Goal: Task Accomplishment & Management: Complete application form

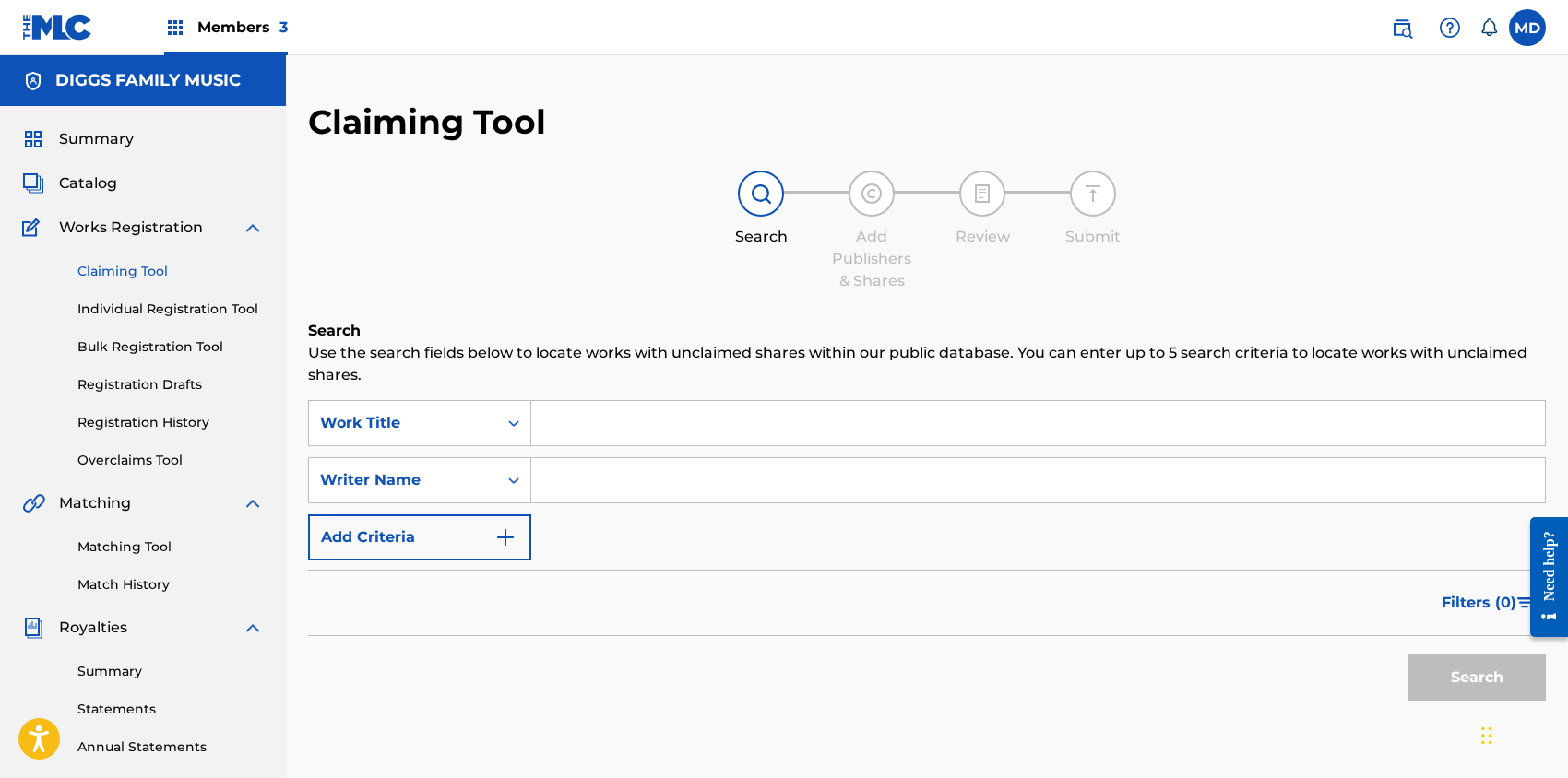
click at [247, 31] on span "Members 3" at bounding box center [243, 27] width 91 height 21
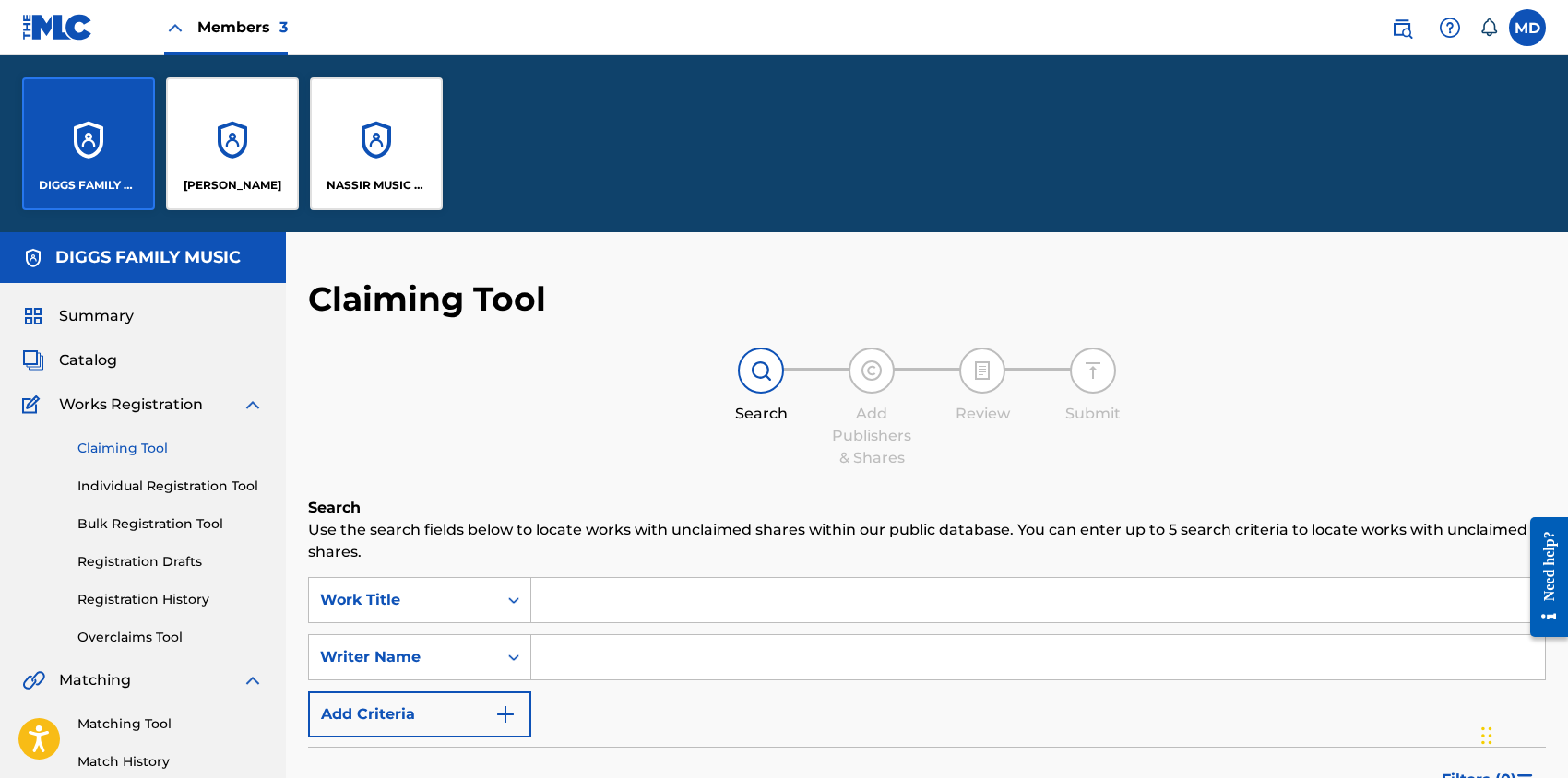
click at [387, 165] on div "NASSIR MUSIC INC" at bounding box center [377, 143] width 133 height 133
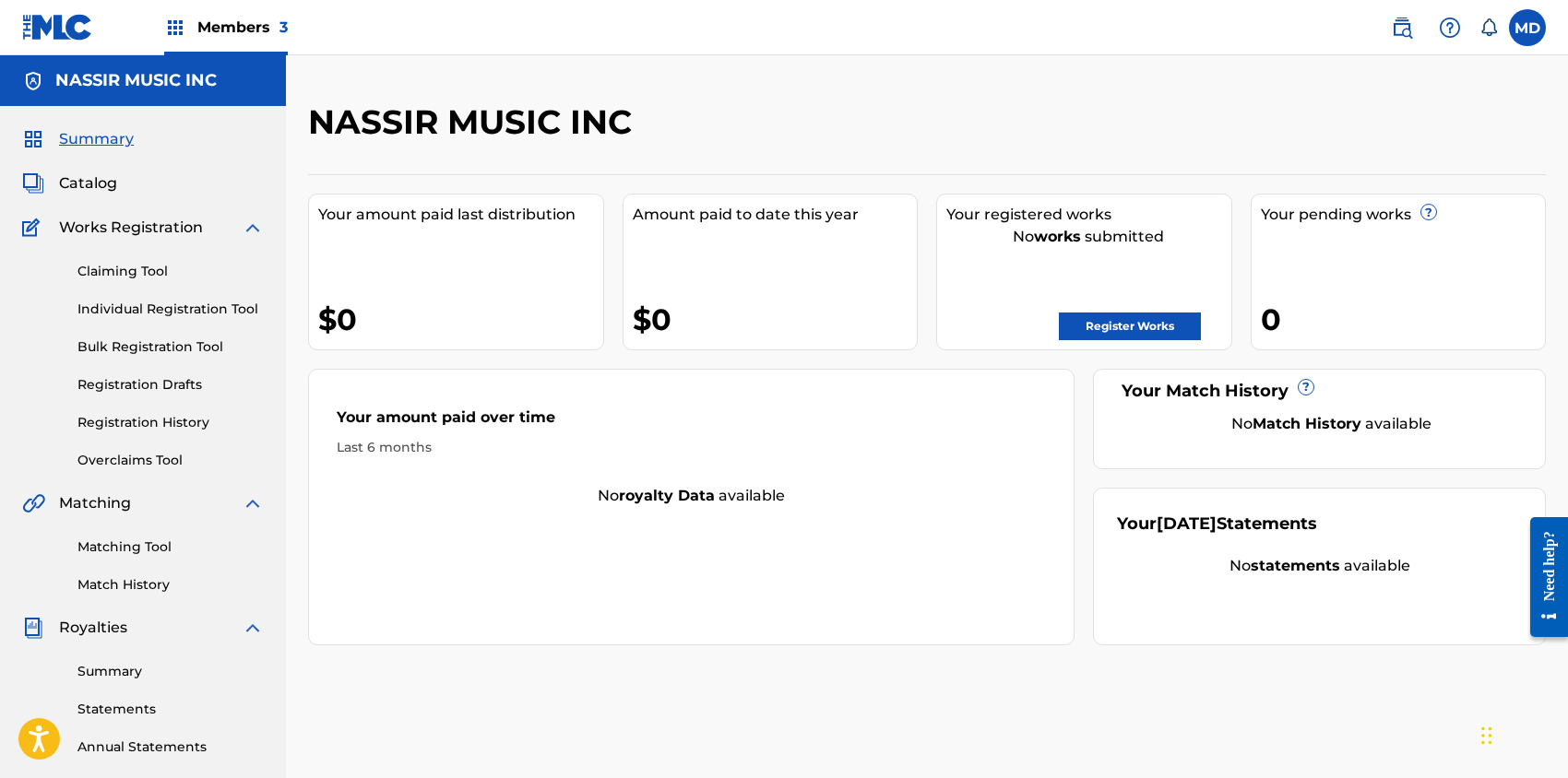
click at [244, 26] on span "Members 3" at bounding box center [243, 27] width 91 height 21
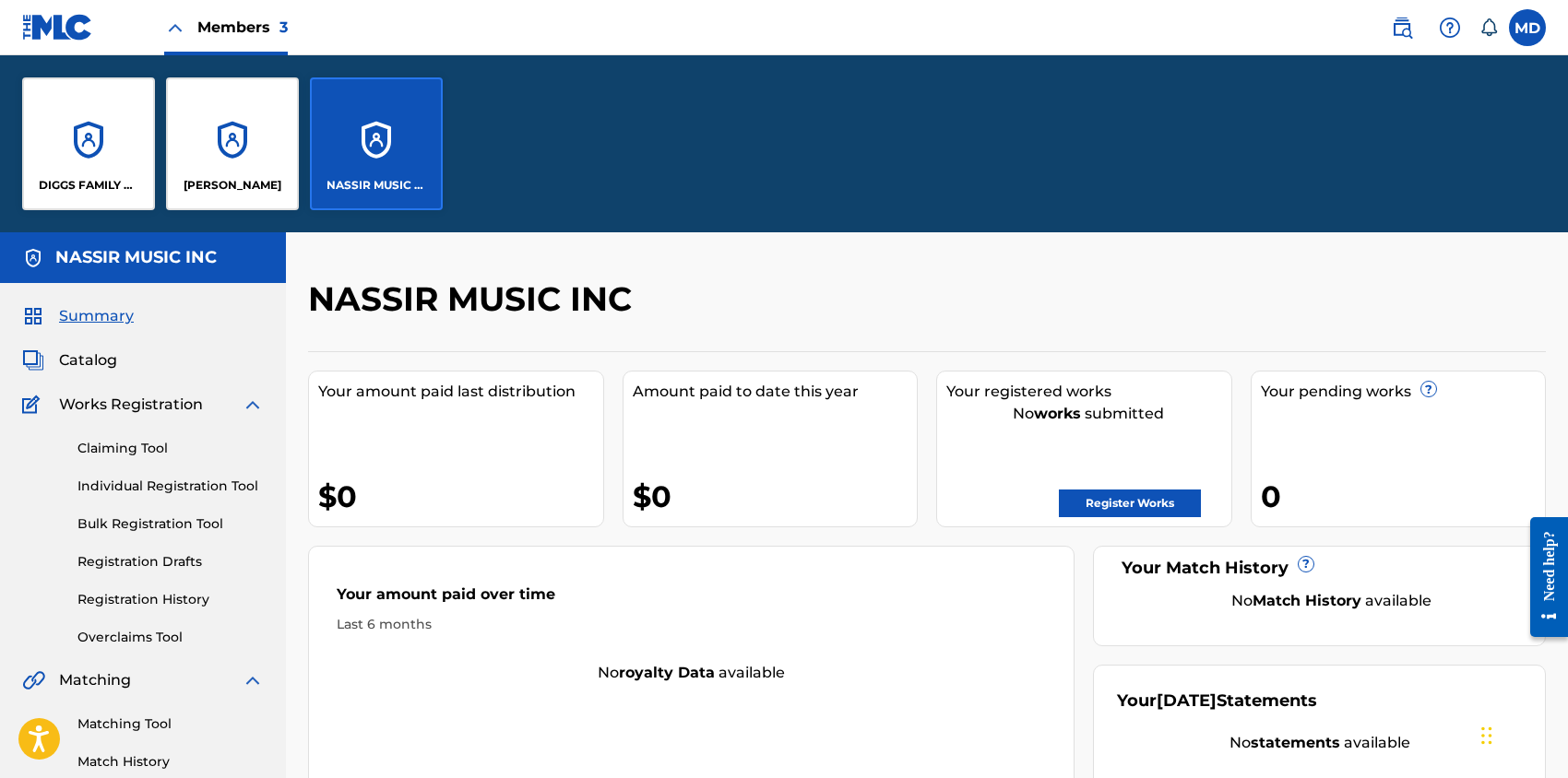
click at [76, 148] on div "DIGGS FAMILY MUSIC" at bounding box center [89, 143] width 133 height 133
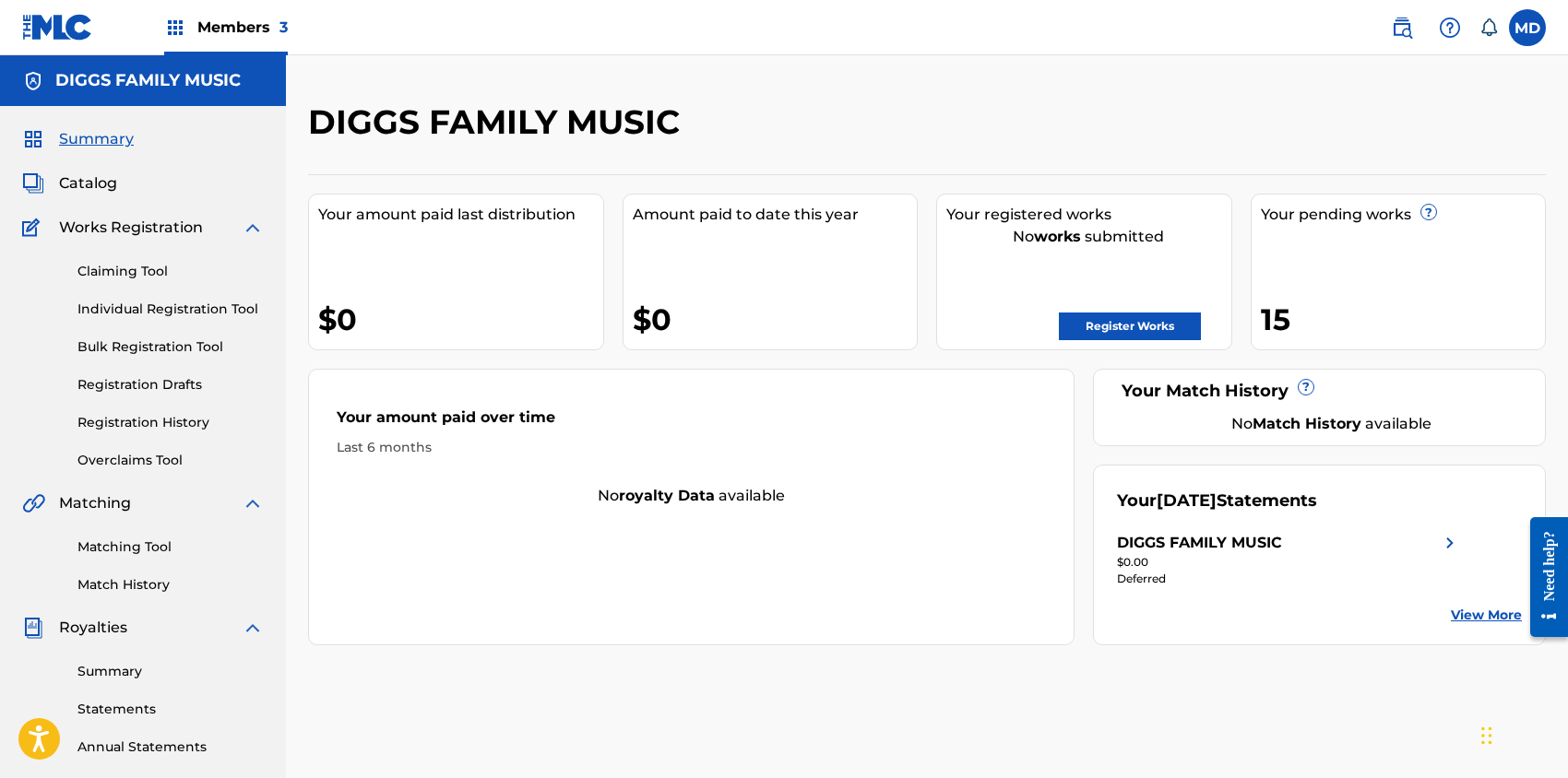
click at [229, 22] on span "Members 3" at bounding box center [243, 27] width 91 height 21
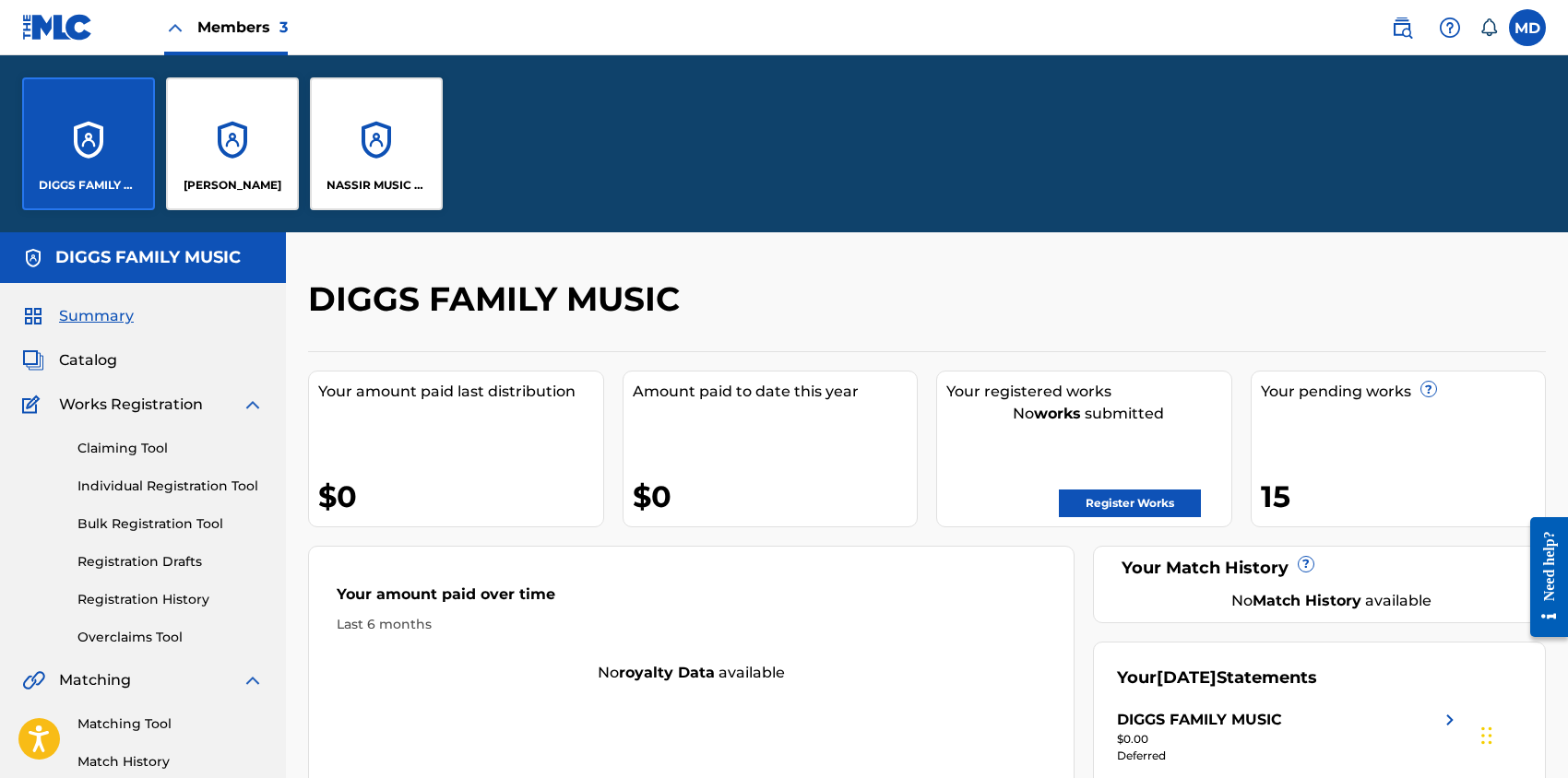
click at [373, 148] on div "NASSIR MUSIC INC" at bounding box center [377, 143] width 133 height 133
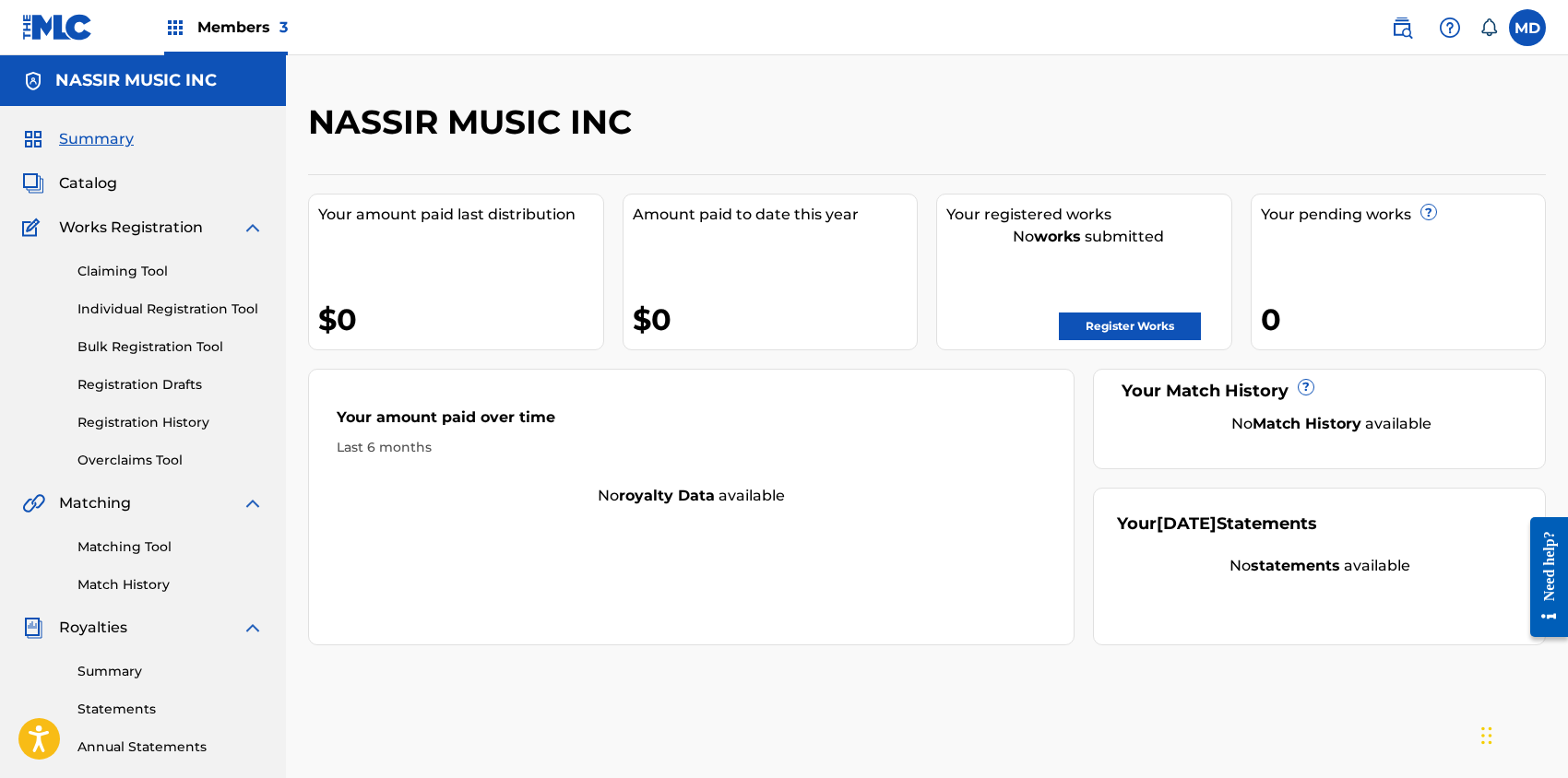
click at [101, 187] on span "Catalog" at bounding box center [88, 183] width 58 height 22
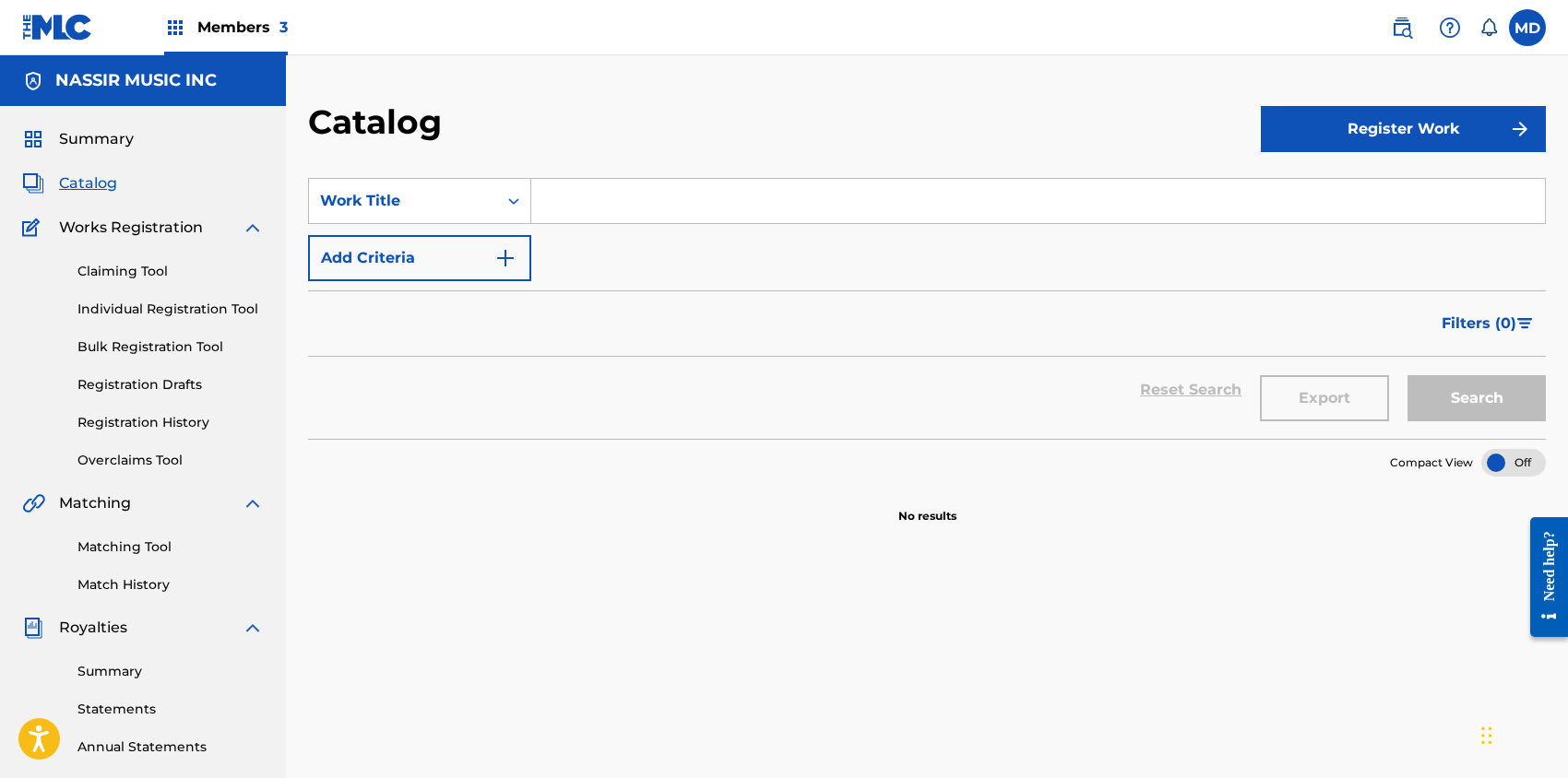
click at [115, 273] on link "Claiming Tool" at bounding box center [170, 272] width 186 height 19
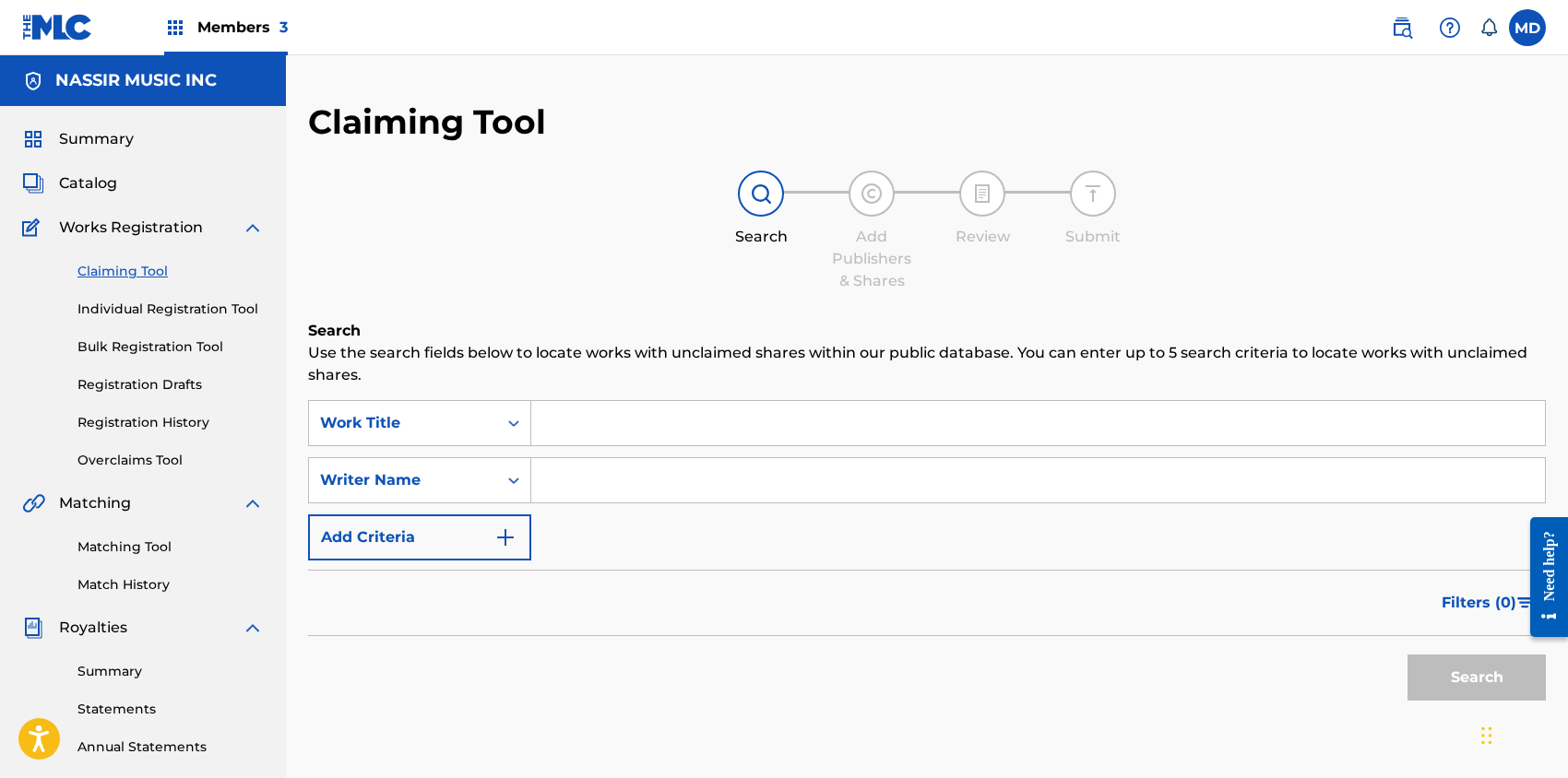
click at [230, 35] on span "Members 3" at bounding box center [243, 27] width 91 height 21
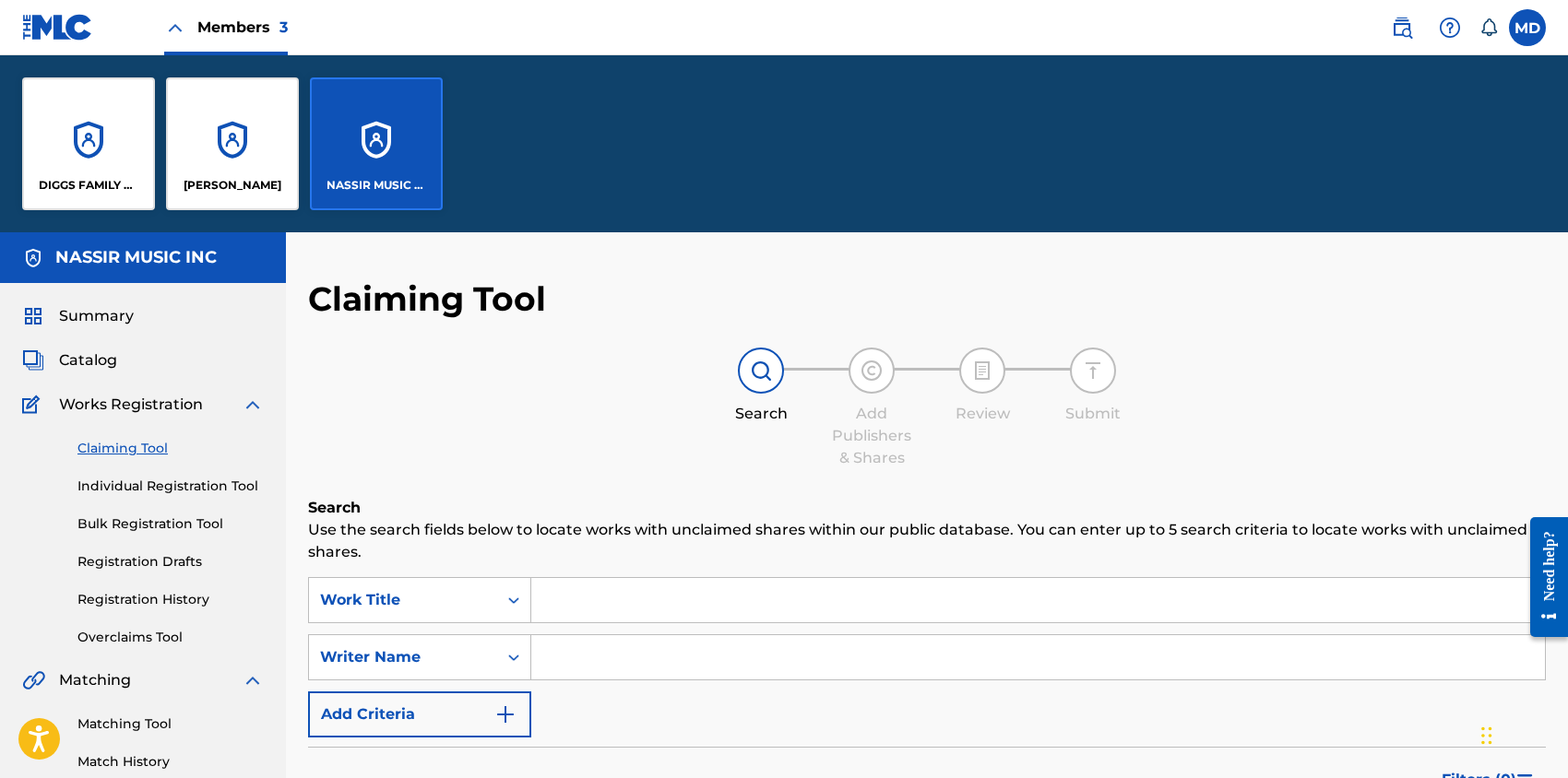
click at [123, 137] on div "DIGGS FAMILY MUSIC" at bounding box center [89, 143] width 133 height 133
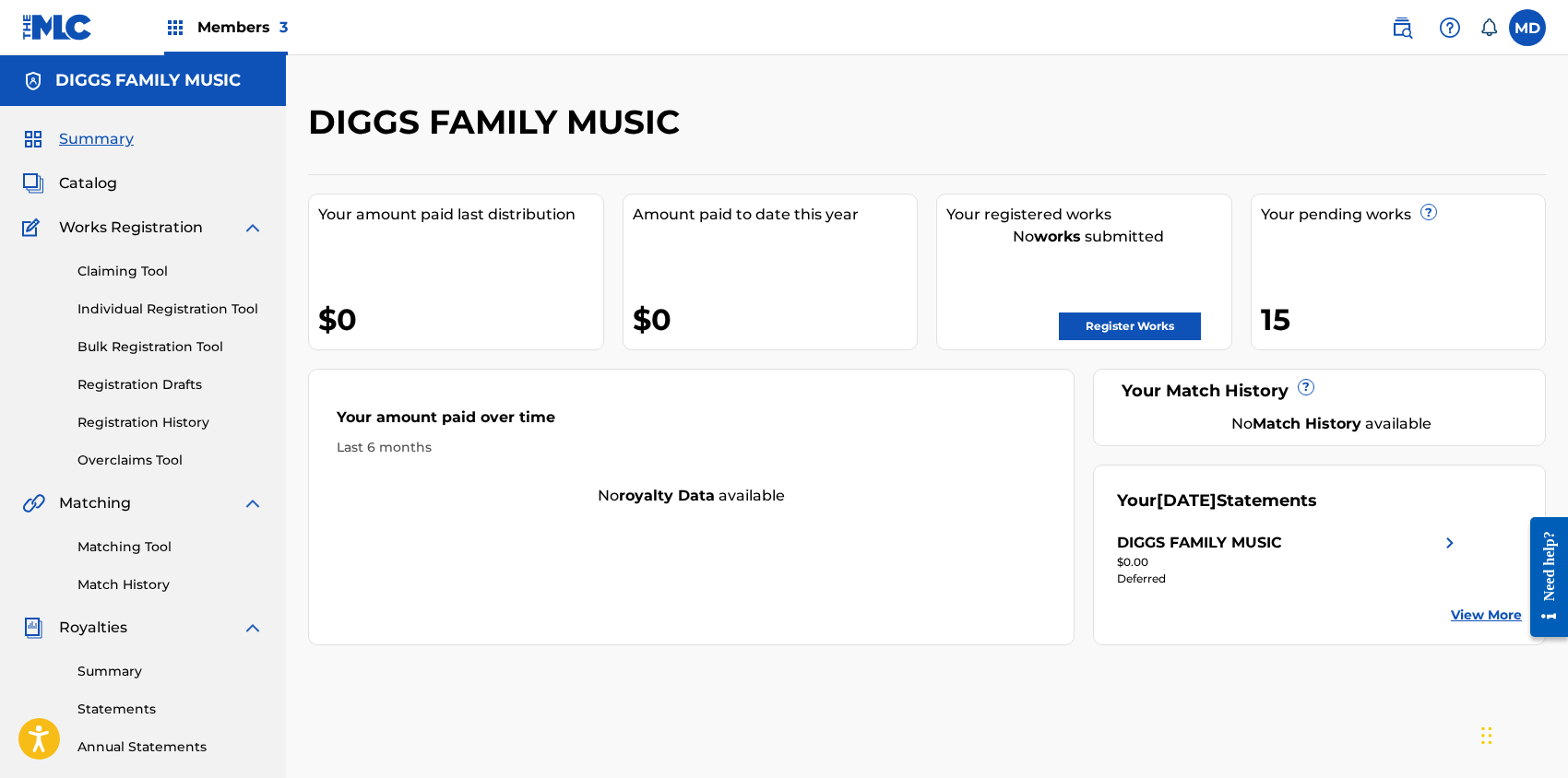
click at [226, 31] on span "Members 3" at bounding box center [243, 27] width 91 height 21
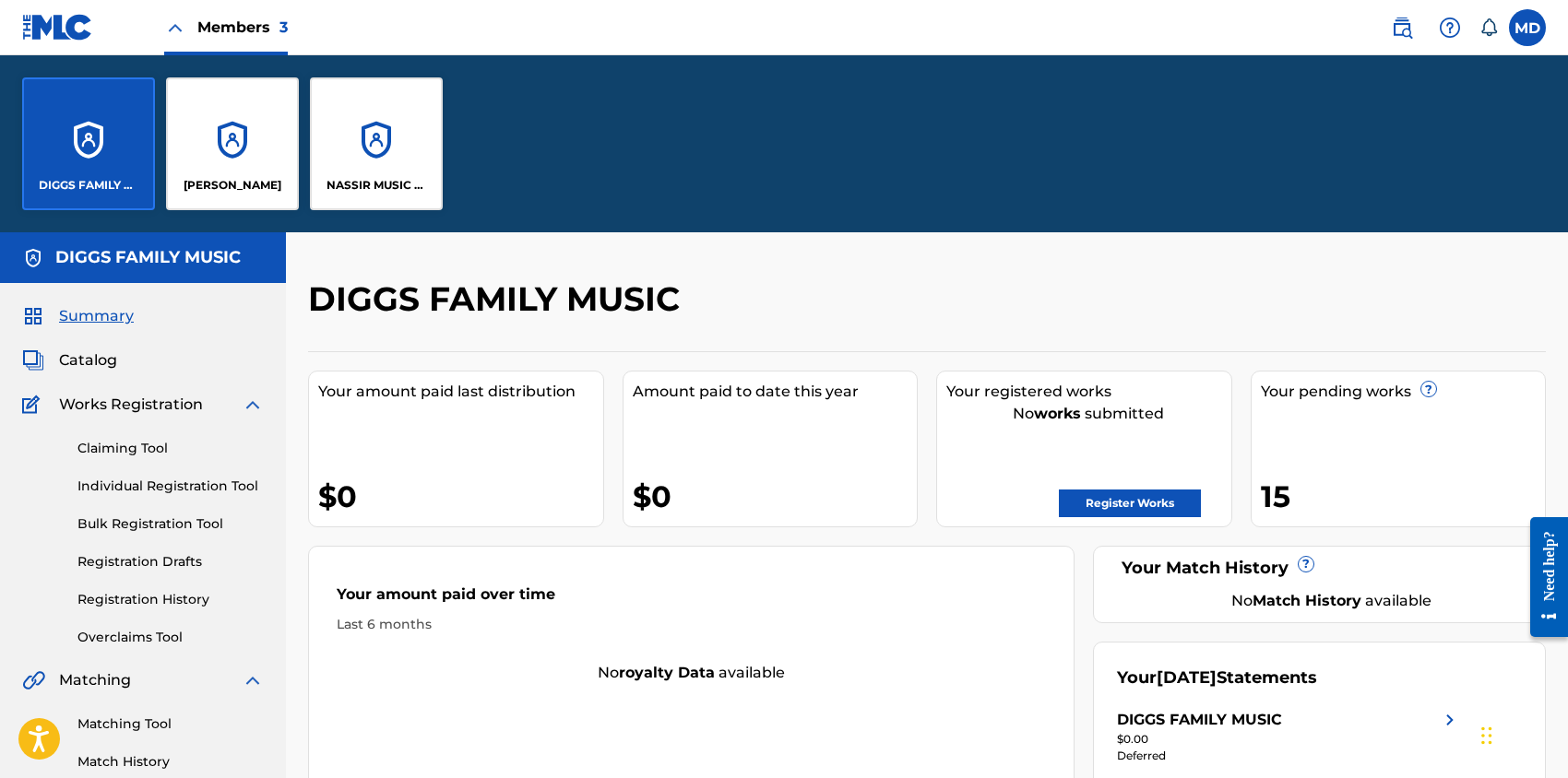
click at [380, 148] on div "NASSIR MUSIC INC" at bounding box center [377, 143] width 133 height 133
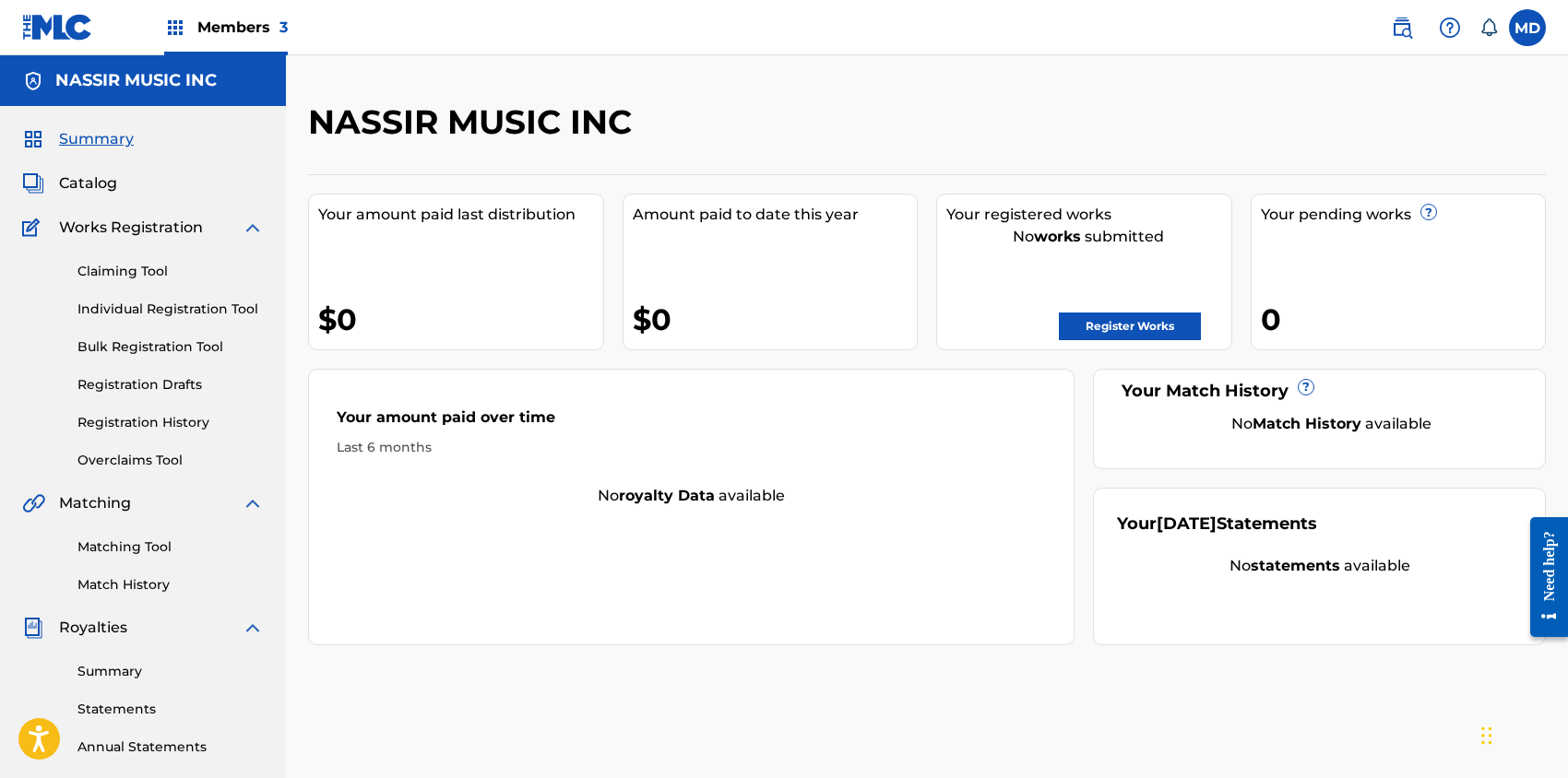
click at [142, 272] on link "Claiming Tool" at bounding box center [170, 272] width 186 height 19
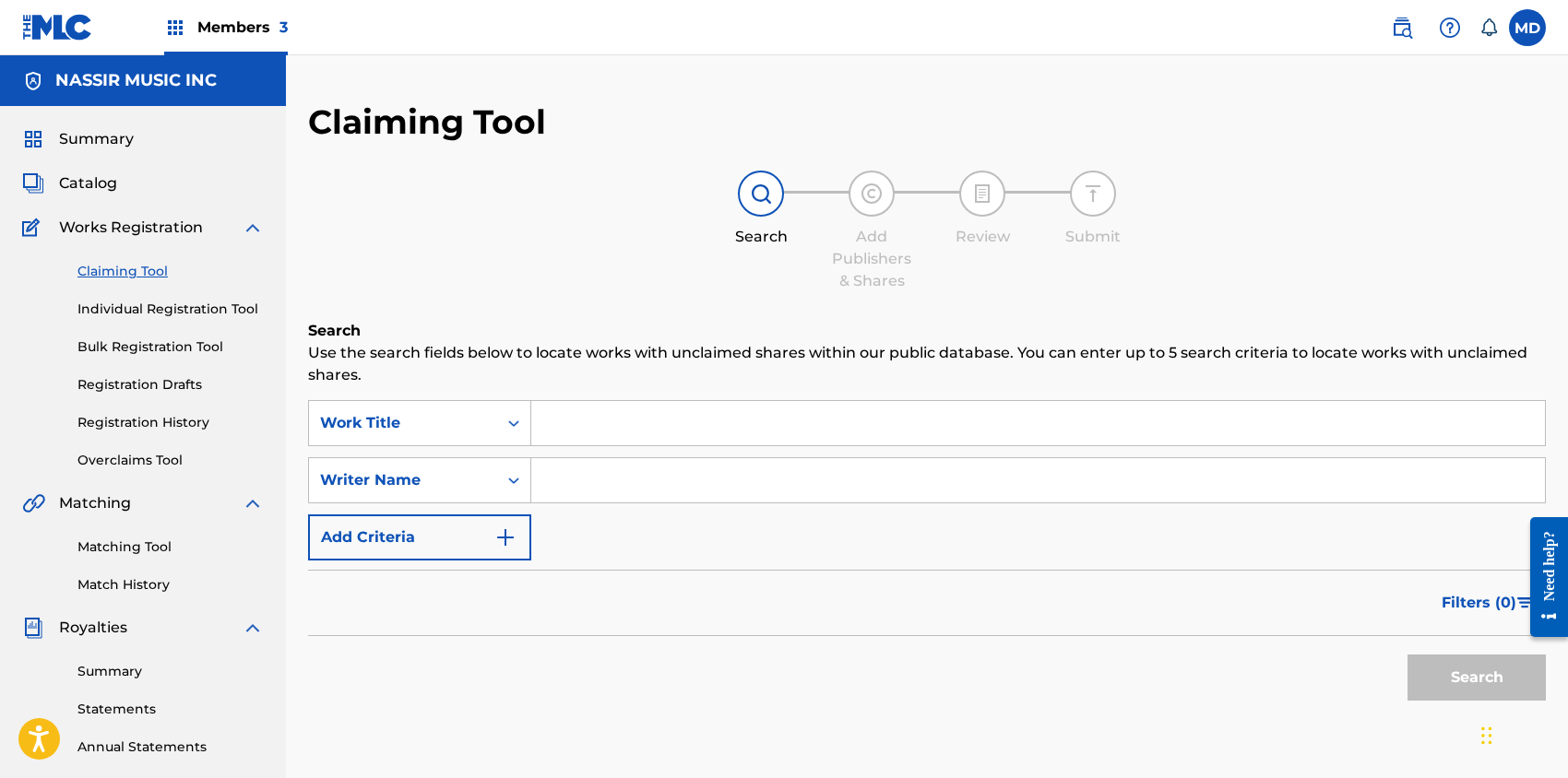
click at [610, 426] on input "Search Form" at bounding box center [1038, 424] width 1013 height 44
paste input "ALL IN TOGETHER NOW"
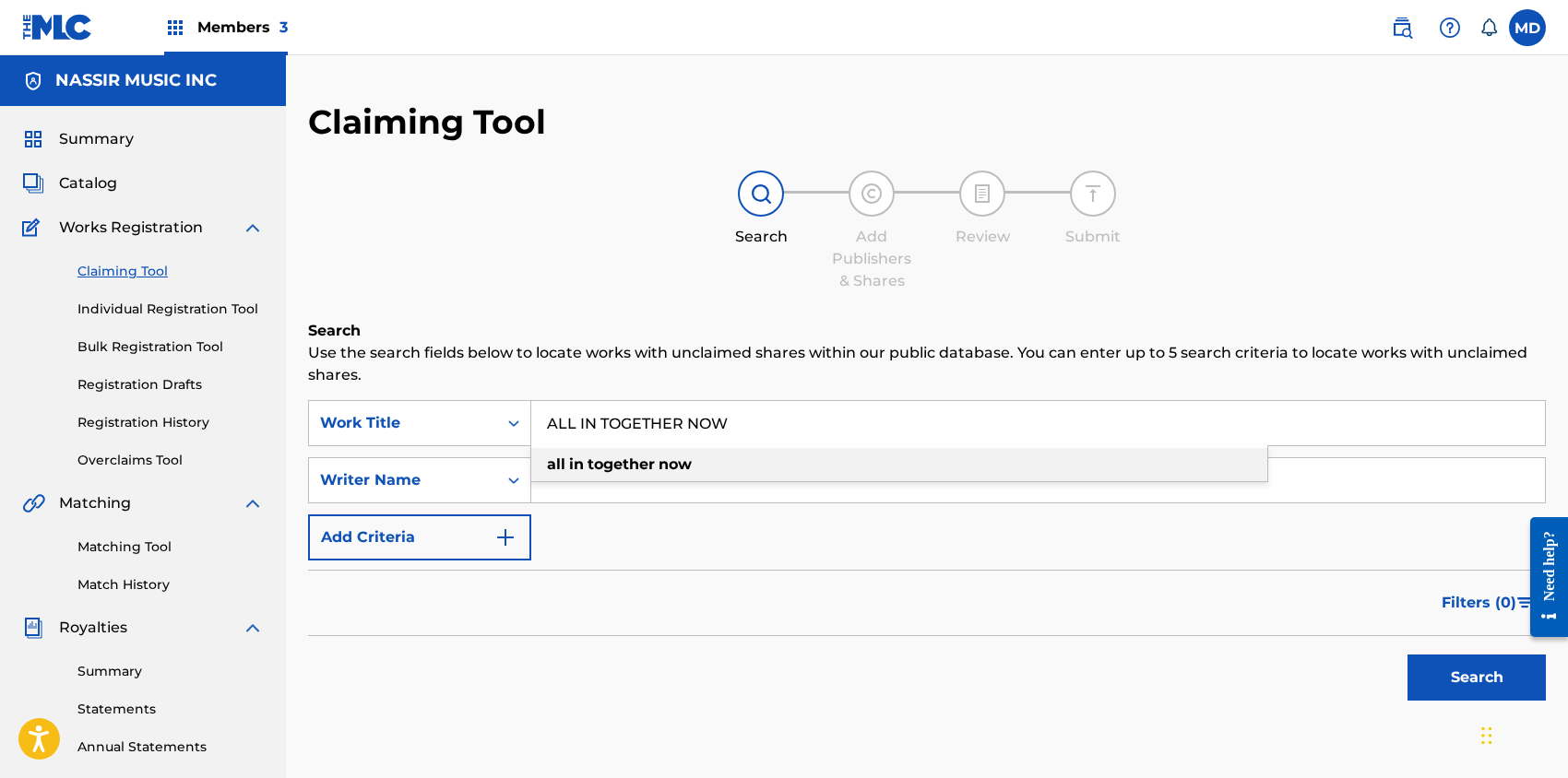
click at [626, 465] on strong "together" at bounding box center [621, 464] width 67 height 17
type input "all in together now"
click at [570, 478] on input "Search Form" at bounding box center [1038, 480] width 1013 height 44
paste input "[PERSON_NAME]"
click at [1455, 676] on button "Search" at bounding box center [1477, 678] width 139 height 46
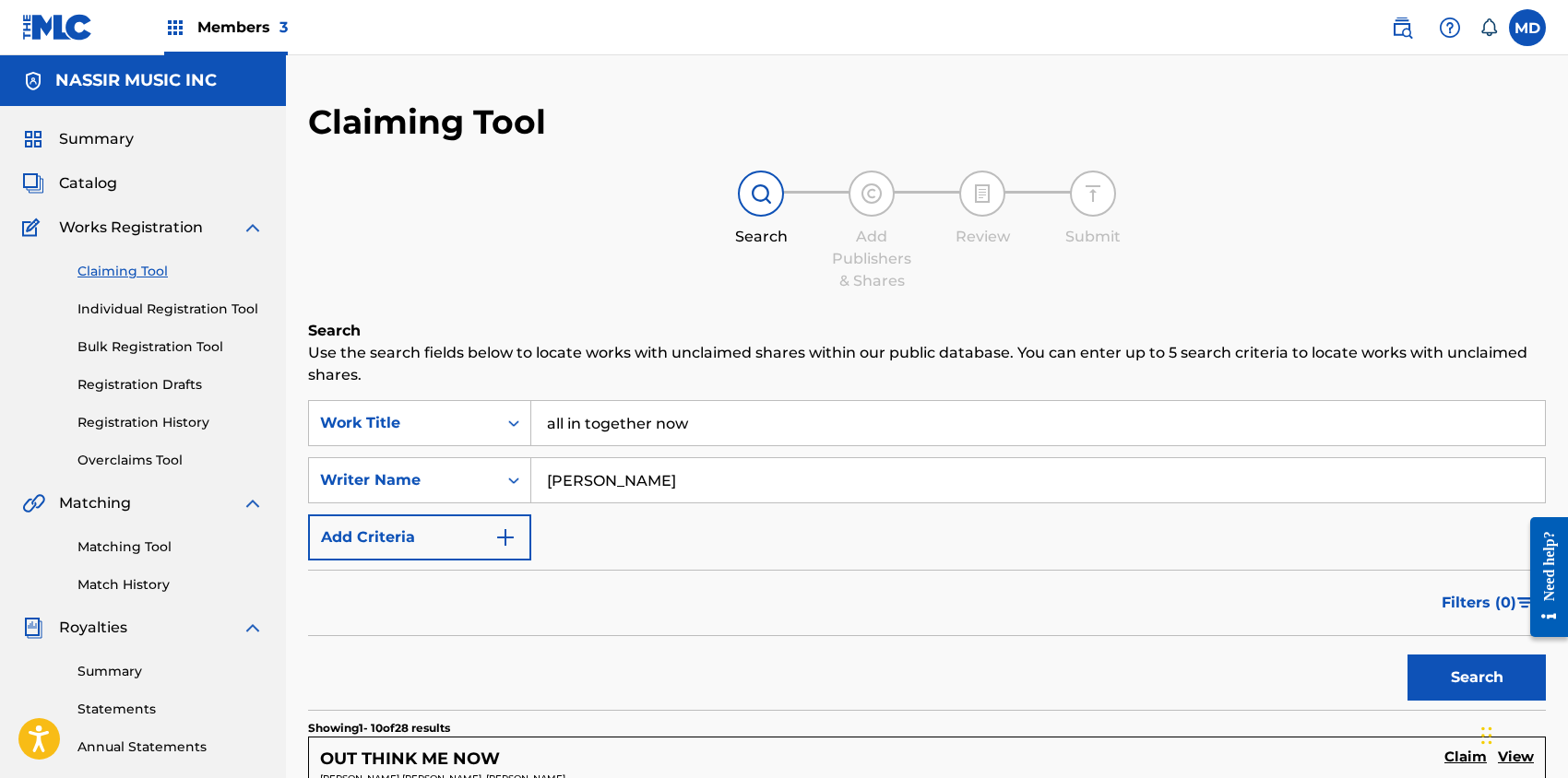
drag, startPoint x: 685, startPoint y: 477, endPoint x: 550, endPoint y: 487, distance: 135.4
click at [550, 487] on input "[PERSON_NAME]" at bounding box center [1038, 480] width 1013 height 44
paste input "[PERSON_NAME] [PERSON_NAME]"
type input "[PERSON_NAME] [PERSON_NAME]"
click at [1439, 671] on button "Search" at bounding box center [1477, 678] width 139 height 46
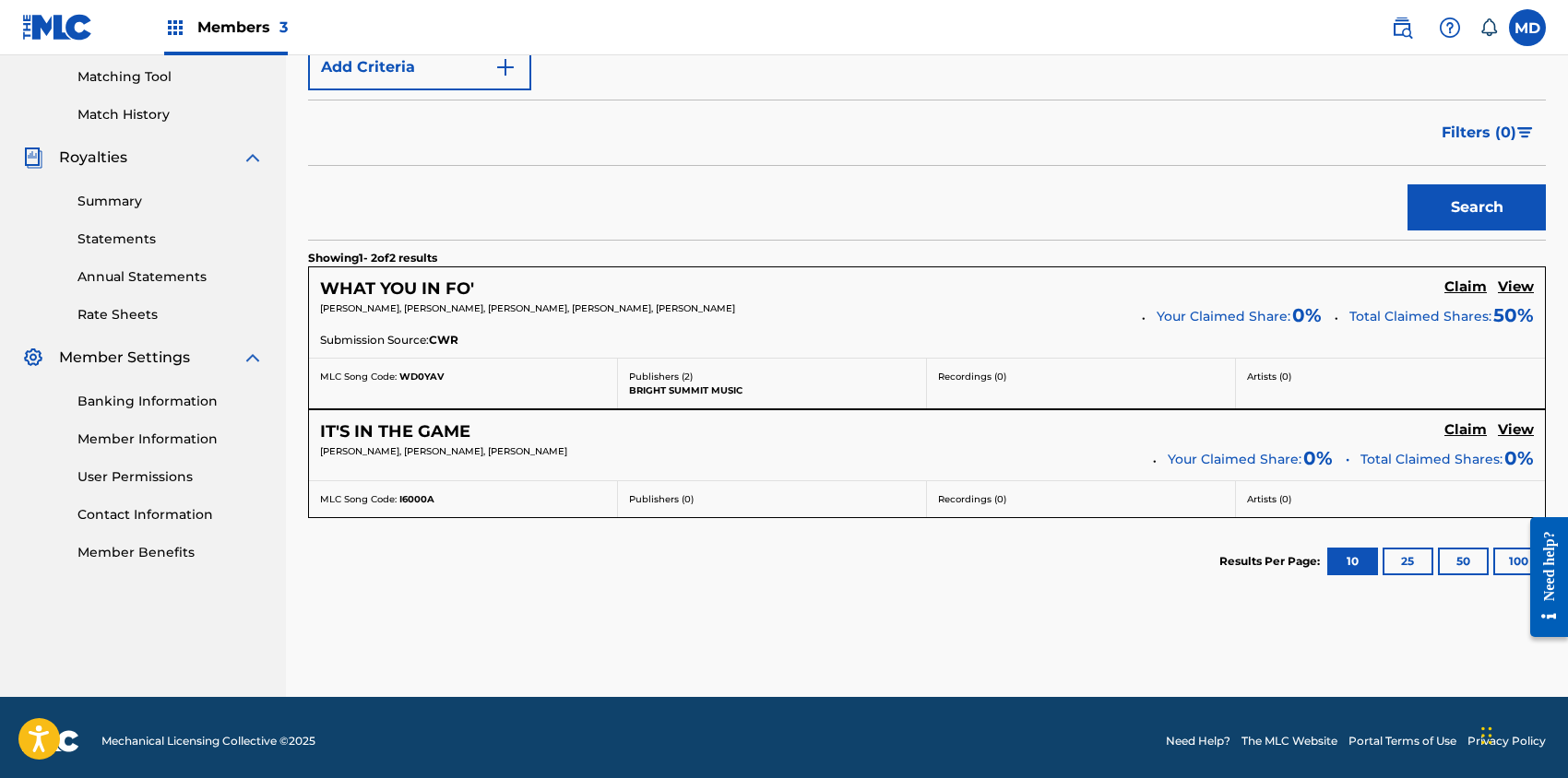
scroll to position [476, 0]
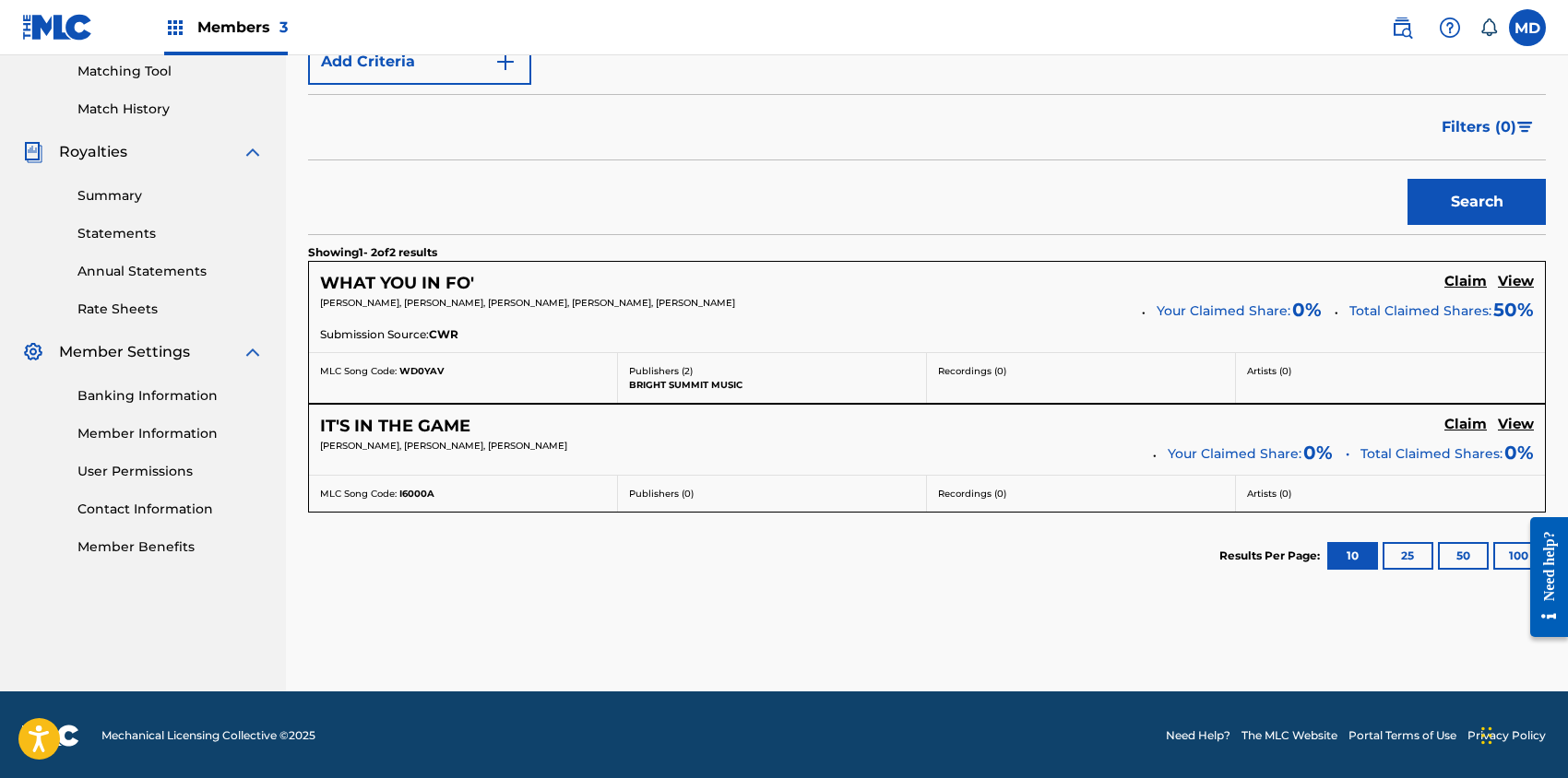
click at [1519, 425] on h5 "View" at bounding box center [1515, 425] width 36 height 17
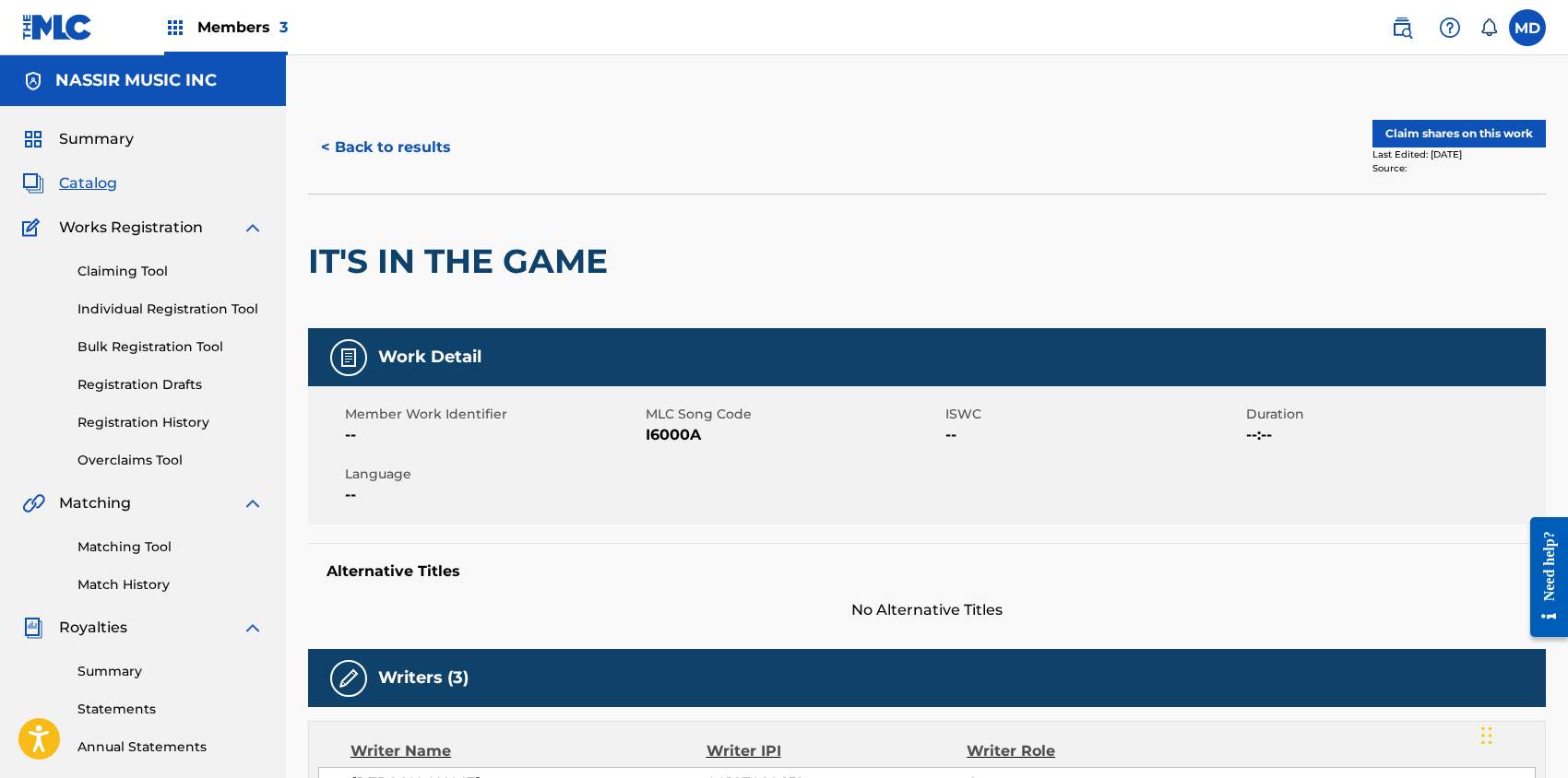
click at [1452, 132] on button "Claim shares on this work" at bounding box center [1459, 133] width 173 height 28
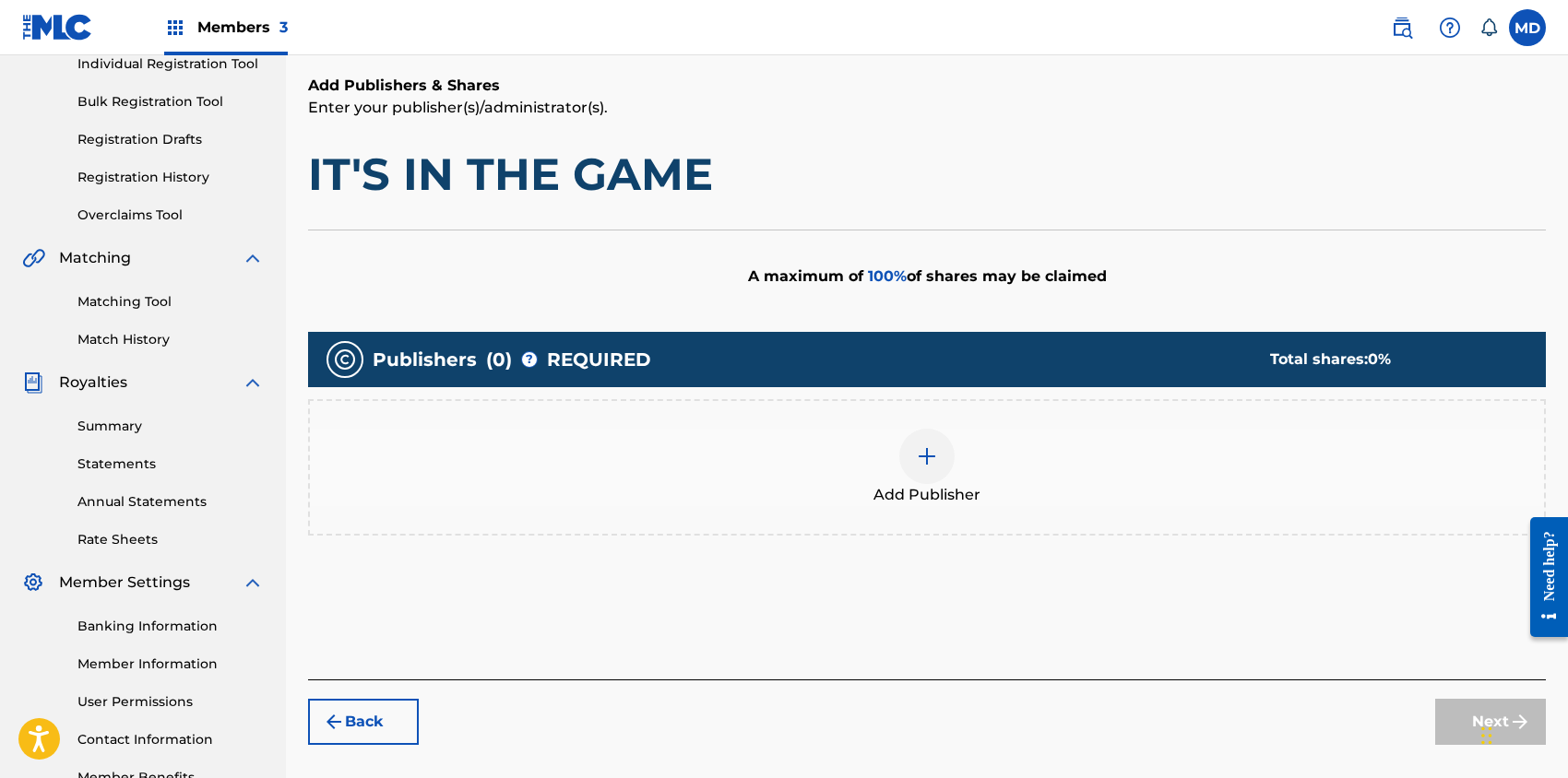
scroll to position [365, 0]
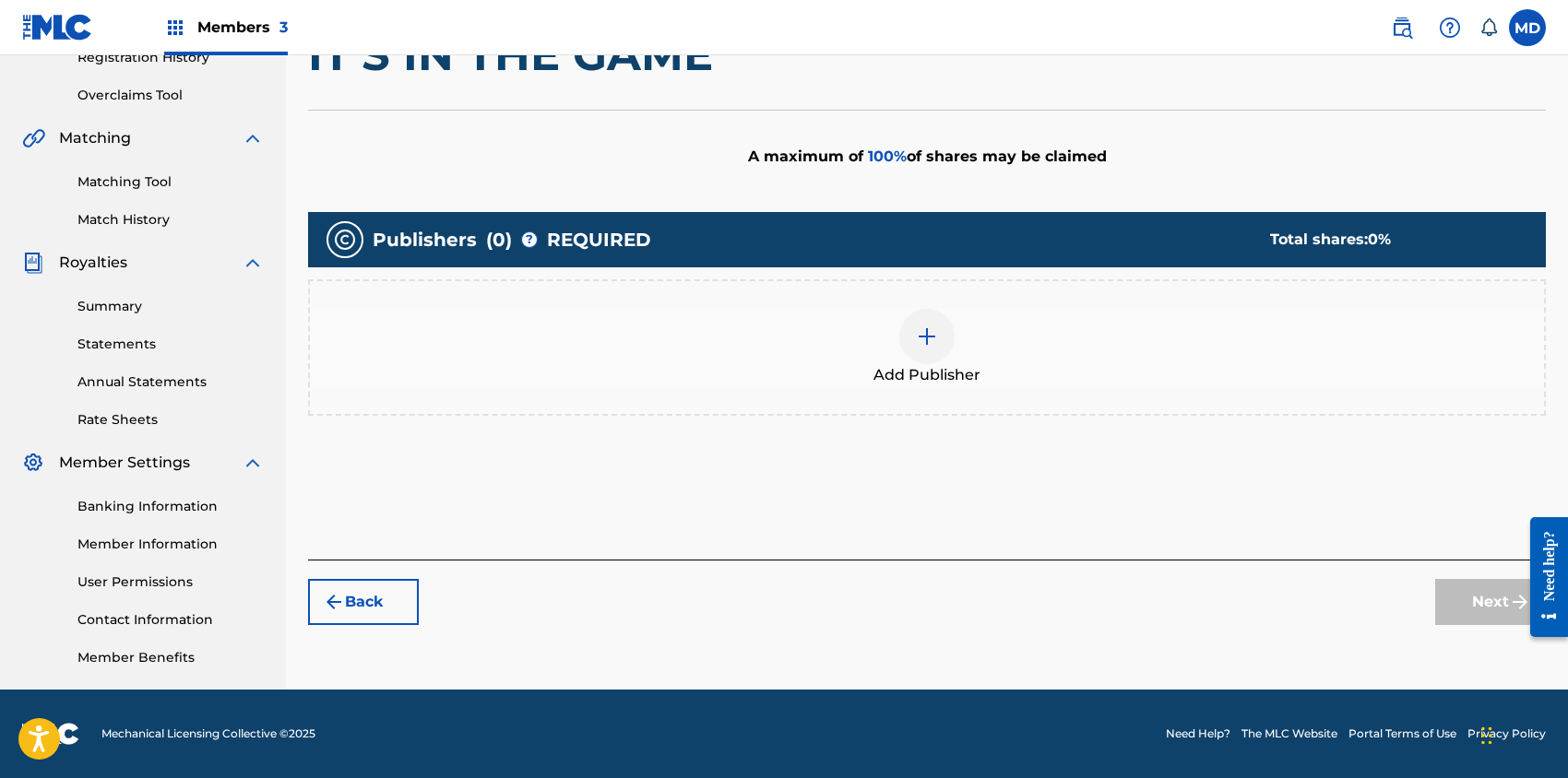
click at [928, 326] on img at bounding box center [927, 336] width 22 height 22
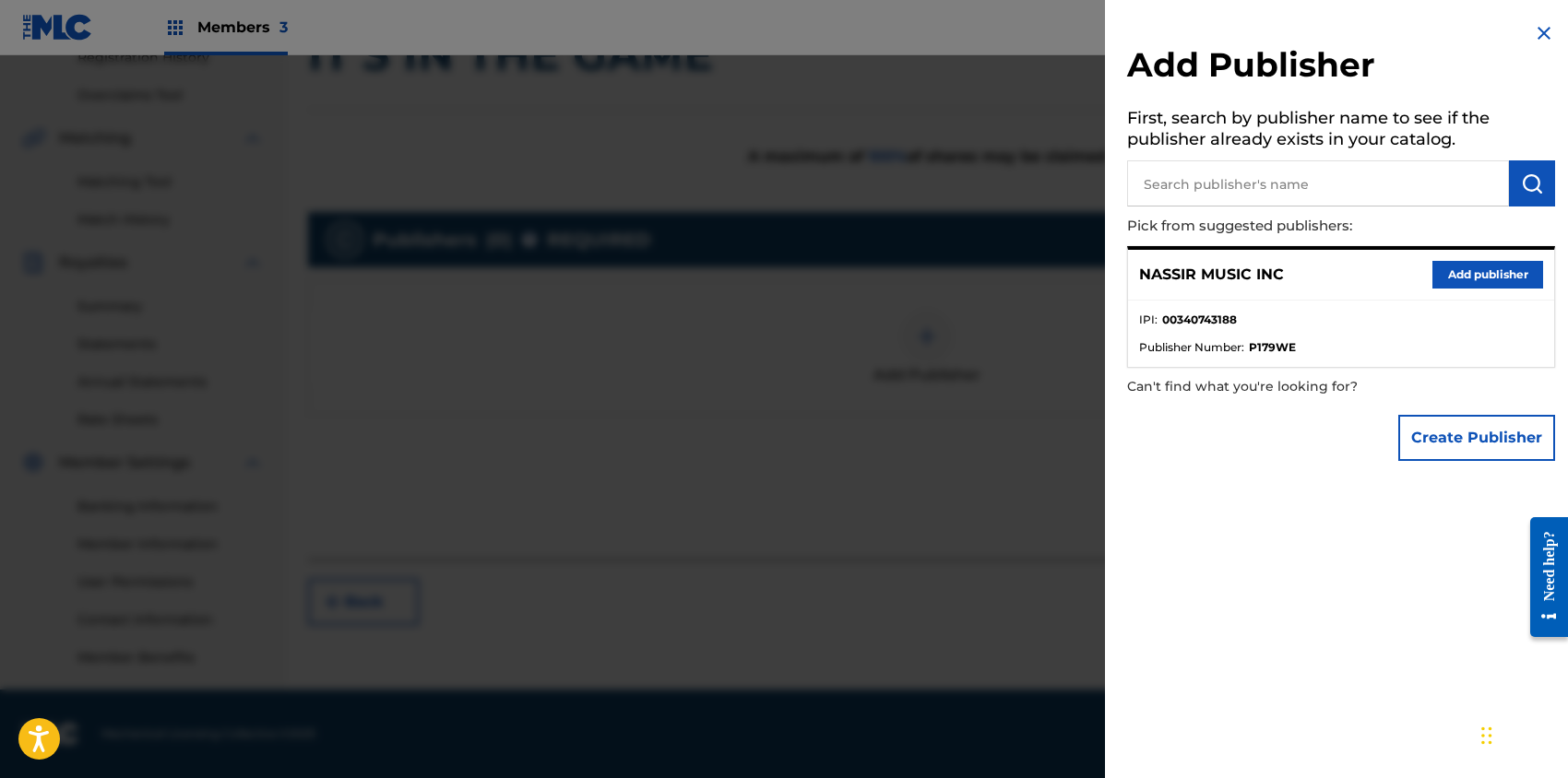
click at [1457, 275] on button "Add publisher" at bounding box center [1487, 274] width 111 height 28
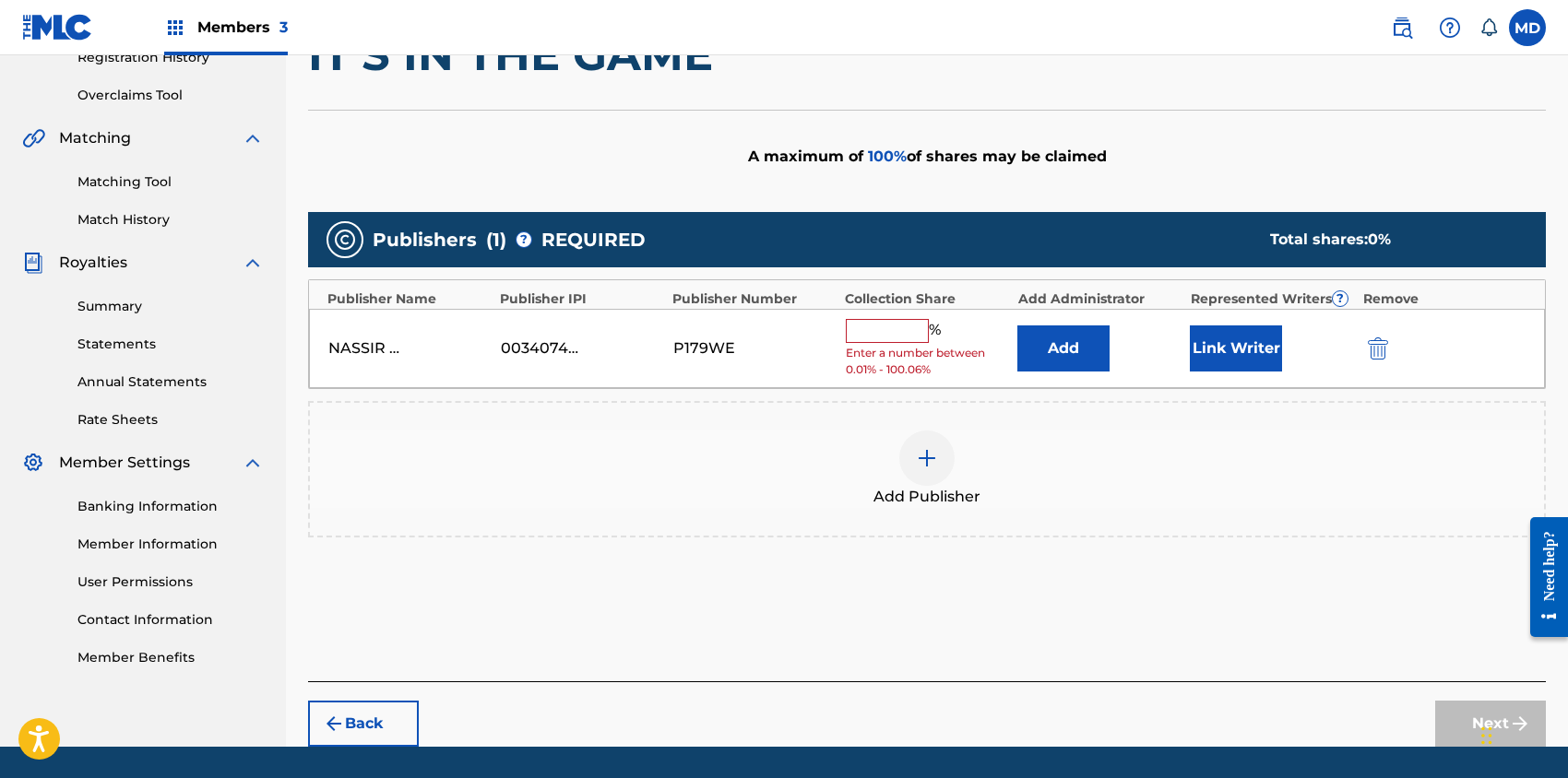
click at [1226, 339] on button "Link Writer" at bounding box center [1236, 349] width 92 height 46
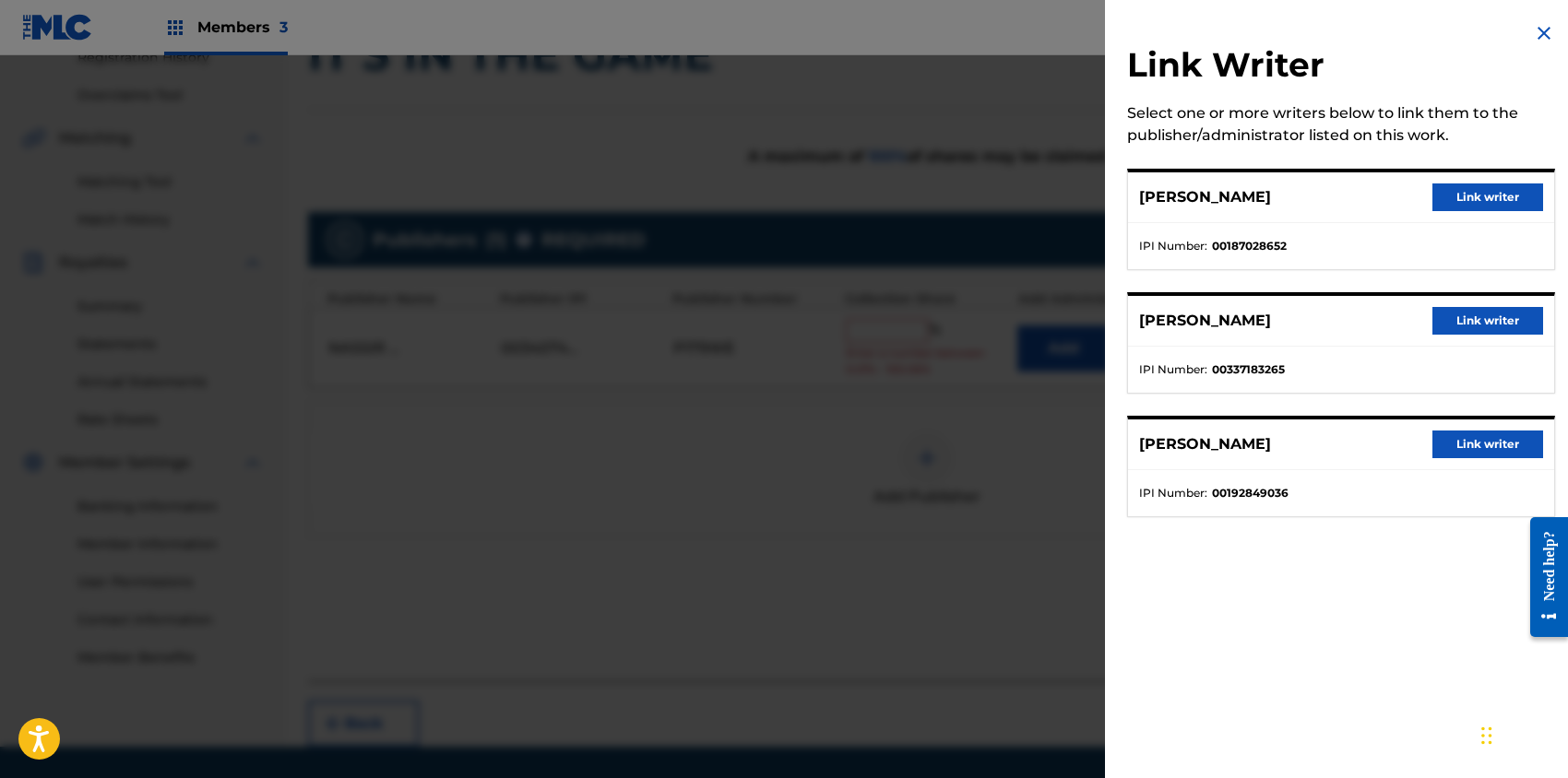
click at [1477, 315] on button "Link writer" at bounding box center [1487, 321] width 111 height 28
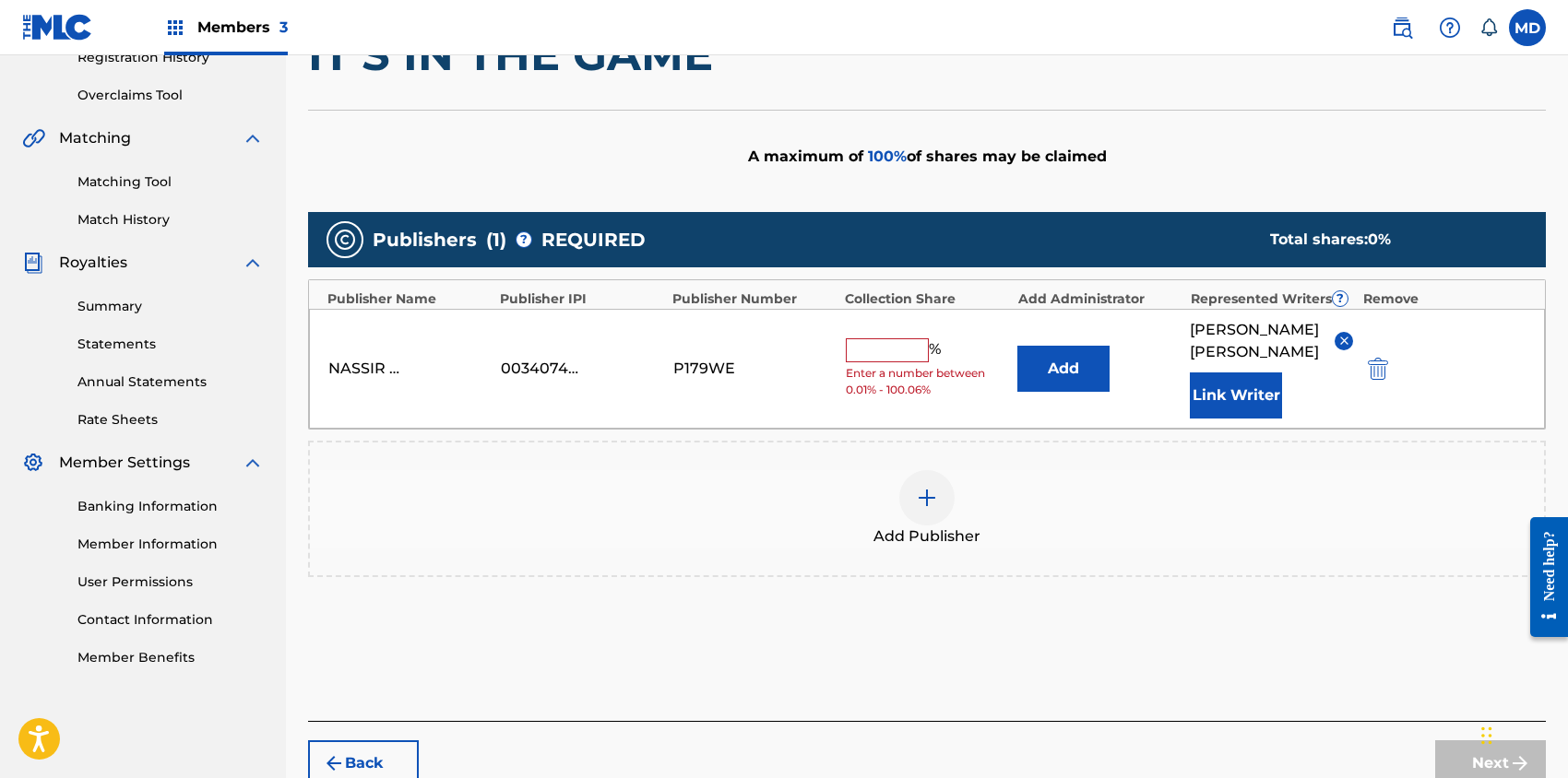
click at [900, 352] on input "text" at bounding box center [887, 350] width 83 height 24
type input "50"
click at [1098, 744] on div "Back Next" at bounding box center [927, 754] width 1238 height 65
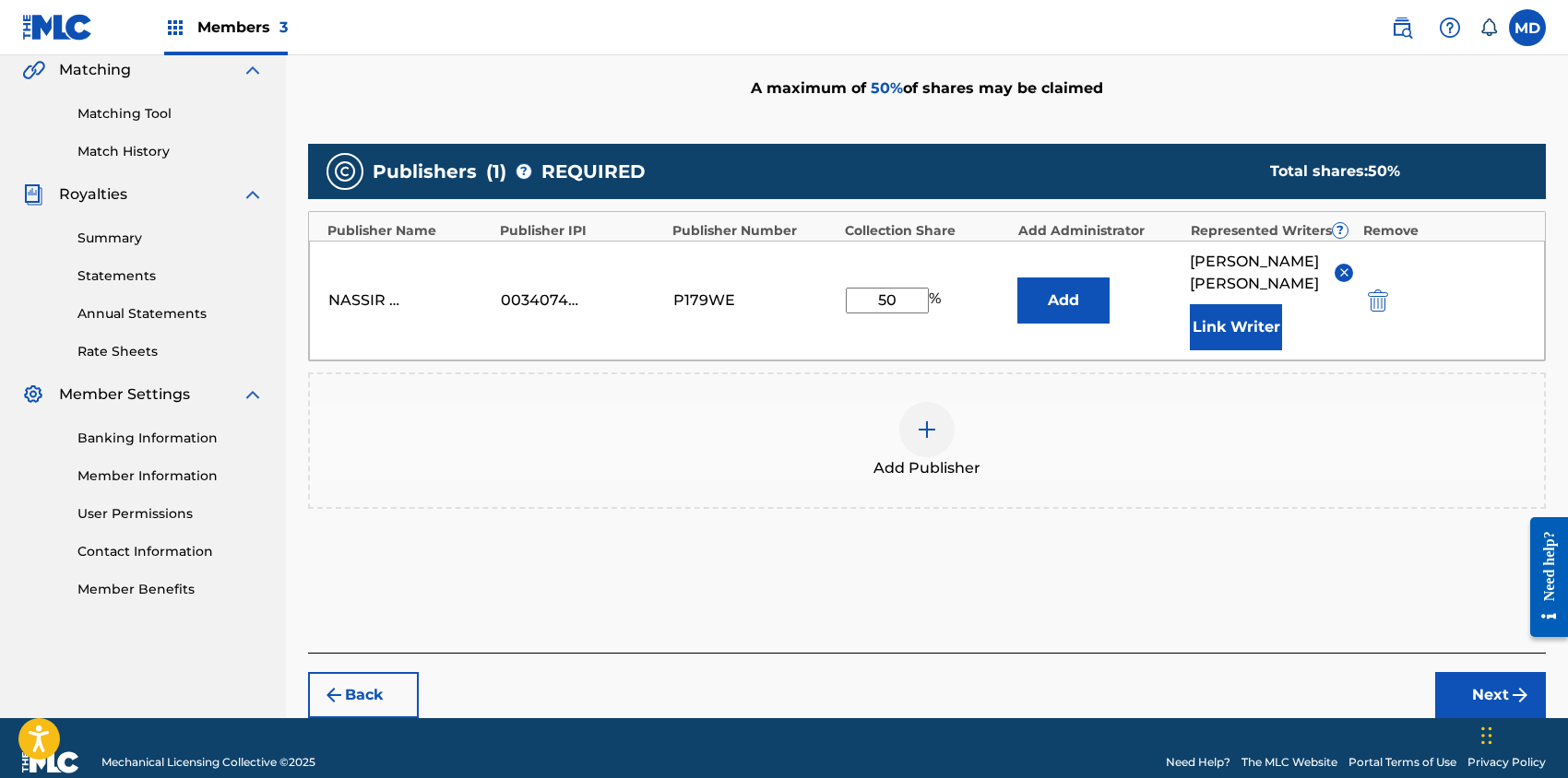
scroll to position [461, 0]
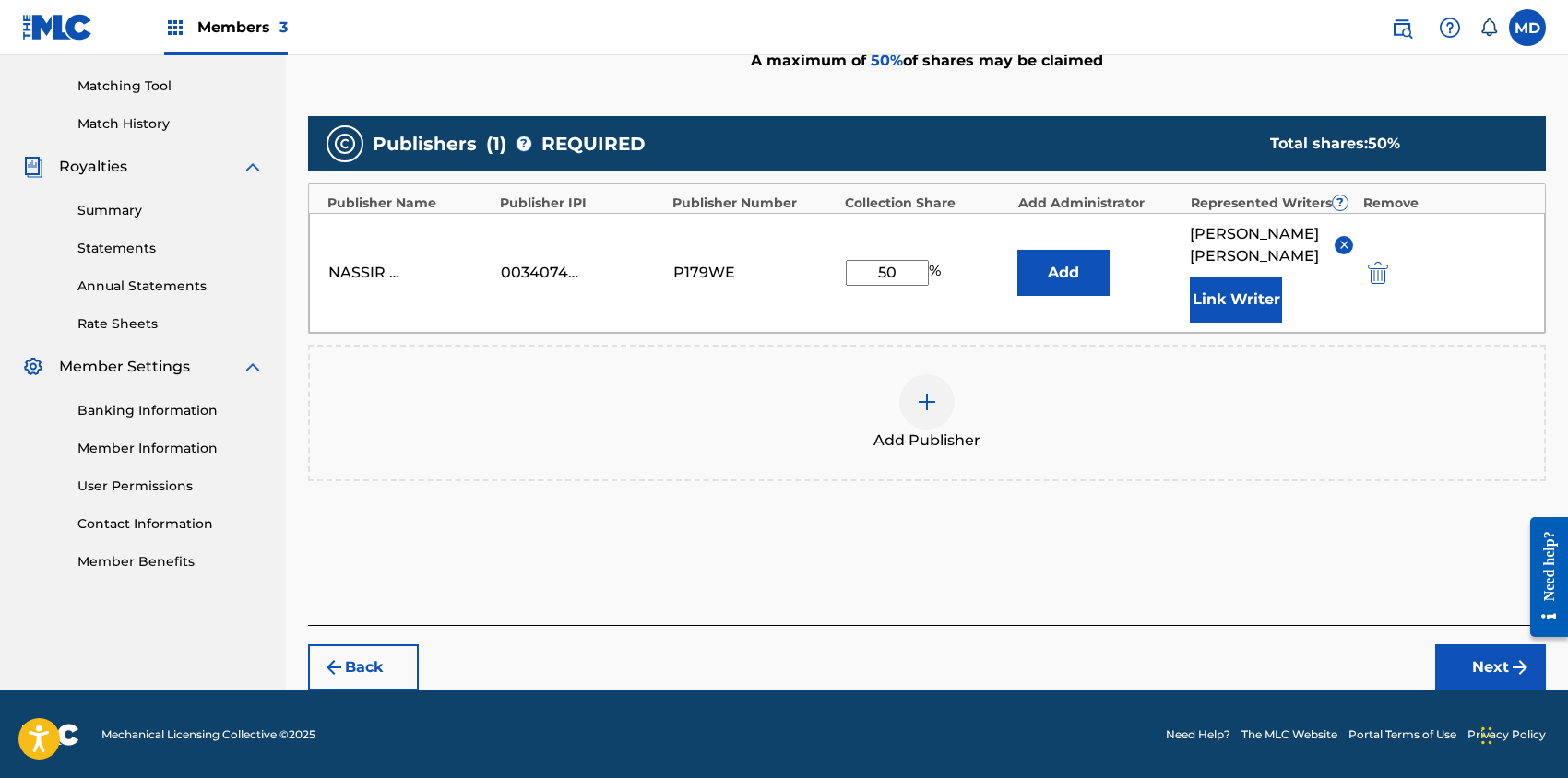
click at [1483, 660] on button "Next" at bounding box center [1490, 667] width 111 height 46
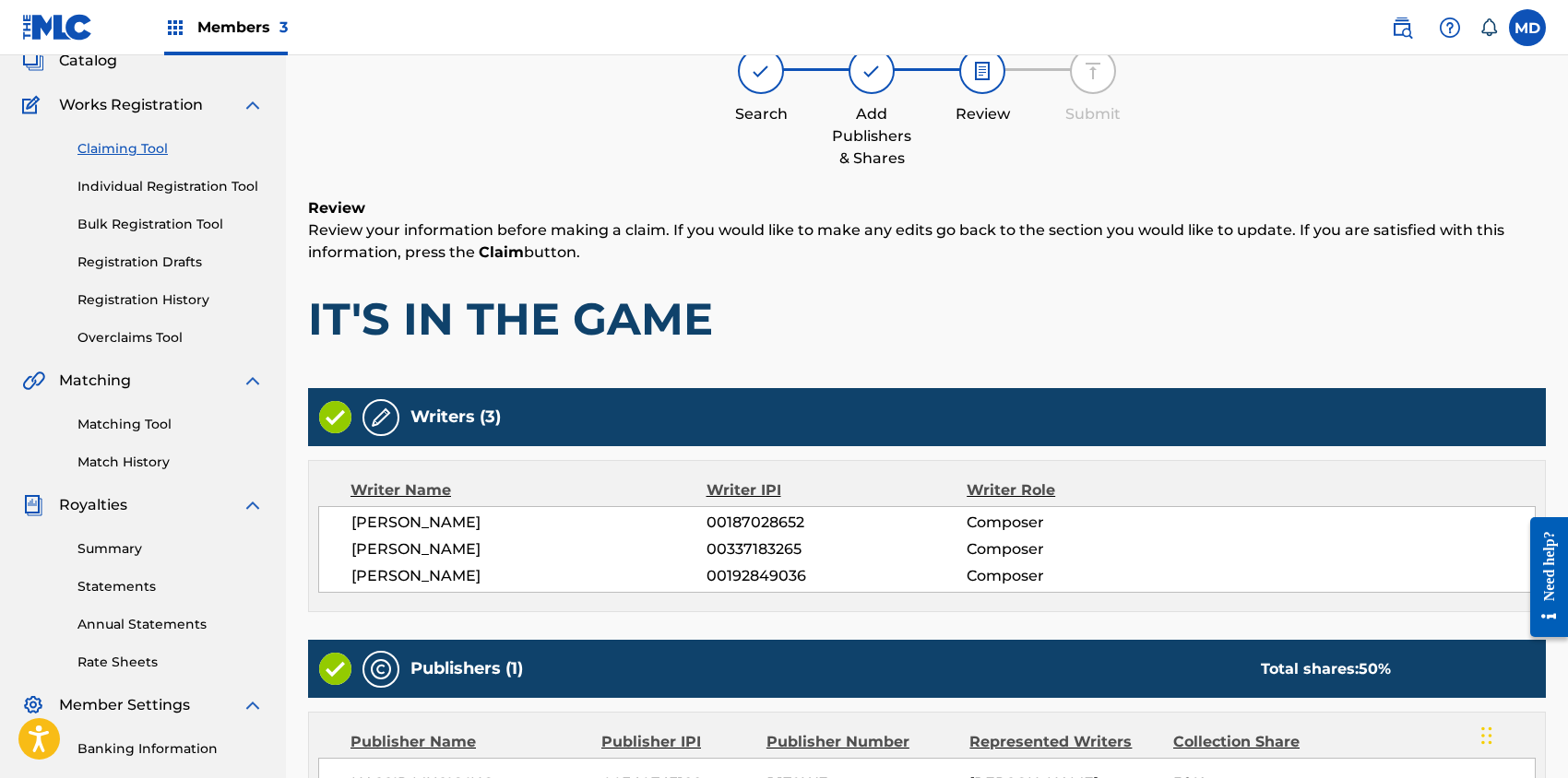
scroll to position [365, 0]
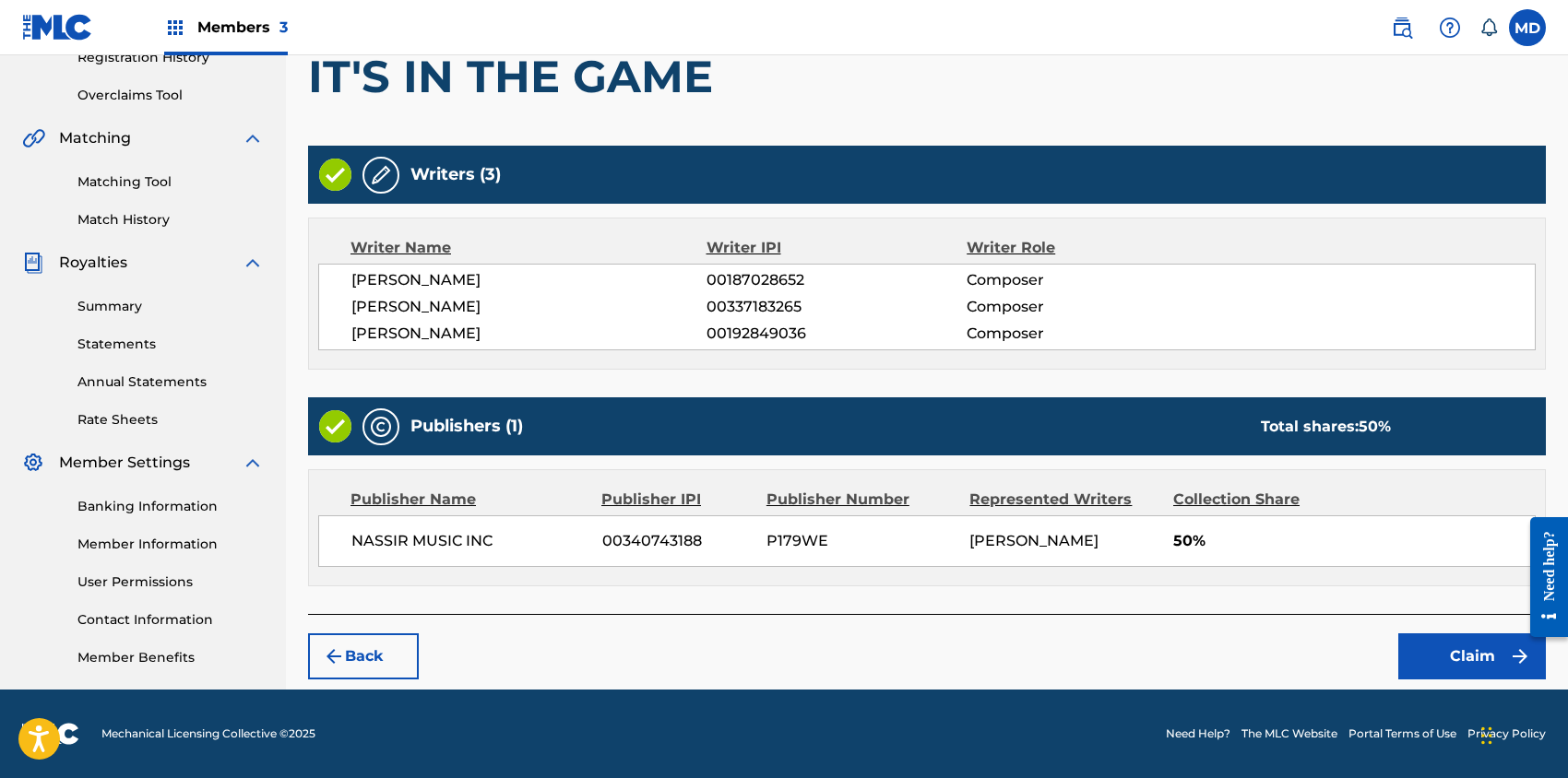
click at [340, 657] on img "submit" at bounding box center [333, 656] width 22 height 22
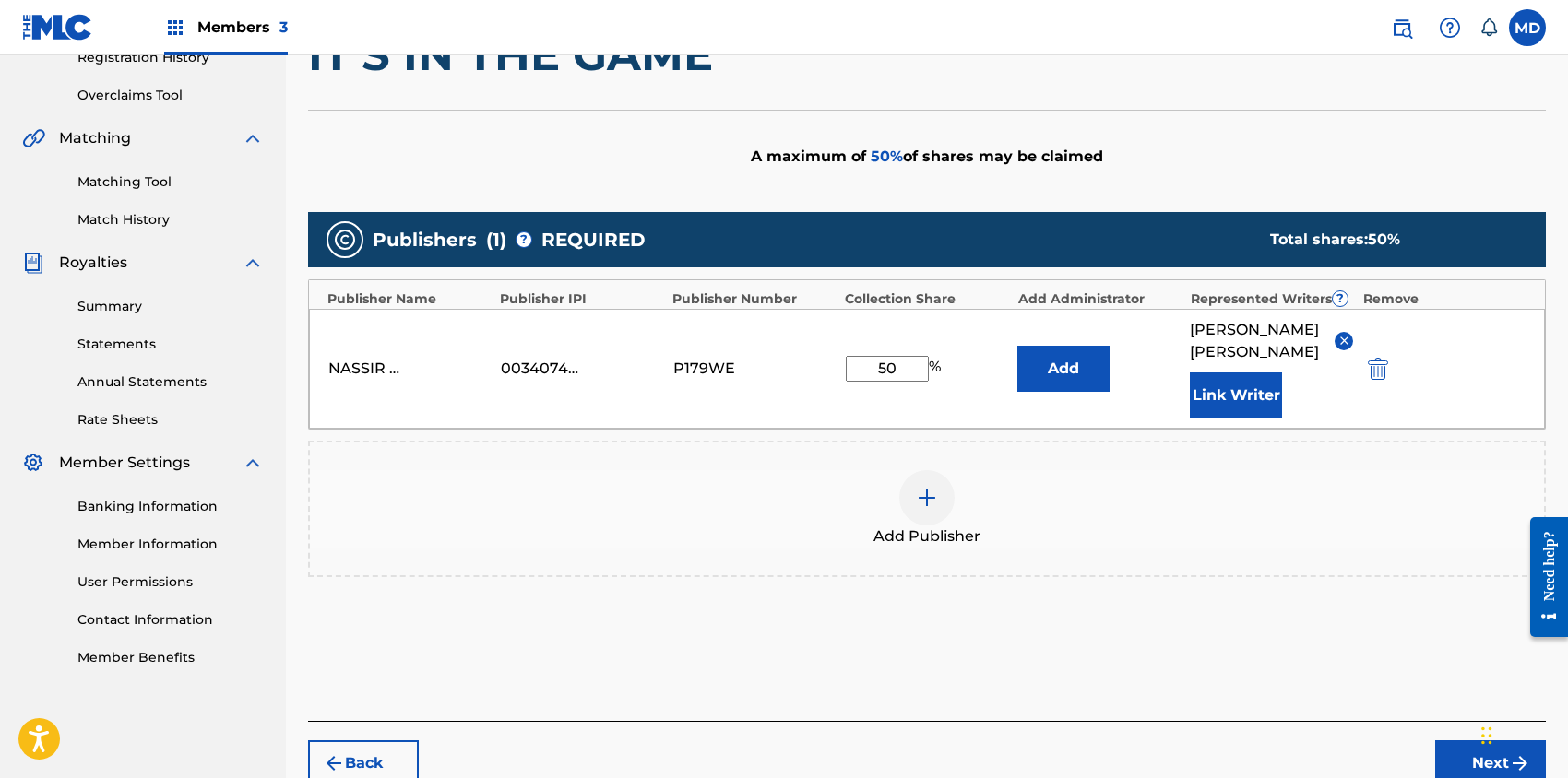
drag, startPoint x: 902, startPoint y: 371, endPoint x: 866, endPoint y: 373, distance: 36.1
click at [866, 373] on input "50" at bounding box center [887, 369] width 83 height 26
type input "25"
click at [1461, 753] on button "Next" at bounding box center [1490, 764] width 111 height 46
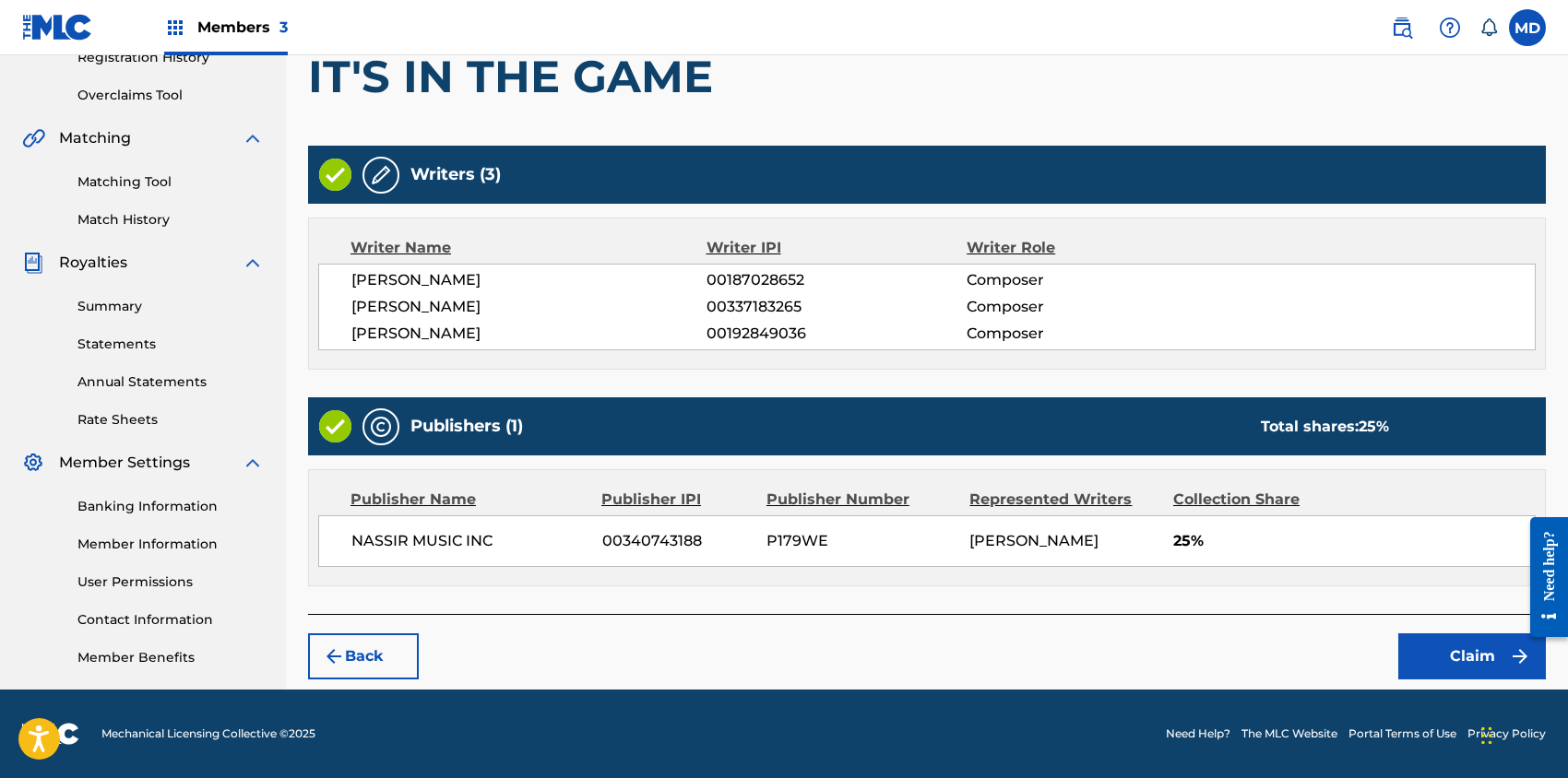
click at [1436, 662] on button "Claim" at bounding box center [1472, 657] width 147 height 46
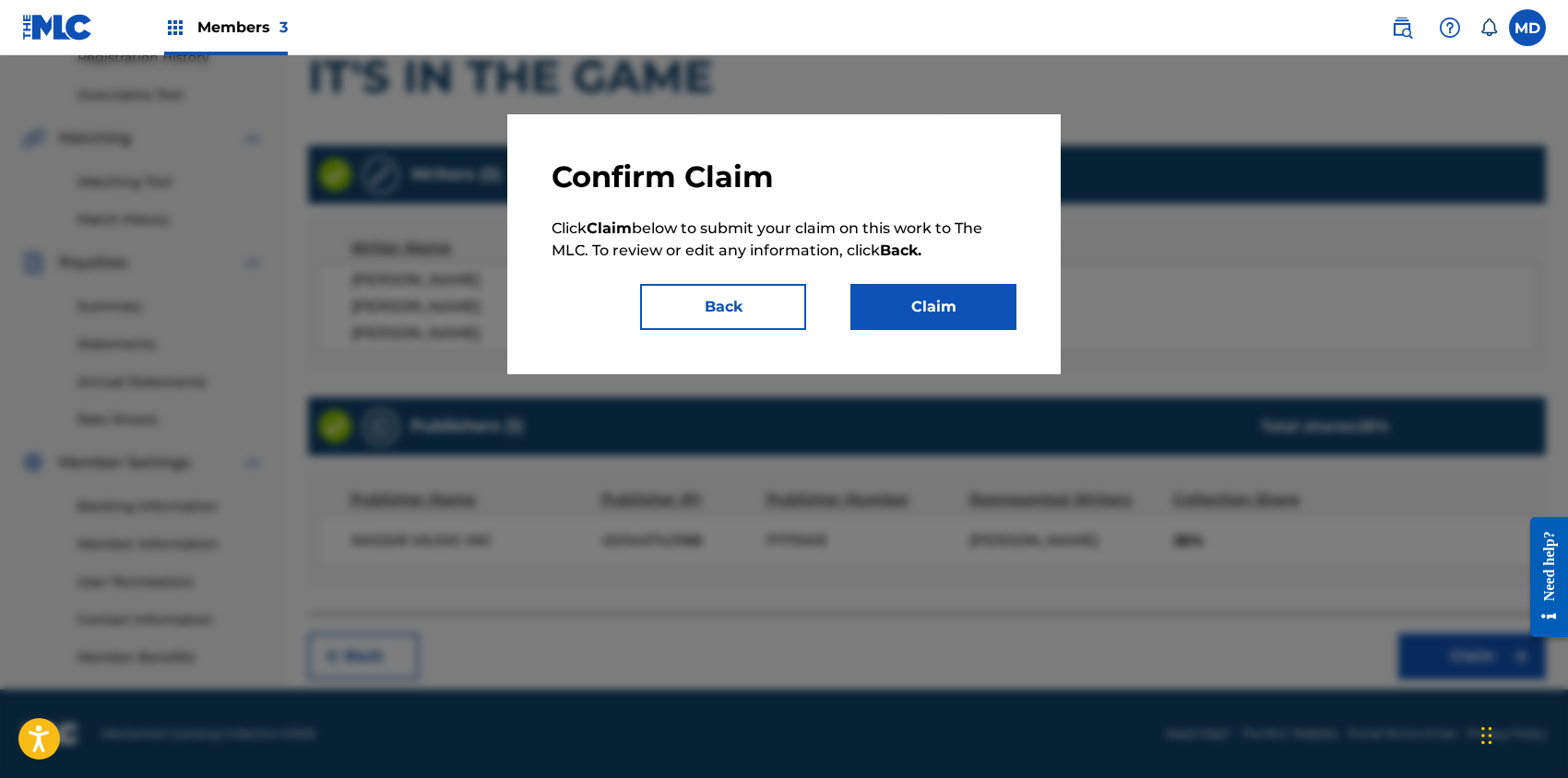
click at [936, 318] on button "Claim" at bounding box center [933, 307] width 166 height 46
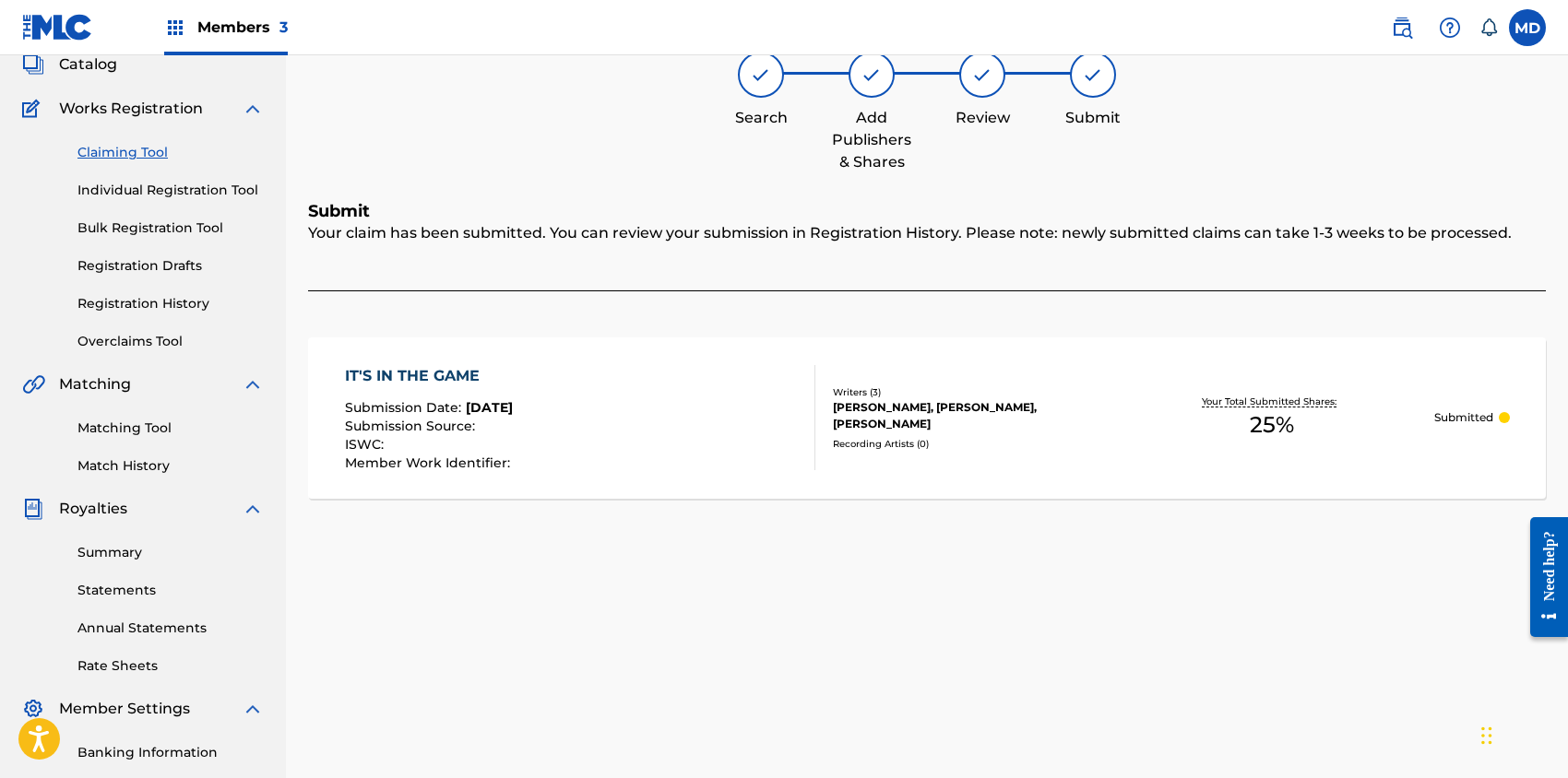
scroll to position [0, 0]
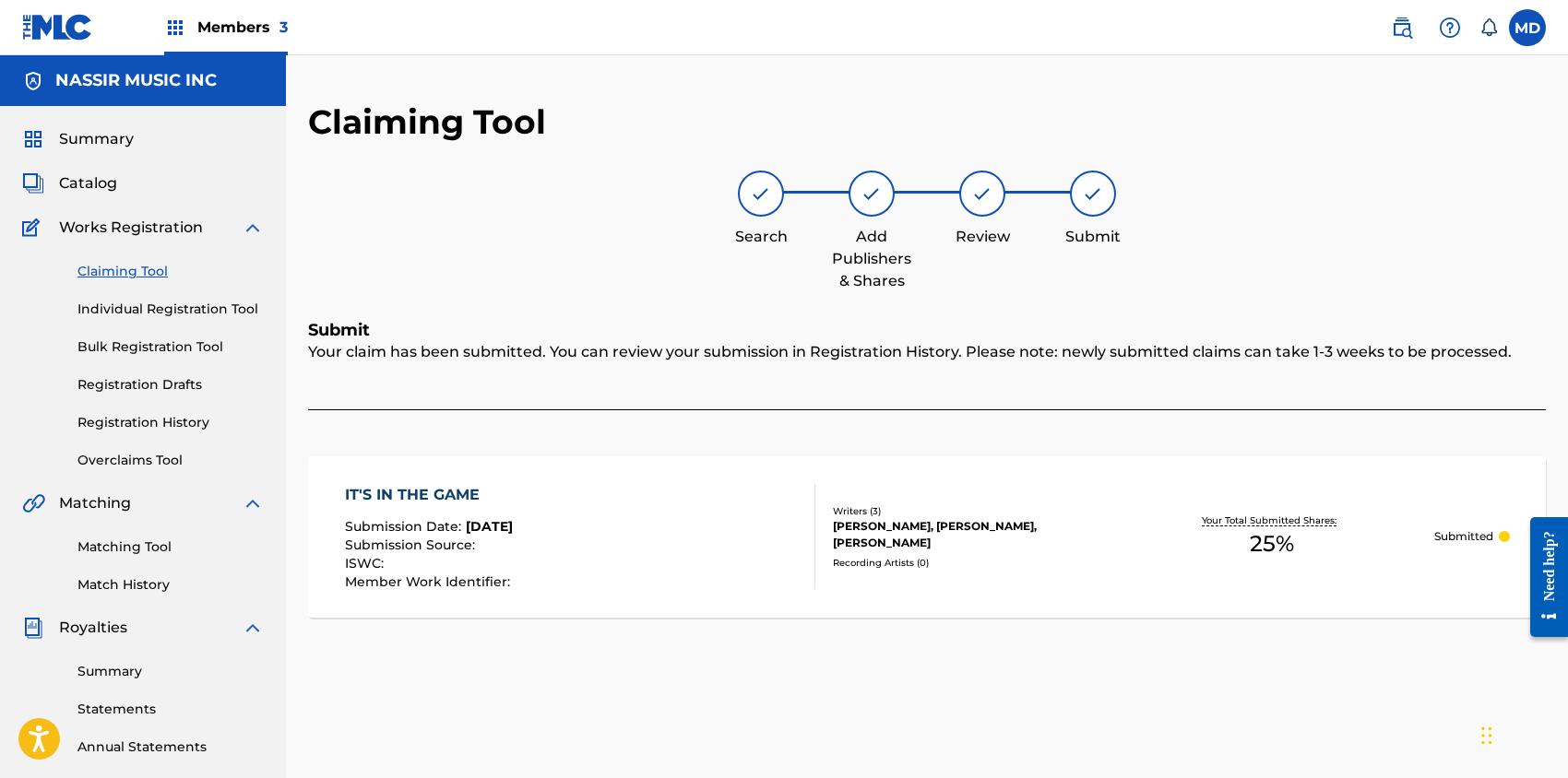
click at [158, 270] on link "Claiming Tool" at bounding box center [170, 272] width 186 height 19
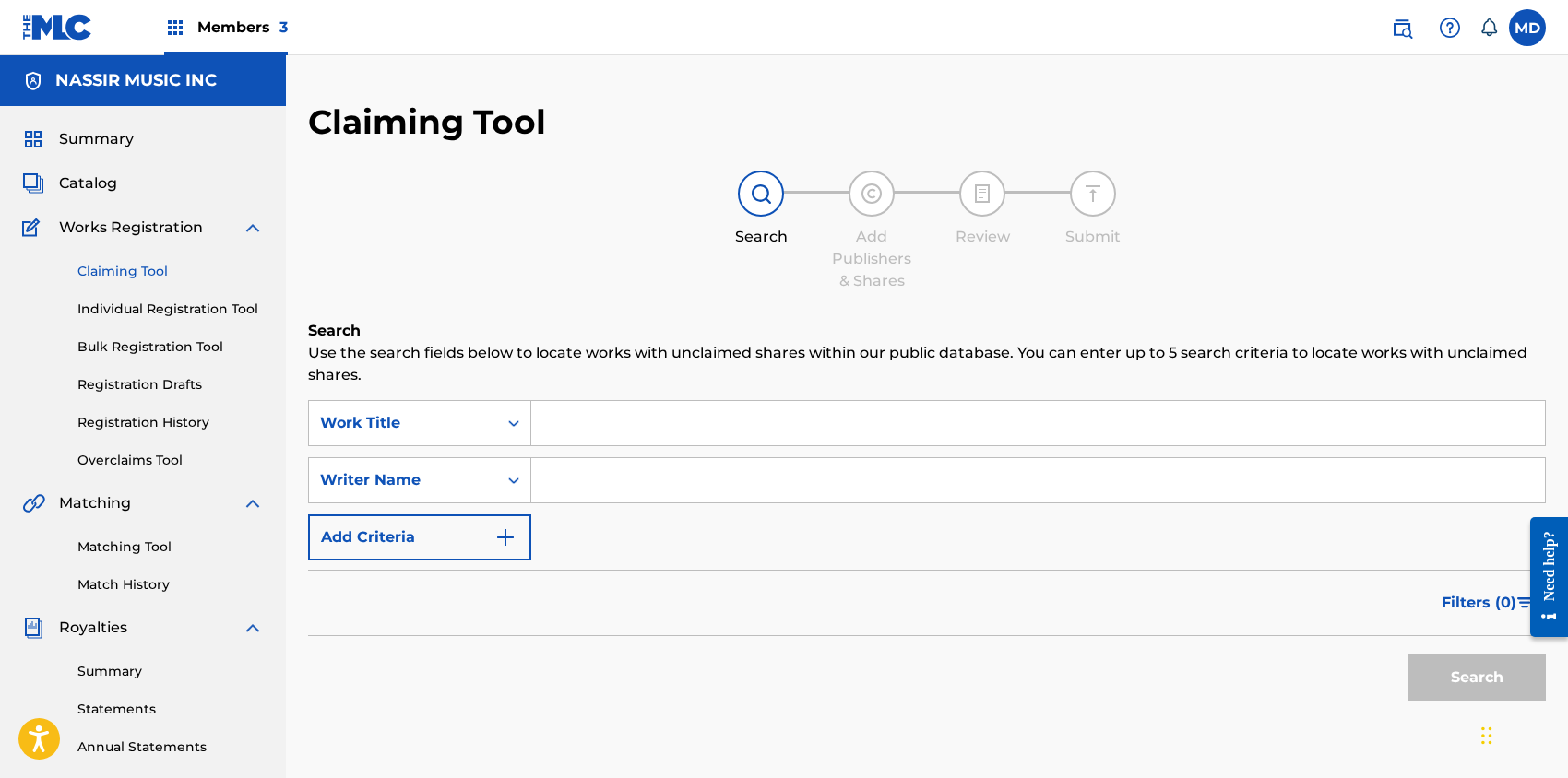
click at [625, 427] on input "Search Form" at bounding box center [1038, 424] width 1013 height 44
paste input "ALL IN TOGETHER NOW"
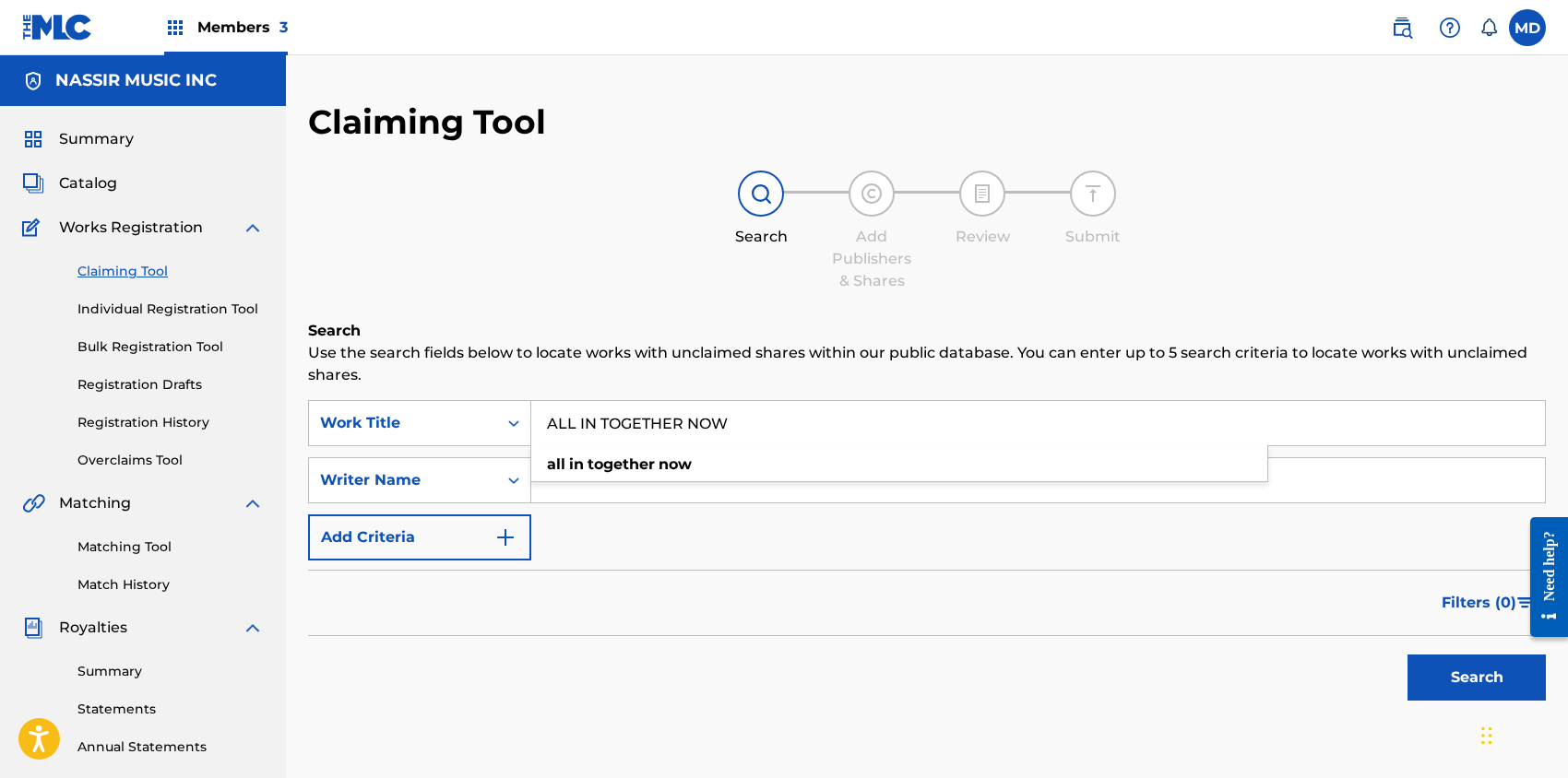
type input "ALL IN TOGETHER NOW"
click at [614, 308] on div "Claiming Tool Search Add Publishers & Shares Review Submit Search Use the searc…" at bounding box center [927, 452] width 1238 height 701
click at [1444, 671] on button "Search" at bounding box center [1477, 678] width 139 height 46
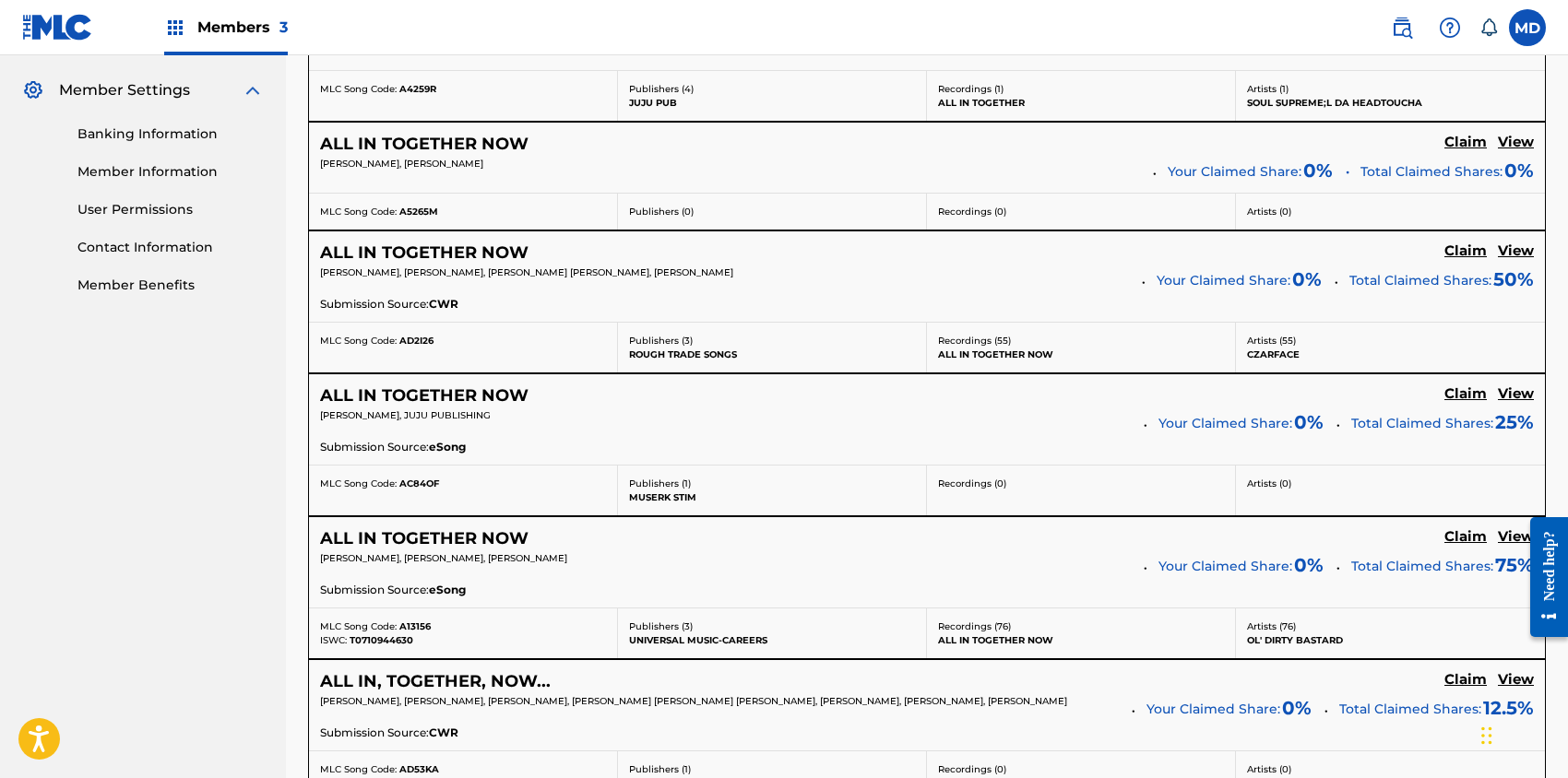
scroll to position [861, 0]
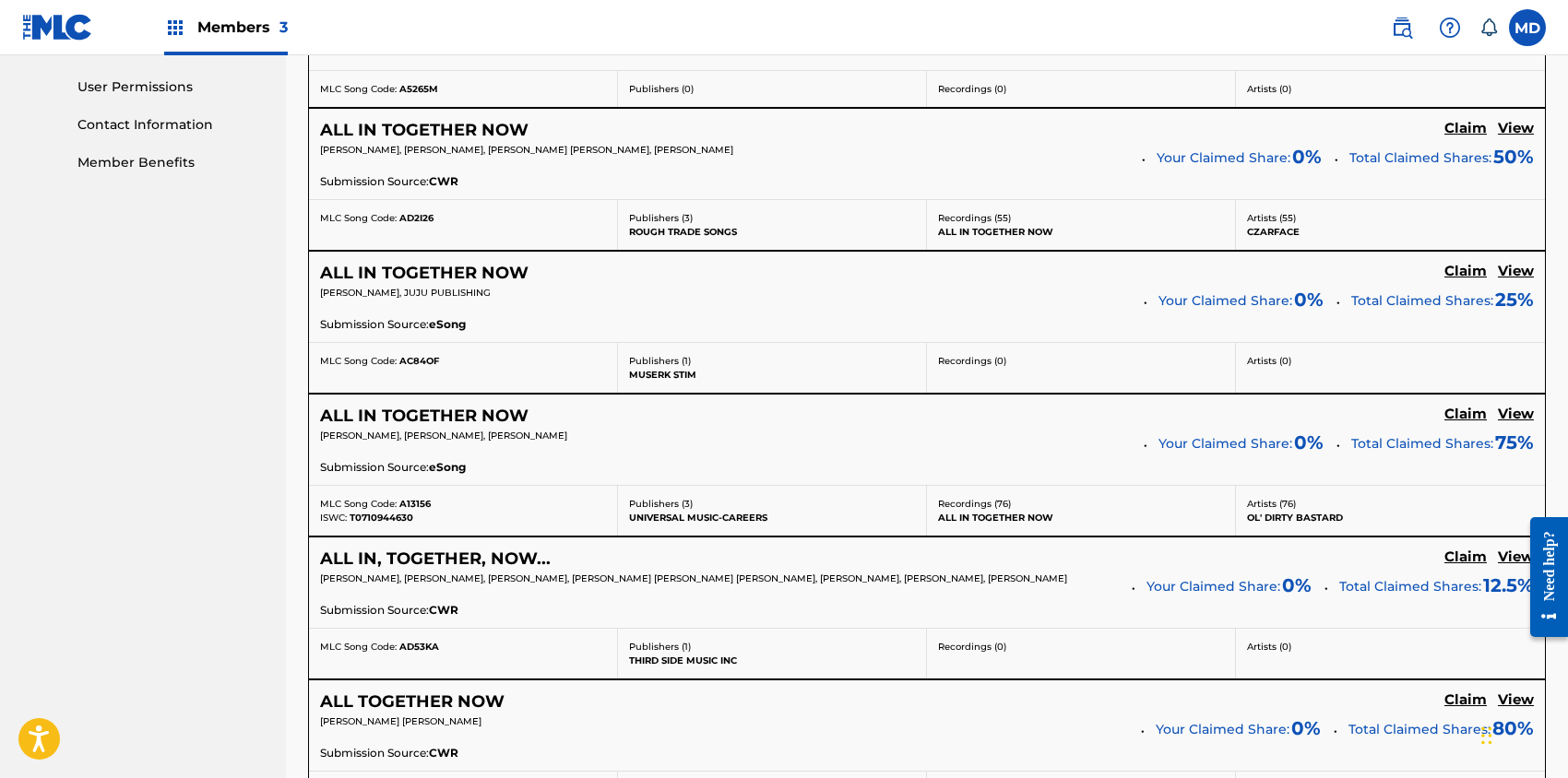
click at [1511, 409] on h5 "View" at bounding box center [1515, 414] width 36 height 17
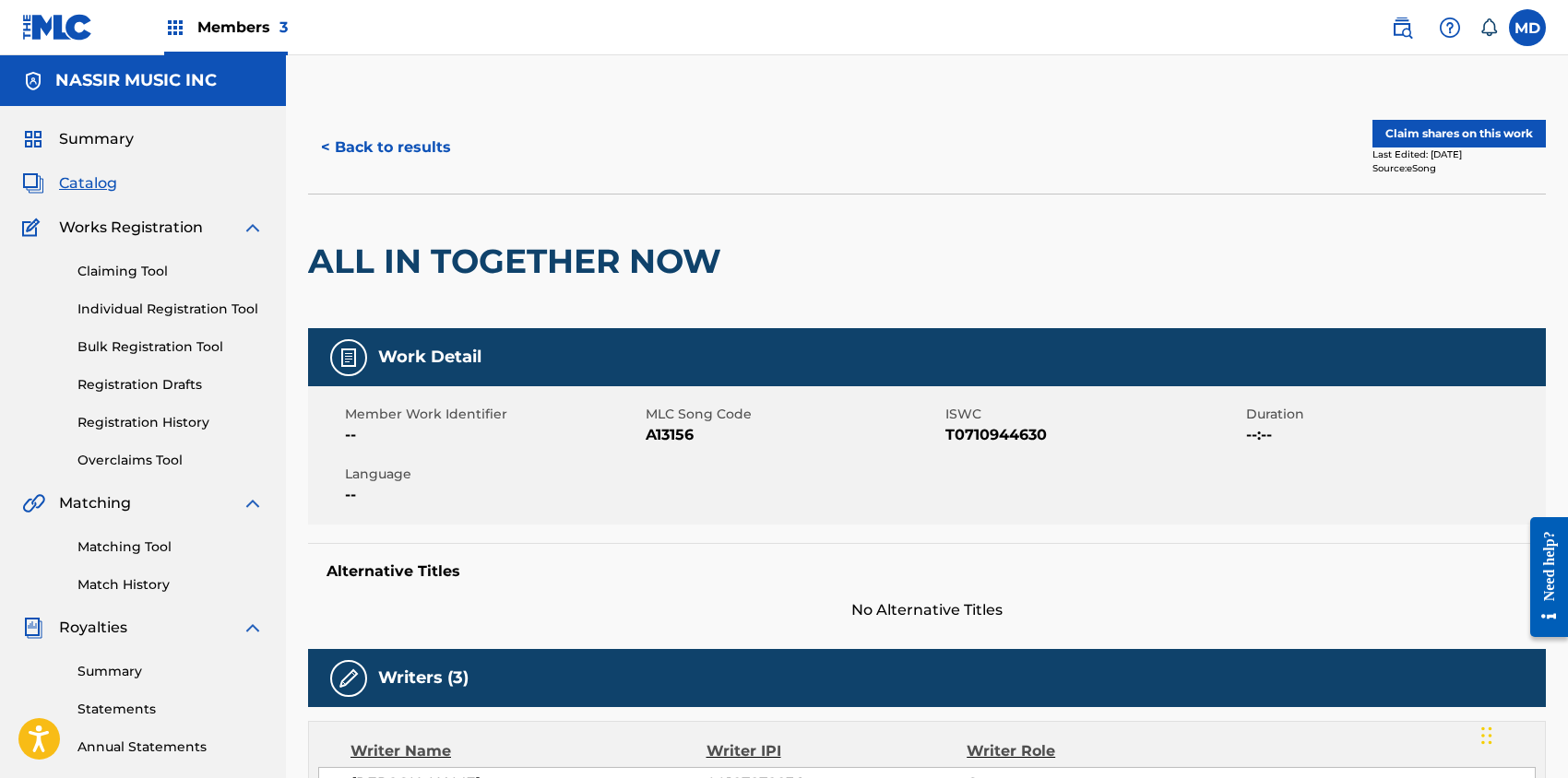
click at [1444, 134] on button "Claim shares on this work" at bounding box center [1459, 133] width 173 height 28
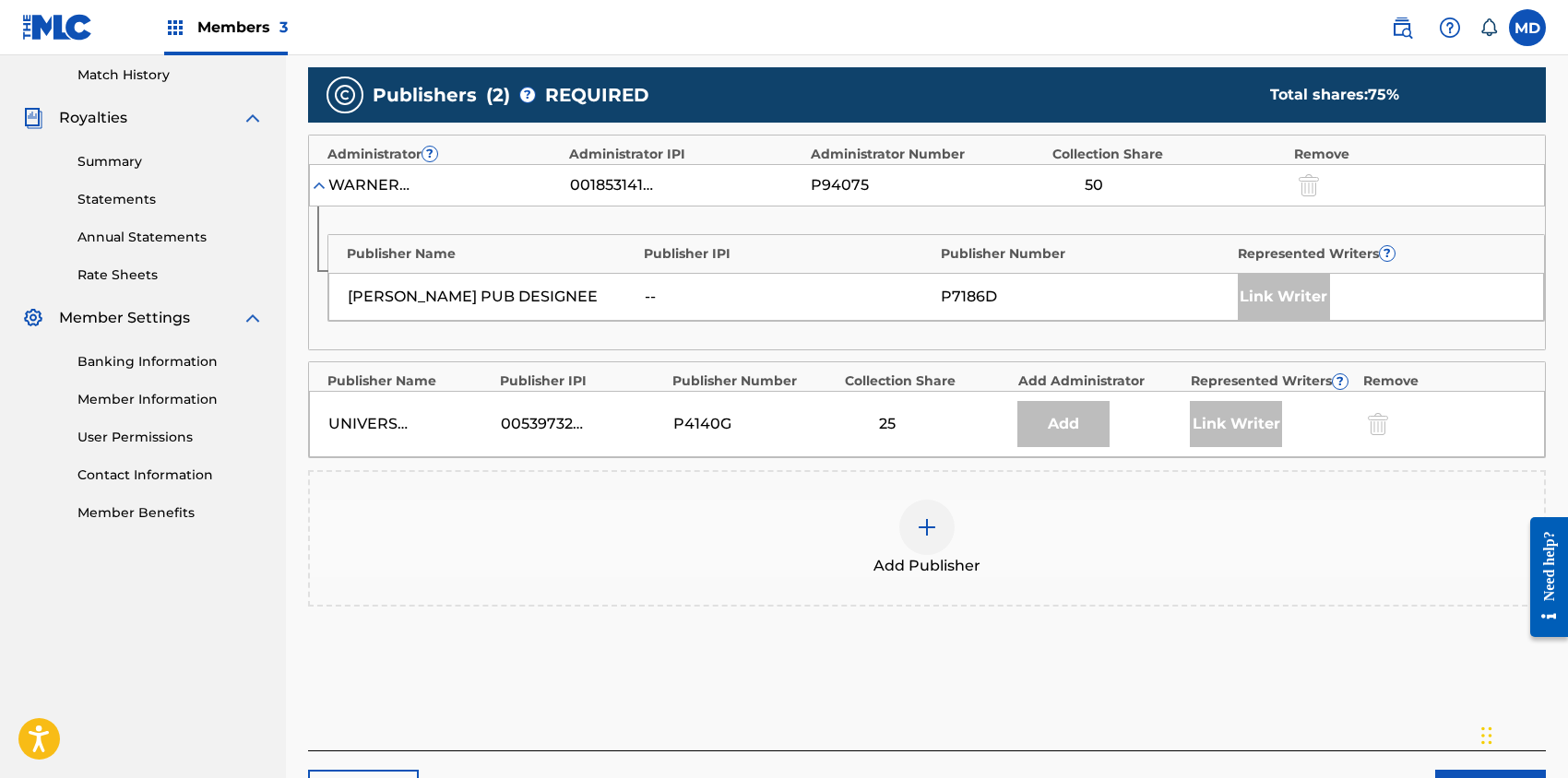
scroll to position [511, 0]
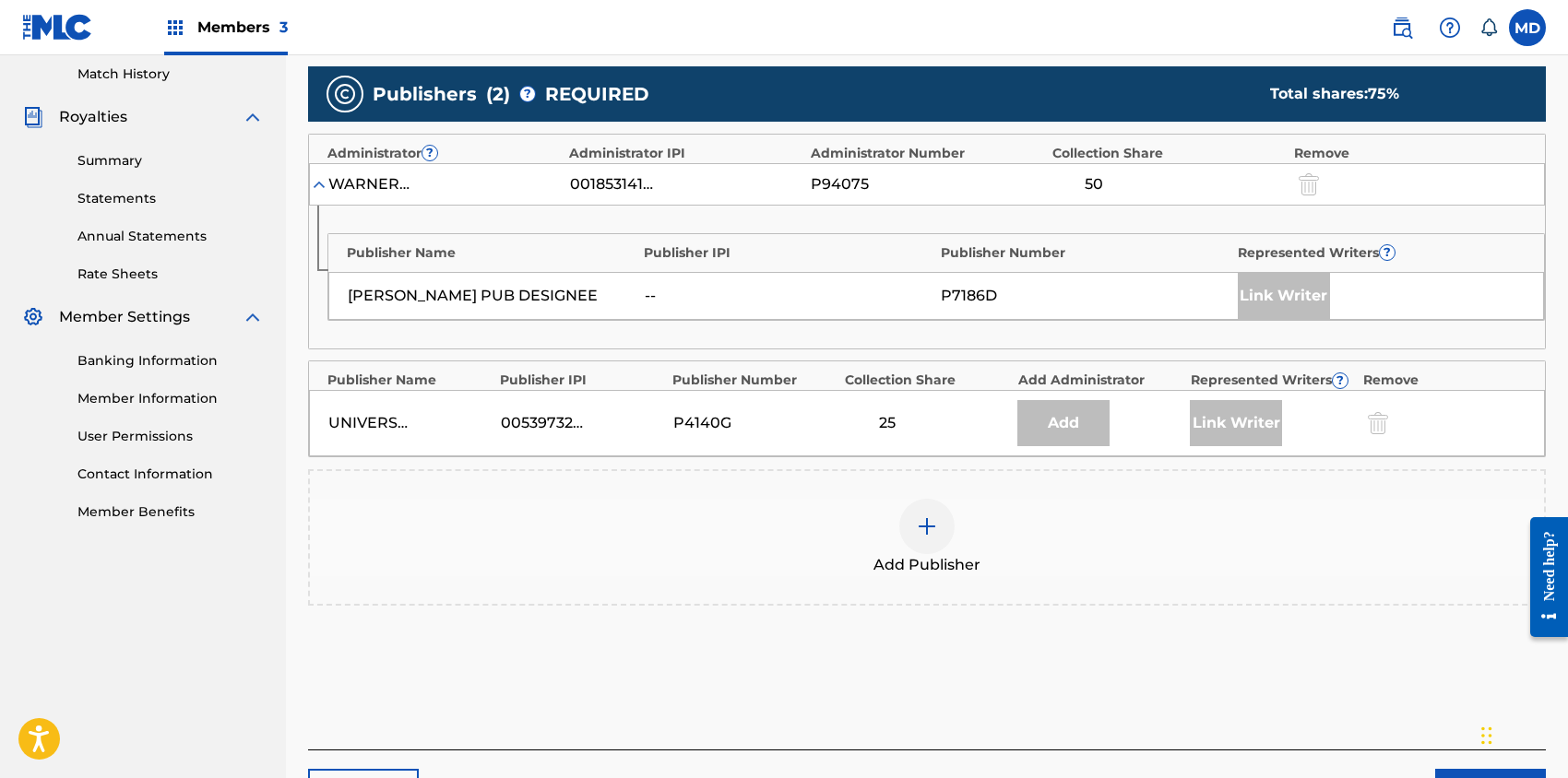
click at [927, 521] on img at bounding box center [927, 526] width 22 height 22
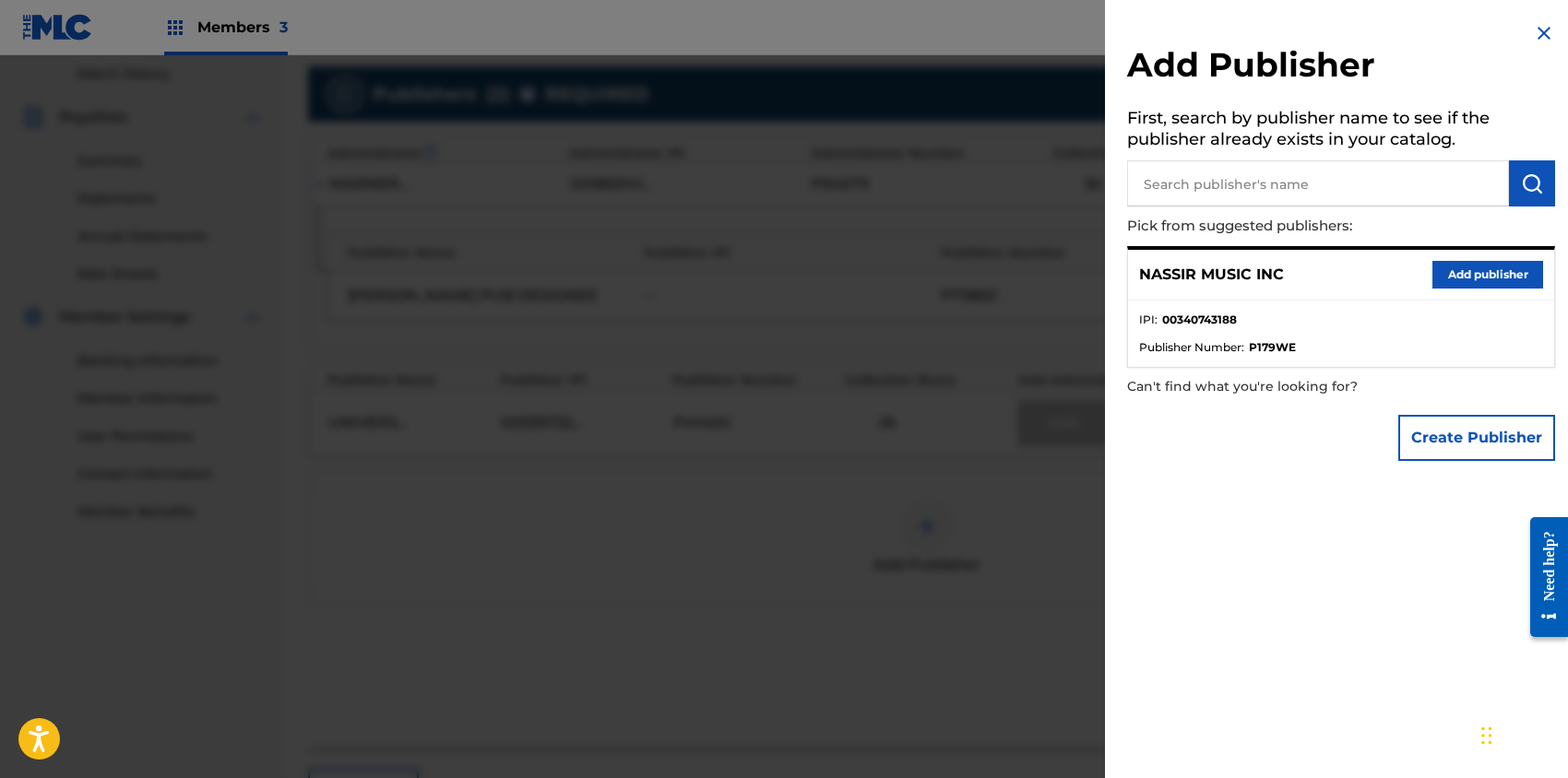
click at [1455, 272] on button "Add publisher" at bounding box center [1487, 274] width 111 height 28
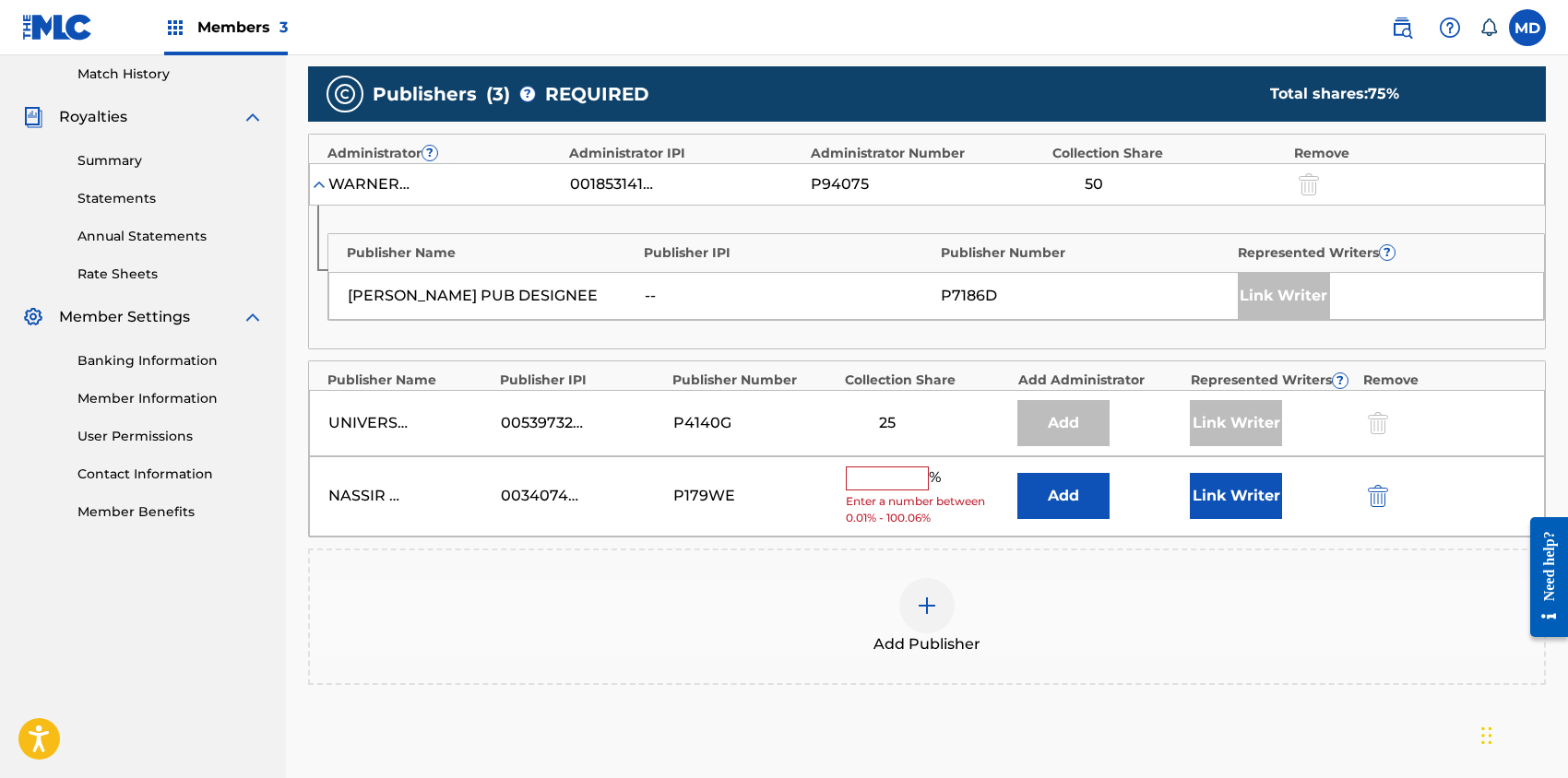
click at [875, 475] on input "text" at bounding box center [887, 479] width 83 height 24
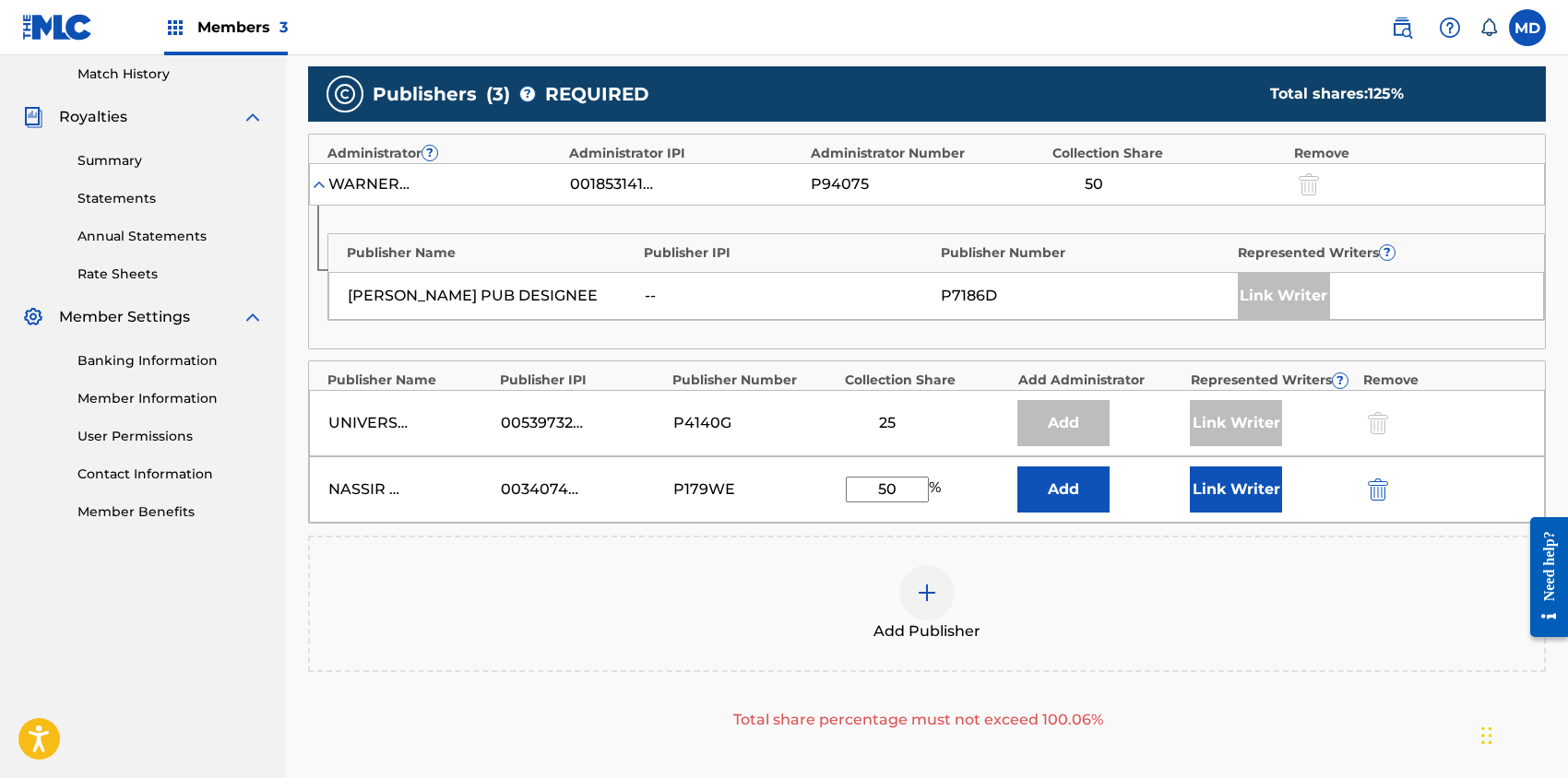
drag, startPoint x: 904, startPoint y: 486, endPoint x: 863, endPoint y: 488, distance: 41.0
click at [863, 488] on input "50" at bounding box center [887, 489] width 83 height 26
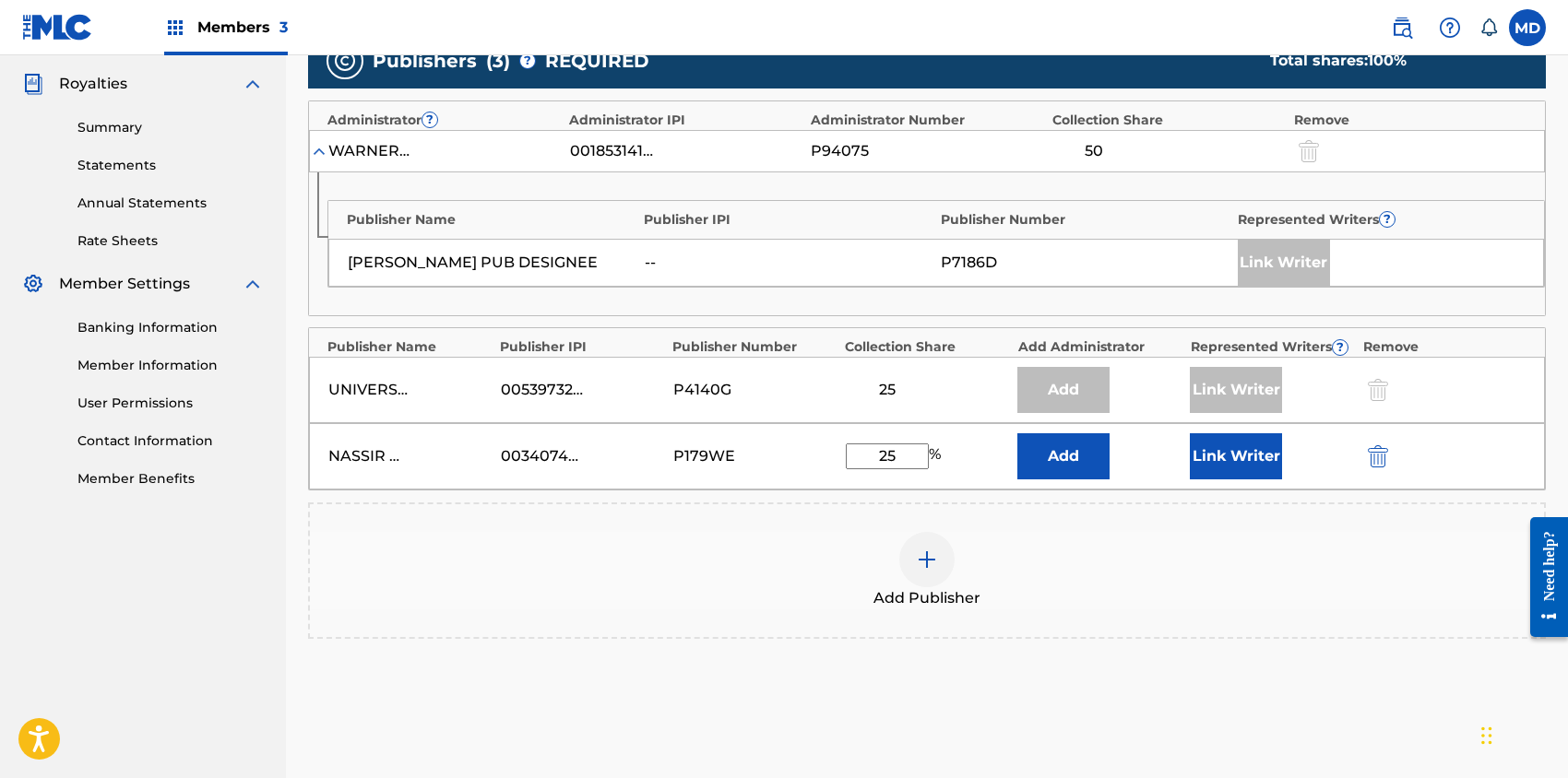
scroll to position [700, 0]
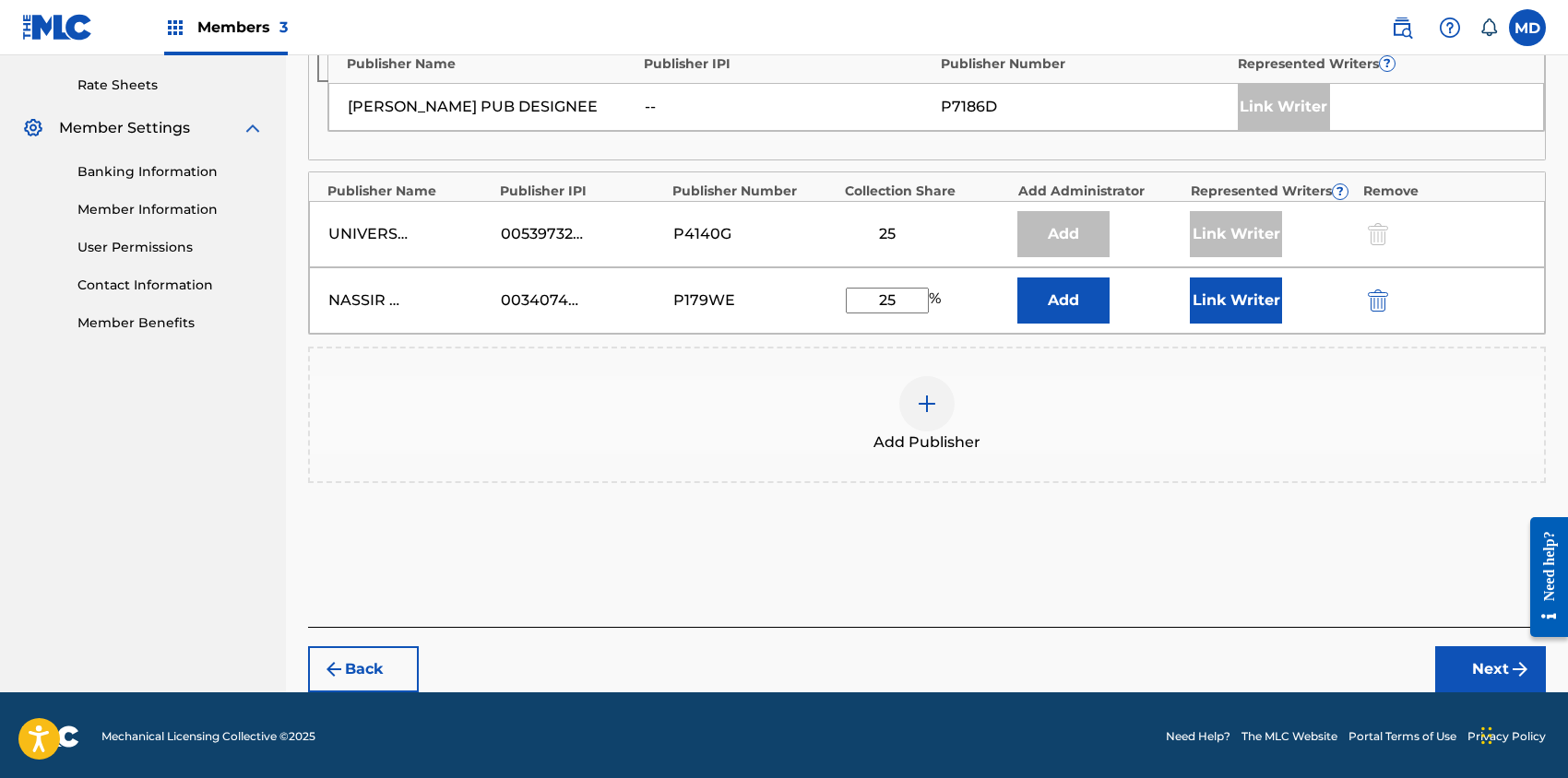
type input "25"
click at [859, 660] on div "Back Next" at bounding box center [927, 660] width 1238 height 65
click at [1236, 293] on button "Link Writer" at bounding box center [1236, 300] width 92 height 46
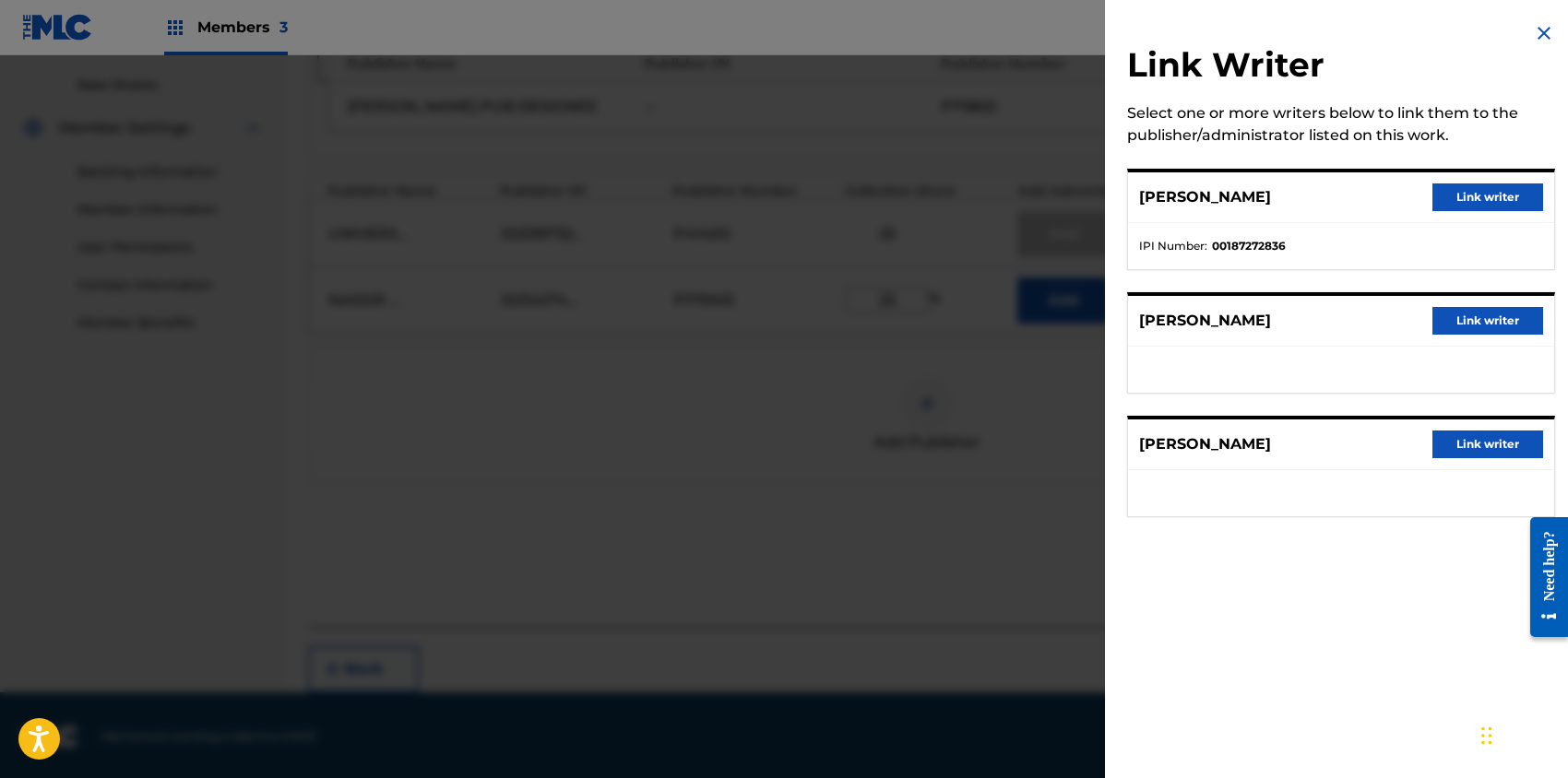
click at [1469, 316] on button "Link writer" at bounding box center [1487, 321] width 111 height 28
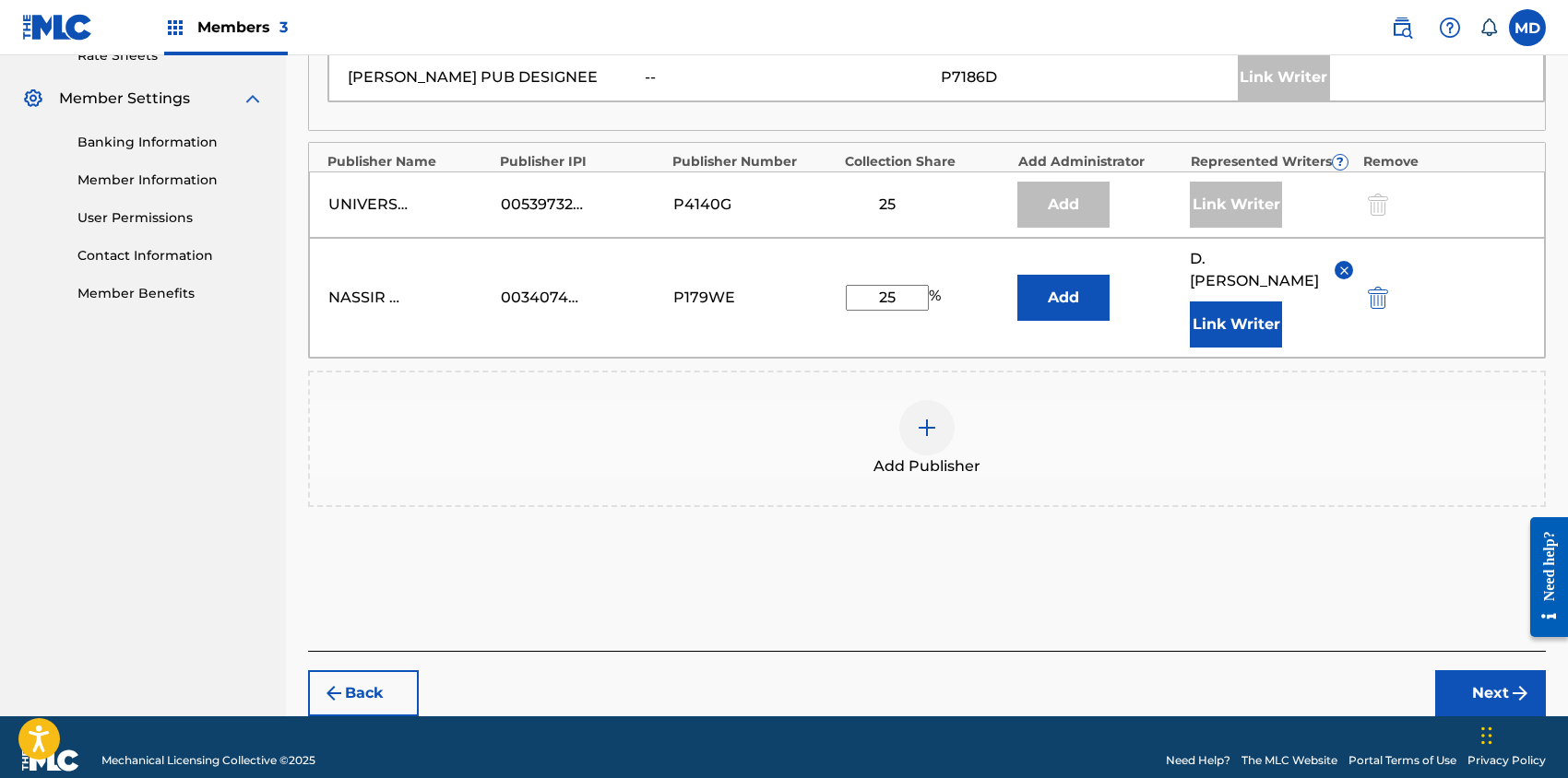
scroll to position [731, 0]
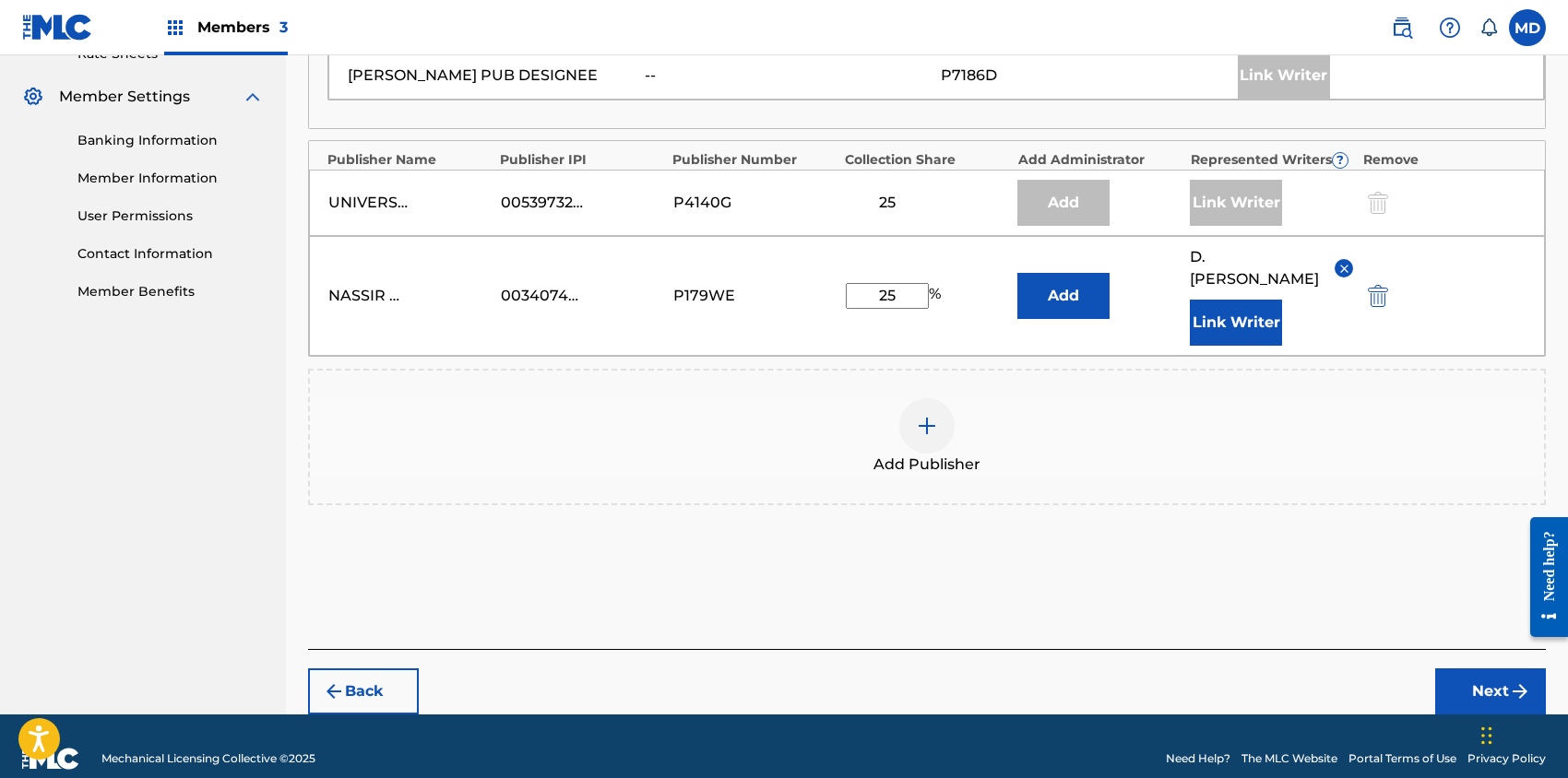
click at [1502, 669] on button "Next" at bounding box center [1490, 691] width 111 height 46
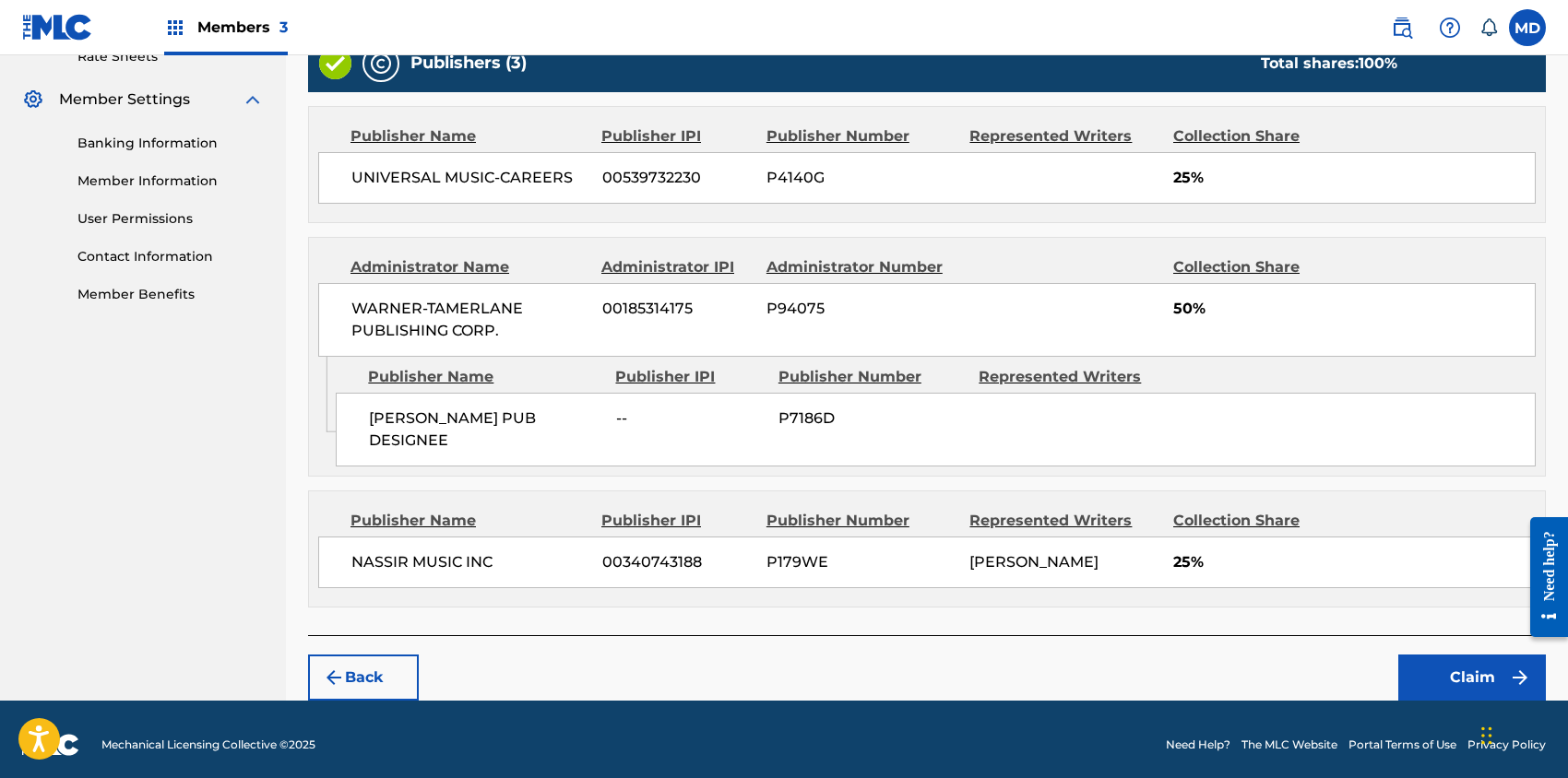
scroll to position [733, 0]
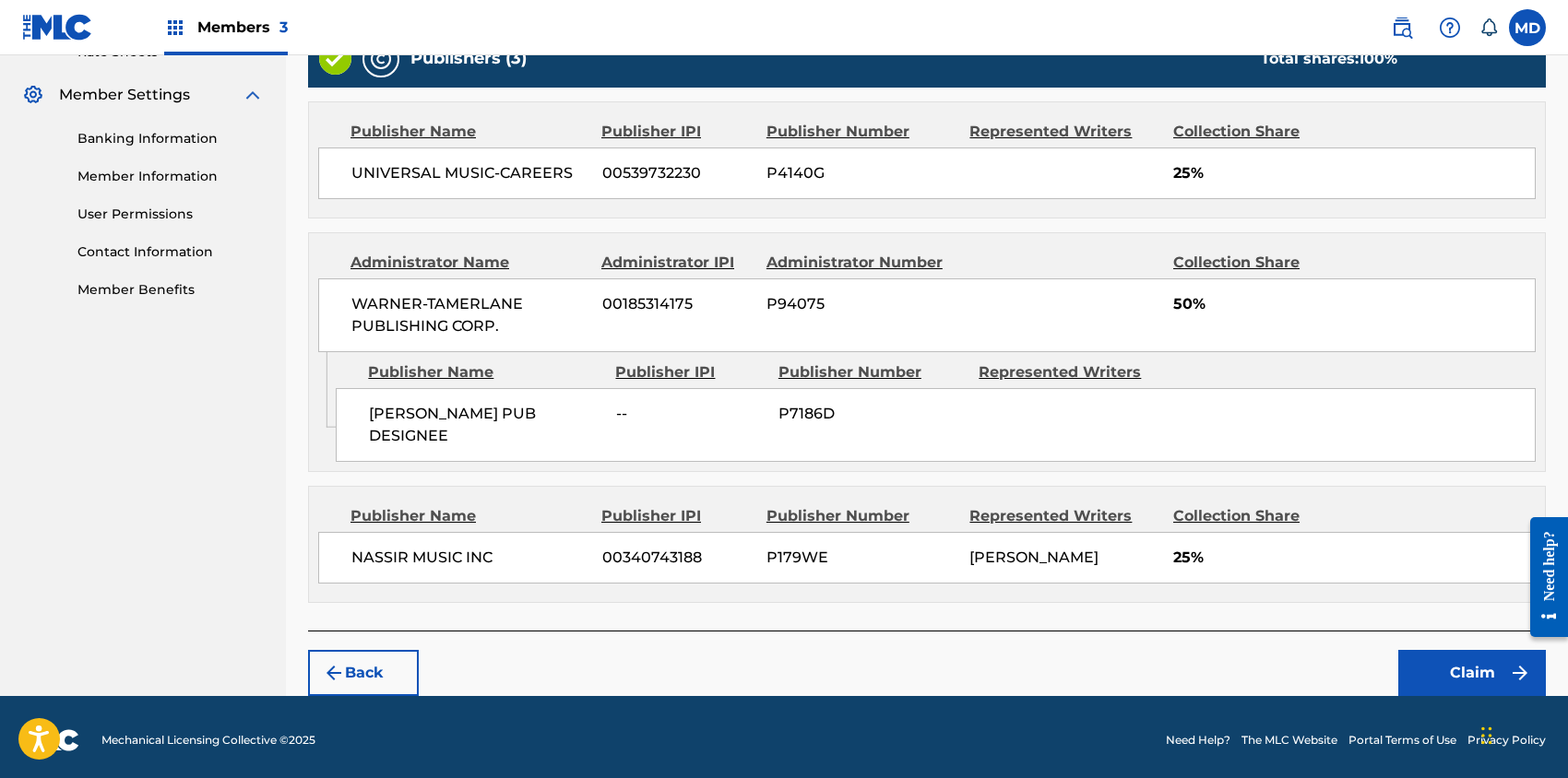
click at [1465, 669] on button "Claim" at bounding box center [1472, 673] width 147 height 46
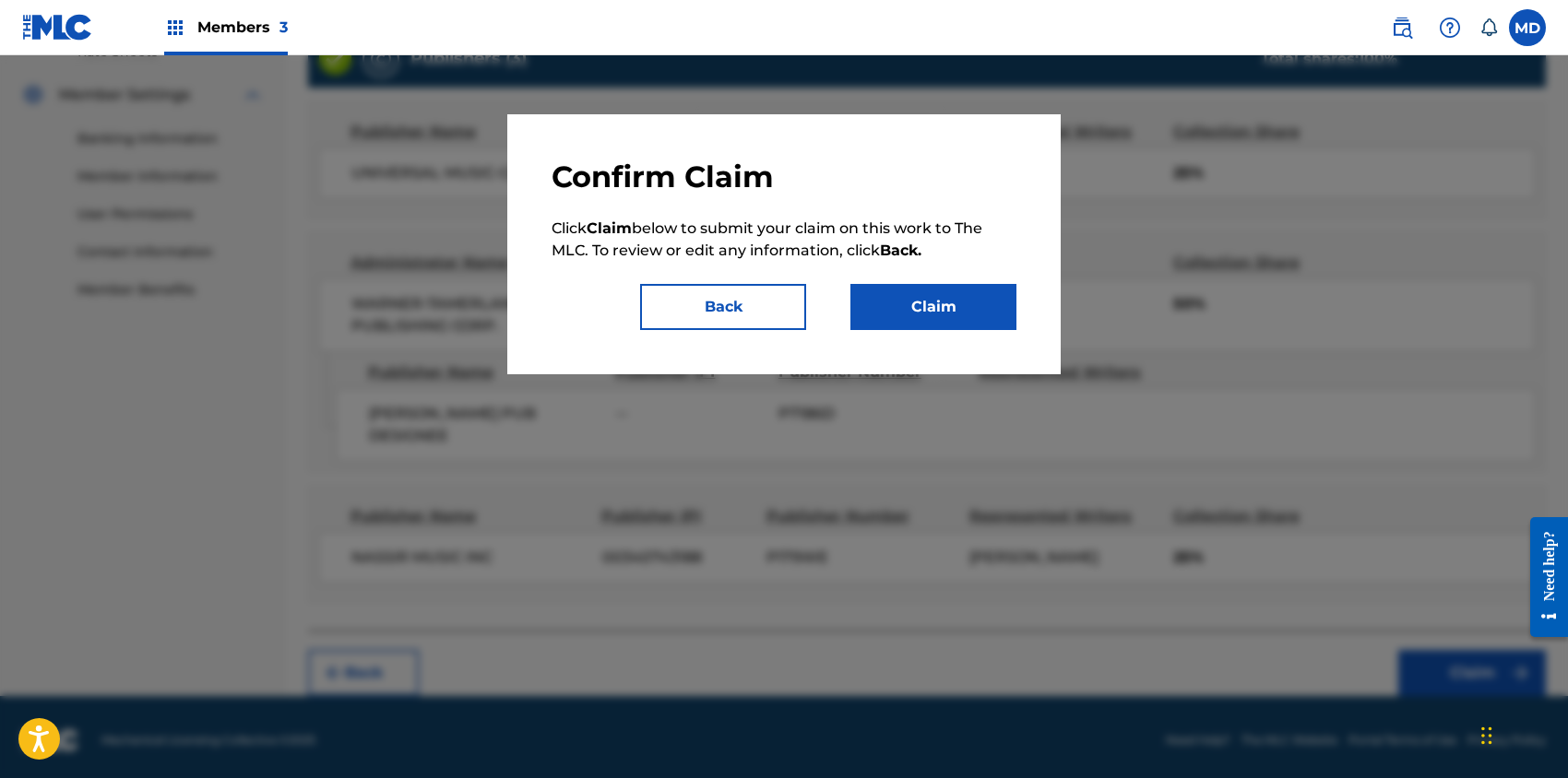
click at [930, 315] on button "Claim" at bounding box center [933, 307] width 166 height 46
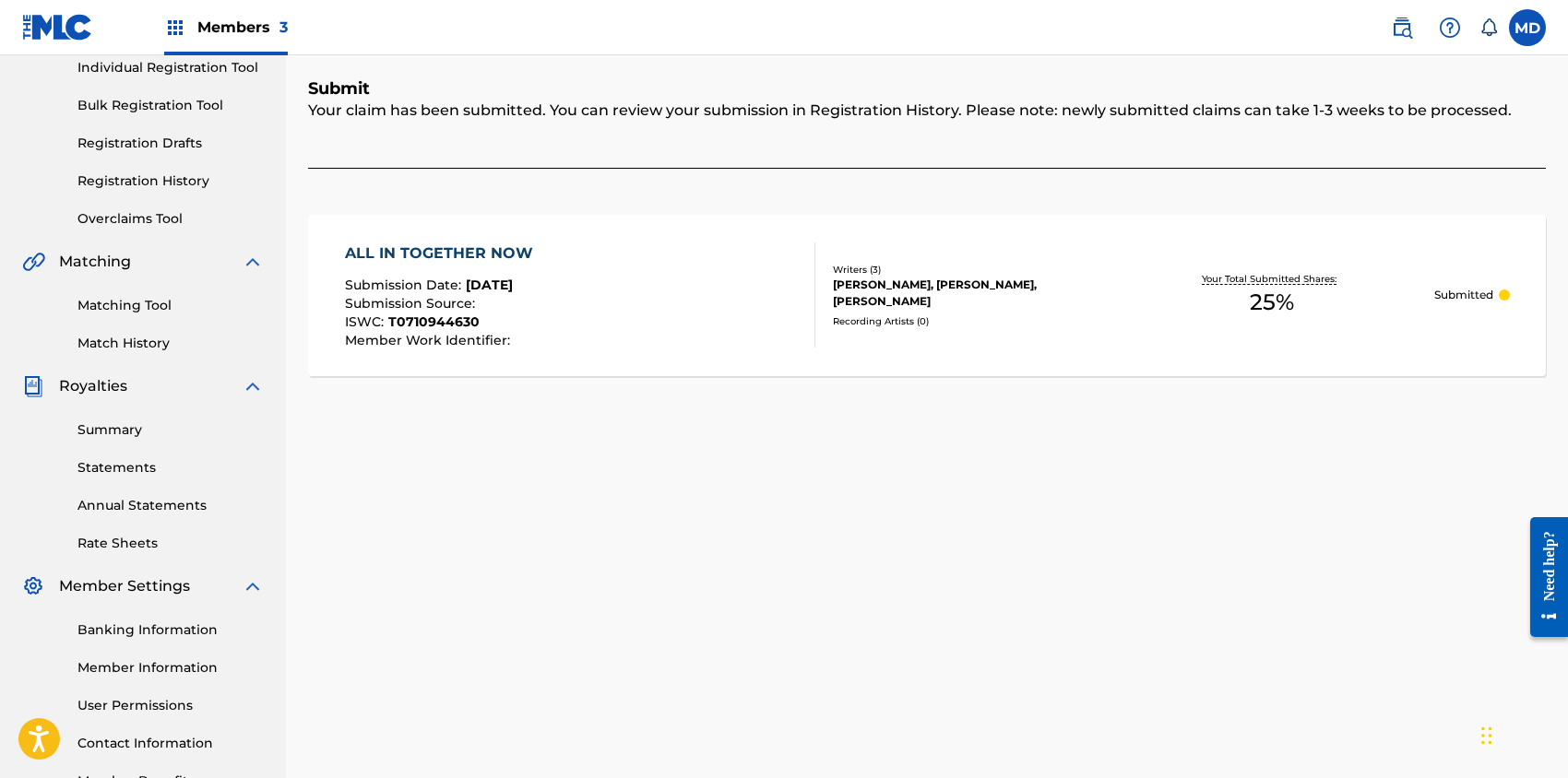
scroll to position [119, 0]
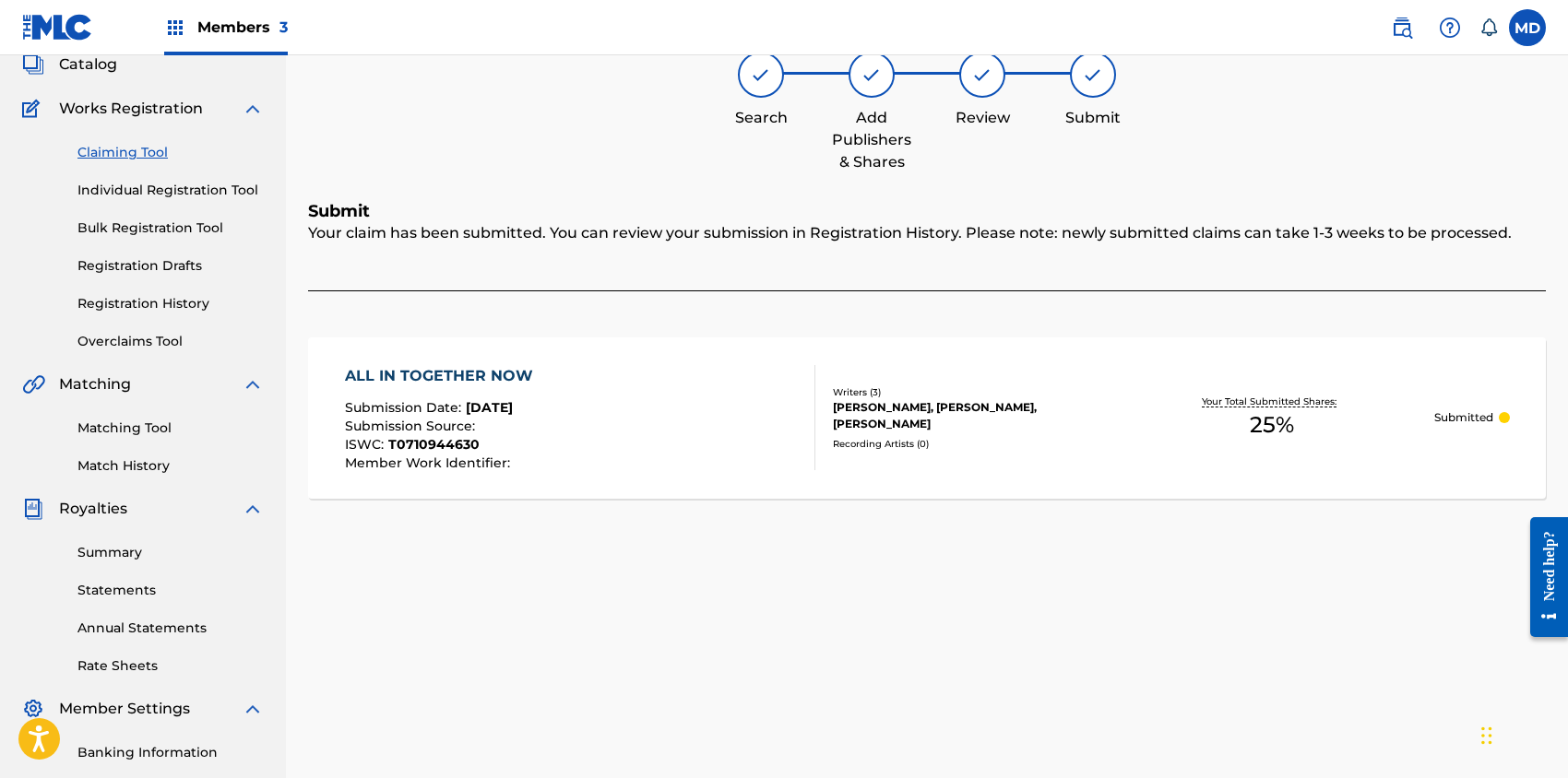
click at [137, 154] on link "Claiming Tool" at bounding box center [170, 152] width 186 height 19
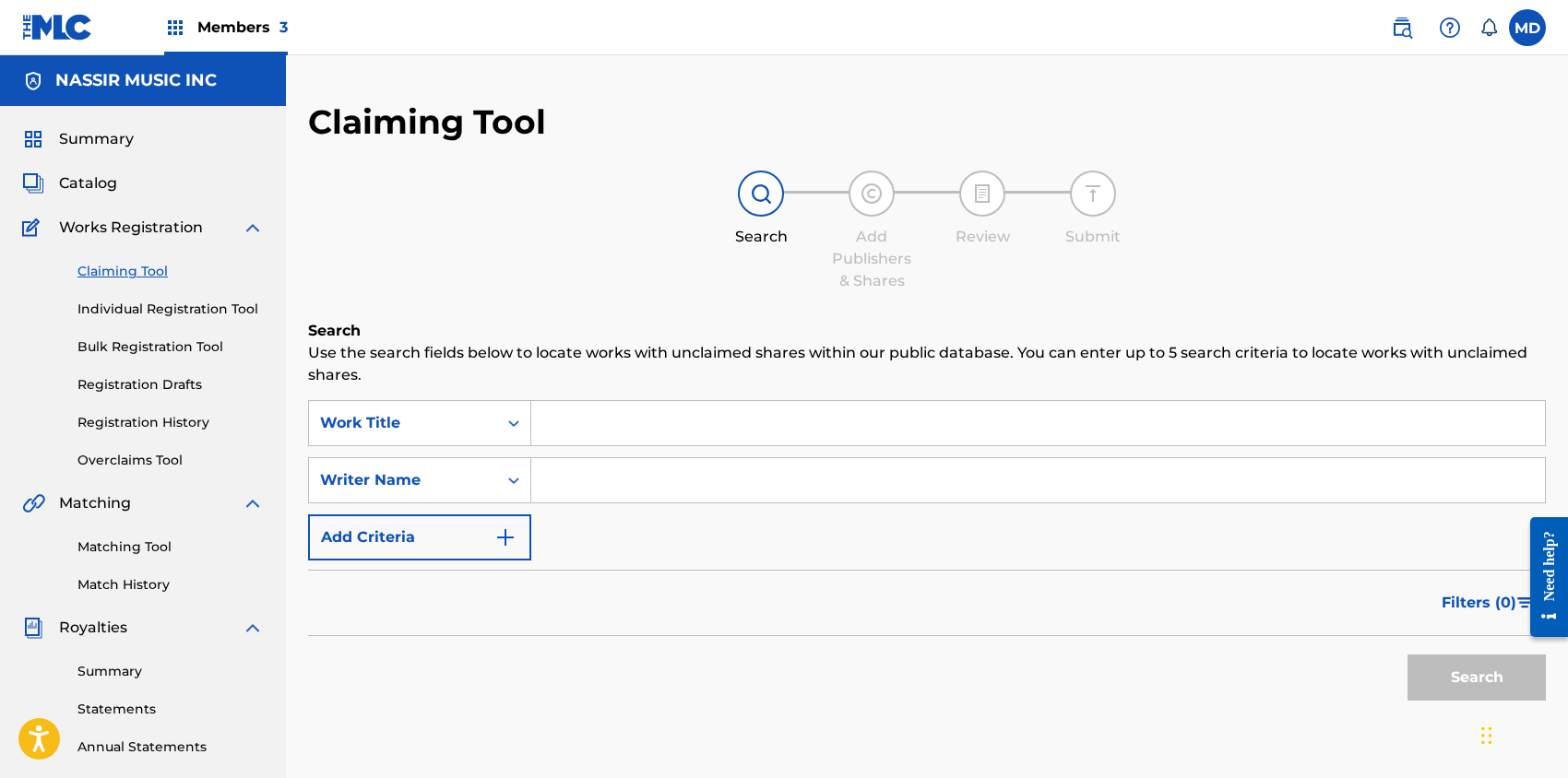
click at [609, 428] on input "Search Form" at bounding box center [1038, 424] width 1013 height 44
paste input "BIG ACTS, LITTLE ACTS"
type input "BIG ACTS, LITTLE ACTS"
click at [1449, 679] on button "Search" at bounding box center [1477, 678] width 139 height 46
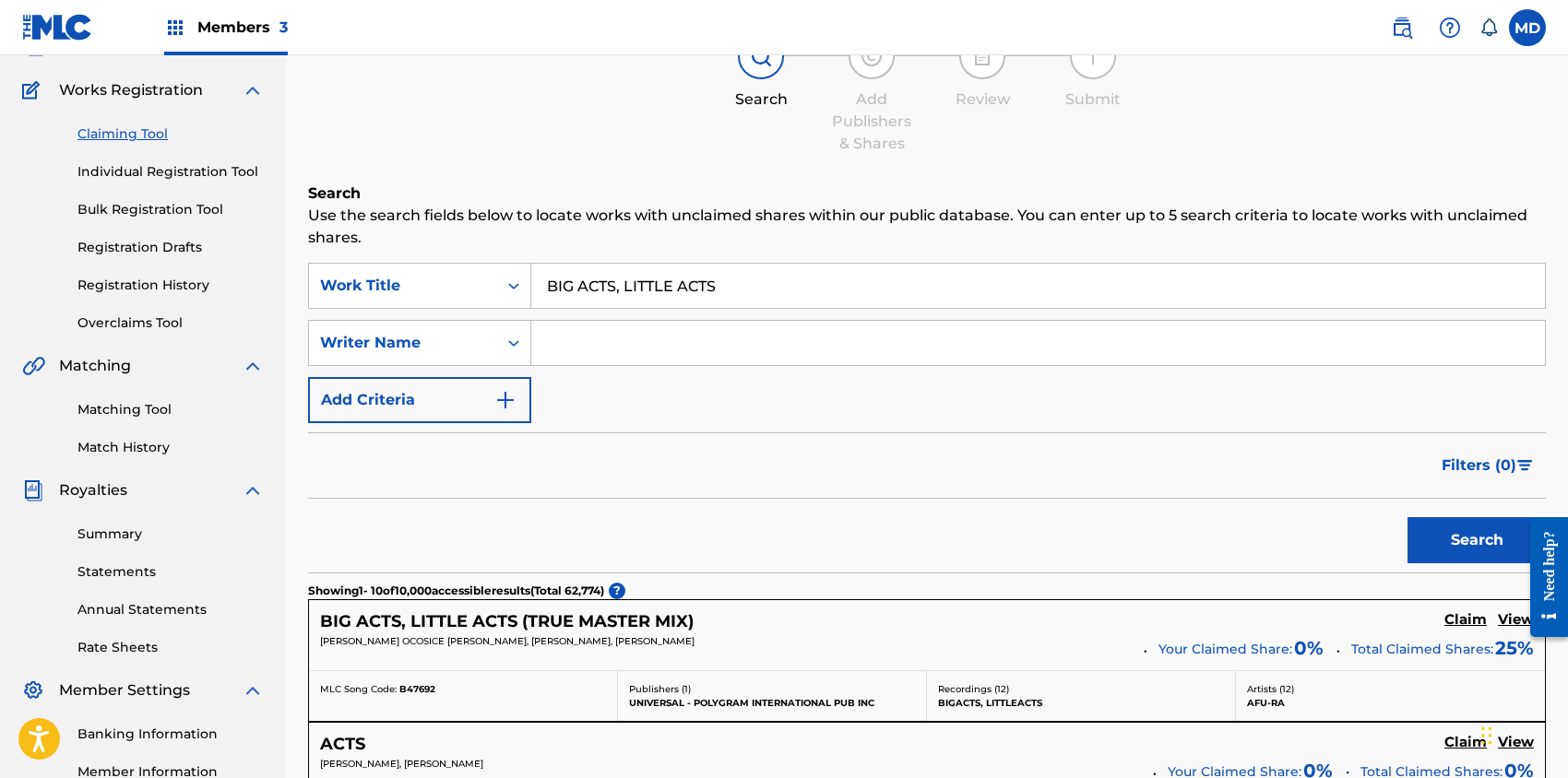
scroll to position [246, 0]
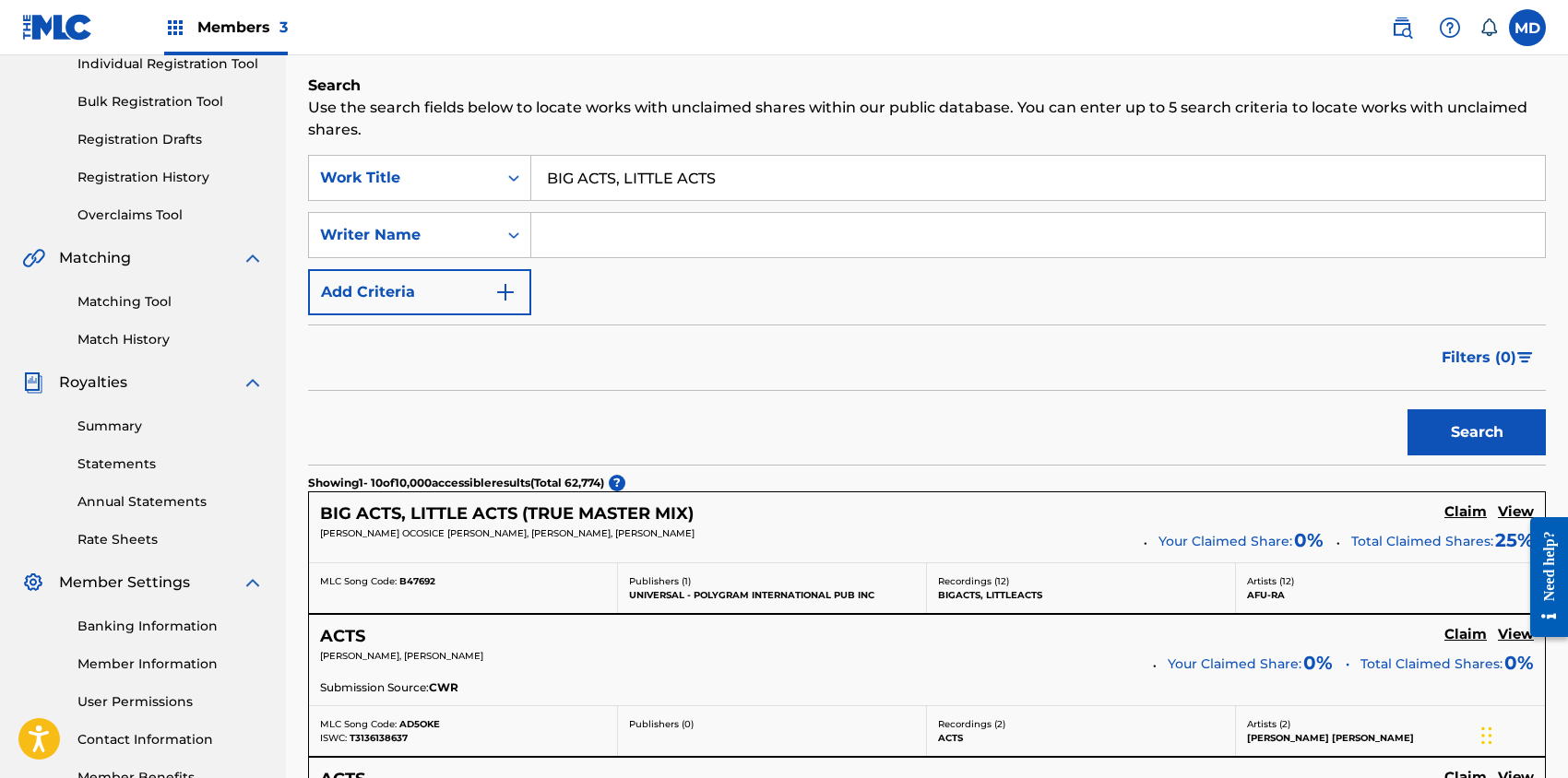
click at [1513, 509] on h5 "View" at bounding box center [1515, 512] width 36 height 17
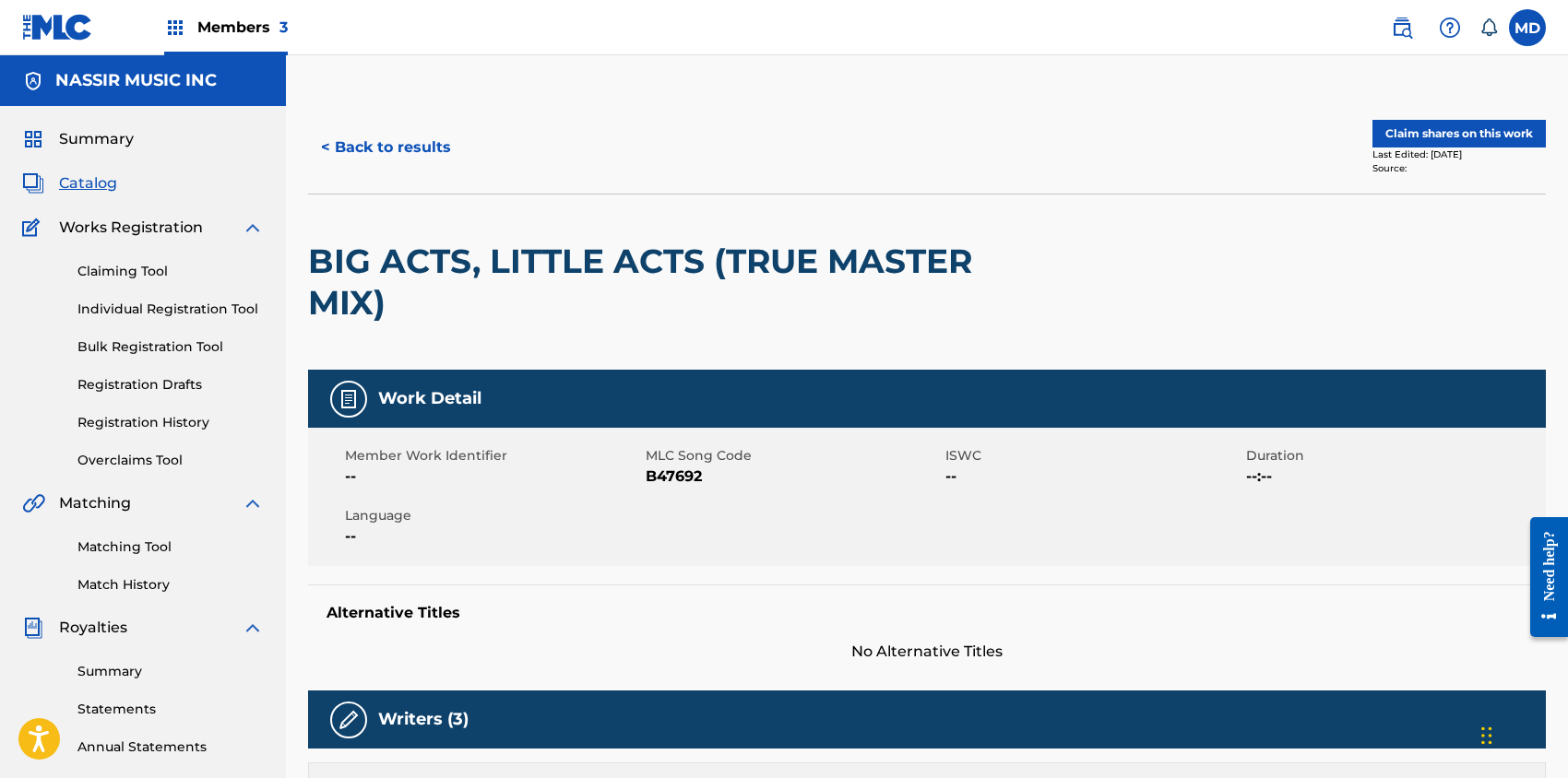
click at [1451, 129] on button "Claim shares on this work" at bounding box center [1459, 133] width 173 height 28
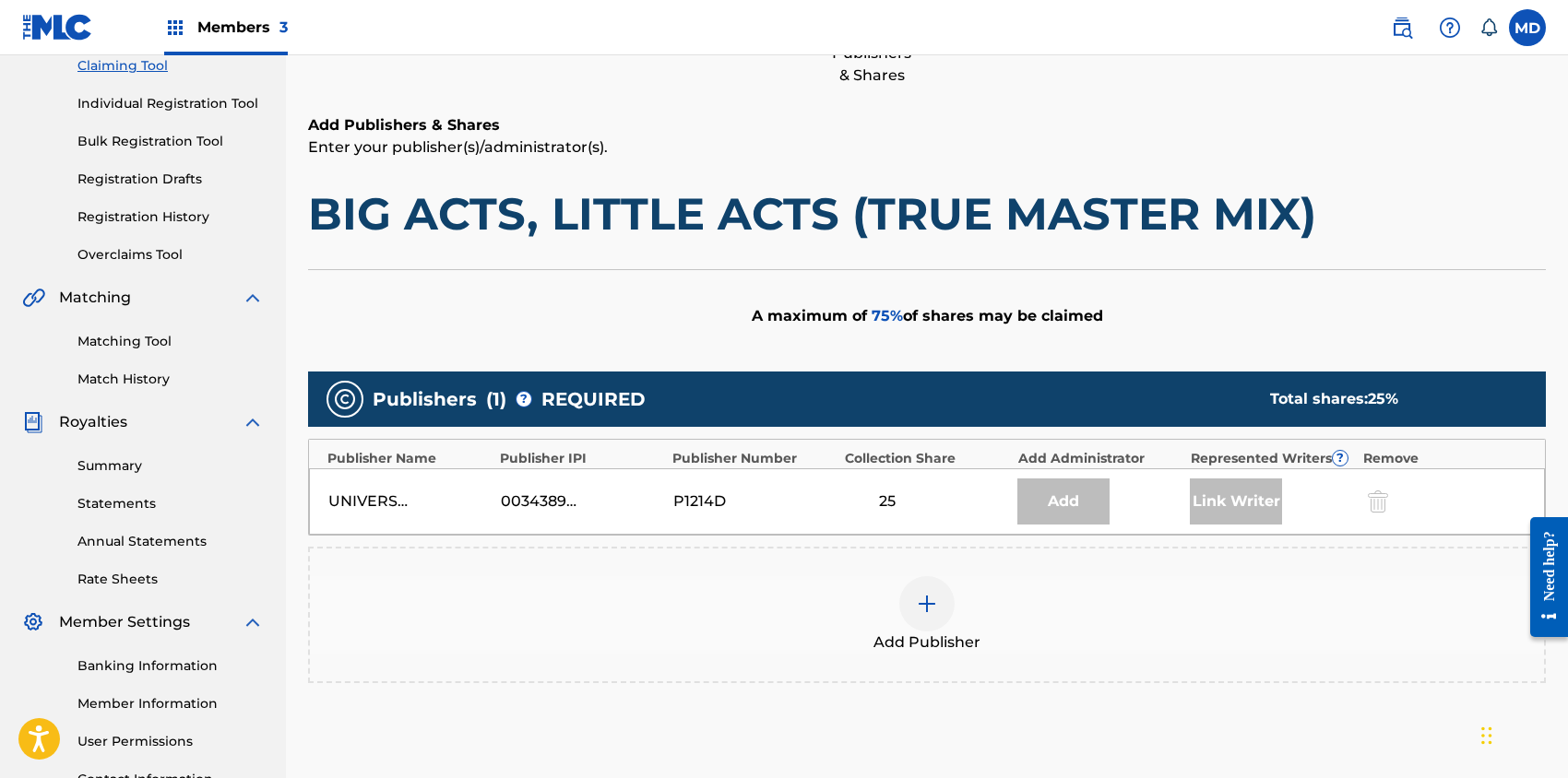
scroll to position [246, 0]
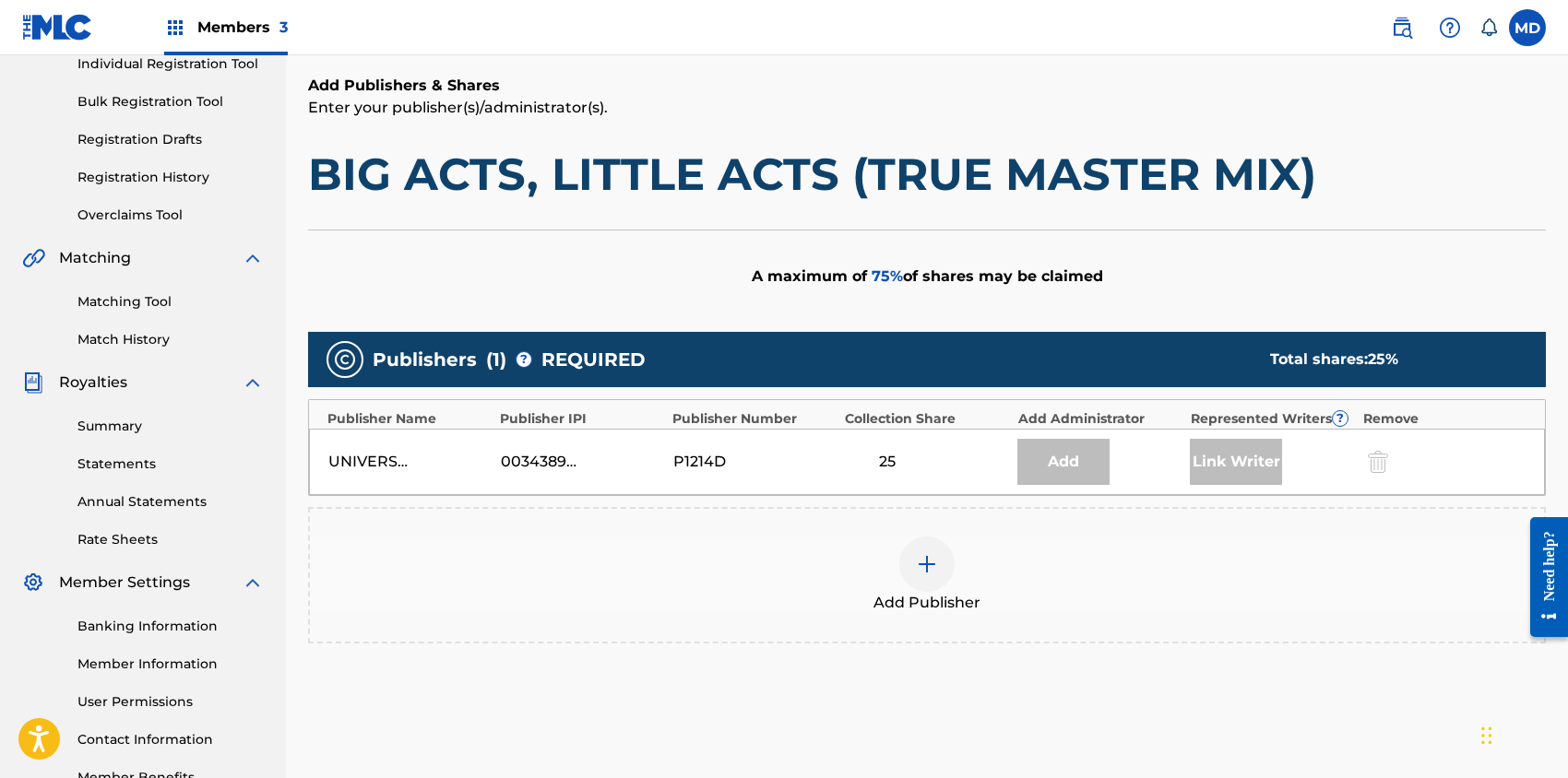
click at [933, 568] on img at bounding box center [927, 564] width 22 height 22
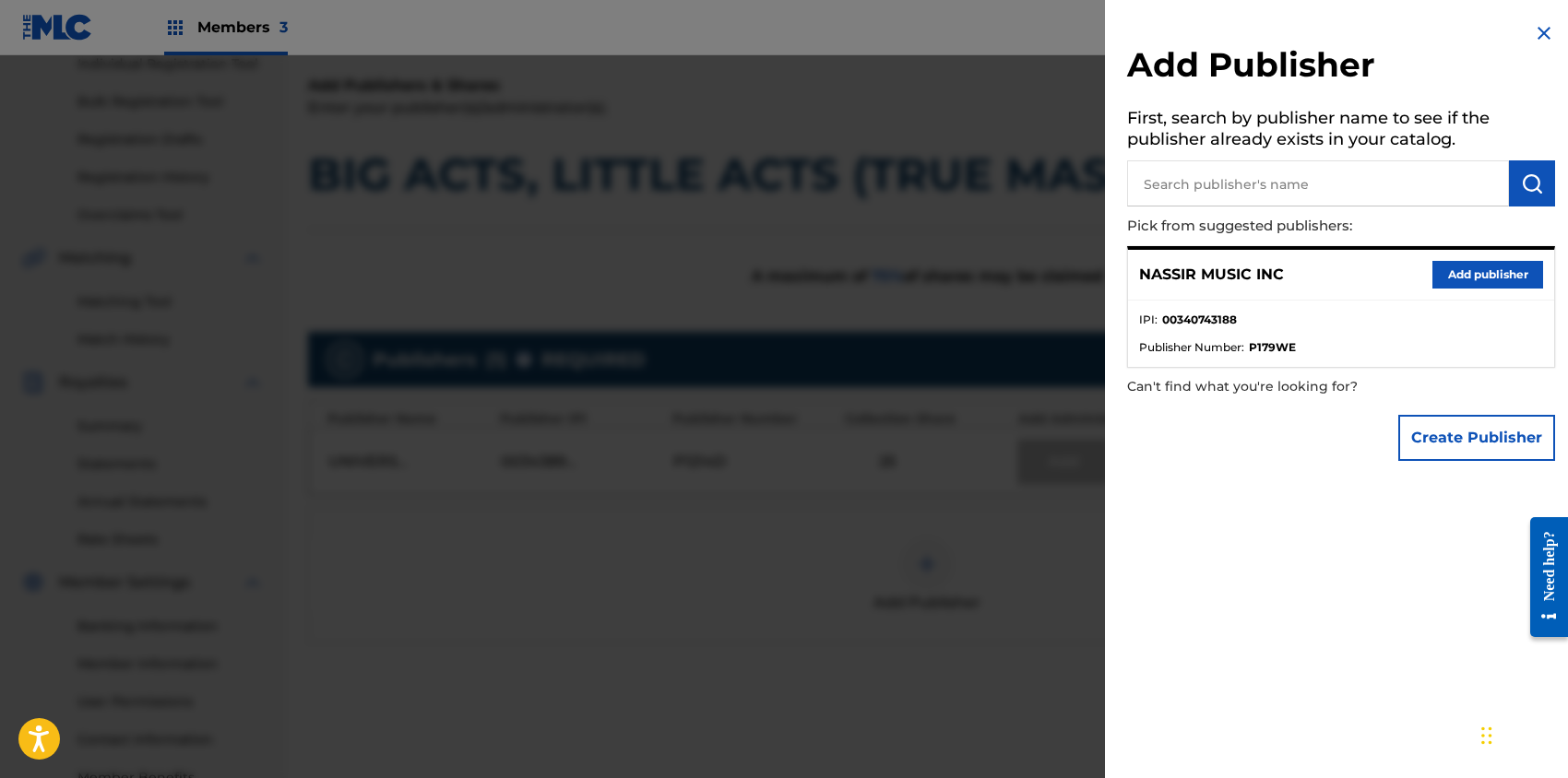
click at [1491, 270] on button "Add publisher" at bounding box center [1487, 274] width 111 height 28
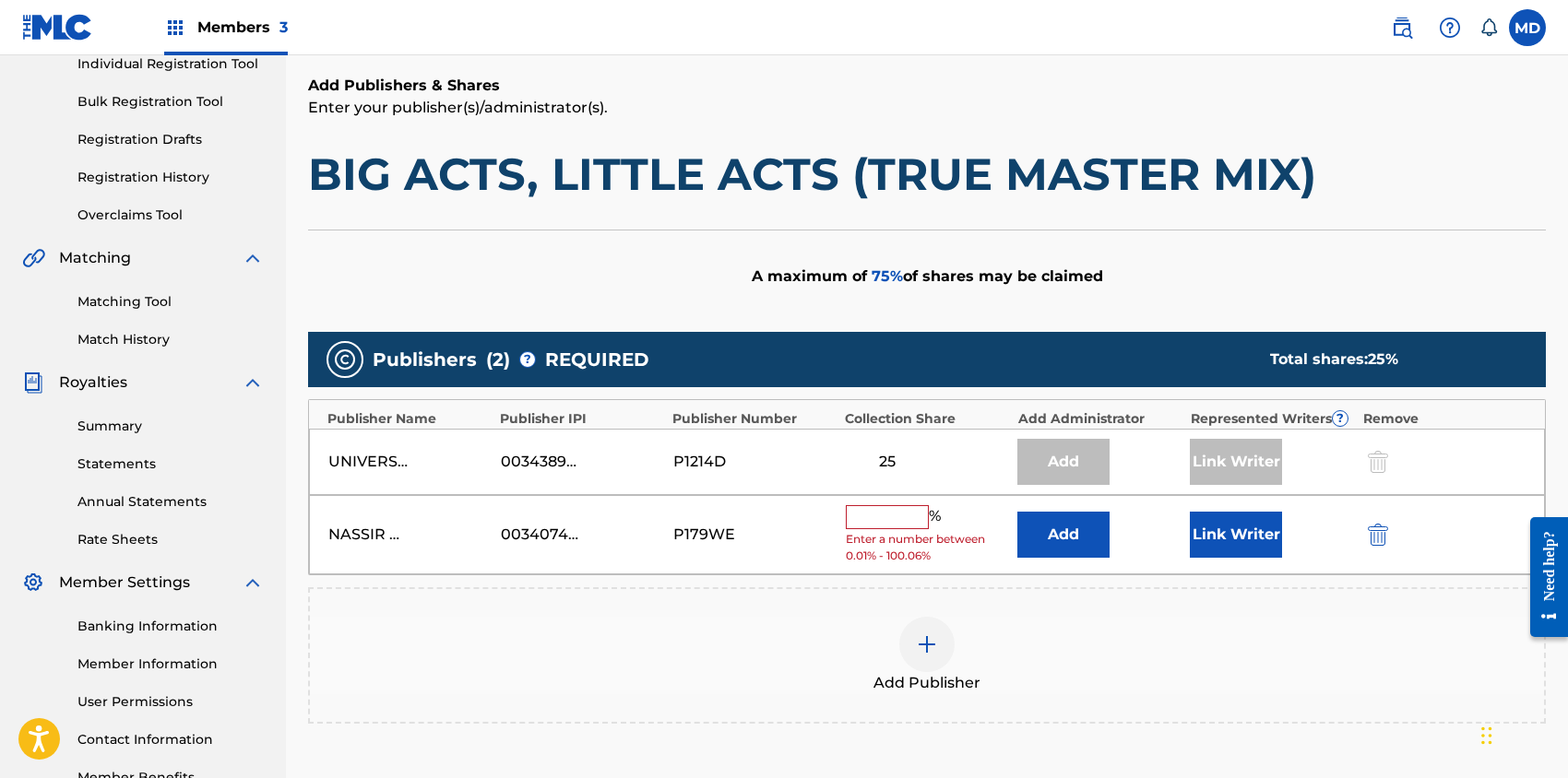
click at [873, 519] on input "text" at bounding box center [887, 517] width 83 height 24
type input "25"
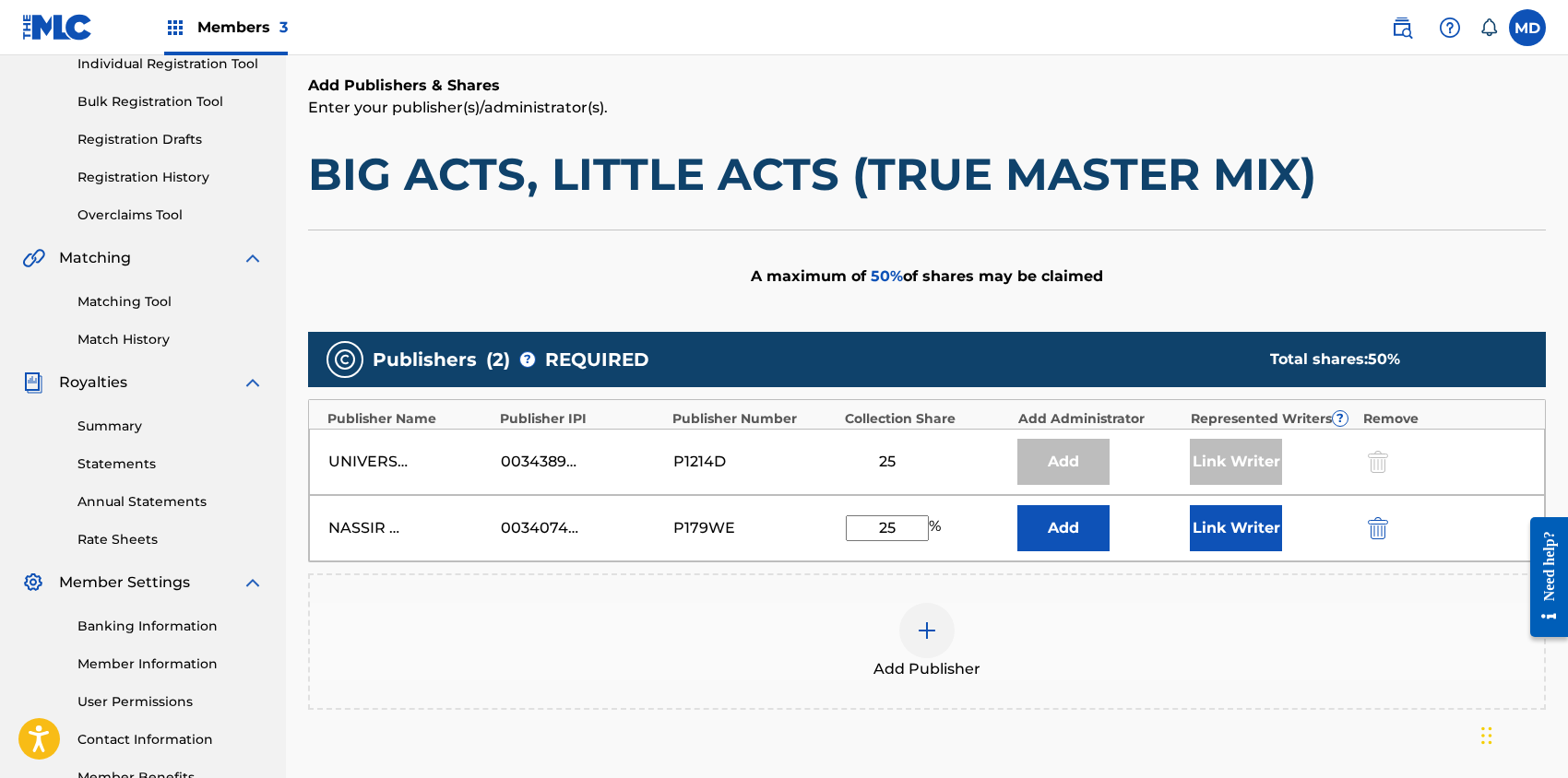
click at [1251, 526] on button "Link Writer" at bounding box center [1236, 529] width 92 height 46
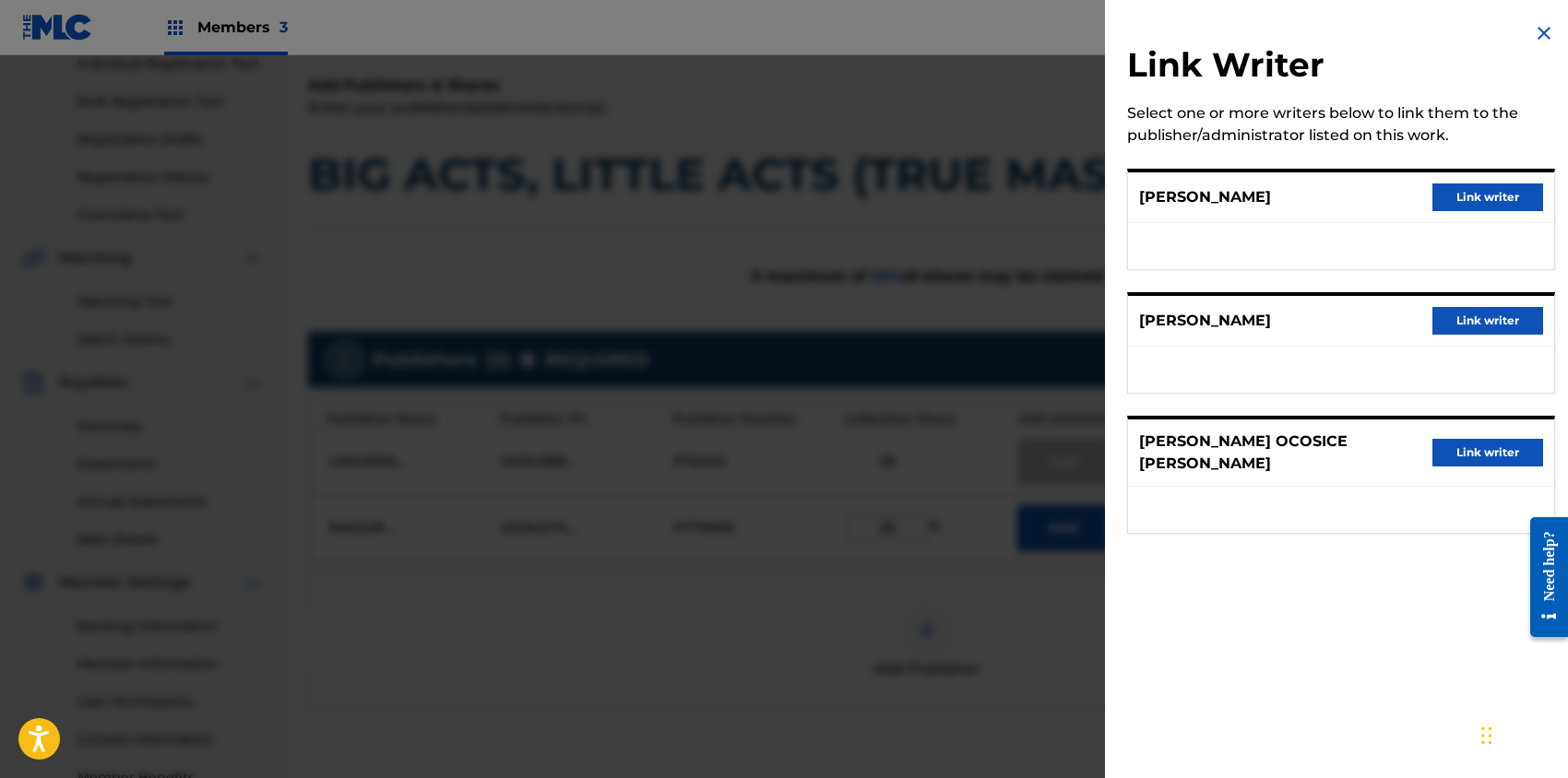
click at [1471, 316] on button "Link writer" at bounding box center [1487, 321] width 111 height 28
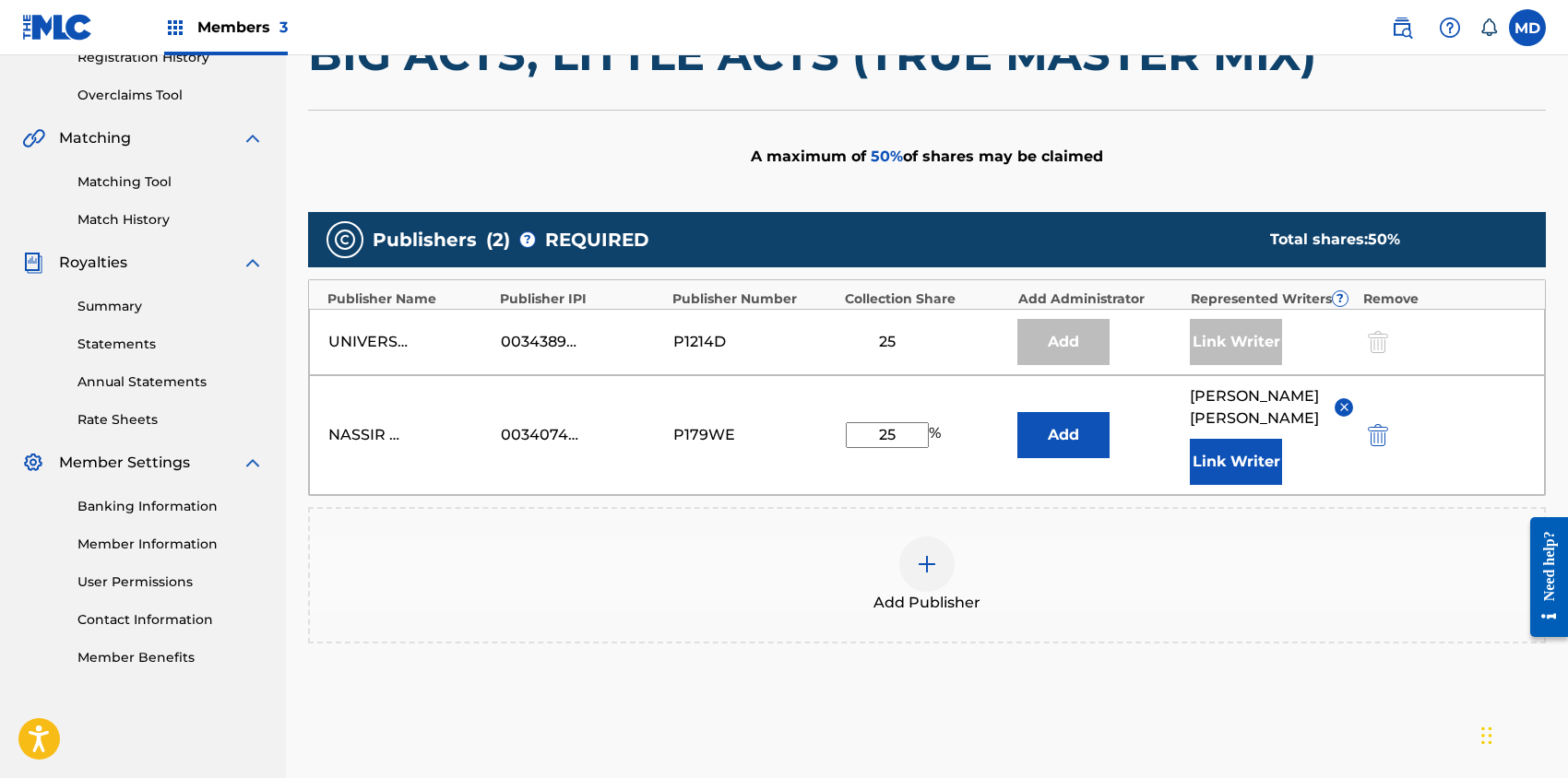
scroll to position [369, 0]
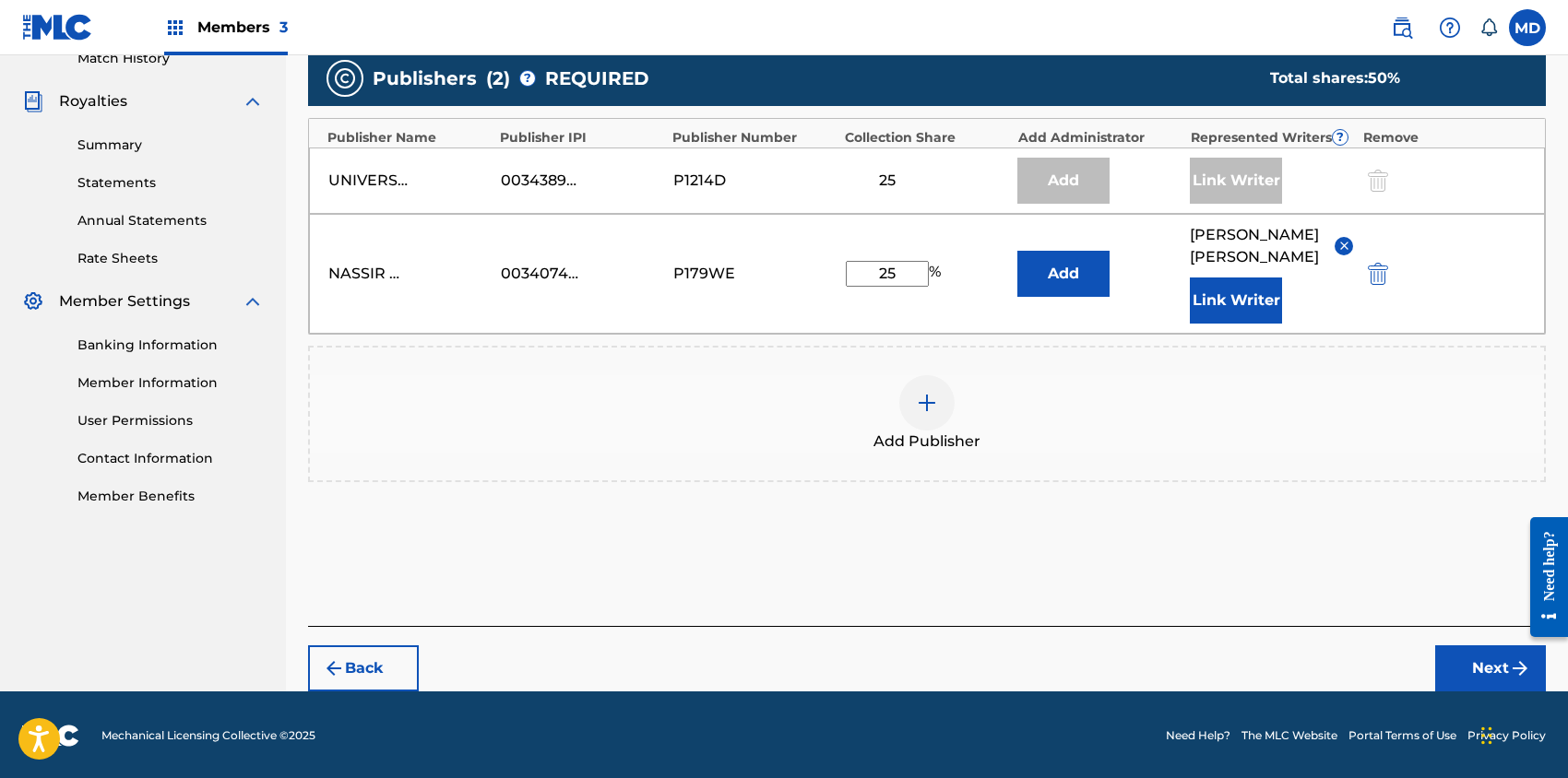
click at [1472, 665] on button "Next" at bounding box center [1490, 668] width 111 height 46
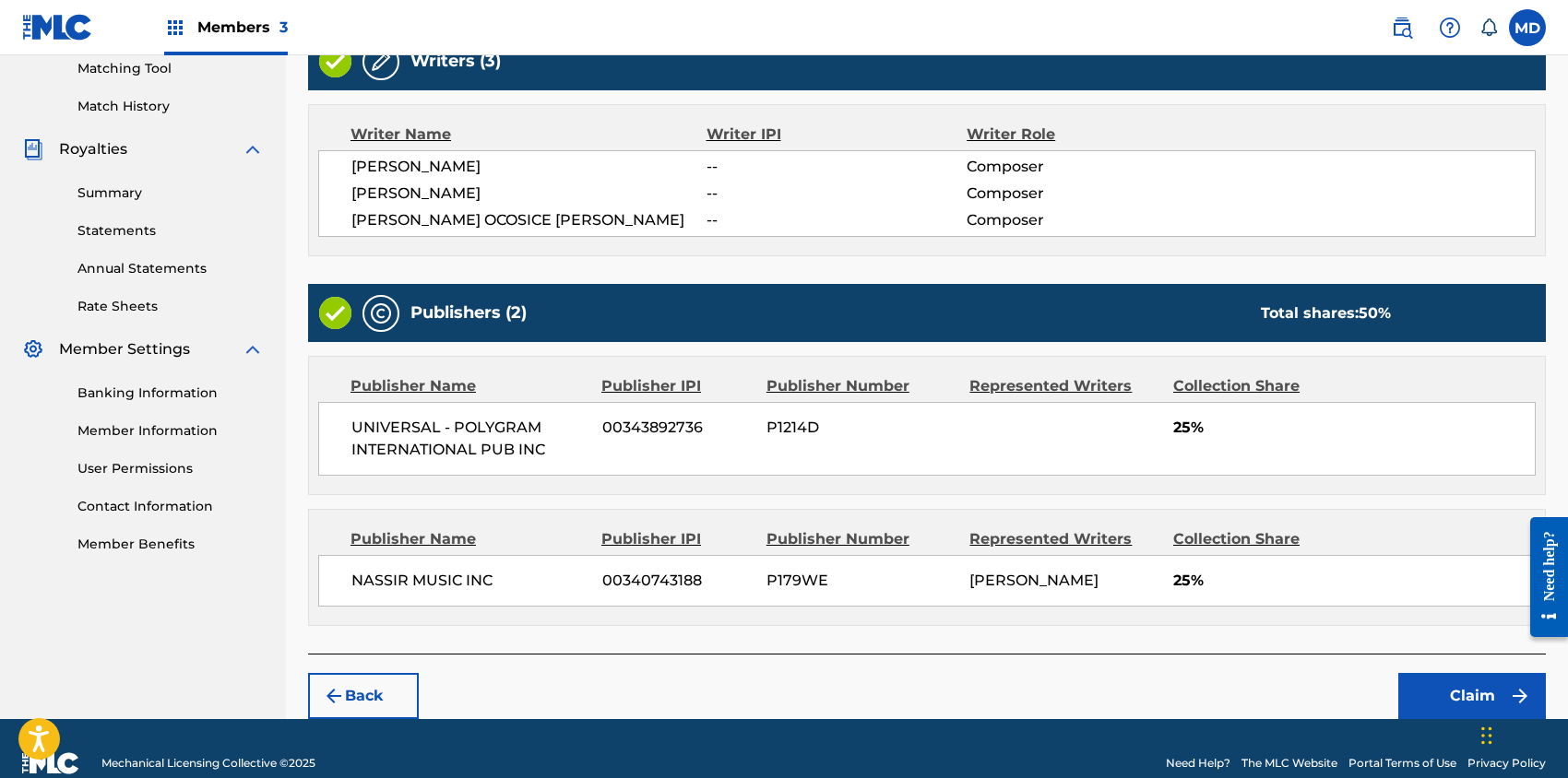
scroll to position [505, 0]
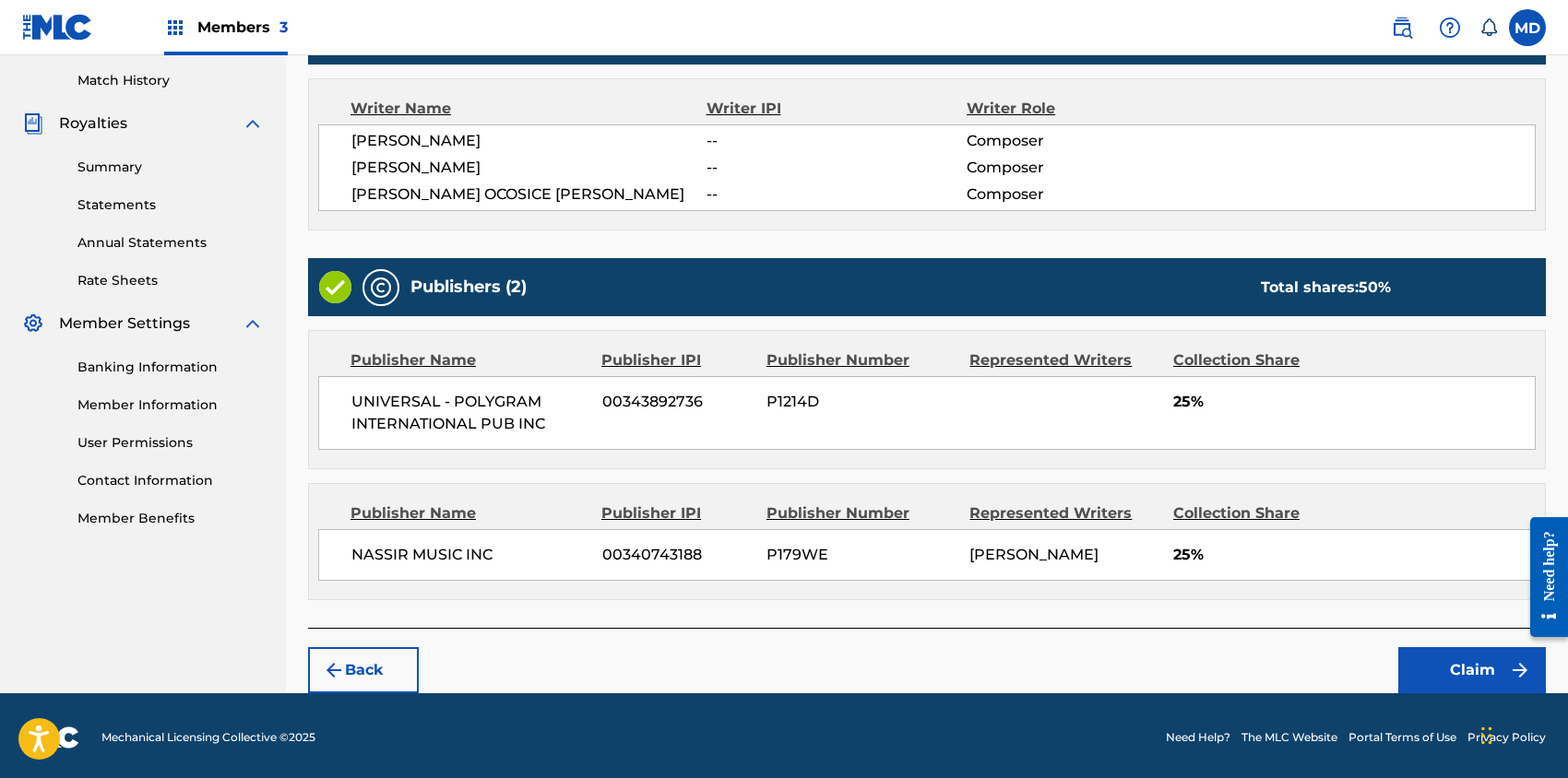
click at [1439, 660] on button "Claim" at bounding box center [1472, 670] width 147 height 46
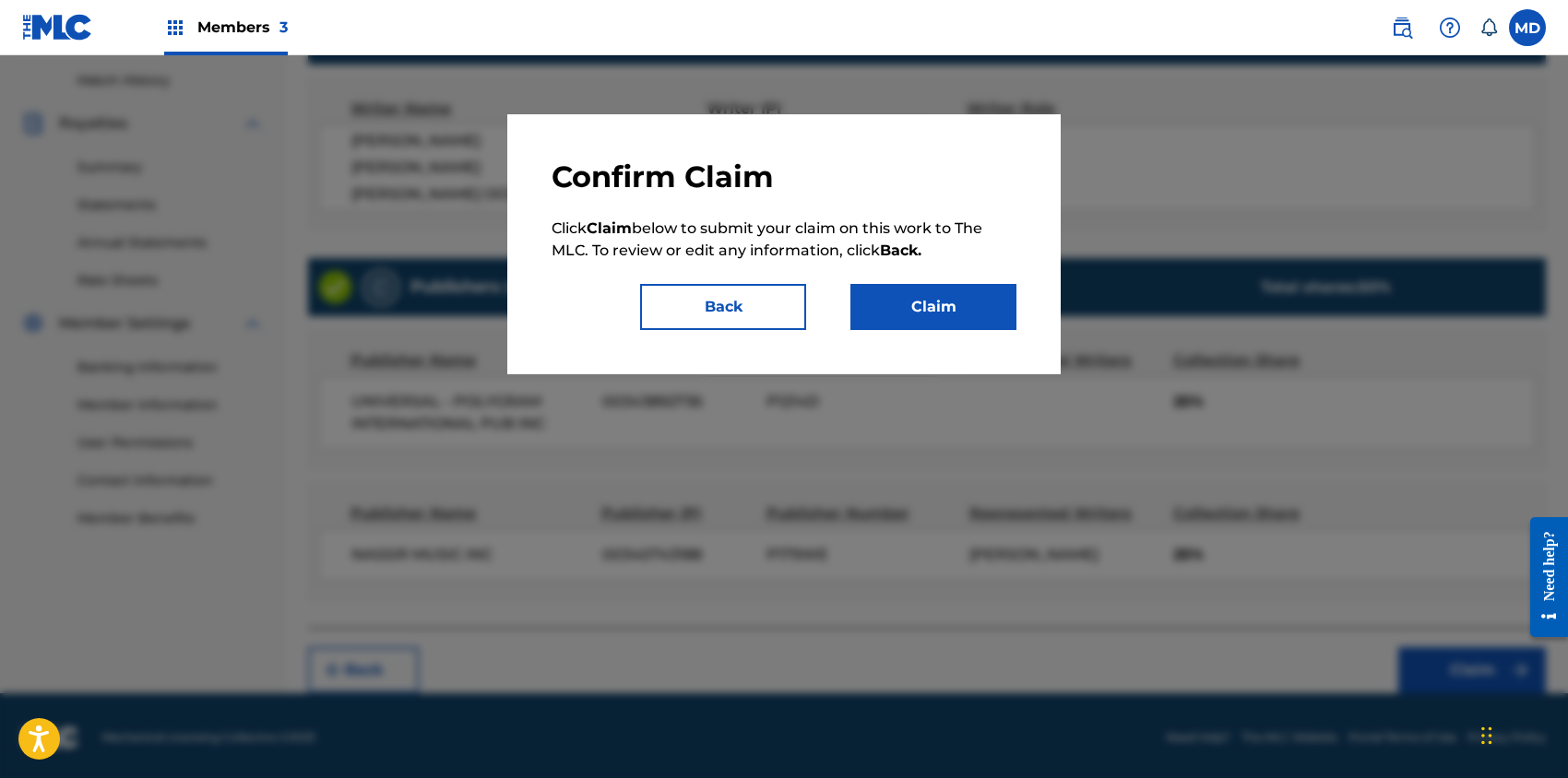
click at [904, 312] on button "Claim" at bounding box center [933, 307] width 166 height 46
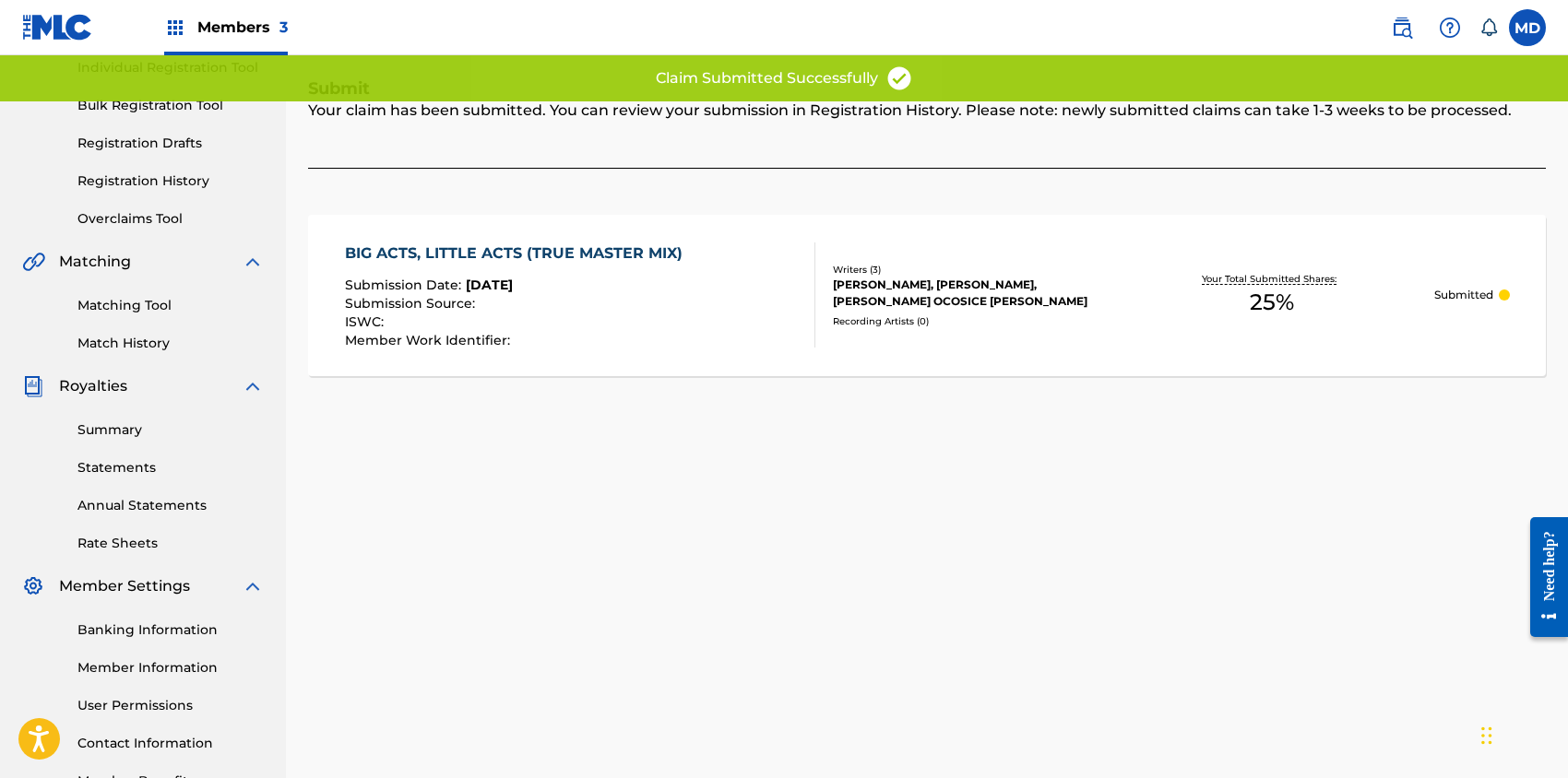
scroll to position [119, 0]
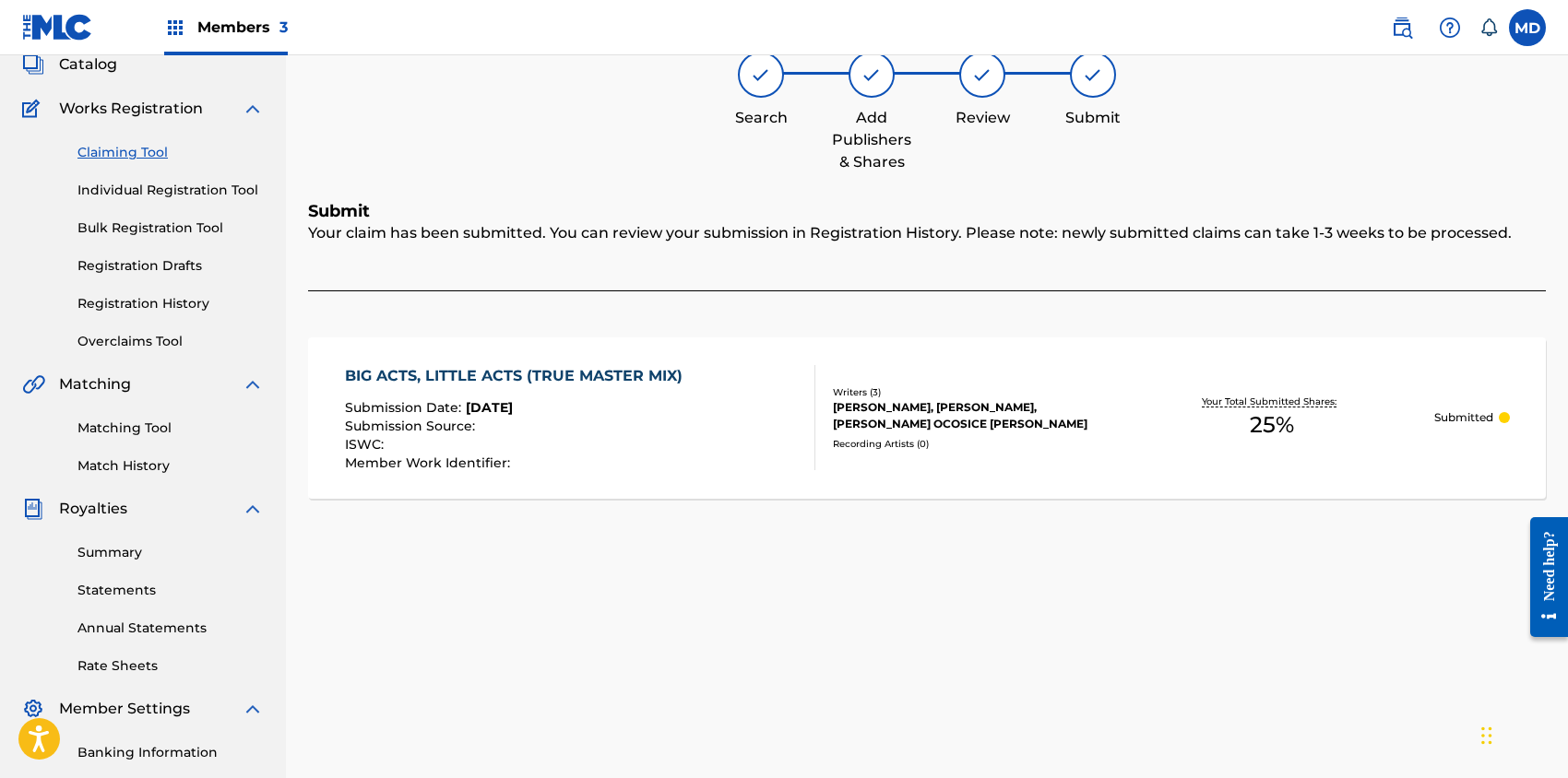
click at [119, 153] on link "Claiming Tool" at bounding box center [170, 152] width 186 height 19
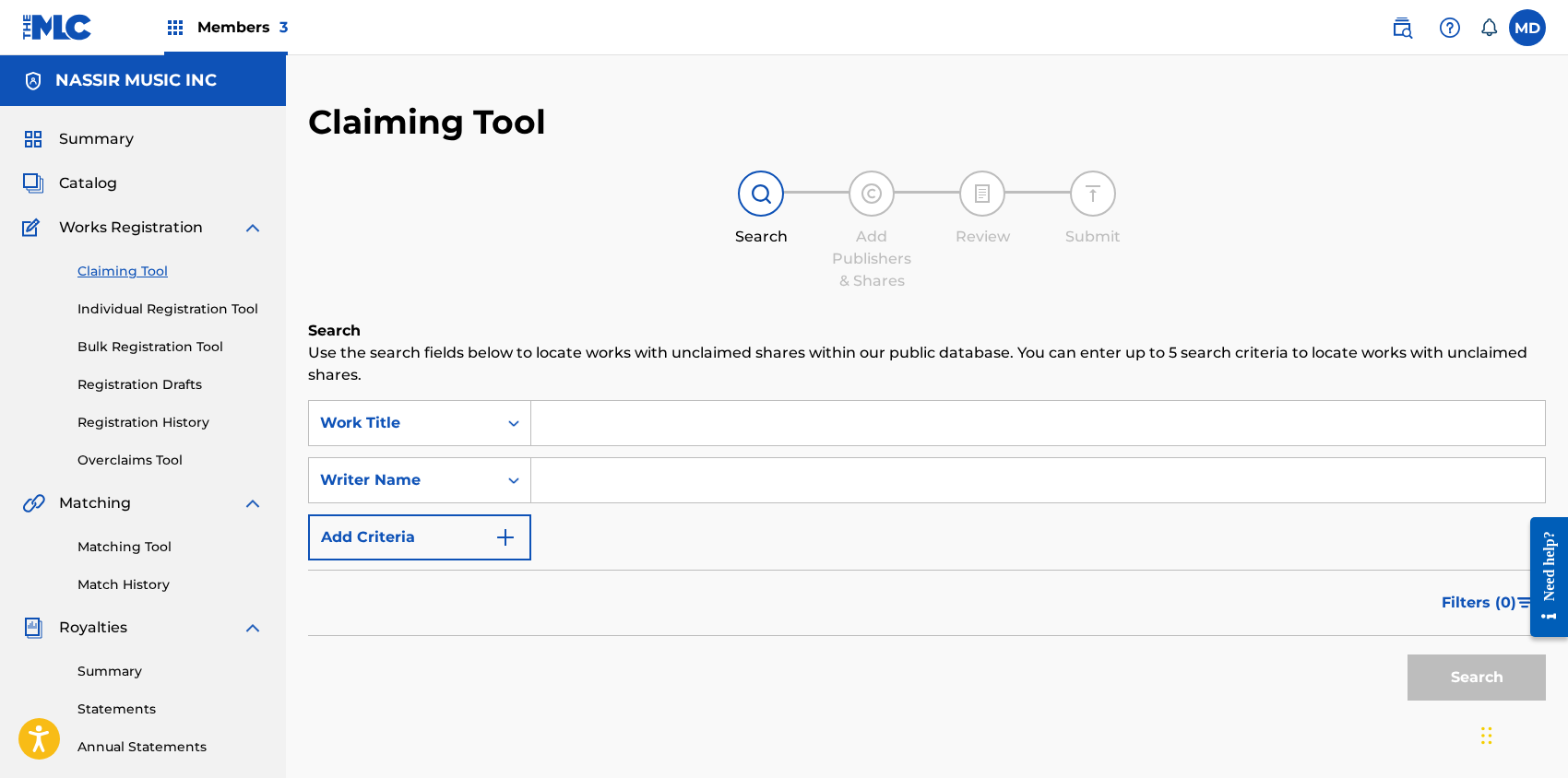
click at [622, 430] on input "Search Form" at bounding box center [1038, 424] width 1013 height 44
paste input "LA RHUMBA (REMIX)"
type input "LA RHUMBA (REMIX)"
click at [1480, 668] on button "Search" at bounding box center [1477, 678] width 139 height 46
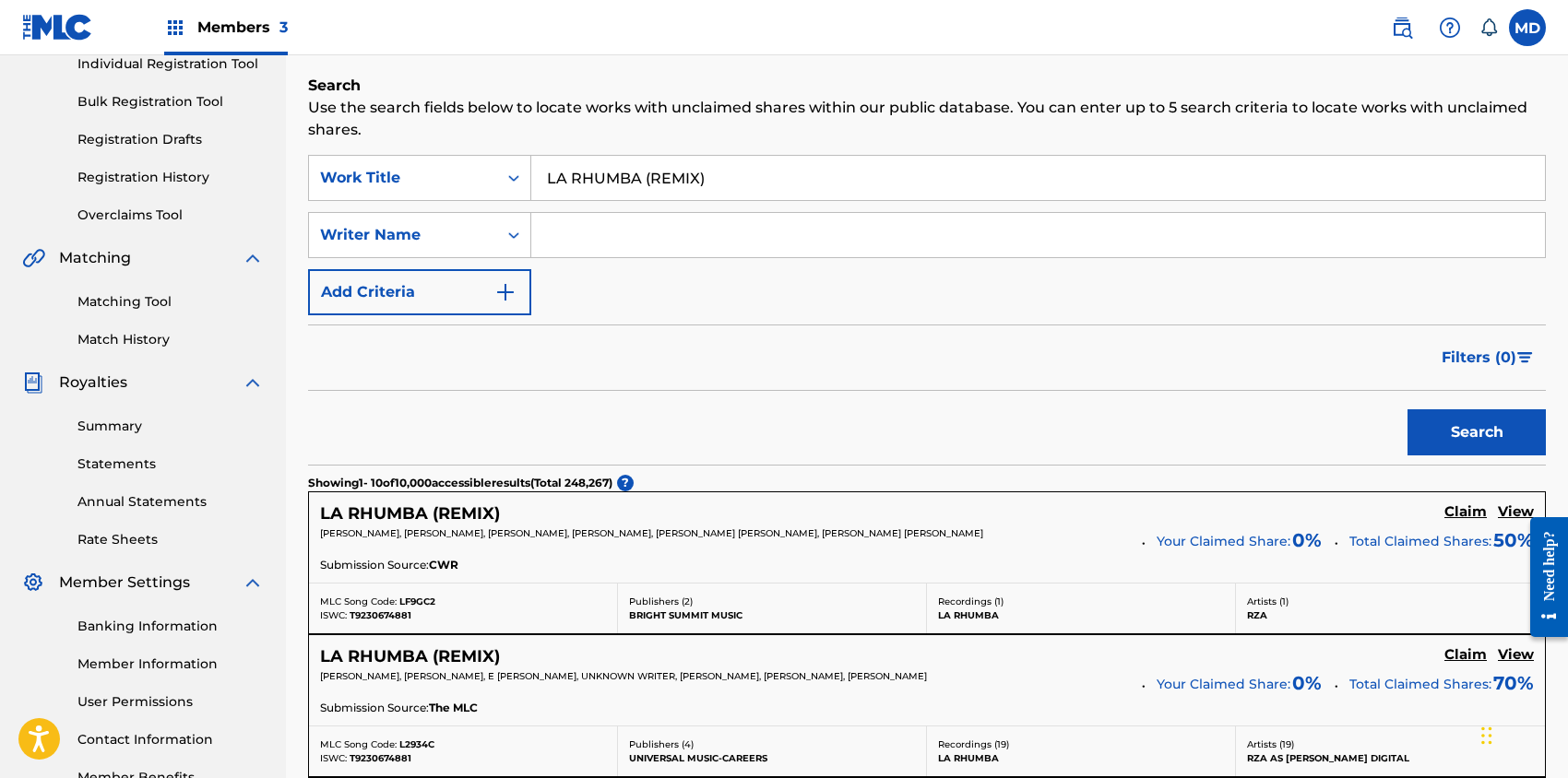
scroll to position [369, 0]
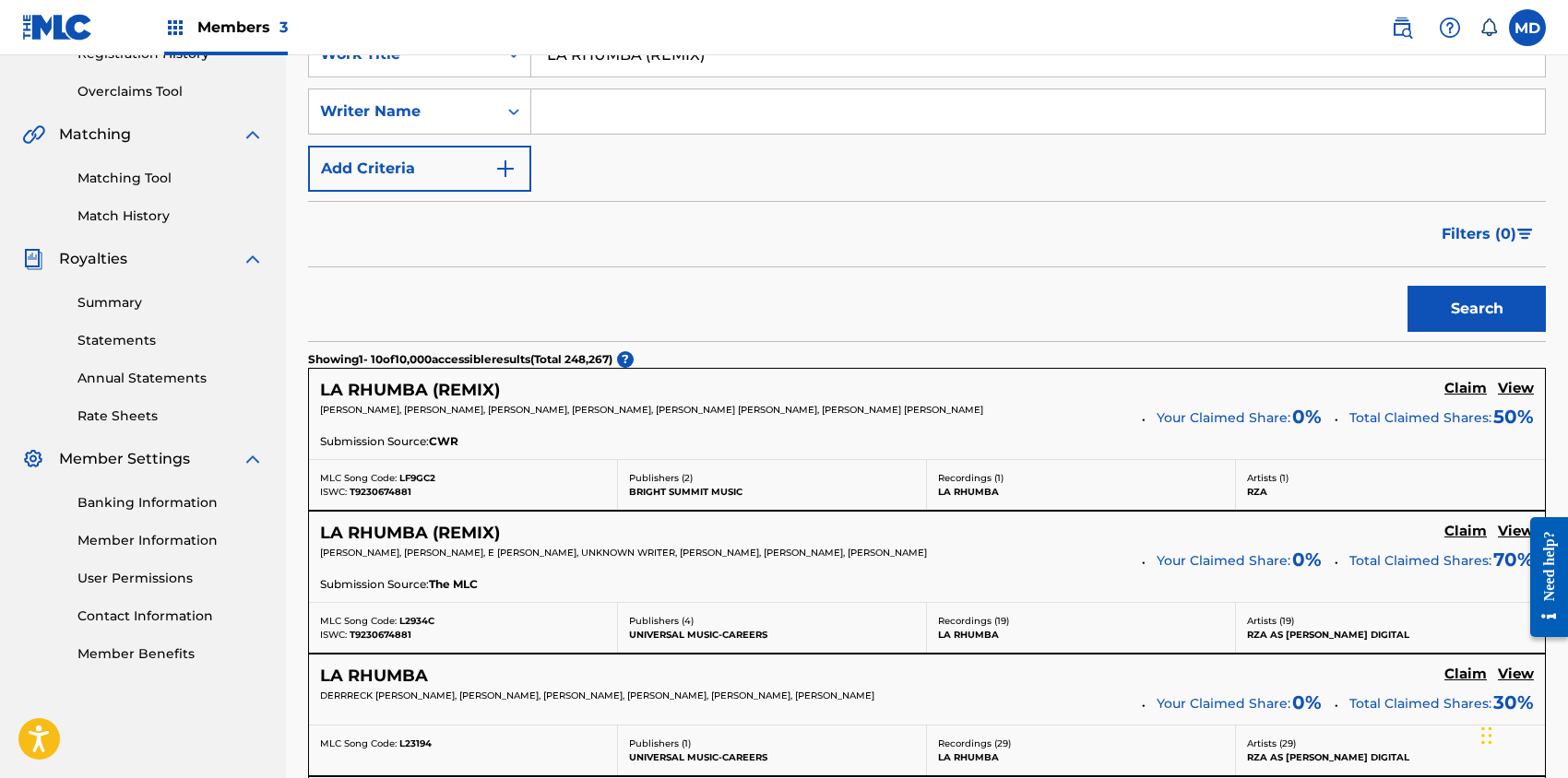
click at [1510, 385] on h5 "View" at bounding box center [1515, 389] width 36 height 17
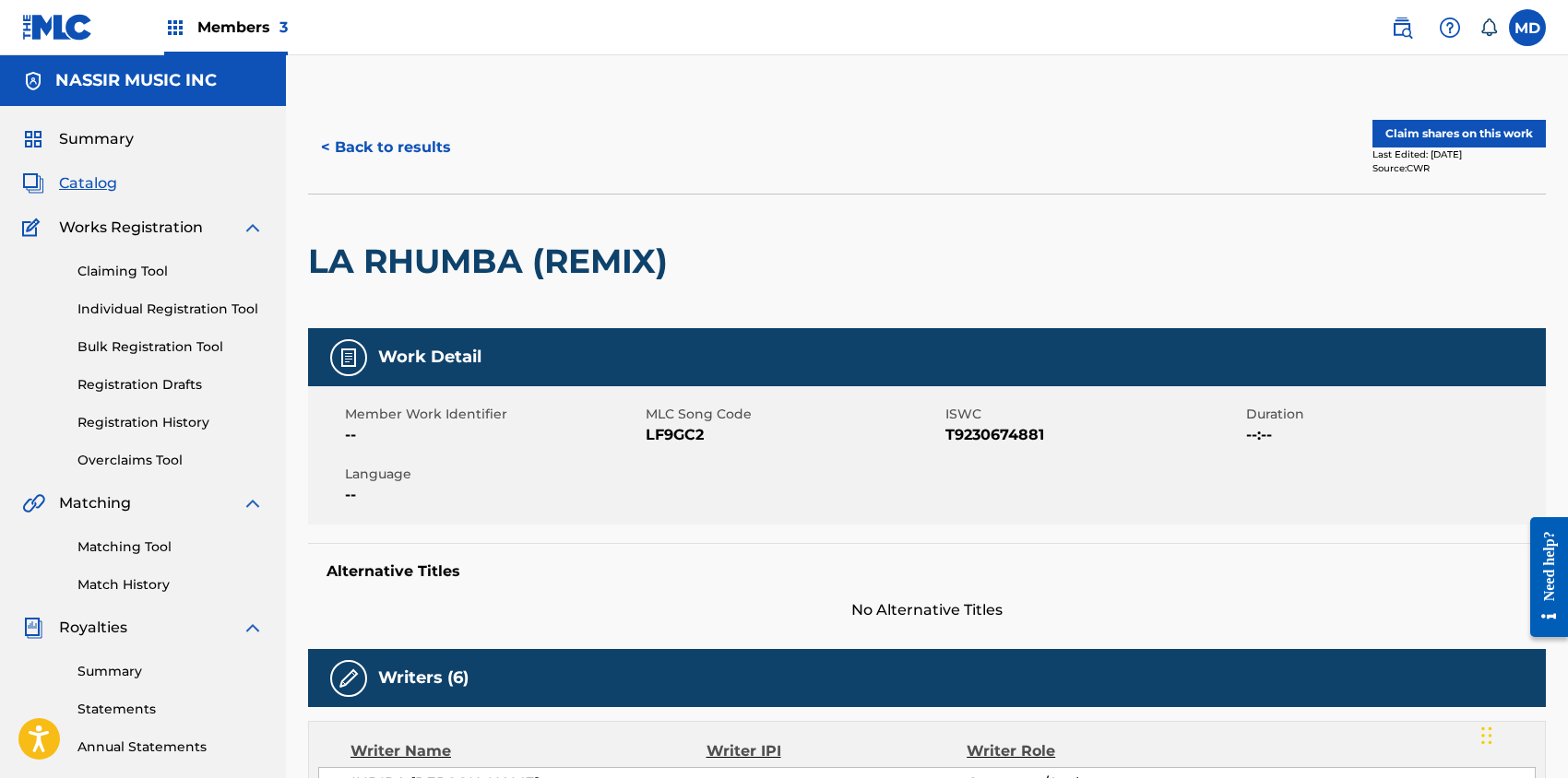
click at [1461, 130] on button "Claim shares on this work" at bounding box center [1459, 133] width 173 height 28
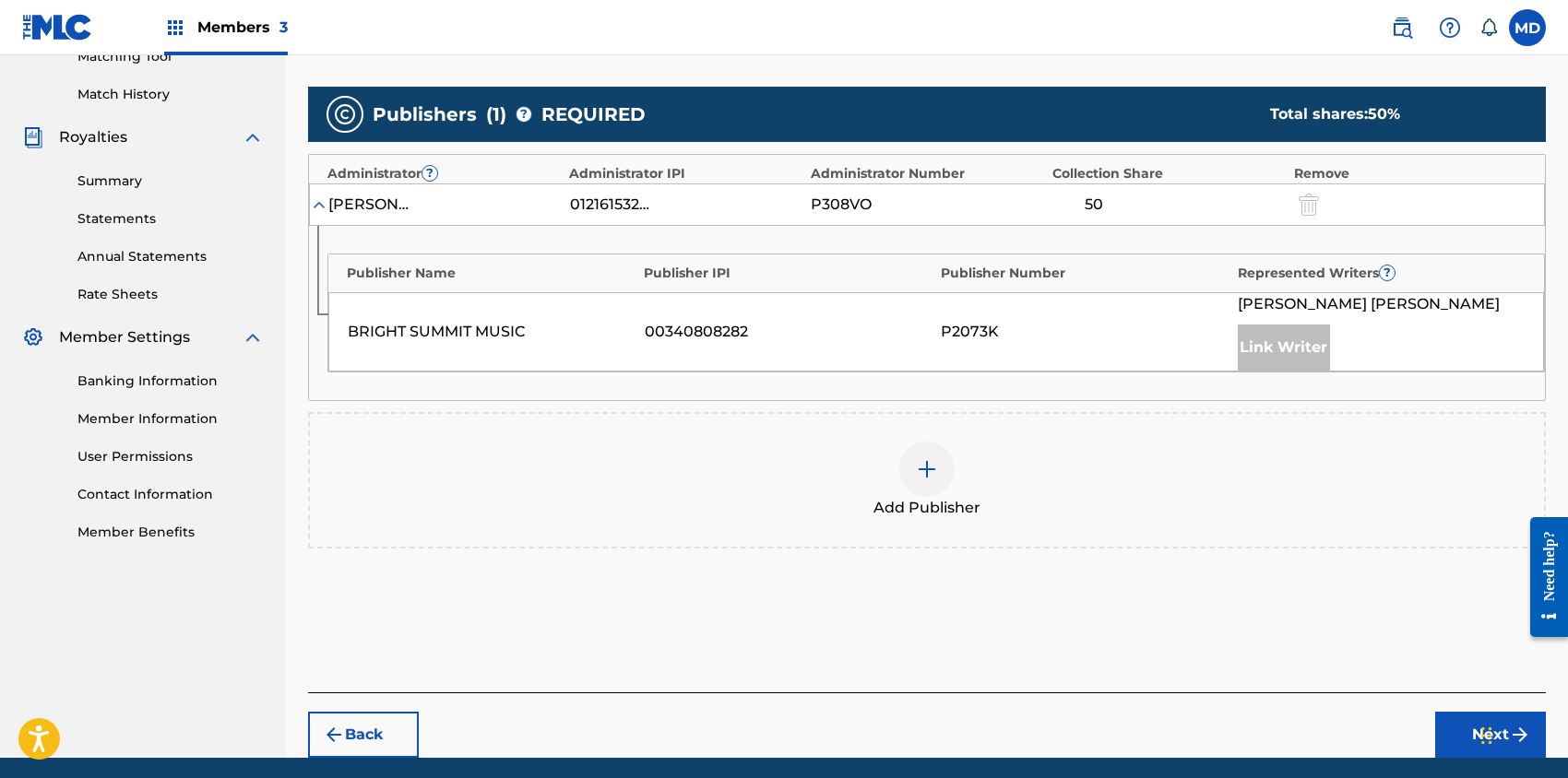
scroll to position [491, 0]
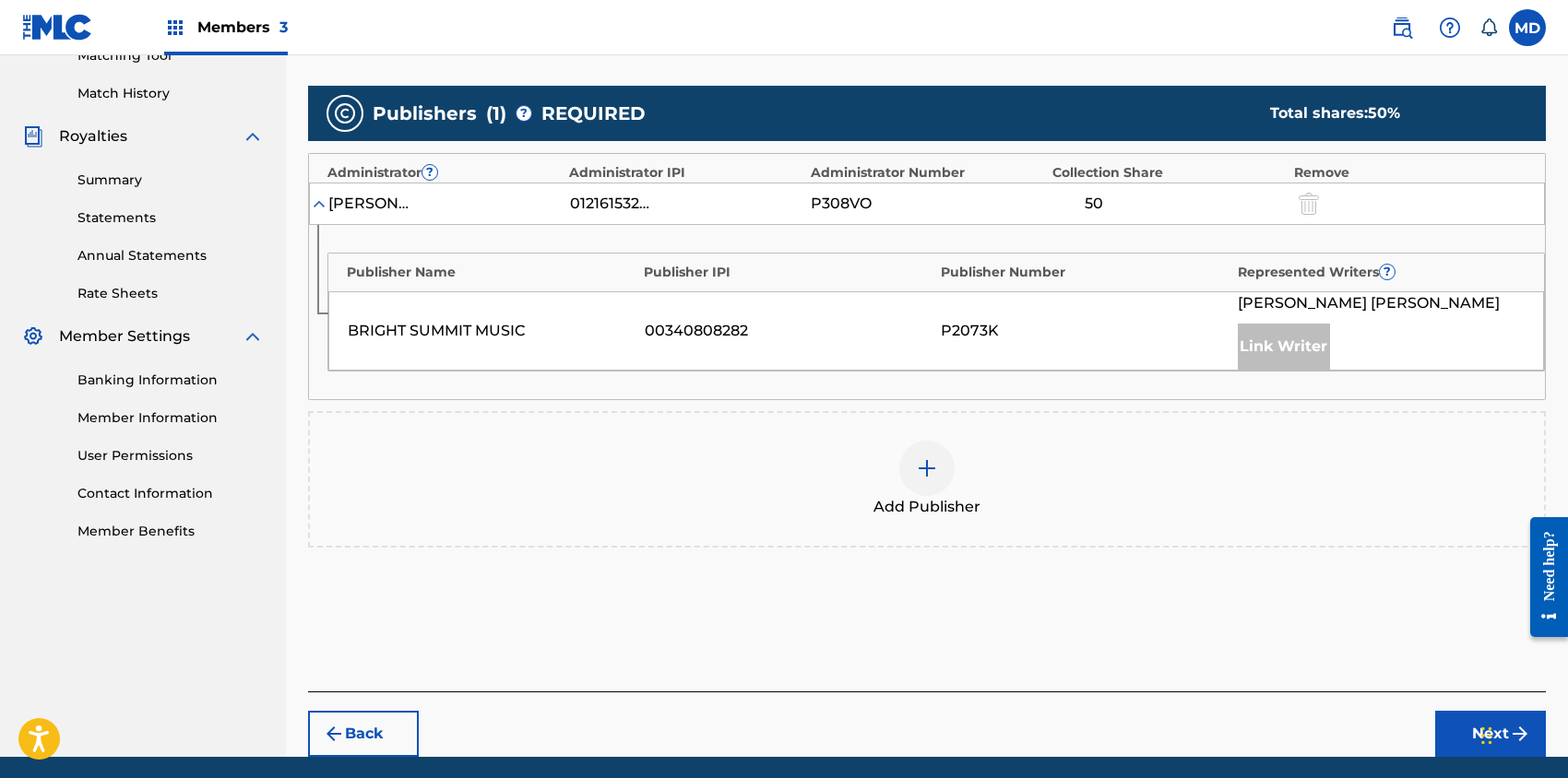
click at [934, 470] on img at bounding box center [927, 468] width 22 height 22
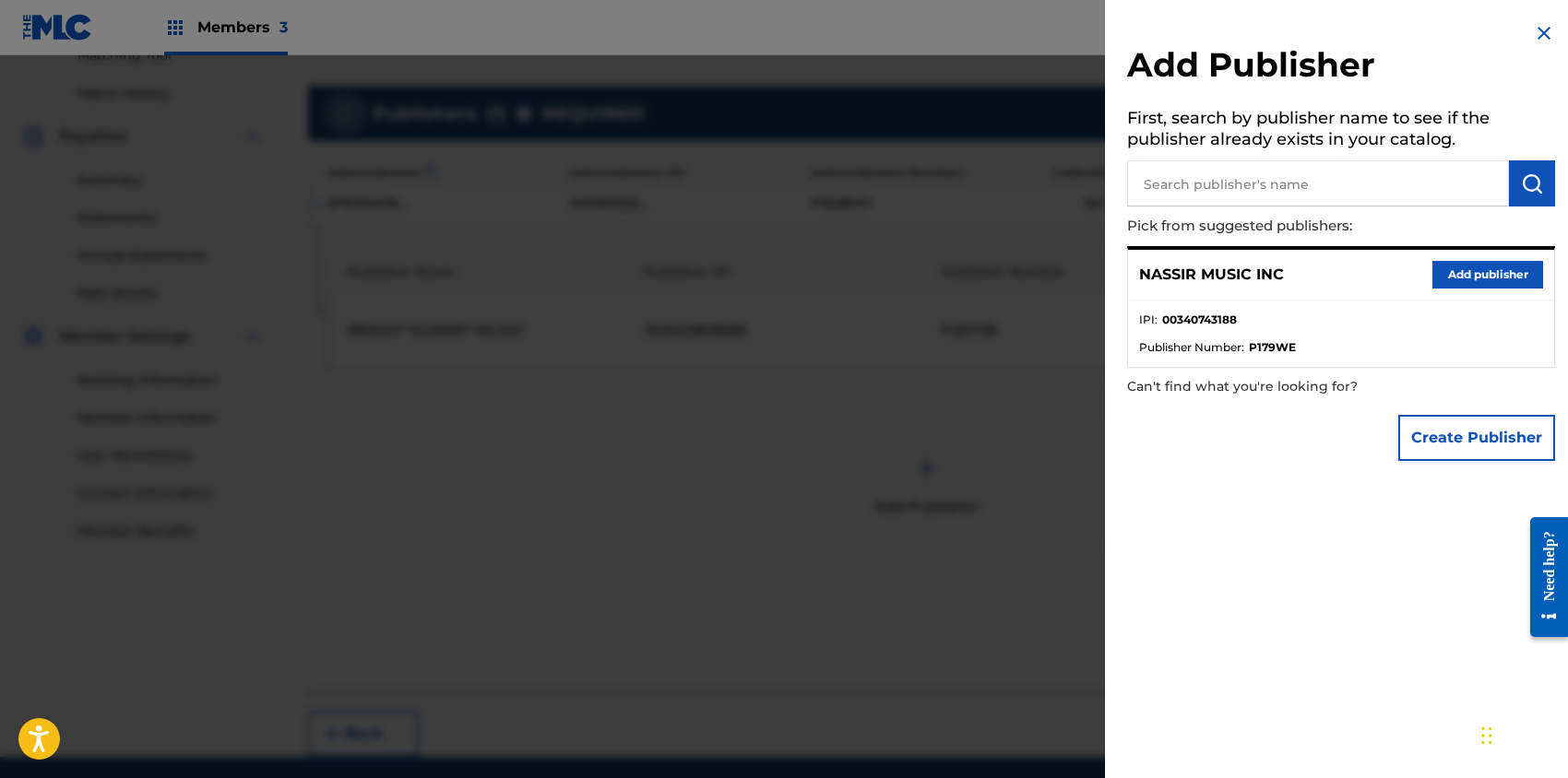
click at [1477, 272] on button "Add publisher" at bounding box center [1487, 274] width 111 height 28
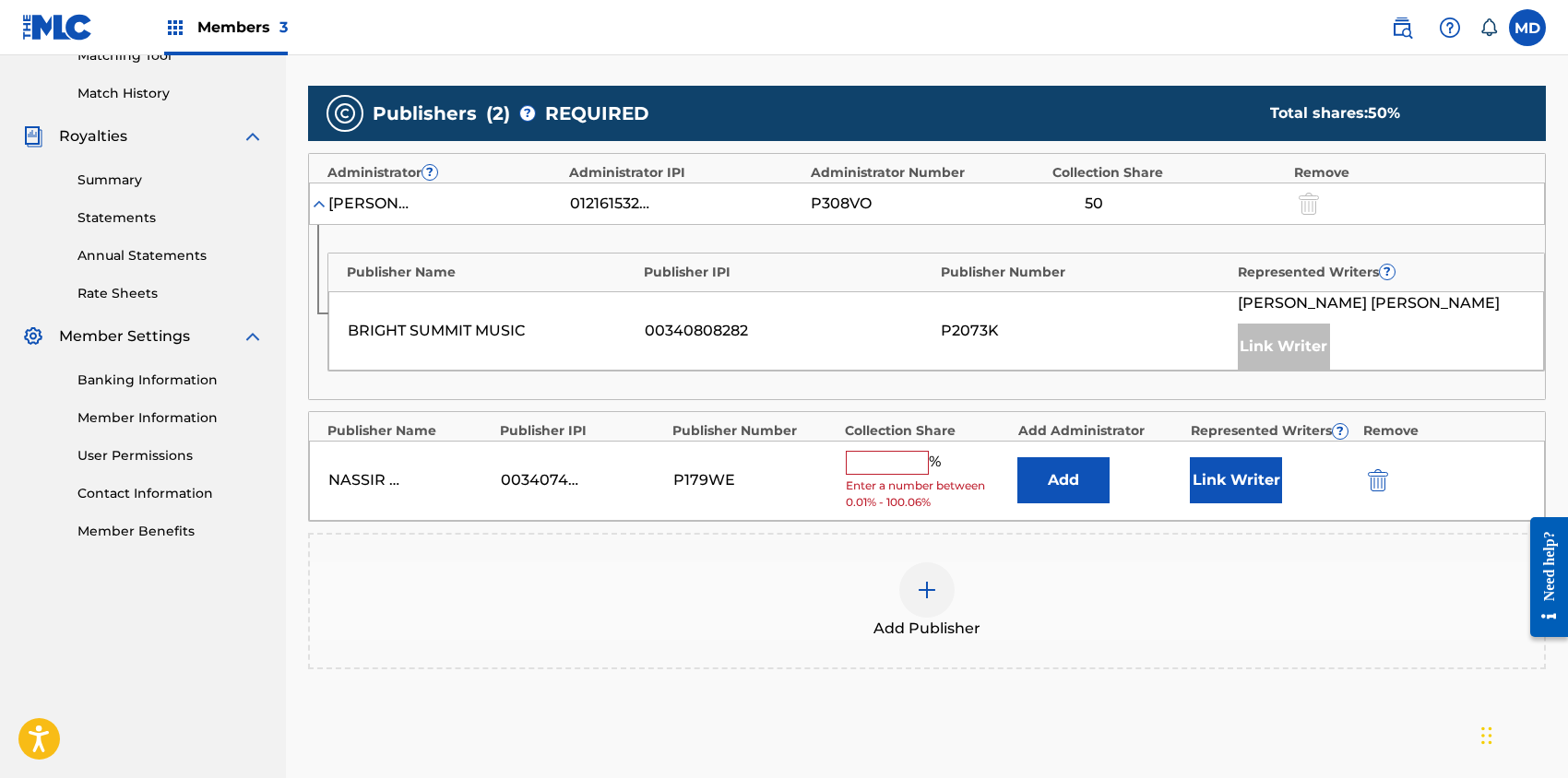
click at [901, 459] on input "text" at bounding box center [887, 462] width 83 height 24
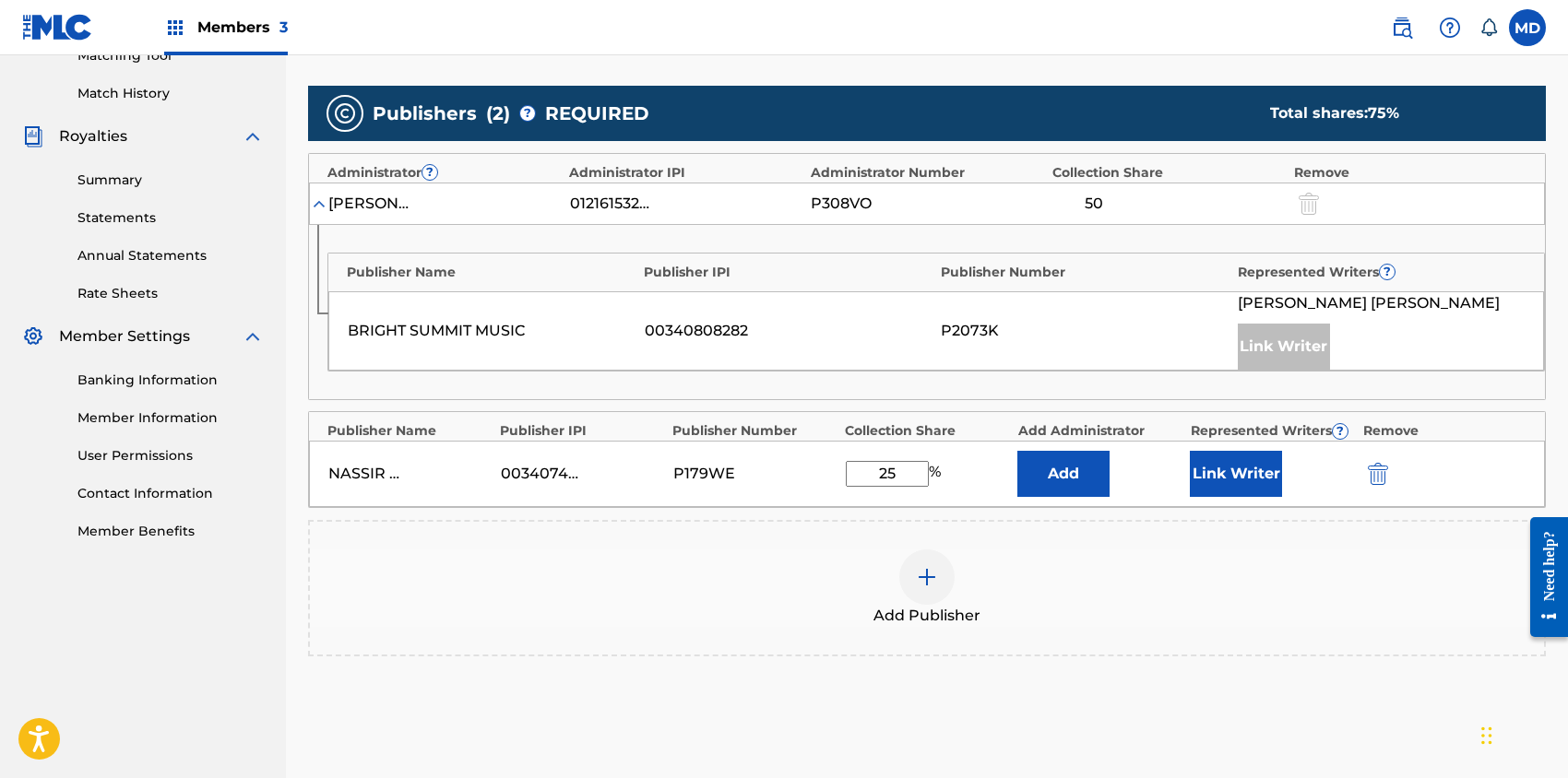
click at [896, 474] on input "25" at bounding box center [887, 474] width 83 height 26
click at [1249, 477] on button "Link Writer" at bounding box center [1236, 474] width 92 height 46
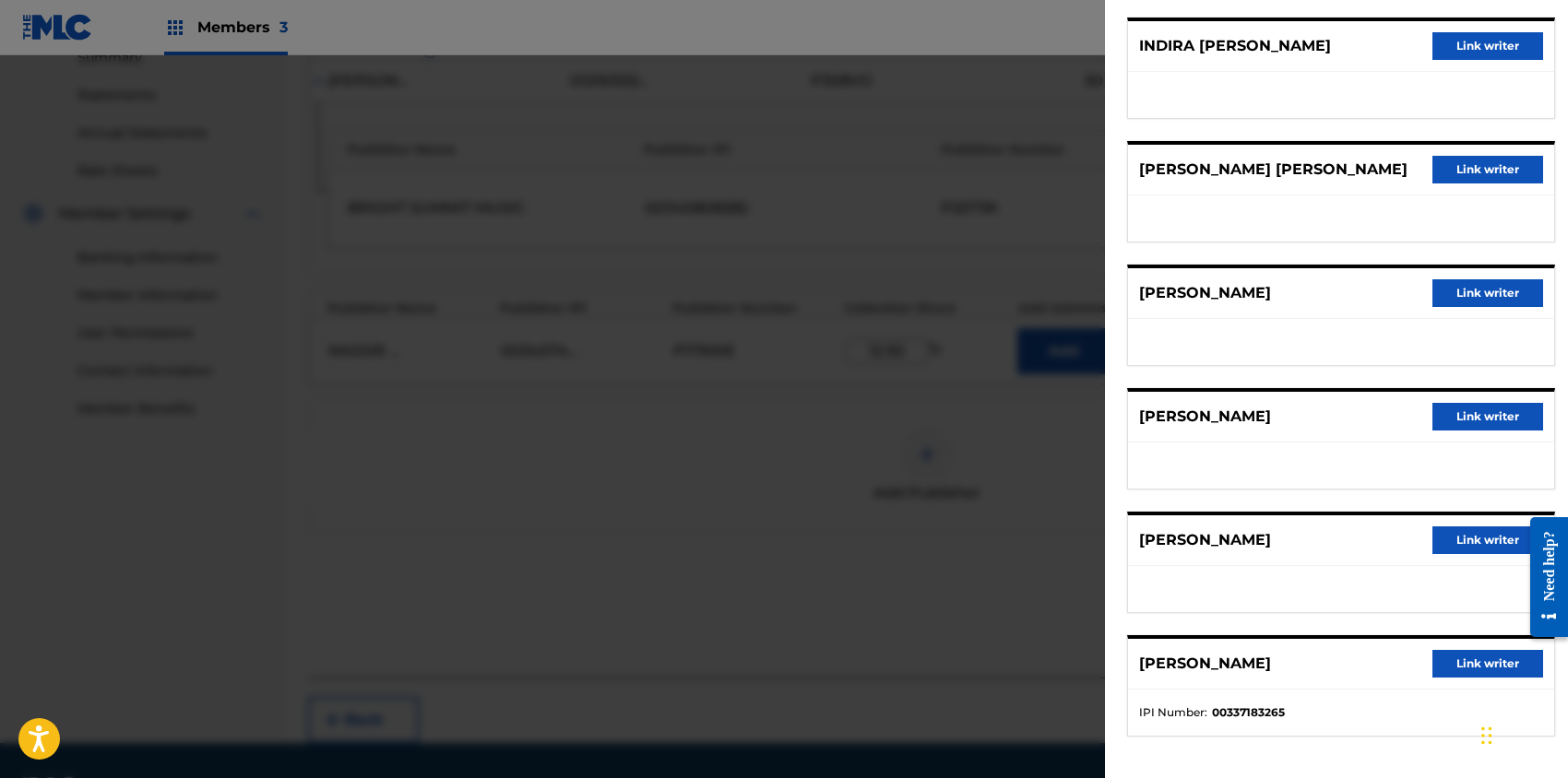
scroll to position [152, 0]
click at [1477, 164] on button "Link writer" at bounding box center [1487, 169] width 111 height 28
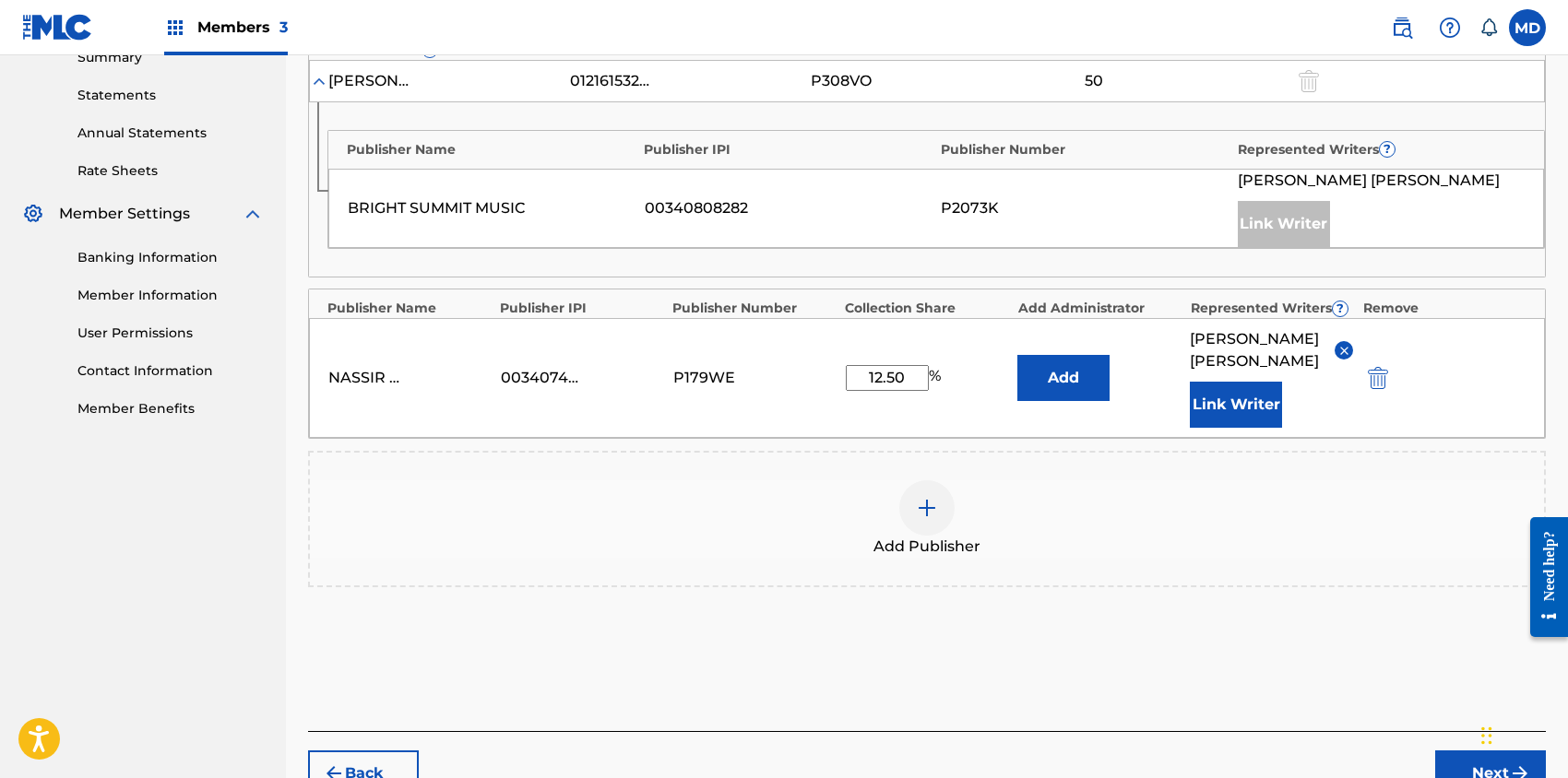
click at [1265, 400] on button "Link Writer" at bounding box center [1236, 404] width 92 height 46
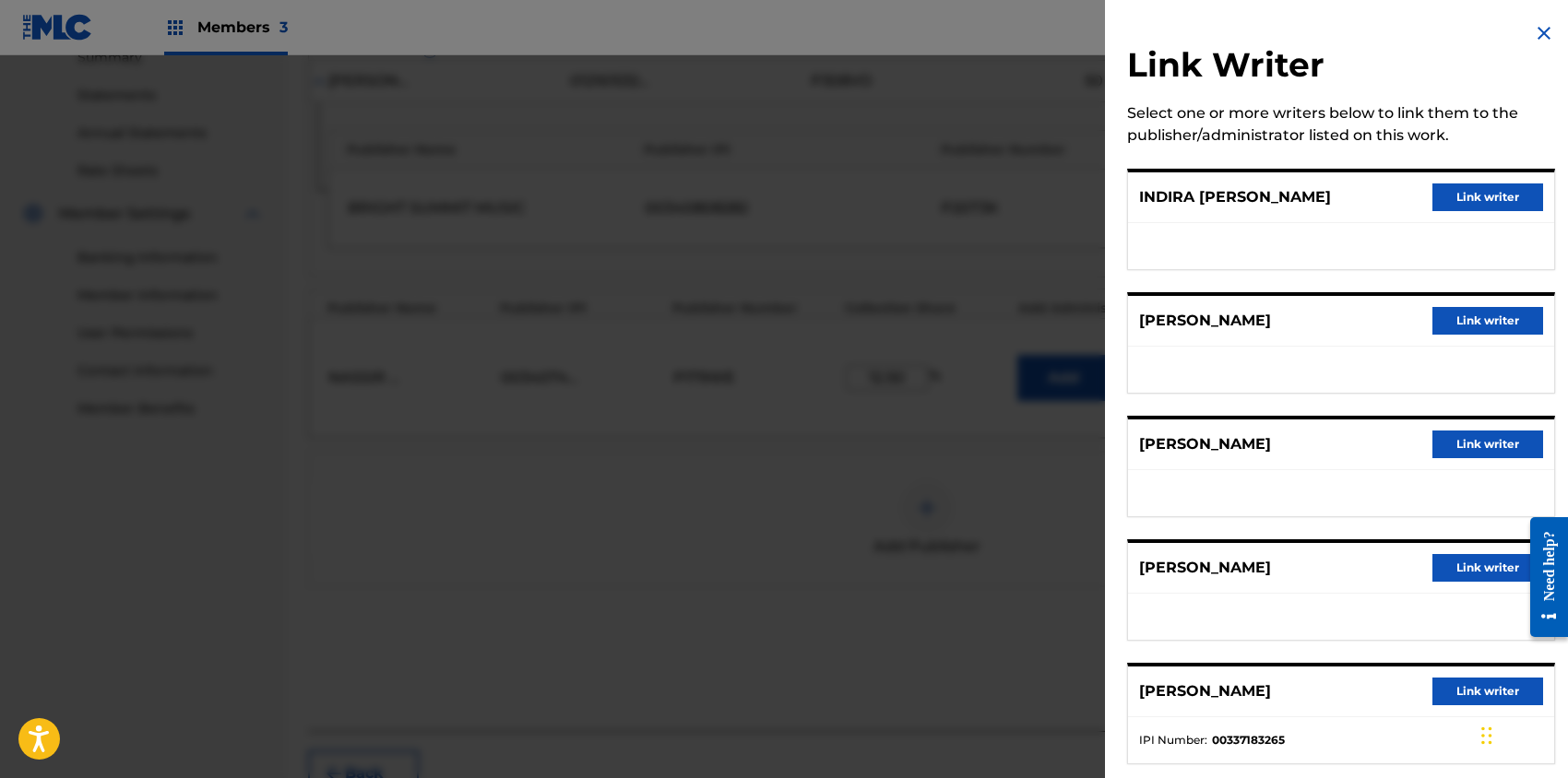
click at [1467, 317] on button "Link writer" at bounding box center [1487, 321] width 111 height 28
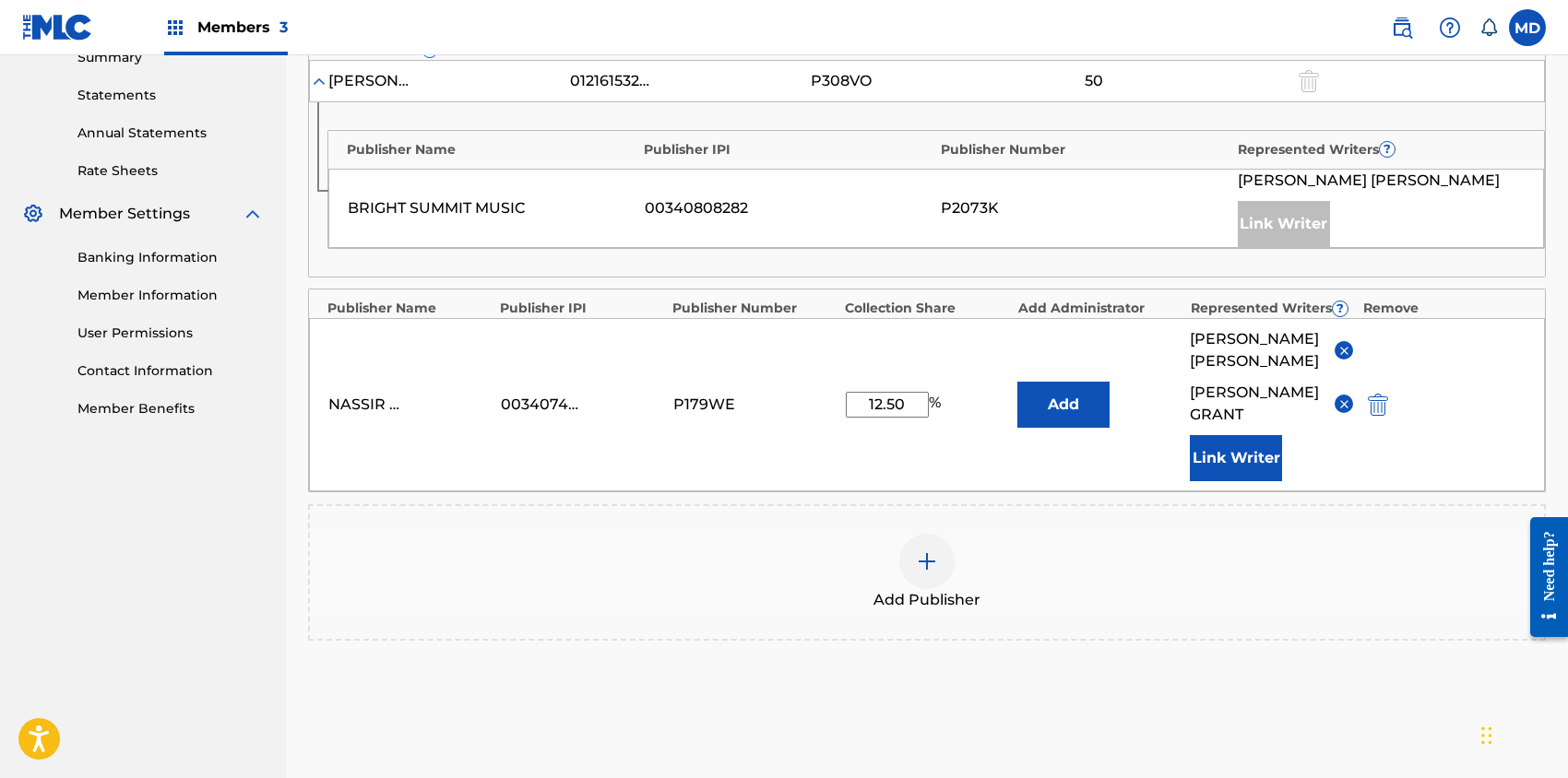
drag, startPoint x: 856, startPoint y: 390, endPoint x: 937, endPoint y: 402, distance: 81.9
click at [937, 402] on div "12.50 %" at bounding box center [895, 404] width 99 height 26
type input "20"
click at [1206, 533] on div "Add Publisher" at bounding box center [927, 572] width 1234 height 77
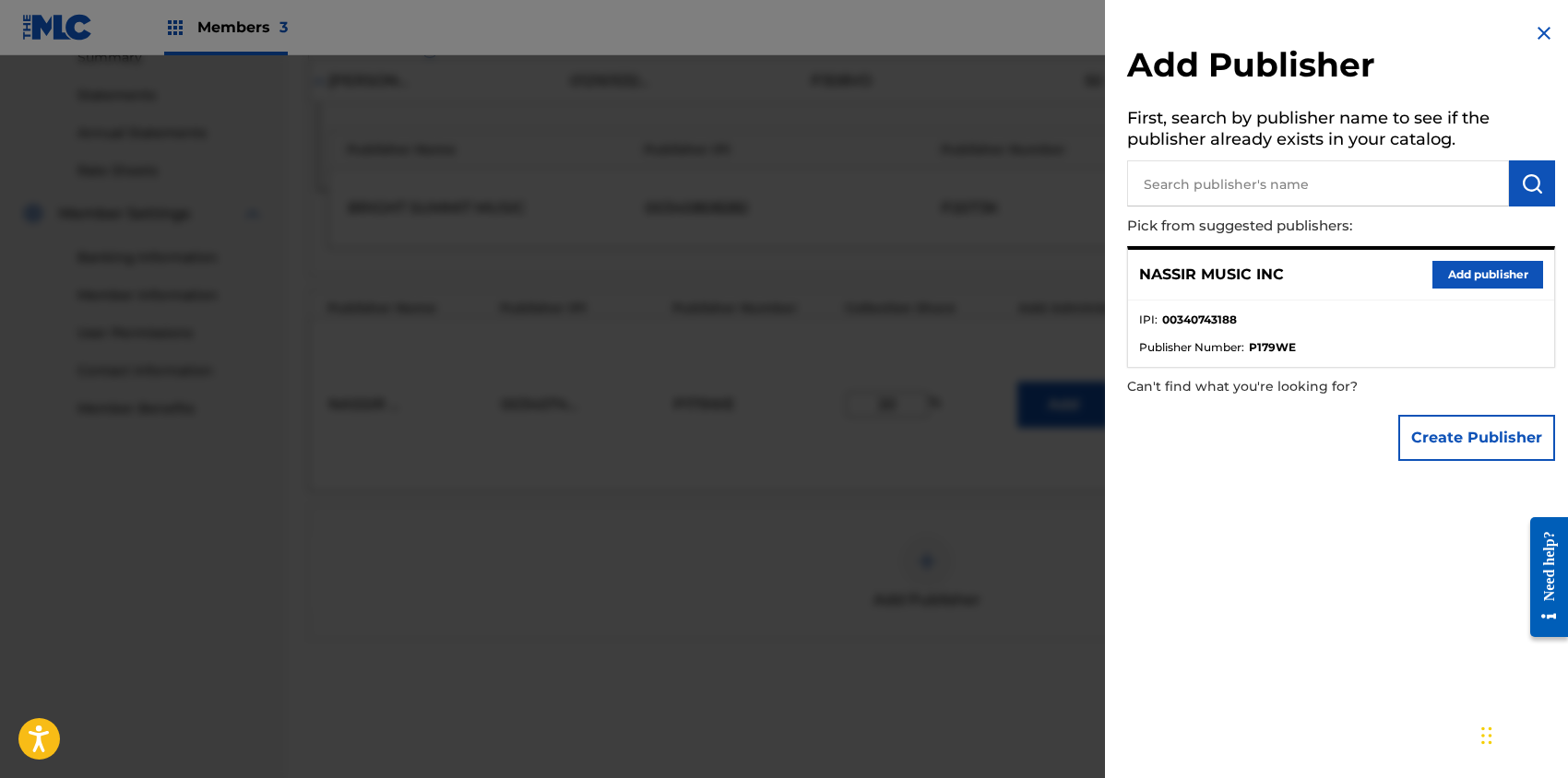
click at [1539, 28] on img at bounding box center [1544, 33] width 22 height 22
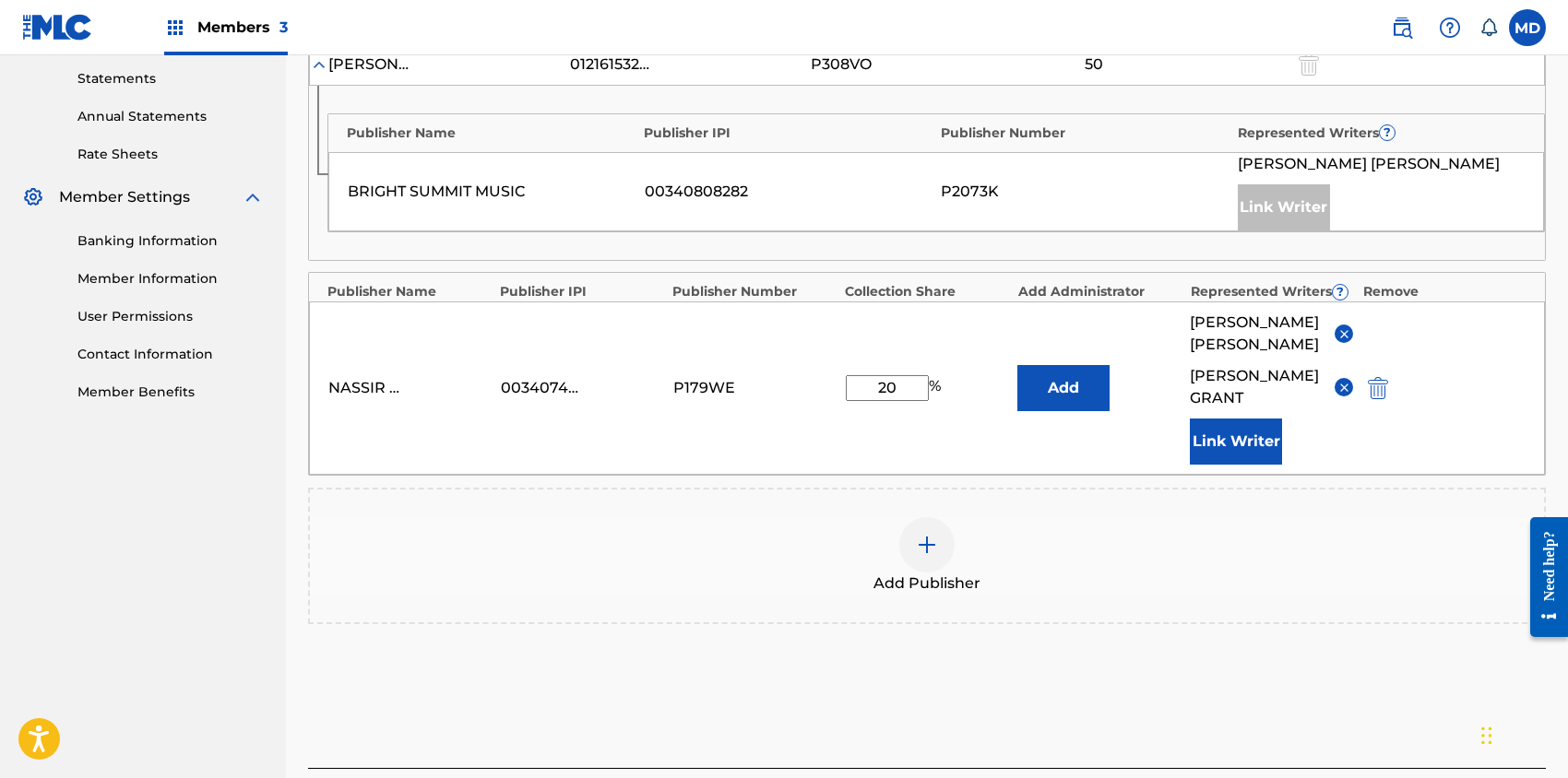
scroll to position [738, 0]
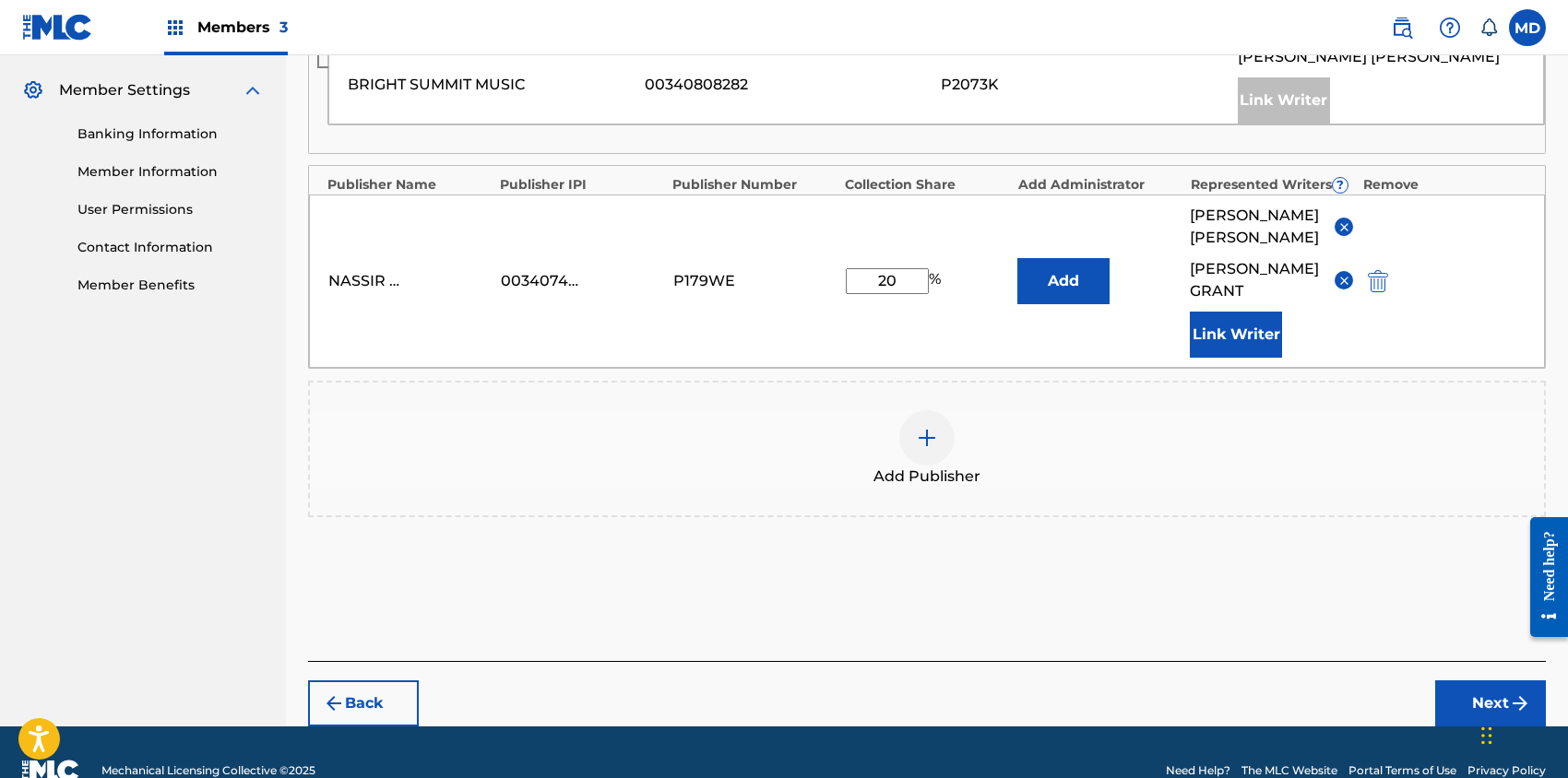
click at [1471, 681] on button "Next" at bounding box center [1490, 704] width 111 height 46
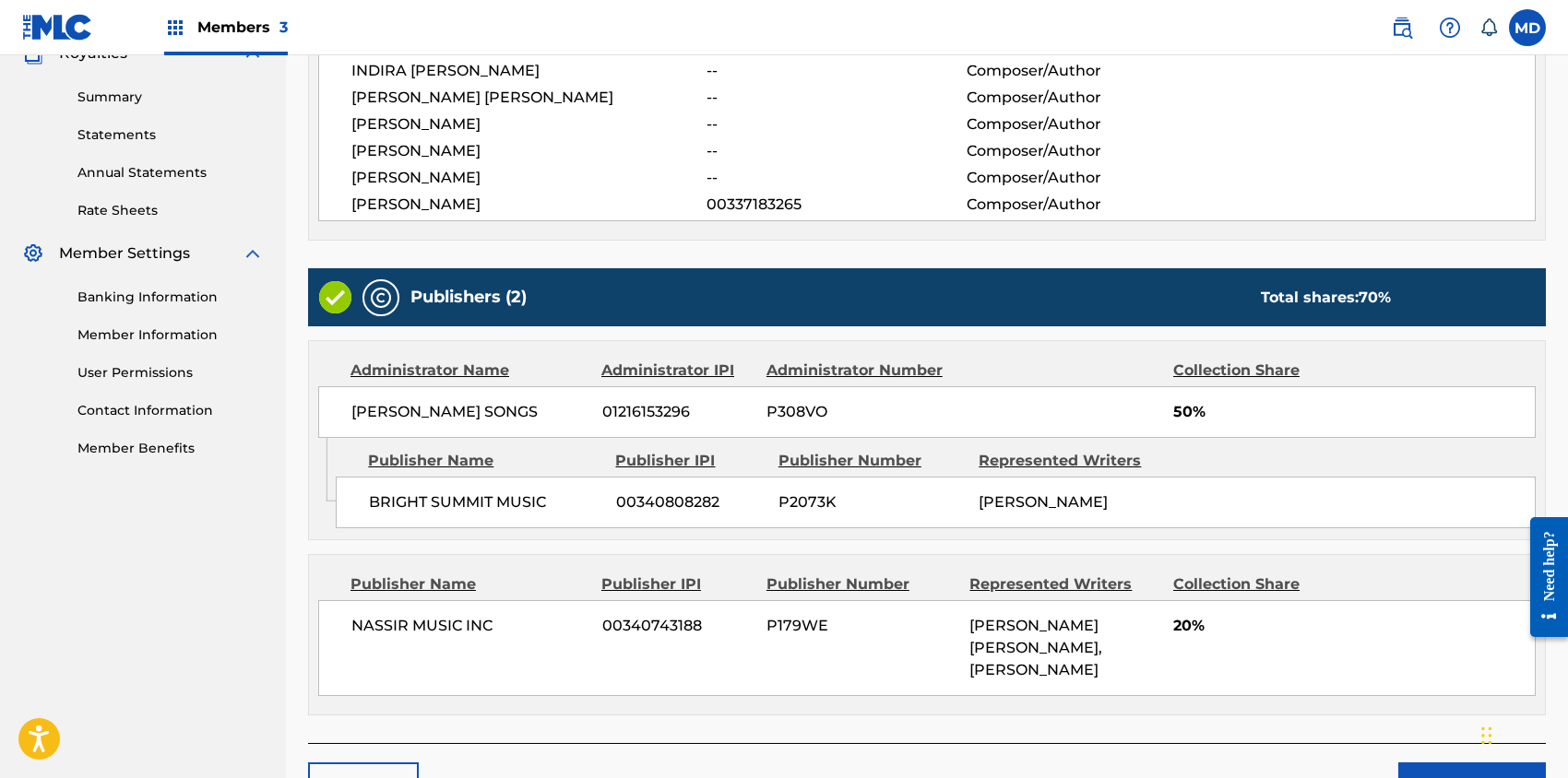
scroll to position [667, 0]
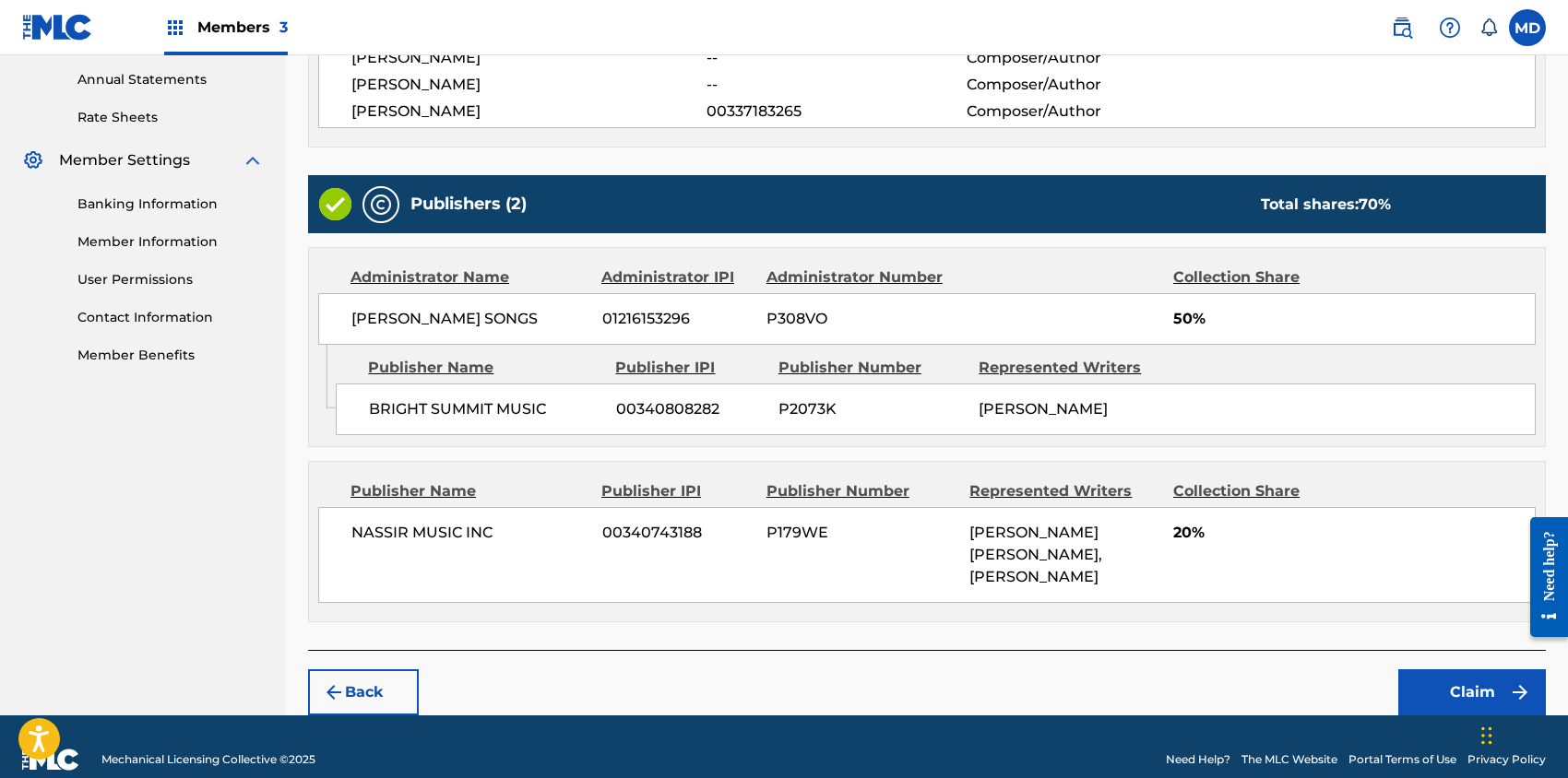
click at [333, 682] on img "submit" at bounding box center [333, 692] width 22 height 22
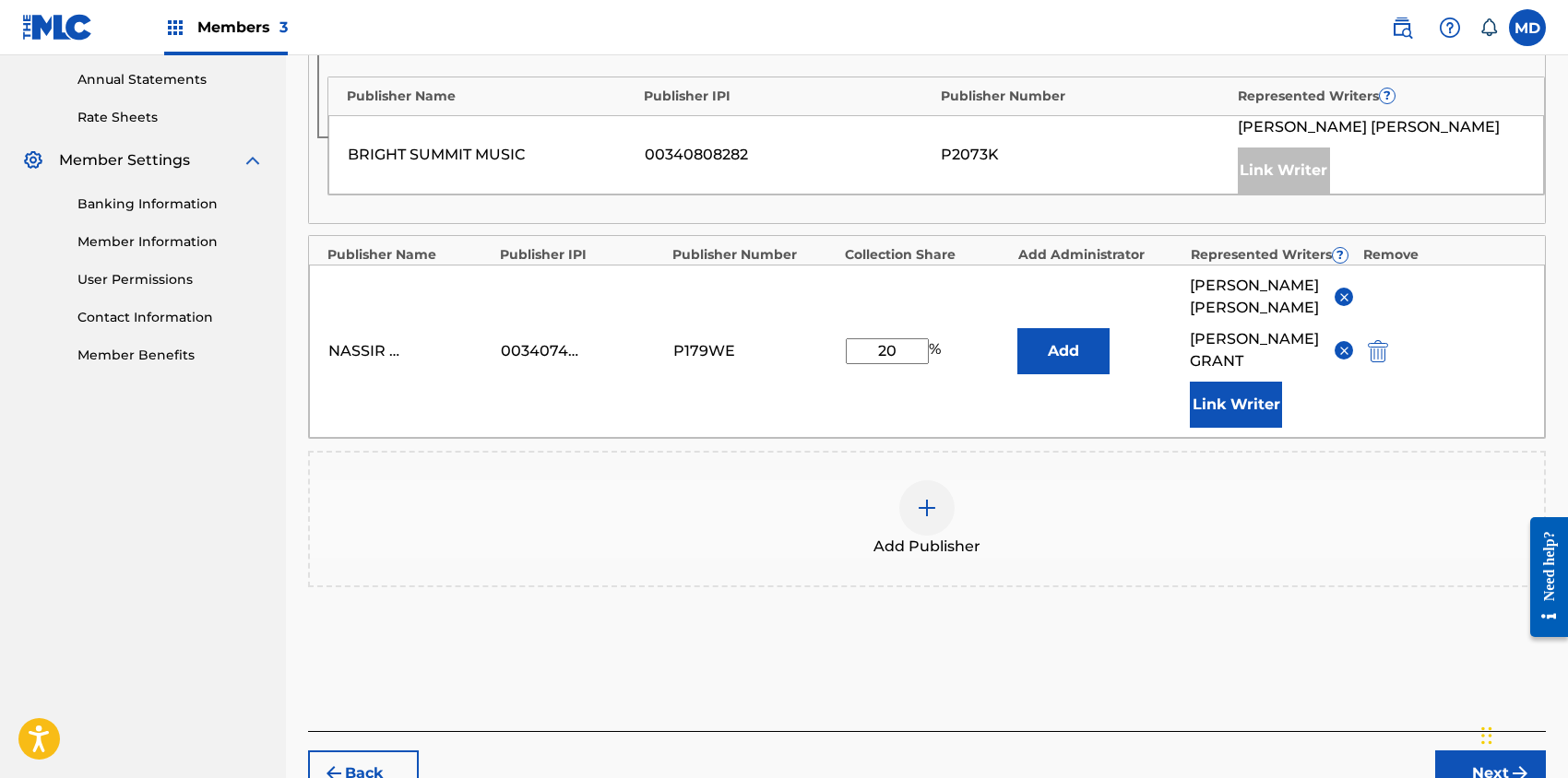
drag, startPoint x: 899, startPoint y: 343, endPoint x: 873, endPoint y: 342, distance: 26.0
click at [873, 342] on input "20" at bounding box center [887, 350] width 83 height 26
click at [1344, 344] on img at bounding box center [1345, 350] width 13 height 13
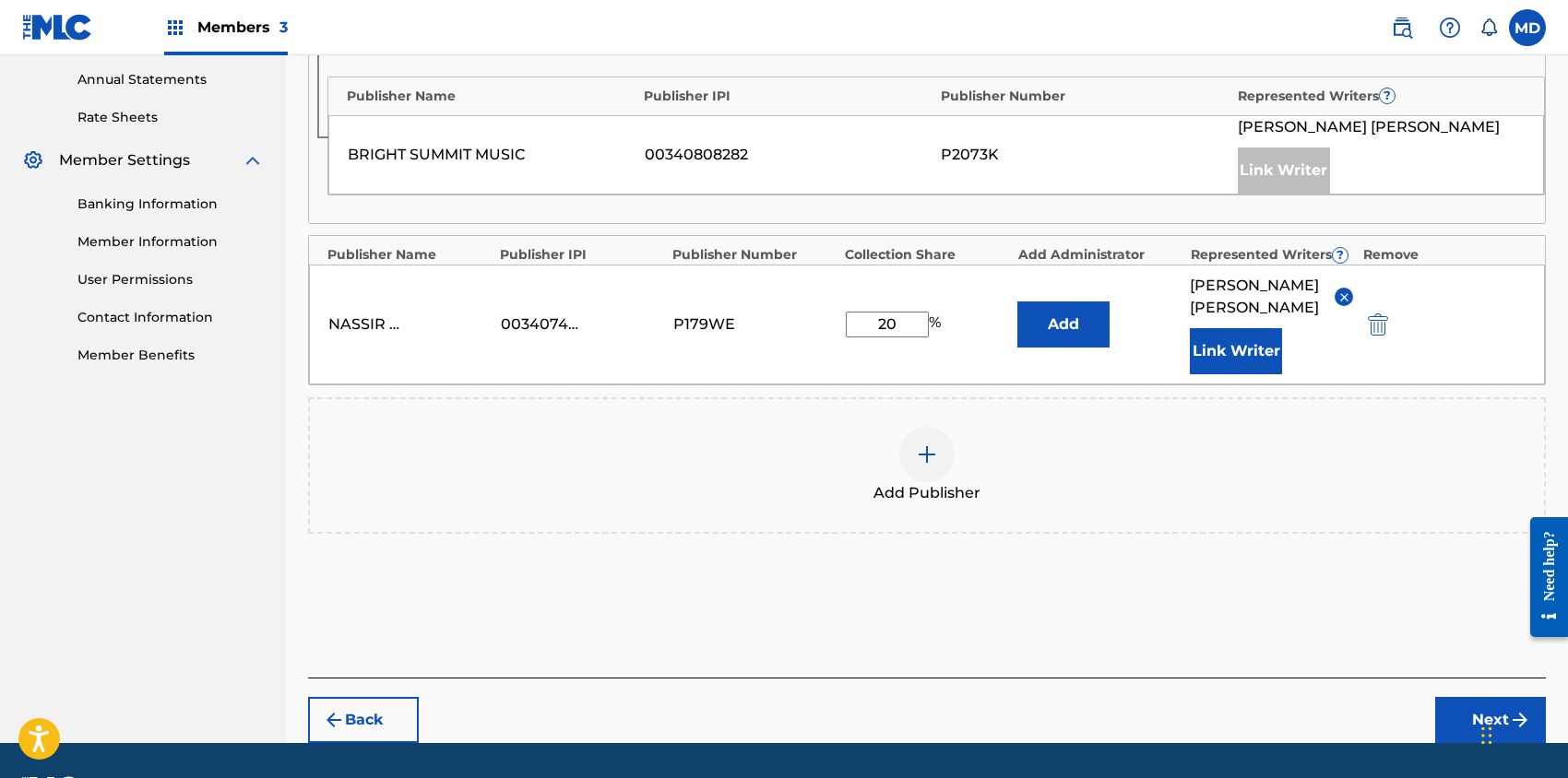
click at [1346, 293] on img at bounding box center [1345, 298] width 13 height 13
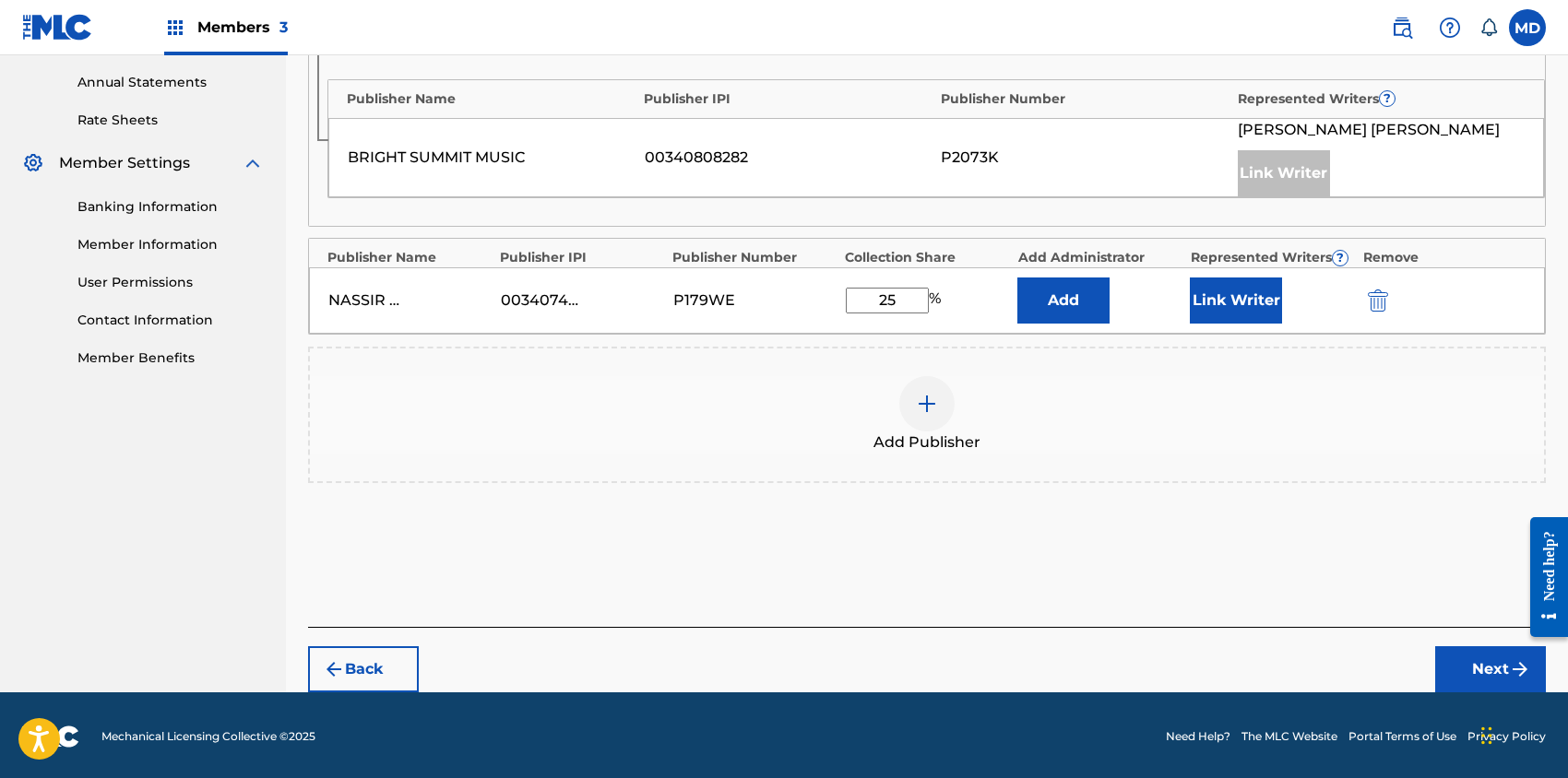
type input "25"
click at [1253, 295] on button "Link Writer" at bounding box center [1236, 300] width 92 height 46
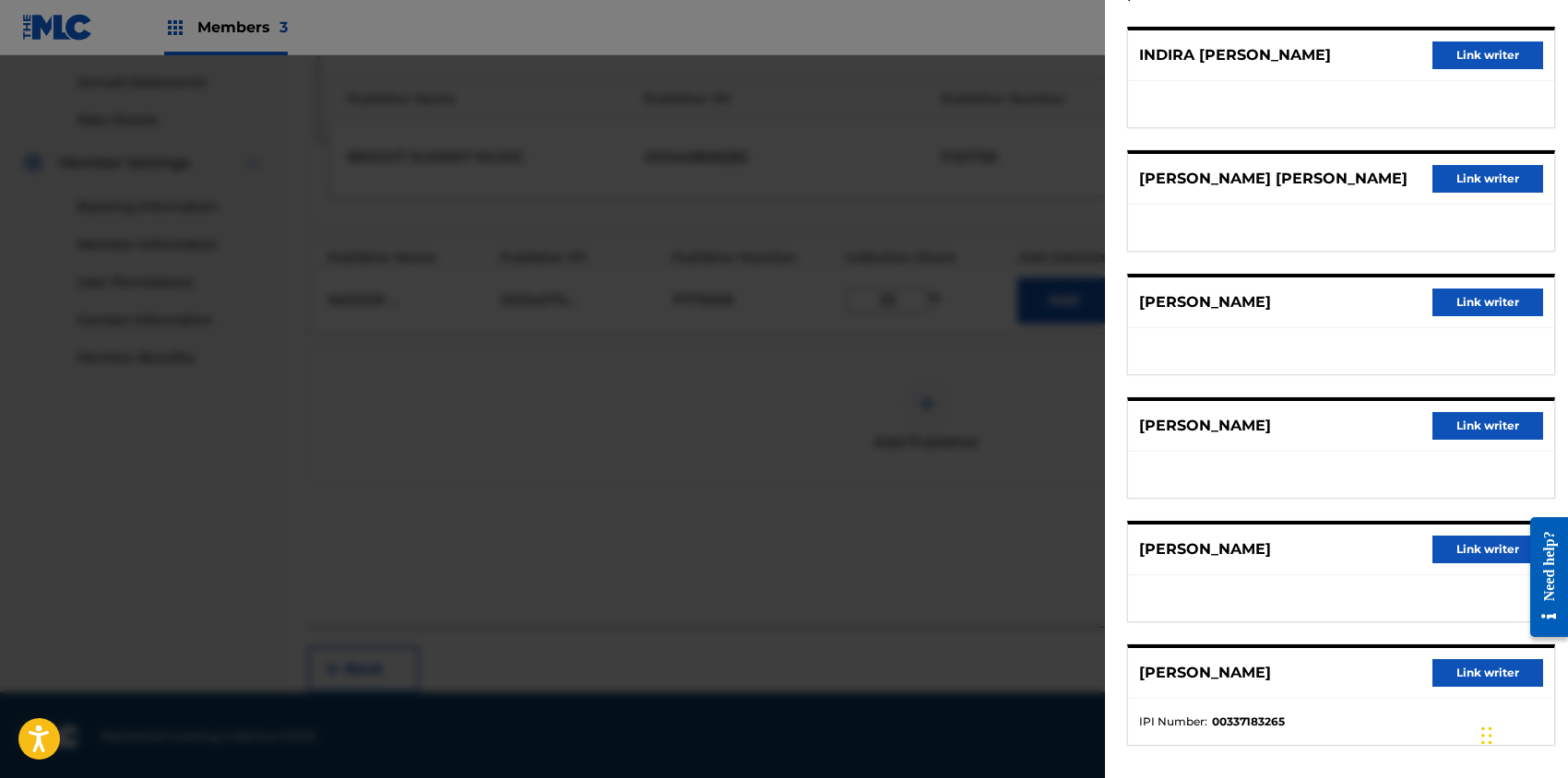
scroll to position [152, 0]
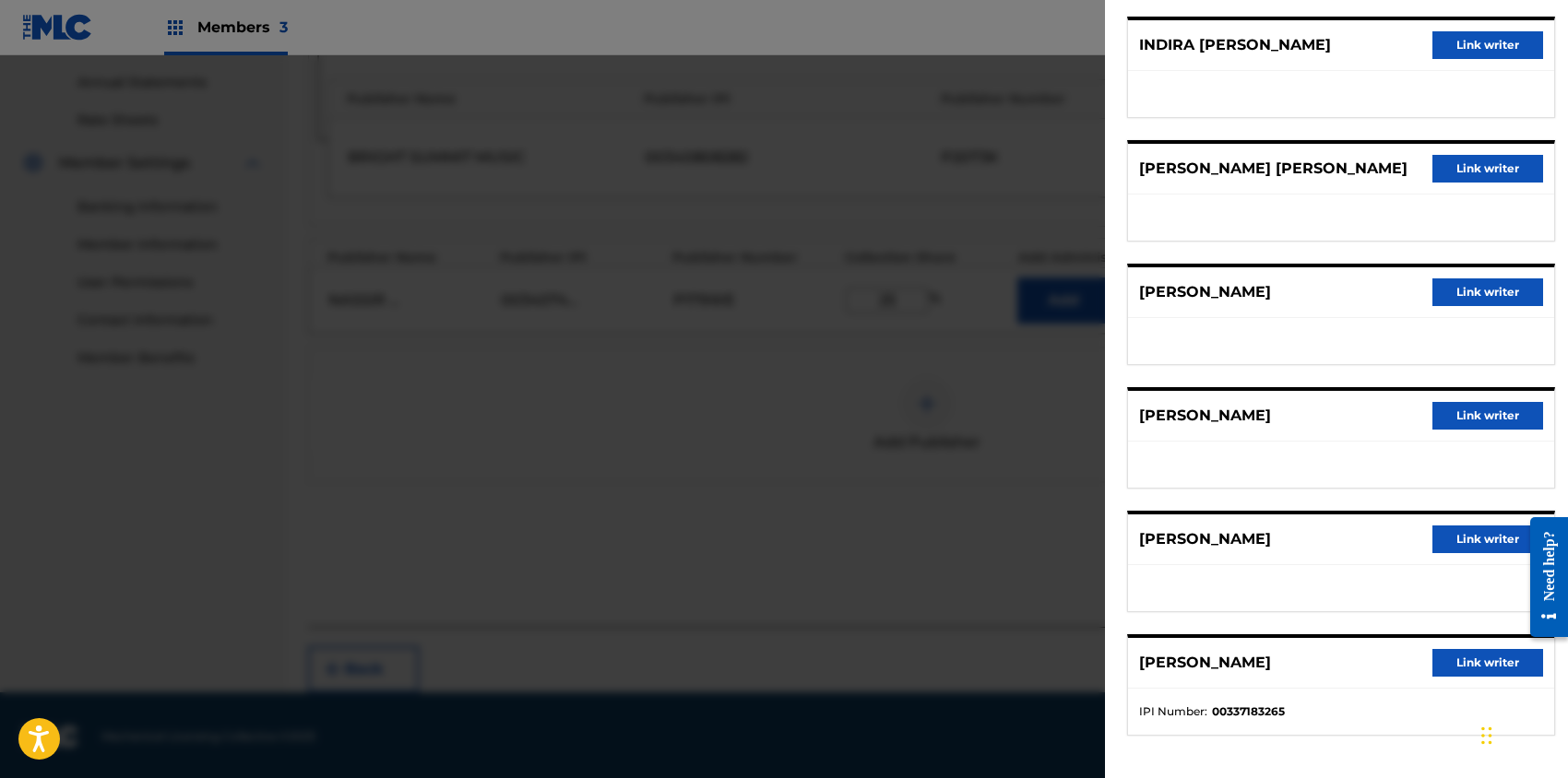
click at [1471, 657] on button "Link writer" at bounding box center [1487, 662] width 111 height 28
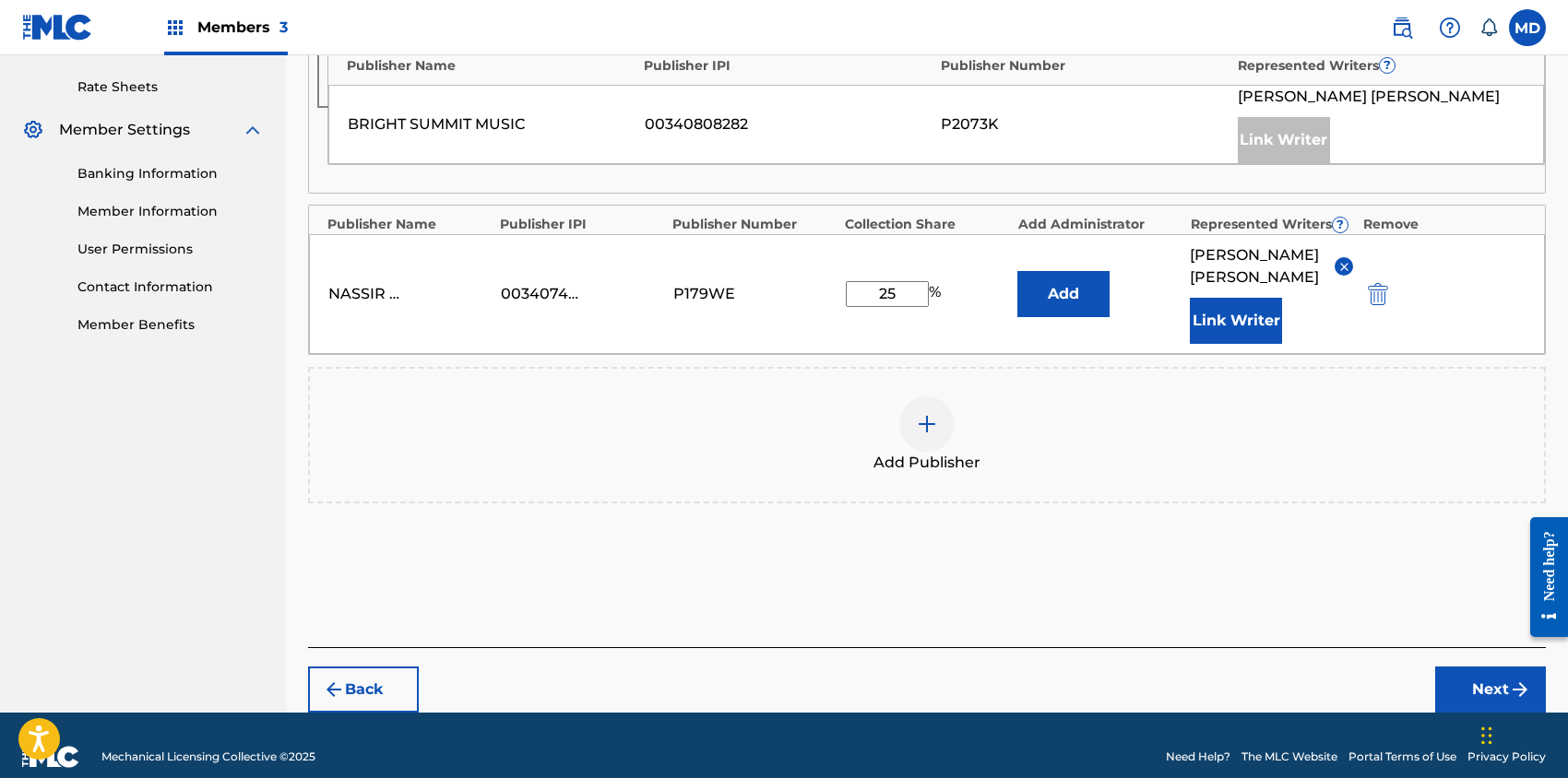
scroll to position [718, 0]
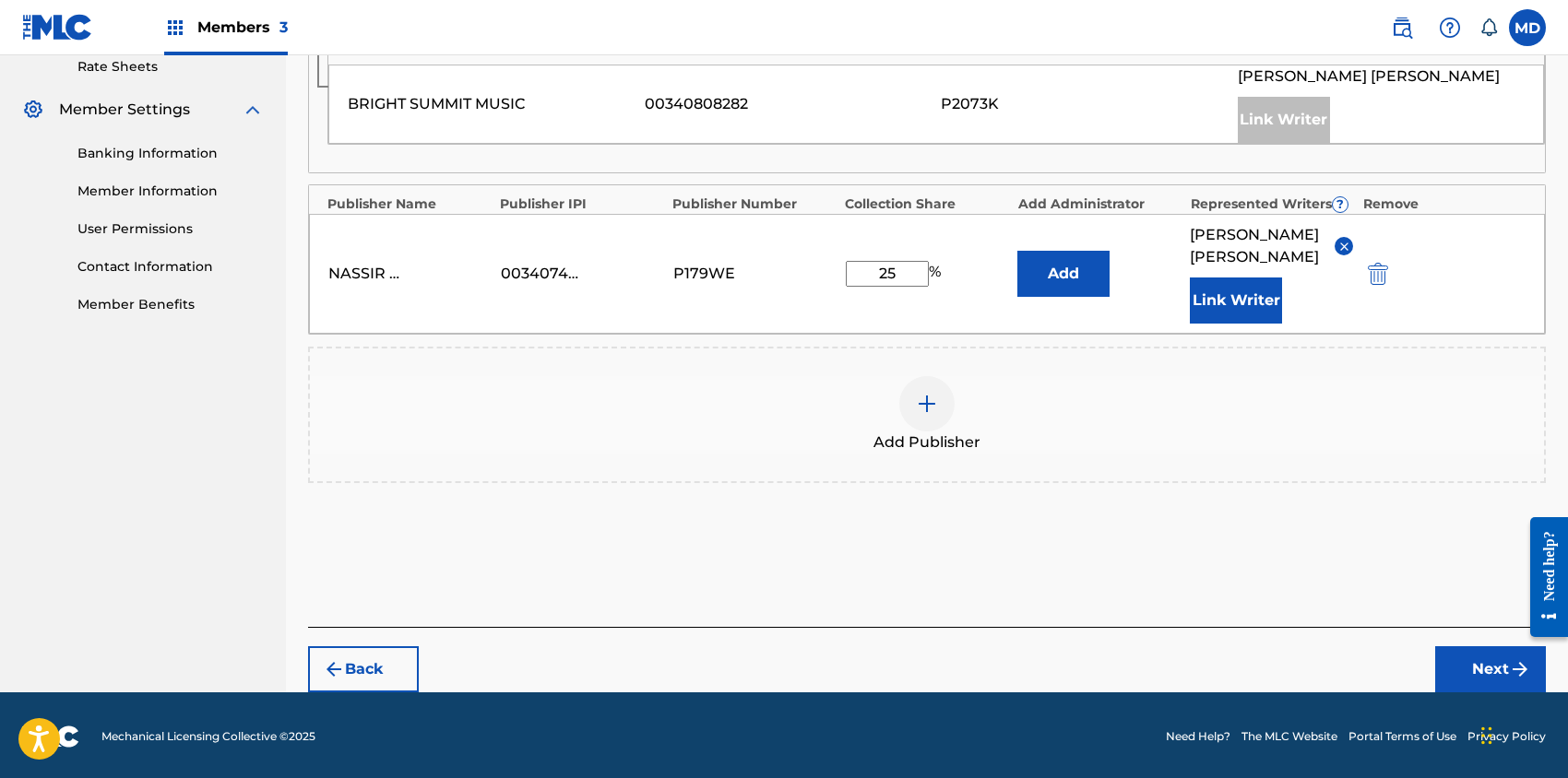
click at [1475, 661] on button "Next" at bounding box center [1490, 669] width 111 height 46
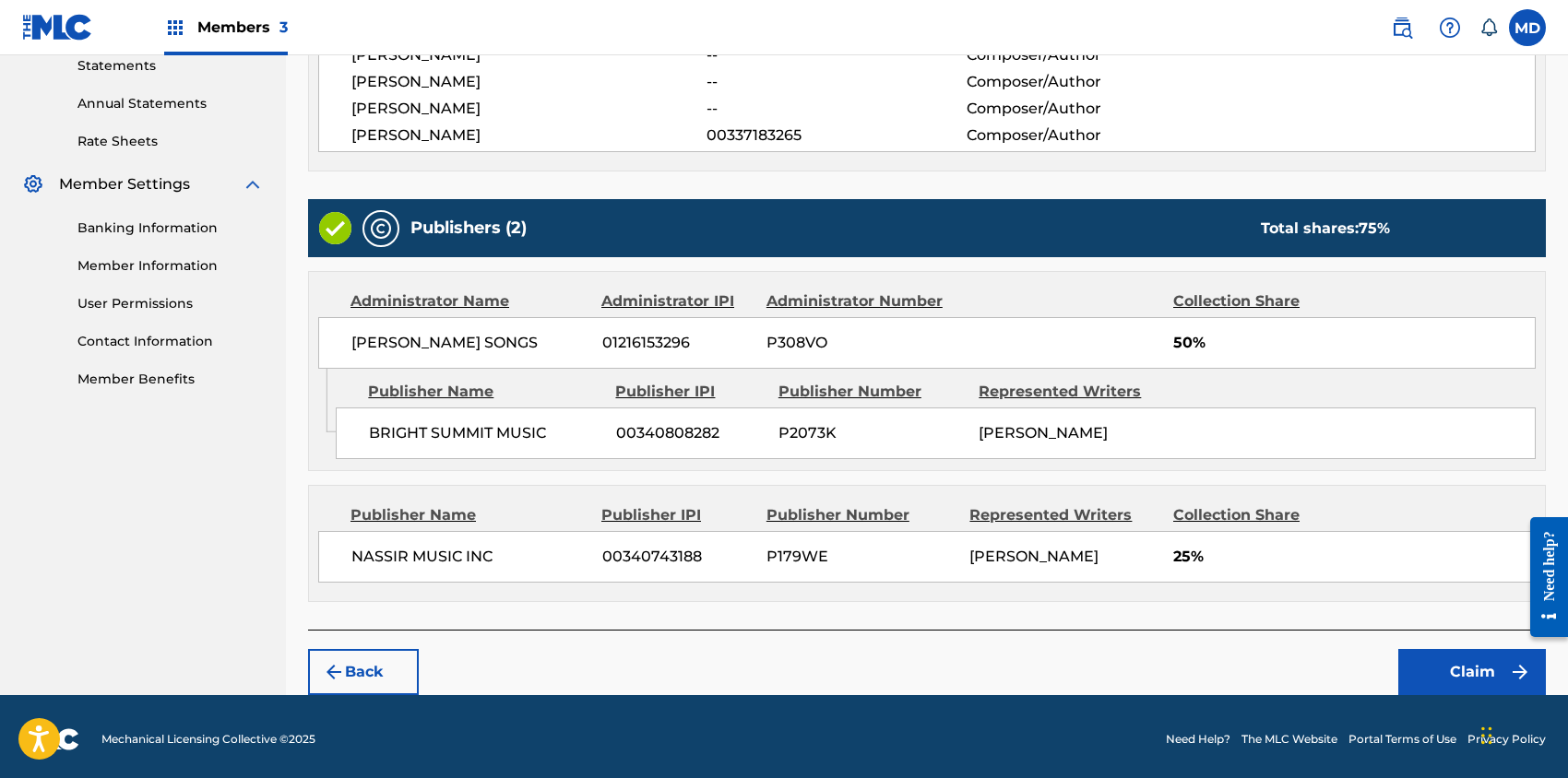
scroll to position [645, 0]
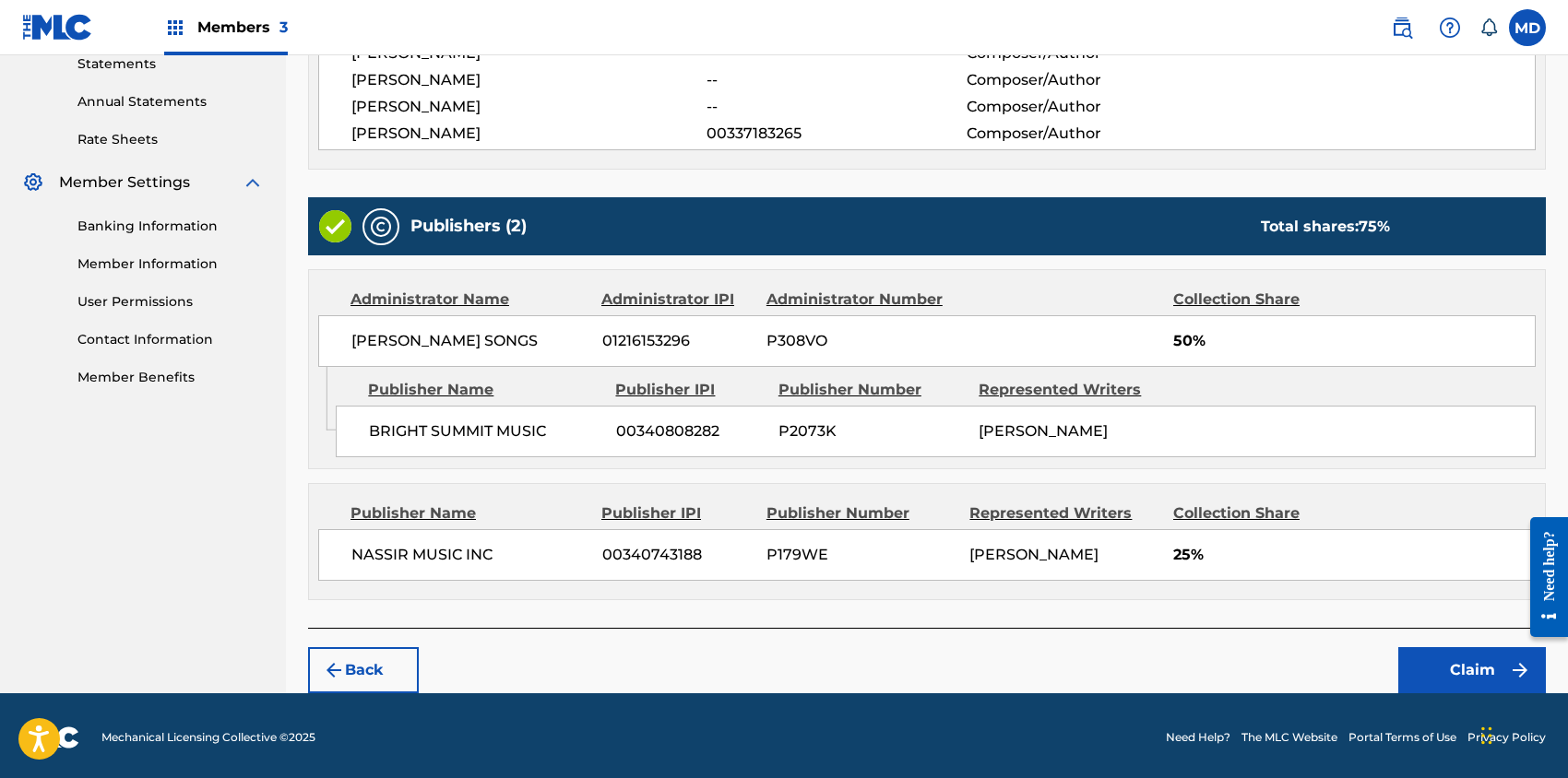
click at [1468, 663] on button "Claim" at bounding box center [1472, 670] width 147 height 46
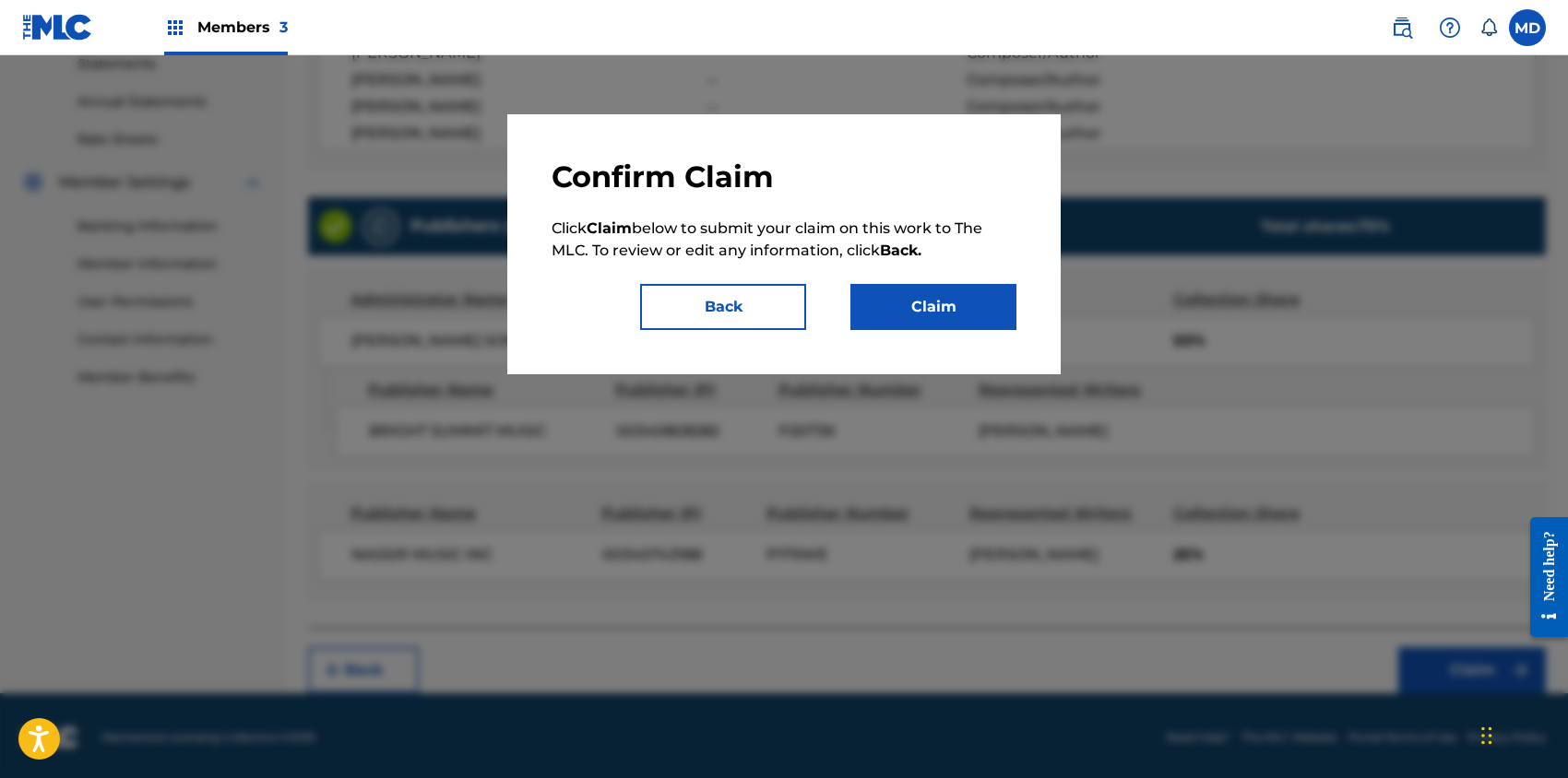
click at [956, 310] on button "Claim" at bounding box center [933, 307] width 166 height 46
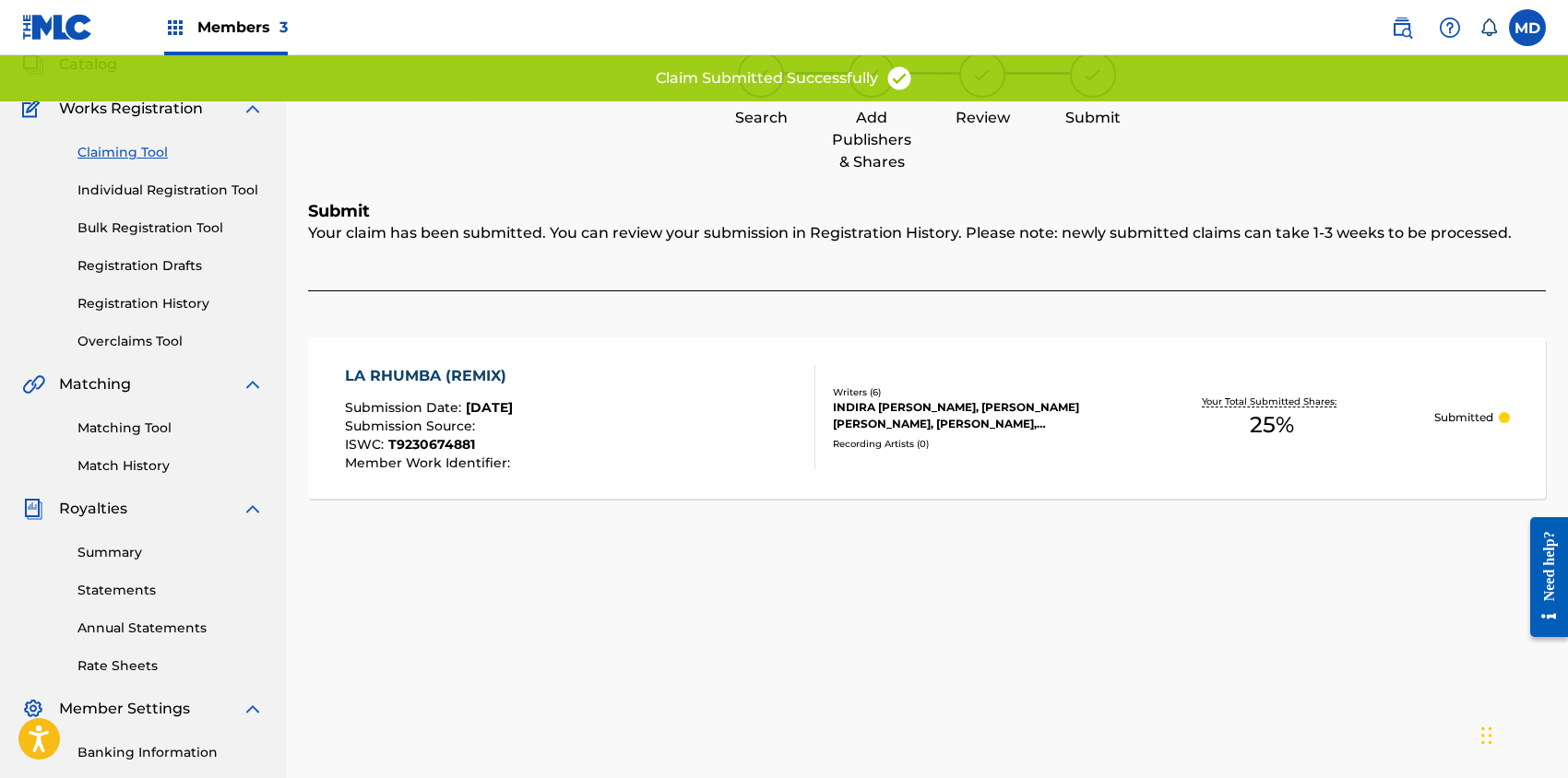
scroll to position [0, 0]
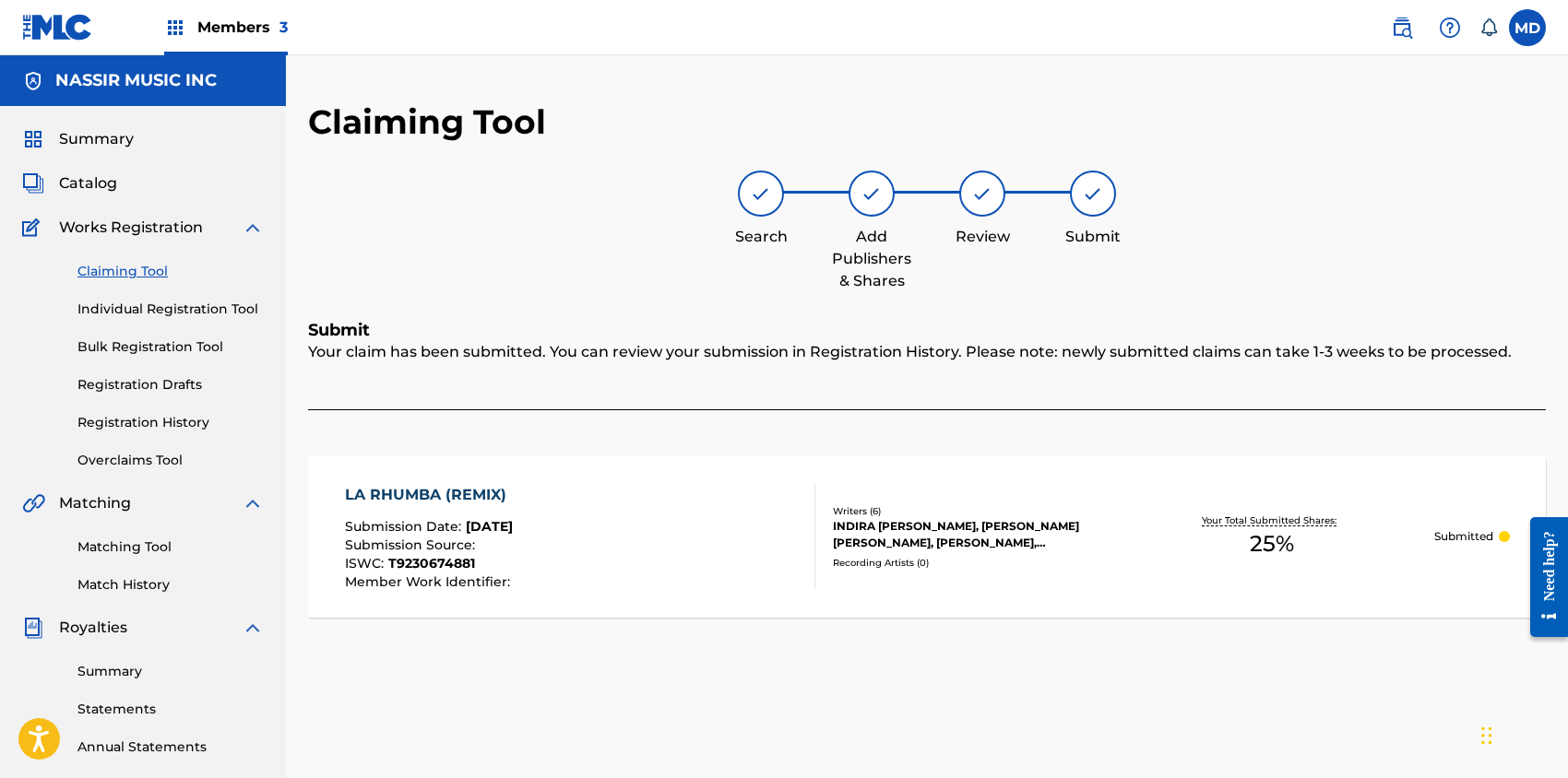
click at [660, 522] on div "LA RHUMBA (REMIX) Submission Date : [DATE] Submission Source : ISWC : T92306748…" at bounding box center [580, 536] width 470 height 105
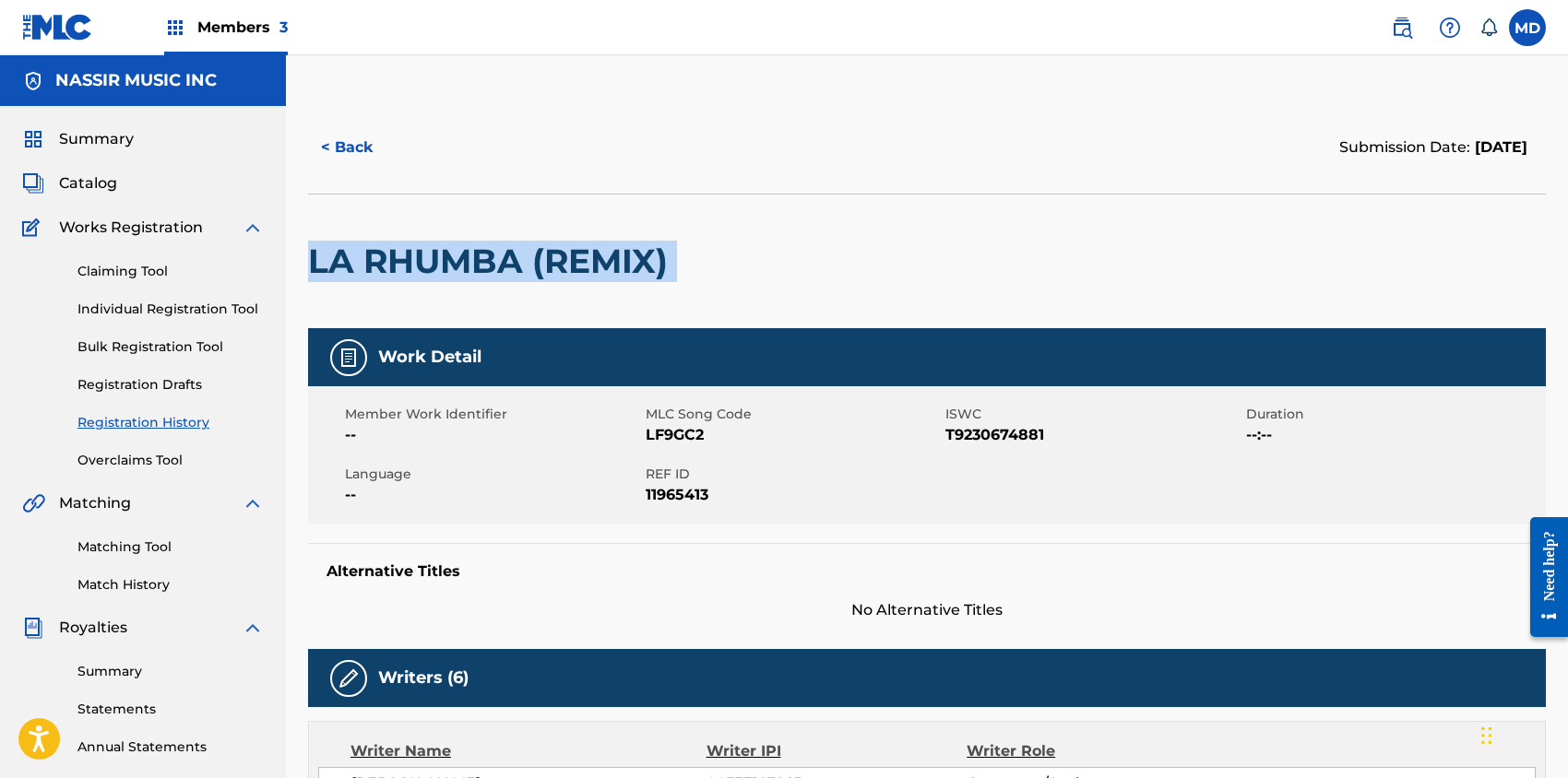
drag, startPoint x: 679, startPoint y: 262, endPoint x: 312, endPoint y: 263, distance: 367.0
click at [312, 263] on div "LA RHUMBA (REMIX)" at bounding box center [927, 261] width 1238 height 135
copy div "LA RHUMBA (REMIX)"
click at [358, 150] on button "< Back" at bounding box center [363, 147] width 111 height 46
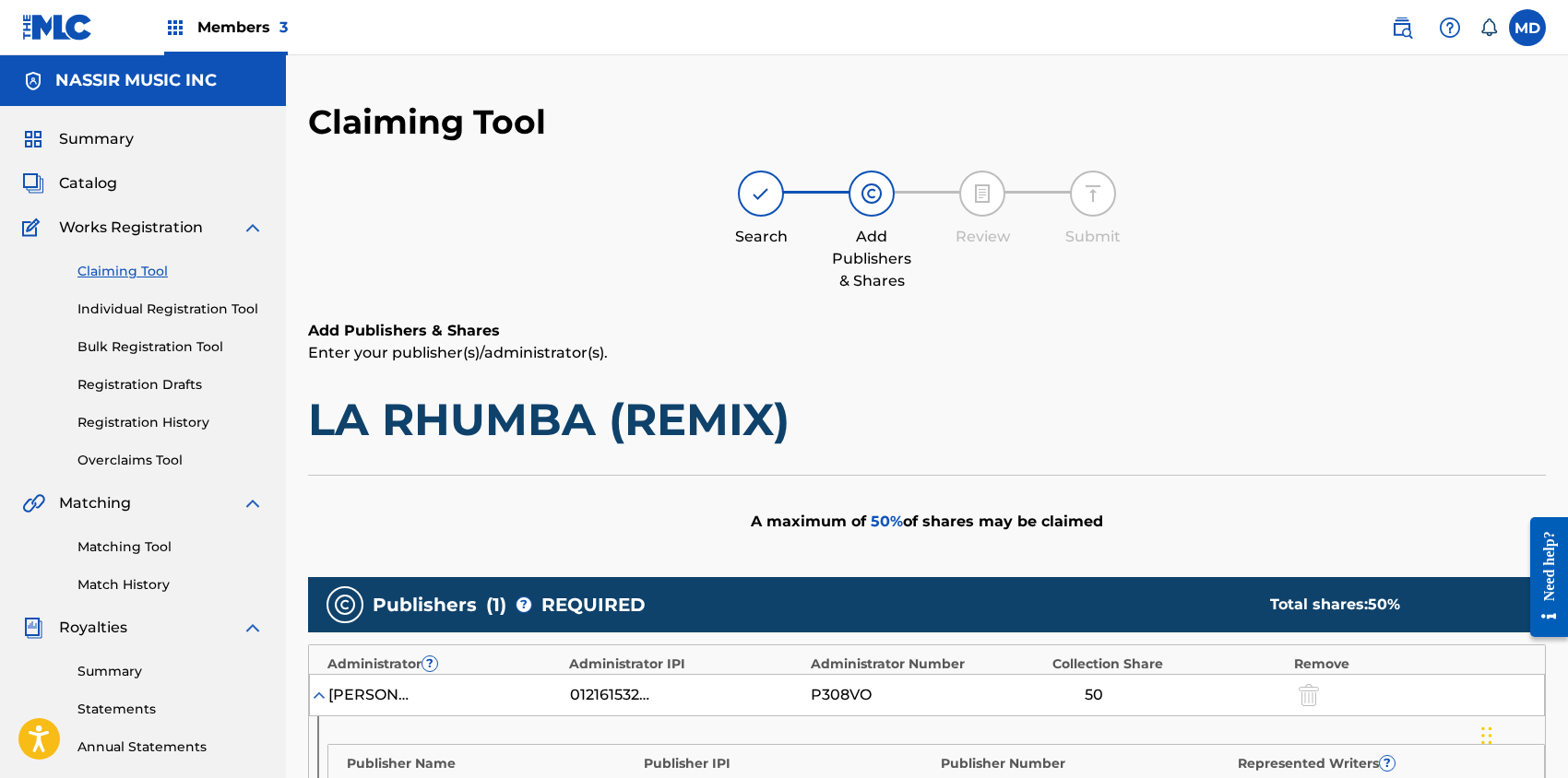
click at [222, 40] on div "Members 3" at bounding box center [225, 27] width 123 height 55
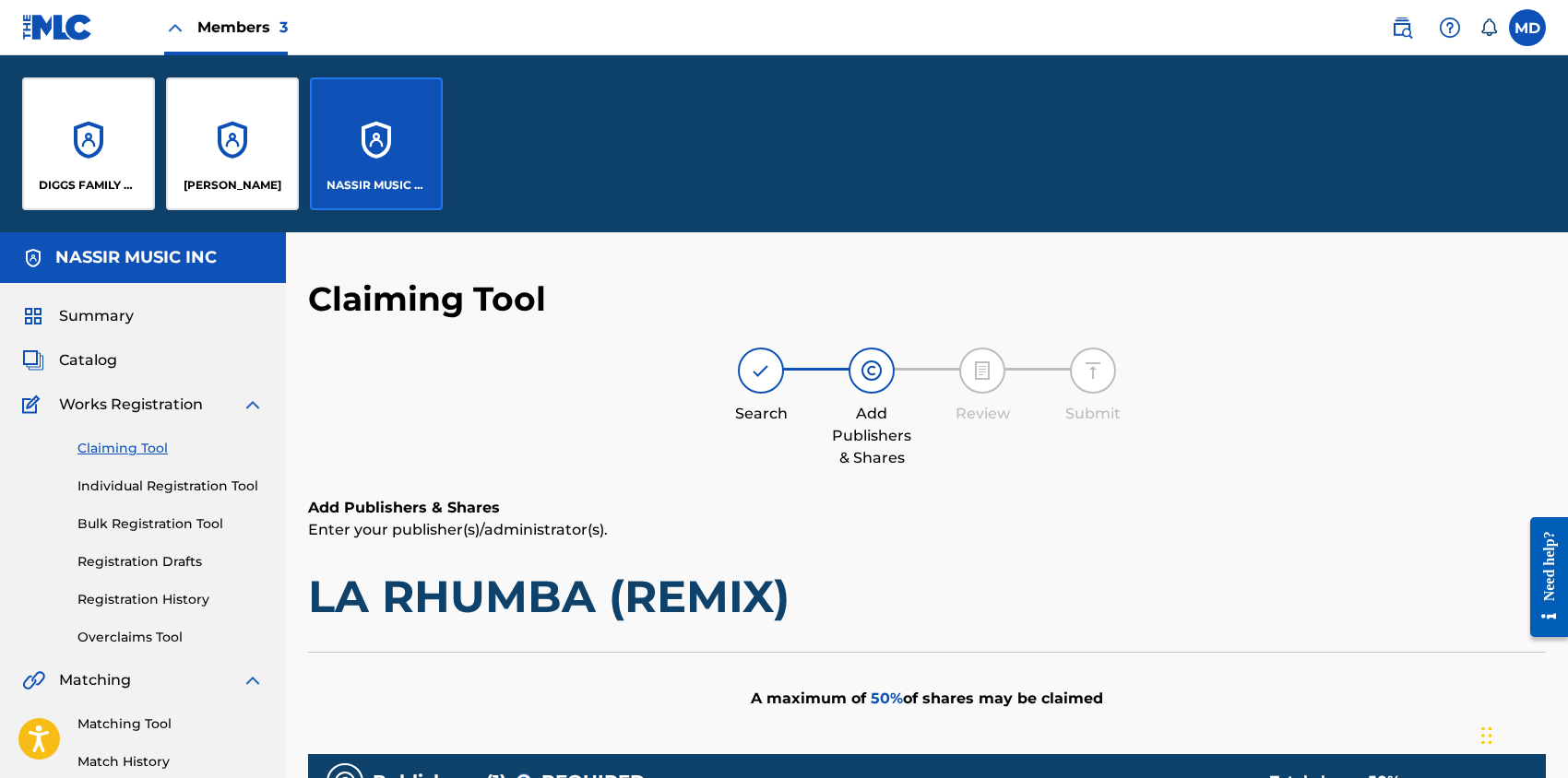
click at [91, 144] on div "DIGGS FAMILY MUSIC" at bounding box center [89, 143] width 133 height 133
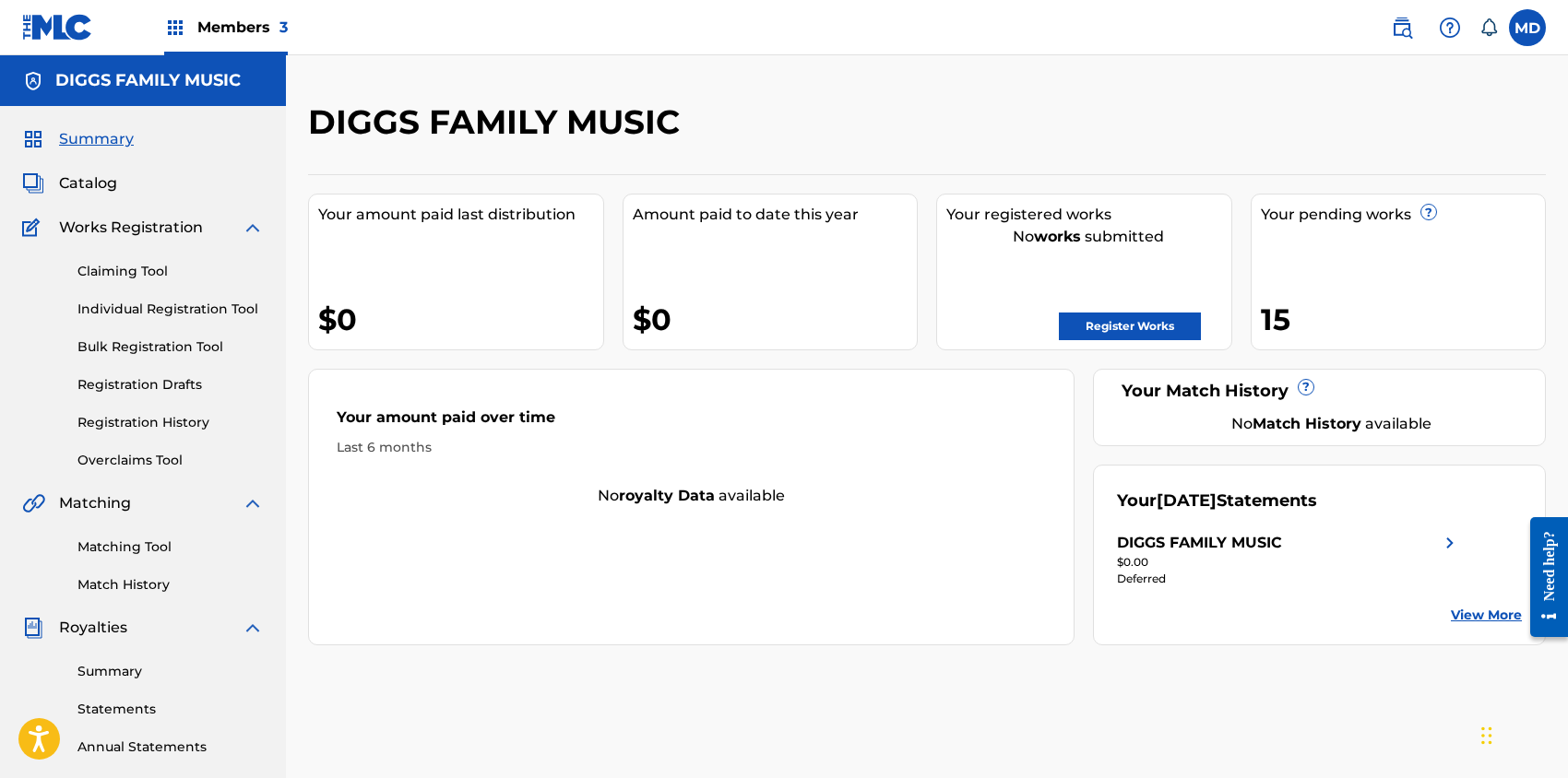
click at [124, 270] on link "Claiming Tool" at bounding box center [170, 272] width 186 height 19
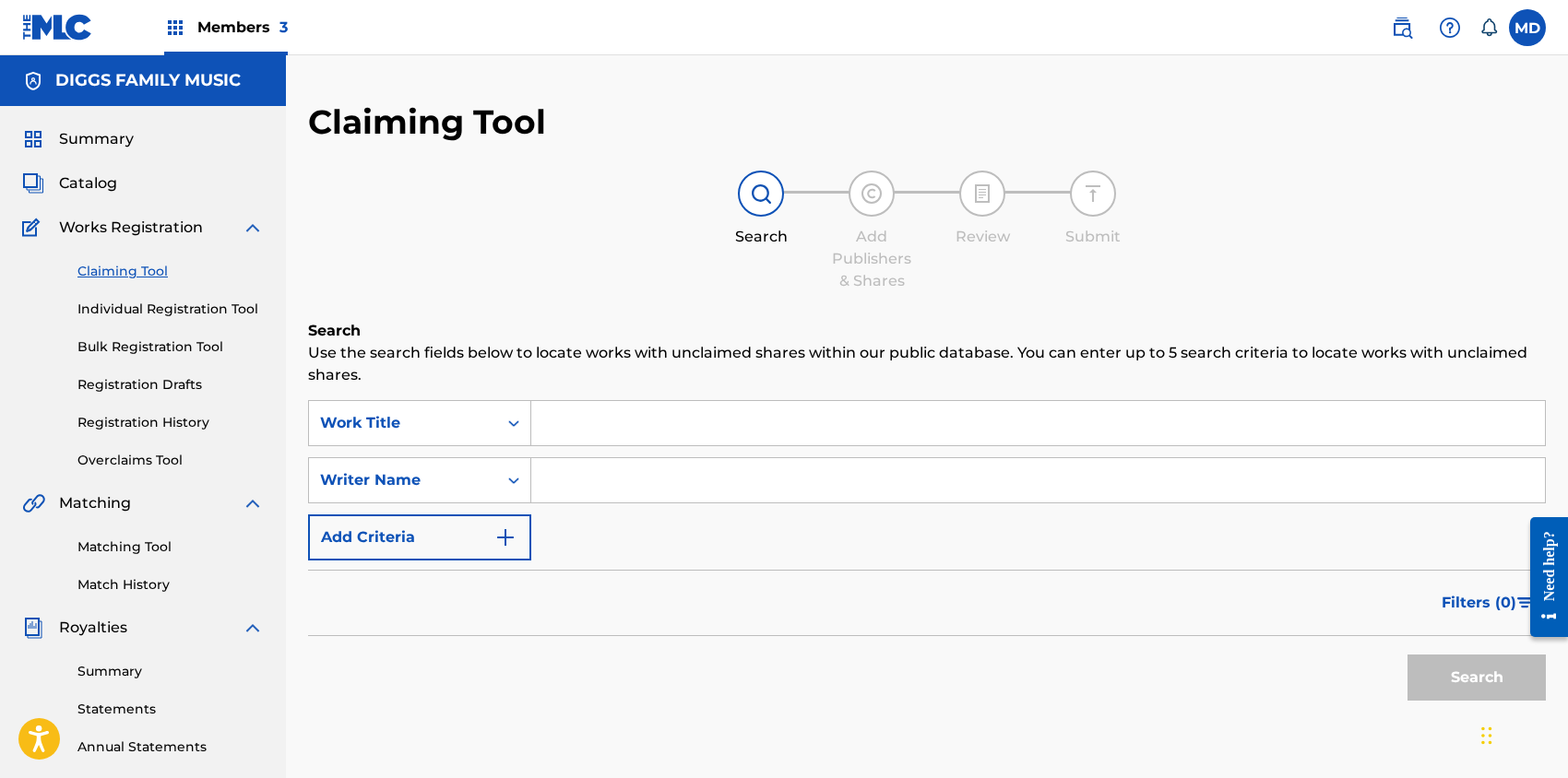
click at [611, 429] on input "Search Form" at bounding box center [1038, 424] width 1013 height 44
paste input "LA RHUMBA (REMIX)"
type input "LA RHUMBA (REMIX)"
click at [1436, 673] on button "Search" at bounding box center [1477, 678] width 139 height 46
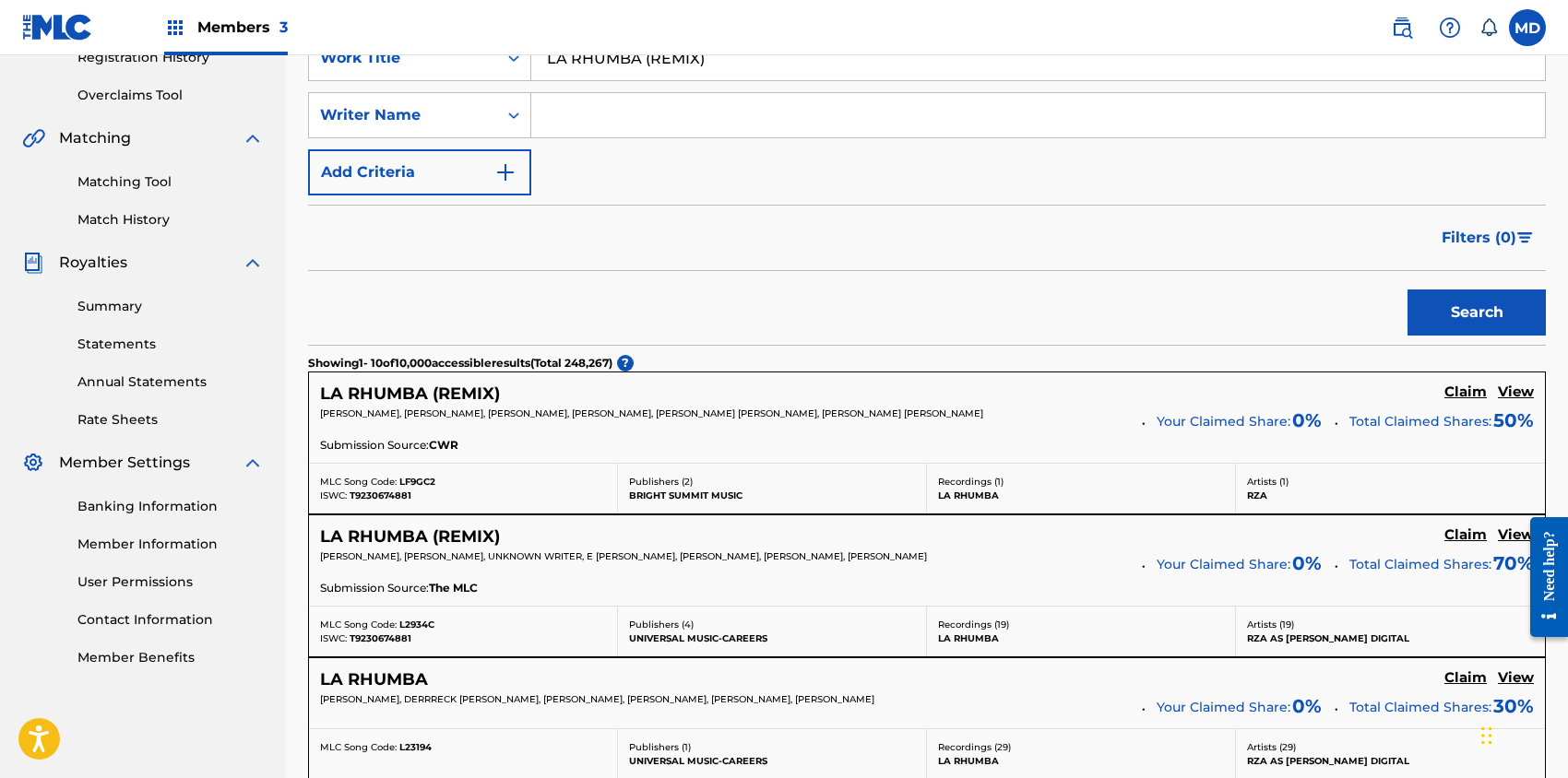
scroll to position [369, 0]
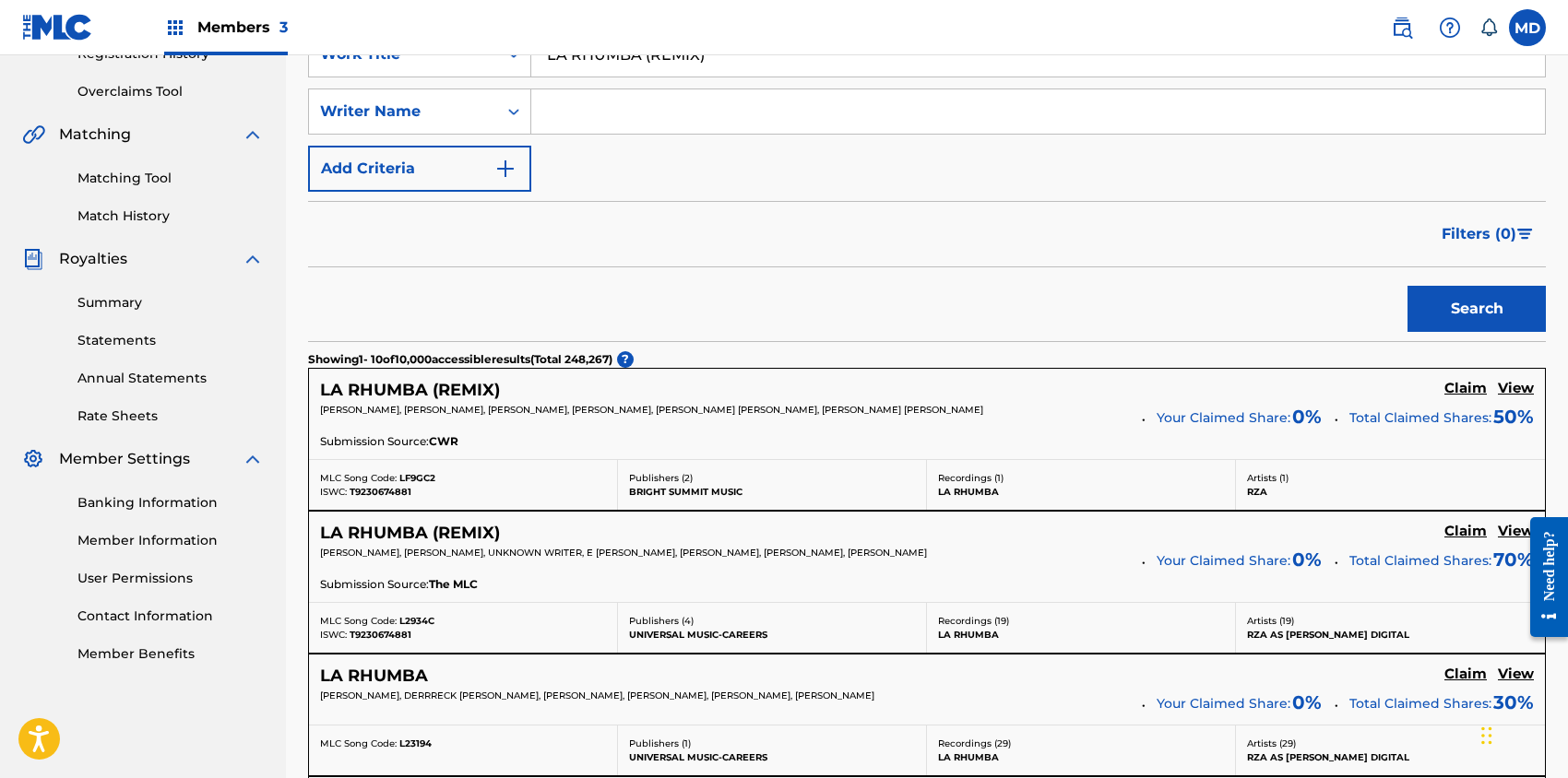
click at [1518, 388] on h5 "View" at bounding box center [1515, 389] width 36 height 17
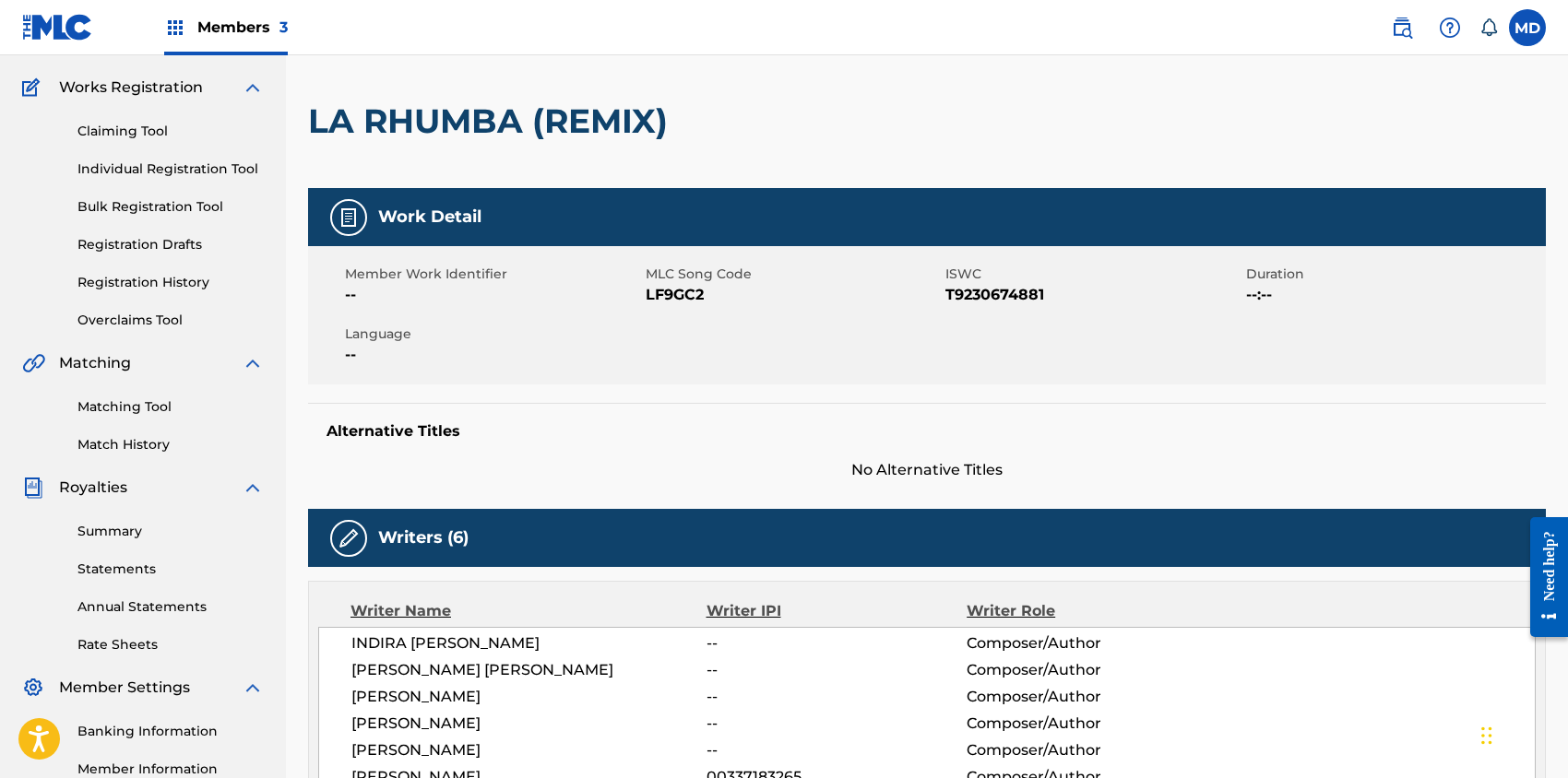
scroll to position [17, 0]
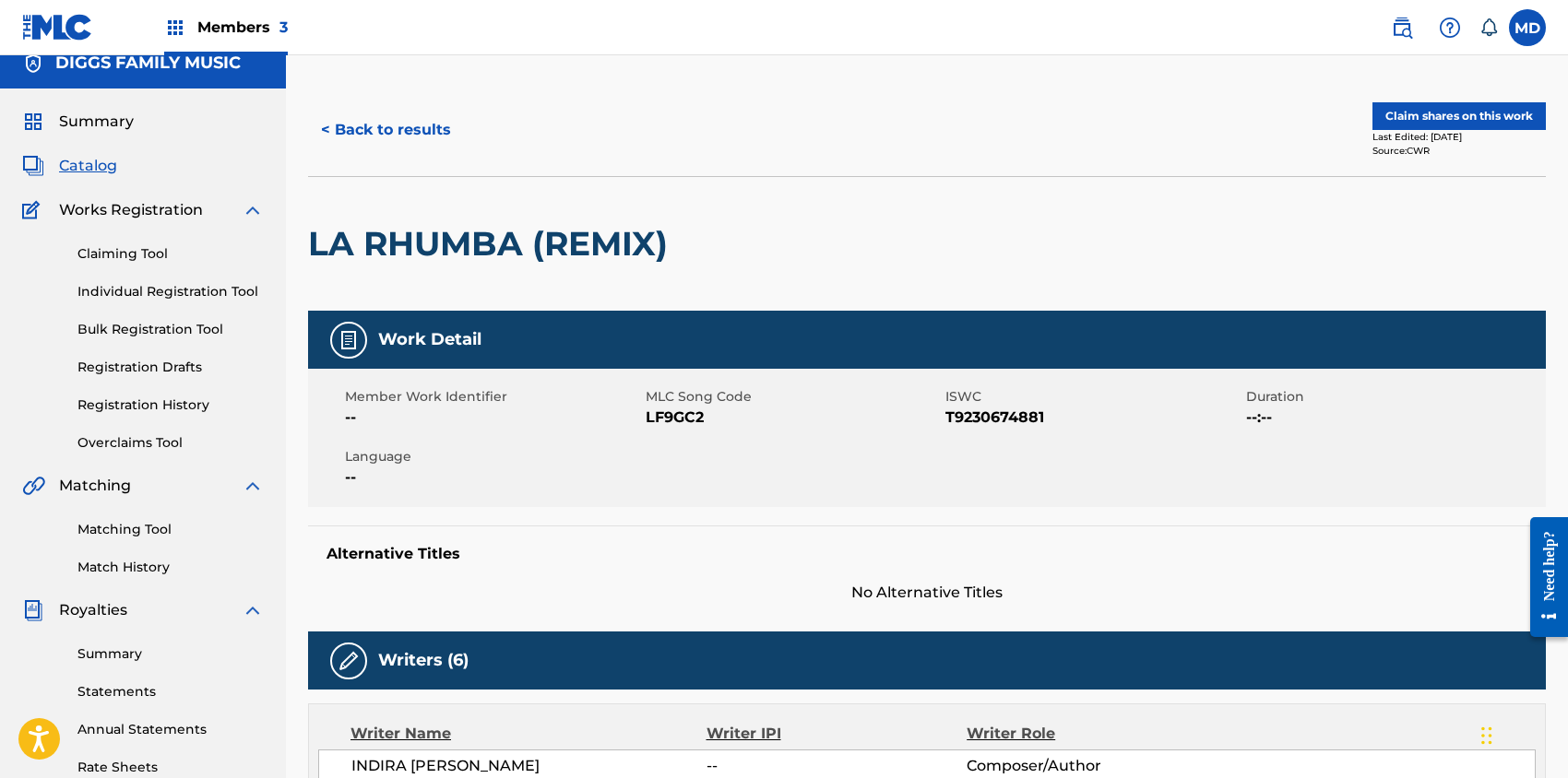
click at [1449, 117] on button "Claim shares on this work" at bounding box center [1459, 116] width 173 height 28
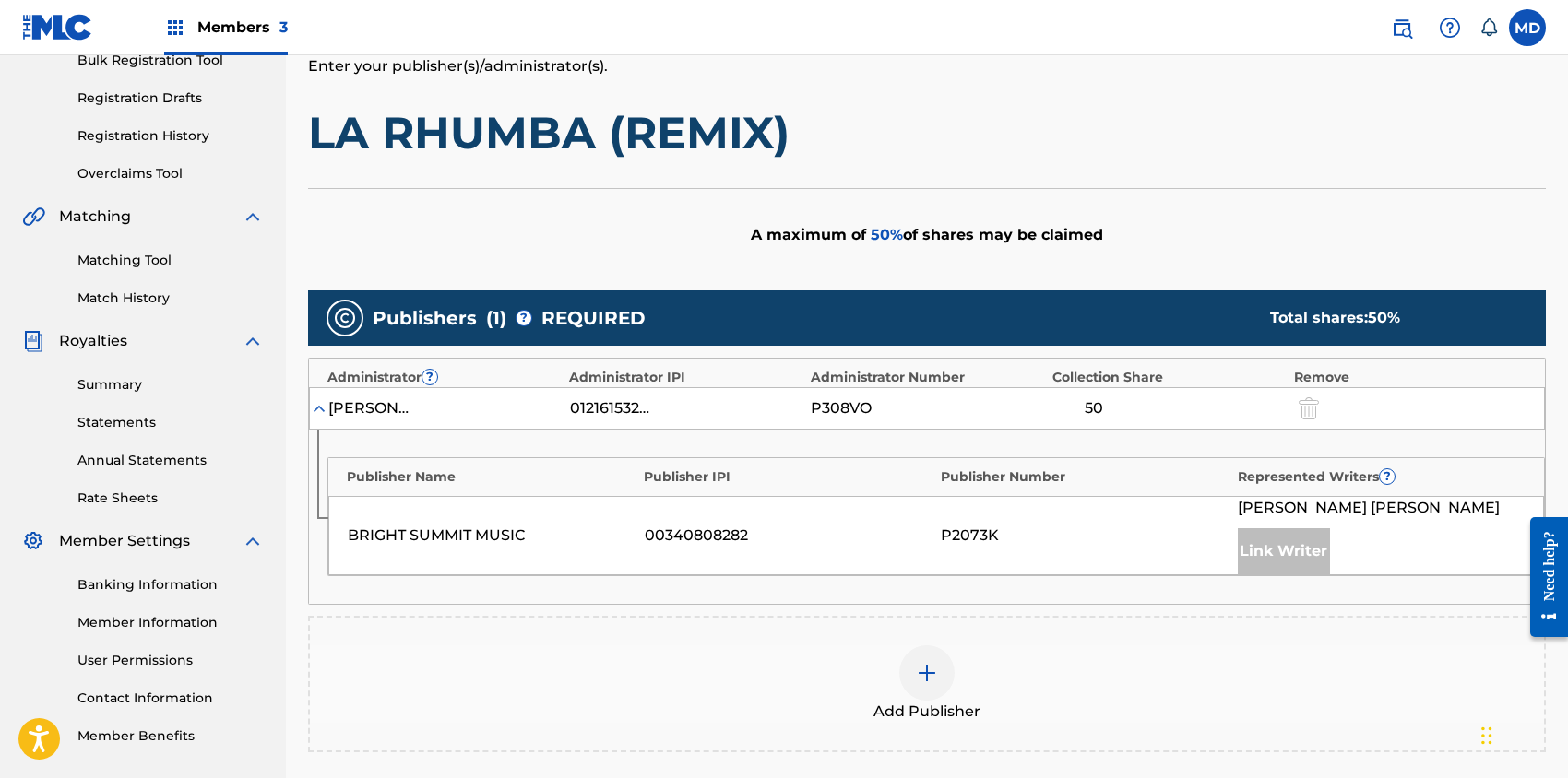
scroll to position [369, 0]
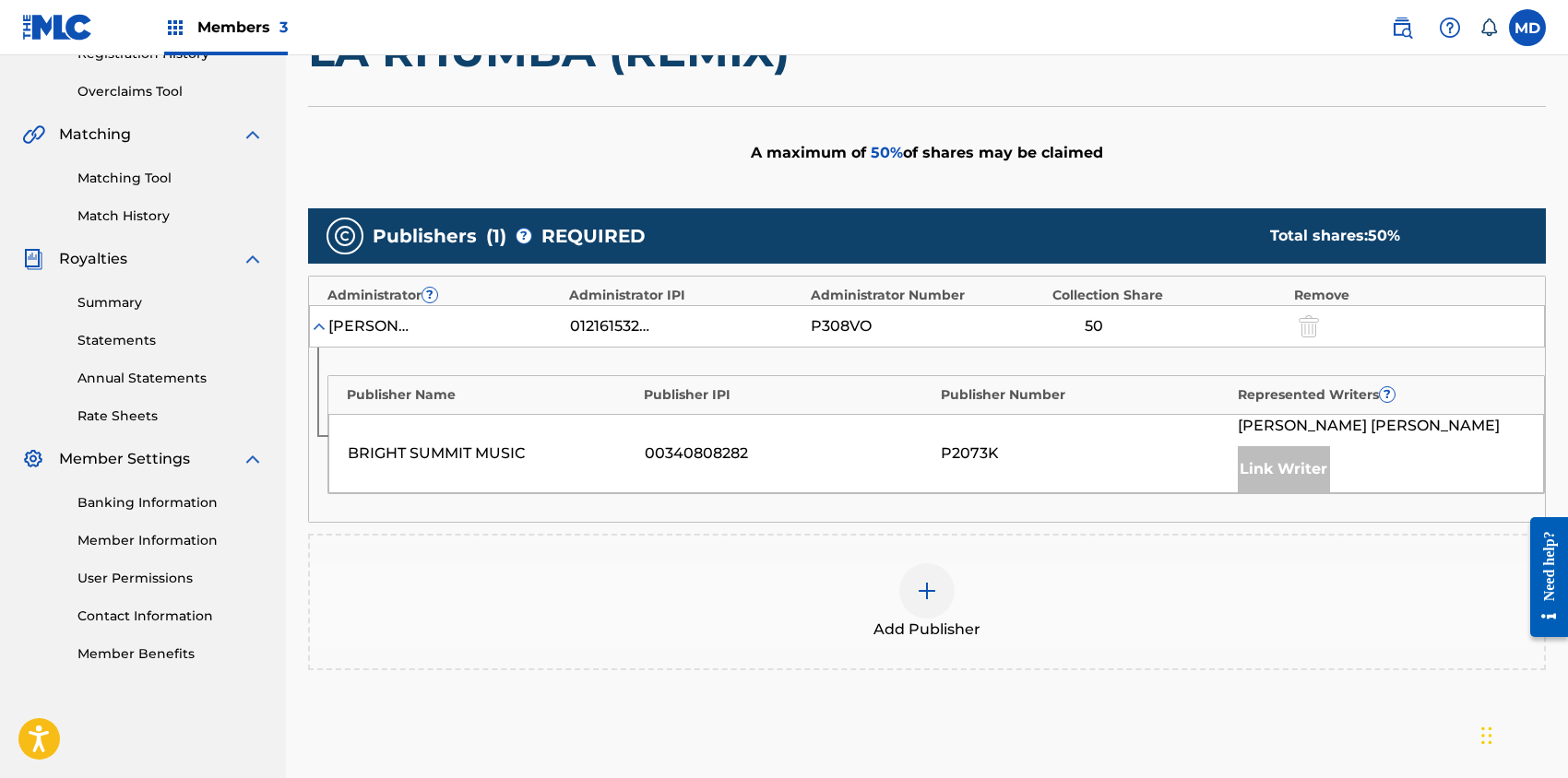
click at [922, 590] on img at bounding box center [927, 590] width 22 height 22
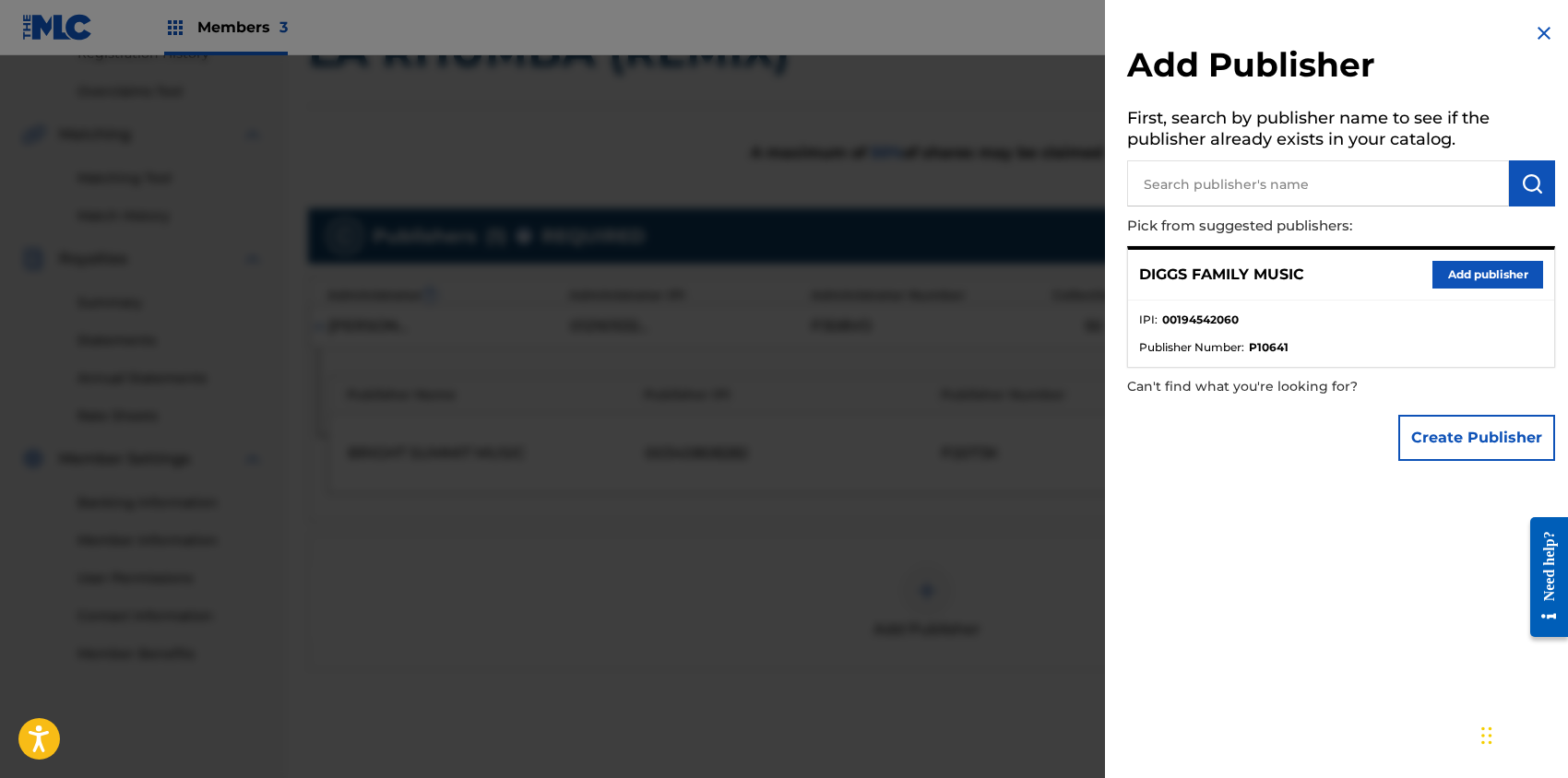
click at [1458, 272] on button "Add publisher" at bounding box center [1487, 274] width 111 height 28
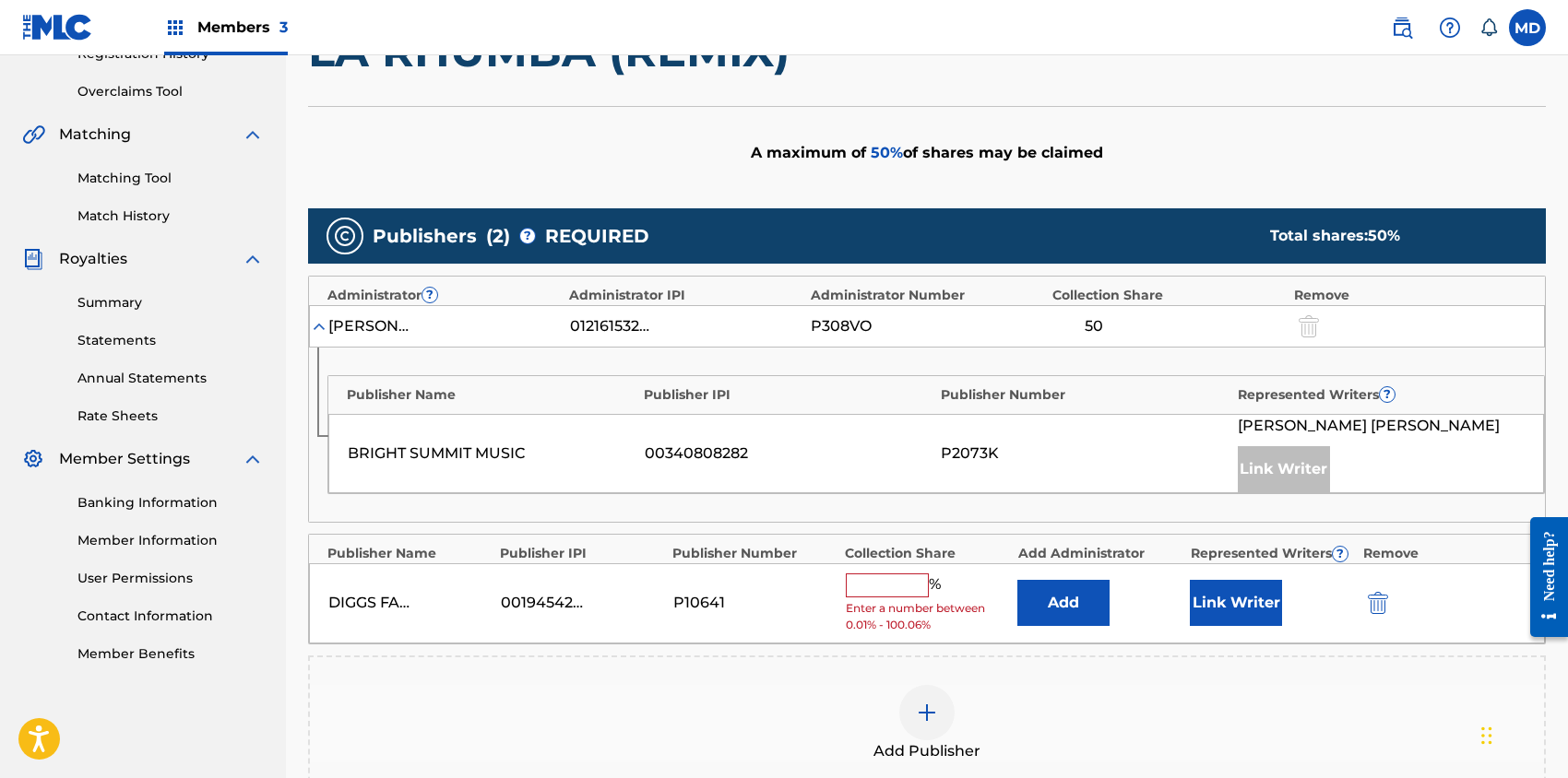
click at [889, 585] on input "text" at bounding box center [887, 585] width 83 height 24
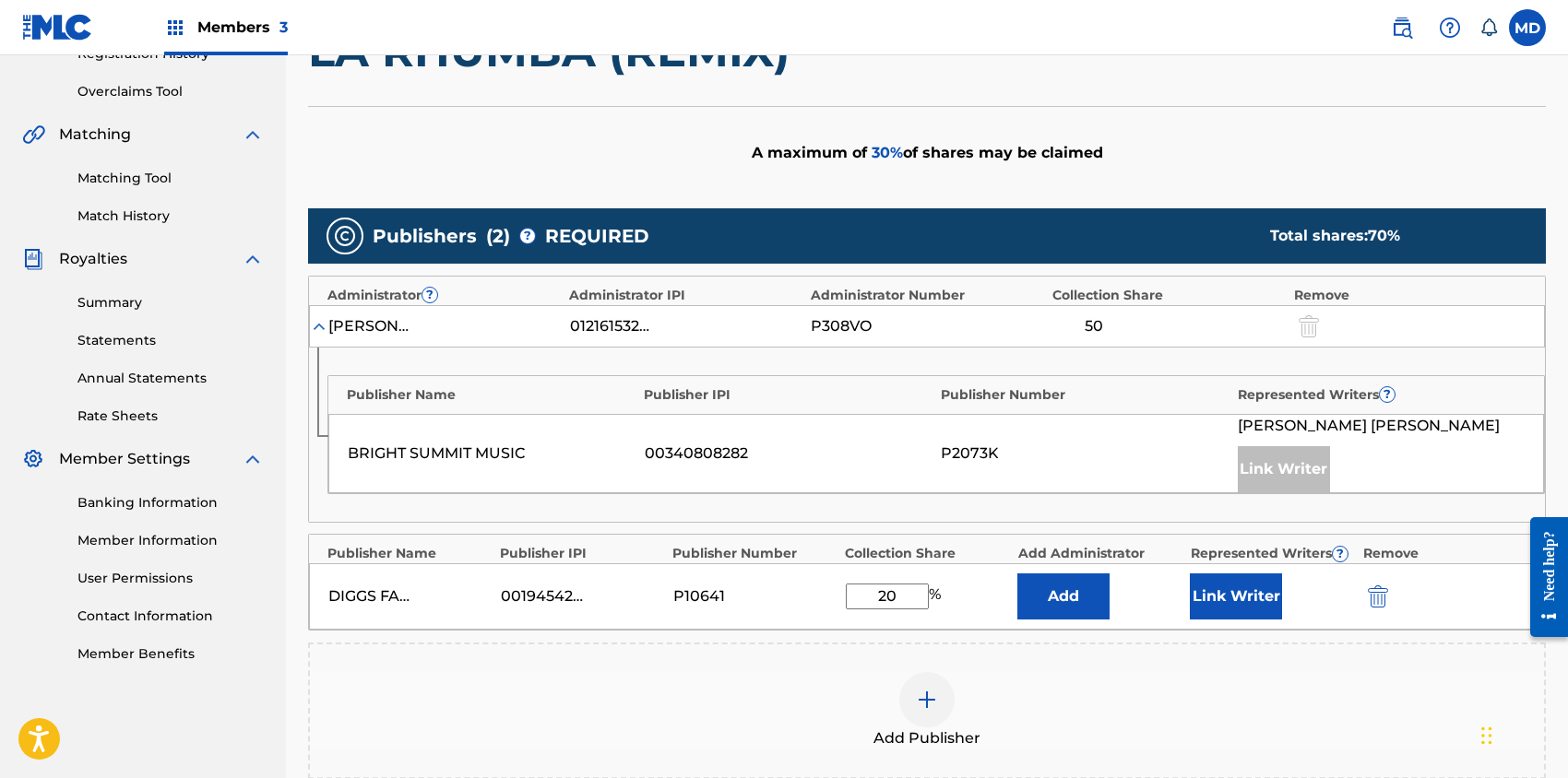
type input "20"
click at [1227, 594] on button "Link Writer" at bounding box center [1236, 597] width 92 height 46
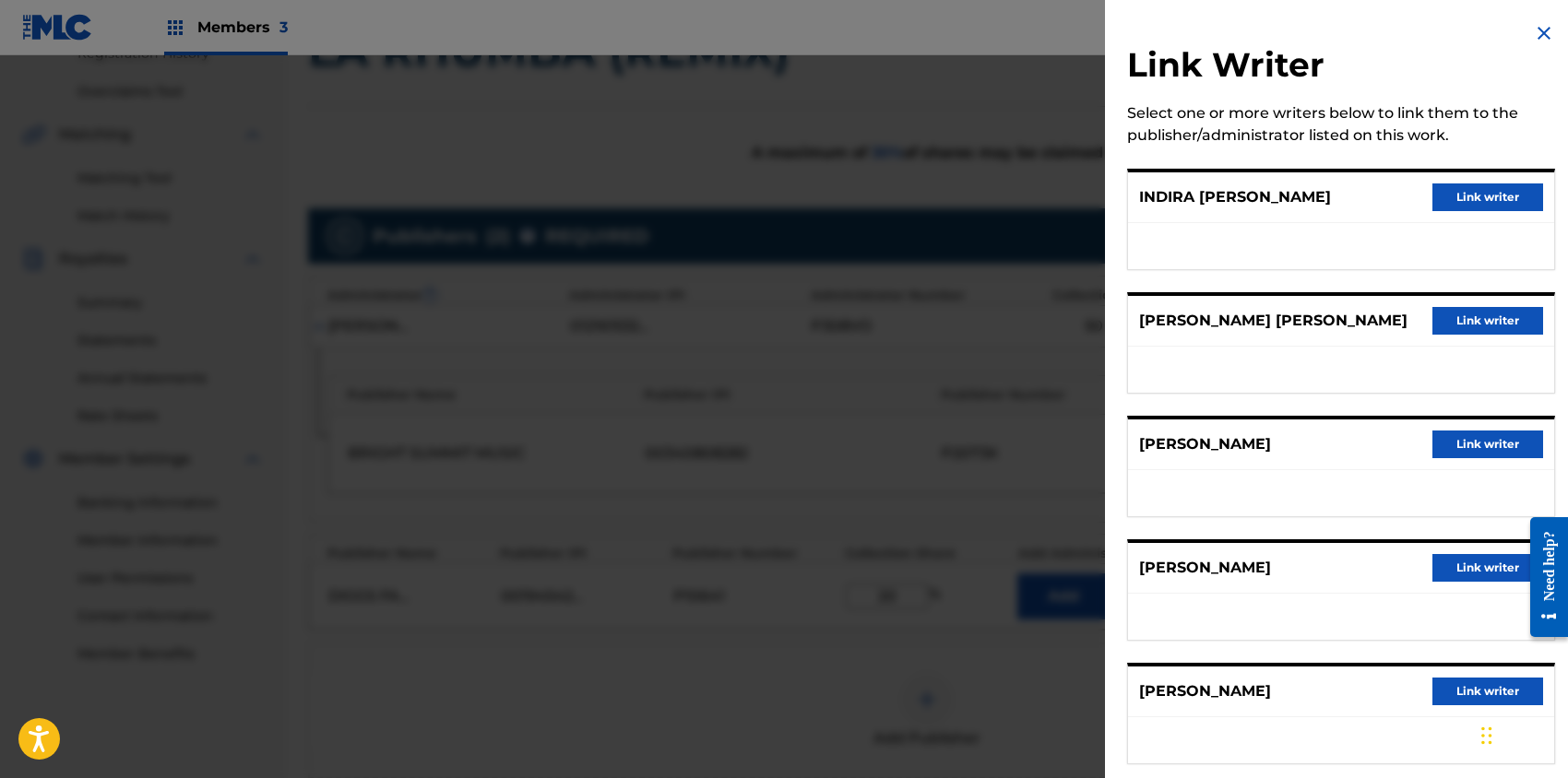
click at [1508, 323] on button "Link writer" at bounding box center [1487, 321] width 111 height 28
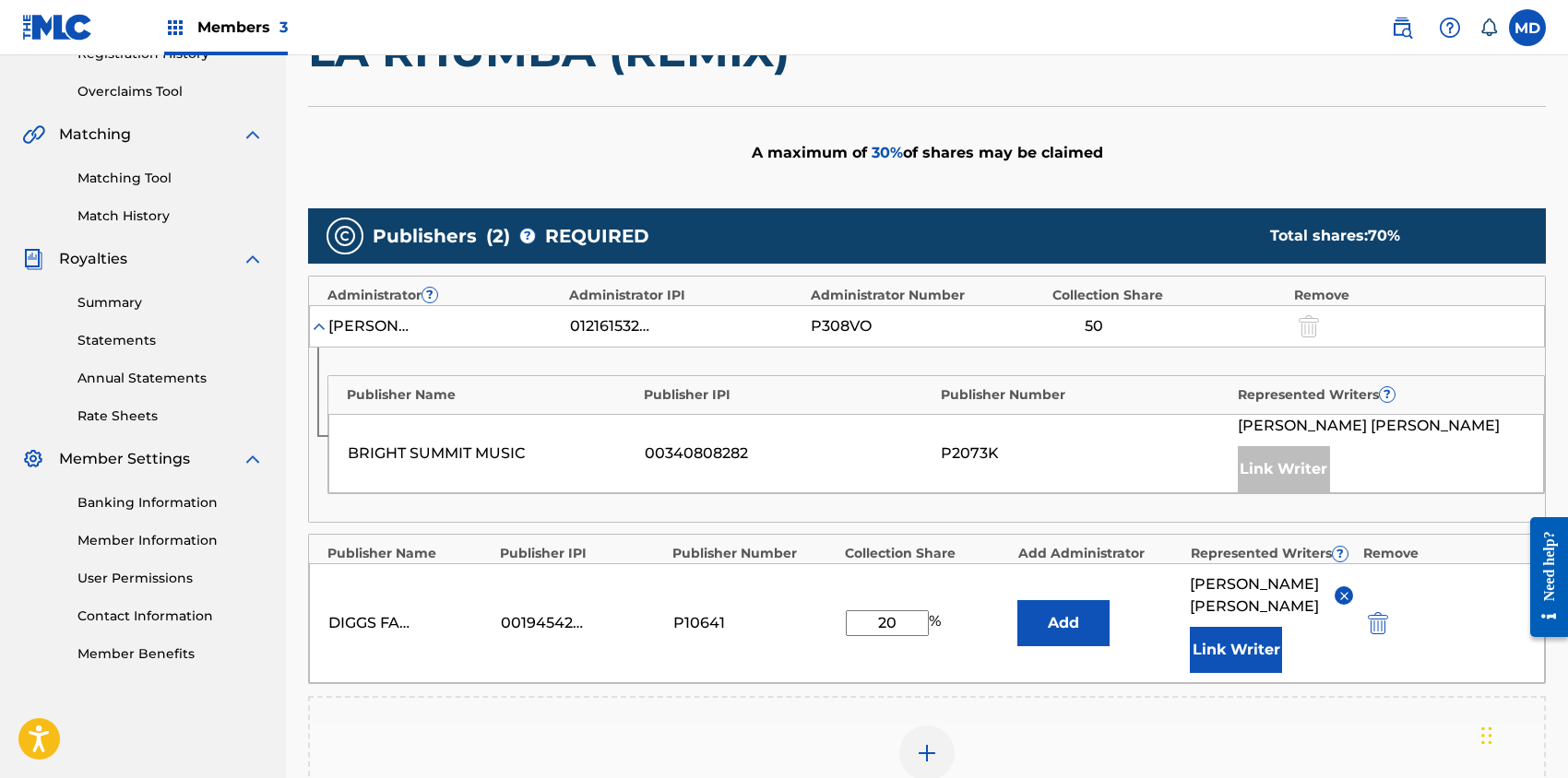
click at [1251, 647] on button "Link Writer" at bounding box center [1236, 650] width 92 height 46
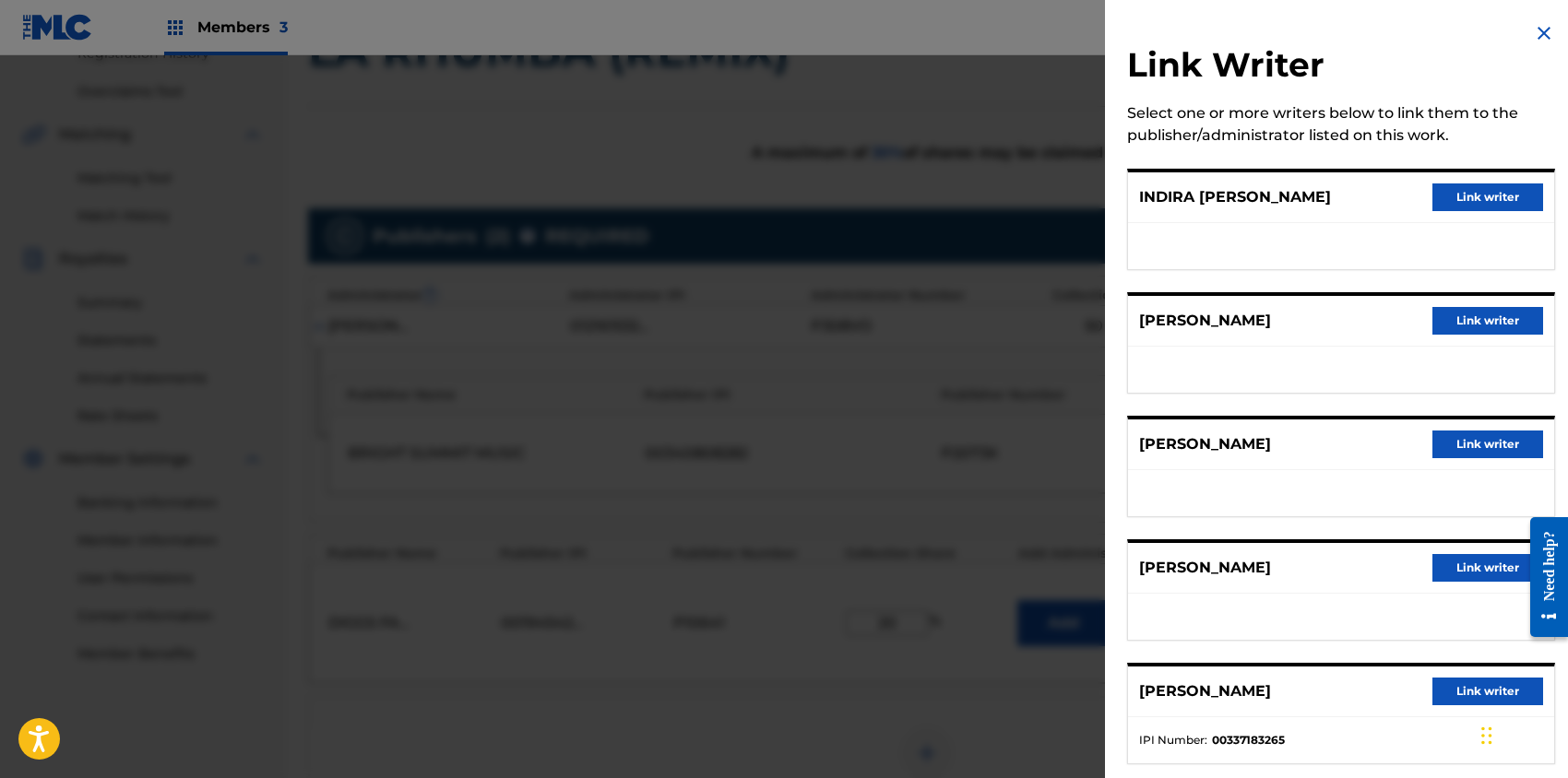
click at [1469, 320] on button "Link writer" at bounding box center [1487, 321] width 111 height 28
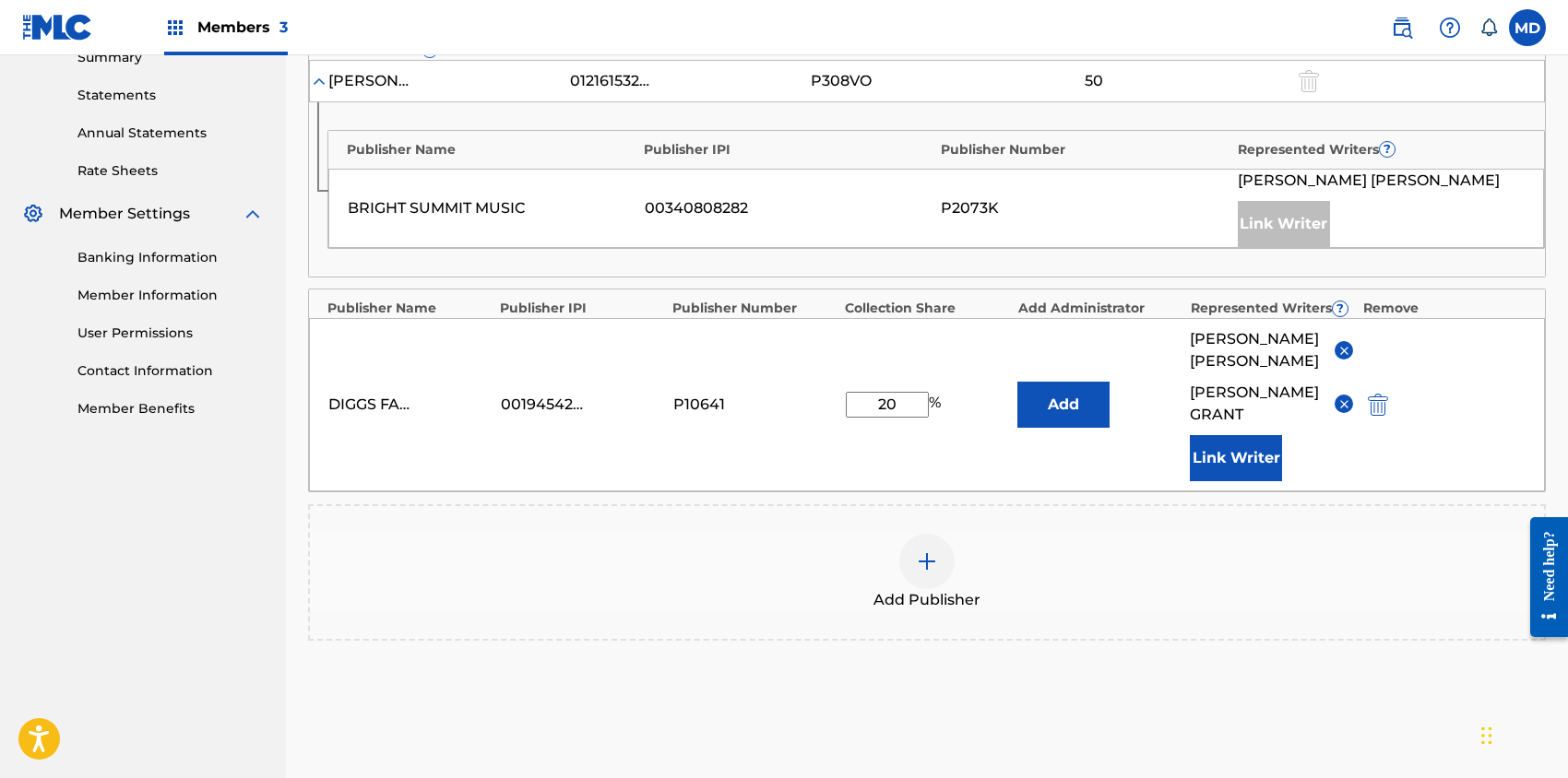
scroll to position [738, 0]
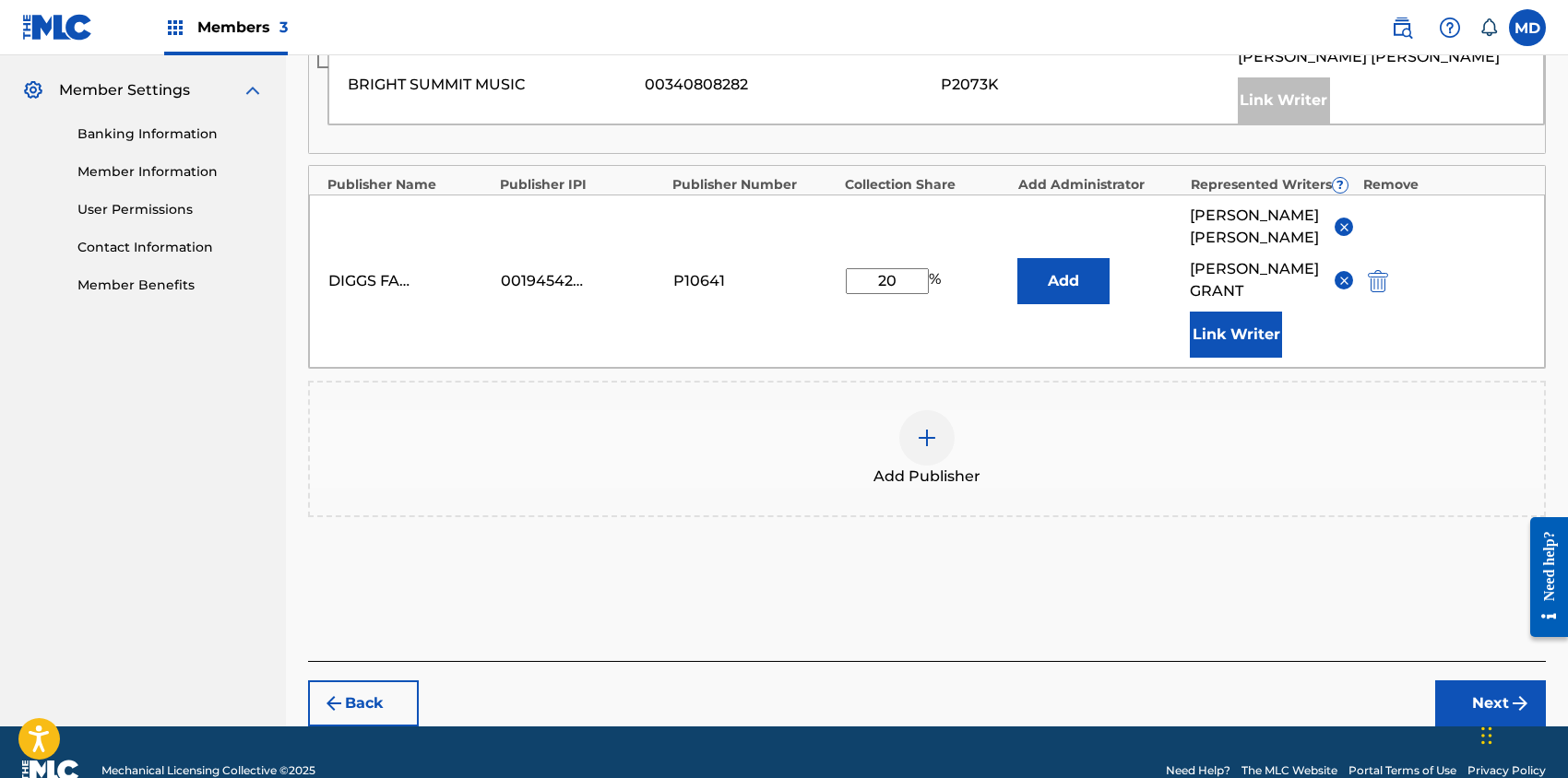
click at [1122, 679] on div "Back Next" at bounding box center [927, 694] width 1238 height 65
click at [1489, 681] on button "Next" at bounding box center [1490, 704] width 111 height 46
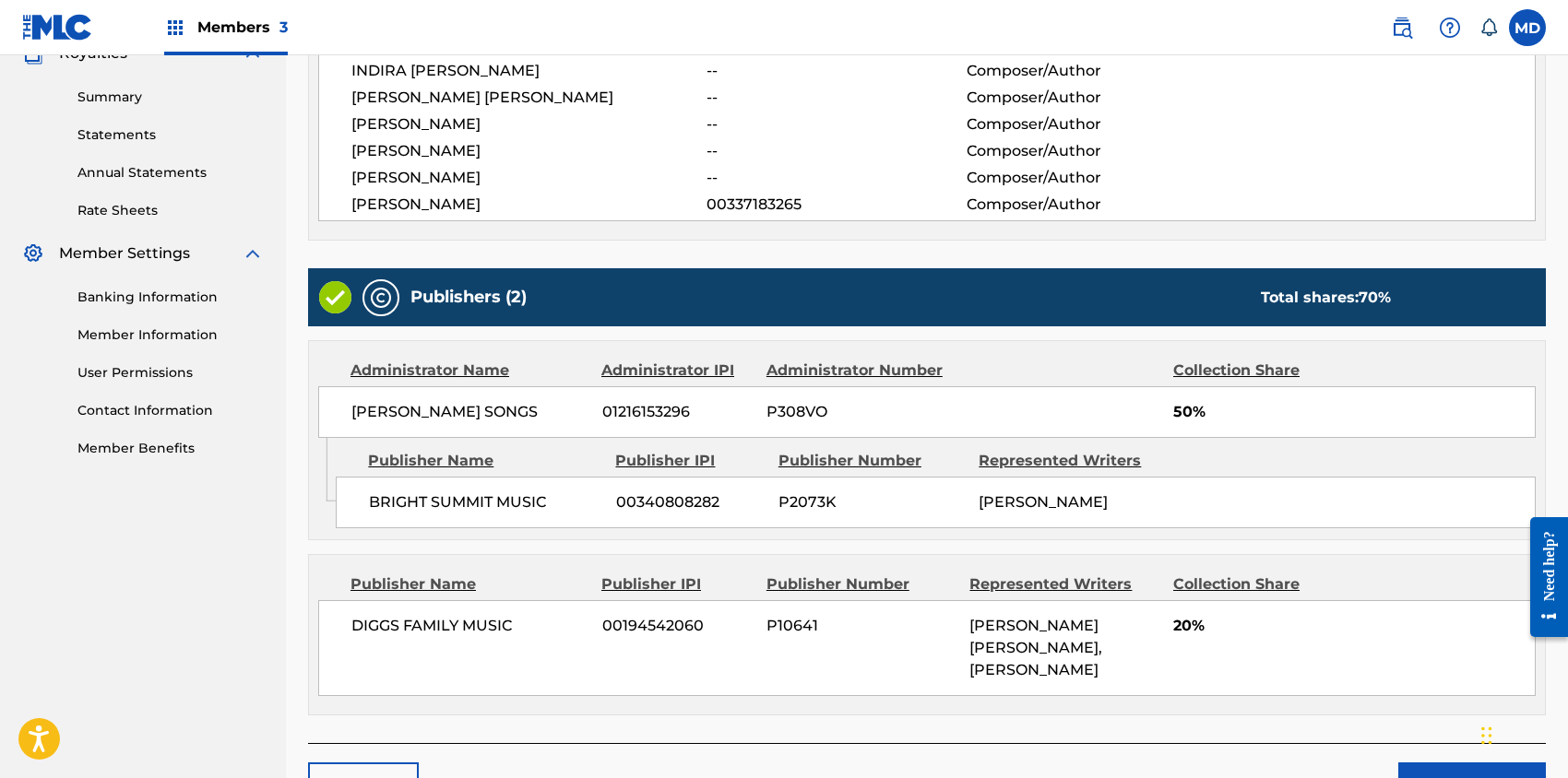
scroll to position [667, 0]
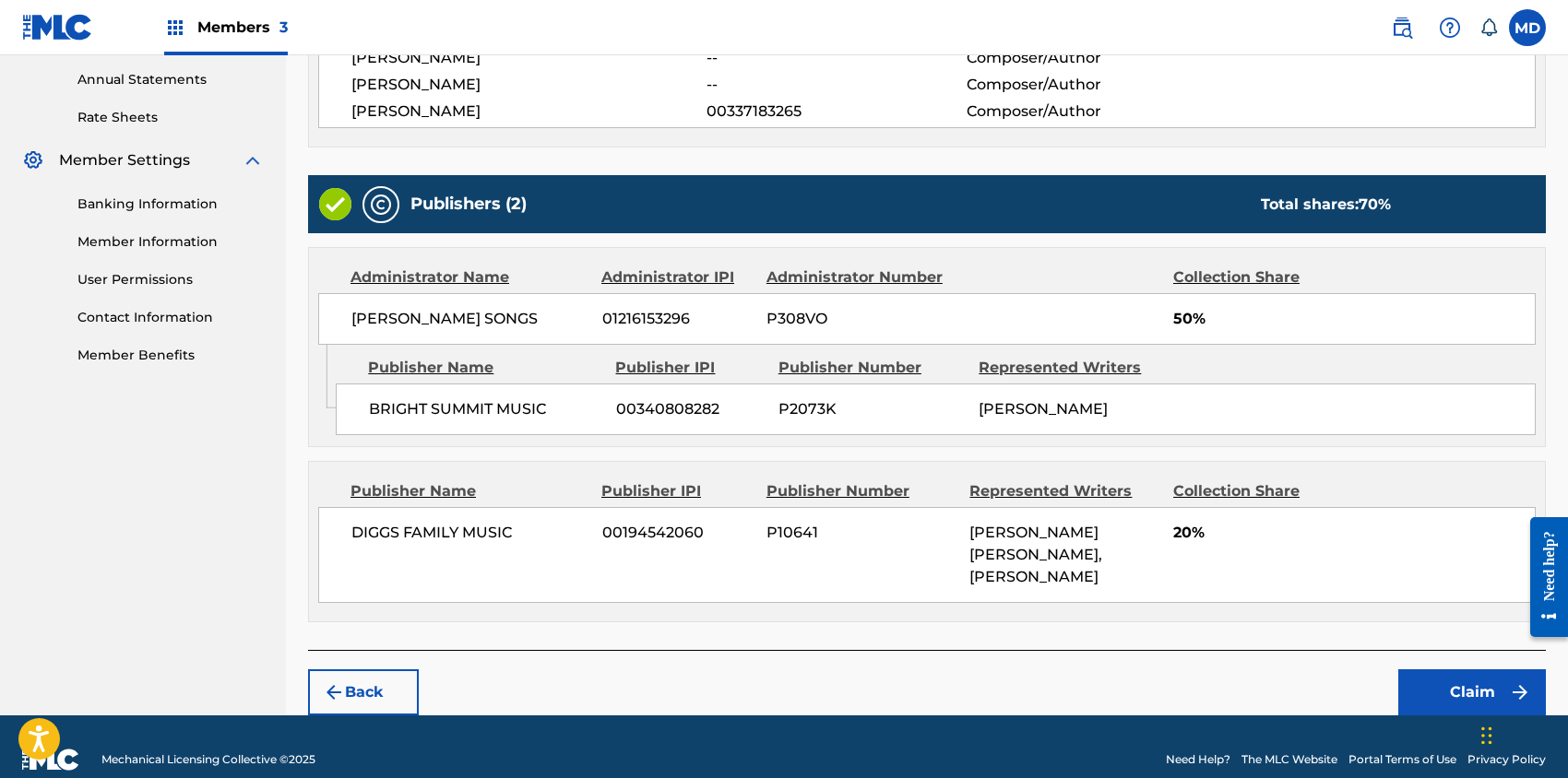
click at [1488, 672] on button "Claim" at bounding box center [1472, 692] width 147 height 46
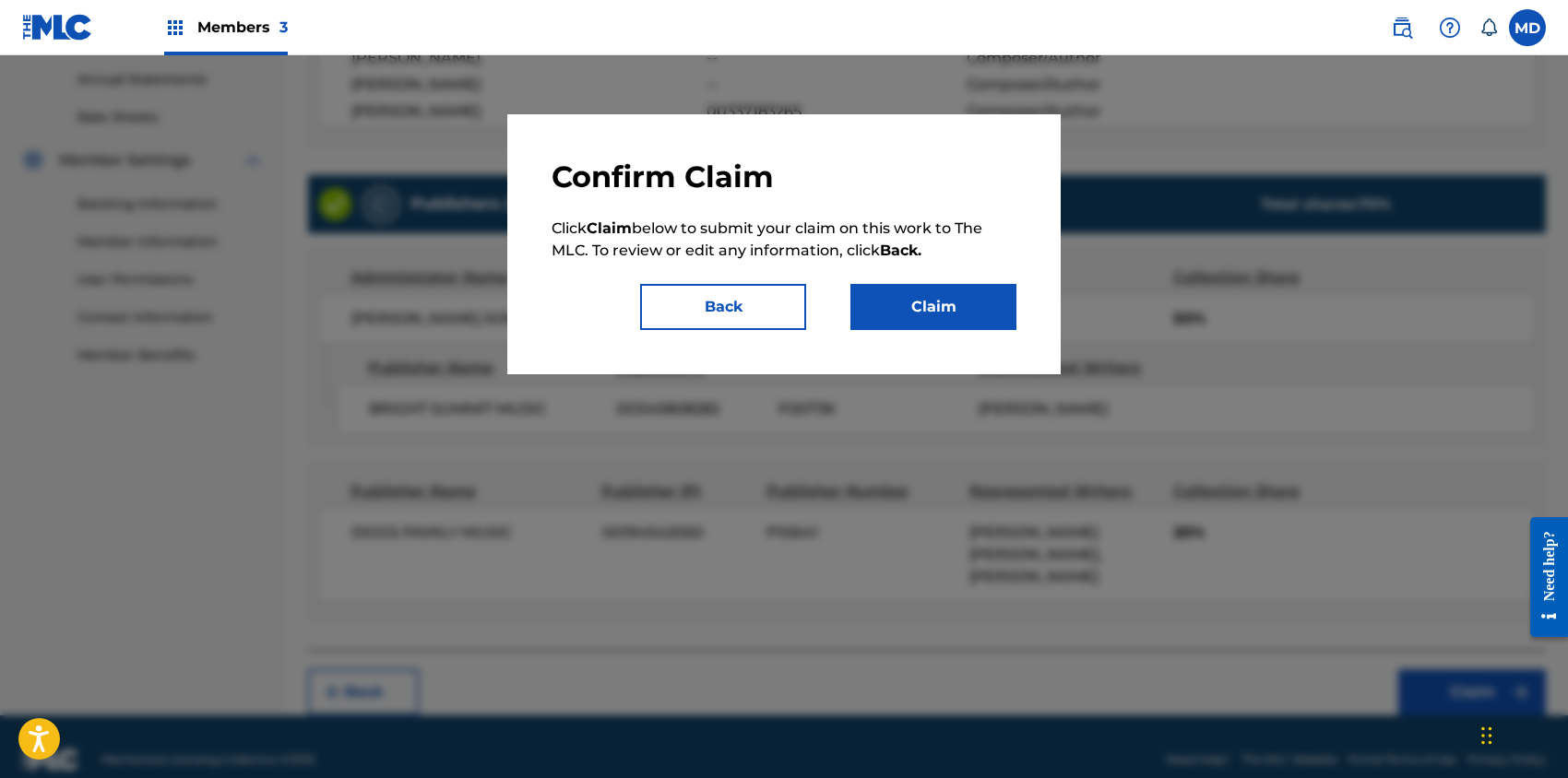
click at [933, 309] on button "Claim" at bounding box center [933, 307] width 166 height 46
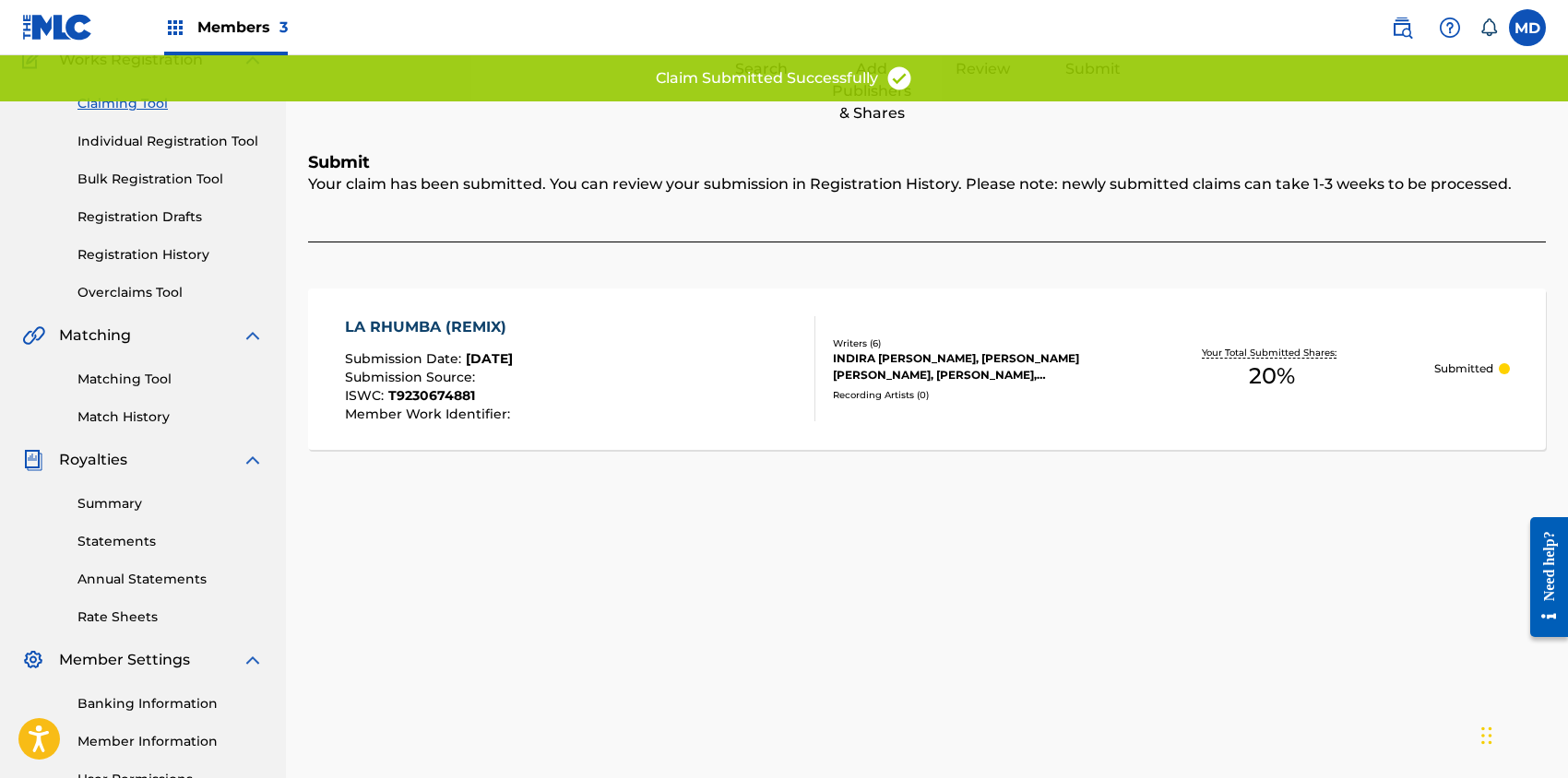
scroll to position [119, 0]
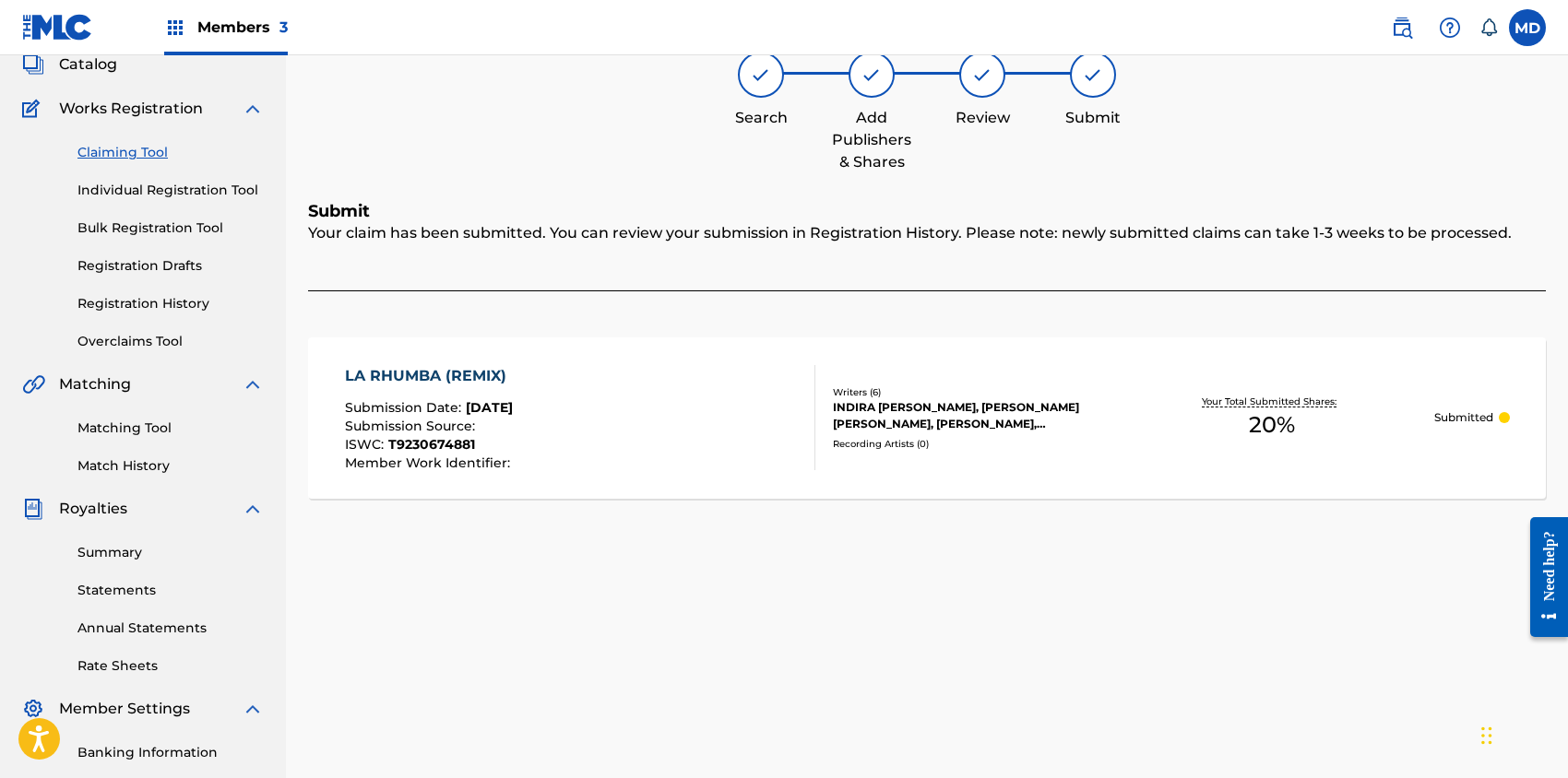
click at [131, 152] on link "Claiming Tool" at bounding box center [170, 152] width 186 height 19
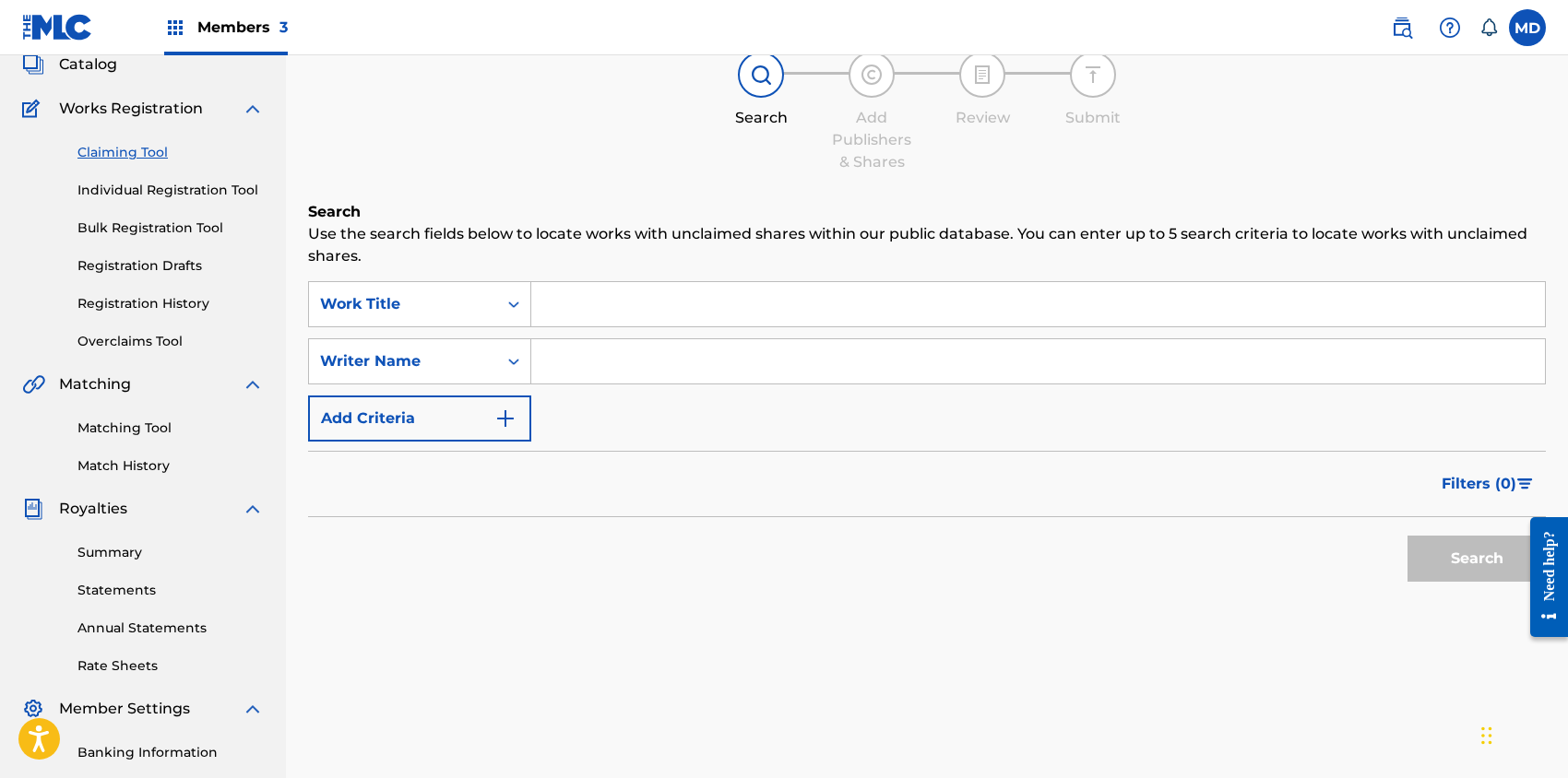
scroll to position [0, 0]
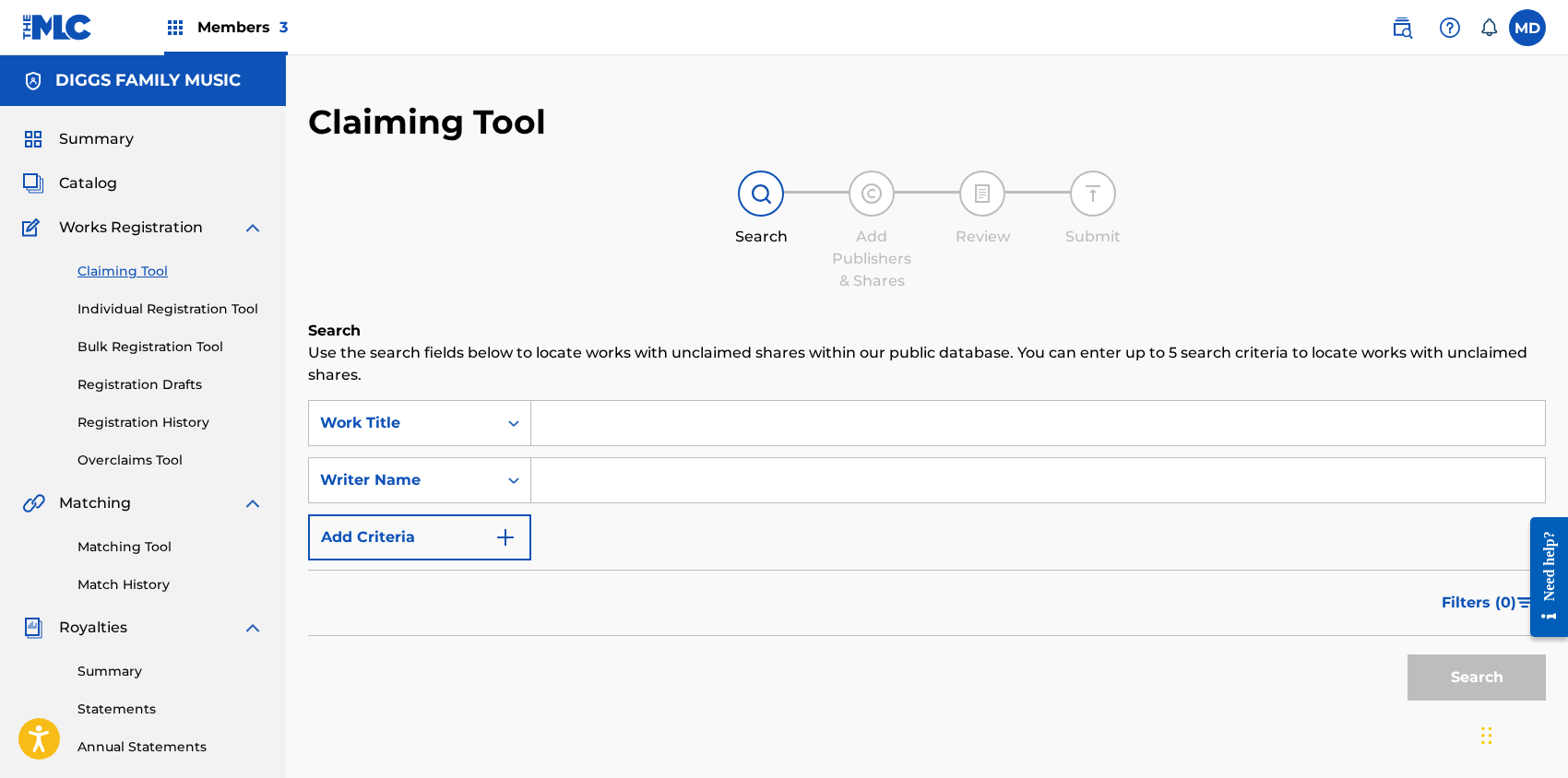
click at [652, 424] on input "Search Form" at bounding box center [1038, 424] width 1013 height 44
paste input "SLANG EDITORIAL"
type input "SLANG EDITORIAL"
click at [1477, 669] on button "Search" at bounding box center [1477, 678] width 139 height 46
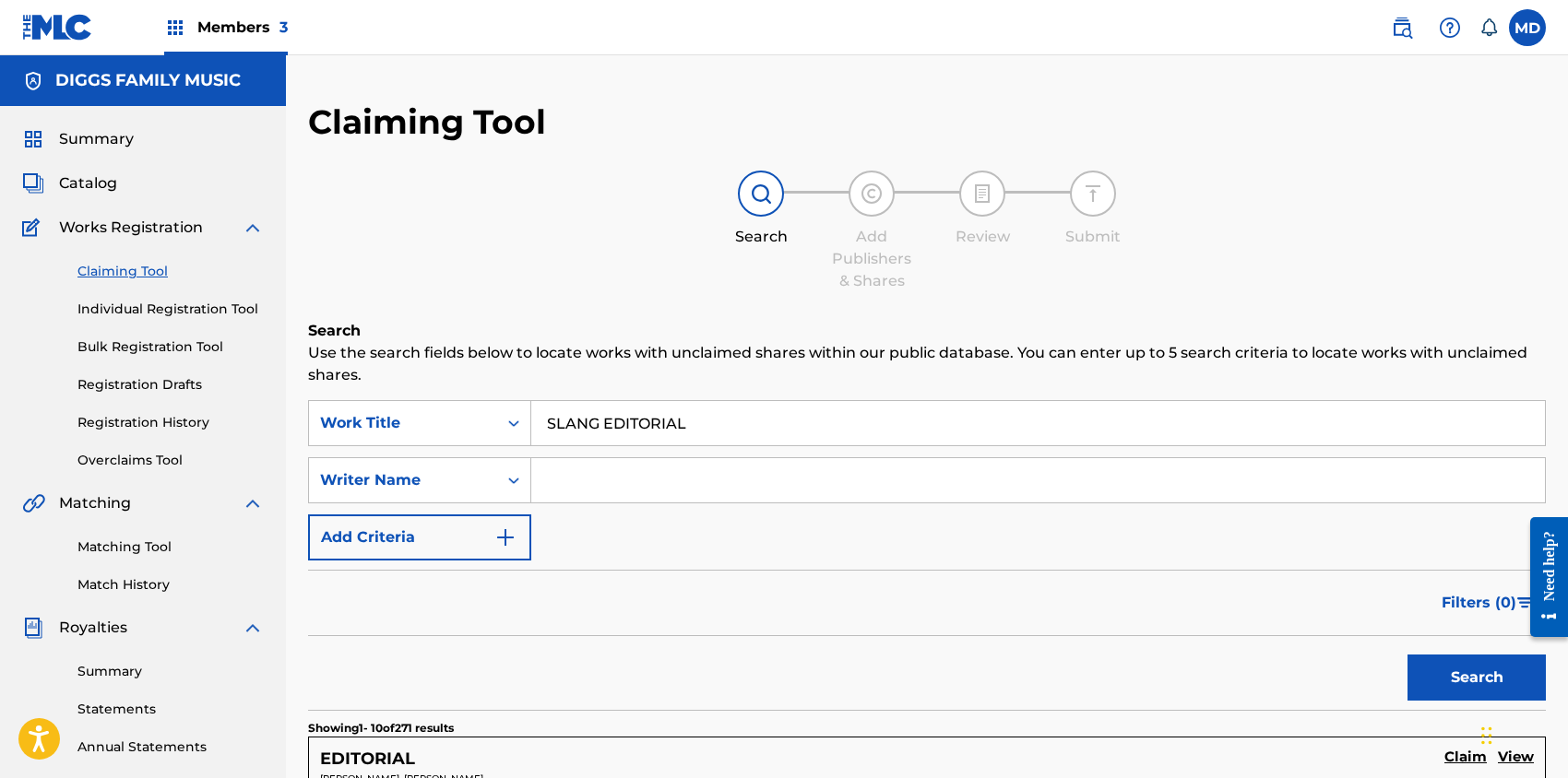
click at [614, 483] on input "Search Form" at bounding box center [1038, 480] width 1013 height 44
type input "[PERSON_NAME]"
click at [1457, 666] on button "Search" at bounding box center [1477, 678] width 139 height 46
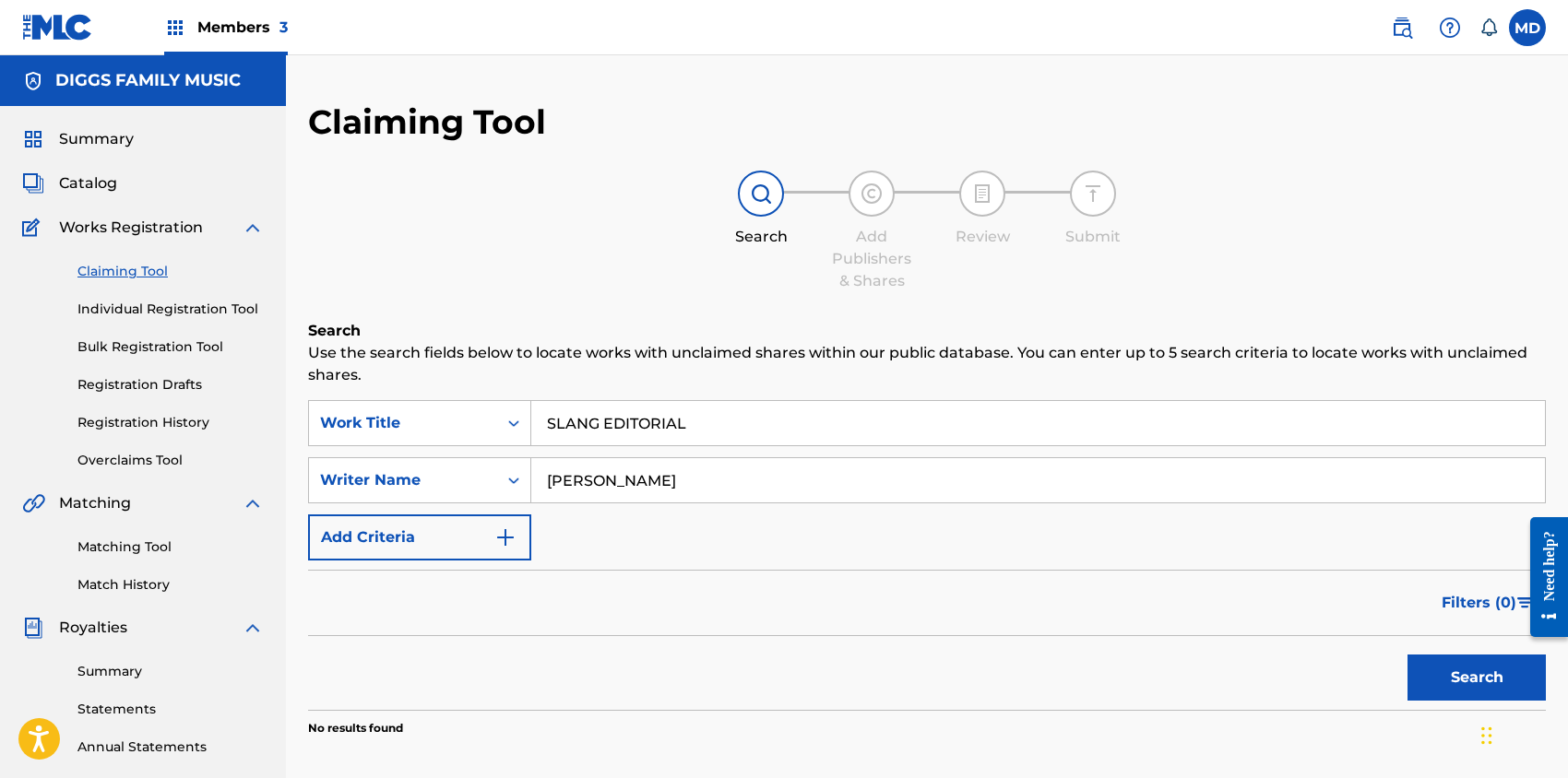
drag, startPoint x: 689, startPoint y: 424, endPoint x: 548, endPoint y: 425, distance: 141.0
click at [548, 425] on input "SLANG EDITORIAL" at bounding box center [1038, 424] width 1013 height 44
click at [138, 310] on link "Individual Registration Tool" at bounding box center [170, 309] width 186 height 19
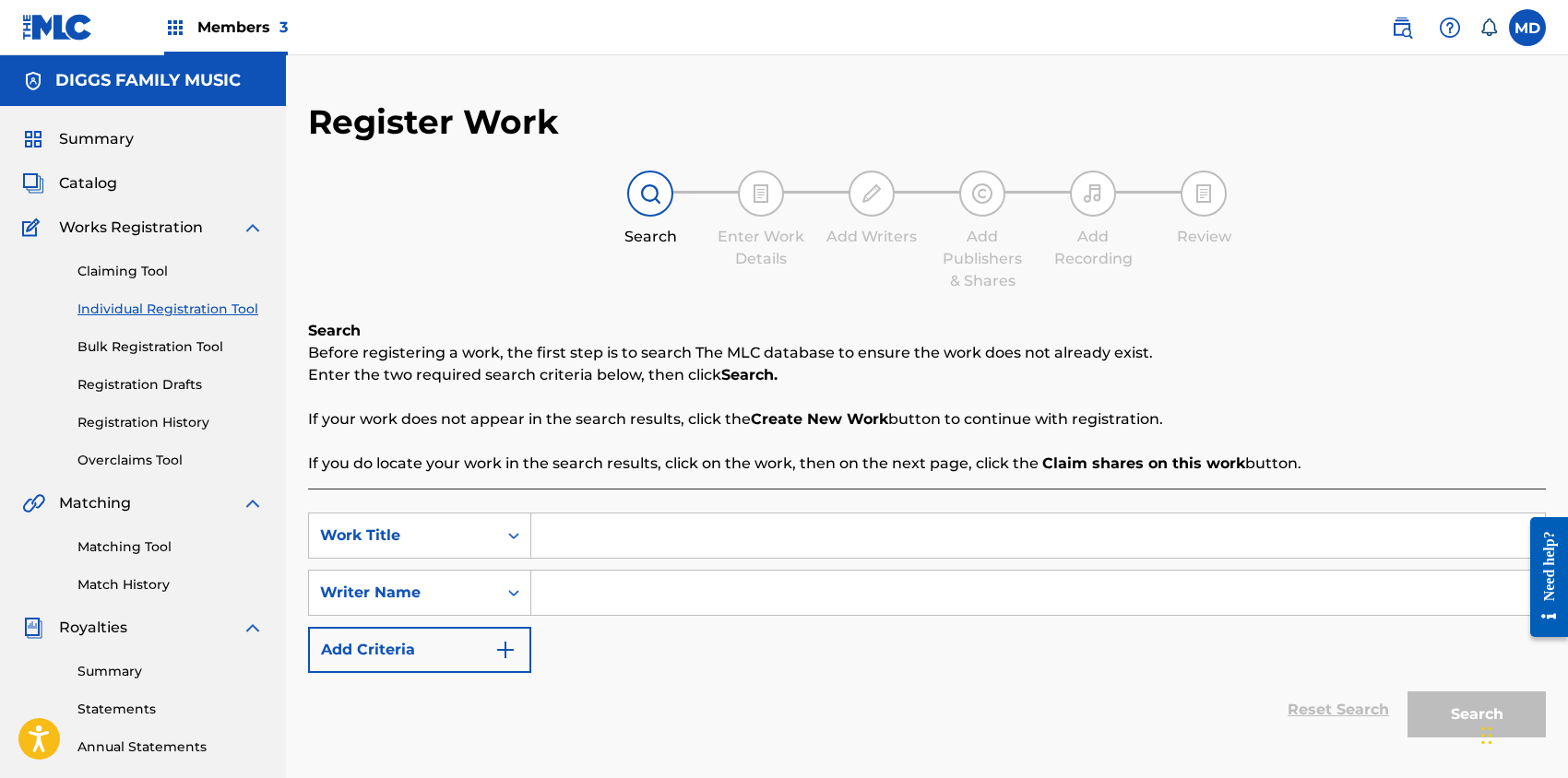
click at [642, 540] on input "Search Form" at bounding box center [1038, 535] width 1013 height 44
paste input "SLANG EDITORIAL"
type input "SLANG EDITORIAL"
click at [645, 587] on input "Search Form" at bounding box center [1038, 593] width 1013 height 44
click at [633, 589] on input "Search Form" at bounding box center [1038, 593] width 1013 height 44
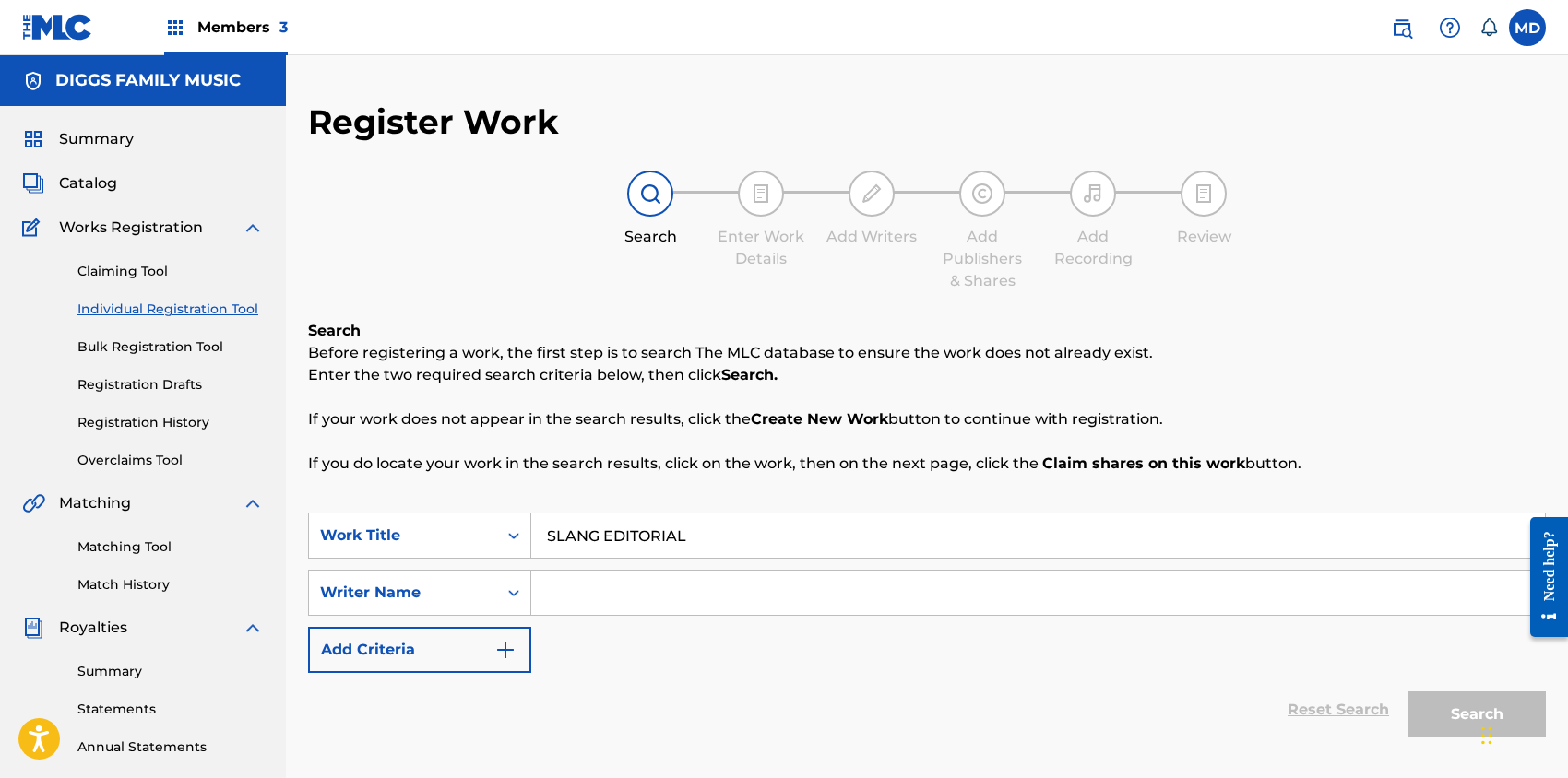
paste input "[PERSON_NAME] [PERSON_NAME]"
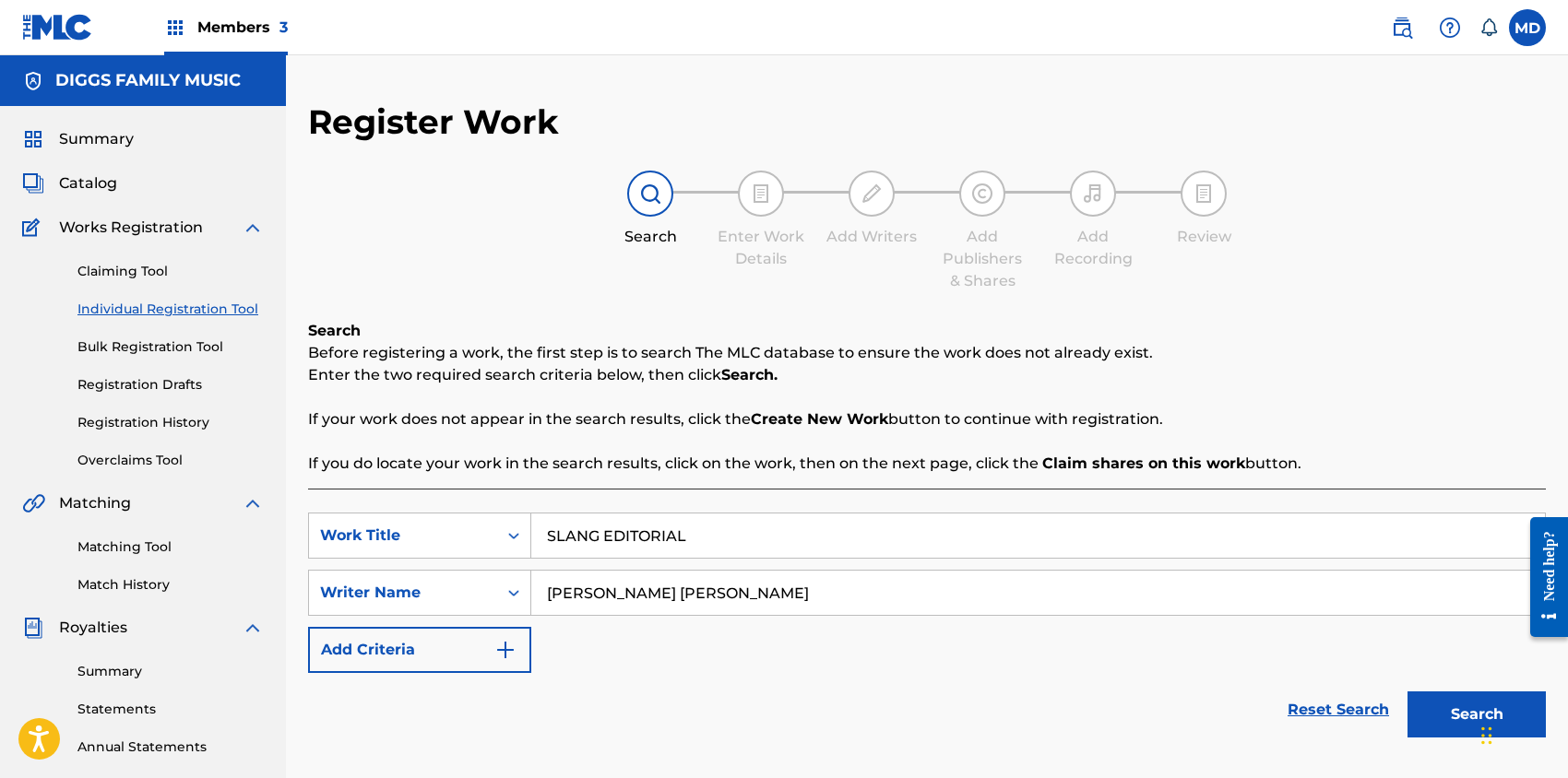
drag, startPoint x: 579, startPoint y: 595, endPoint x: 548, endPoint y: 601, distance: 31.6
click at [548, 601] on input "[PERSON_NAME] [PERSON_NAME]" at bounding box center [1038, 593] width 1013 height 44
click at [708, 589] on input "[PERSON_NAME] [PERSON_NAME]" at bounding box center [1038, 593] width 1013 height 44
type input "[PERSON_NAME] [PERSON_NAME]"
click at [1455, 716] on button "Search" at bounding box center [1477, 714] width 139 height 46
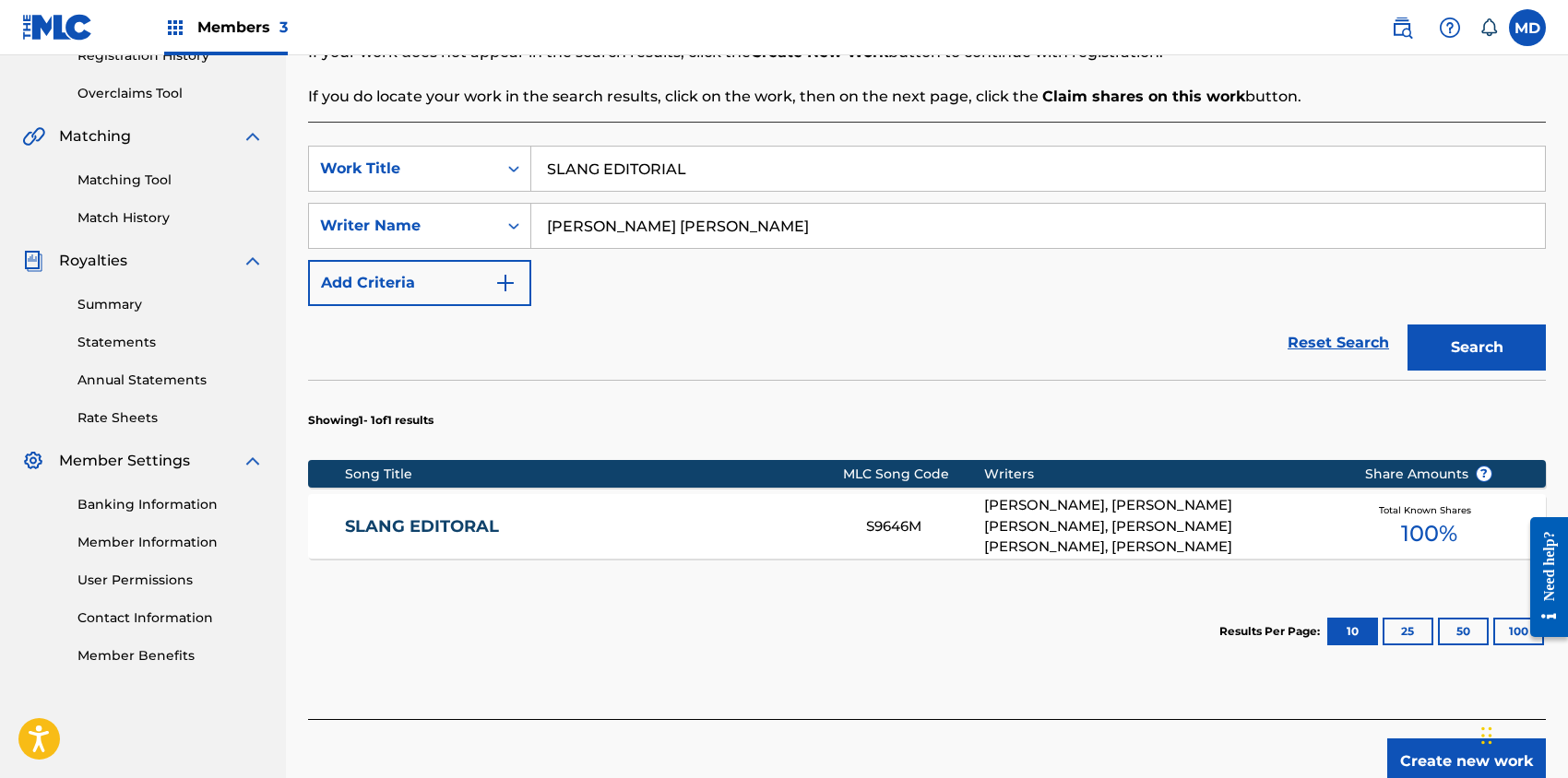
scroll to position [369, 0]
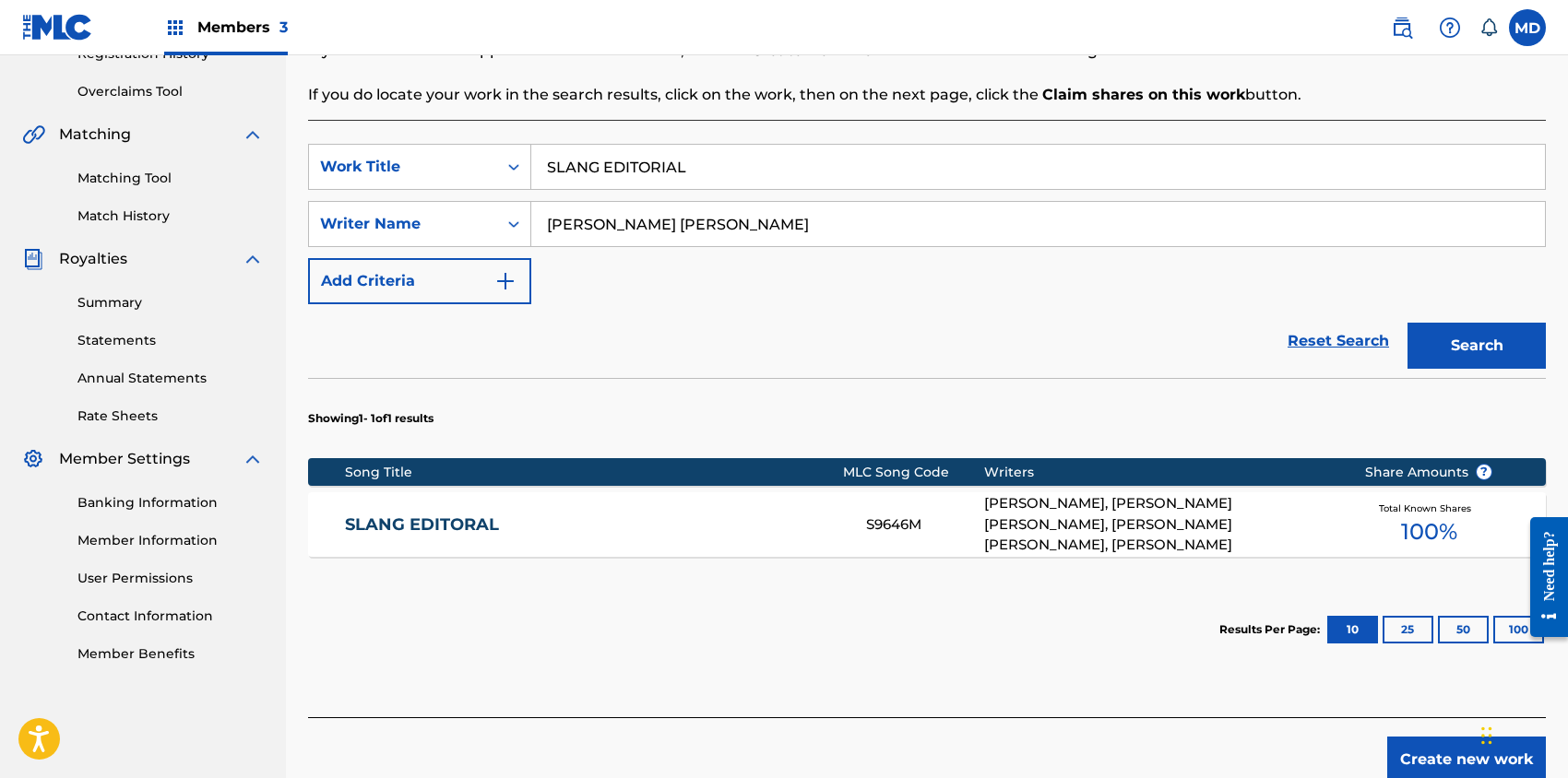
click at [1323, 525] on div "[PERSON_NAME], [PERSON_NAME] [PERSON_NAME], [PERSON_NAME] [PERSON_NAME], [PERSO…" at bounding box center [1161, 524] width 353 height 63
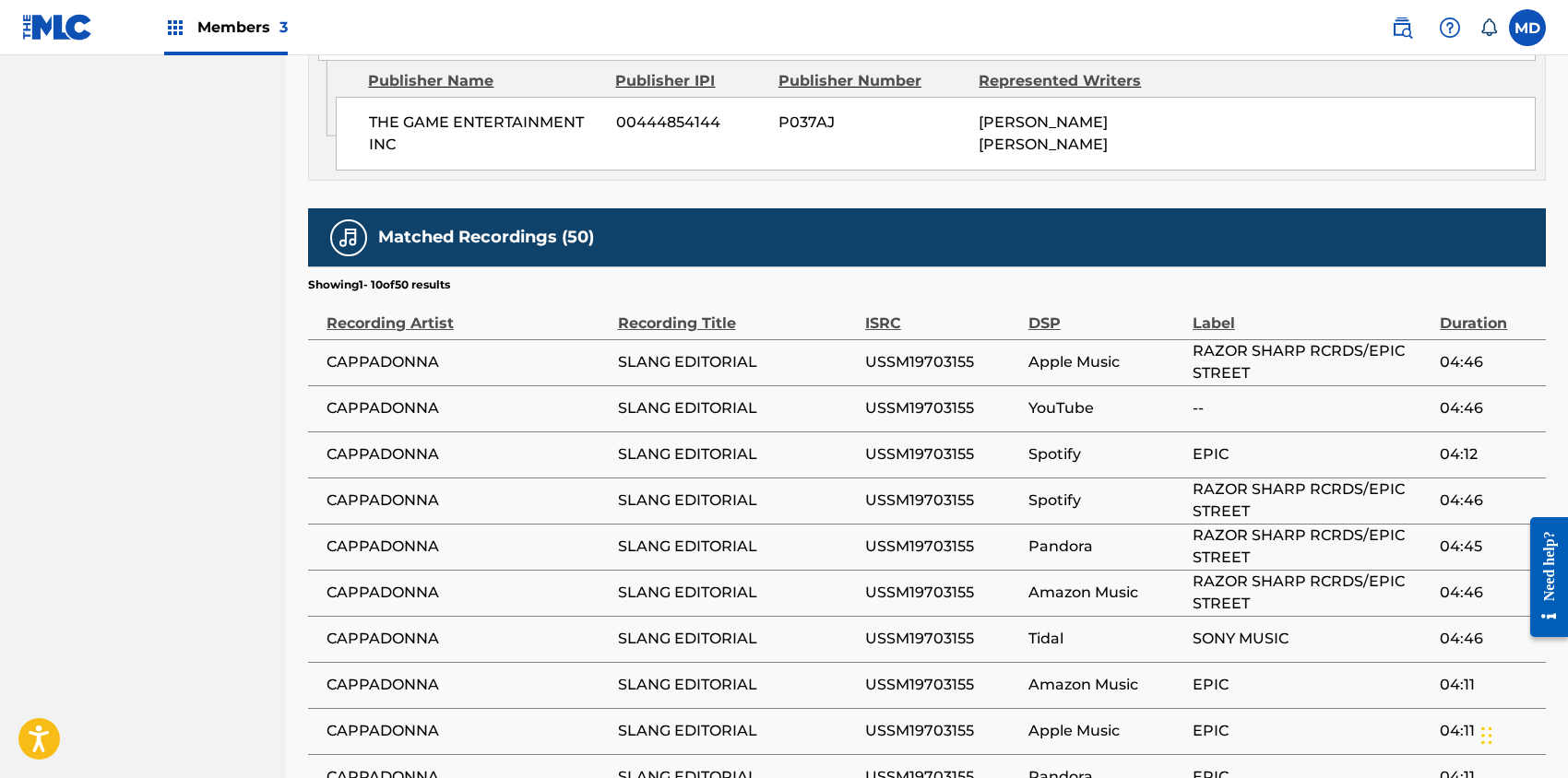
scroll to position [1577, 0]
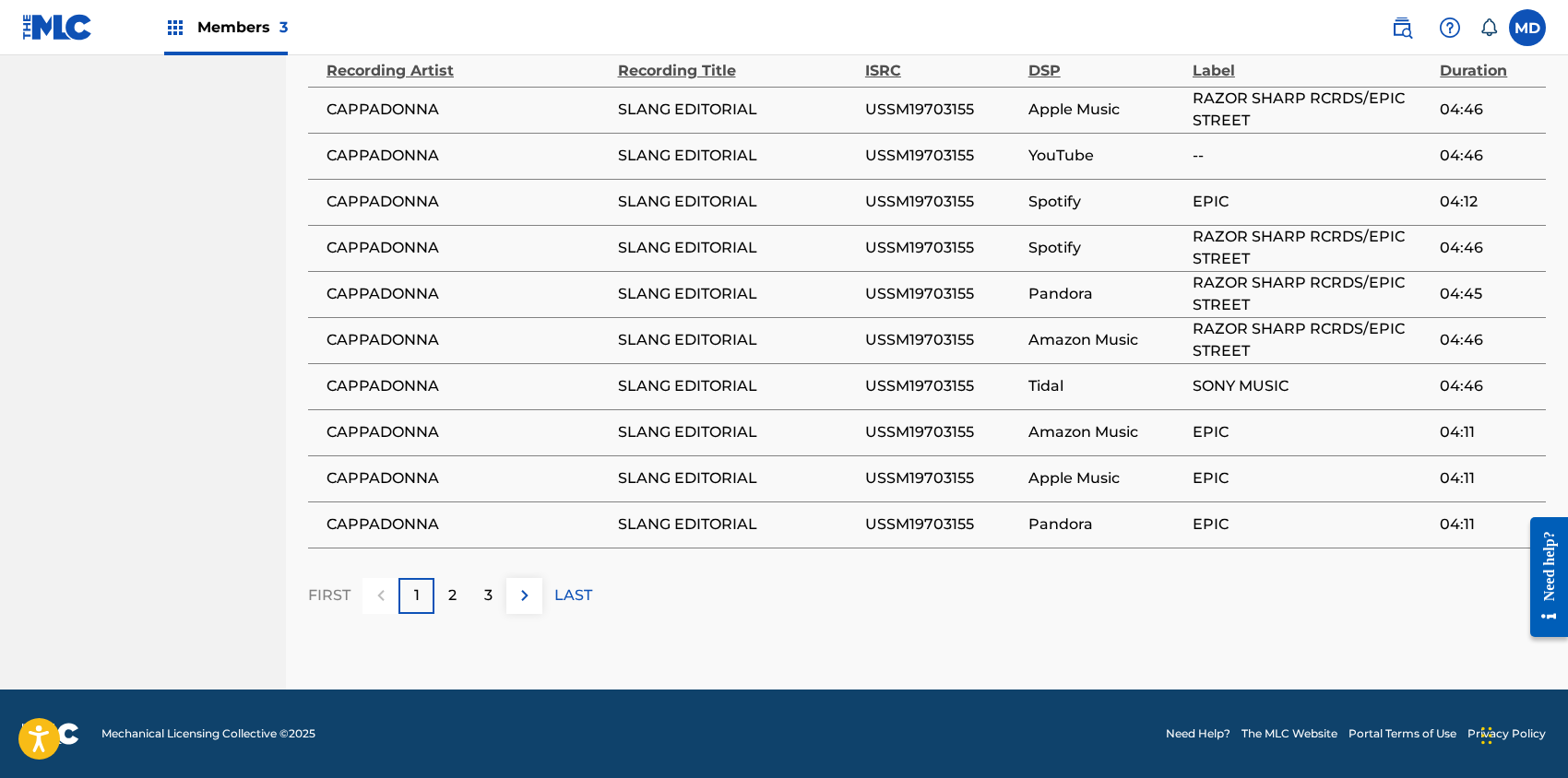
click at [579, 597] on p "LAST" at bounding box center [573, 595] width 38 height 22
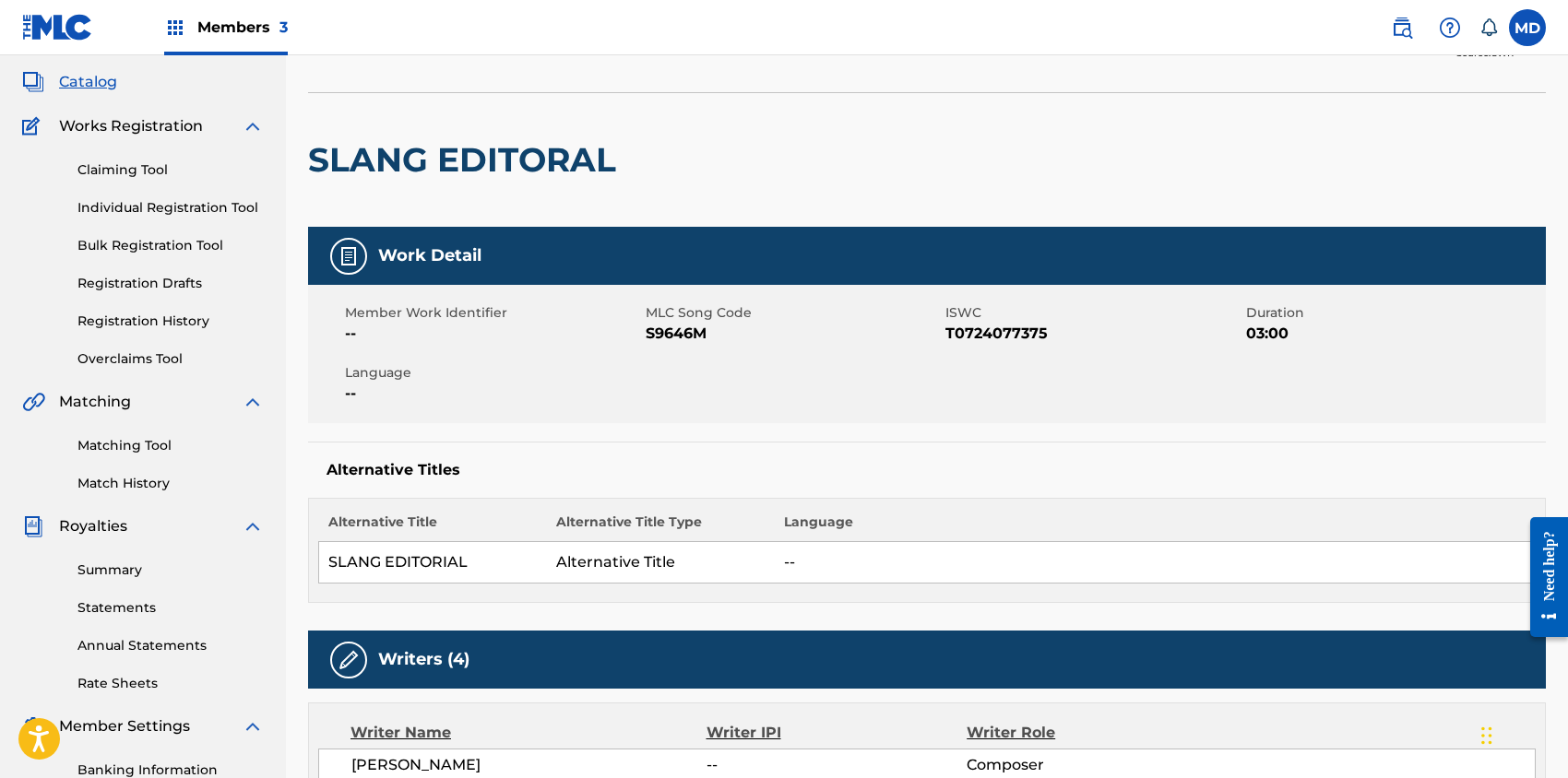
scroll to position [0, 0]
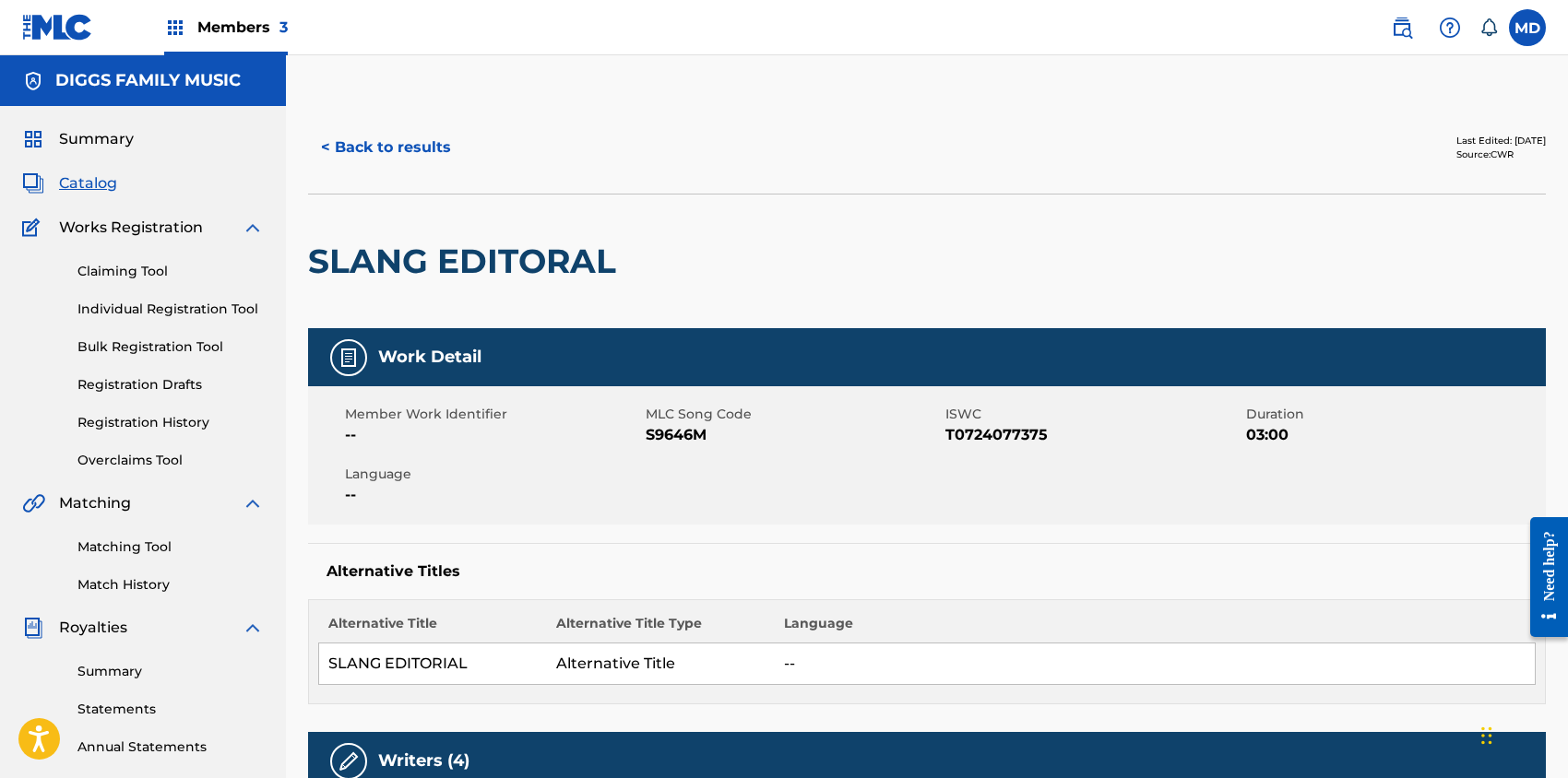
click at [110, 461] on link "Overclaims Tool" at bounding box center [170, 460] width 186 height 19
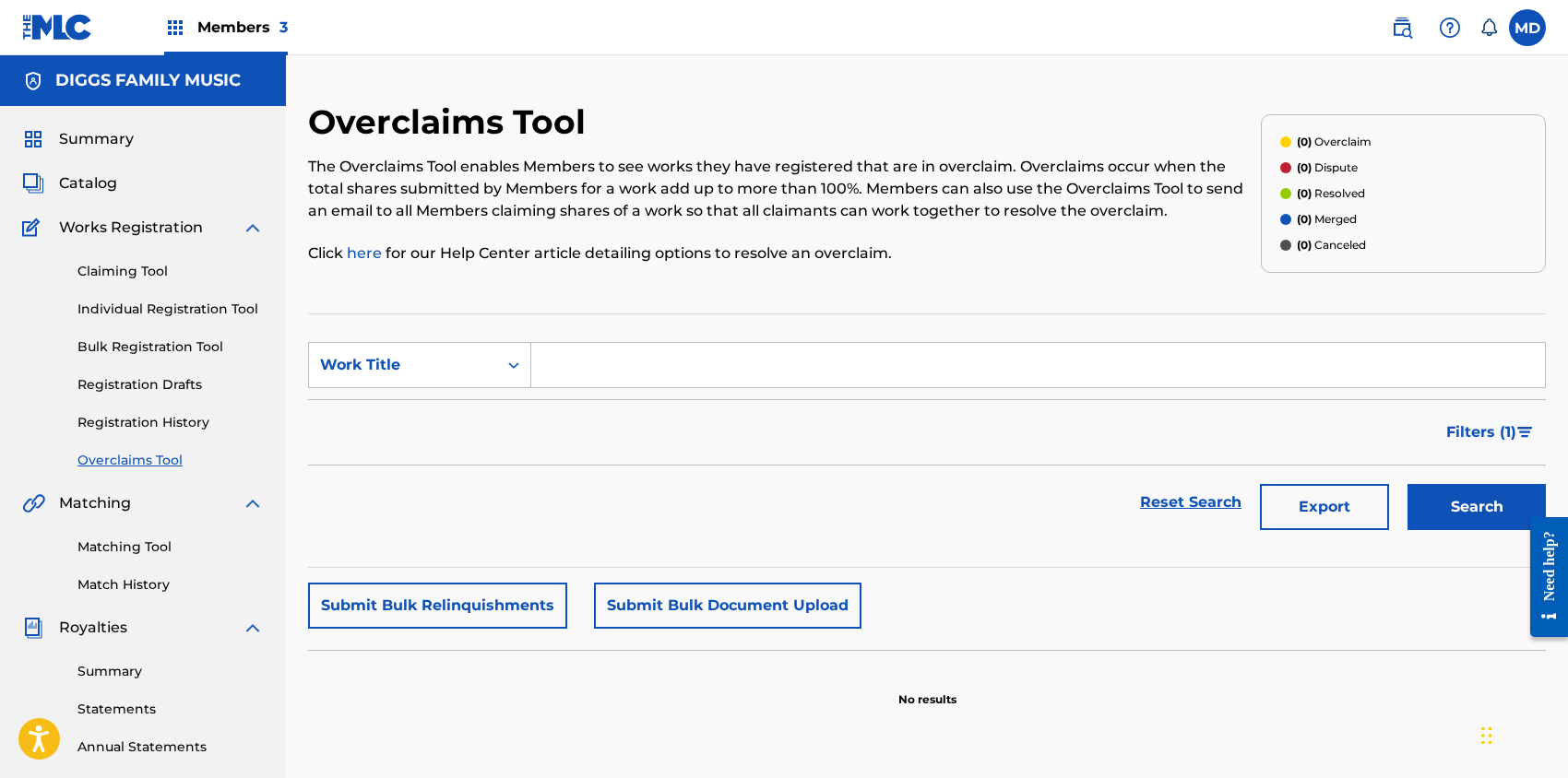
click at [583, 365] on input "Search Form" at bounding box center [1038, 365] width 1013 height 44
paste input "[PERSON_NAME] [PERSON_NAME]"
drag, startPoint x: 726, startPoint y: 369, endPoint x: 533, endPoint y: 365, distance: 193.0
click at [533, 365] on input "[PERSON_NAME] [PERSON_NAME]" at bounding box center [1038, 365] width 1013 height 44
click at [721, 362] on input "[PERSON_NAME] [PERSON_NAME]" at bounding box center [1038, 365] width 1013 height 44
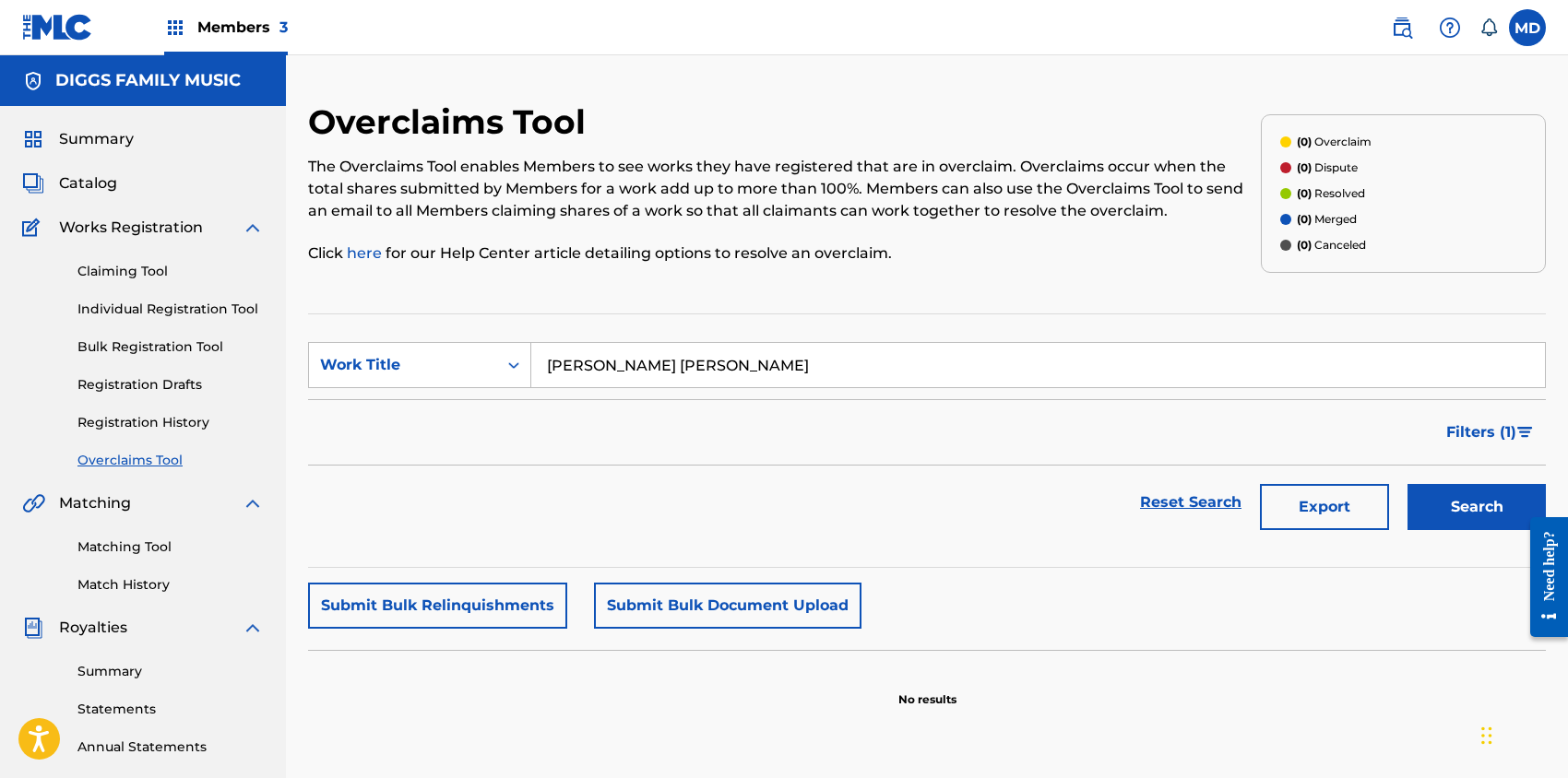
paste input "SLANG EDITORIAL"
type input "SLANG EDITORIAL"
click at [1469, 509] on button "Search" at bounding box center [1477, 507] width 139 height 46
click at [1443, 507] on button "Search" at bounding box center [1477, 507] width 139 height 46
click at [1475, 433] on span "Filters ( 1 )" at bounding box center [1481, 432] width 70 height 22
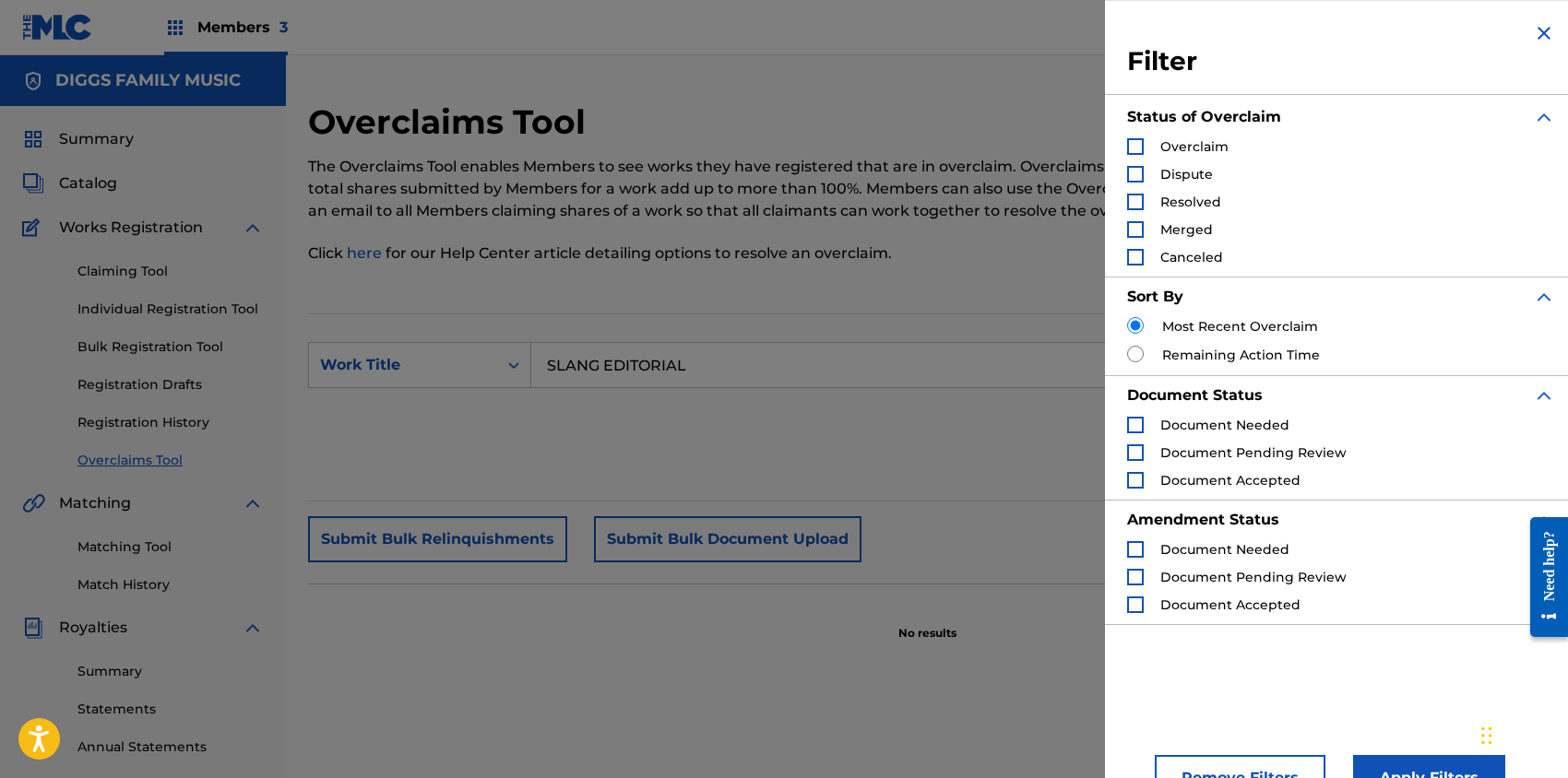
click at [1138, 174] on div "Search Form" at bounding box center [1135, 173] width 16 height 16
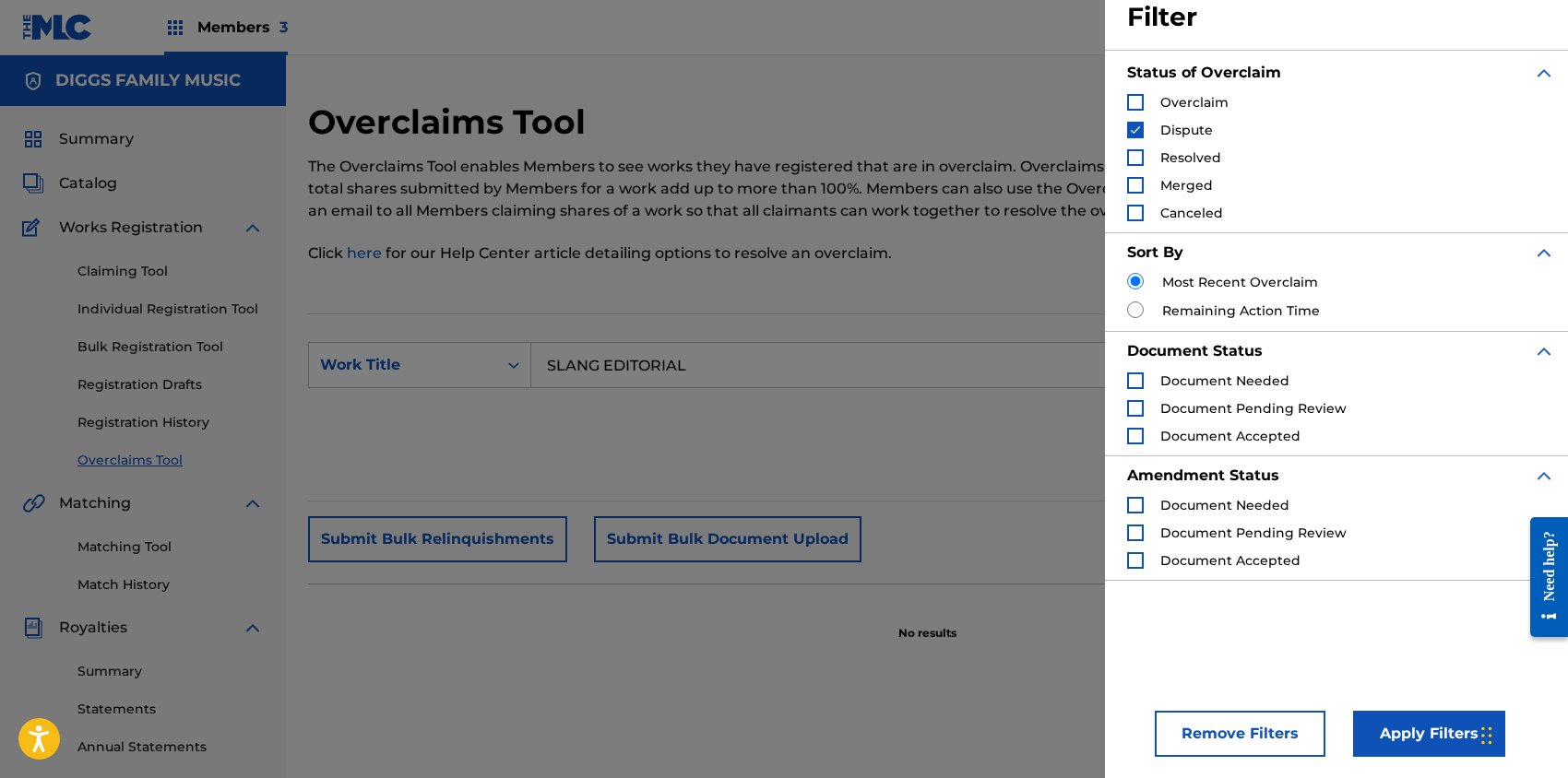
scroll to position [44, 0]
click at [1391, 736] on button "Apply Filters" at bounding box center [1429, 734] width 152 height 46
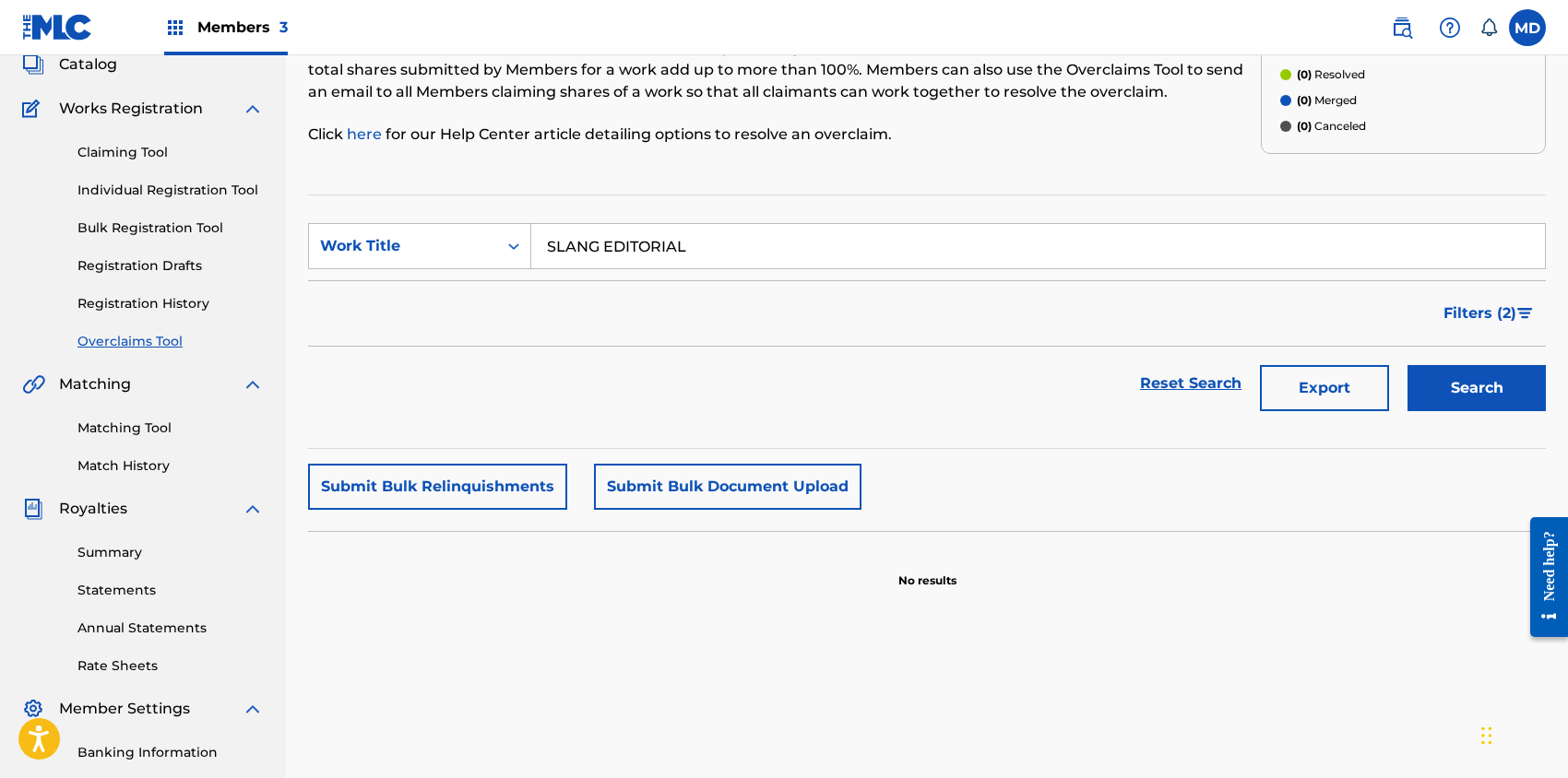
scroll to position [0, 0]
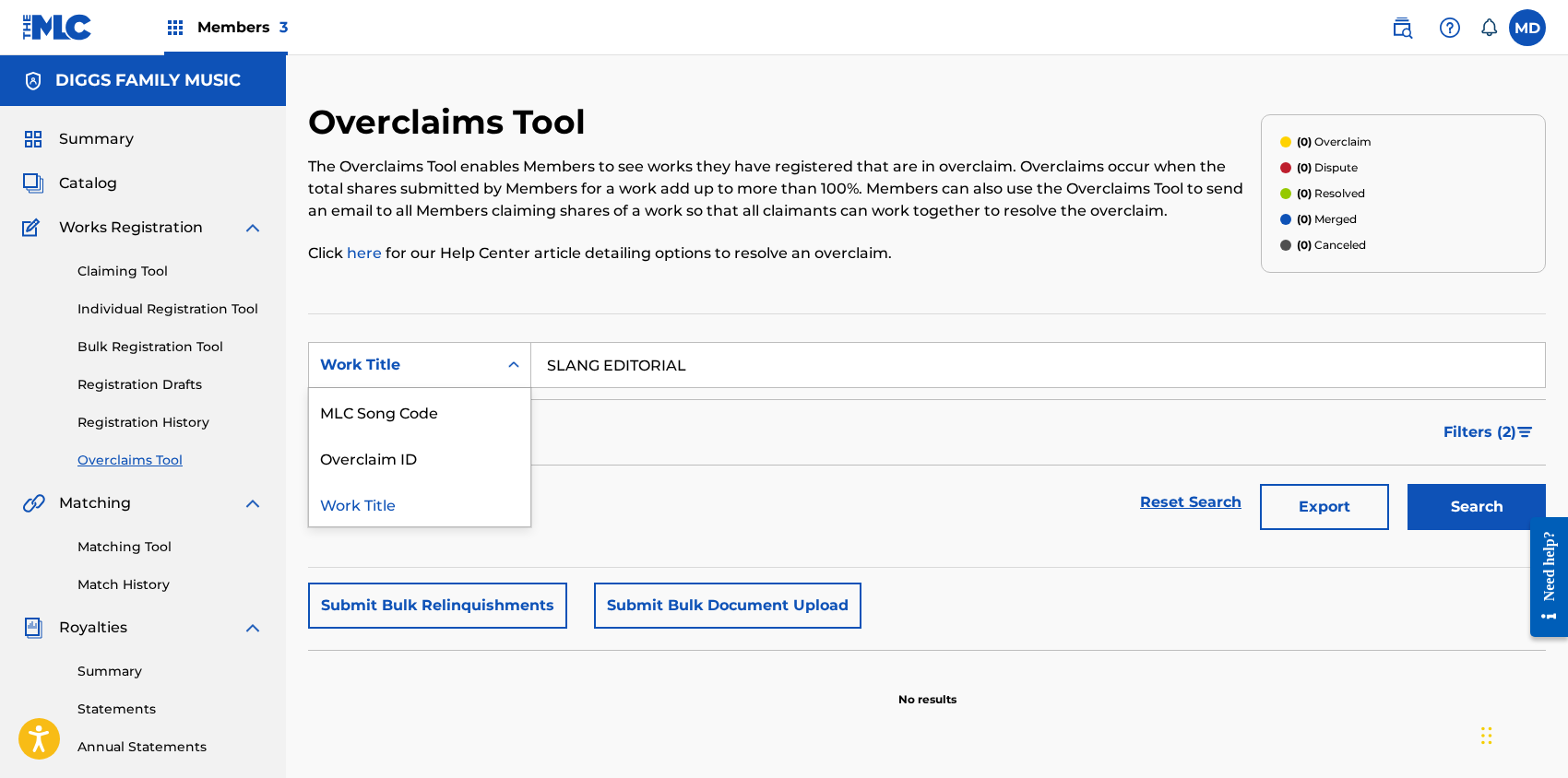
click at [447, 364] on div "Work Title" at bounding box center [403, 365] width 166 height 22
click at [433, 288] on div "Overclaims Tool The Overclaims Tool enables Members to see works they have regi…" at bounding box center [927, 578] width 1238 height 953
click at [1459, 509] on button "Search" at bounding box center [1477, 507] width 139 height 46
click at [135, 272] on link "Claiming Tool" at bounding box center [170, 272] width 186 height 19
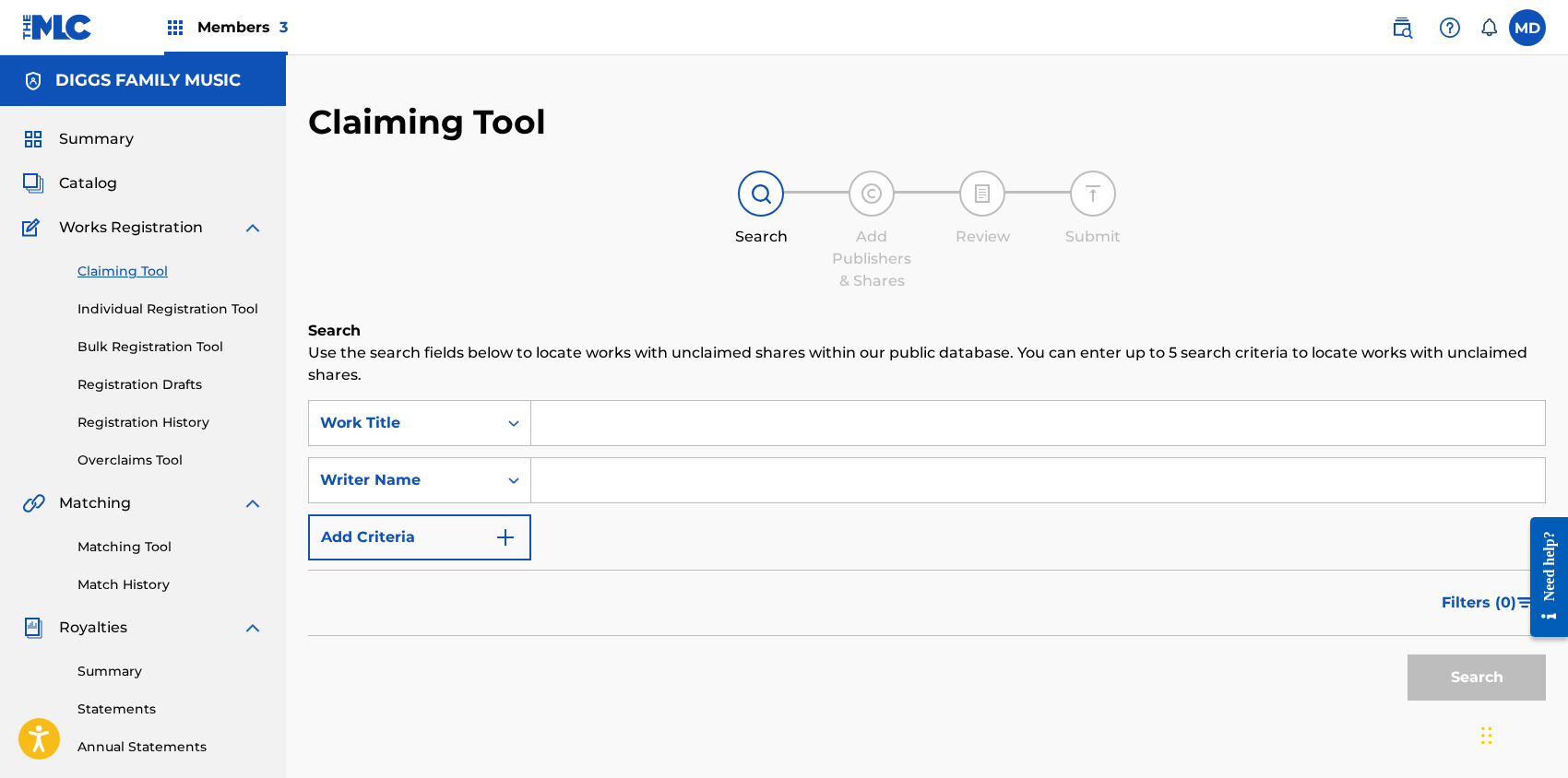
click at [631, 427] on input "Search Form" at bounding box center [1038, 424] width 1013 height 44
paste input "SUPA NINJAZ"
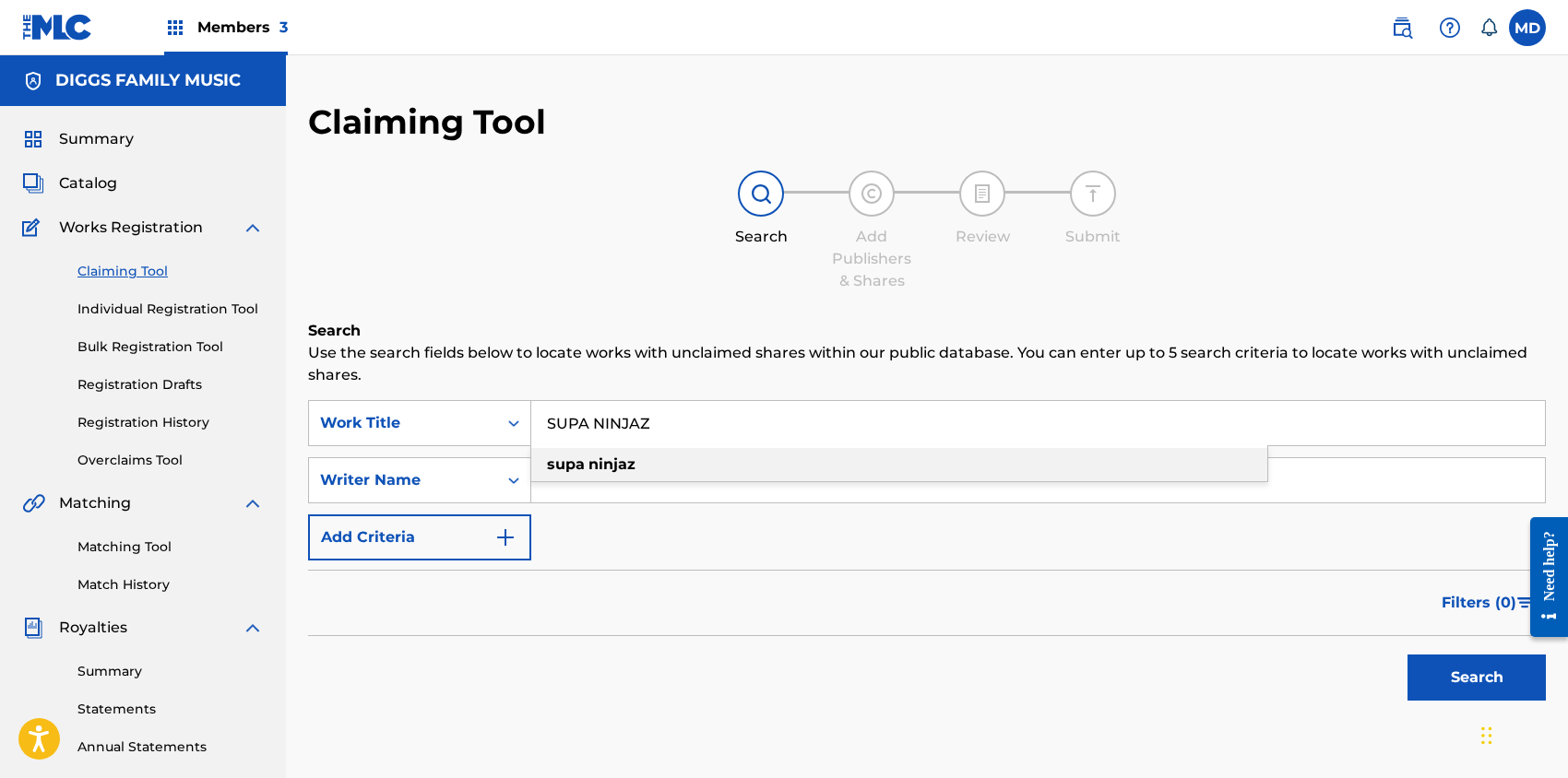
click at [626, 466] on strong "ninjaz" at bounding box center [612, 464] width 47 height 17
type input "supa ninjaz"
click at [1468, 676] on button "Search" at bounding box center [1477, 678] width 139 height 46
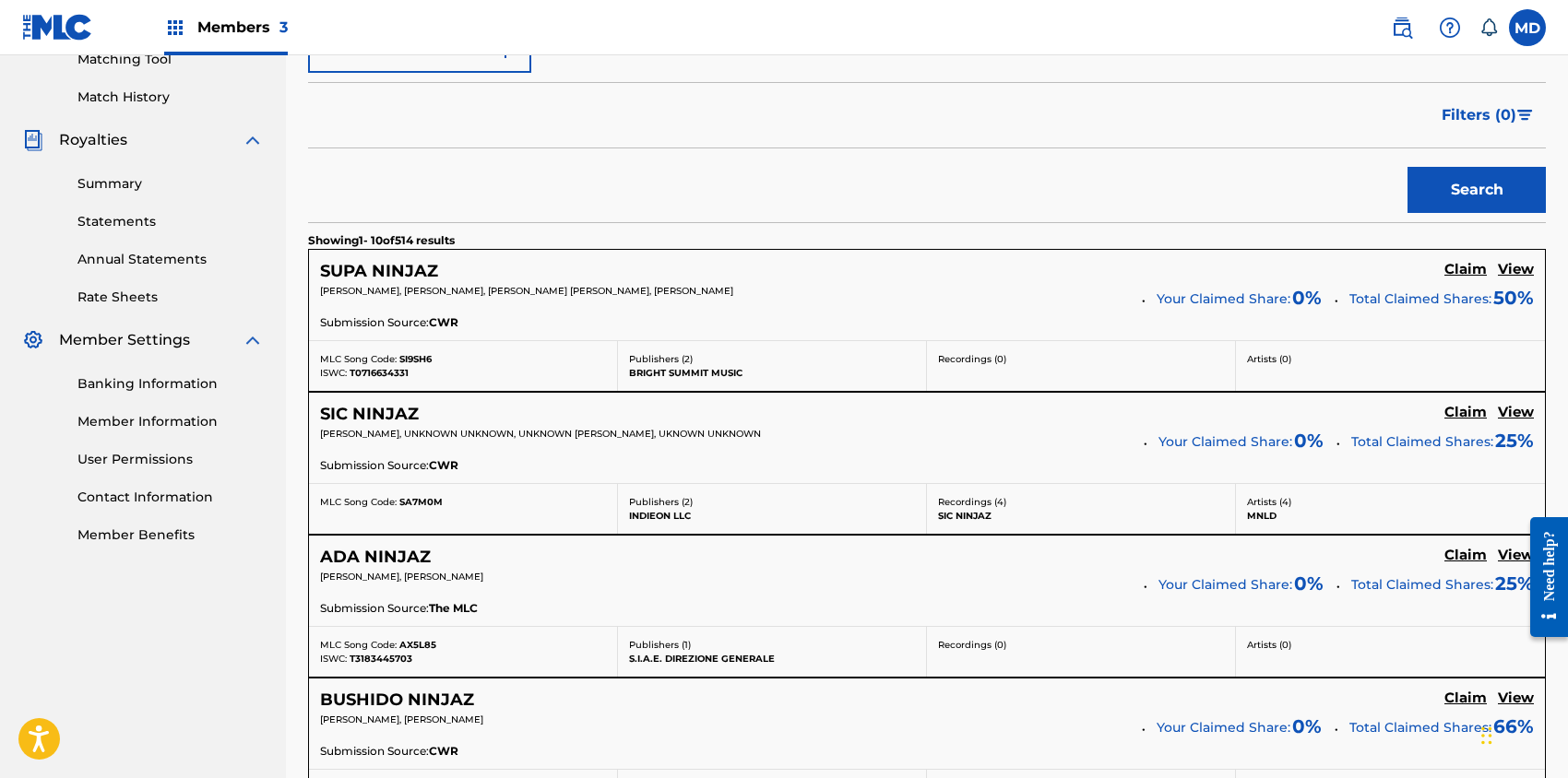
scroll to position [491, 0]
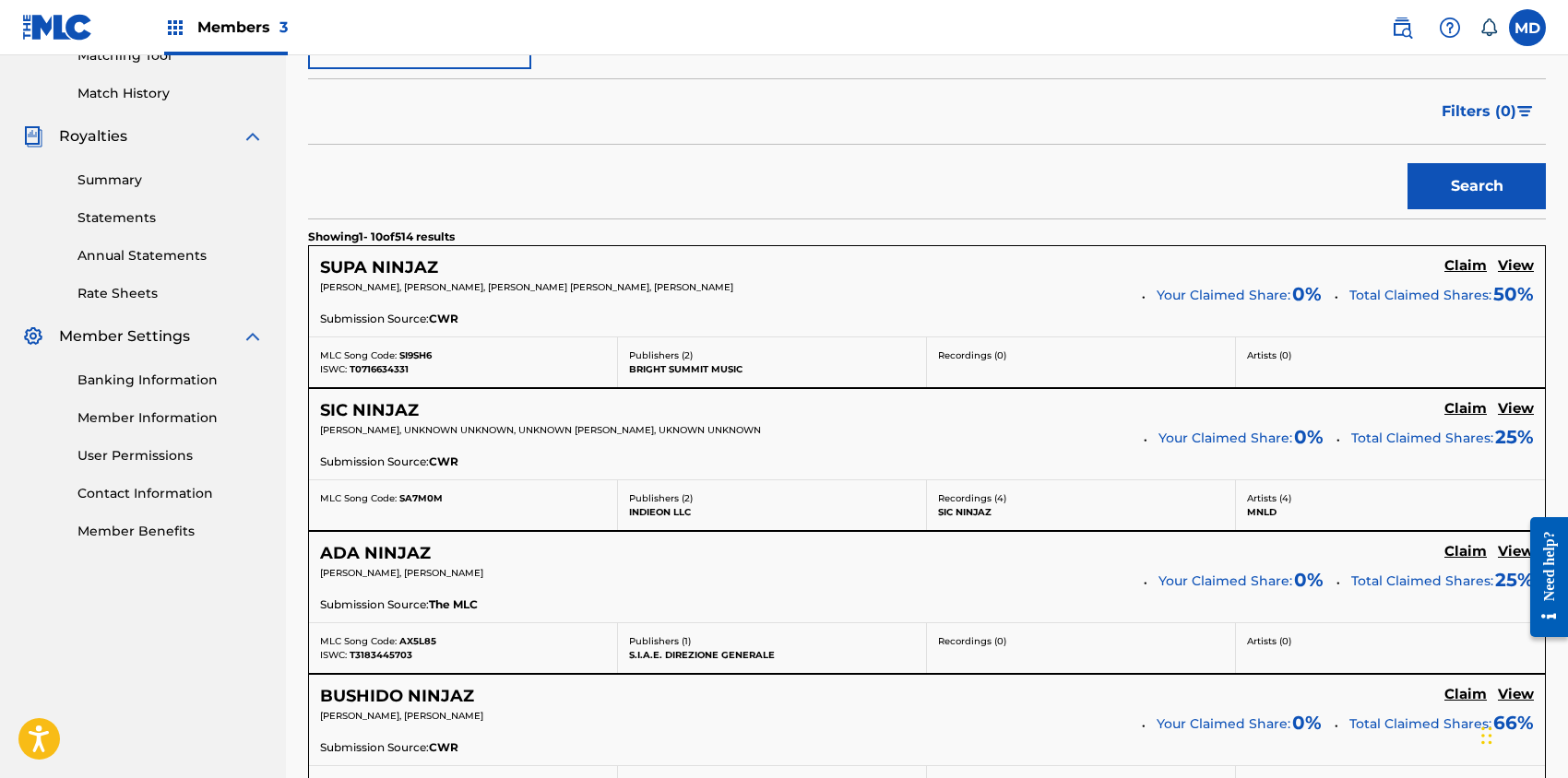
click at [1516, 268] on h5 "View" at bounding box center [1515, 266] width 36 height 17
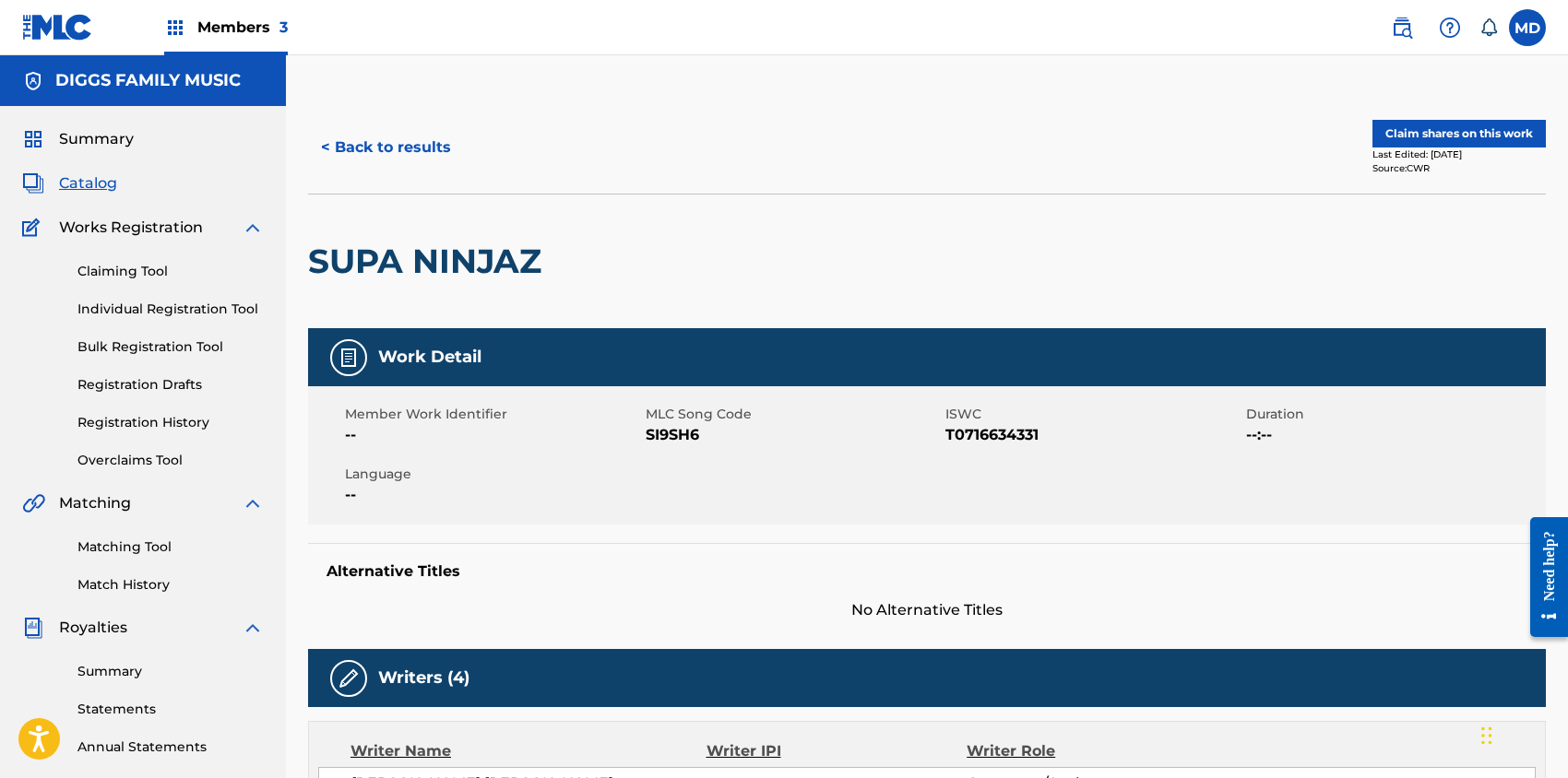
click at [1446, 130] on button "Claim shares on this work" at bounding box center [1459, 133] width 173 height 28
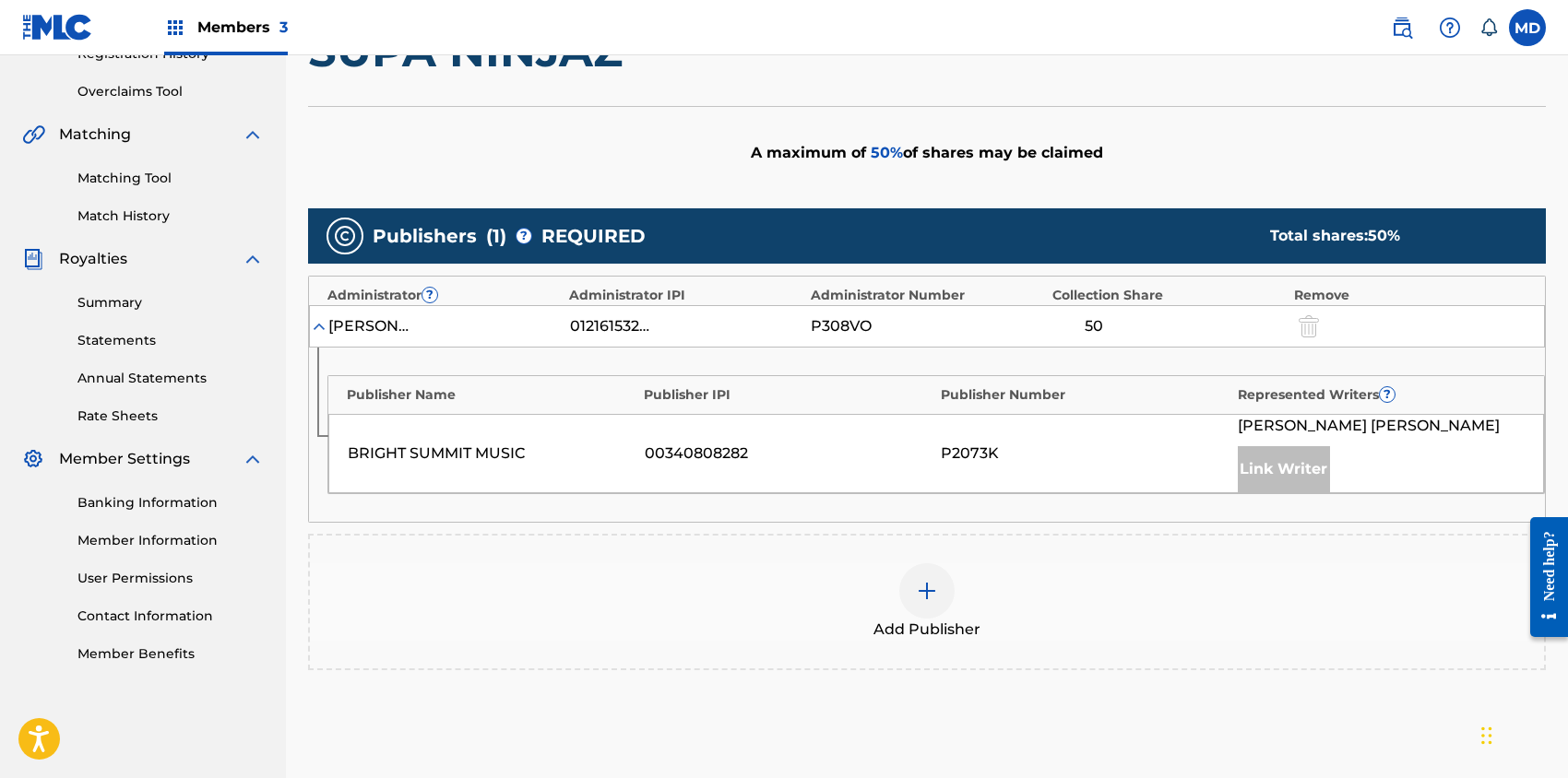
scroll to position [491, 0]
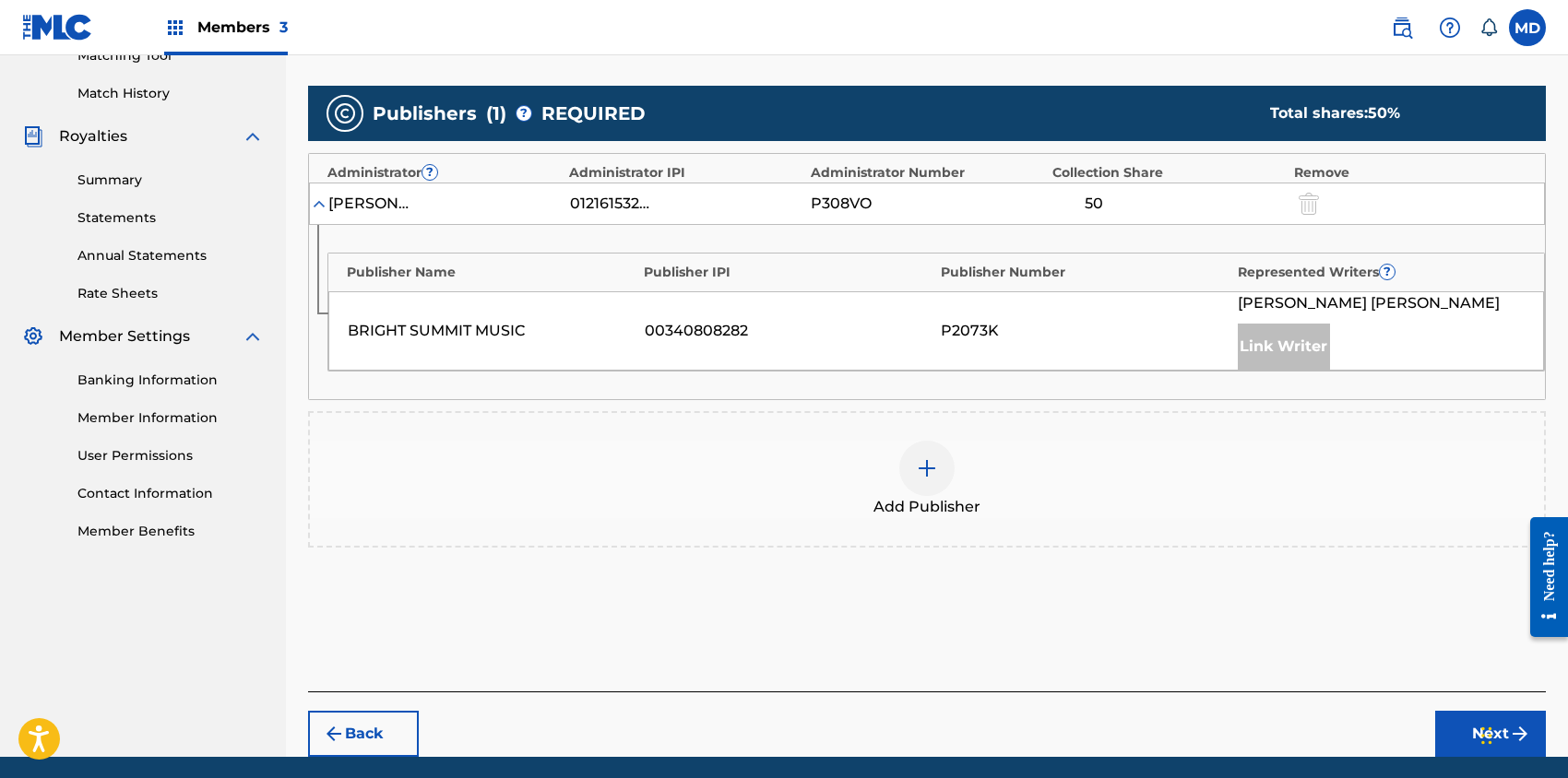
click at [926, 467] on img at bounding box center [927, 468] width 22 height 22
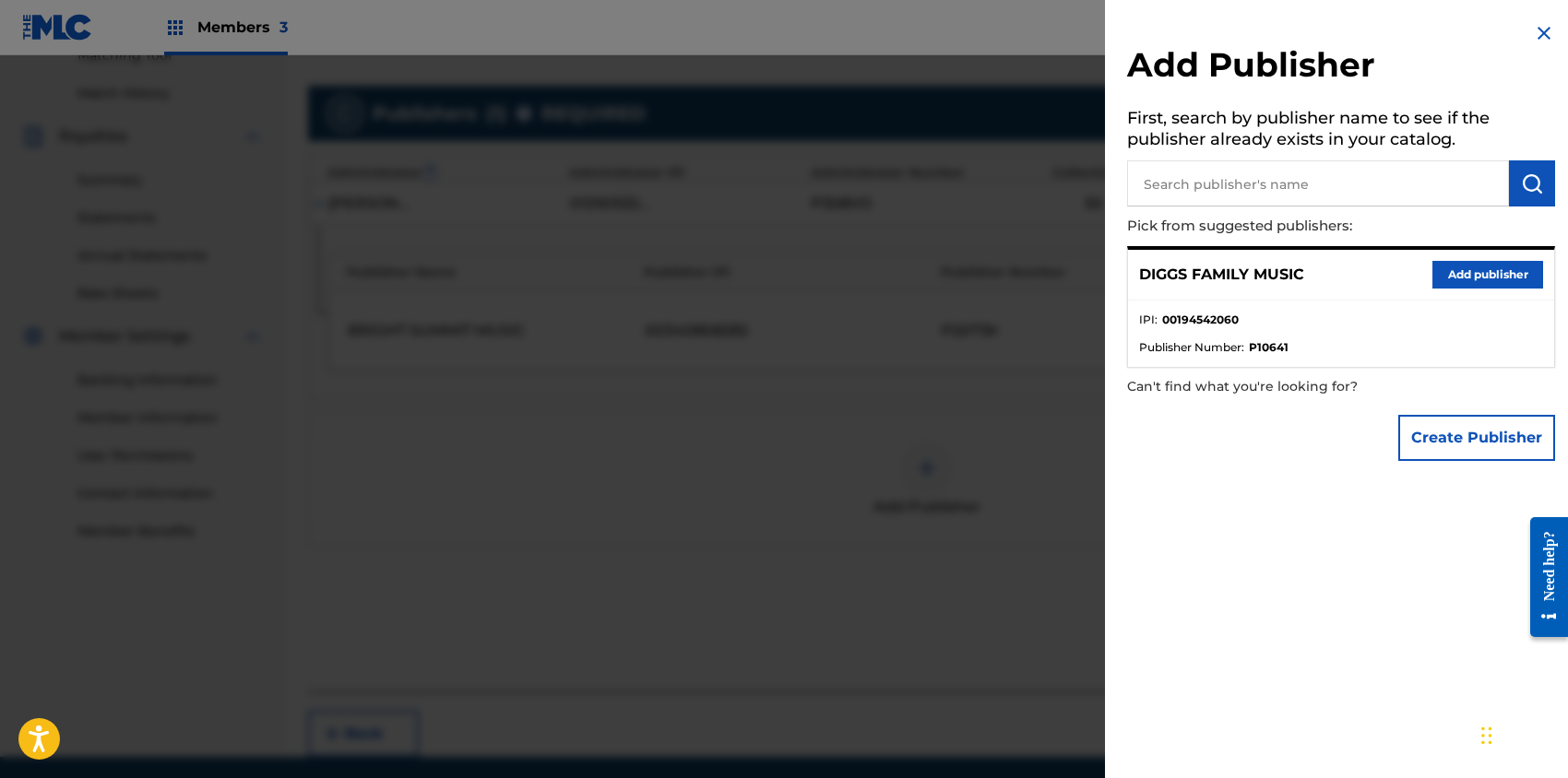
click at [1480, 272] on button "Add publisher" at bounding box center [1487, 274] width 111 height 28
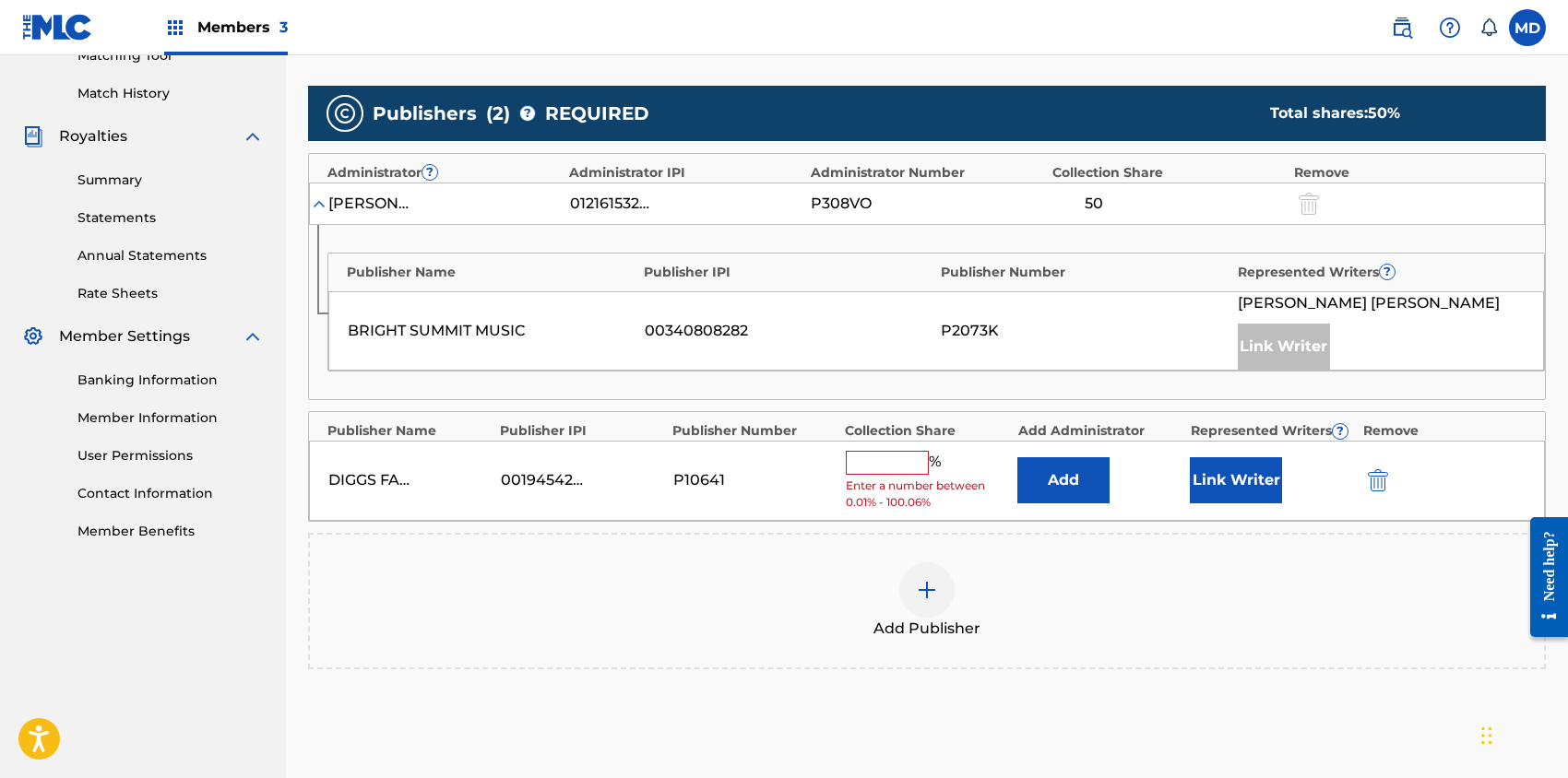
click at [884, 461] on input "text" at bounding box center [887, 462] width 83 height 24
type input "25"
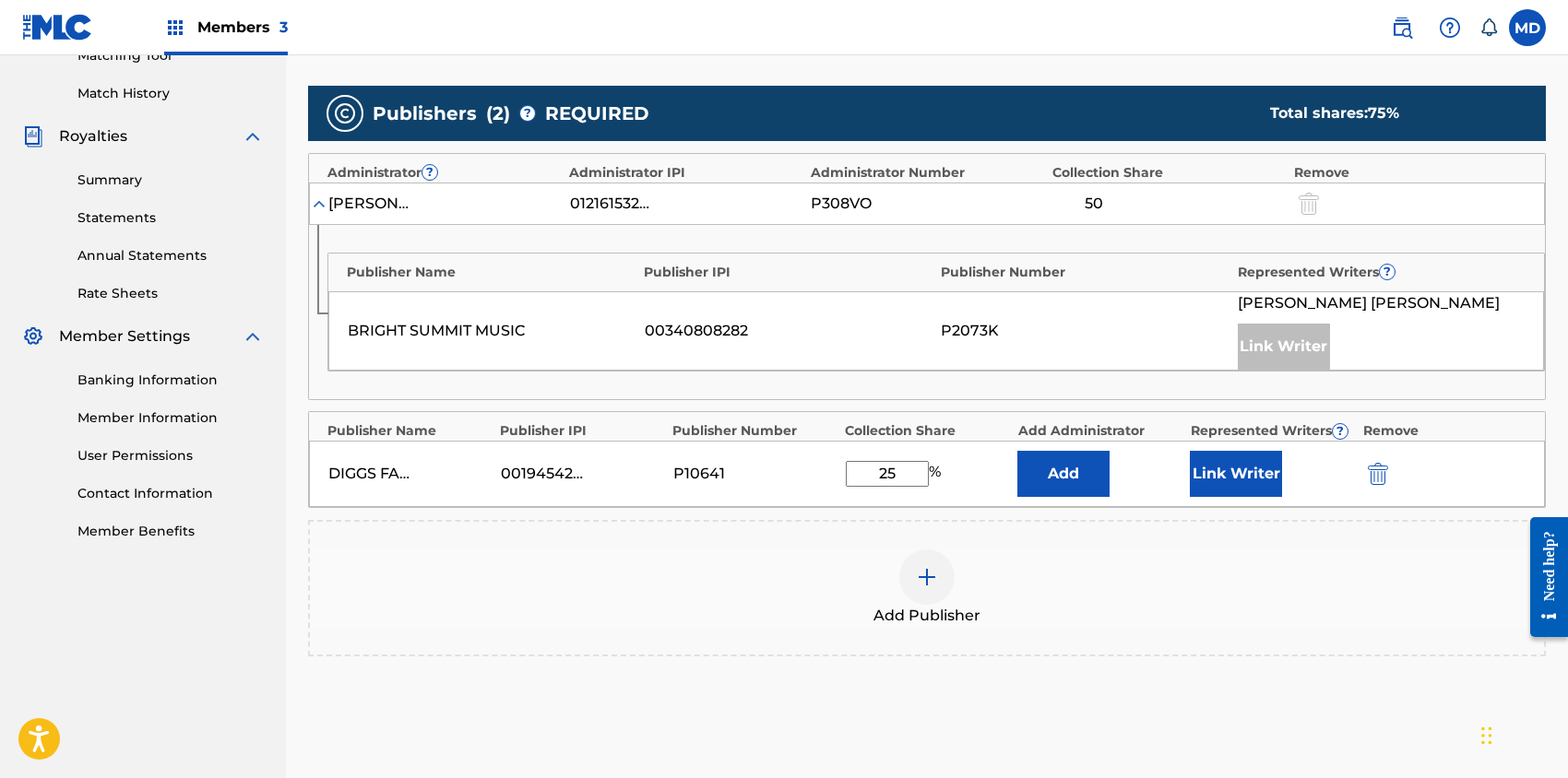
click at [1215, 480] on button "Link Writer" at bounding box center [1236, 474] width 92 height 46
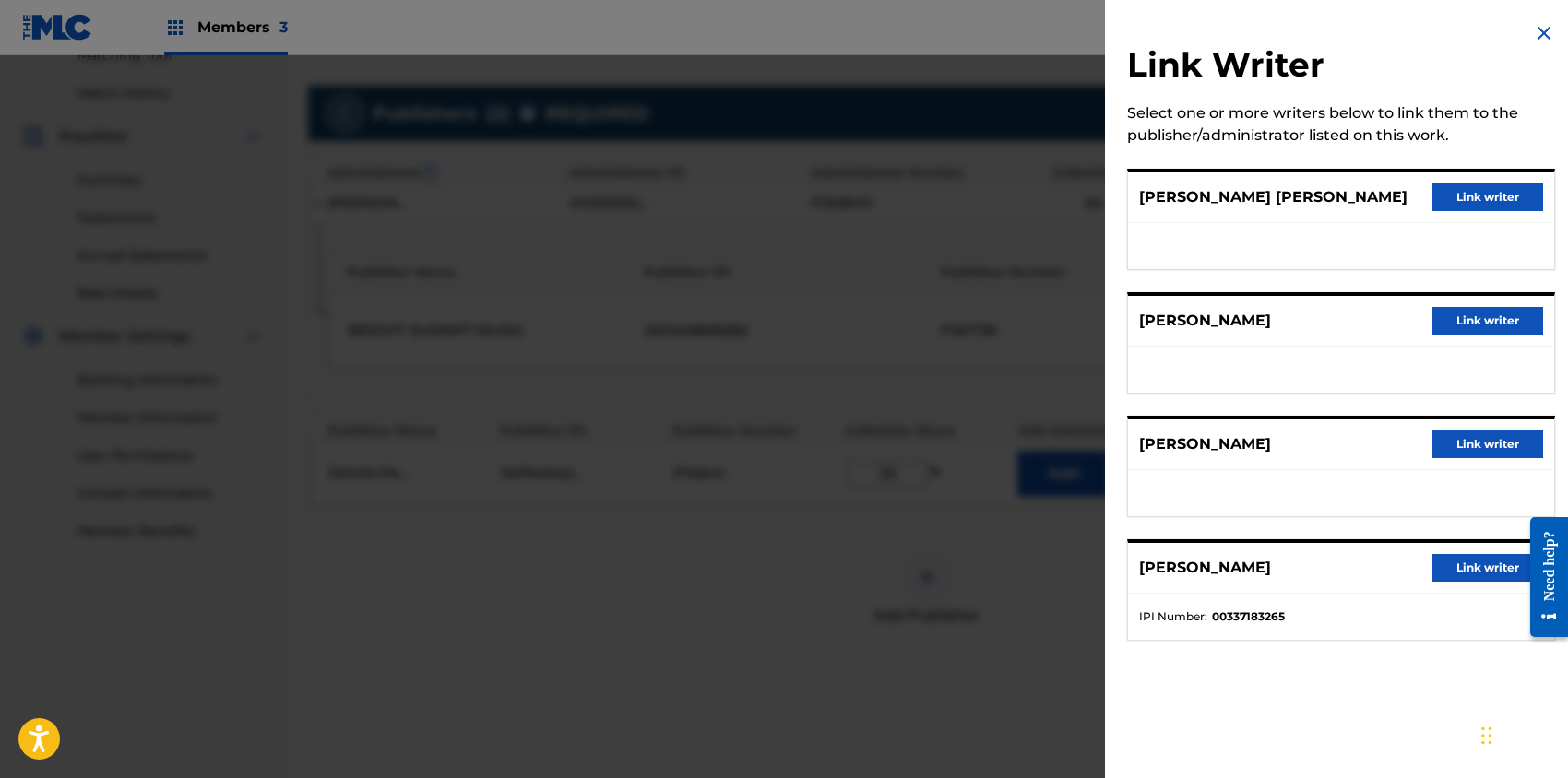
click at [1469, 321] on button "Link writer" at bounding box center [1487, 321] width 111 height 28
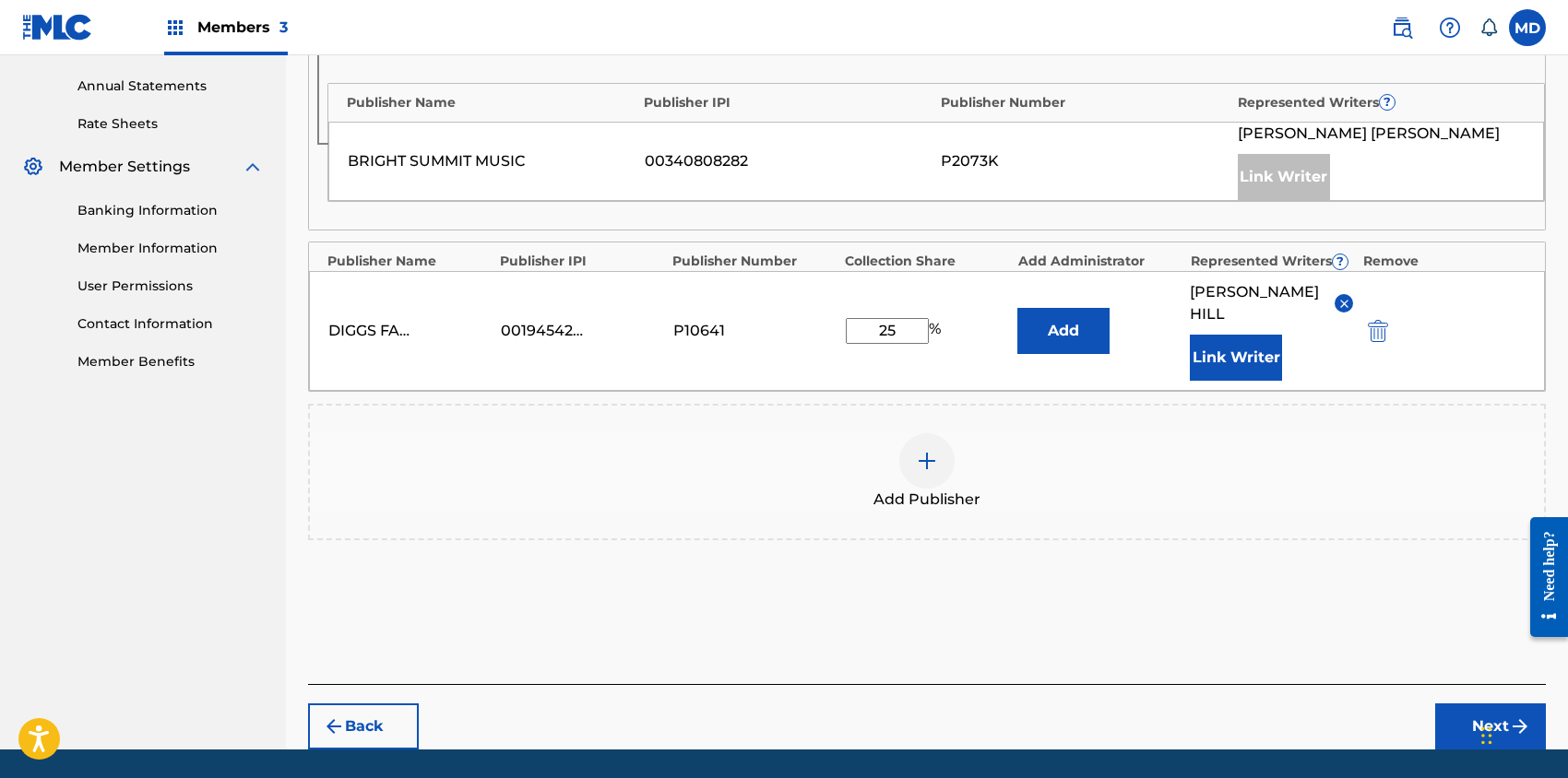
scroll to position [696, 0]
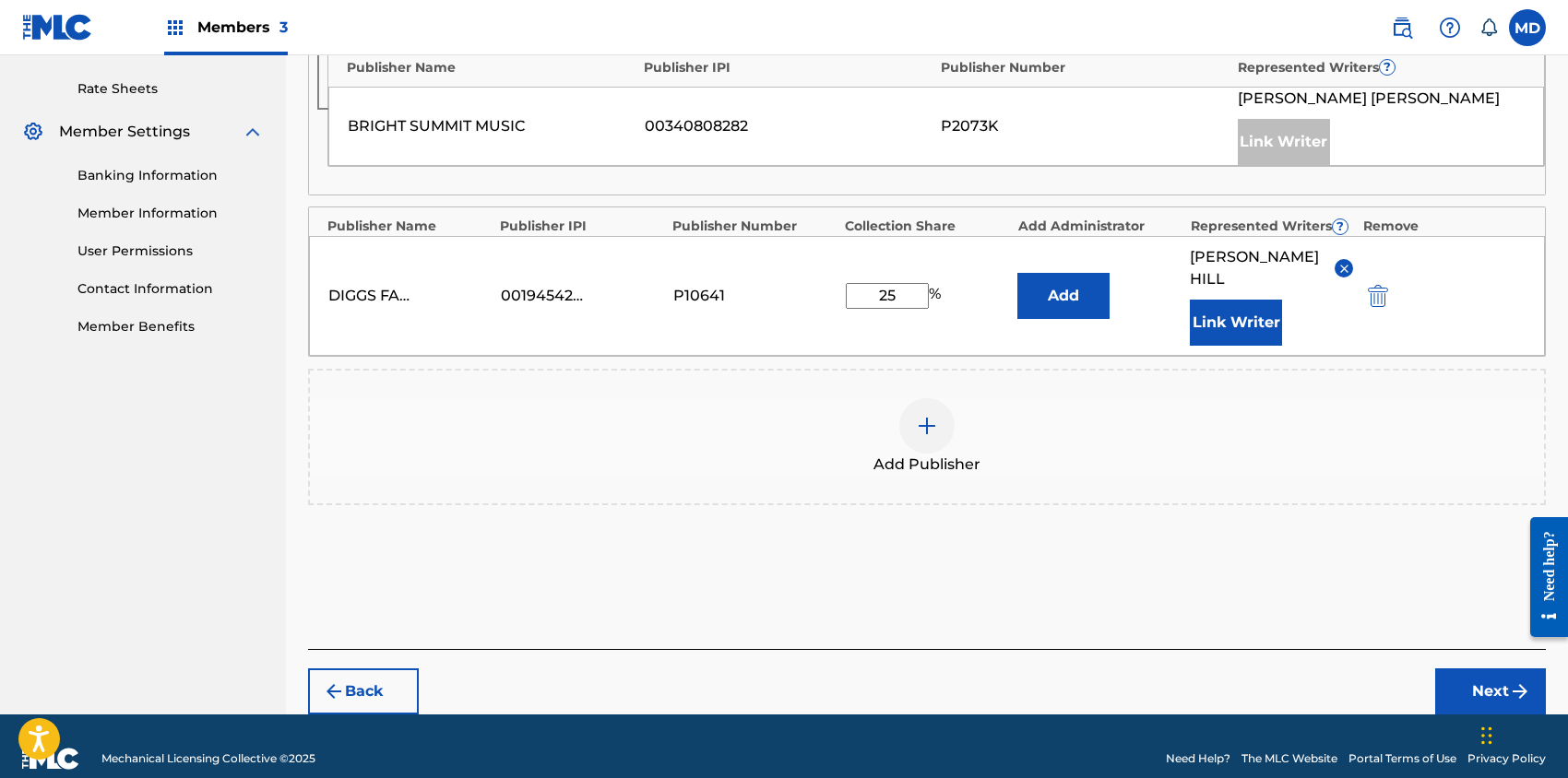
click at [1479, 668] on button "Next" at bounding box center [1490, 691] width 111 height 46
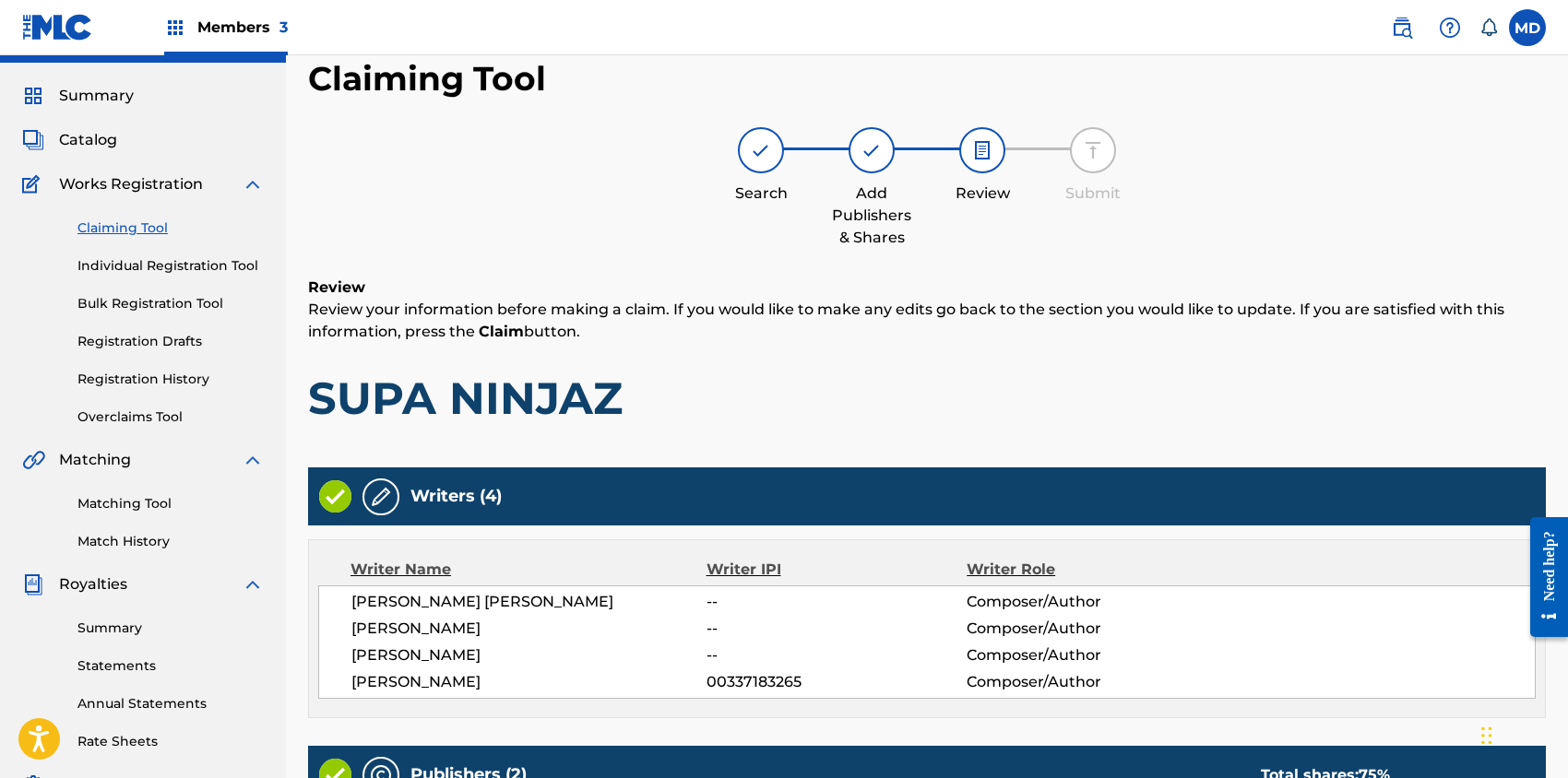
scroll to position [0, 0]
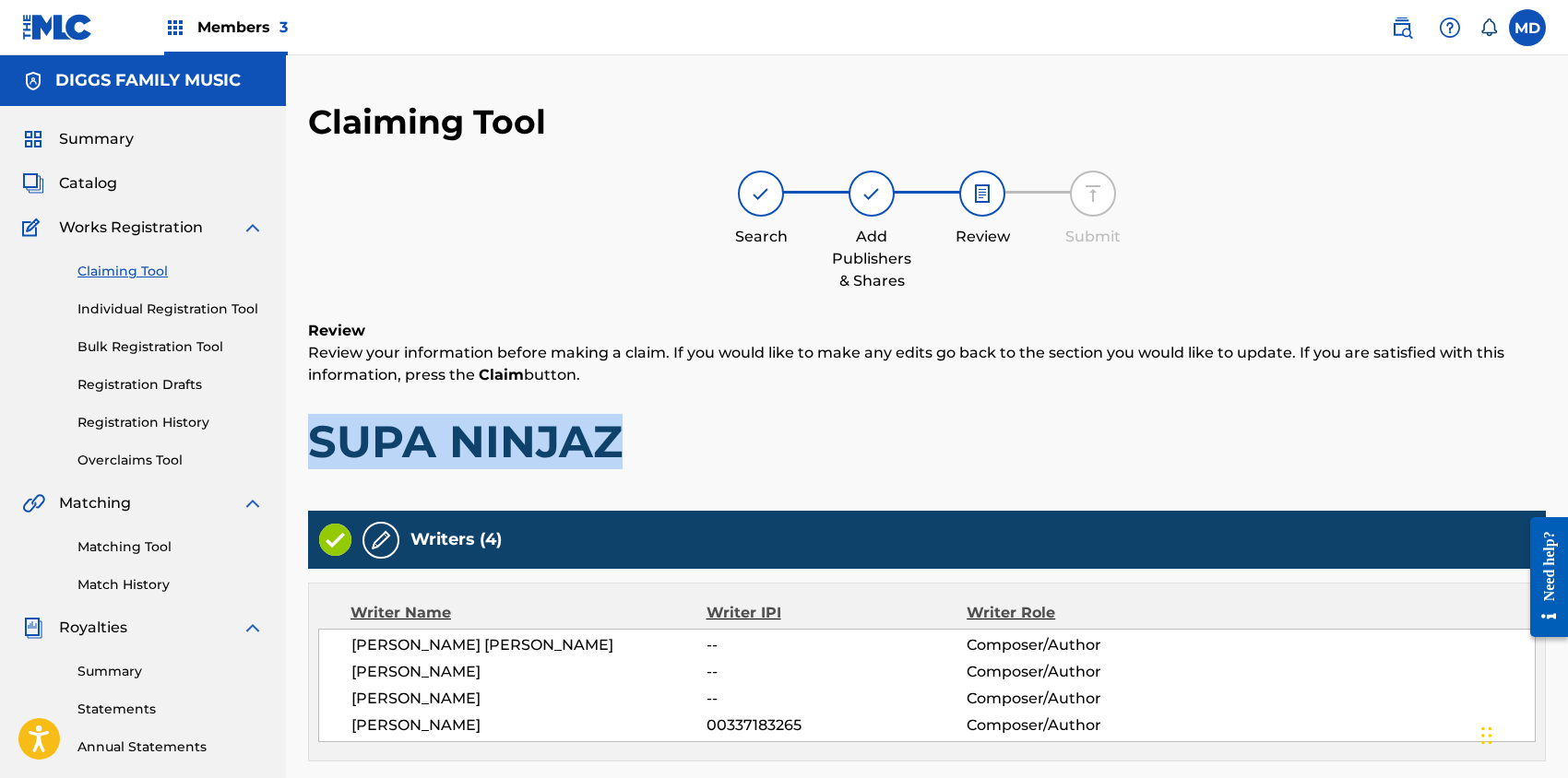
drag, startPoint x: 621, startPoint y: 447, endPoint x: 304, endPoint y: 441, distance: 317.1
click at [304, 441] on div "Claiming Tool Search Add Publishers & Shares Review Submit Review Review your i…" at bounding box center [927, 693] width 1282 height 1184
copy h1 "SUPA NINJAZ"
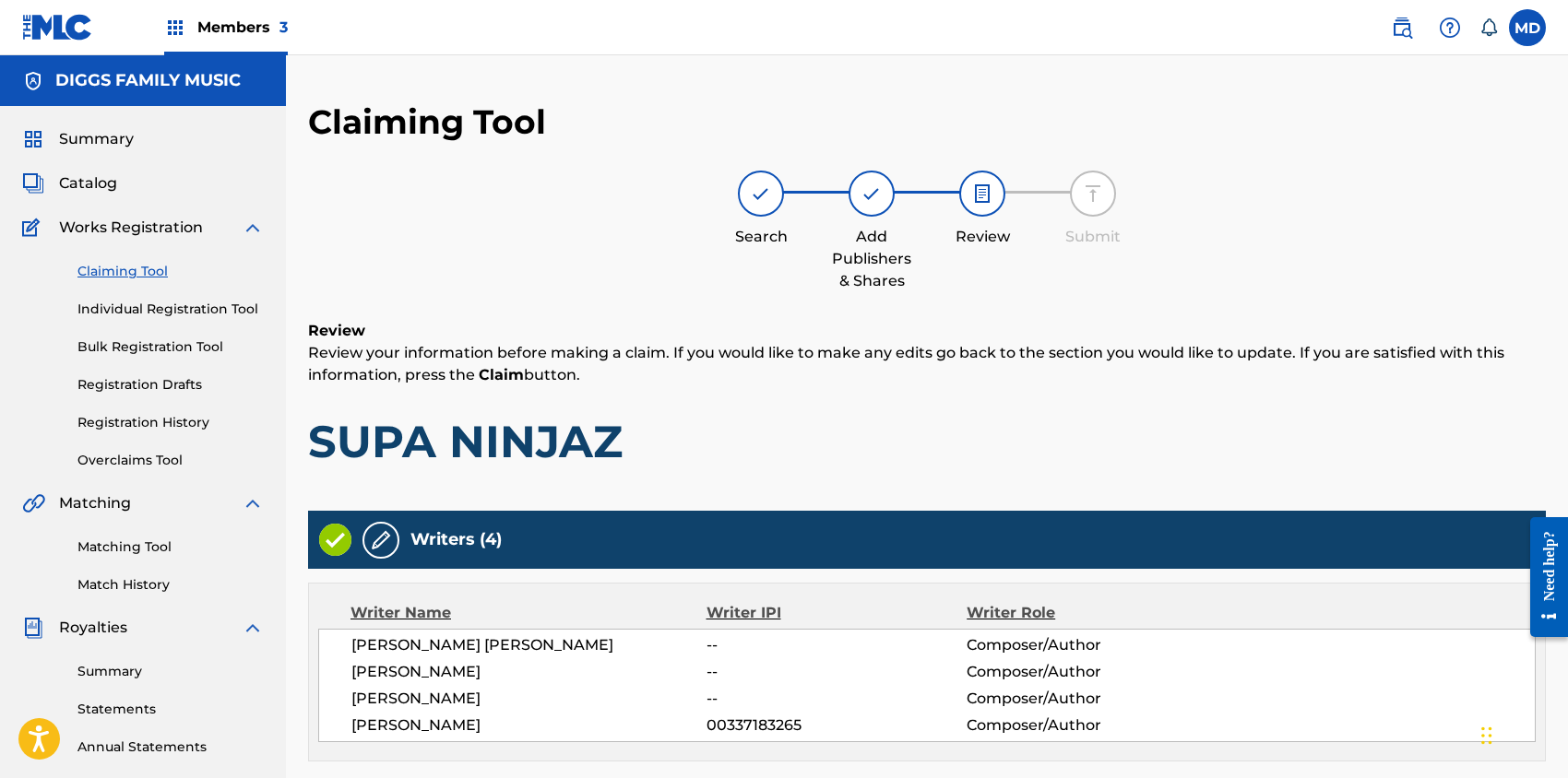
click at [220, 31] on span "Members 3" at bounding box center [243, 27] width 91 height 21
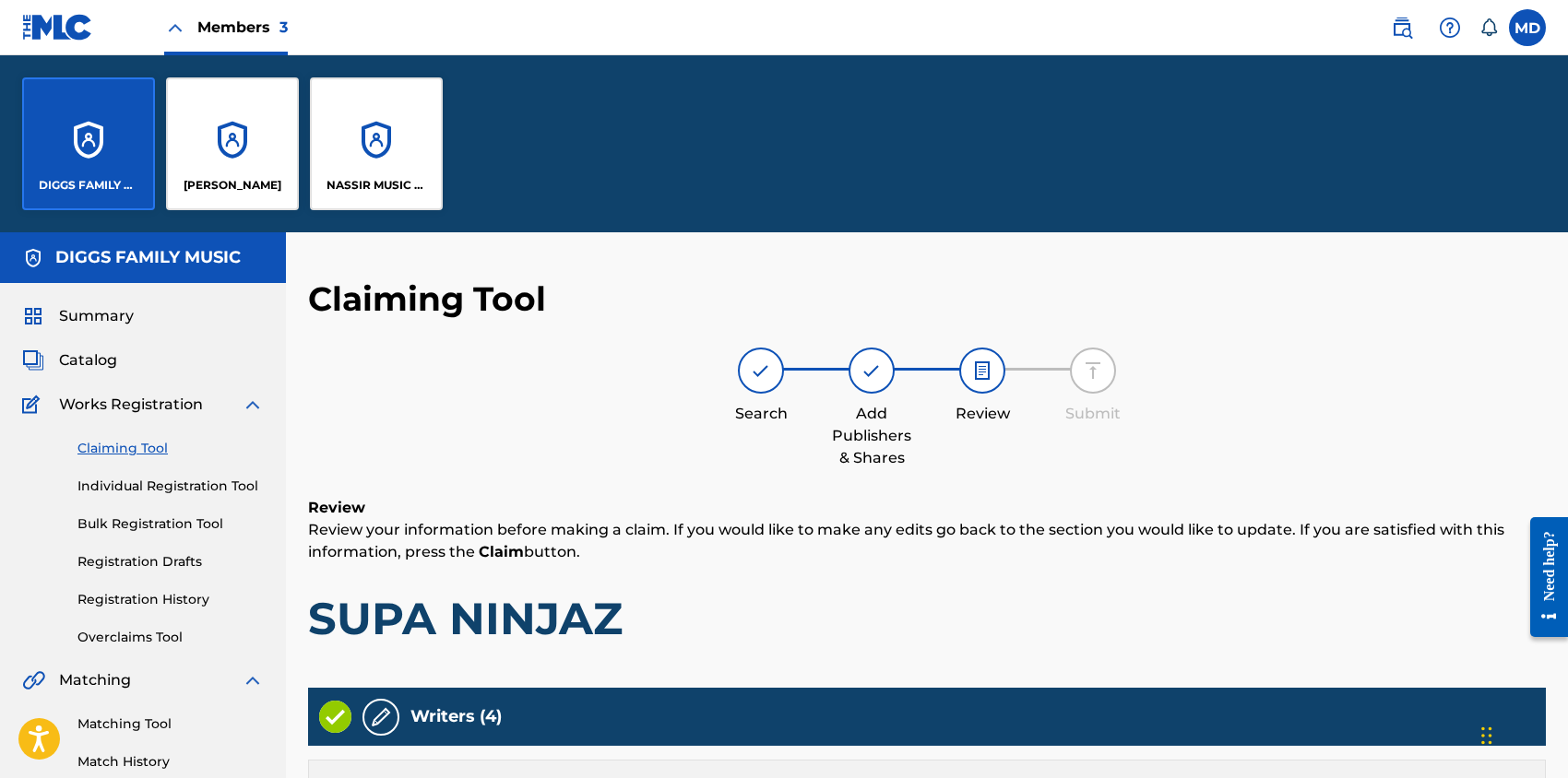
click at [371, 149] on div "NASSIR MUSIC INC" at bounding box center [377, 143] width 133 height 133
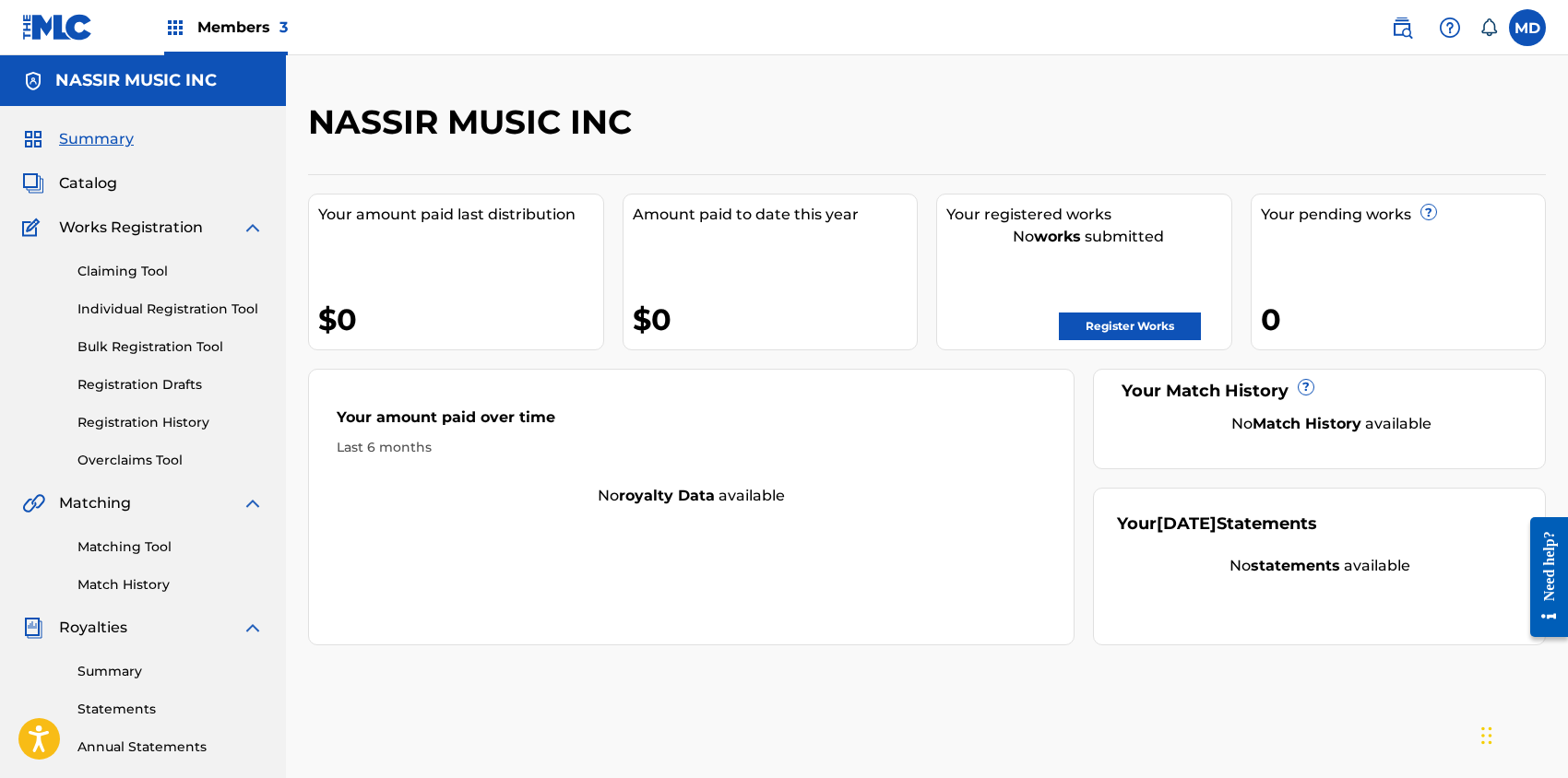
click at [144, 266] on link "Claiming Tool" at bounding box center [170, 272] width 186 height 19
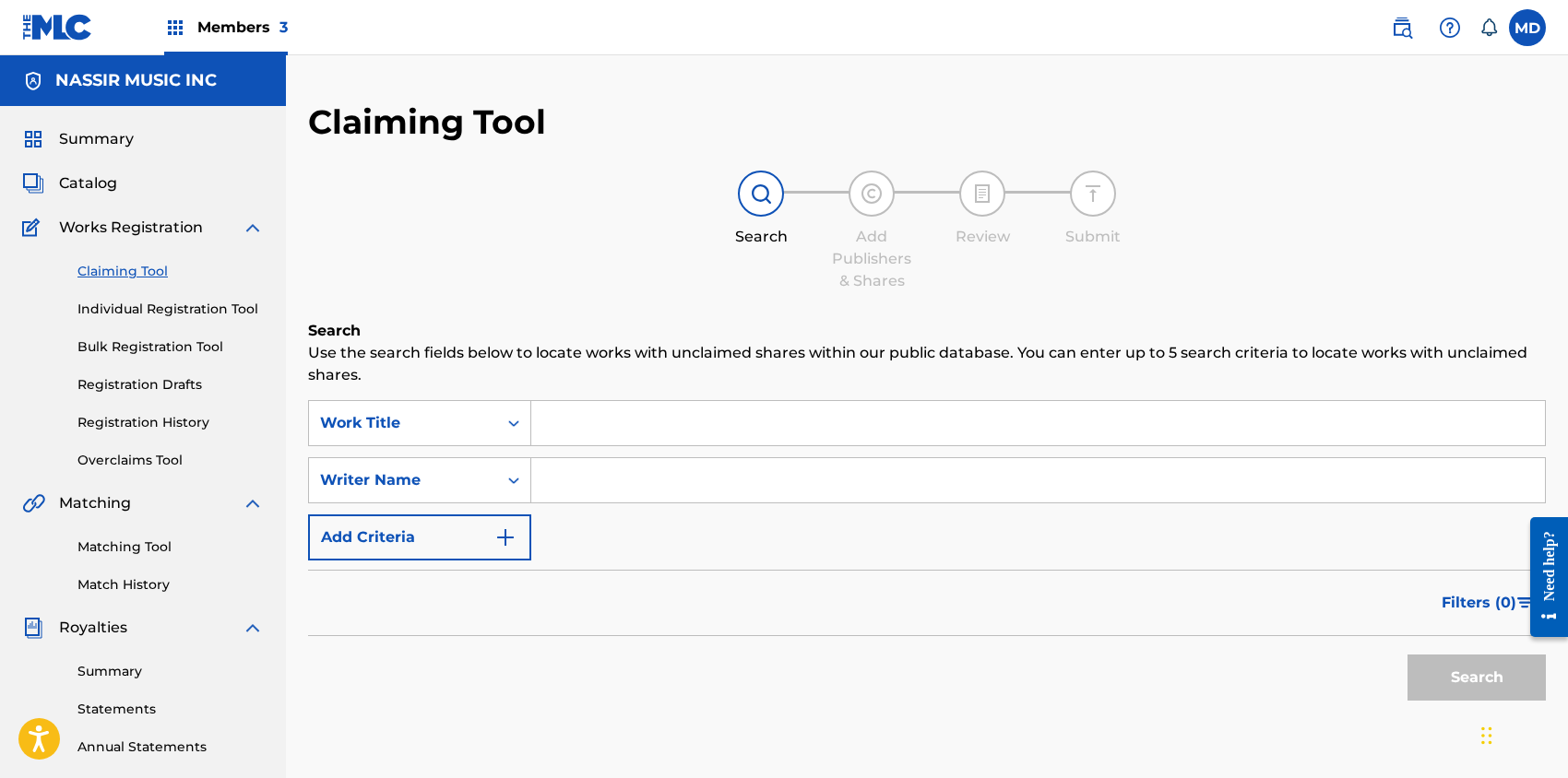
click at [635, 433] on input "Search Form" at bounding box center [1038, 424] width 1013 height 44
paste input "SUPA NINJAZ"
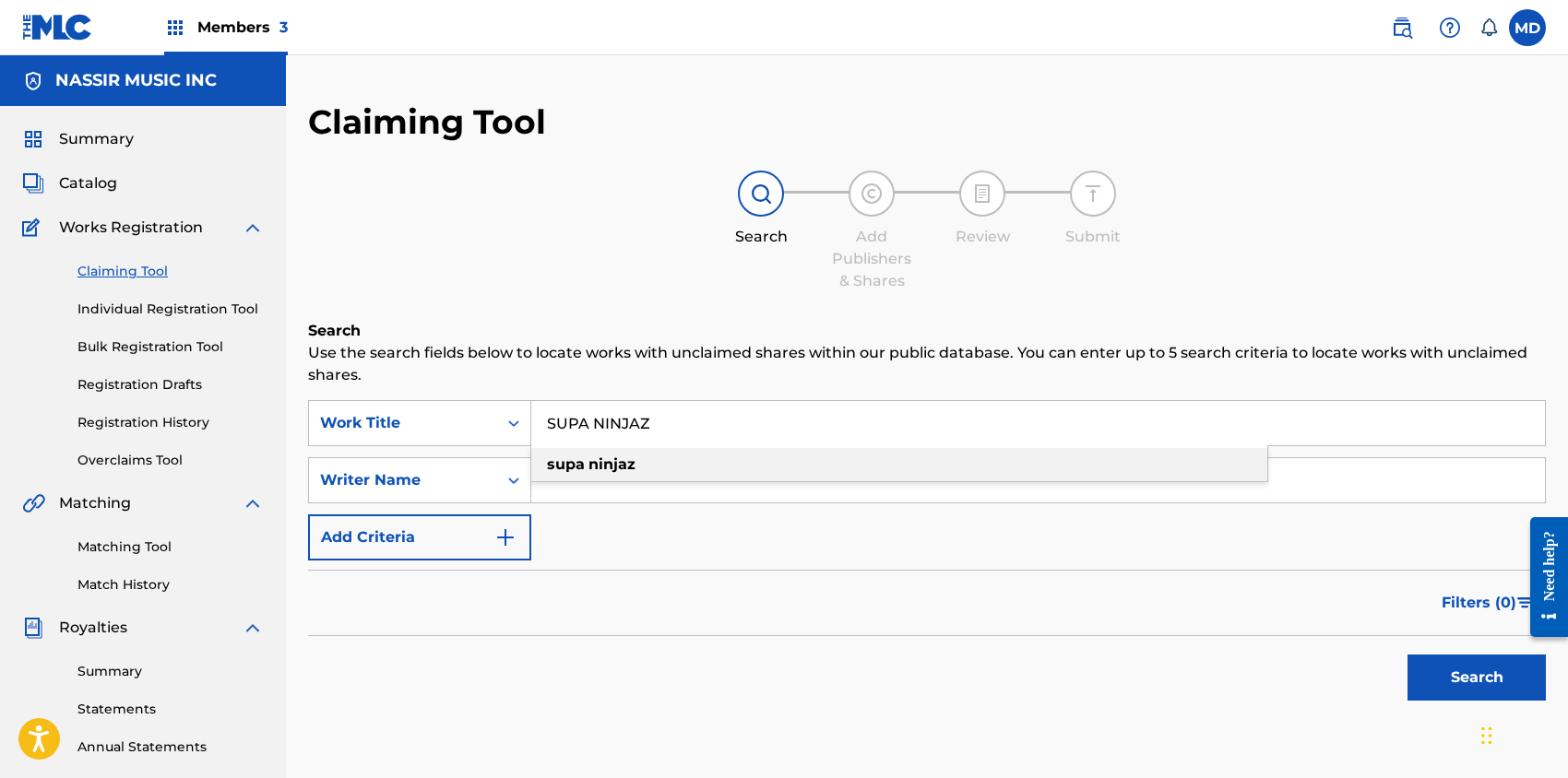
click at [753, 476] on div "supa ninjaz" at bounding box center [900, 464] width 736 height 33
type input "supa ninjaz"
click at [1448, 679] on button "Search" at bounding box center [1477, 678] width 139 height 46
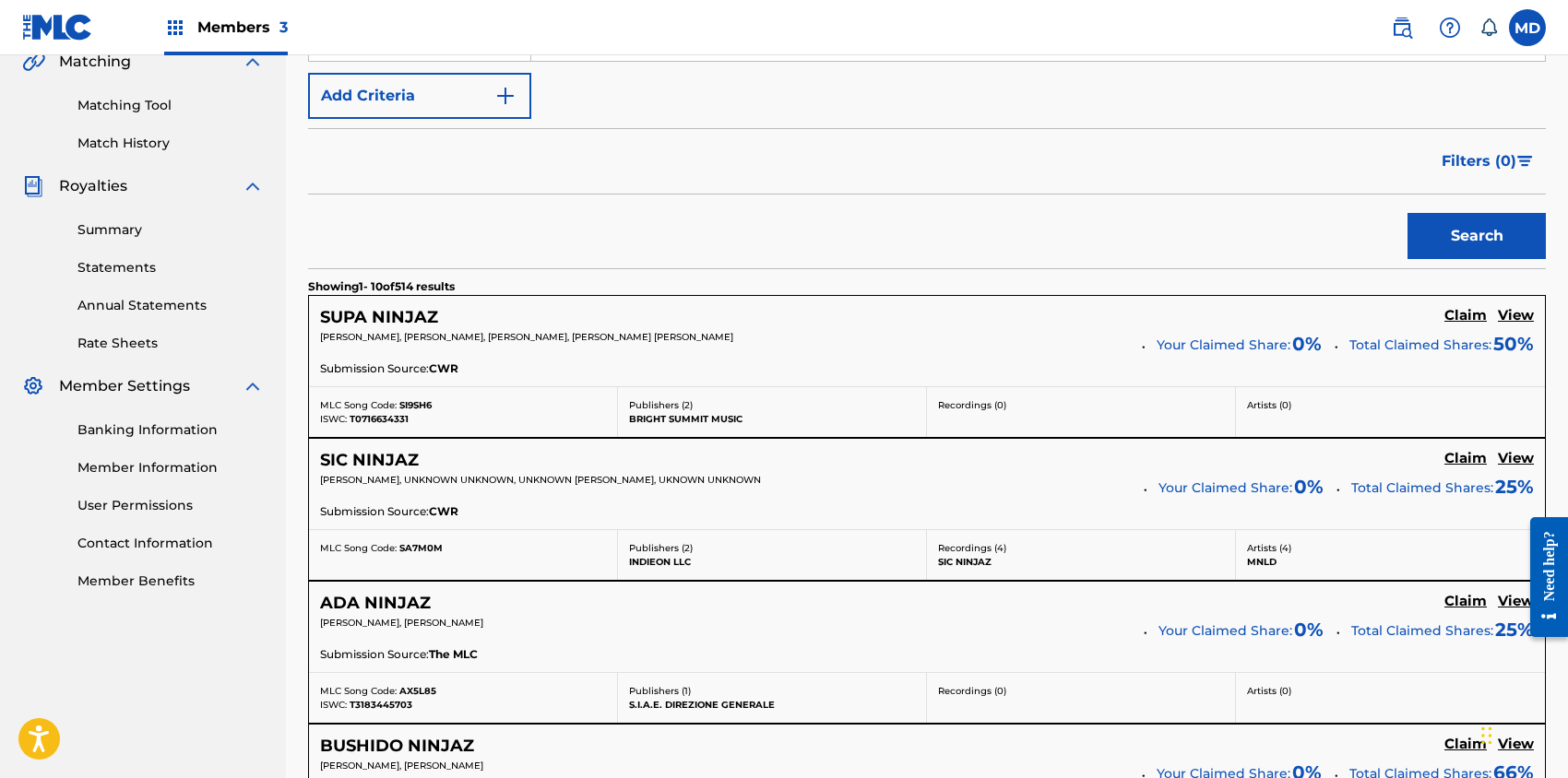
scroll to position [491, 0]
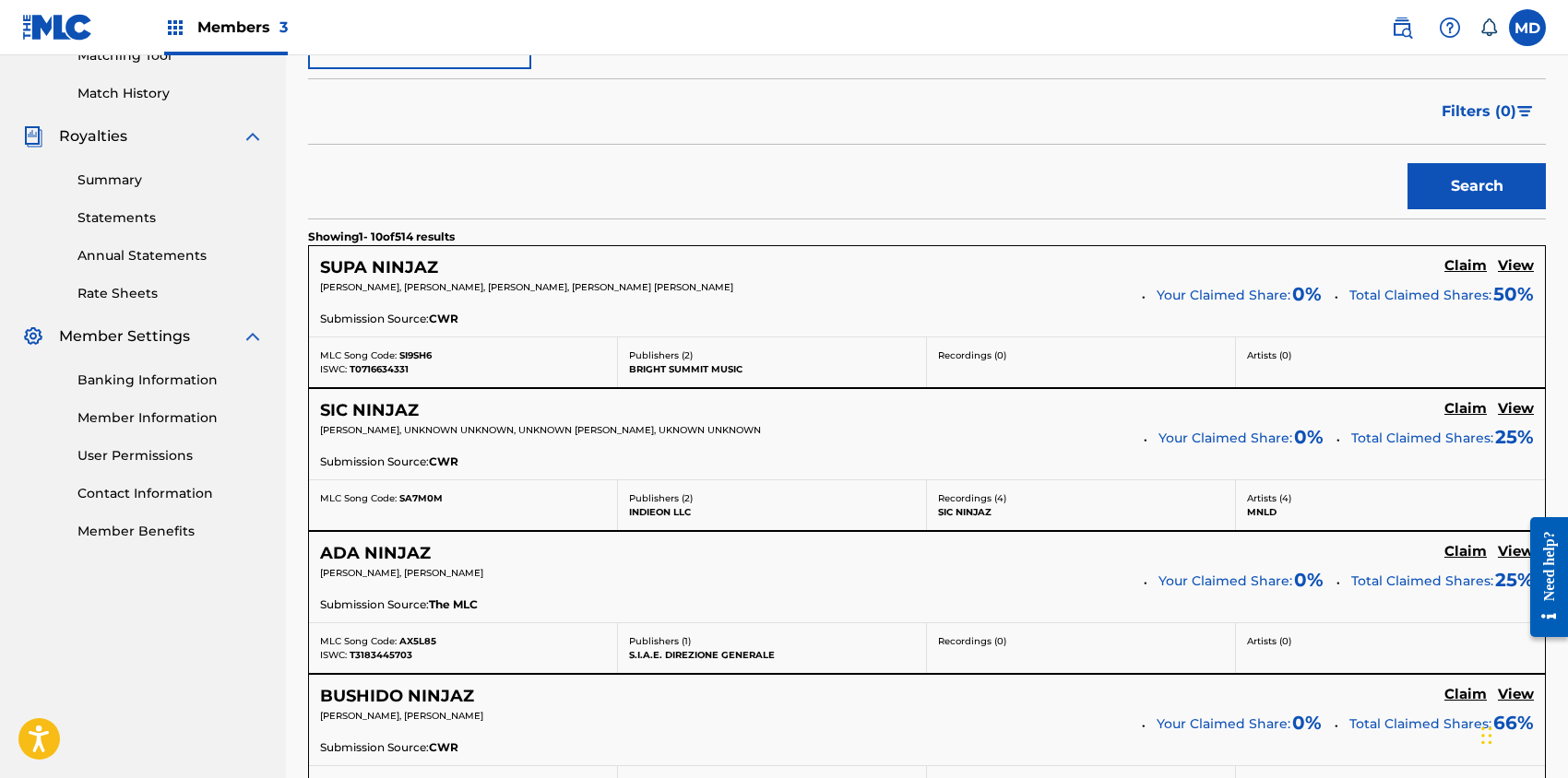
click at [1518, 267] on h5 "View" at bounding box center [1515, 266] width 36 height 17
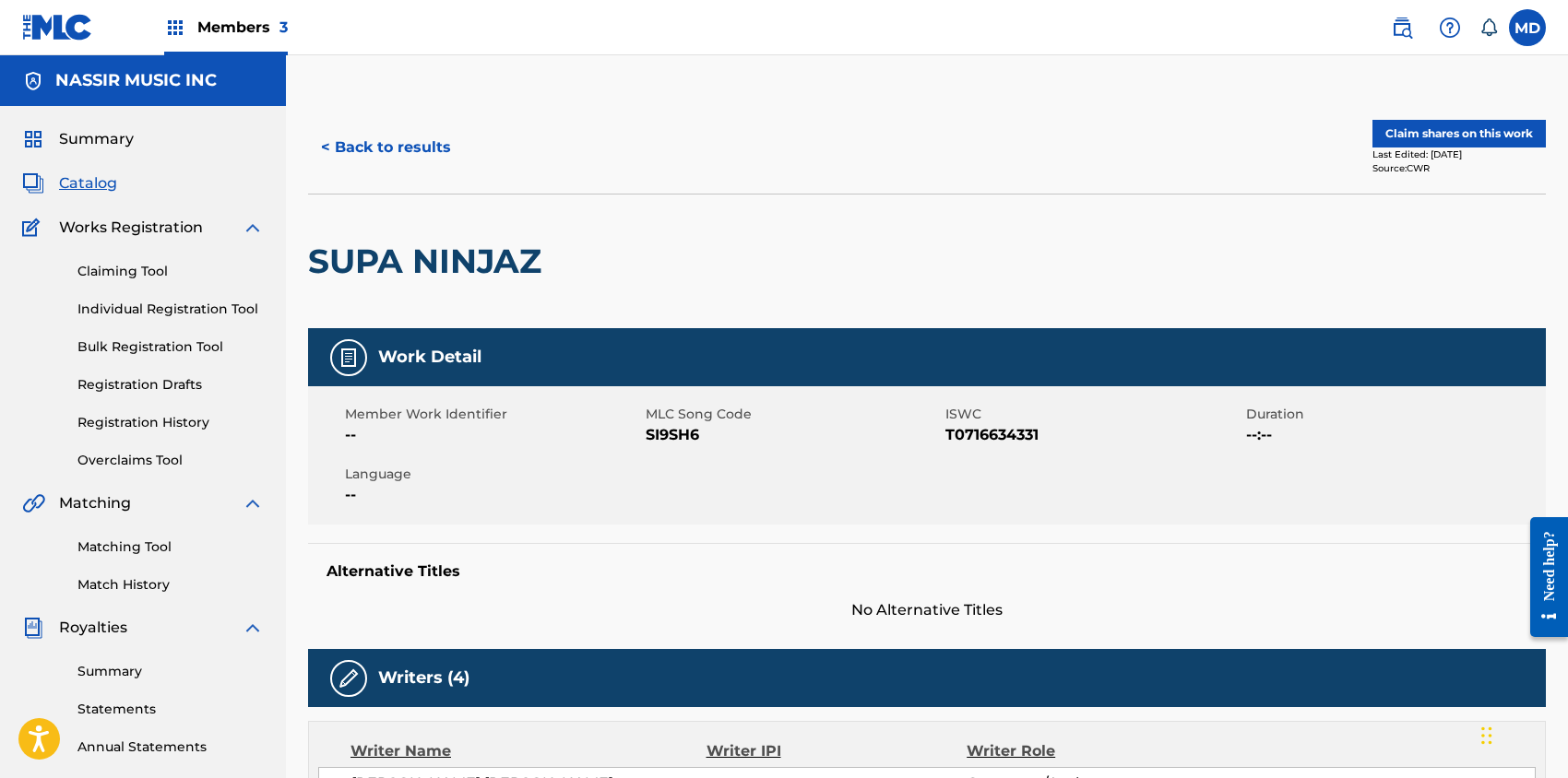
click at [1449, 136] on button "Claim shares on this work" at bounding box center [1459, 133] width 173 height 28
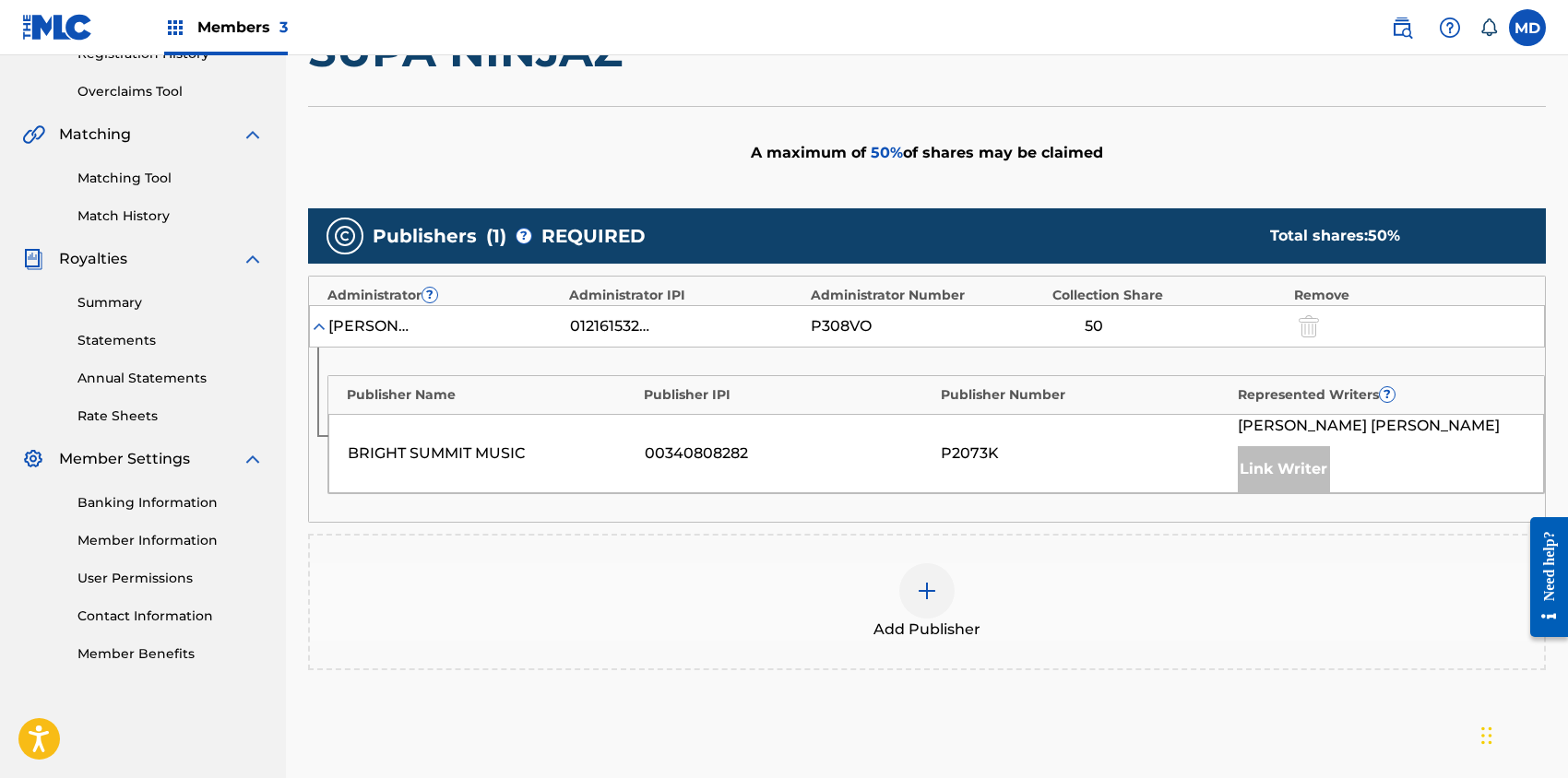
scroll to position [491, 0]
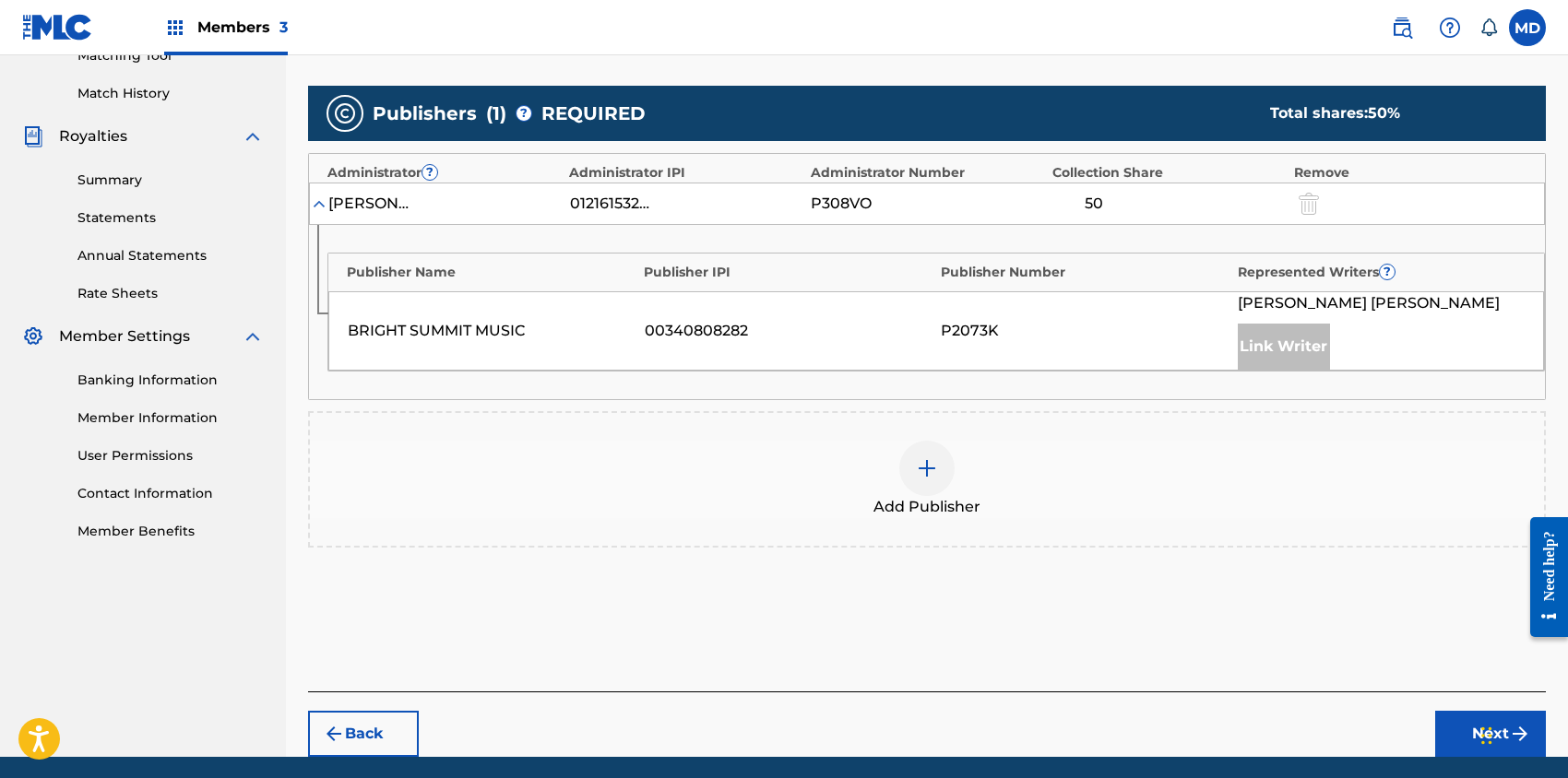
click at [928, 461] on img at bounding box center [927, 468] width 22 height 22
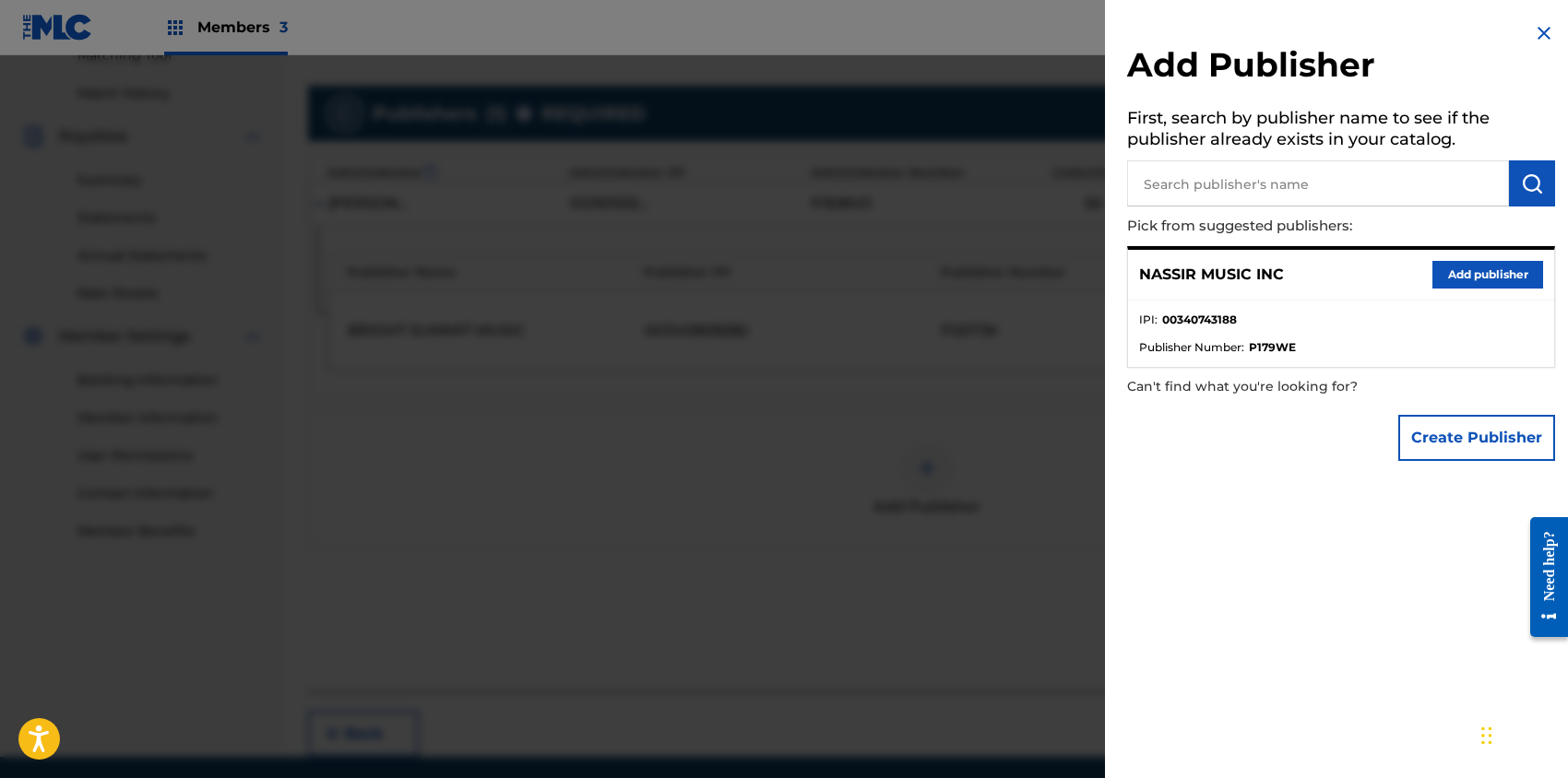
click at [1483, 271] on button "Add publisher" at bounding box center [1487, 274] width 111 height 28
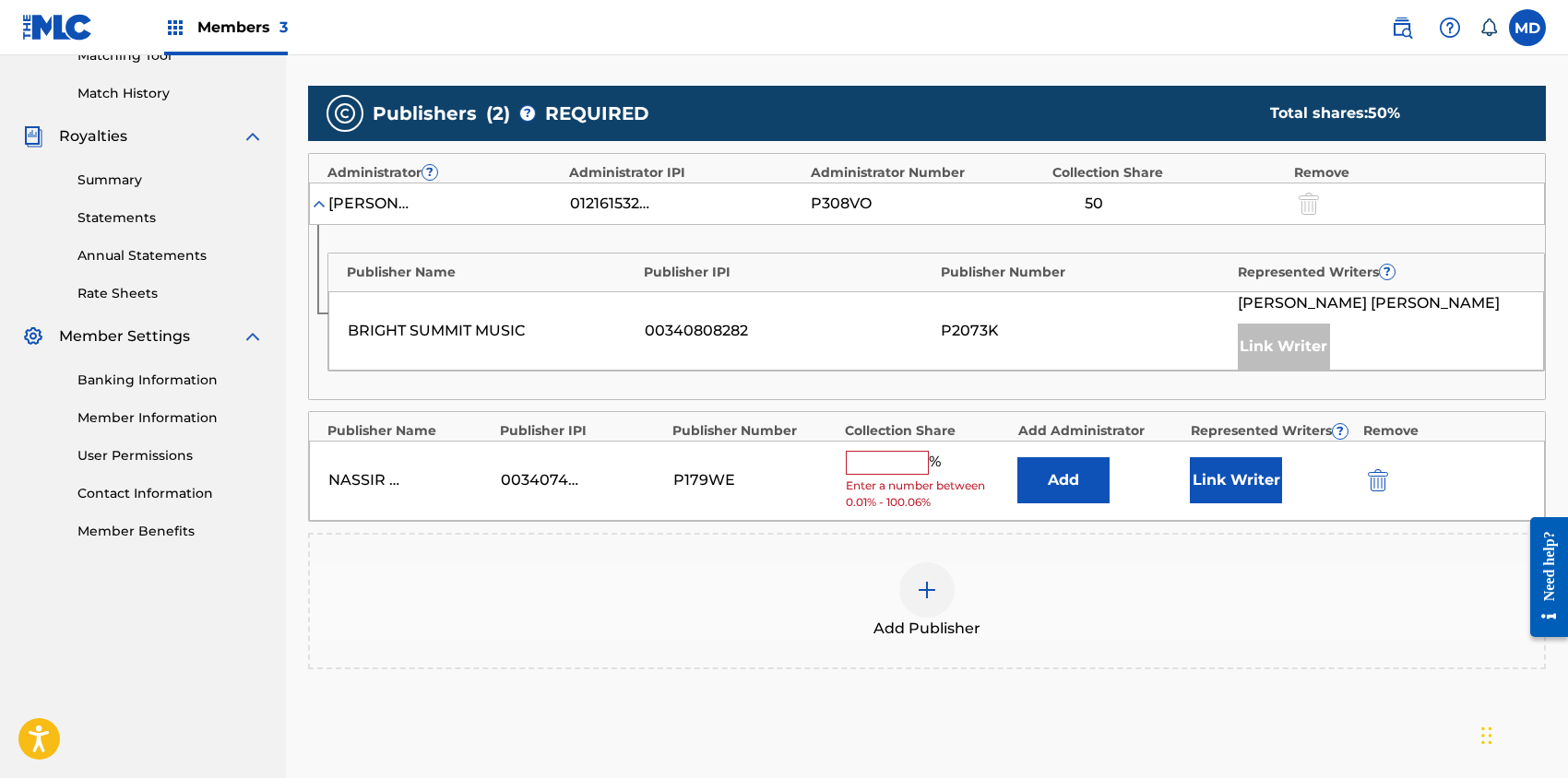
click at [882, 463] on input "text" at bounding box center [887, 462] width 83 height 24
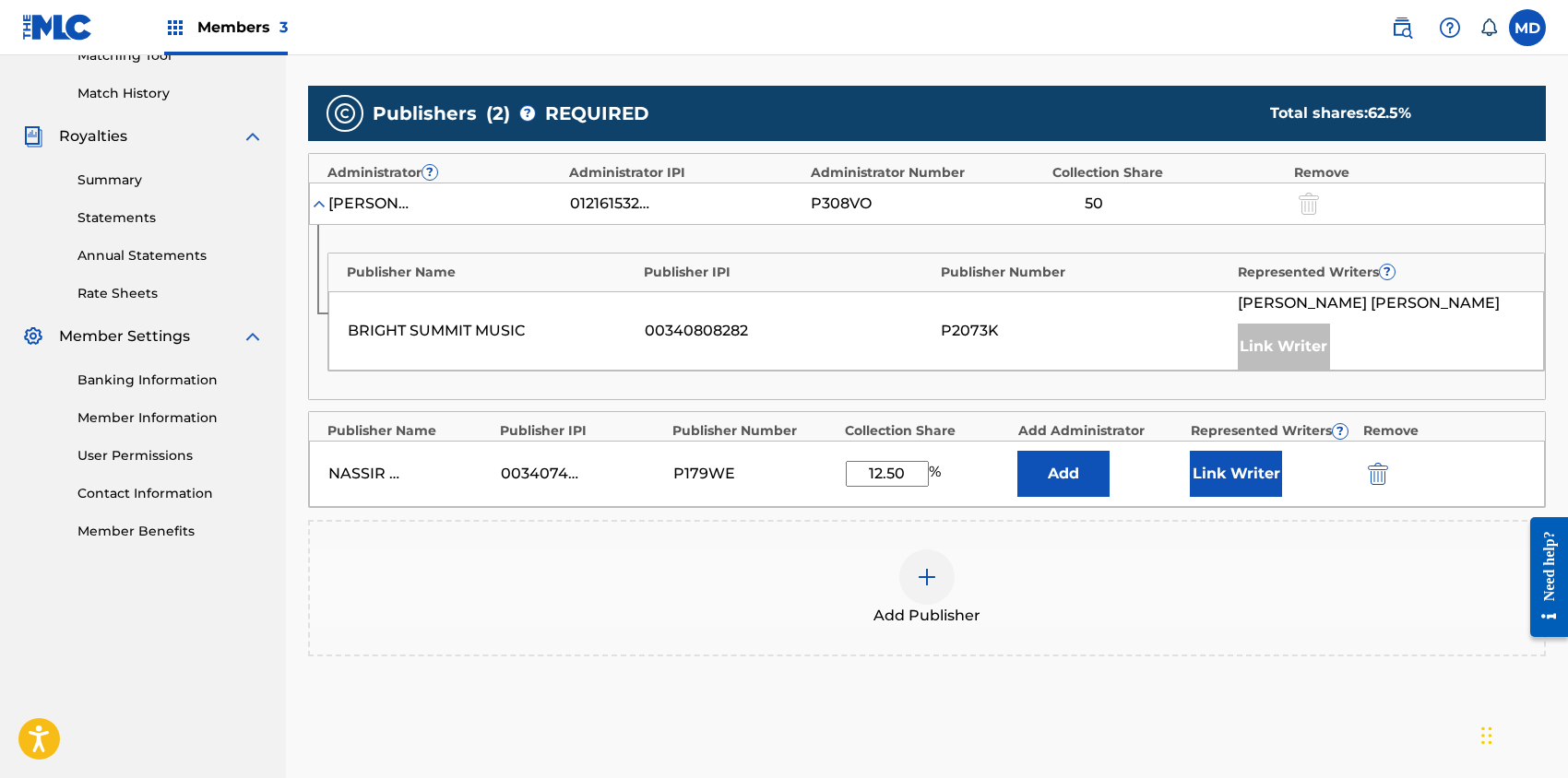
click at [1254, 477] on button "Link Writer" at bounding box center [1236, 474] width 92 height 46
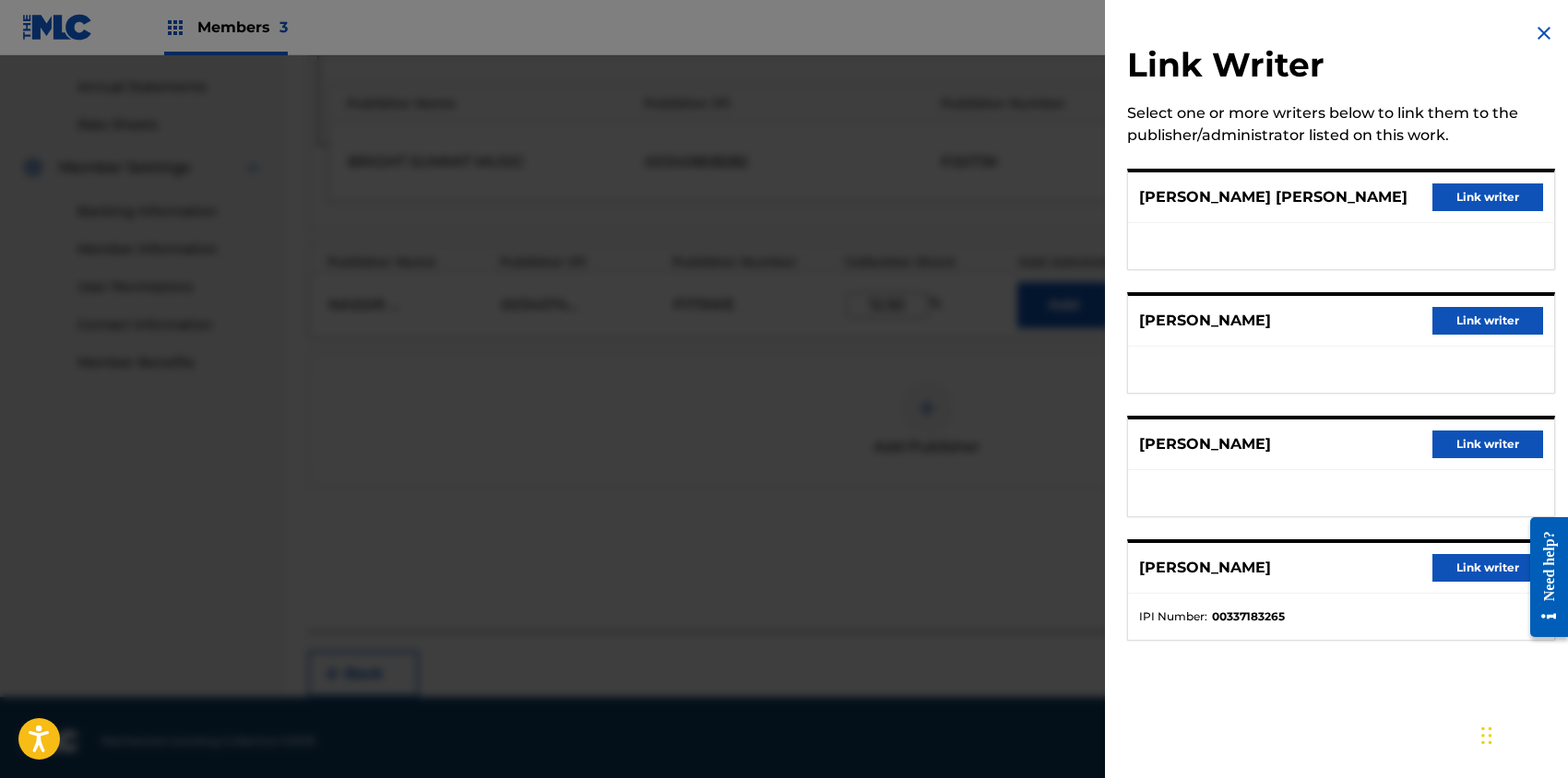
scroll to position [664, 0]
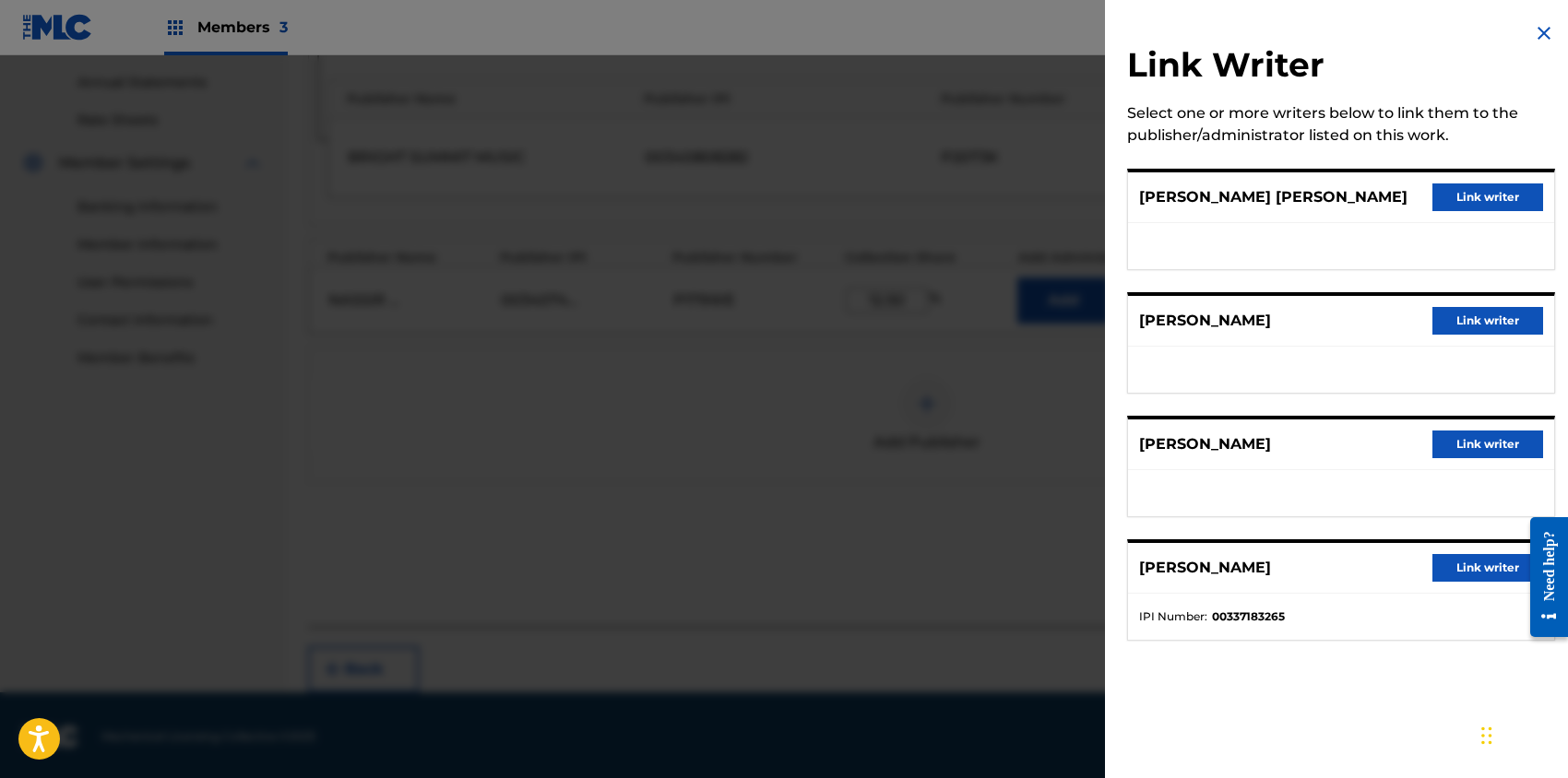
click at [1468, 569] on button "Link writer" at bounding box center [1487, 568] width 111 height 28
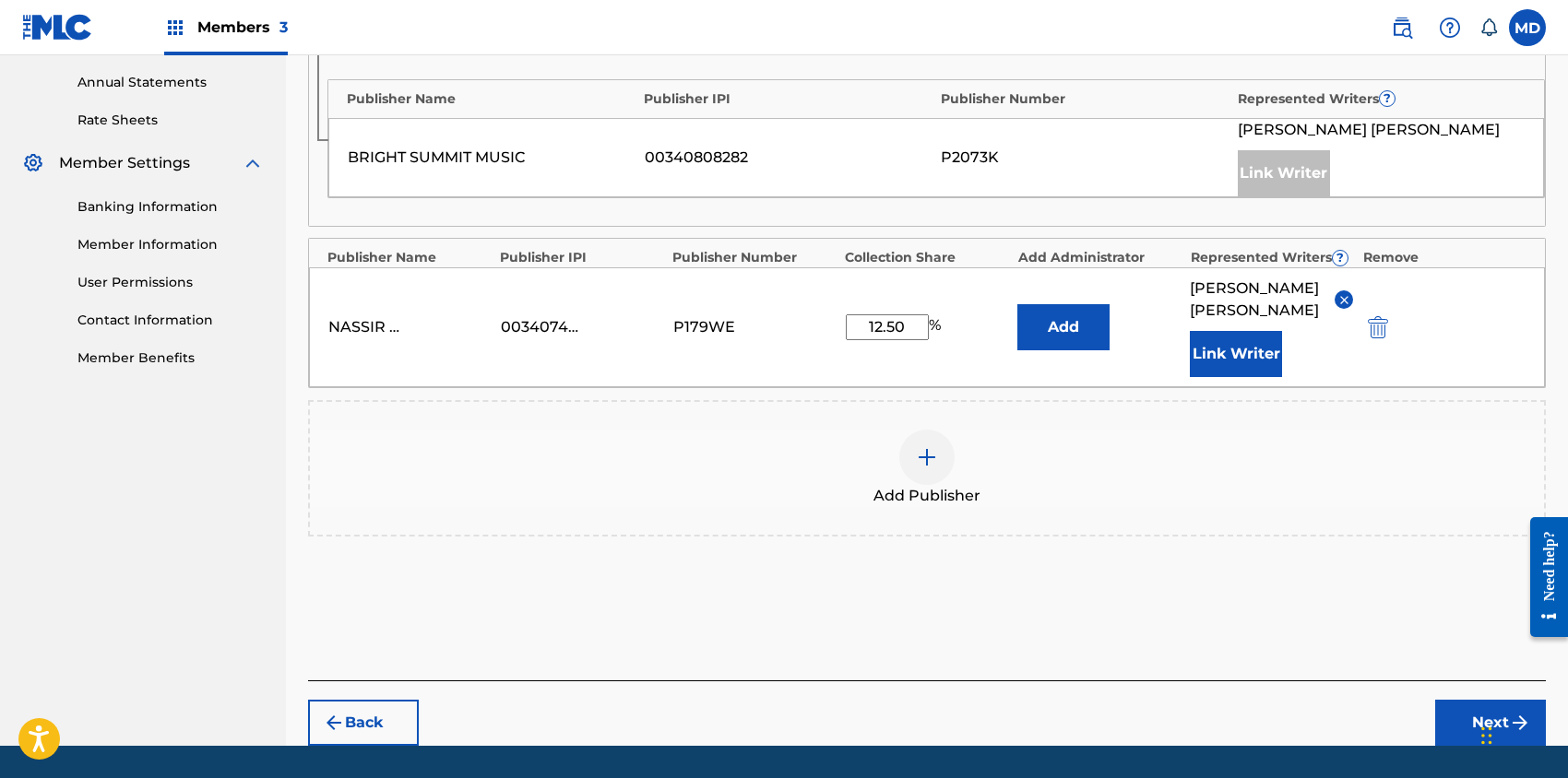
drag, startPoint x: 915, startPoint y: 324, endPoint x: 871, endPoint y: 327, distance: 44.1
click at [871, 327] on input "12.50" at bounding box center [887, 327] width 83 height 26
type input "25"
click at [1269, 713] on div "Back Next" at bounding box center [927, 713] width 1238 height 65
click at [1465, 715] on button "Next" at bounding box center [1490, 723] width 111 height 46
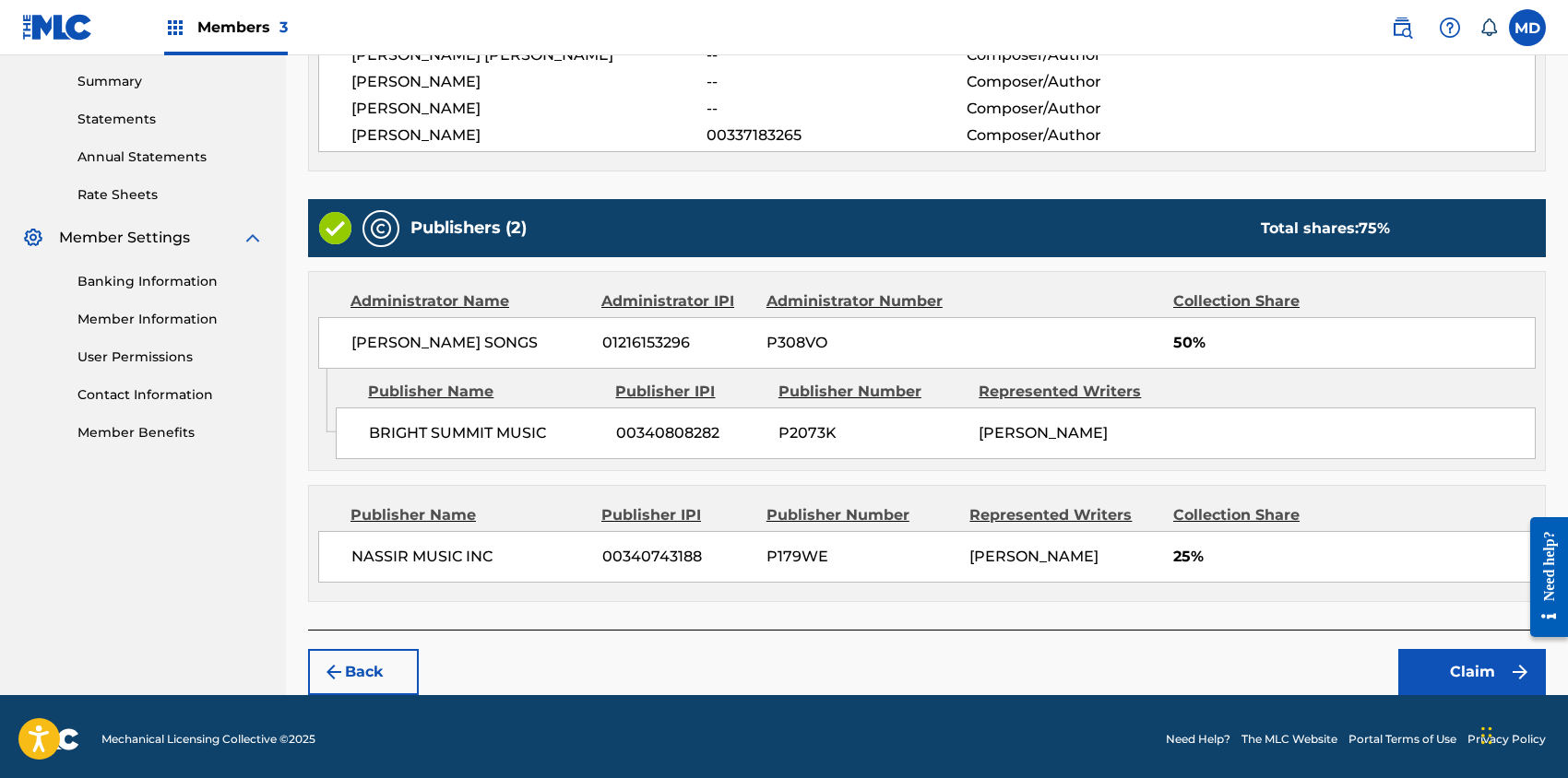
scroll to position [591, 0]
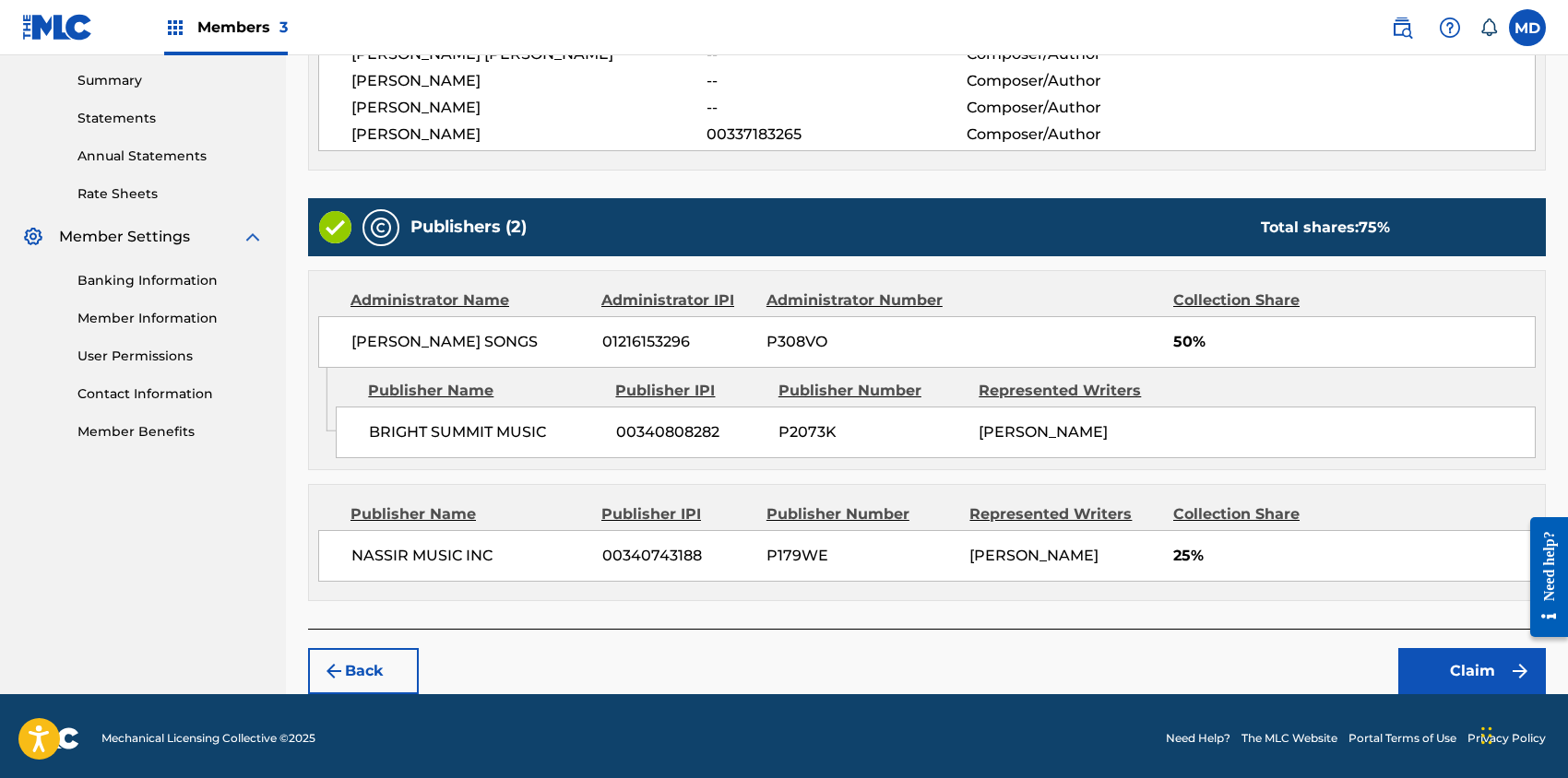
click at [1450, 666] on button "Claim" at bounding box center [1472, 671] width 147 height 46
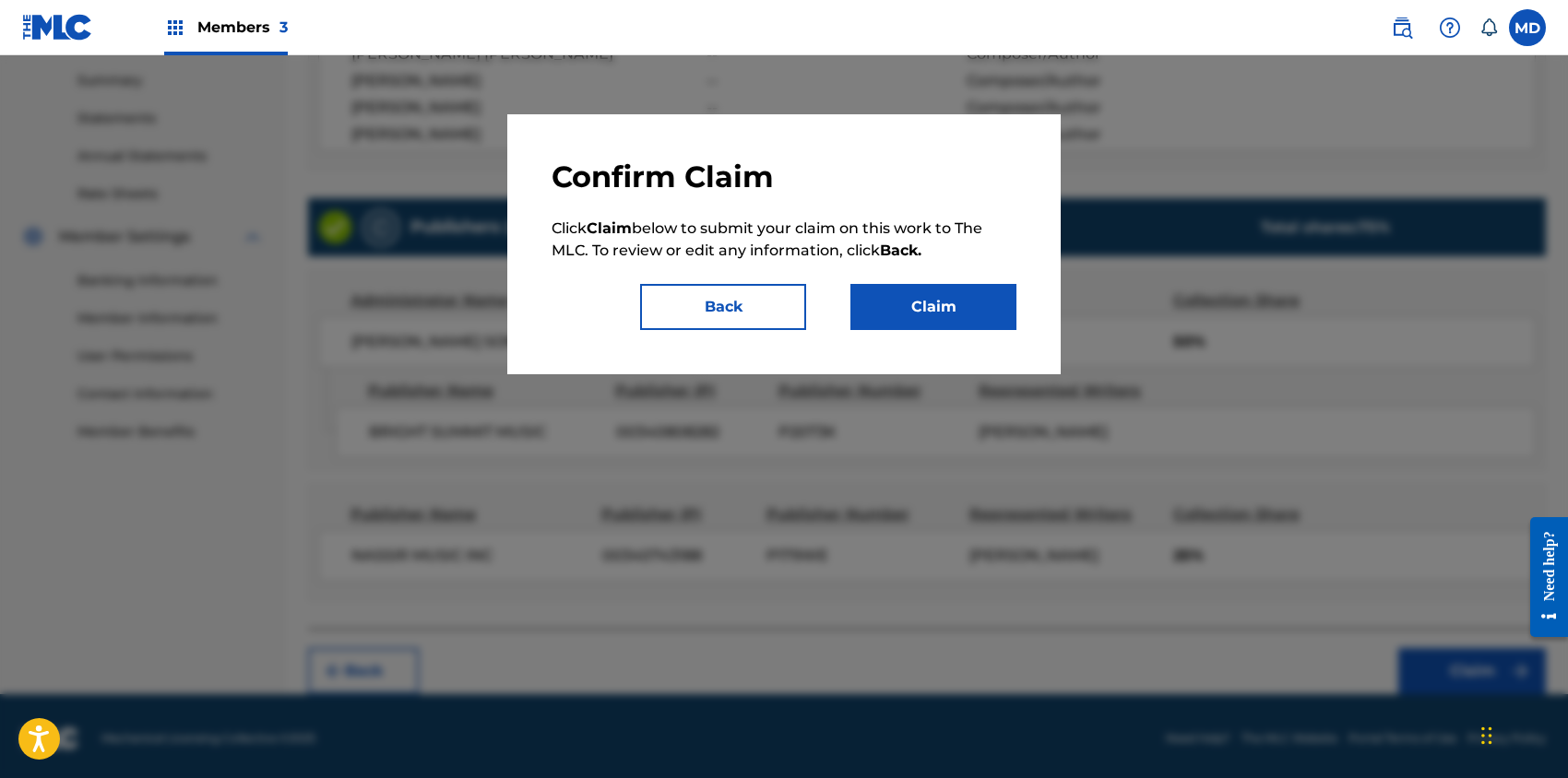
click at [945, 299] on button "Claim" at bounding box center [933, 307] width 166 height 46
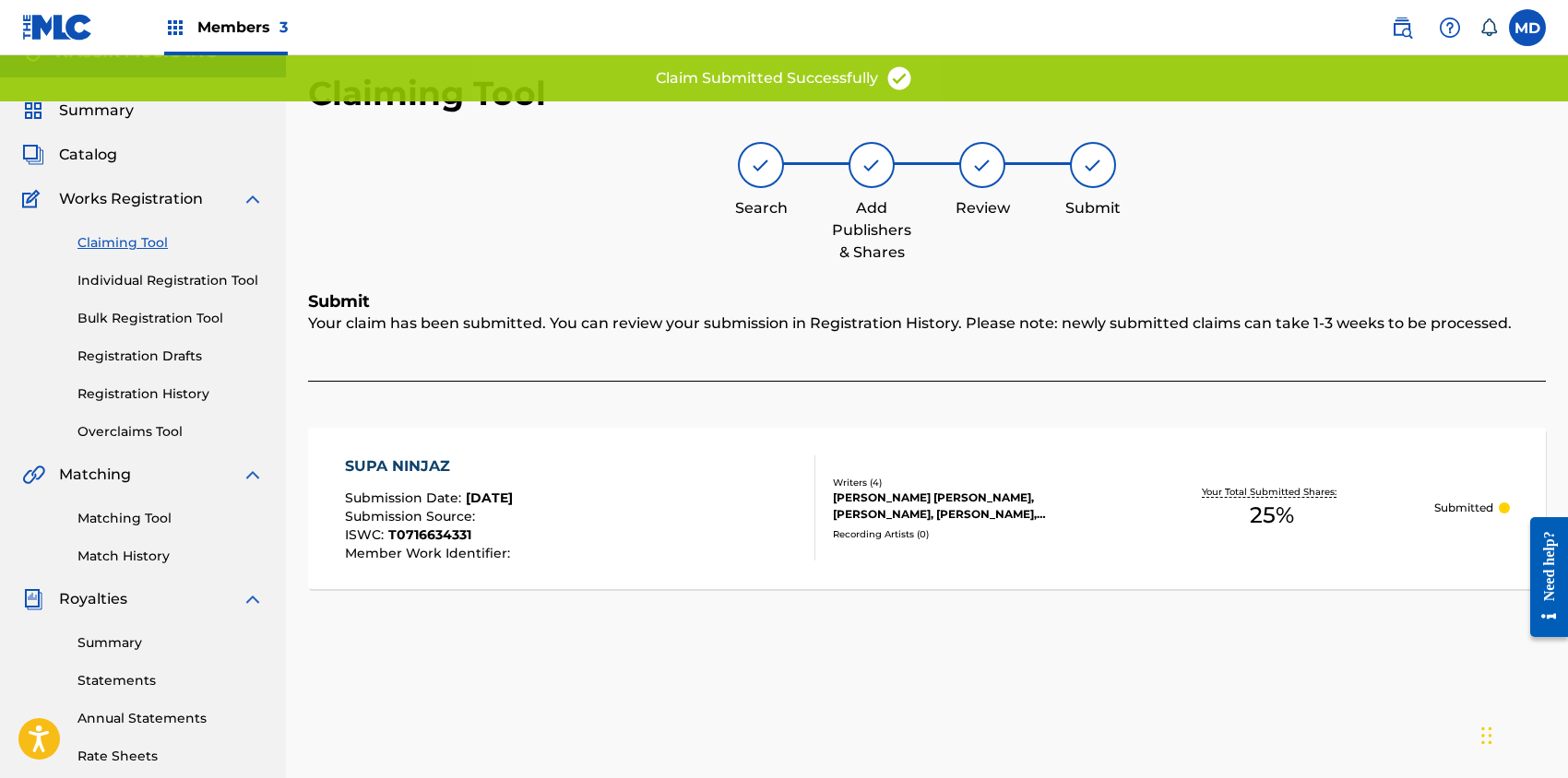
scroll to position [0, 0]
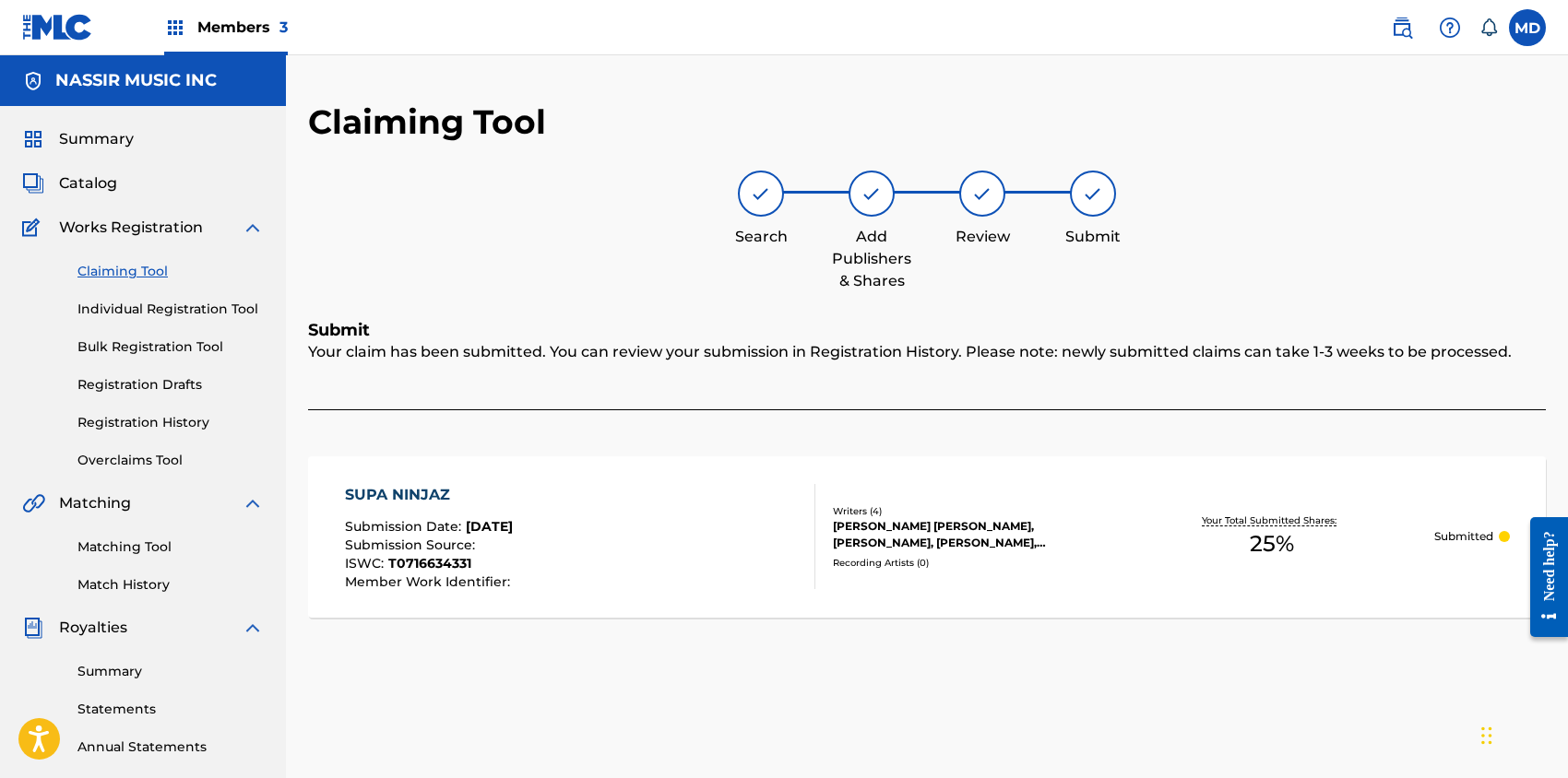
click at [121, 272] on link "Claiming Tool" at bounding box center [170, 272] width 186 height 19
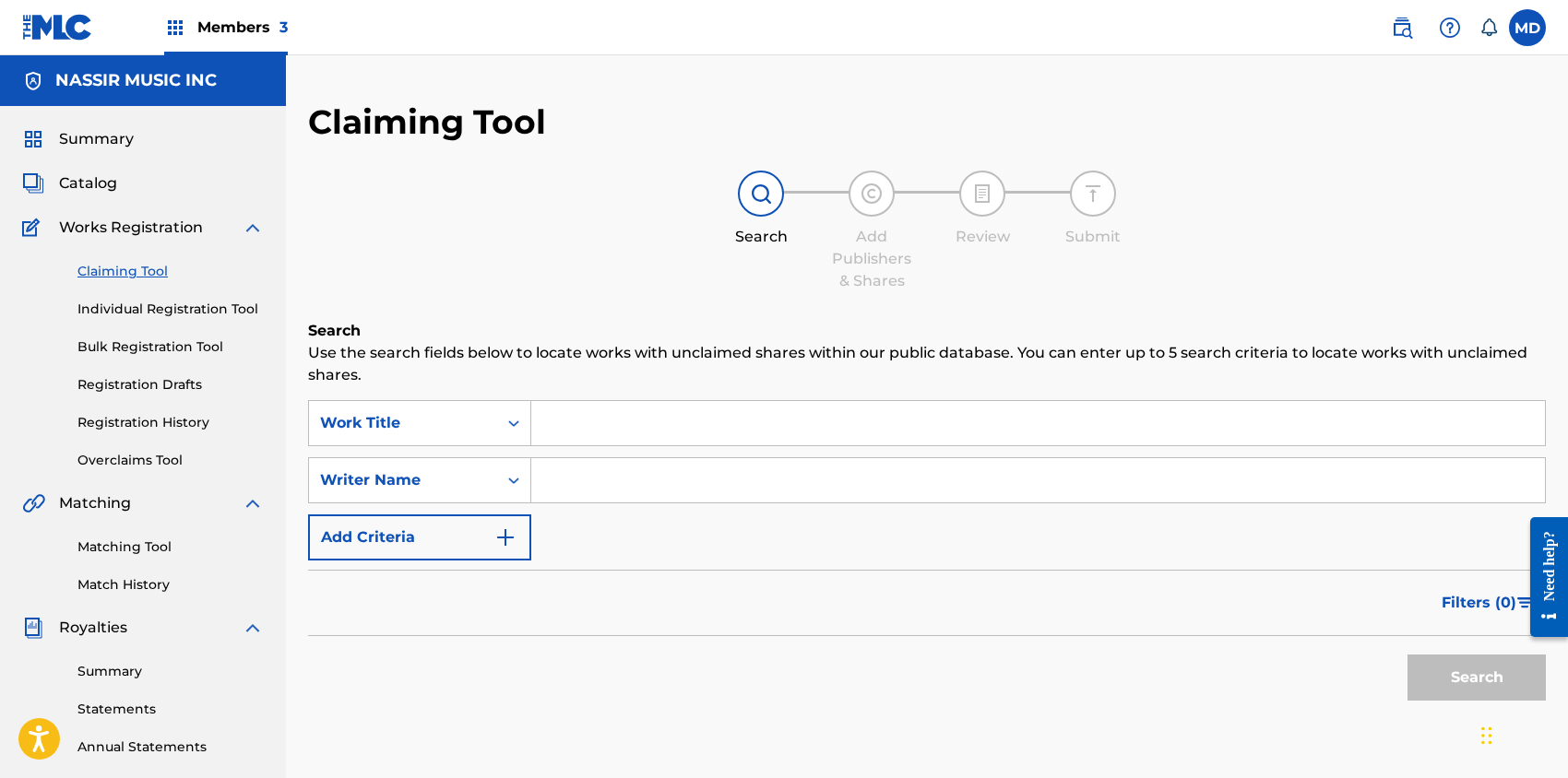
click at [635, 417] on input "Search Form" at bounding box center [1038, 424] width 1013 height 44
paste input "SUPER MODEL"
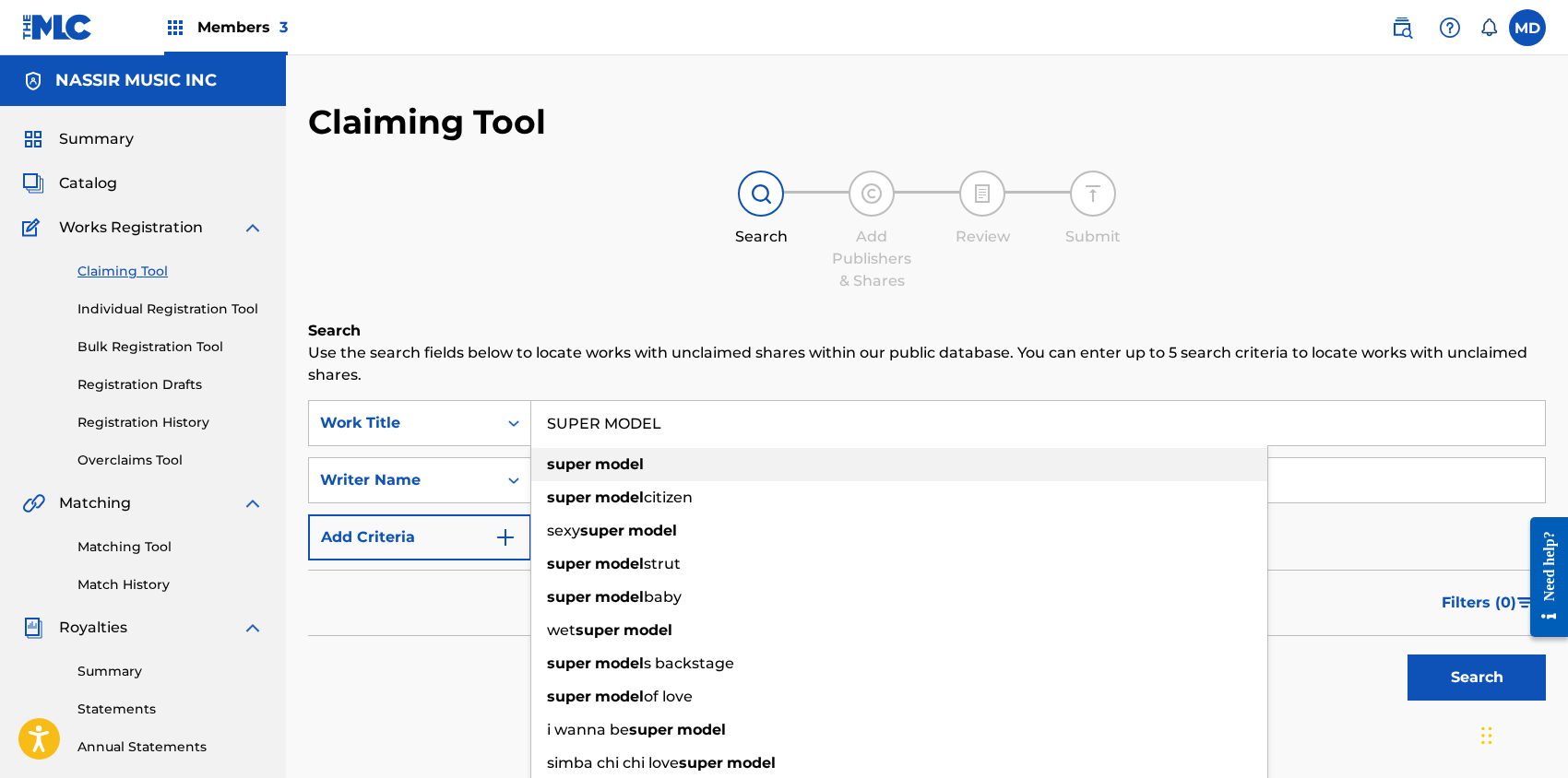
click at [693, 471] on div "super model" at bounding box center [900, 464] width 736 height 33
type input "super model"
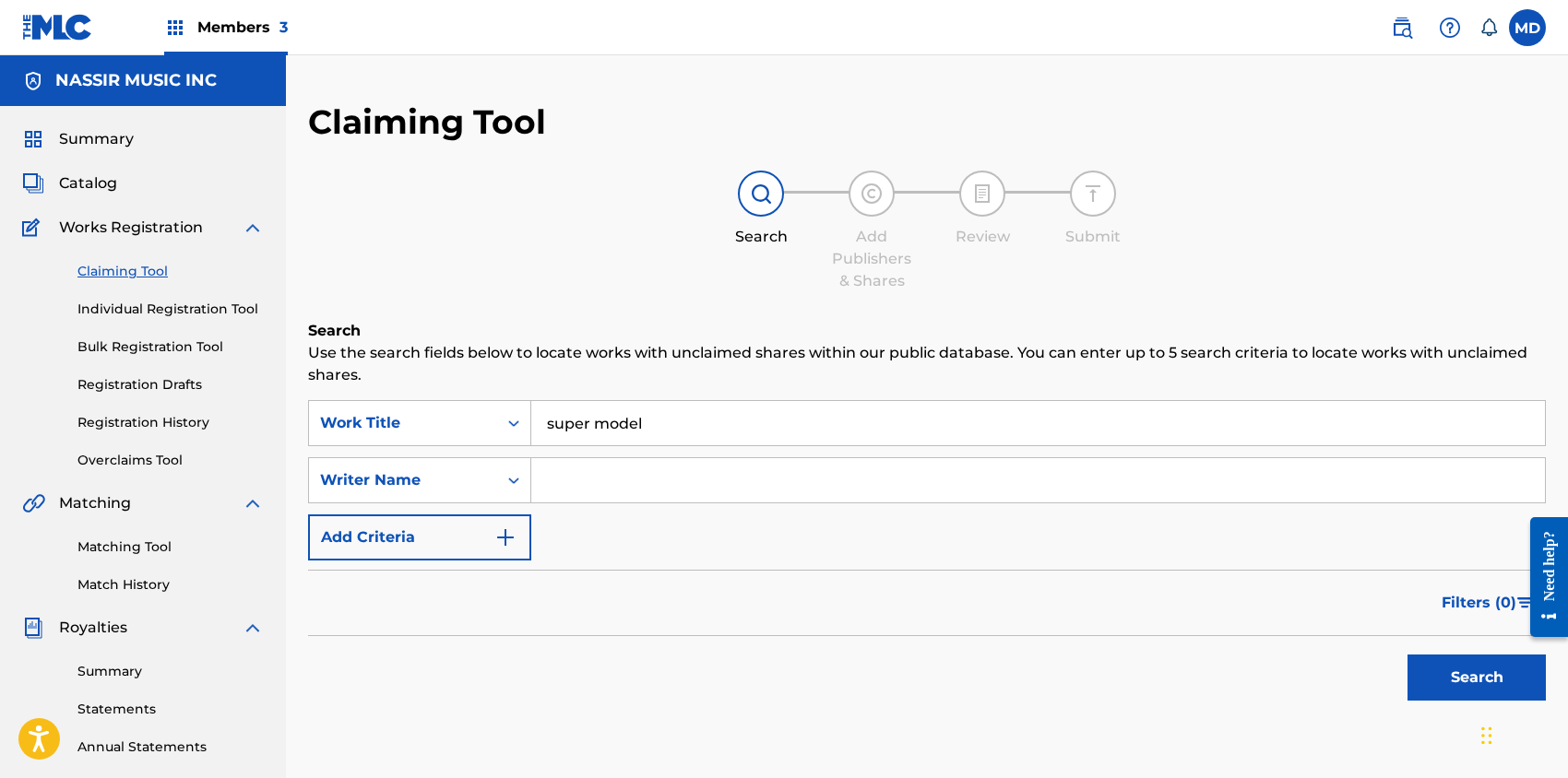
click at [1471, 676] on button "Search" at bounding box center [1477, 678] width 139 height 46
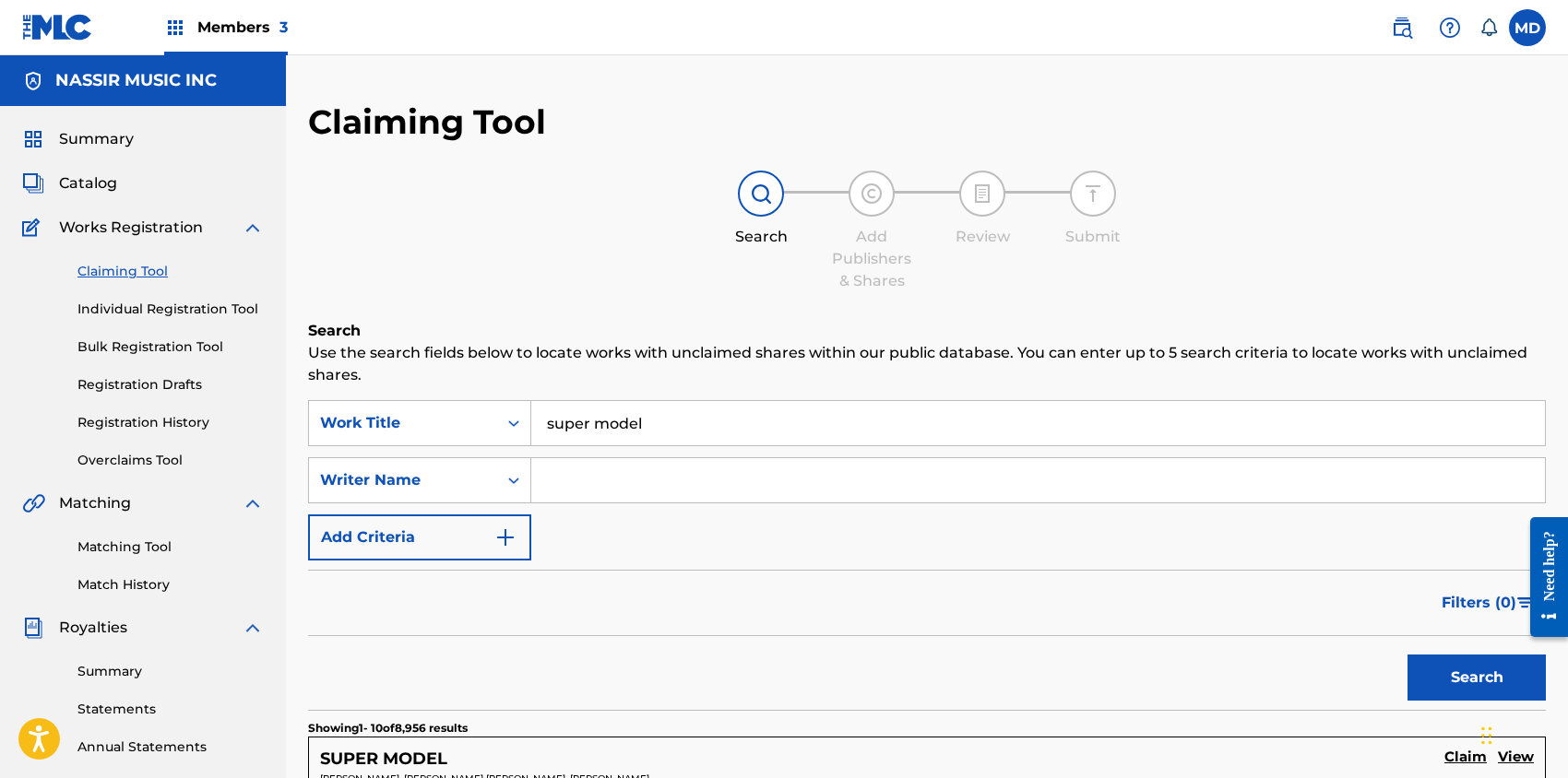
click at [616, 486] on input "Search Form" at bounding box center [1038, 480] width 1013 height 44
paste input "[PERSON_NAME] [PERSON_NAME]"
click at [1445, 672] on button "Search" at bounding box center [1477, 678] width 139 height 46
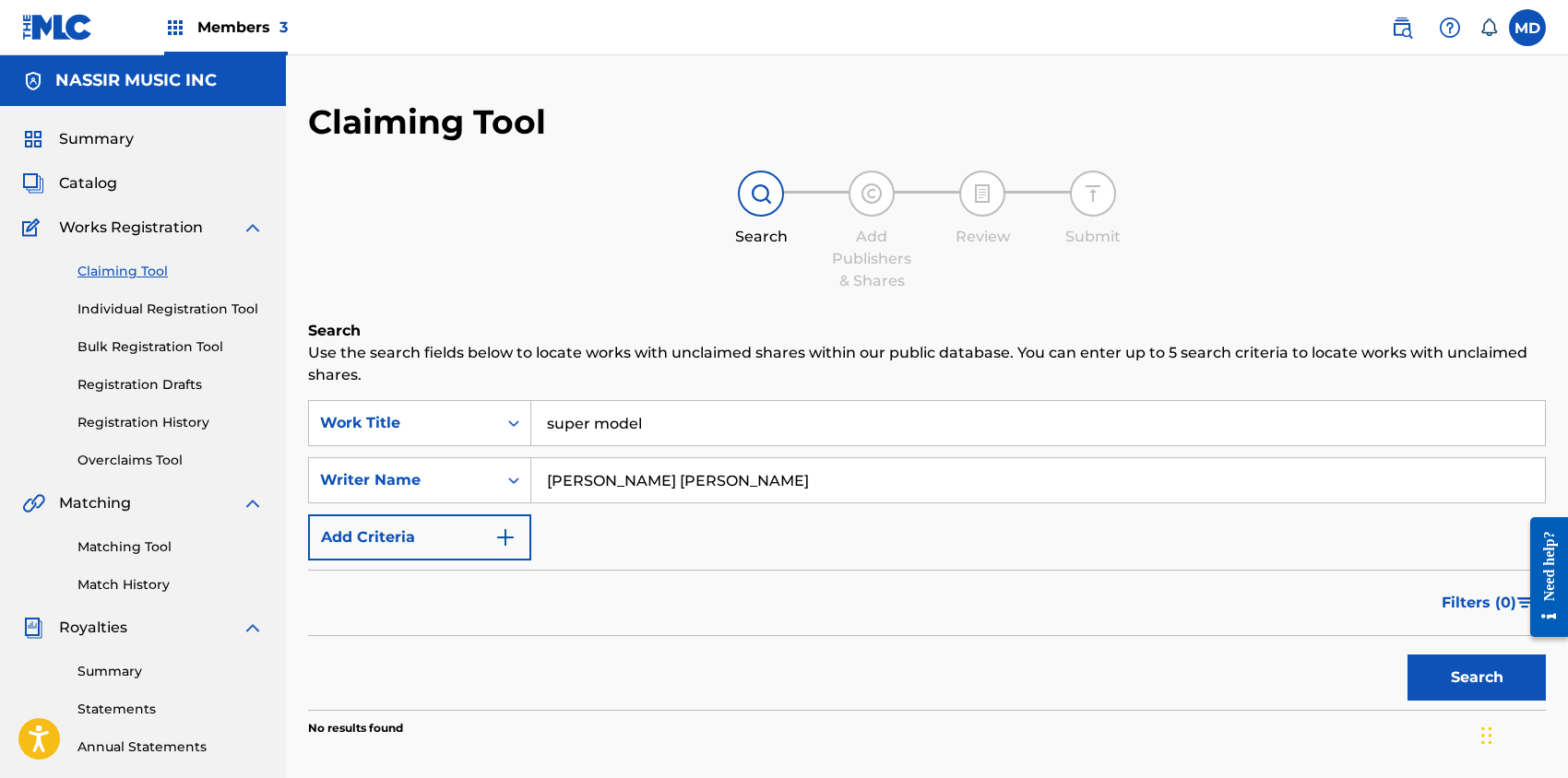
drag, startPoint x: 586, startPoint y: 476, endPoint x: 538, endPoint y: 488, distance: 49.5
click at [538, 488] on input "[PERSON_NAME] [PERSON_NAME]" at bounding box center [1038, 480] width 1013 height 44
click at [751, 481] on input "[PERSON_NAME] [PERSON_NAME]" at bounding box center [1038, 480] width 1013 height 44
type input "[PERSON_NAME] [PERSON_NAME]"
click at [1407, 655] on button "Search" at bounding box center [1477, 678] width 139 height 46
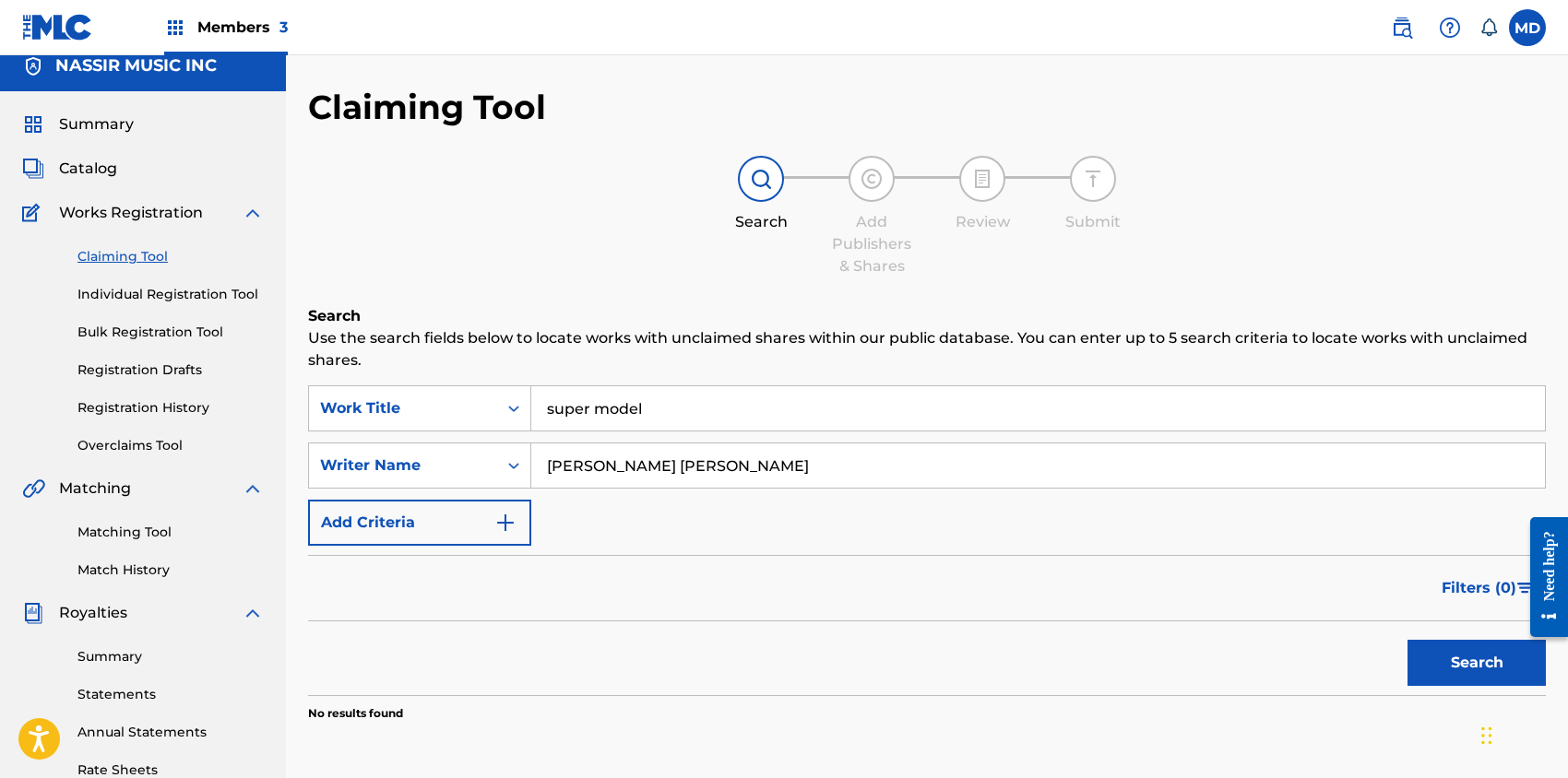
scroll to position [122, 0]
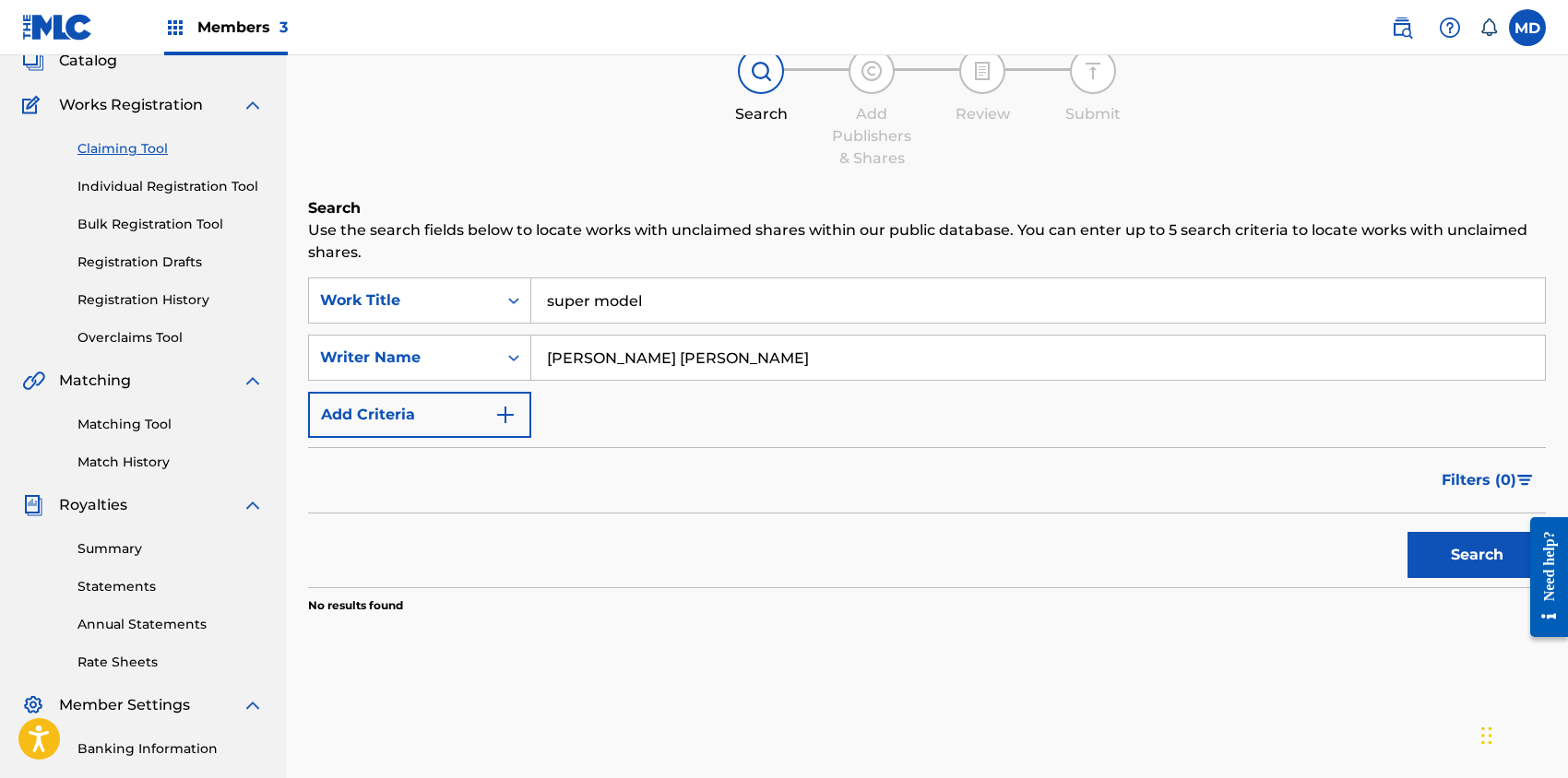
click at [551, 298] on input "super model" at bounding box center [1038, 300] width 1013 height 44
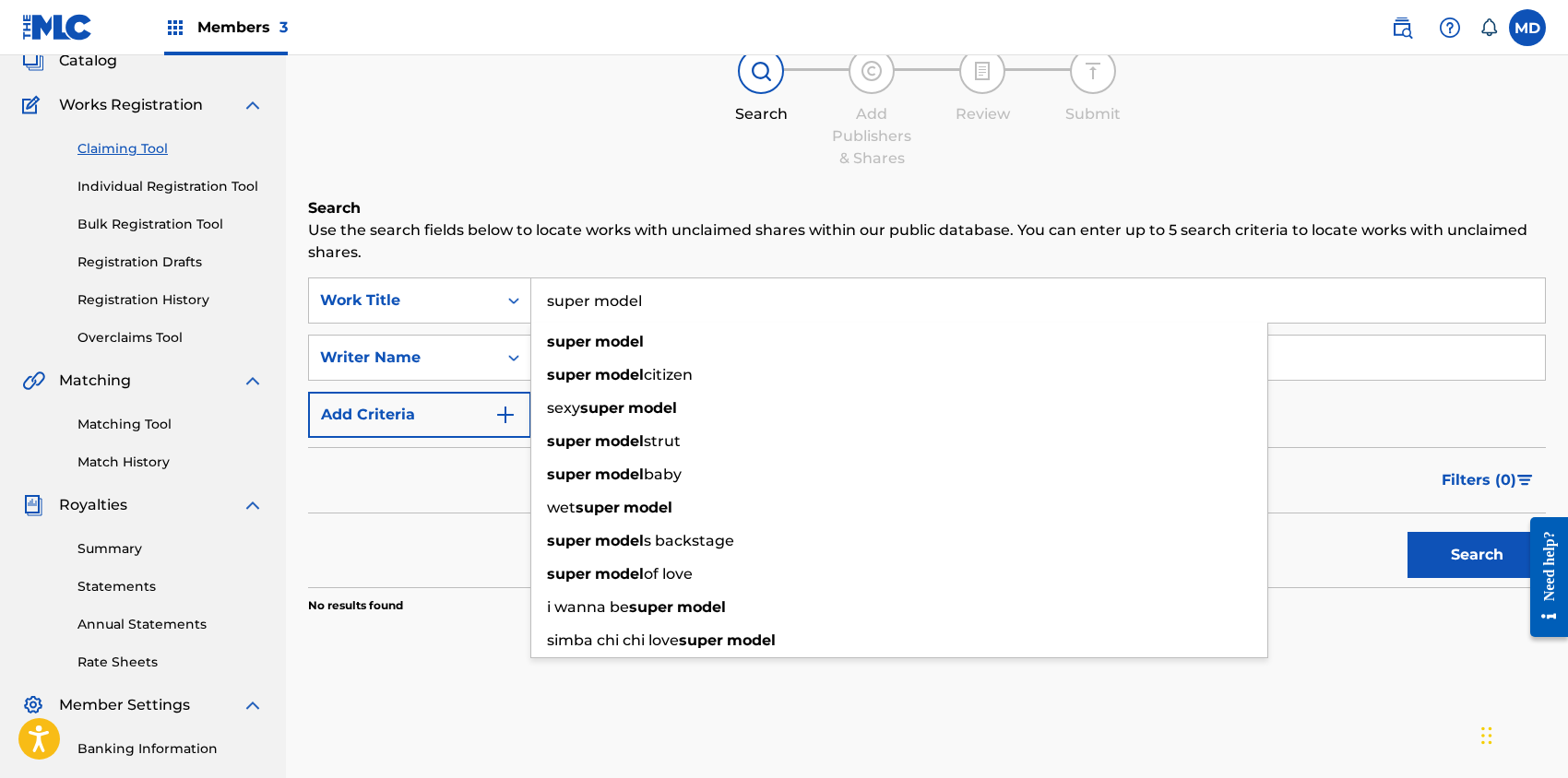
click at [544, 298] on input "super model" at bounding box center [1038, 300] width 1013 height 44
click at [554, 163] on div "Search Add Publishers & Shares Review Submit" at bounding box center [927, 109] width 1238 height 121
drag, startPoint x: 655, startPoint y: 306, endPoint x: 522, endPoint y: 314, distance: 133.2
click at [522, 314] on div "SearchWithCriteria3d80133a-e289-4218-a0bf-57a9b82da632 Work Title super model s…" at bounding box center [927, 300] width 1238 height 46
paste input "SUPER MODEL"
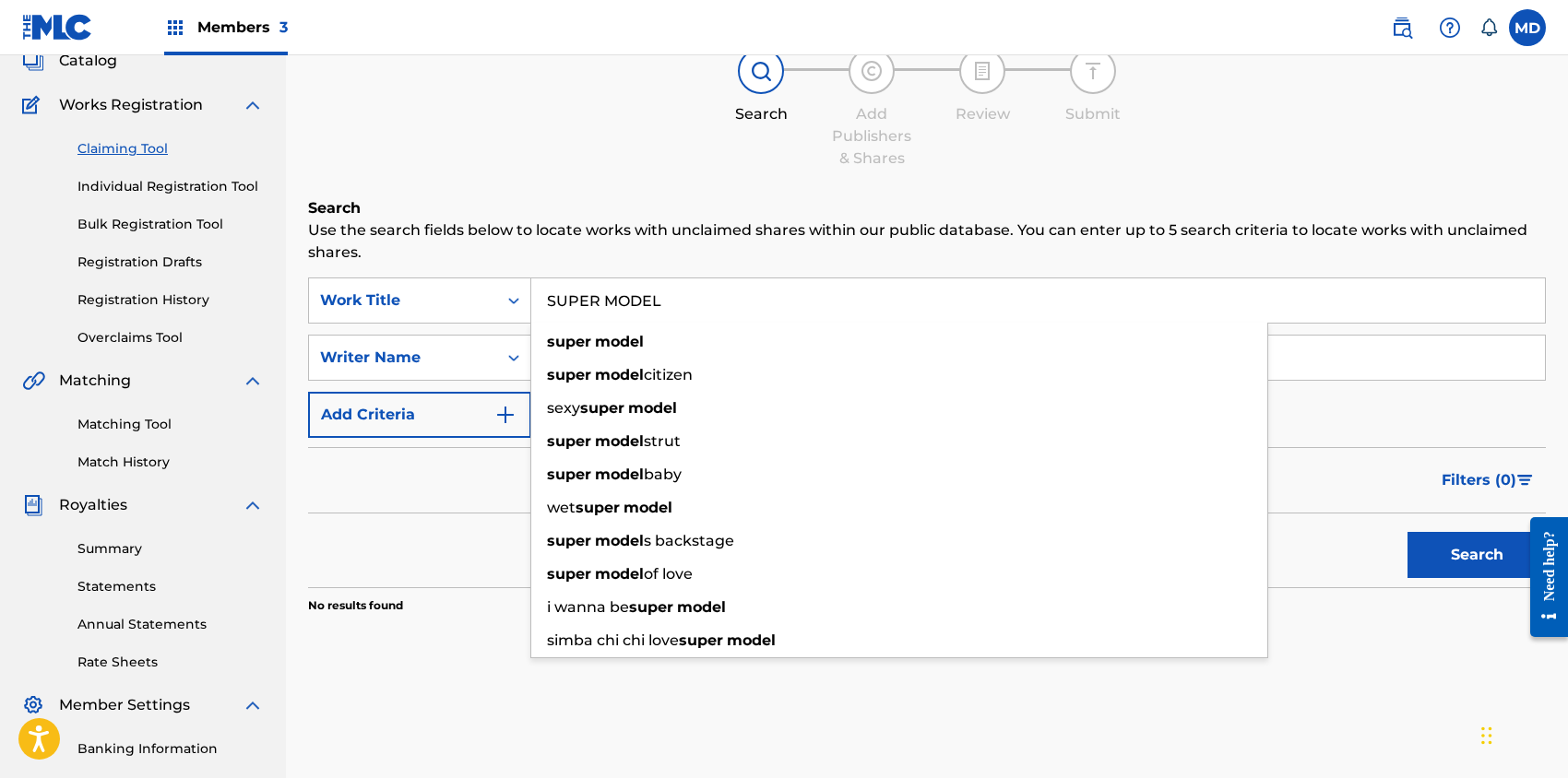
type input "SUPER MODEL"
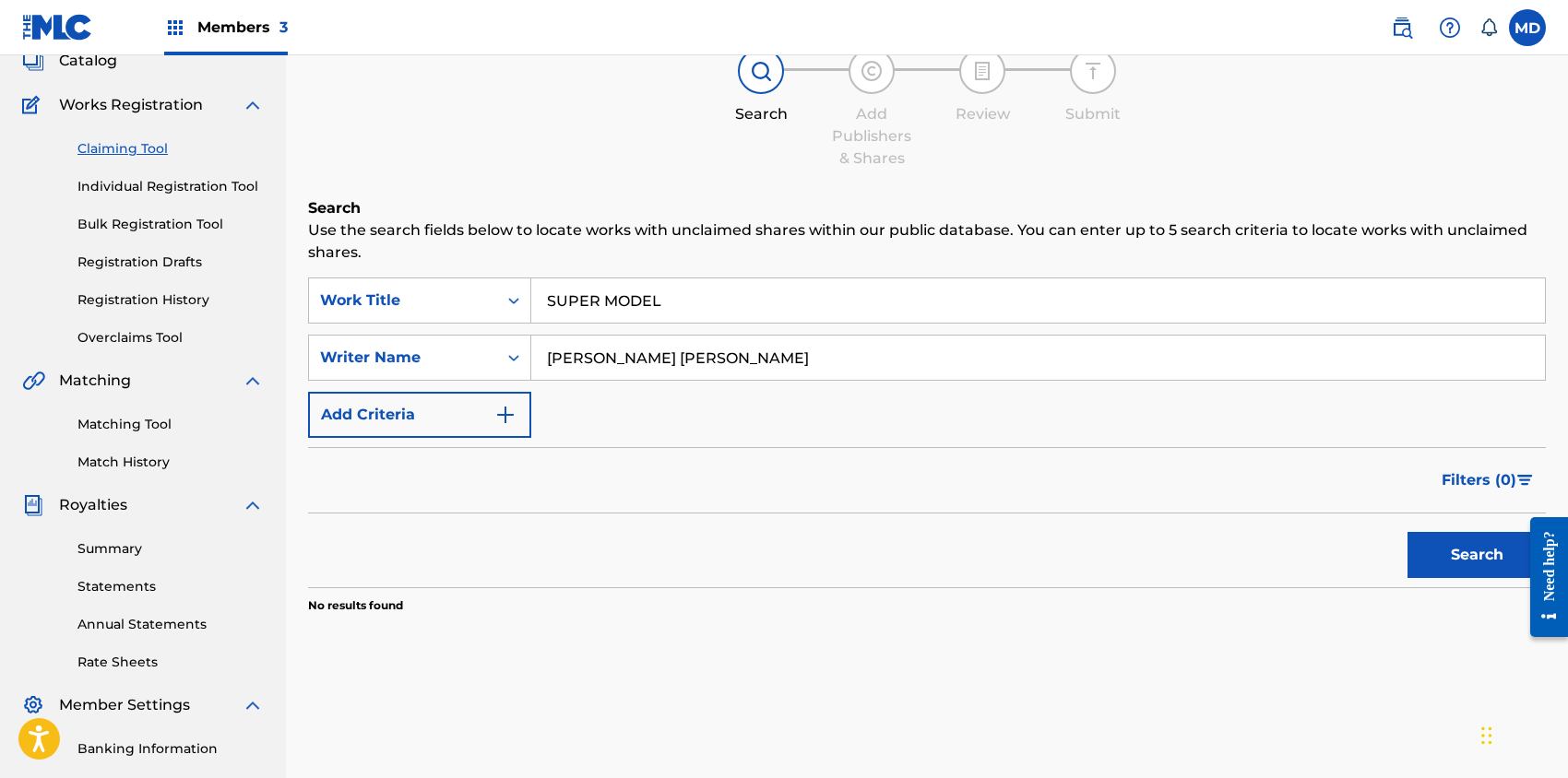
click at [601, 143] on div "Search Add Publishers & Shares Review Submit" at bounding box center [927, 109] width 1238 height 121
click at [1442, 548] on button "Search" at bounding box center [1477, 556] width 139 height 46
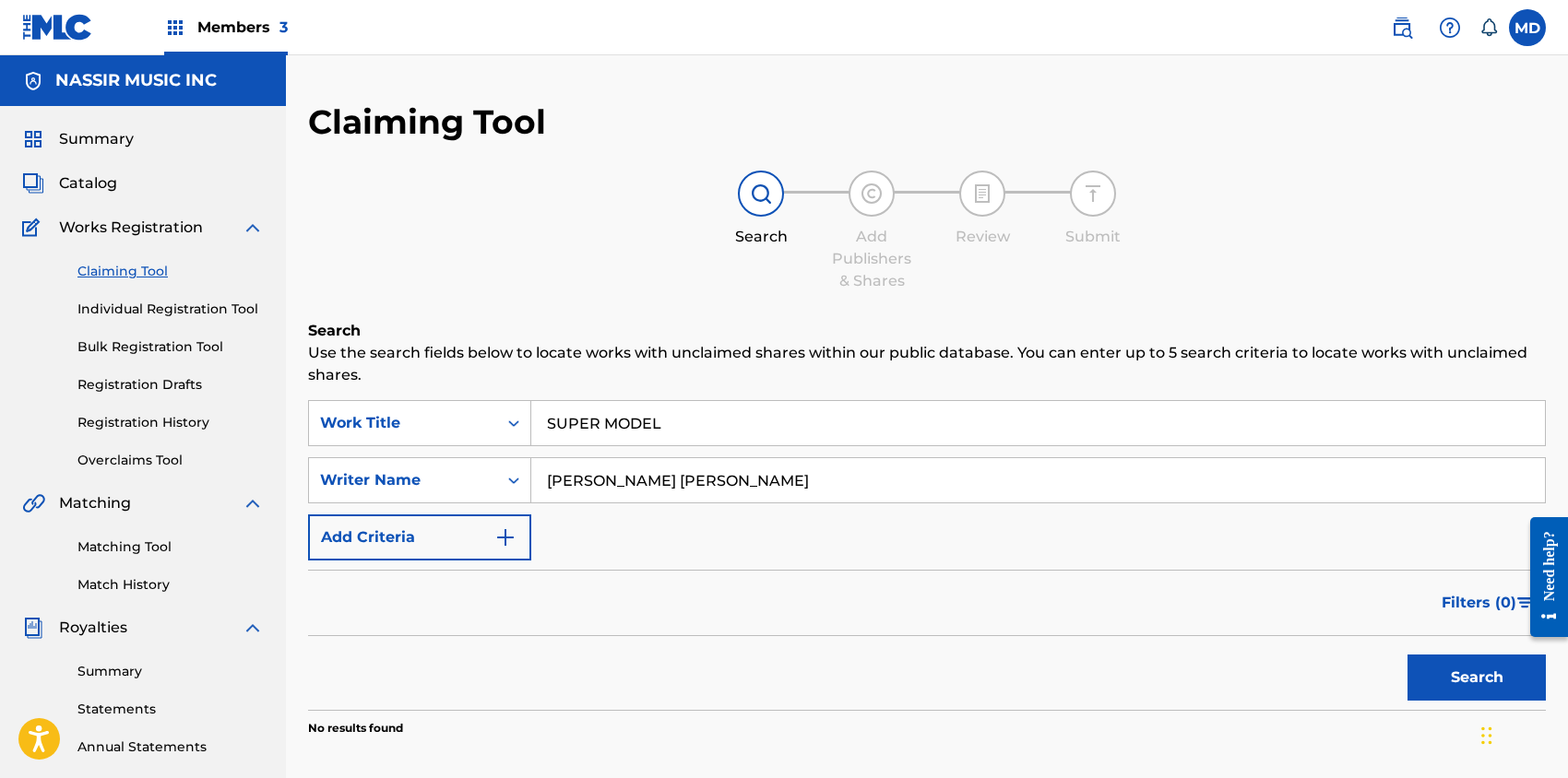
click at [227, 24] on span "Members 3" at bounding box center [243, 27] width 91 height 21
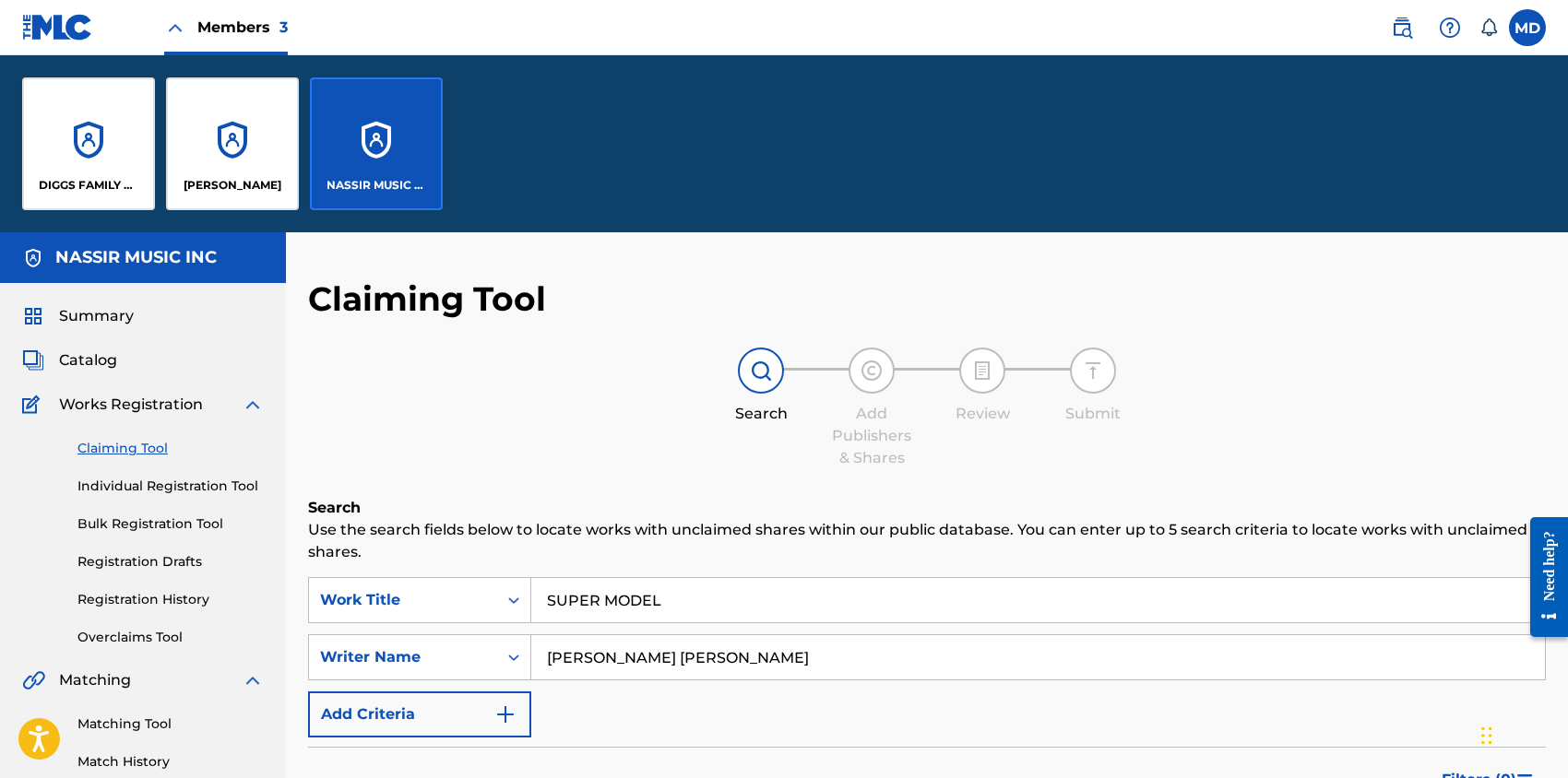
click at [101, 161] on div "DIGGS FAMILY MUSIC" at bounding box center [89, 143] width 133 height 133
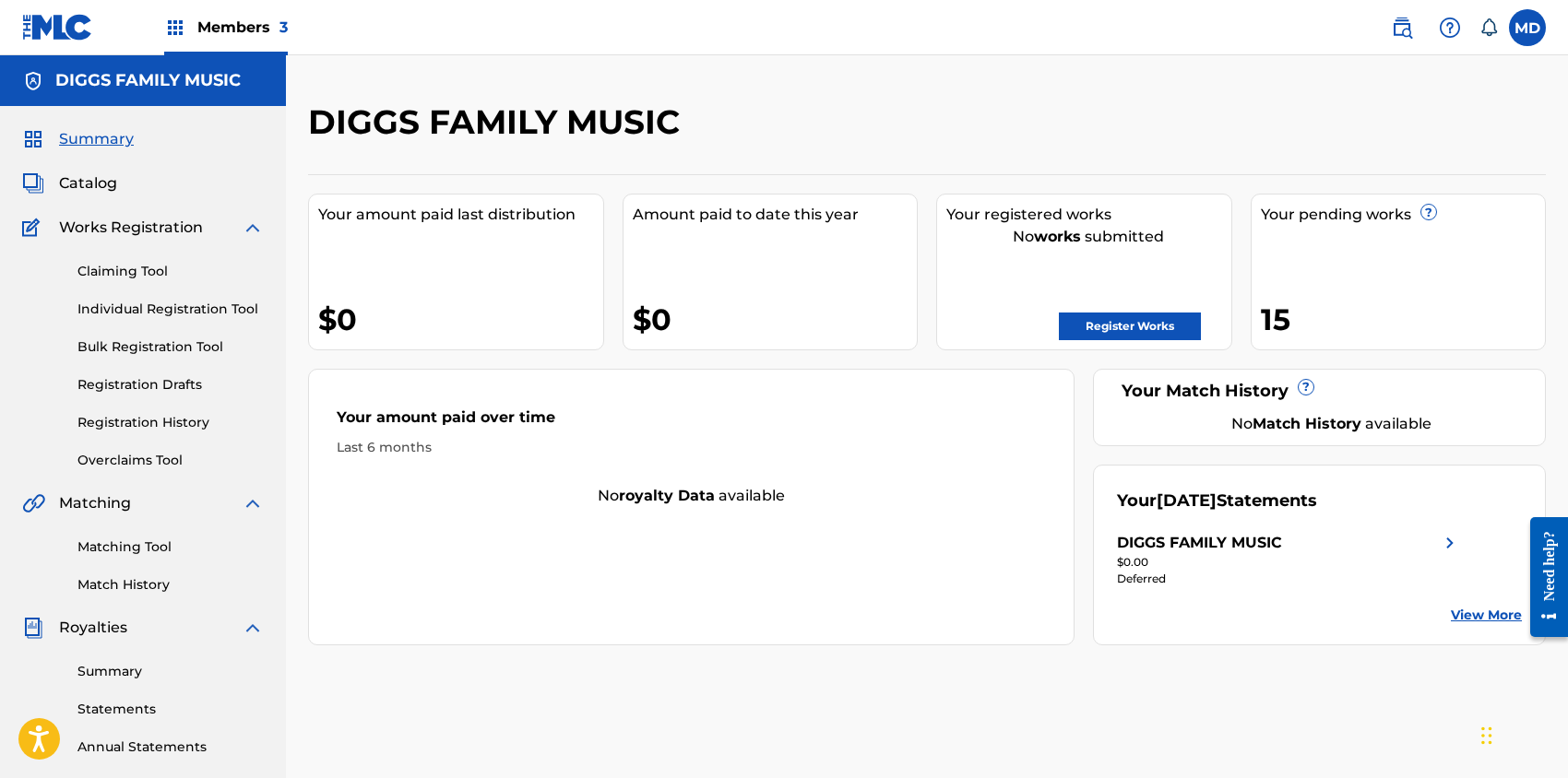
click at [114, 272] on link "Claiming Tool" at bounding box center [170, 272] width 186 height 19
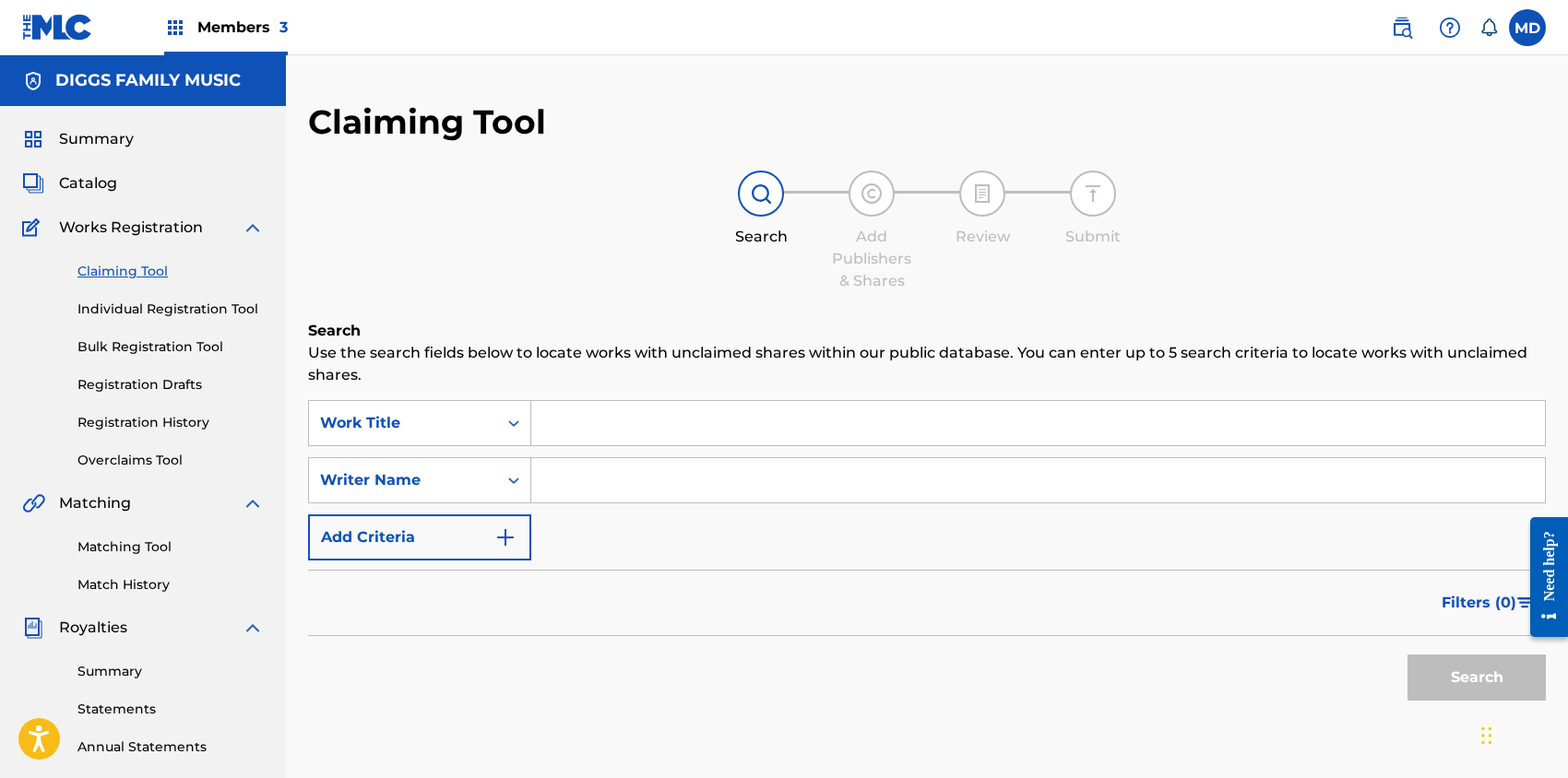
click at [601, 417] on input "Search Form" at bounding box center [1038, 424] width 1013 height 44
paste input "SUPER MODEL"
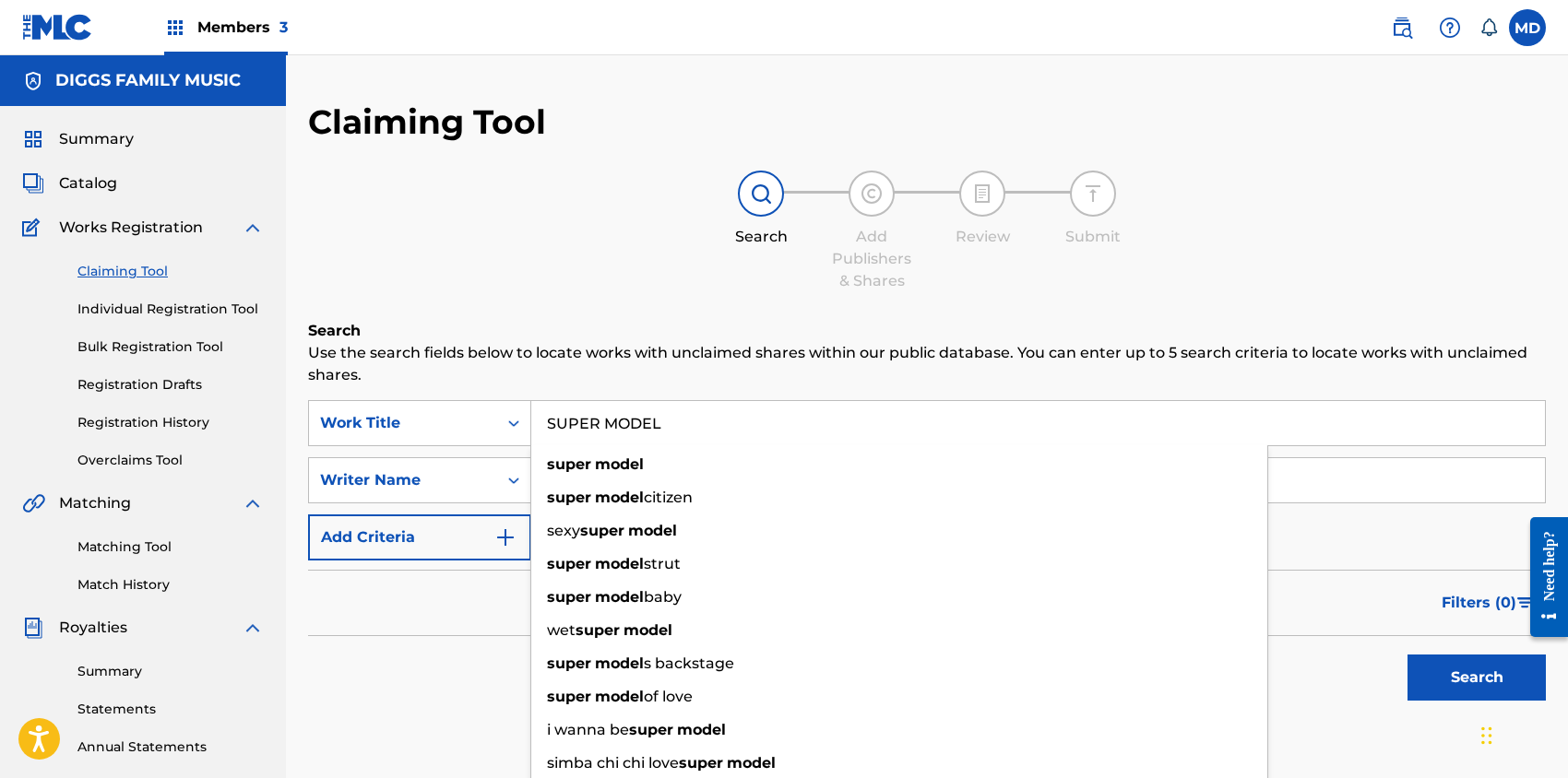
type input "SUPER MODEL"
click at [587, 261] on div "Search Add Publishers & Shares Review Submit" at bounding box center [927, 231] width 1238 height 121
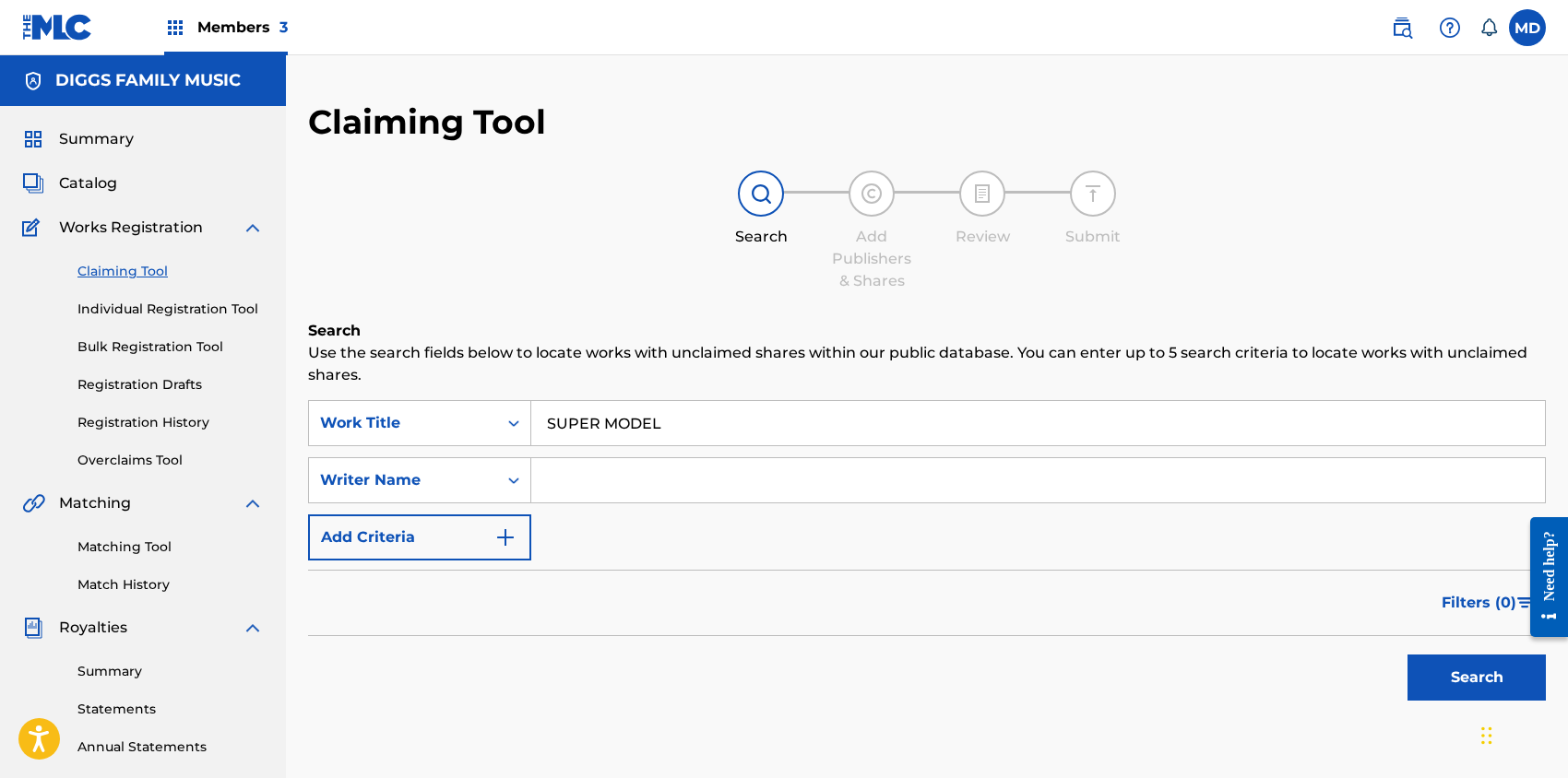
click at [717, 482] on input "Search Form" at bounding box center [1038, 480] width 1013 height 44
type input "[PERSON_NAME]"
click at [1460, 678] on button "Search" at bounding box center [1477, 678] width 139 height 46
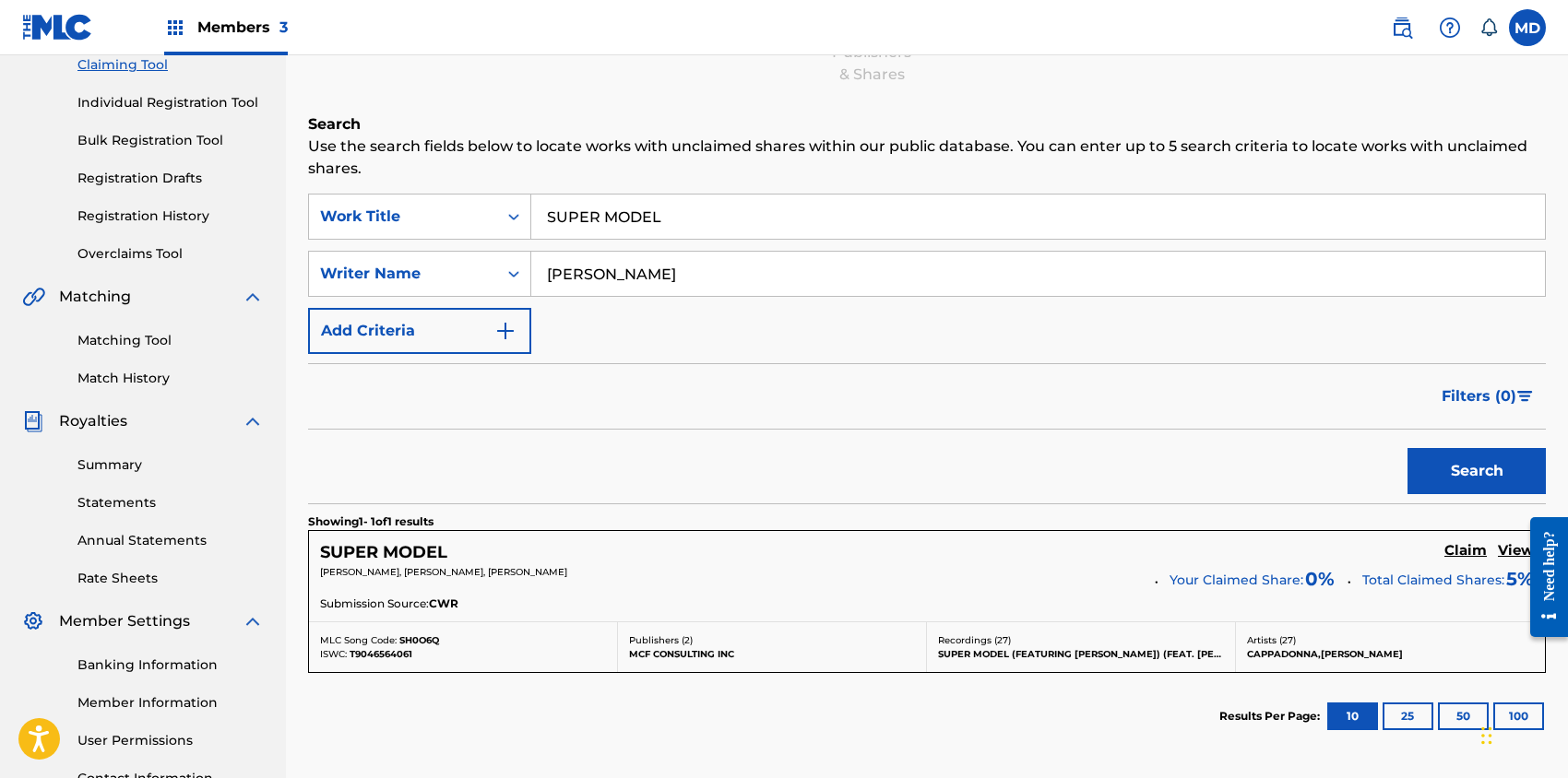
scroll to position [368, 0]
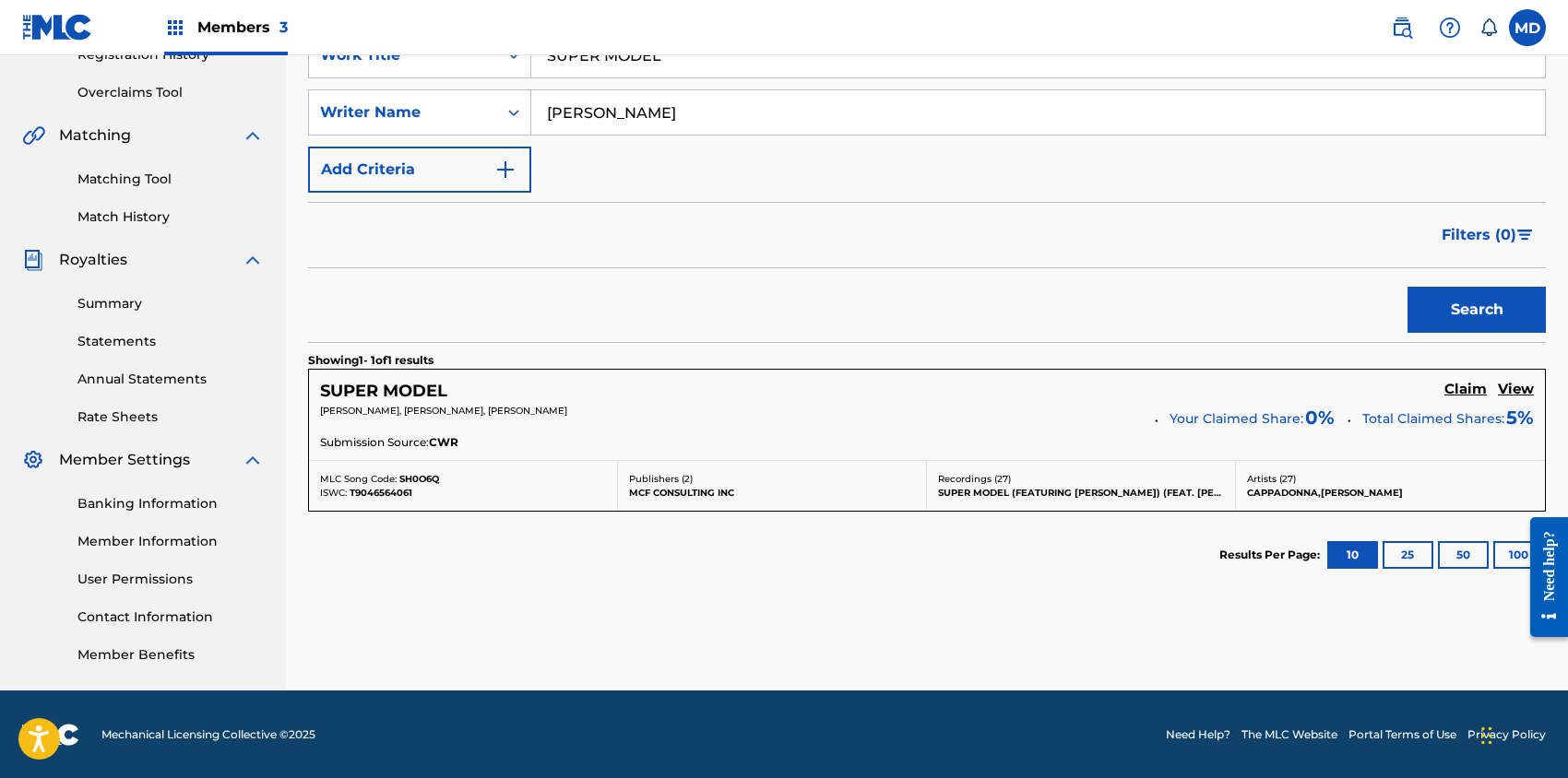
click at [1515, 388] on h5 "View" at bounding box center [1515, 390] width 36 height 17
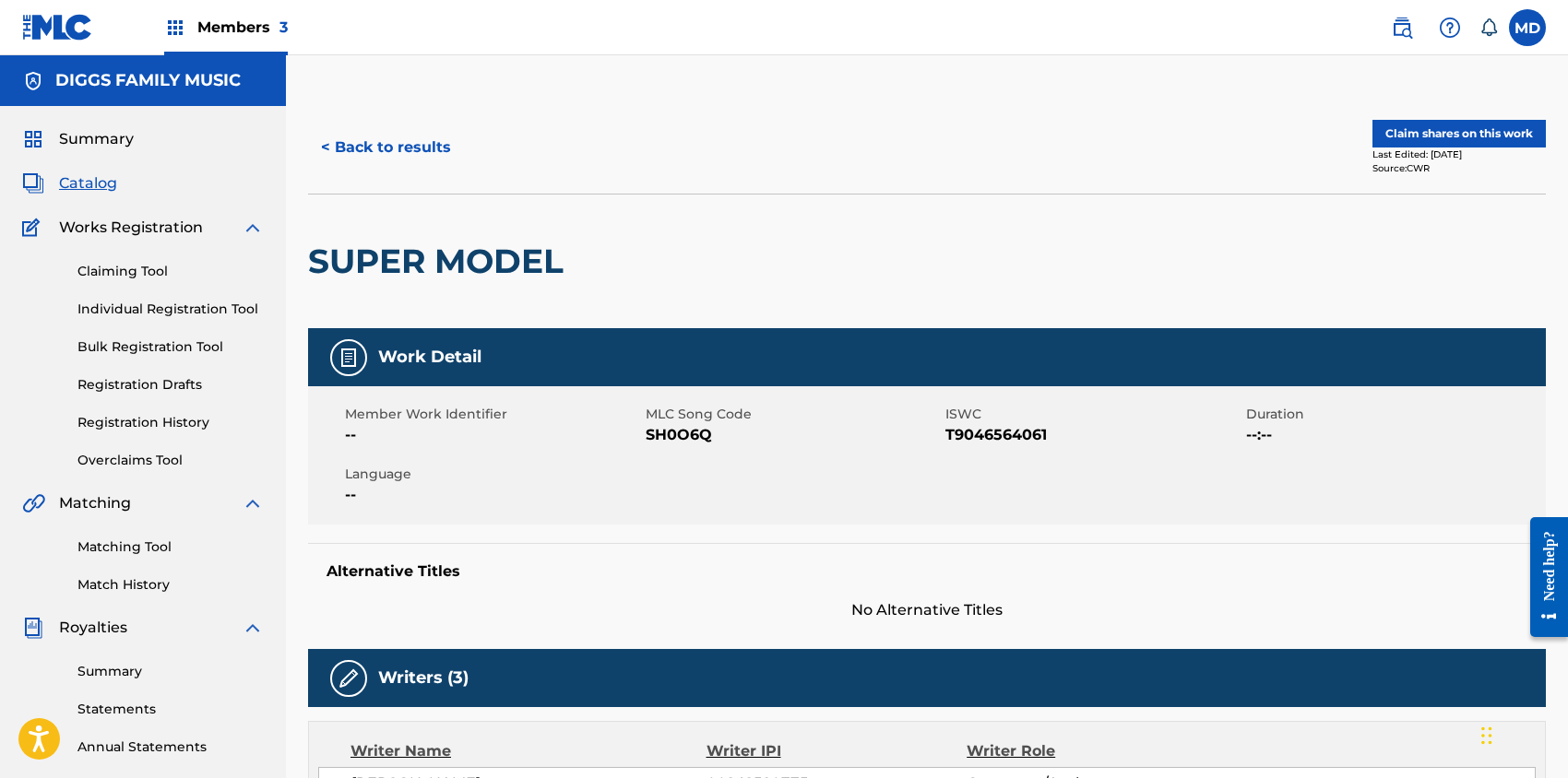
click at [1461, 133] on button "Claim shares on this work" at bounding box center [1459, 133] width 173 height 28
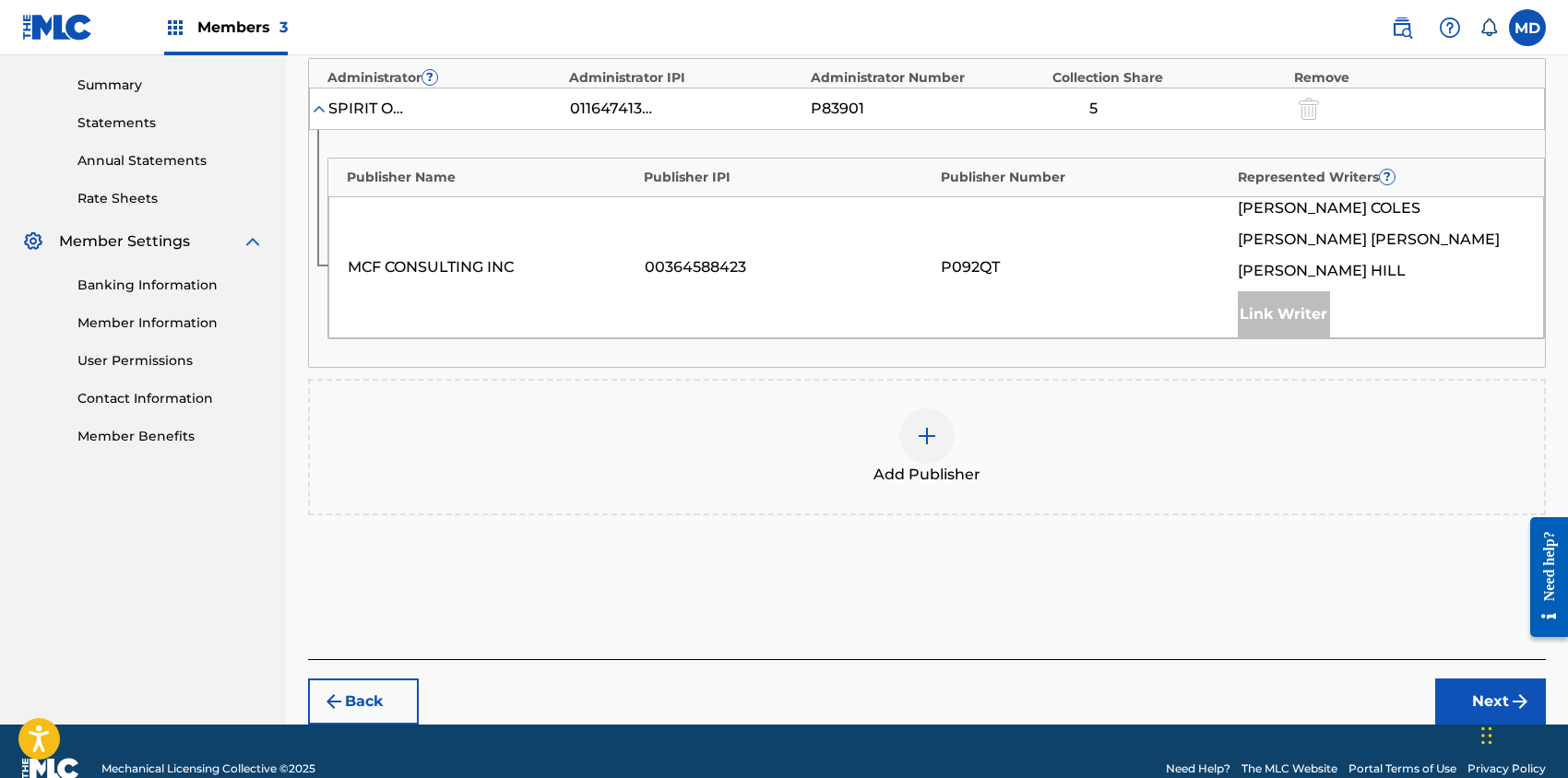
scroll to position [614, 0]
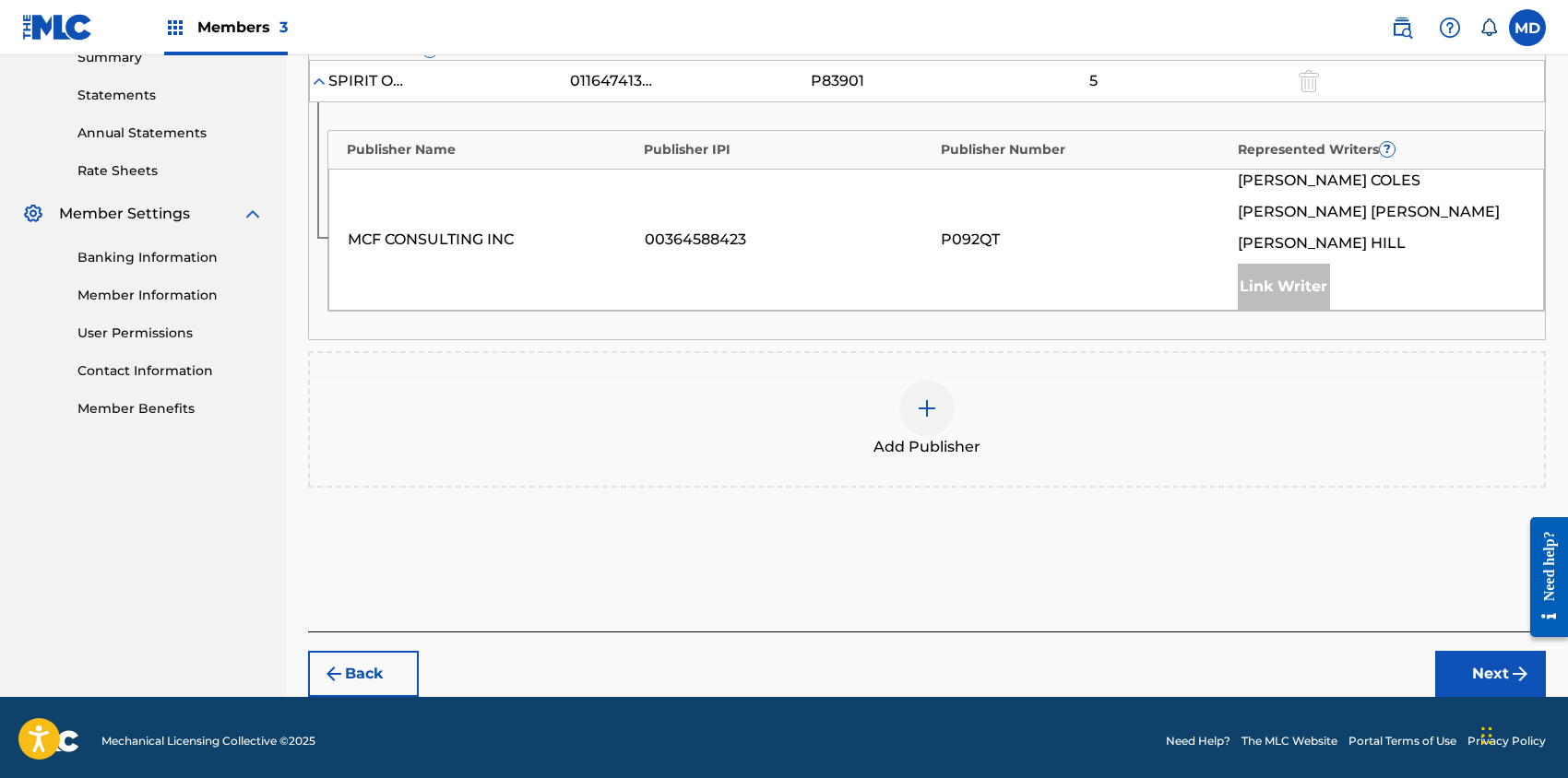
click at [923, 405] on img at bounding box center [927, 408] width 22 height 22
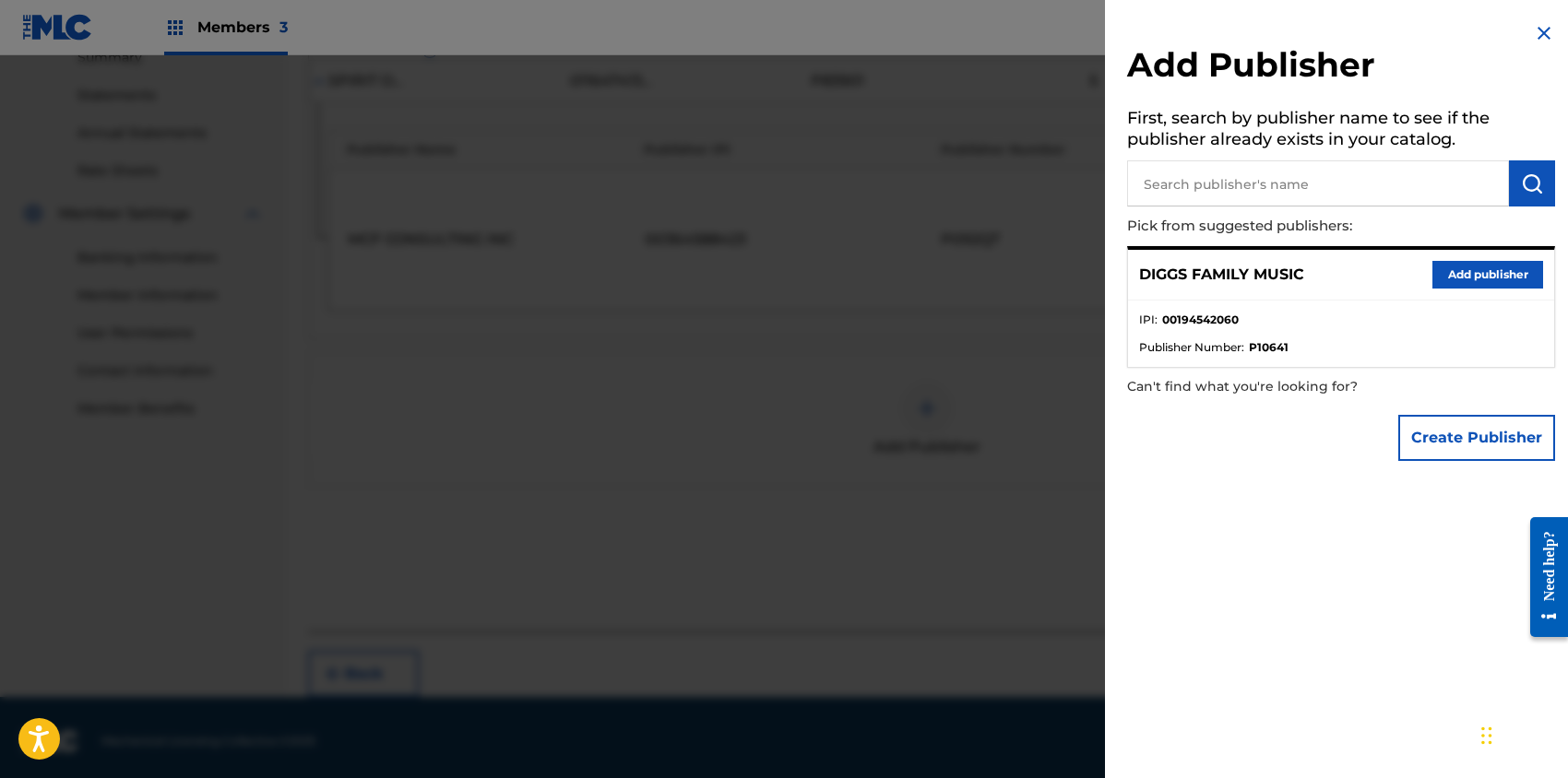
click at [1472, 270] on button "Add publisher" at bounding box center [1487, 274] width 111 height 28
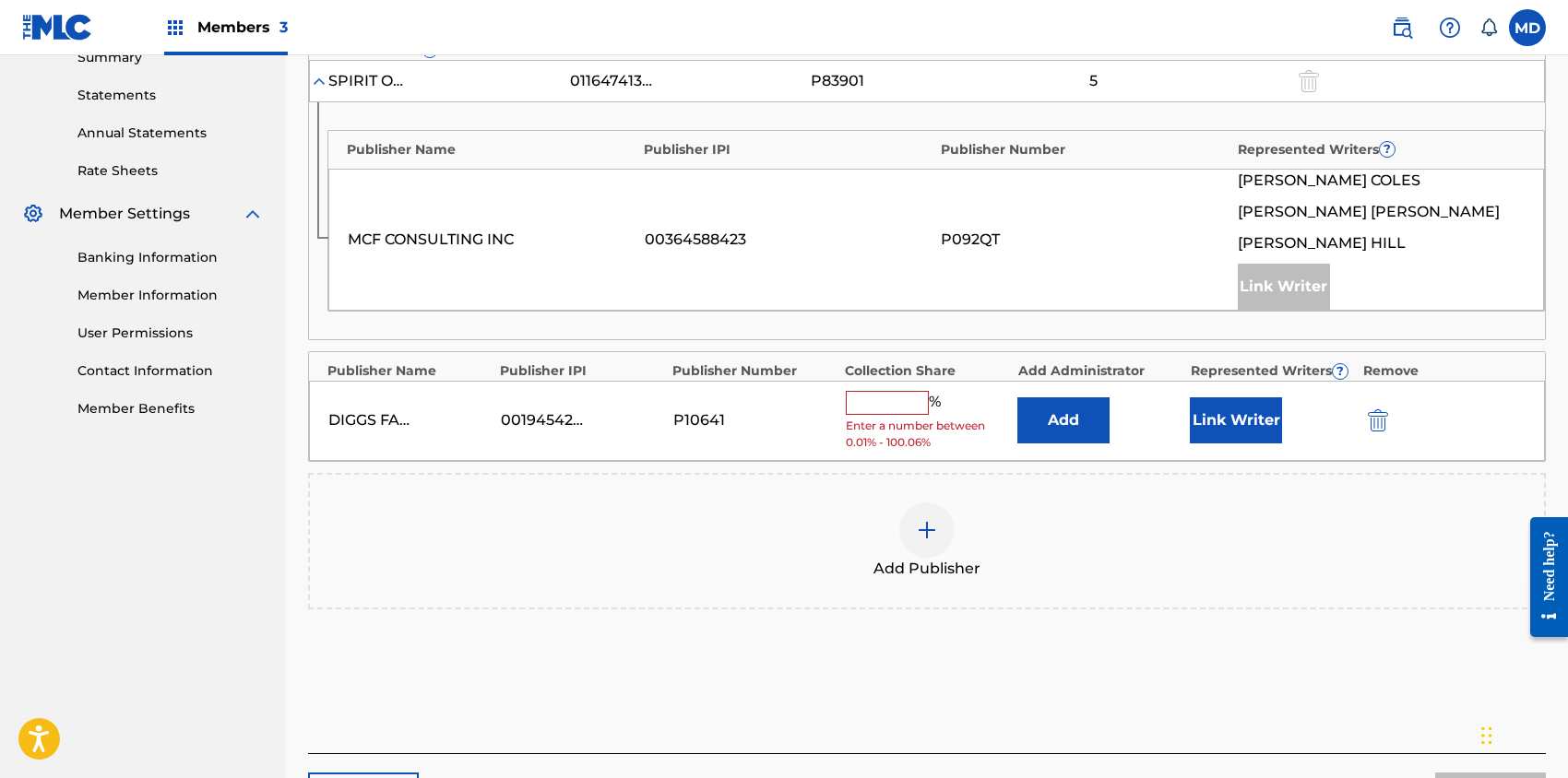
click at [907, 402] on input "text" at bounding box center [887, 402] width 83 height 24
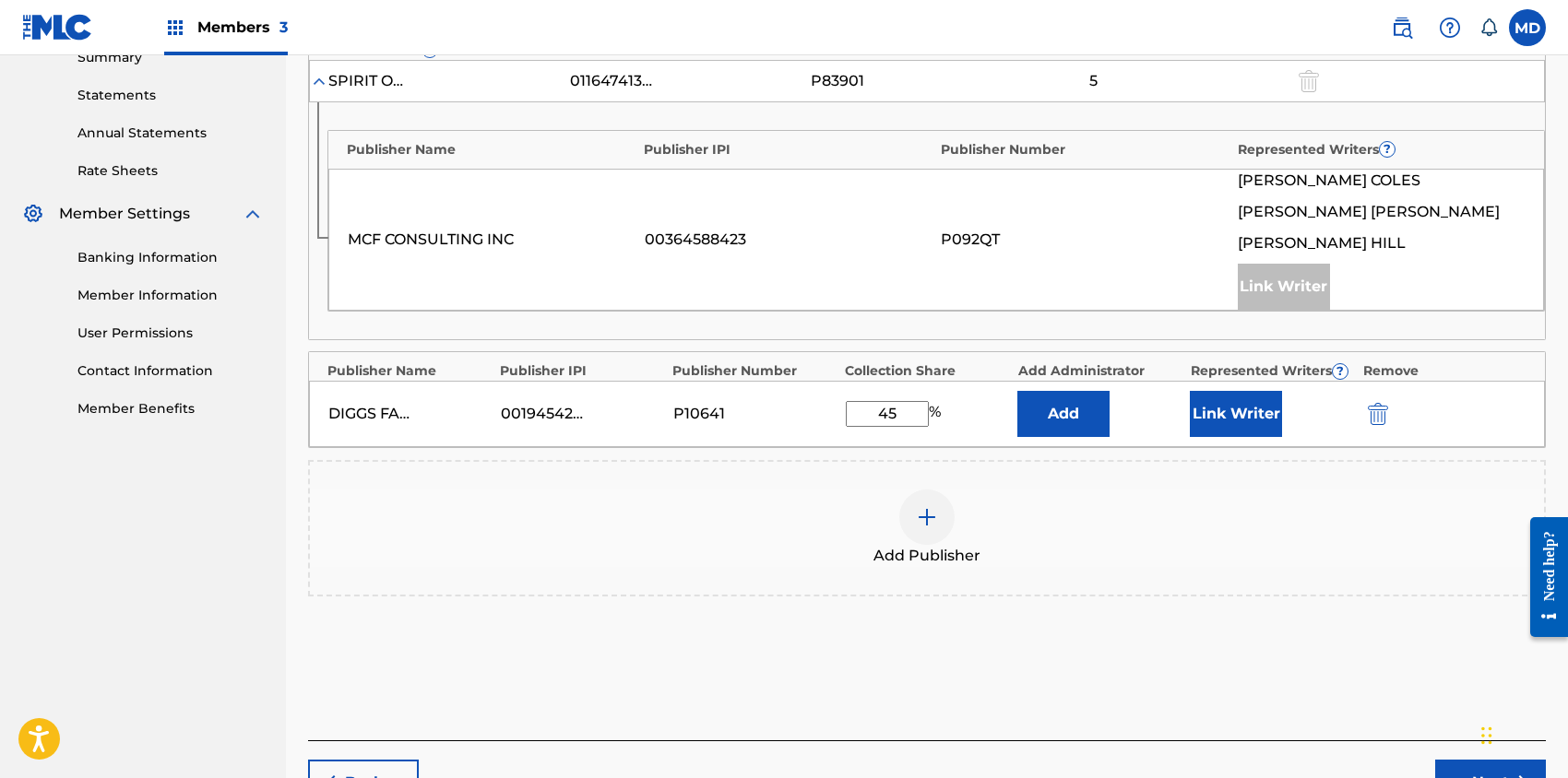
type input "45"
click at [1216, 402] on button "Link Writer" at bounding box center [1236, 414] width 92 height 46
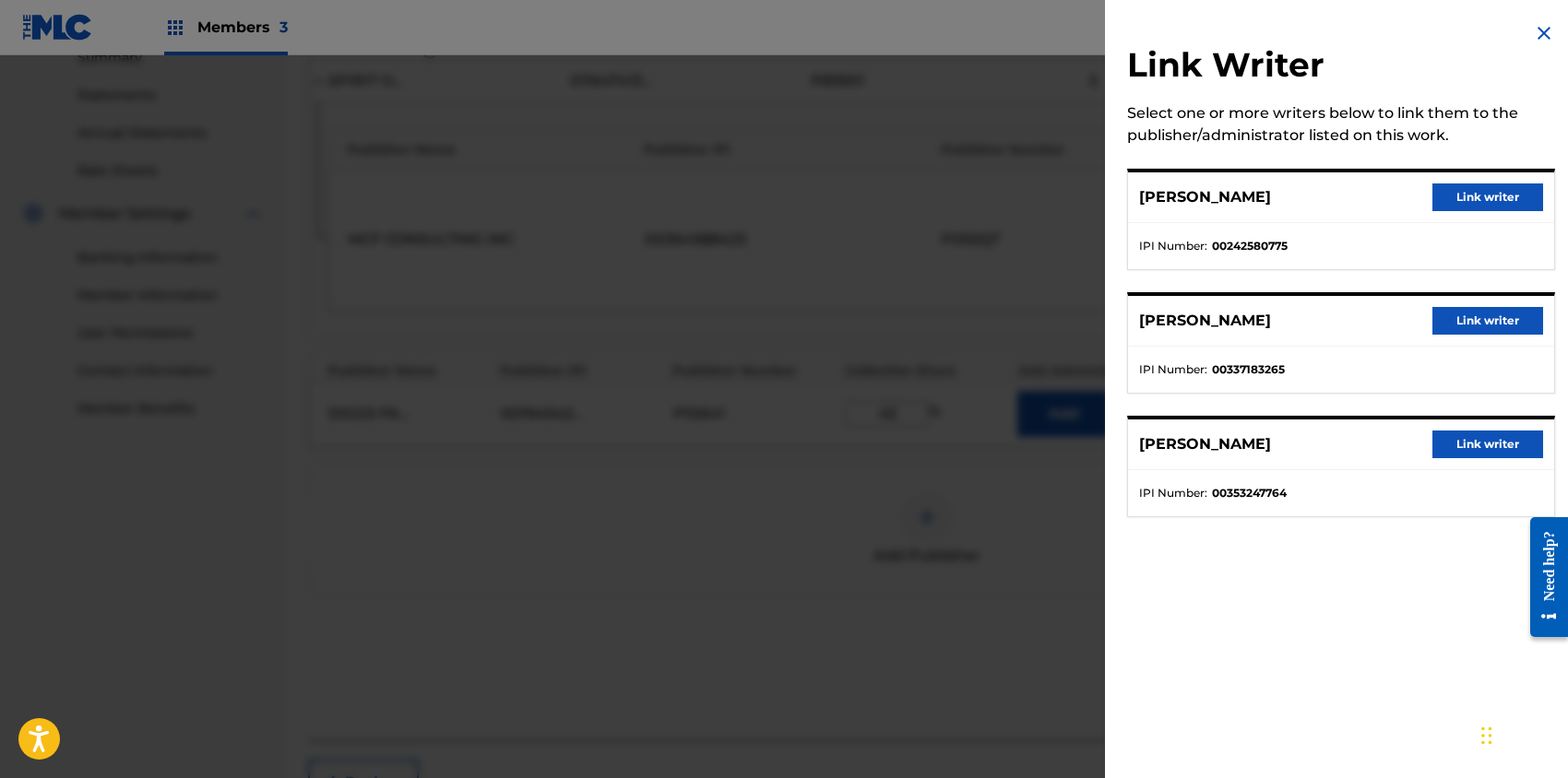
click at [1467, 437] on button "Link writer" at bounding box center [1487, 444] width 111 height 28
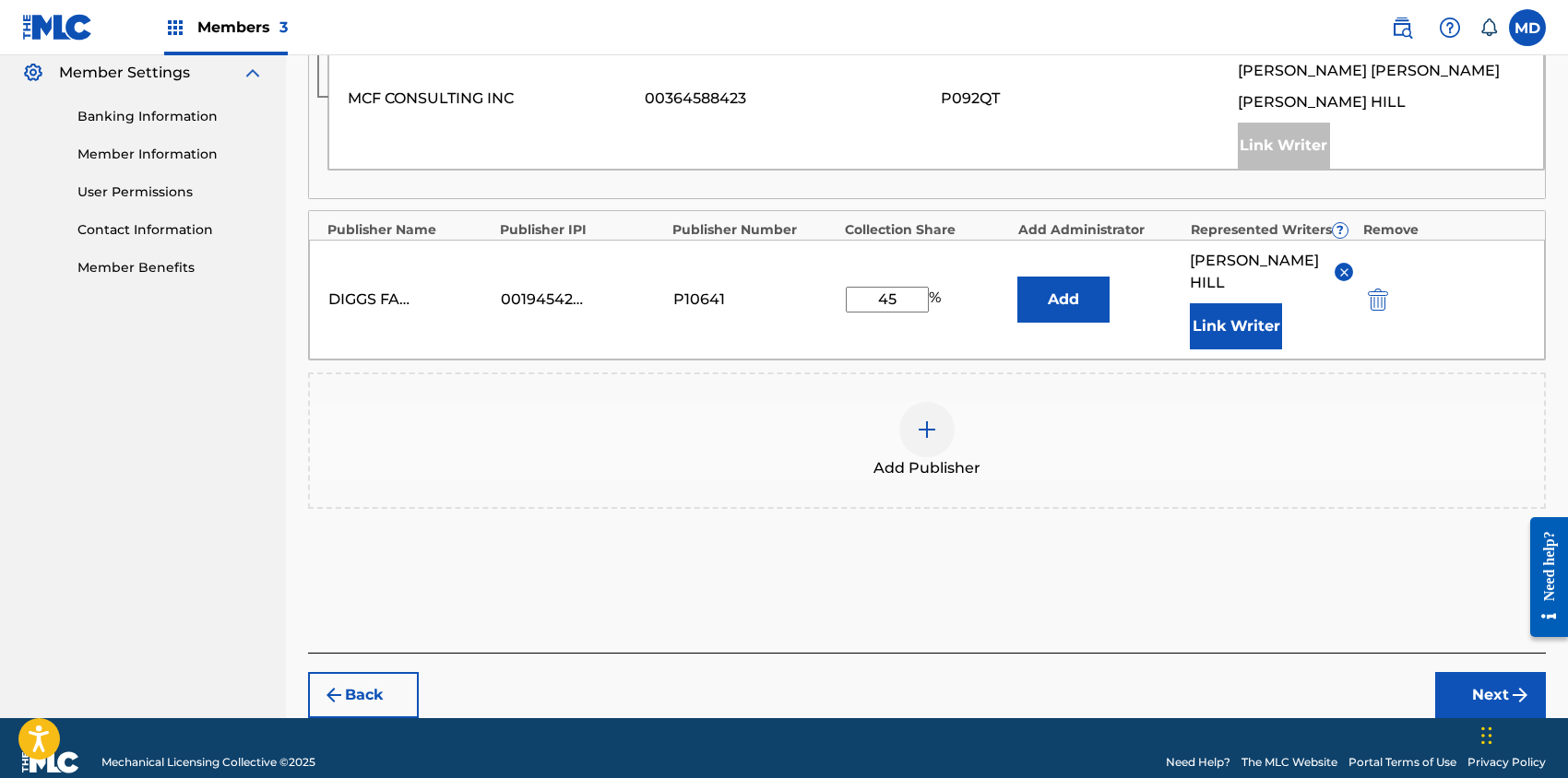
scroll to position [759, 0]
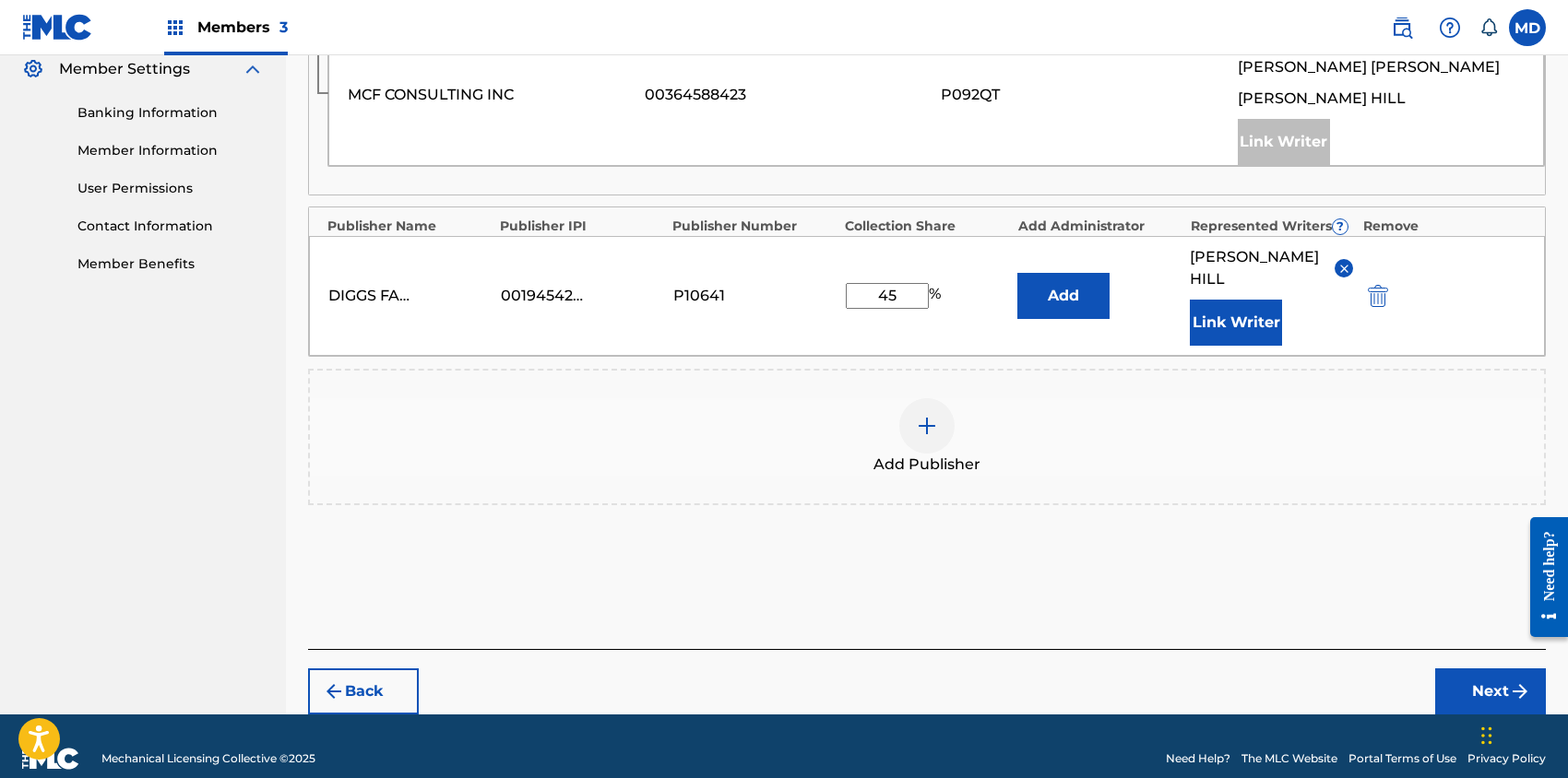
click at [1492, 668] on button "Next" at bounding box center [1490, 691] width 111 height 46
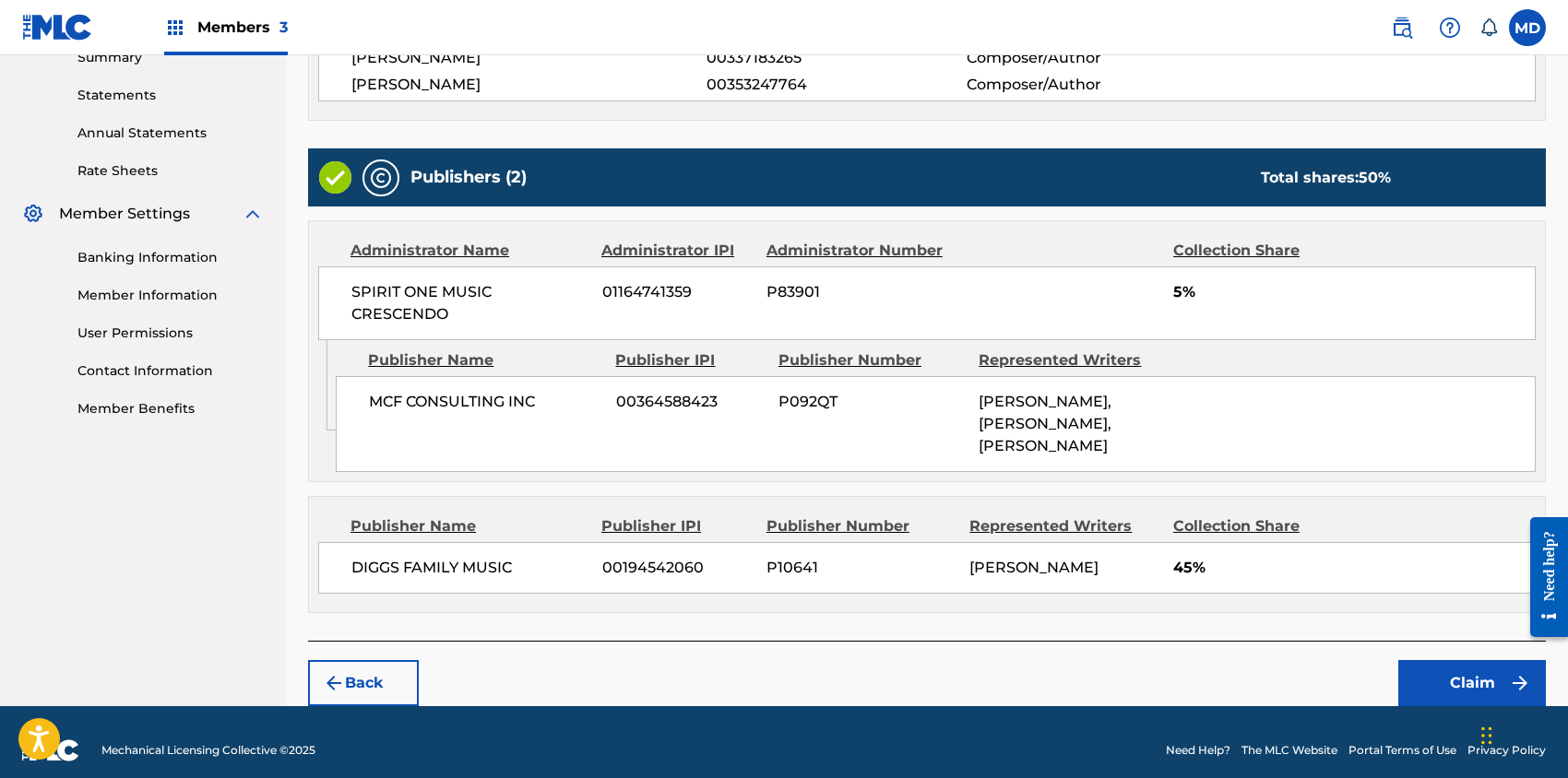
scroll to position [625, 0]
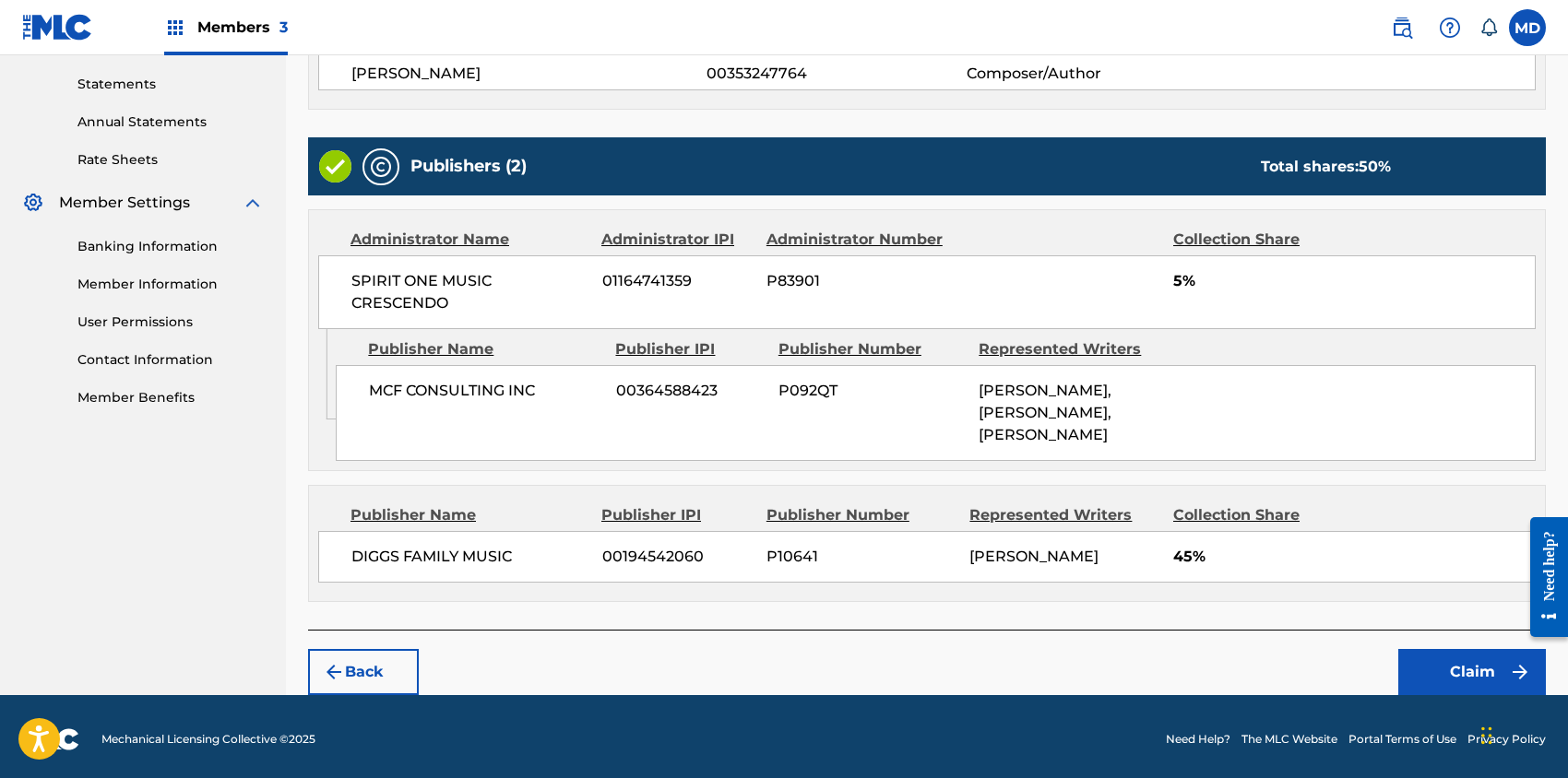
click at [1457, 659] on button "Claim" at bounding box center [1472, 672] width 147 height 46
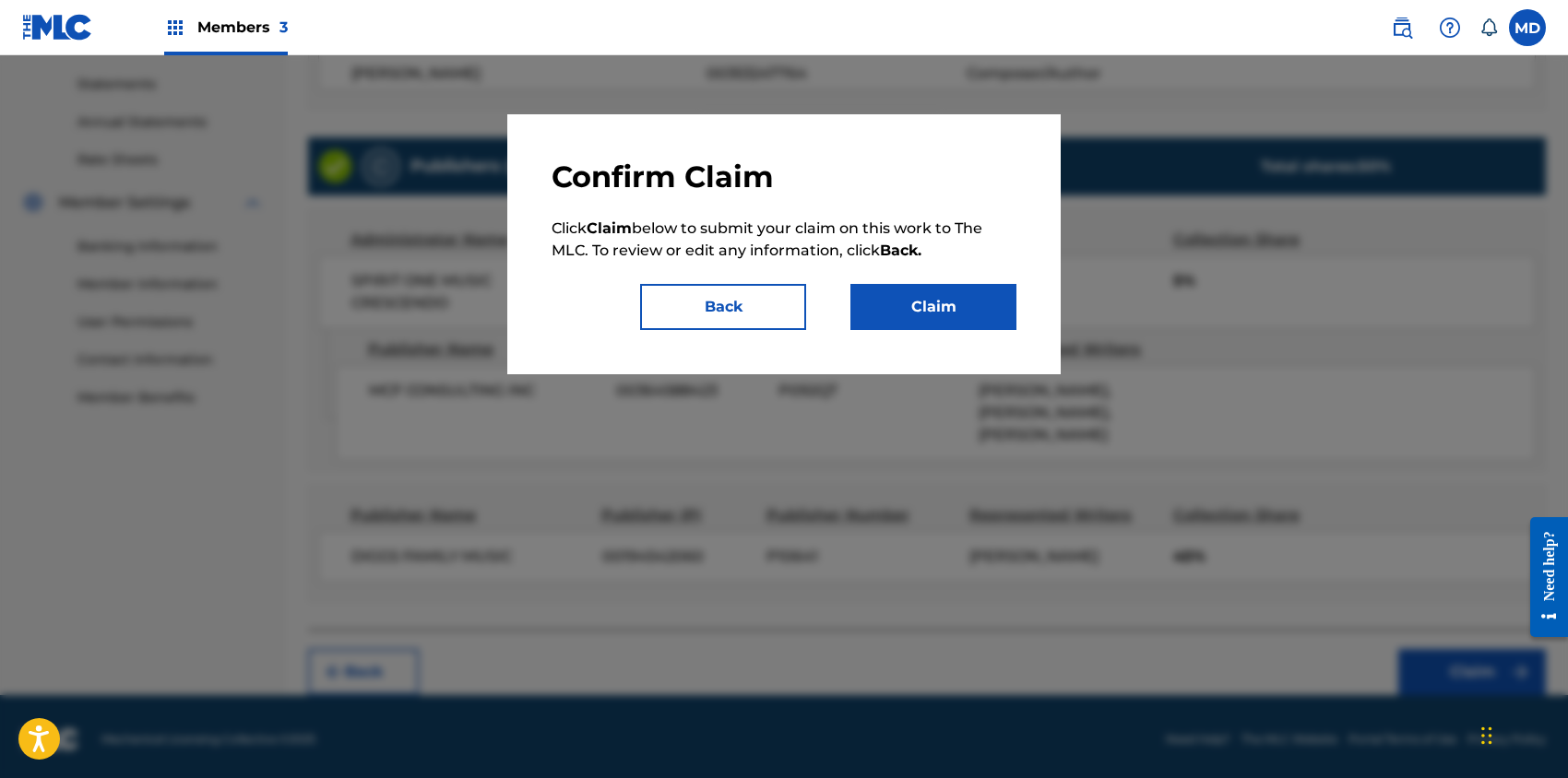
click at [938, 310] on button "Claim" at bounding box center [933, 307] width 166 height 46
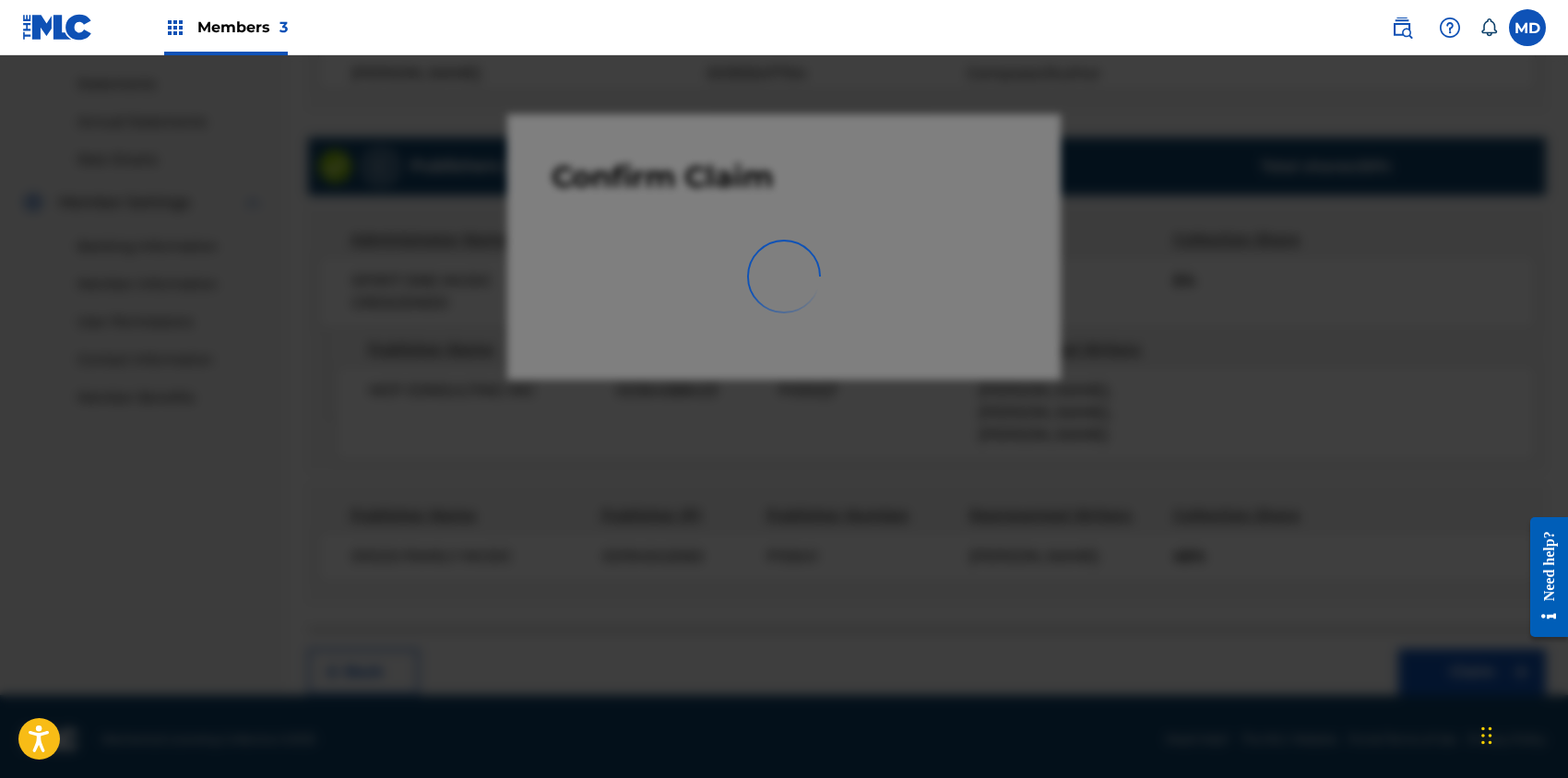
scroll to position [365, 0]
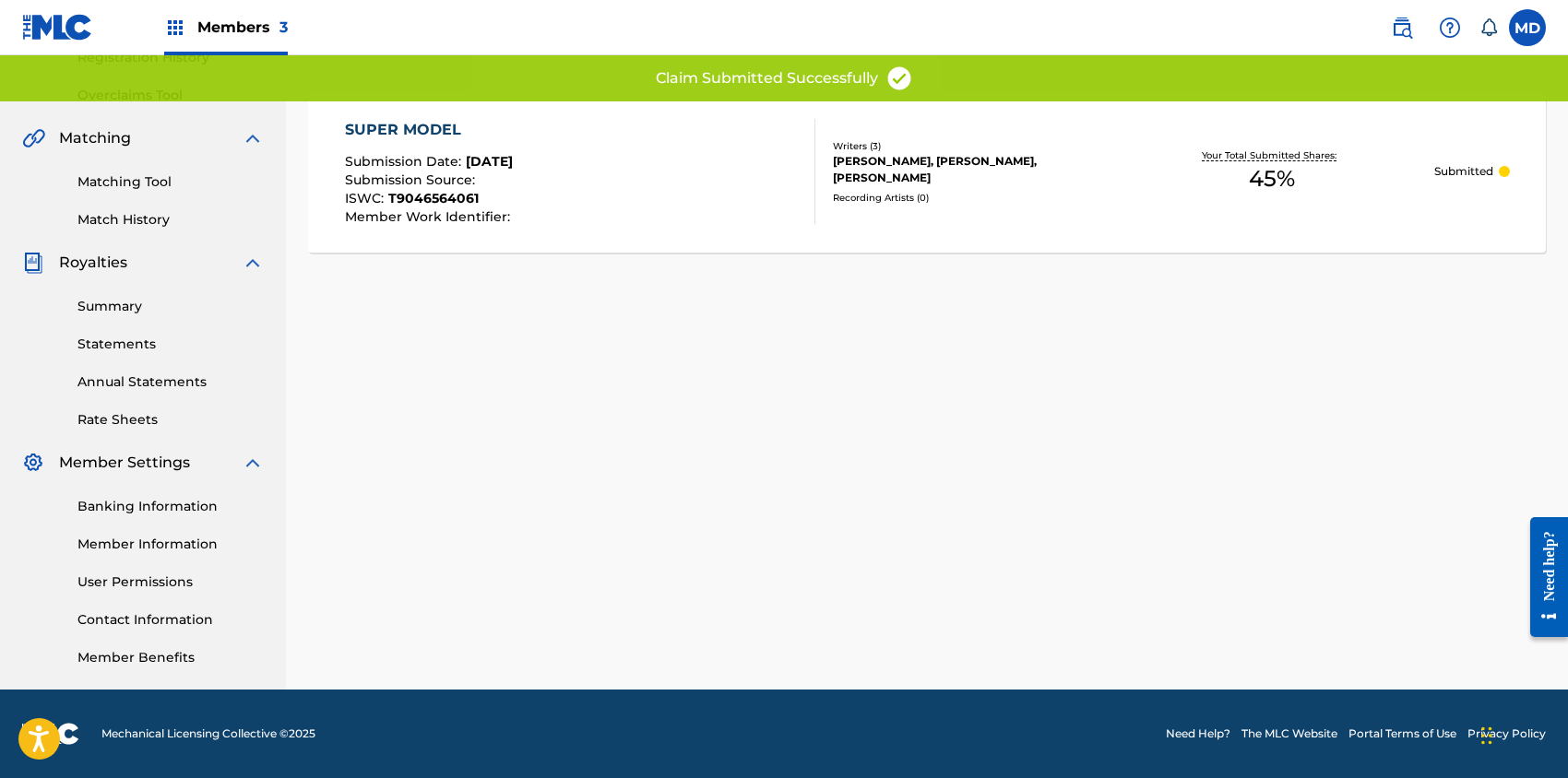
click at [405, 129] on div "SUPER MODEL" at bounding box center [430, 130] width 170 height 22
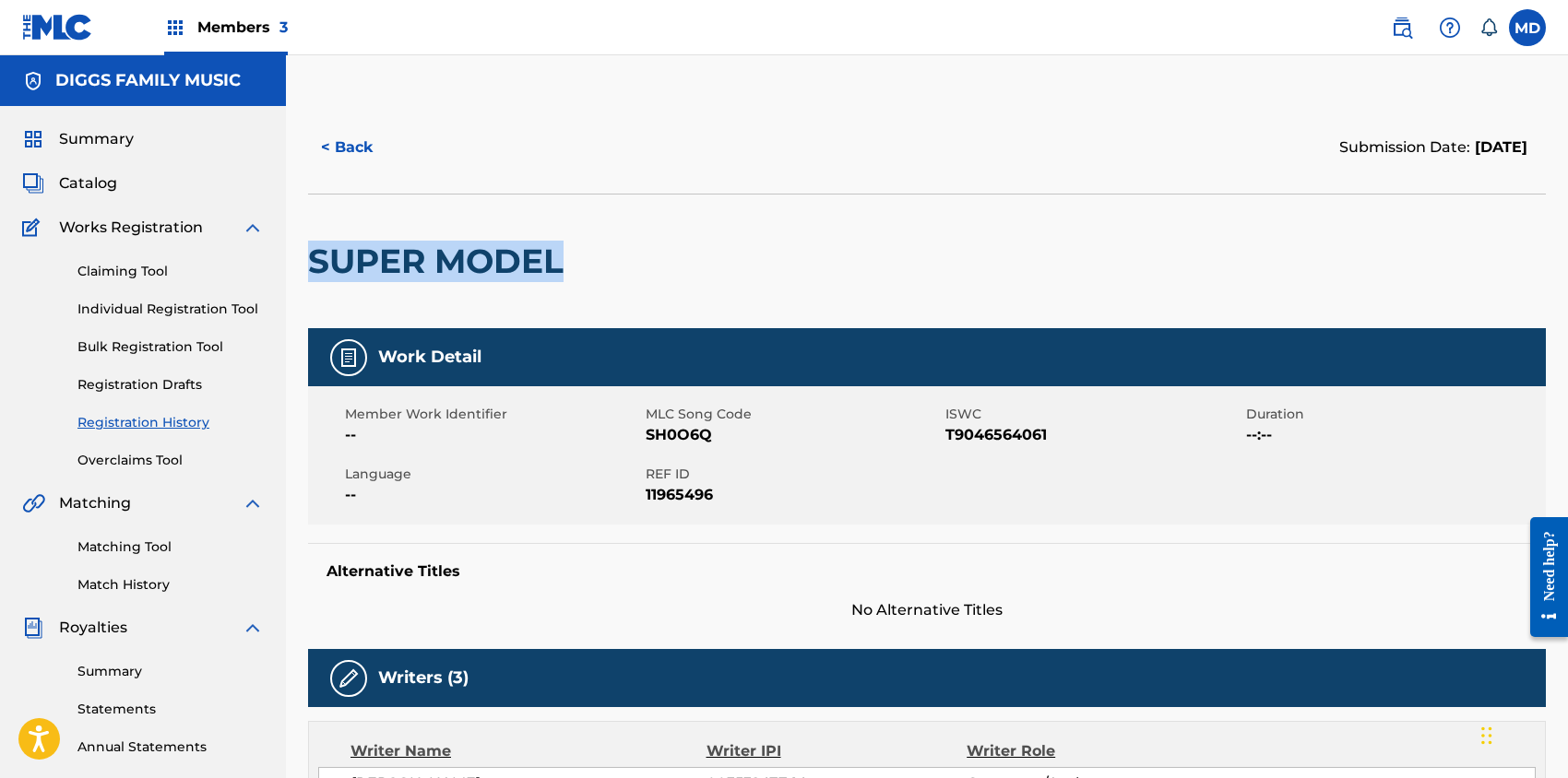
drag, startPoint x: 566, startPoint y: 265, endPoint x: 318, endPoint y: 266, distance: 248.0
click at [318, 266] on h2 "SUPER MODEL" at bounding box center [440, 261] width 265 height 41
copy h2 "SUPER MODEL"
click at [240, 33] on span "Members 3" at bounding box center [243, 27] width 91 height 21
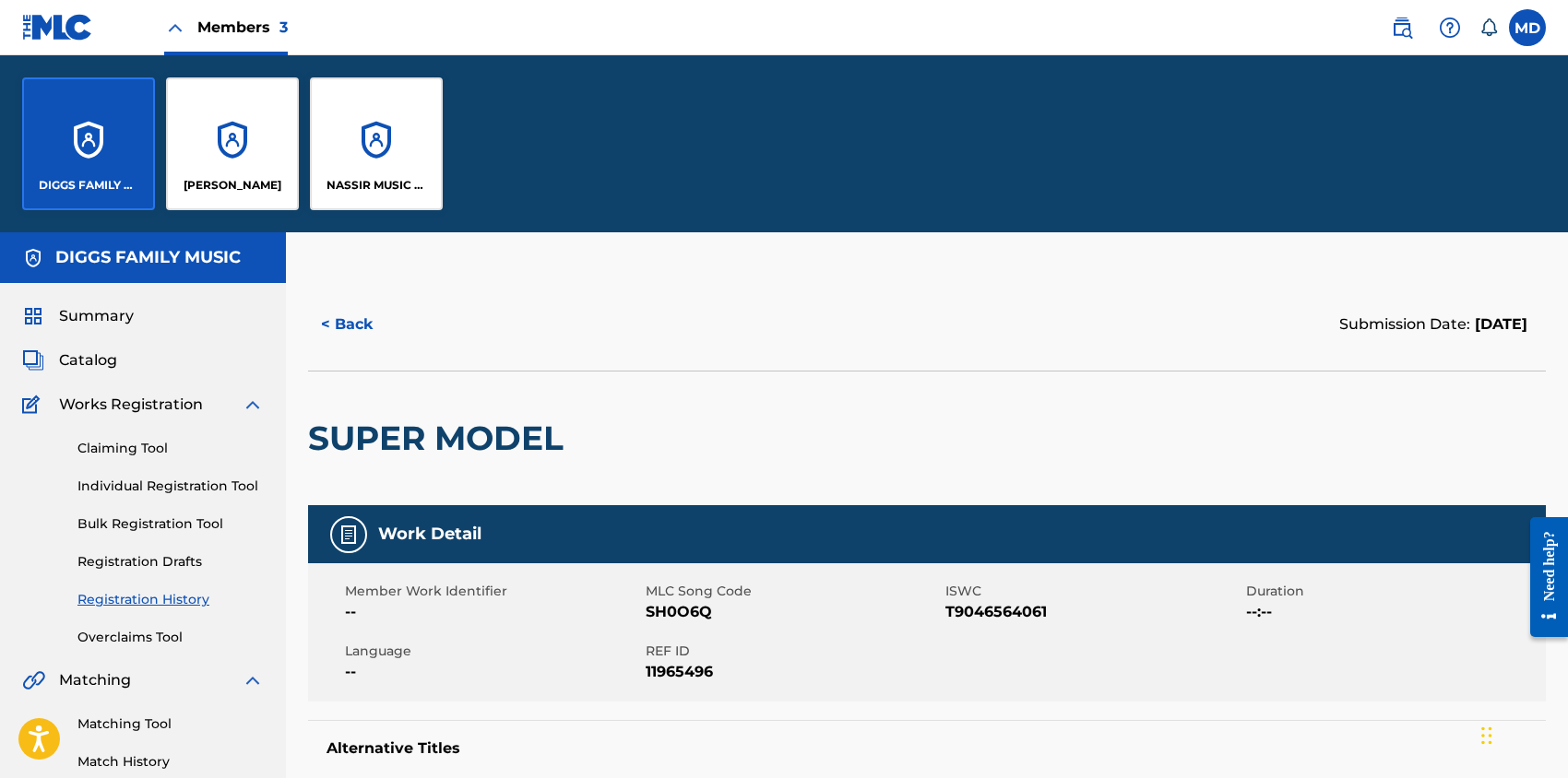
click at [381, 148] on div "NASSIR MUSIC INC" at bounding box center [377, 143] width 133 height 133
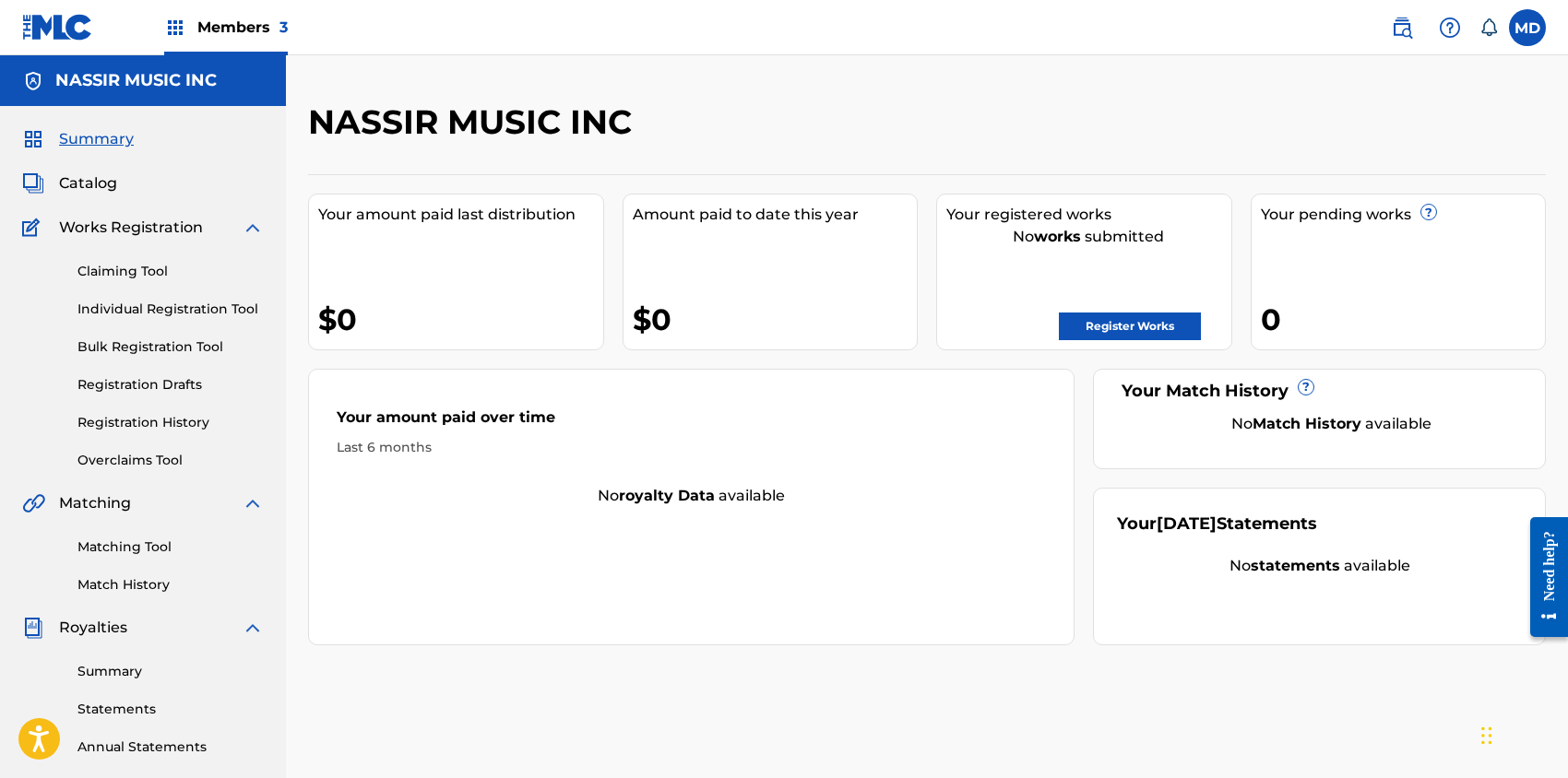
click at [119, 270] on link "Claiming Tool" at bounding box center [170, 272] width 186 height 19
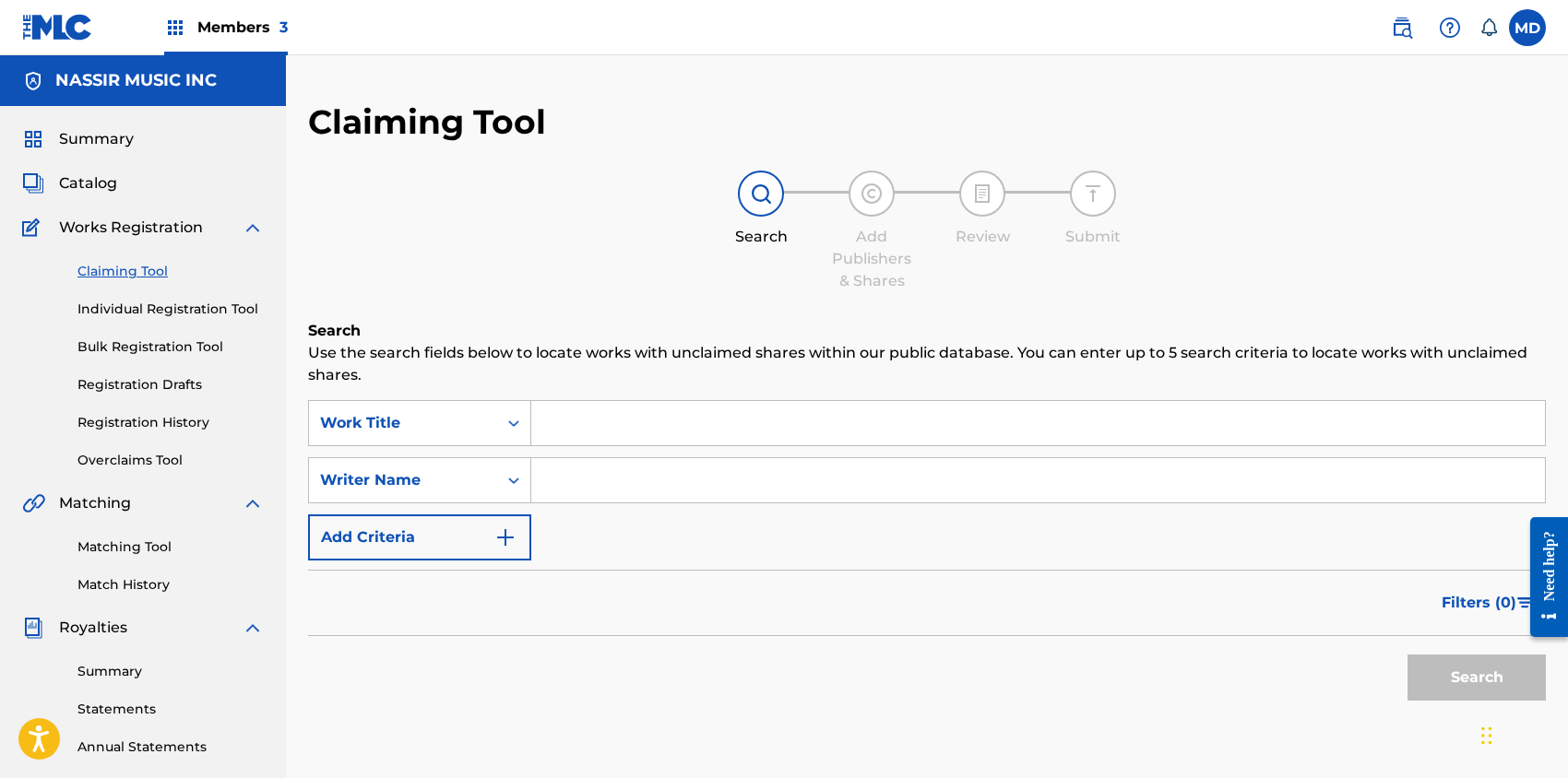
click at [602, 425] on input "Search Form" at bounding box center [1038, 424] width 1013 height 44
paste input "SUPER MODEL"
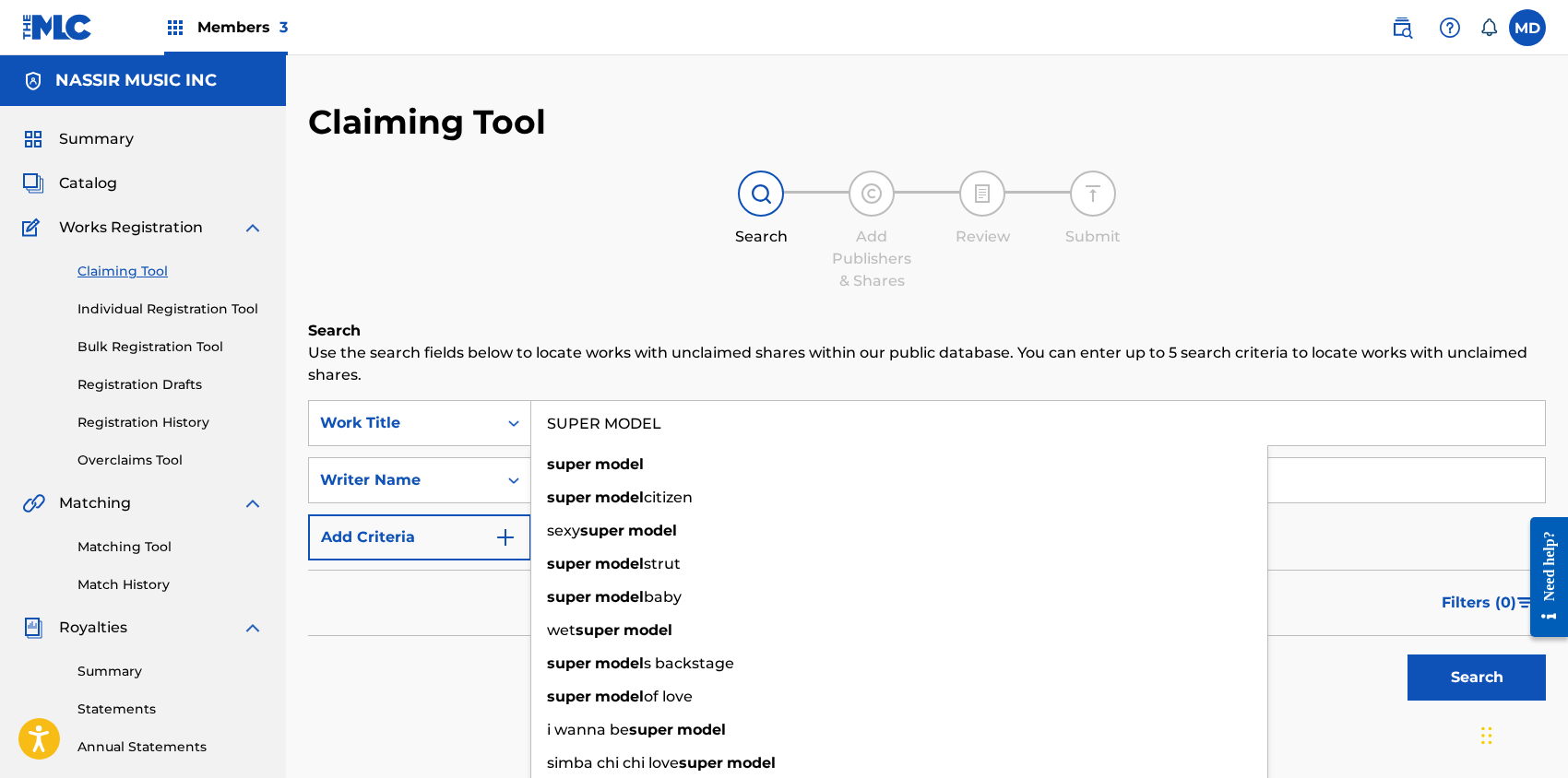
type input "SUPER MODEL"
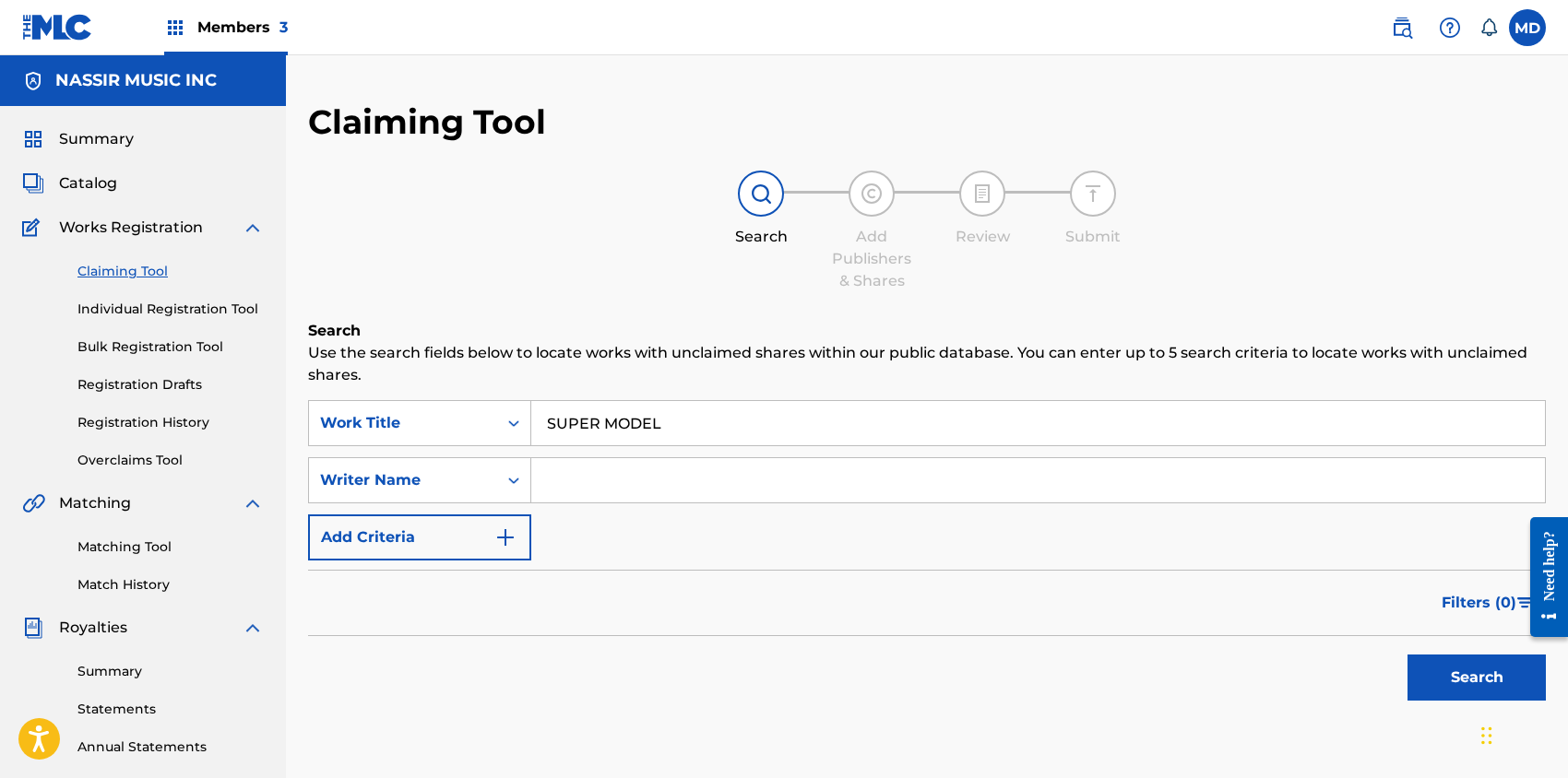
click at [544, 261] on div "Search Add Publishers & Shares Review Submit" at bounding box center [927, 231] width 1238 height 121
click at [1444, 669] on button "Search" at bounding box center [1477, 678] width 139 height 46
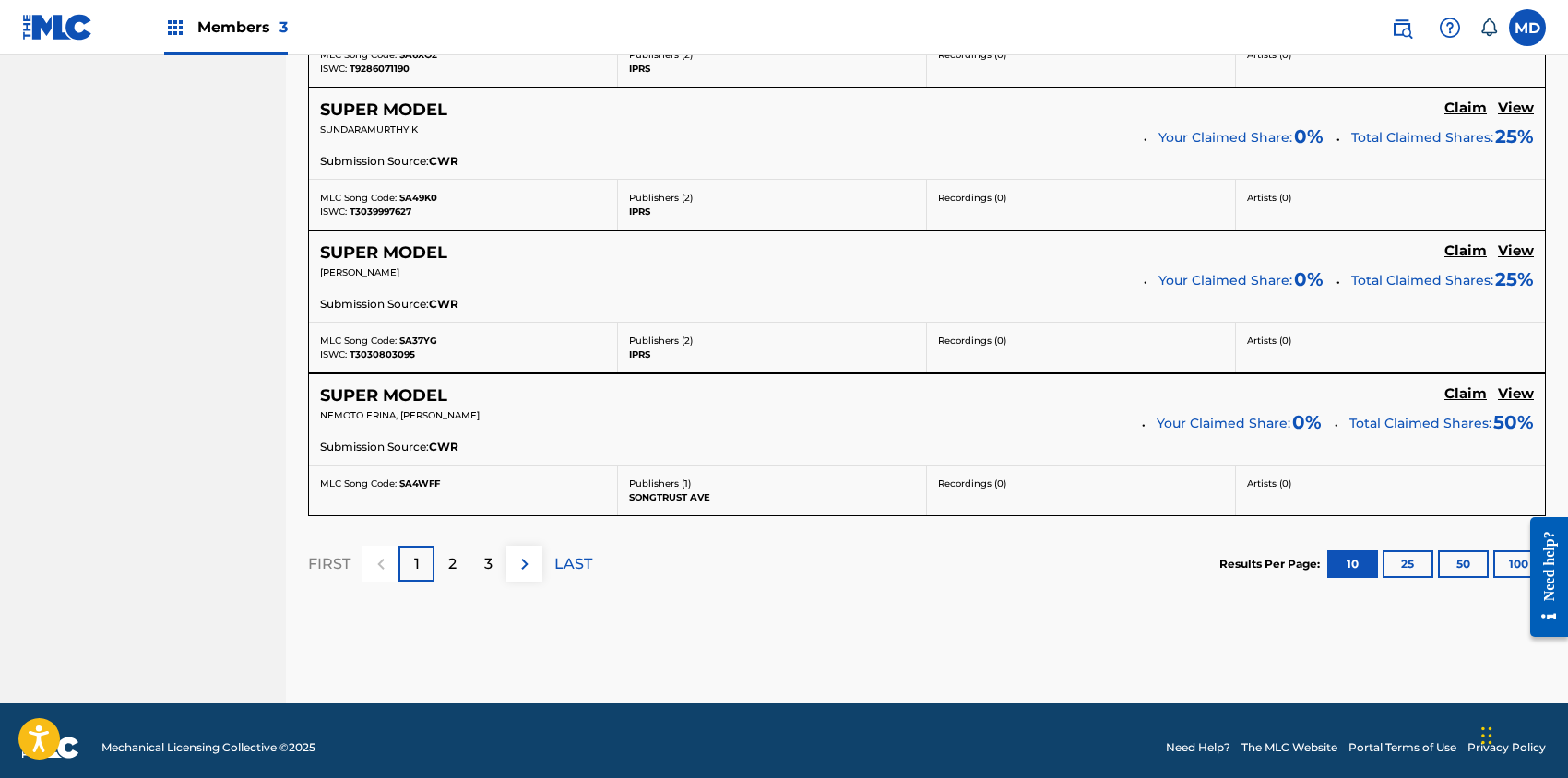
scroll to position [1660, 0]
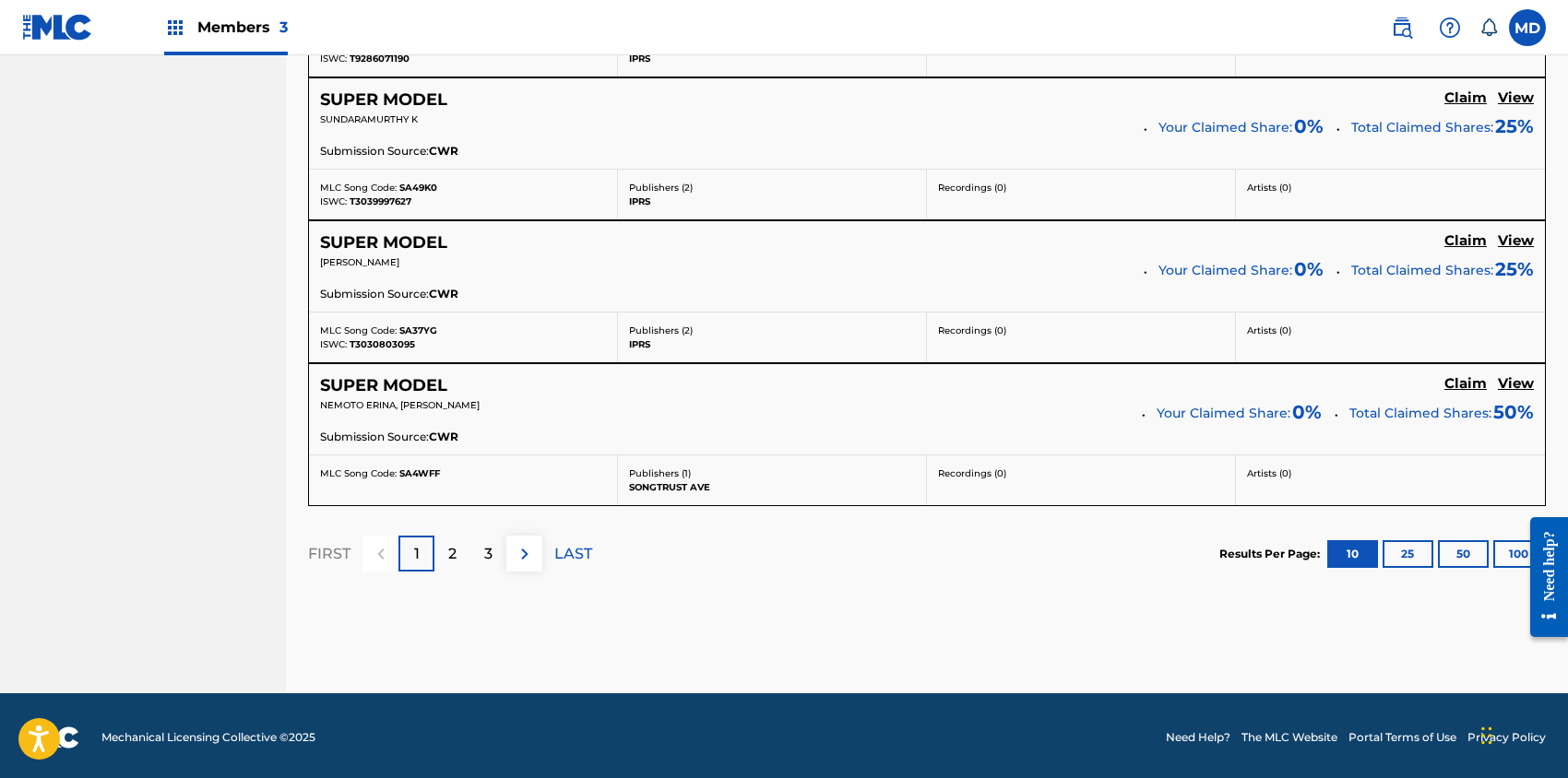
click at [454, 553] on p "2" at bounding box center [452, 554] width 9 height 22
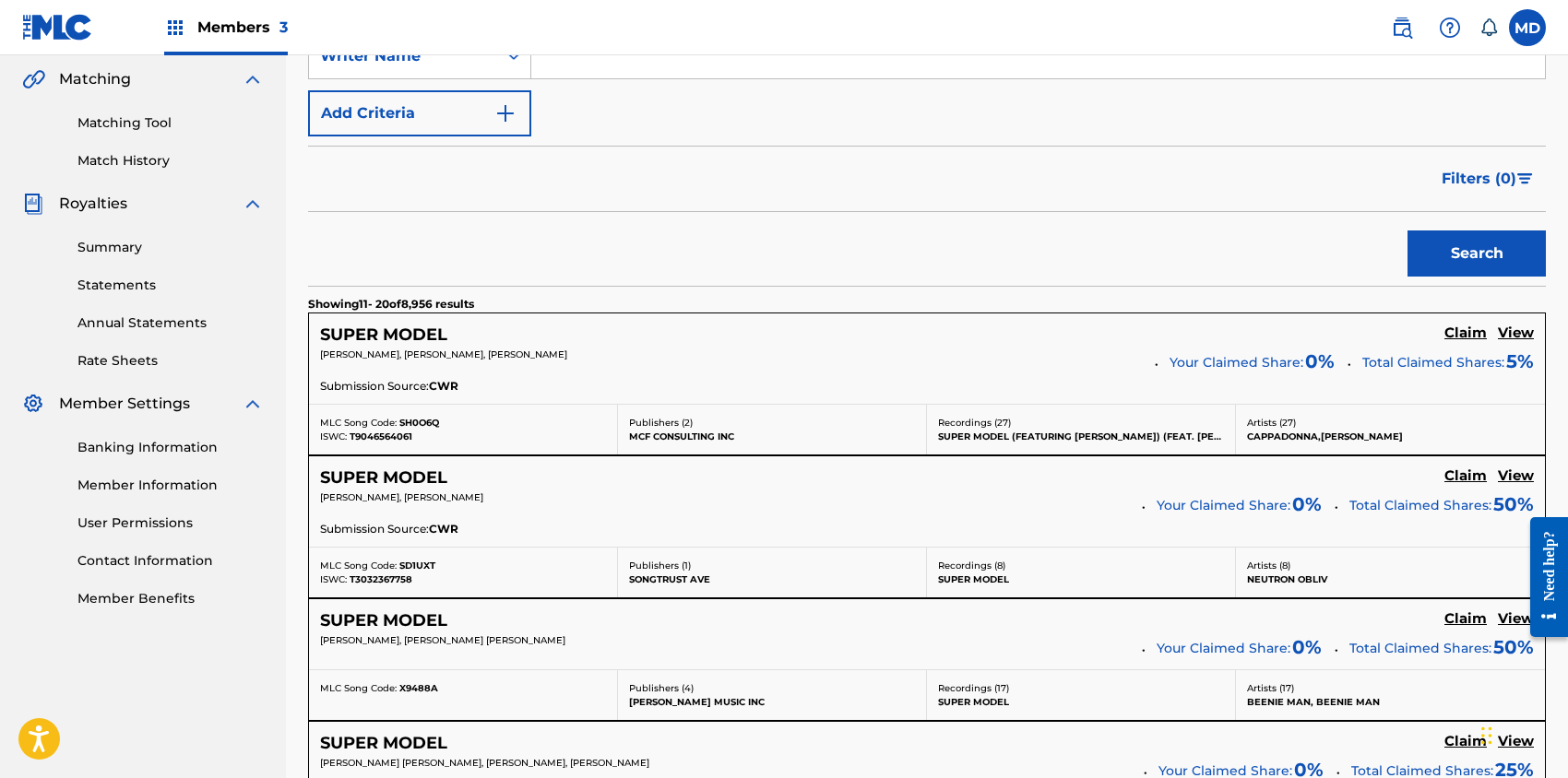
scroll to position [547, 0]
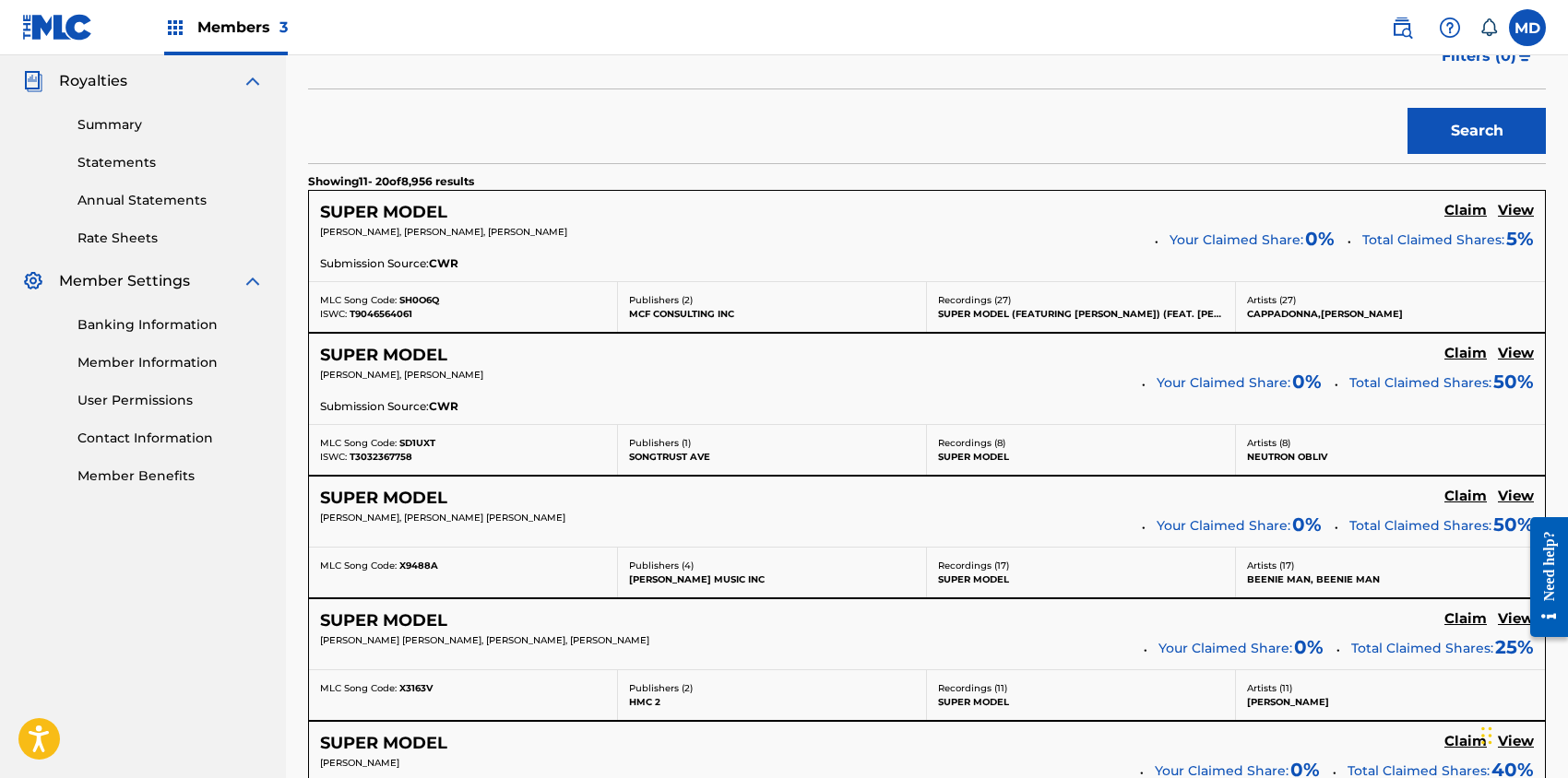
click at [1520, 211] on h5 "View" at bounding box center [1515, 211] width 36 height 17
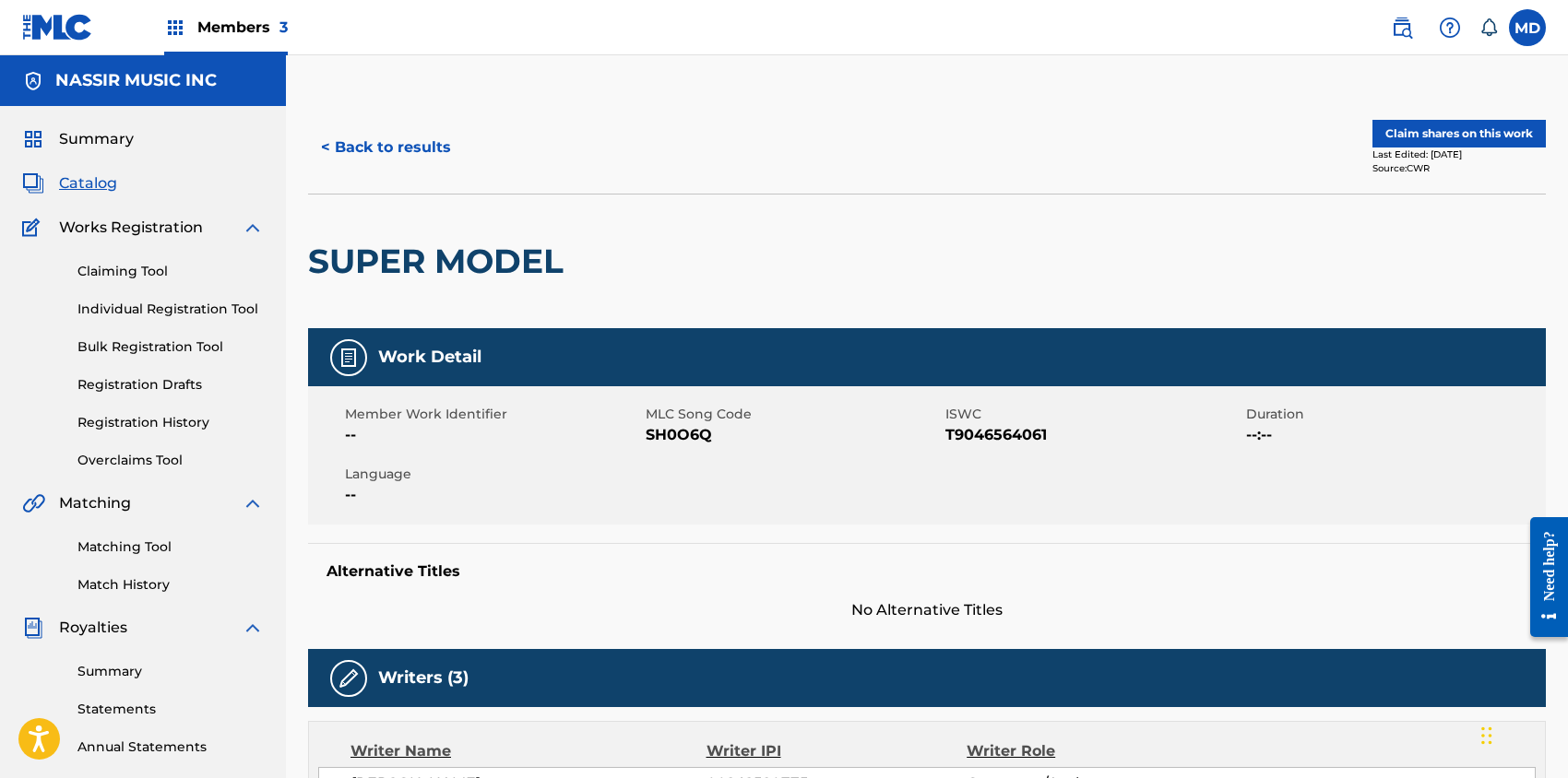
click at [1425, 130] on button "Claim shares on this work" at bounding box center [1459, 133] width 173 height 28
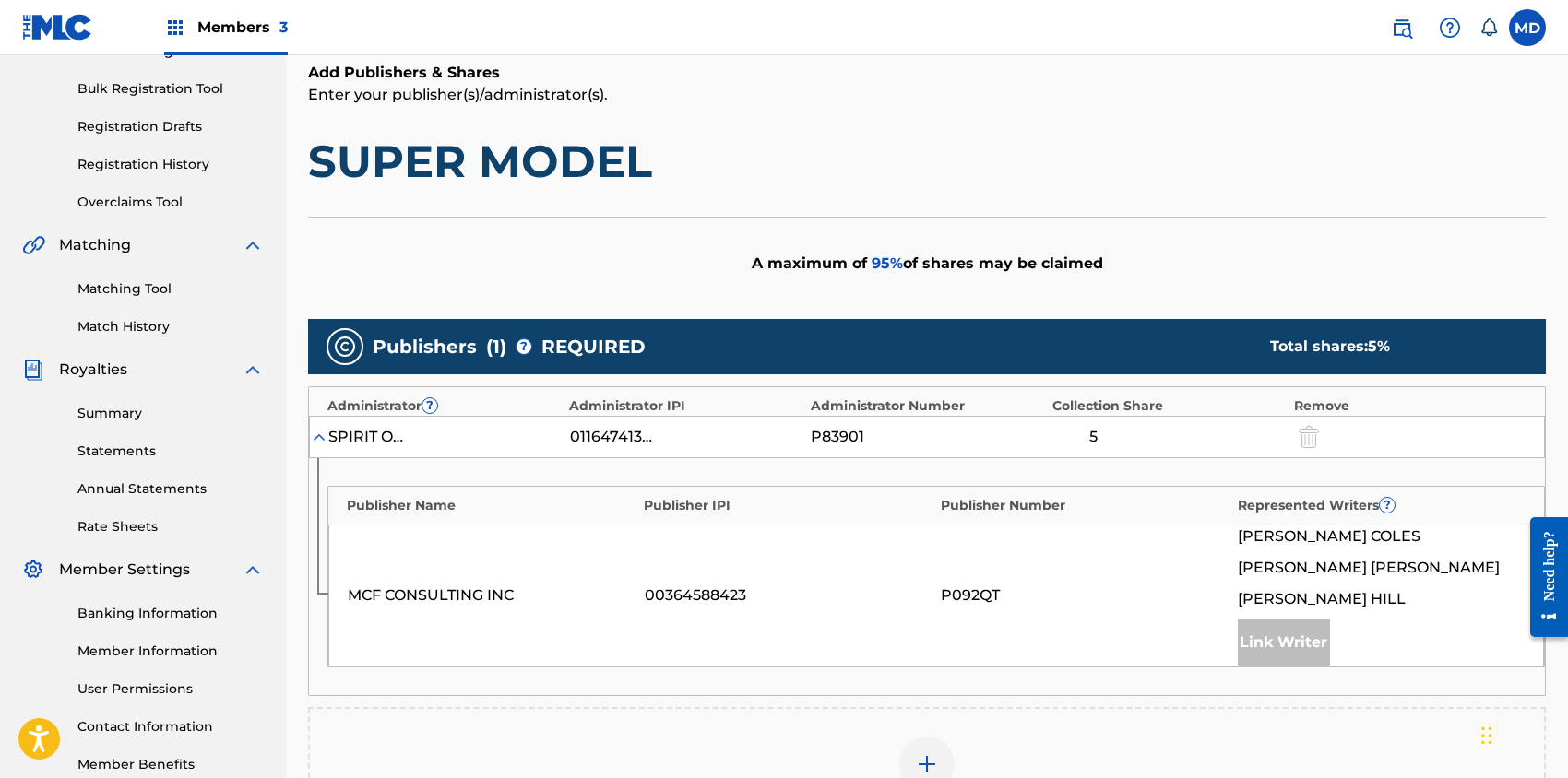
scroll to position [369, 0]
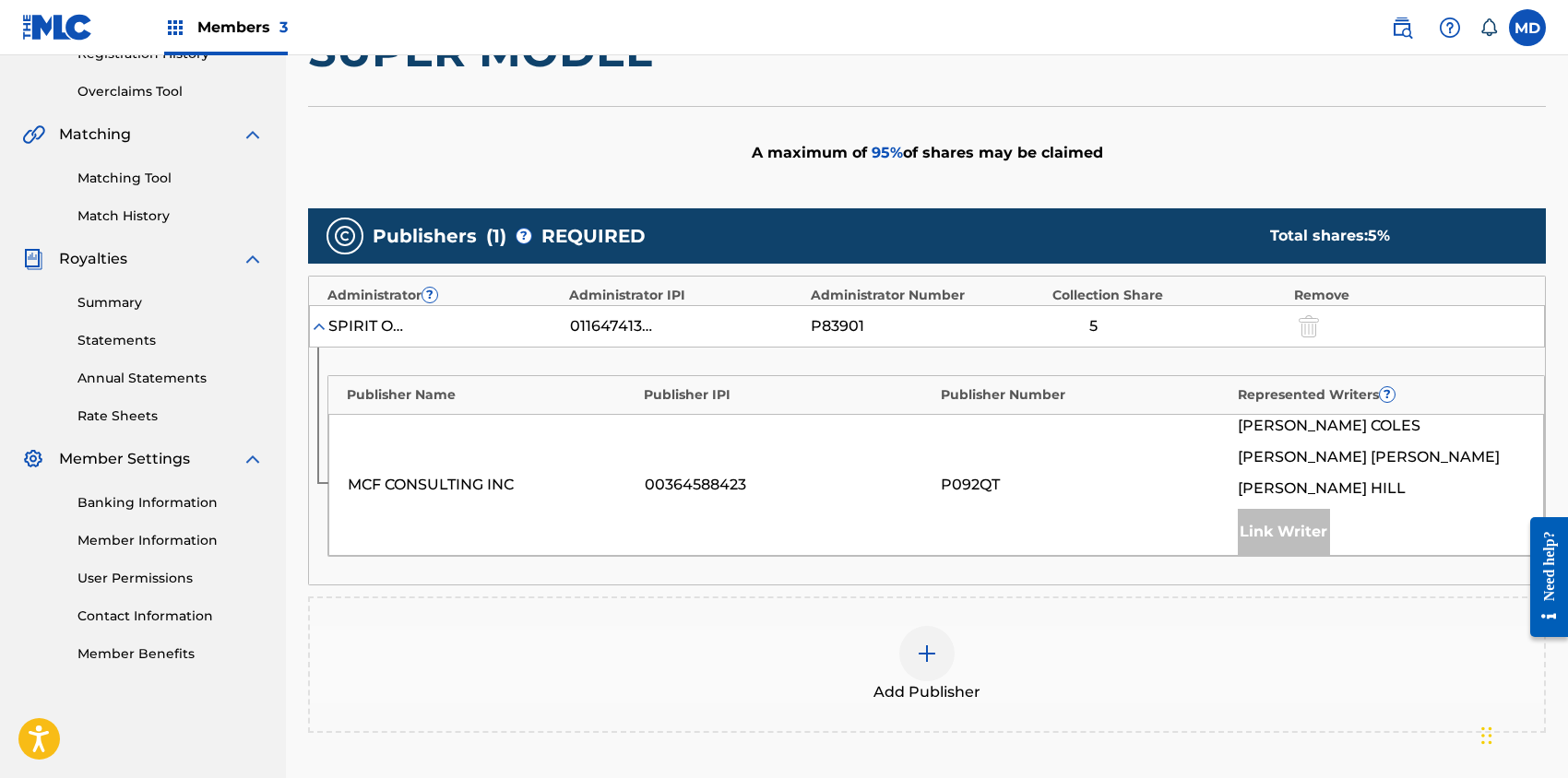
click at [922, 650] on img at bounding box center [927, 653] width 22 height 22
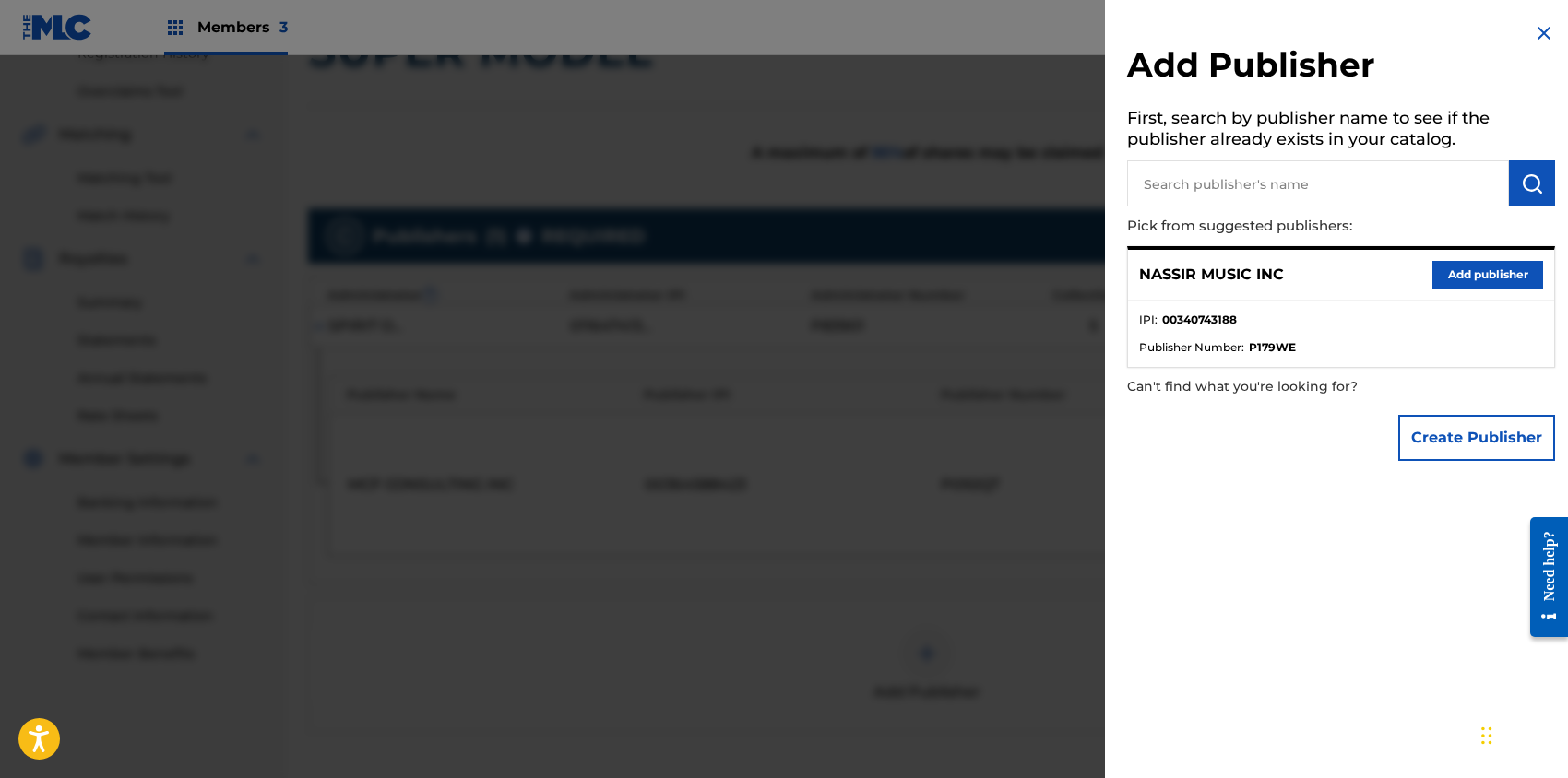
click at [1456, 278] on button "Add publisher" at bounding box center [1487, 274] width 111 height 28
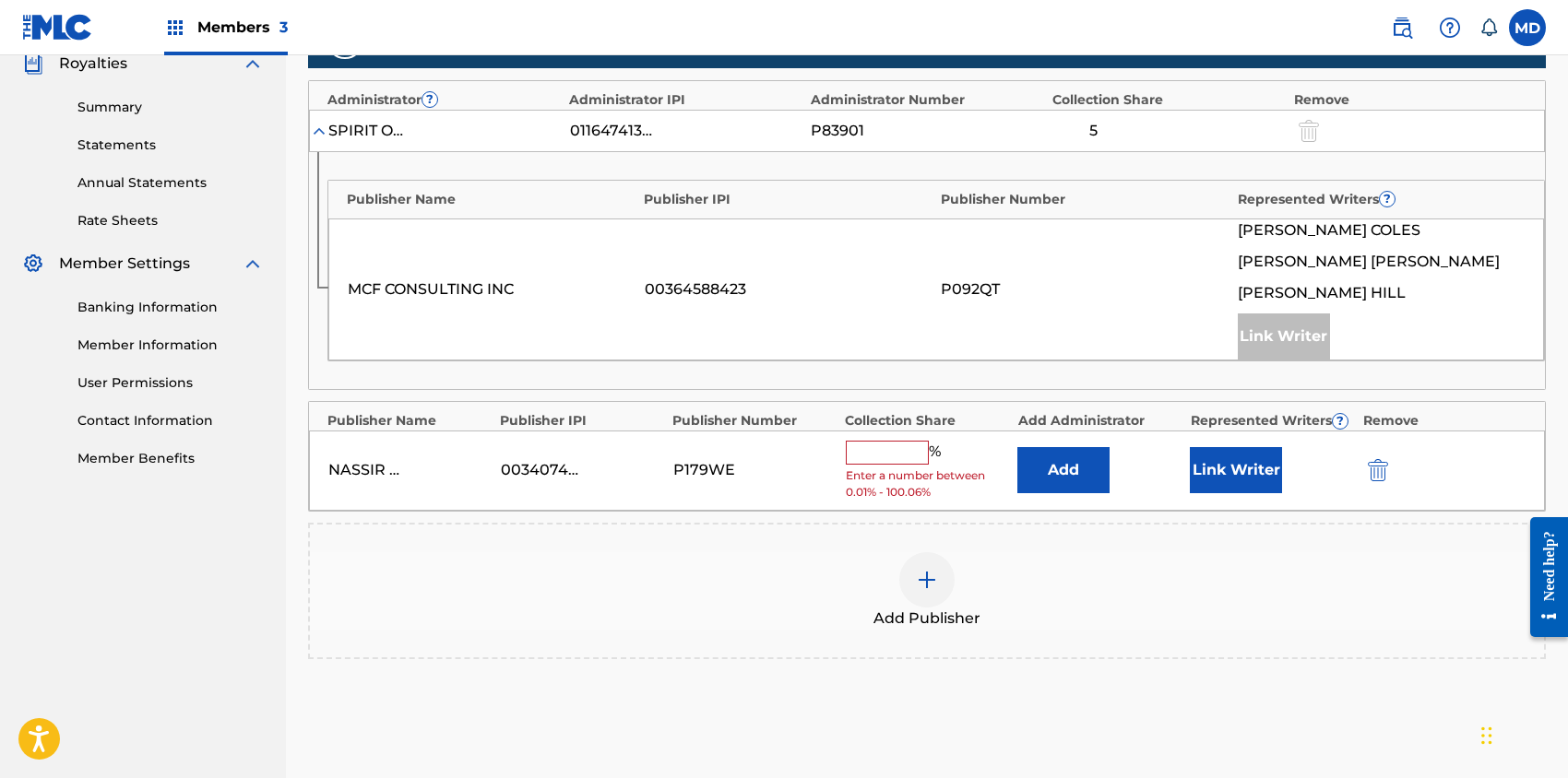
scroll to position [614, 0]
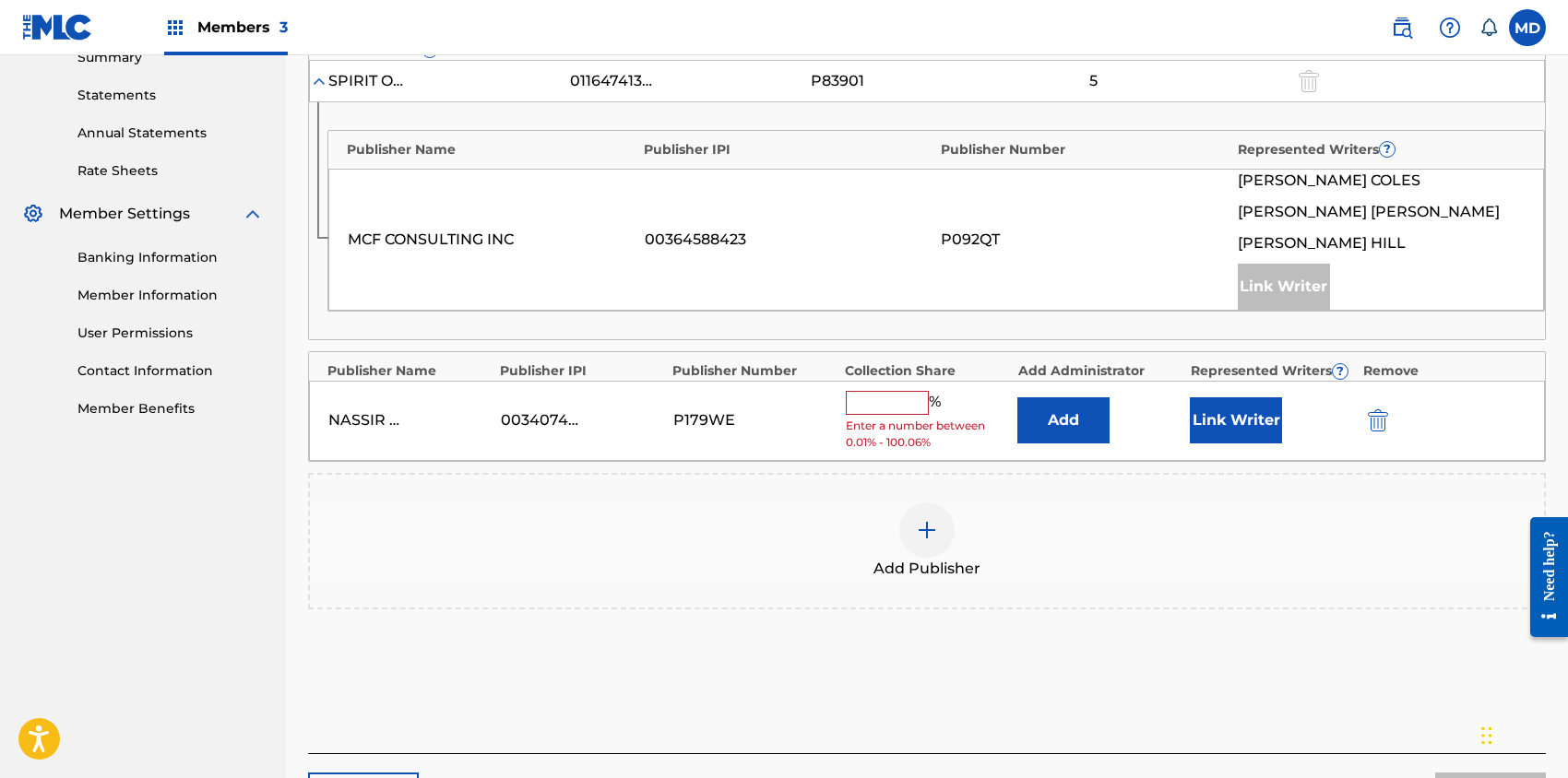
click at [889, 403] on input "text" at bounding box center [887, 402] width 83 height 24
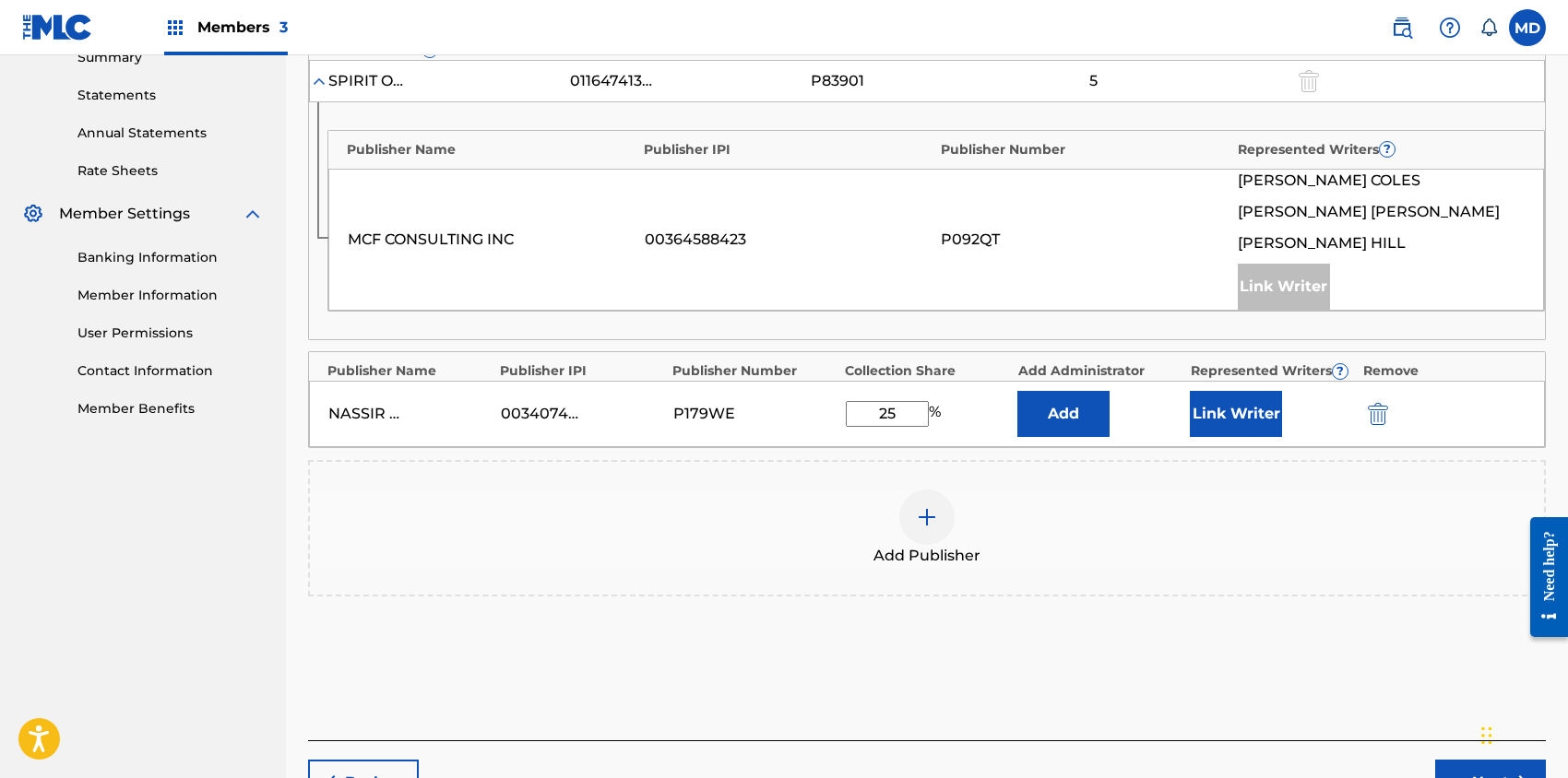
type input "25"
click at [1216, 409] on button "Link Writer" at bounding box center [1236, 414] width 92 height 46
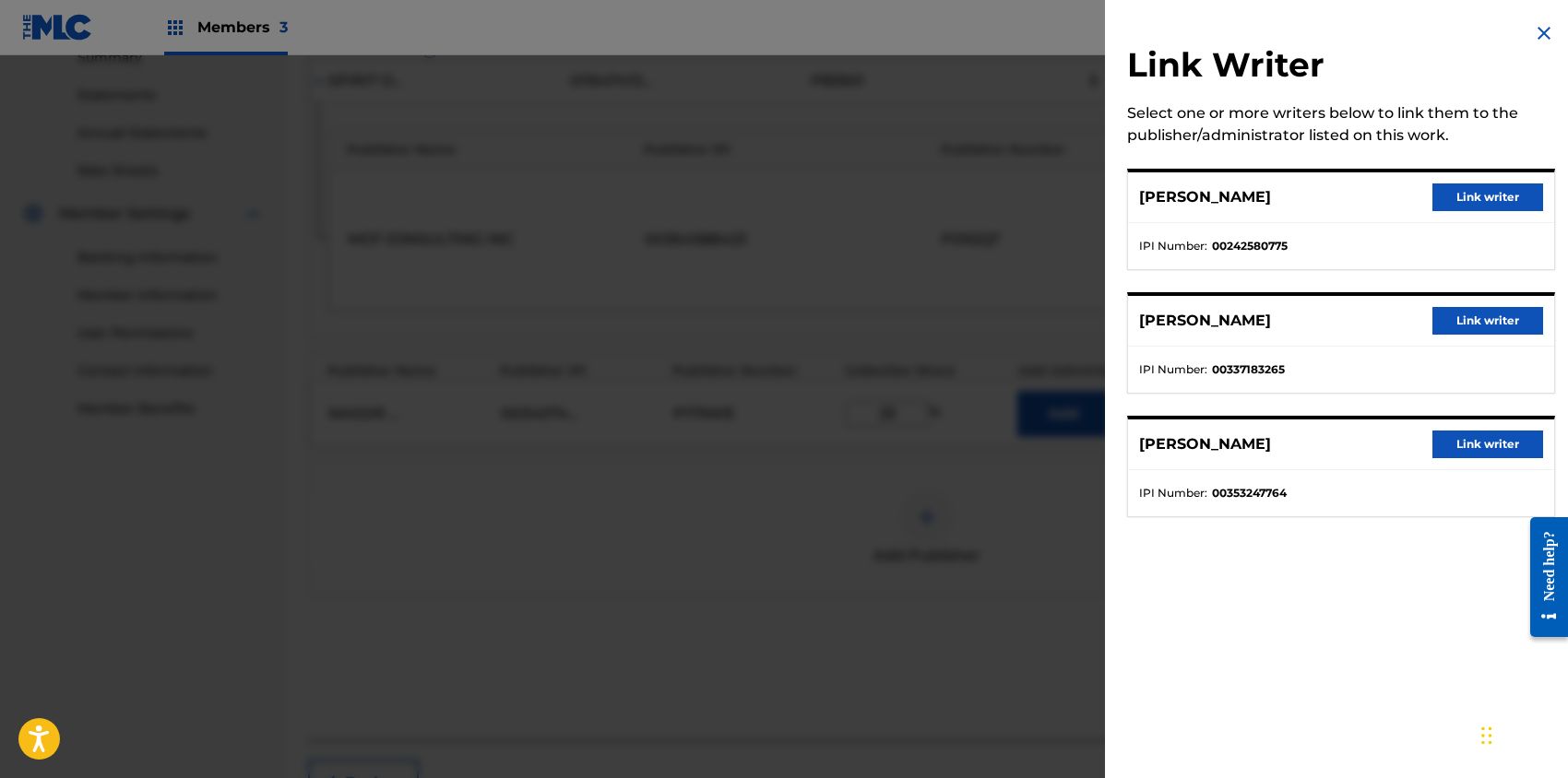
click at [1463, 323] on button "Link writer" at bounding box center [1487, 321] width 111 height 28
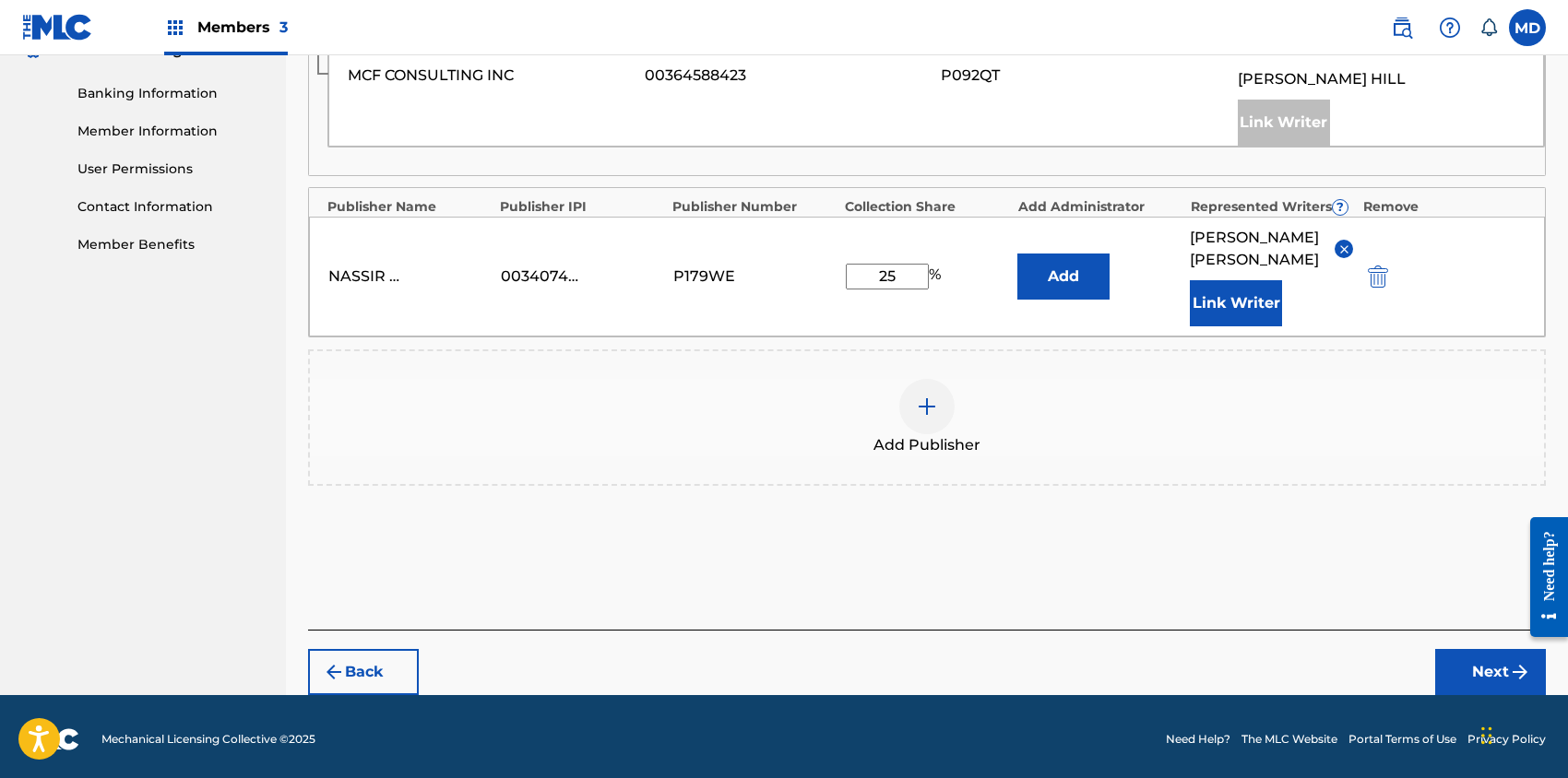
scroll to position [781, 0]
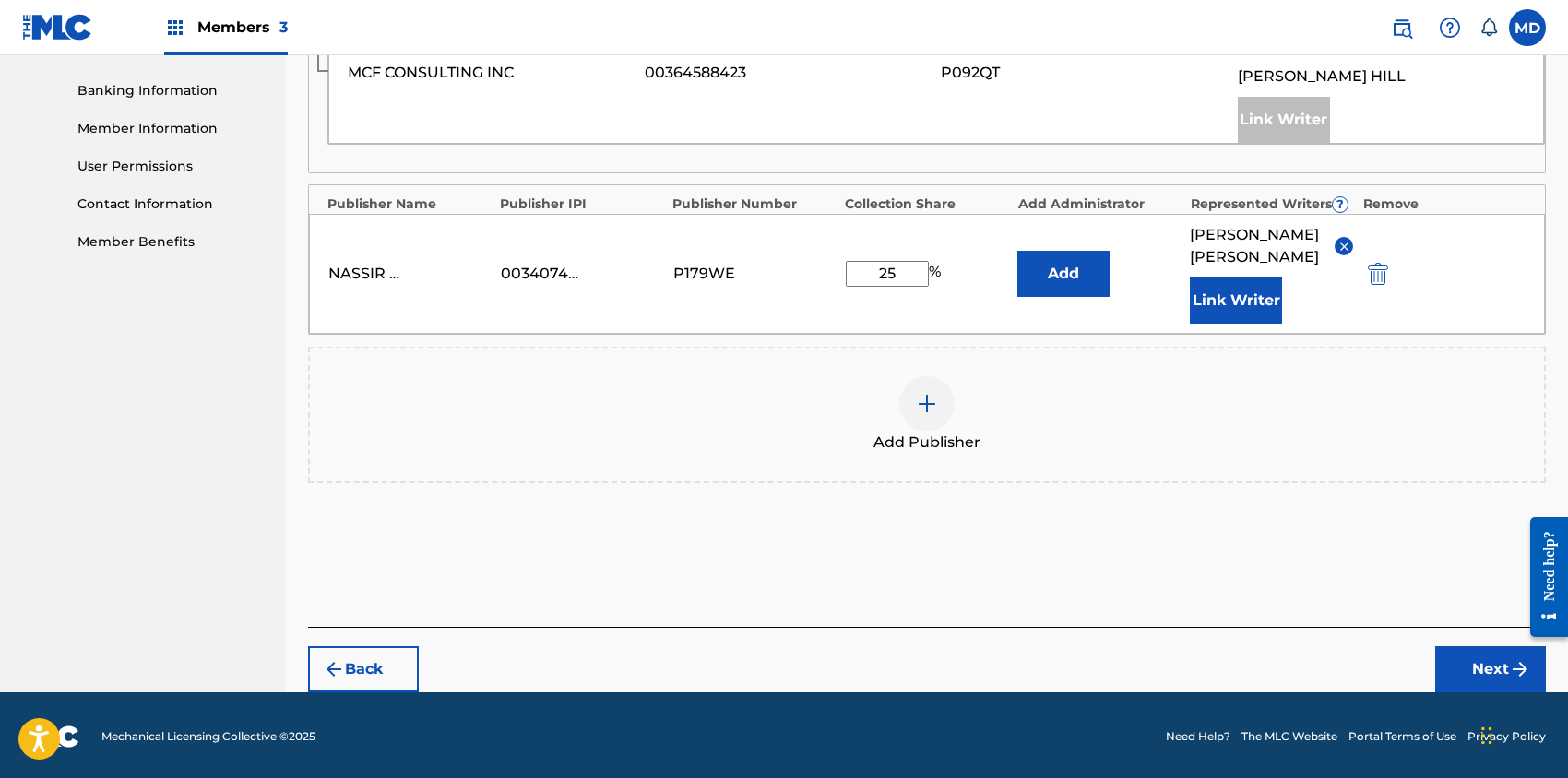
click at [1477, 664] on button "Next" at bounding box center [1490, 669] width 111 height 46
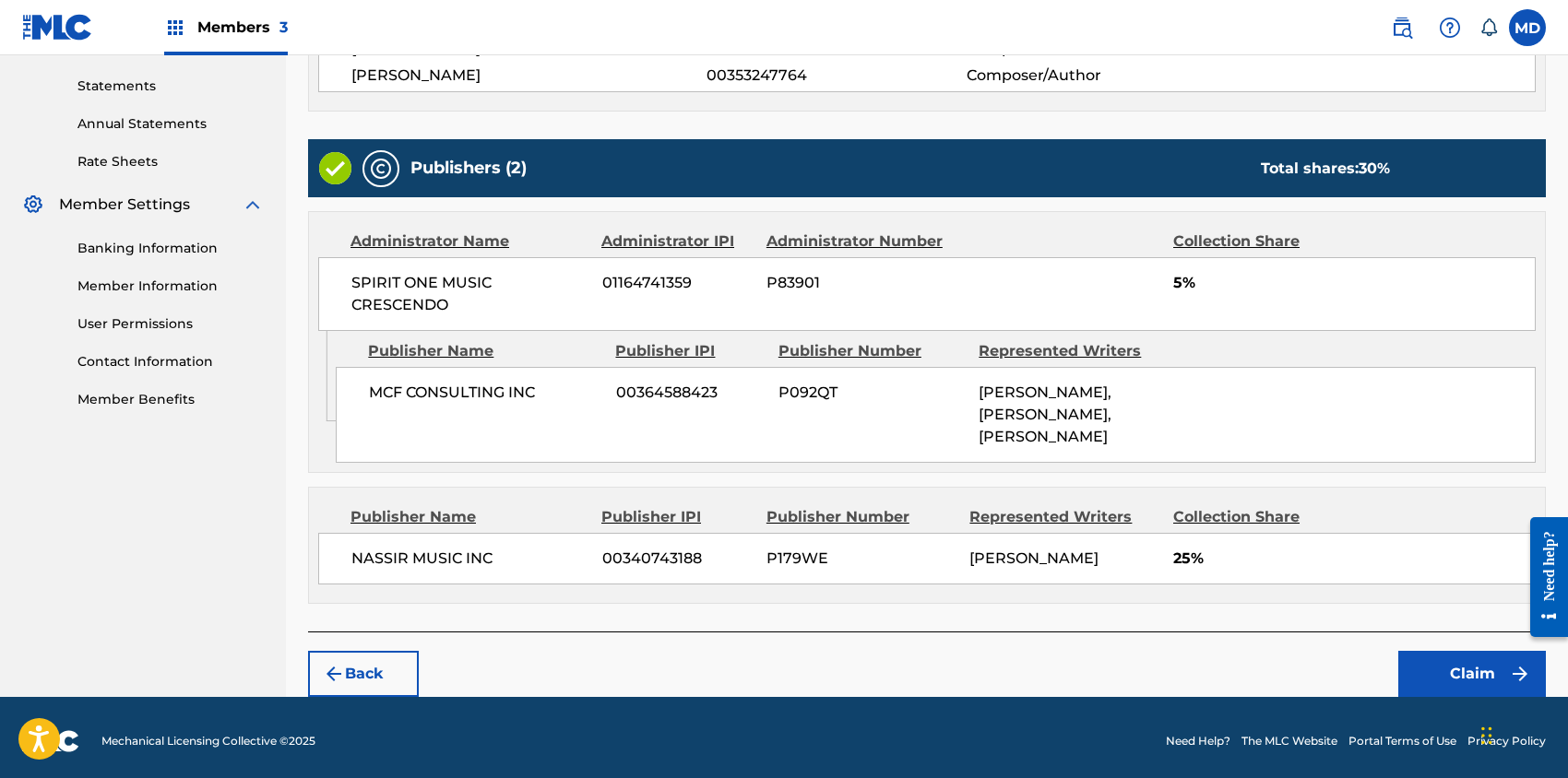
scroll to position [625, 0]
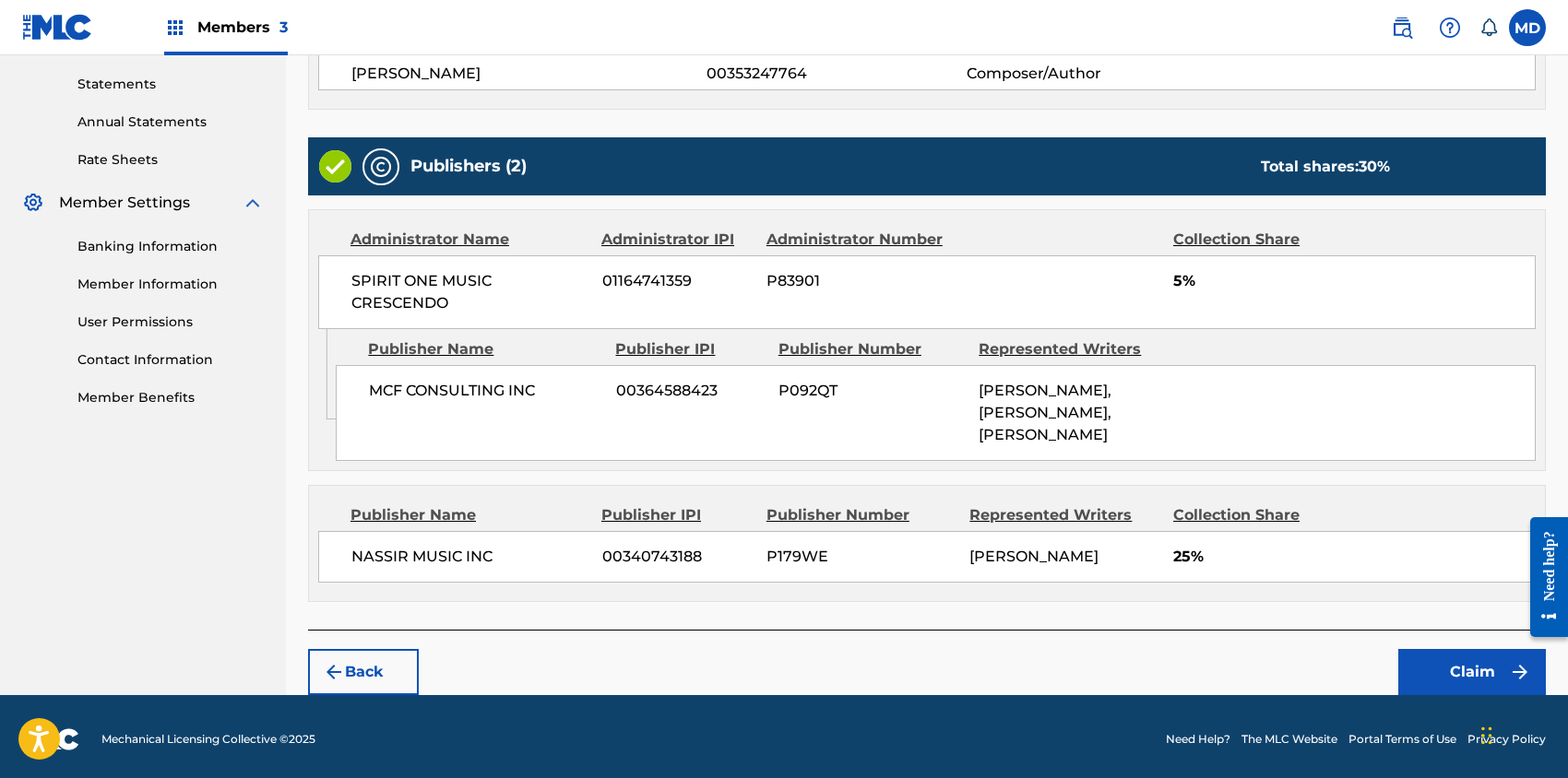
click at [1447, 662] on button "Claim" at bounding box center [1472, 672] width 147 height 46
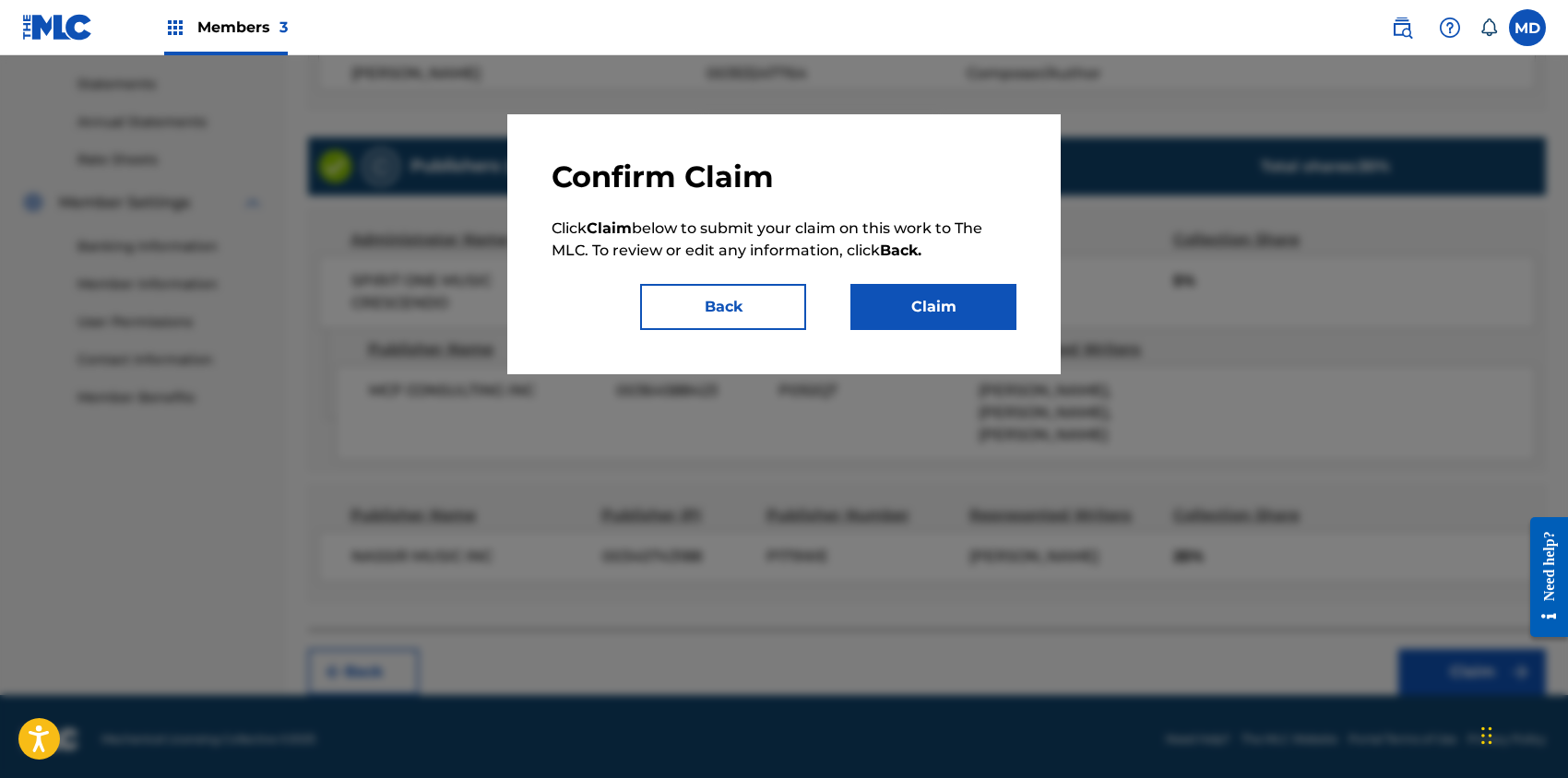
click at [915, 316] on button "Claim" at bounding box center [933, 307] width 166 height 46
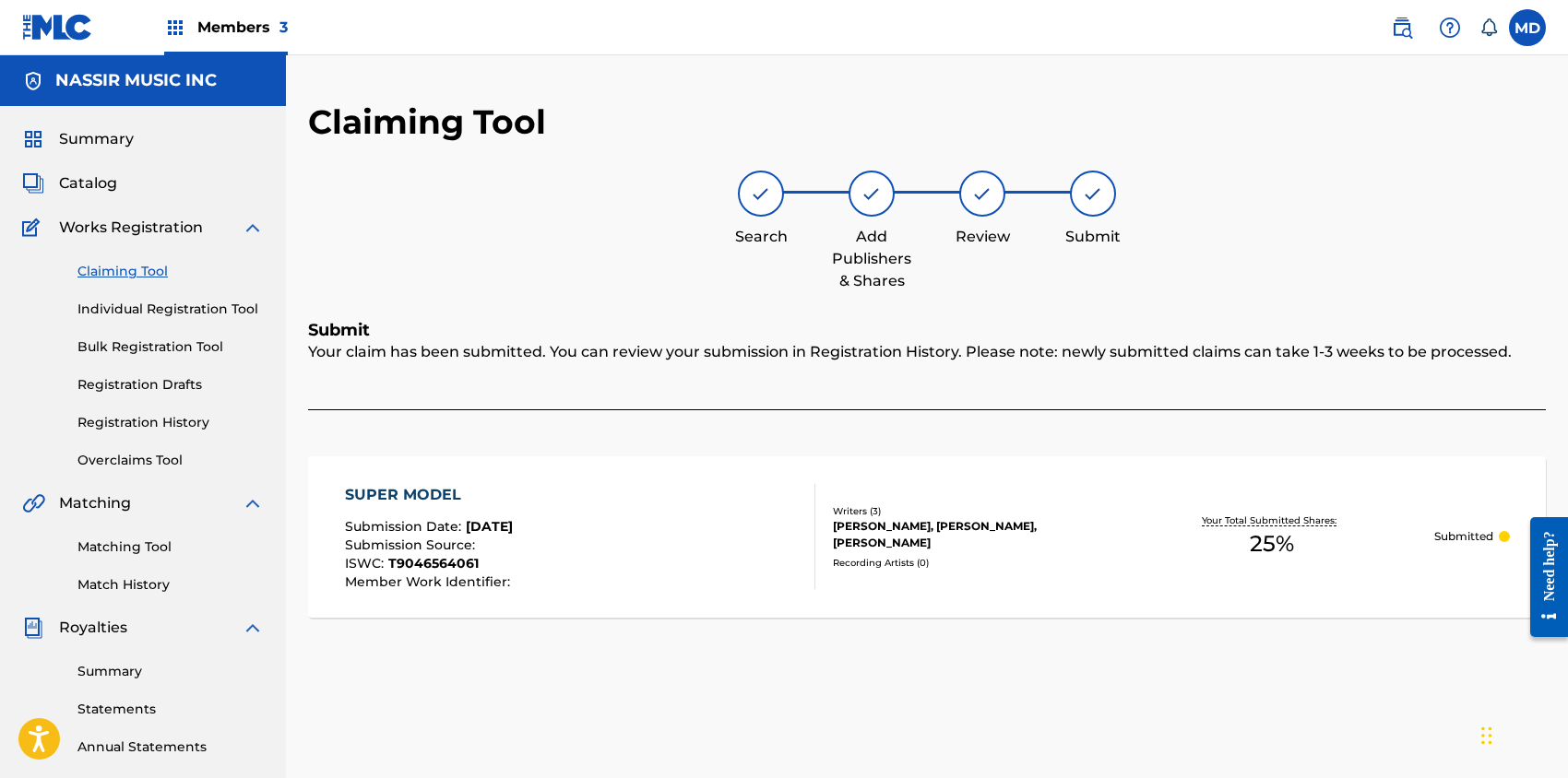
scroll to position [0, 0]
click at [131, 272] on link "Claiming Tool" at bounding box center [170, 272] width 186 height 19
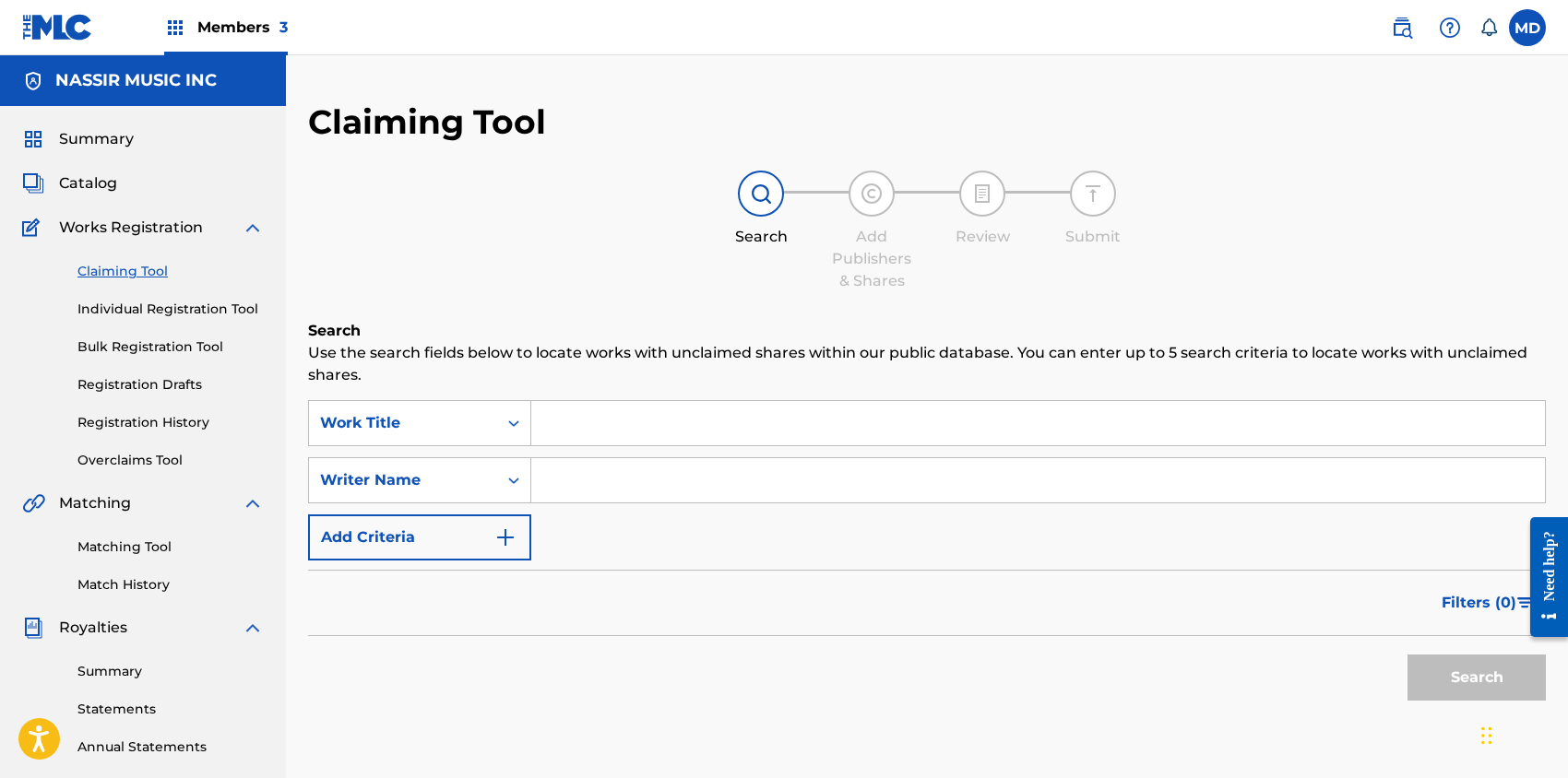
click at [606, 425] on input "Search Form" at bounding box center [1038, 424] width 1013 height 44
paste input "GIRLFRIEND (KRUCIALKEYS SISTA GIRL MIX)"
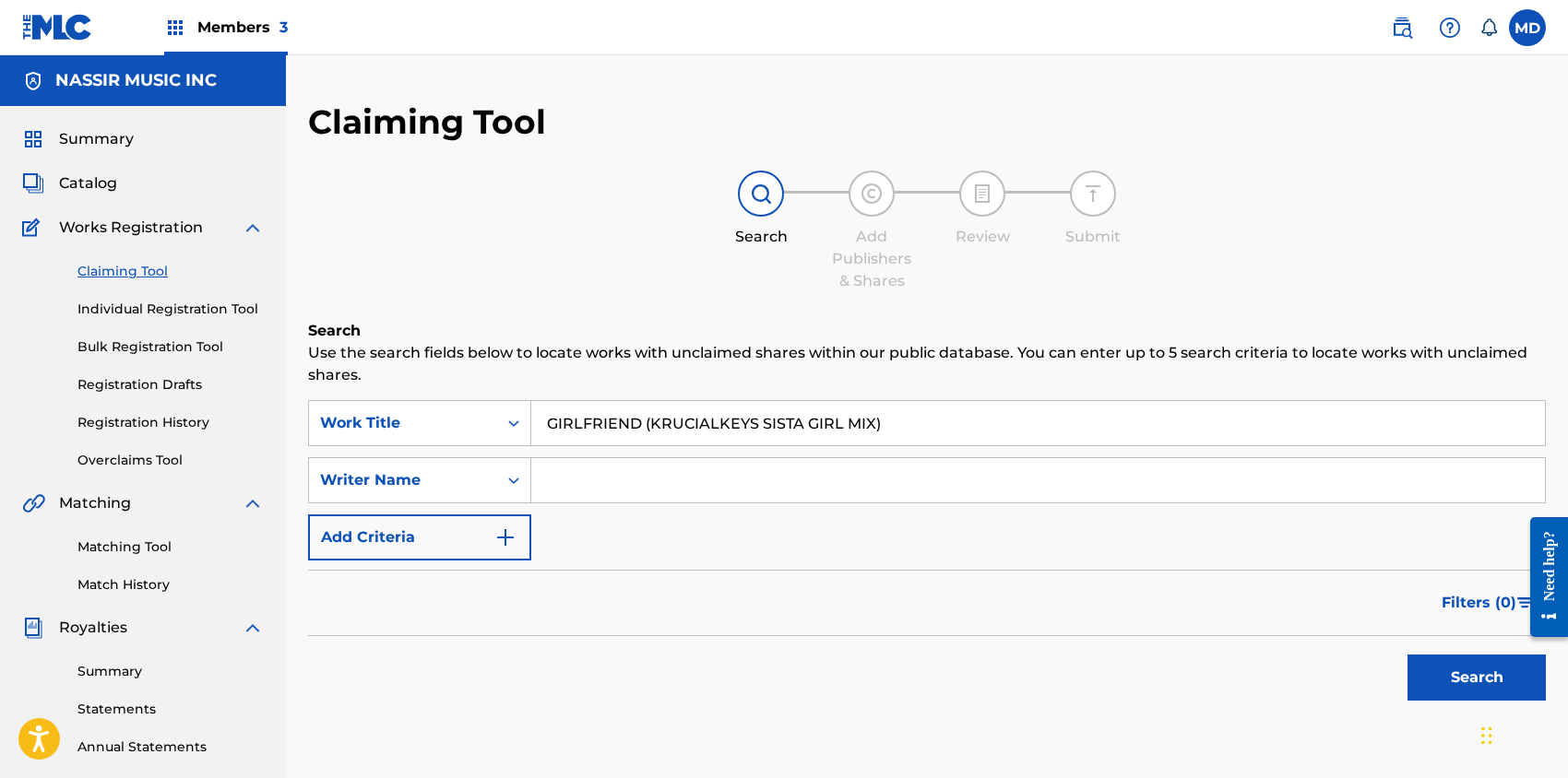
type input "GIRLFRIEND (KRUCIALKEYS SISTA GIRL MIX)"
click at [1468, 669] on button "Search" at bounding box center [1477, 678] width 139 height 46
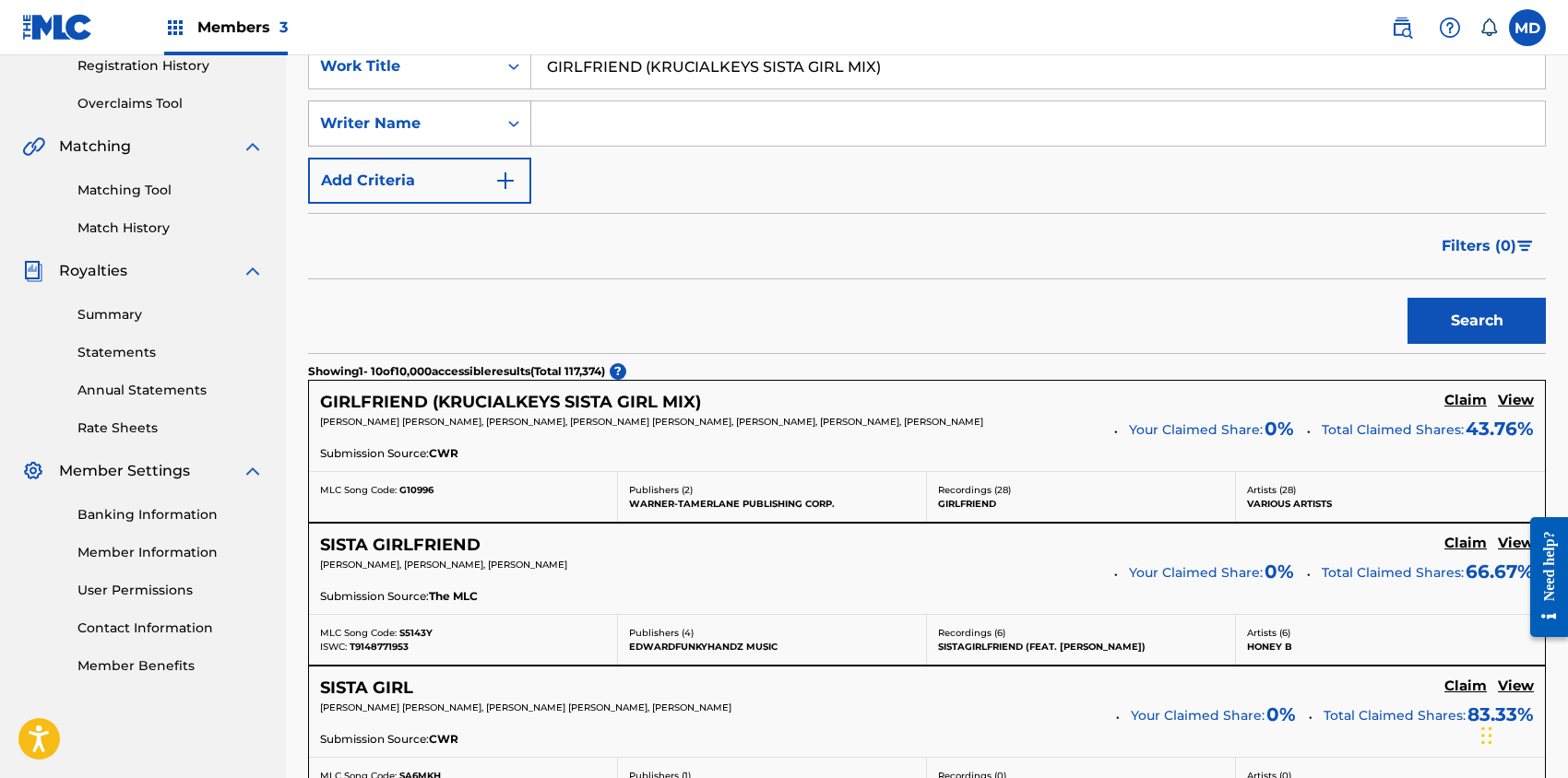
scroll to position [369, 0]
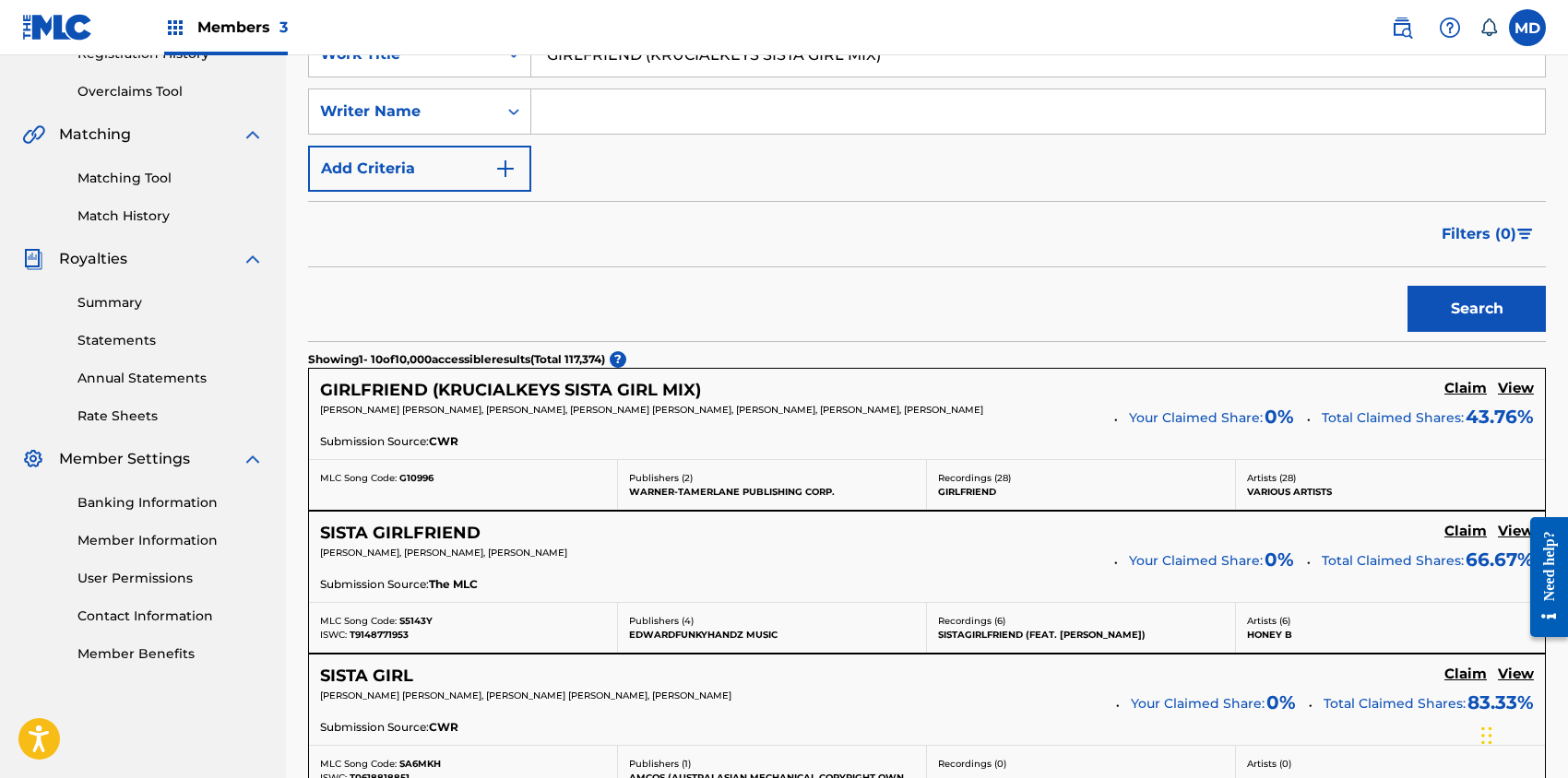
click at [1513, 390] on h5 "View" at bounding box center [1515, 389] width 36 height 17
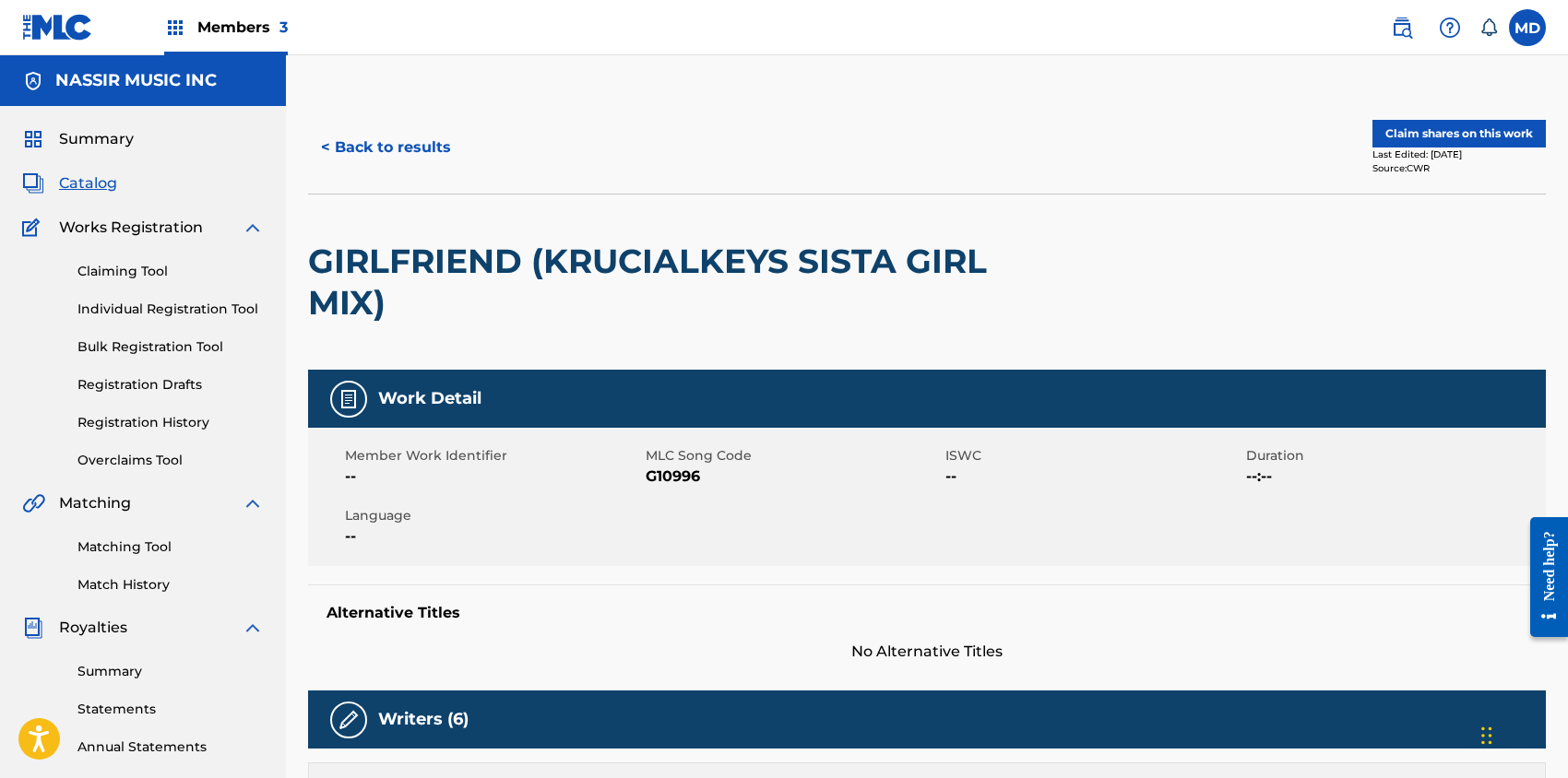
click at [1453, 128] on button "Claim shares on this work" at bounding box center [1459, 133] width 173 height 28
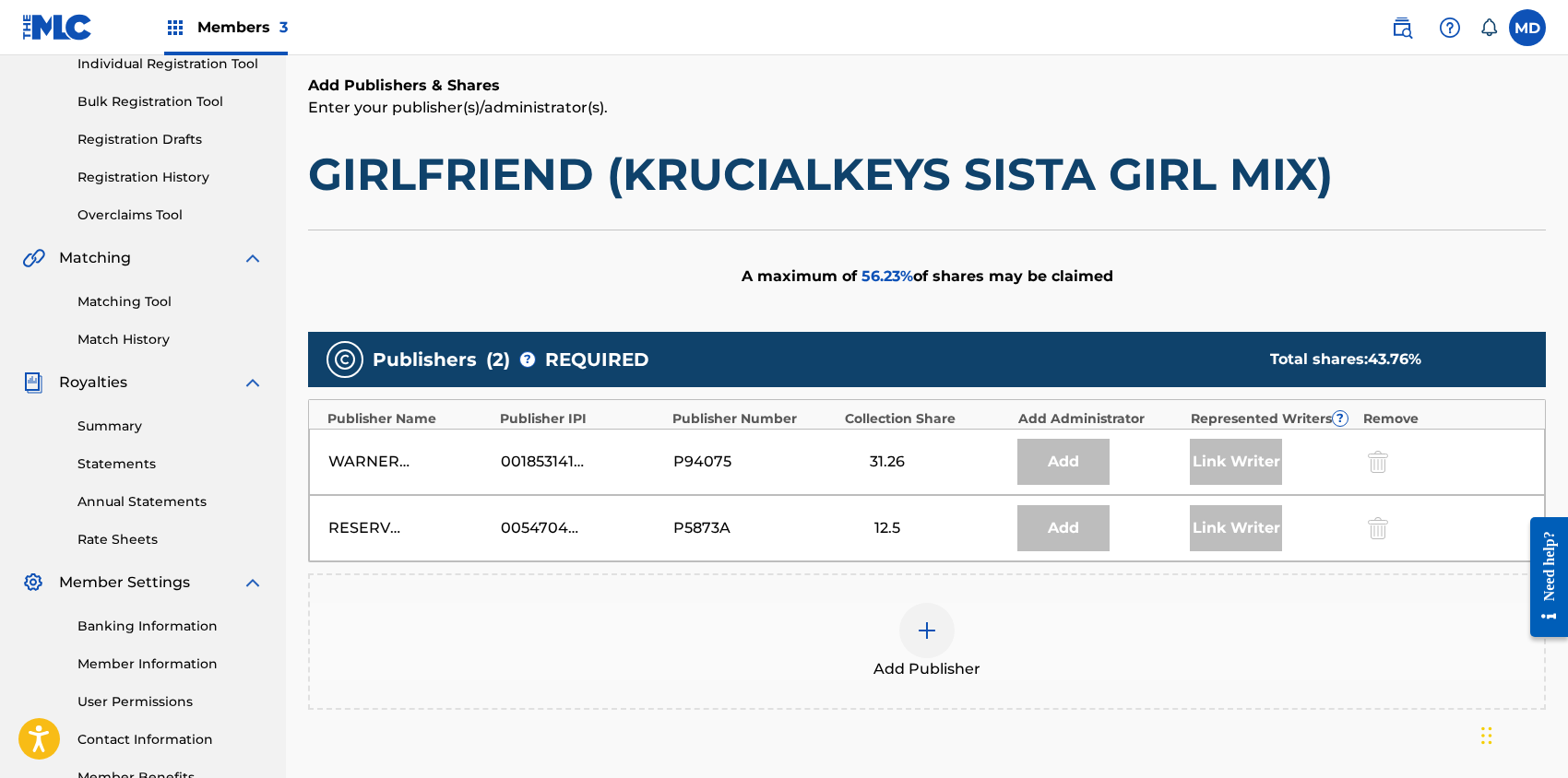
scroll to position [369, 0]
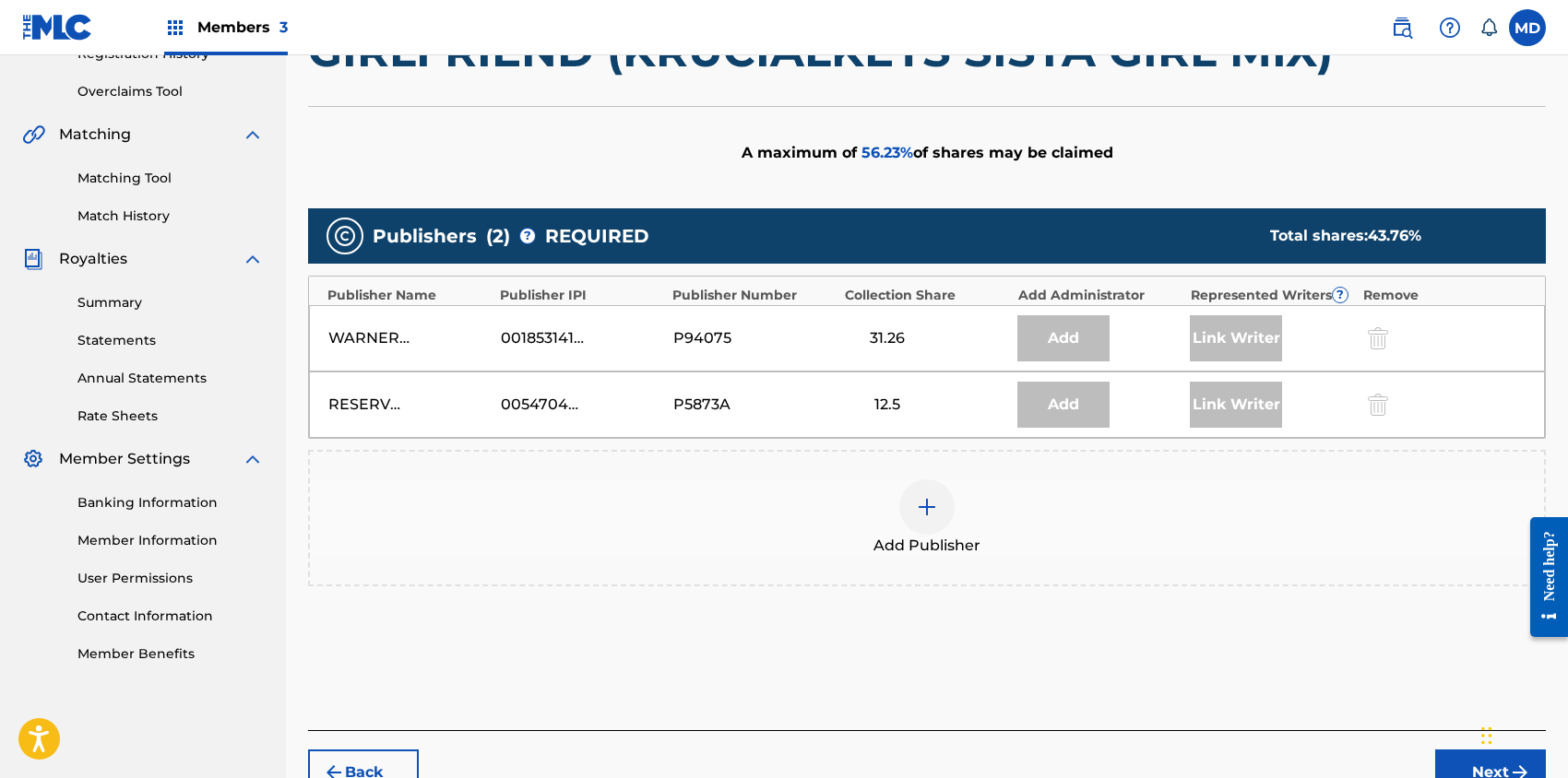
click at [924, 506] on img at bounding box center [927, 506] width 22 height 22
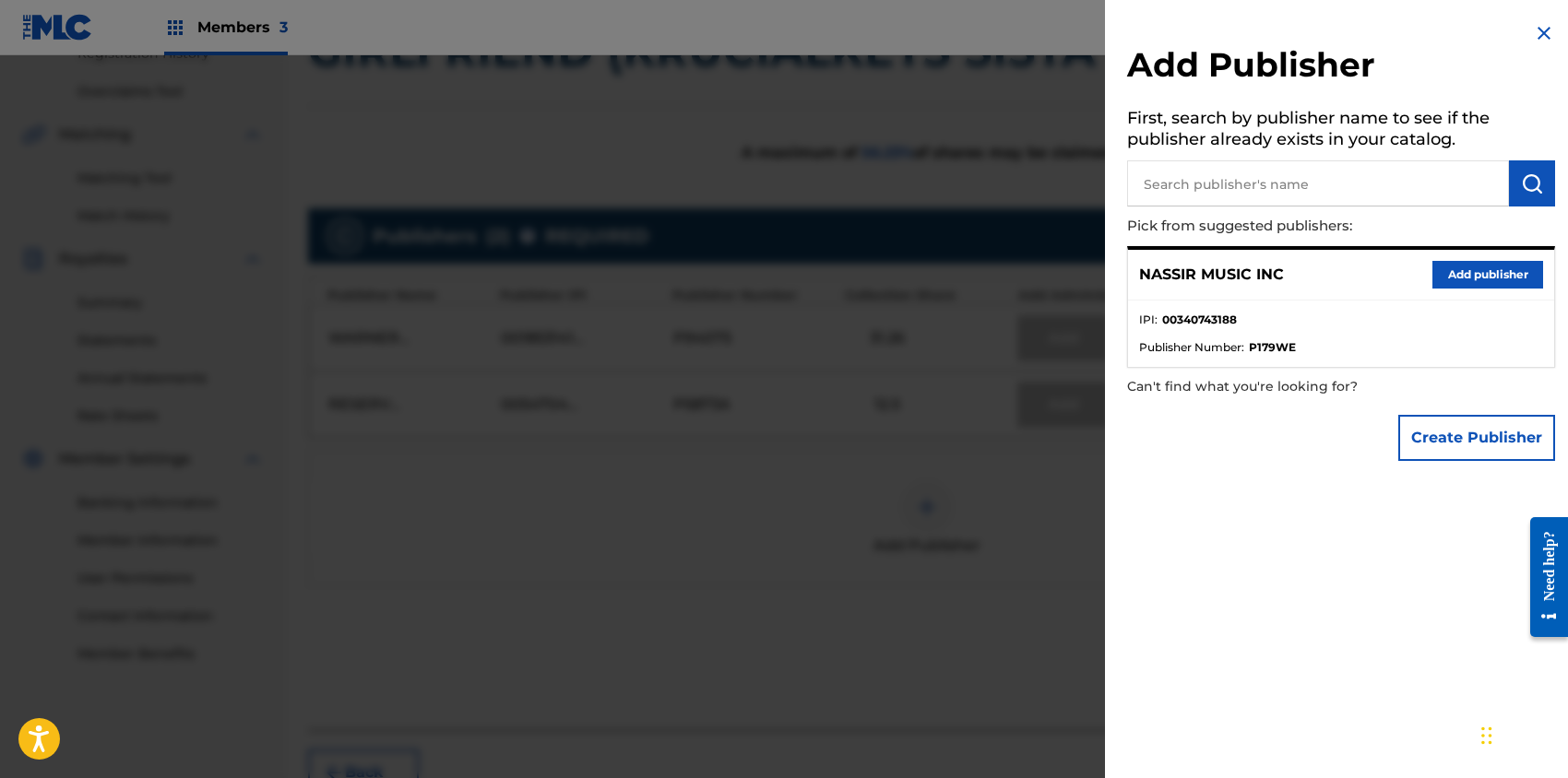
click at [1502, 272] on button "Add publisher" at bounding box center [1487, 274] width 111 height 28
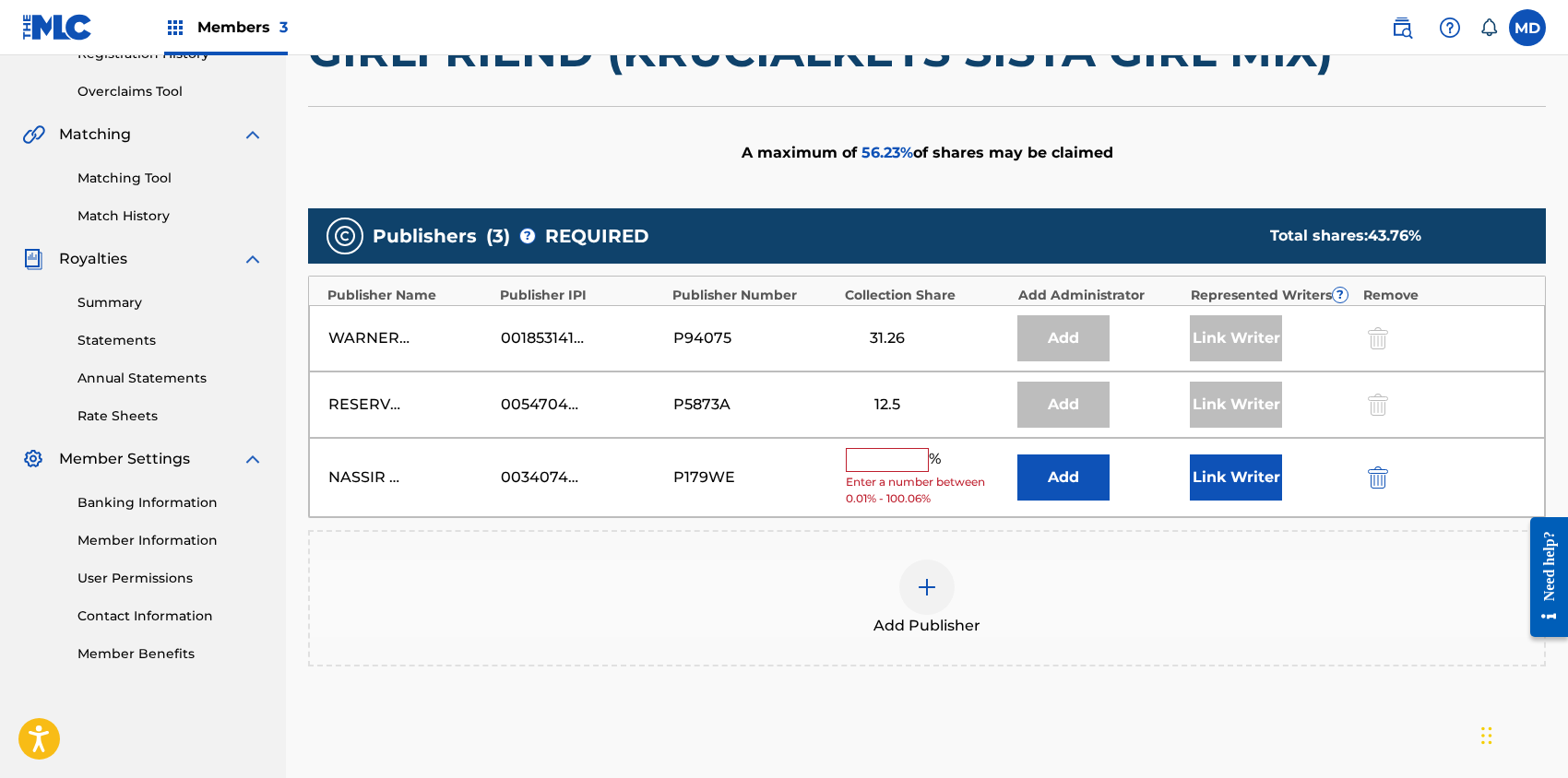
click at [874, 449] on input "text" at bounding box center [887, 459] width 83 height 24
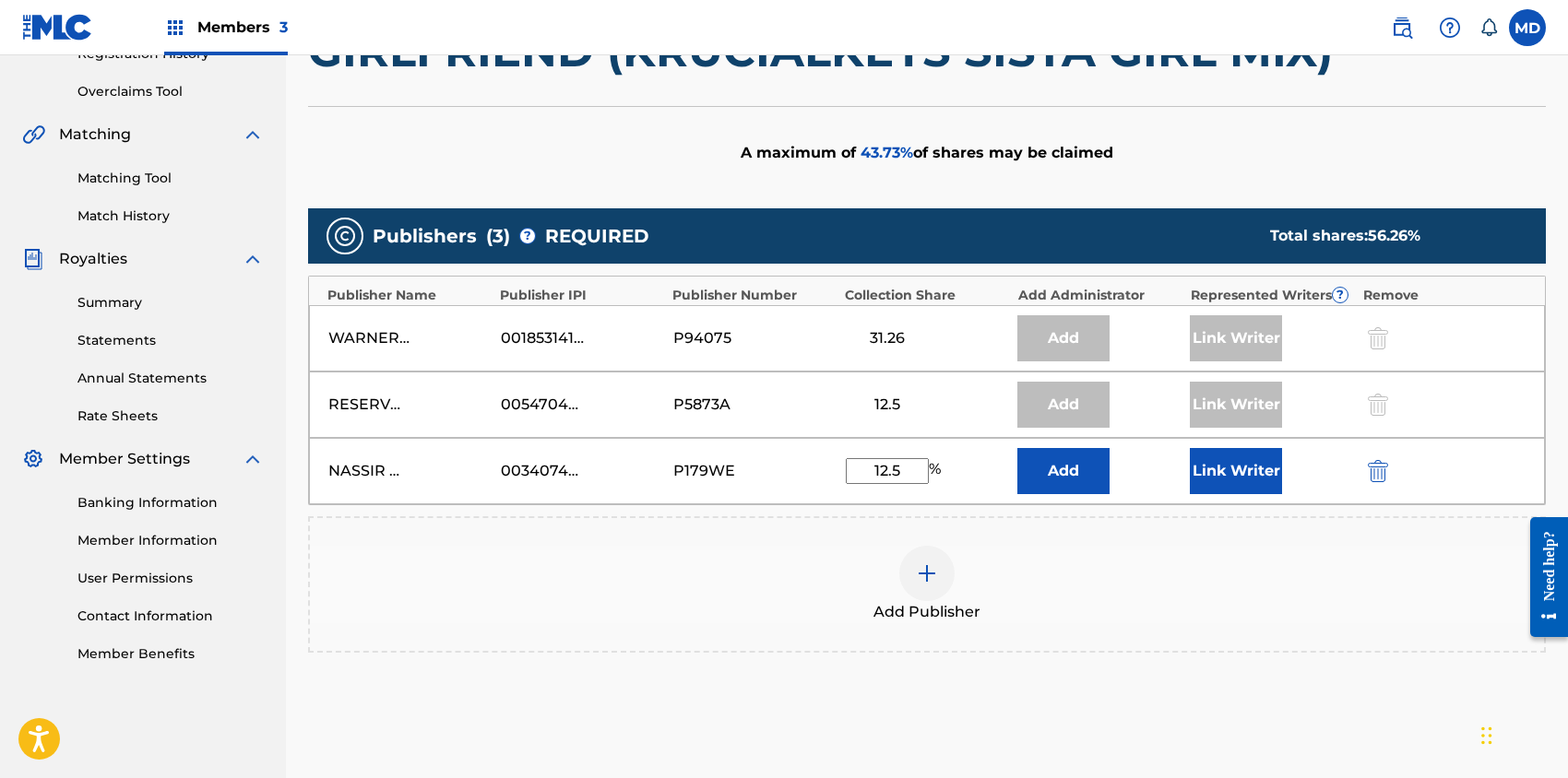
type input "12.5"
click at [1257, 468] on button "Link Writer" at bounding box center [1236, 471] width 92 height 46
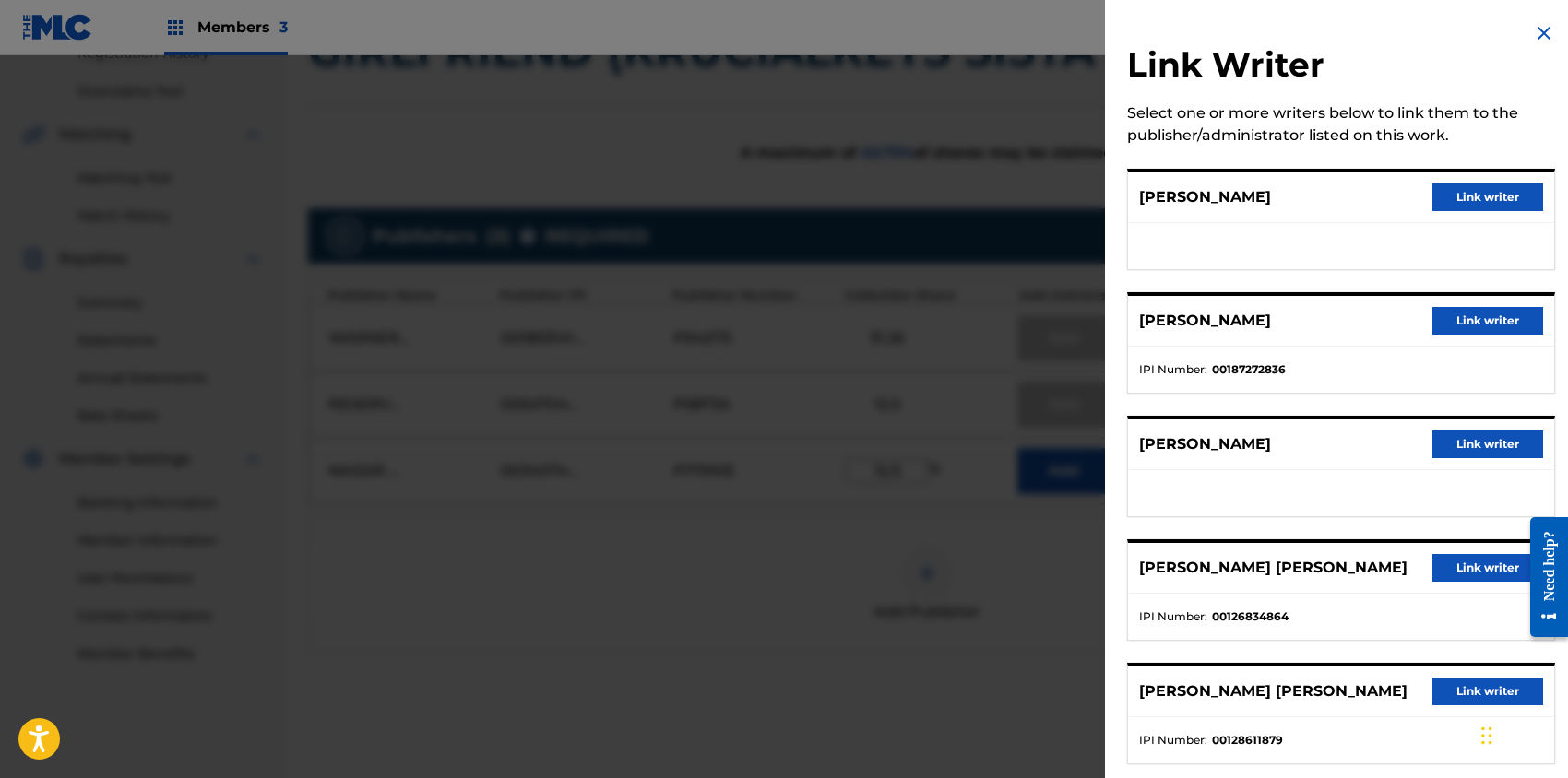
scroll to position [0, 0]
click at [1462, 438] on button "Link writer" at bounding box center [1487, 444] width 111 height 28
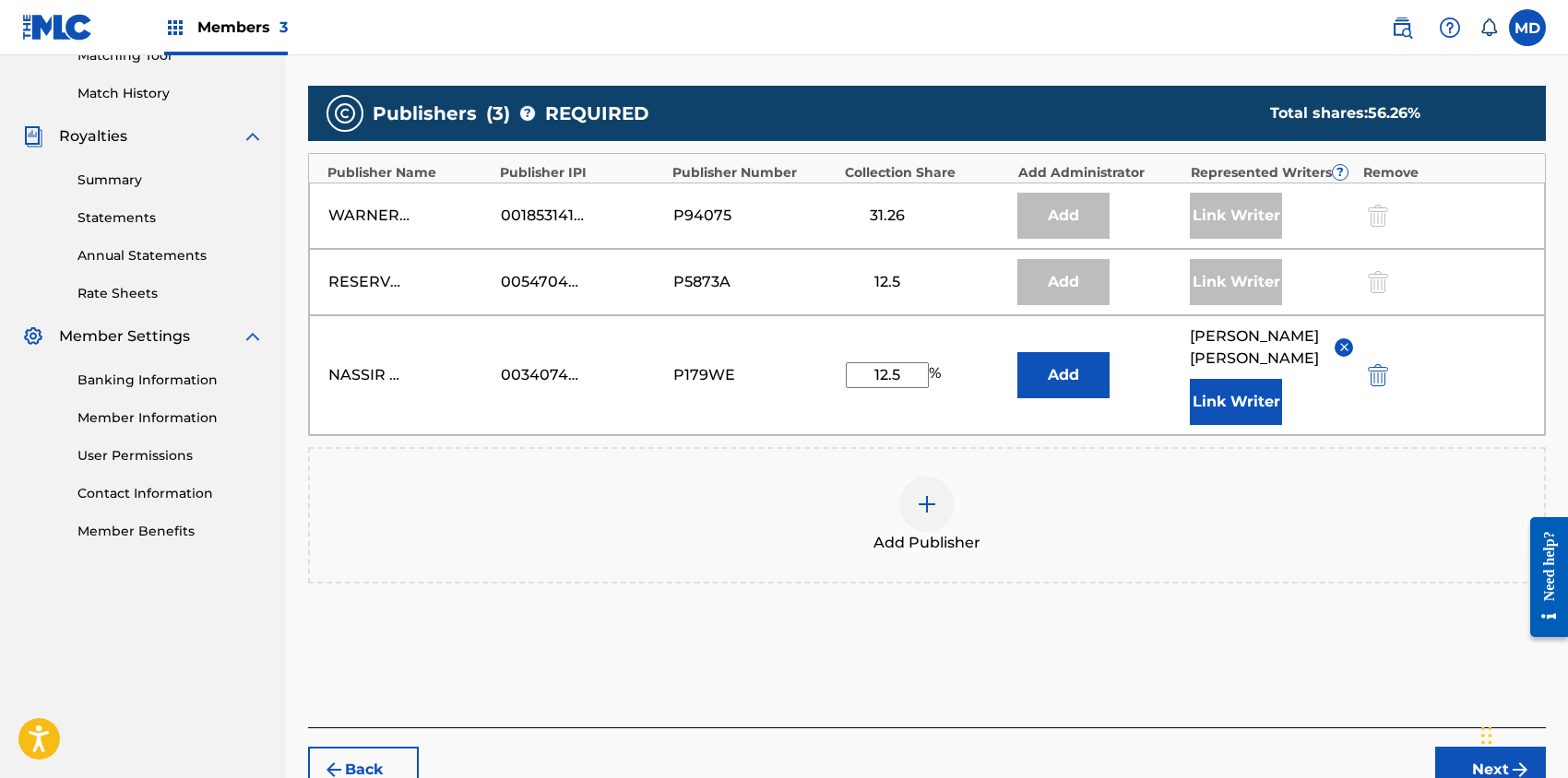
scroll to position [593, 0]
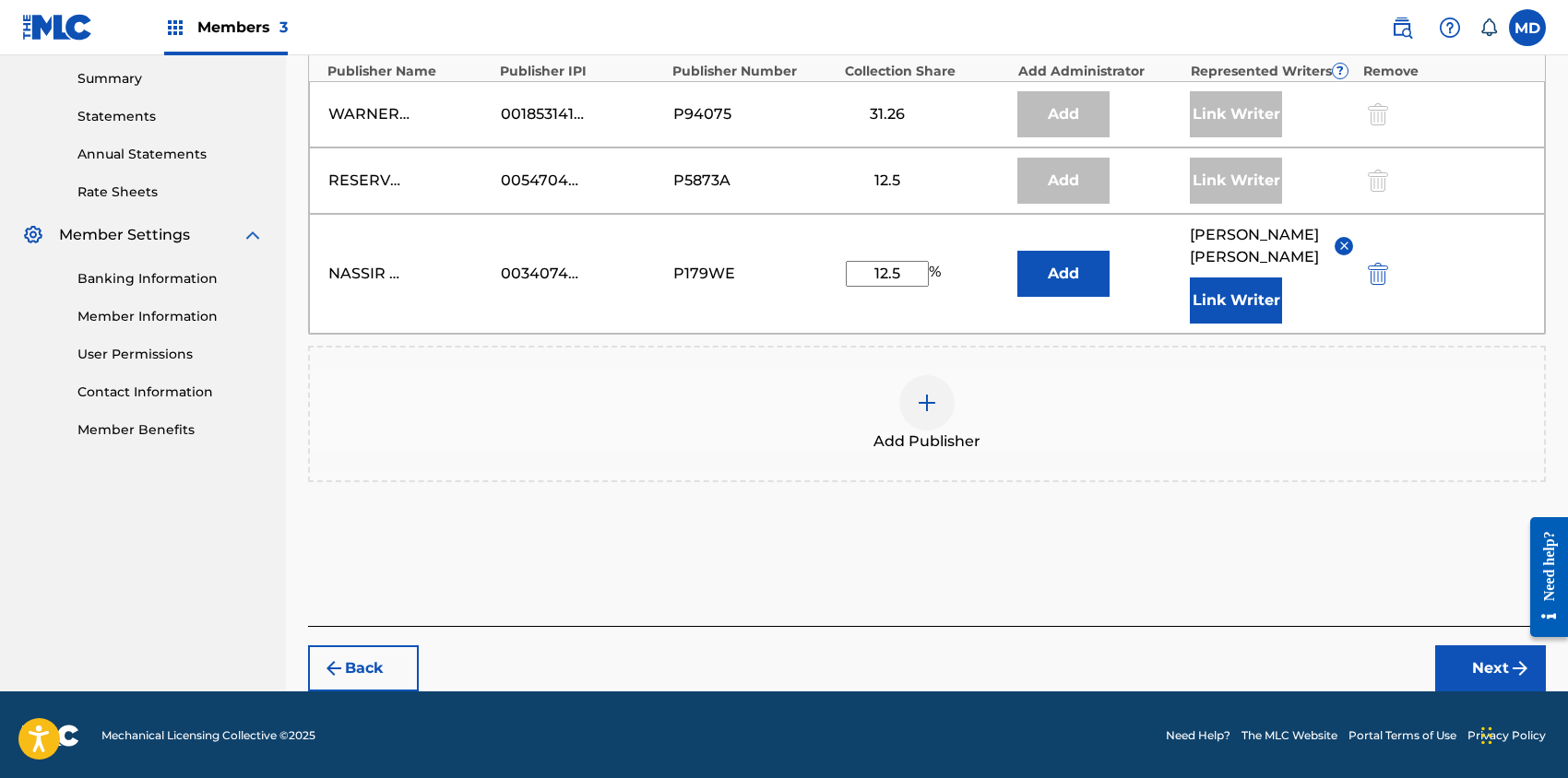
click at [1473, 659] on button "Next" at bounding box center [1490, 668] width 111 height 46
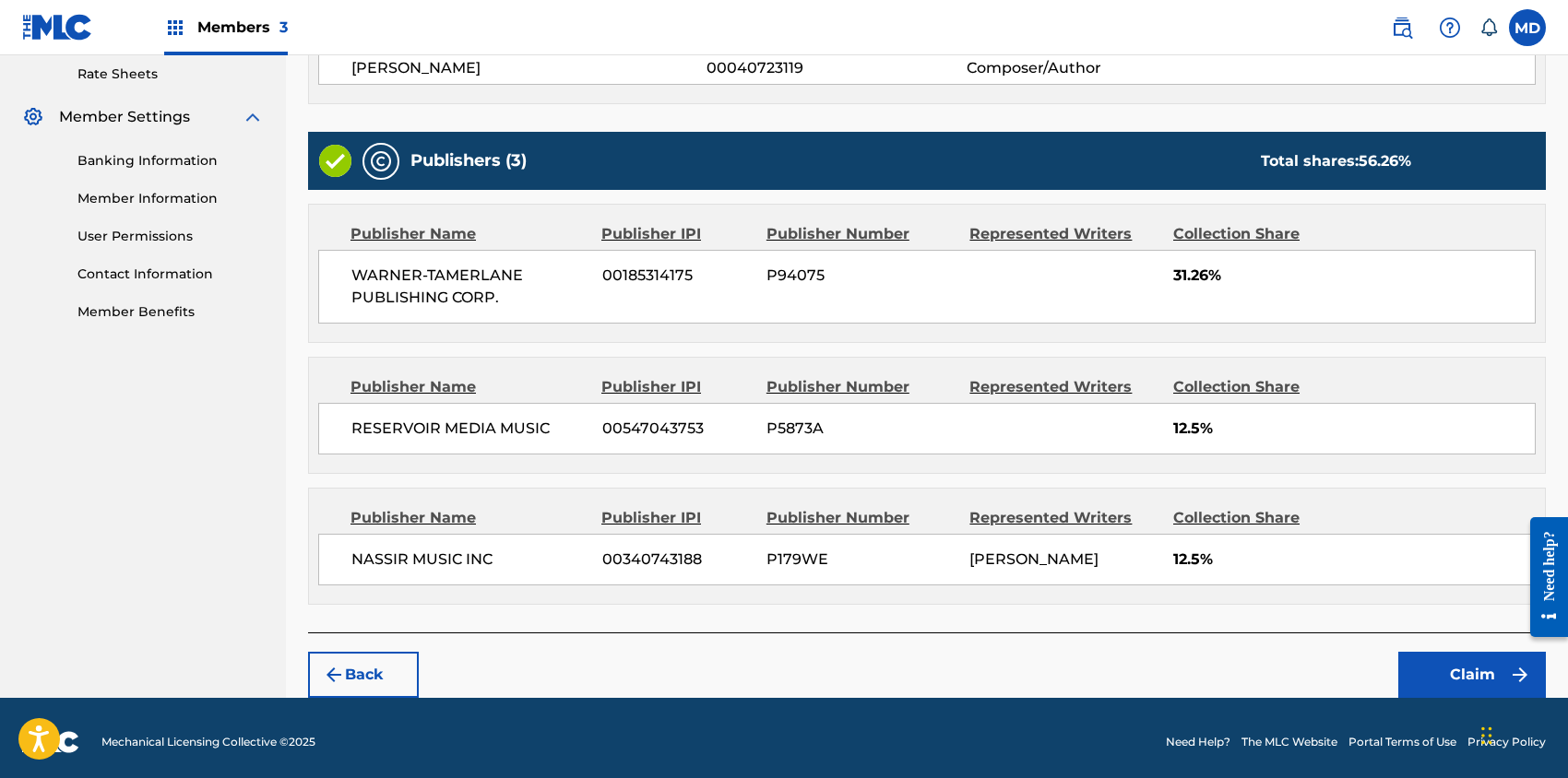
scroll to position [713, 0]
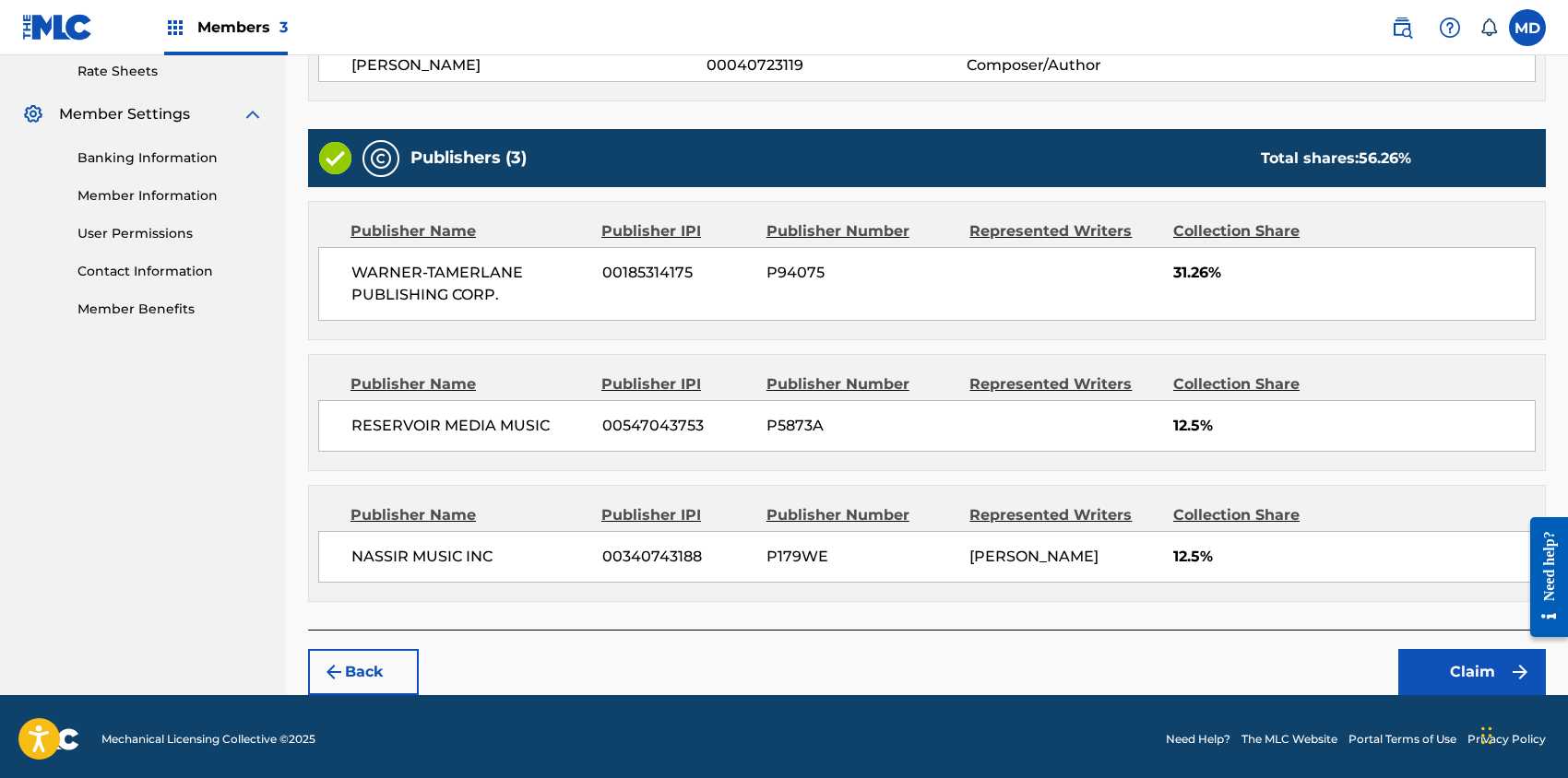
click at [1473, 658] on button "Claim" at bounding box center [1472, 672] width 147 height 46
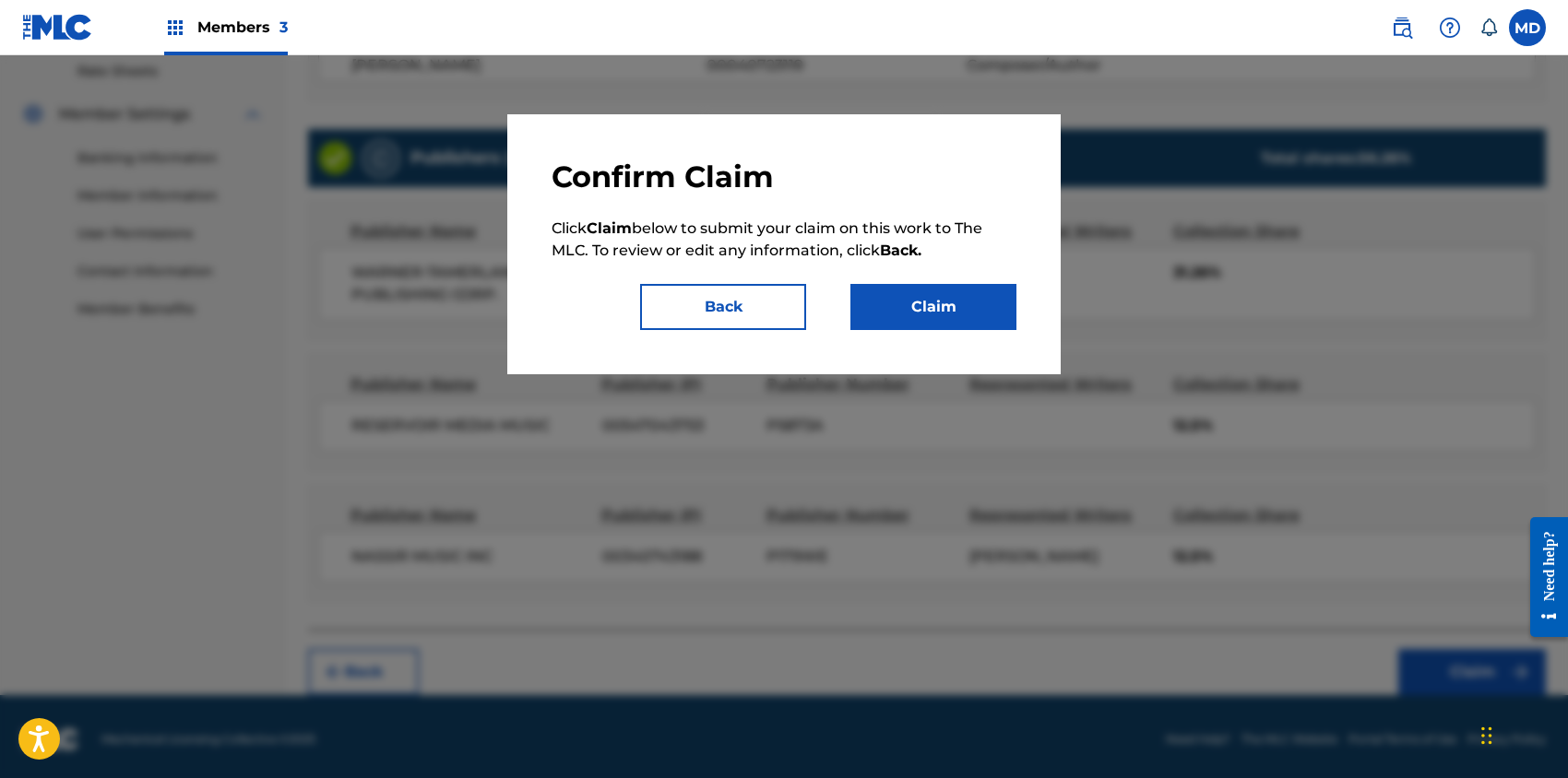
click at [941, 309] on button "Claim" at bounding box center [933, 307] width 166 height 46
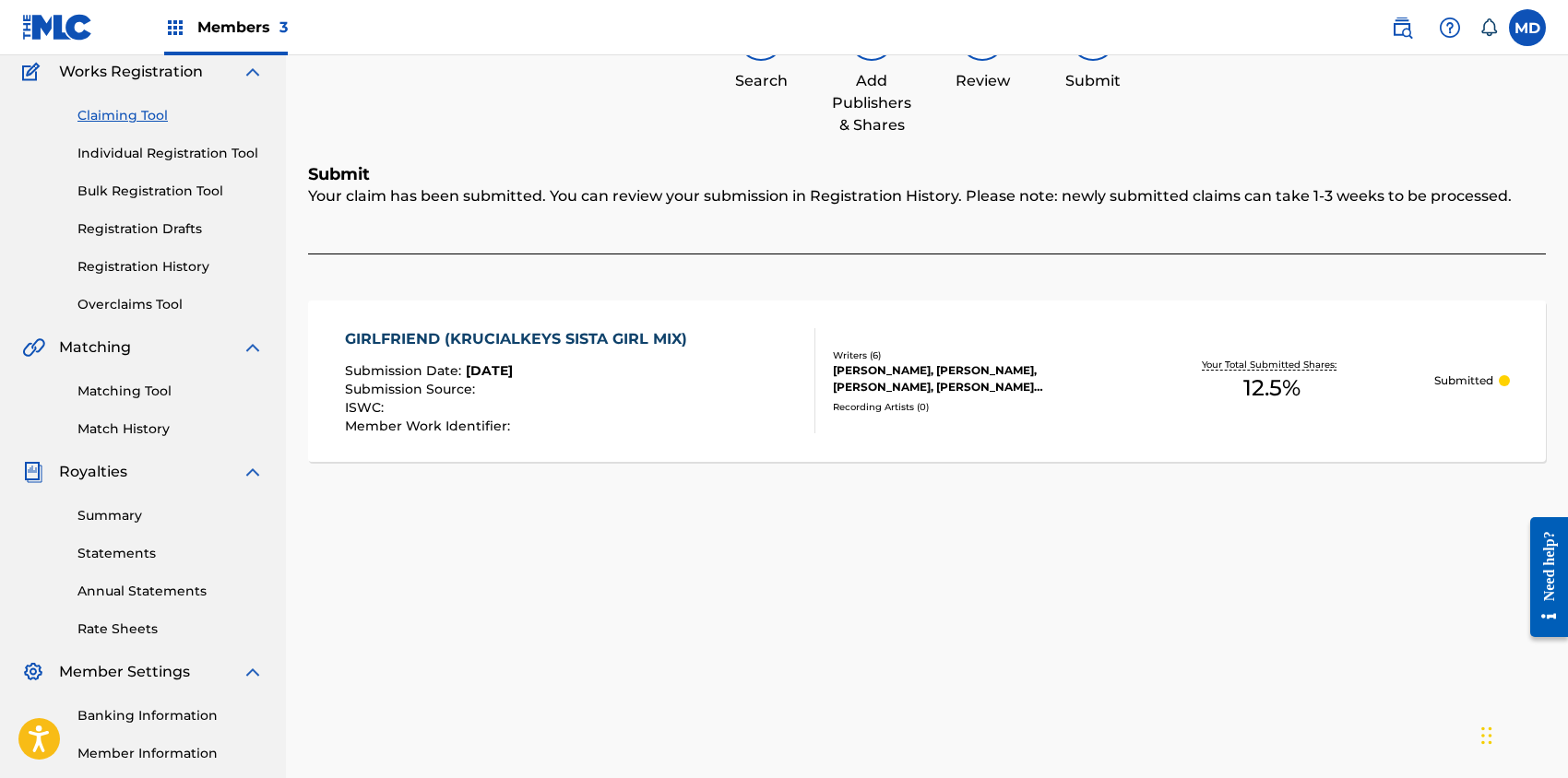
scroll to position [0, 0]
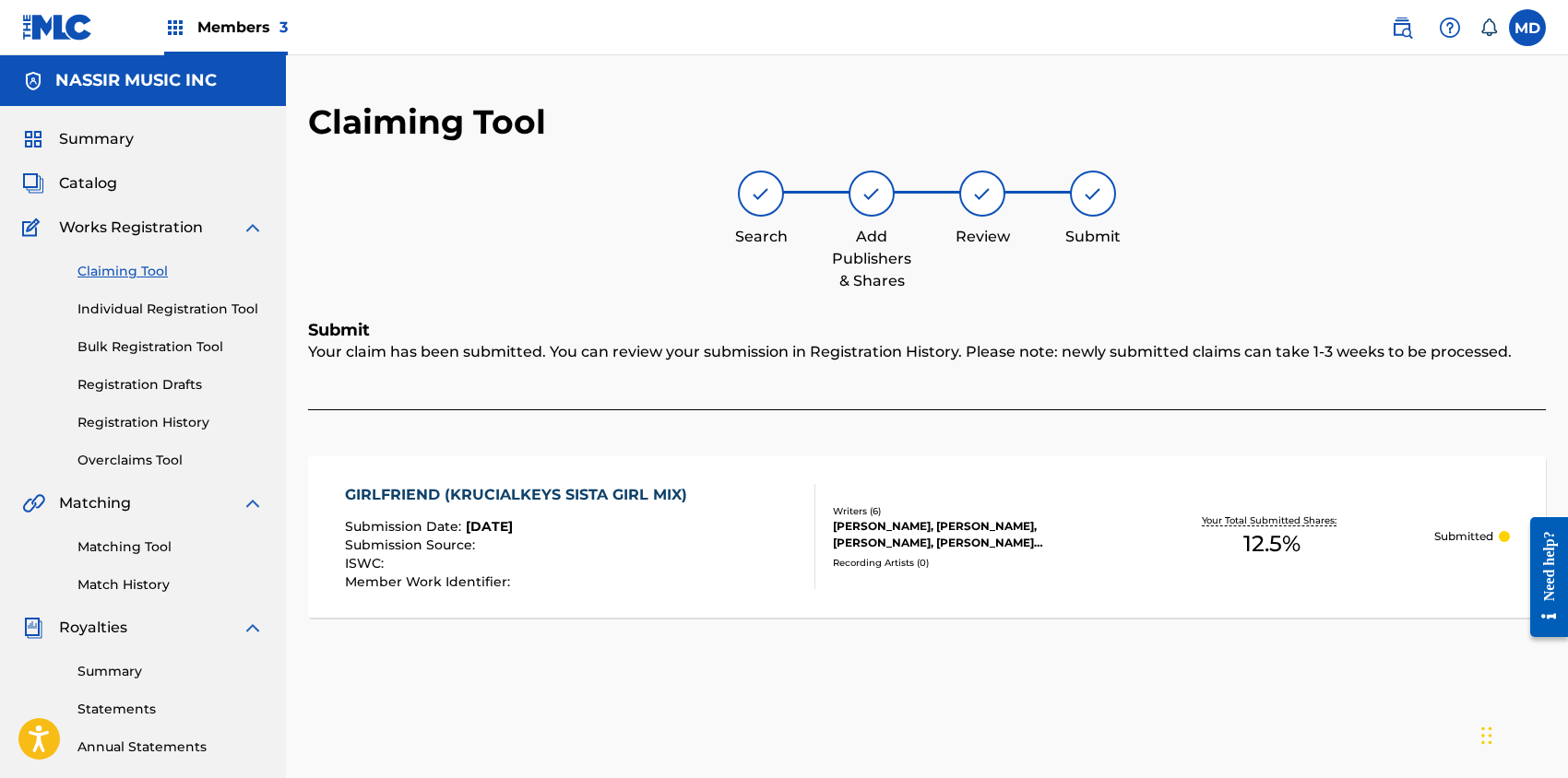
click at [248, 24] on span "Members 3" at bounding box center [243, 27] width 91 height 21
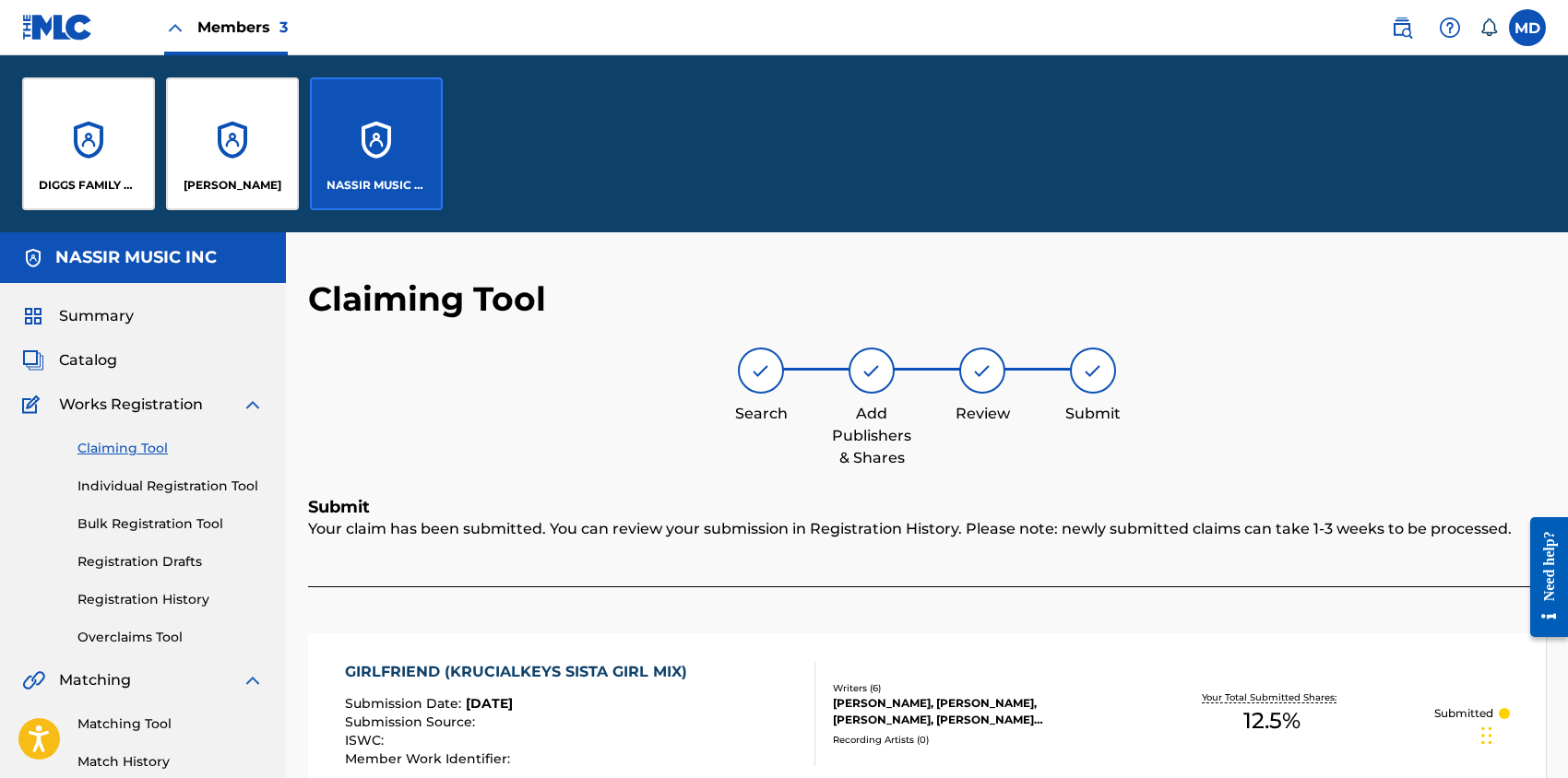
click at [339, 153] on div "NASSIR MUSIC INC" at bounding box center [377, 143] width 133 height 133
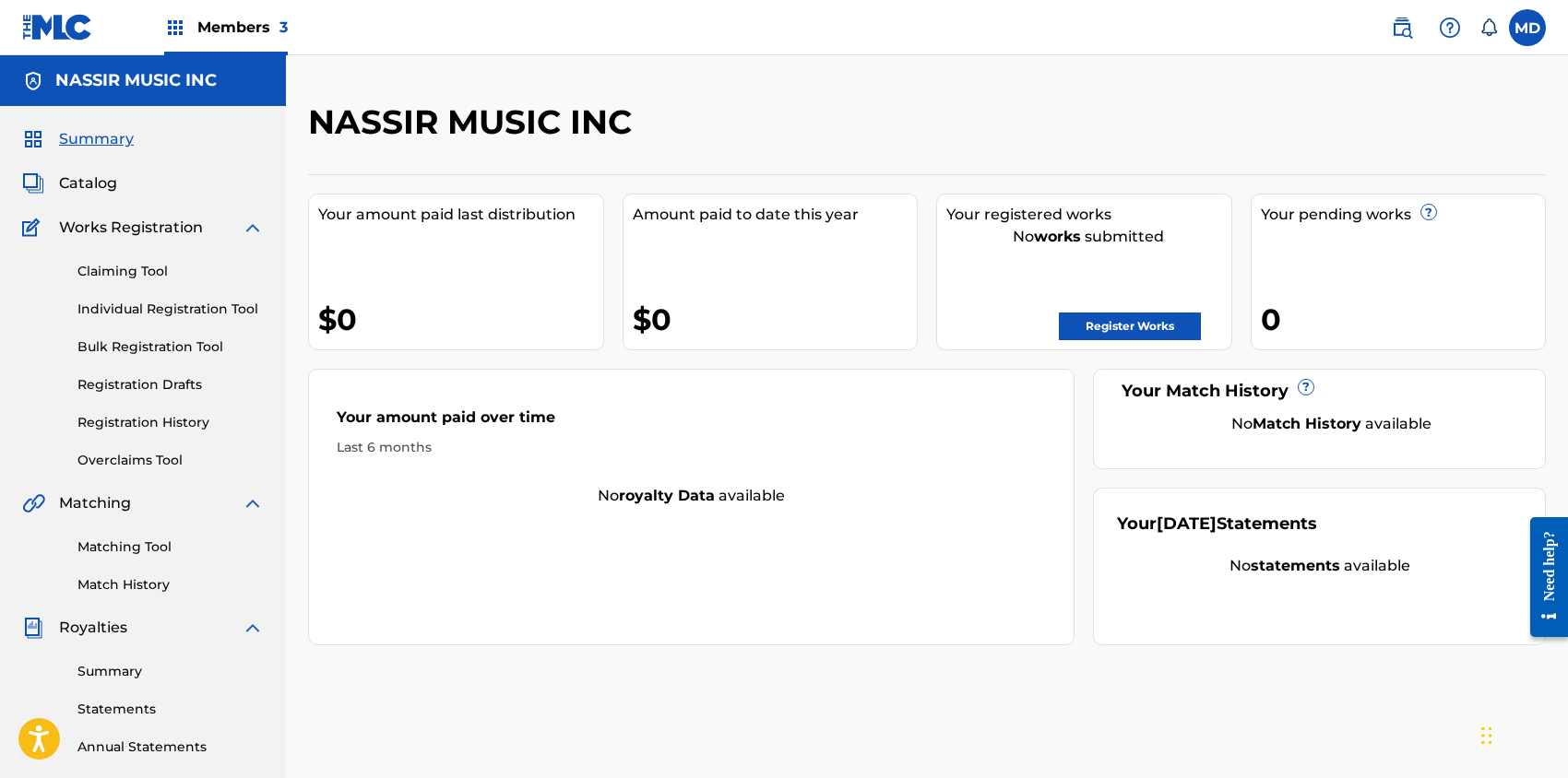
click at [159, 421] on link "Registration History" at bounding box center [170, 423] width 186 height 19
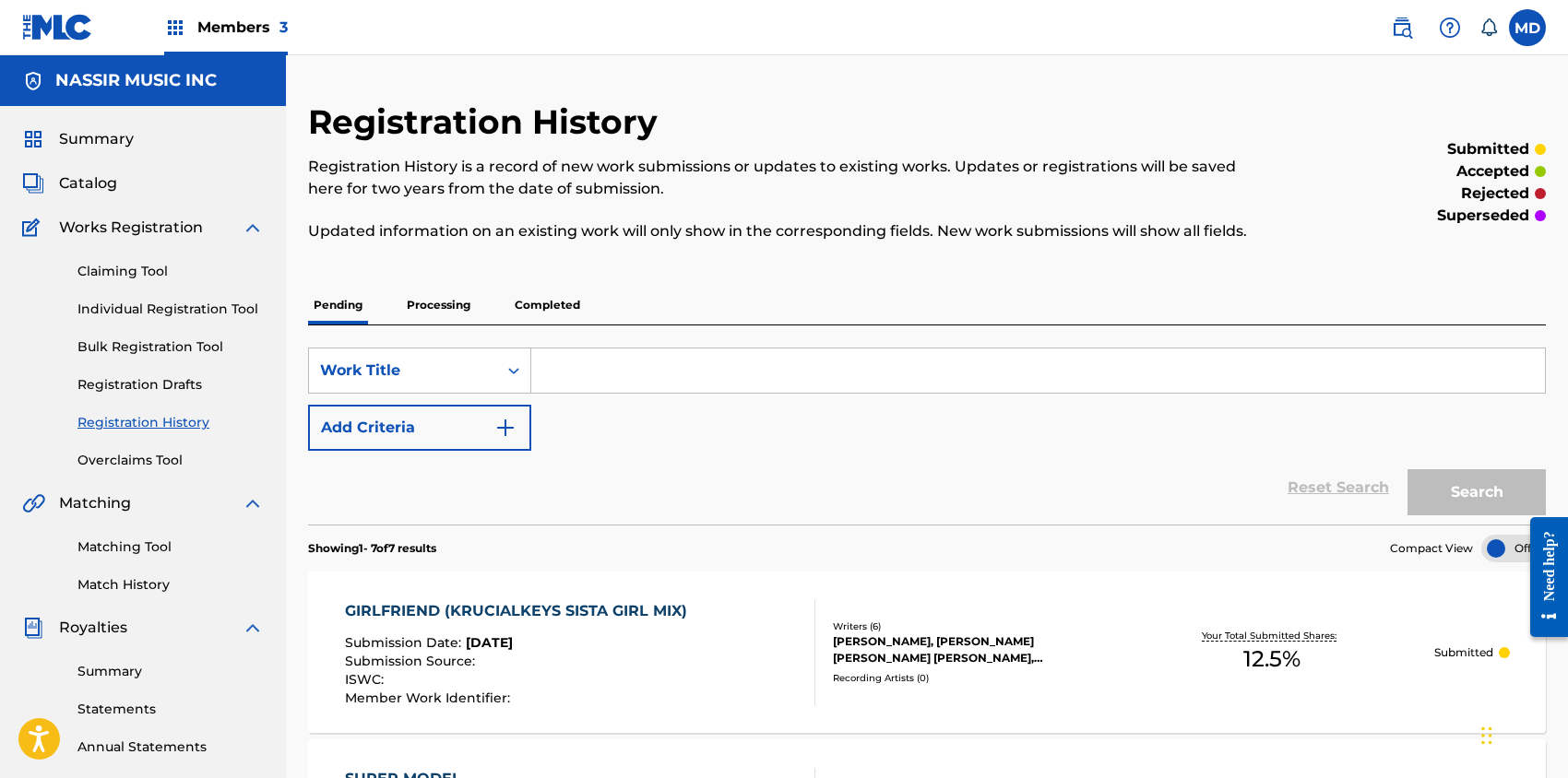
click at [236, 32] on span "Members 3" at bounding box center [243, 27] width 91 height 21
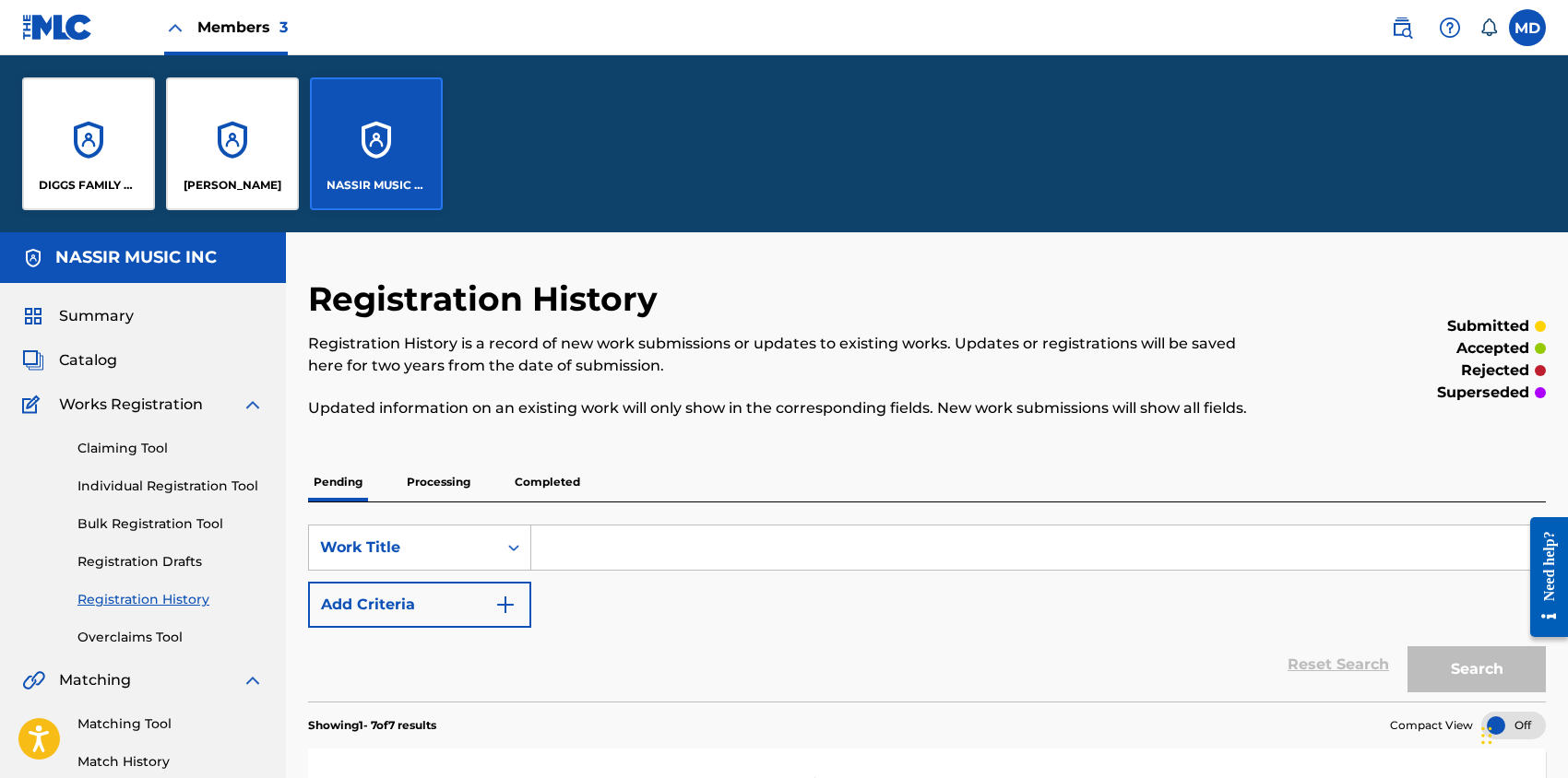
click at [100, 162] on div "DIGGS FAMILY MUSIC" at bounding box center [89, 143] width 133 height 133
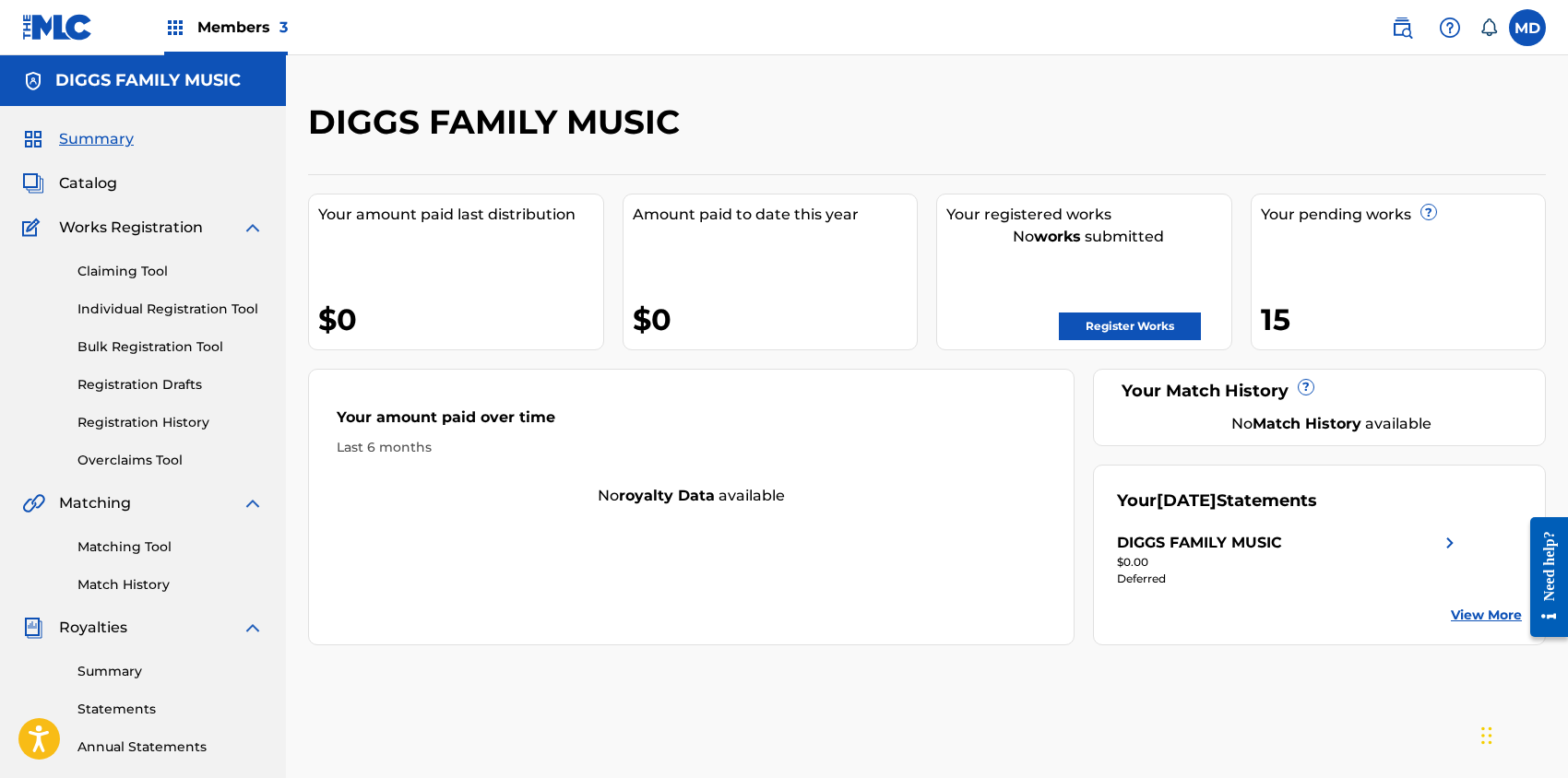
click at [84, 180] on span "Catalog" at bounding box center [88, 183] width 58 height 22
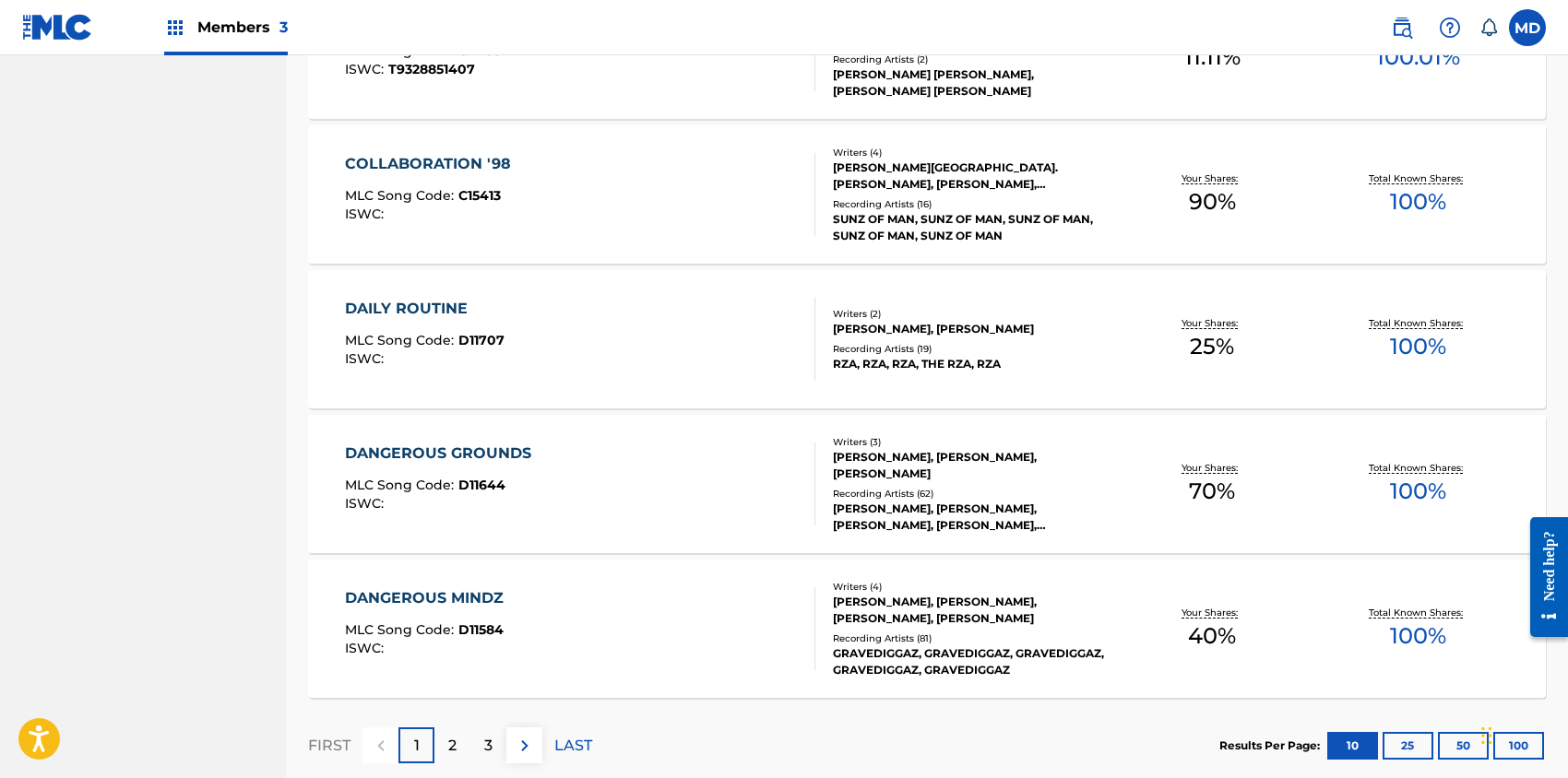
scroll to position [1332, 0]
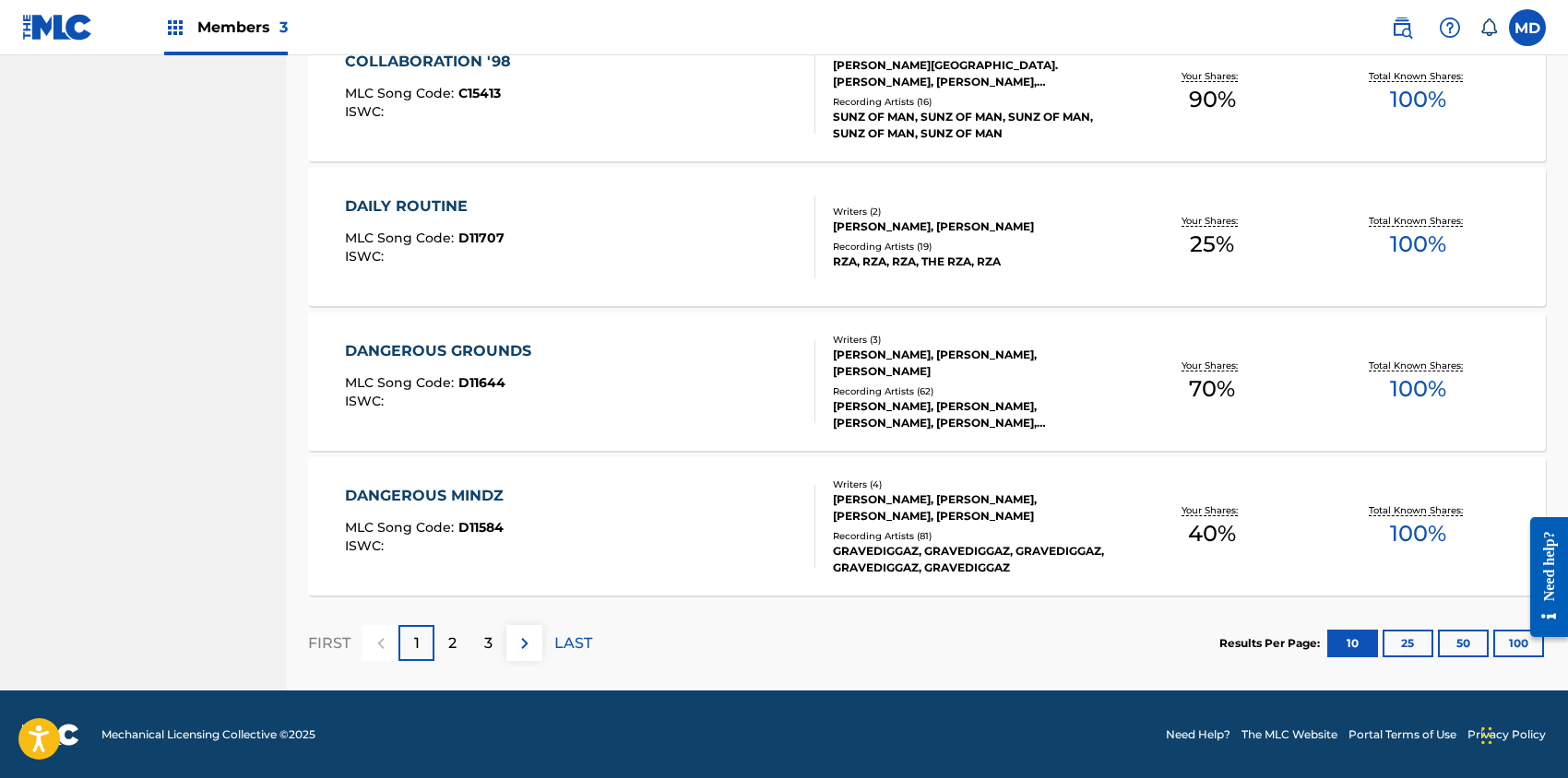
click at [1508, 639] on button "100" at bounding box center [1518, 643] width 51 height 28
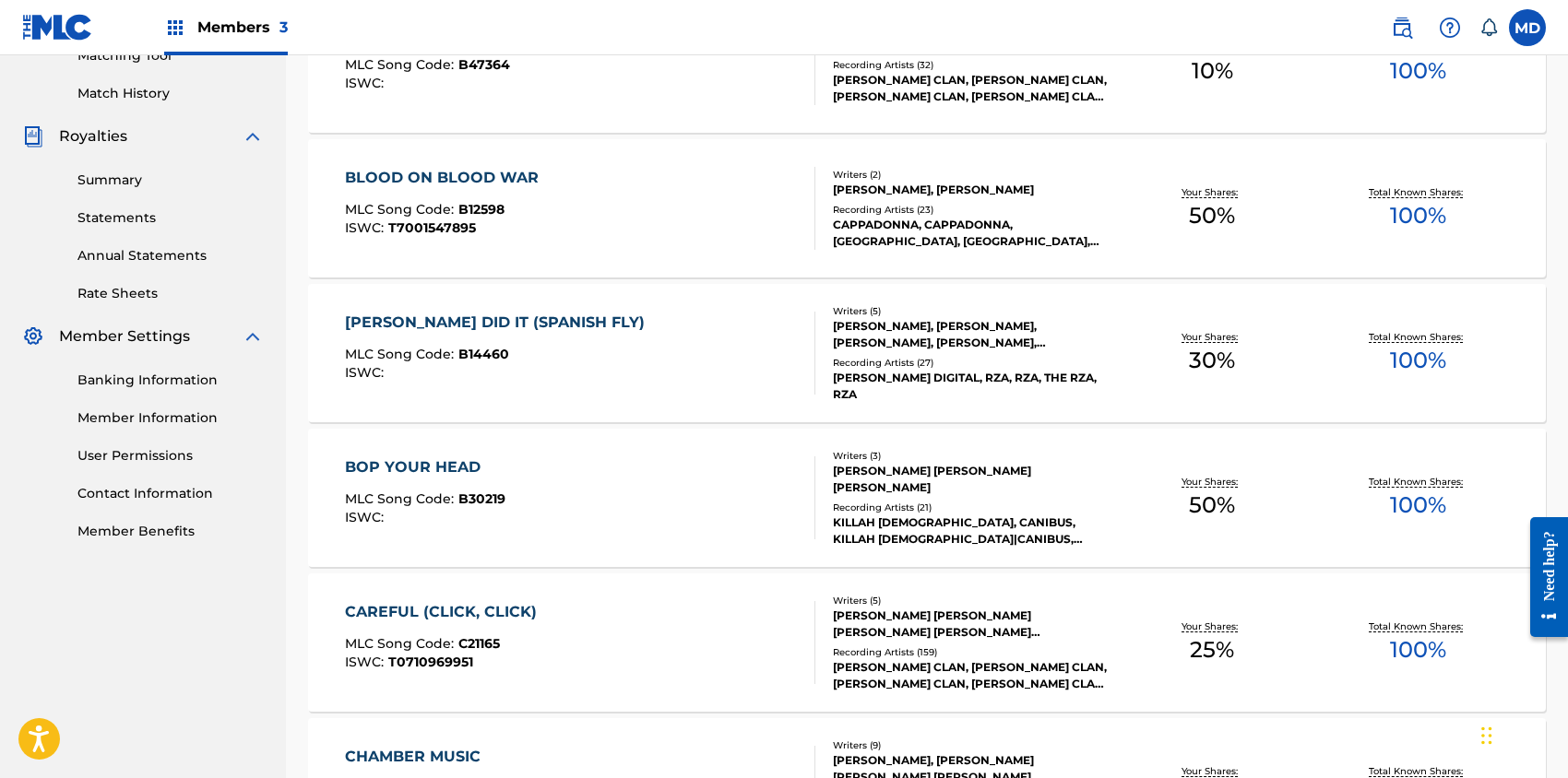
scroll to position [614, 0]
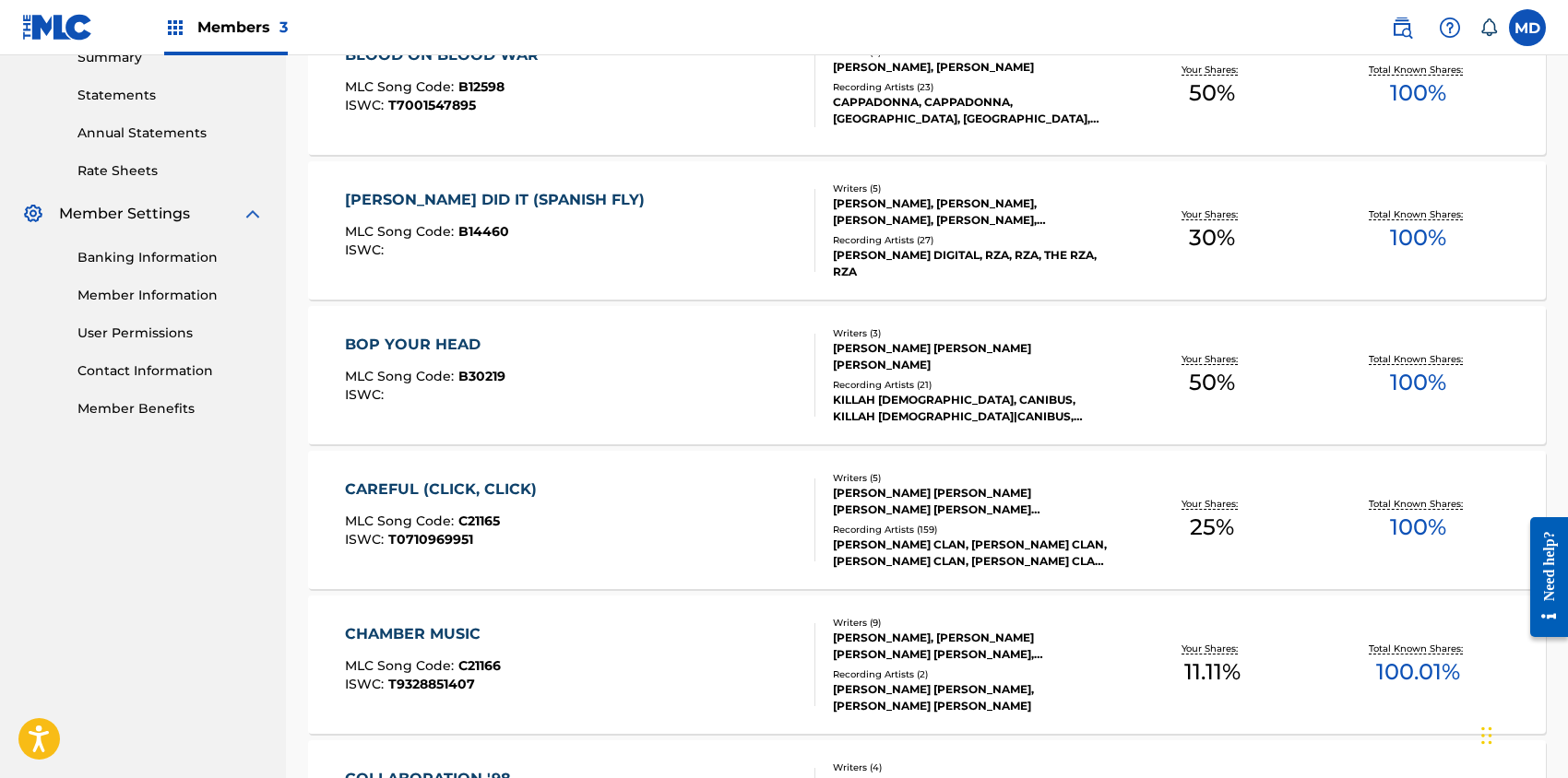
click at [546, 214] on div "[PERSON_NAME] DID IT (SPANISH FLY) MLC Song Code : B14460 ISWC :" at bounding box center [499, 230] width 309 height 83
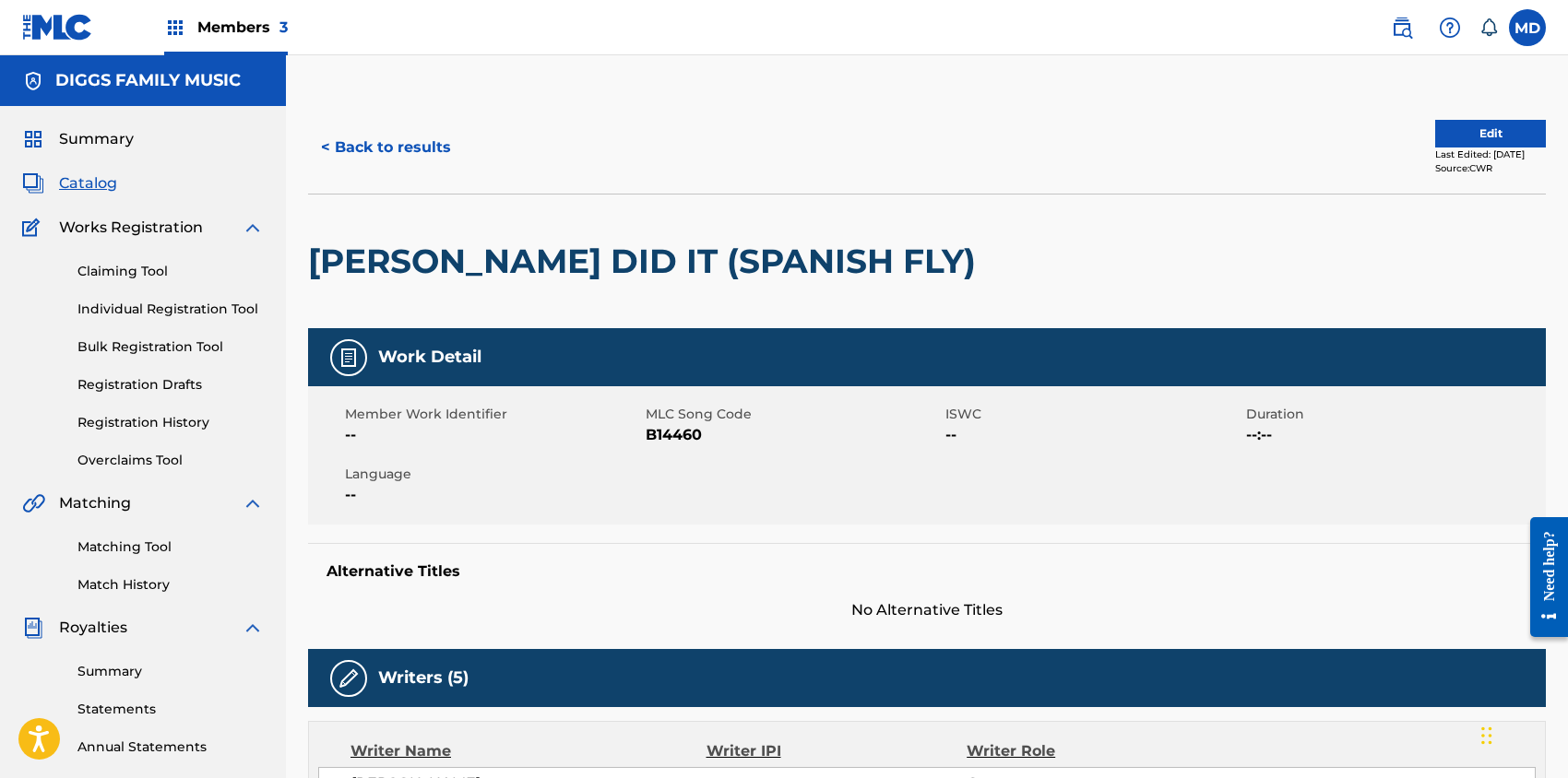
click at [414, 148] on button "< Back to results" at bounding box center [386, 147] width 156 height 46
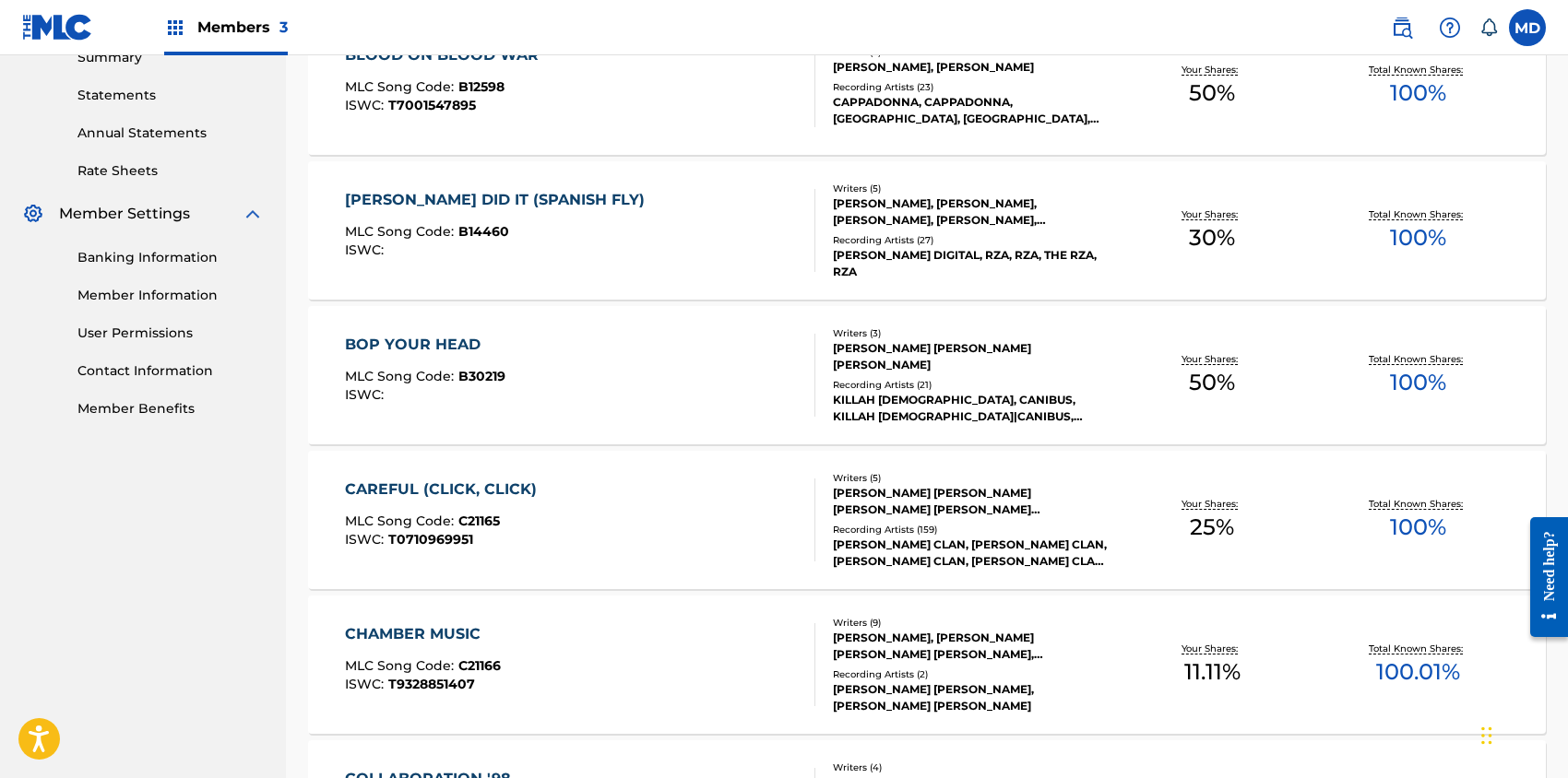
scroll to position [738, 0]
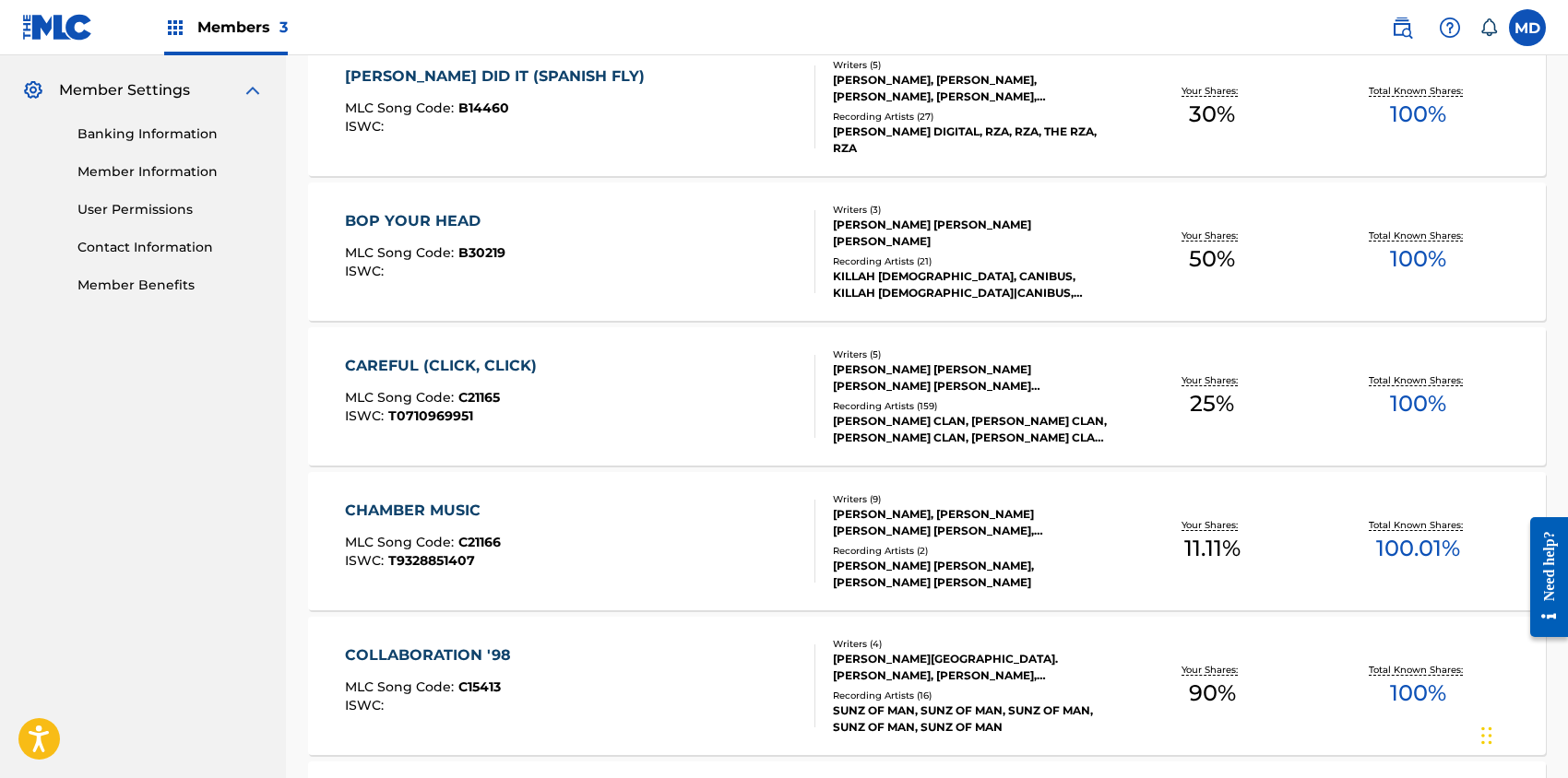
click at [558, 248] on div "BOP YOUR HEAD MLC Song Code : B30219 ISWC :" at bounding box center [580, 251] width 470 height 83
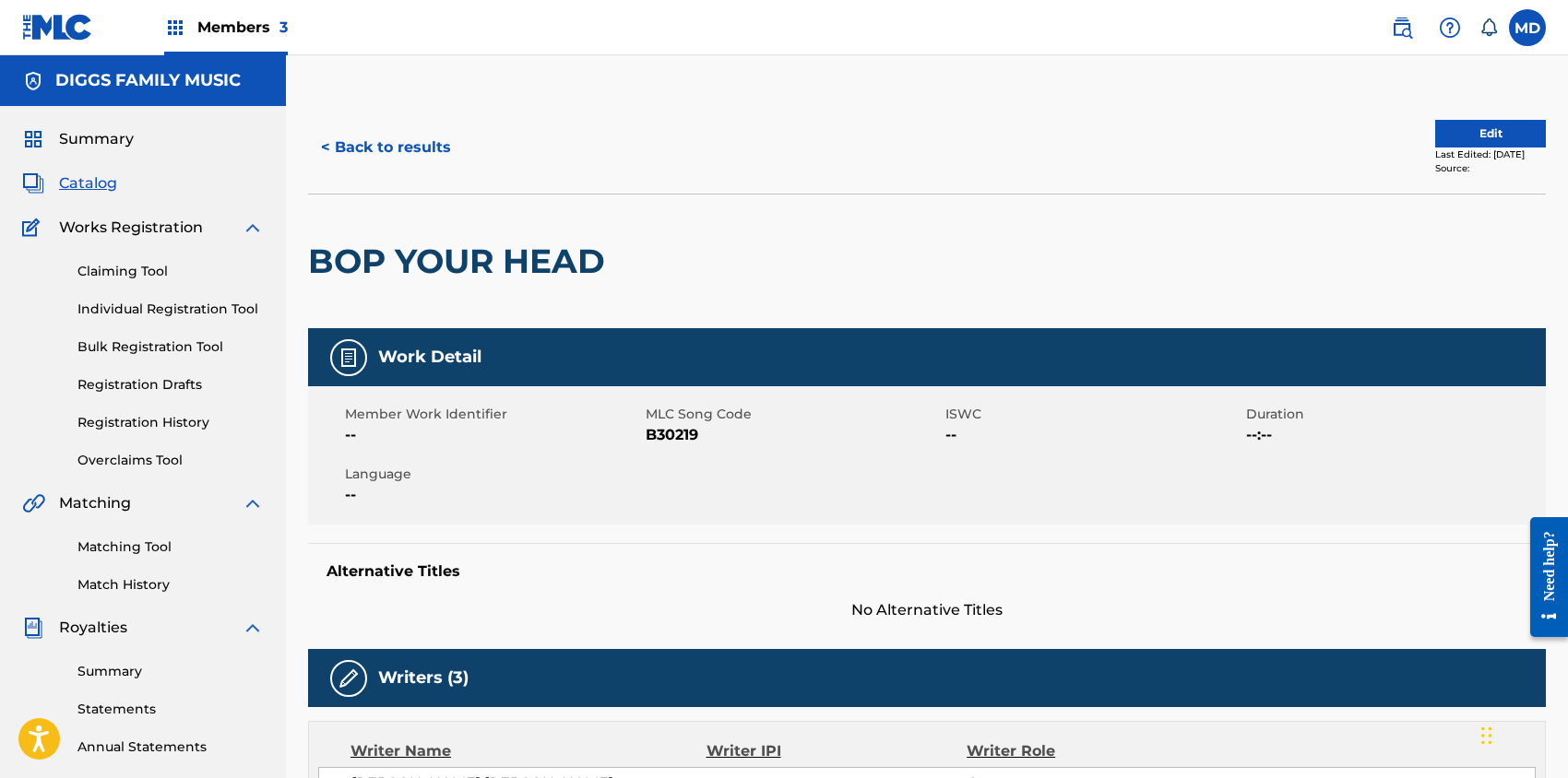
click at [377, 154] on button "< Back to results" at bounding box center [386, 147] width 156 height 46
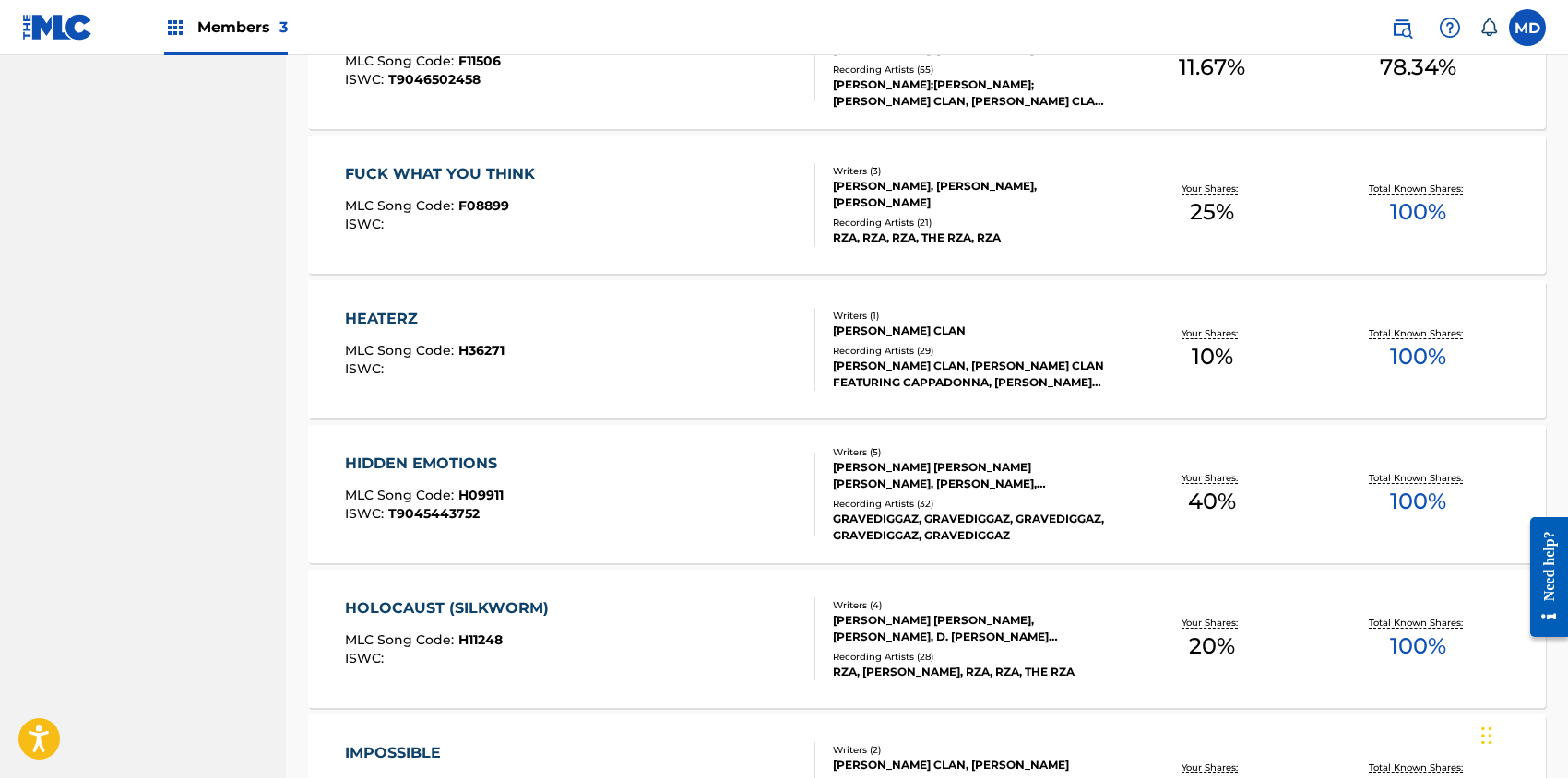
scroll to position [3320, 0]
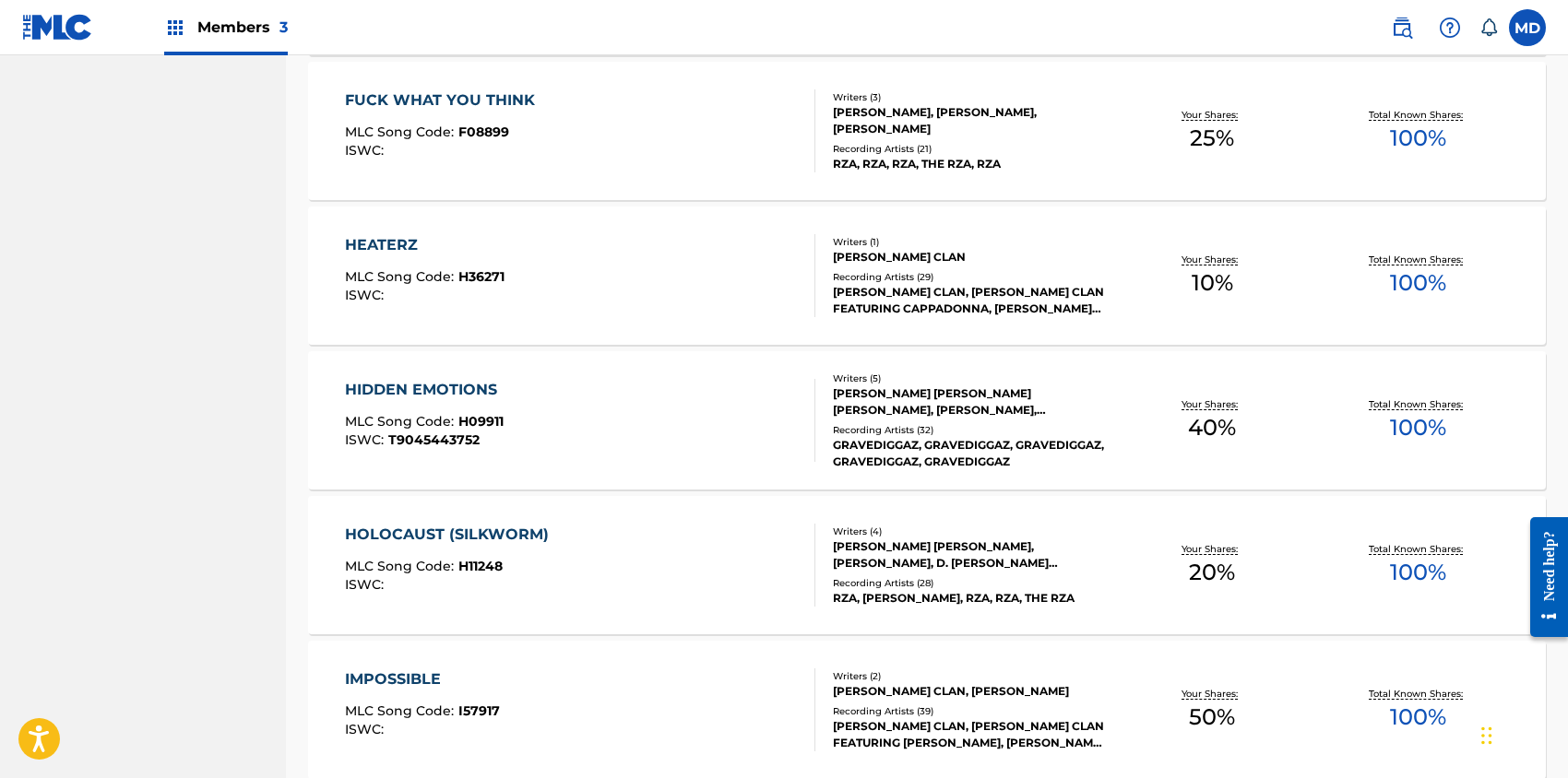
click at [662, 276] on div "HEATERZ MLC Song Code : H36271 ISWC :" at bounding box center [580, 275] width 470 height 83
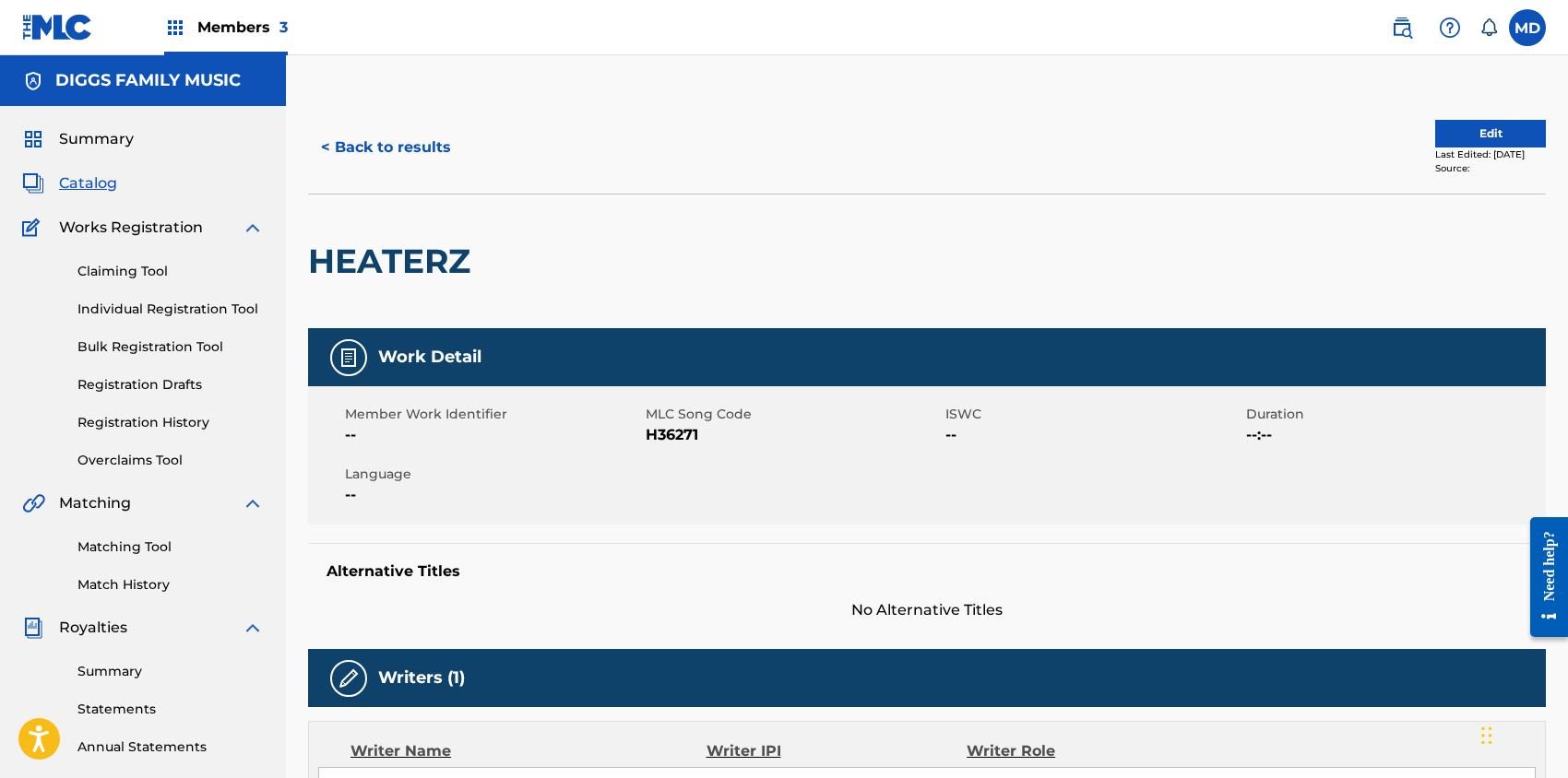
click at [1474, 136] on button "Edit" at bounding box center [1490, 133] width 111 height 28
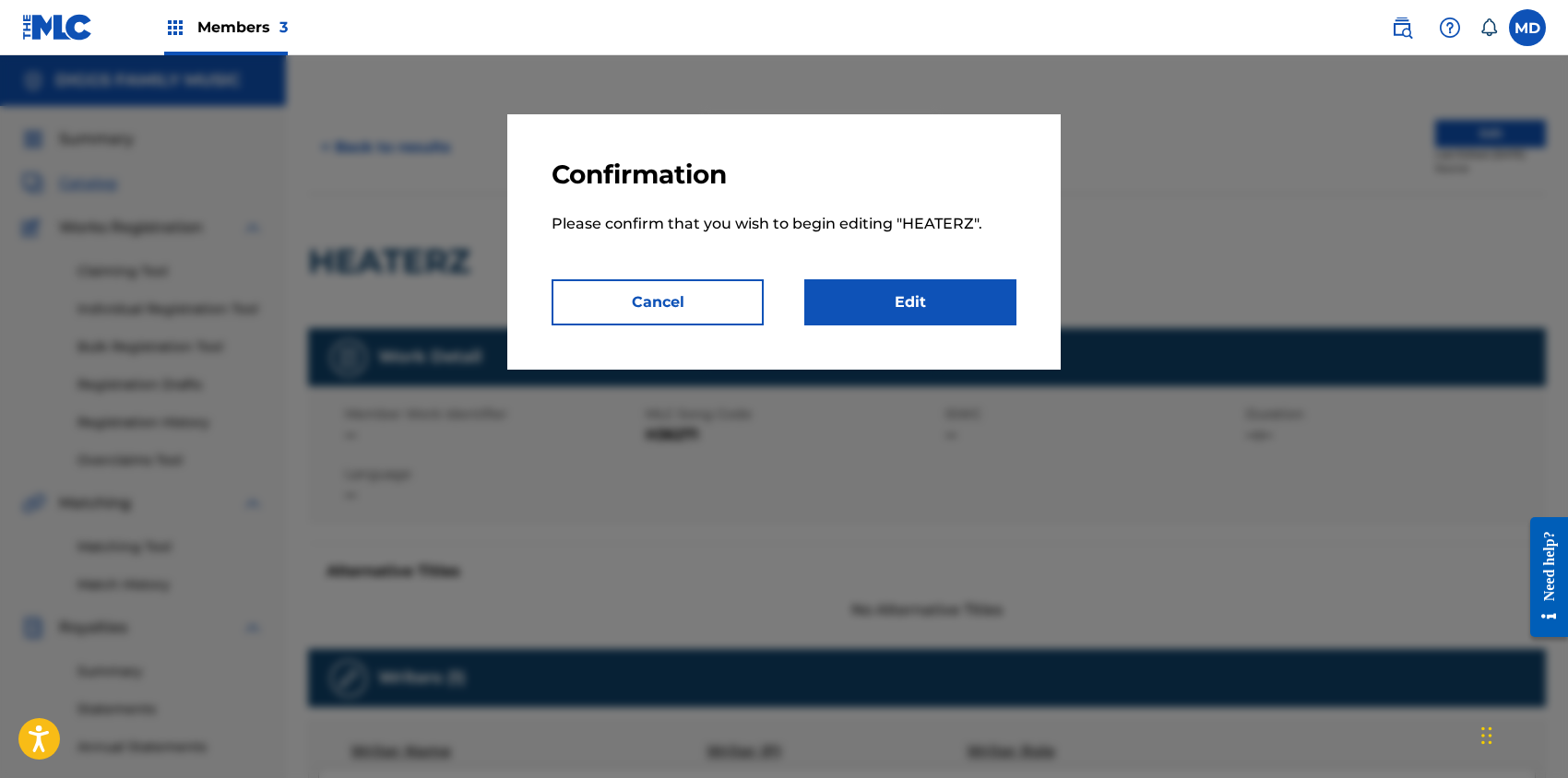
click at [904, 310] on link "Edit" at bounding box center [910, 302] width 212 height 46
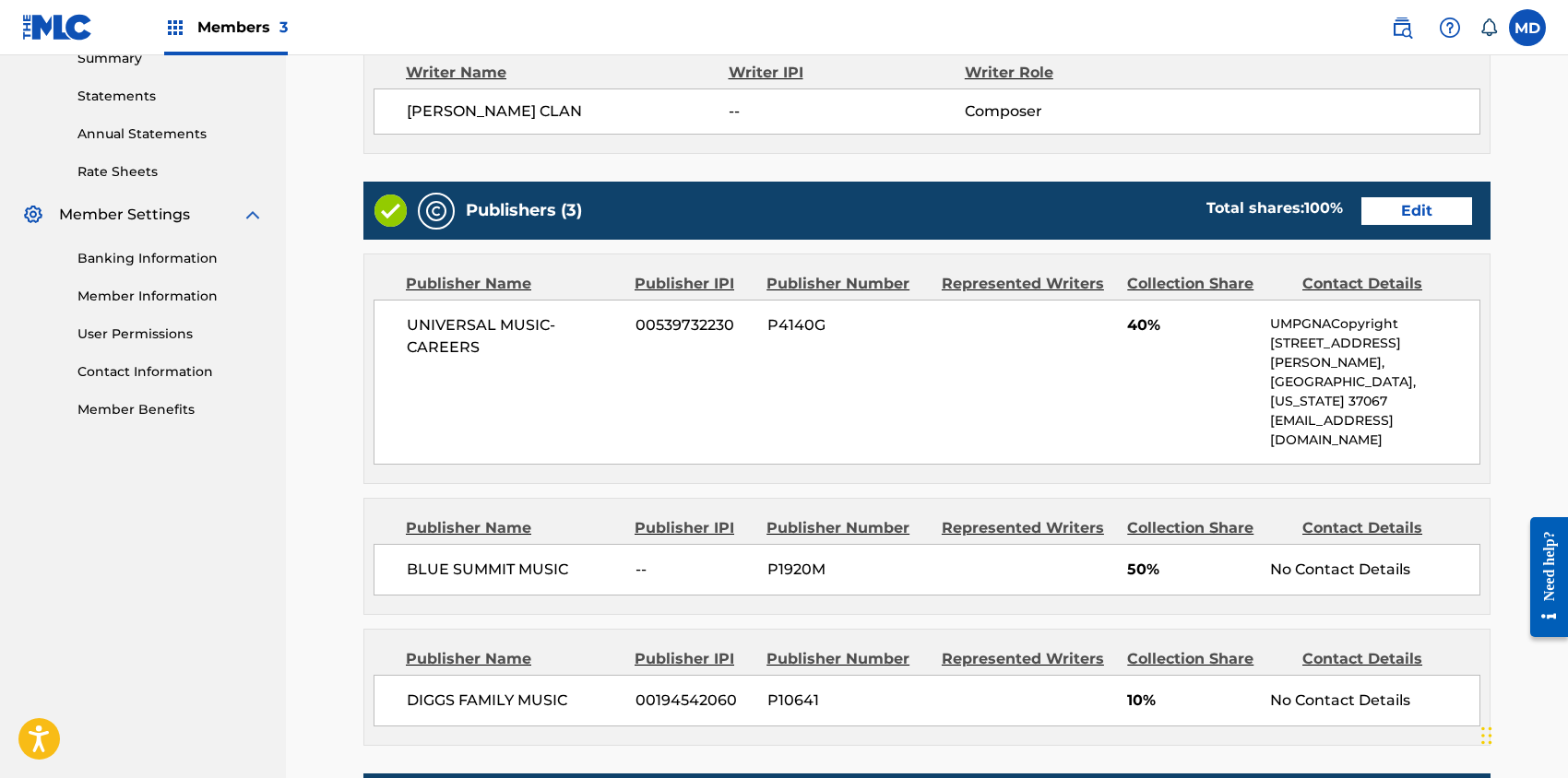
scroll to position [614, 0]
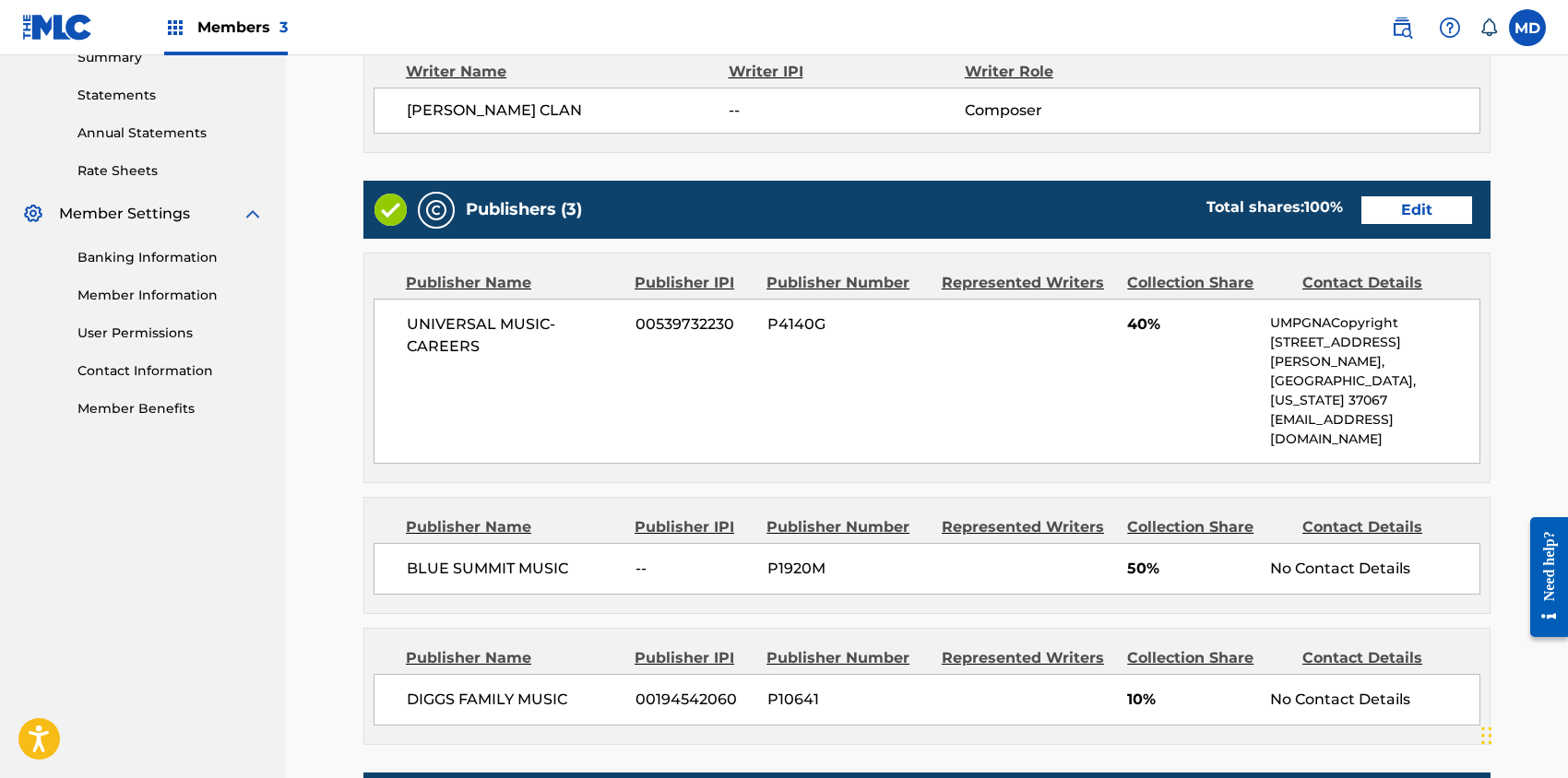
click at [1401, 207] on link "Edit" at bounding box center [1417, 210] width 111 height 28
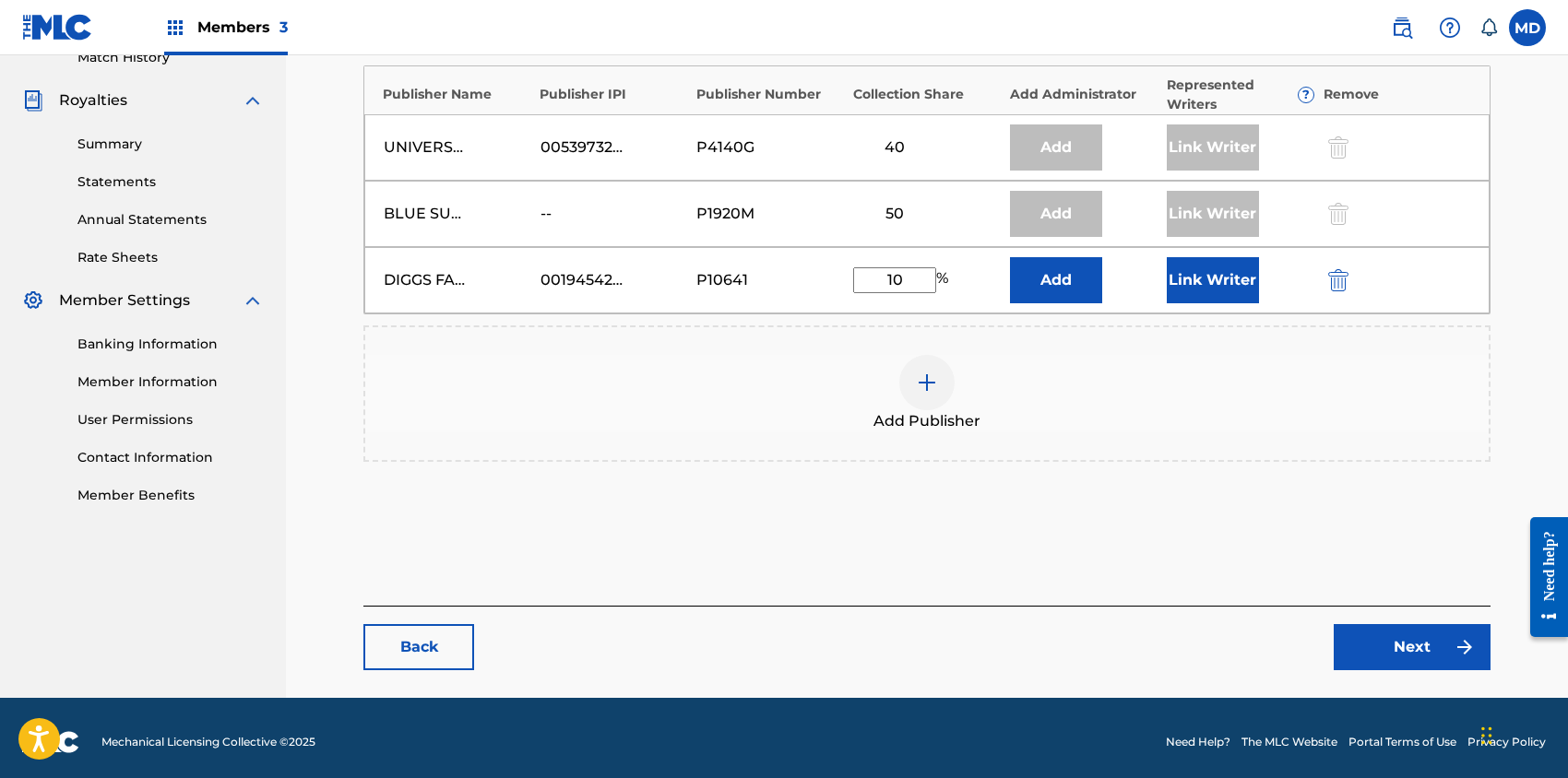
scroll to position [533, 0]
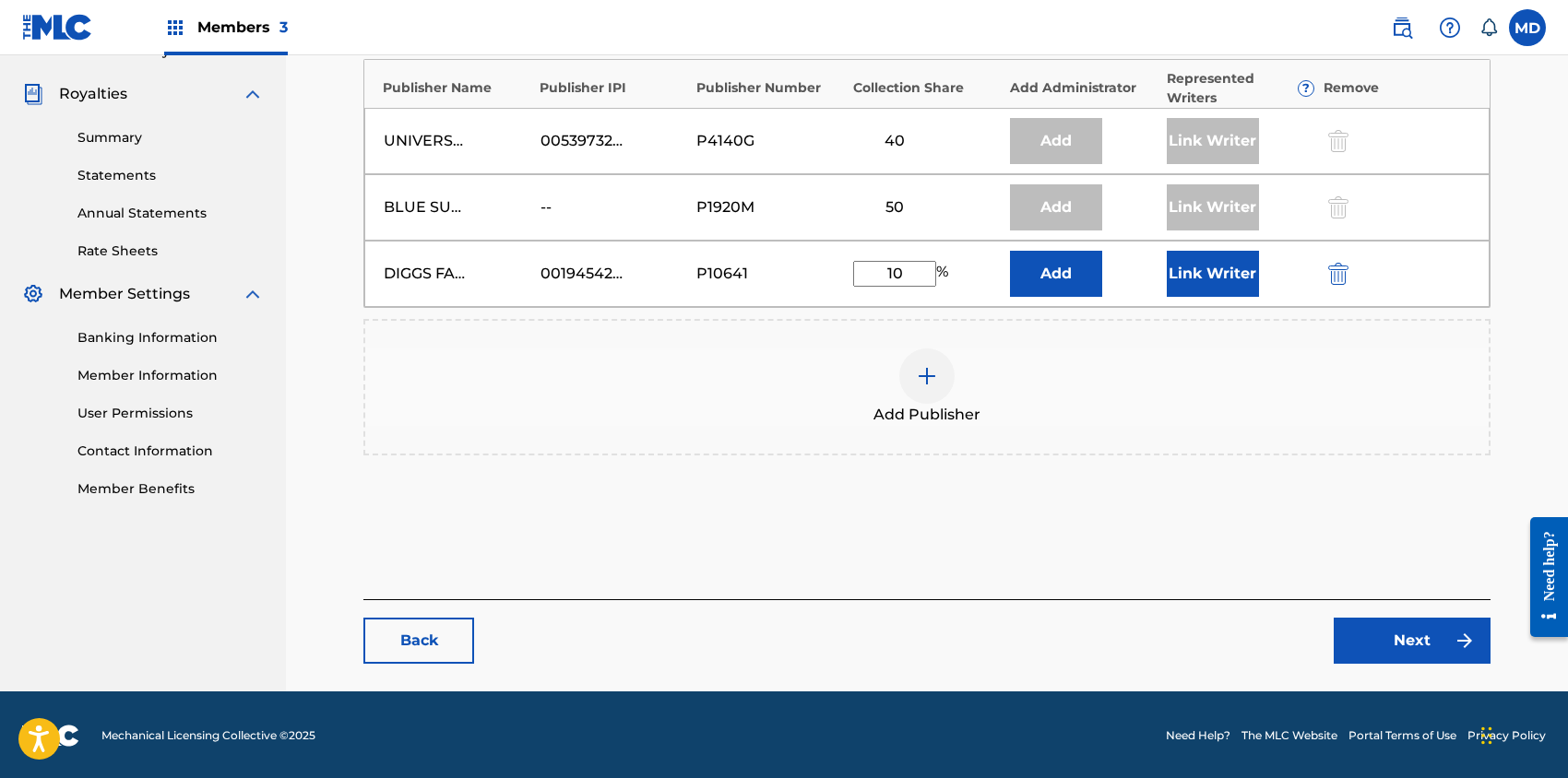
click at [363, 653] on div "Back Next" at bounding box center [927, 631] width 1127 height 65
click at [380, 646] on link "Back" at bounding box center [418, 641] width 111 height 46
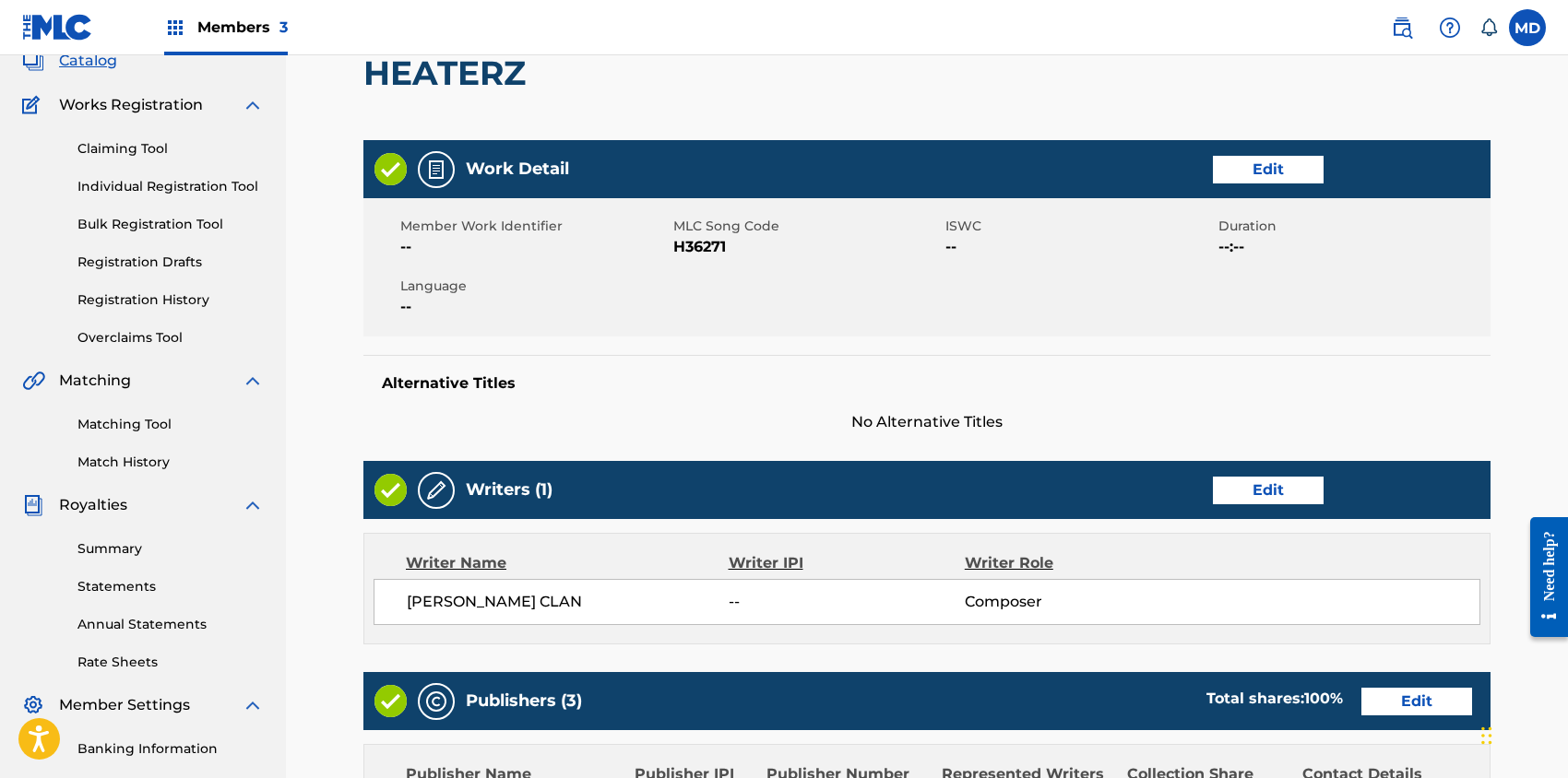
scroll to position [246, 0]
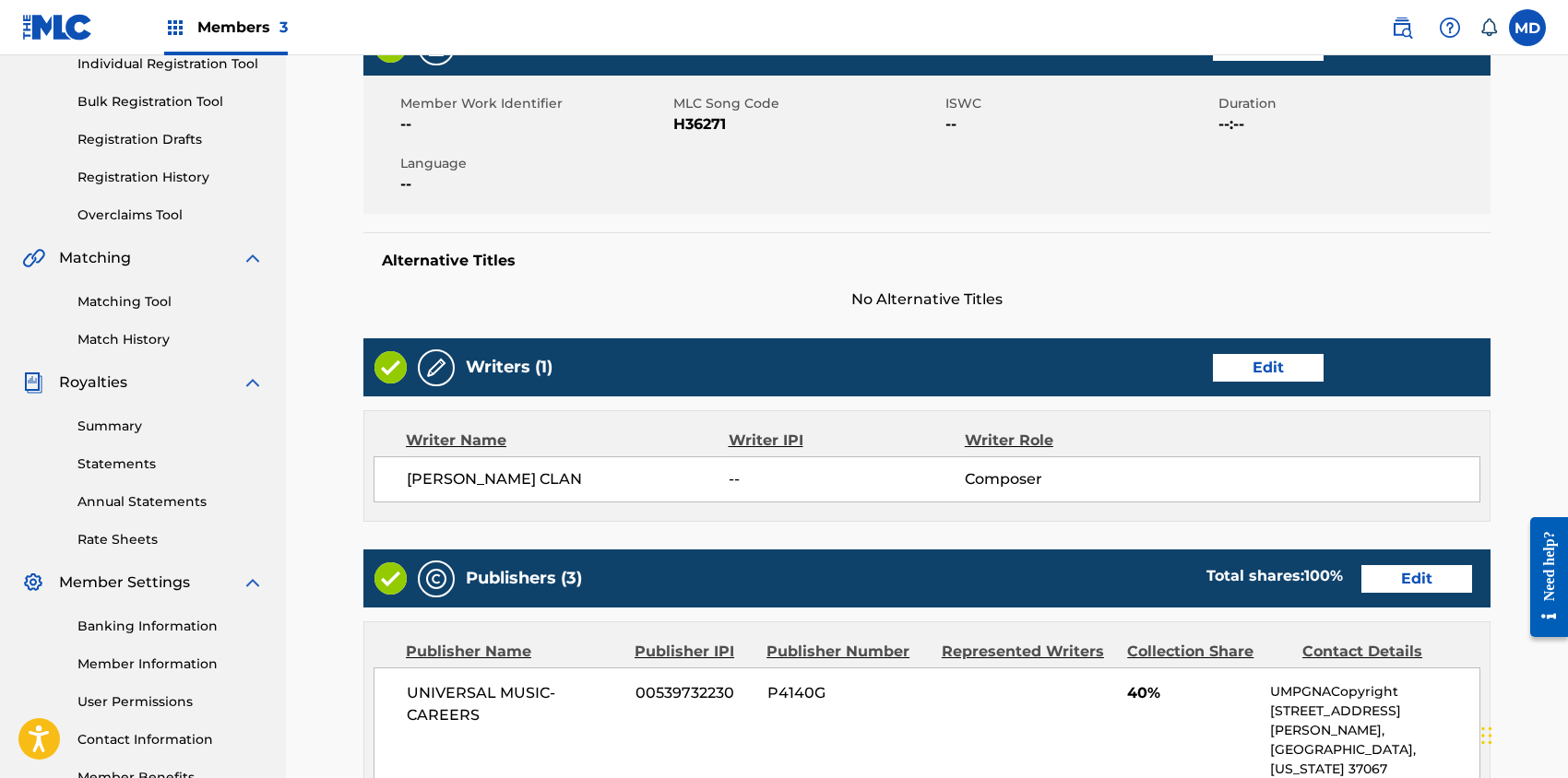
click at [1258, 373] on link "Edit" at bounding box center [1267, 368] width 111 height 28
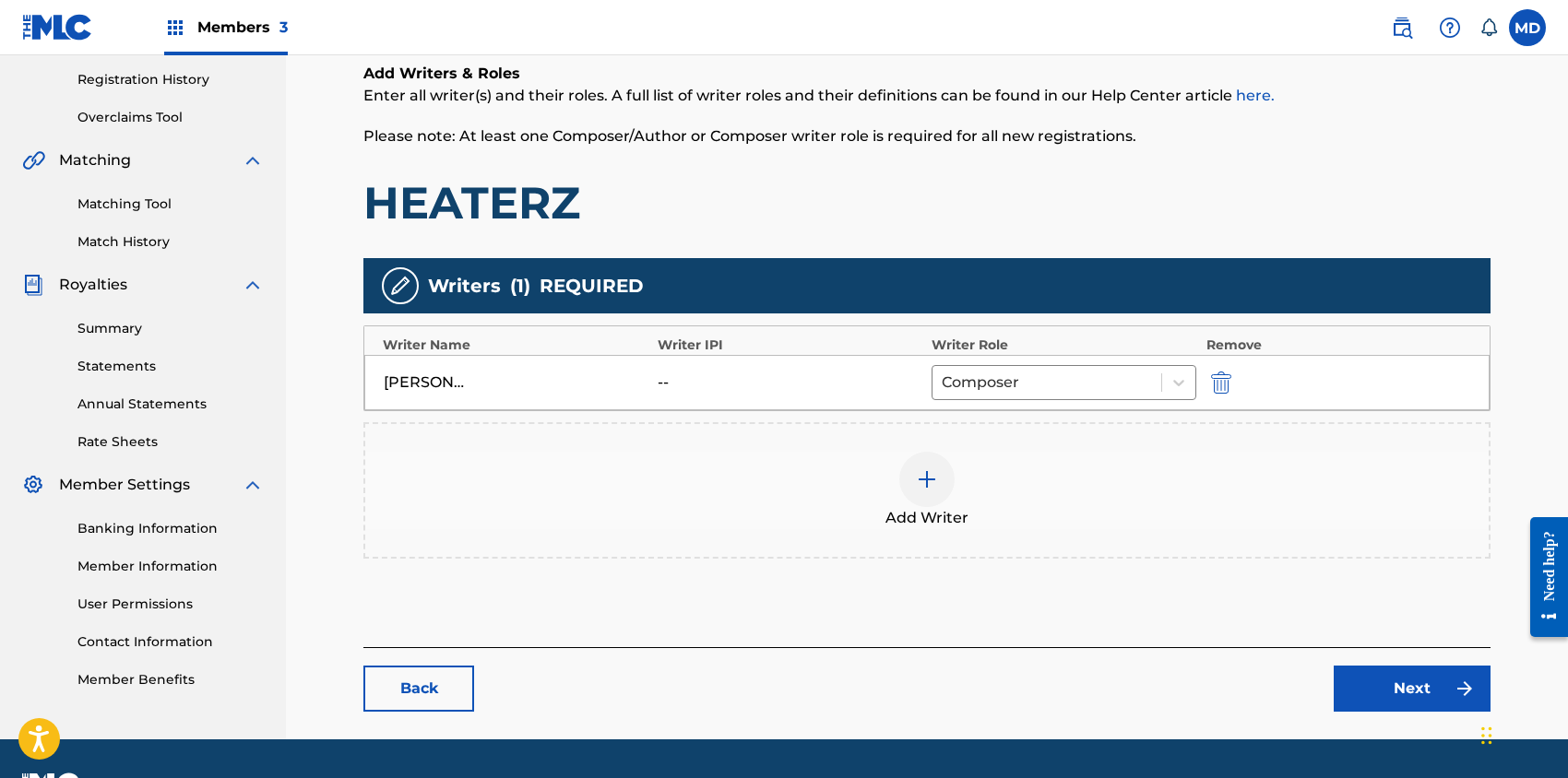
scroll to position [369, 0]
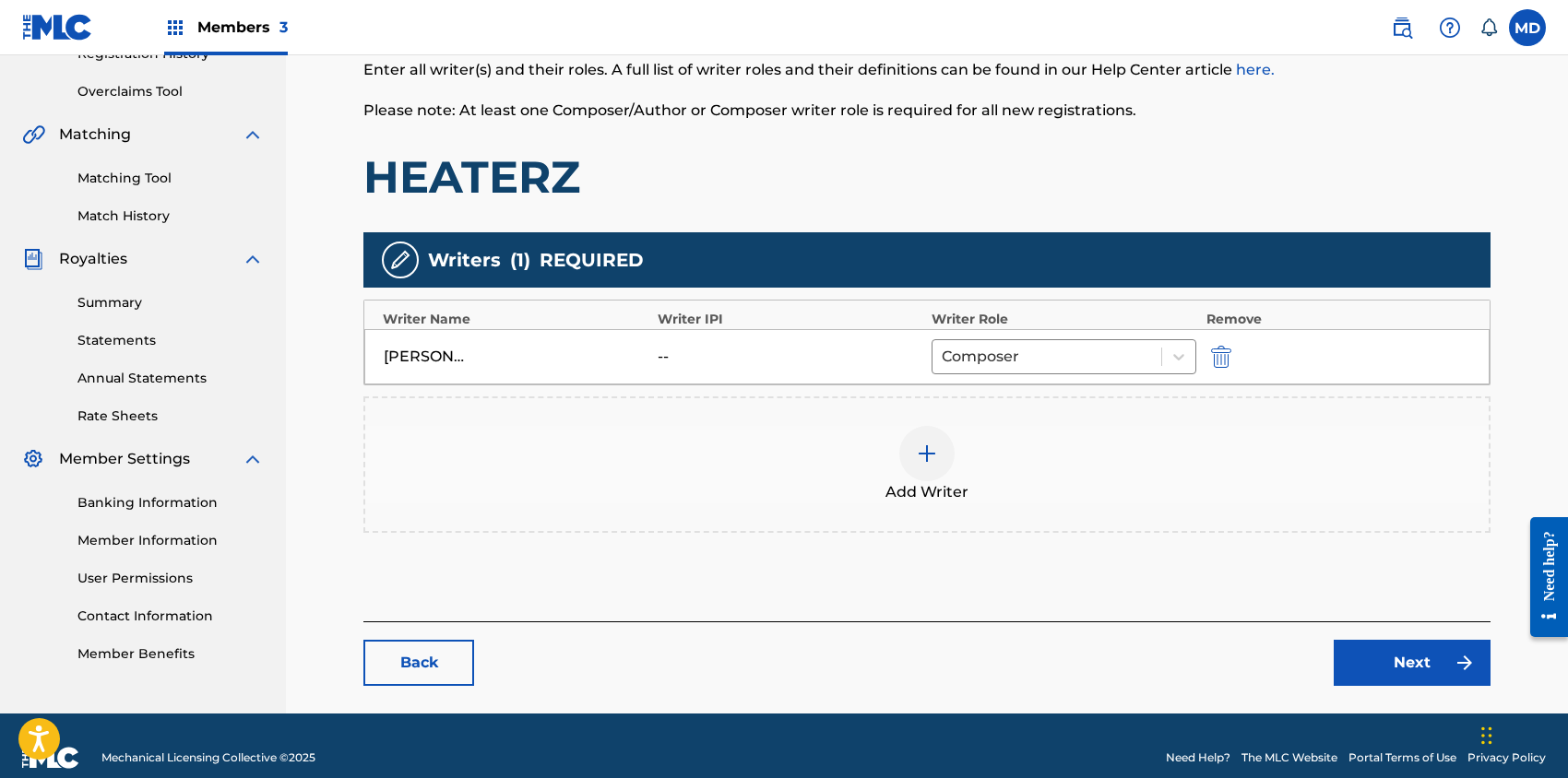
click at [934, 451] on img at bounding box center [927, 454] width 22 height 22
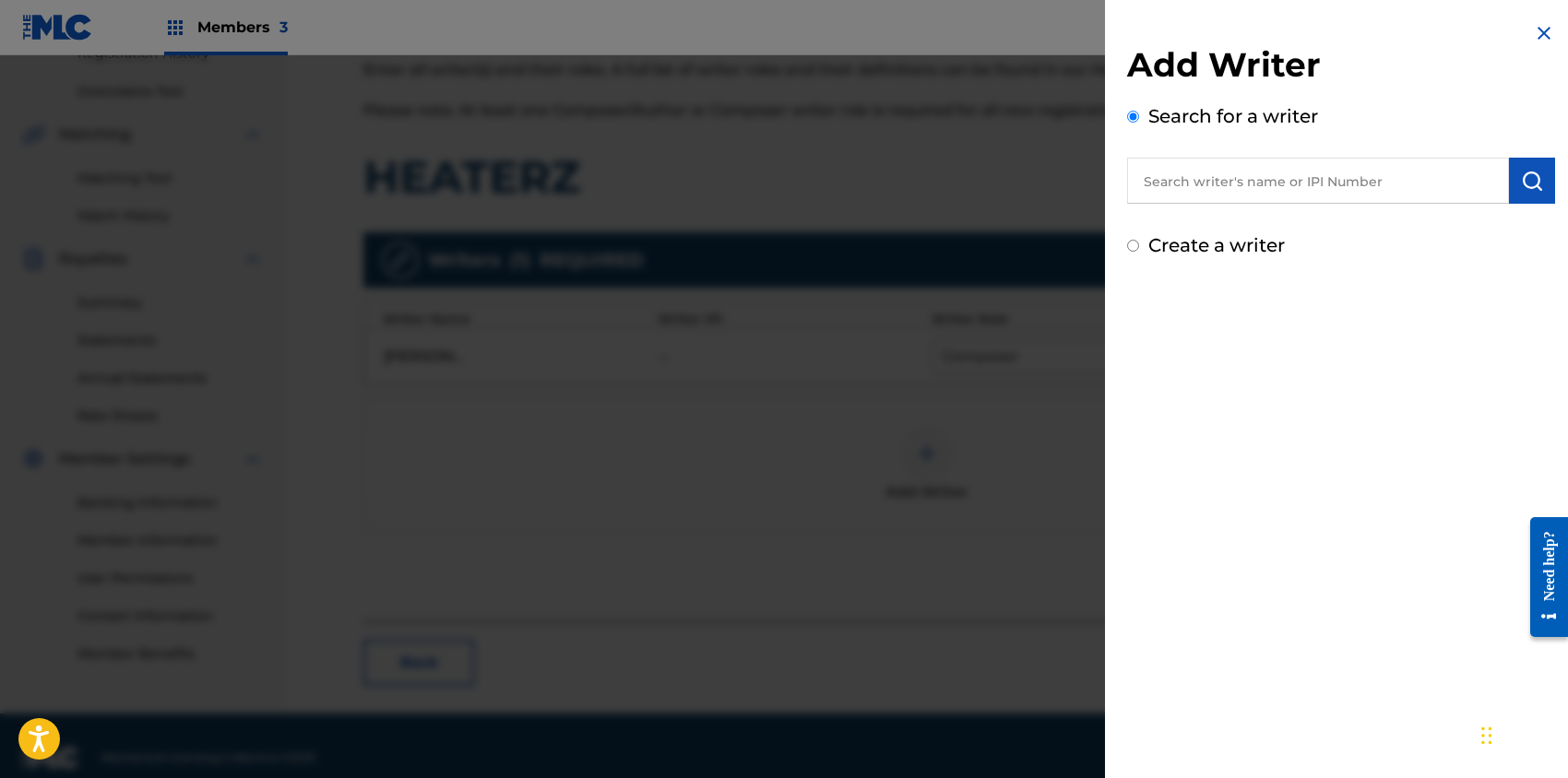
click at [1222, 190] on input "text" at bounding box center [1318, 181] width 381 height 46
paste input "HEATERZ"
type input "HEATERZ"
drag, startPoint x: 1244, startPoint y: 177, endPoint x: 1134, endPoint y: 186, distance: 110.4
click at [1134, 186] on input "HEATERZ" at bounding box center [1318, 181] width 381 height 46
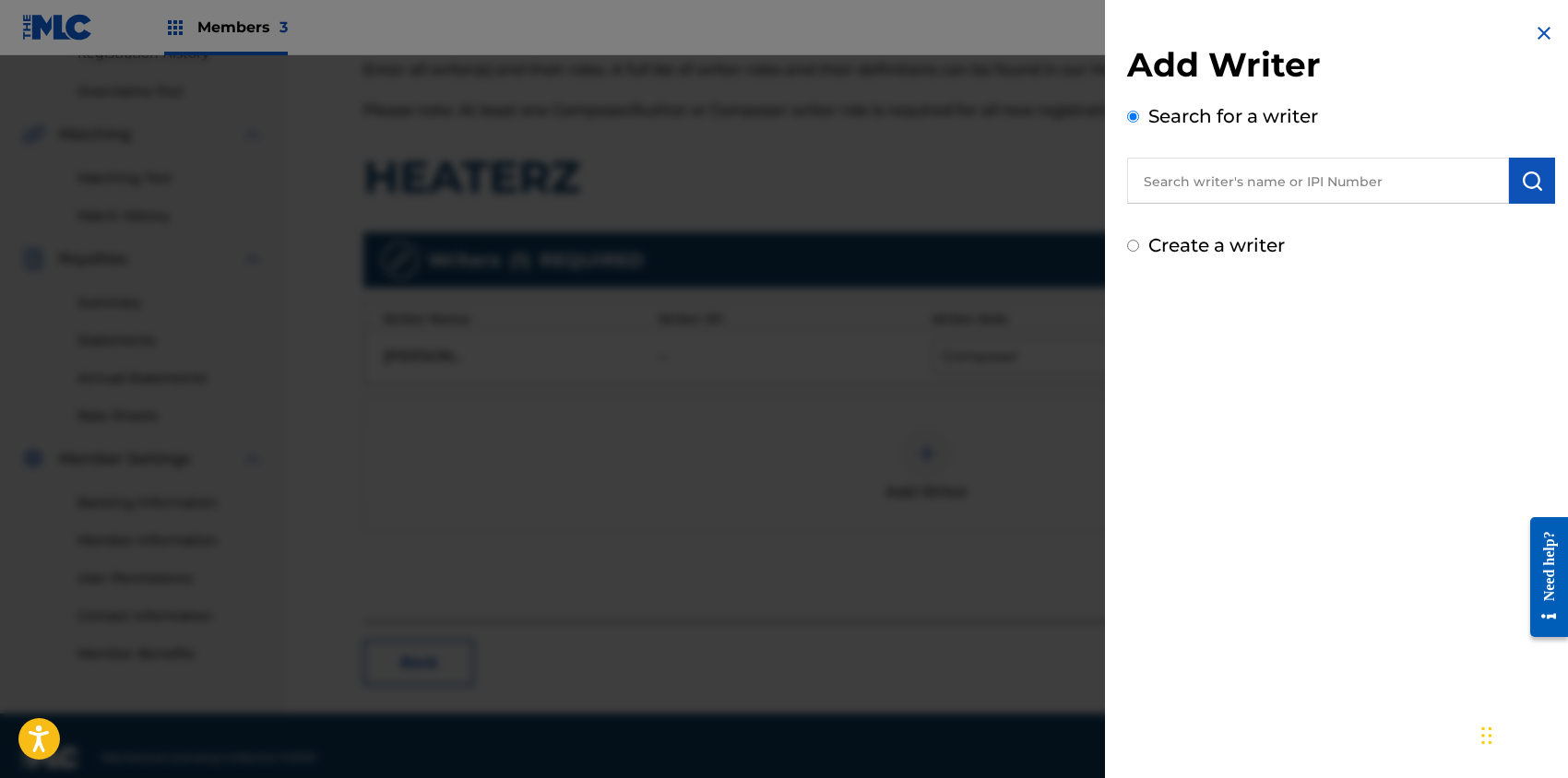
paste input "[PERSON_NAME]"
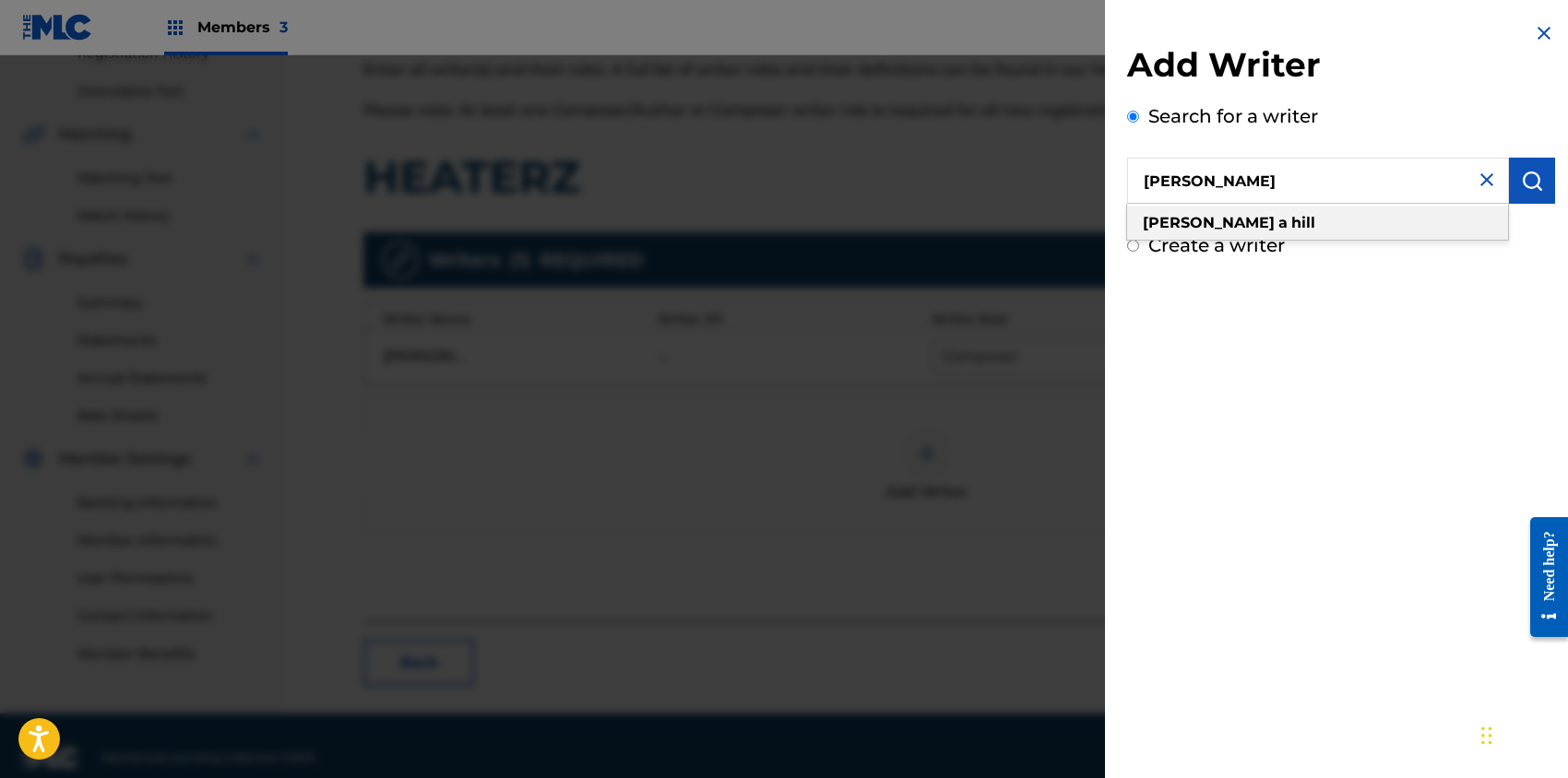
click at [1317, 221] on div "[PERSON_NAME]" at bounding box center [1318, 223] width 381 height 33
type input "[PERSON_NAME]"
click at [1541, 177] on button "submit" at bounding box center [1532, 181] width 46 height 46
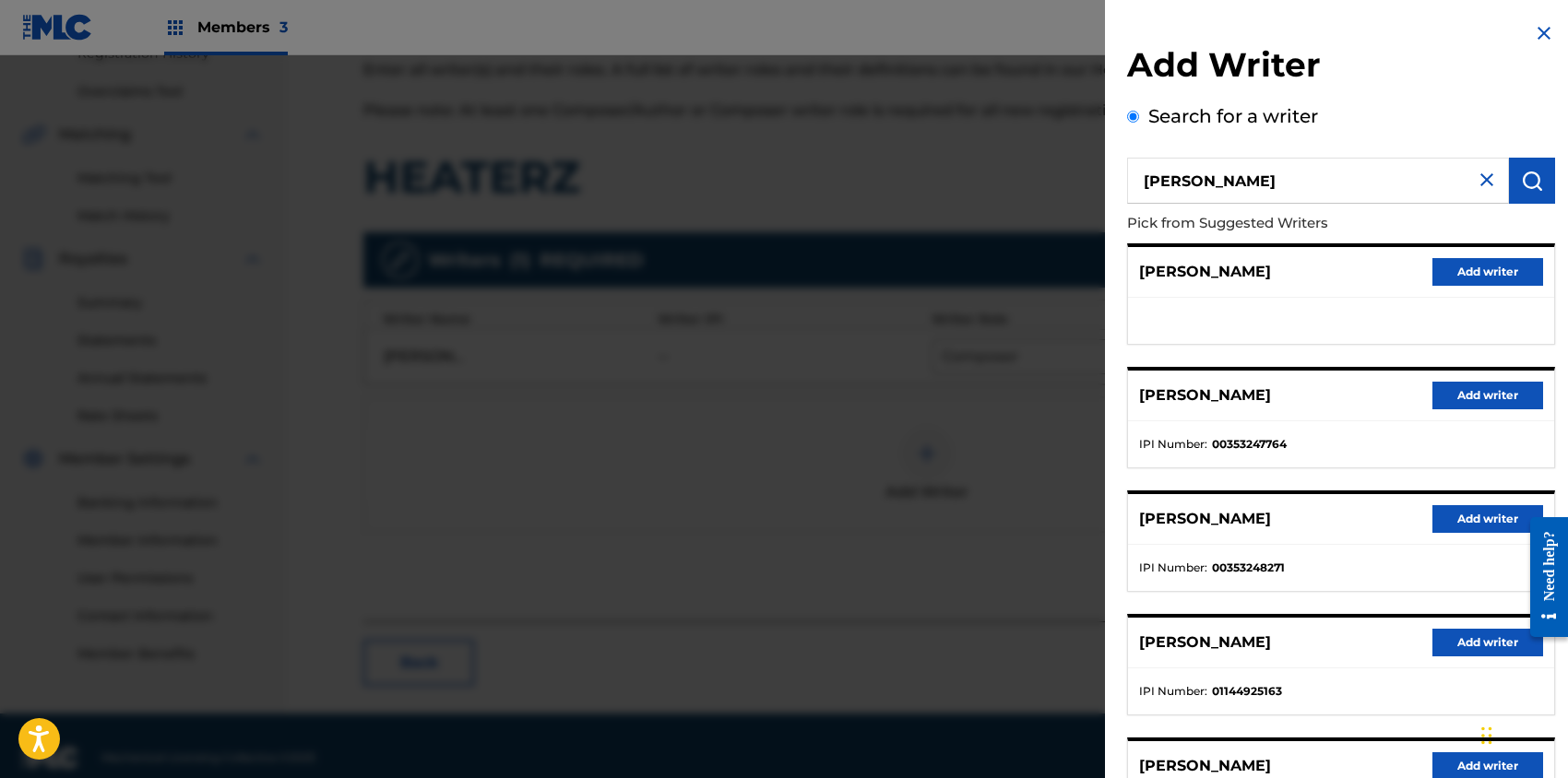
click at [1455, 395] on button "Add writer" at bounding box center [1487, 395] width 111 height 28
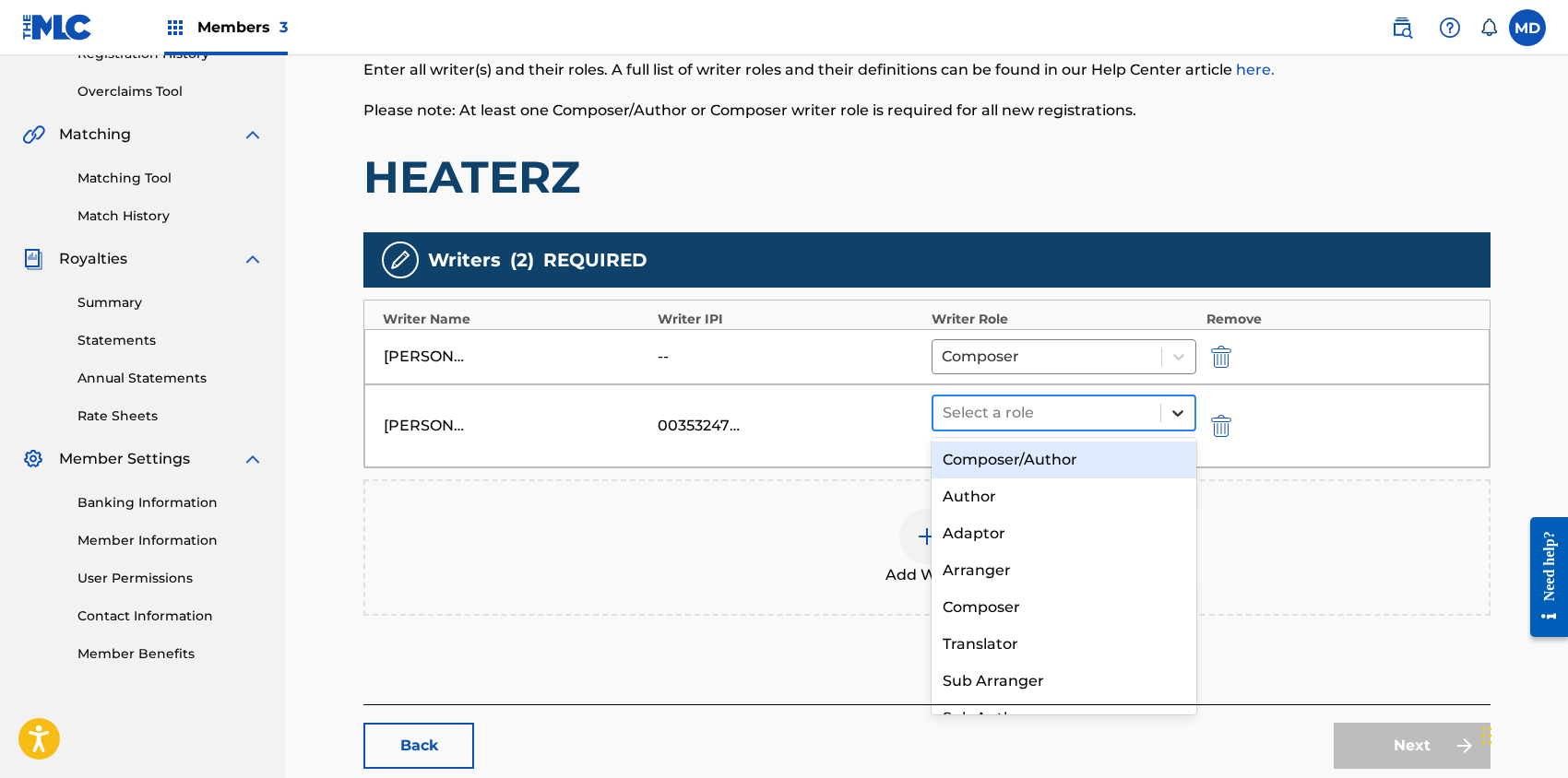
click at [1184, 409] on icon at bounding box center [1177, 412] width 18 height 18
click at [1068, 462] on div "Composer/Author" at bounding box center [1063, 460] width 265 height 37
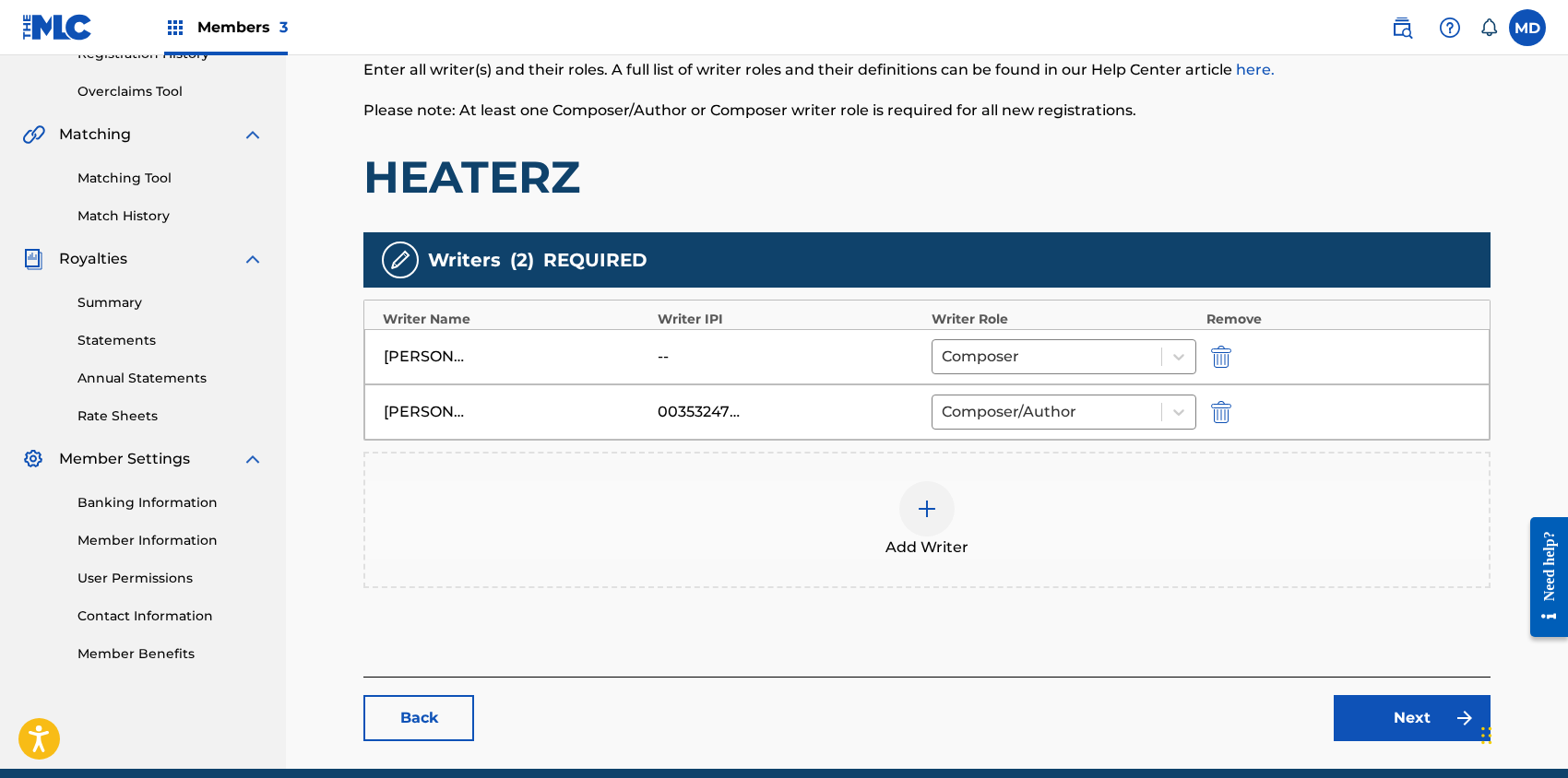
click at [932, 500] on img at bounding box center [927, 508] width 22 height 22
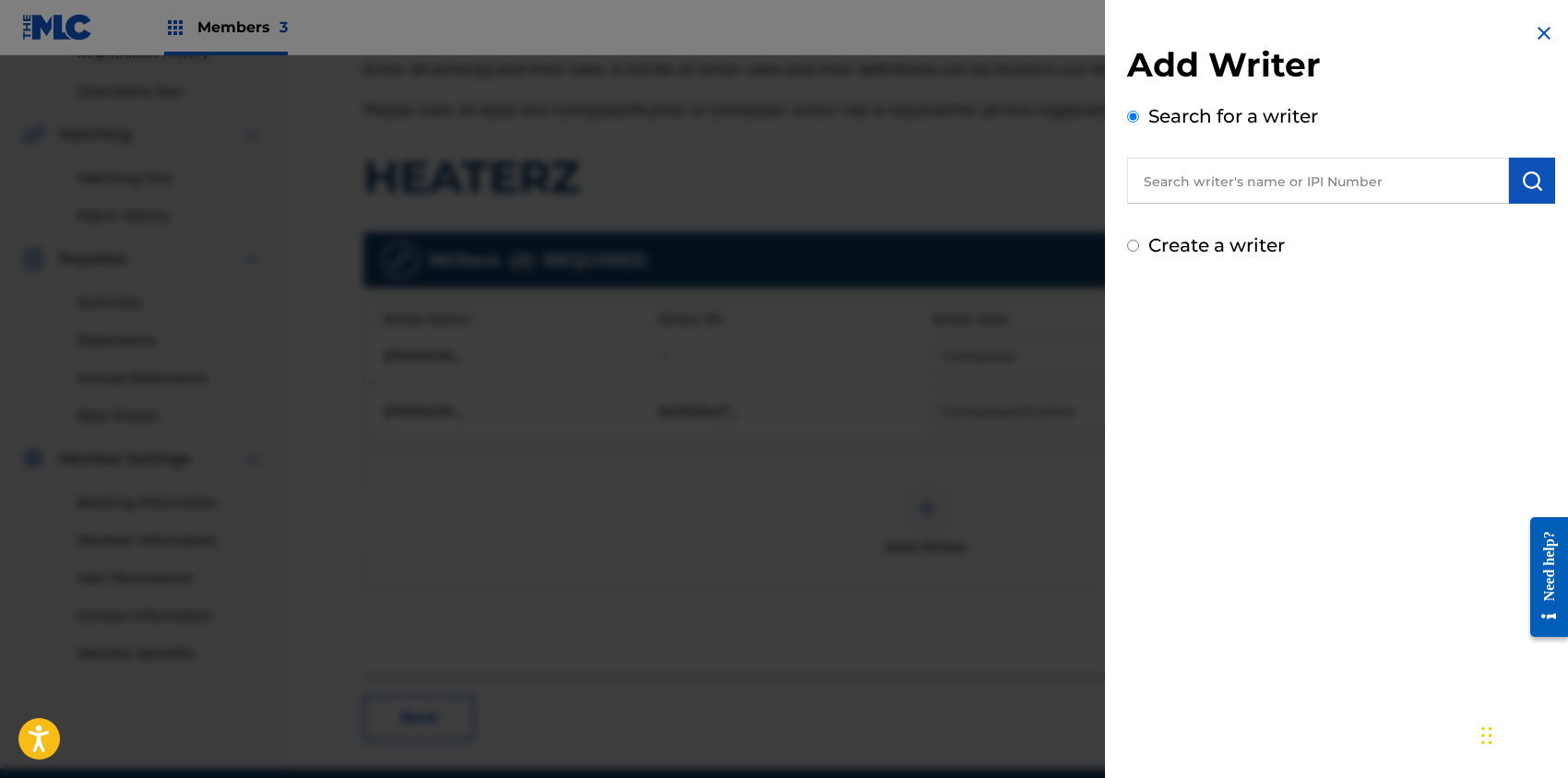
click at [1541, 32] on img at bounding box center [1544, 33] width 22 height 22
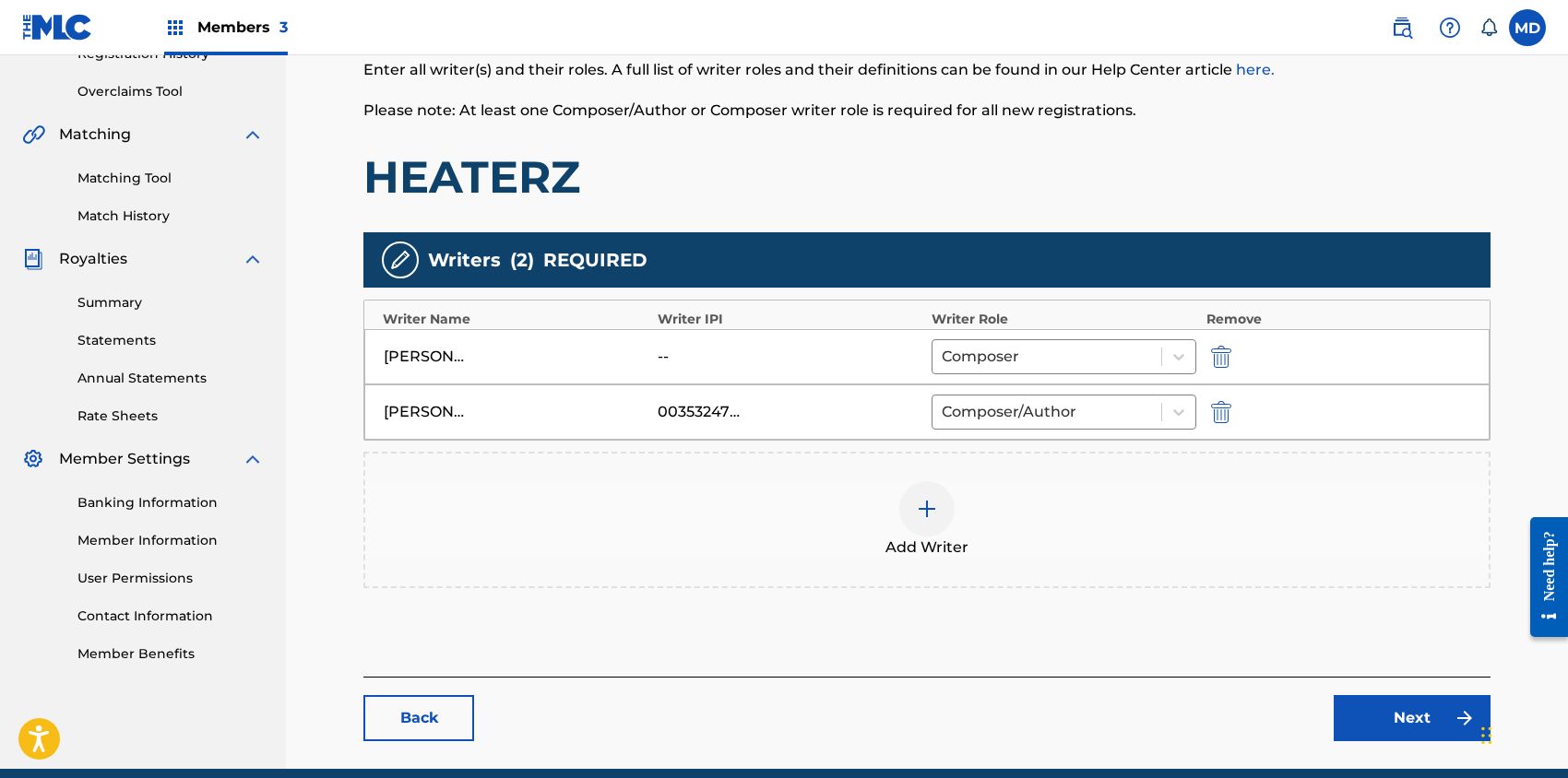
click at [1391, 710] on link "Next" at bounding box center [1412, 718] width 157 height 46
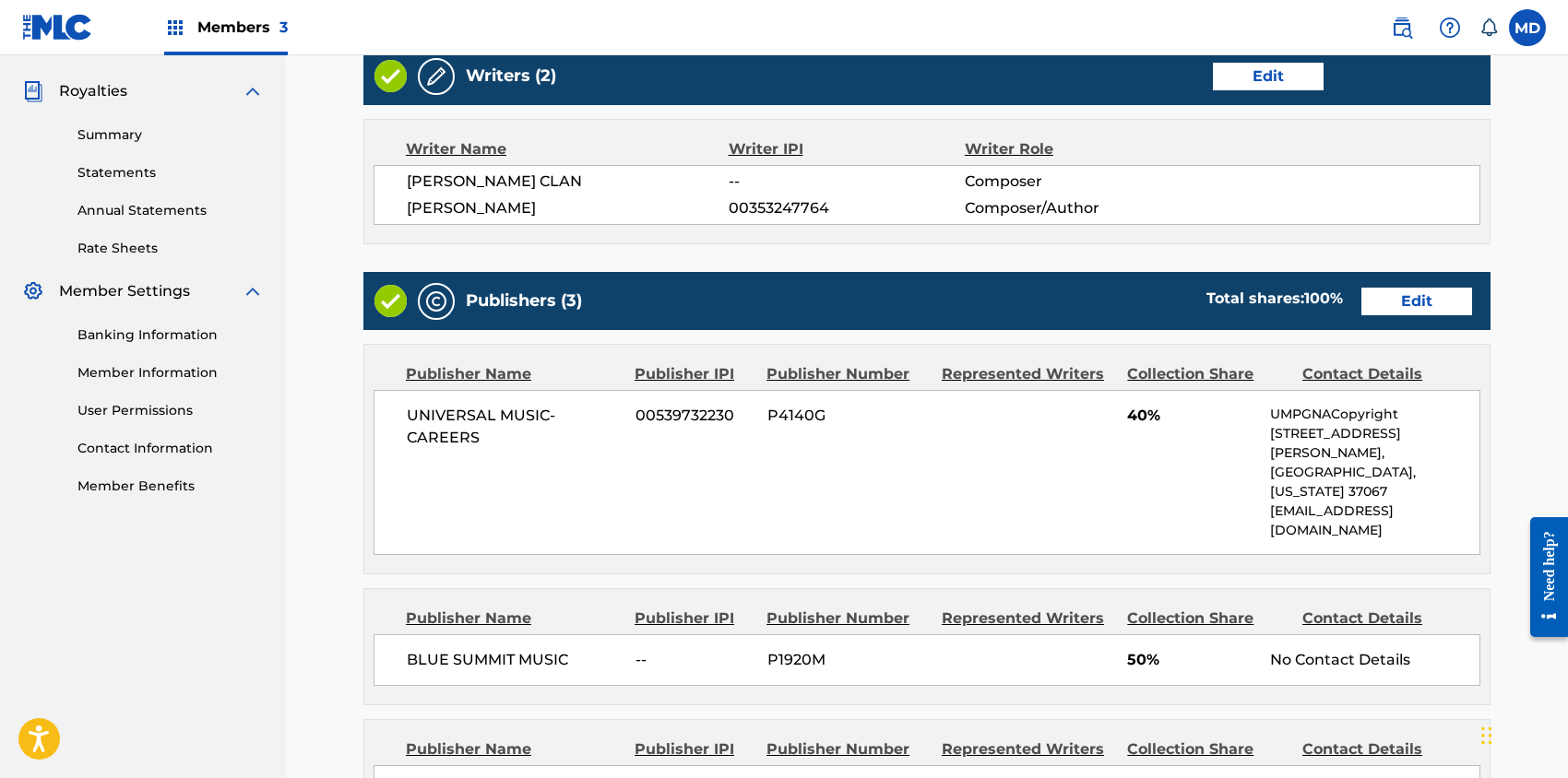
scroll to position [491, 0]
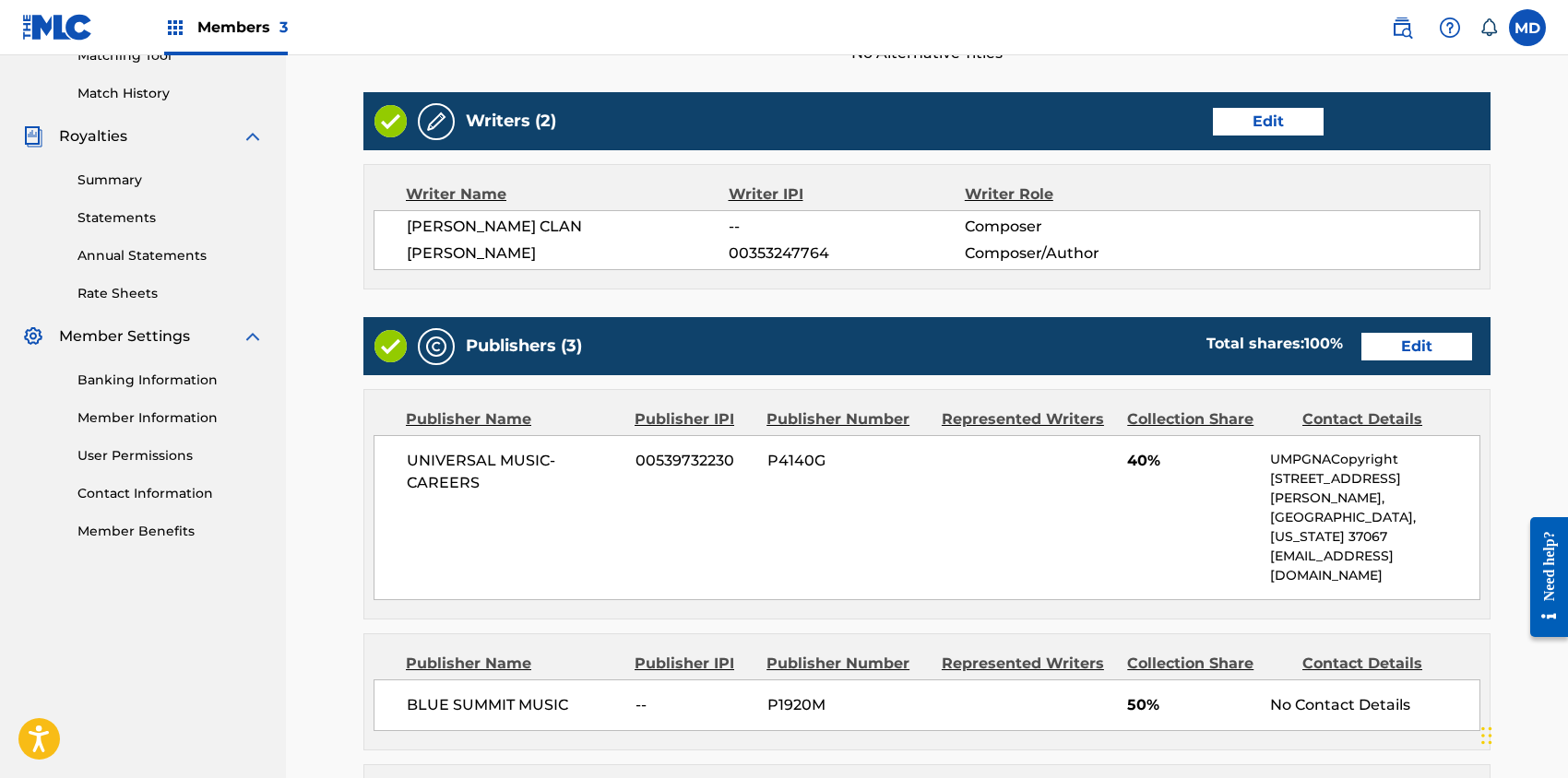
click at [1427, 342] on link "Edit" at bounding box center [1417, 347] width 111 height 28
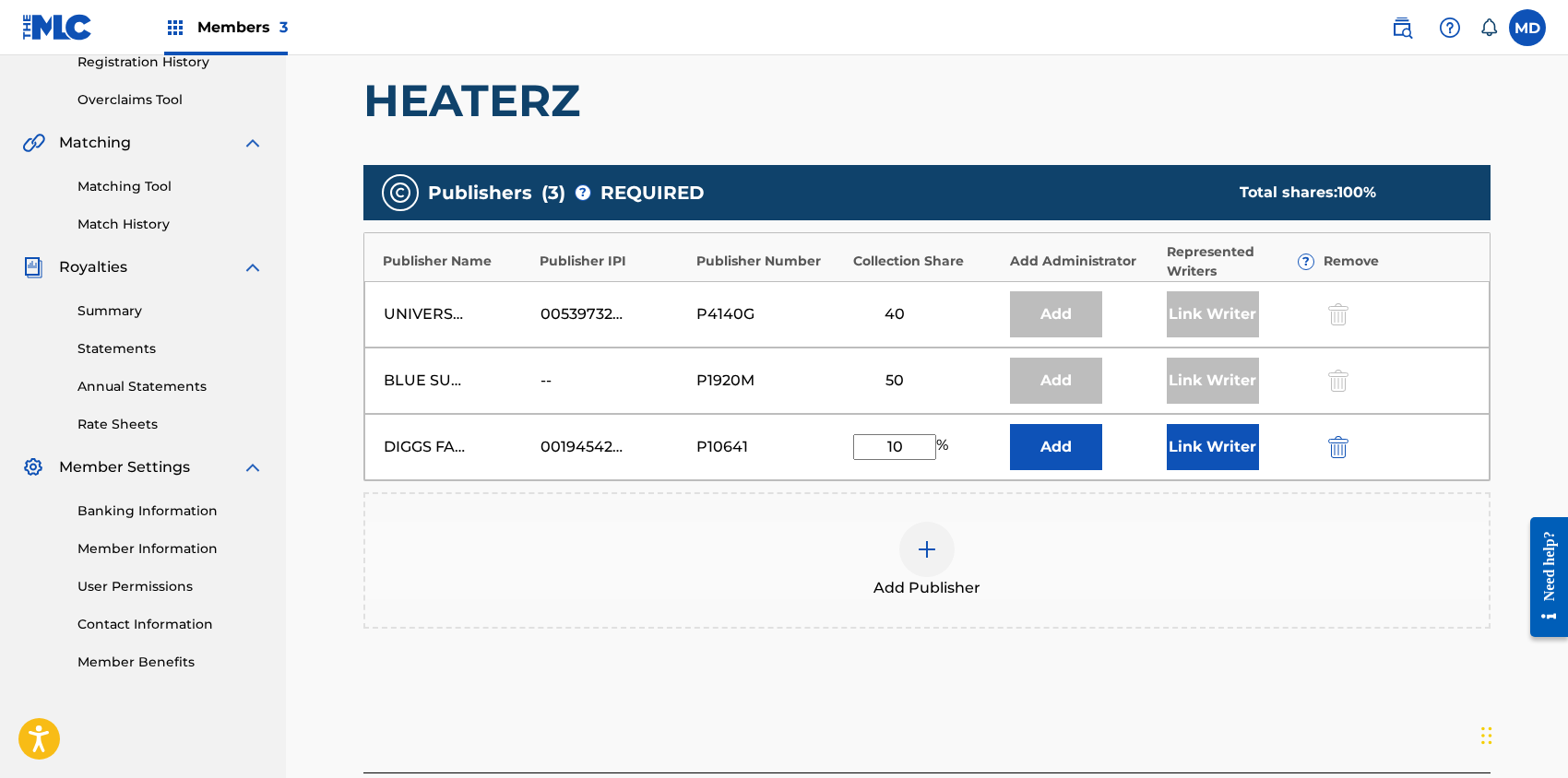
scroll to position [369, 0]
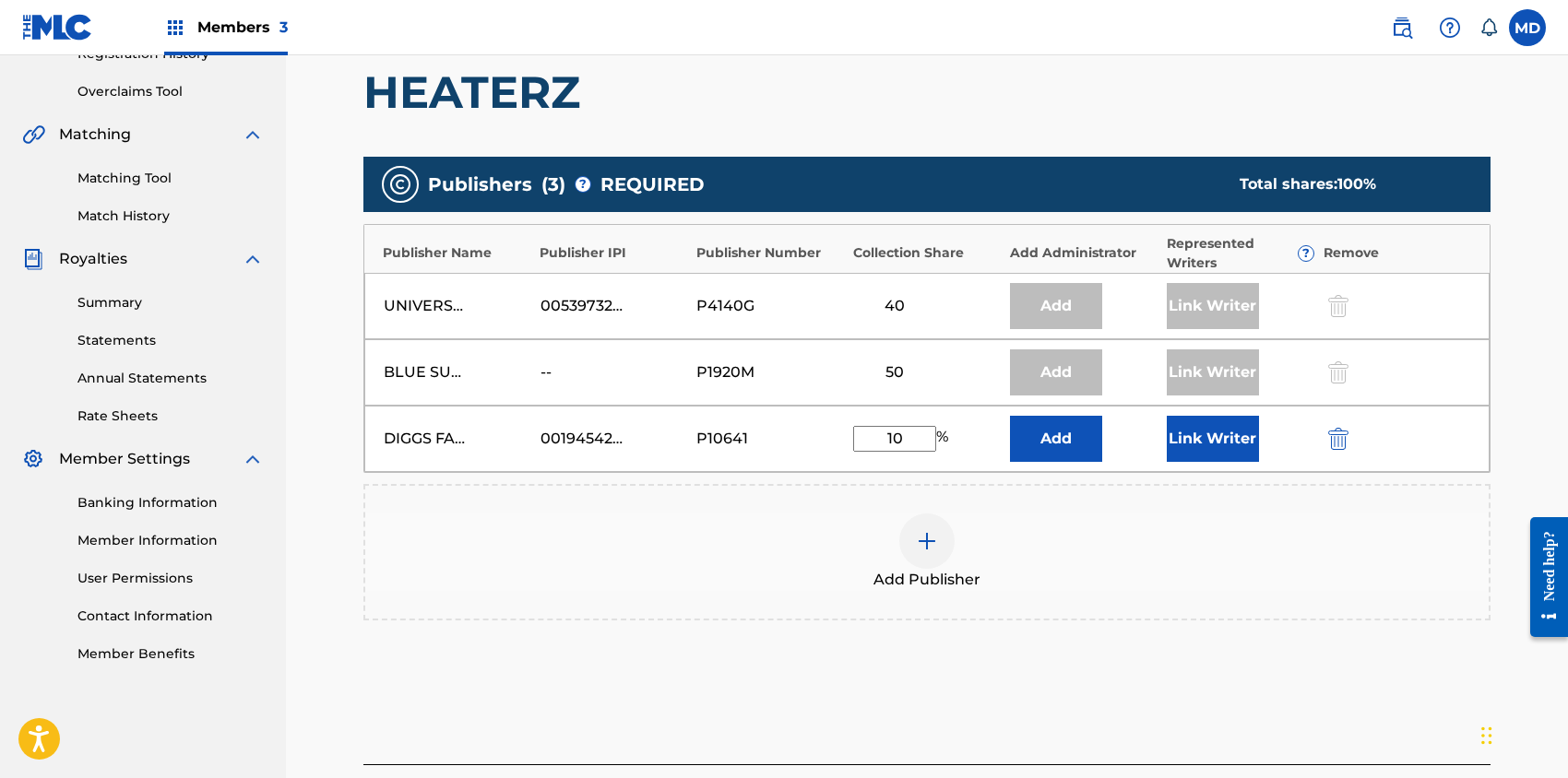
click at [1205, 428] on button "Link Writer" at bounding box center [1213, 439] width 92 height 46
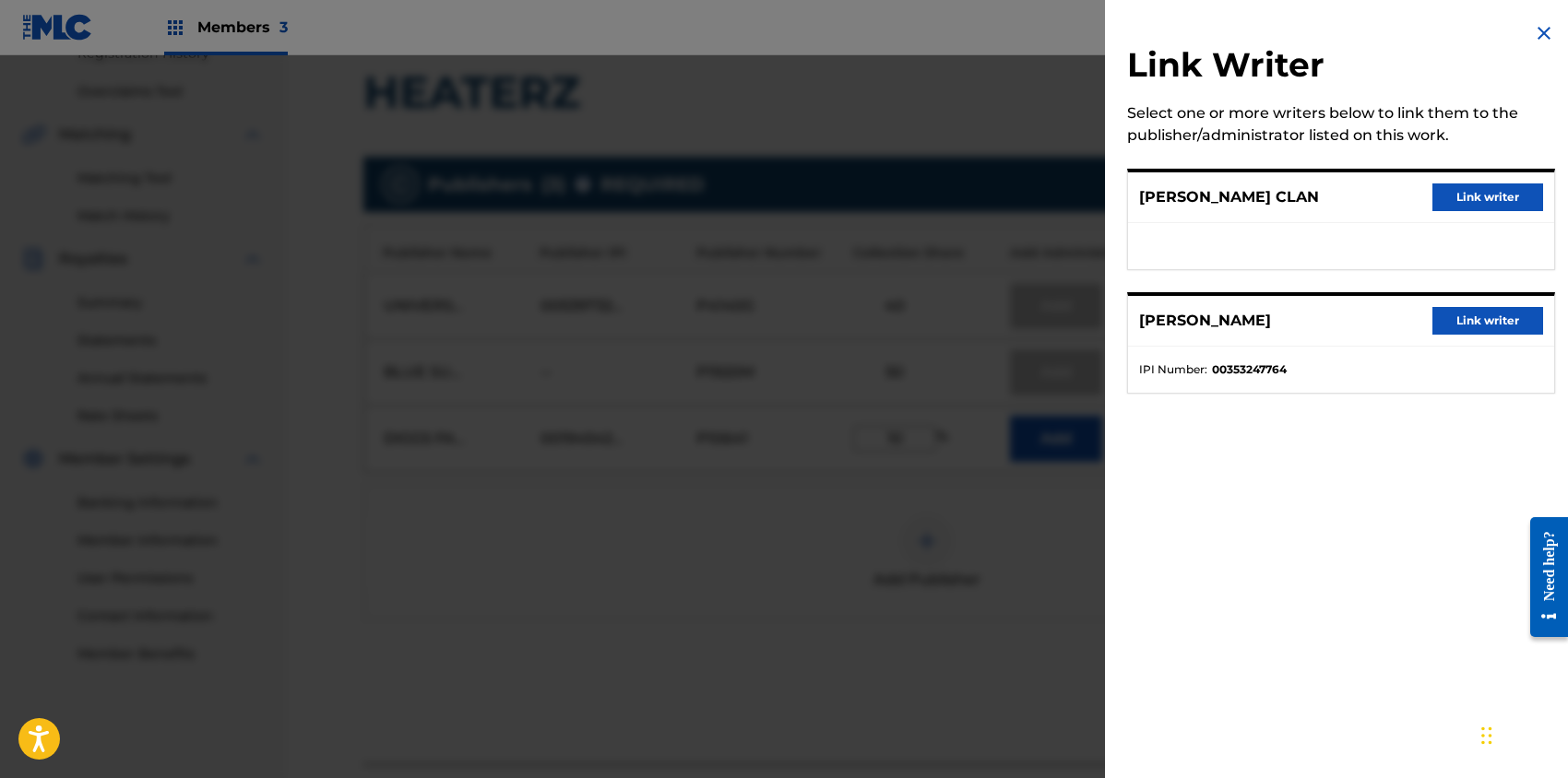
click at [1458, 324] on button "Link writer" at bounding box center [1487, 321] width 111 height 28
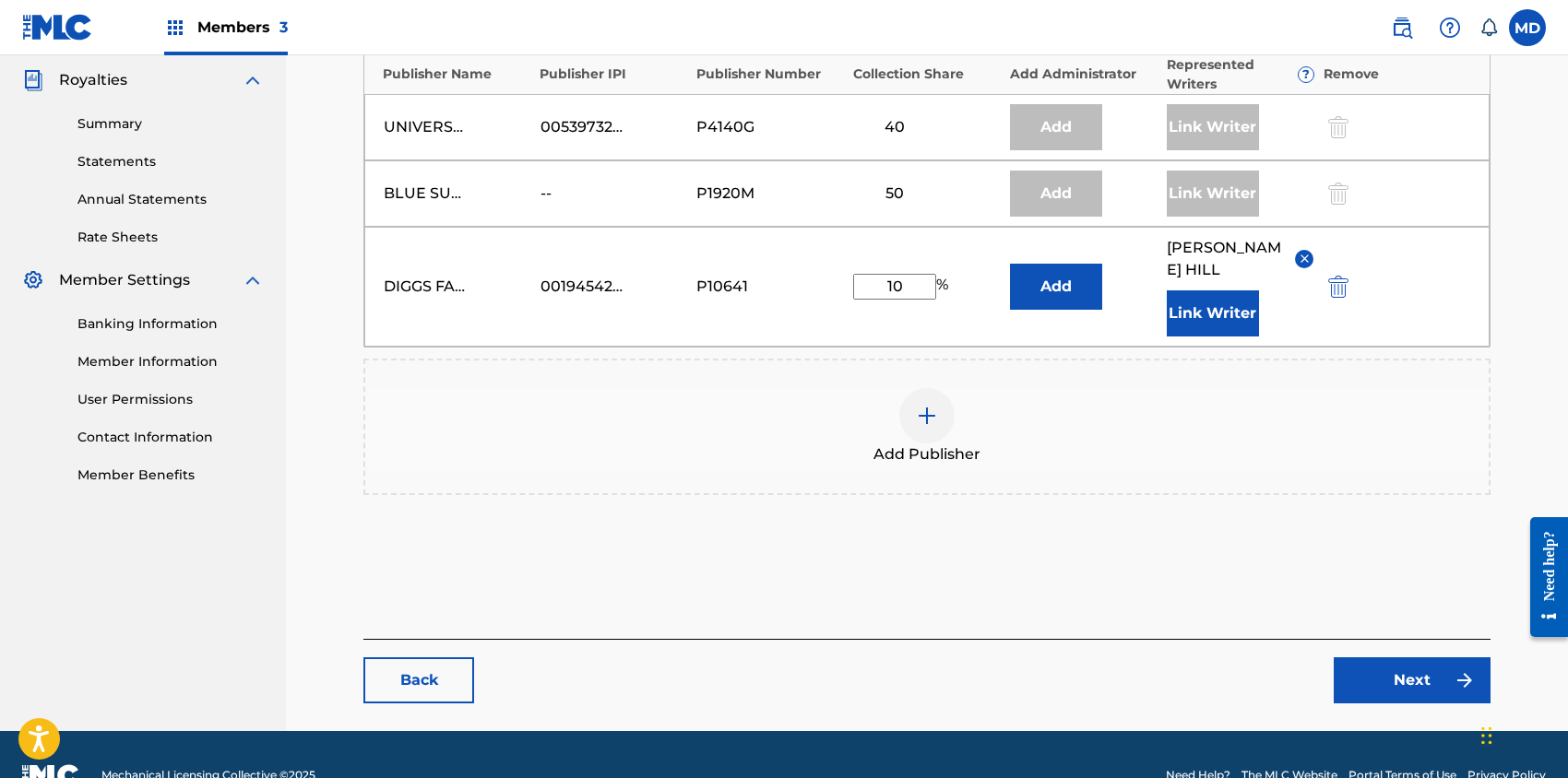
scroll to position [565, 0]
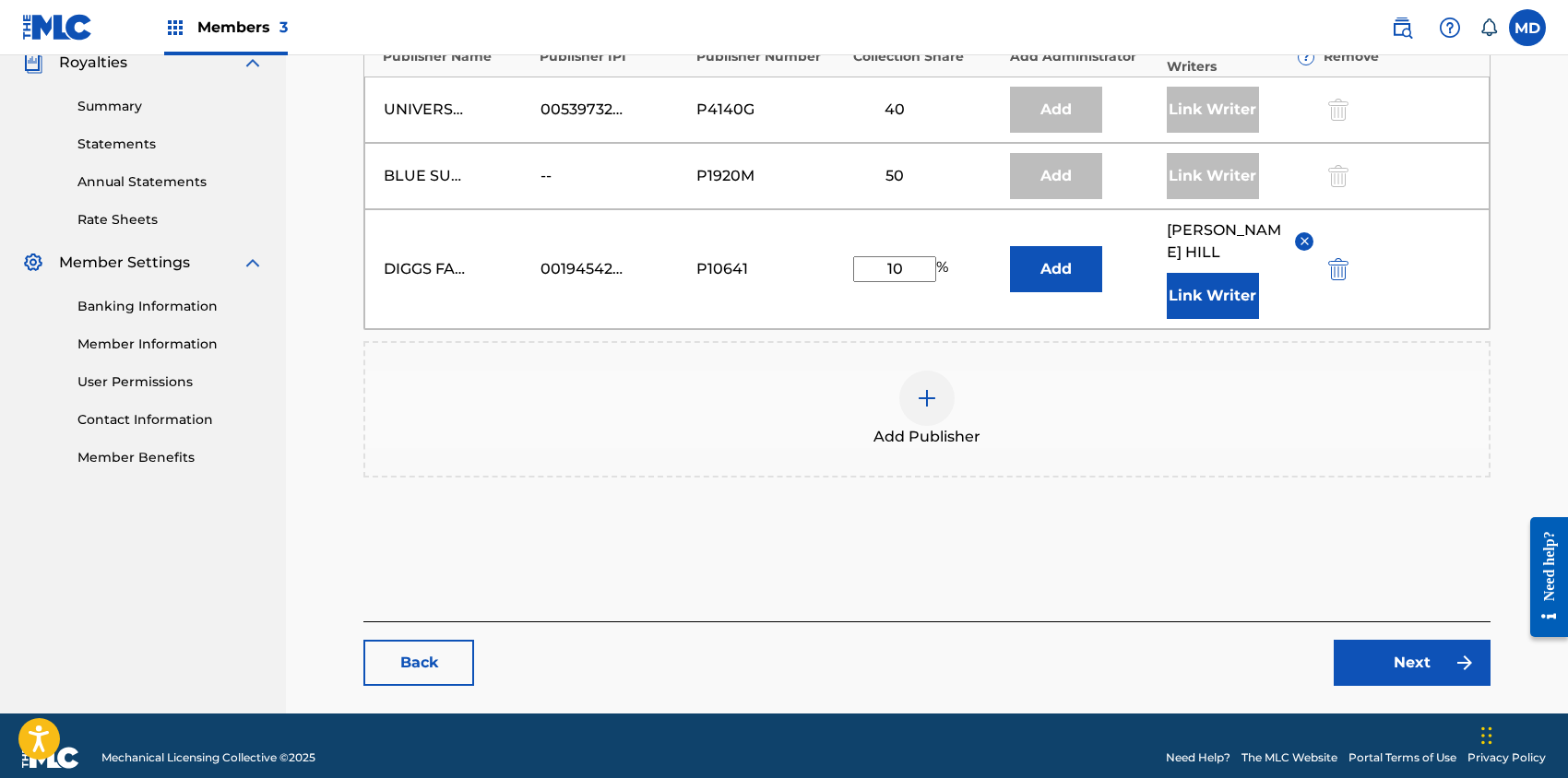
click at [1386, 640] on link "Next" at bounding box center [1412, 663] width 157 height 46
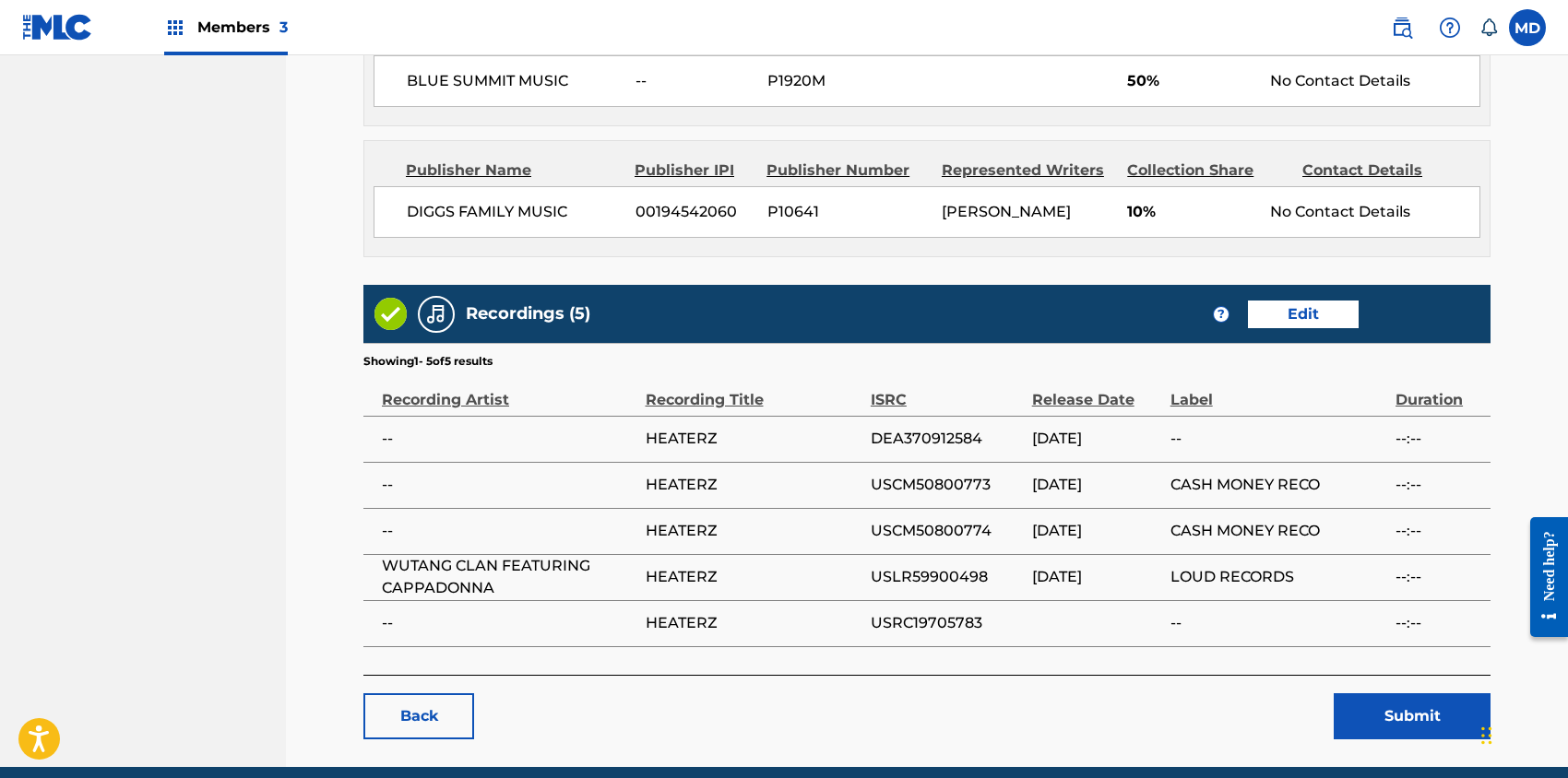
scroll to position [1148, 0]
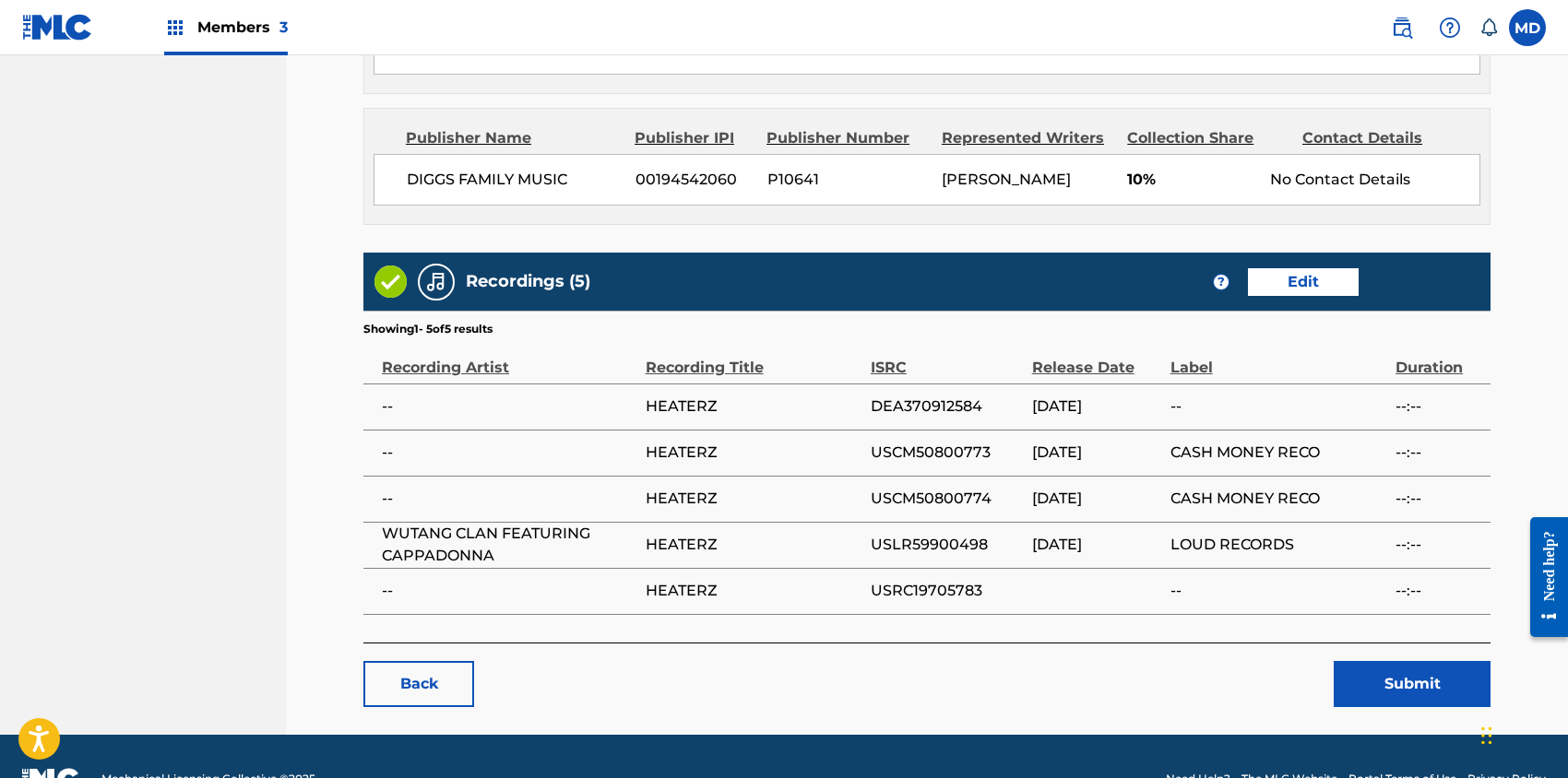
click at [1402, 661] on button "Submit" at bounding box center [1412, 685] width 157 height 46
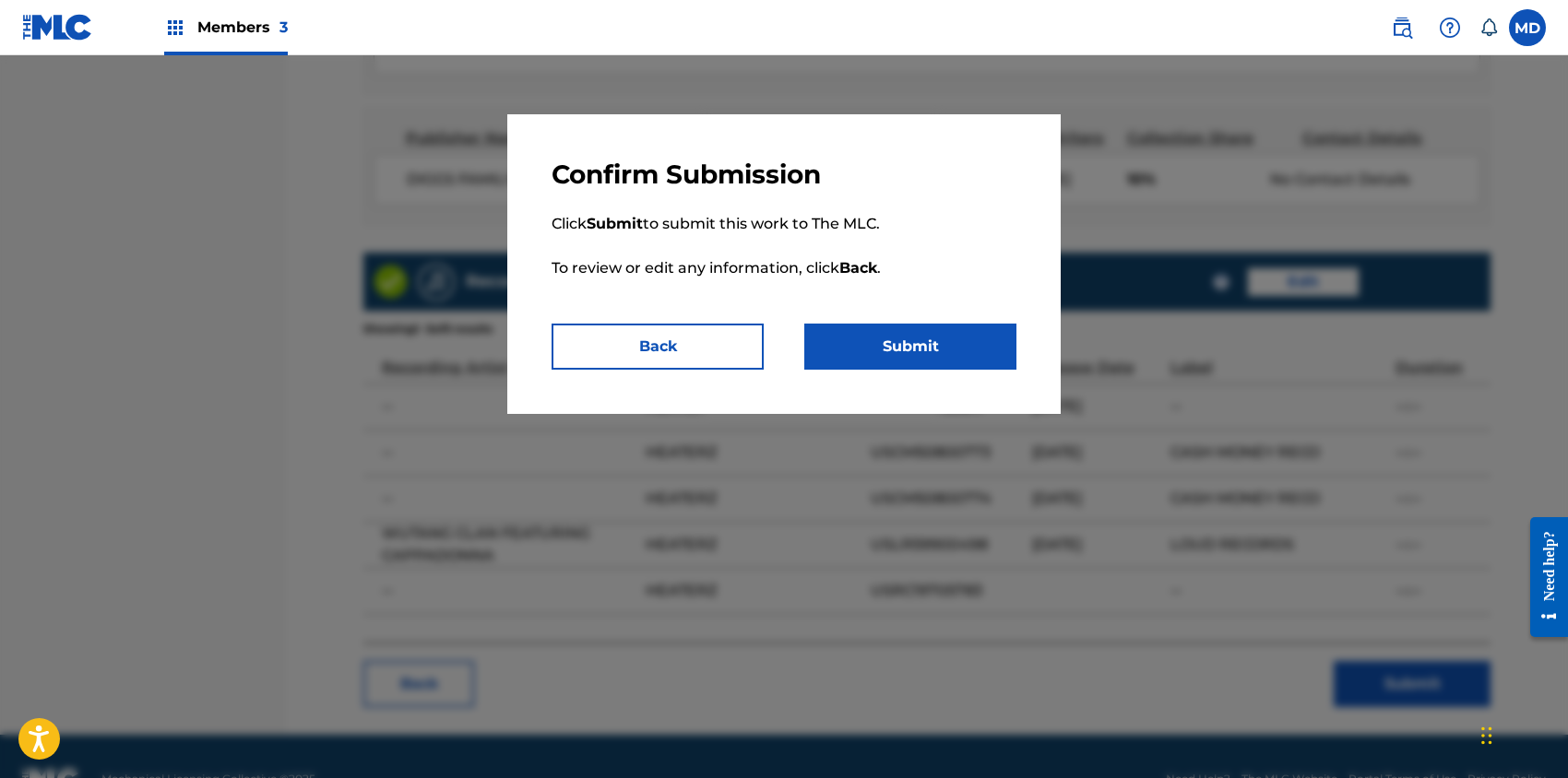
click at [901, 333] on button "Submit" at bounding box center [910, 347] width 212 height 46
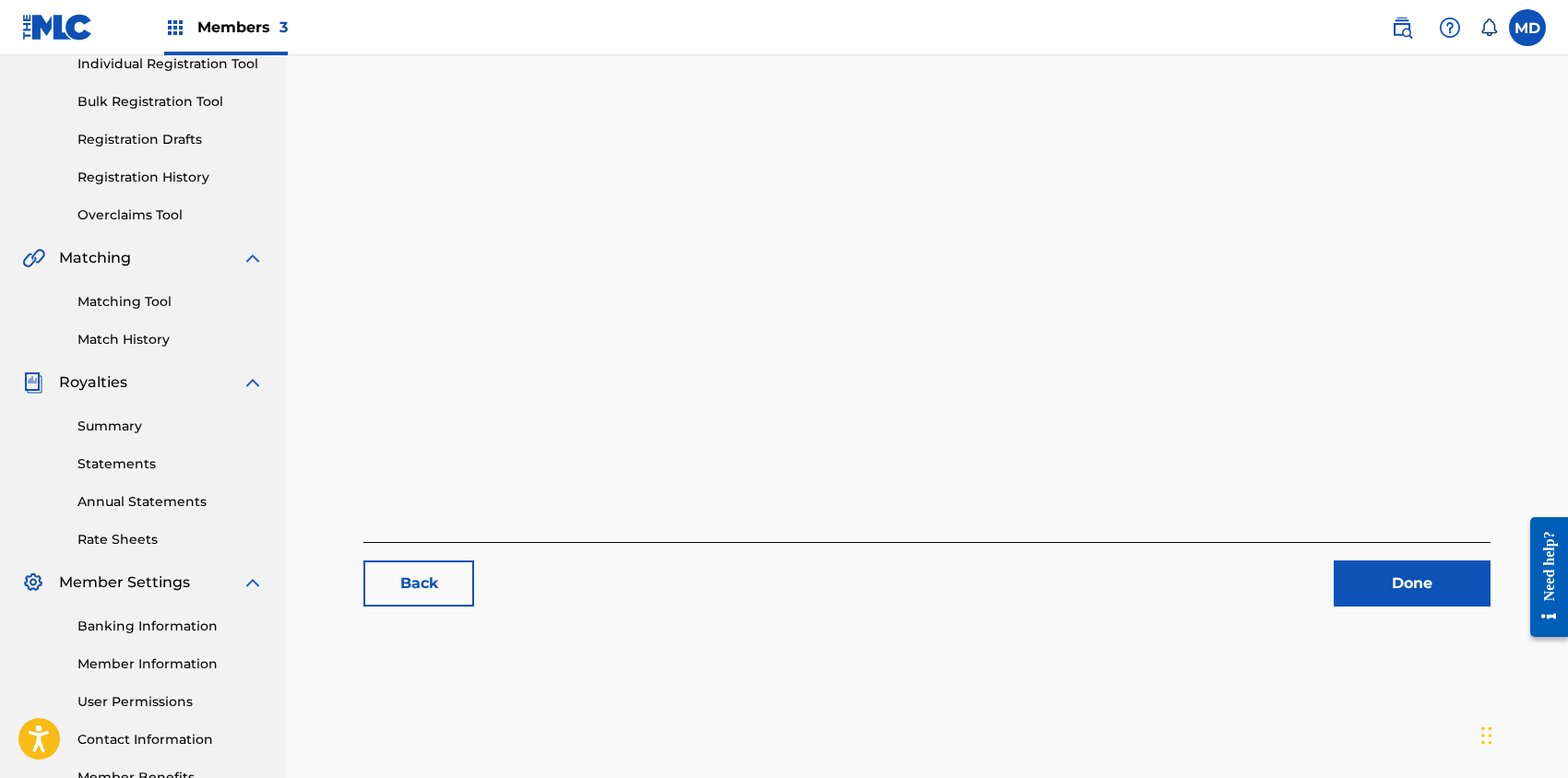
scroll to position [365, 0]
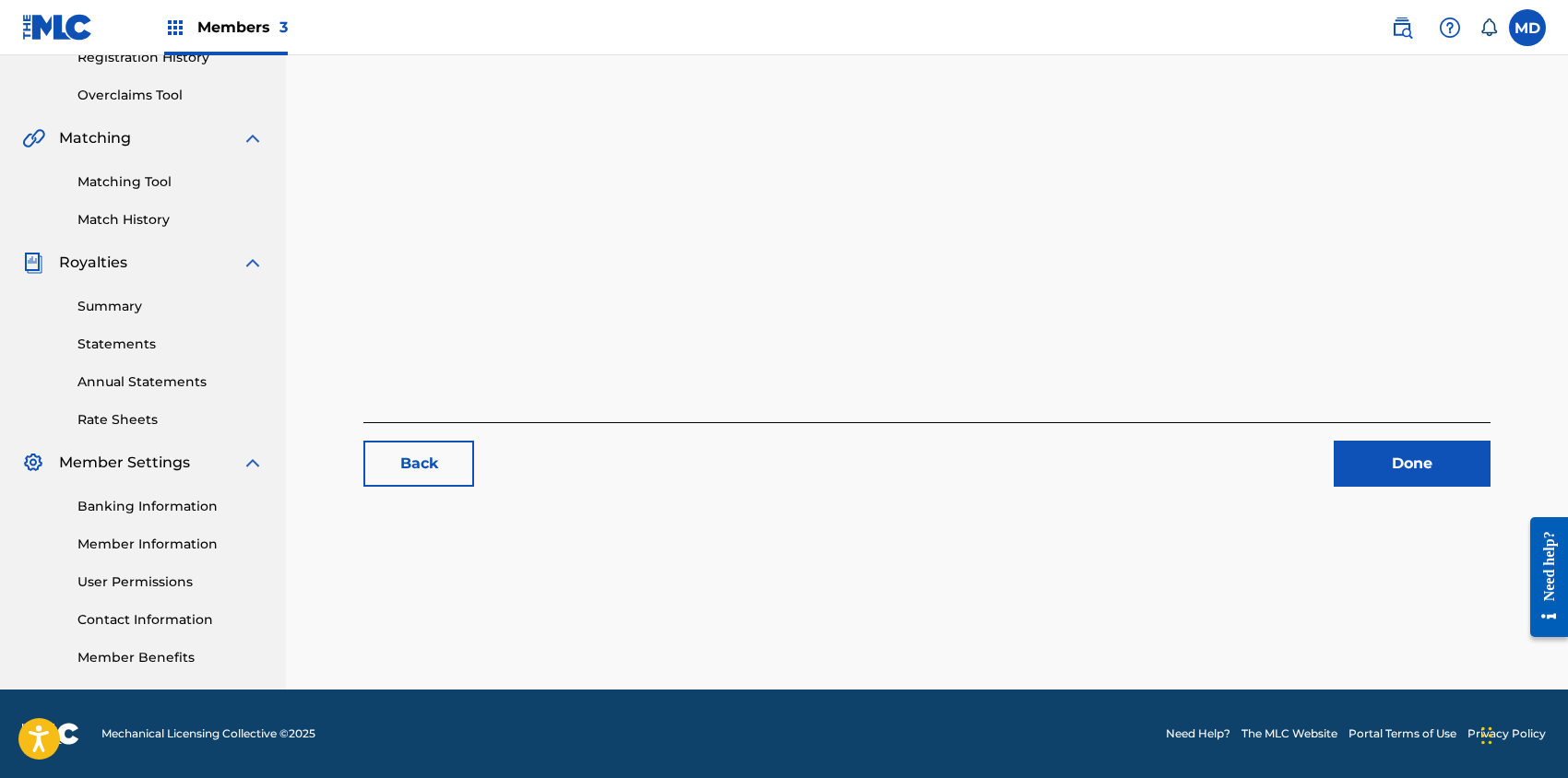
click at [1383, 456] on link "Done" at bounding box center [1412, 464] width 157 height 46
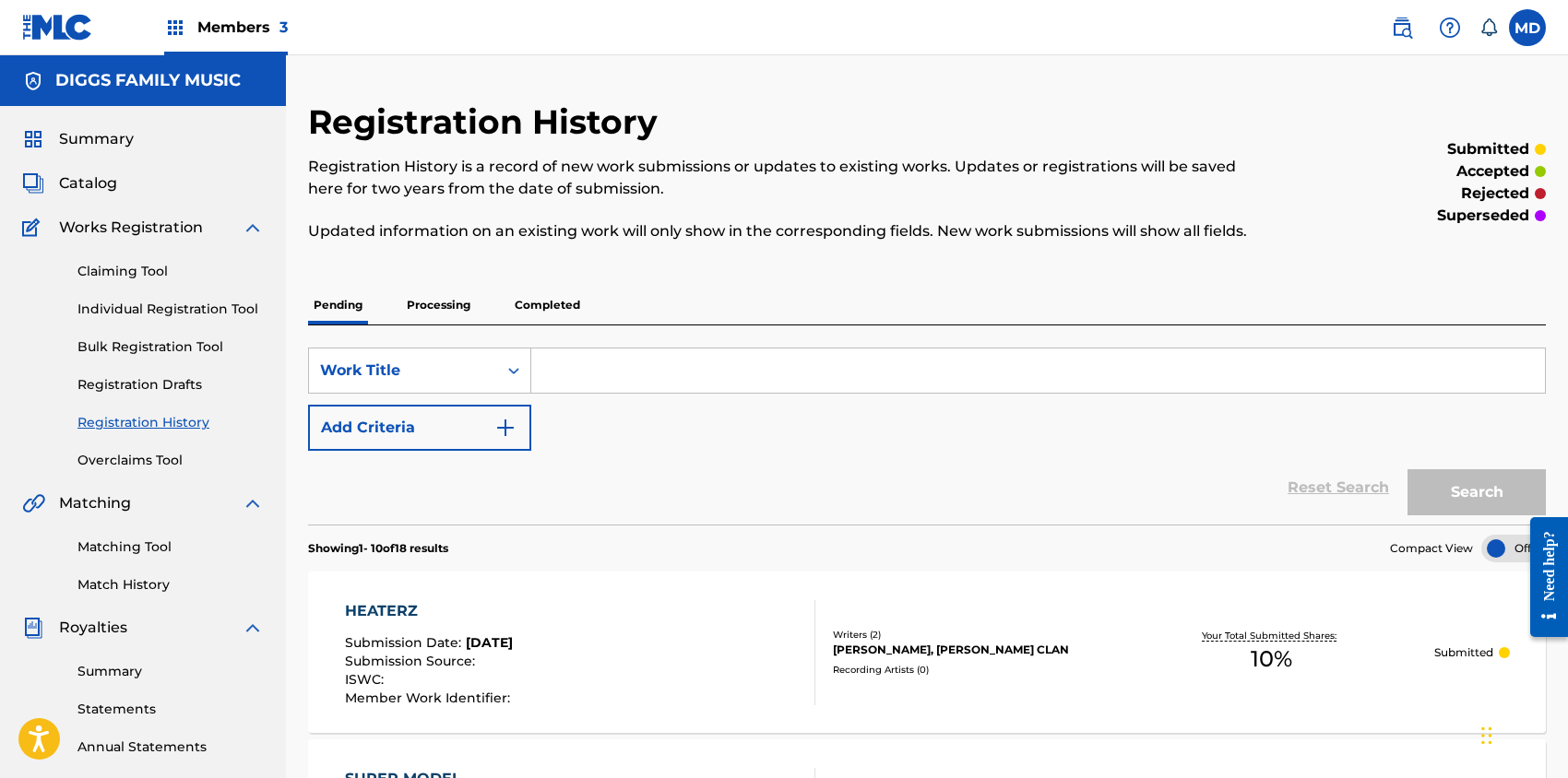
click at [133, 269] on link "Claiming Tool" at bounding box center [170, 272] width 186 height 19
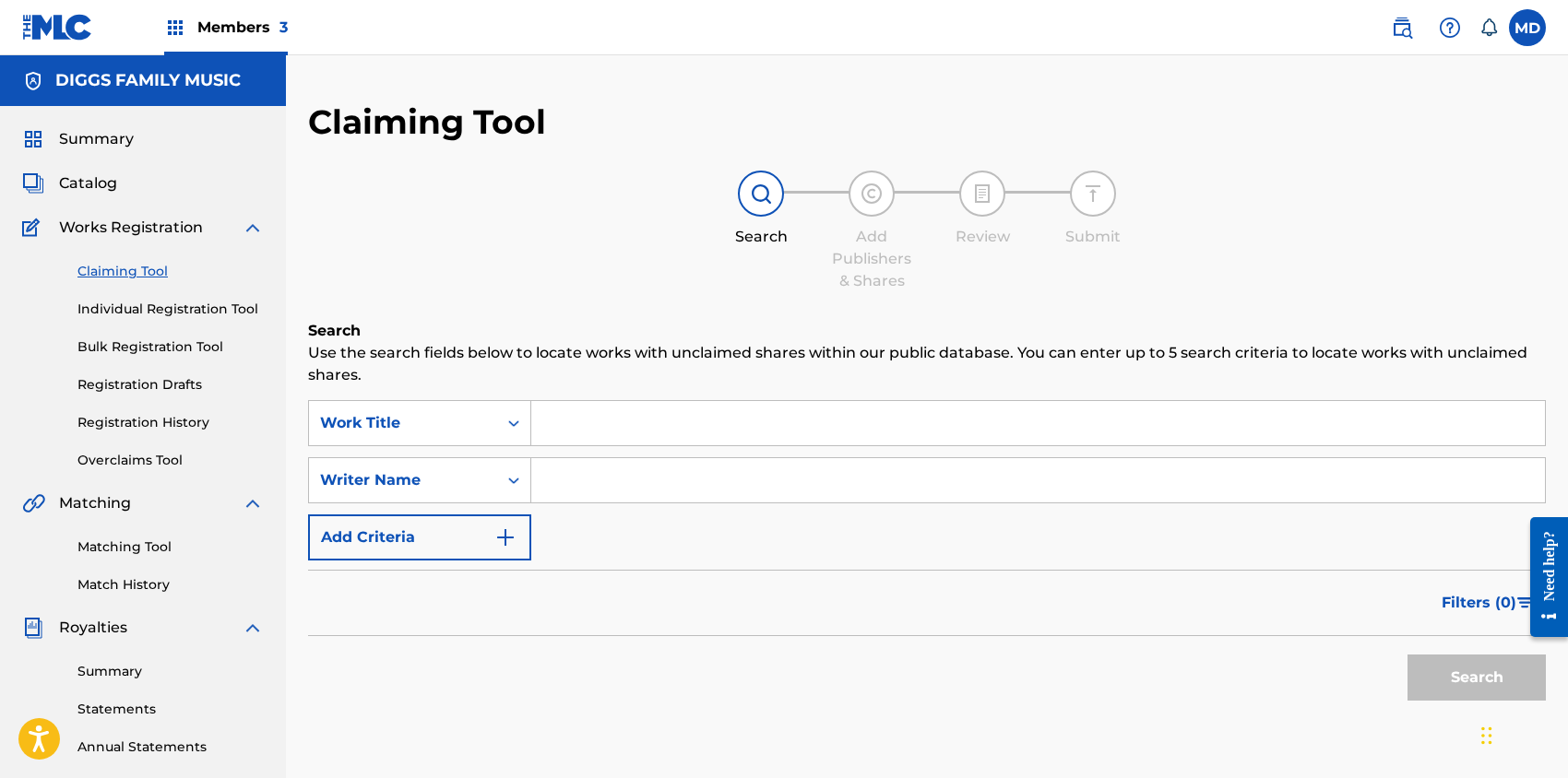
click at [132, 423] on link "Registration History" at bounding box center [170, 423] width 186 height 19
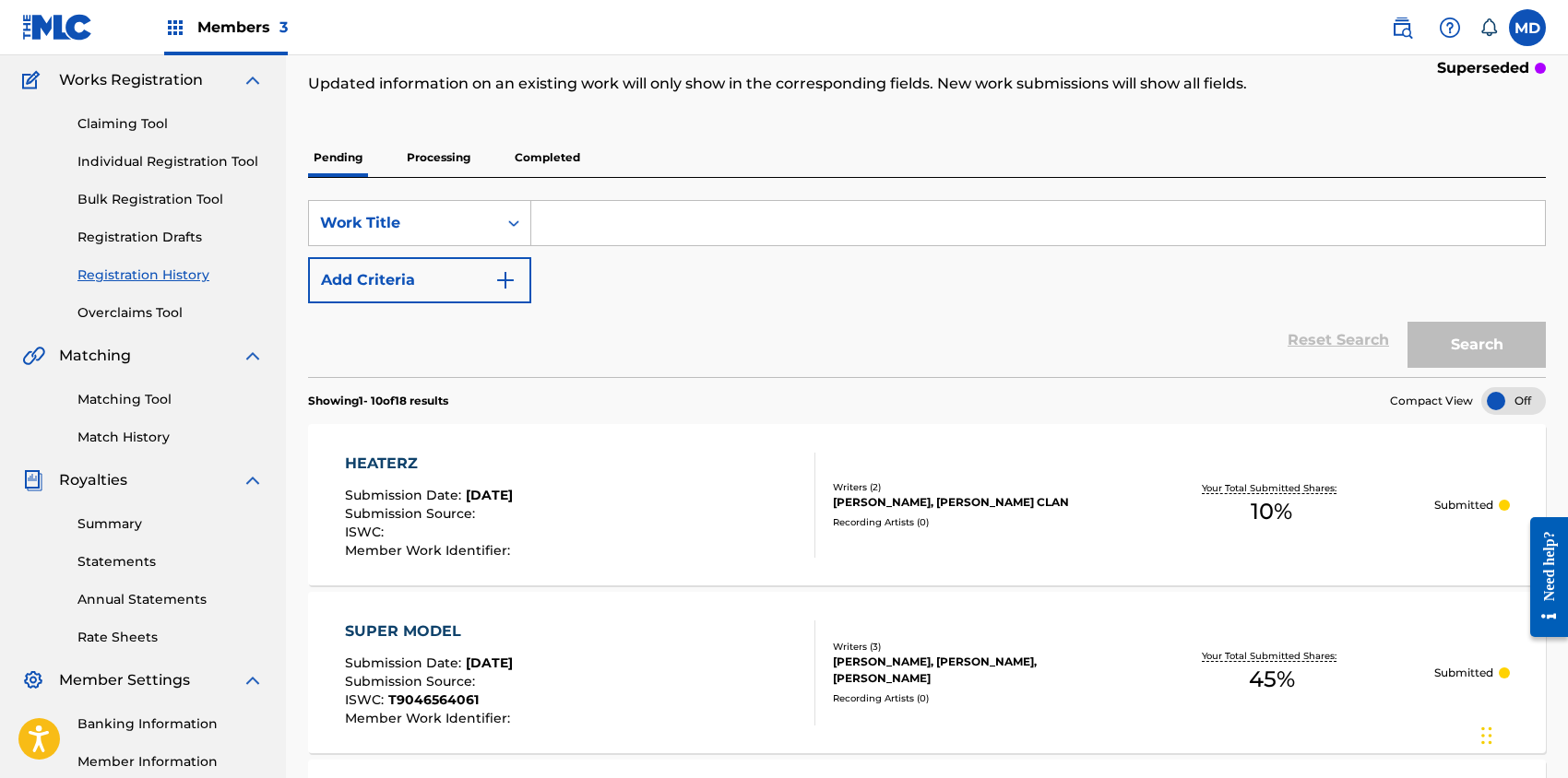
scroll to position [246, 0]
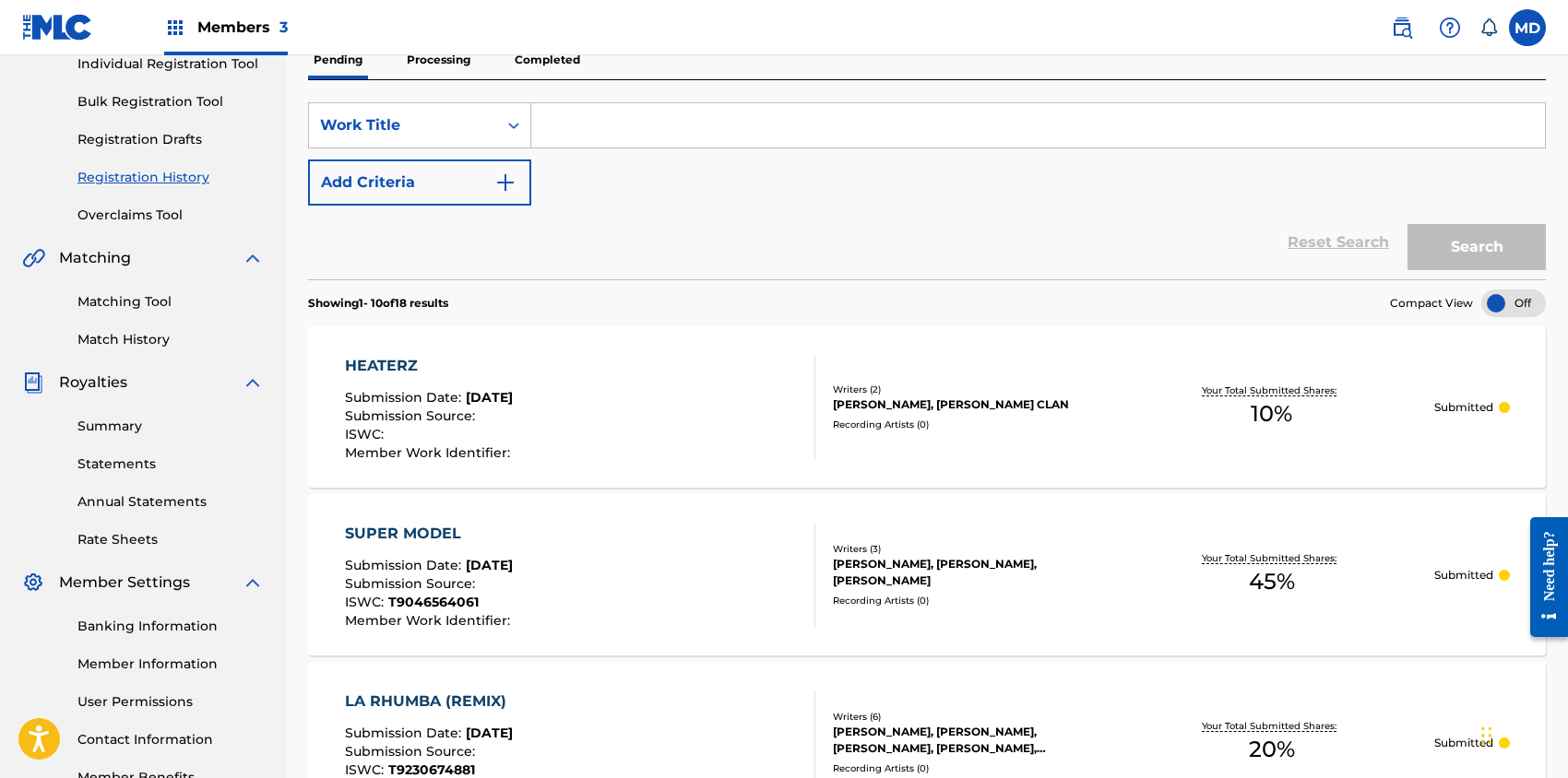
click at [514, 428] on div "ISWC :" at bounding box center [430, 436] width 170 height 18
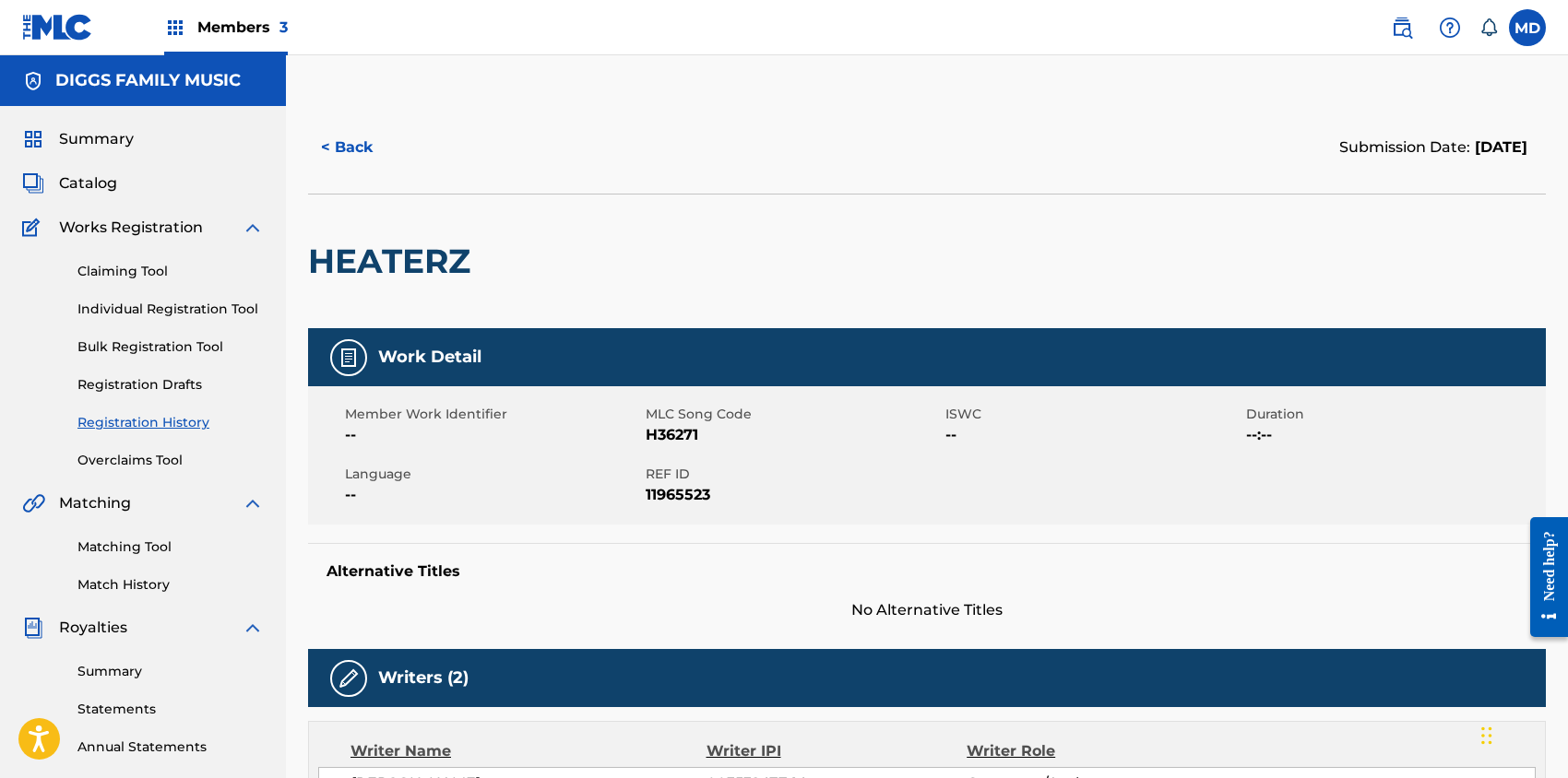
click at [339, 145] on button "< Back" at bounding box center [363, 147] width 111 height 46
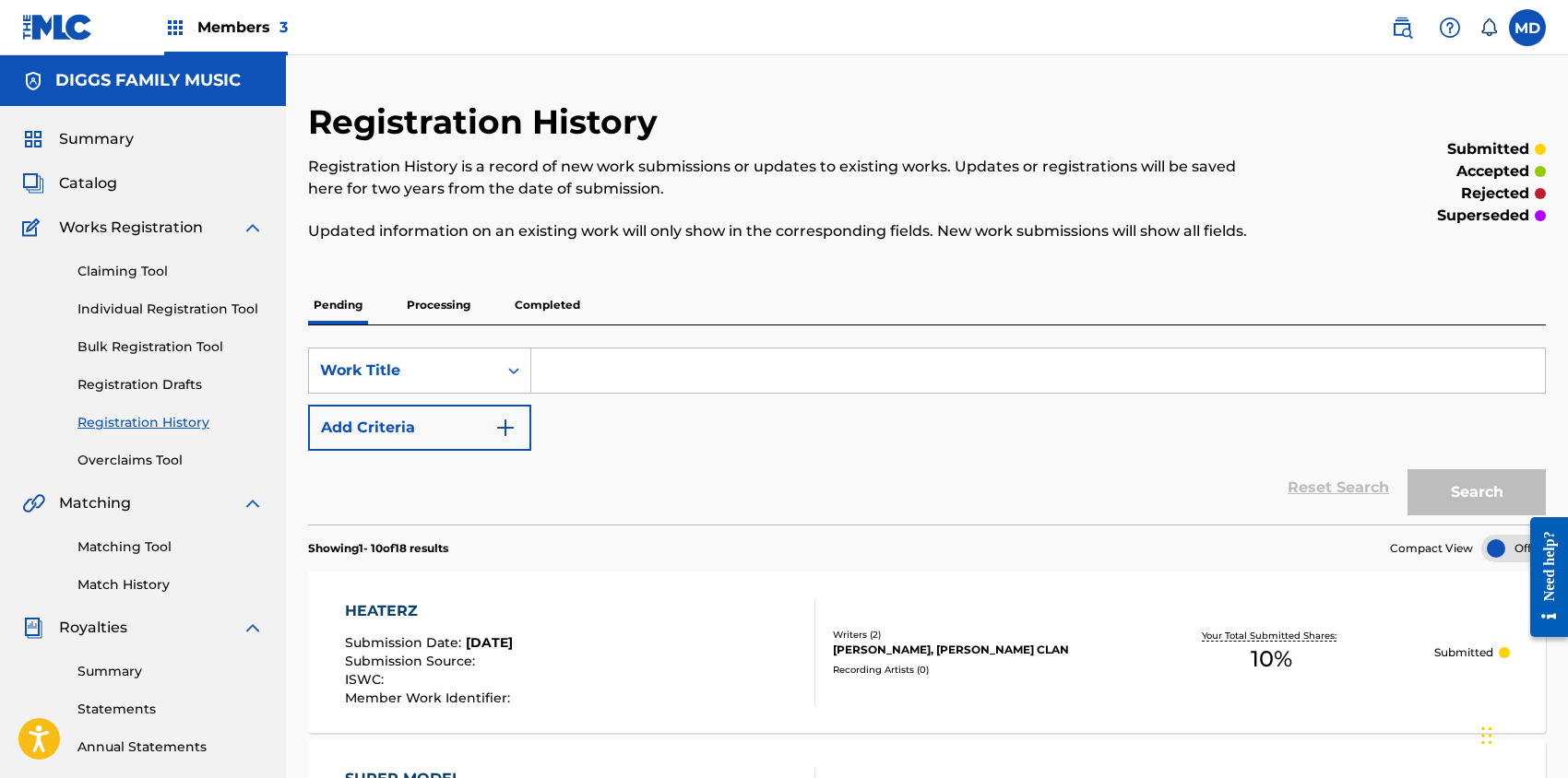
click at [146, 270] on link "Claiming Tool" at bounding box center [170, 272] width 186 height 19
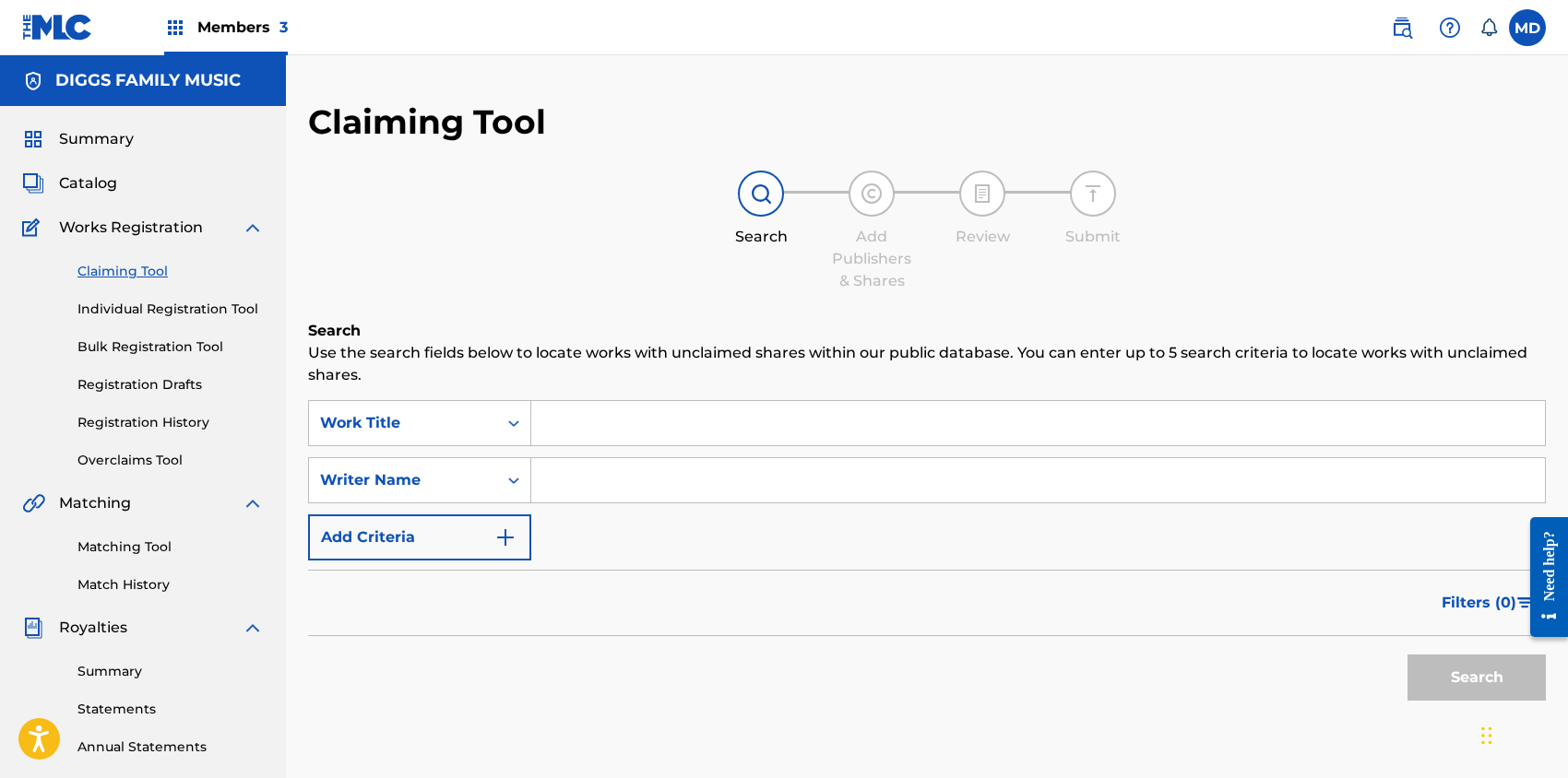
click at [604, 419] on input "Search Form" at bounding box center [1038, 424] width 1013 height 44
paste input "BABY BLUE"
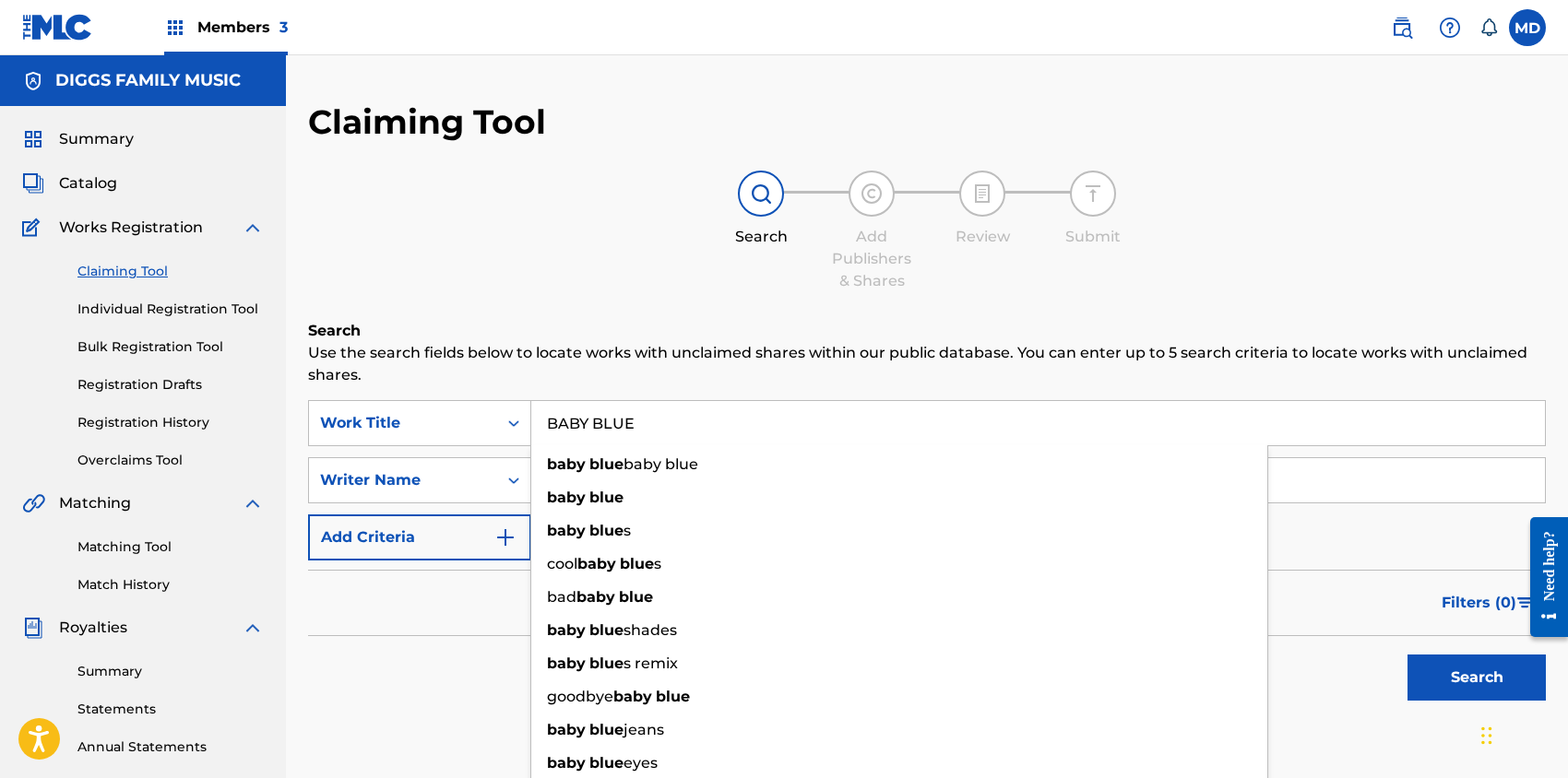
type input "BABY BLUE"
click at [1478, 683] on button "Search" at bounding box center [1477, 678] width 139 height 46
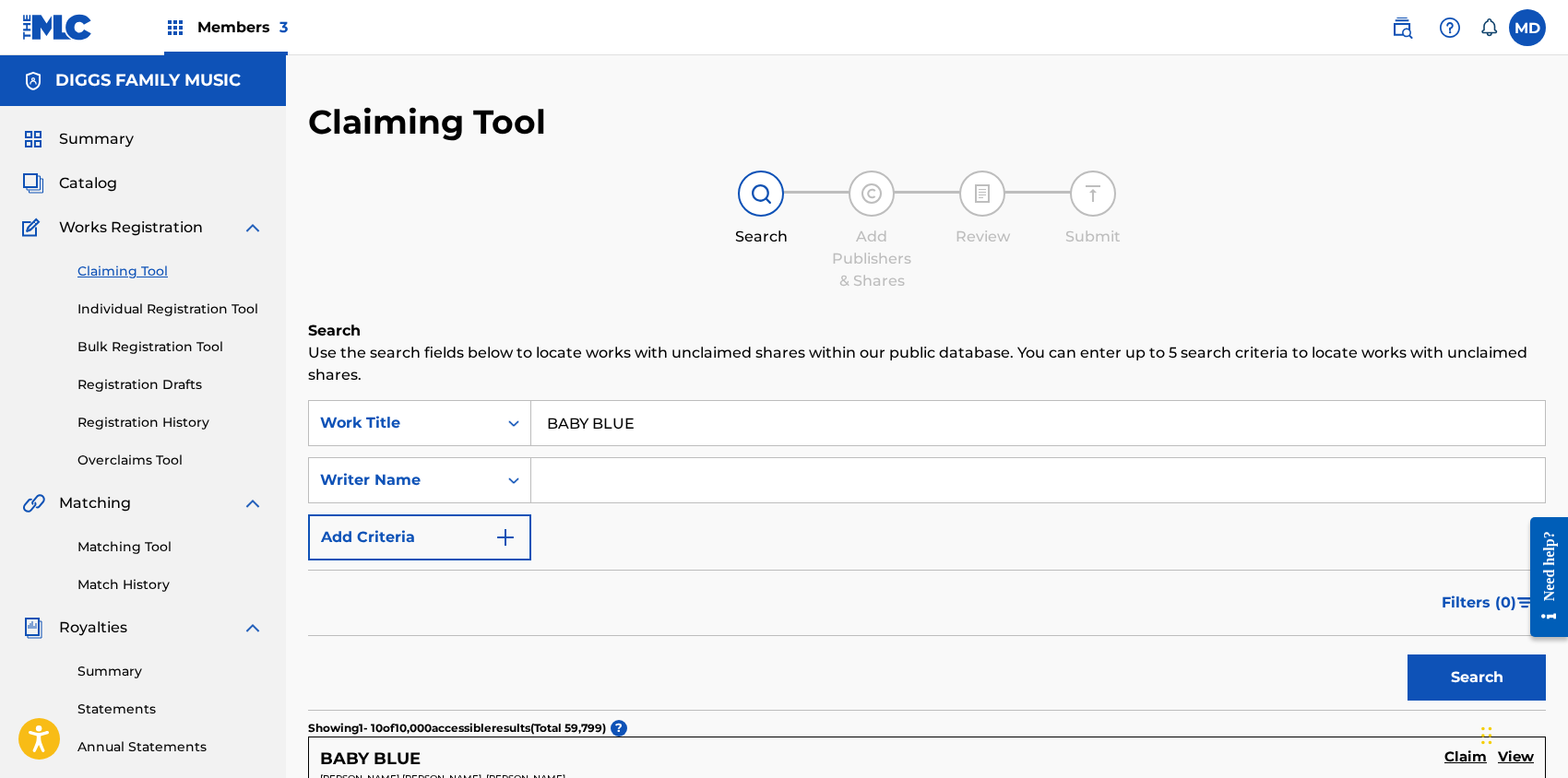
click at [621, 492] on input "Search Form" at bounding box center [1038, 480] width 1013 height 44
paste input "[PERSON_NAME]"
click at [1447, 678] on button "Search" at bounding box center [1477, 678] width 139 height 46
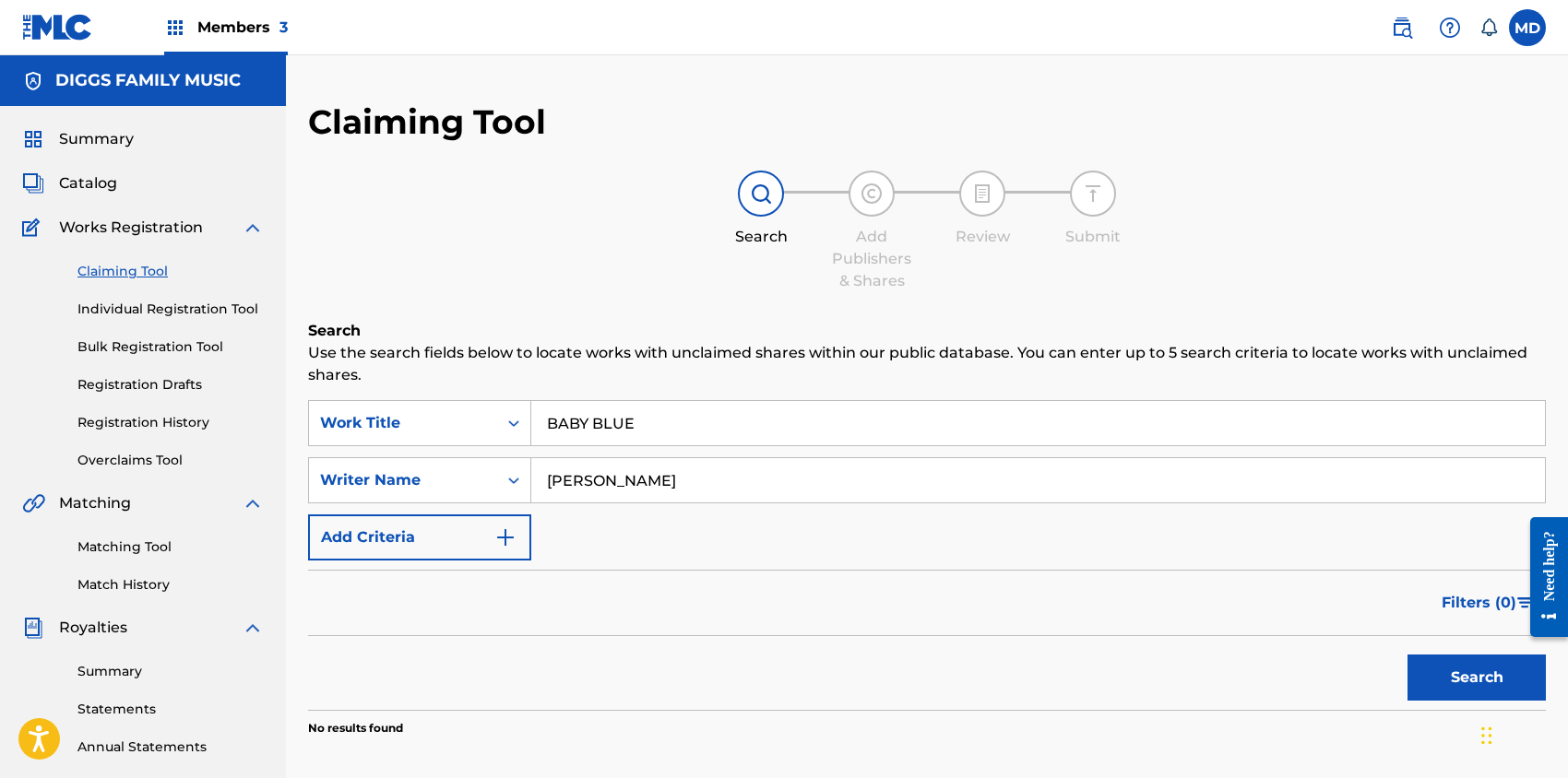
drag, startPoint x: 642, startPoint y: 482, endPoint x: 545, endPoint y: 481, distance: 97.0
click at [545, 481] on input "[PERSON_NAME]" at bounding box center [1038, 480] width 1013 height 44
paste input "DIGGS UNDERSTANDING"
type input "DIGGS UNDERSTANDING"
click at [1454, 669] on button "Search" at bounding box center [1477, 678] width 139 height 46
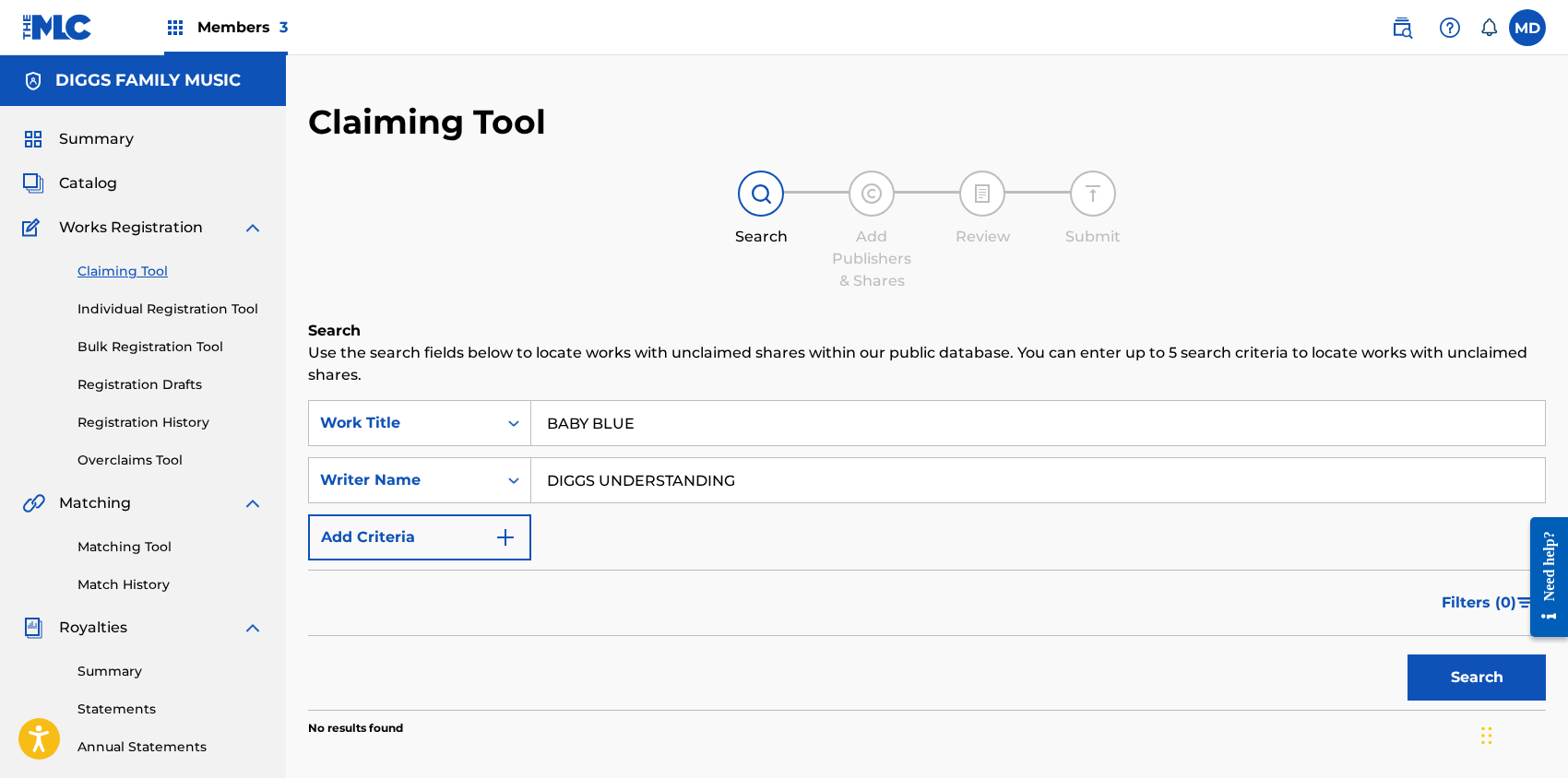
click at [144, 309] on link "Individual Registration Tool" at bounding box center [170, 309] width 186 height 19
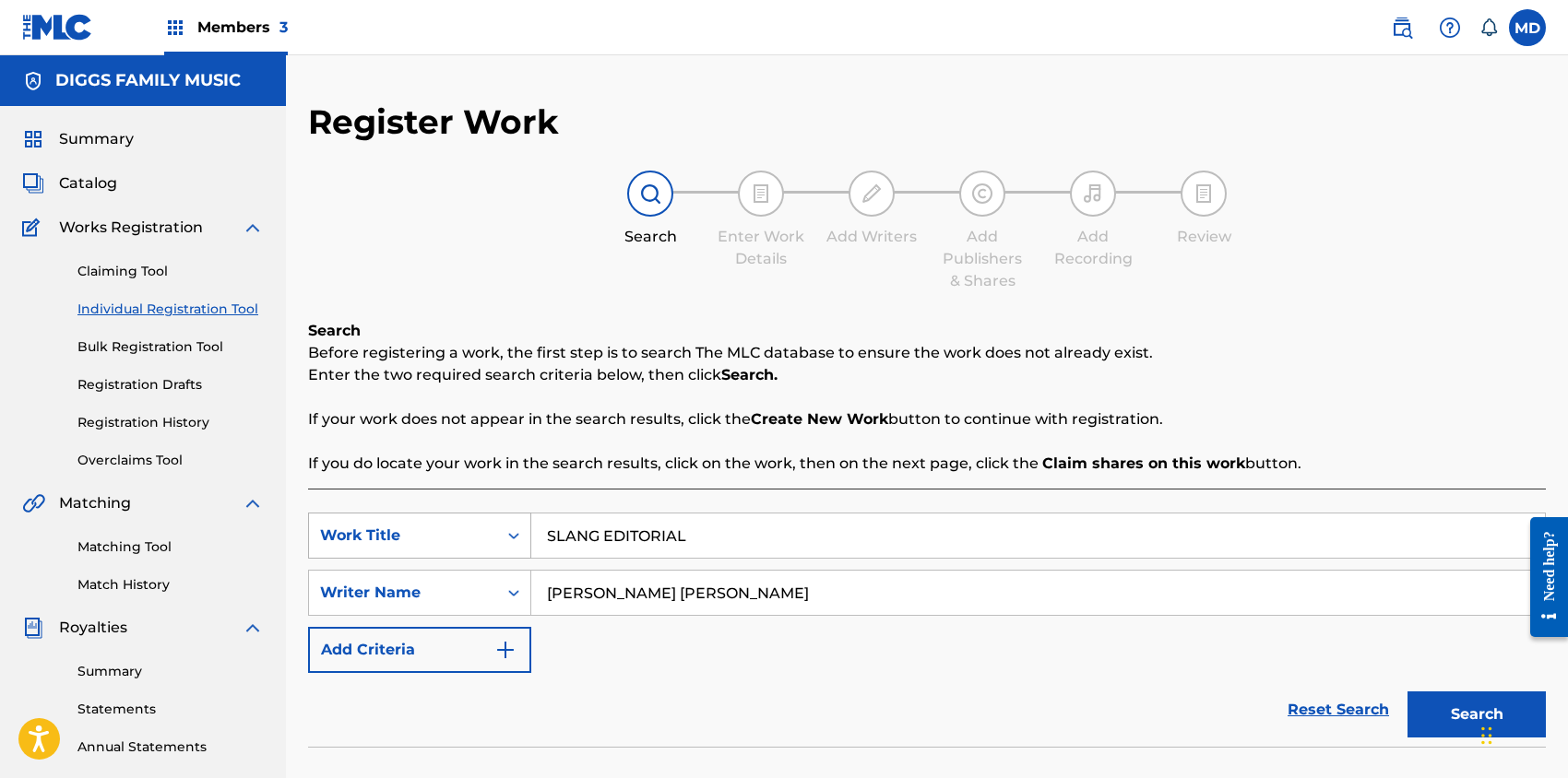
drag, startPoint x: 681, startPoint y: 537, endPoint x: 516, endPoint y: 544, distance: 165.1
click at [516, 544] on div "SearchWithCriteriaf3c6cc25-472e-4e9e-a712-8ba203357c37 Work Title SLANG EDITORI…" at bounding box center [927, 535] width 1238 height 46
type input "Baby Blue"
drag, startPoint x: 730, startPoint y: 595, endPoint x: 532, endPoint y: 598, distance: 198.0
click at [532, 598] on input "[PERSON_NAME] [PERSON_NAME]" at bounding box center [1038, 593] width 1013 height 44
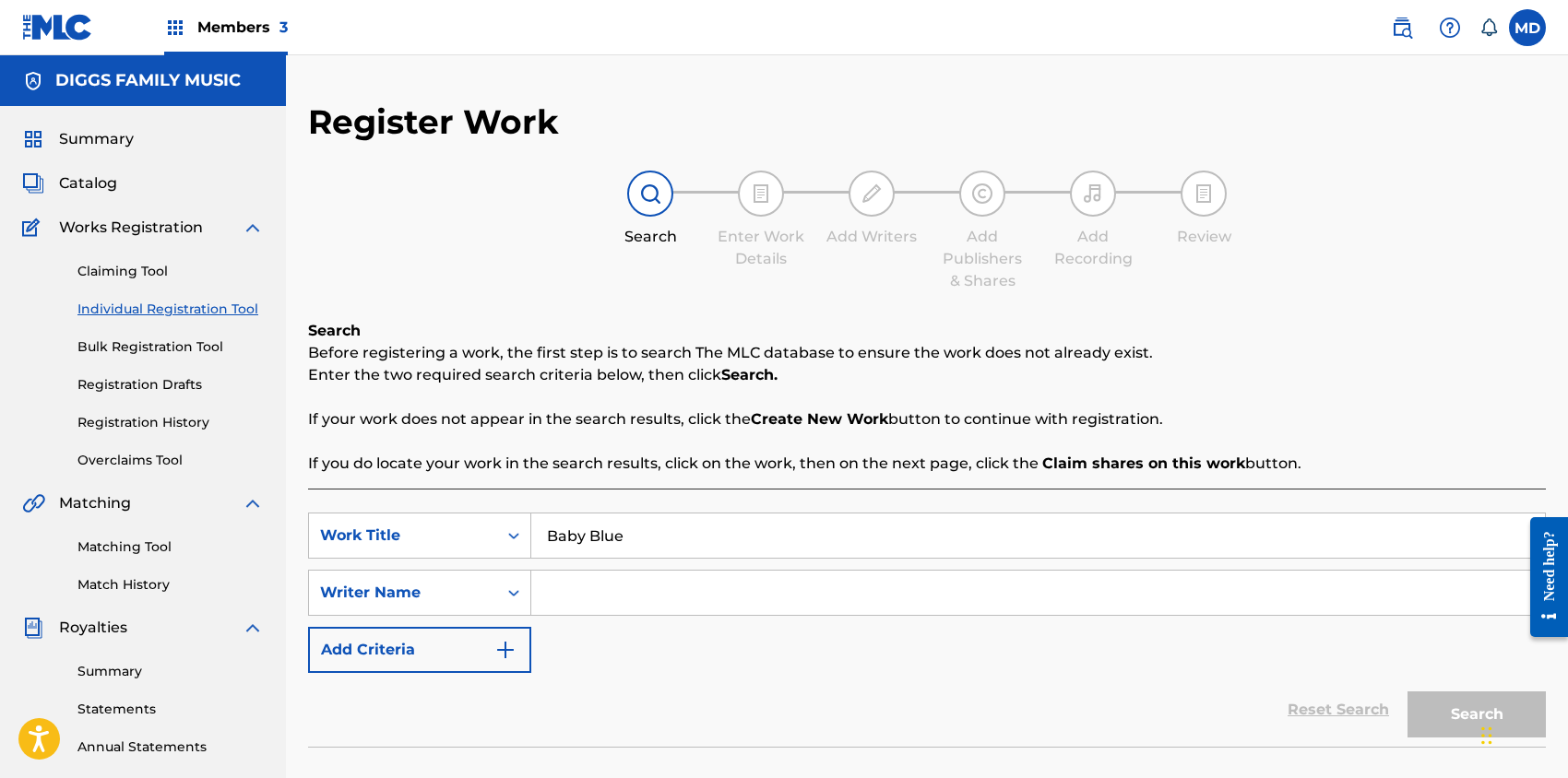
paste input "[PERSON_NAME]"
type input "[PERSON_NAME]"
click at [1445, 722] on button "Search" at bounding box center [1477, 714] width 139 height 46
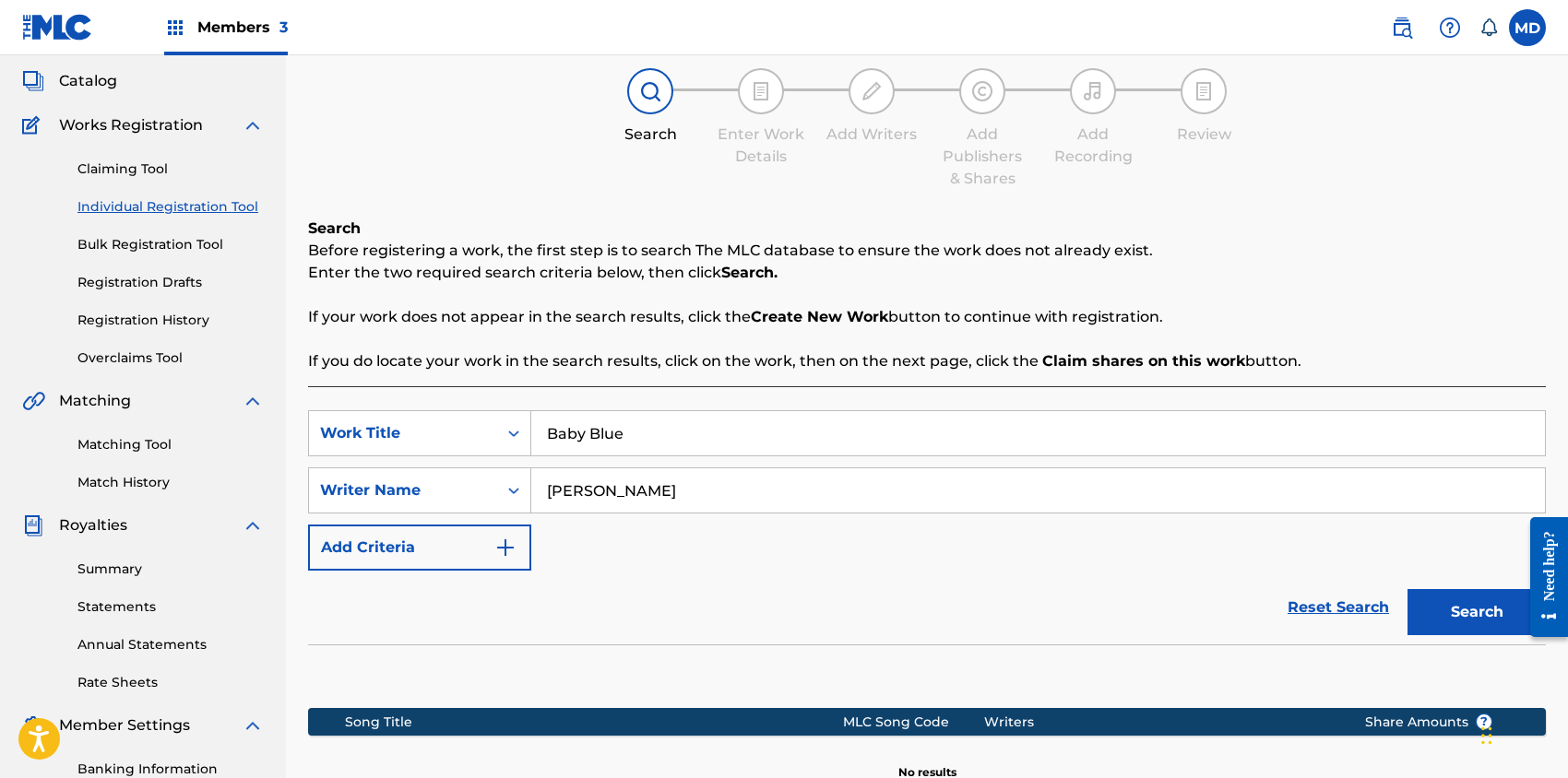
scroll to position [246, 0]
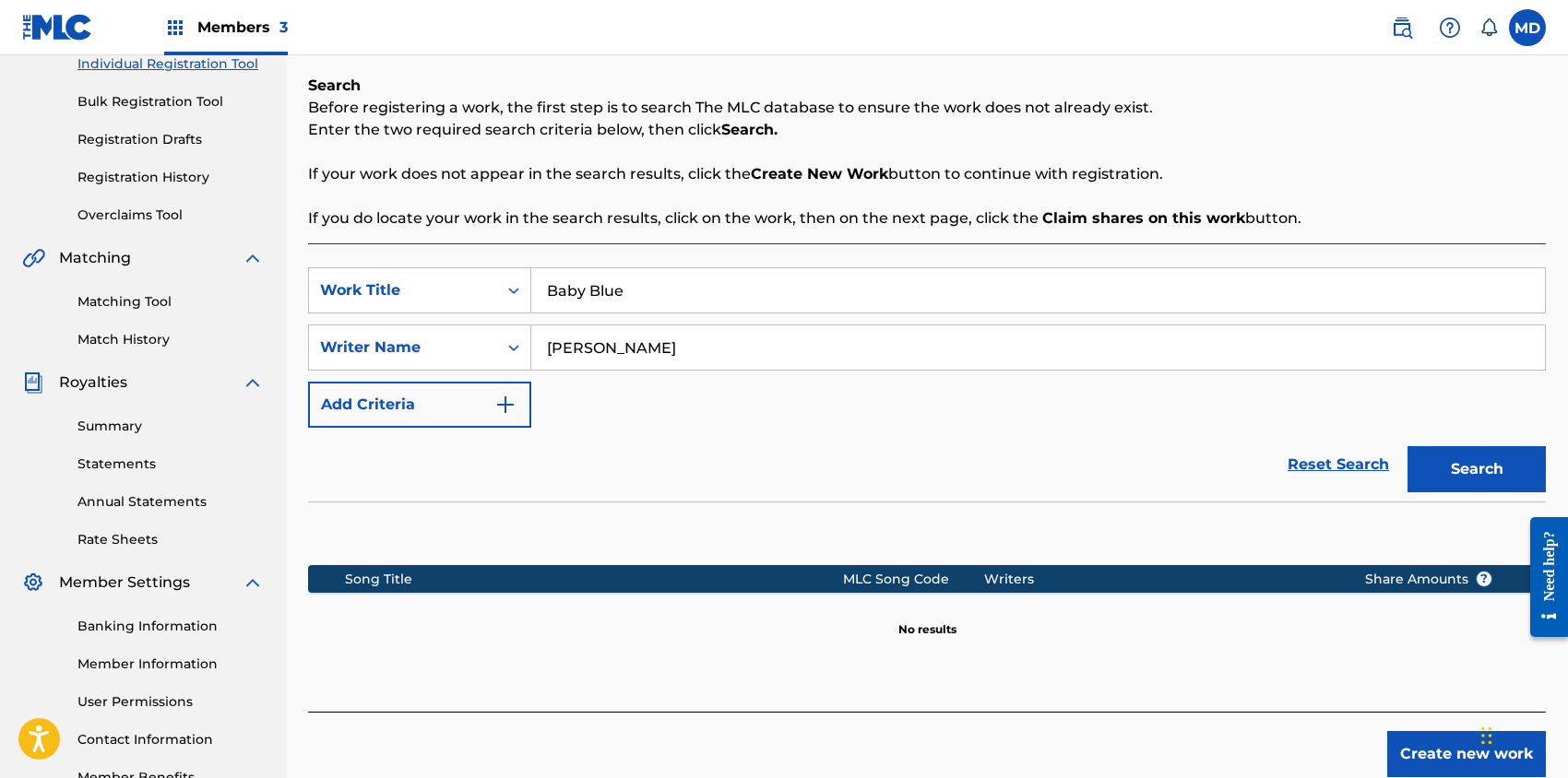
click at [1442, 466] on button "Search" at bounding box center [1477, 470] width 139 height 46
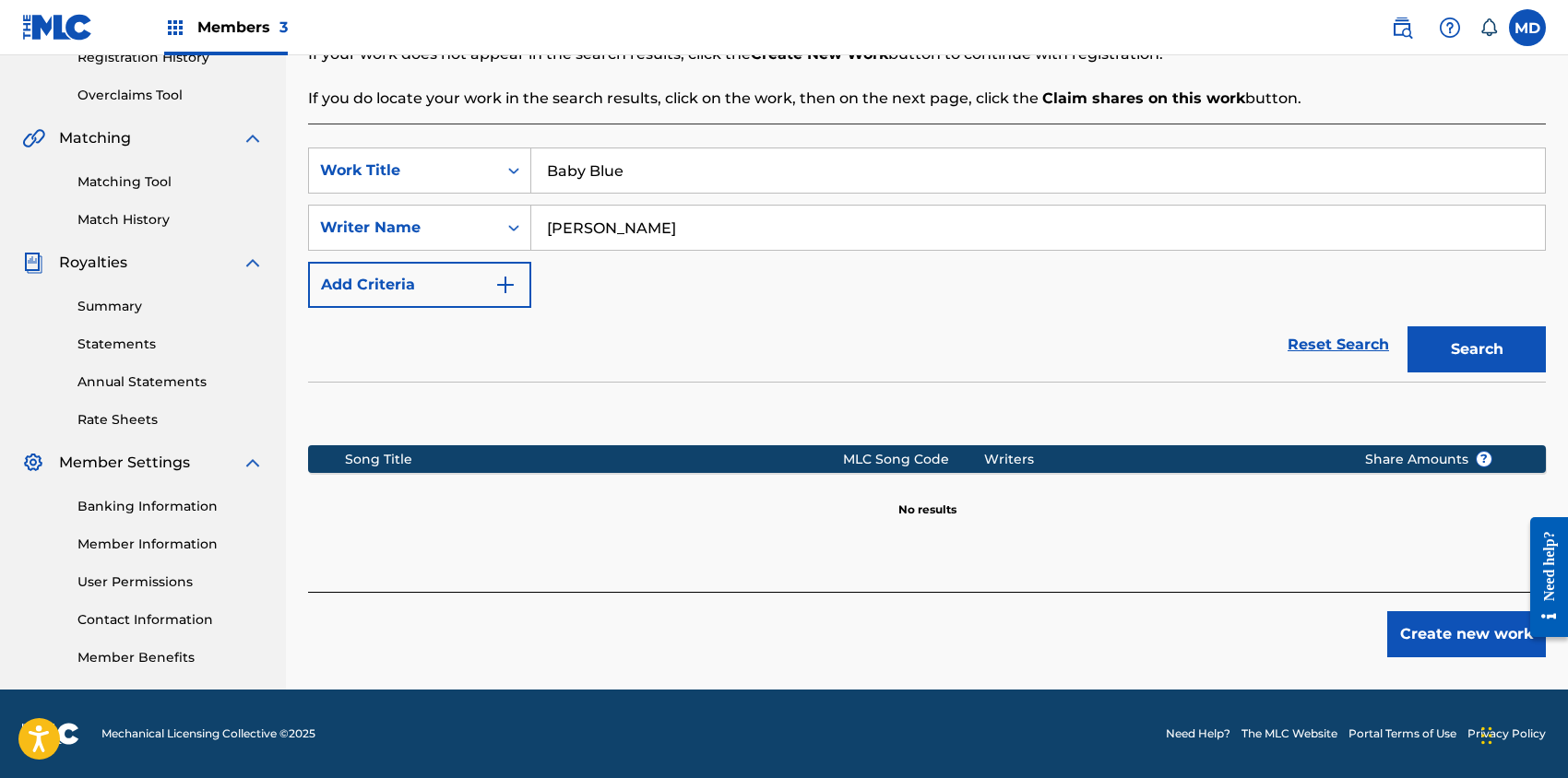
scroll to position [242, 0]
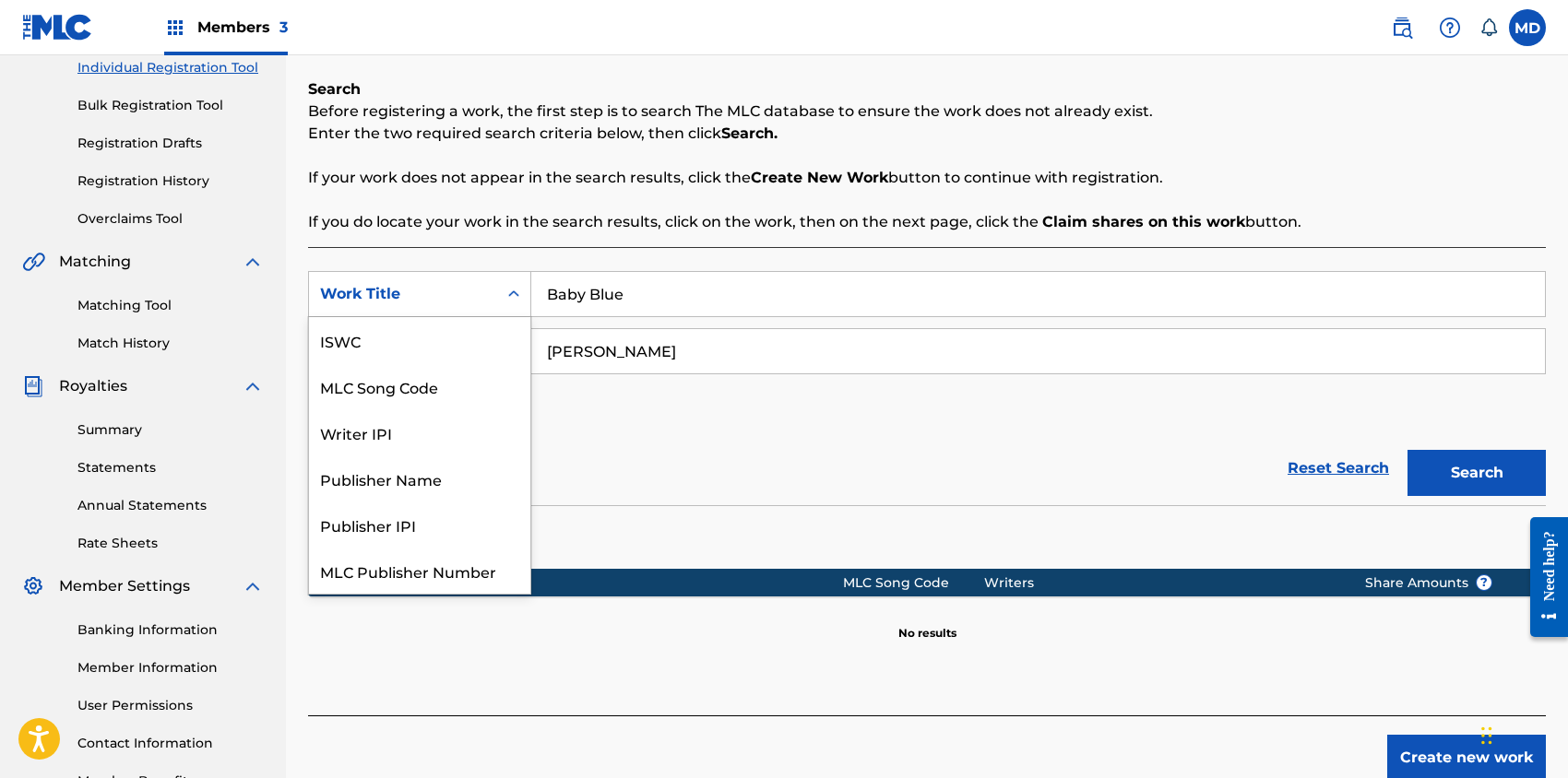
click at [456, 299] on div "Work Title" at bounding box center [403, 294] width 166 height 22
click at [458, 258] on div "SearchWithCriteriaf3c6cc25-472e-4e9e-a712-8ba203357c37 7 results available. Use…" at bounding box center [927, 481] width 1238 height 468
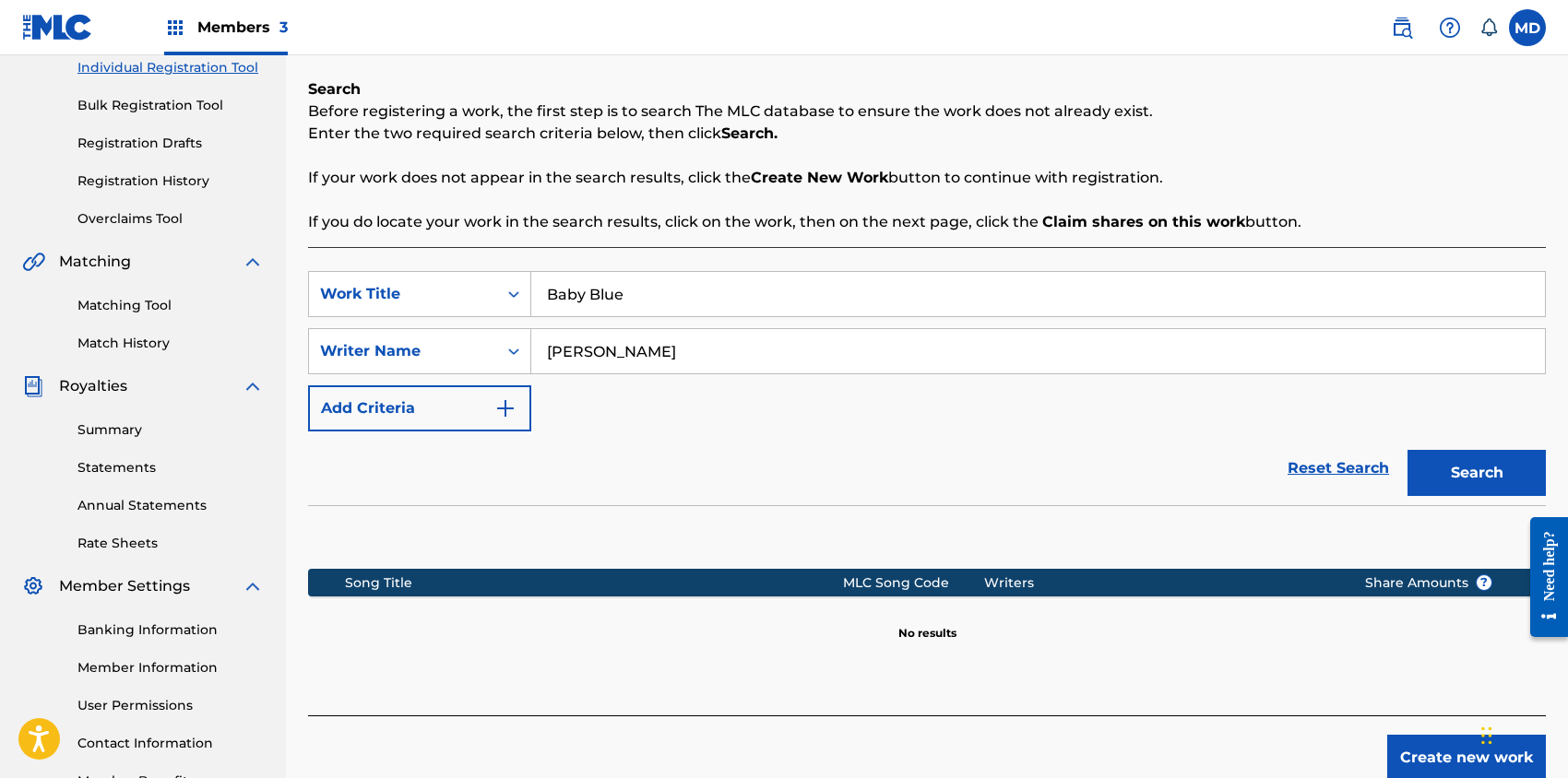
click at [475, 402] on button "Add Criteria" at bounding box center [420, 408] width 223 height 46
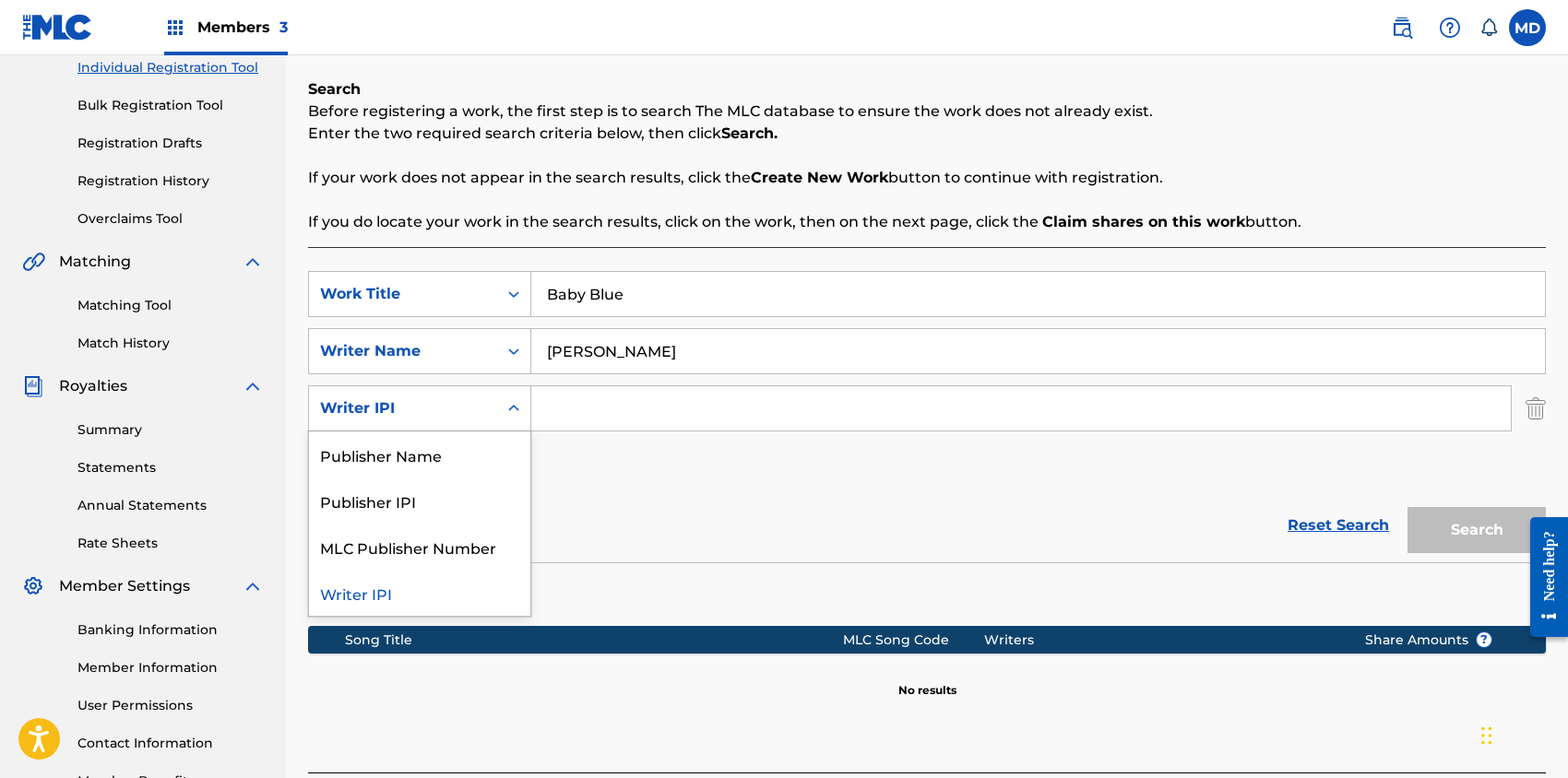
click at [421, 407] on div "Writer IPI" at bounding box center [403, 408] width 166 height 22
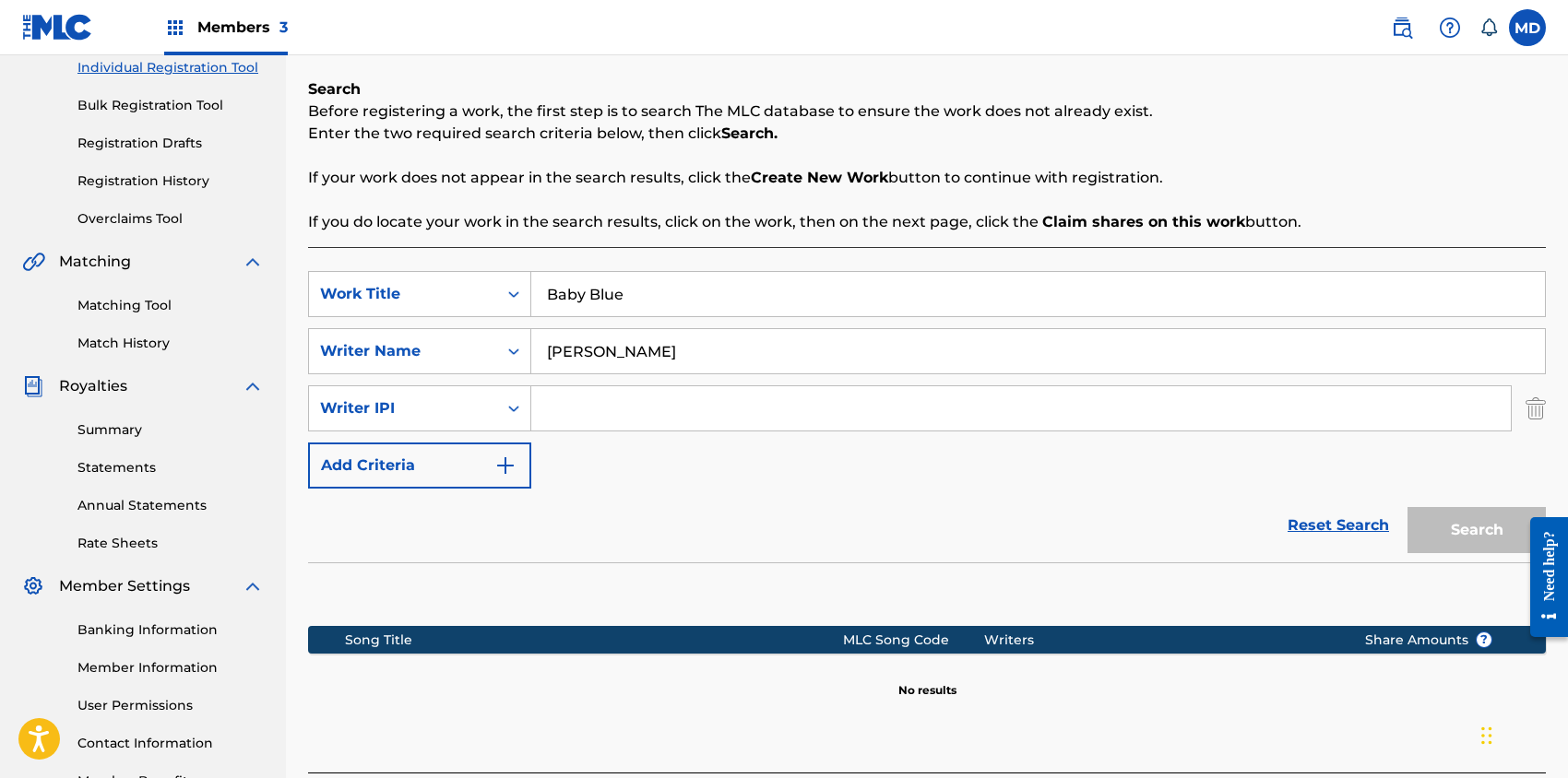
click at [594, 402] on input "Search Form" at bounding box center [1021, 408] width 980 height 44
paste input "00397884384"
click at [1450, 531] on button "Search" at bounding box center [1477, 531] width 139 height 46
click at [565, 409] on input "00397884384" at bounding box center [1021, 408] width 980 height 44
type input "397884384"
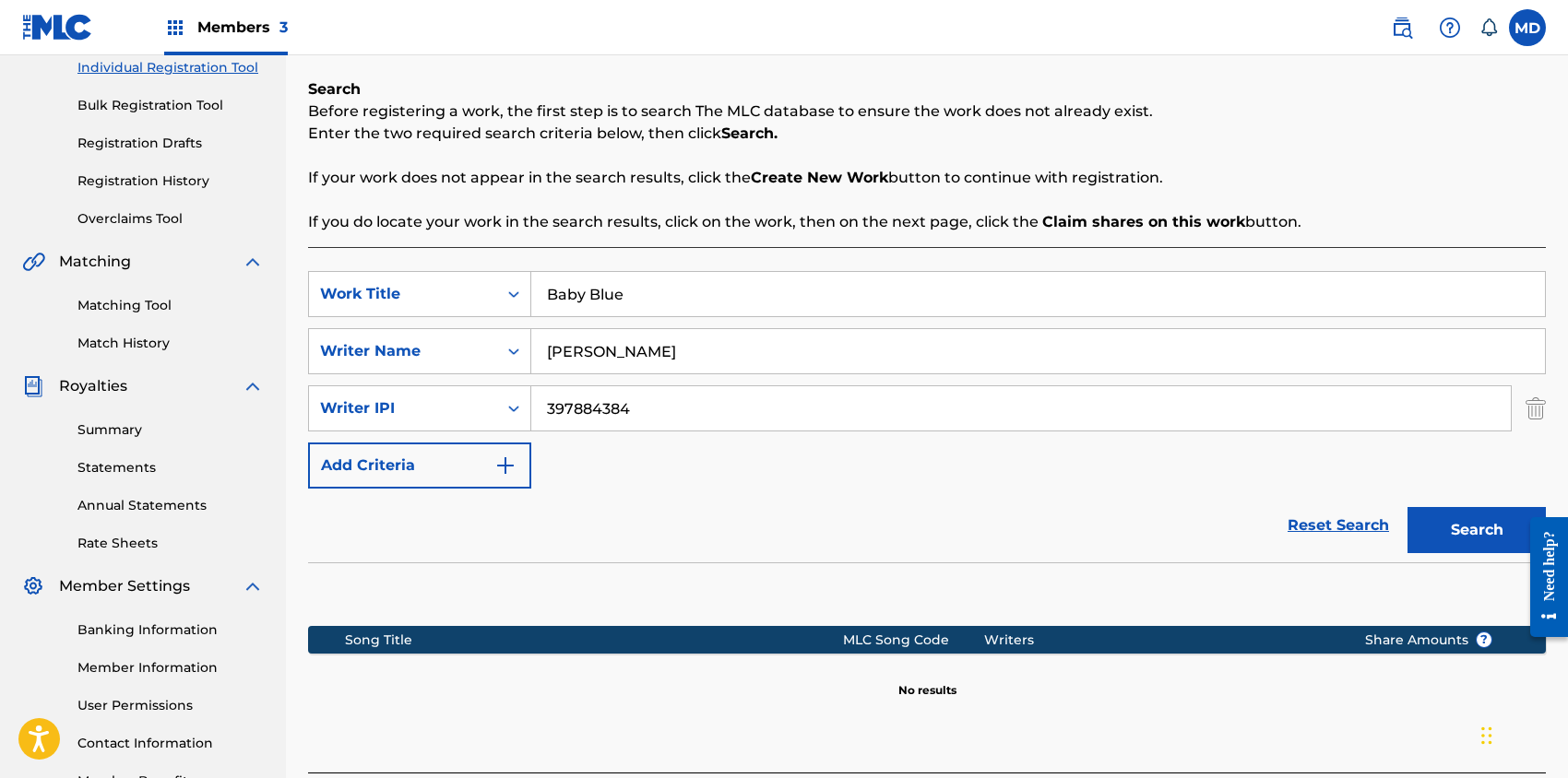
click at [1457, 531] on button "Search" at bounding box center [1477, 531] width 139 height 46
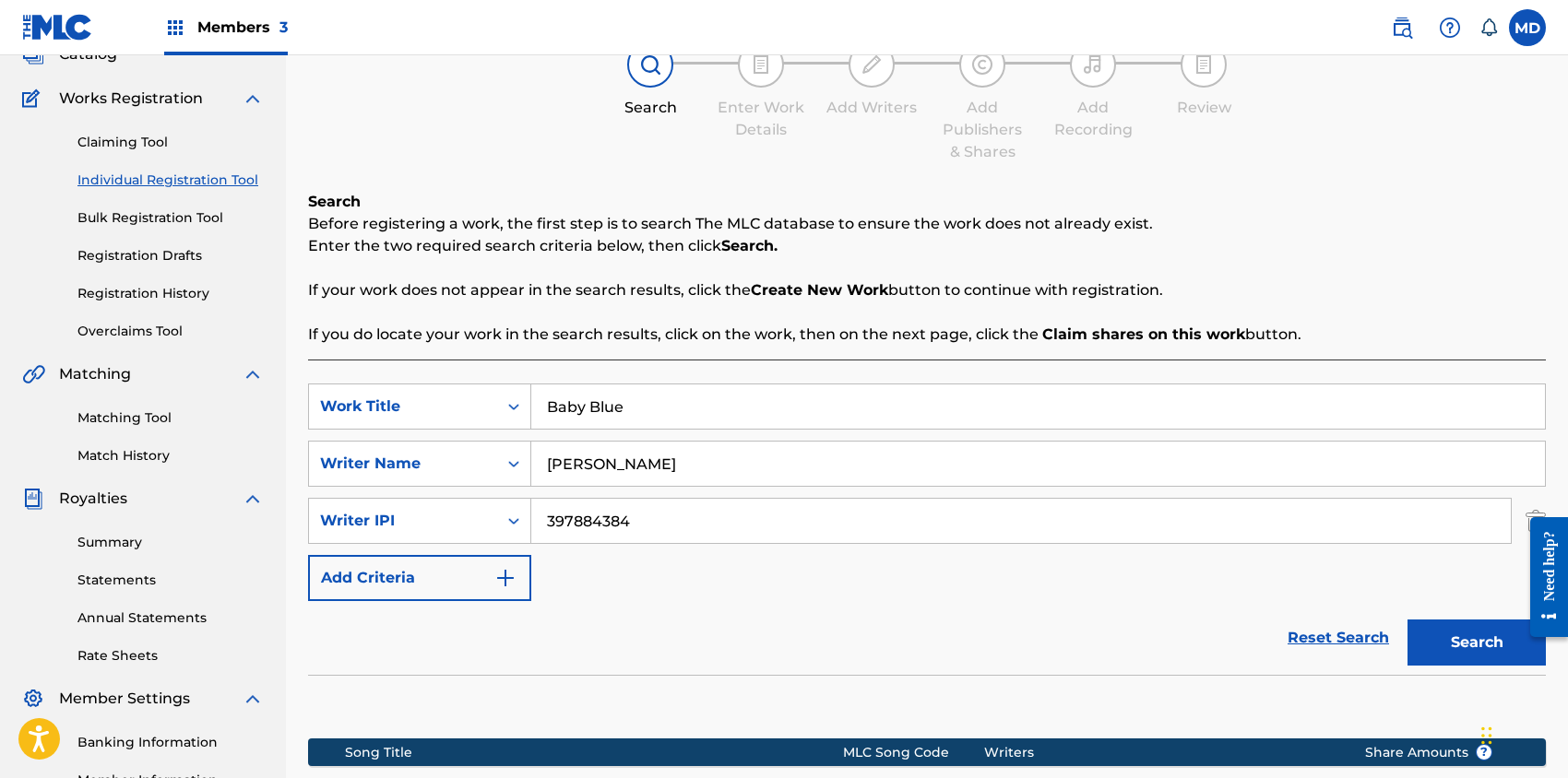
scroll to position [20, 0]
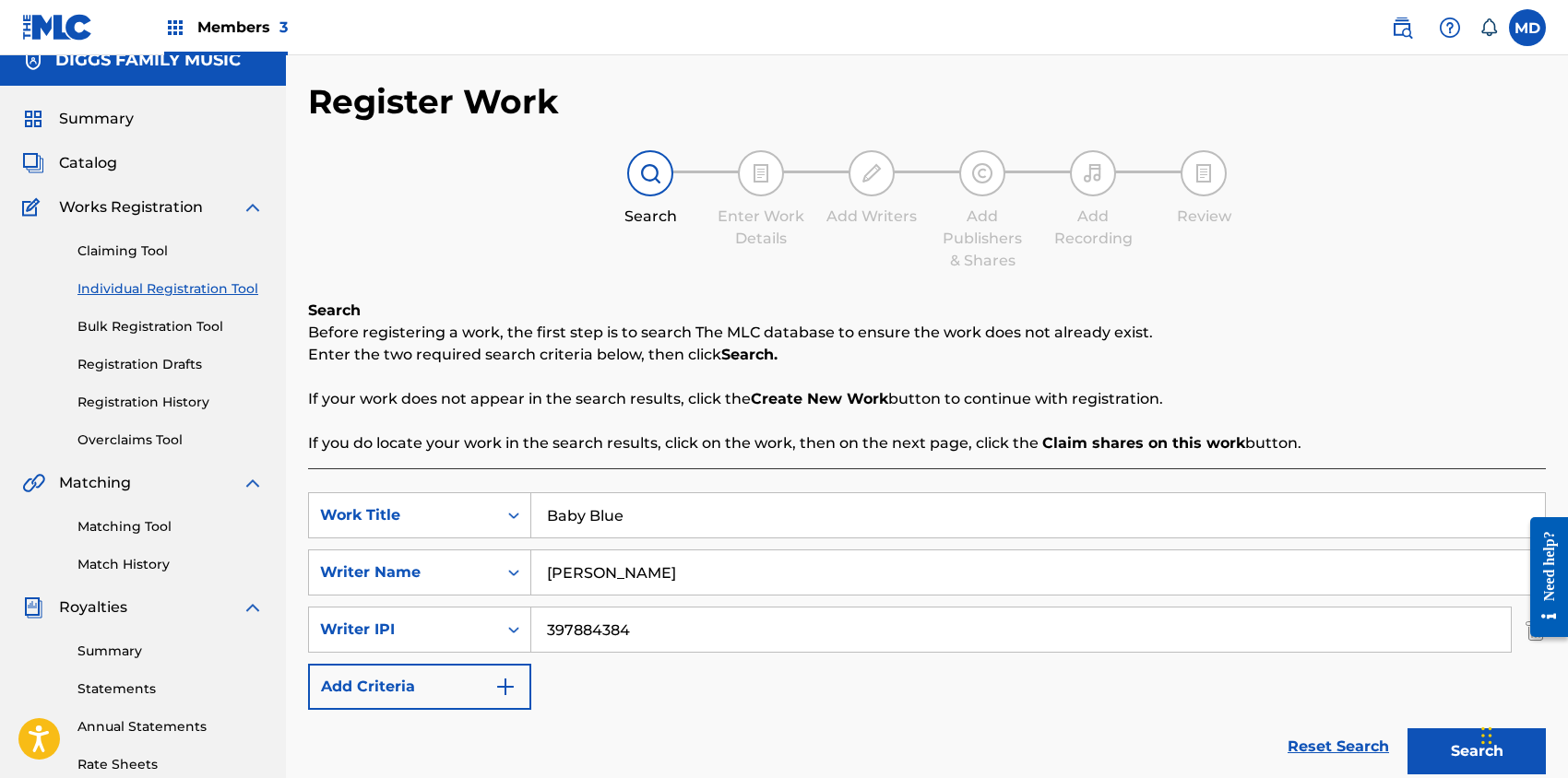
click at [111, 247] on link "Claiming Tool" at bounding box center [170, 251] width 186 height 19
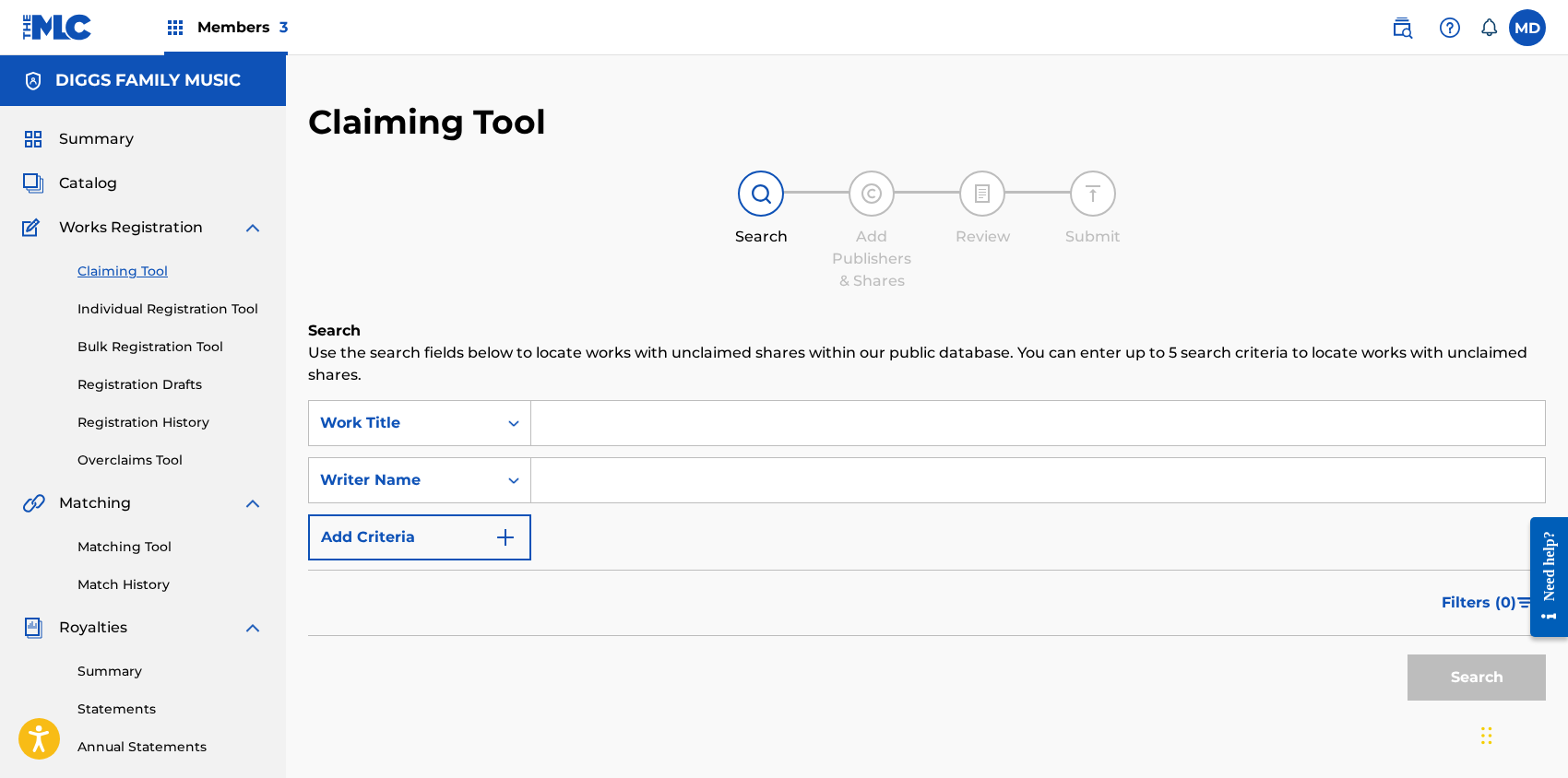
click at [635, 424] on input "Search Form" at bounding box center [1038, 424] width 1013 height 44
click at [582, 478] on input "Search Form" at bounding box center [1038, 480] width 1013 height 44
paste input "00397884384"
type input "00397884384"
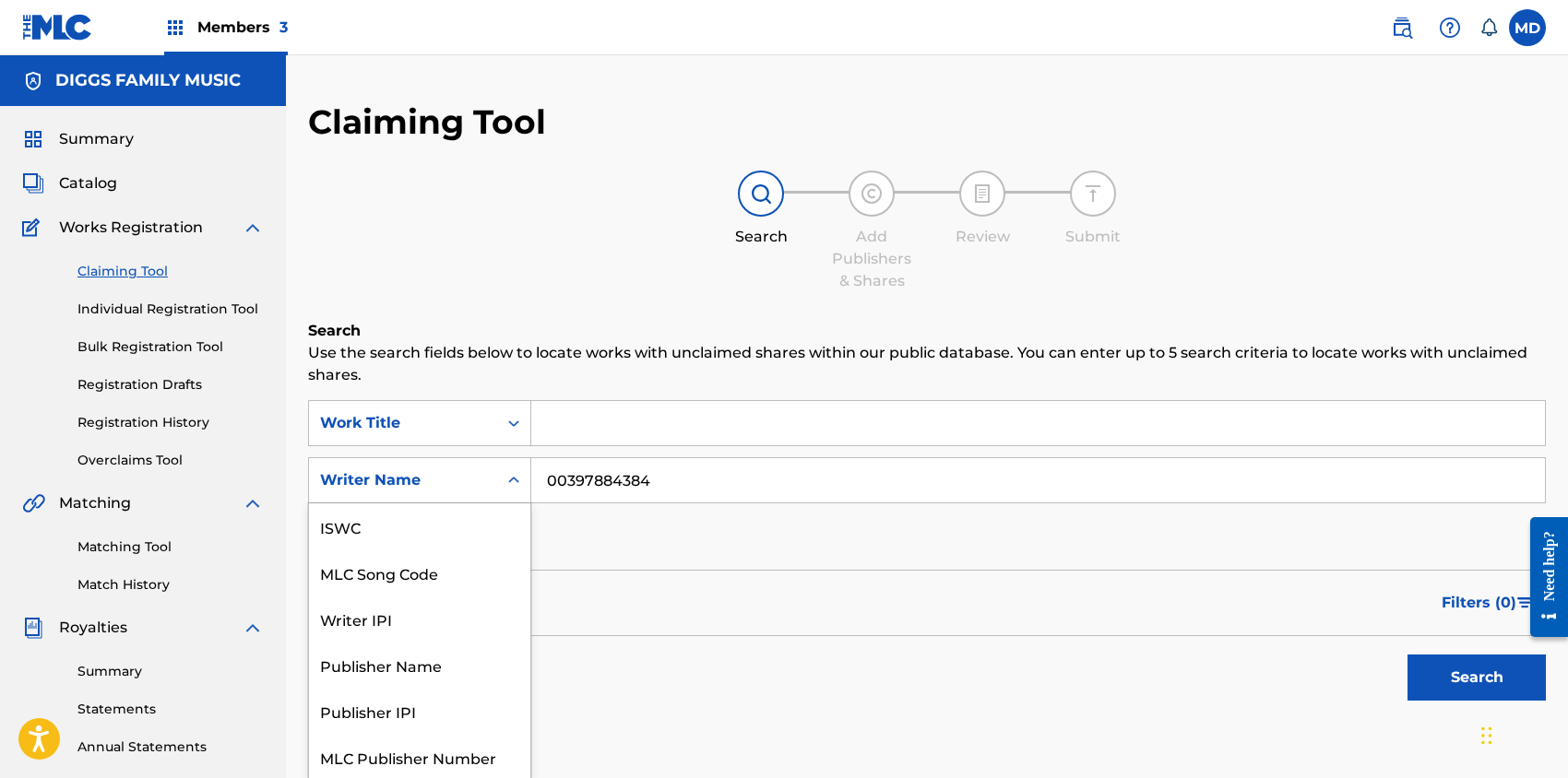
scroll to position [2, 0]
click at [492, 475] on div "Writer Name" at bounding box center [403, 480] width 188 height 35
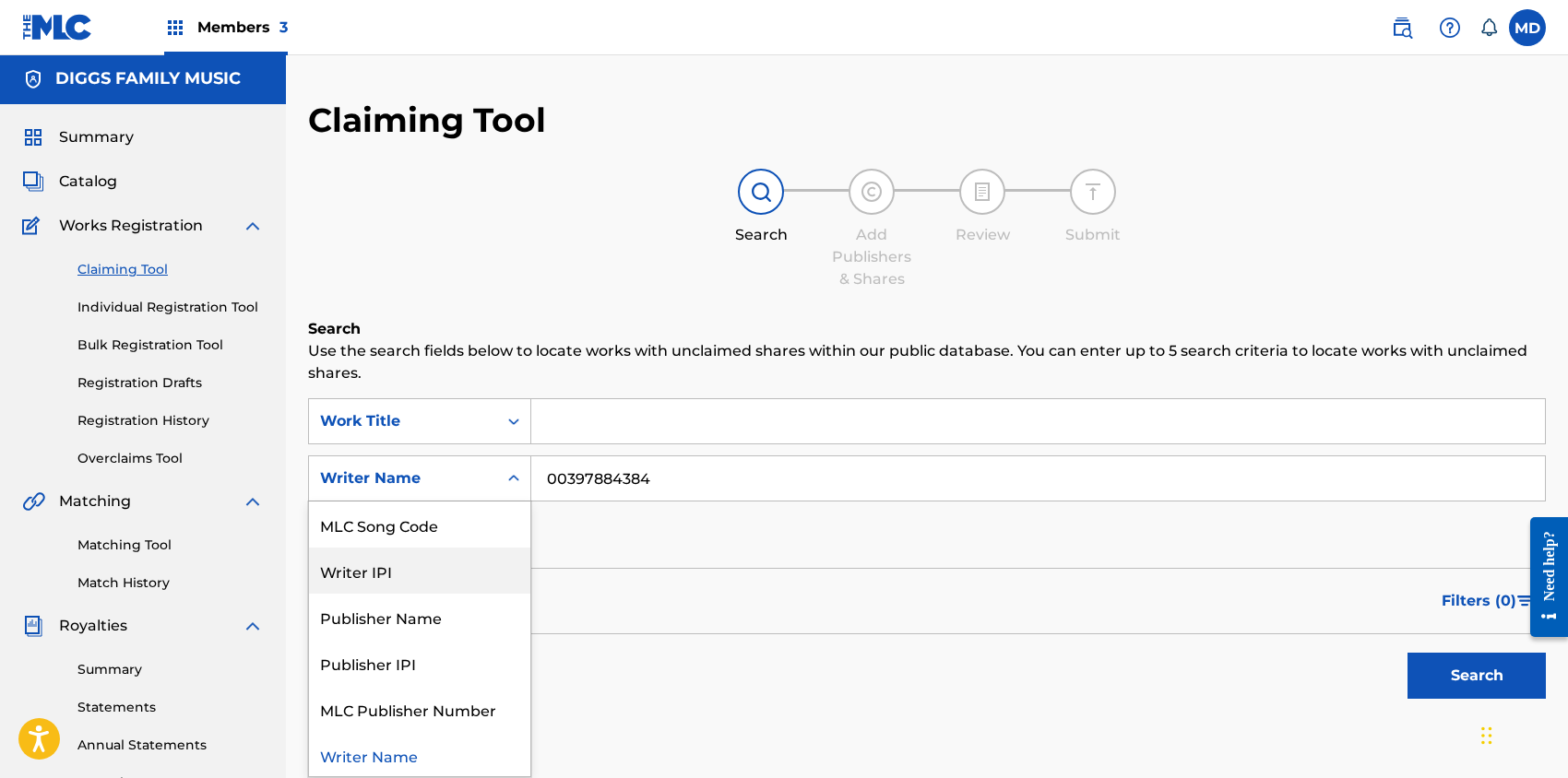
click at [395, 571] on div "Writer IPI" at bounding box center [420, 571] width 222 height 46
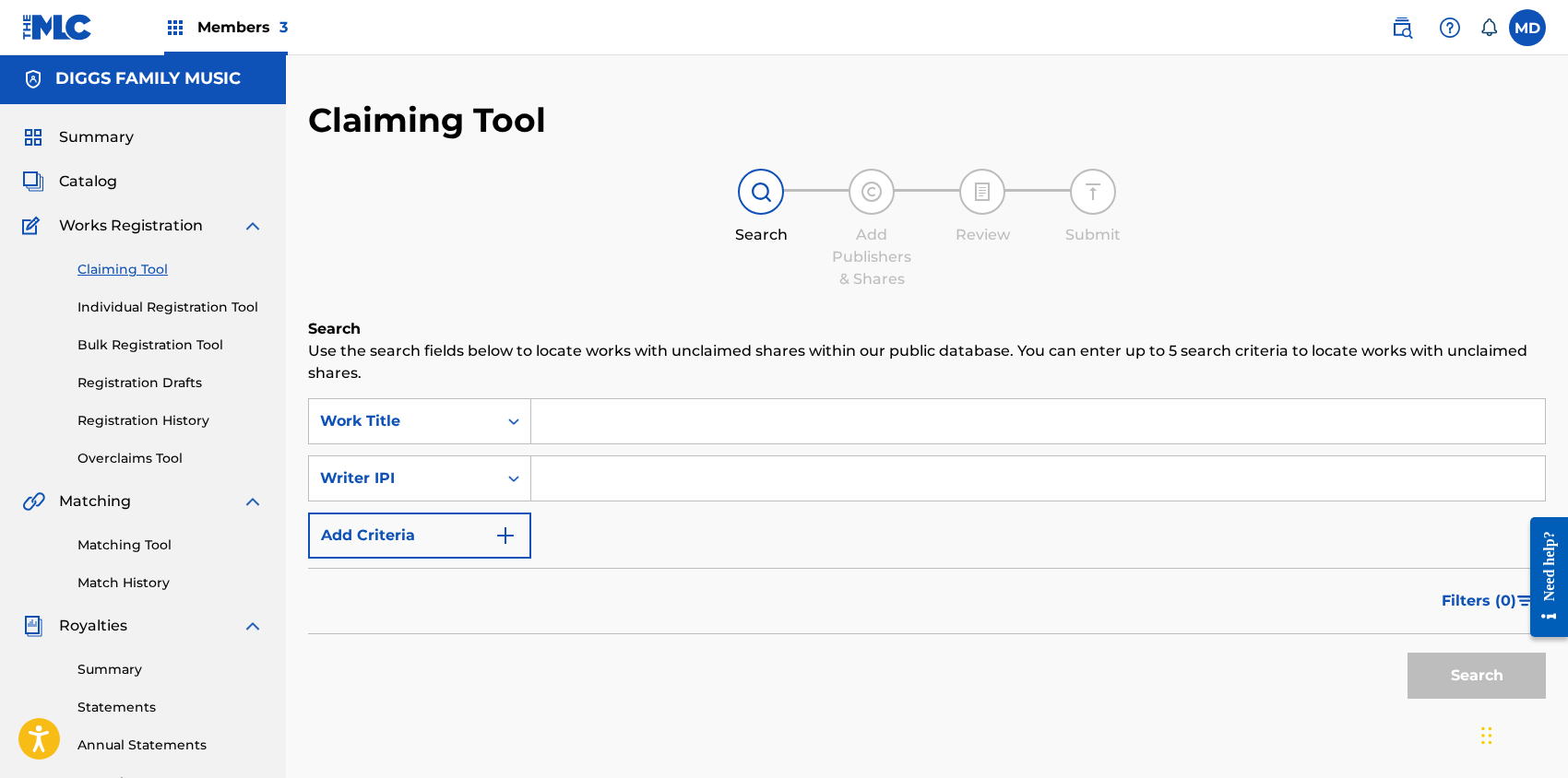
click at [622, 484] on input "Search Form" at bounding box center [1038, 479] width 1013 height 44
paste input "00397884384"
type input "00397884384"
click at [1450, 666] on button "Search" at bounding box center [1477, 676] width 139 height 46
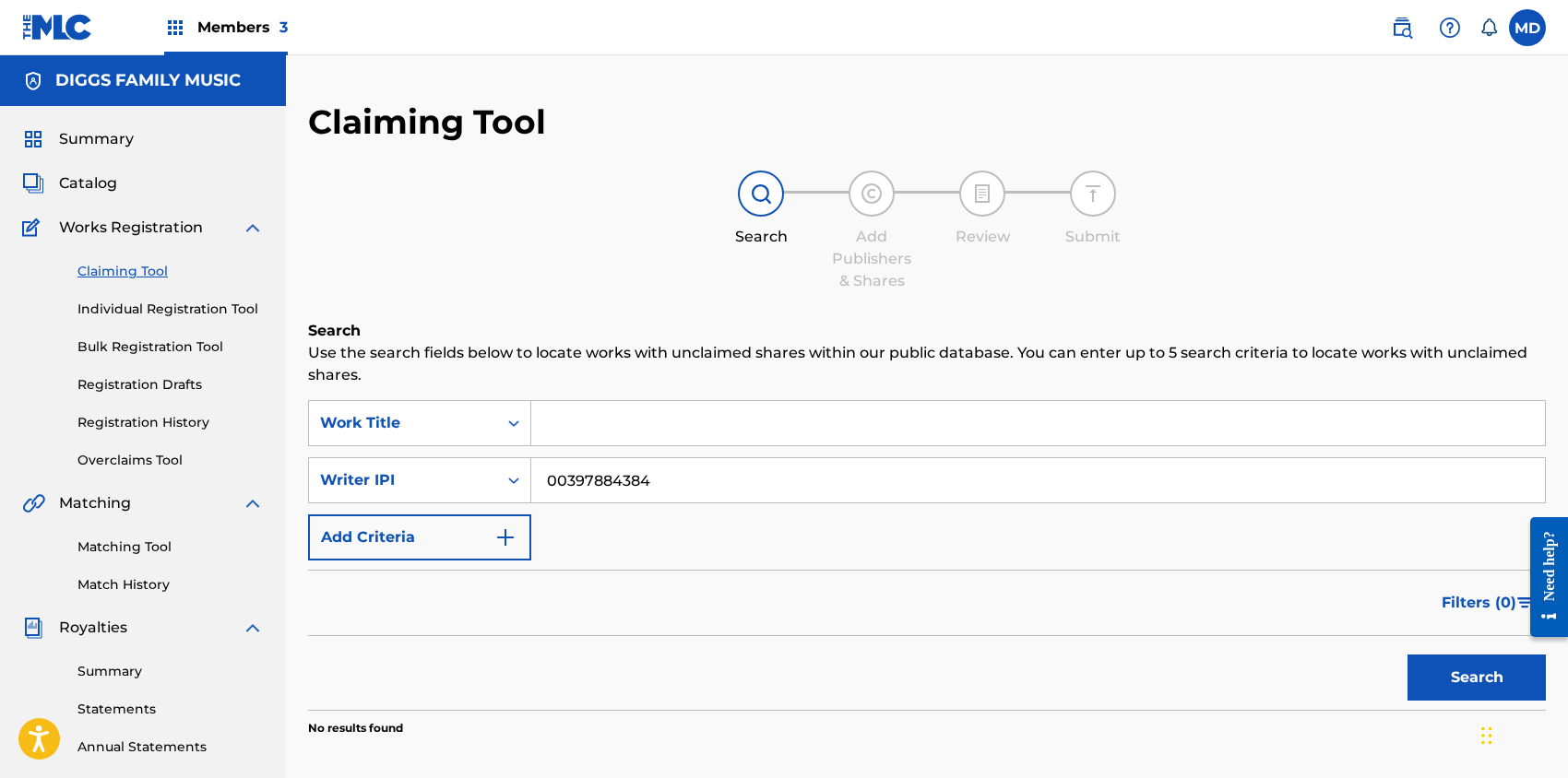
drag, startPoint x: 671, startPoint y: 475, endPoint x: 536, endPoint y: 488, distance: 135.6
click at [536, 488] on input "00397884384" at bounding box center [1038, 480] width 1013 height 44
click at [131, 272] on link "Claiming Tool" at bounding box center [170, 272] width 186 height 19
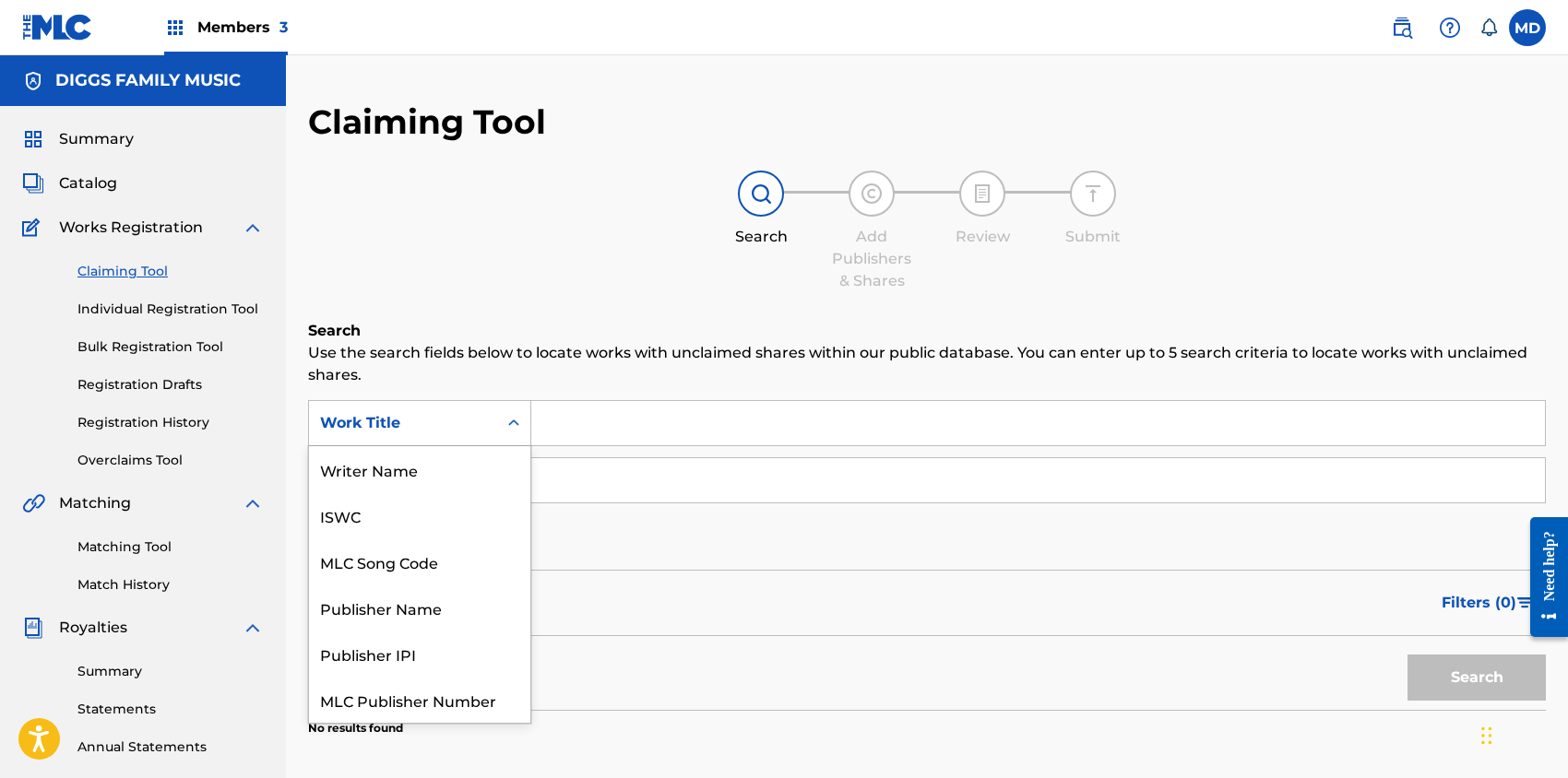
click at [429, 426] on div "Work Title" at bounding box center [403, 423] width 166 height 22
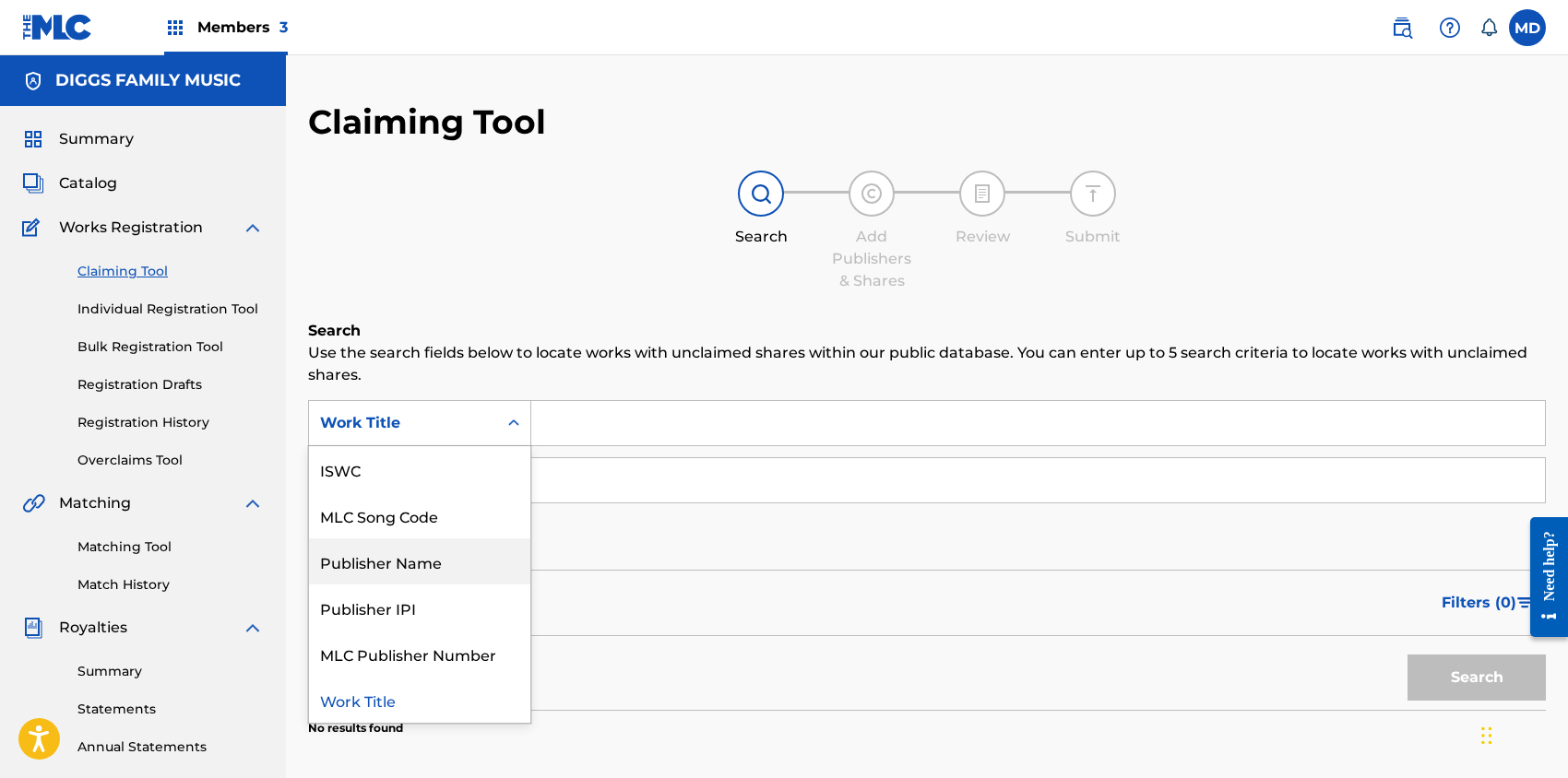
click at [421, 560] on div "Publisher Name" at bounding box center [420, 561] width 222 height 46
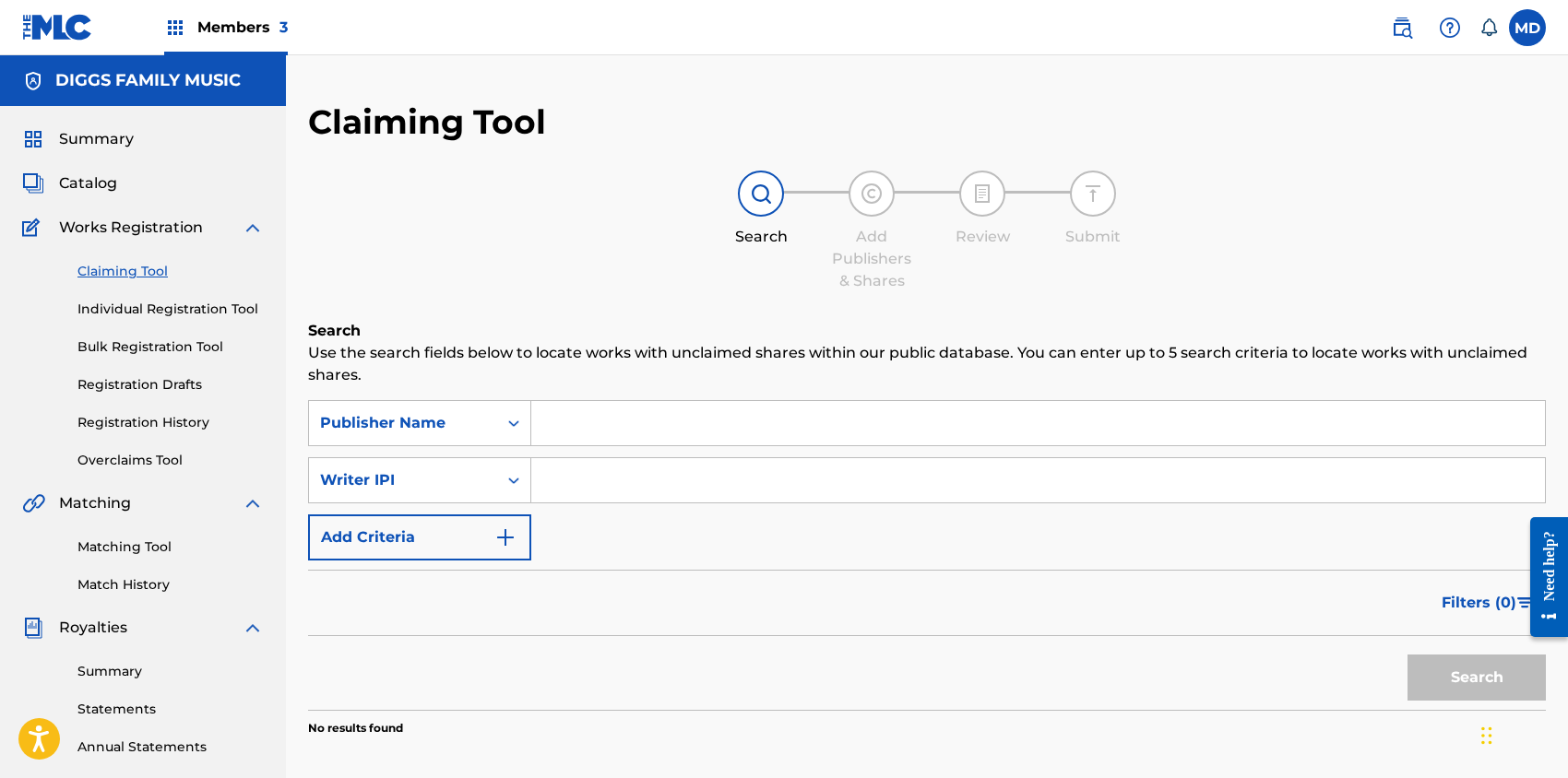
click at [640, 424] on input "Search Form" at bounding box center [1038, 424] width 1013 height 44
paste input "DIGGS FAMILY MUSIC INC"
type input "DIGGS FAMILY MUSIC INC"
click at [1438, 677] on button "Search" at bounding box center [1477, 678] width 139 height 46
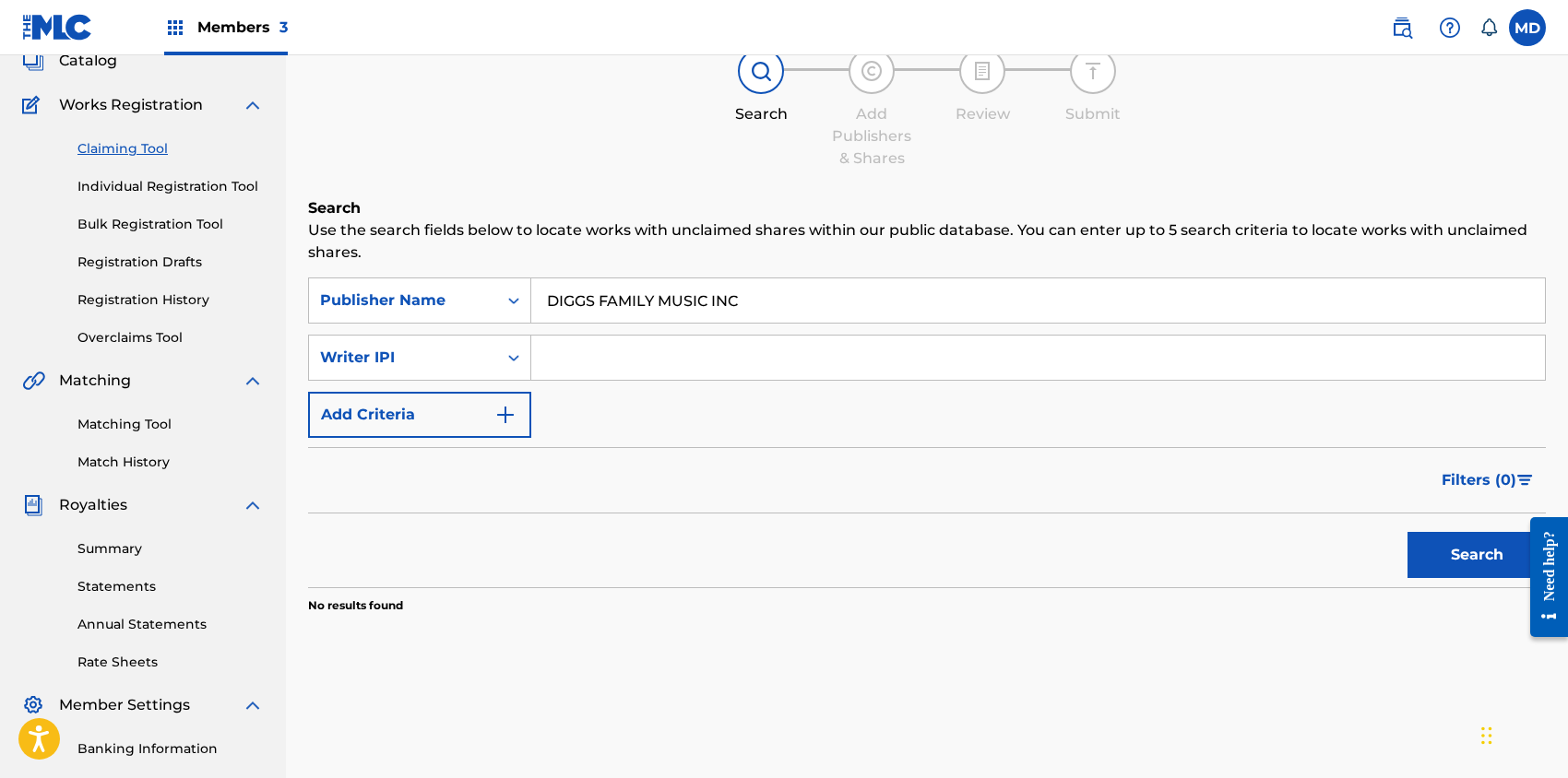
scroll to position [0, 0]
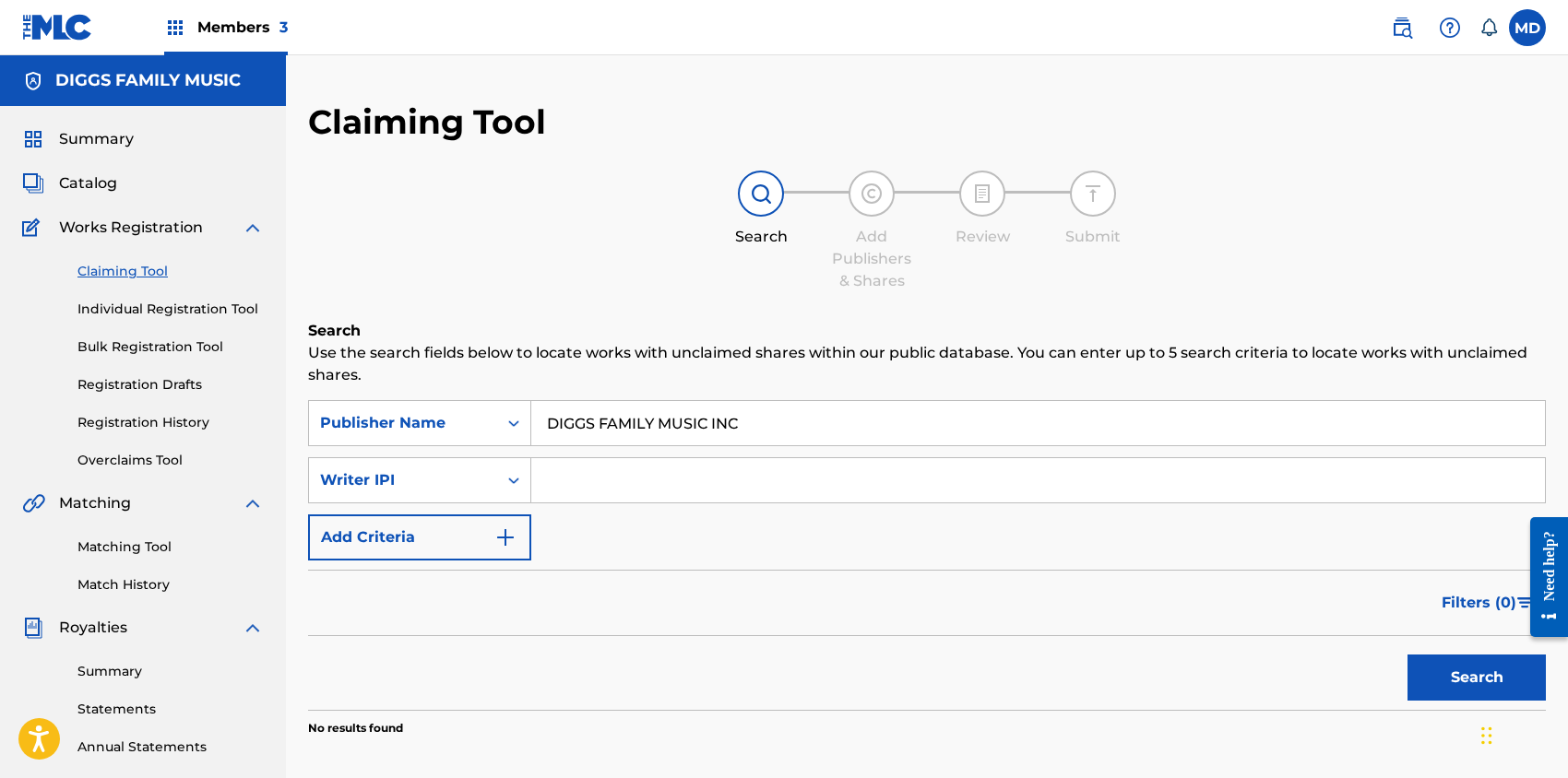
click at [1457, 672] on button "Search" at bounding box center [1477, 678] width 139 height 46
click at [432, 476] on div "Writer IPI" at bounding box center [403, 479] width 166 height 22
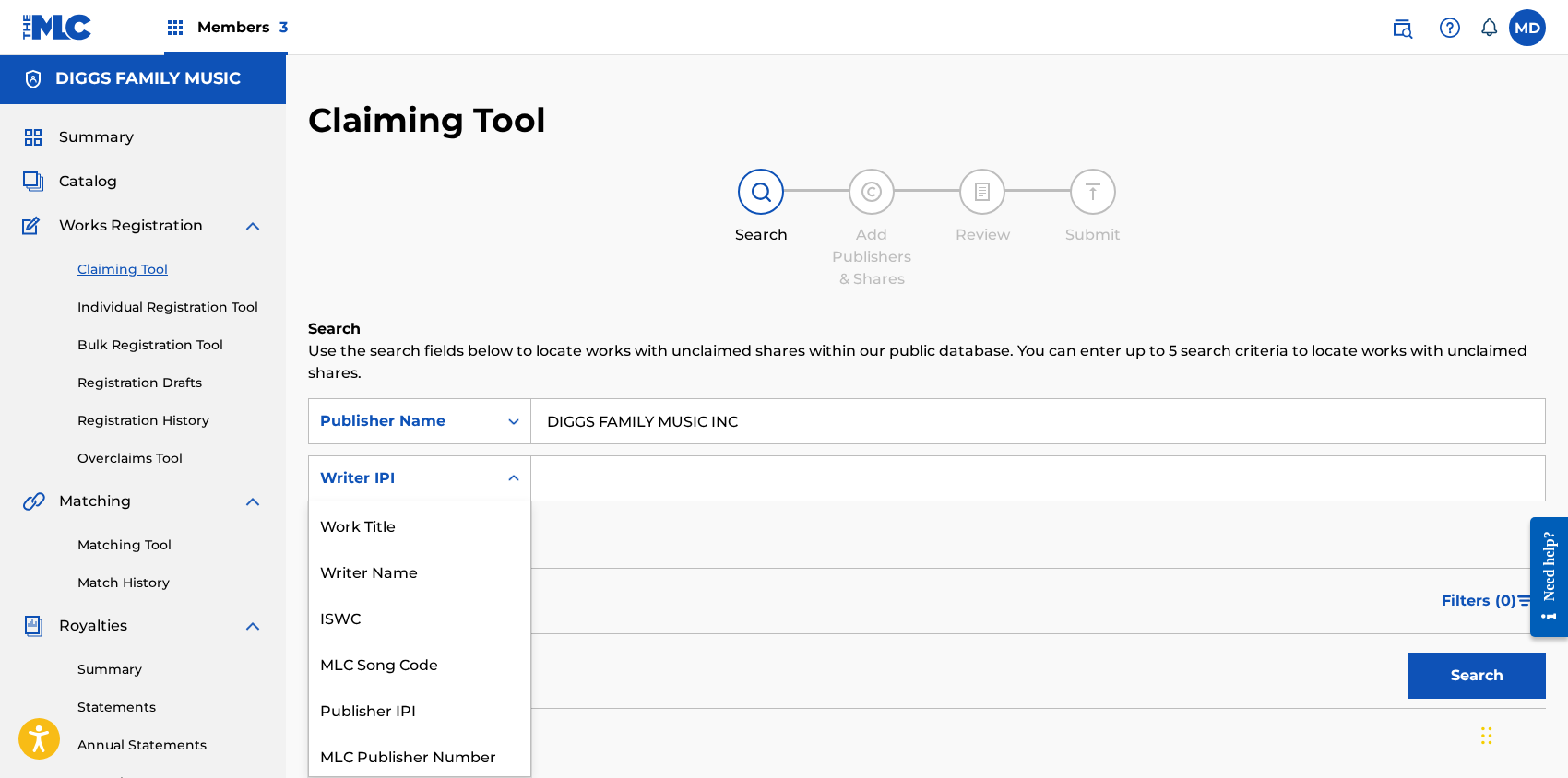
scroll to position [46, 0]
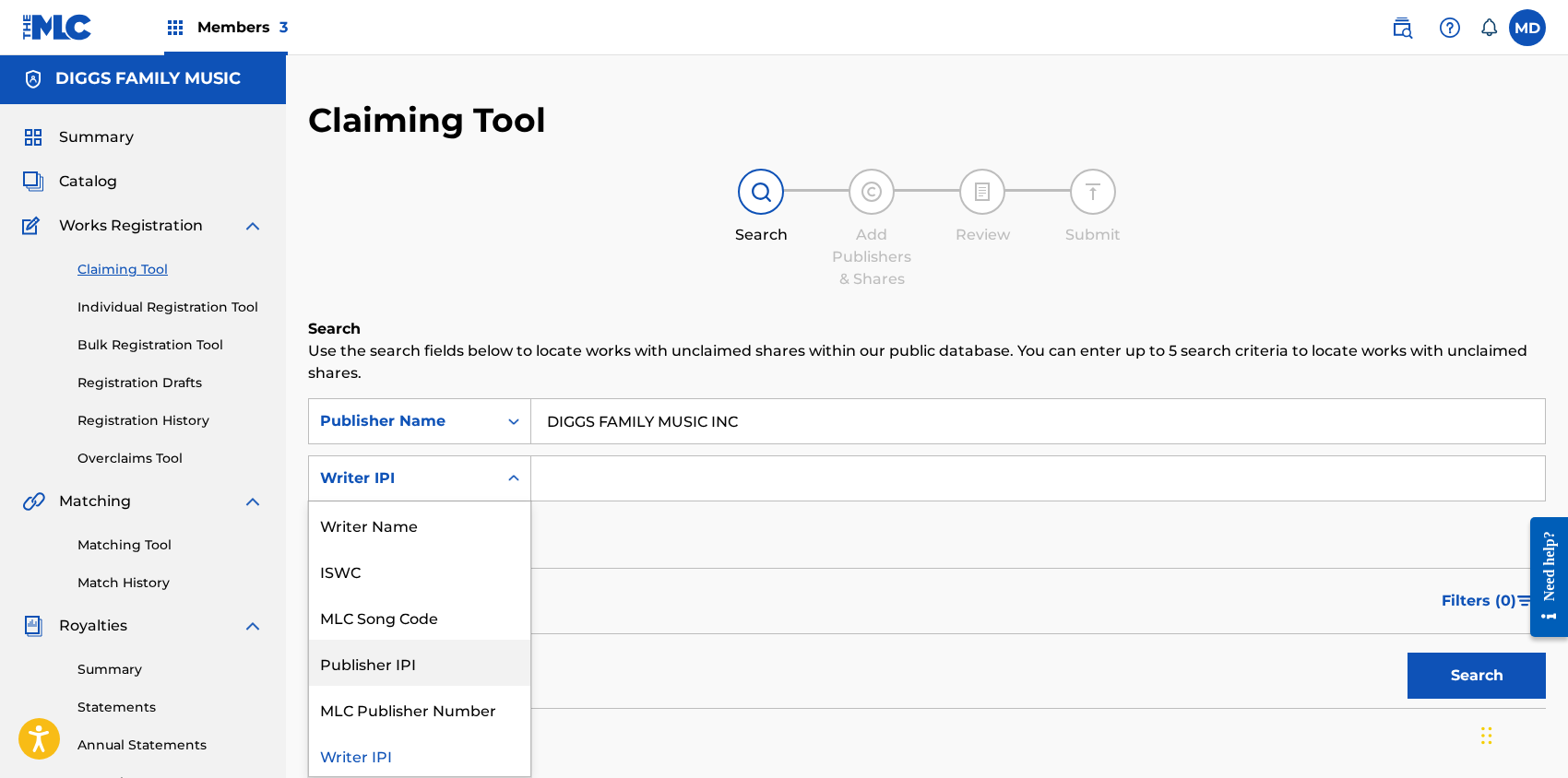
click at [389, 666] on div "Publisher IPI" at bounding box center [420, 663] width 222 height 46
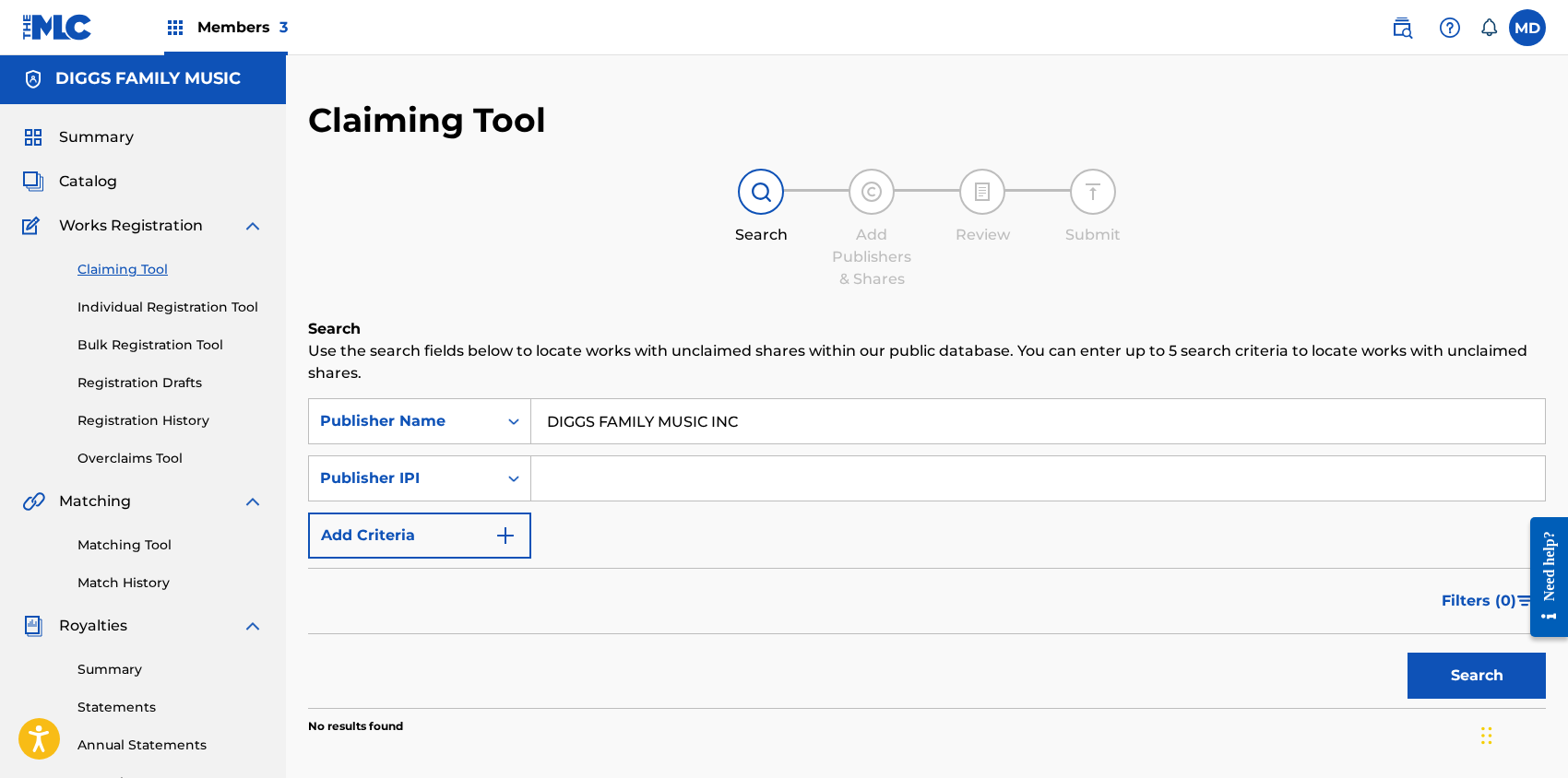
click at [719, 475] on input "Search Form" at bounding box center [1038, 479] width 1013 height 44
paste input "00194542060"
type input "00194542060"
click at [1503, 674] on button "Search" at bounding box center [1477, 676] width 139 height 46
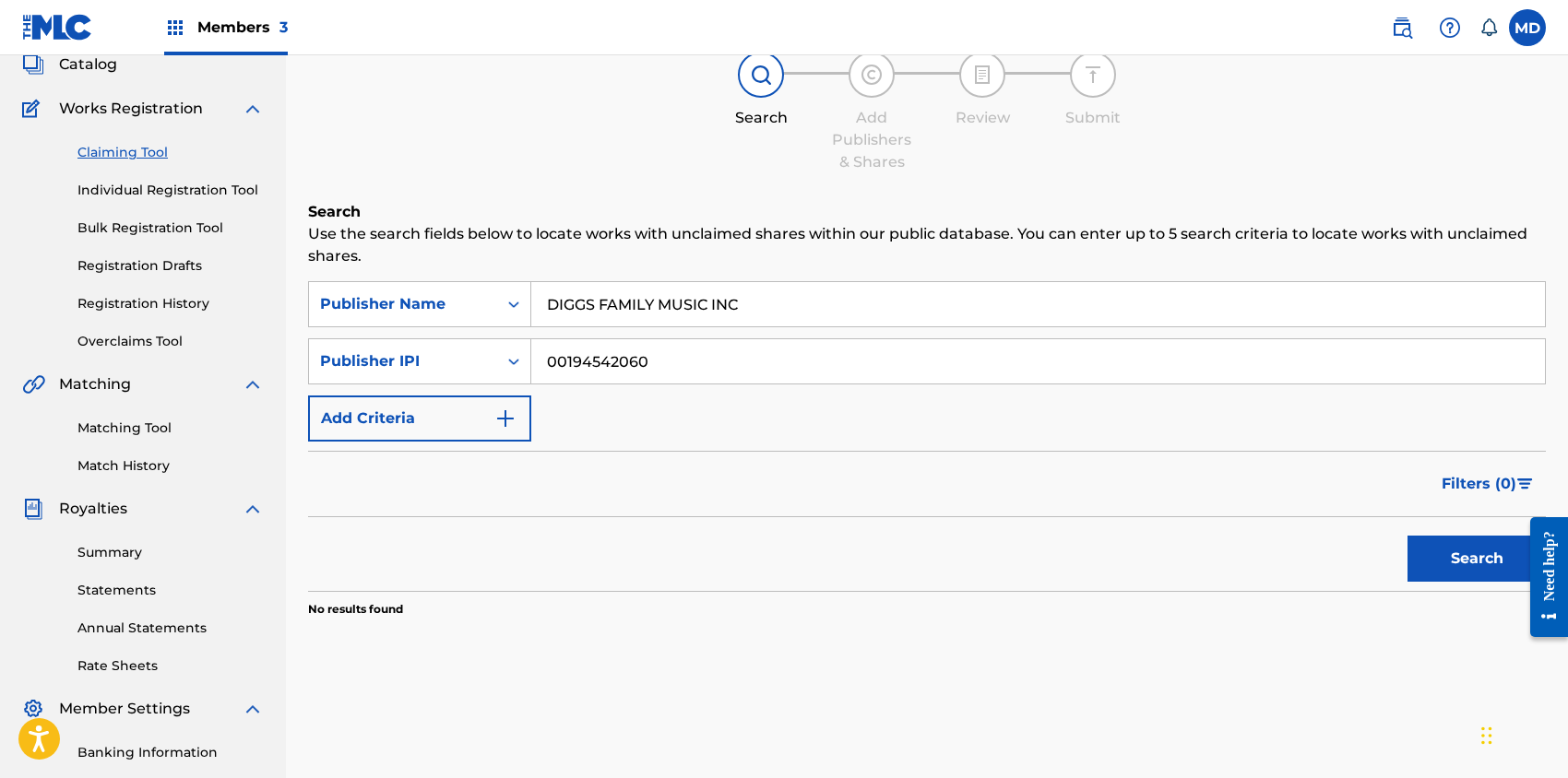
scroll to position [0, 0]
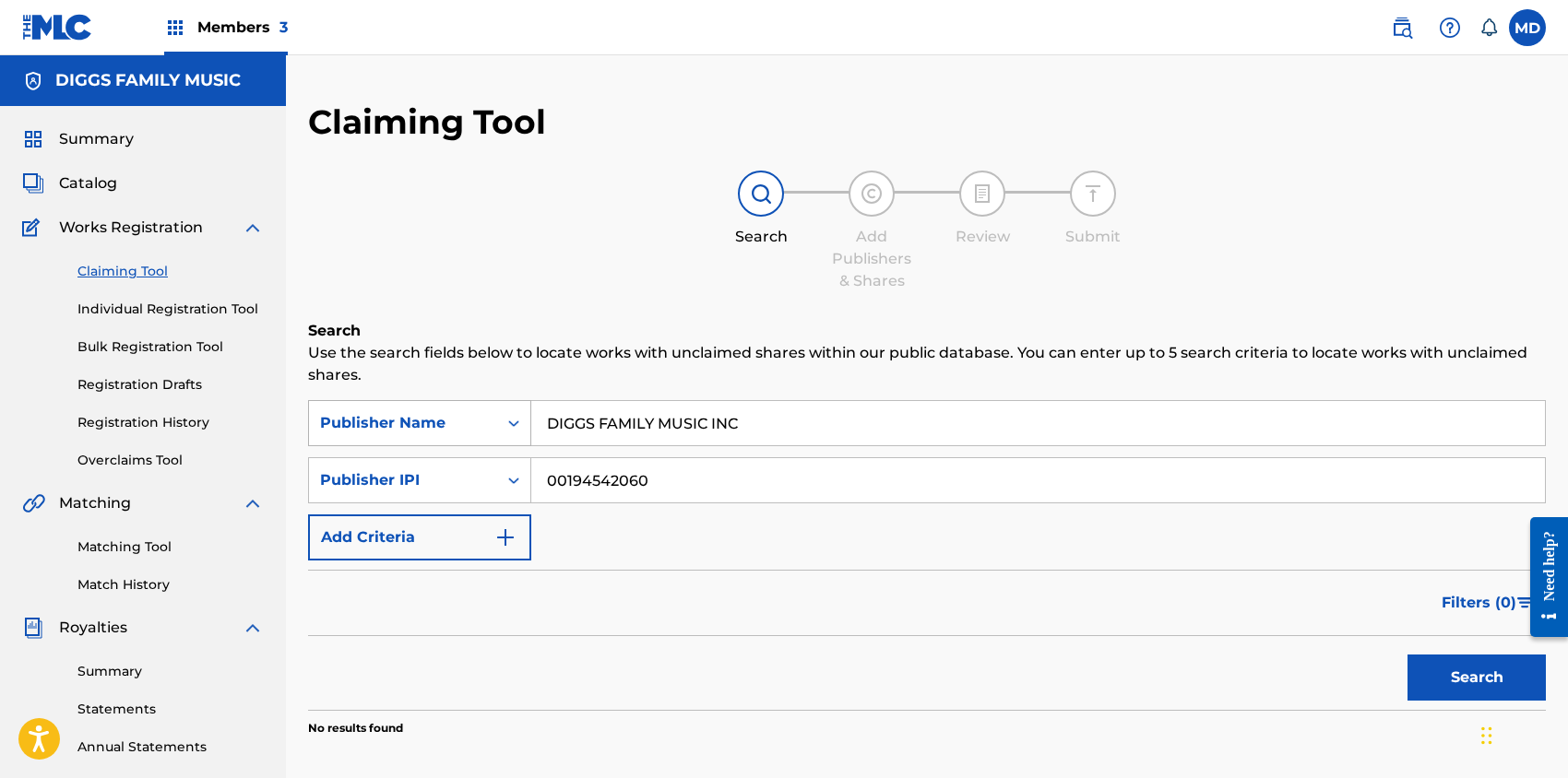
click at [512, 423] on icon "Search Form" at bounding box center [513, 423] width 18 height 18
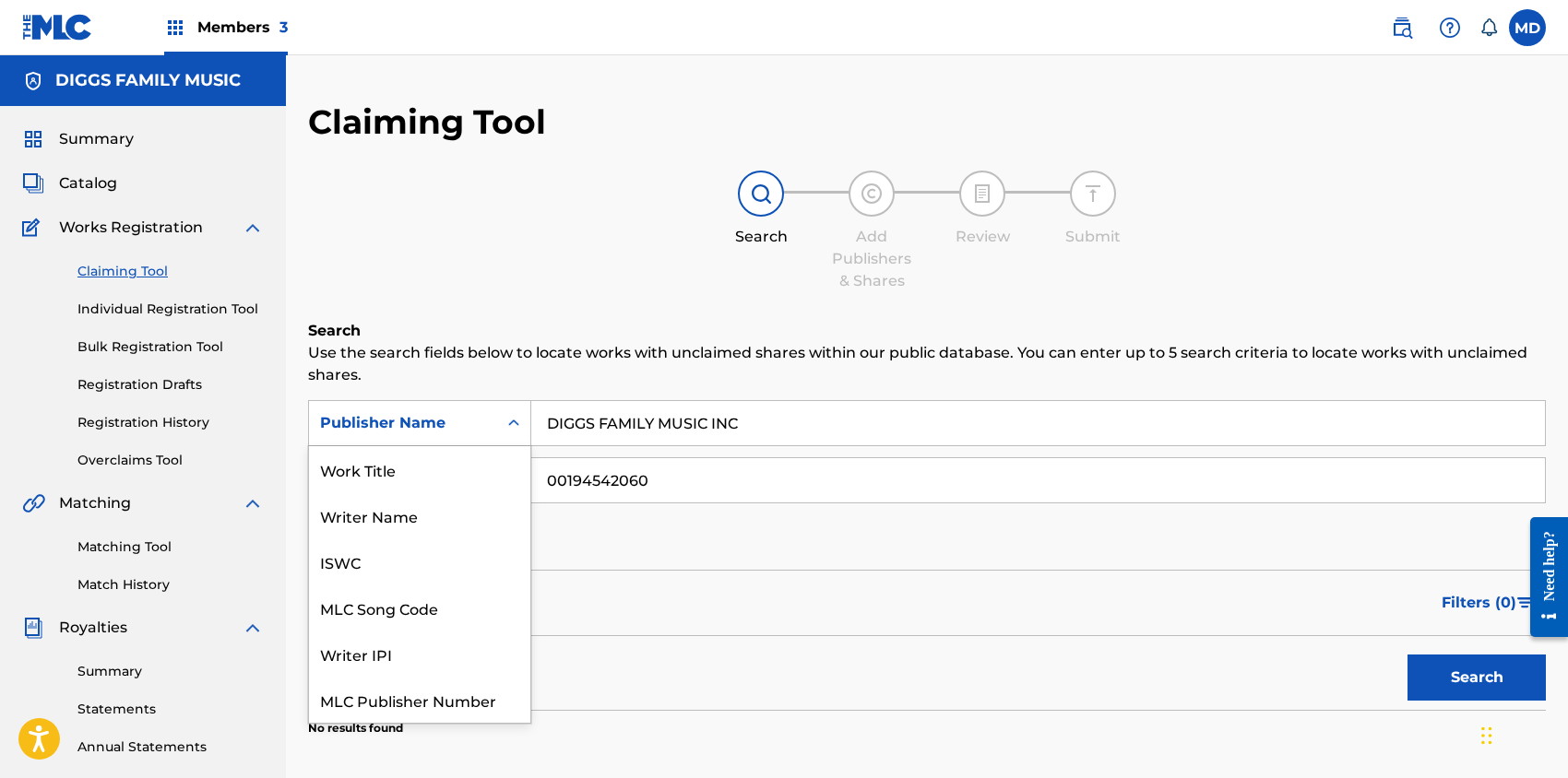
scroll to position [46, 0]
click at [415, 470] on div "Writer Name" at bounding box center [420, 470] width 222 height 46
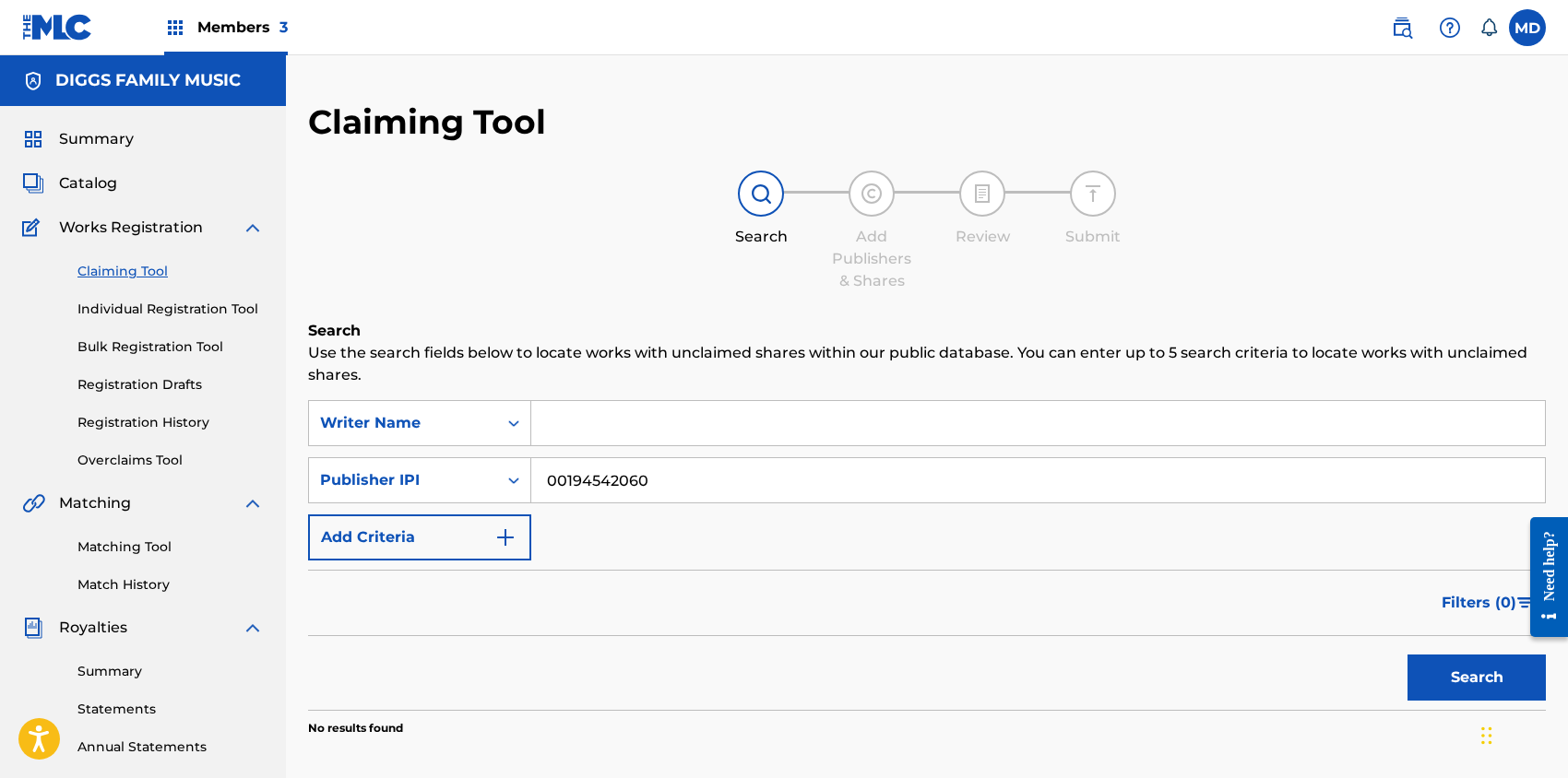
click at [649, 427] on input "Search Form" at bounding box center [1038, 424] width 1013 height 44
paste input "DIGGS UNDERSTANDING"
type input "DIGGS UNDERSTANDING"
click at [1475, 669] on button "Search" at bounding box center [1477, 678] width 139 height 46
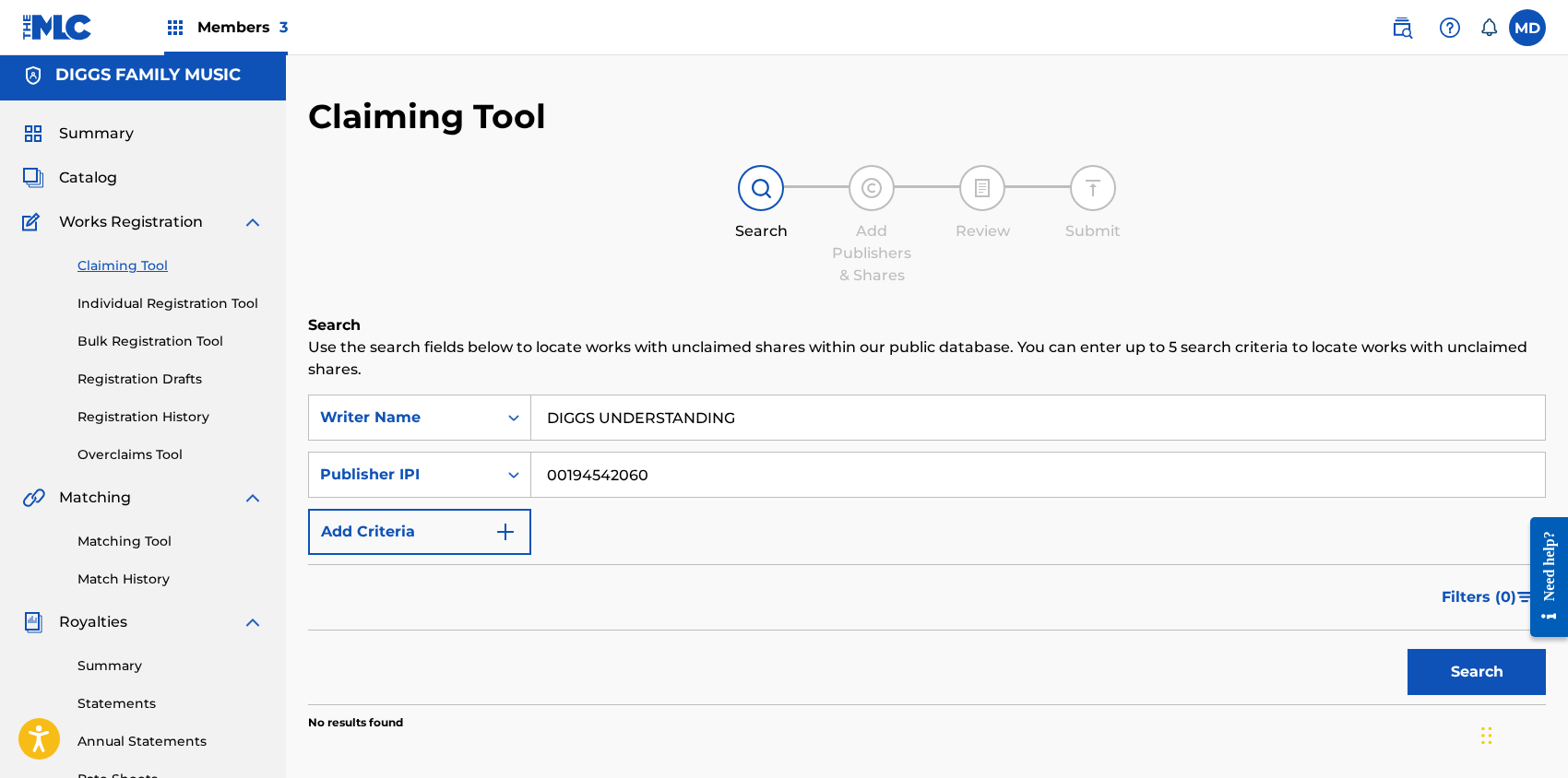
scroll to position [0, 0]
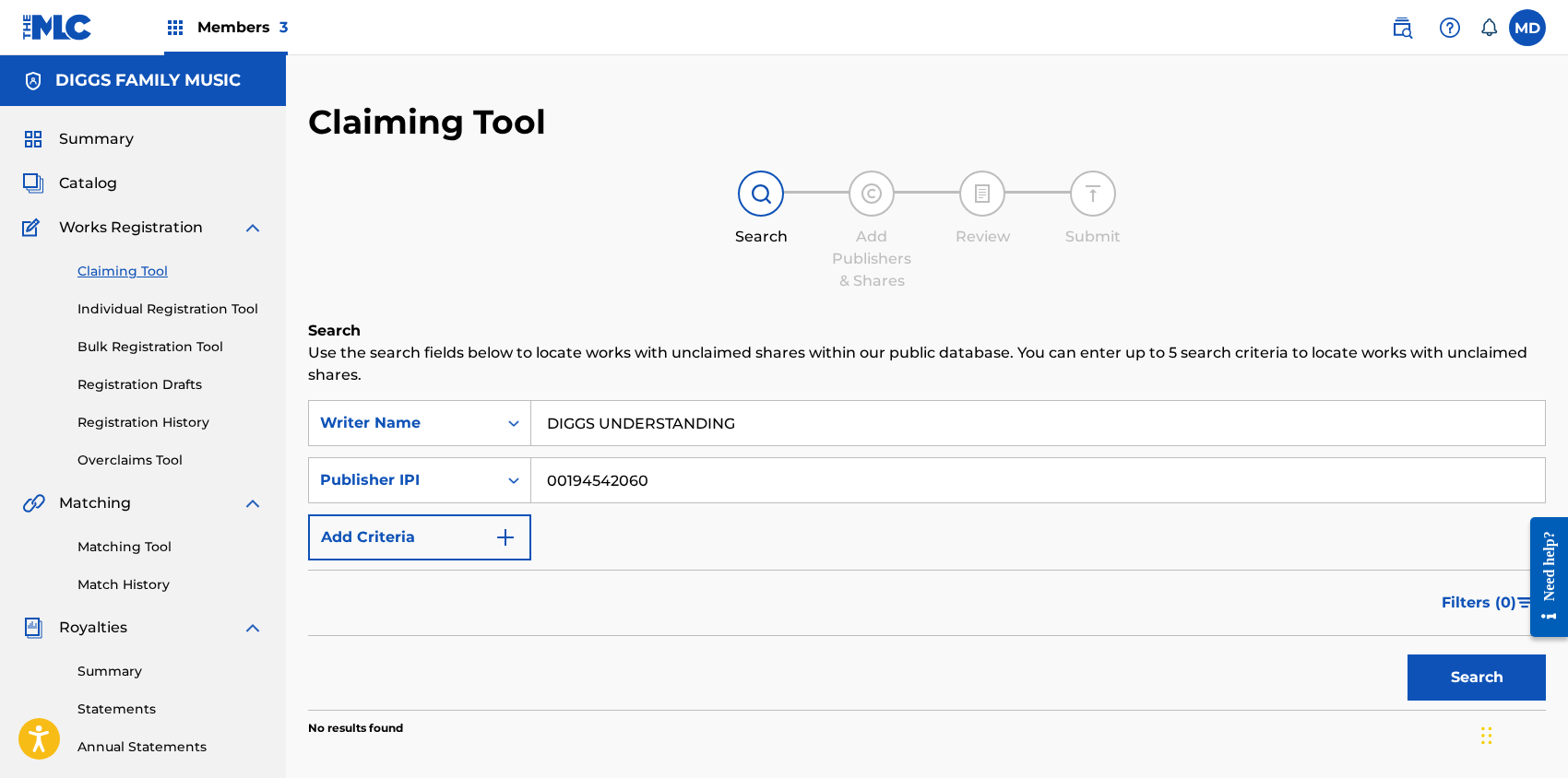
click at [103, 272] on link "Claiming Tool" at bounding box center [170, 272] width 186 height 19
drag, startPoint x: 763, startPoint y: 417, endPoint x: 745, endPoint y: 420, distance: 18.2
click at [745, 420] on input "DIGGS UNDERSTANDING" at bounding box center [1038, 424] width 1013 height 44
drag, startPoint x: 688, startPoint y: 484, endPoint x: 543, endPoint y: 498, distance: 145.7
click at [544, 498] on input "00194542060" at bounding box center [1038, 480] width 1013 height 44
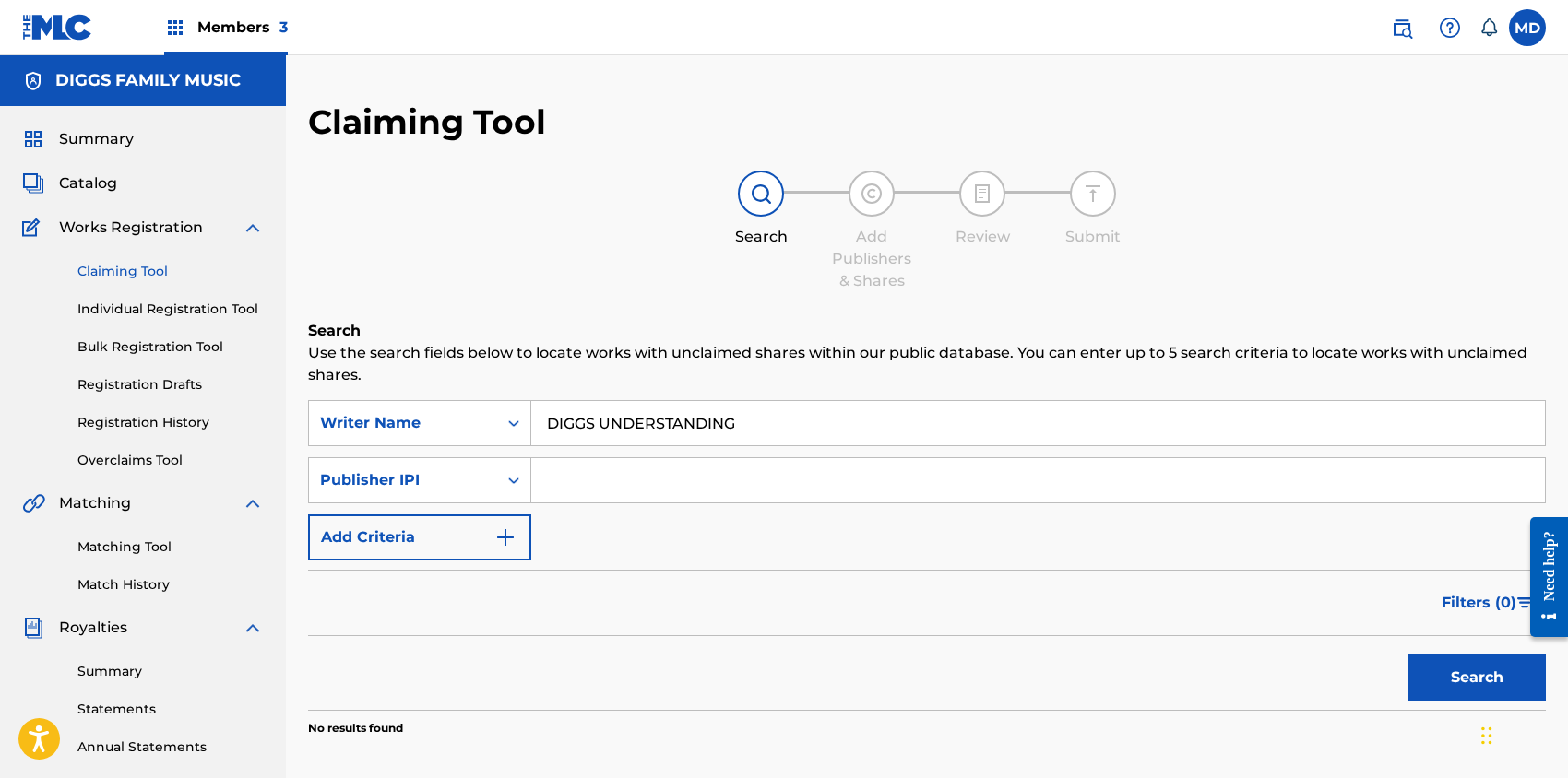
click at [1449, 682] on button "Search" at bounding box center [1477, 678] width 139 height 46
click at [89, 137] on span "Summary" at bounding box center [96, 139] width 75 height 22
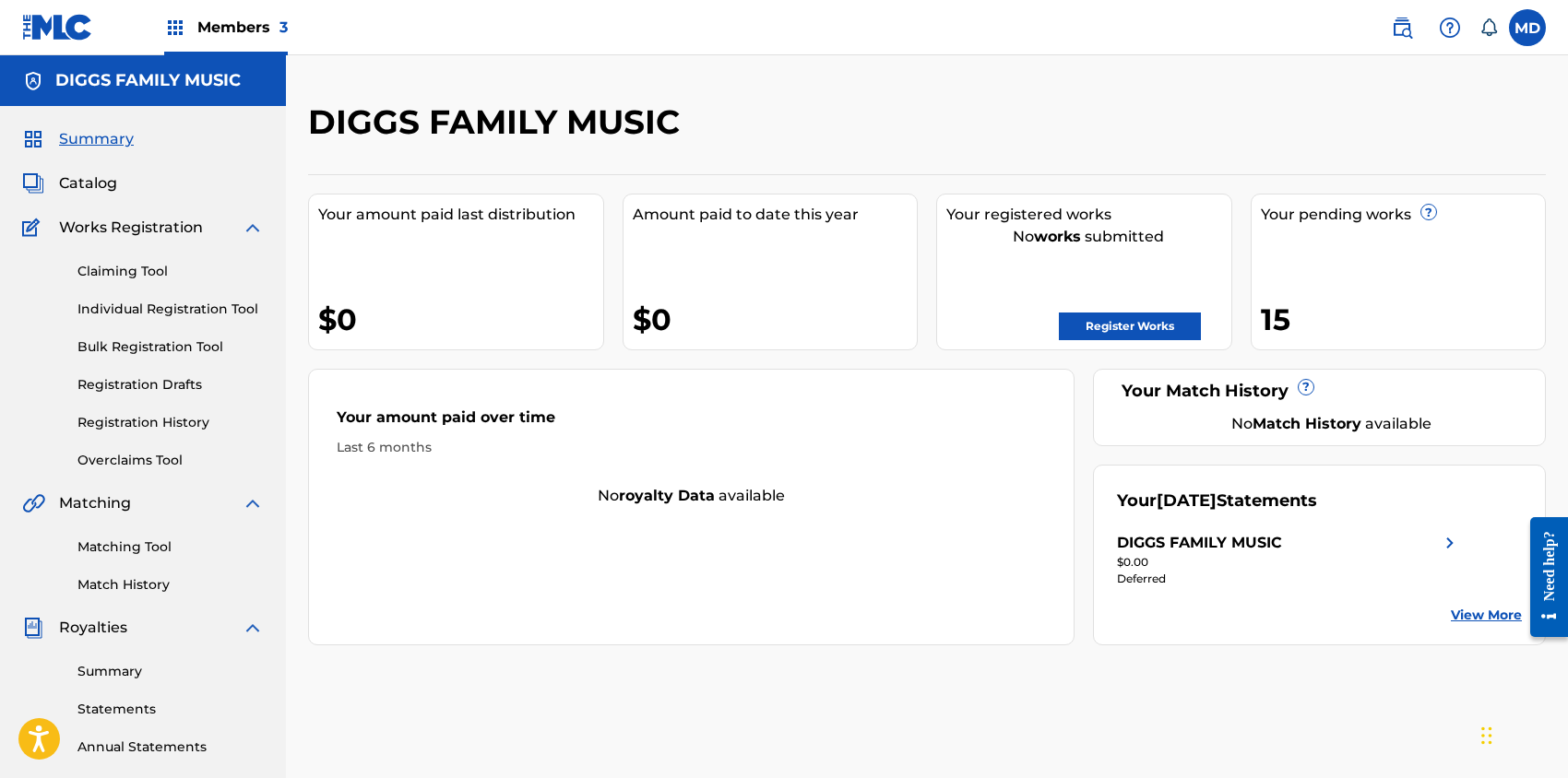
click at [98, 184] on span "Catalog" at bounding box center [88, 183] width 58 height 22
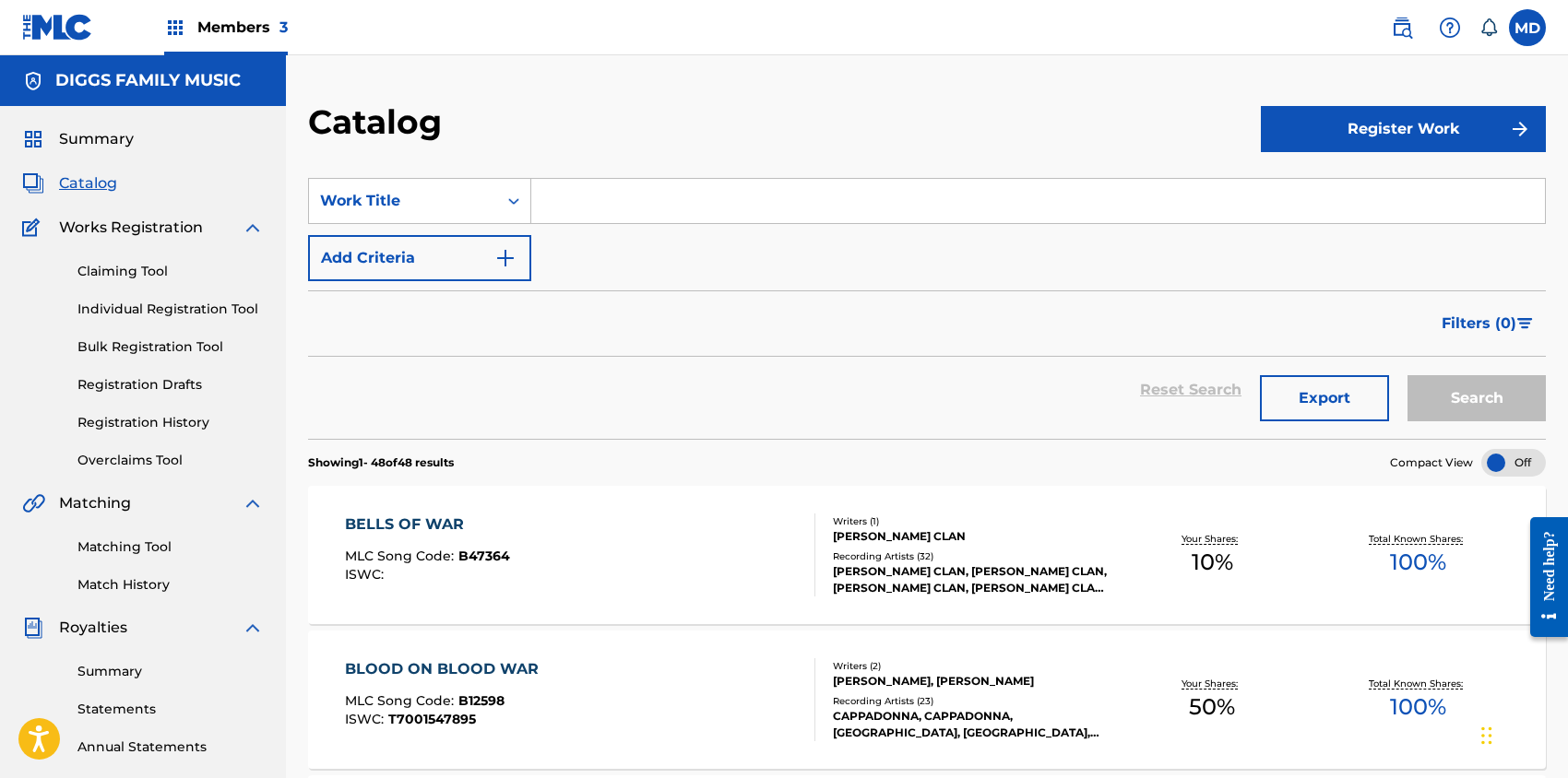
click at [588, 195] on input "Search Form" at bounding box center [1038, 201] width 1013 height 44
click at [475, 209] on div "Work Title" at bounding box center [403, 200] width 166 height 22
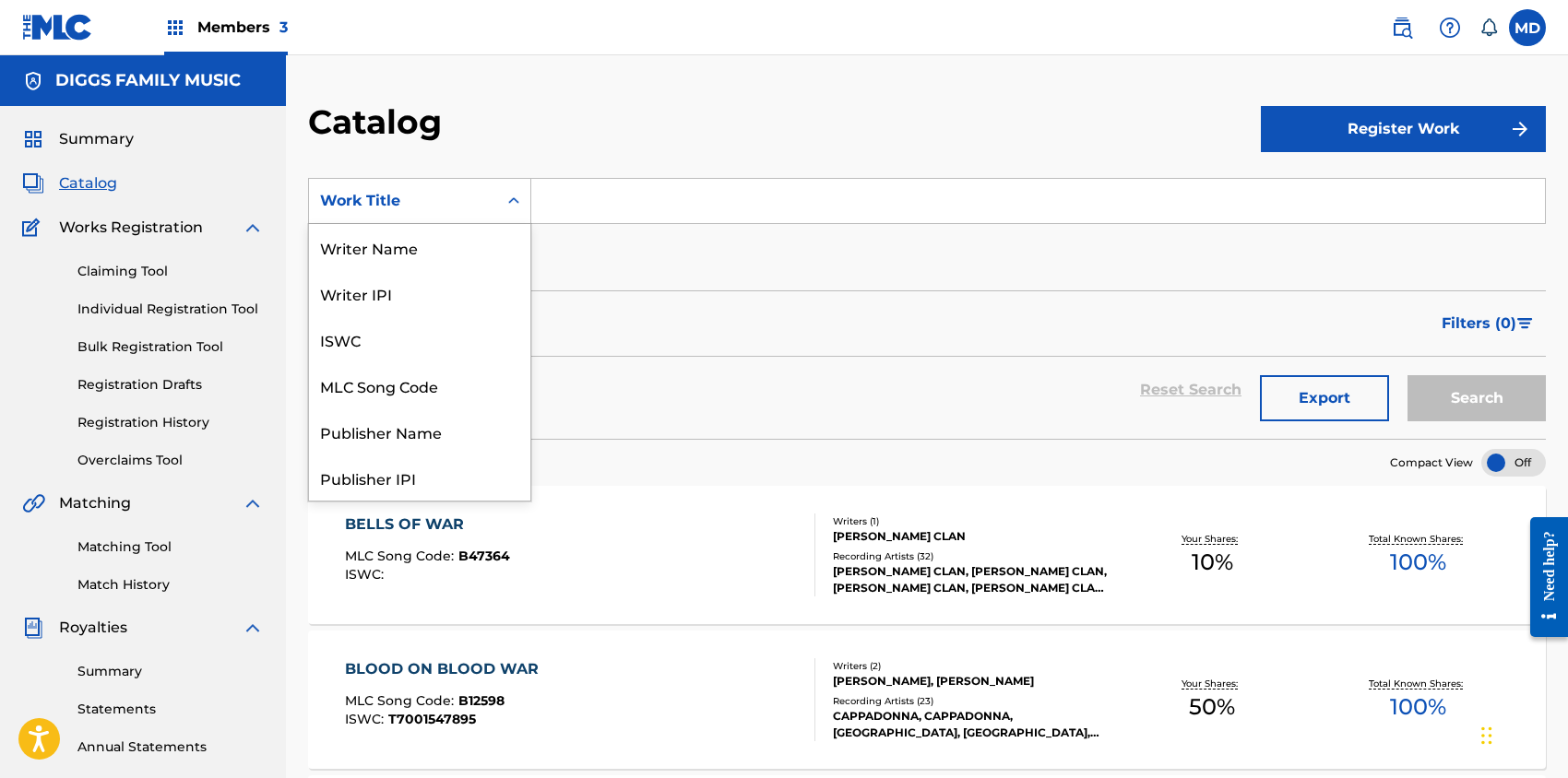
scroll to position [276, 0]
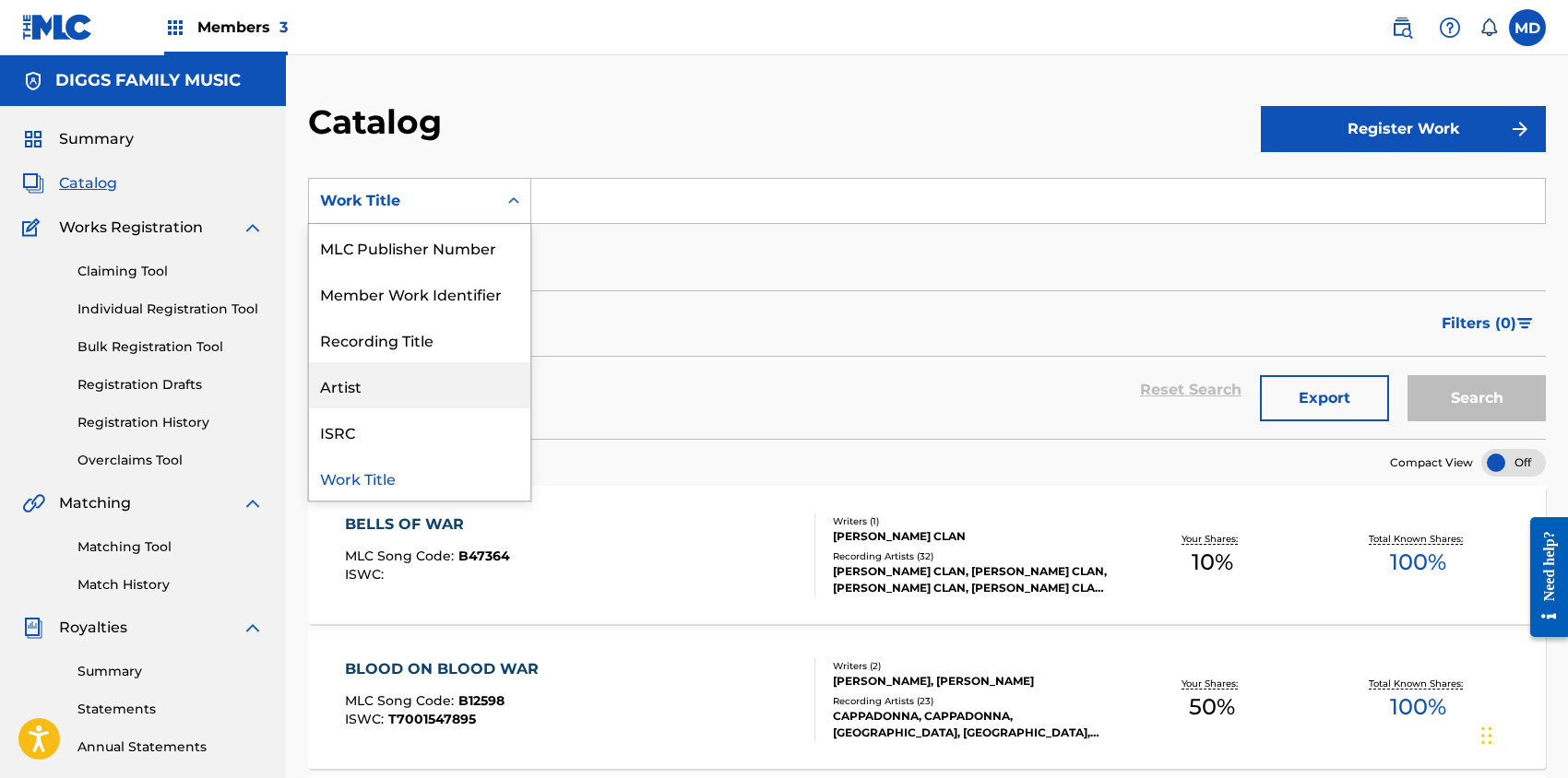
click at [393, 389] on div "Artist" at bounding box center [420, 385] width 222 height 46
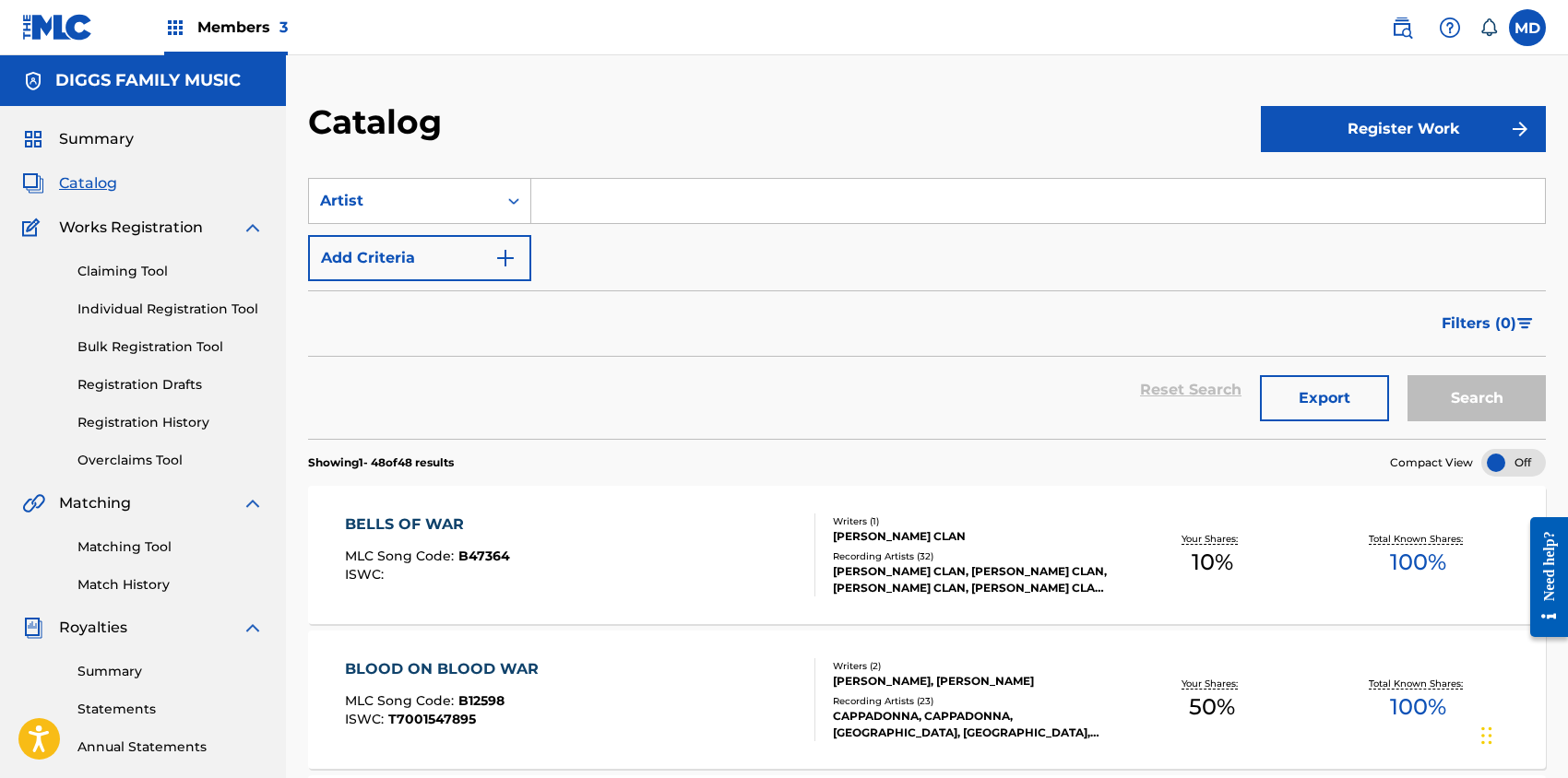
click at [612, 207] on input "Search Form" at bounding box center [1038, 201] width 1013 height 44
paste input "DIGGS UNDERSTANDING"
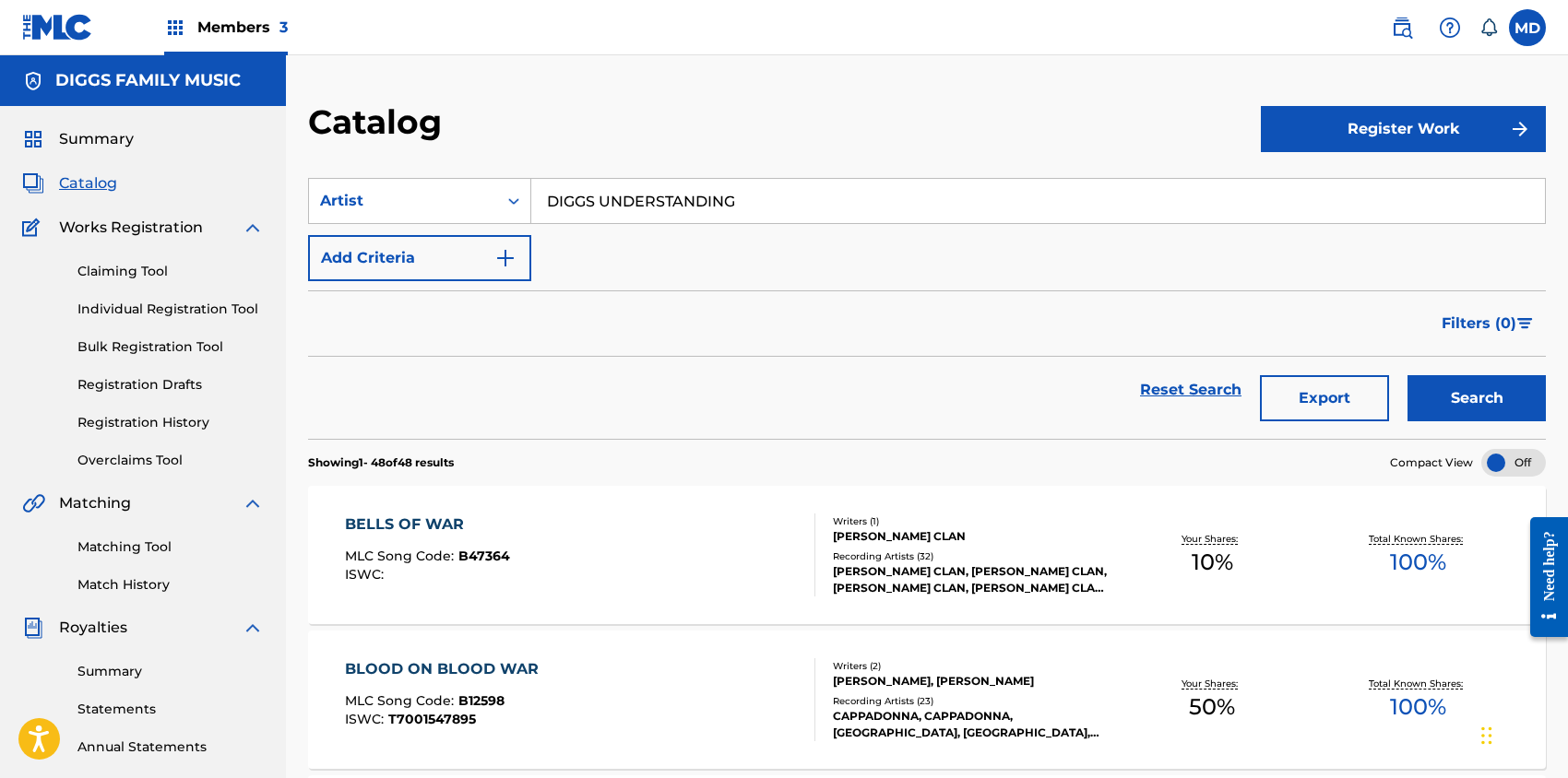
type input "DIGGS UNDERSTANDING"
click at [1460, 398] on button "Search" at bounding box center [1477, 399] width 139 height 46
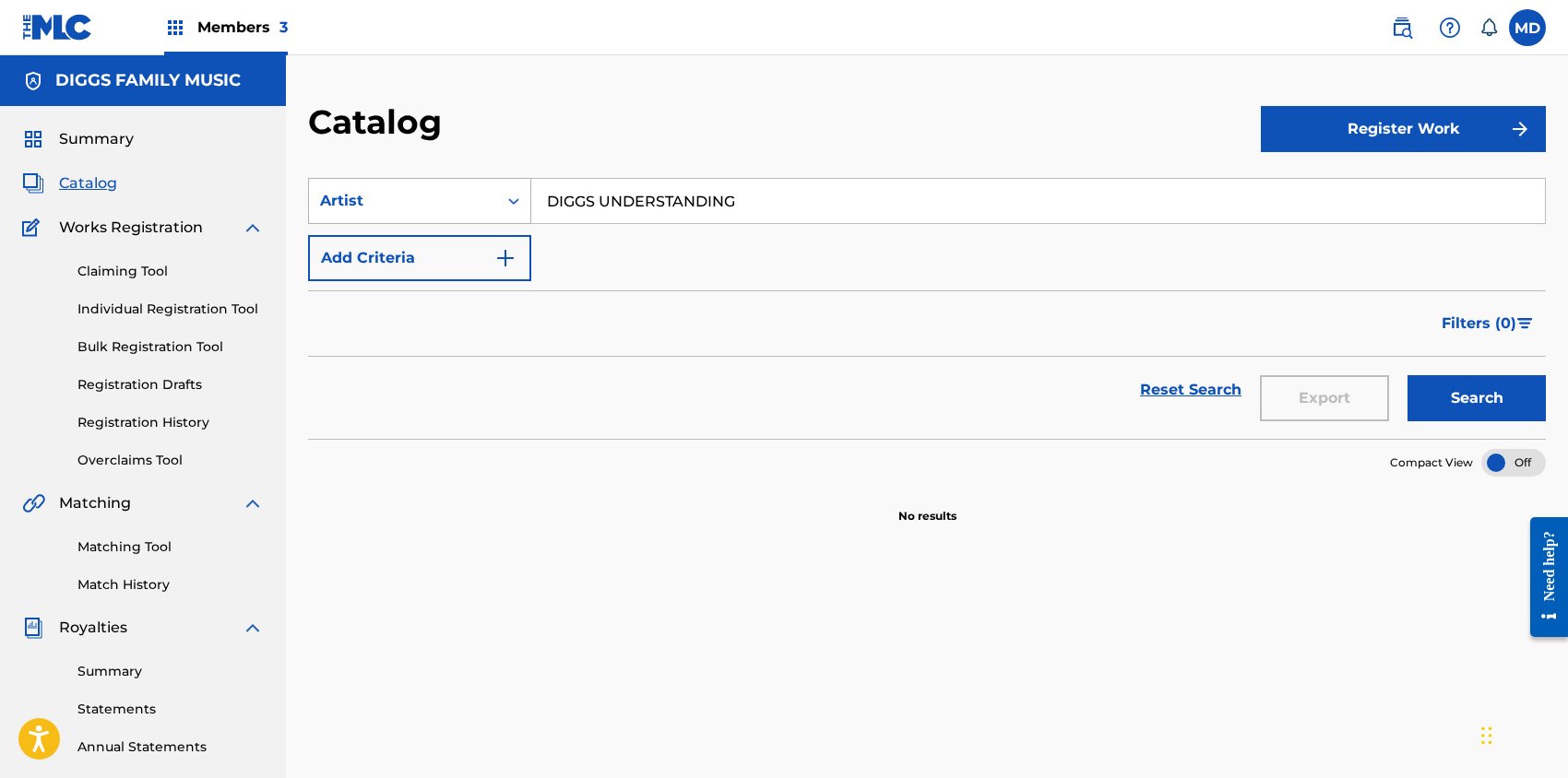
click at [515, 199] on icon "Search Form" at bounding box center [513, 201] width 11 height 7
click at [544, 107] on div "Catalog" at bounding box center [784, 128] width 953 height 55
click at [114, 269] on link "Claiming Tool" at bounding box center [170, 272] width 186 height 19
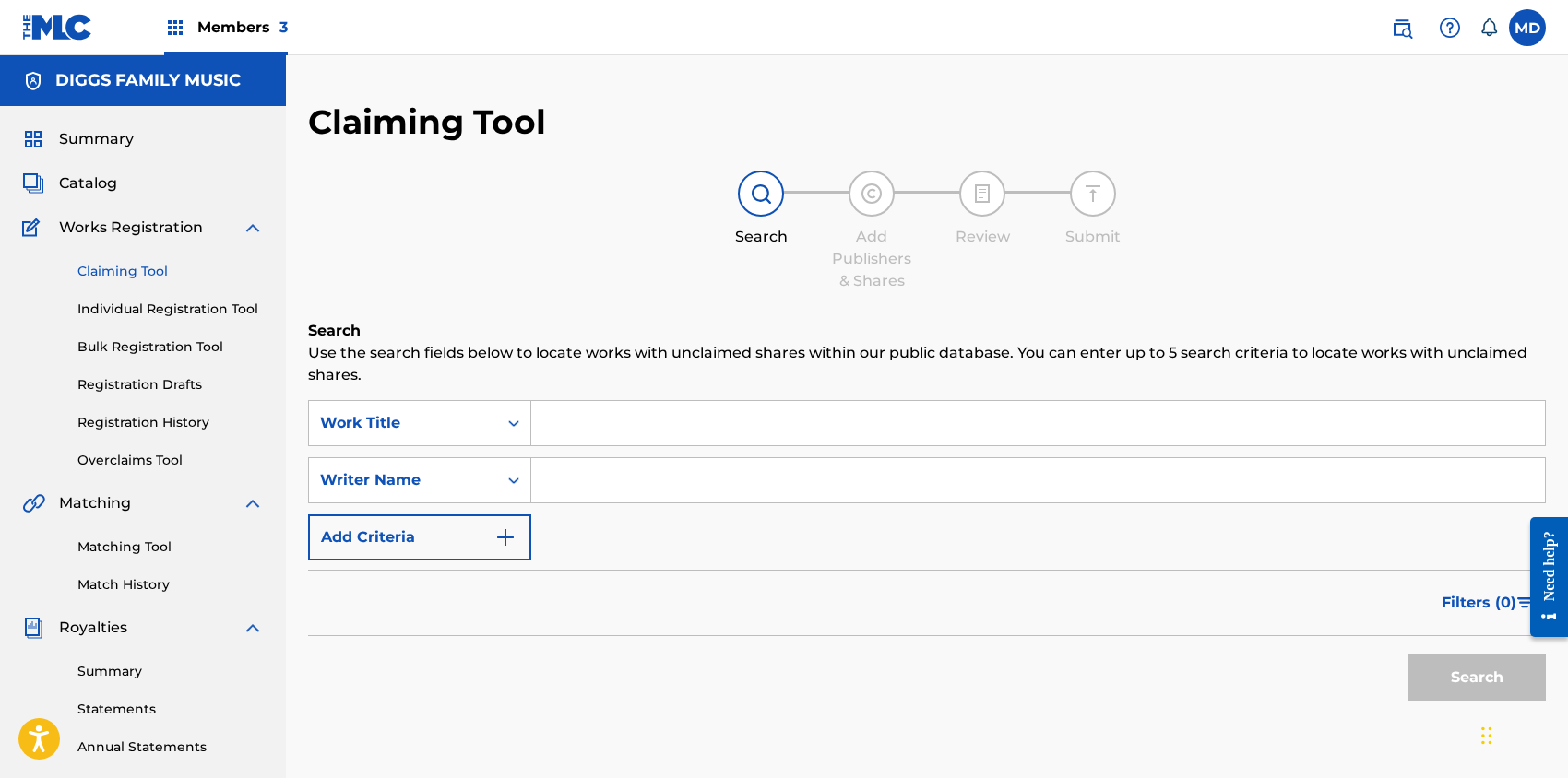
click at [642, 433] on input "Search Form" at bounding box center [1038, 424] width 1013 height 44
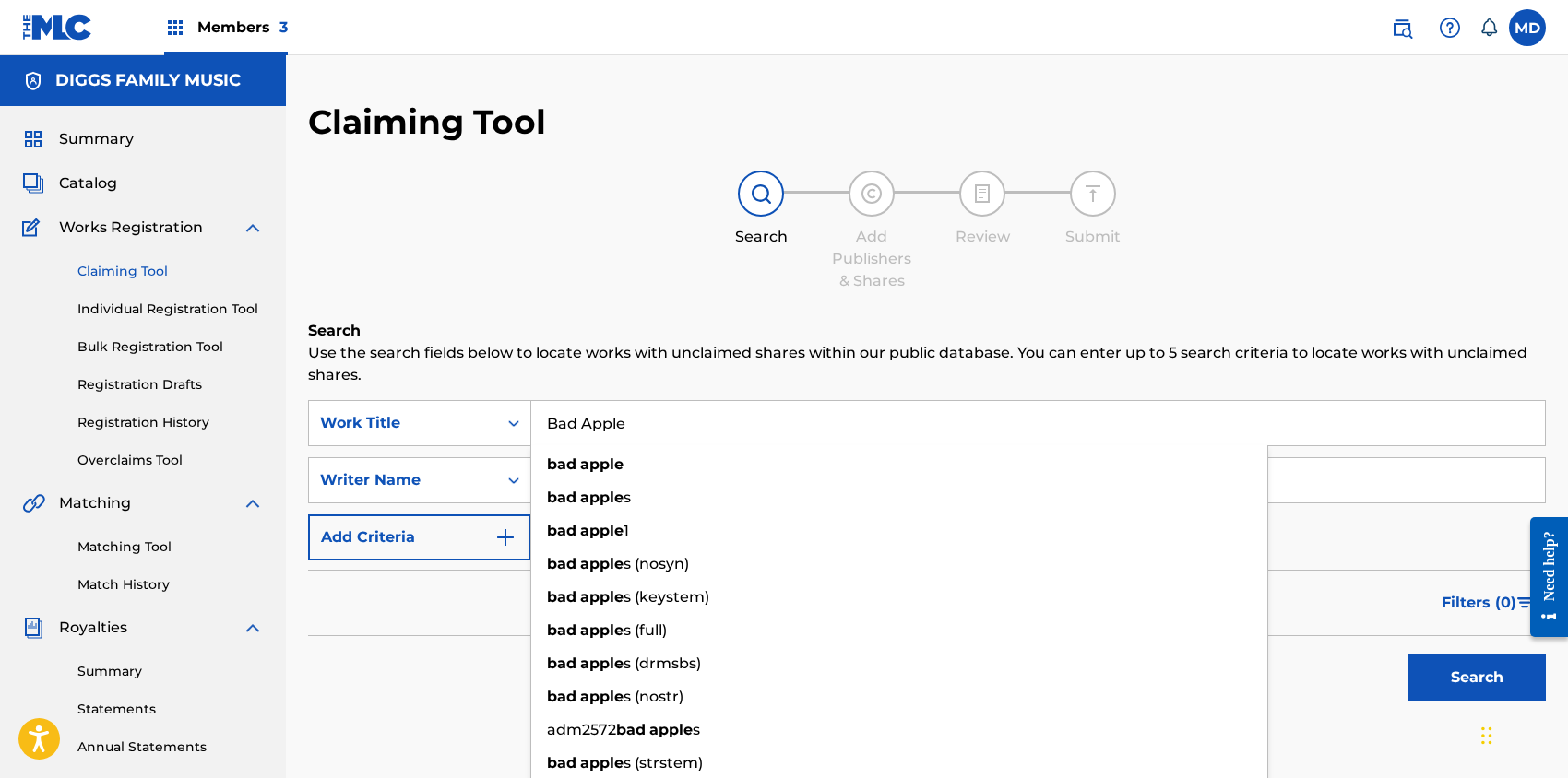
type input "Bad Apple"
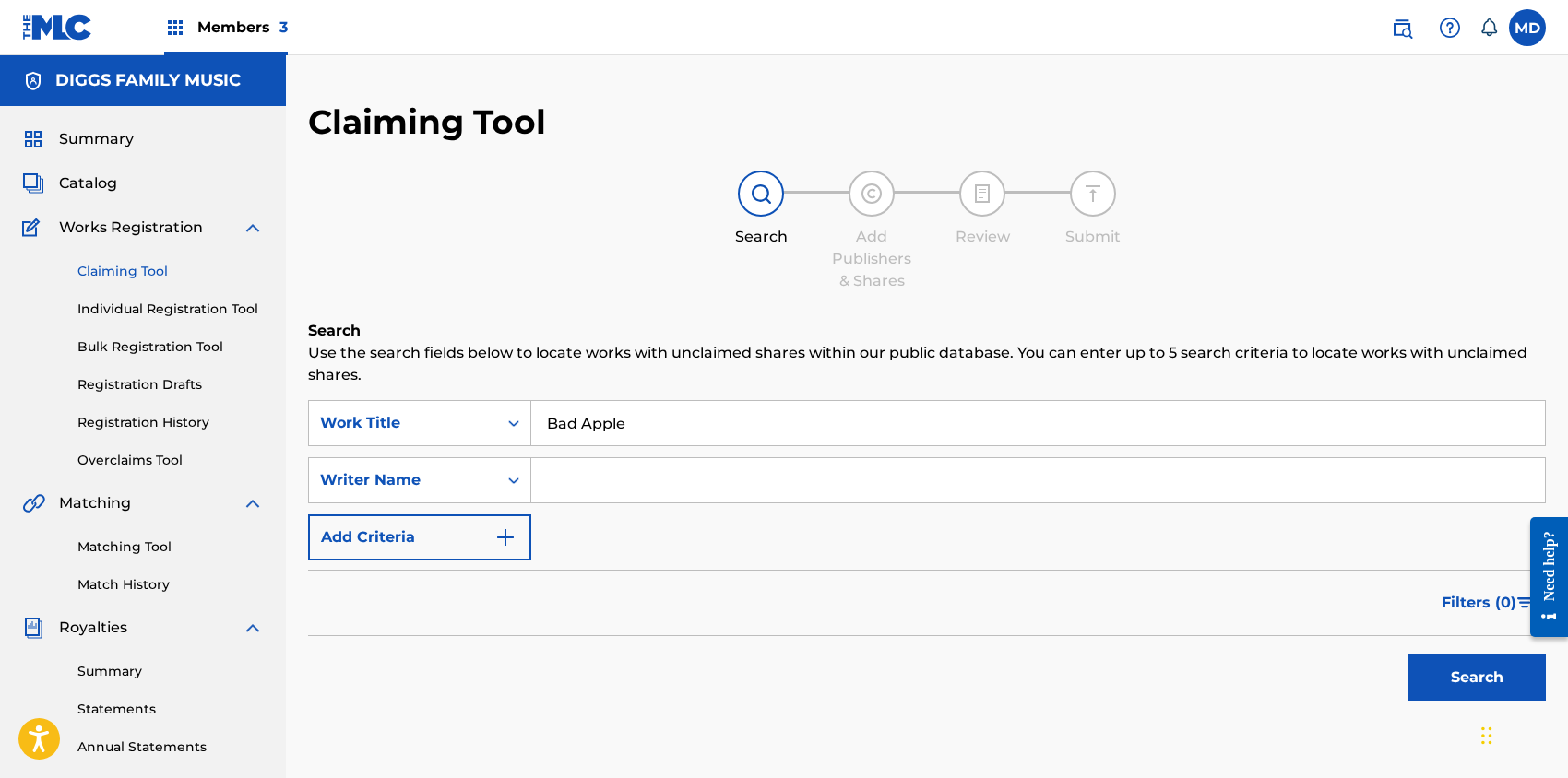
click at [1444, 669] on button "Search" at bounding box center [1477, 678] width 139 height 46
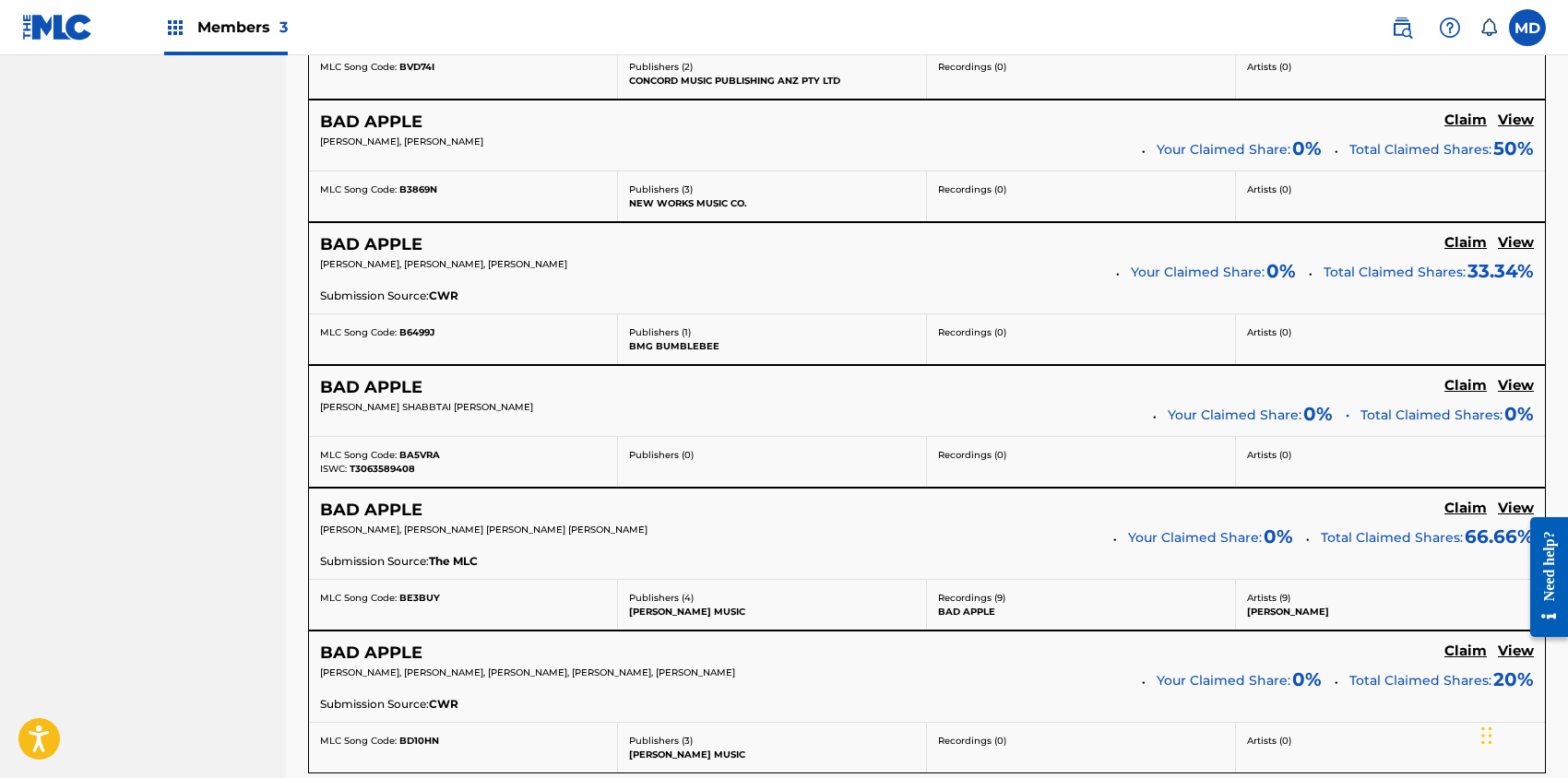
scroll to position [1475, 0]
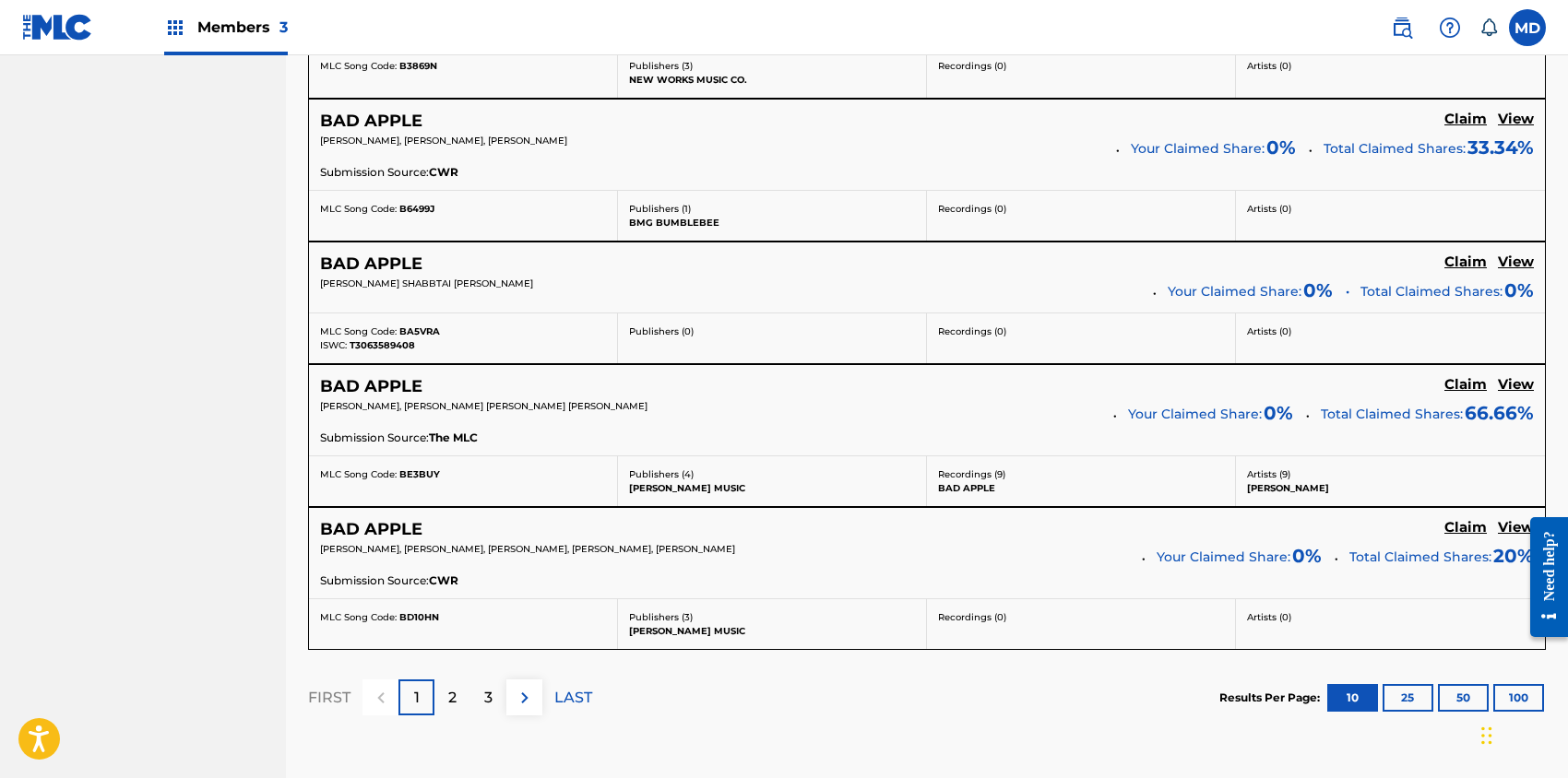
click at [455, 687] on p "2" at bounding box center [452, 697] width 9 height 22
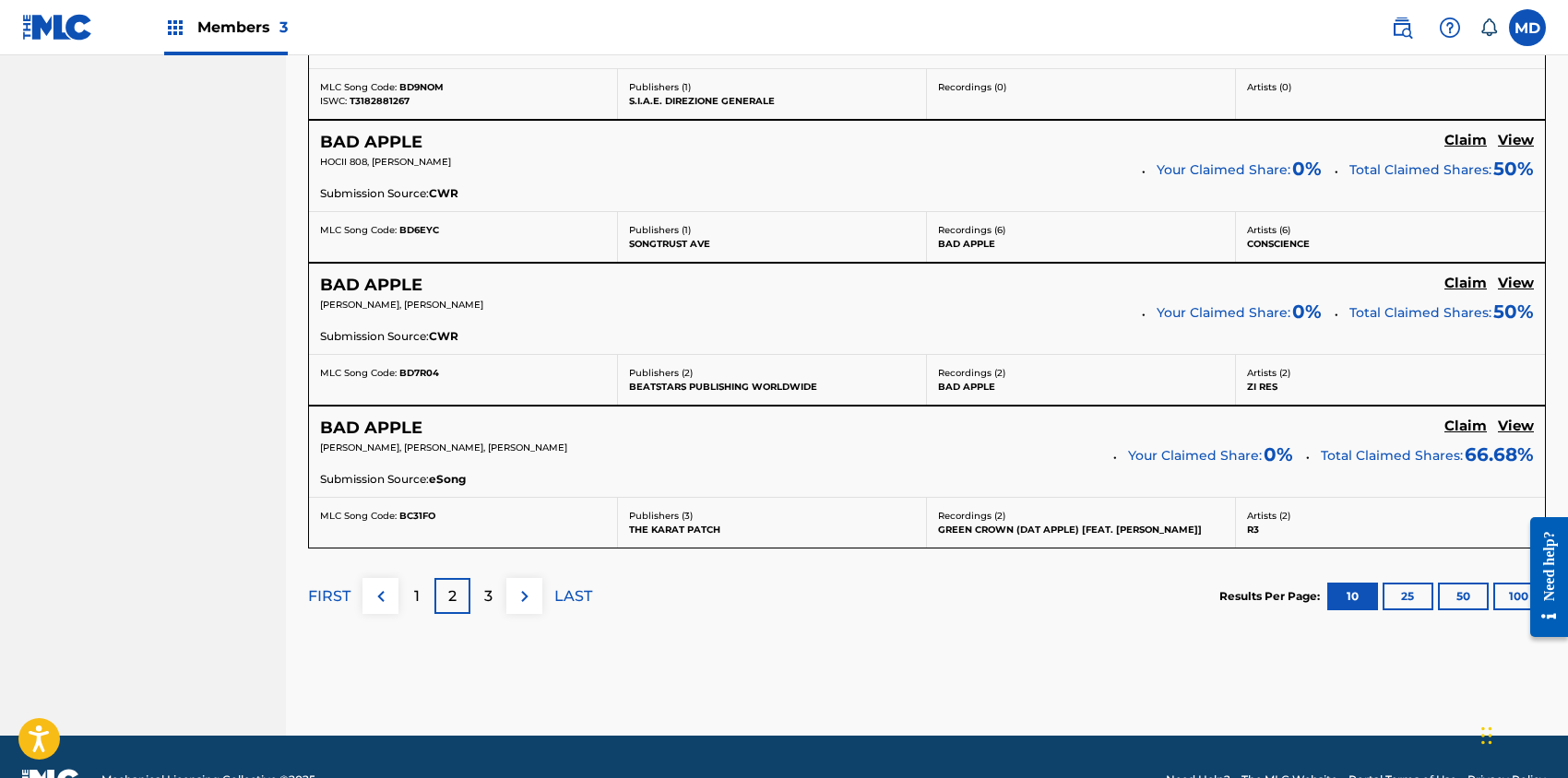
scroll to position [1620, 0]
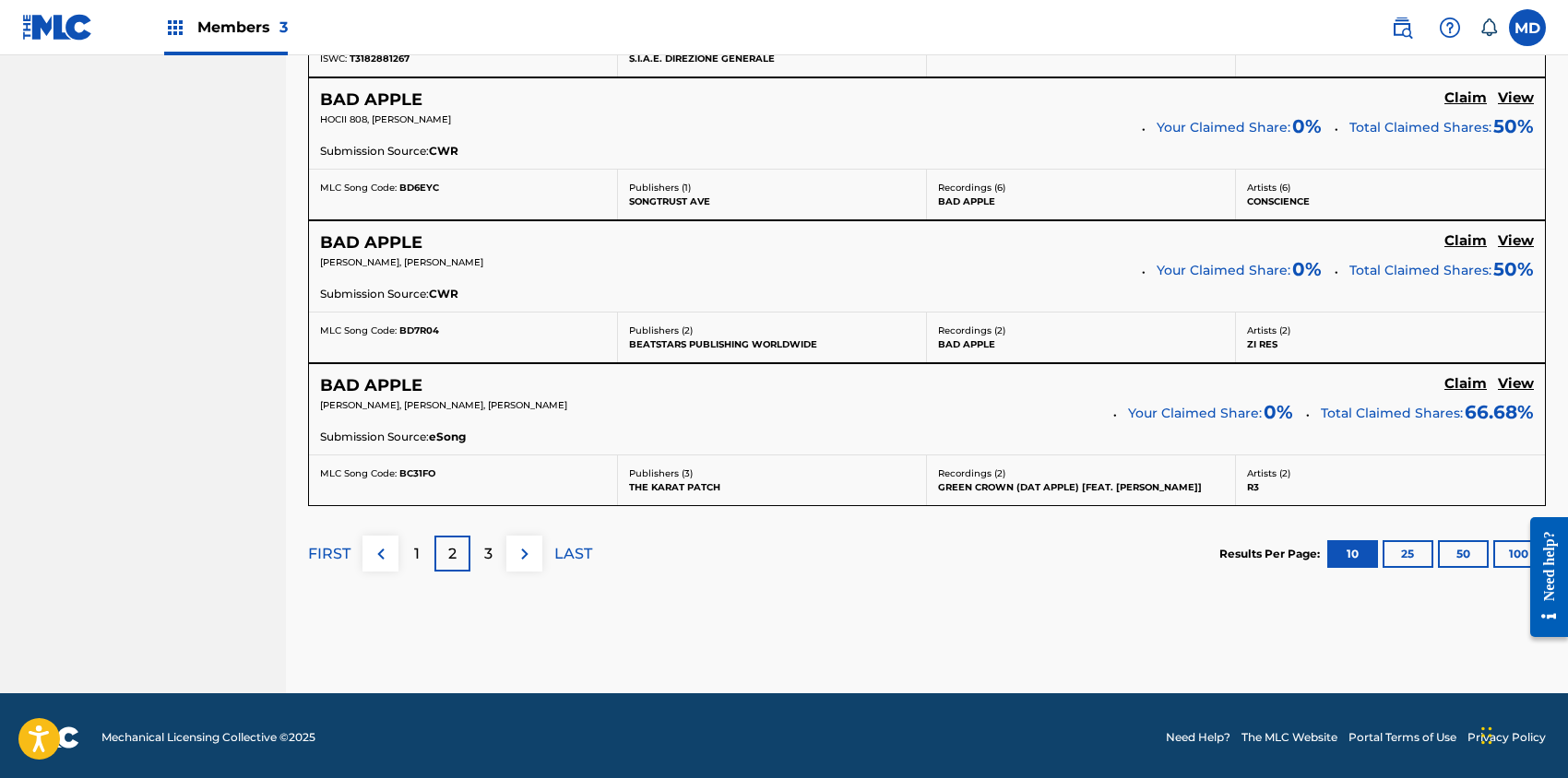
click at [485, 554] on p "3" at bounding box center [488, 554] width 9 height 22
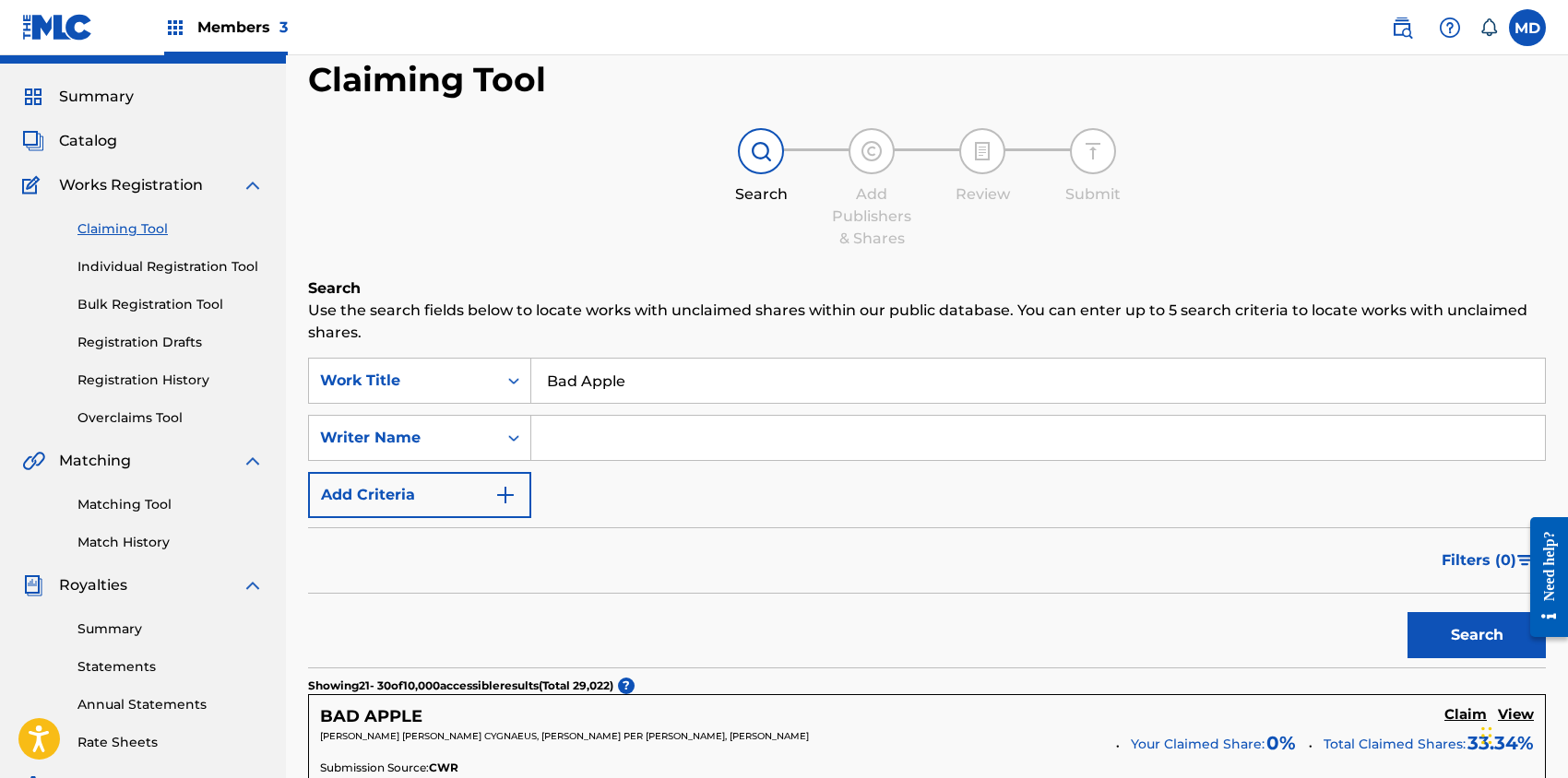
scroll to position [21, 0]
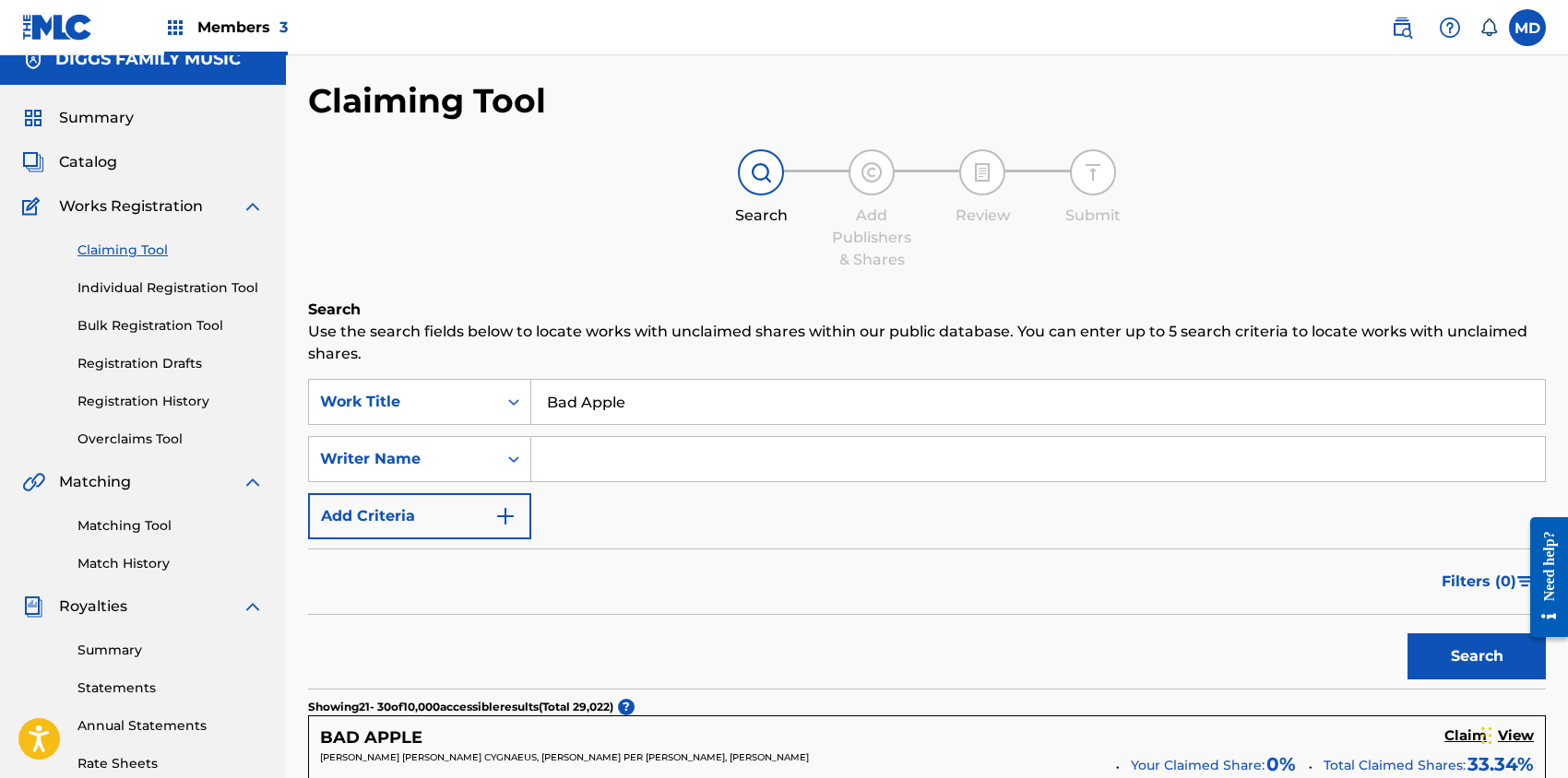
click at [590, 463] on input "Search Form" at bounding box center [1038, 459] width 1013 height 44
type input "[PERSON_NAME]"
click at [1450, 659] on button "Search" at bounding box center [1477, 657] width 139 height 46
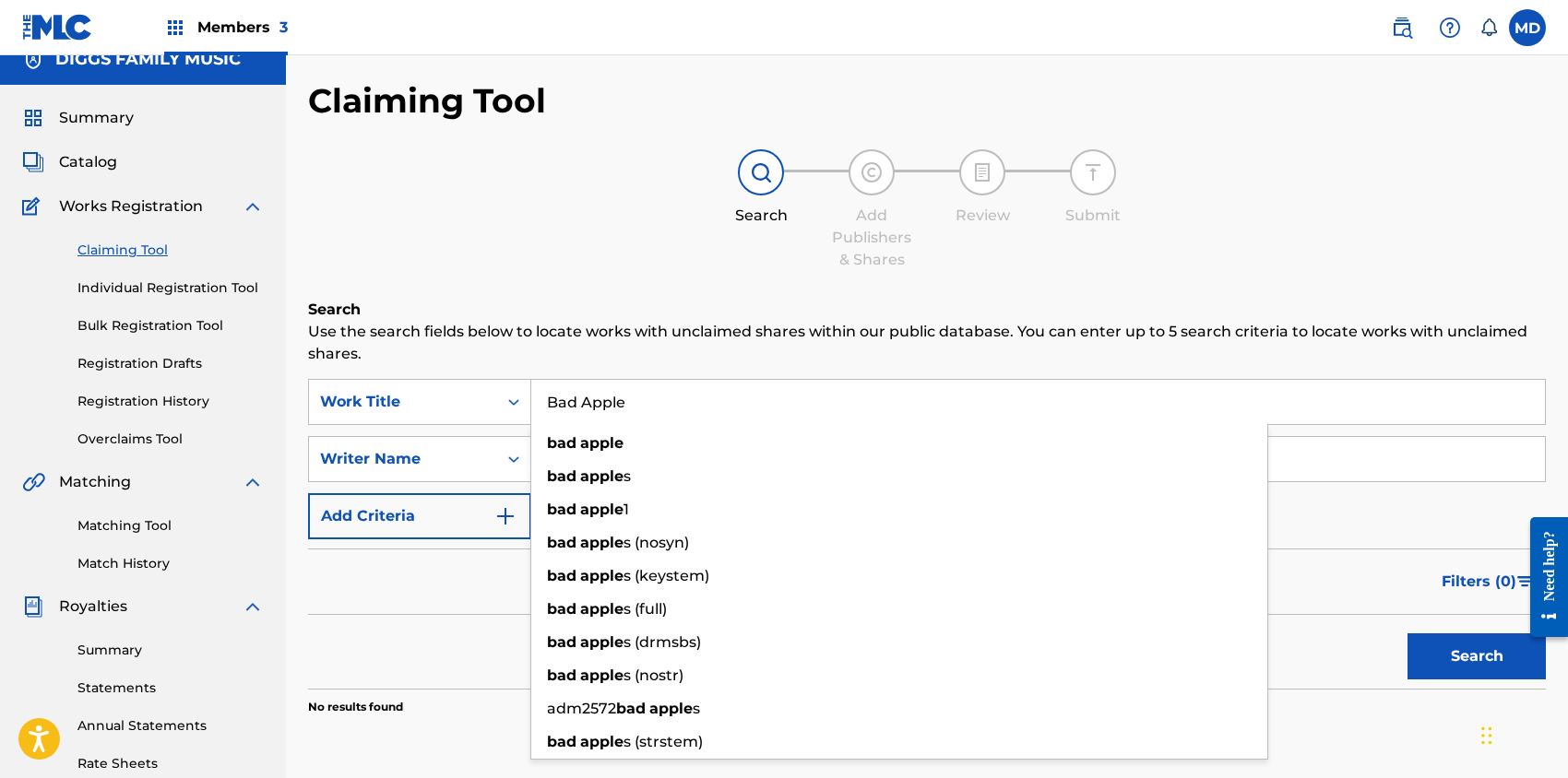
drag, startPoint x: 640, startPoint y: 408, endPoint x: 546, endPoint y: 411, distance: 94.0
click at [546, 411] on input "Bad Apple" at bounding box center [1038, 402] width 1013 height 44
paste input "THE BAD APPLE"
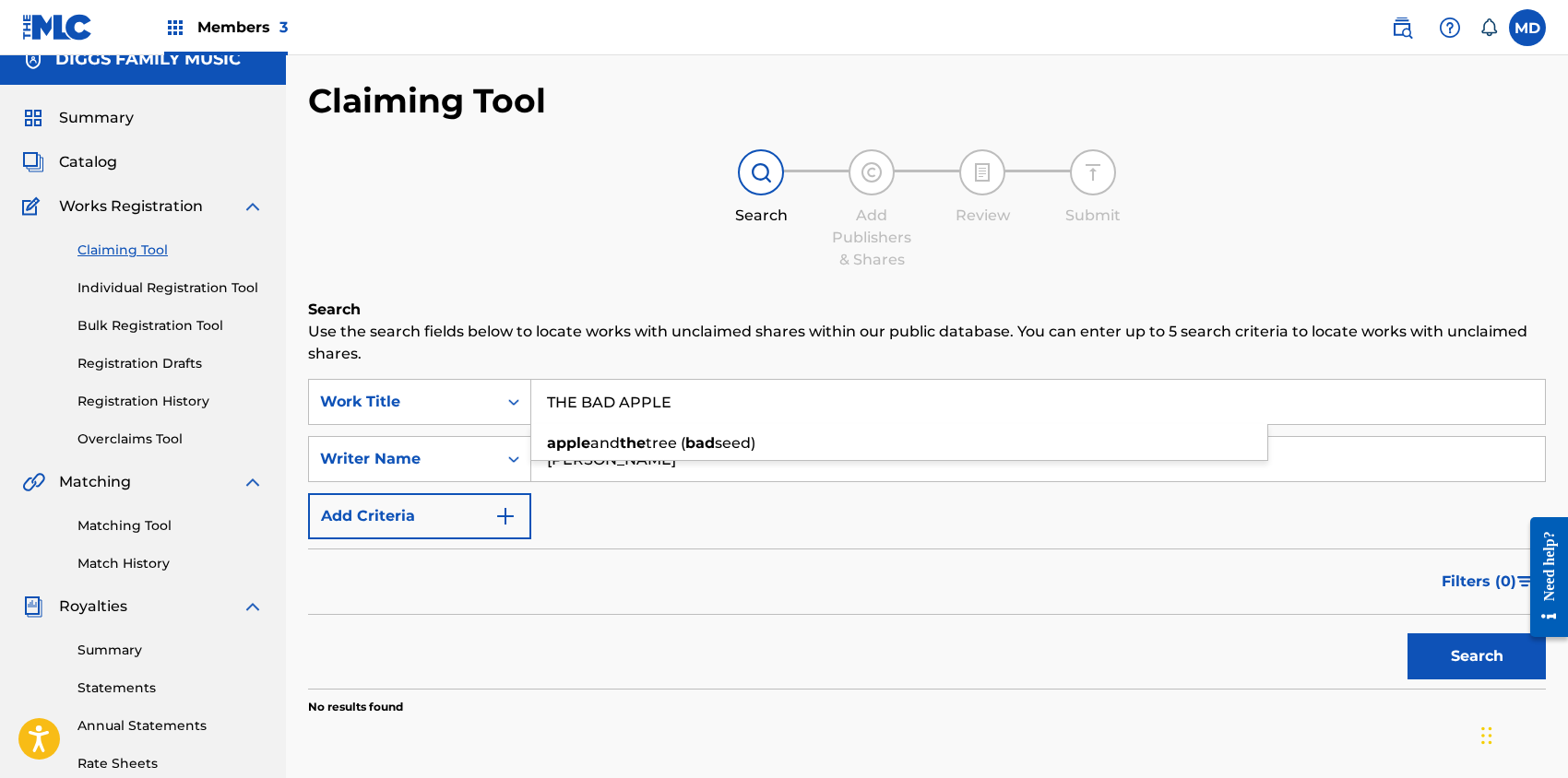
type input "THE BAD APPLE"
click at [584, 208] on div "Search Add Publishers & Shares Review Submit" at bounding box center [927, 210] width 1238 height 121
click at [1474, 645] on button "Search" at bounding box center [1477, 657] width 139 height 46
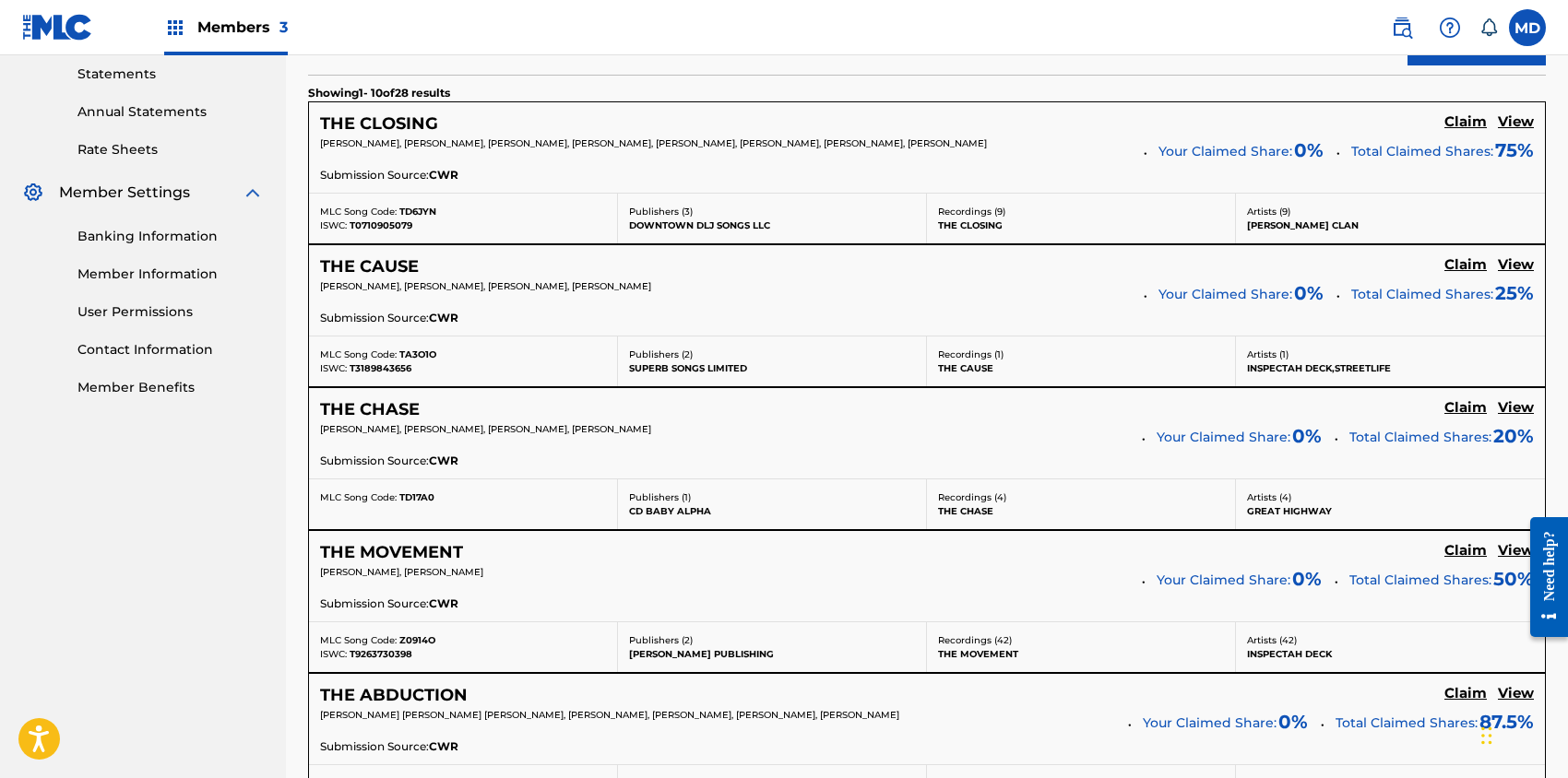
scroll to position [512, 0]
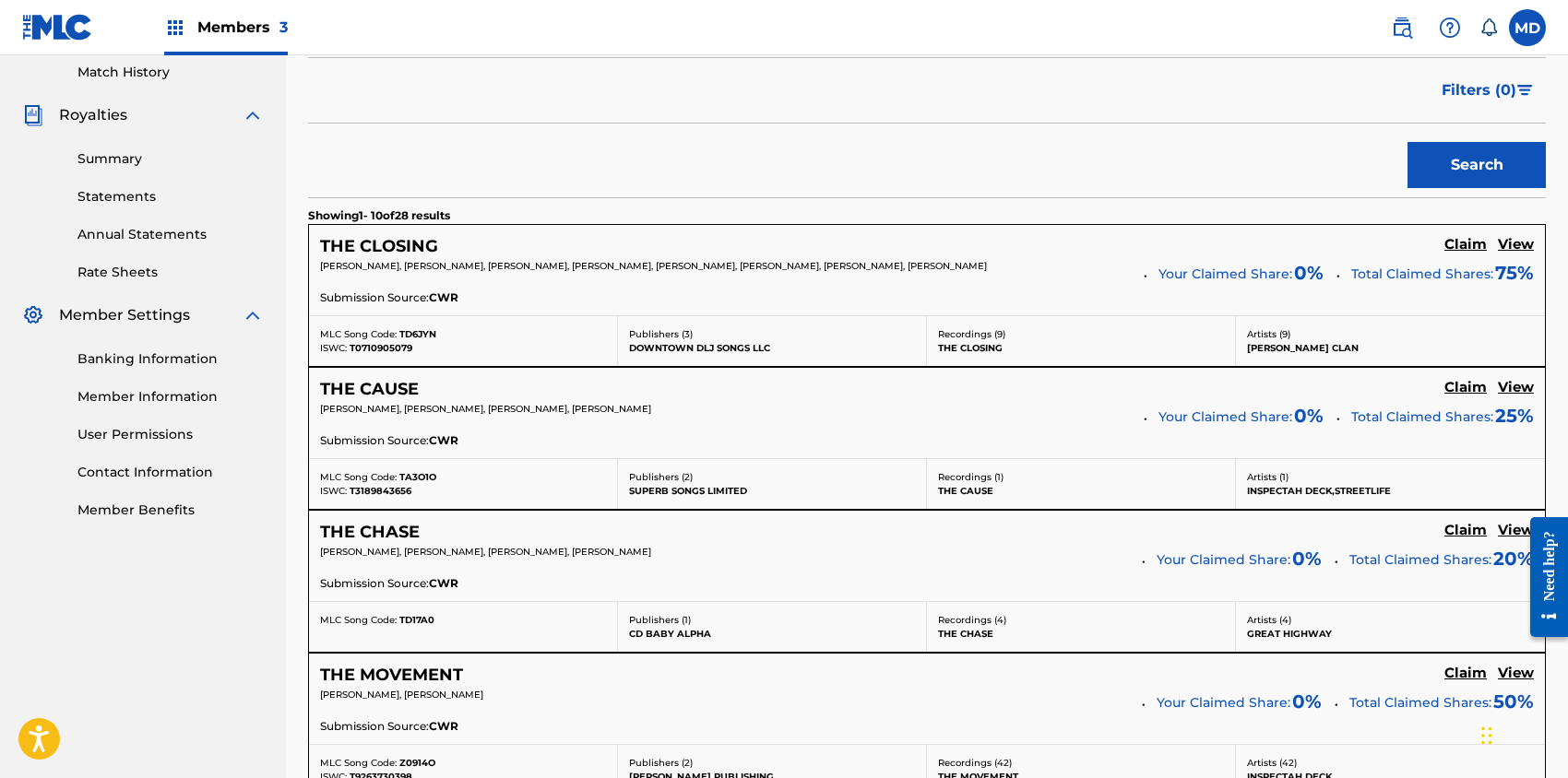
click at [1521, 244] on h5 "View" at bounding box center [1515, 245] width 36 height 17
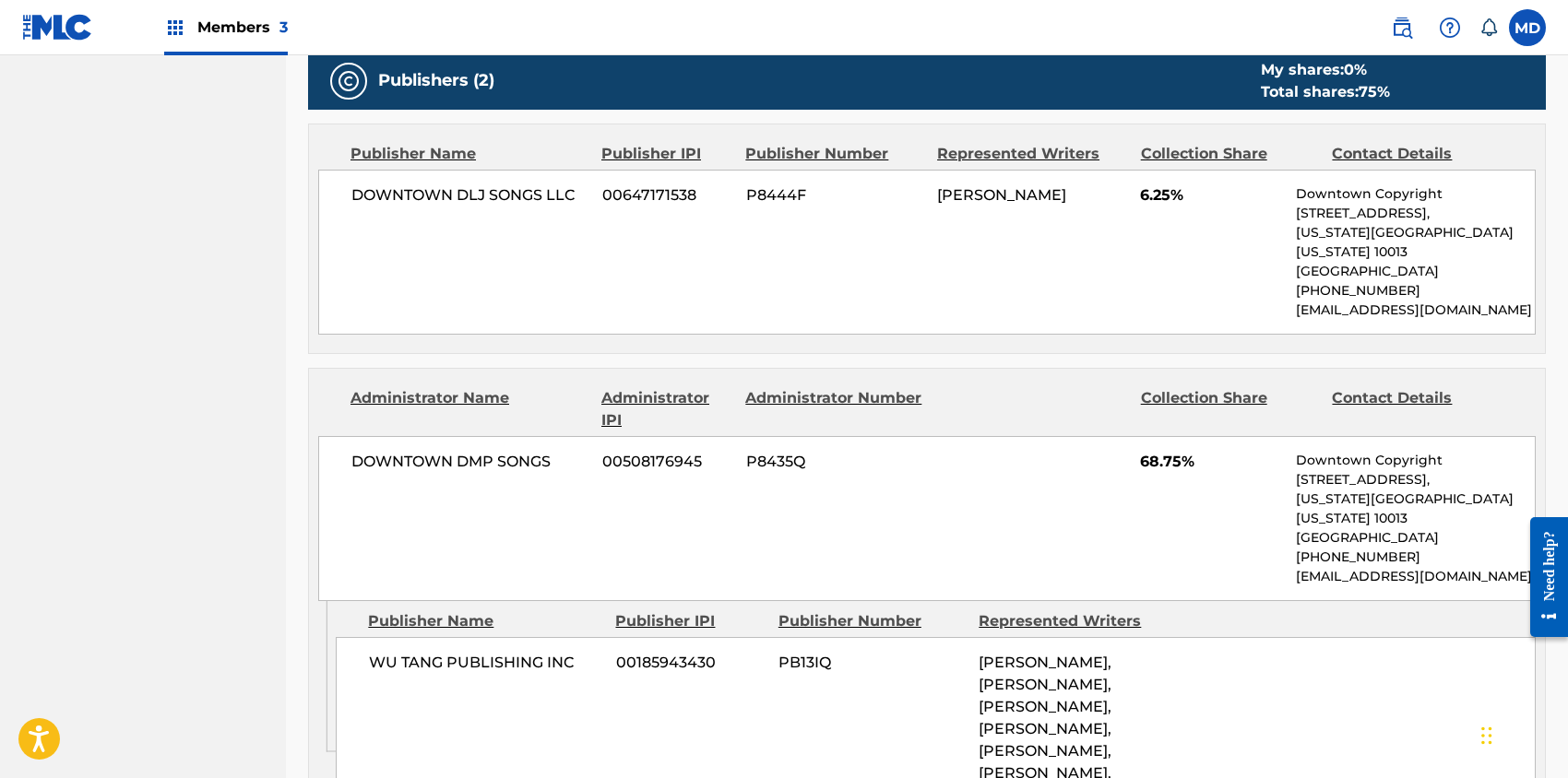
scroll to position [1106, 0]
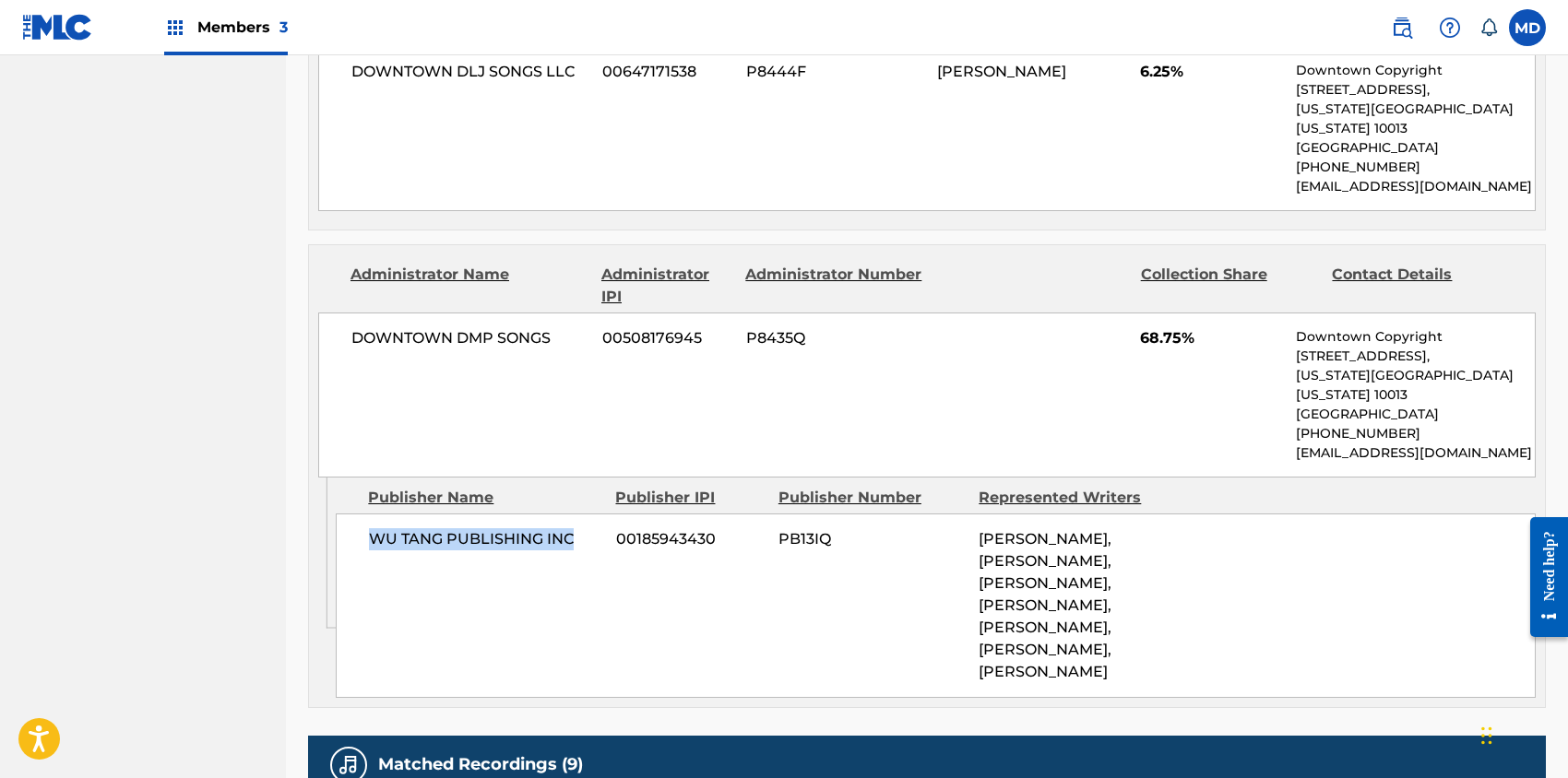
drag, startPoint x: 576, startPoint y: 495, endPoint x: 369, endPoint y: 504, distance: 207.2
click at [369, 529] on span "WU TANG PUBLISHING INC" at bounding box center [485, 539] width 233 height 22
copy span "WU TANG PUBLISHING INC"
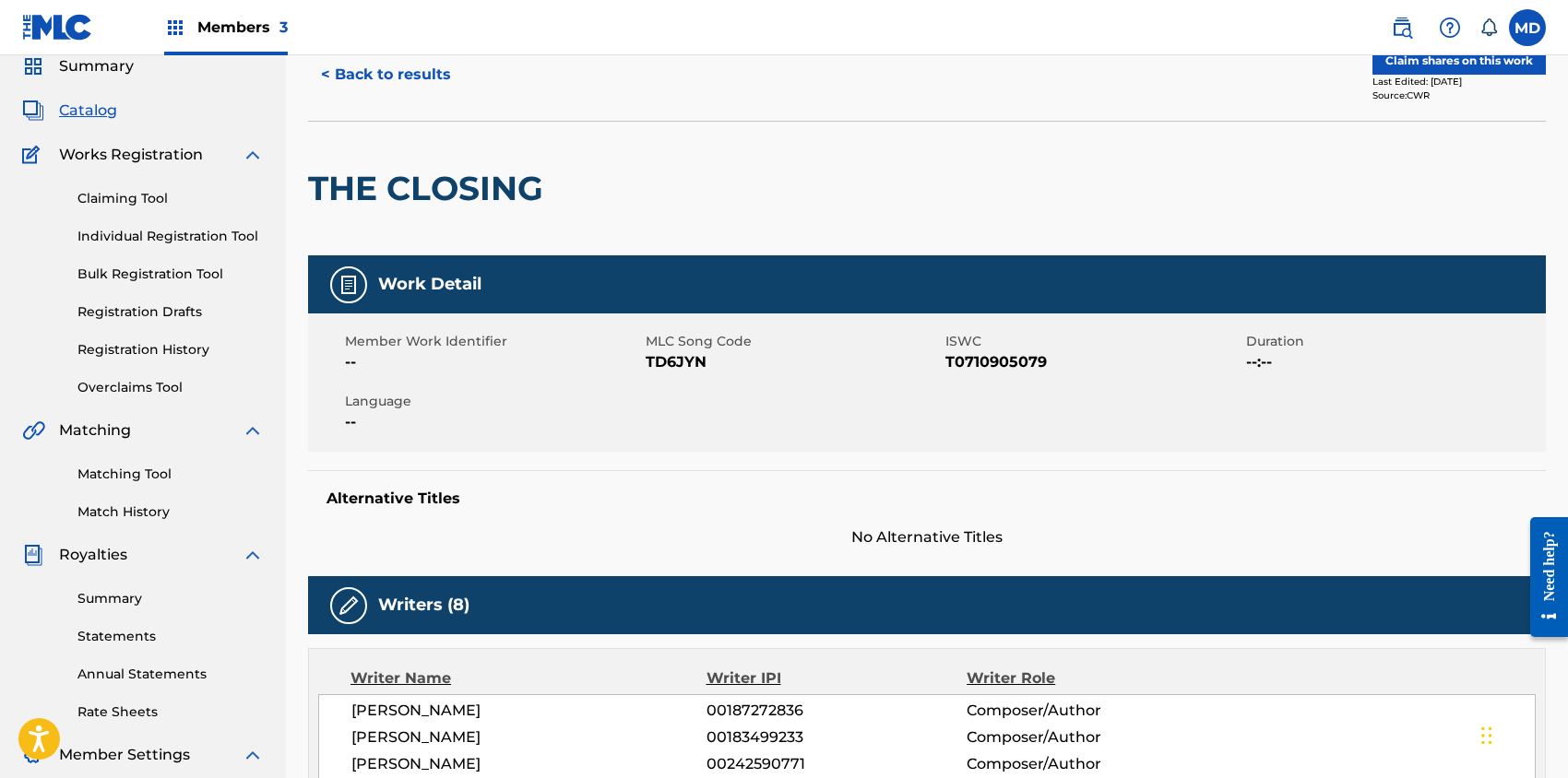
scroll to position [0, 0]
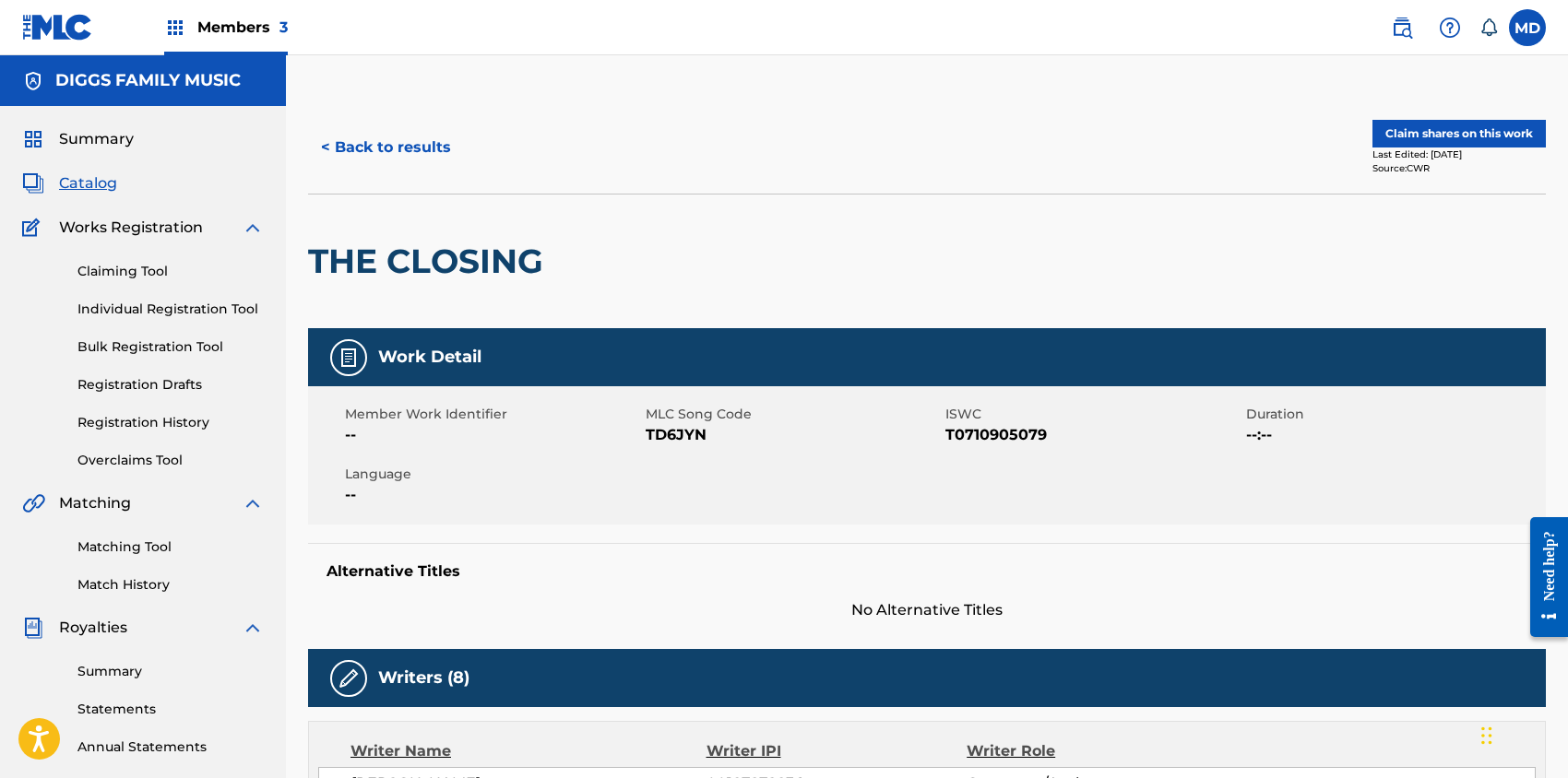
click at [254, 24] on span "Members 3" at bounding box center [243, 27] width 91 height 21
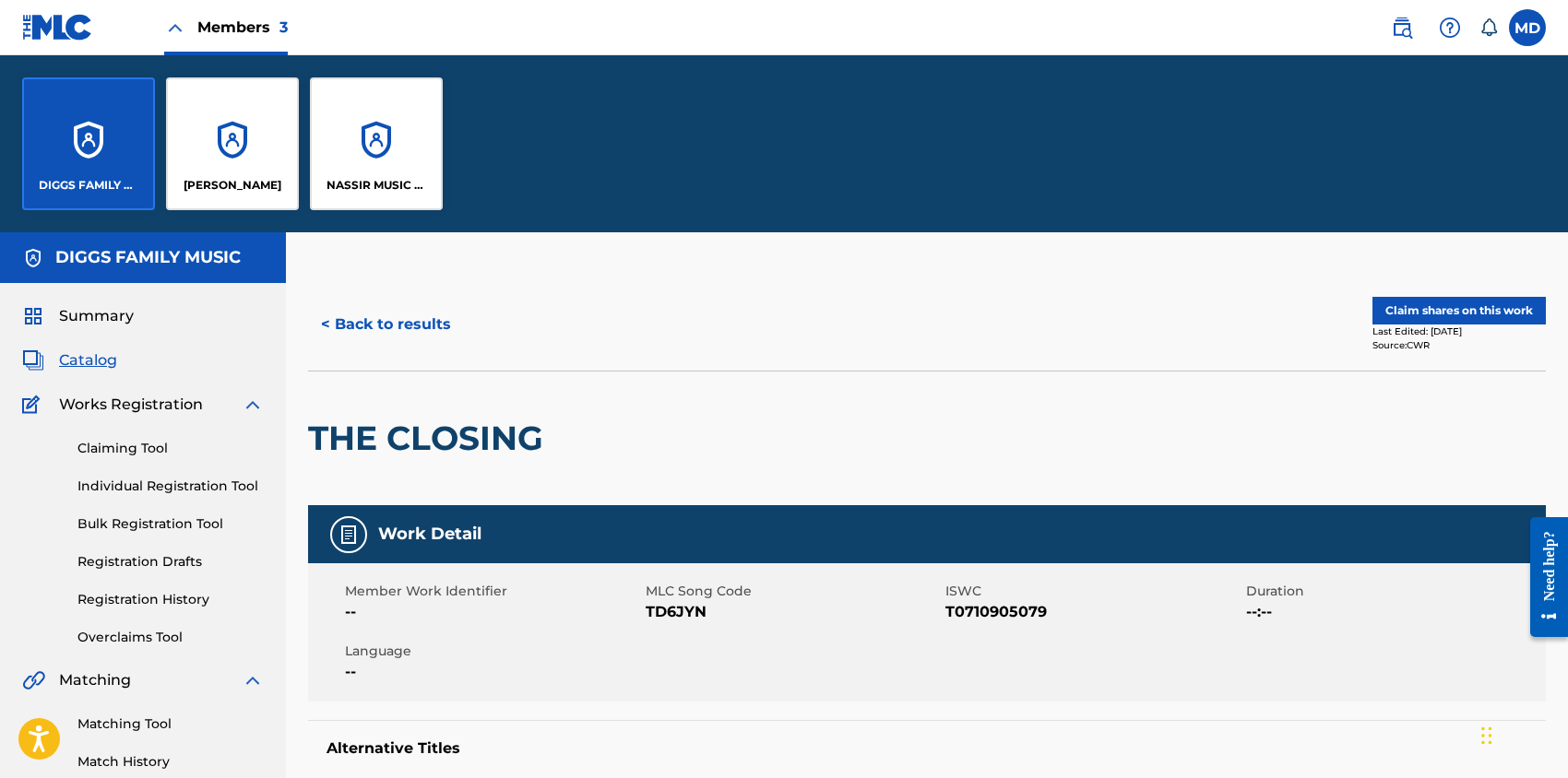
click at [1532, 28] on label at bounding box center [1528, 28] width 37 height 37
click at [1528, 28] on input "MD [PERSON_NAME] [EMAIL_ADDRESS][DOMAIN_NAME] Notification Preferences Profile …" at bounding box center [1528, 28] width 0 height 0
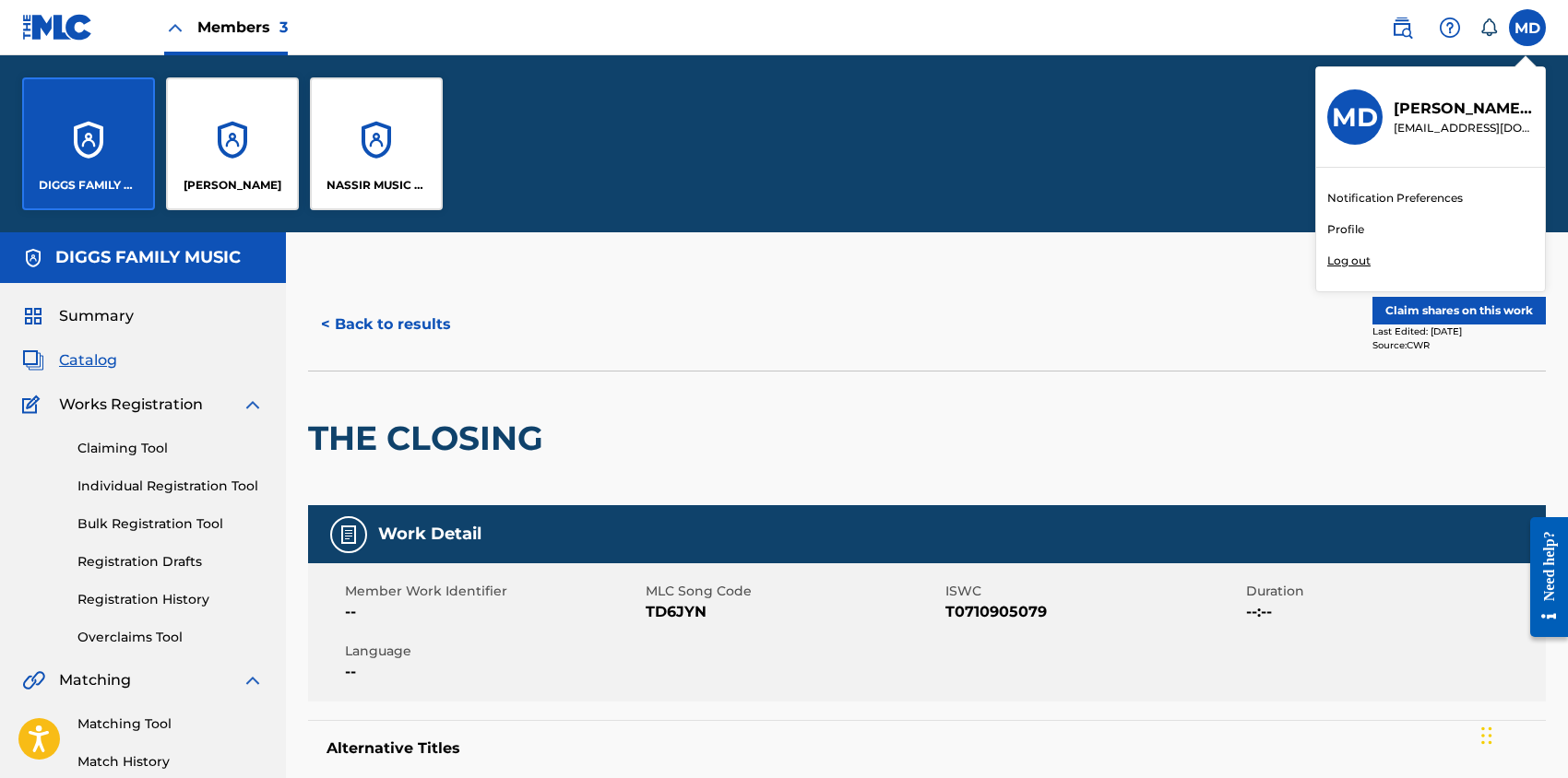
click at [1369, 231] on div "Notification Preferences Profile Log out" at bounding box center [1431, 229] width 229 height 123
click at [1528, 28] on input "MD [PERSON_NAME] [EMAIL_ADDRESS][DOMAIN_NAME] Notification Preferences Profile …" at bounding box center [1528, 28] width 0 height 0
click at [1344, 231] on link "Profile" at bounding box center [1346, 229] width 37 height 16
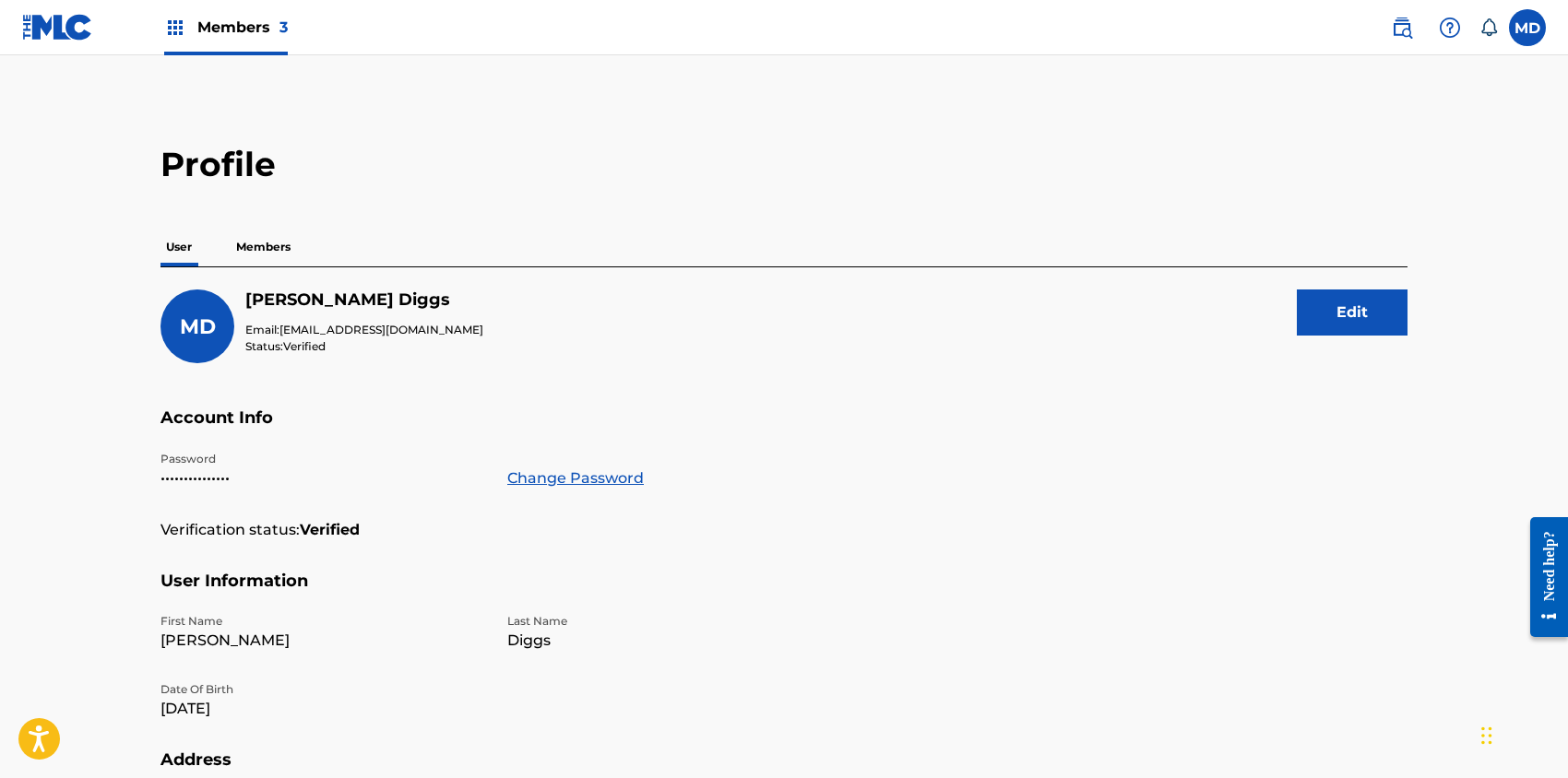
click at [272, 245] on p "Members" at bounding box center [263, 247] width 65 height 39
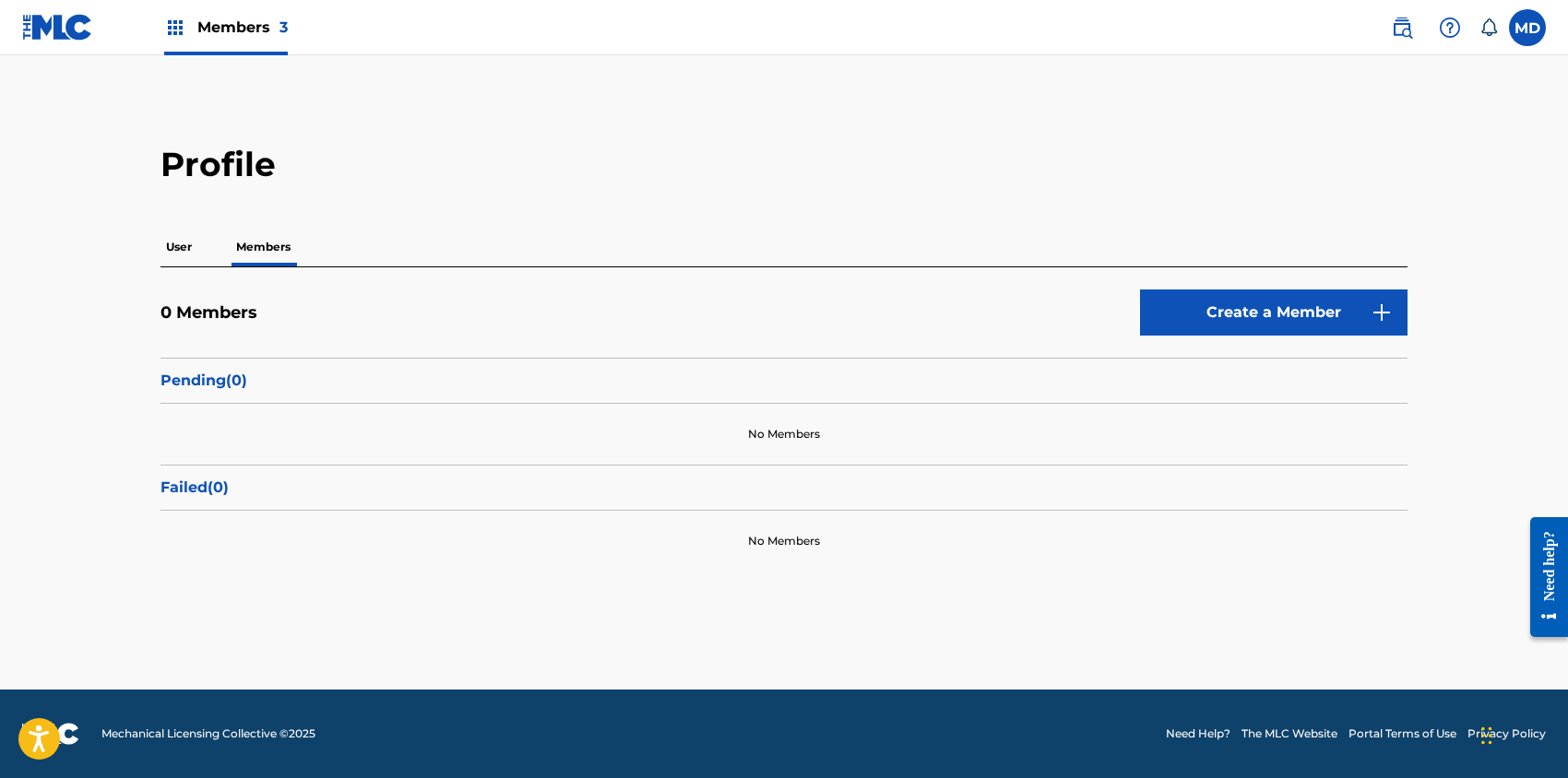
click at [1247, 310] on link "Create a Member" at bounding box center [1274, 313] width 268 height 46
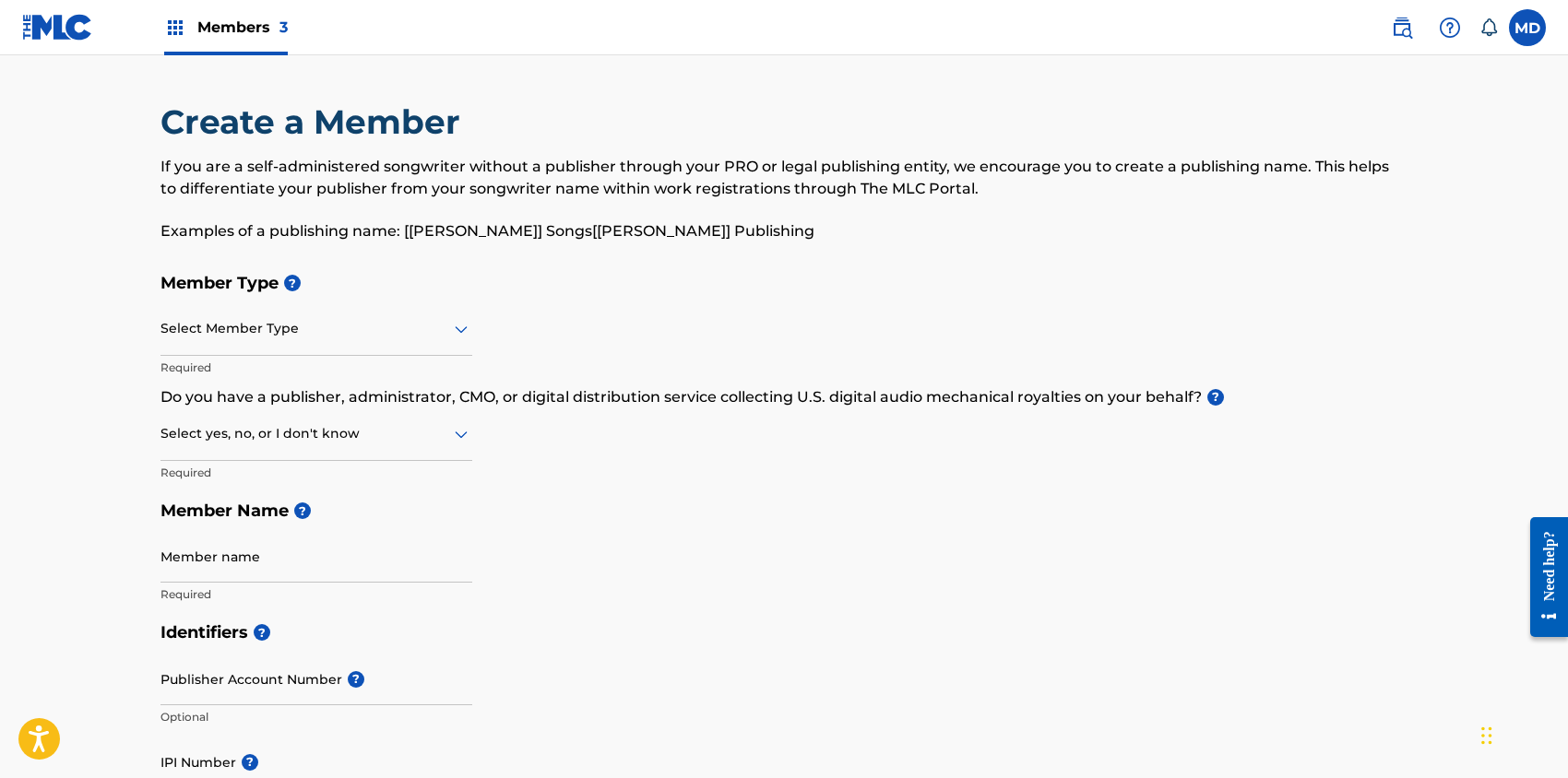
click at [271, 335] on div at bounding box center [317, 328] width 312 height 23
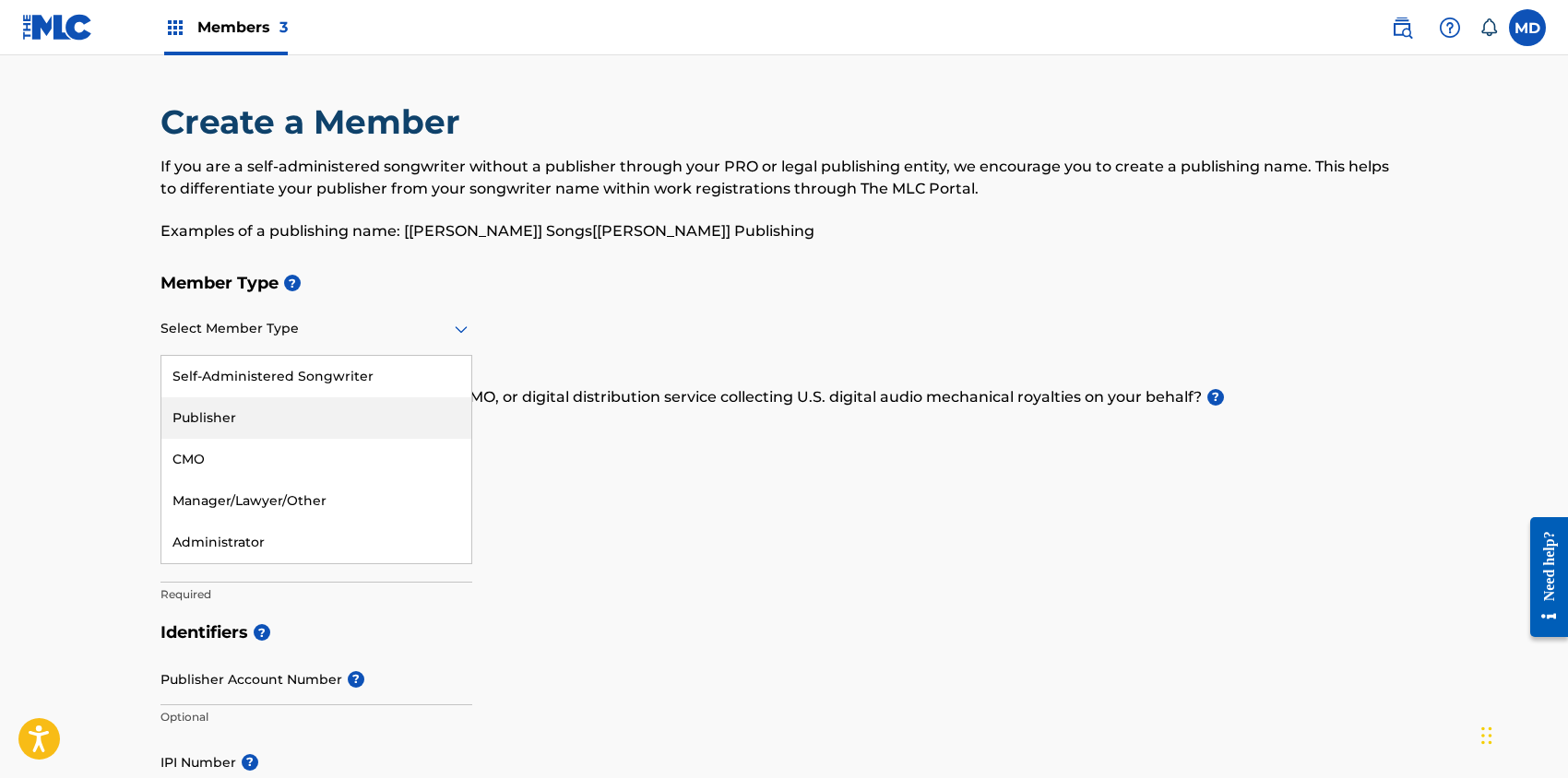
click at [204, 420] on div "Publisher" at bounding box center [317, 418] width 310 height 41
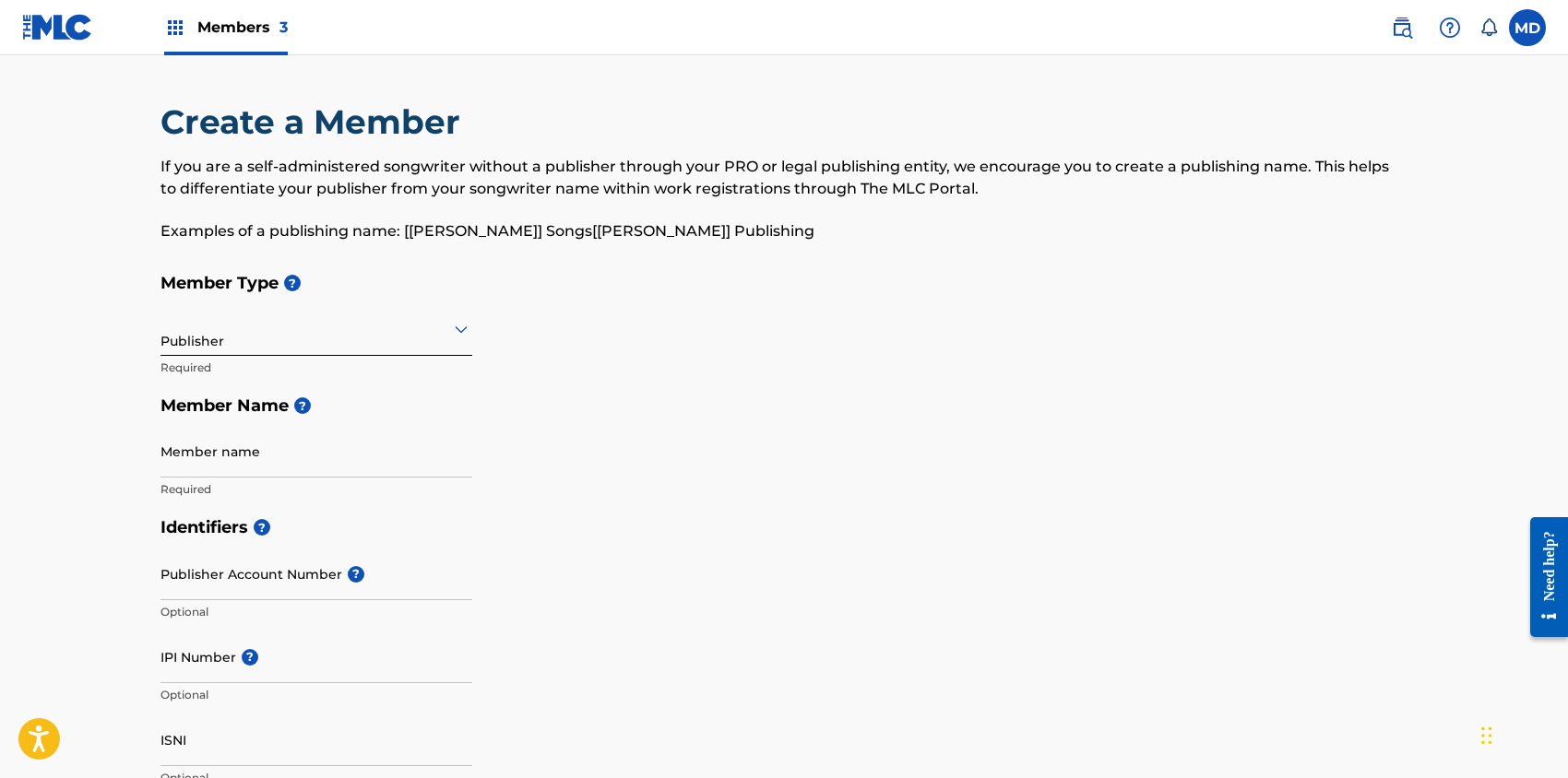
click at [250, 456] on input "Member name" at bounding box center [317, 451] width 312 height 53
paste input "WU TANG PUBLISHING INC"
type input "WU TANG PUBLISHING INC"
click at [608, 459] on div "Member Type ? Publisher Required Member Name ? Member name [PERSON_NAME] [PERSO…" at bounding box center [784, 386] width 1247 height 245
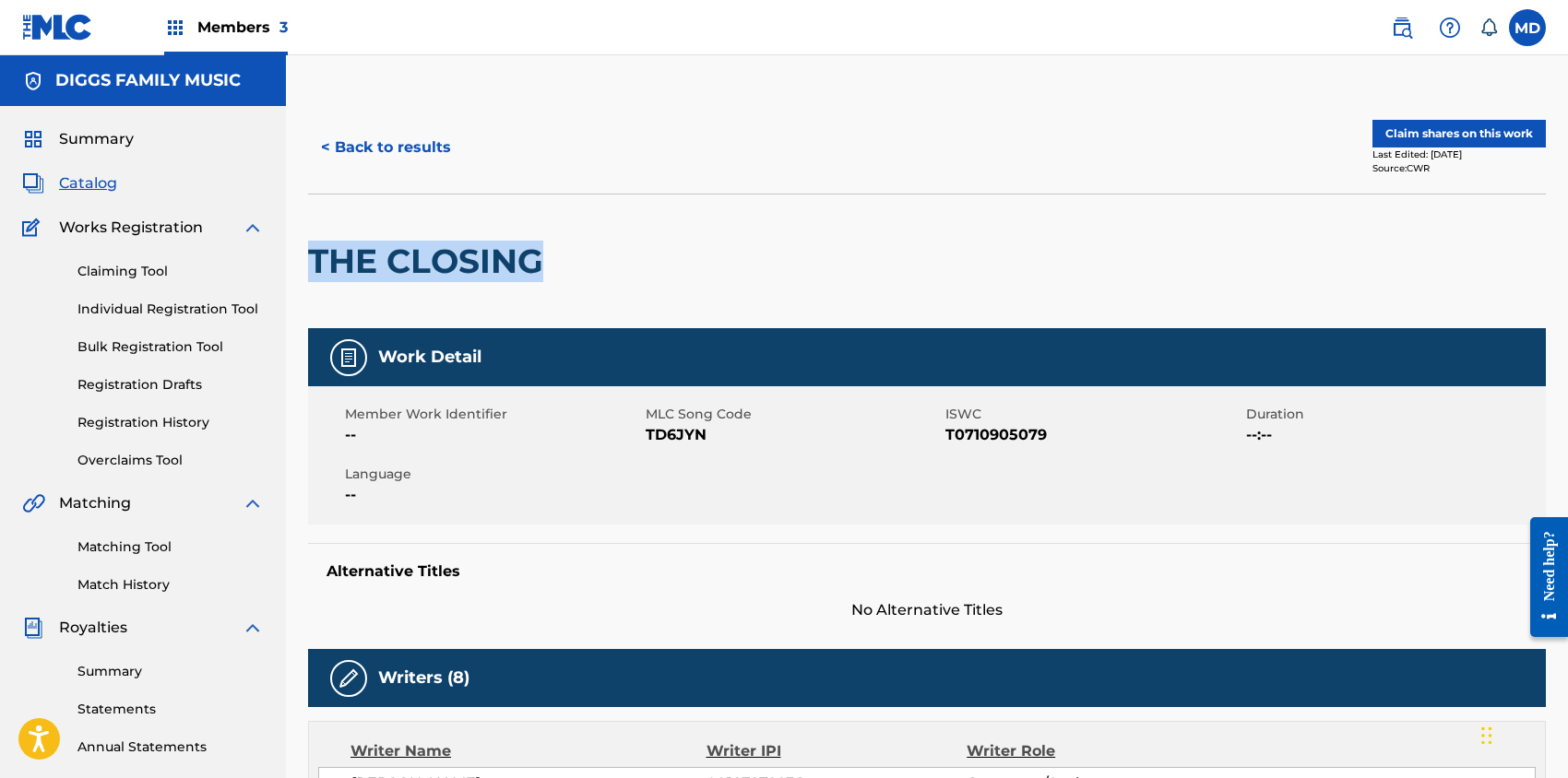
drag, startPoint x: 543, startPoint y: 261, endPoint x: 310, endPoint y: 261, distance: 233.0
click at [310, 261] on h2 "THE CLOSING" at bounding box center [431, 261] width 245 height 41
copy h2 "THE CLOSING"
click at [684, 294] on div at bounding box center [695, 261] width 285 height 134
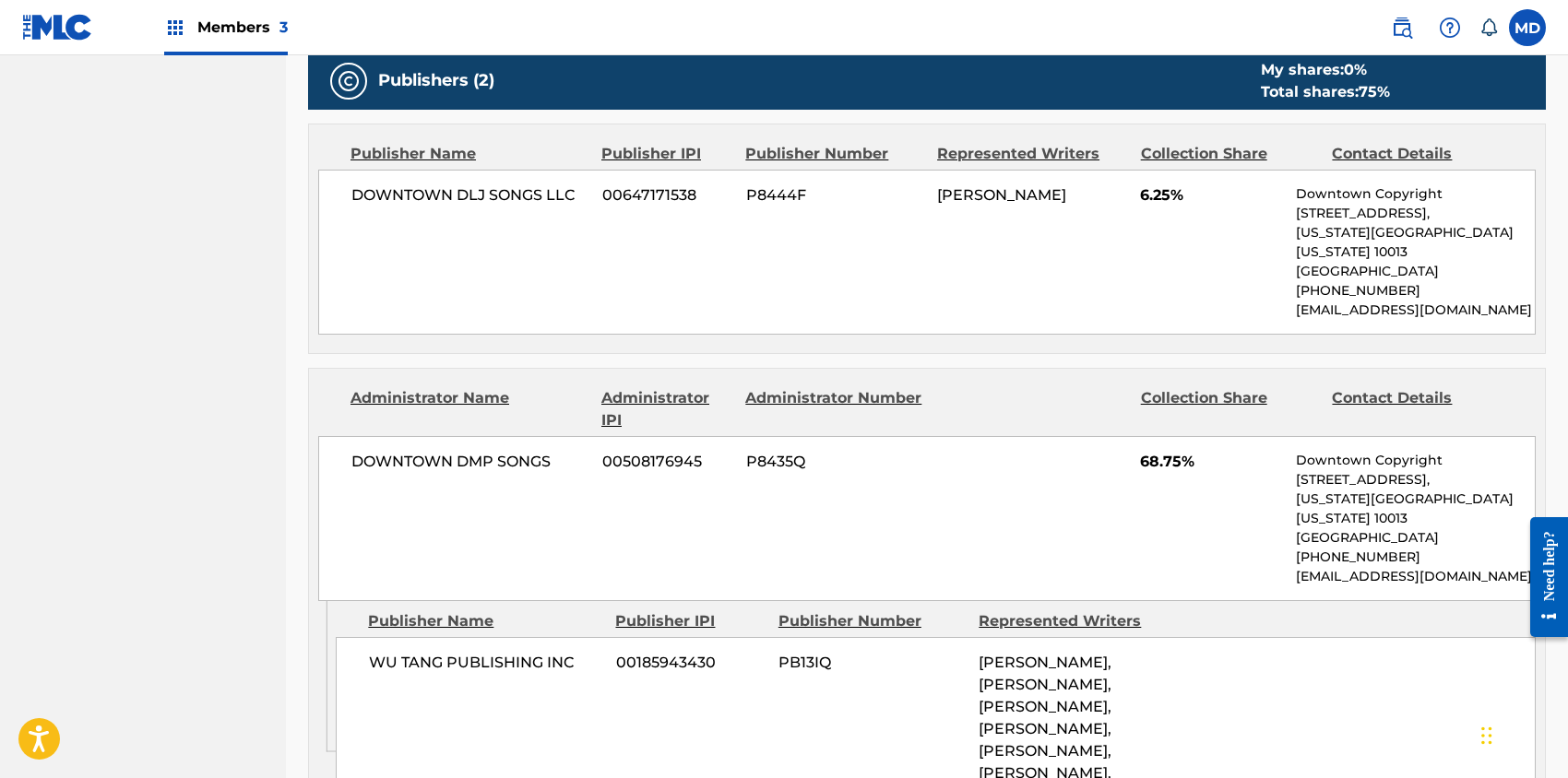
scroll to position [1106, 0]
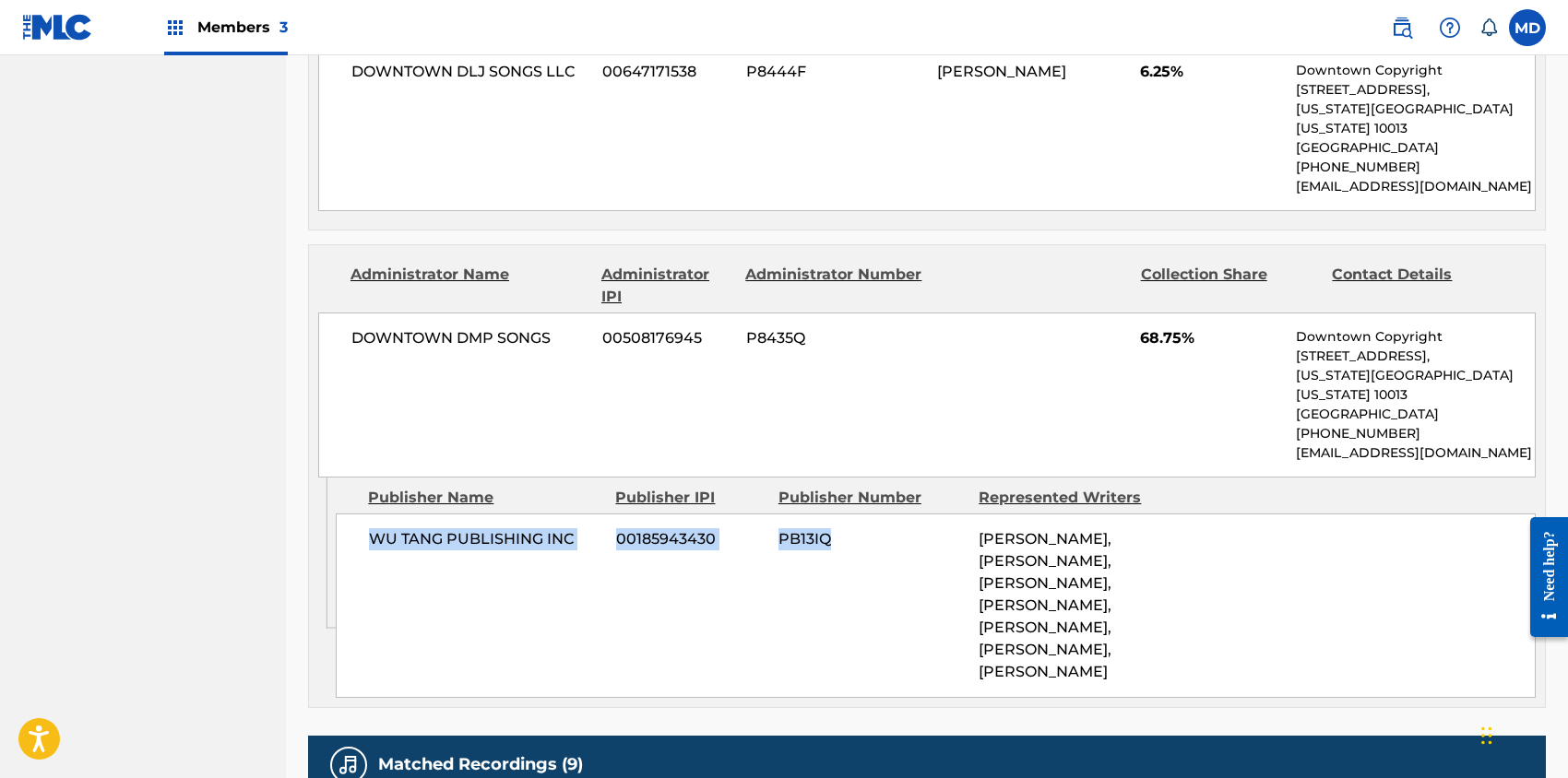
drag, startPoint x: 369, startPoint y: 498, endPoint x: 841, endPoint y: 512, distance: 472.2
click at [841, 513] on div "WU TANG PUBLISHING INC 00185943430 PB13IQ [PERSON_NAME], [PERSON_NAME], [PERSON…" at bounding box center [936, 606] width 1200 height 185
copy div "WU TANG PUBLISHING INC 00185943430 PB13IQ"
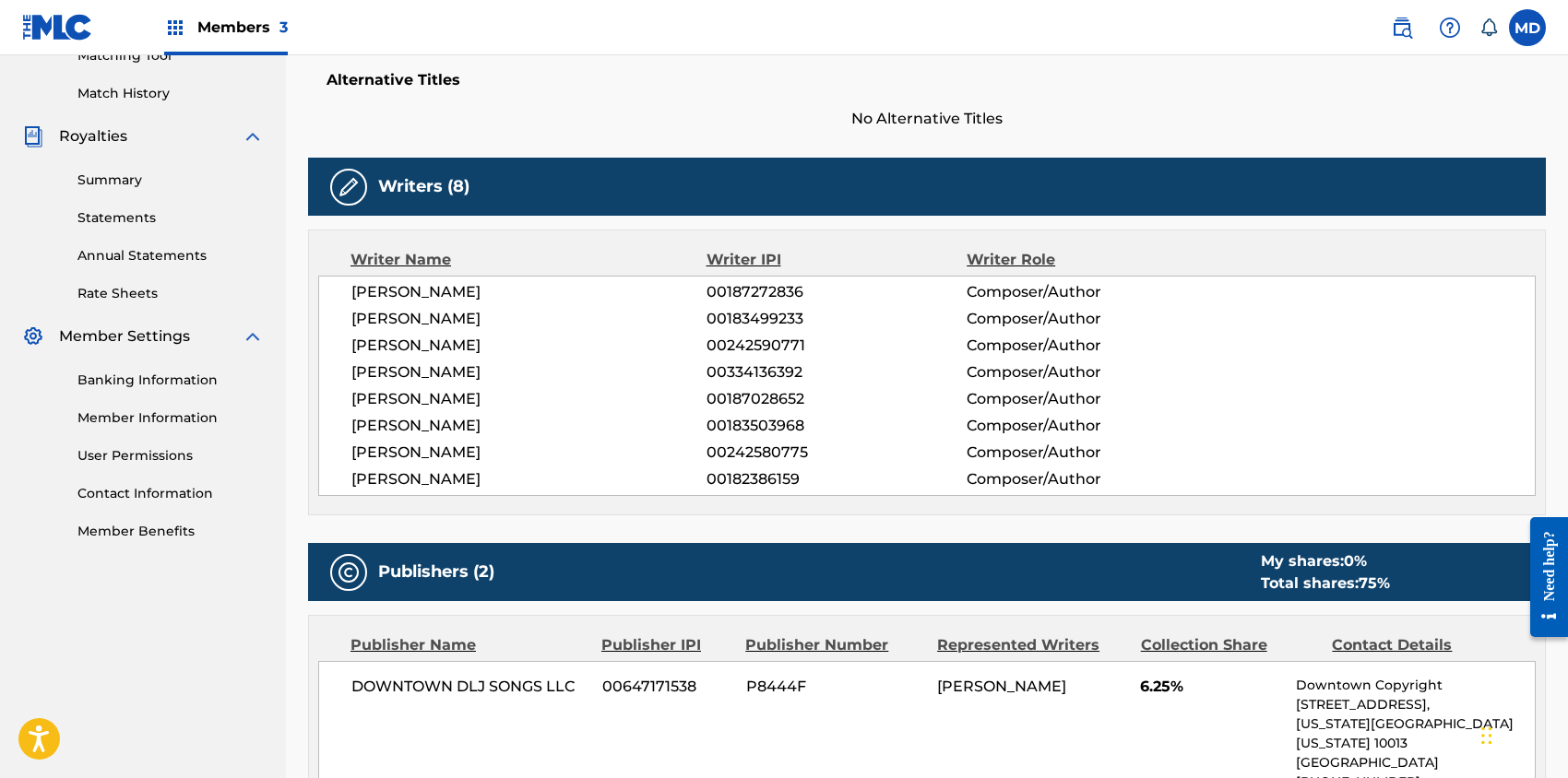
click at [273, 28] on span "Members 3" at bounding box center [243, 27] width 91 height 21
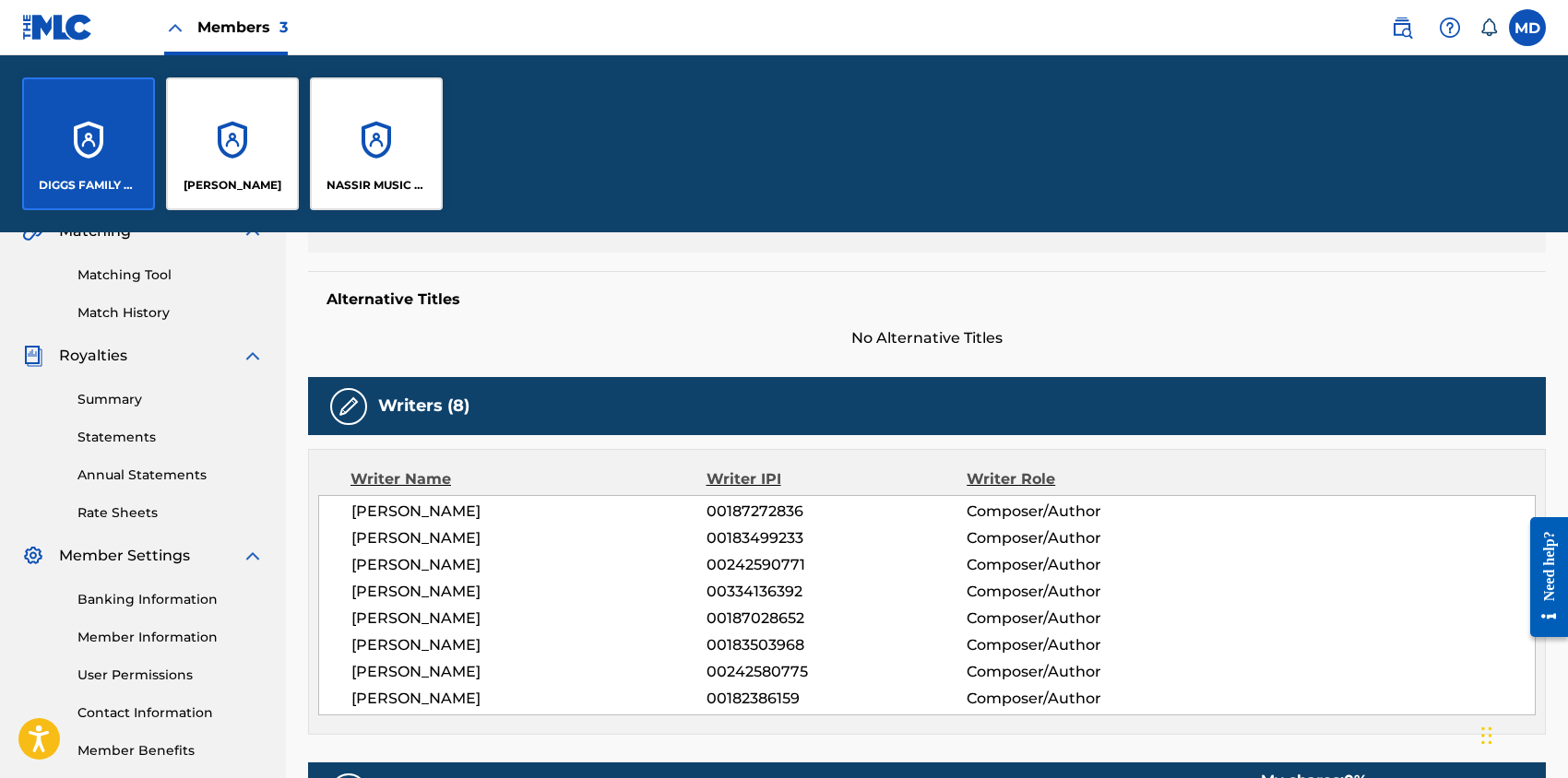
scroll to position [423, 0]
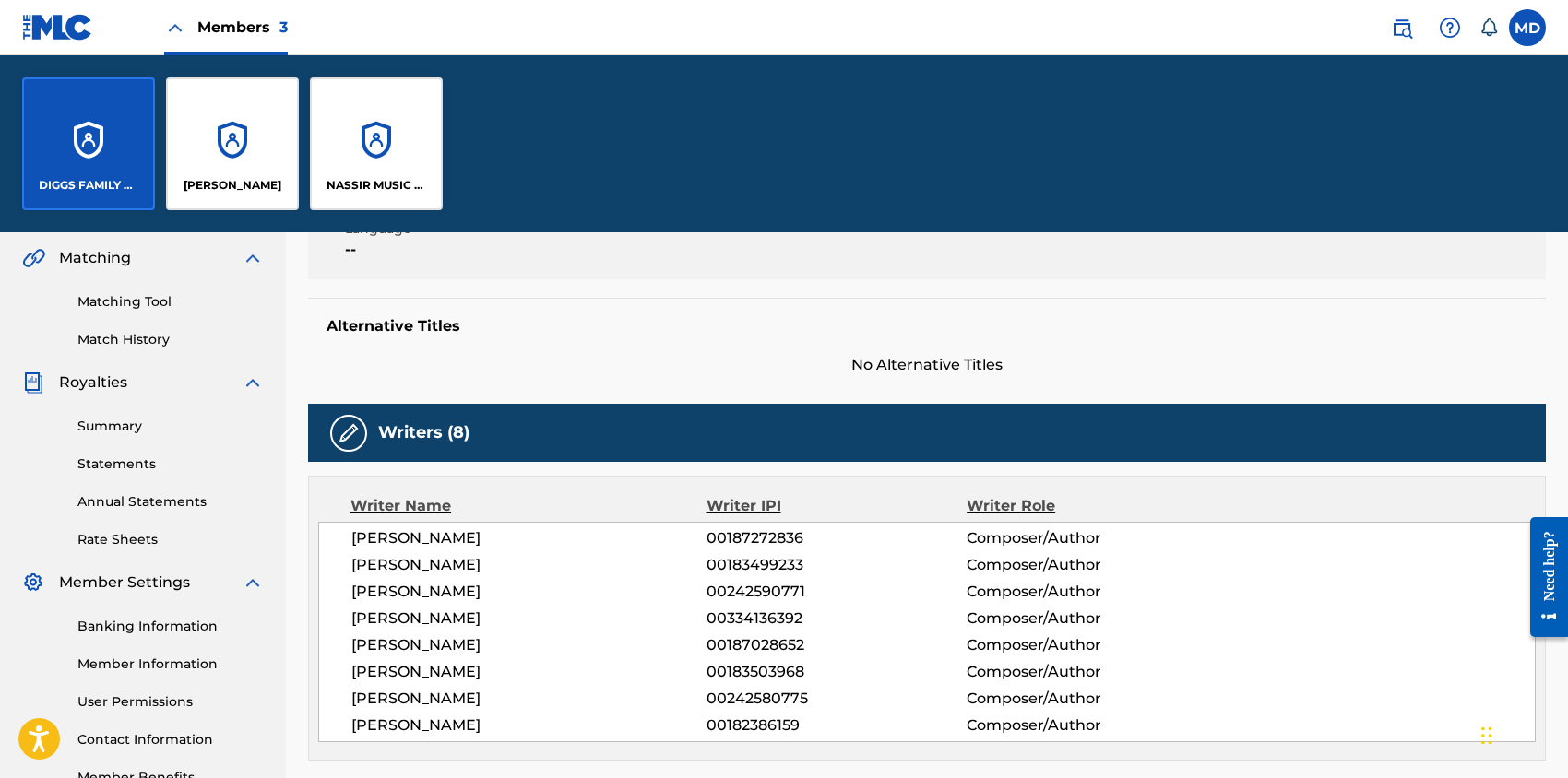
click at [1529, 21] on label at bounding box center [1528, 28] width 37 height 37
click at [1528, 28] on input "MD [PERSON_NAME] [EMAIL_ADDRESS][DOMAIN_NAME] Notification Preferences Profile …" at bounding box center [1528, 28] width 0 height 0
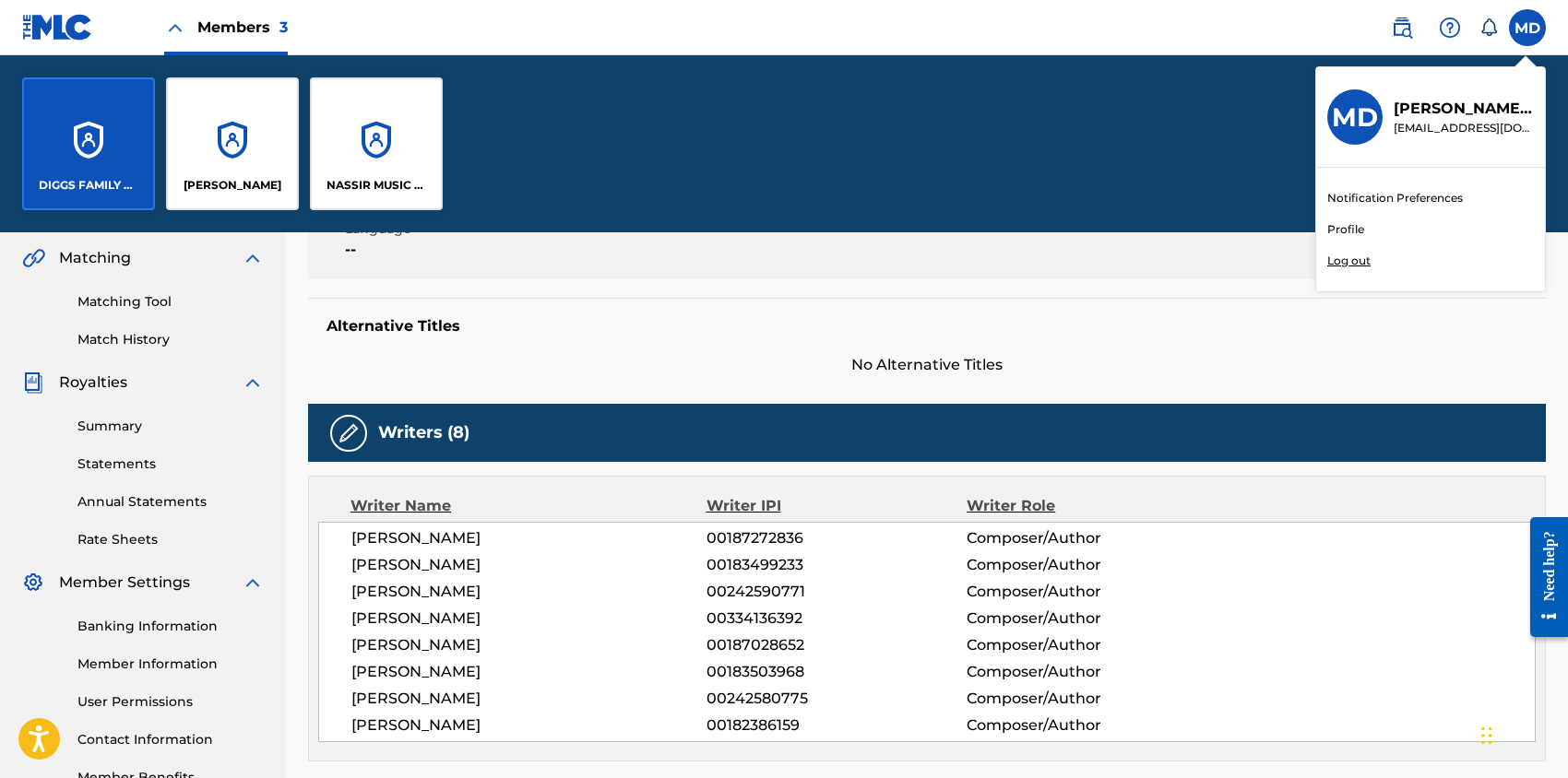
click at [1340, 229] on link "Profile" at bounding box center [1346, 229] width 37 height 16
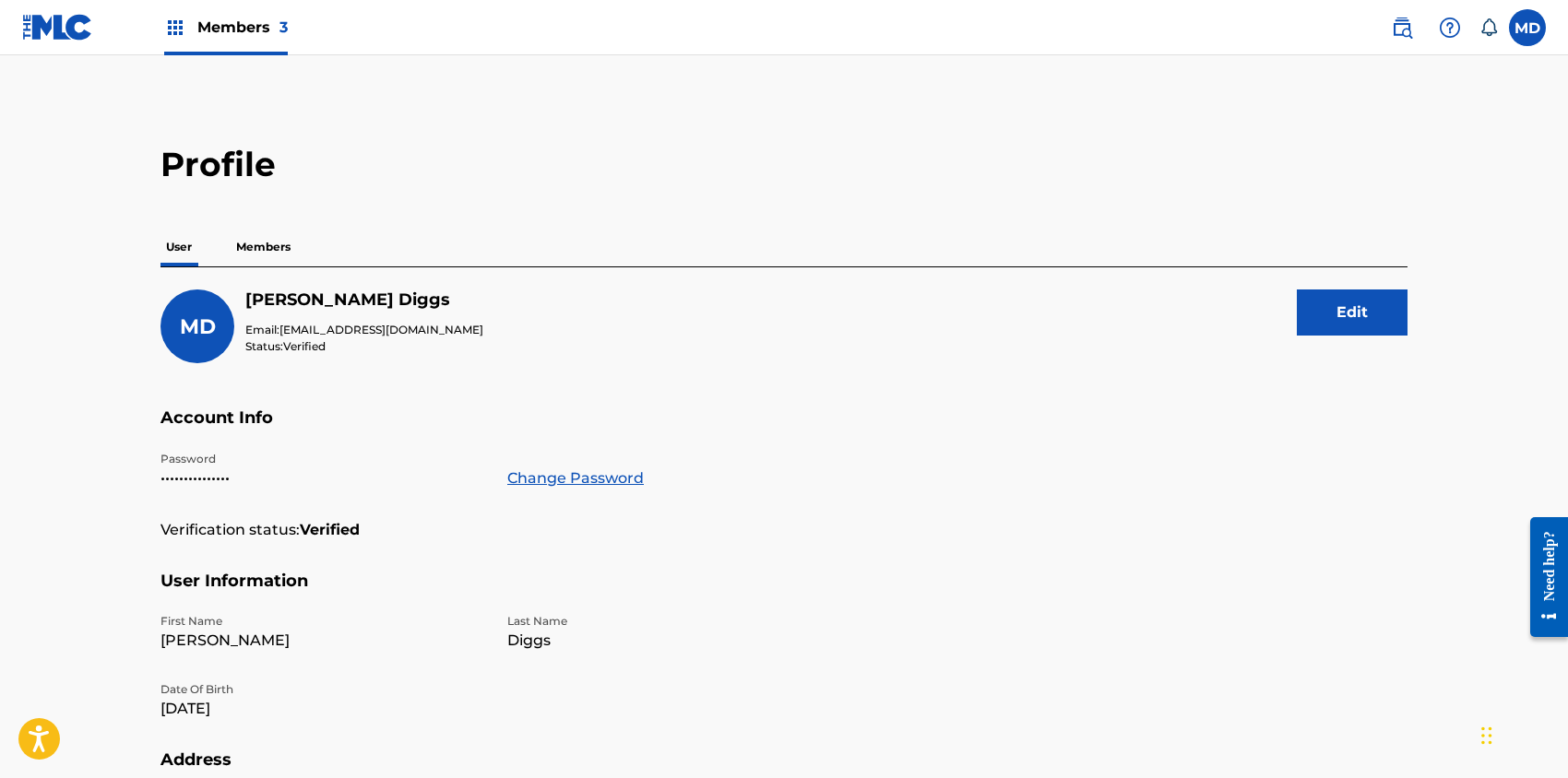
click at [252, 244] on p "Members" at bounding box center [263, 247] width 65 height 39
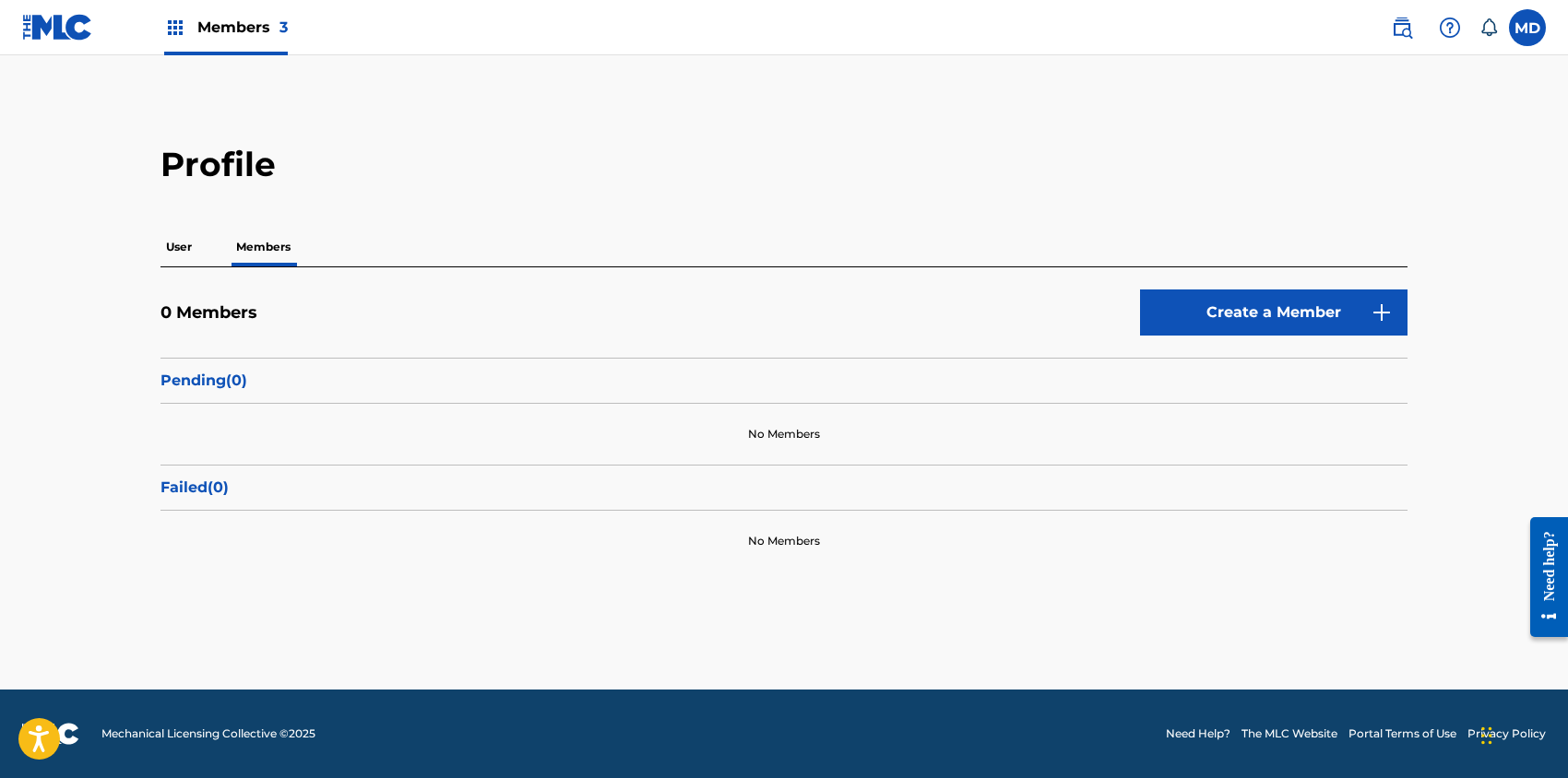
click at [1246, 312] on link "Create a Member" at bounding box center [1274, 313] width 268 height 46
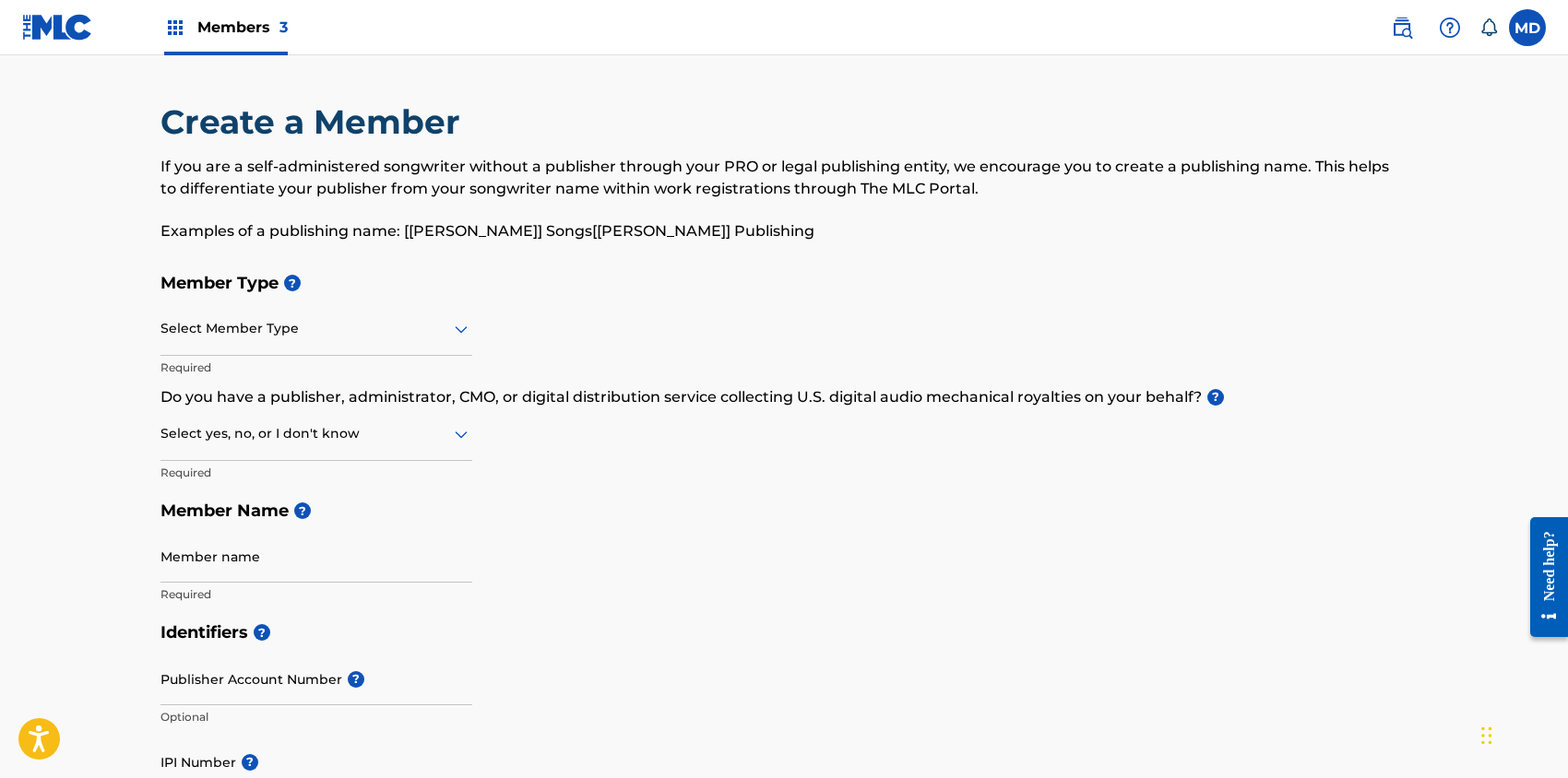
click at [313, 338] on div at bounding box center [317, 328] width 312 height 23
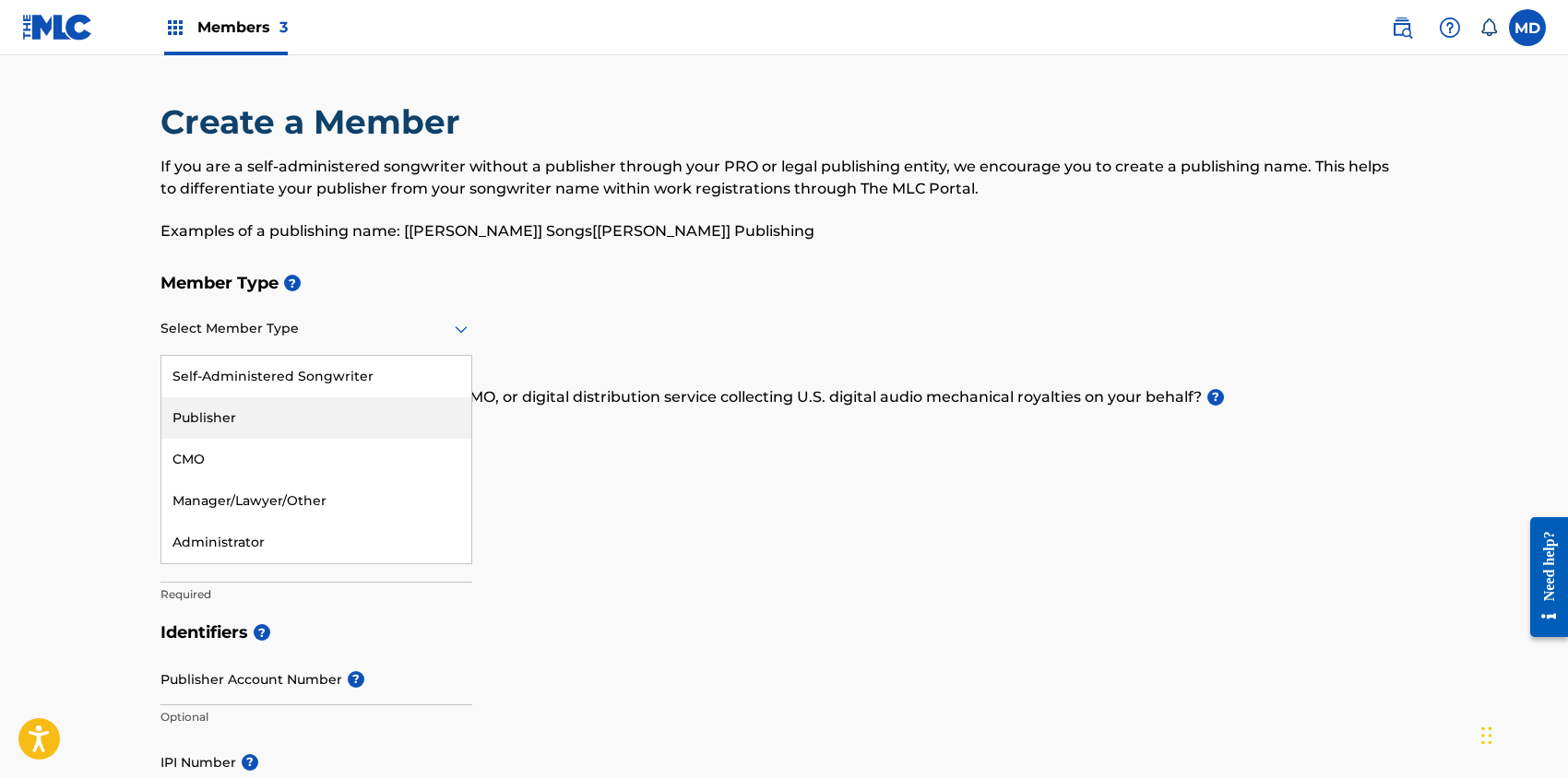
click at [225, 418] on div "Publisher" at bounding box center [317, 418] width 310 height 41
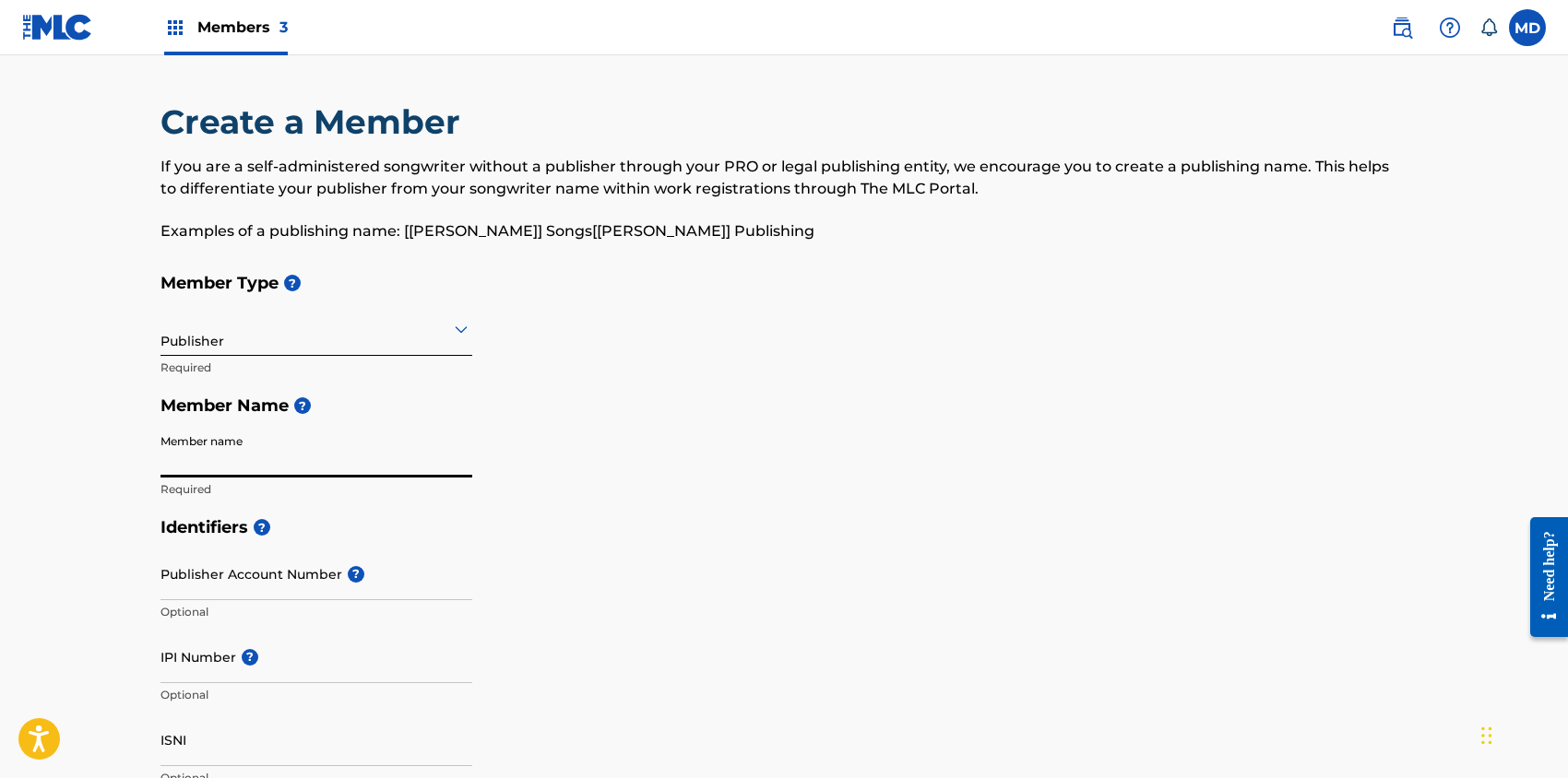
click at [263, 465] on input "Member name" at bounding box center [317, 451] width 312 height 53
paste input "WU TANG PUBLISHING INC 00185943430 PB13IQ"
drag, startPoint x: 331, startPoint y: 465, endPoint x: 481, endPoint y: 476, distance: 150.4
click at [481, 476] on div "Member Type ? Publisher Required Member Name ? Member name [PERSON_NAME] [PERSO…" at bounding box center [784, 386] width 1247 height 245
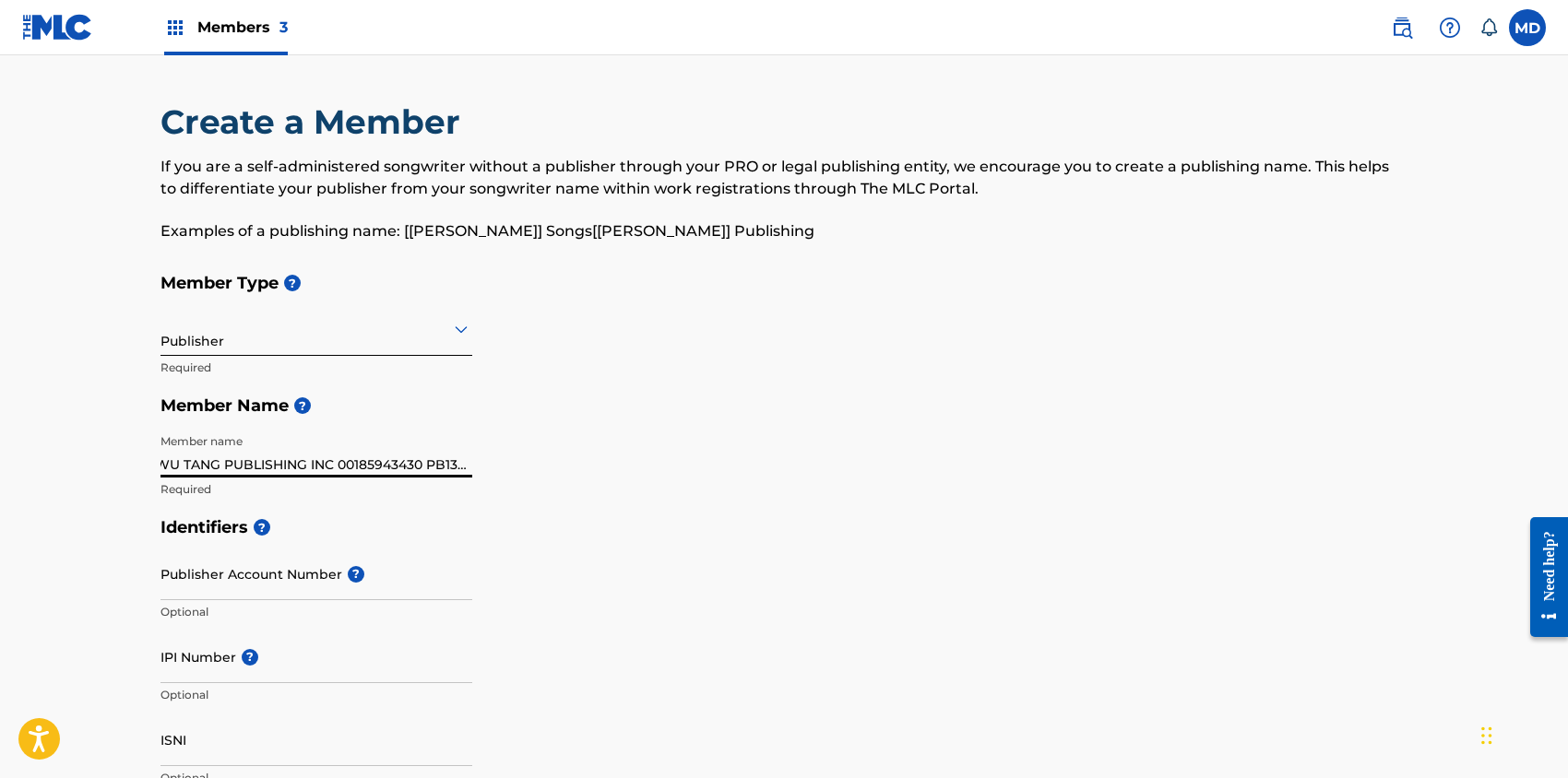
click at [422, 469] on input "WU TANG PUBLISHING INC 00185943430 PB13IQ" at bounding box center [317, 451] width 312 height 53
drag, startPoint x: 425, startPoint y: 466, endPoint x: 337, endPoint y: 457, distance: 88.5
click at [337, 457] on input "WU TANG PUBLISHING INC 00185943430 PB13IQ" at bounding box center [317, 451] width 312 height 53
type input "WU TANG PUBLISHING INC 00185943430 PB13IQ"
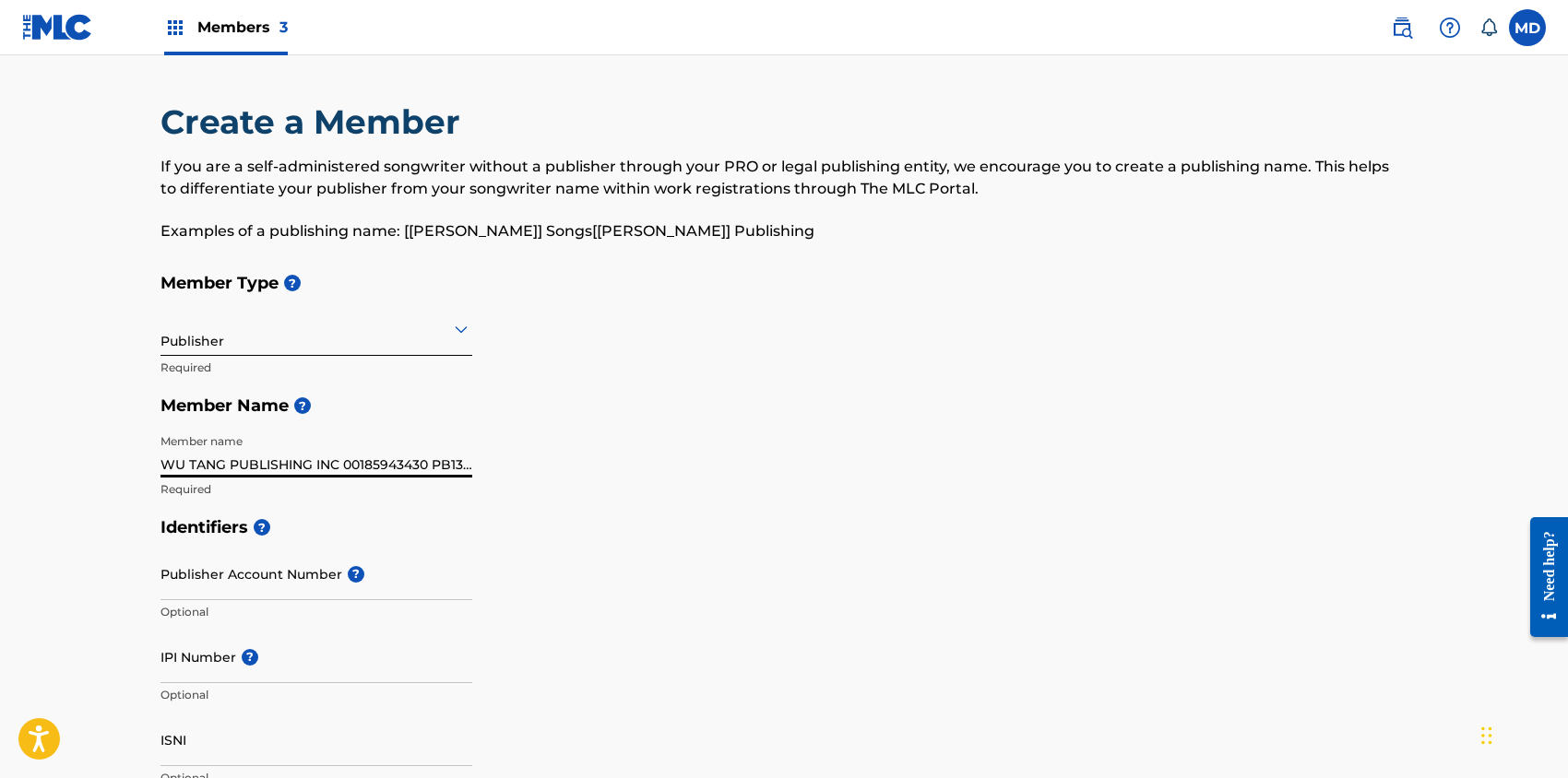
click at [270, 583] on input "Publisher Account Number ?" at bounding box center [317, 574] width 312 height 53
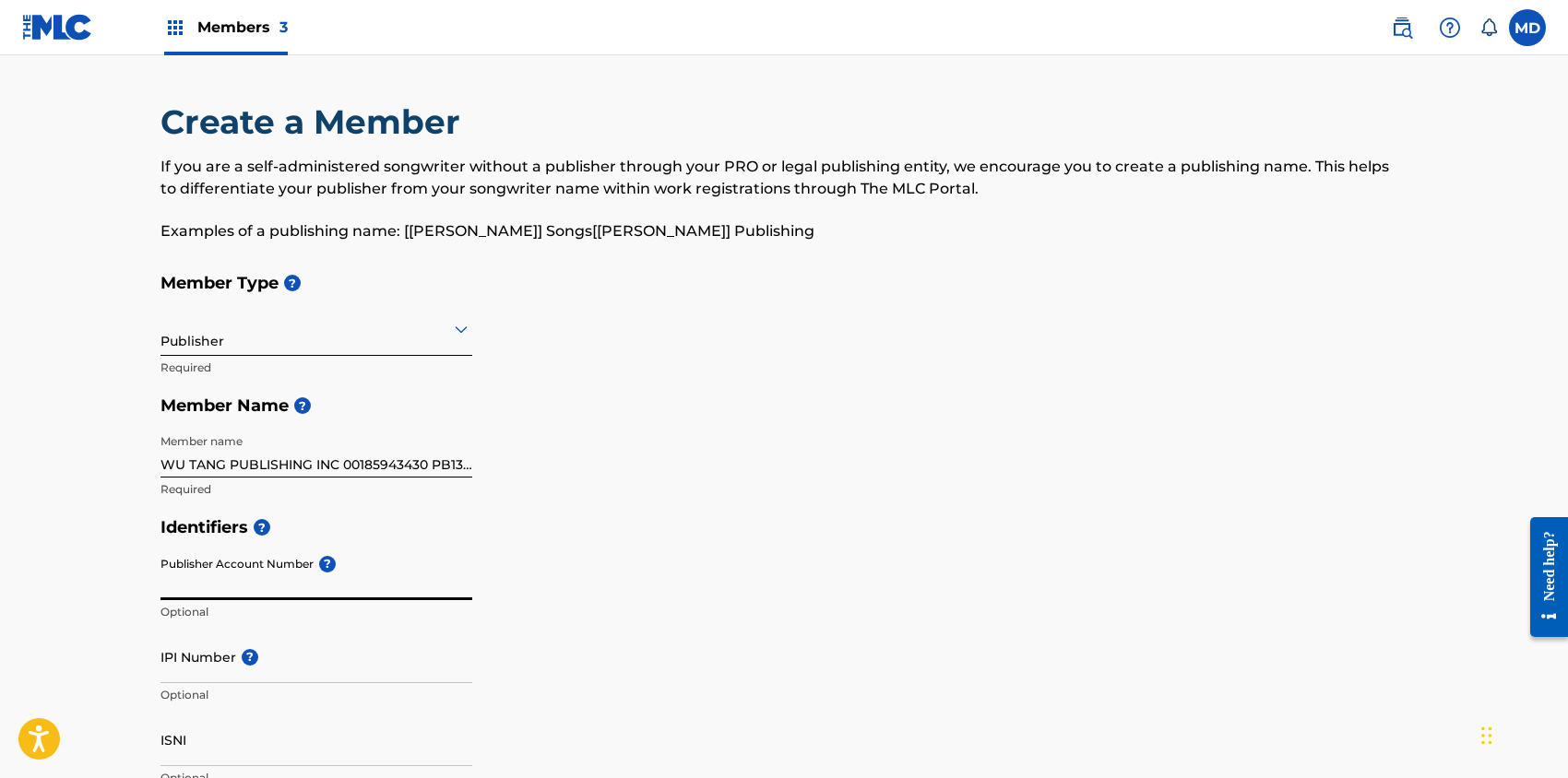
paste input "00185943430"
type input "00185943430"
drag, startPoint x: 262, startPoint y: 581, endPoint x: 150, endPoint y: 579, distance: 112.0
click at [150, 579] on div "Create a Member If you are a self-administered songwriter without a publisher t…" at bounding box center [784, 784] width 1292 height 1366
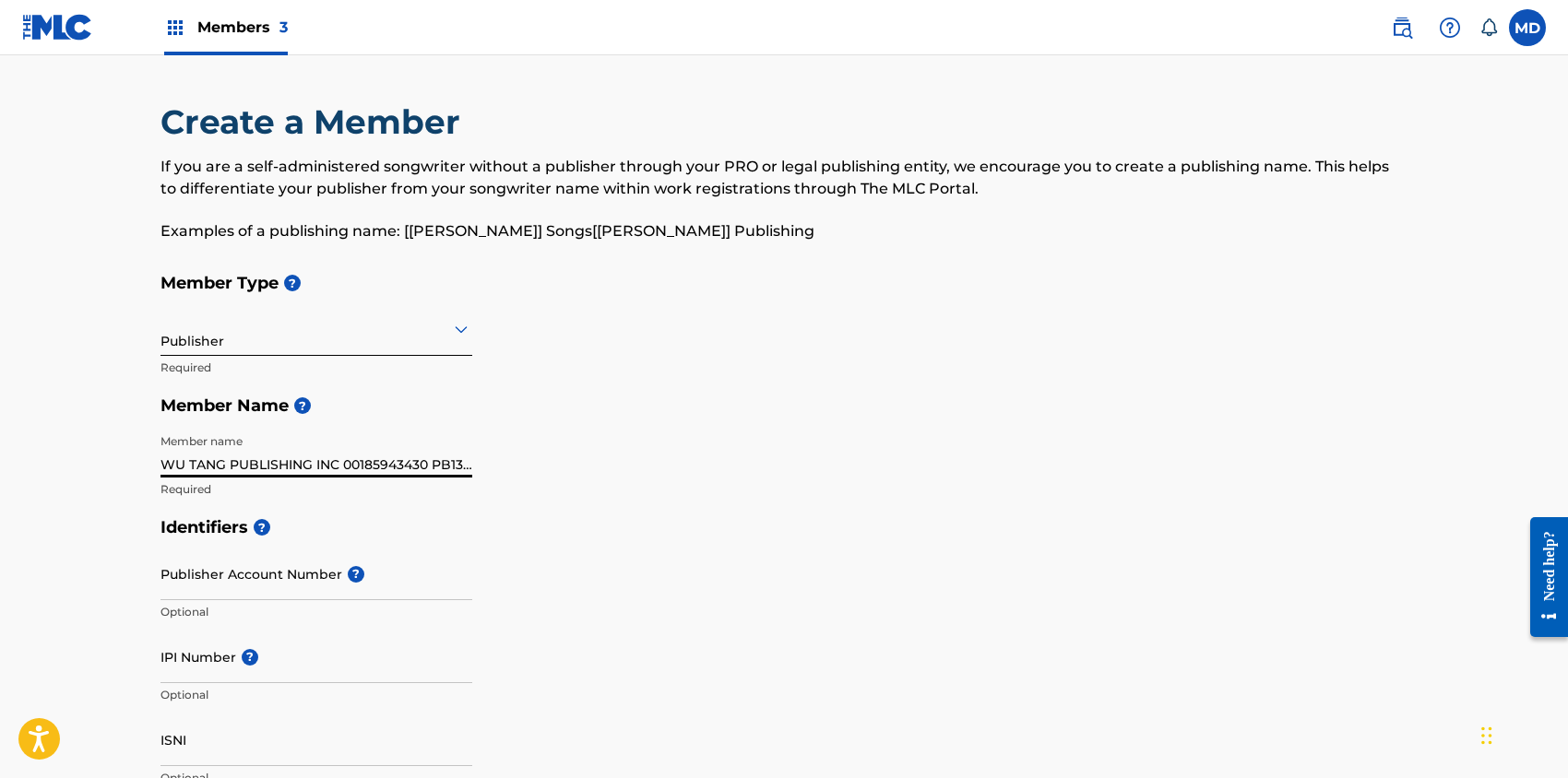
drag, startPoint x: 341, startPoint y: 464, endPoint x: 426, endPoint y: 468, distance: 85.1
click at [426, 468] on input "WU TANG PUBLISHING INC 00185943430 PB13IQ" at bounding box center [317, 451] width 312 height 53
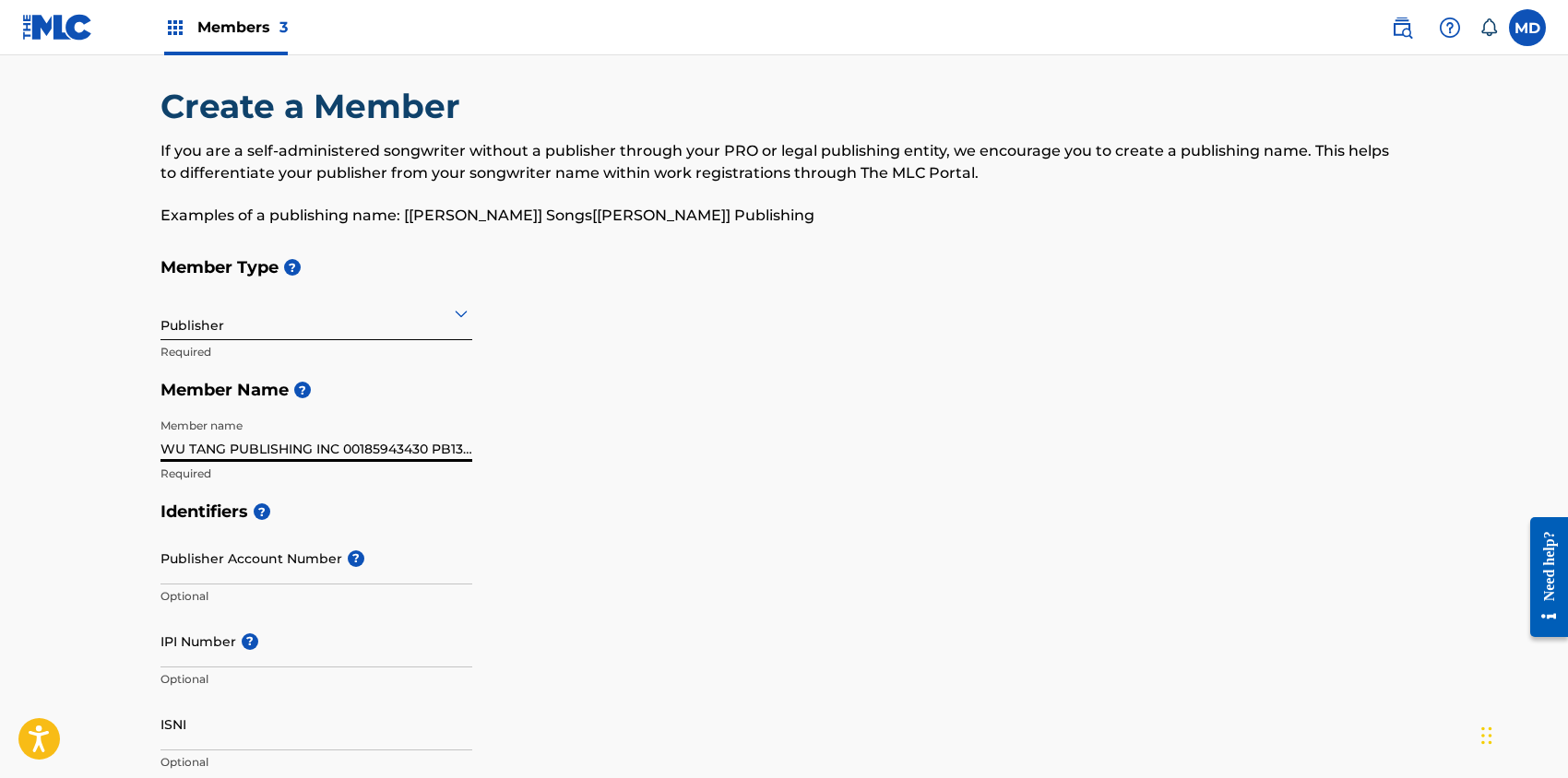
scroll to position [122, 0]
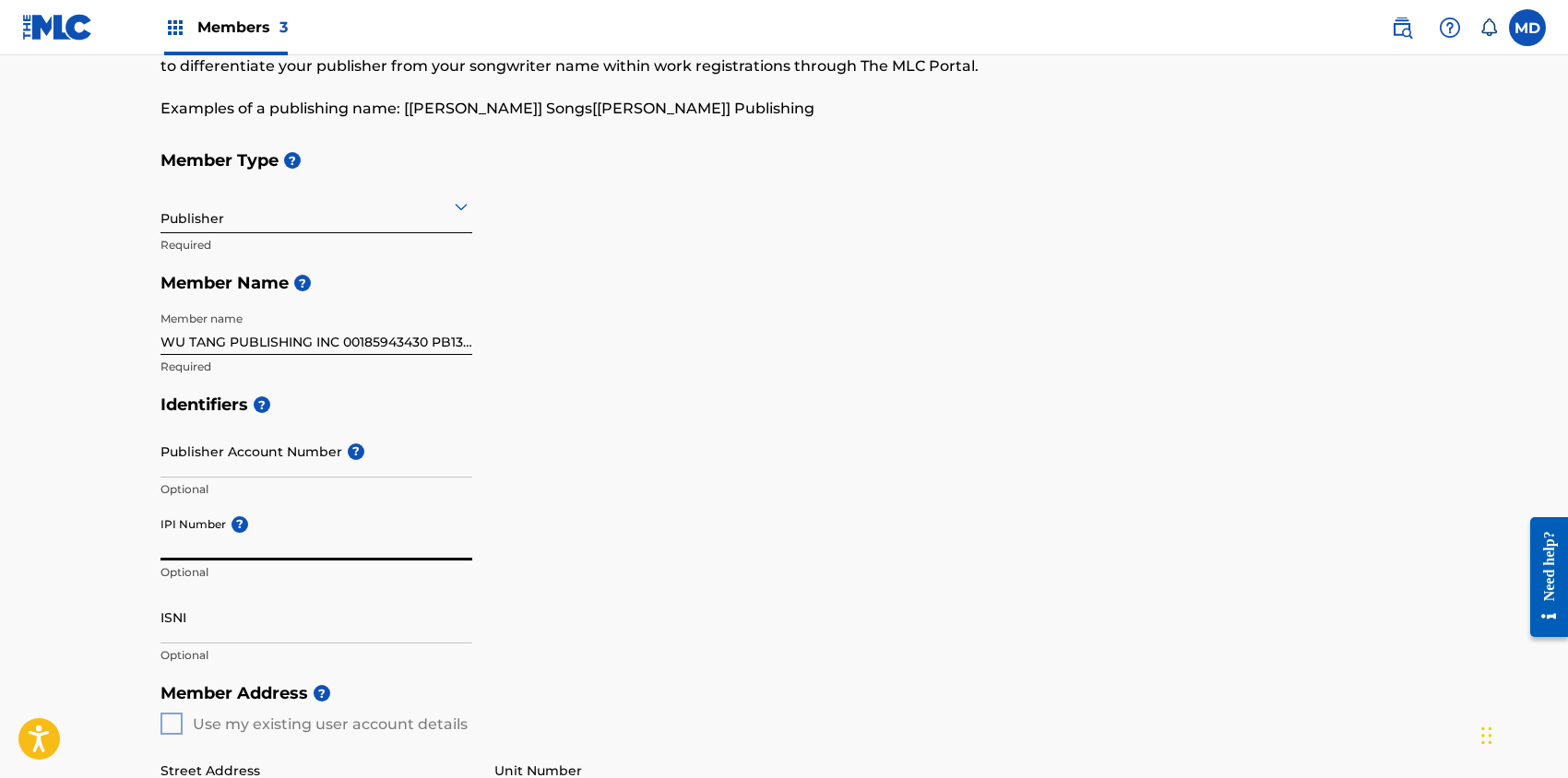
click at [206, 532] on input "IPI Number ?" at bounding box center [317, 534] width 312 height 53
paste input "00185943430"
click at [626, 534] on div "Identifiers ? Publisher Account Number ? Optional IPI Number ? 00185943430 IPI …" at bounding box center [784, 530] width 1247 height 289
click at [180, 548] on input "00185943430" at bounding box center [317, 534] width 312 height 53
drag, startPoint x: 279, startPoint y: 549, endPoint x: 148, endPoint y: 551, distance: 131.0
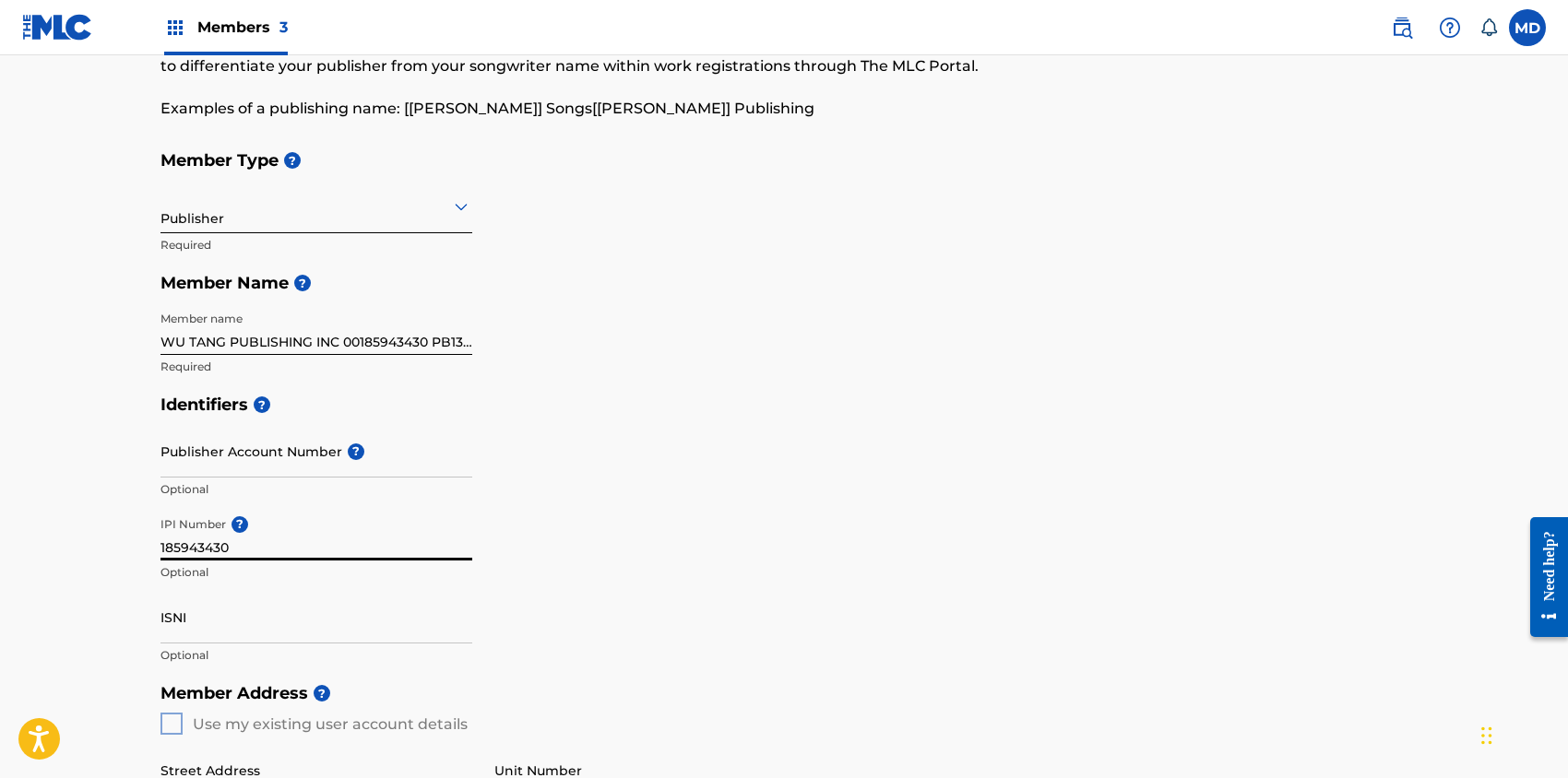
click at [148, 551] on div "Create a Member If you are a self-administered songwriter without a publisher t…" at bounding box center [784, 661] width 1292 height 1366
paste input
type input "185943430"
click at [858, 500] on div "Identifiers ? Publisher Account Number ? Optional IPI Number ? 185943430 Option…" at bounding box center [784, 530] width 1247 height 289
click at [969, 381] on div "Member Type ? Publisher Required Member Name ? Member name [PERSON_NAME] [PERSO…" at bounding box center [784, 264] width 1247 height 245
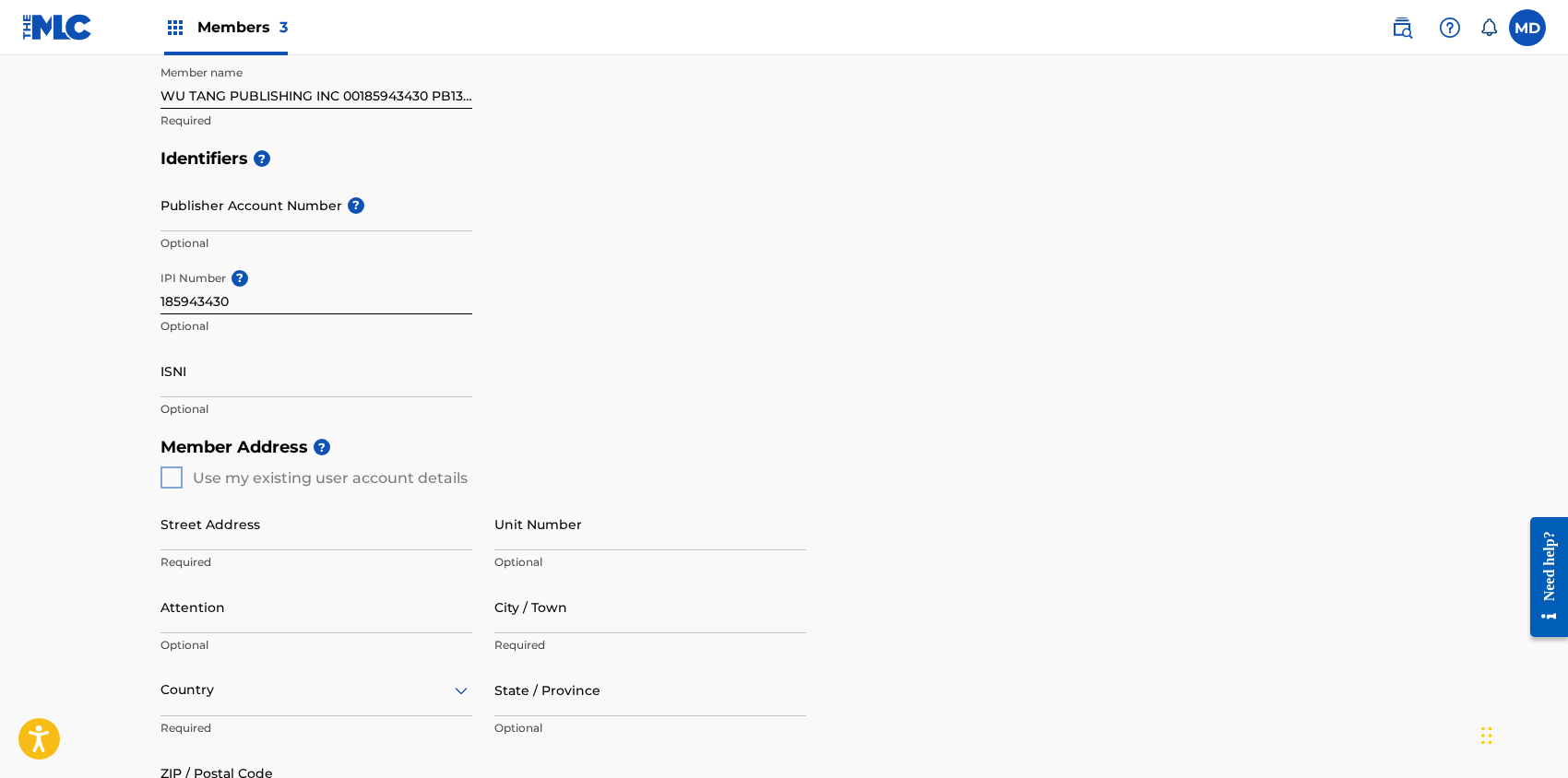
scroll to position [491, 0]
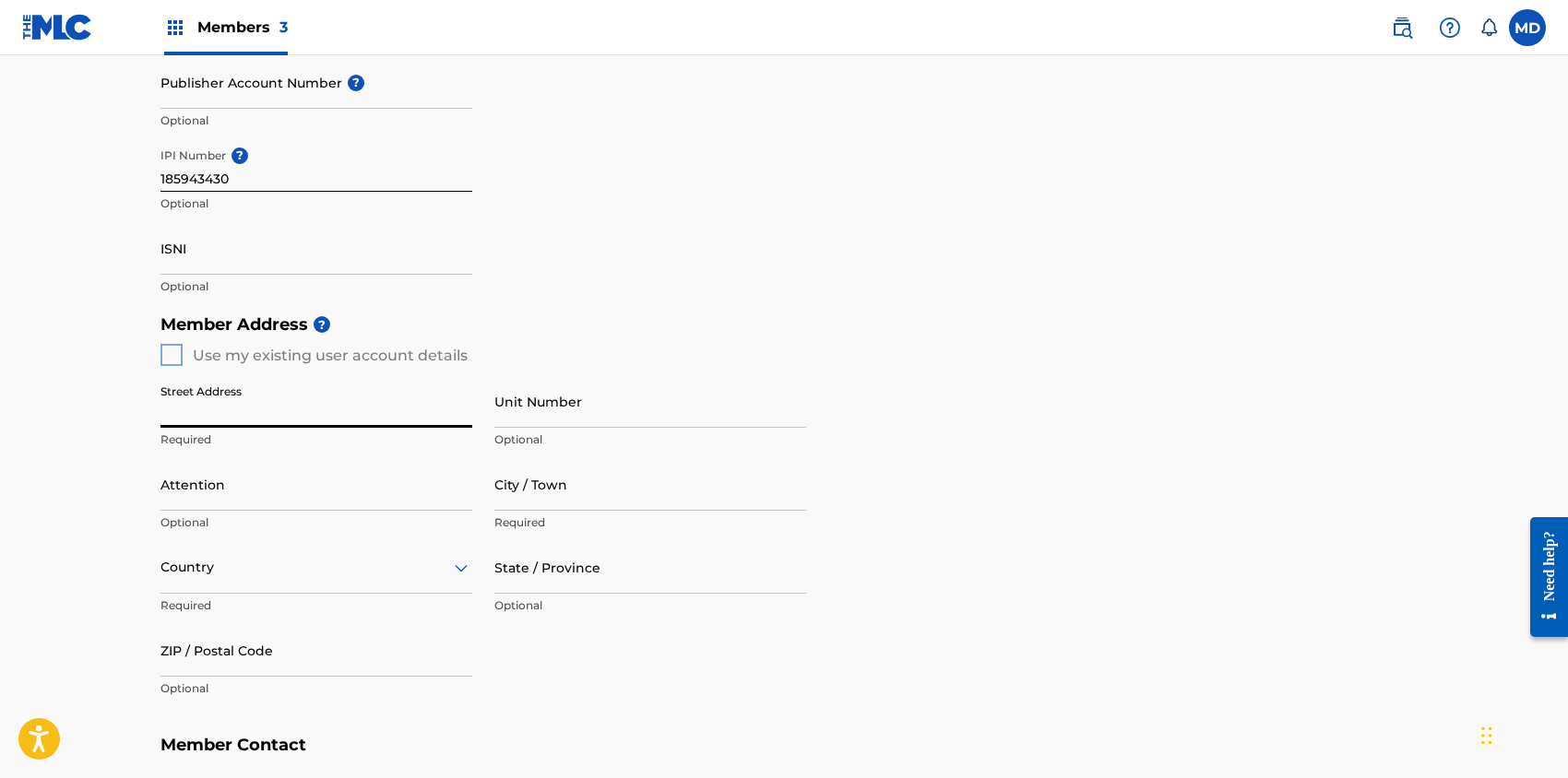
click at [289, 413] on input "Street Address" at bounding box center [317, 402] width 312 height 53
type input "21700"
type input "Oxnard st"
type input "[GEOGRAPHIC_DATA]"
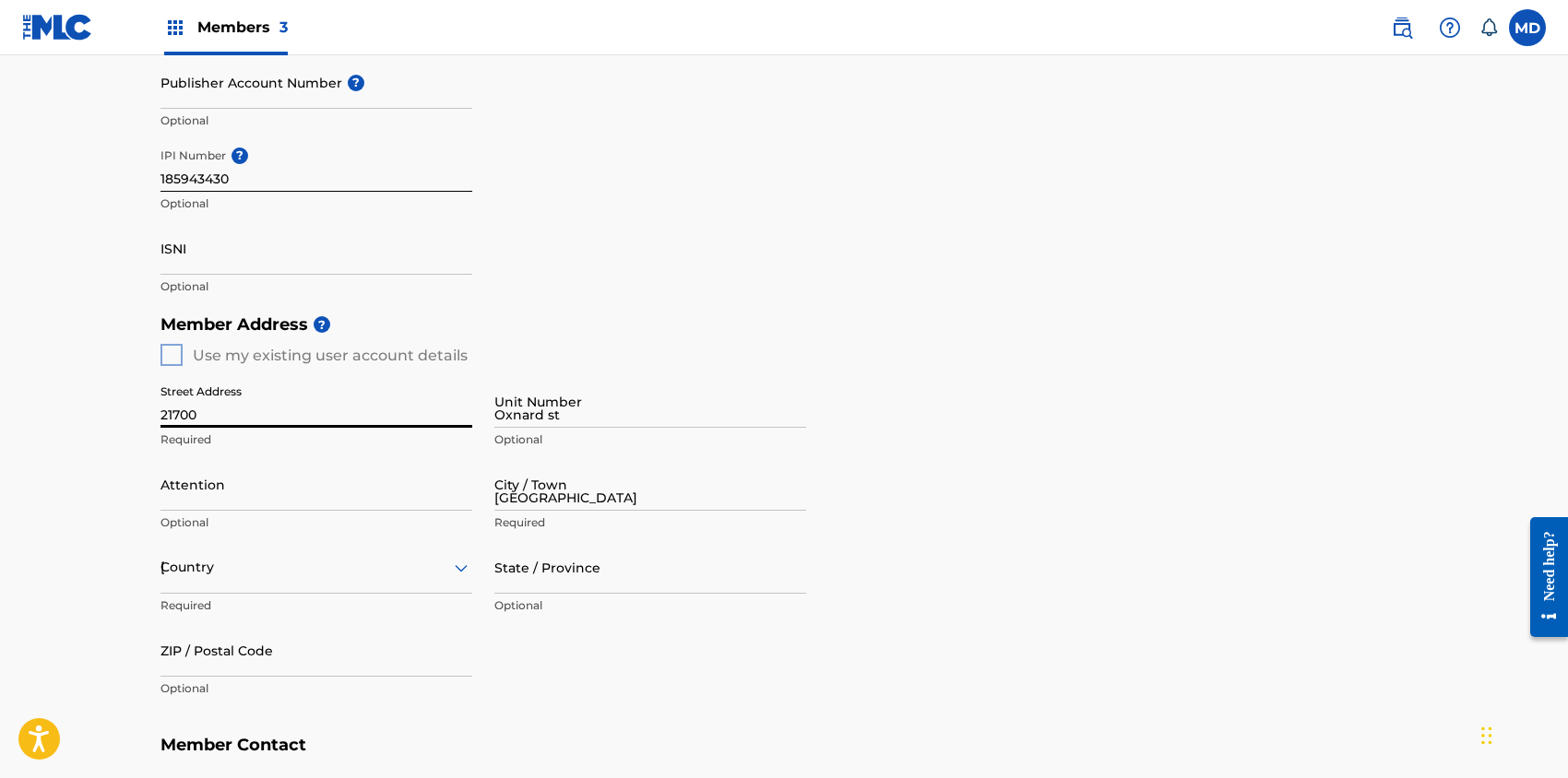
type input "CA"
type input "91367"
type input "1"
type input "646"
type input "2501435"
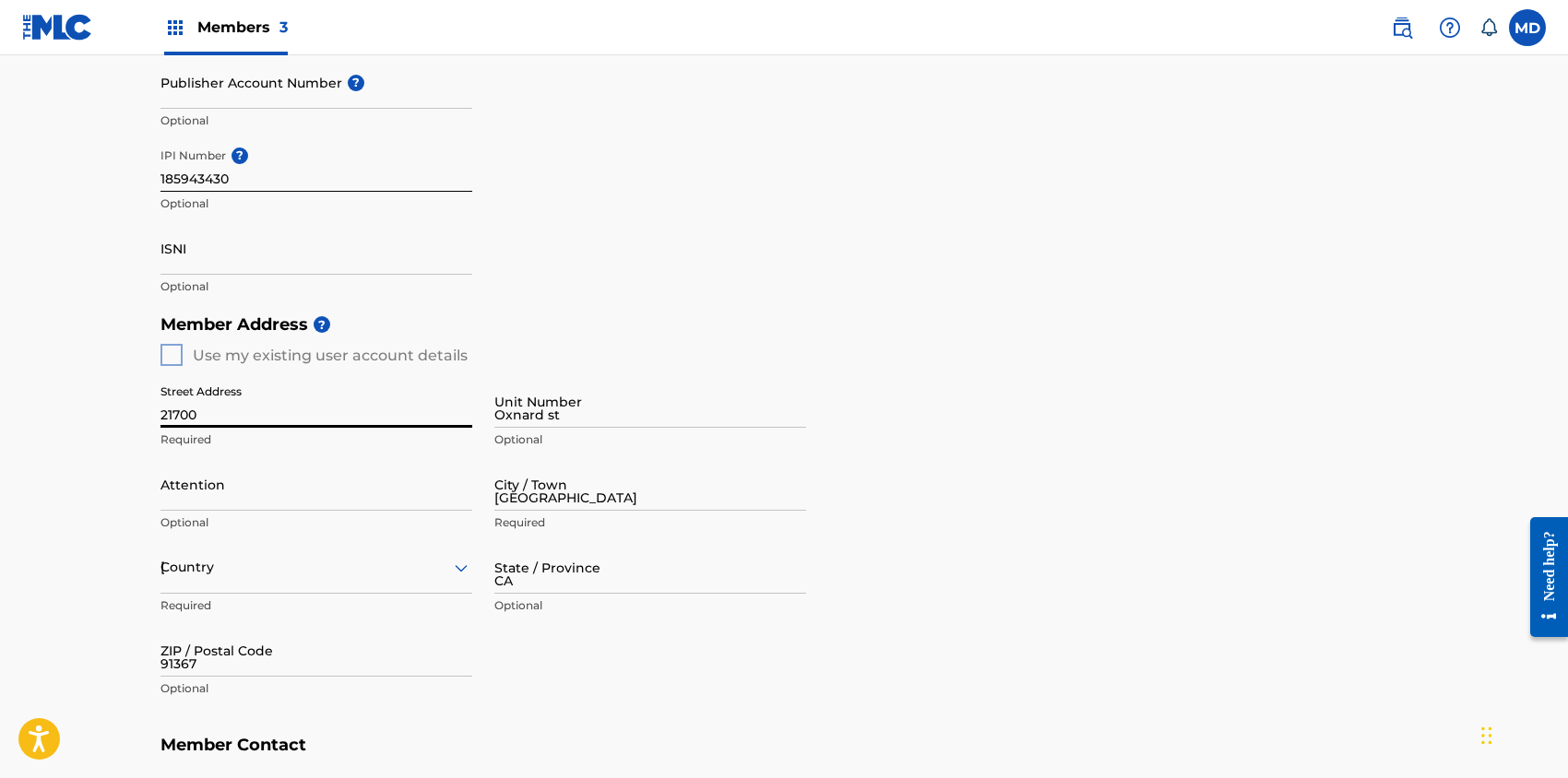
type input "[EMAIL_ADDRESS][DOMAIN_NAME]"
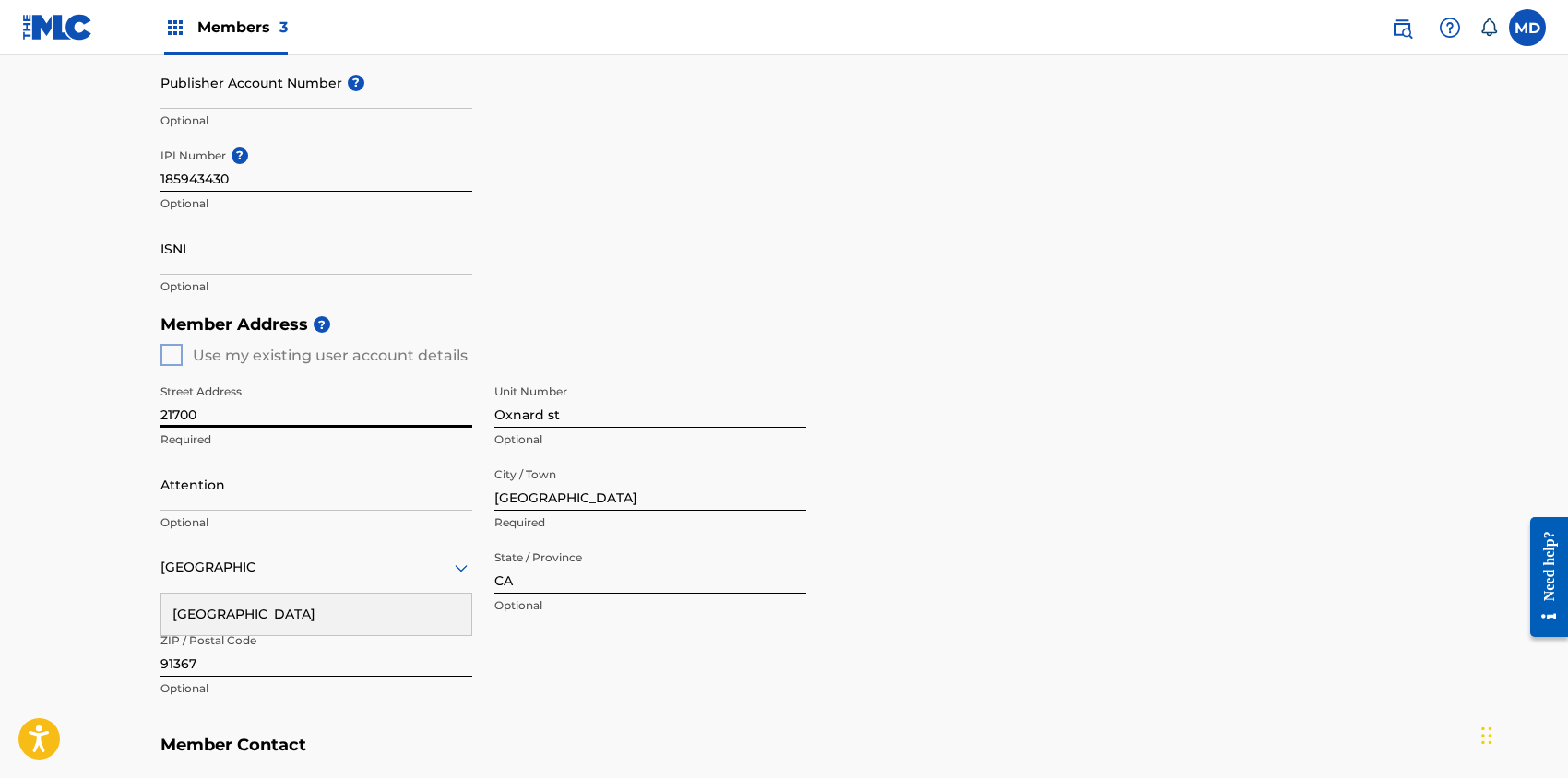
scroll to position [811, 0]
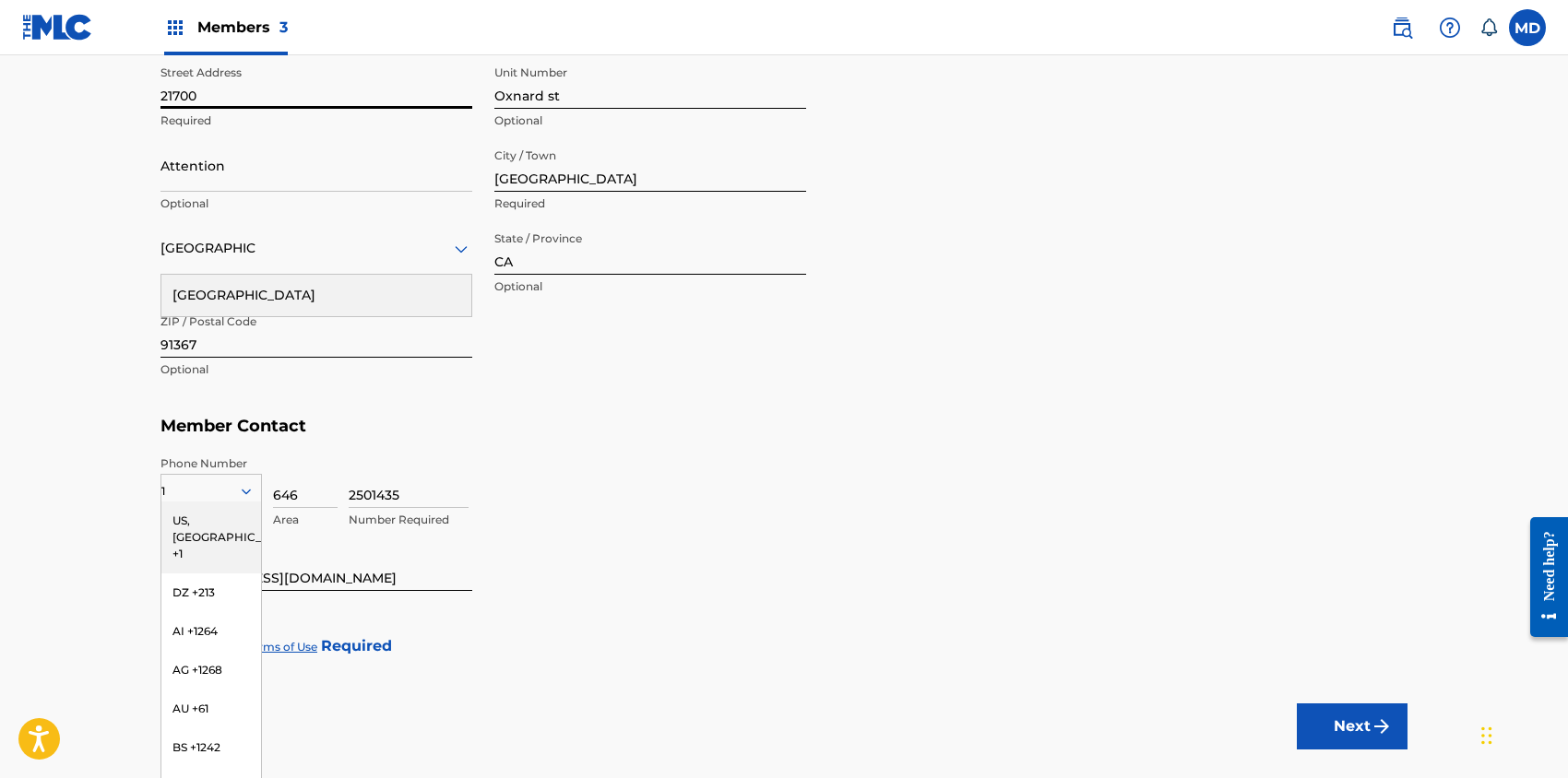
click at [572, 421] on h5 "Member Contact" at bounding box center [784, 426] width 1247 height 39
click at [204, 519] on div "US, [GEOGRAPHIC_DATA] +1" at bounding box center [211, 537] width 99 height 72
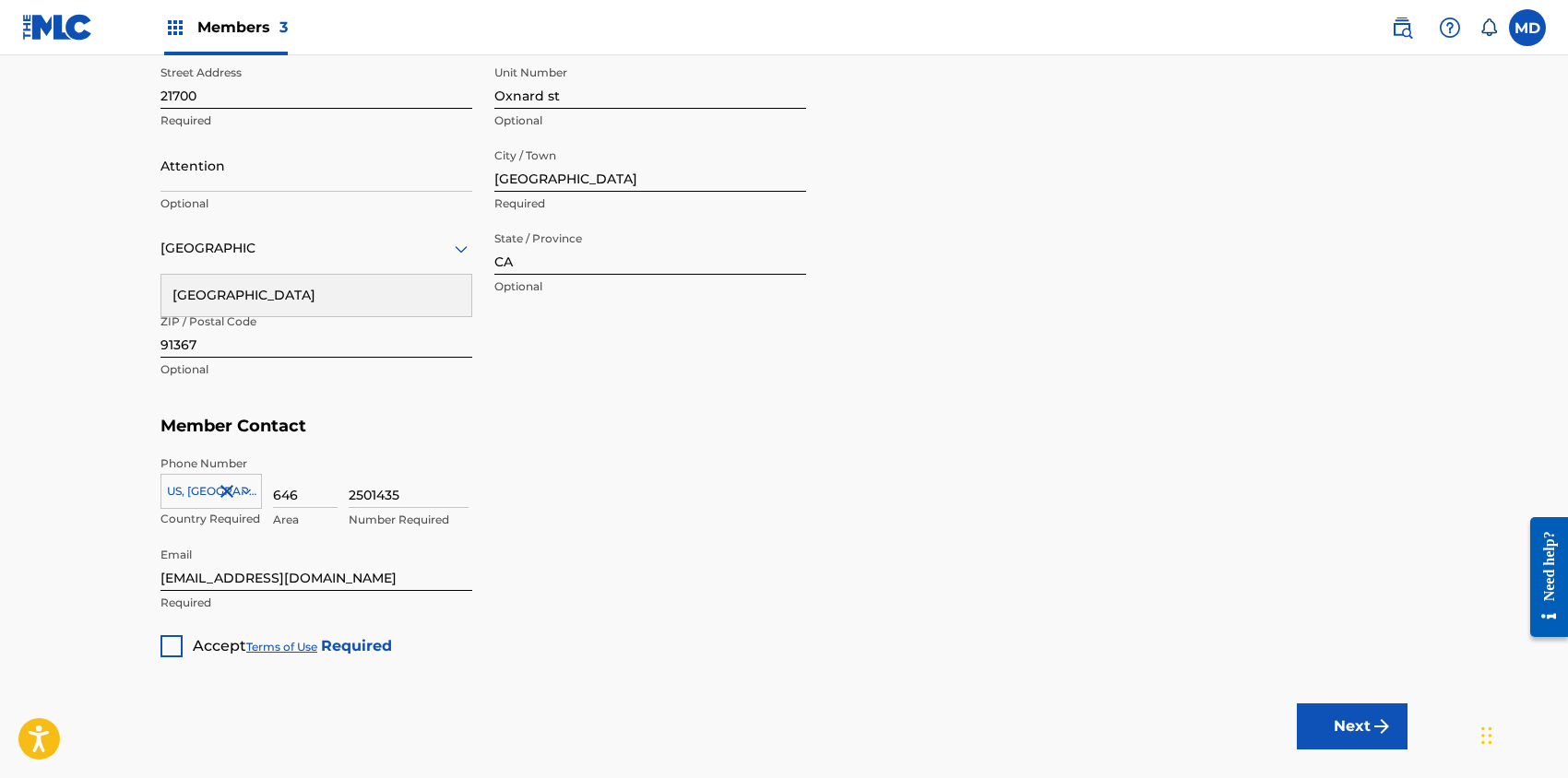
scroll to position [687, 0]
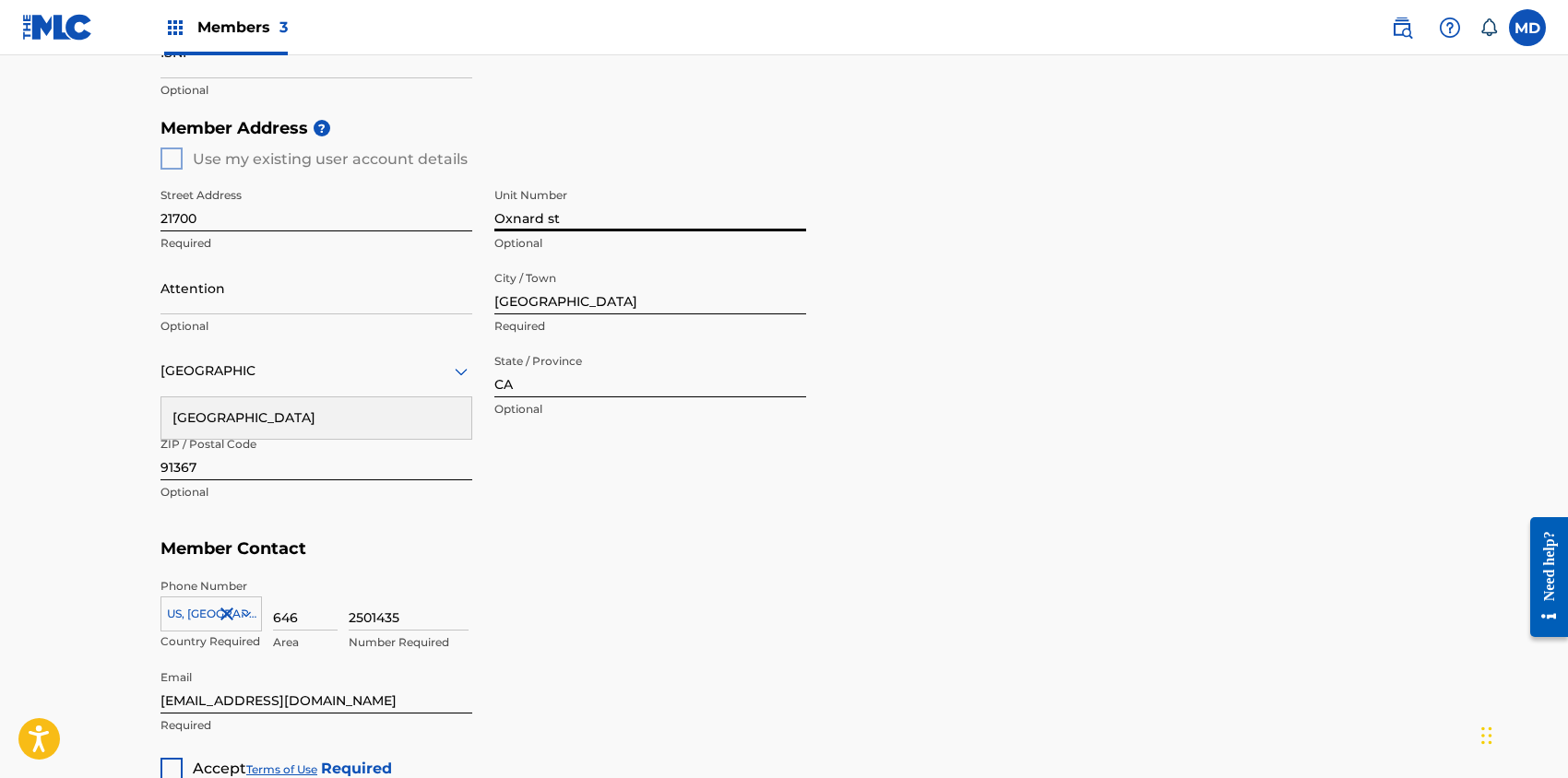
drag, startPoint x: 559, startPoint y: 215, endPoint x: 496, endPoint y: 221, distance: 63.3
click at [496, 221] on input "Oxnard st" at bounding box center [650, 205] width 312 height 53
click at [338, 223] on input "21700" at bounding box center [317, 205] width 312 height 53
paste input "Oxnard st"
type input "21700 Oxnard st"
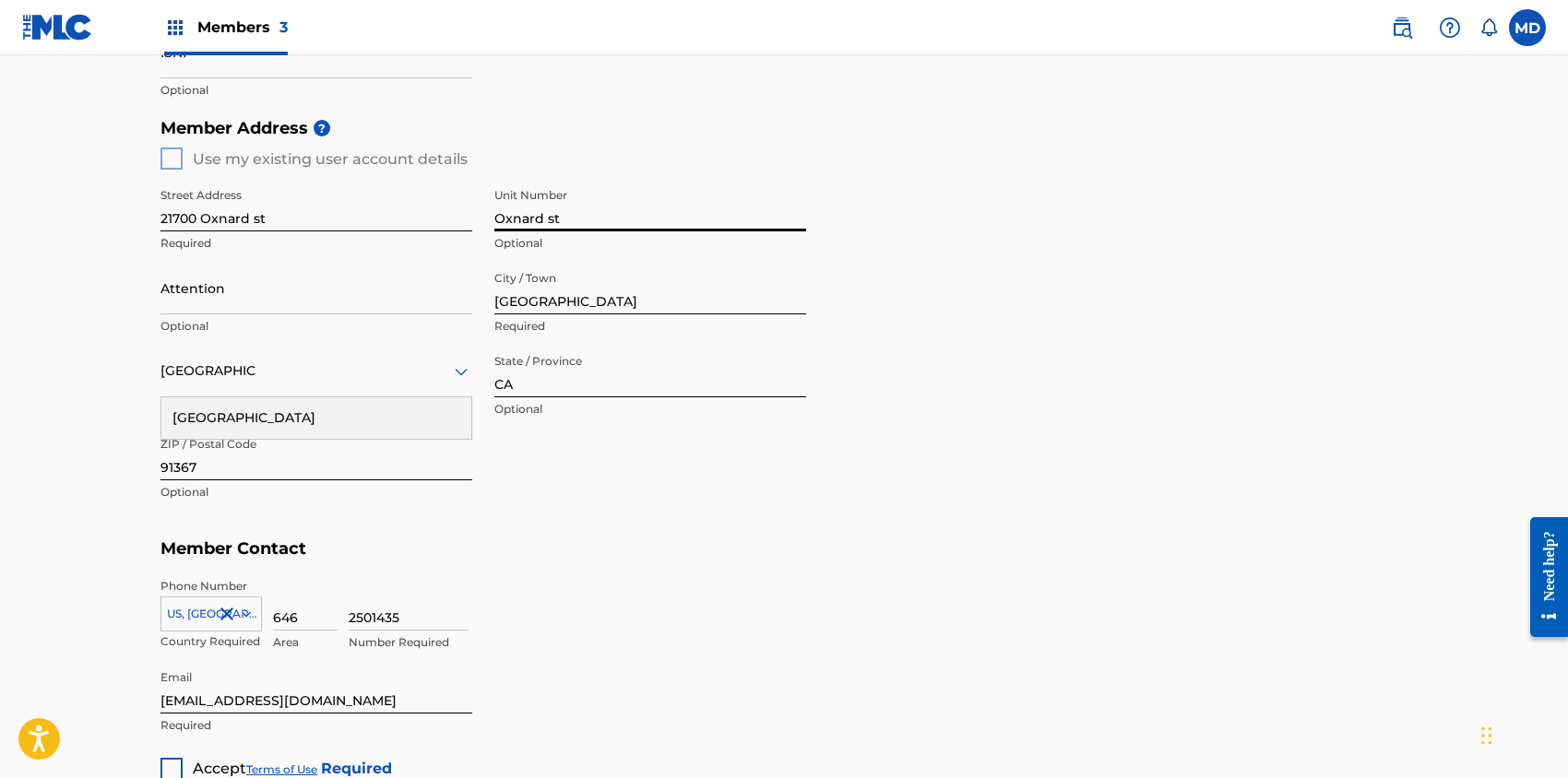
drag, startPoint x: 558, startPoint y: 220, endPoint x: 485, endPoint y: 223, distance: 73.1
click at [485, 223] on div "Street Address [GEOGRAPHIC_DATA] Unit Number [GEOGRAPHIC_DATA] Attention Option…" at bounding box center [483, 345] width 645 height 350
type input "suite 1030"
click at [310, 416] on div "[GEOGRAPHIC_DATA]" at bounding box center [317, 418] width 310 height 41
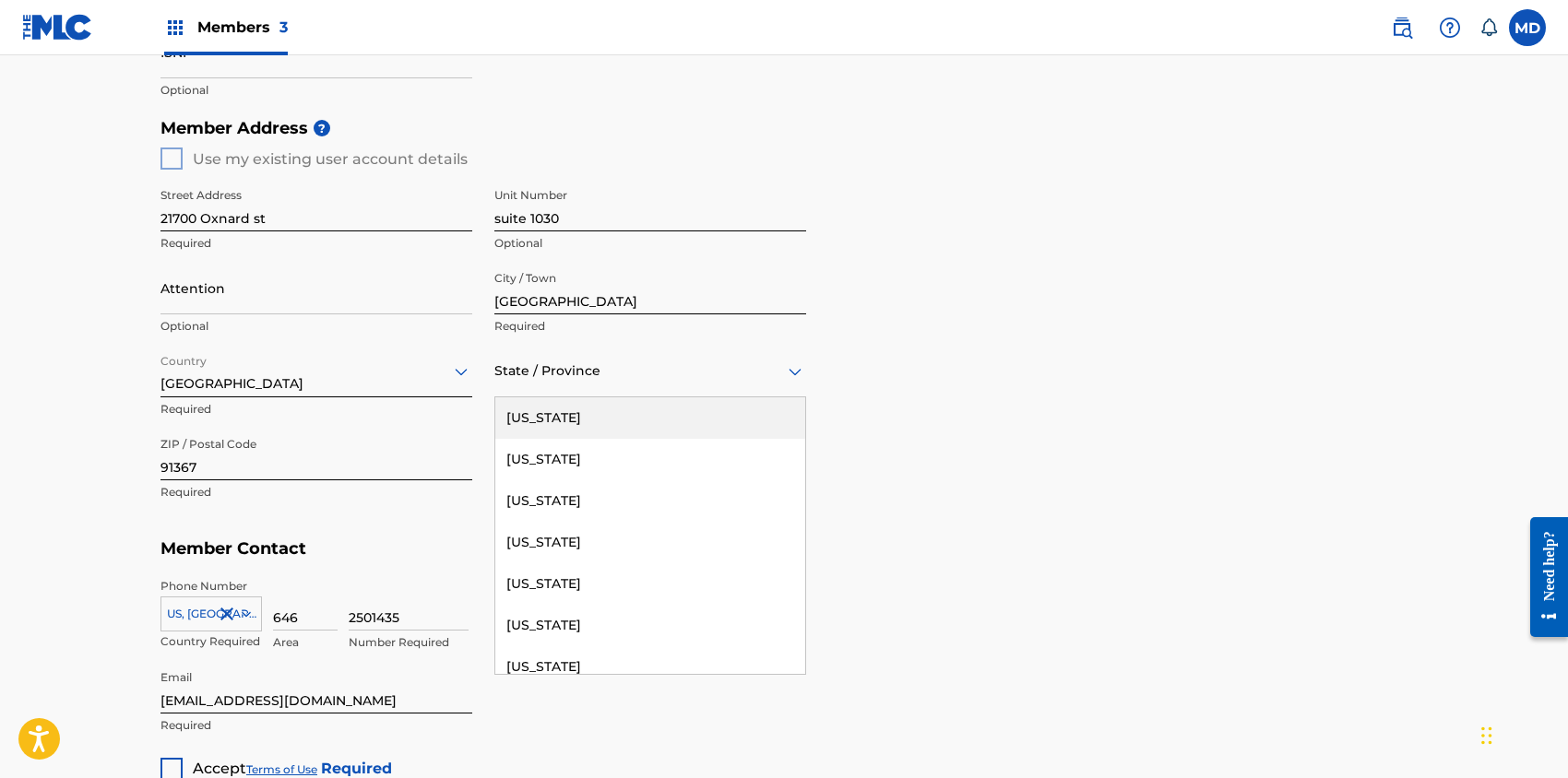
click at [600, 374] on div at bounding box center [650, 371] width 312 height 23
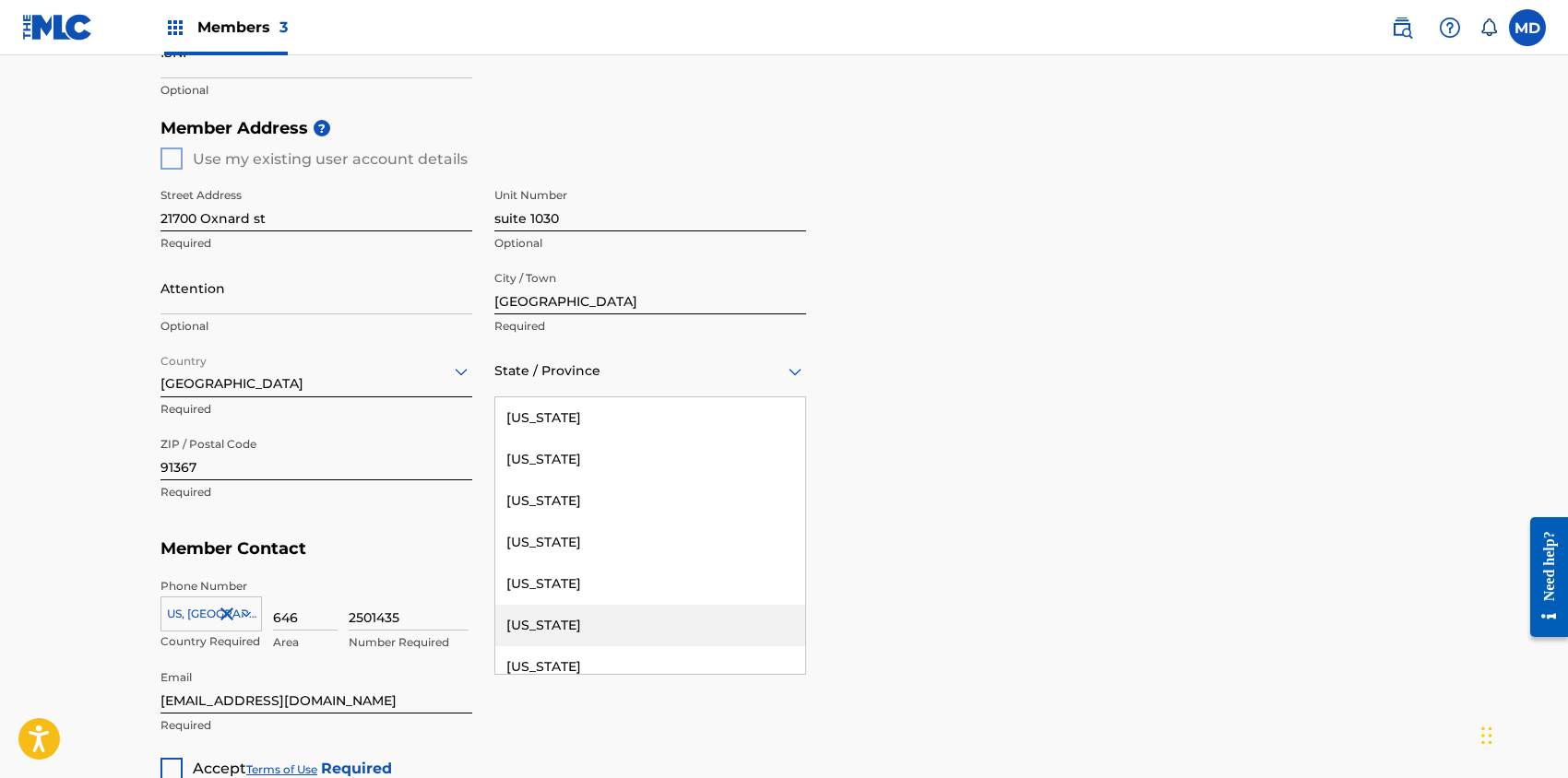
click at [580, 619] on div "[US_STATE]" at bounding box center [650, 625] width 310 height 41
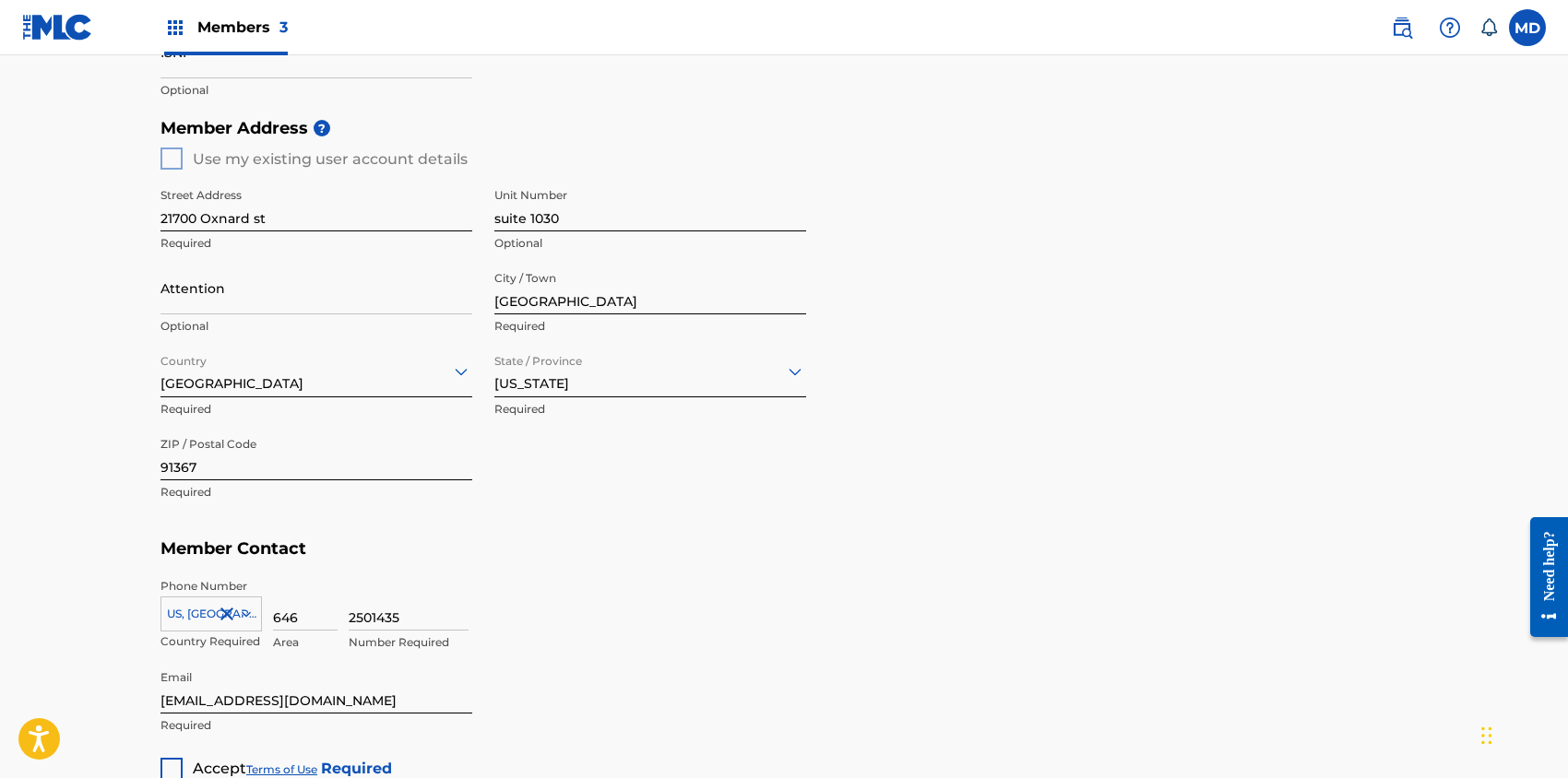
click at [1018, 393] on div "Member Address ? Use my existing user account details Street Address [STREET_AD…" at bounding box center [784, 320] width 1247 height 422
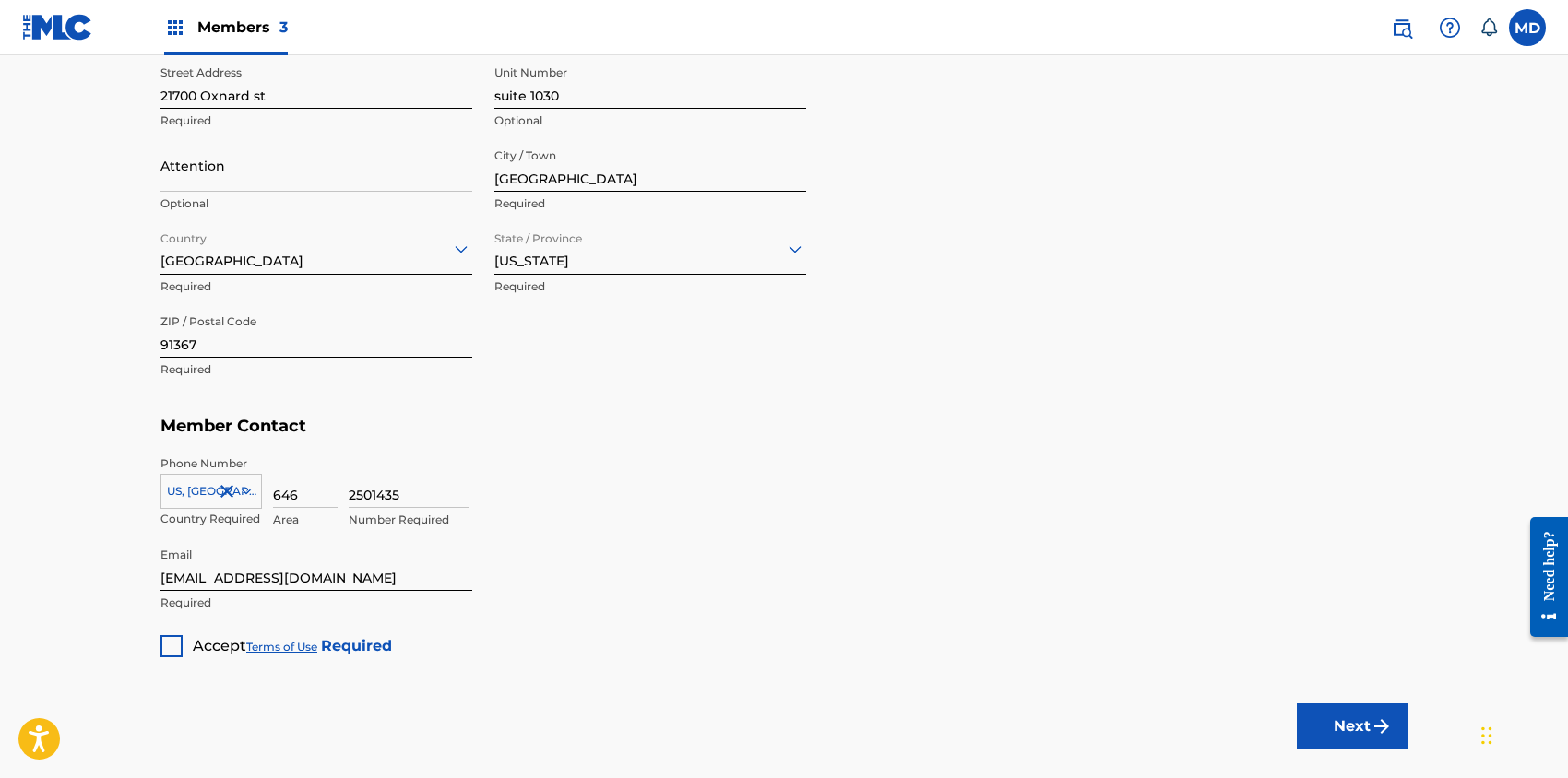
click at [119, 509] on main "Create a Member If you are a self-administered songwriter without a publisher t…" at bounding box center [784, 20] width 1568 height 1551
click at [184, 494] on div at bounding box center [211, 491] width 99 height 20
click at [191, 522] on div "US, [GEOGRAPHIC_DATA] +1" at bounding box center [211, 537] width 99 height 72
click at [90, 530] on main "Create a Member If you are a self-administered songwriter without a publisher t…" at bounding box center [784, 20] width 1568 height 1551
click at [624, 490] on div "2501435 Number Required" at bounding box center [877, 497] width 1058 height 83
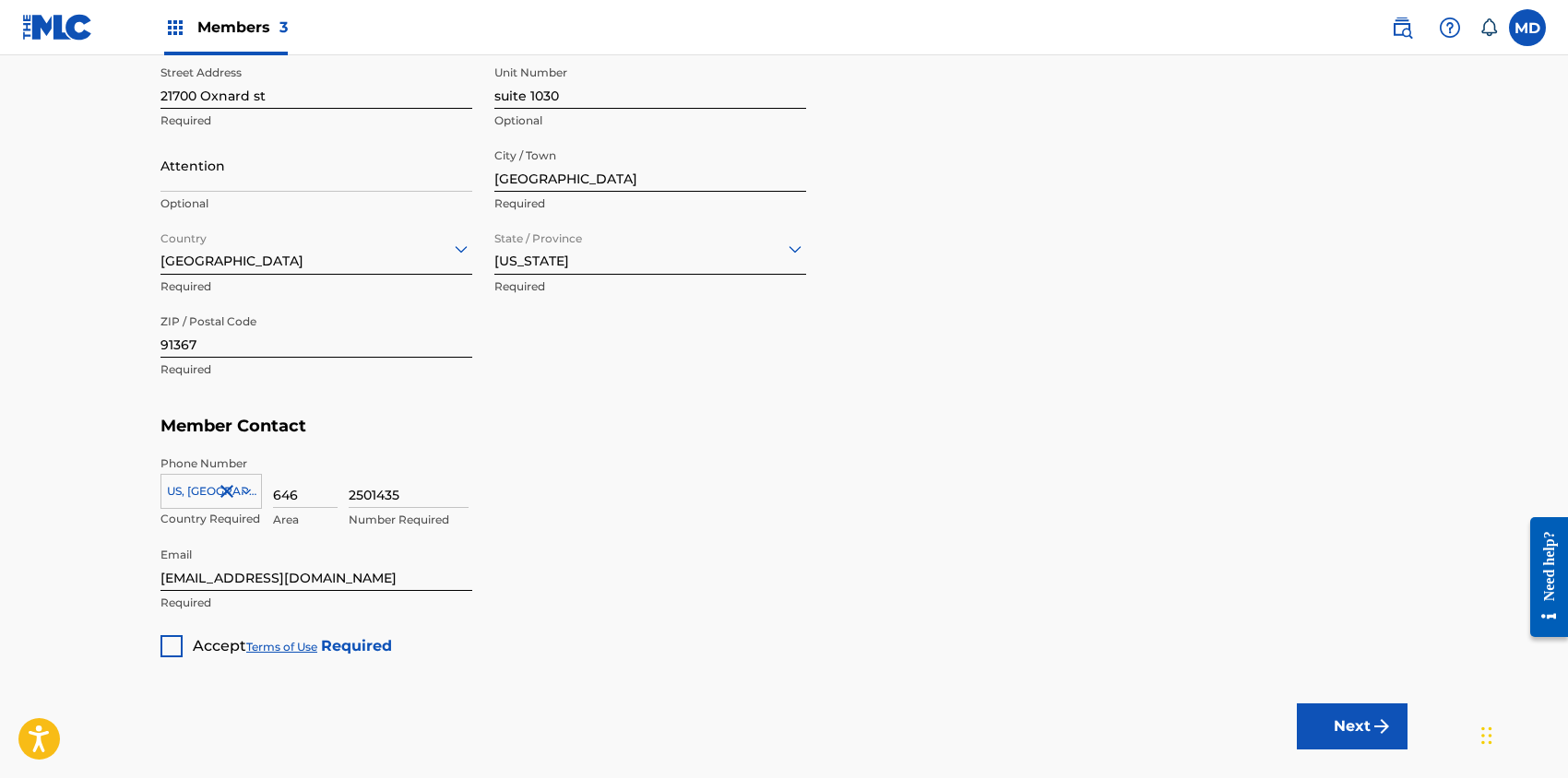
scroll to position [687, 0]
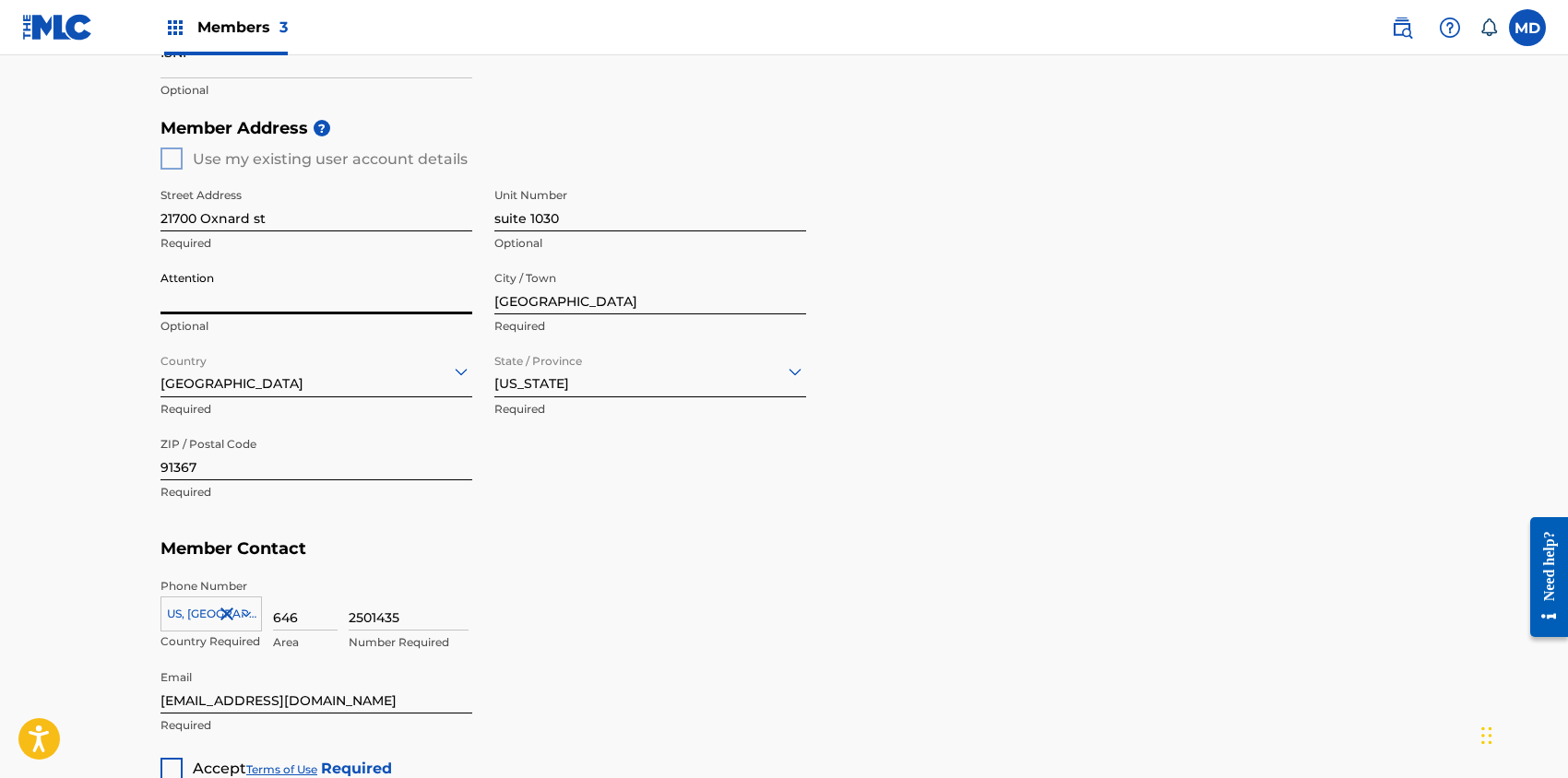
click at [257, 294] on input "Attention" at bounding box center [317, 288] width 312 height 53
type input "[PERSON_NAME]"
click at [1005, 454] on div "Member Address ? Use my existing user account details Street Address [STREET_AD…" at bounding box center [784, 320] width 1247 height 422
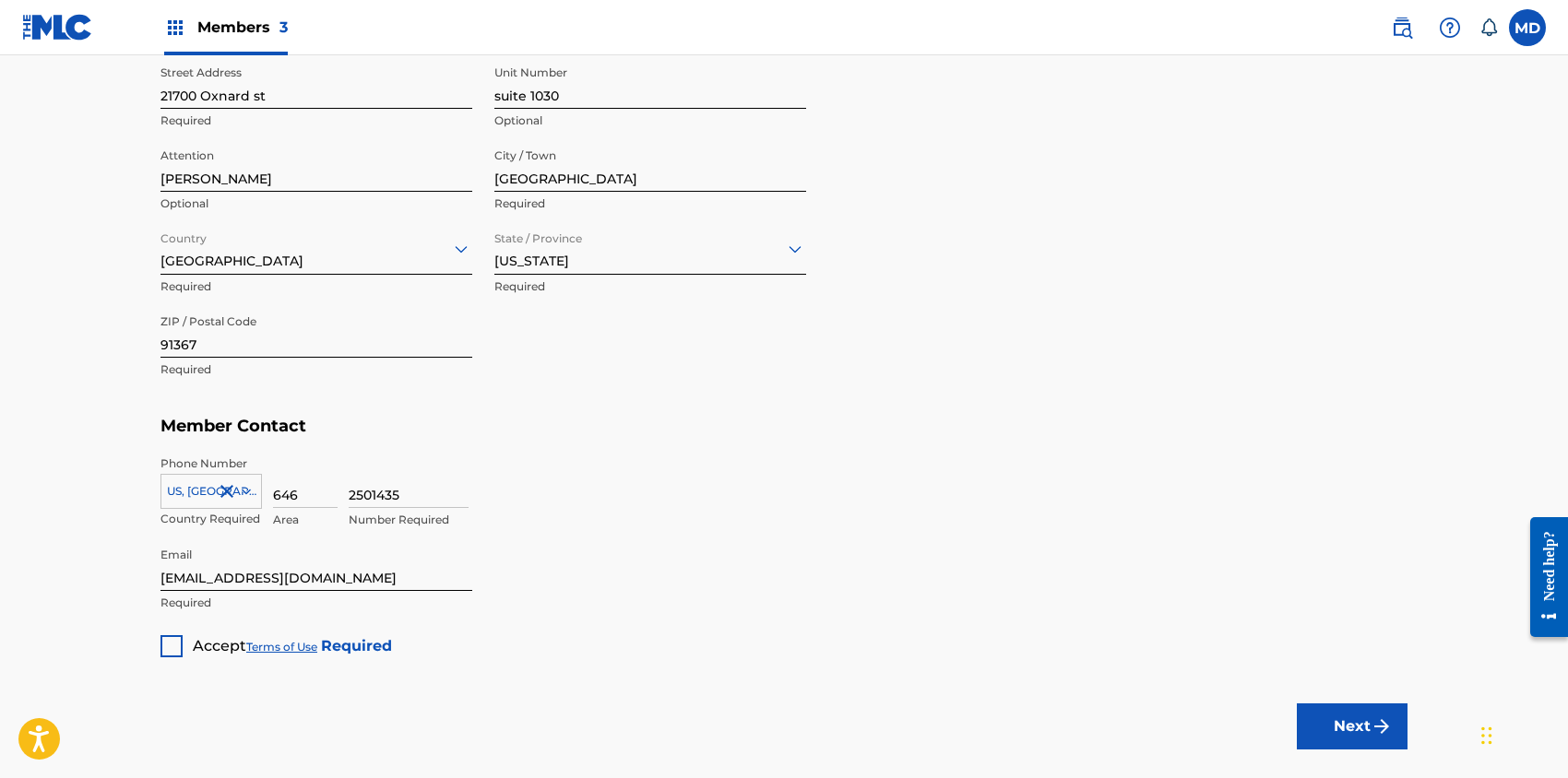
click at [166, 648] on div at bounding box center [171, 646] width 22 height 22
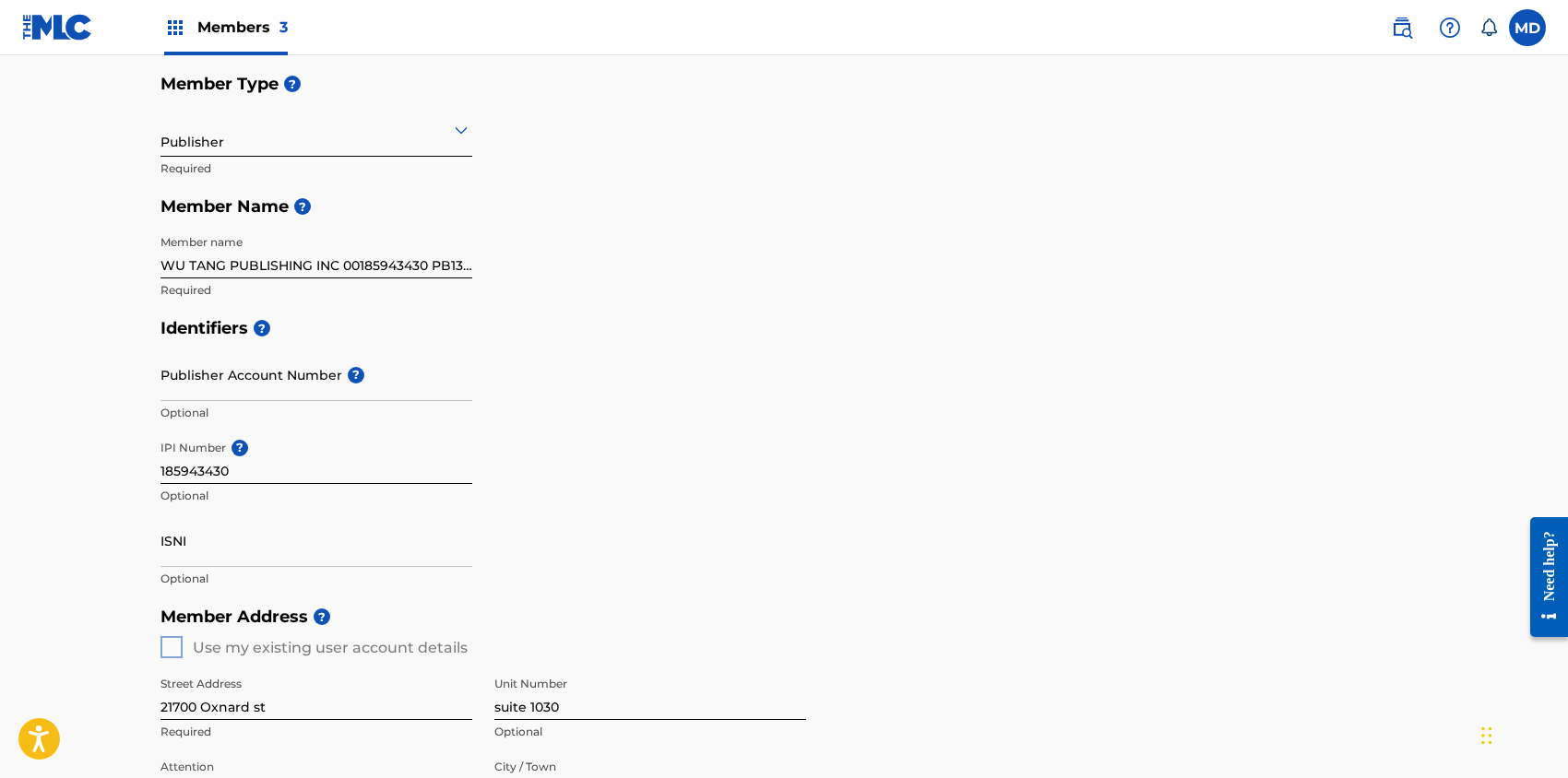
scroll to position [195, 0]
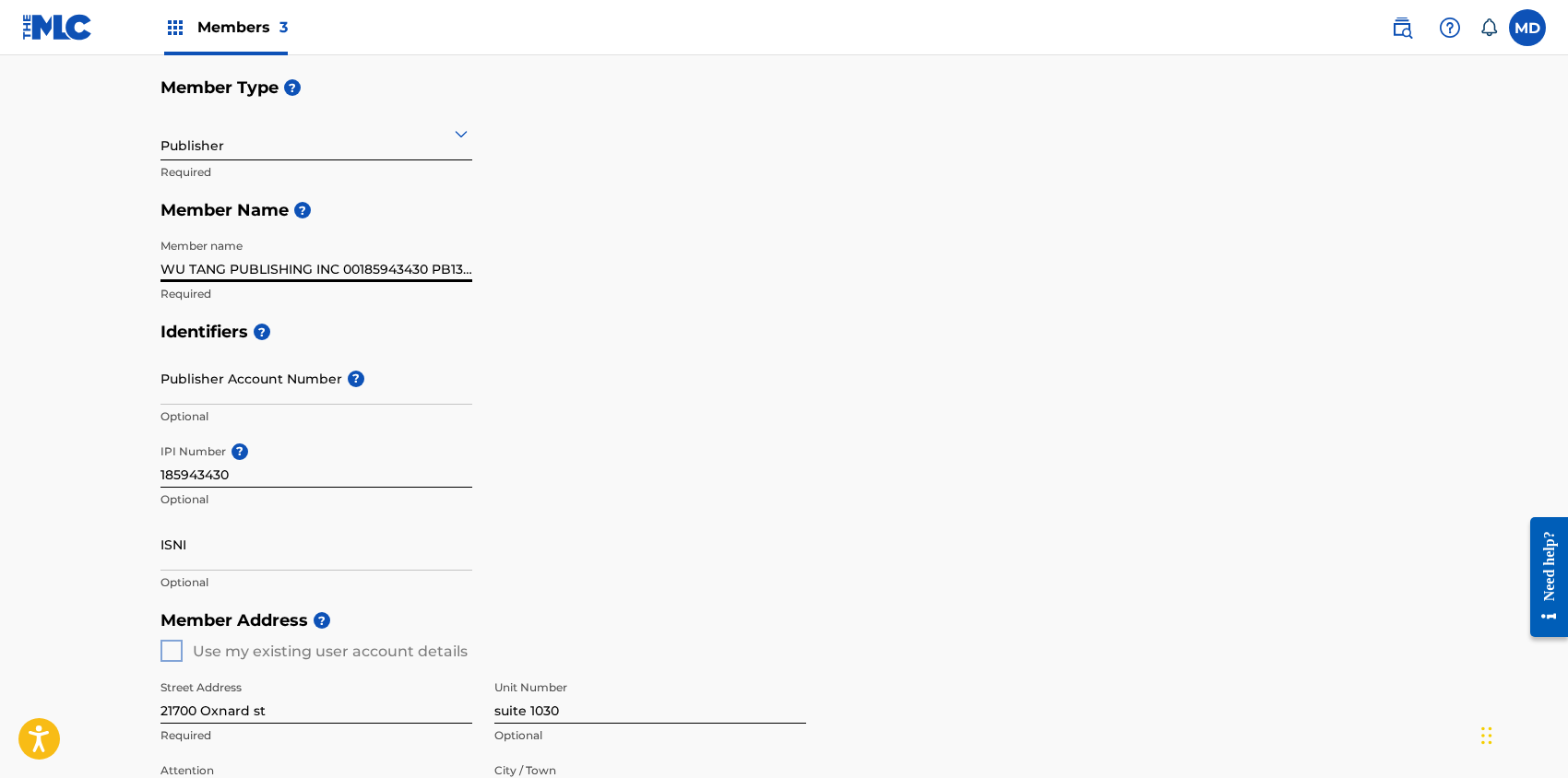
drag, startPoint x: 342, startPoint y: 268, endPoint x: 430, endPoint y: 272, distance: 88.1
click at [430, 272] on input "WU TANG PUBLISHING INC 00185943430 PB13IQ" at bounding box center [317, 255] width 312 height 53
drag, startPoint x: 399, startPoint y: 267, endPoint x: 347, endPoint y: 270, distance: 52.1
click at [347, 270] on input "WU TANG PUBLISHING INC PB13IQ" at bounding box center [317, 255] width 312 height 53
type input "WU TANG PUBLISHING INC"
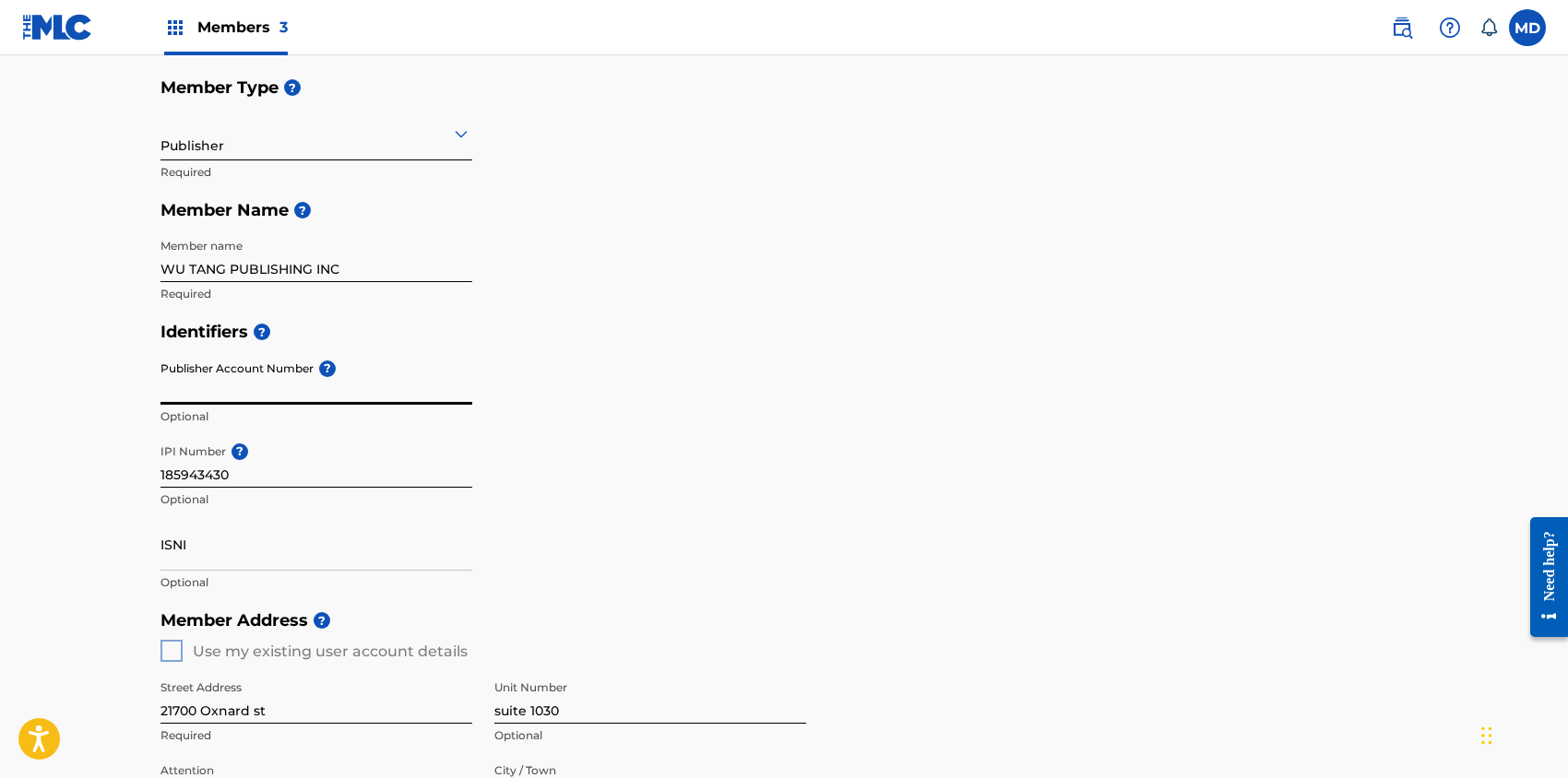
click at [244, 395] on input "Publisher Account Number ?" at bounding box center [317, 378] width 312 height 53
paste input "PB13IQ"
type input "PB13IQ"
click at [687, 406] on div "Identifiers ? Publisher Account Number ? PB13IQ Optional IPI Number ? 185943430…" at bounding box center [784, 457] width 1247 height 289
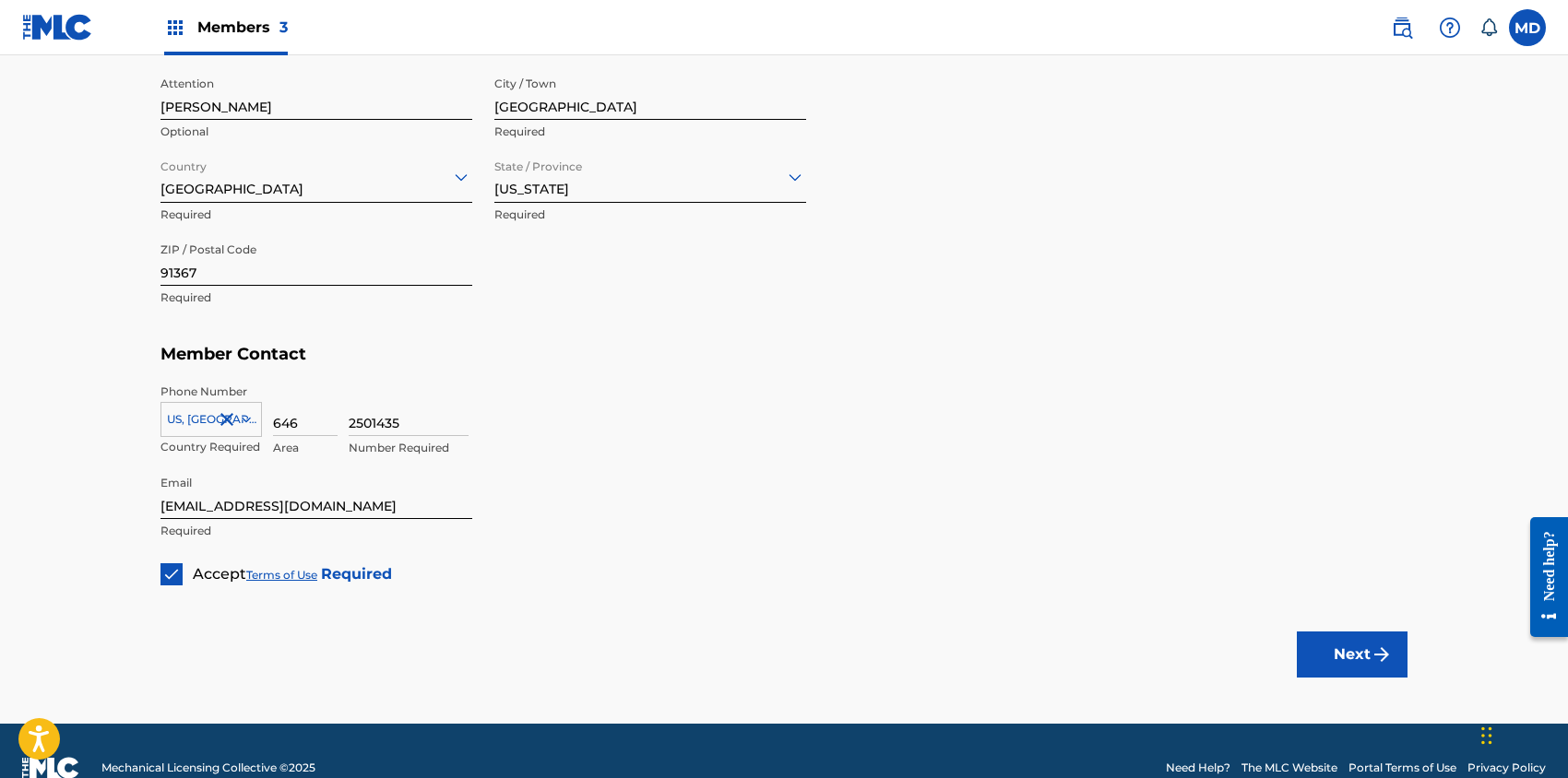
scroll to position [916, 0]
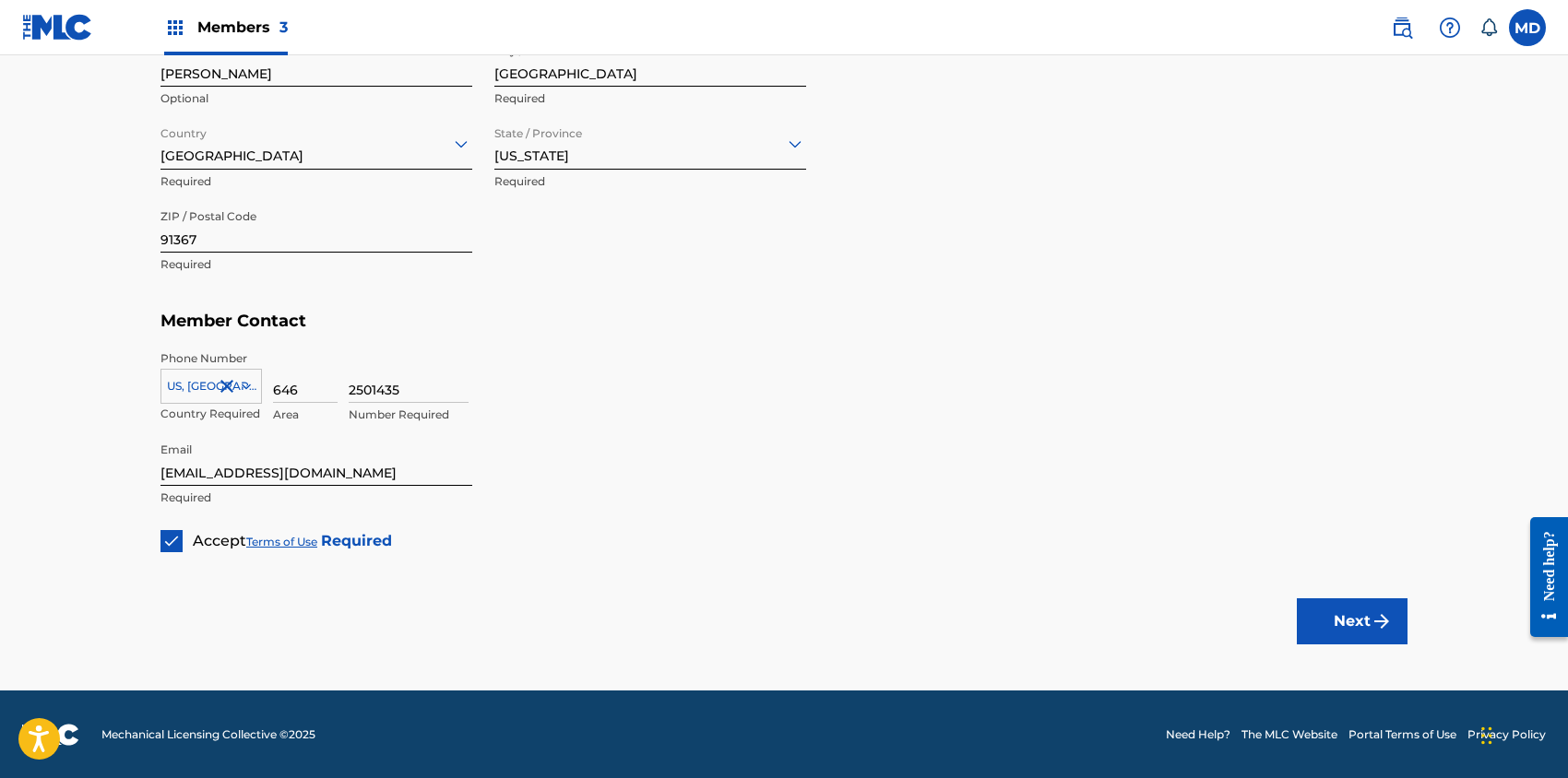
click at [1358, 616] on button "Next" at bounding box center [1351, 622] width 111 height 46
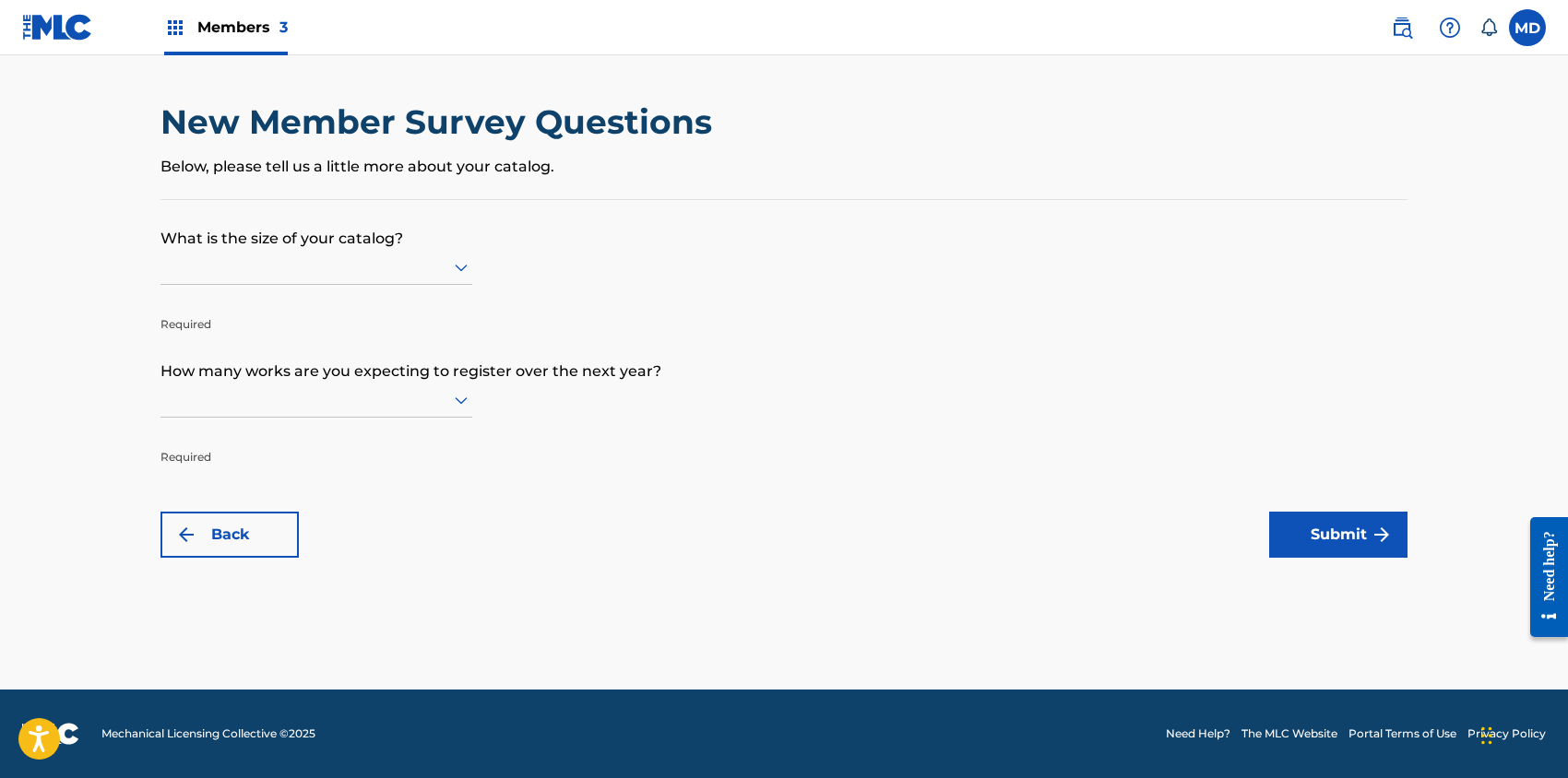
click at [462, 169] on p "Below, please tell us a little more about your catalog." at bounding box center [784, 167] width 1247 height 22
click at [263, 240] on p "What is the size of your catalog?" at bounding box center [784, 225] width 1247 height 50
click at [333, 280] on div at bounding box center [317, 268] width 312 height 35
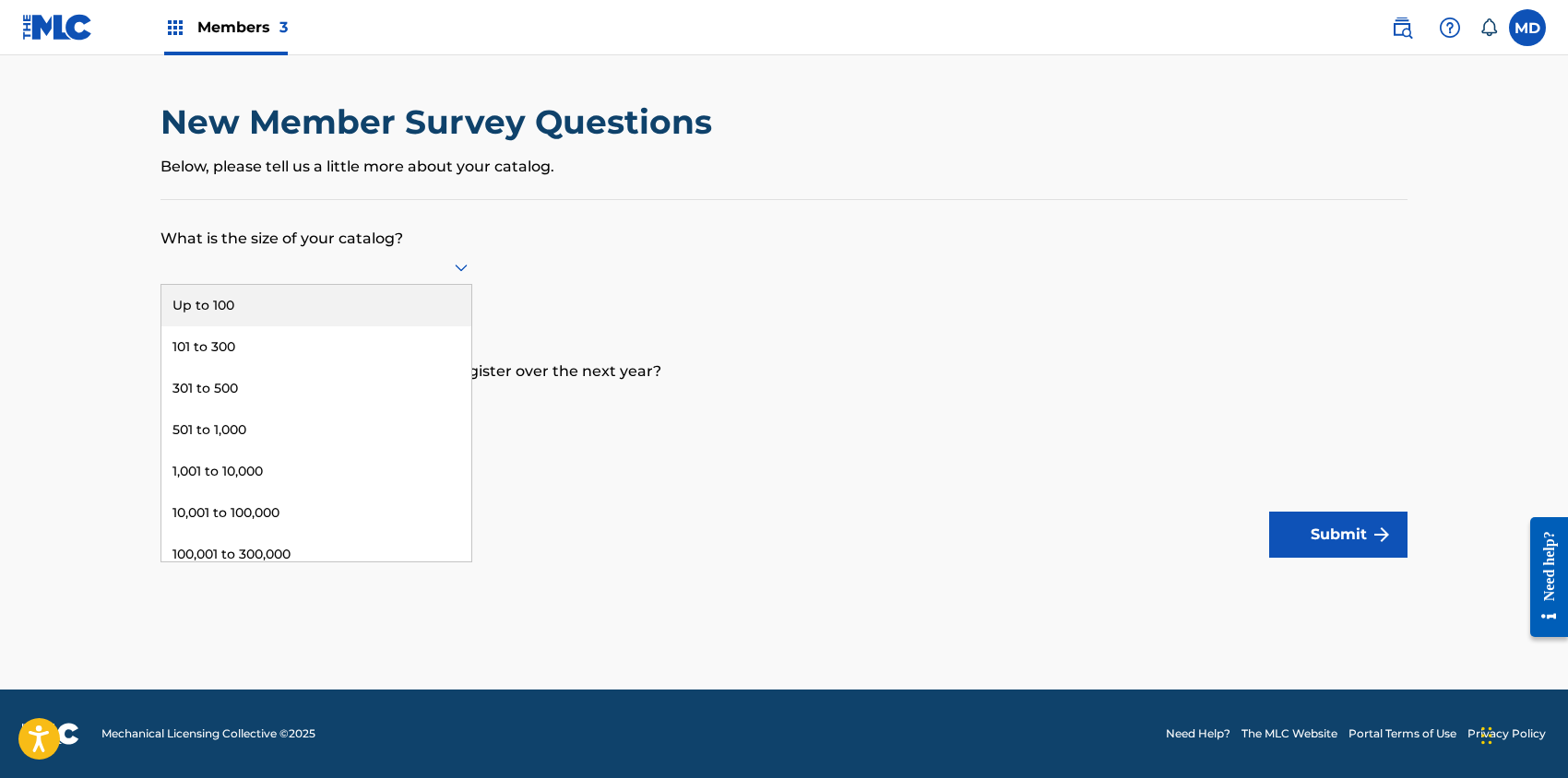
click at [297, 314] on div "Up to 100" at bounding box center [317, 305] width 310 height 41
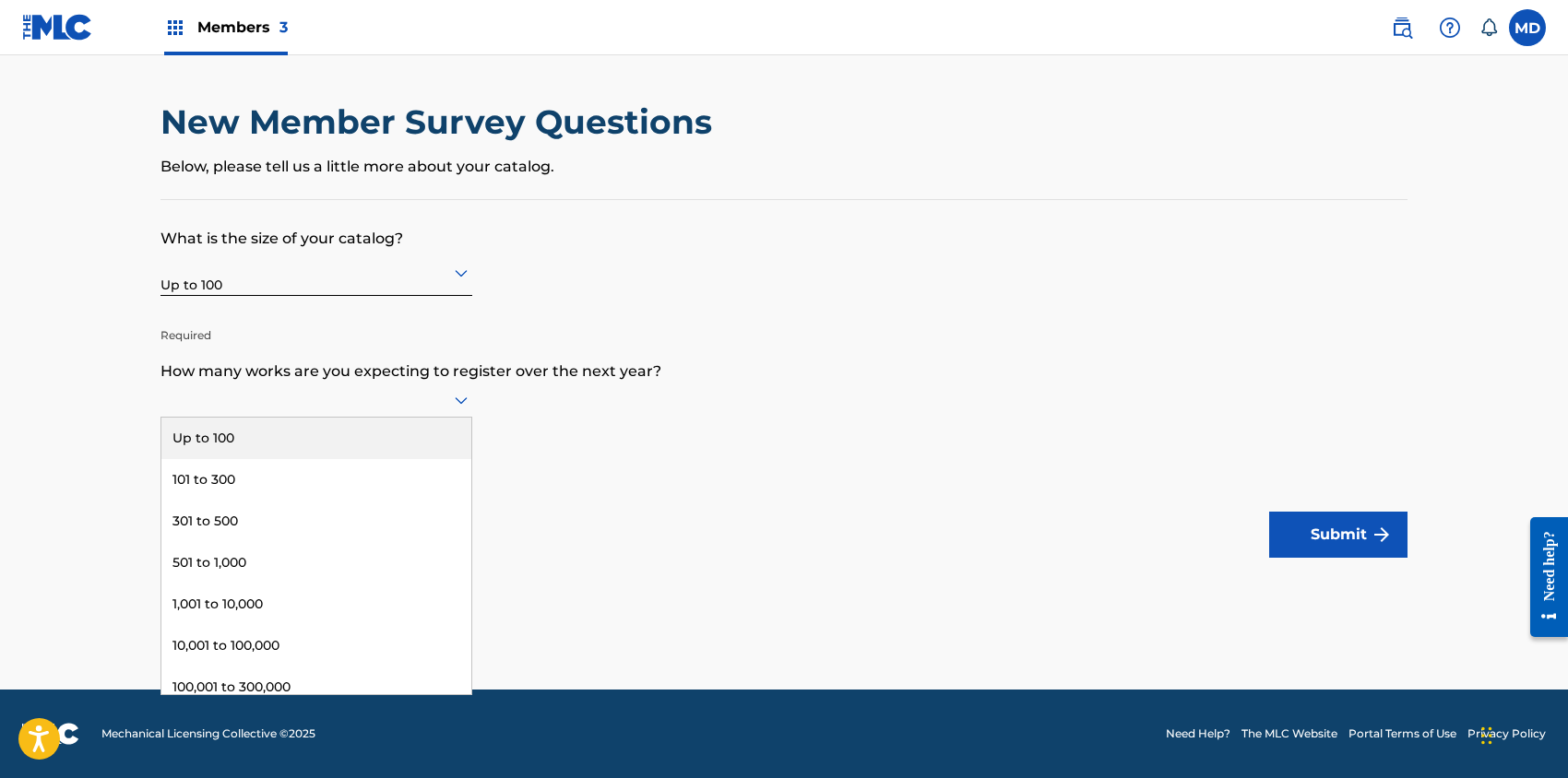
click at [433, 396] on div at bounding box center [317, 400] width 312 height 23
click at [291, 445] on div "Up to 100" at bounding box center [317, 438] width 310 height 41
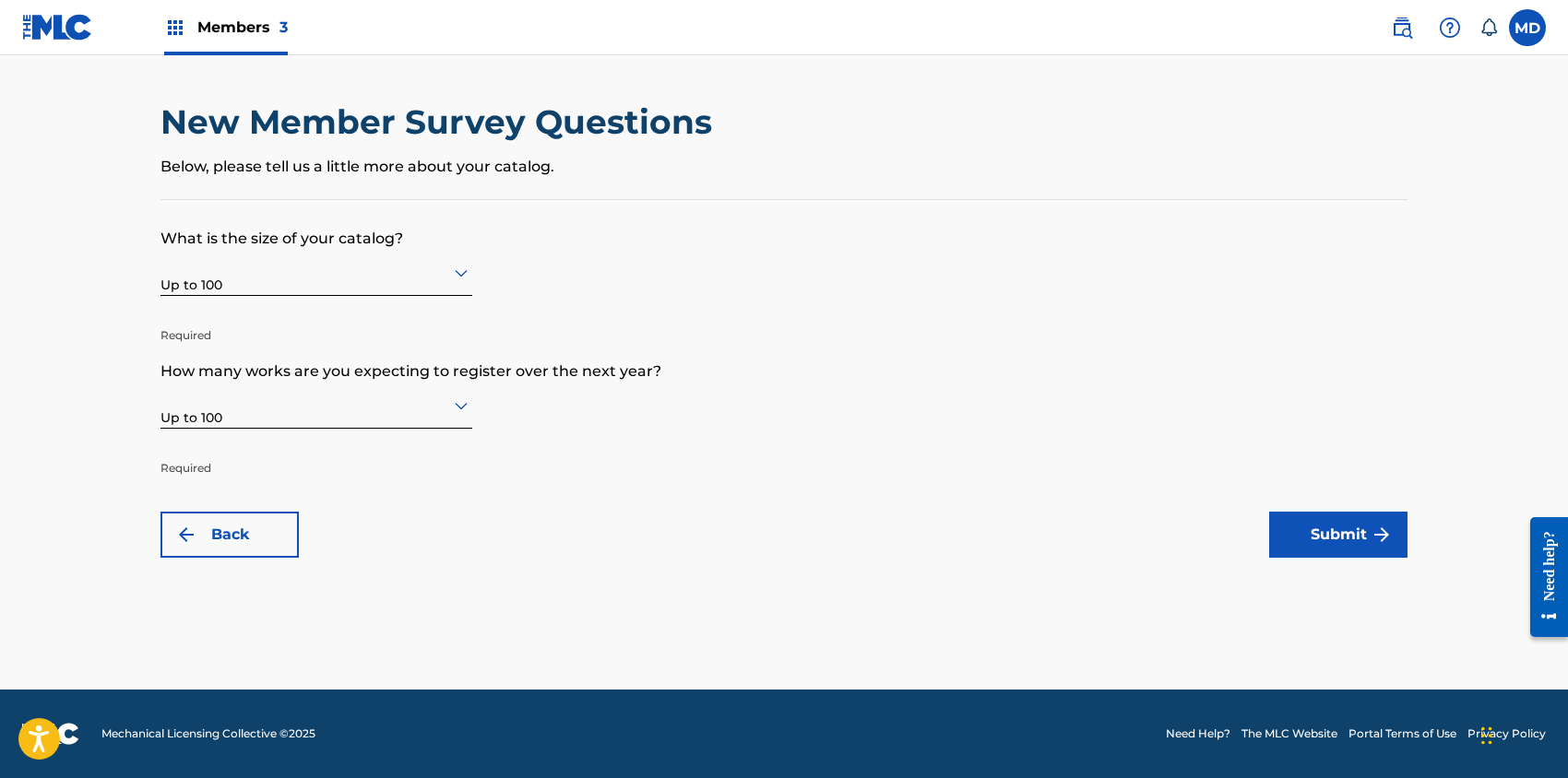
click at [1328, 532] on button "Submit" at bounding box center [1339, 535] width 139 height 46
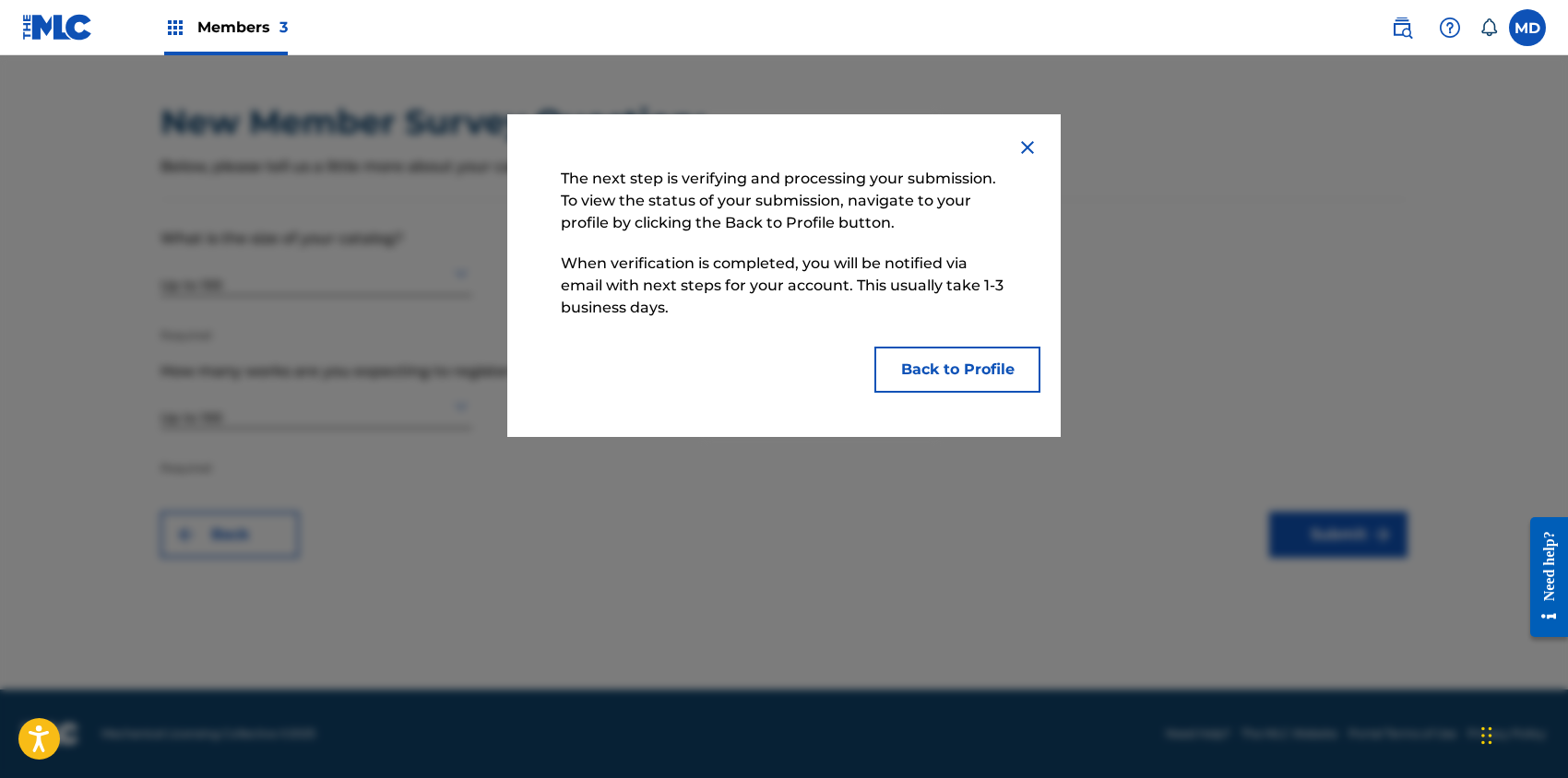
click at [943, 370] on button "Back to Profile" at bounding box center [957, 370] width 166 height 46
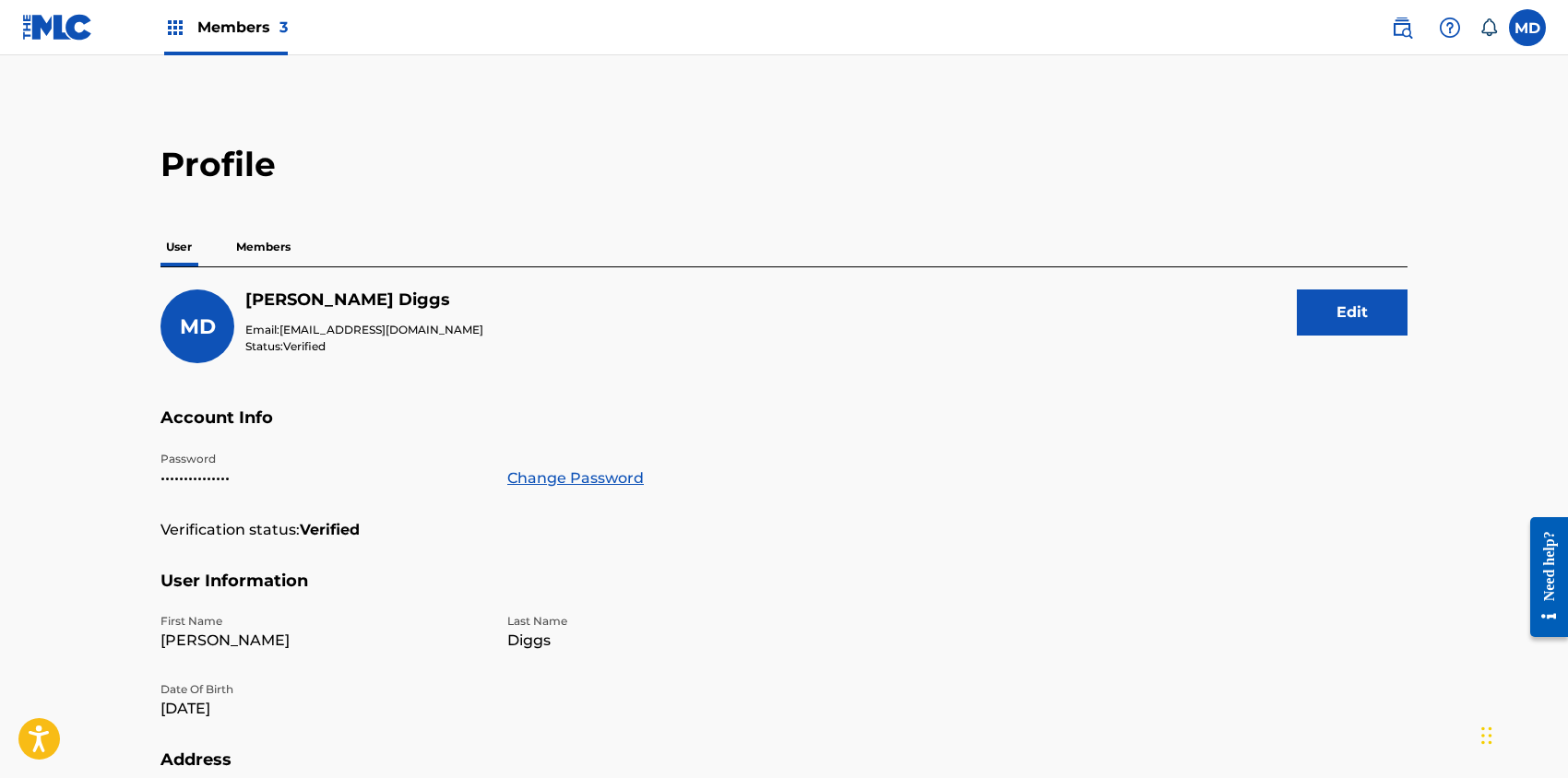
click at [256, 23] on span "Members 3" at bounding box center [243, 27] width 91 height 21
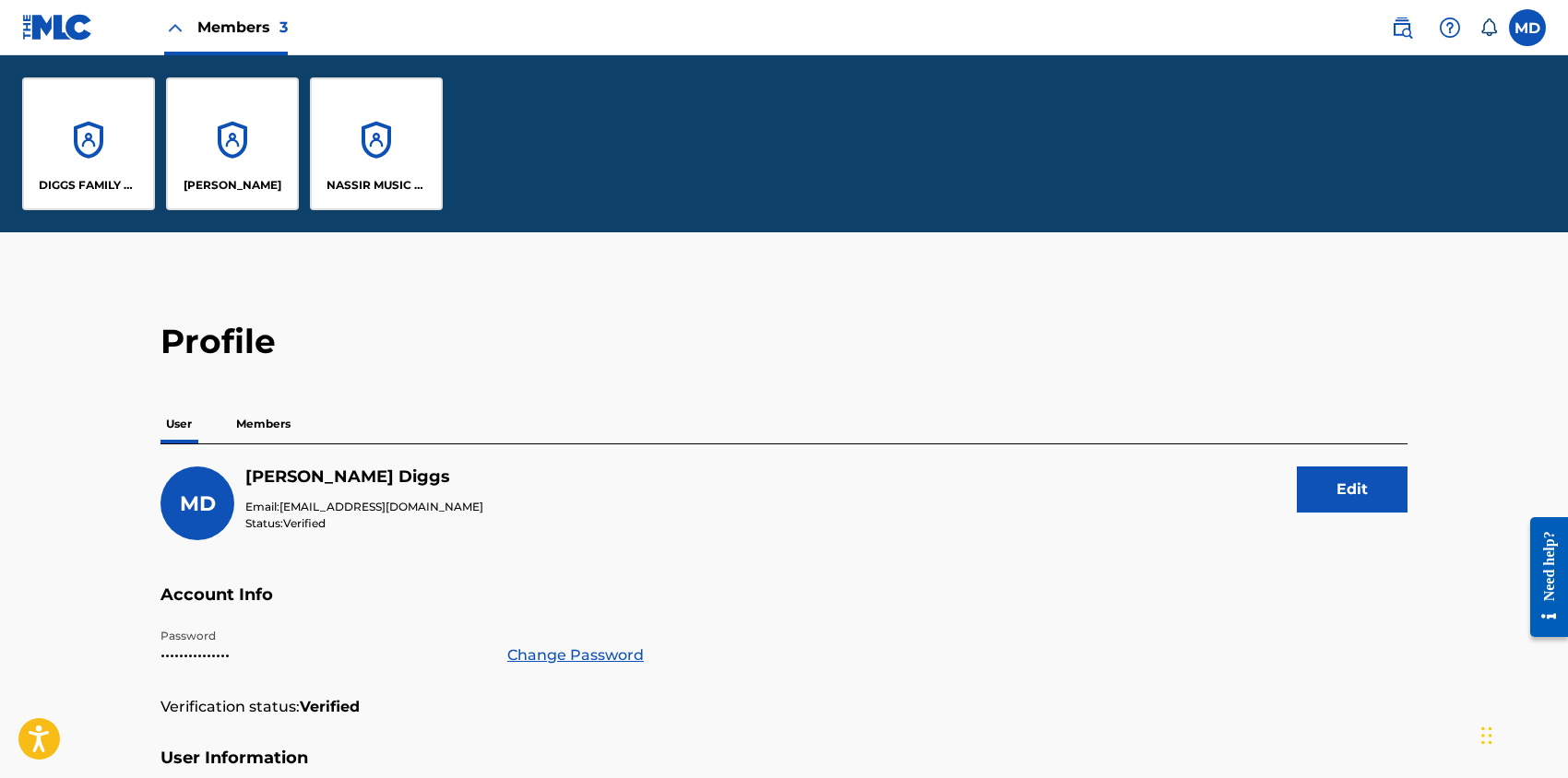
click at [101, 163] on div "DIGGS FAMILY MUSIC" at bounding box center [89, 143] width 133 height 133
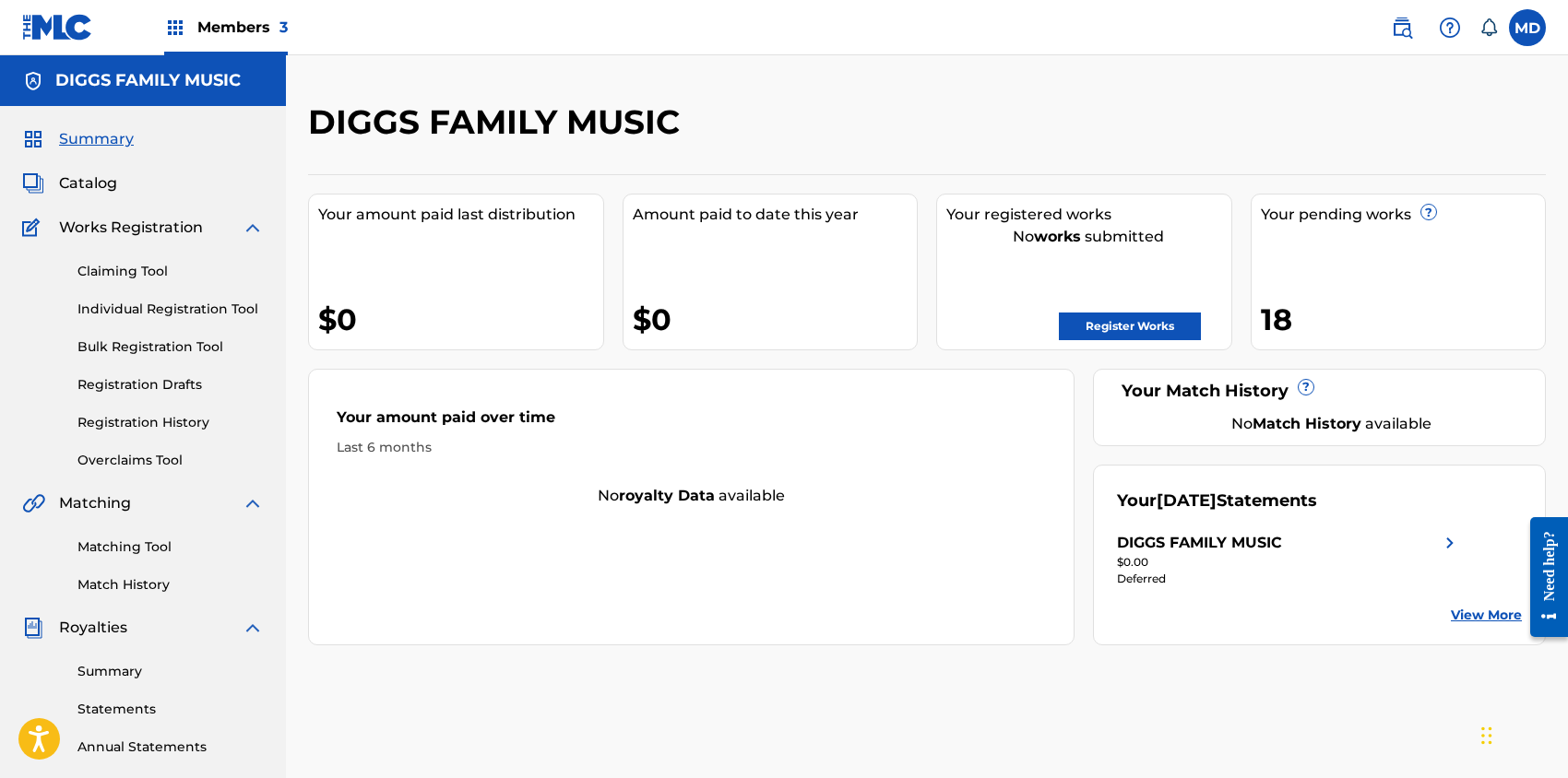
click at [101, 186] on span "Catalog" at bounding box center [88, 183] width 58 height 22
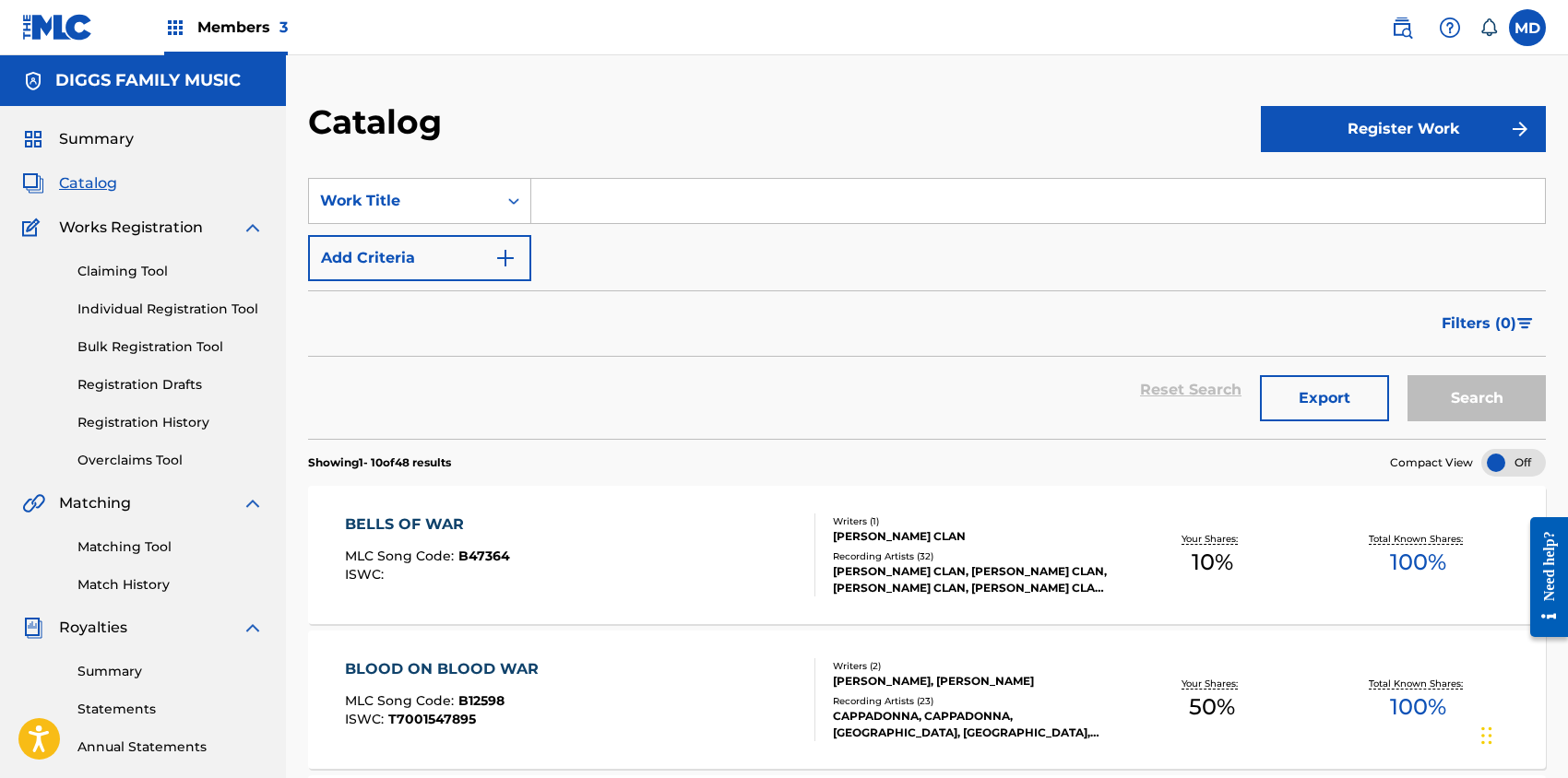
click at [146, 270] on link "Claiming Tool" at bounding box center [170, 272] width 186 height 19
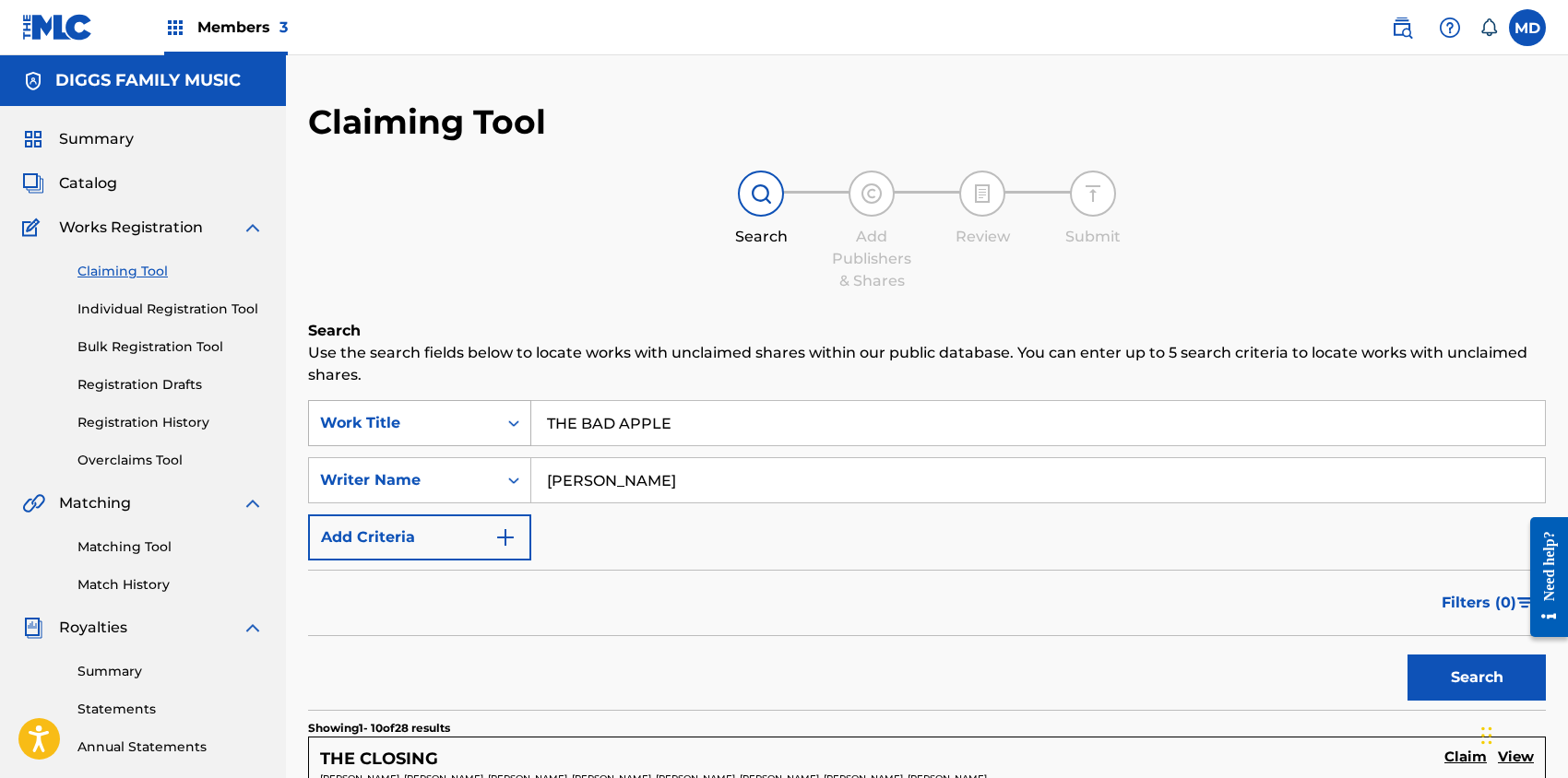
drag, startPoint x: 700, startPoint y: 419, endPoint x: 523, endPoint y: 425, distance: 177.1
click at [523, 425] on div "SearchWithCriteria3d80133a-e289-4218-a0bf-57a9b82da632 Work Title THE BAD APPLE" at bounding box center [927, 424] width 1238 height 46
drag, startPoint x: 700, startPoint y: 489, endPoint x: 539, endPoint y: 509, distance: 162.2
click at [541, 502] on input "[PERSON_NAME]" at bounding box center [1038, 480] width 1013 height 44
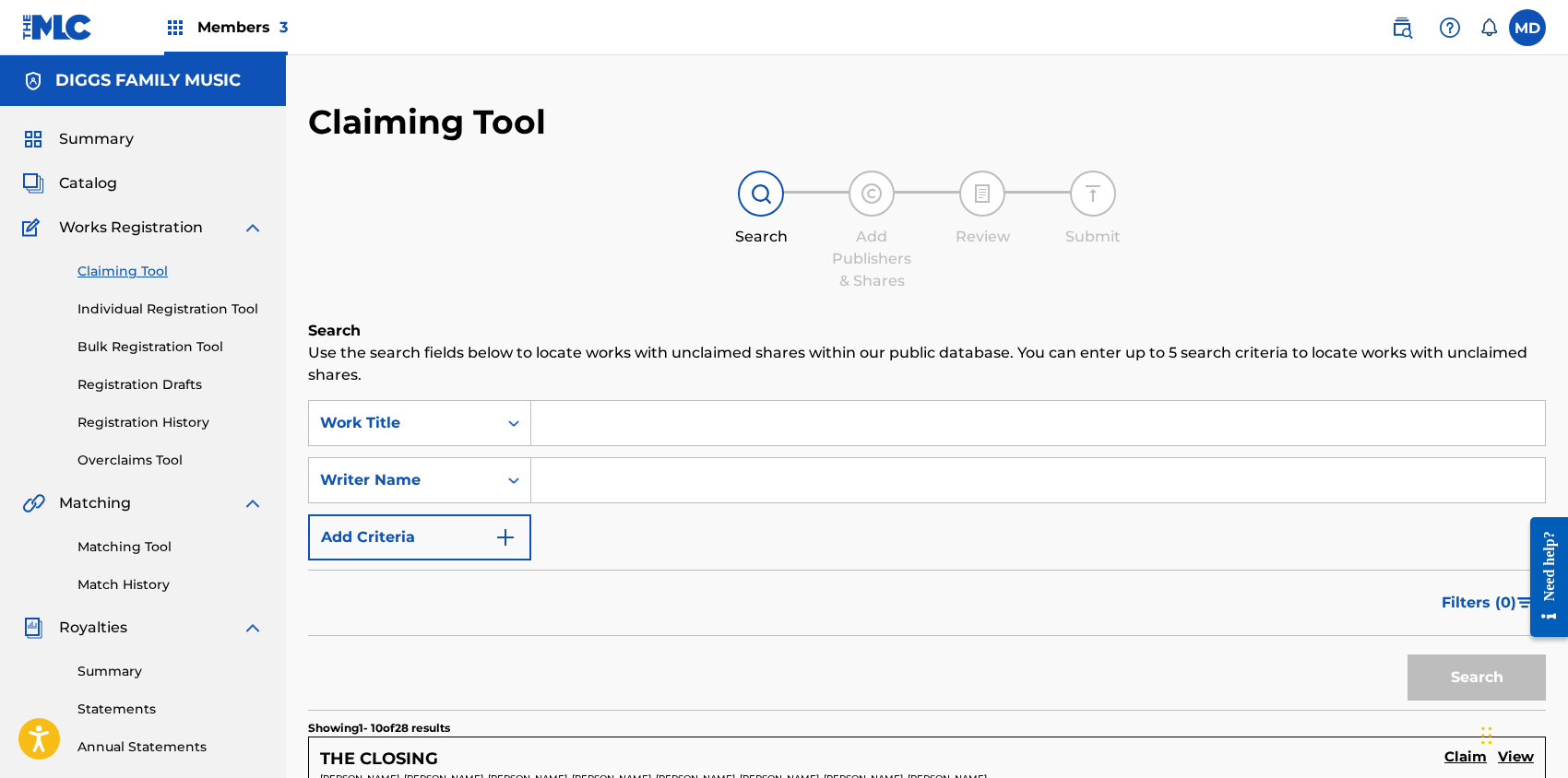
click at [620, 427] on input "Search Form" at bounding box center [1038, 424] width 1013 height 44
paste input "10 BRICKS"
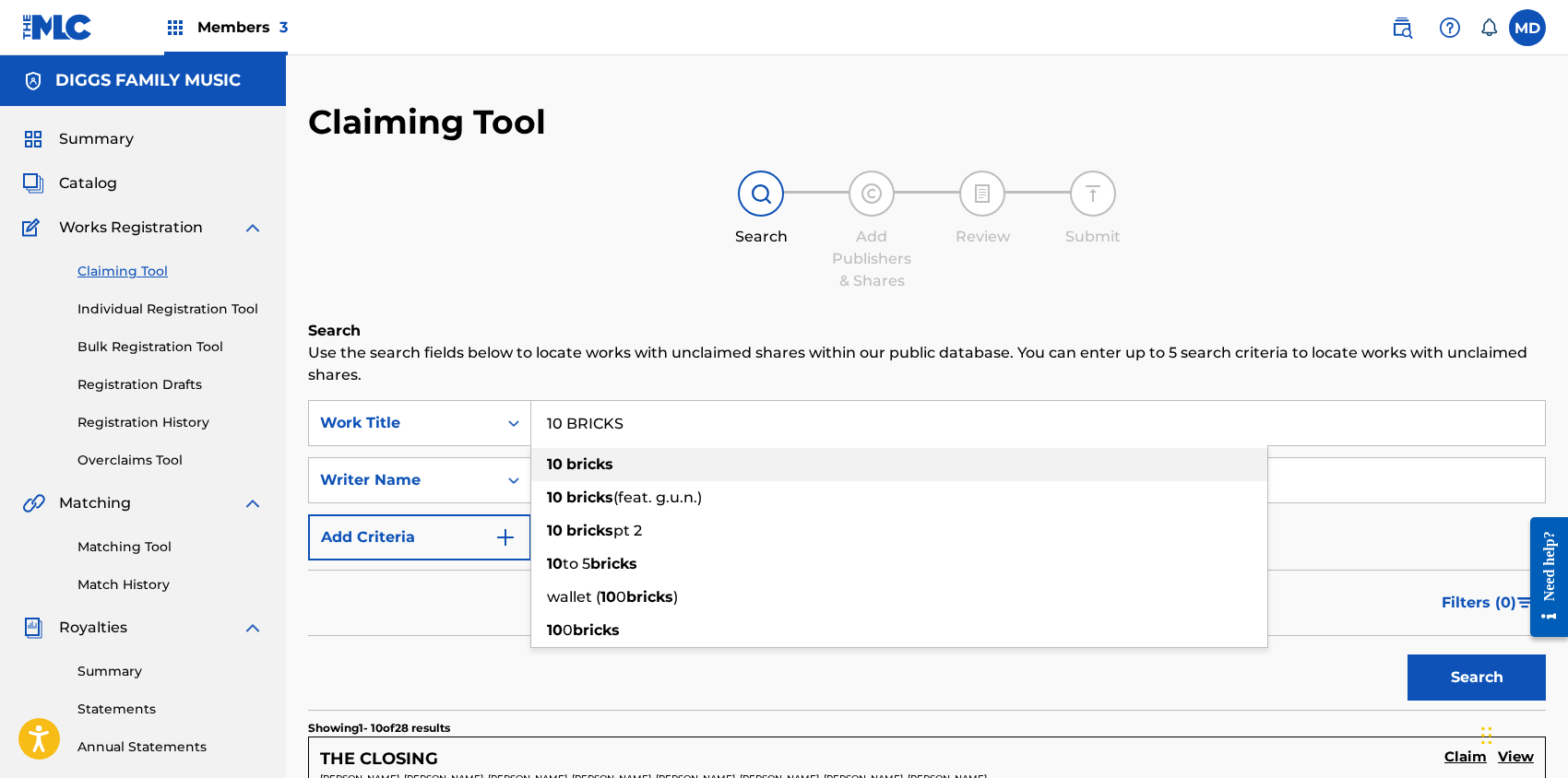
click at [714, 471] on div "10 bricks" at bounding box center [900, 464] width 736 height 33
type input "10 bricks"
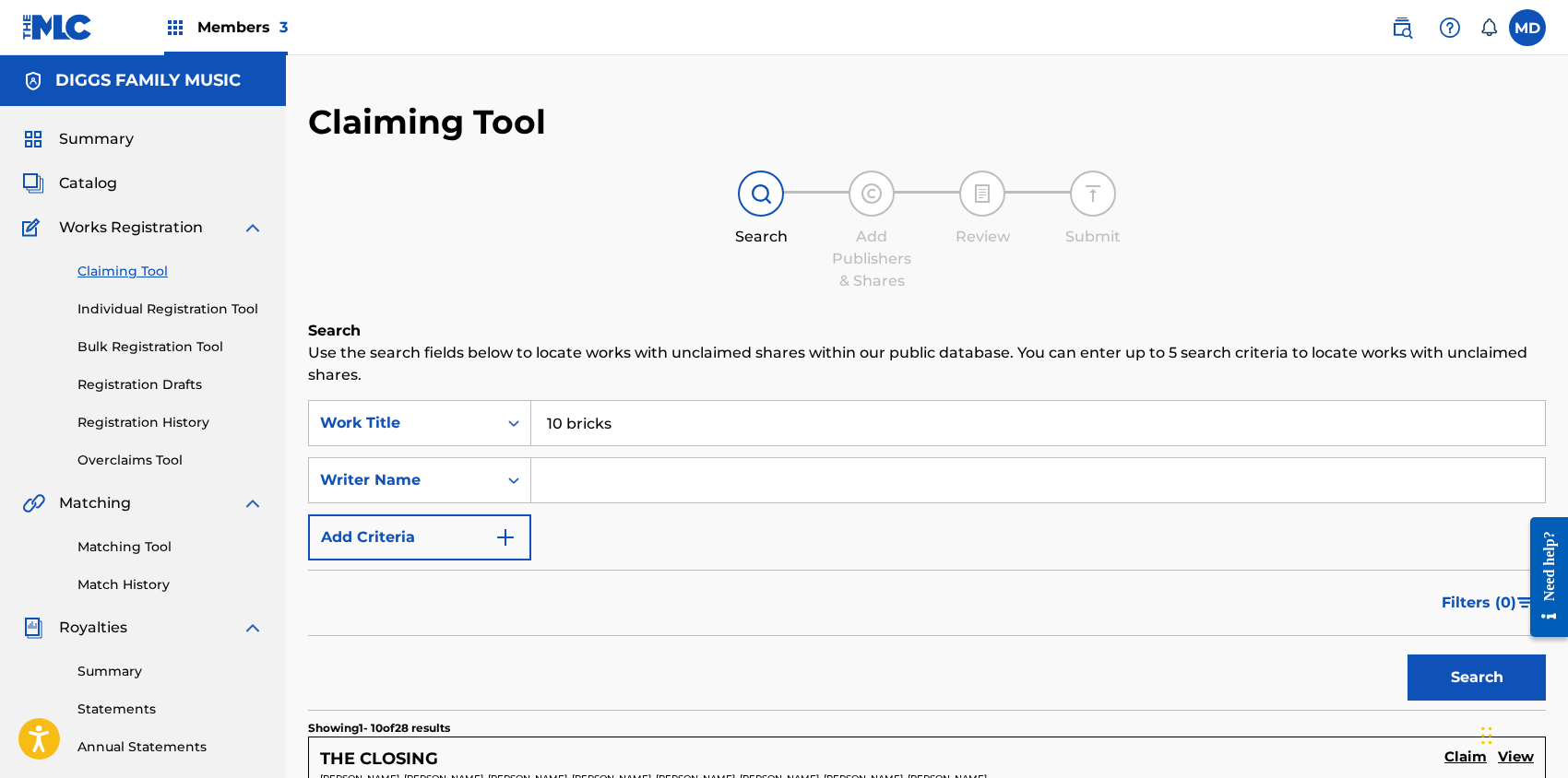
click at [1451, 687] on button "Search" at bounding box center [1477, 678] width 139 height 46
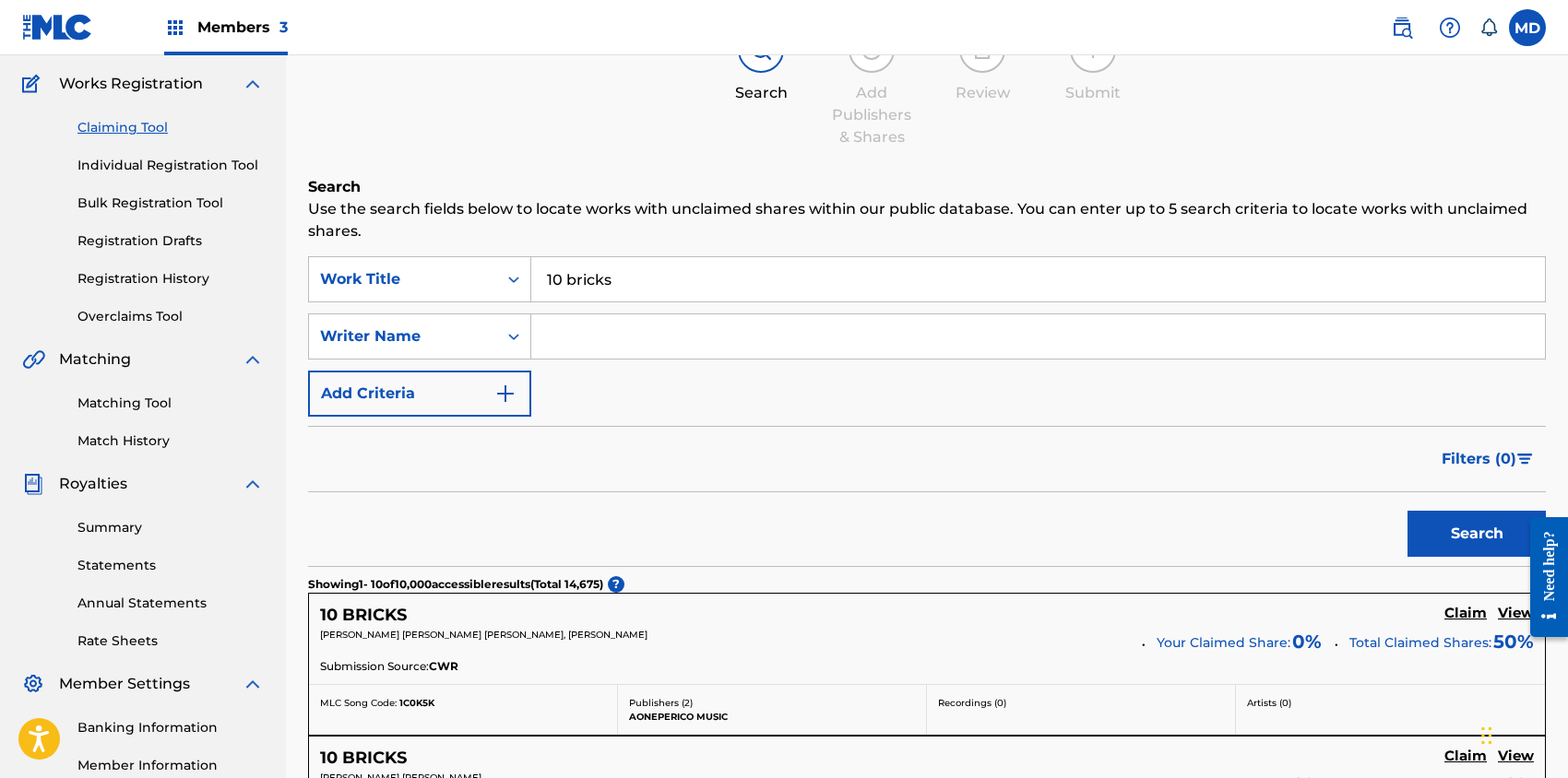
scroll to position [122, 0]
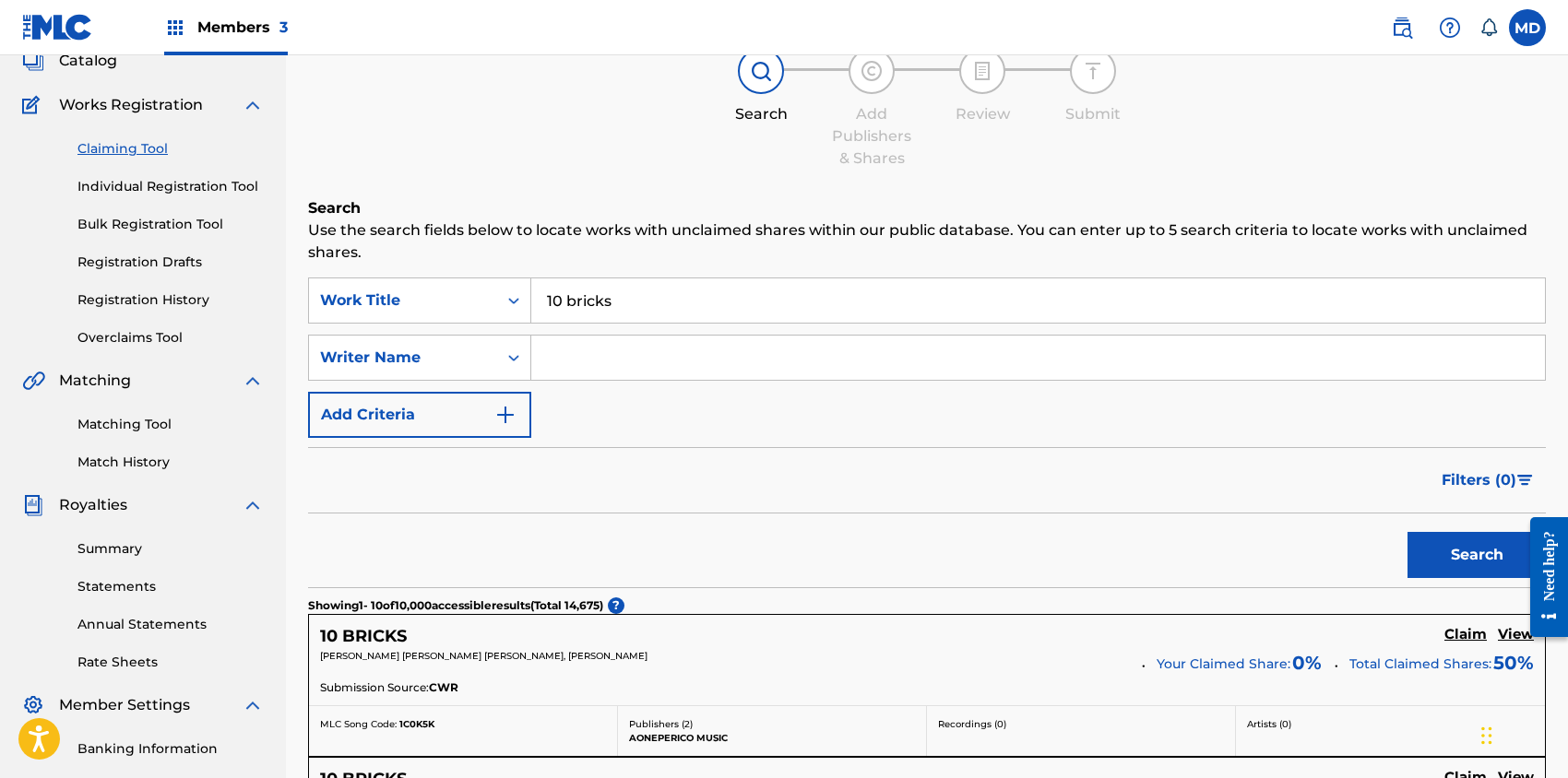
click at [627, 356] on input "Search Form" at bounding box center [1038, 358] width 1013 height 44
paste input "[PERSON_NAME] D"
type input "[PERSON_NAME] D"
click at [1407, 532] on button "Search" at bounding box center [1477, 556] width 139 height 46
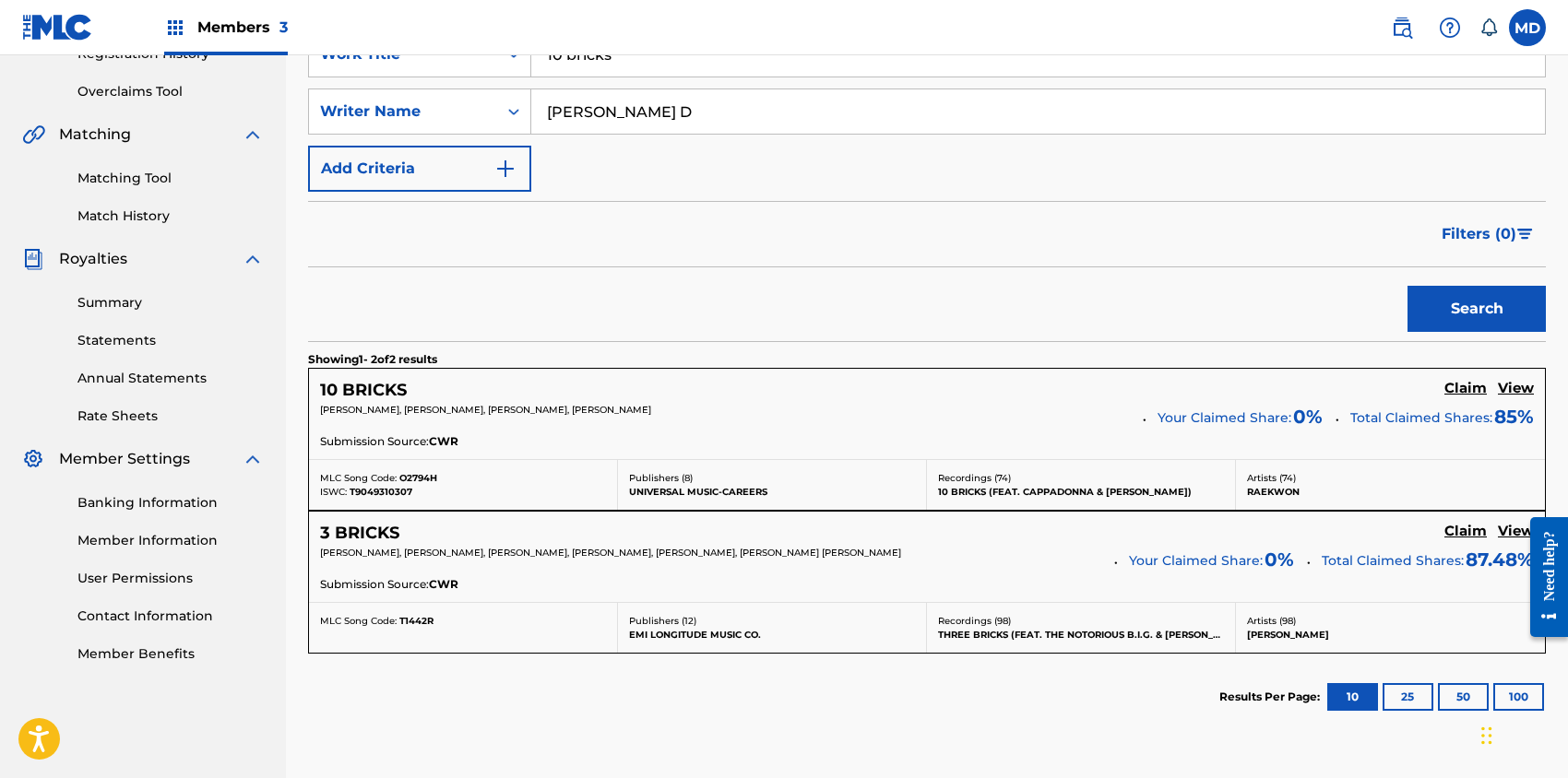
scroll to position [491, 0]
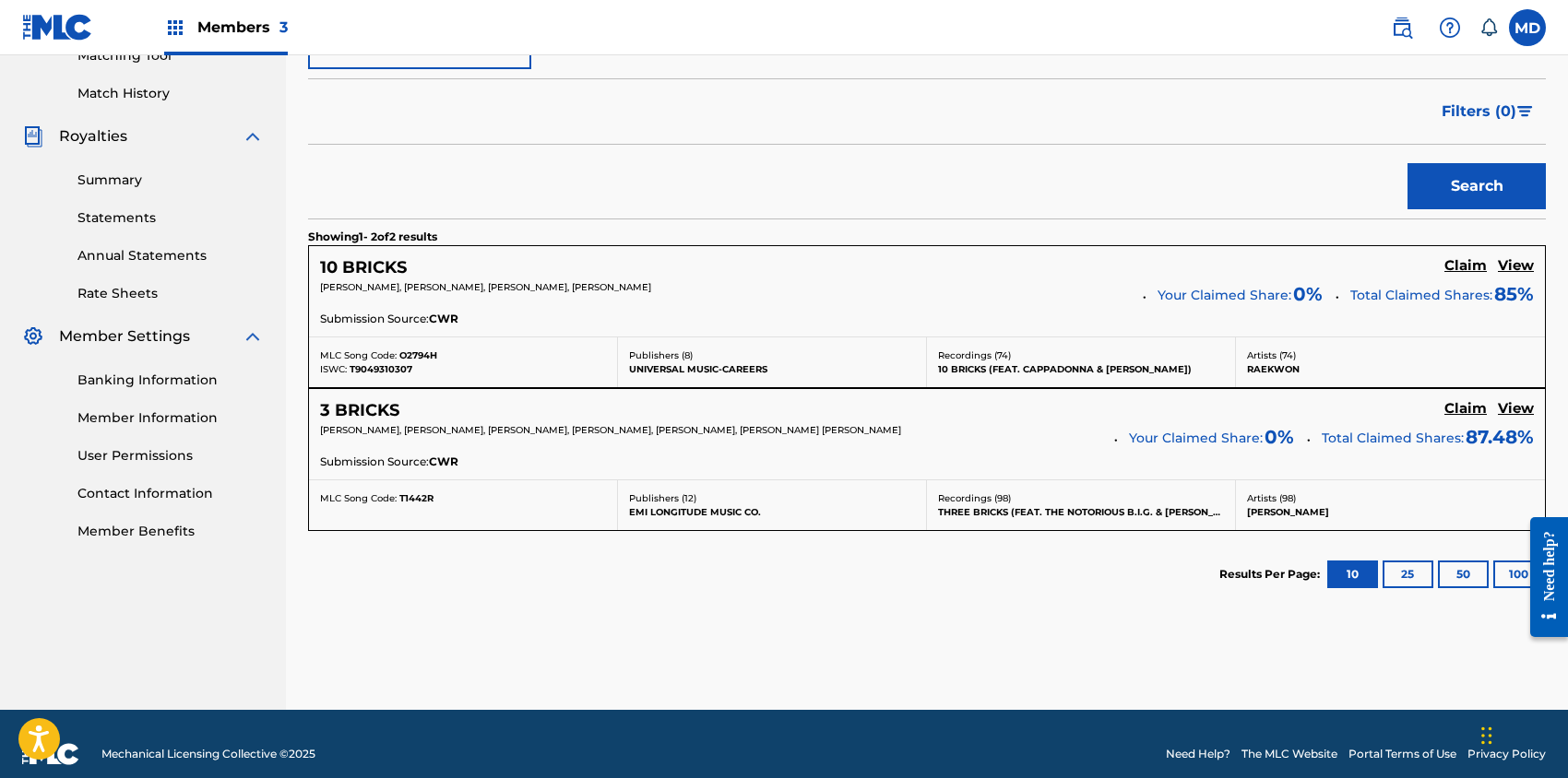
click at [1523, 262] on h5 "View" at bounding box center [1515, 266] width 36 height 17
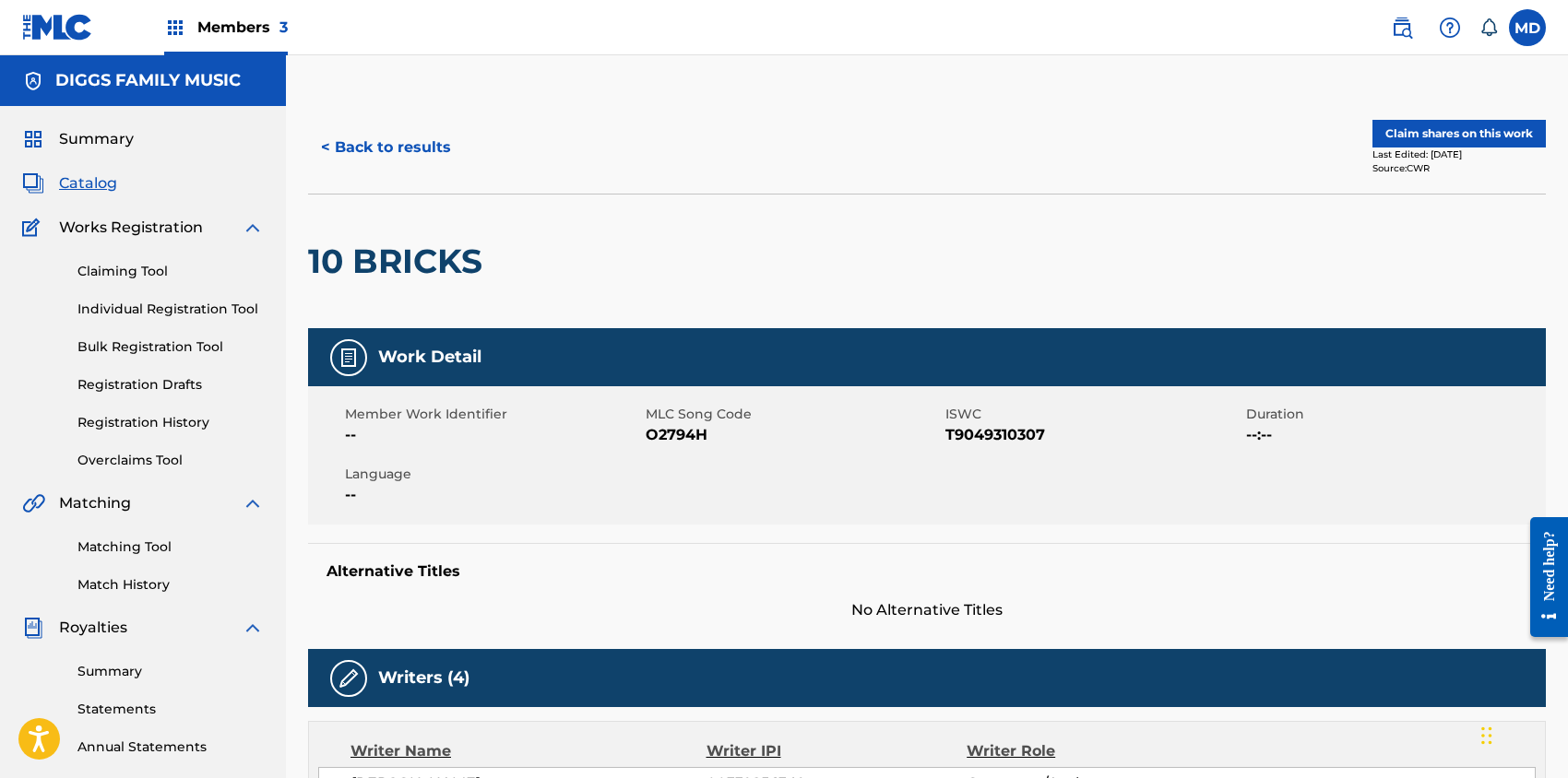
click at [1478, 129] on button "Claim shares on this work" at bounding box center [1459, 133] width 173 height 28
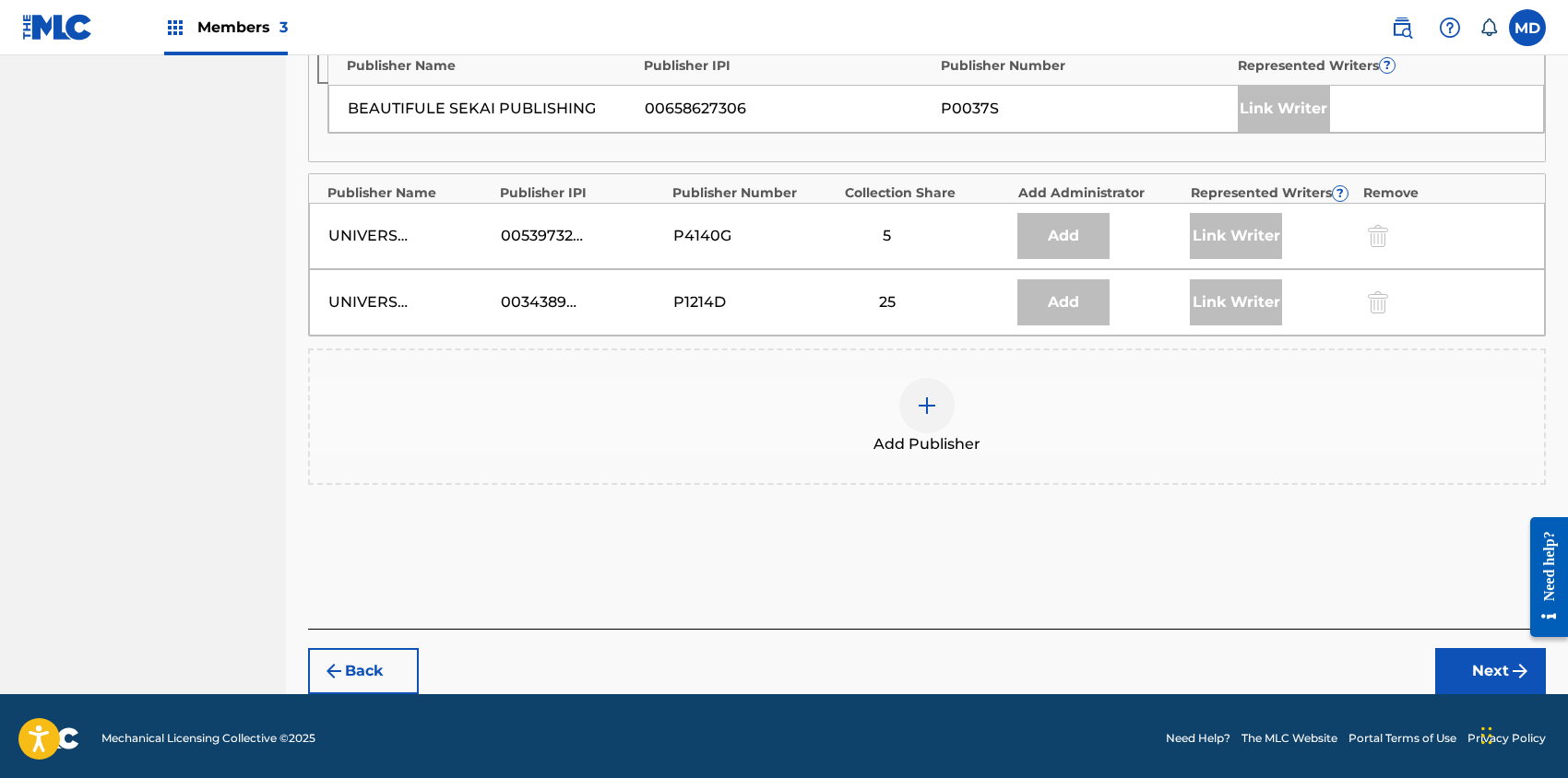
scroll to position [1195, 0]
click at [936, 395] on img at bounding box center [927, 404] width 22 height 22
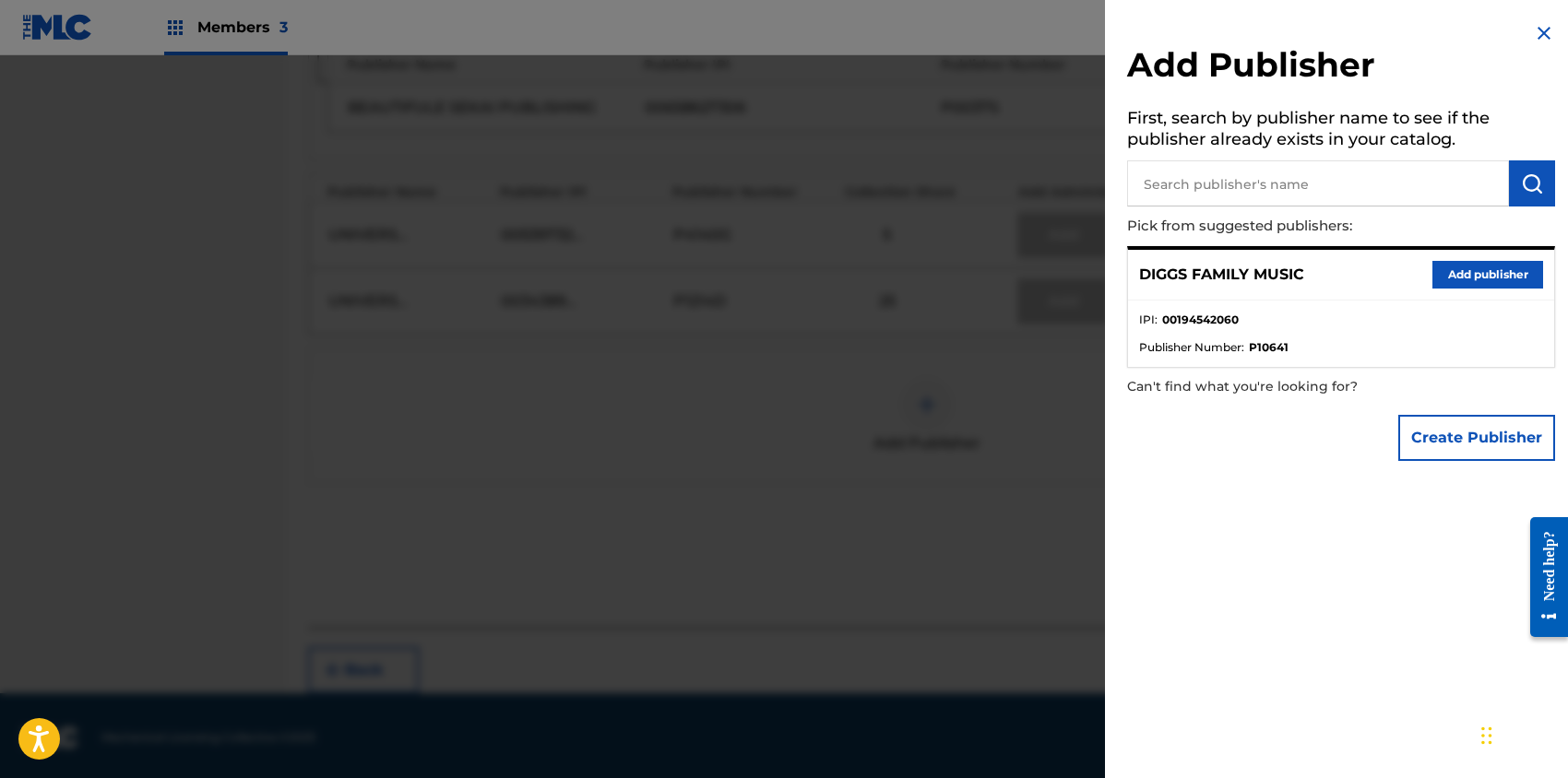
click at [1476, 273] on button "Add publisher" at bounding box center [1487, 274] width 111 height 28
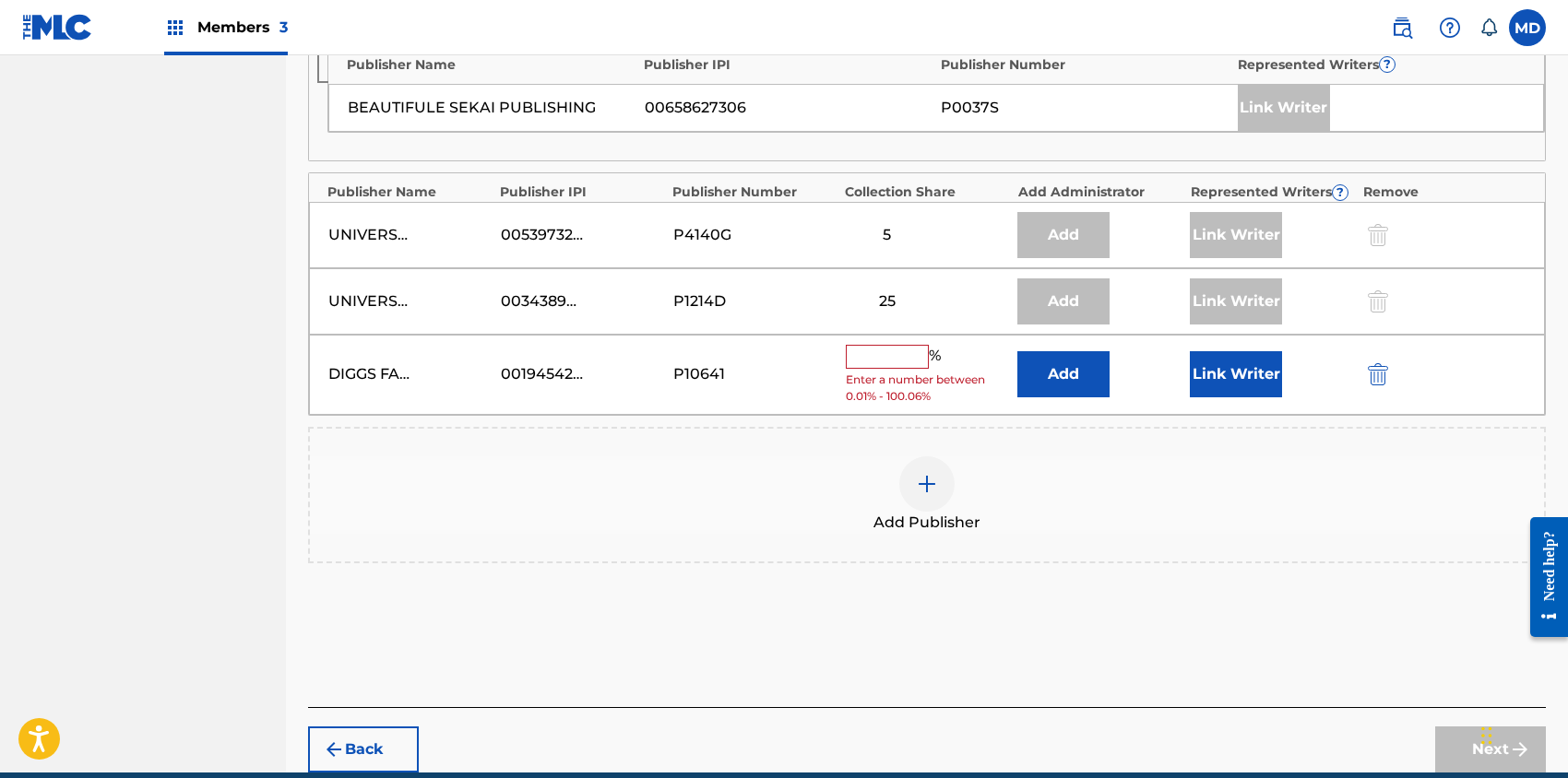
click at [874, 354] on input "text" at bounding box center [887, 356] width 83 height 24
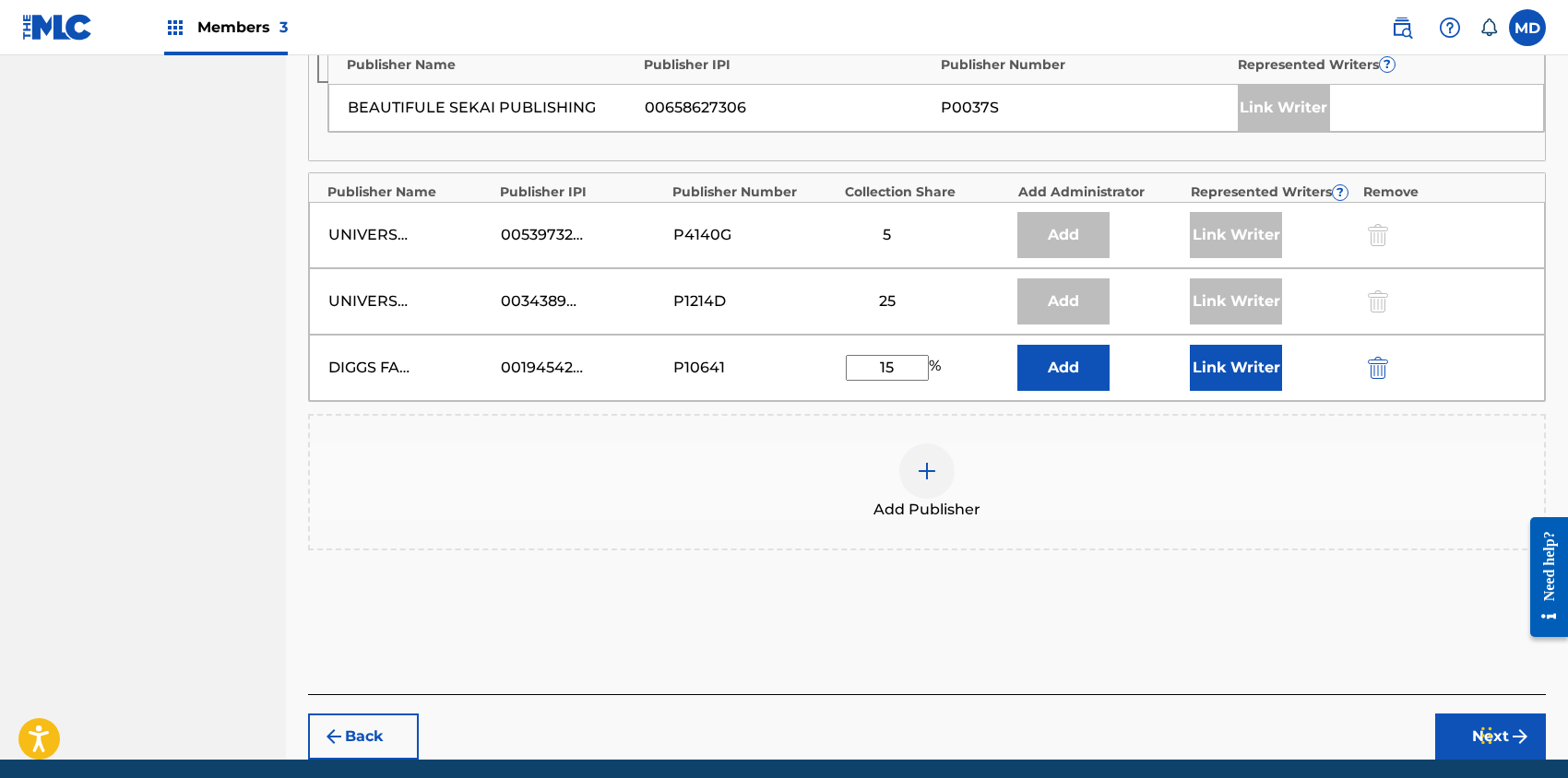
type input "15"
click at [1238, 361] on button "Link Writer" at bounding box center [1236, 368] width 92 height 46
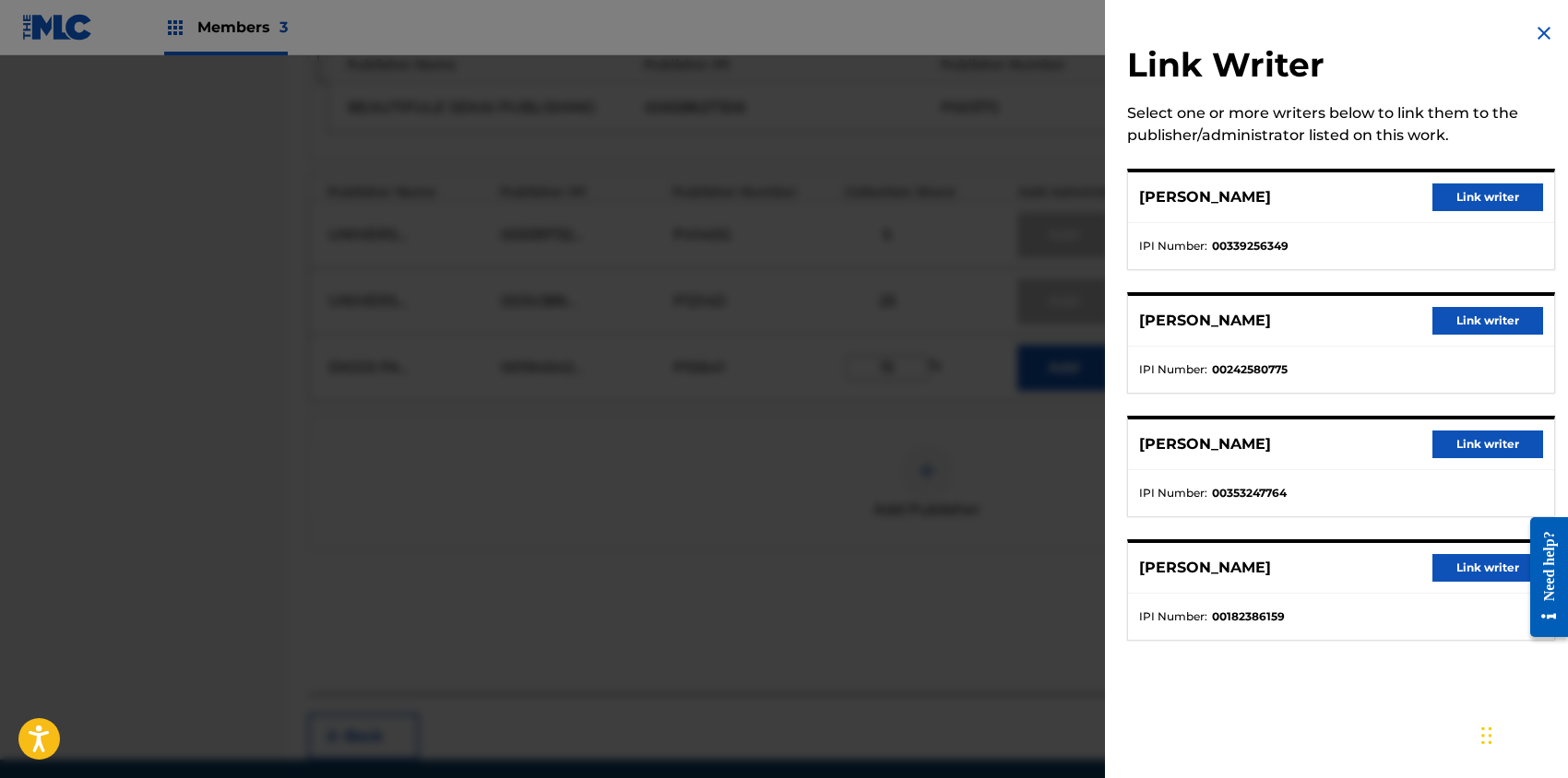
click at [1472, 445] on button "Link writer" at bounding box center [1487, 444] width 111 height 28
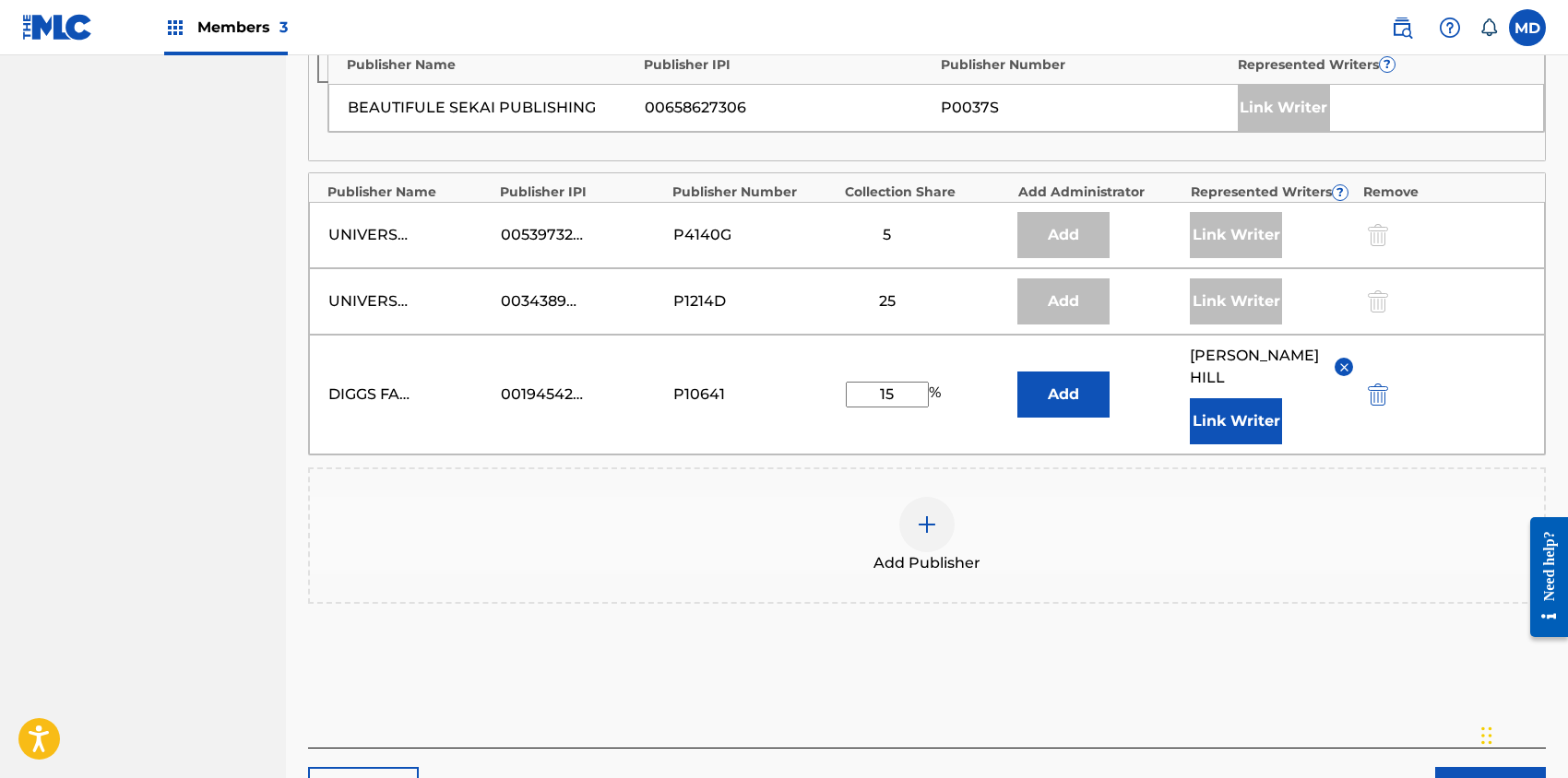
click at [1469, 767] on button "Next" at bounding box center [1490, 791] width 111 height 46
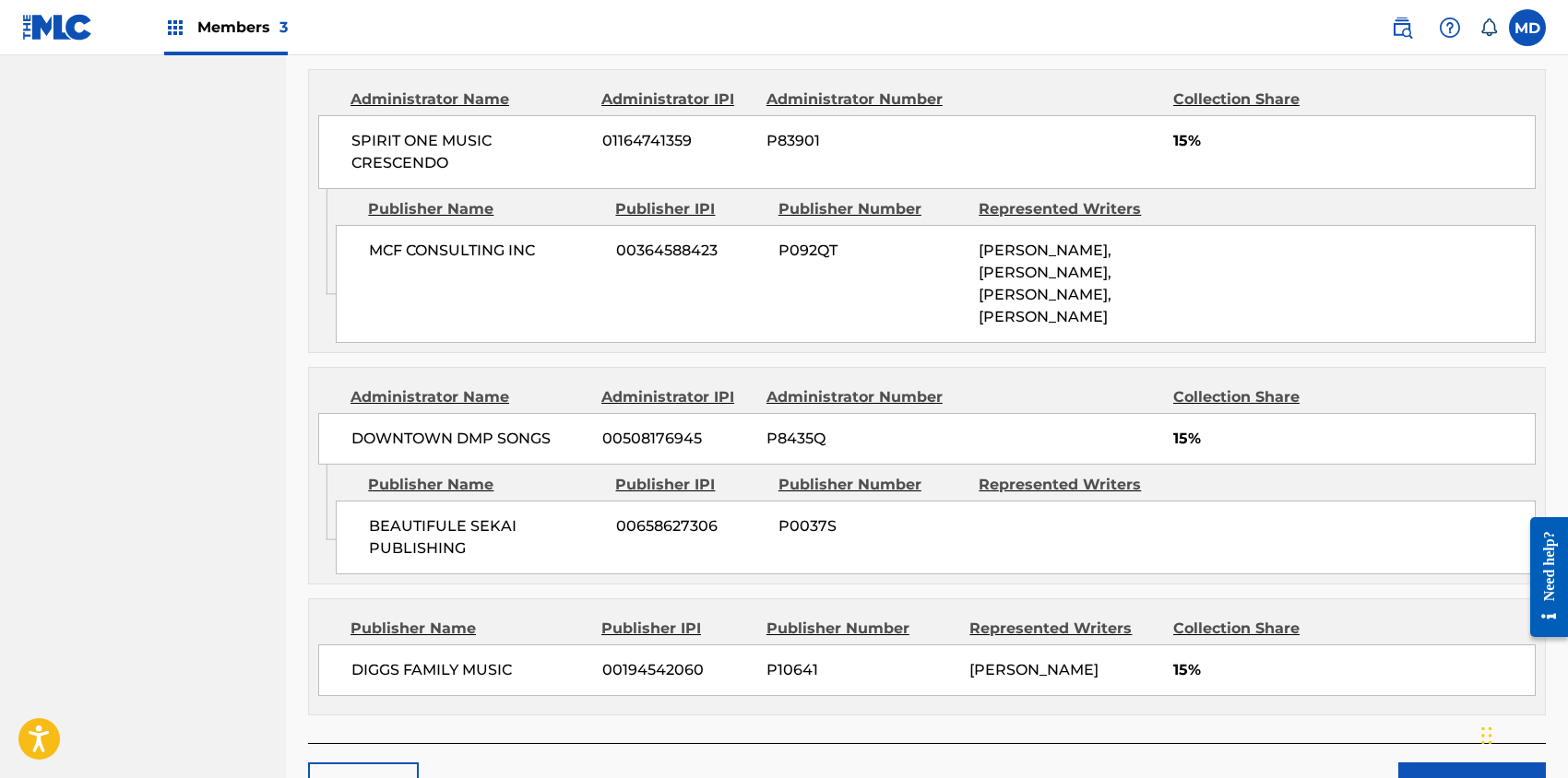
scroll to position [1420, 0]
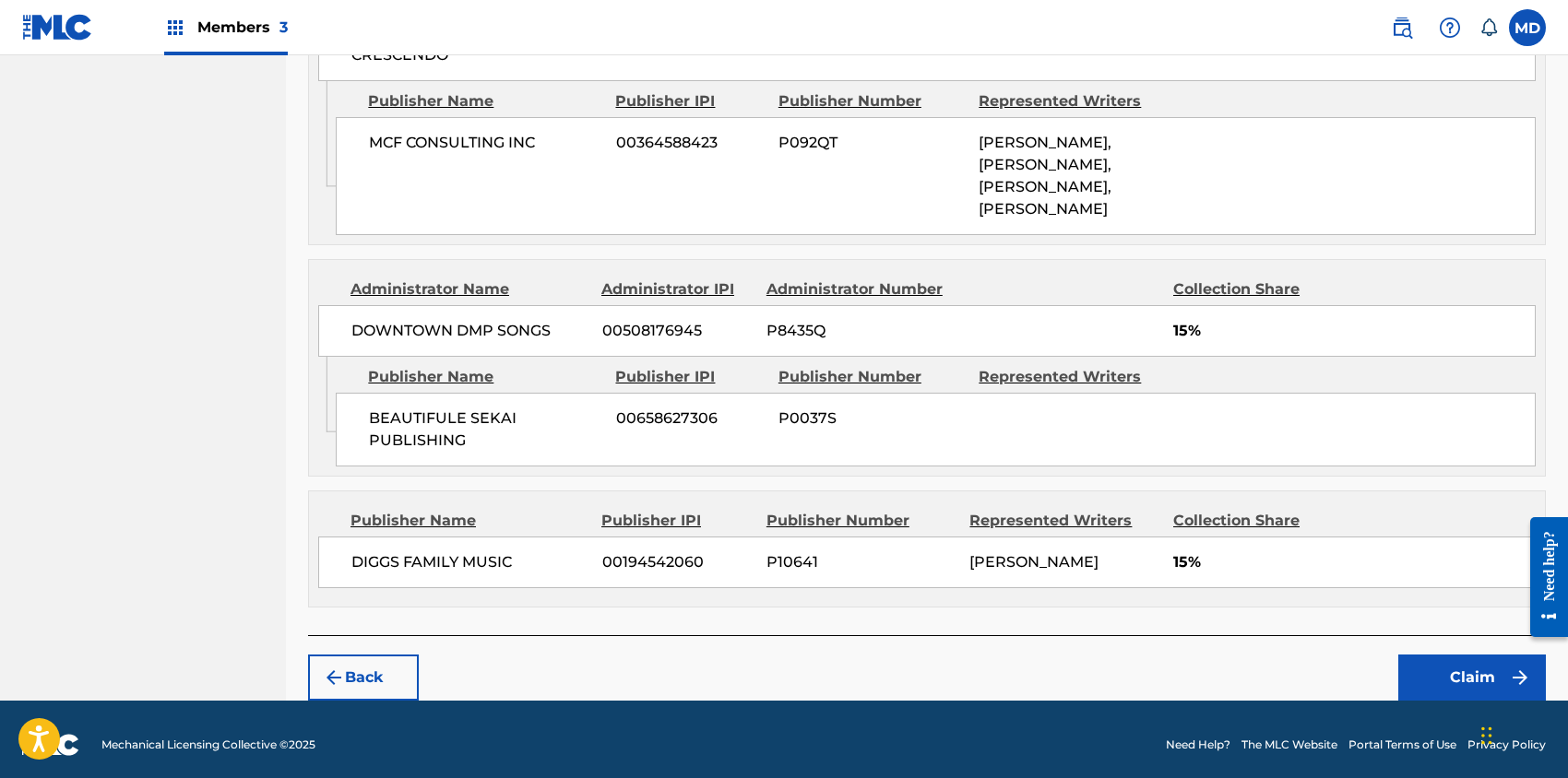
click at [1458, 662] on button "Claim" at bounding box center [1472, 678] width 147 height 46
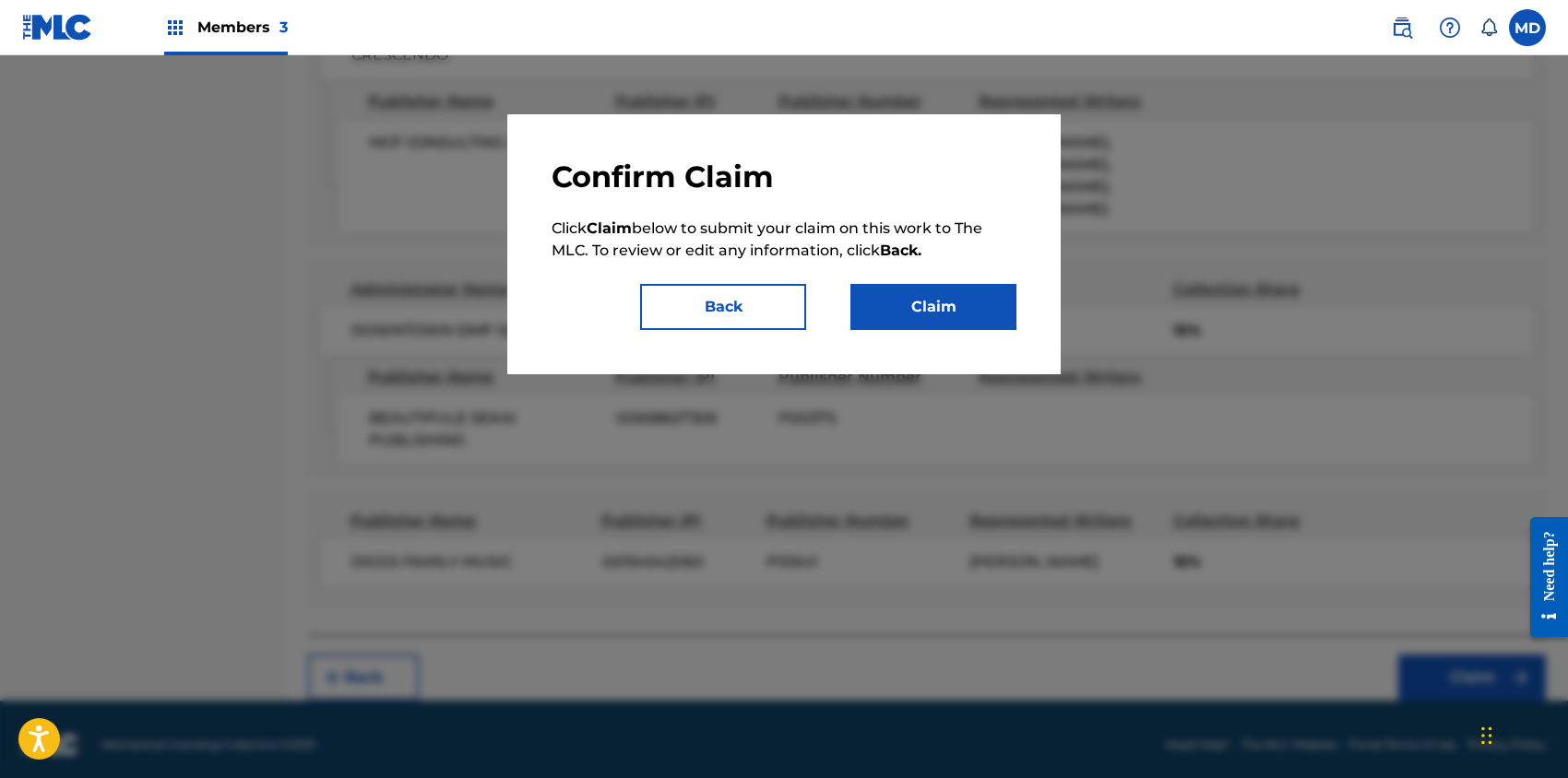
click at [904, 315] on button "Claim" at bounding box center [933, 307] width 166 height 46
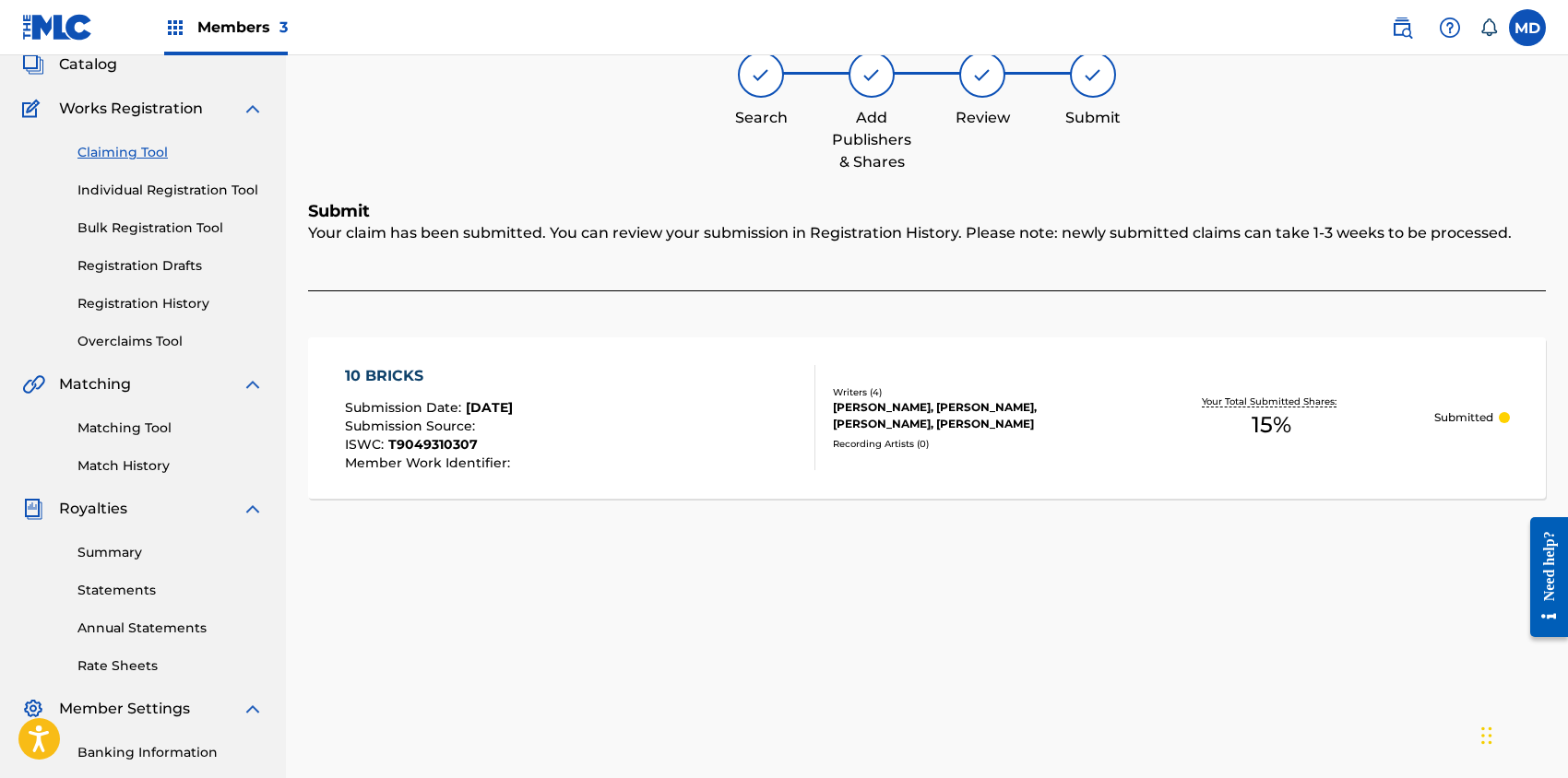
scroll to position [0, 0]
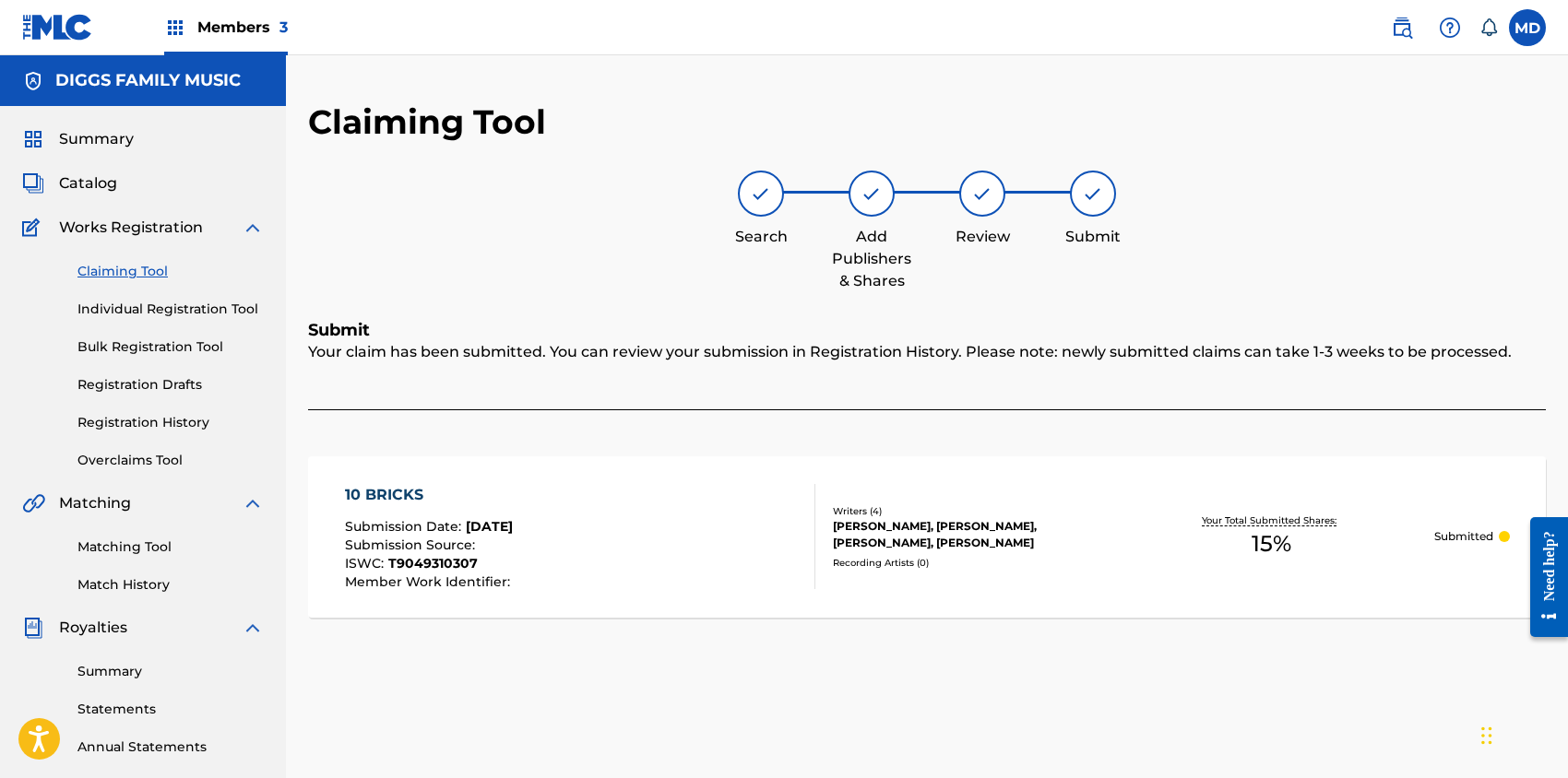
click at [142, 271] on link "Claiming Tool" at bounding box center [170, 272] width 186 height 19
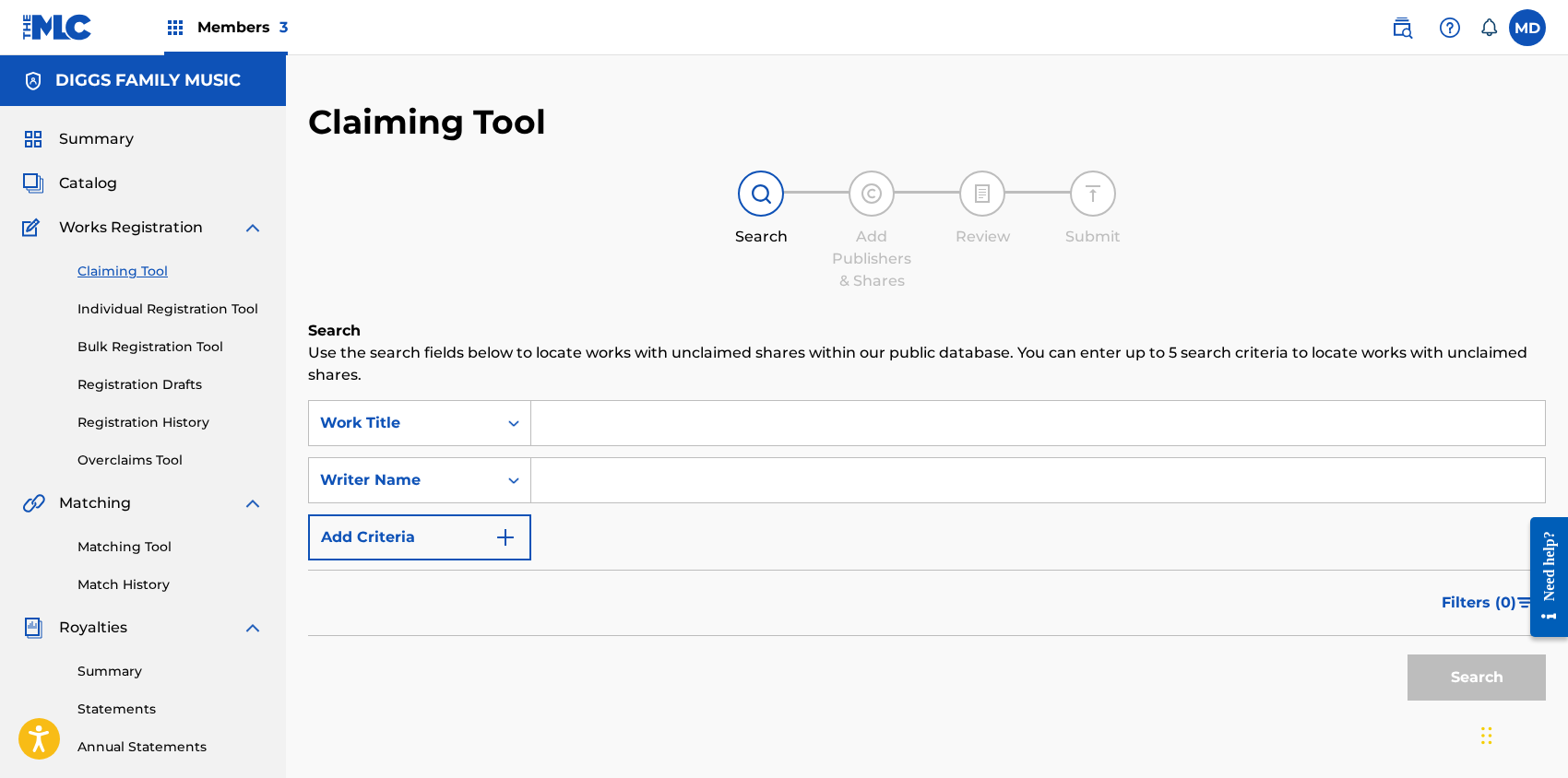
click at [593, 430] on input "Search Form" at bounding box center [1038, 424] width 1013 height 44
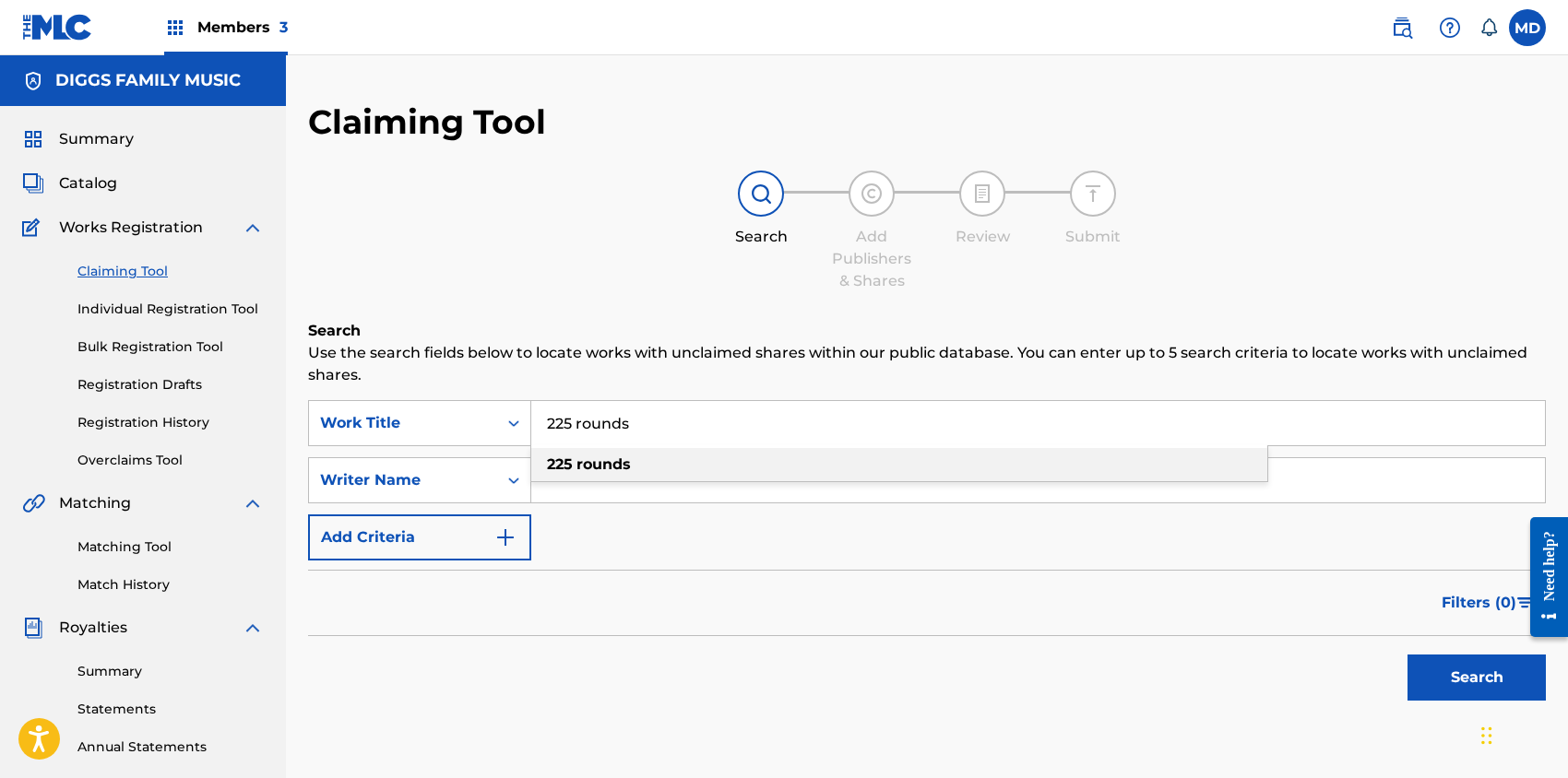
type input "225 rounds"
click at [623, 466] on strong "rounds" at bounding box center [604, 464] width 55 height 17
click at [1436, 692] on button "Search" at bounding box center [1477, 678] width 139 height 46
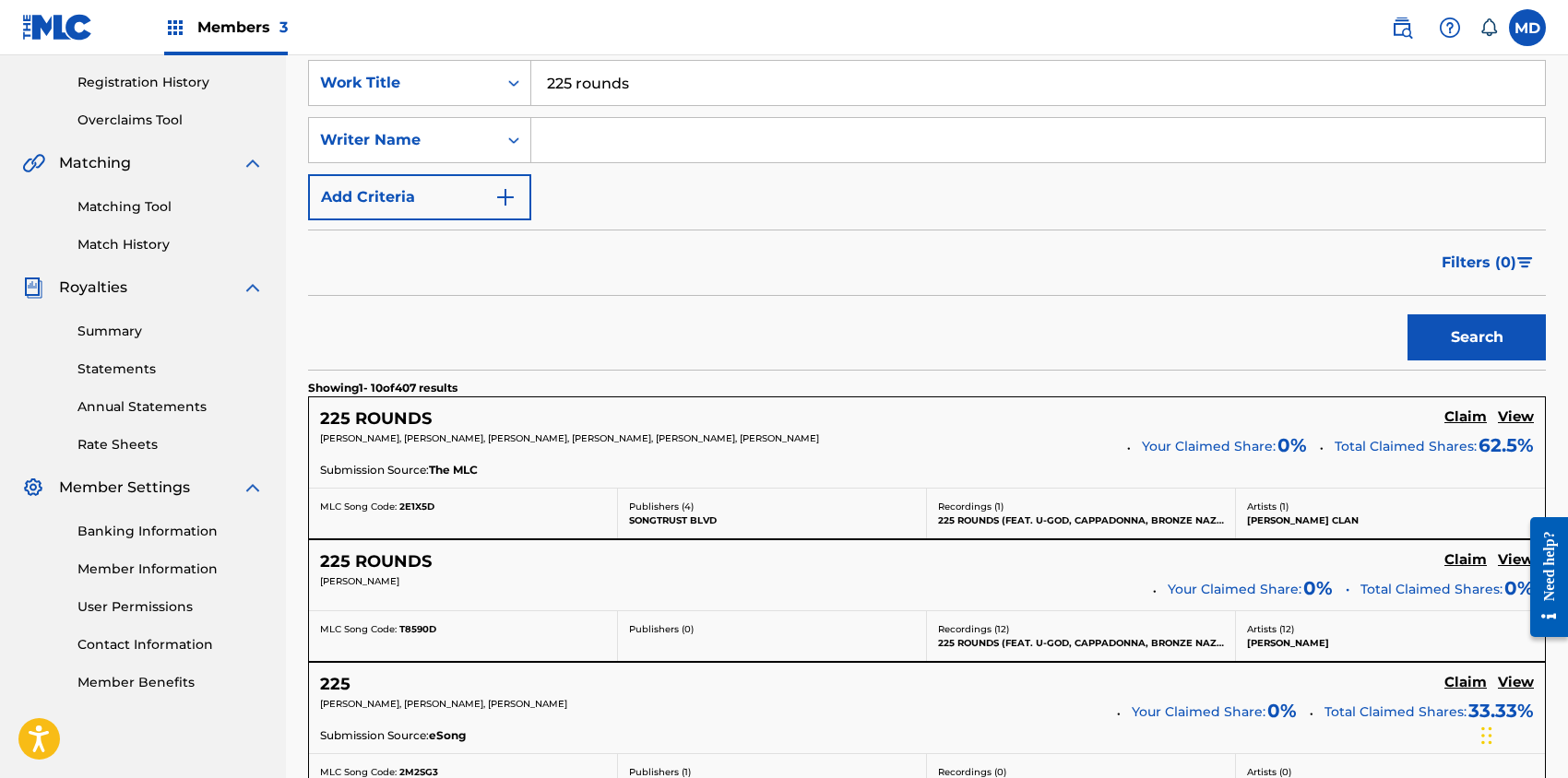
scroll to position [369, 0]
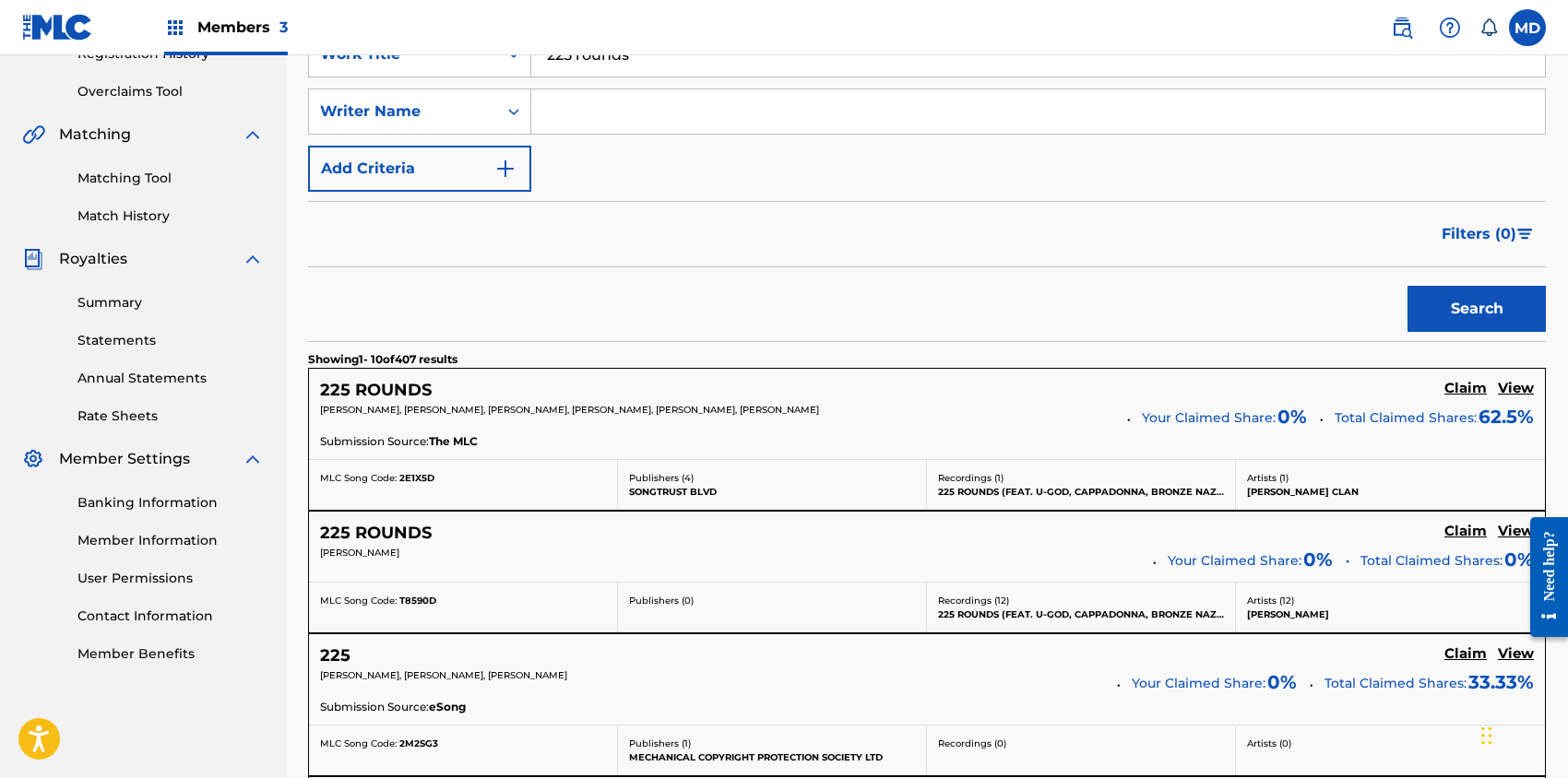
click at [1523, 387] on h5 "View" at bounding box center [1515, 389] width 36 height 17
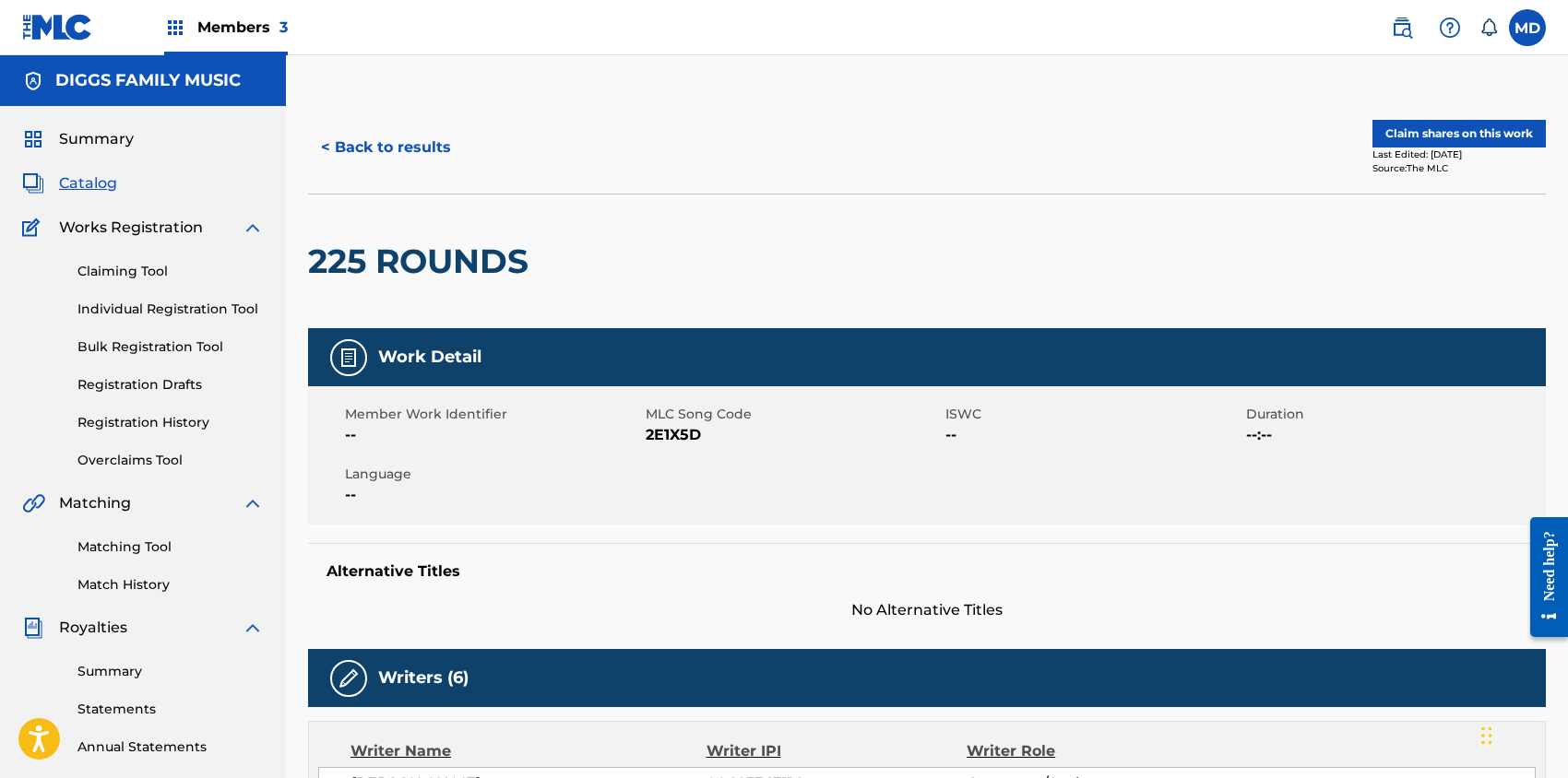
click at [1422, 133] on button "Claim shares on this work" at bounding box center [1459, 133] width 173 height 28
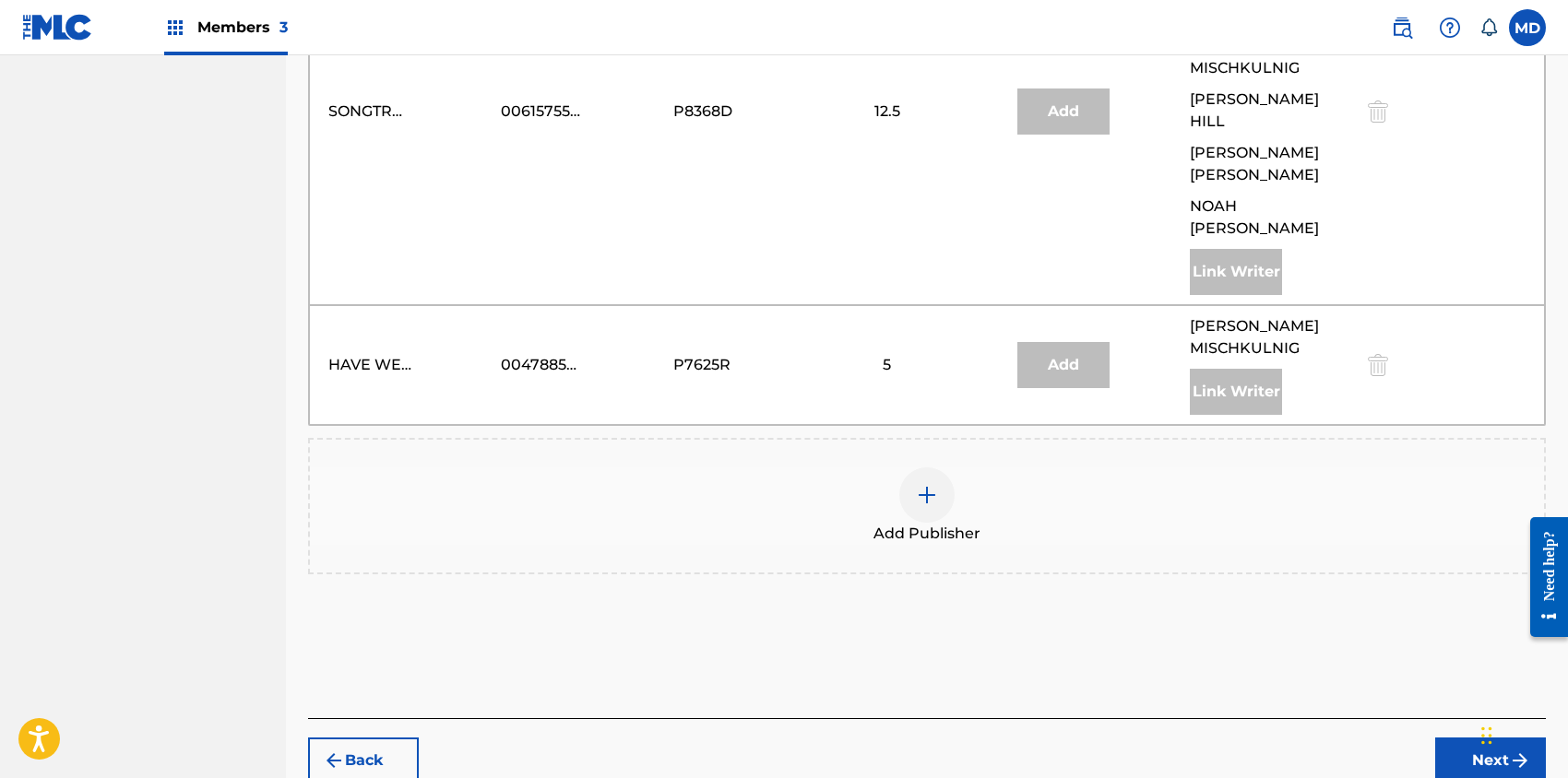
scroll to position [1017, 0]
click at [922, 481] on img at bounding box center [927, 492] width 22 height 22
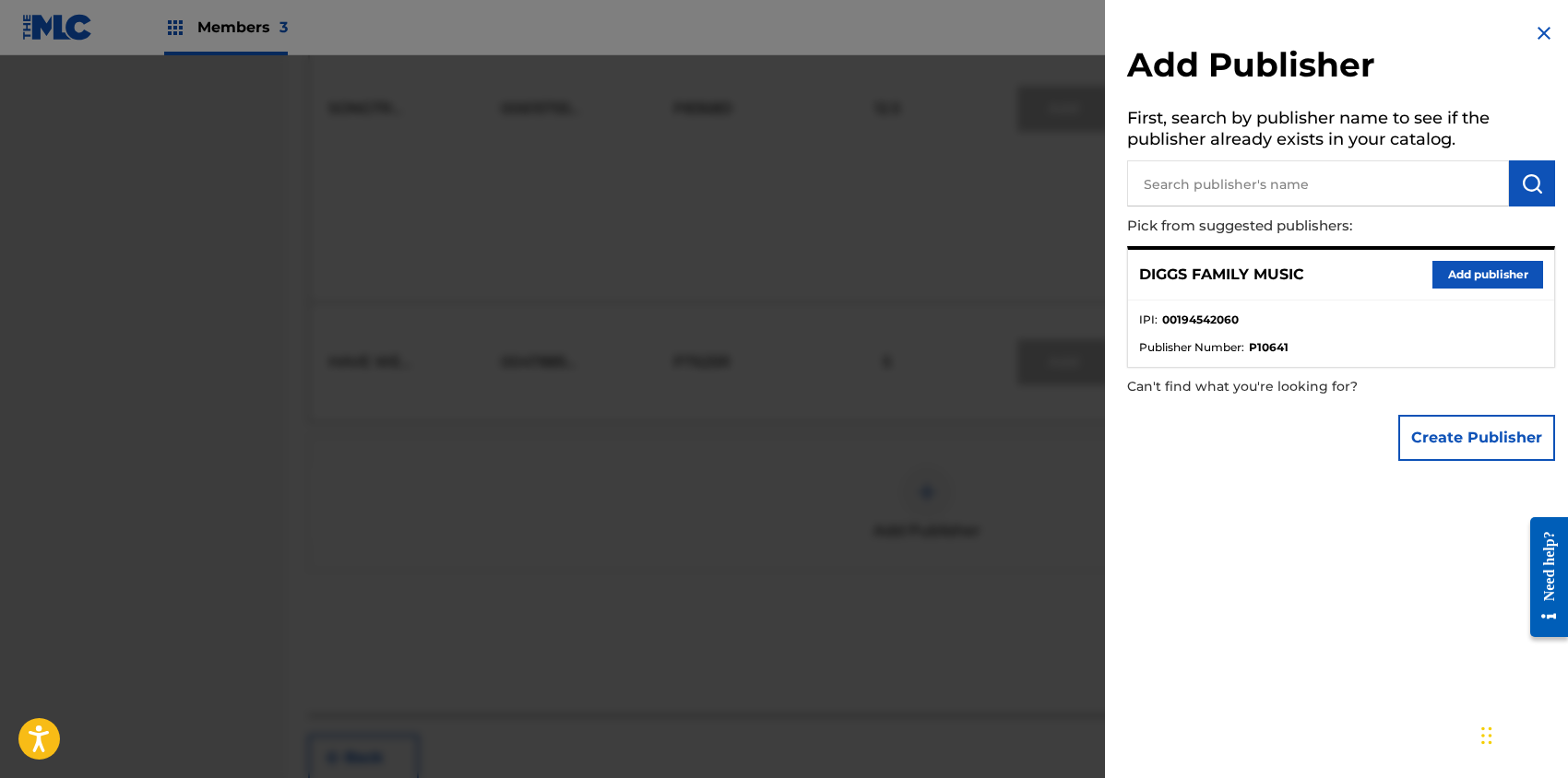
click at [1454, 270] on button "Add publisher" at bounding box center [1487, 274] width 111 height 28
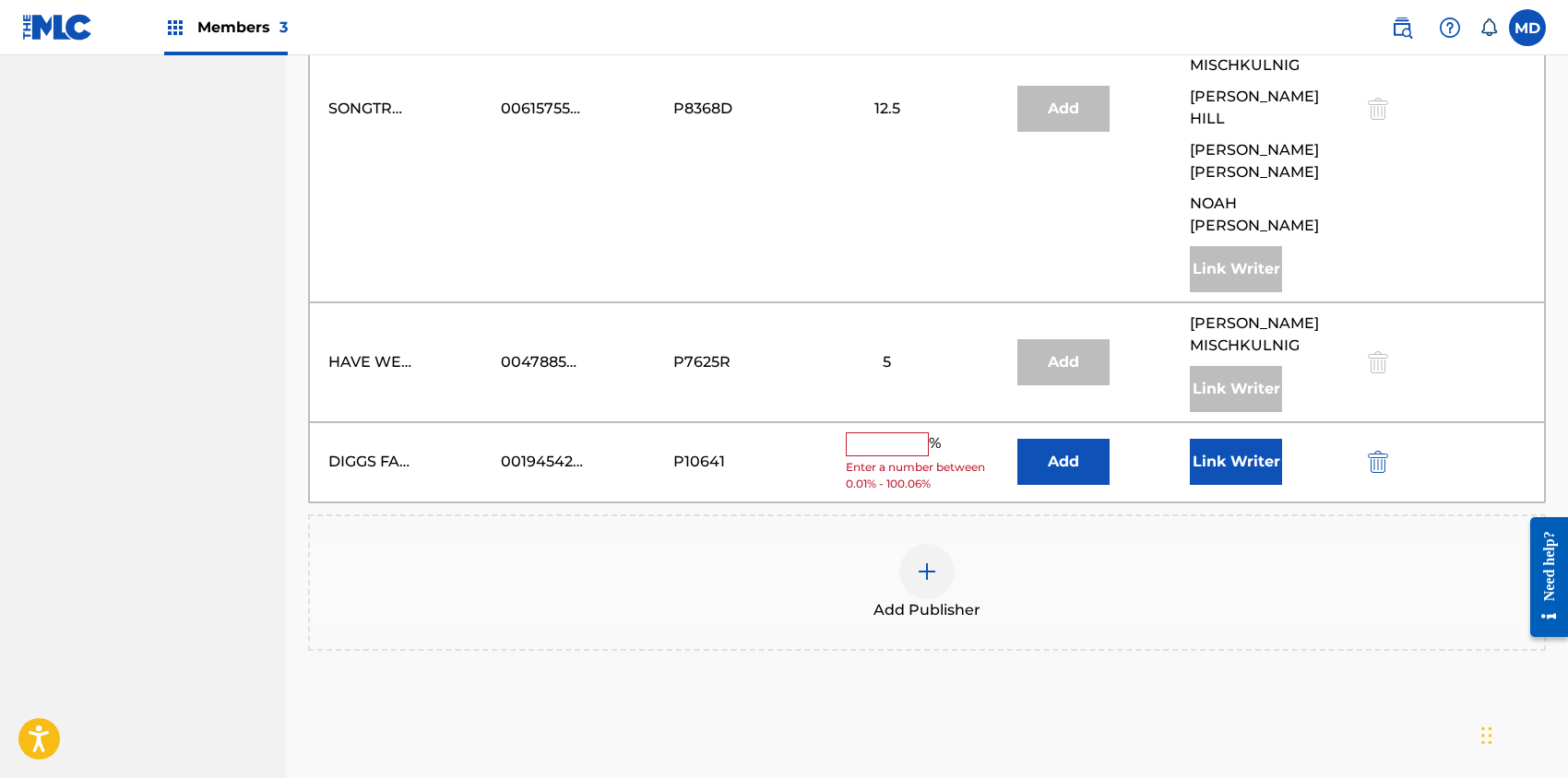
click at [897, 432] on input "text" at bounding box center [887, 444] width 83 height 24
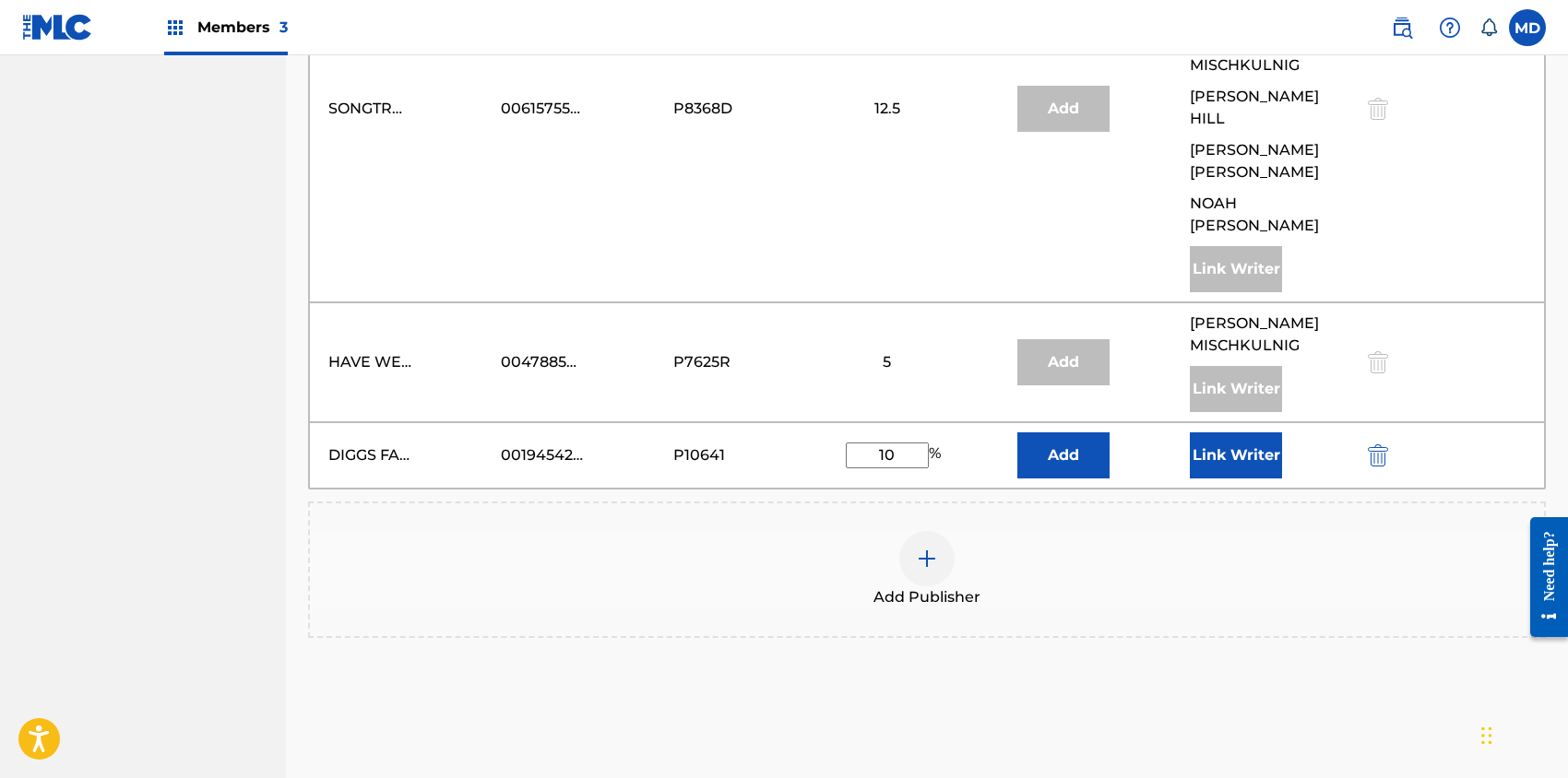
type input "10"
click at [1225, 432] on button "Link Writer" at bounding box center [1236, 455] width 92 height 46
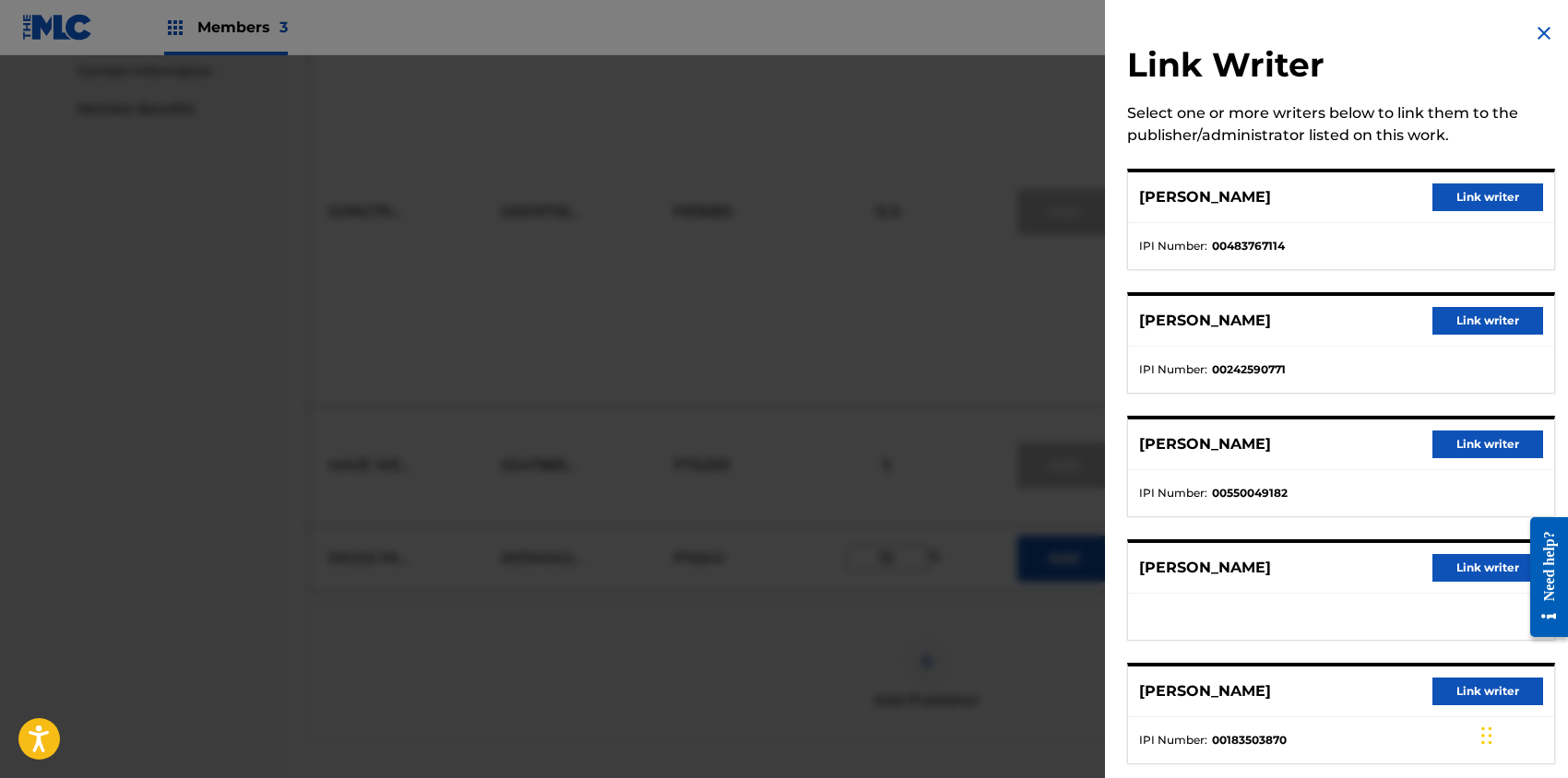
scroll to position [838, 0]
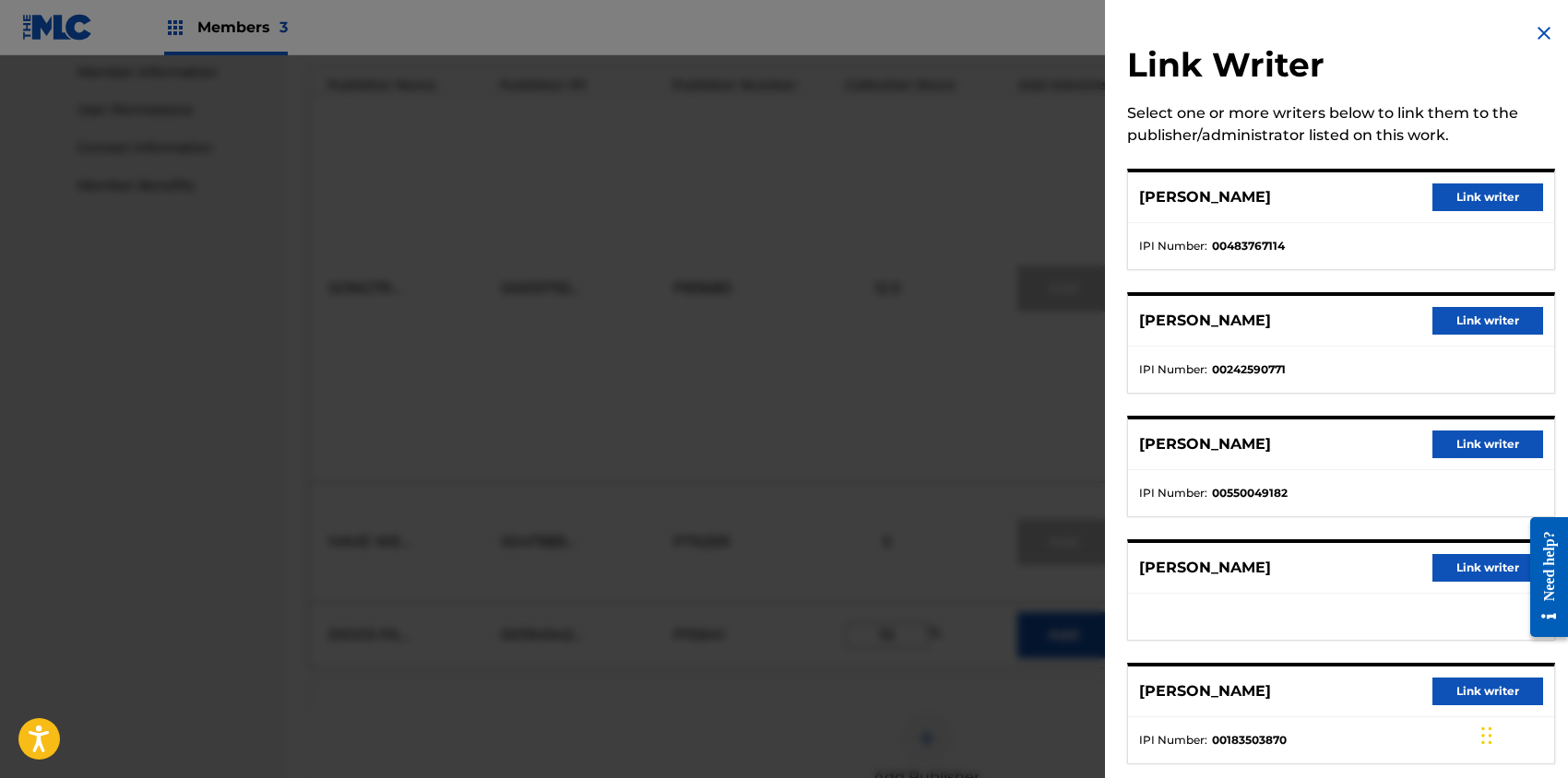
click at [1537, 26] on img at bounding box center [1544, 33] width 22 height 22
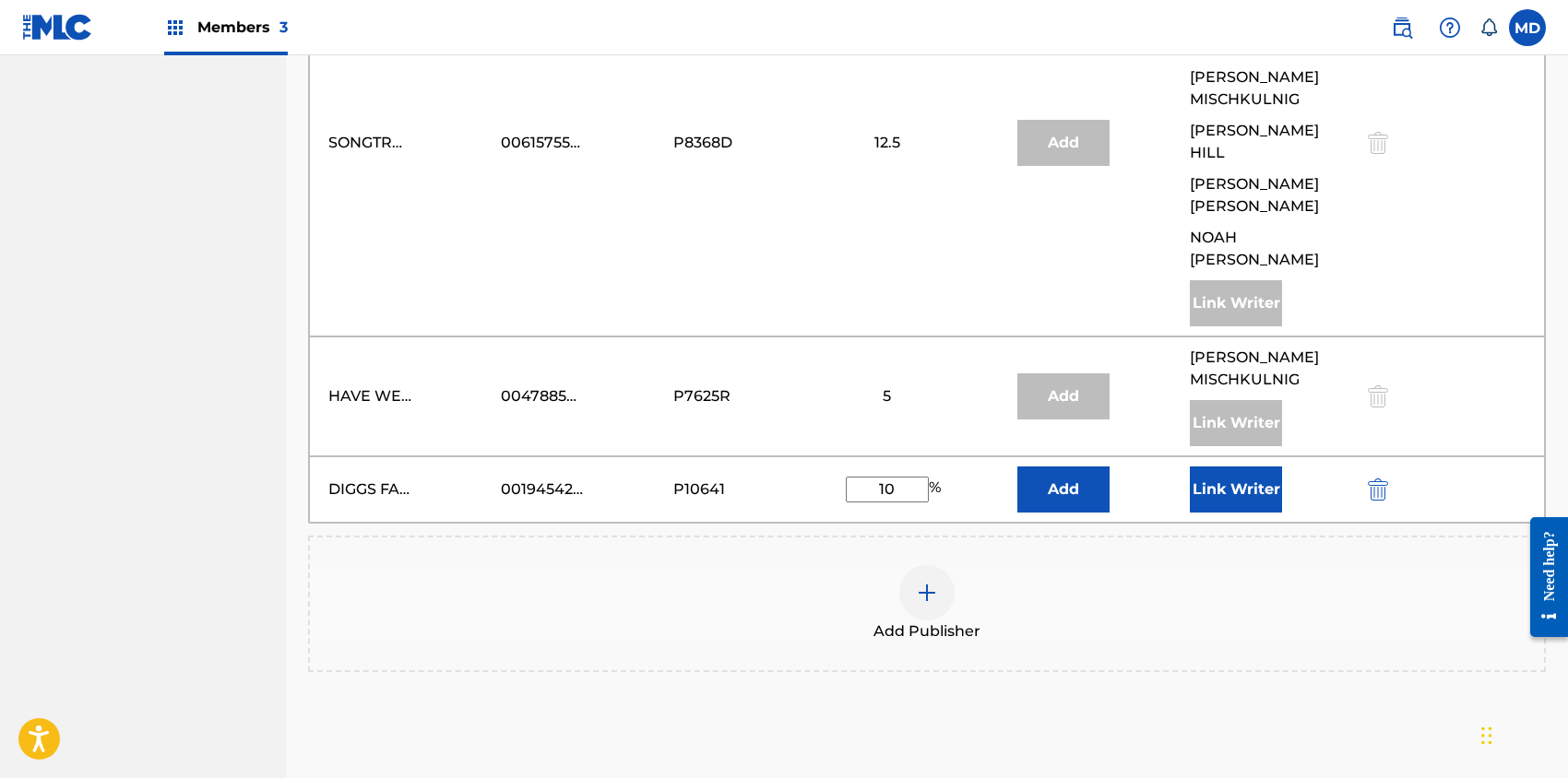
scroll to position [1083, 0]
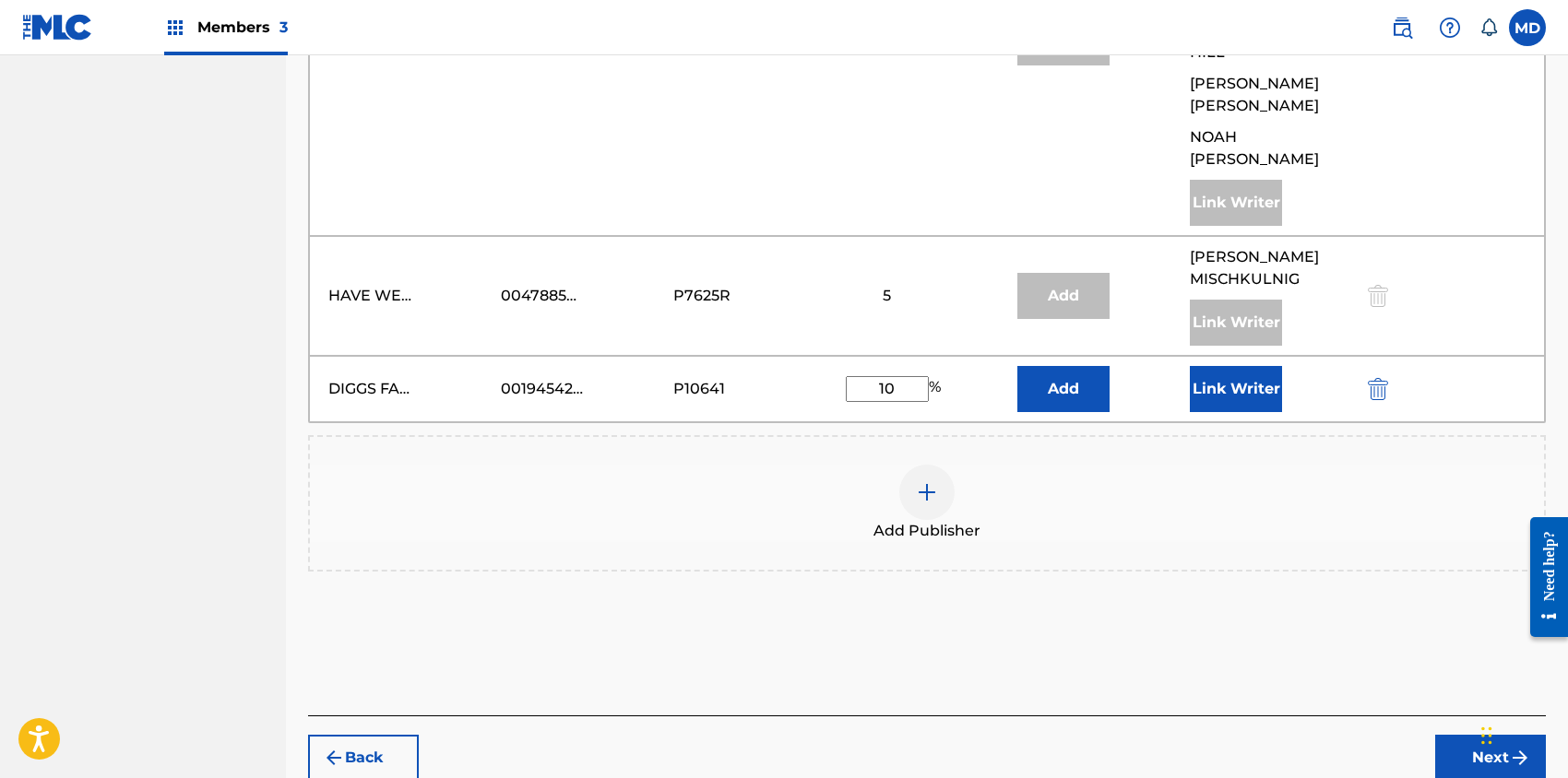
click at [1231, 366] on button "Link Writer" at bounding box center [1236, 389] width 92 height 46
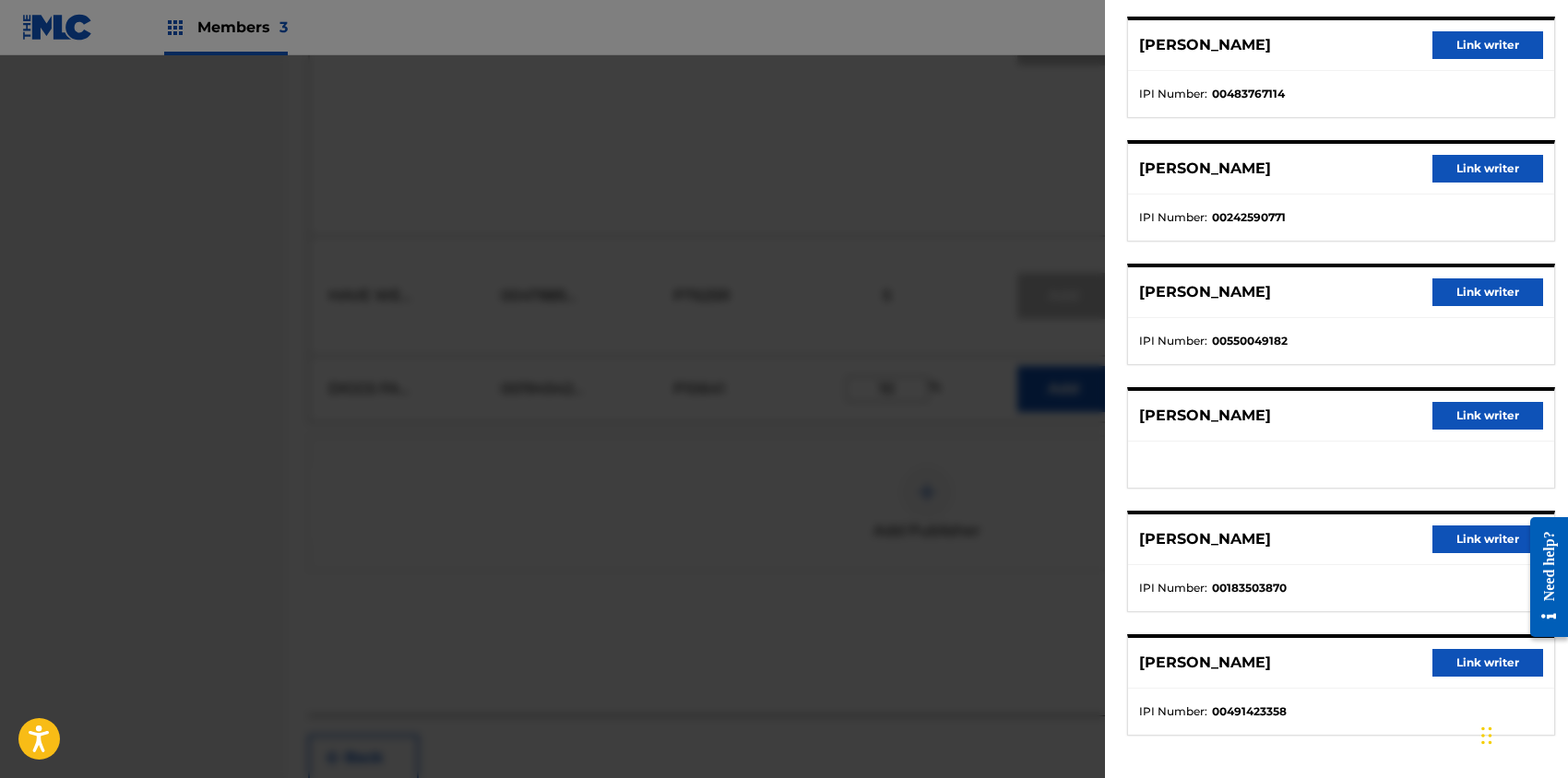
click at [1479, 407] on button "Link writer" at bounding box center [1487, 416] width 111 height 28
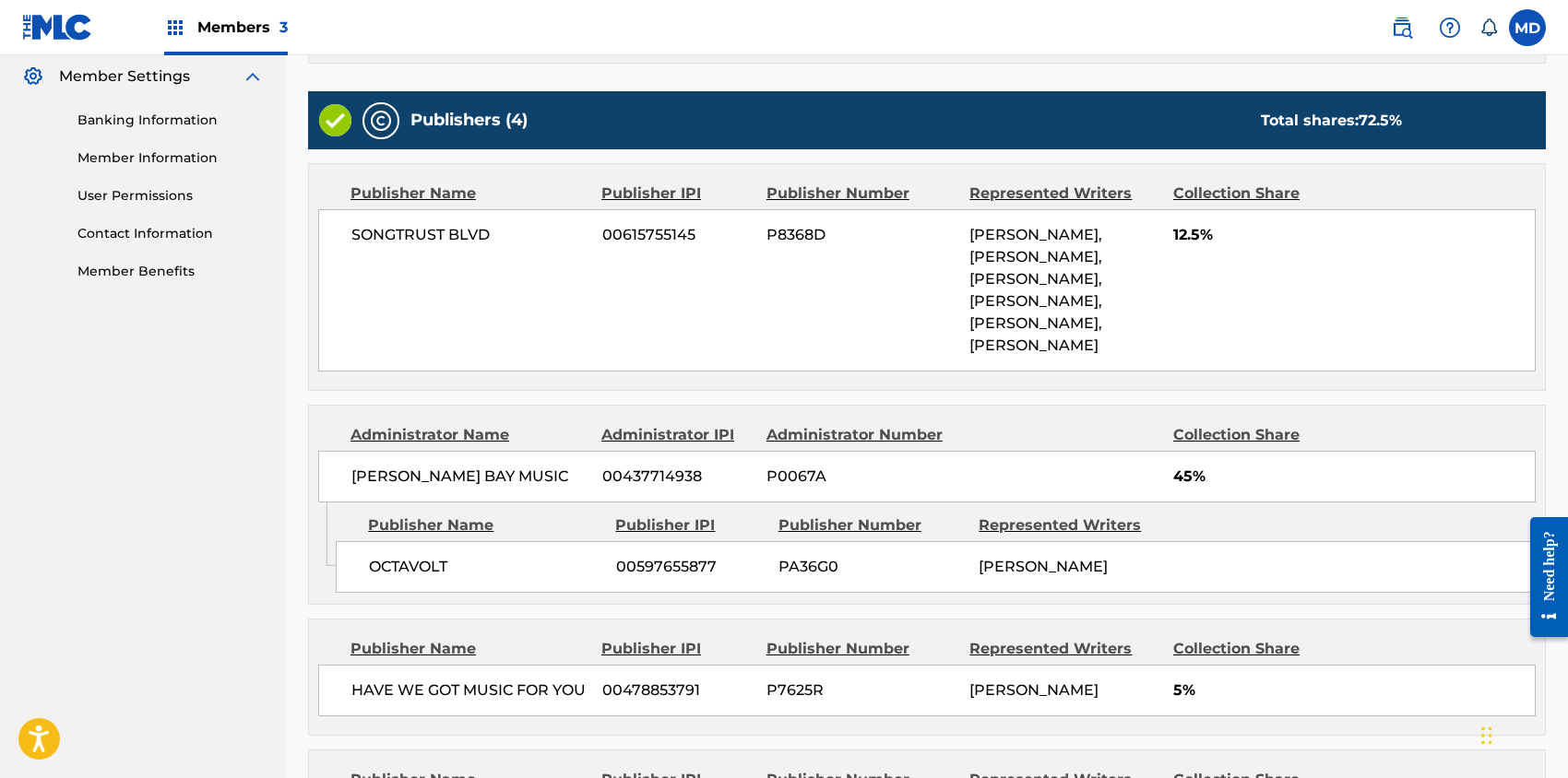
scroll to position [993, 0]
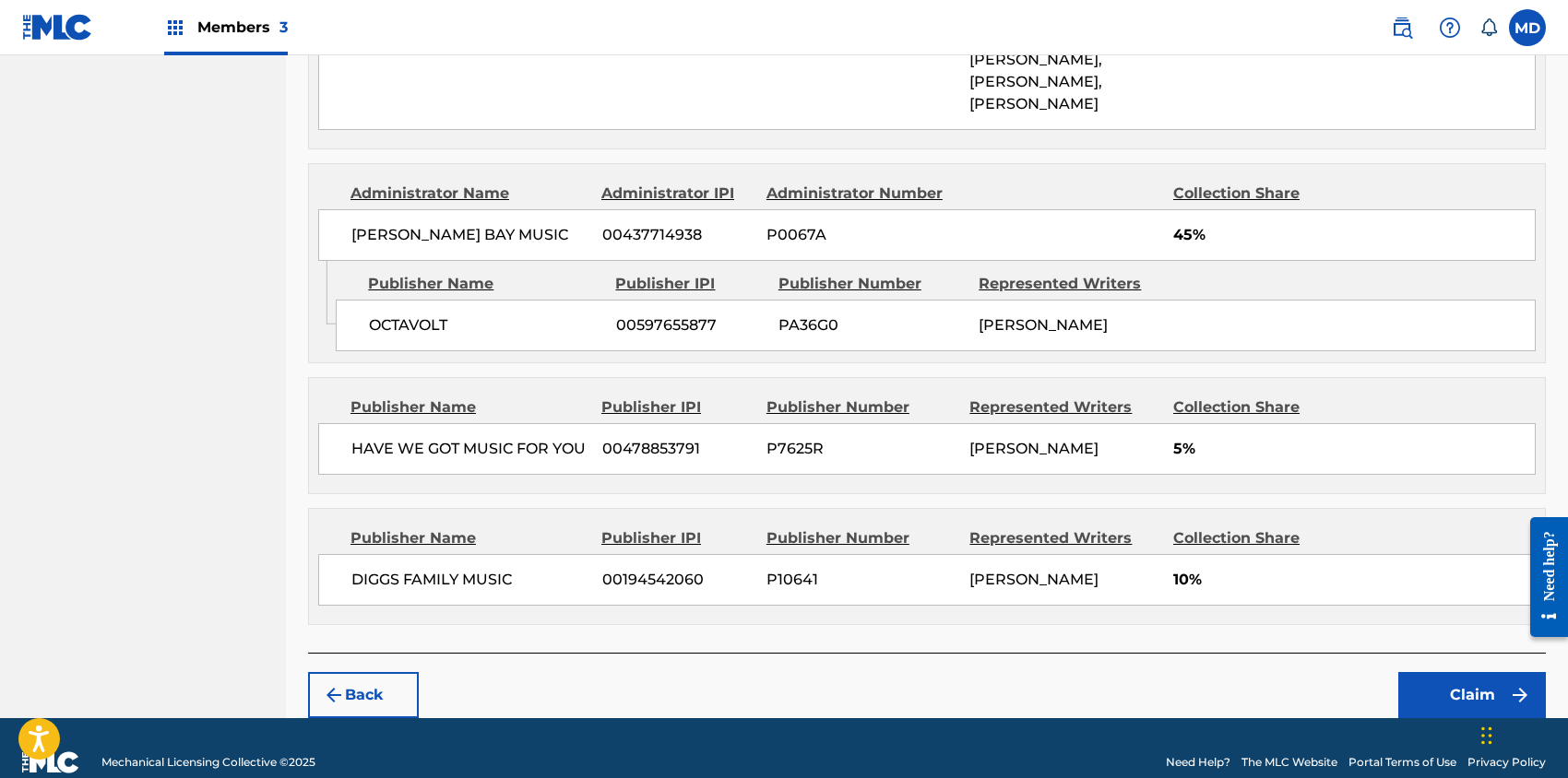
click at [1455, 672] on button "Claim" at bounding box center [1472, 695] width 147 height 46
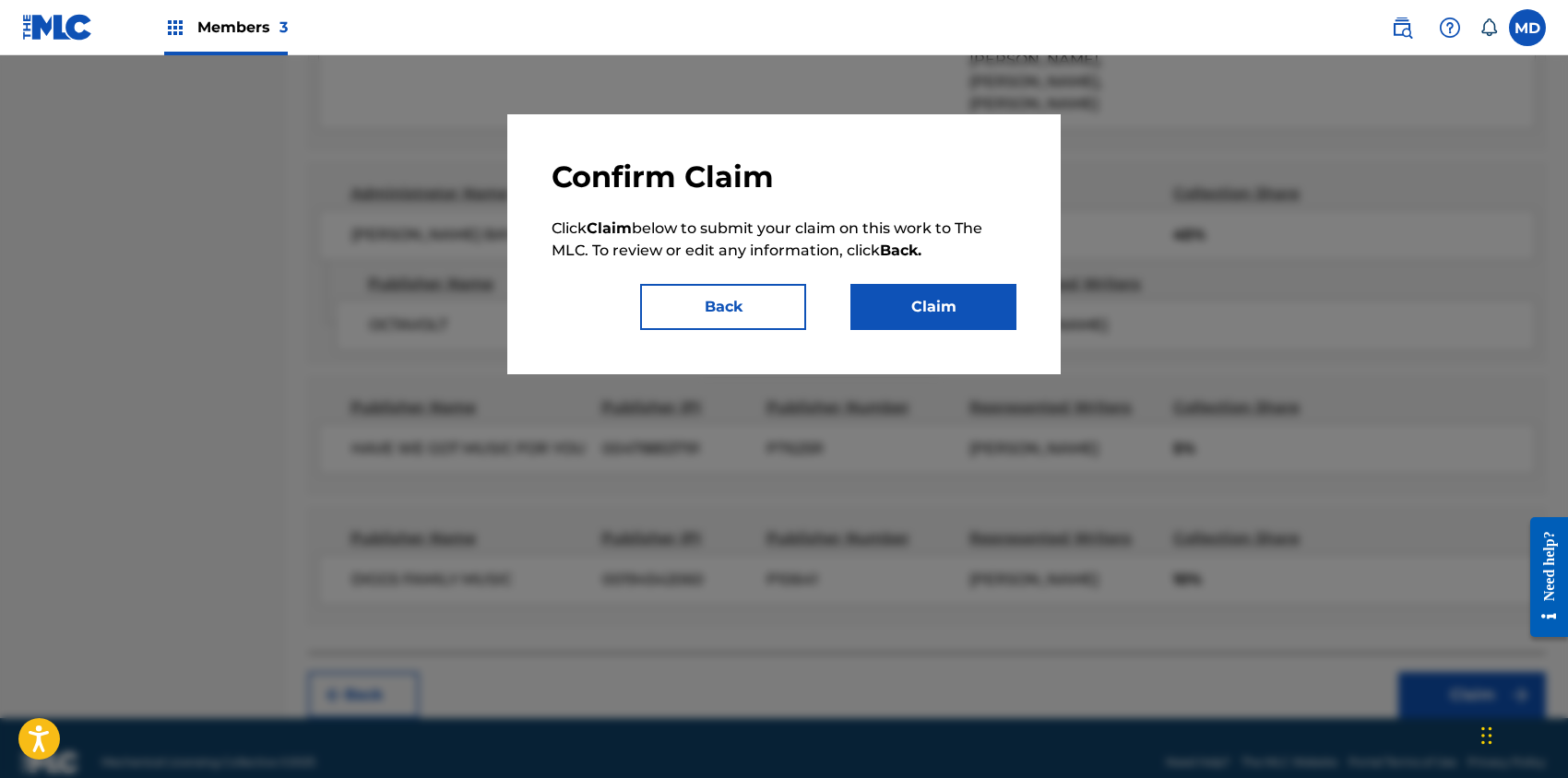
click at [945, 315] on button "Claim" at bounding box center [933, 307] width 166 height 46
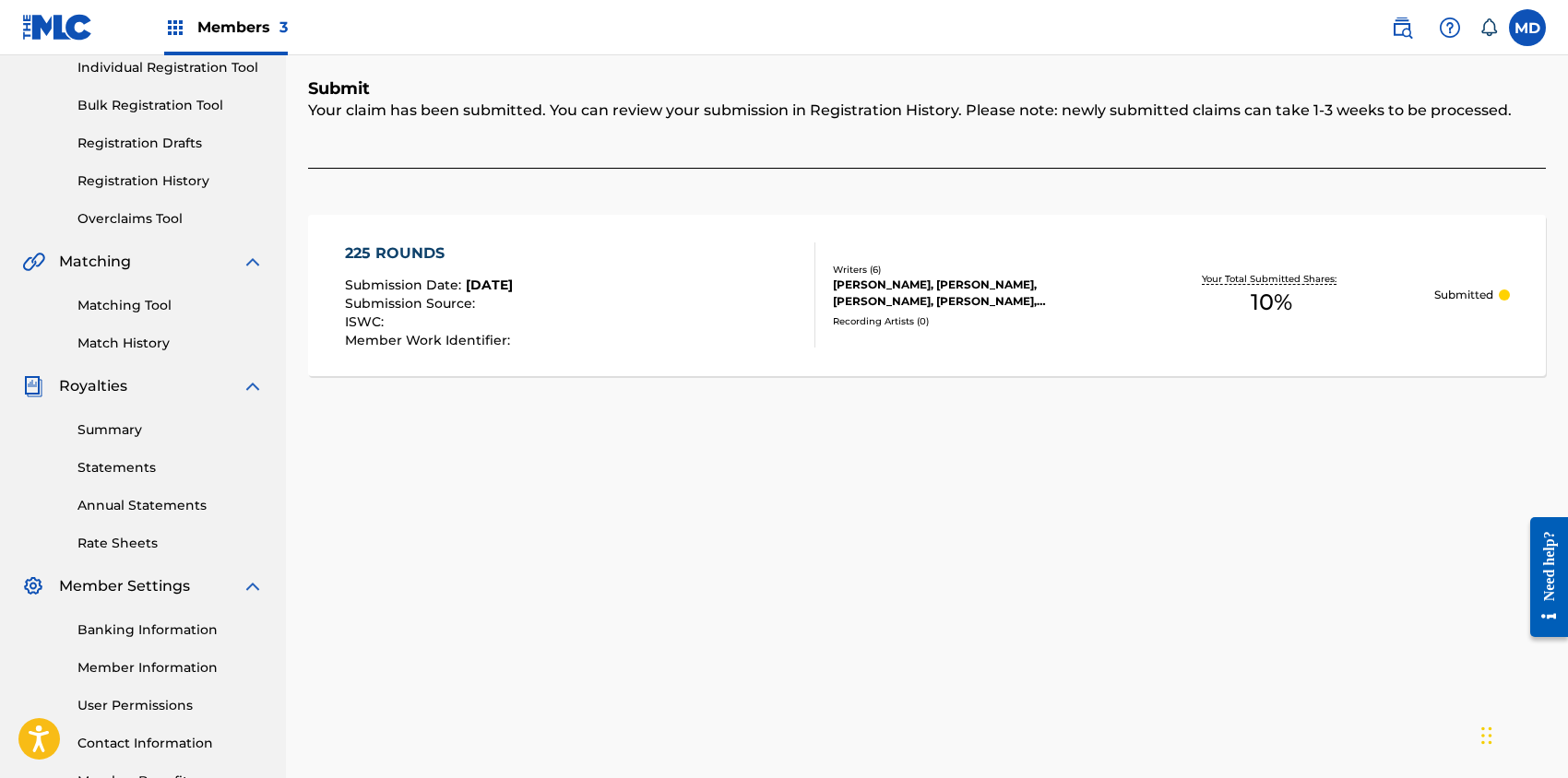
scroll to position [119, 0]
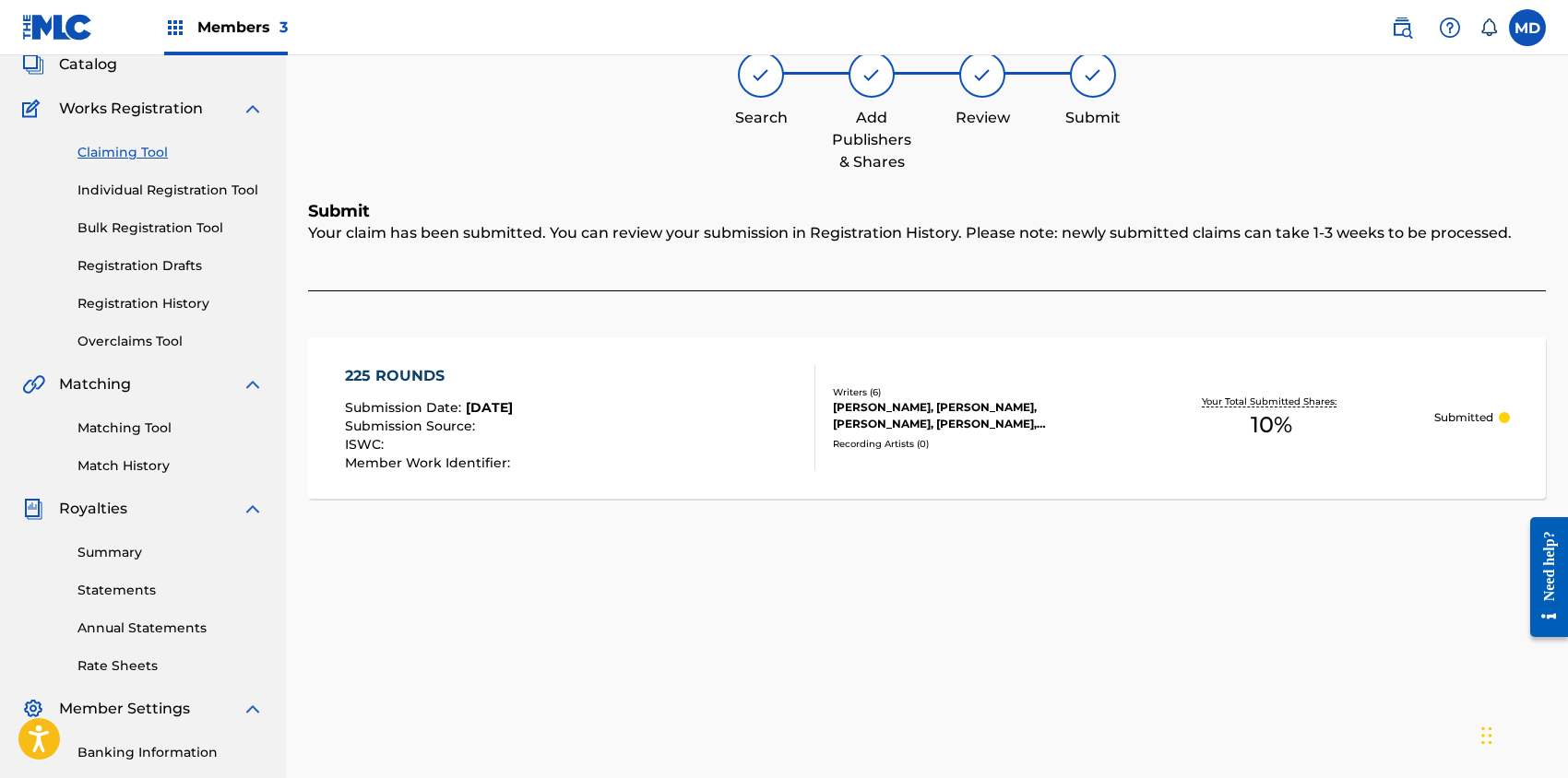
click at [134, 151] on link "Claiming Tool" at bounding box center [170, 152] width 186 height 19
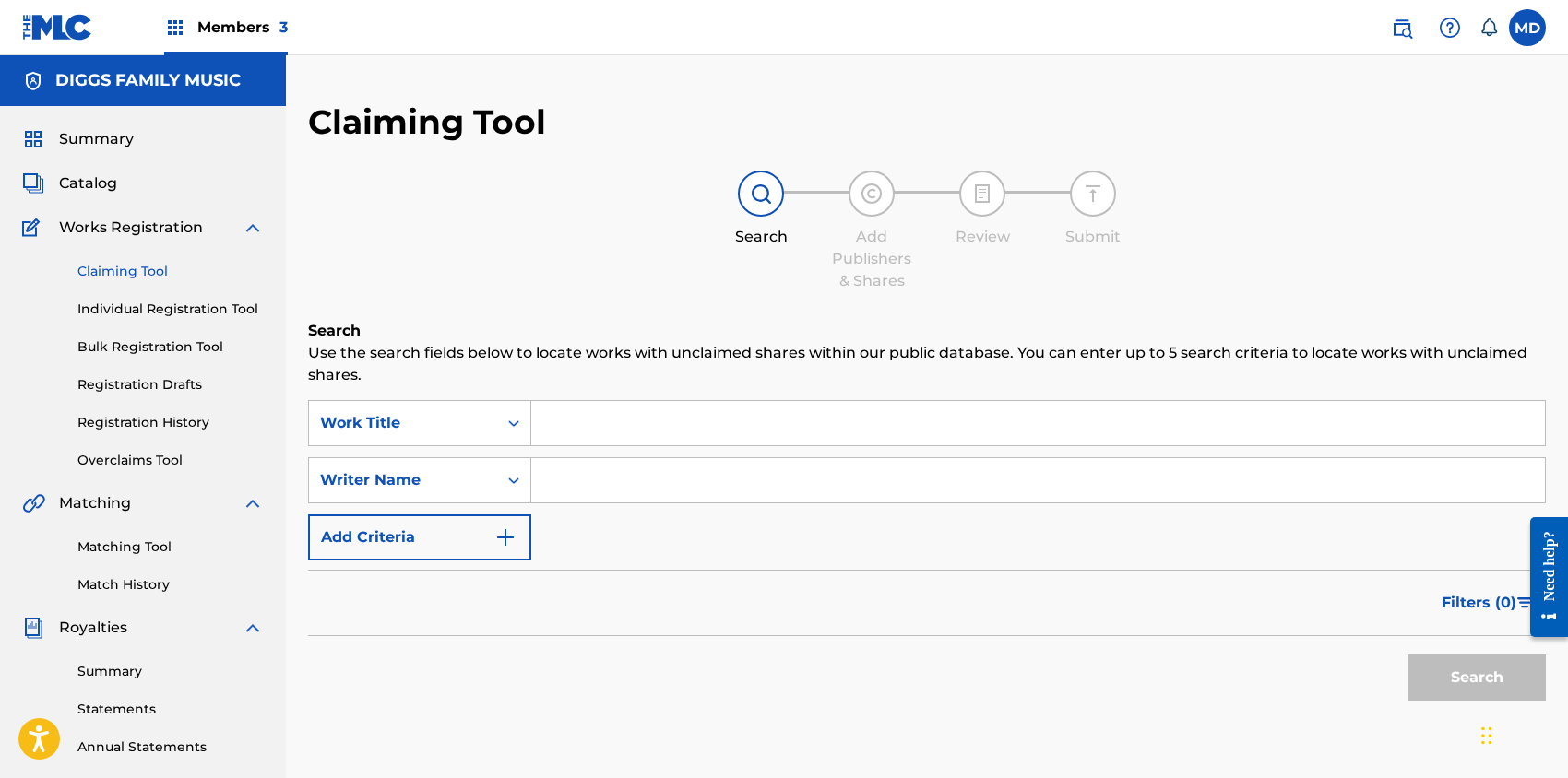
click at [730, 426] on input "Search Form" at bounding box center [1038, 424] width 1013 height 44
paste input "04AT IT IS"
type input "04AT IT IS"
click at [1498, 684] on button "Search" at bounding box center [1477, 678] width 139 height 46
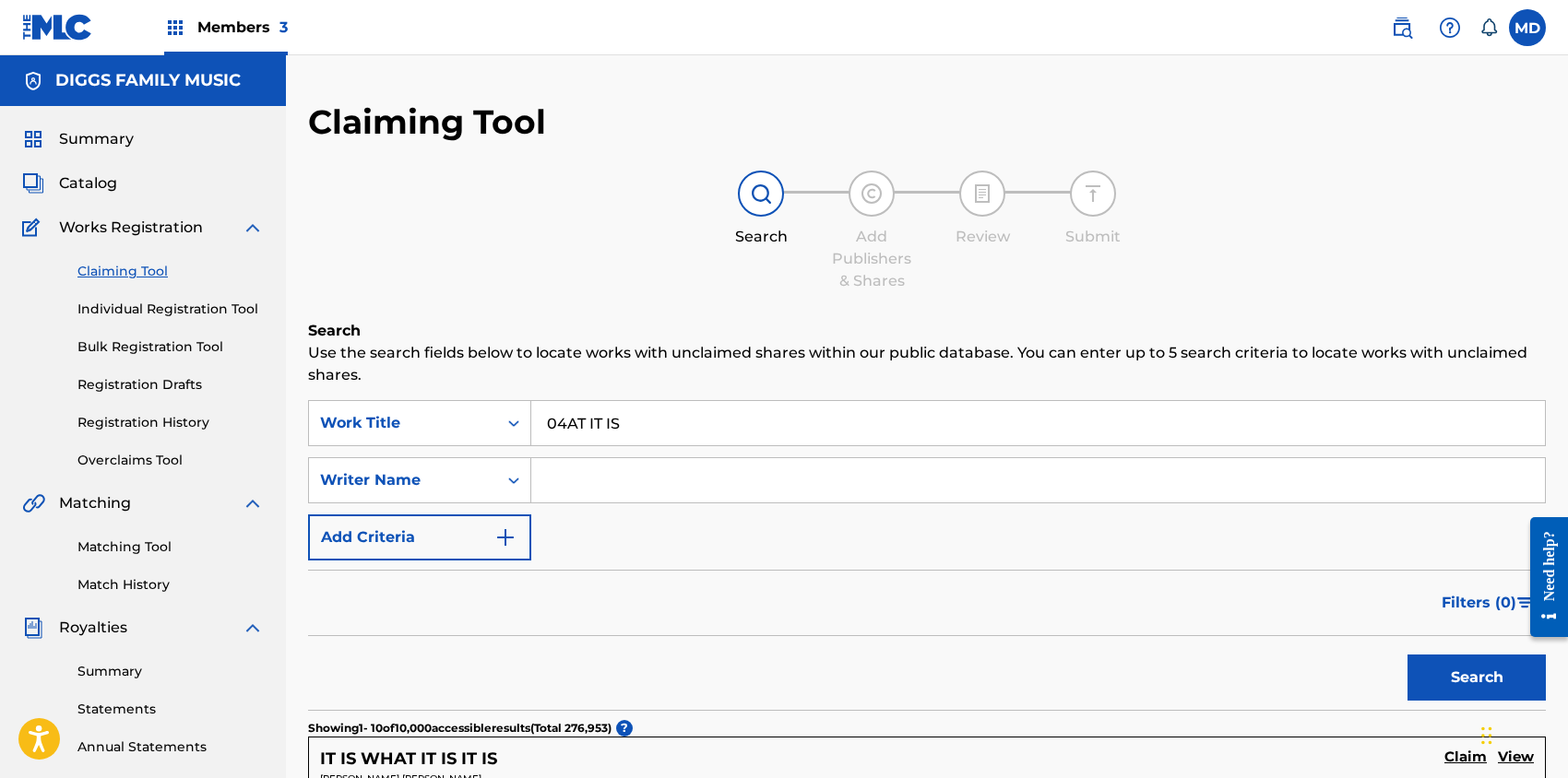
click at [618, 479] on input "Search Form" at bounding box center [1038, 480] width 1013 height 44
paste input "[PERSON_NAME] [PERSON_NAME]"
click at [1452, 678] on button "Search" at bounding box center [1477, 678] width 139 height 46
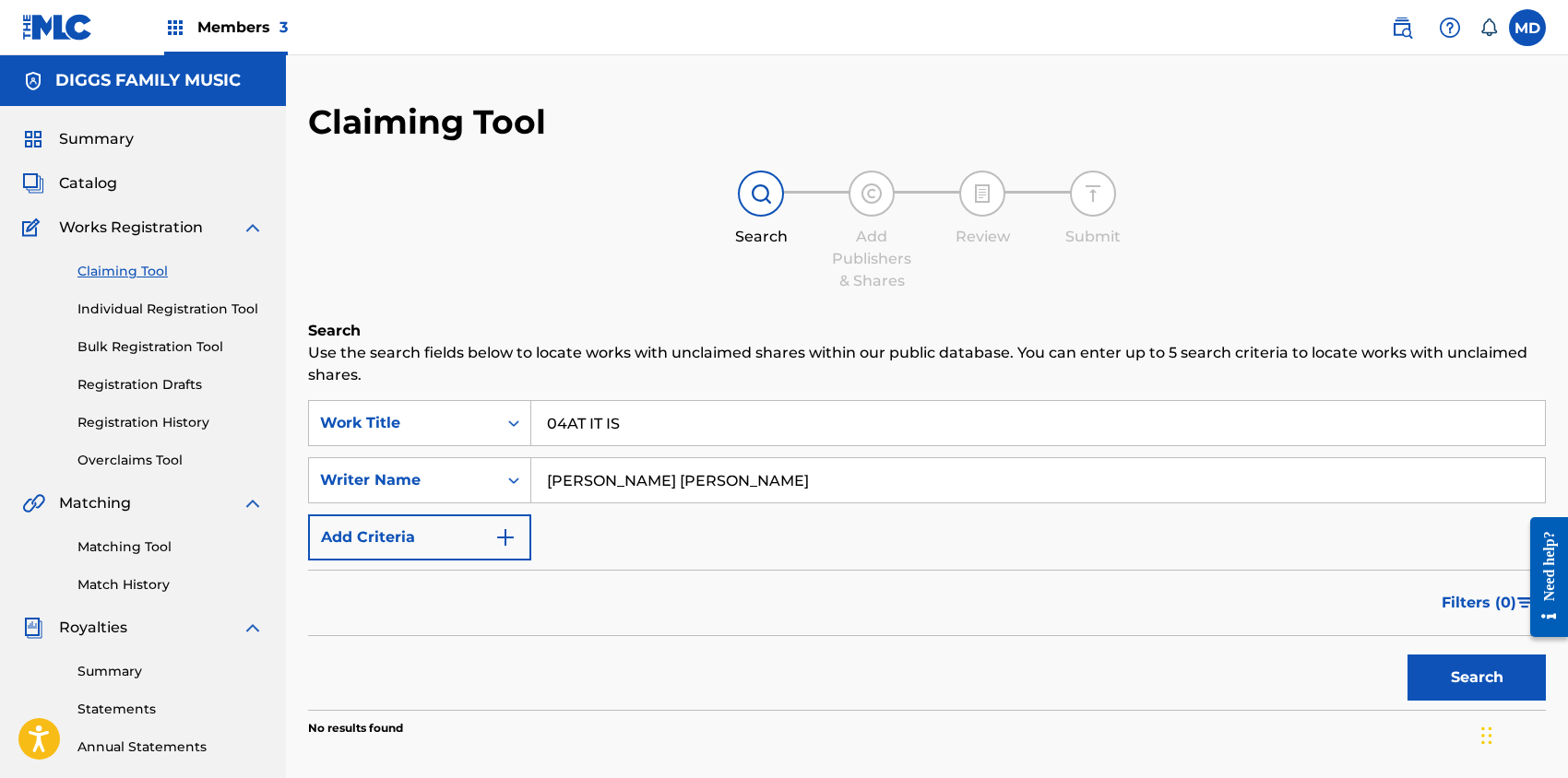
click at [597, 479] on input "[PERSON_NAME] [PERSON_NAME]" at bounding box center [1038, 480] width 1013 height 44
click at [728, 481] on input "[PERSON_NAME]" at bounding box center [1038, 480] width 1013 height 44
click at [1469, 678] on button "Search" at bounding box center [1477, 678] width 139 height 46
drag, startPoint x: 743, startPoint y: 477, endPoint x: 520, endPoint y: 497, distance: 223.9
click at [520, 497] on div "SearchWithCriteria73b724a3-4c41-4563-bb14-76efae95bde2 Writer Name [PERSON_NAME]" at bounding box center [927, 480] width 1238 height 46
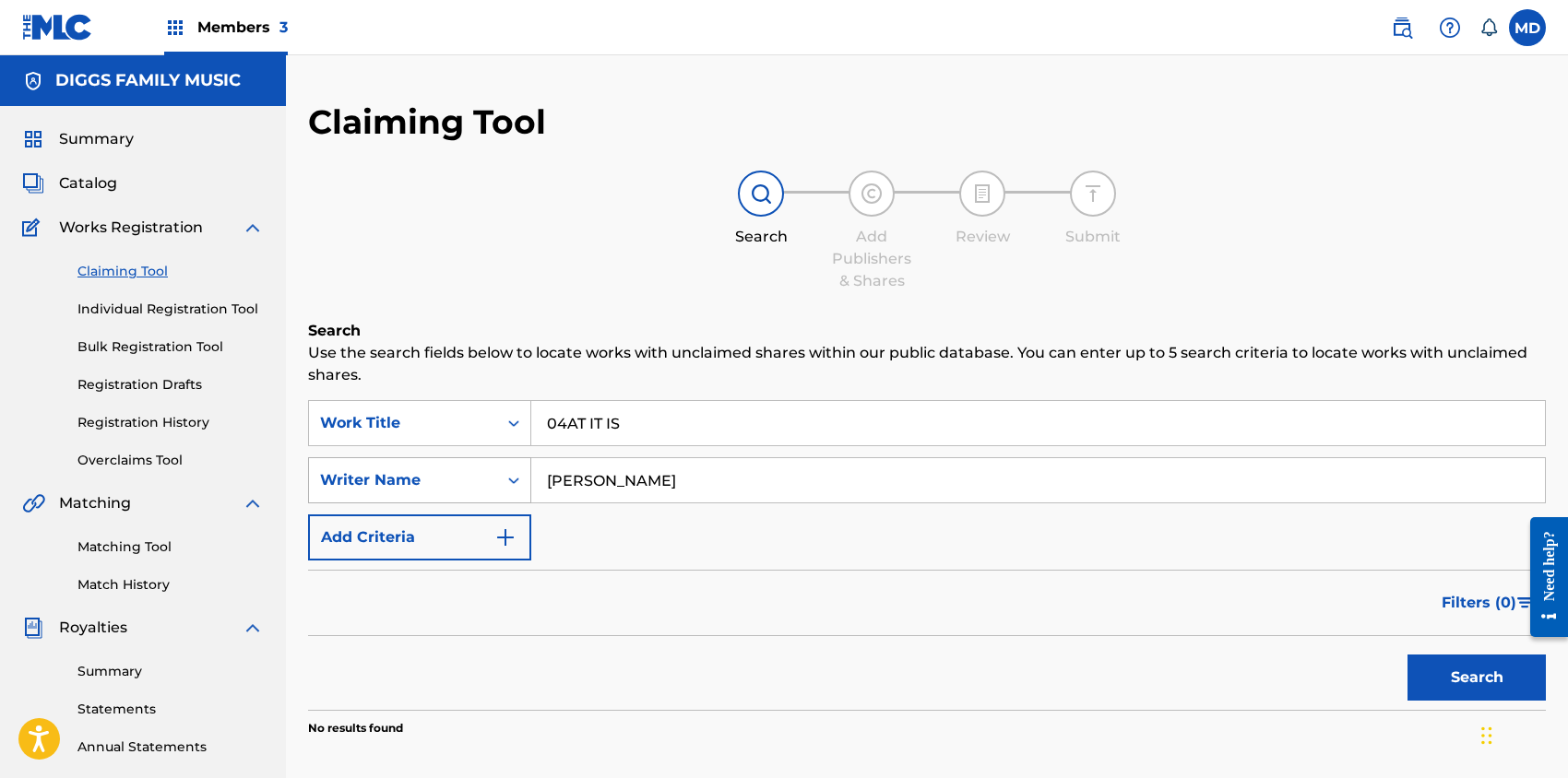
paste input "ALL MAF PRODUCTIONS INC"
type input "ALL MAF PRODUCTIONS INC"
click at [1451, 666] on button "Search" at bounding box center [1477, 678] width 139 height 46
click at [566, 418] on input "04AT IT IS" at bounding box center [1038, 424] width 1013 height 44
type input "04 AT IT IS"
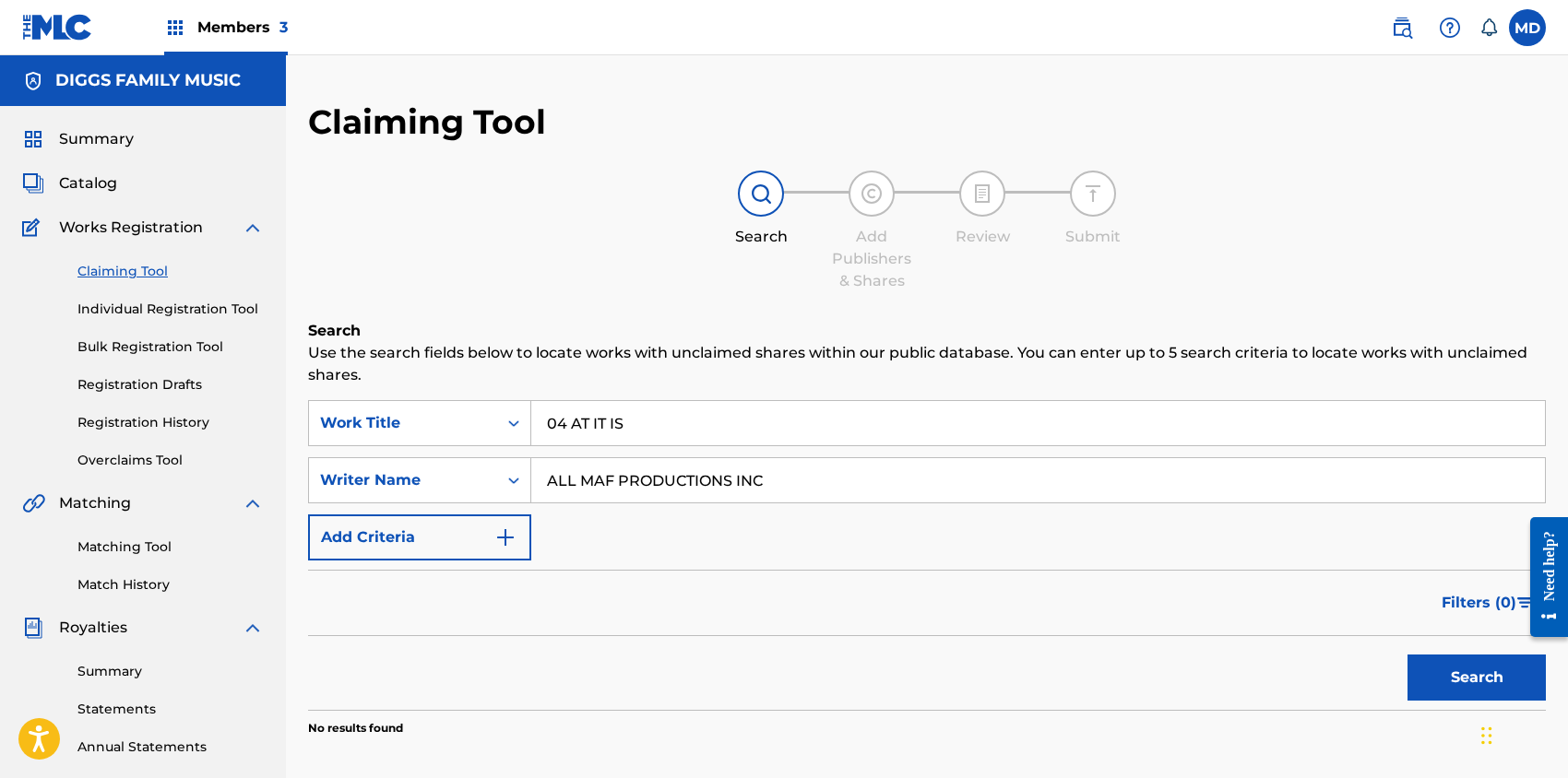
click at [1451, 682] on button "Search" at bounding box center [1477, 678] width 139 height 46
click at [465, 530] on button "Add Criteria" at bounding box center [420, 537] width 223 height 46
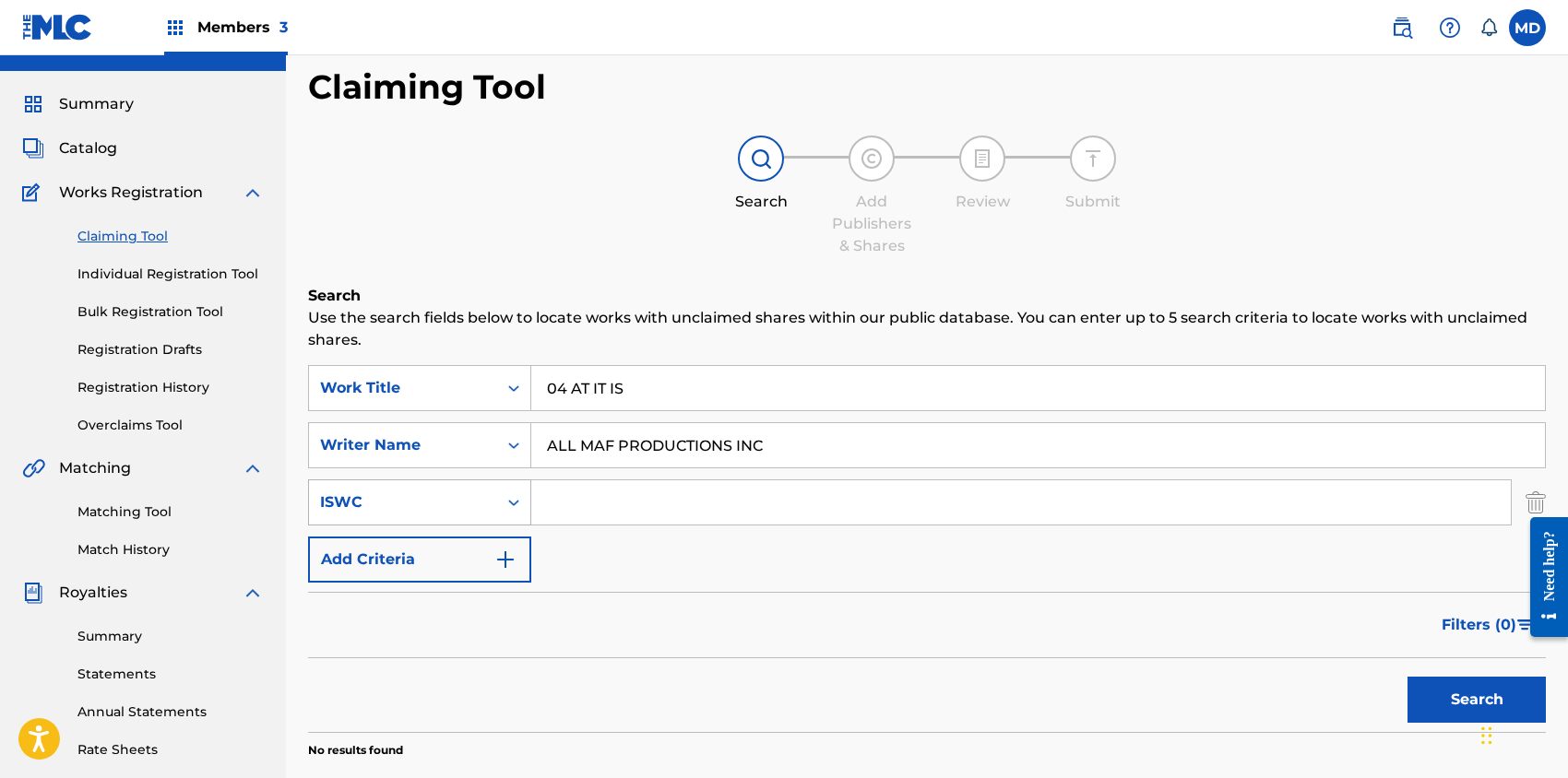
click at [448, 526] on div "ISWC" at bounding box center [420, 503] width 223 height 46
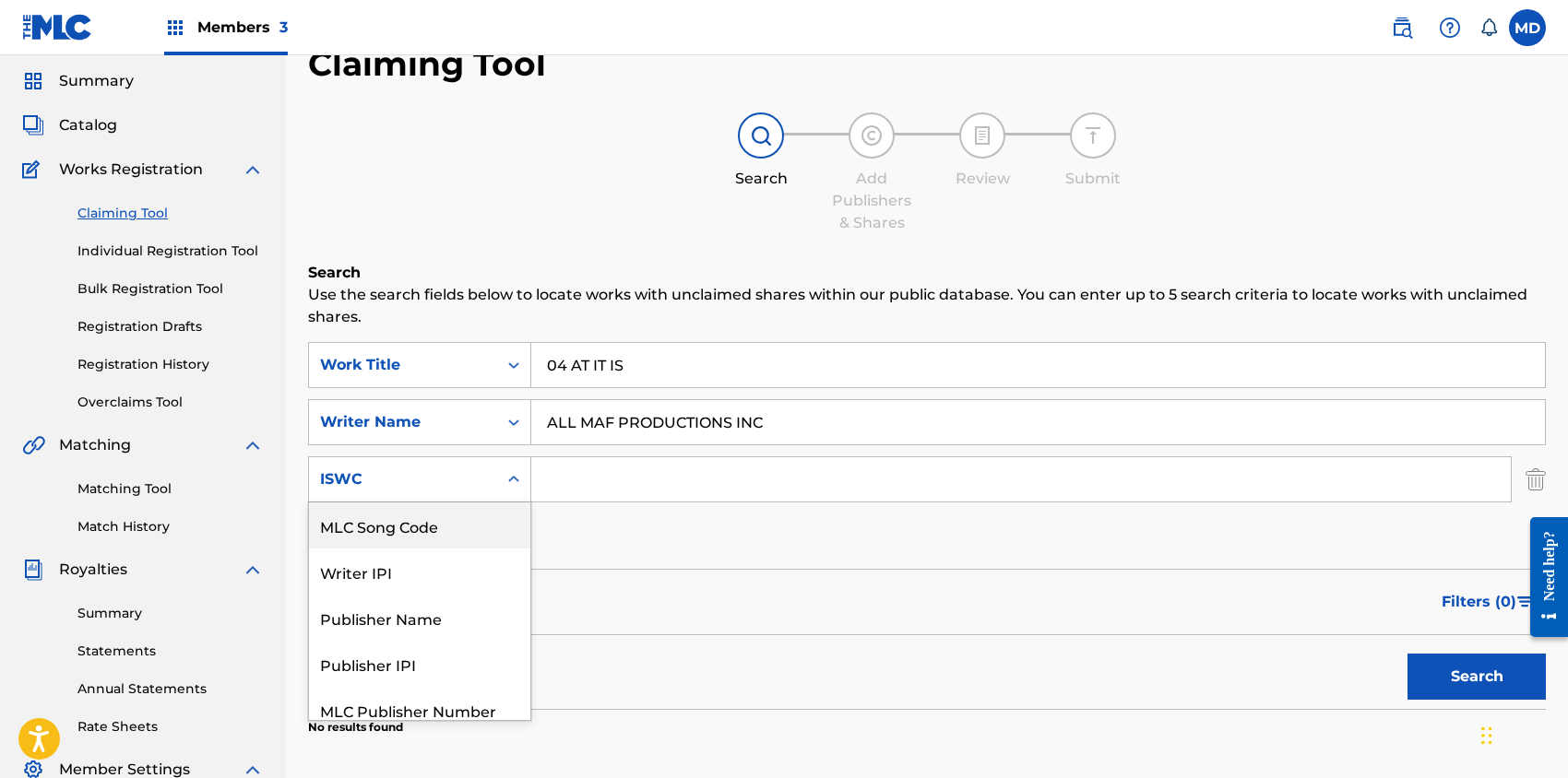
scroll to position [59, 0]
click at [400, 576] on div "Writer IPI" at bounding box center [420, 571] width 222 height 46
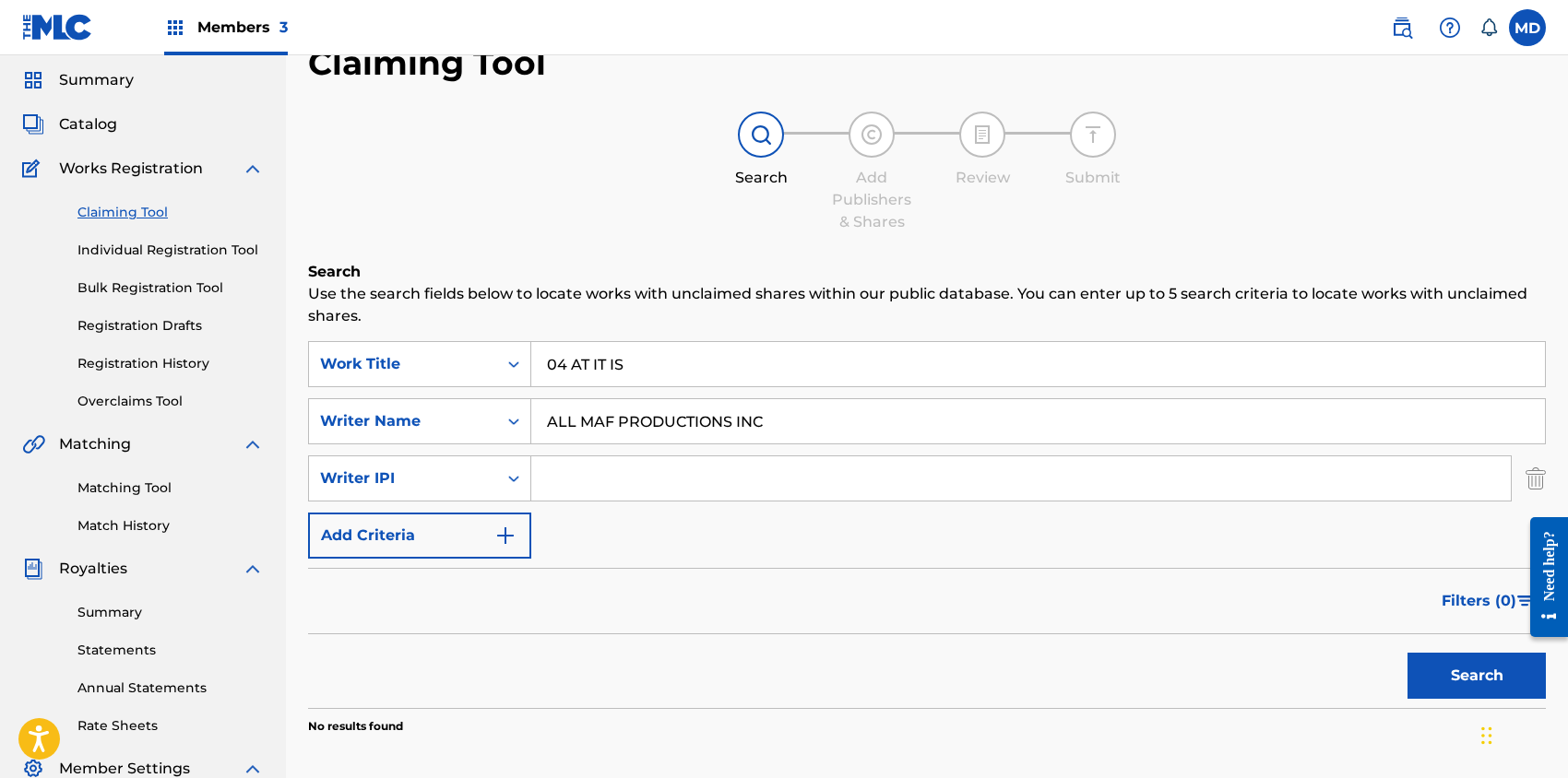
click at [621, 483] on input "Search Form" at bounding box center [1021, 479] width 980 height 44
paste input "11130935"
click at [1443, 667] on button "Search" at bounding box center [1477, 676] width 139 height 46
click at [542, 482] on input "11130935" at bounding box center [1021, 479] width 980 height 44
type input "0011130935"
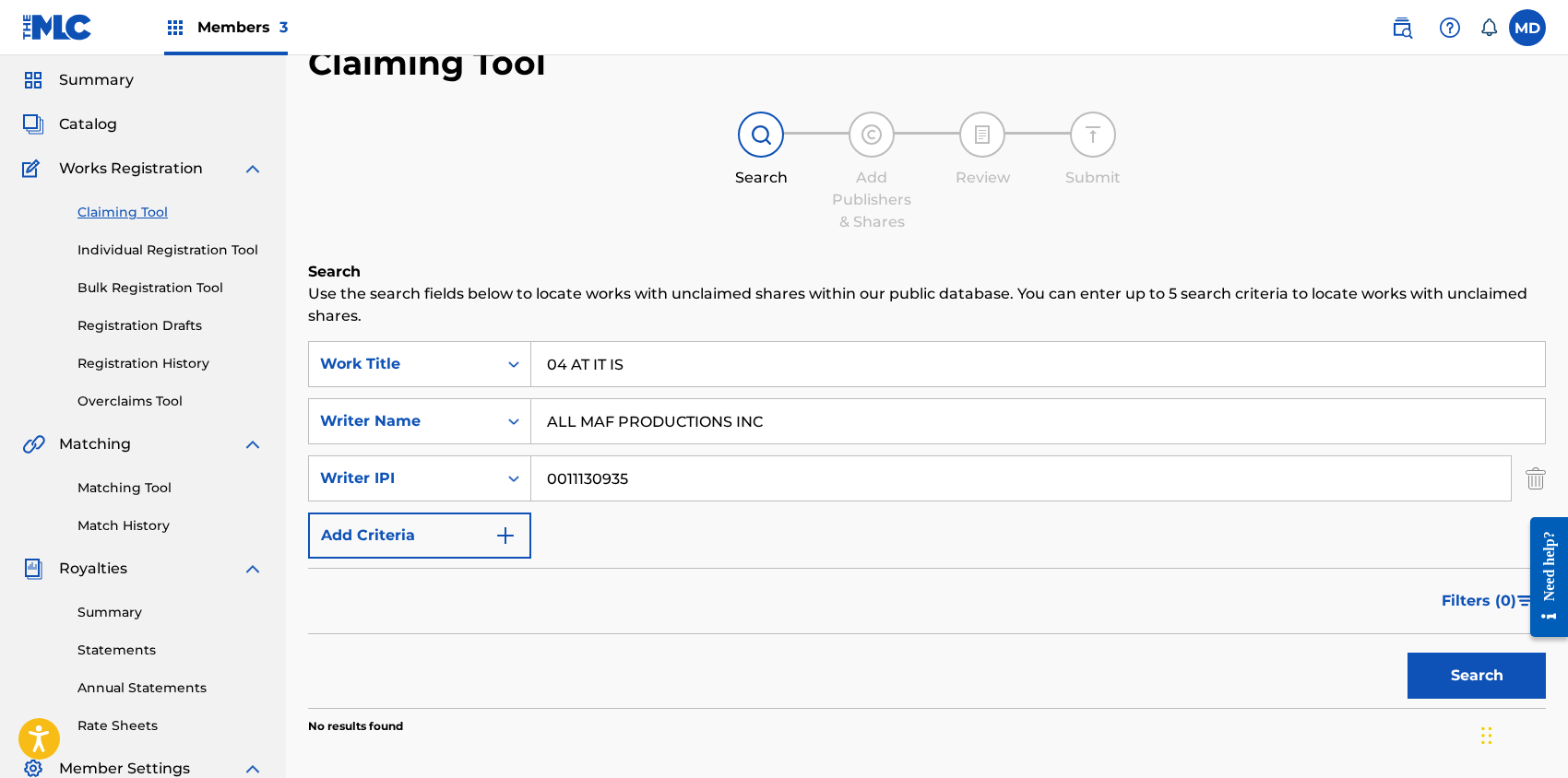
click at [1446, 677] on button "Search" at bounding box center [1477, 676] width 139 height 46
click at [1544, 485] on img "Search Form" at bounding box center [1535, 479] width 20 height 46
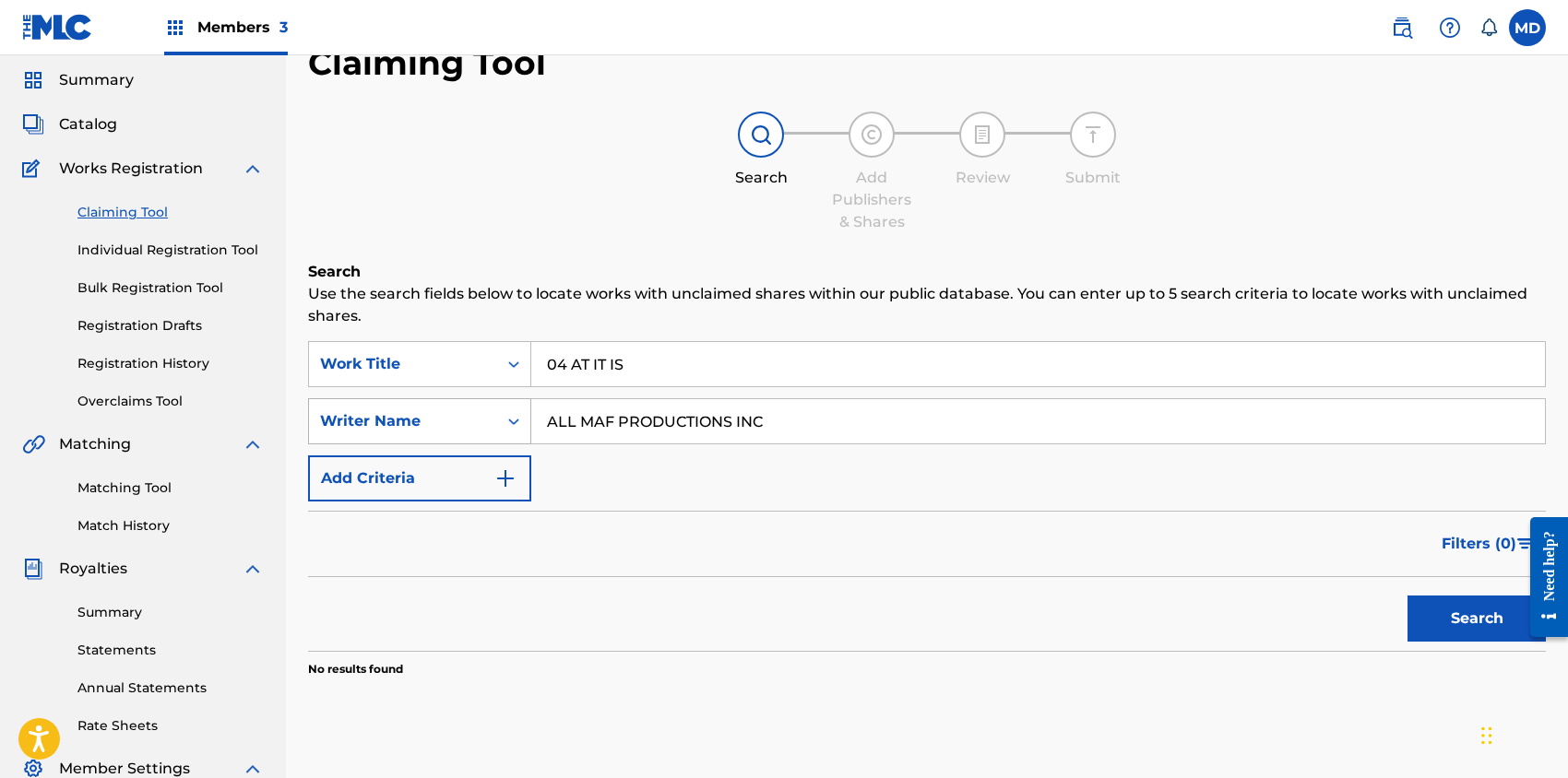
click at [479, 424] on div "Writer Name" at bounding box center [403, 421] width 166 height 22
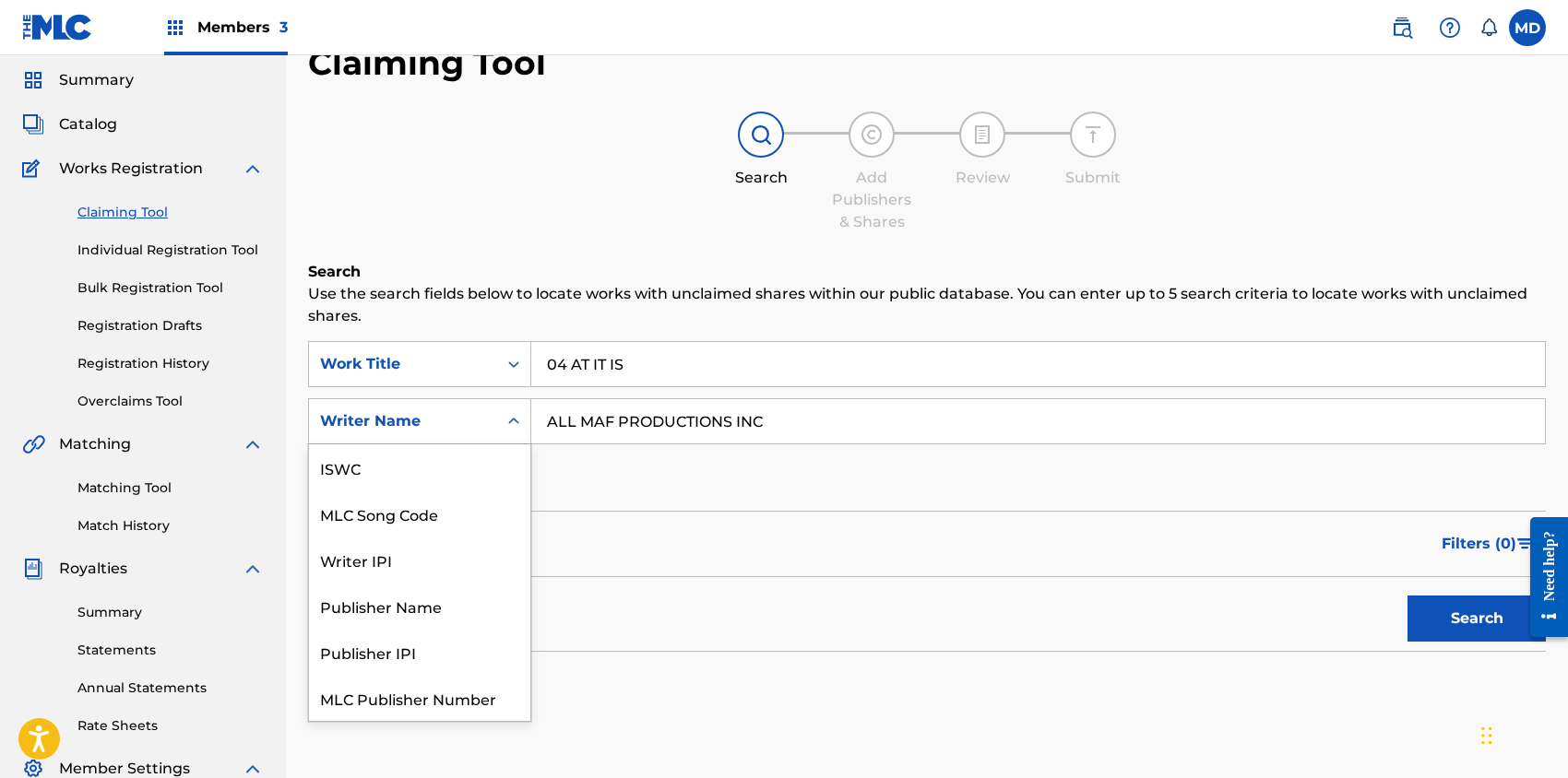
scroll to position [46, 0]
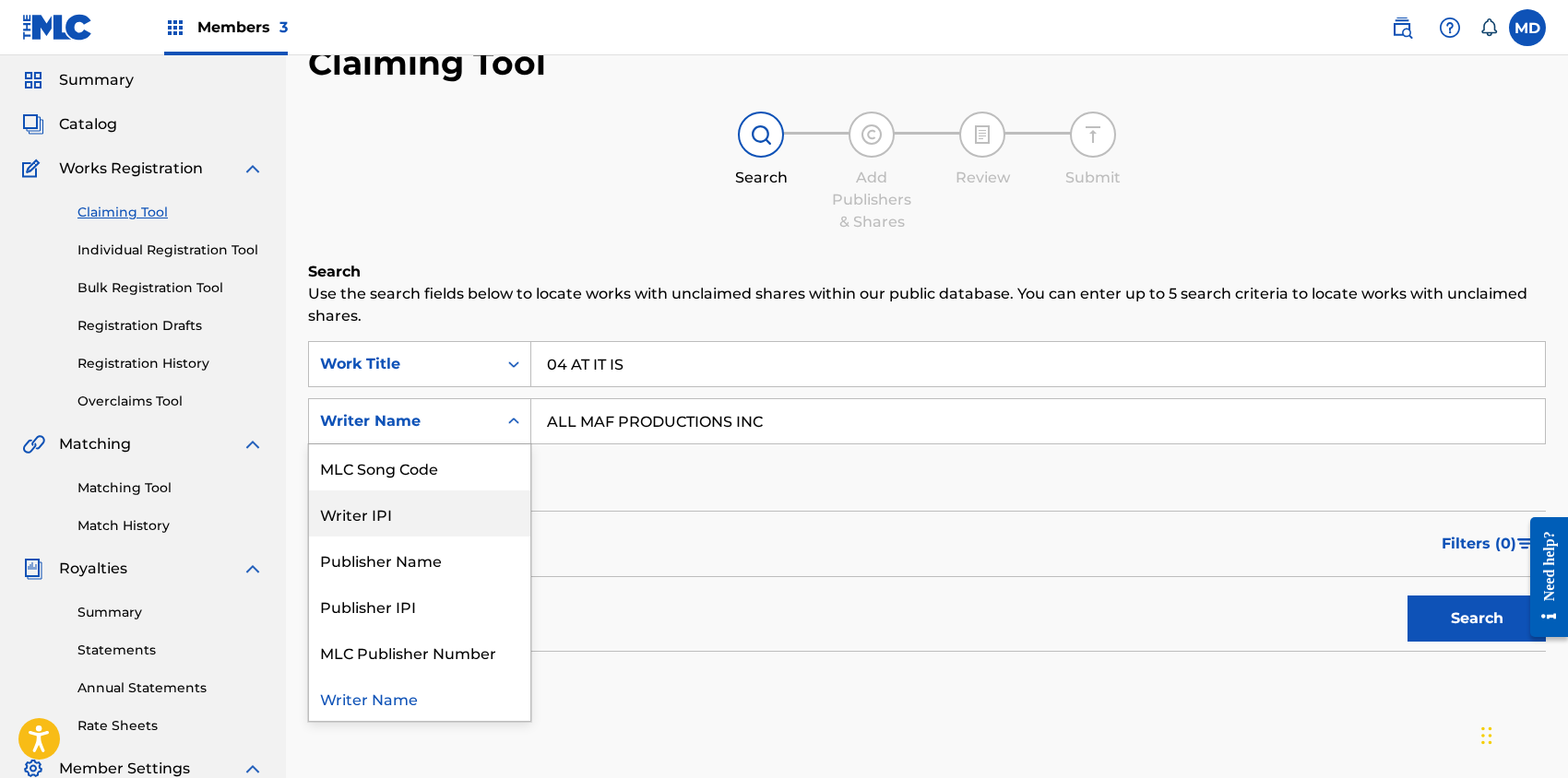
click at [362, 517] on div "Writer IPI" at bounding box center [420, 513] width 222 height 46
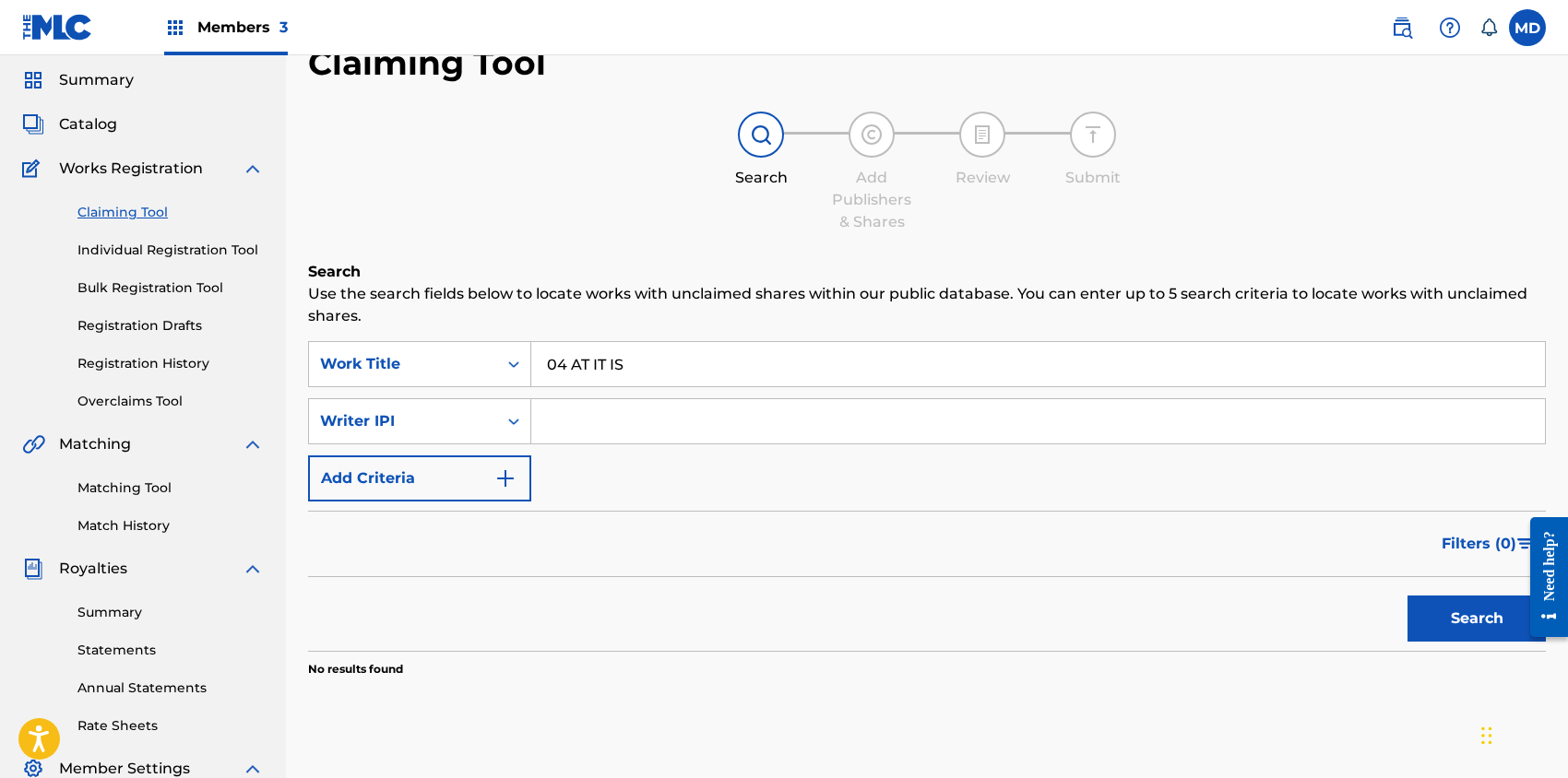
click at [627, 422] on input "Search Form" at bounding box center [1038, 422] width 1013 height 44
type input "[PERSON_NAME]"
click at [1476, 622] on button "Search" at bounding box center [1477, 619] width 139 height 46
click at [572, 363] on input "04 AT IT IS" at bounding box center [1038, 364] width 1013 height 44
type input "04AT IT IS"
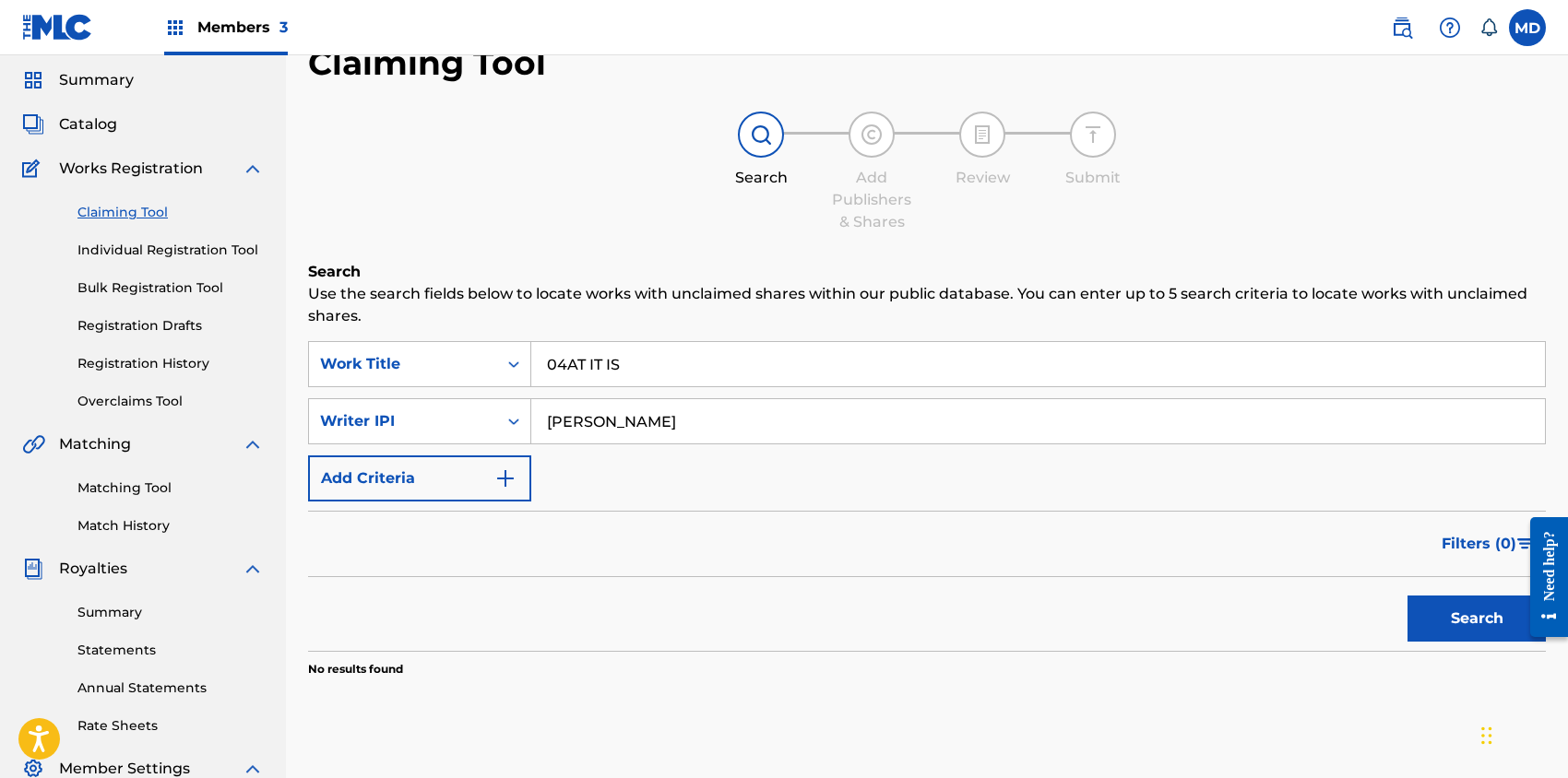
click at [1419, 613] on button "Search" at bounding box center [1477, 619] width 139 height 46
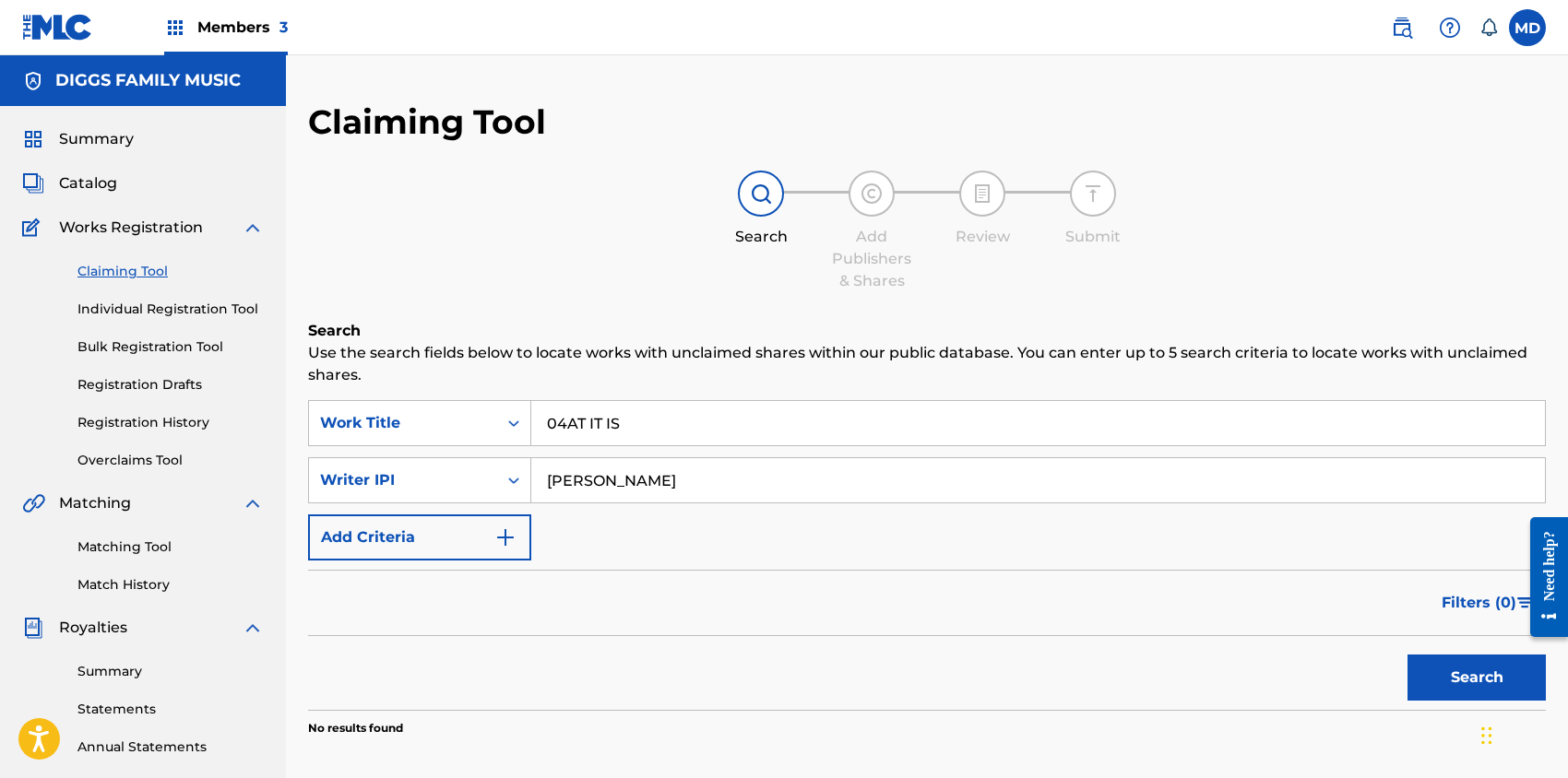
scroll to position [0, 0]
click at [136, 272] on link "Claiming Tool" at bounding box center [170, 272] width 186 height 19
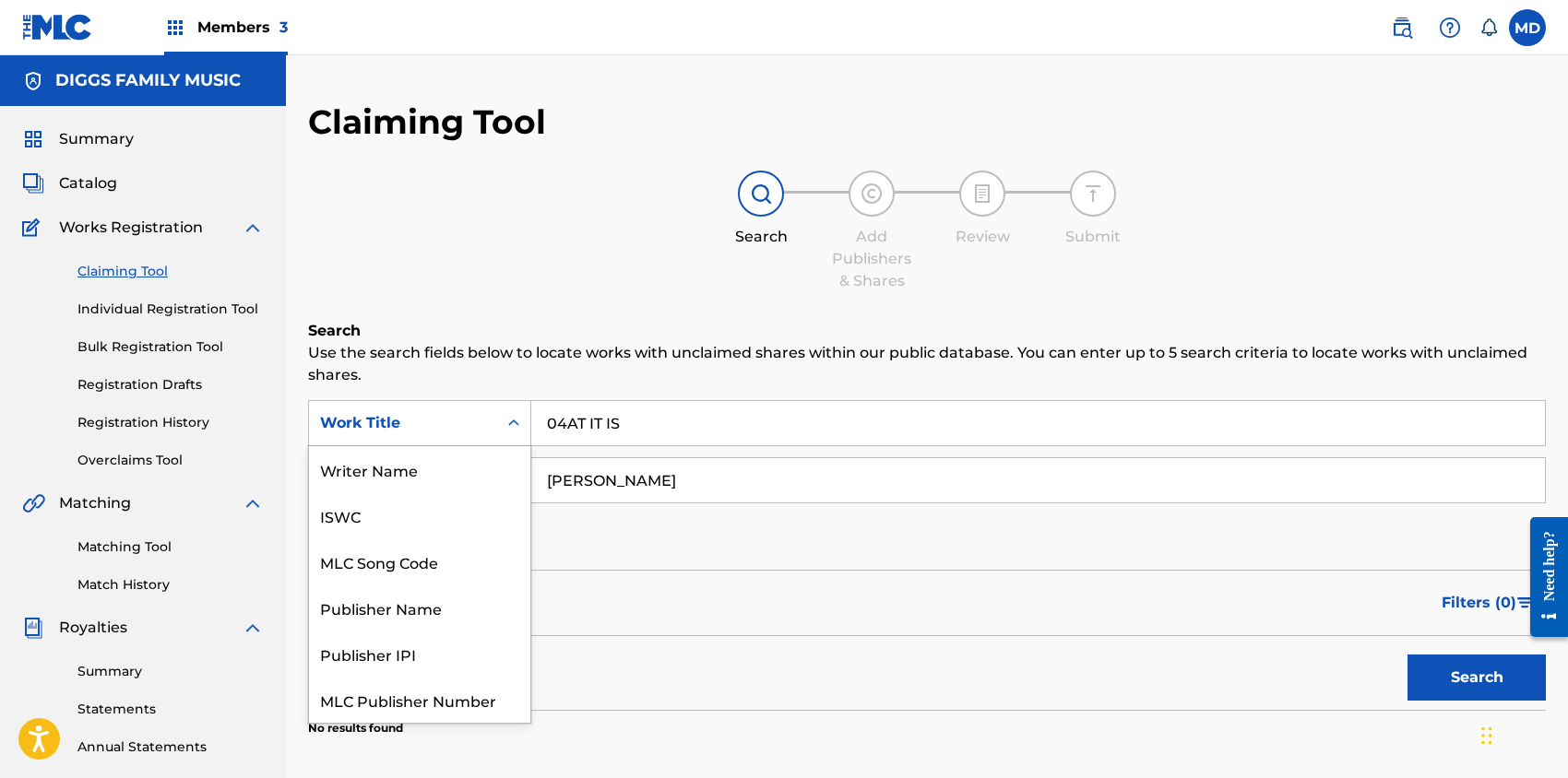
click at [487, 424] on div "Work Title" at bounding box center [403, 423] width 188 height 35
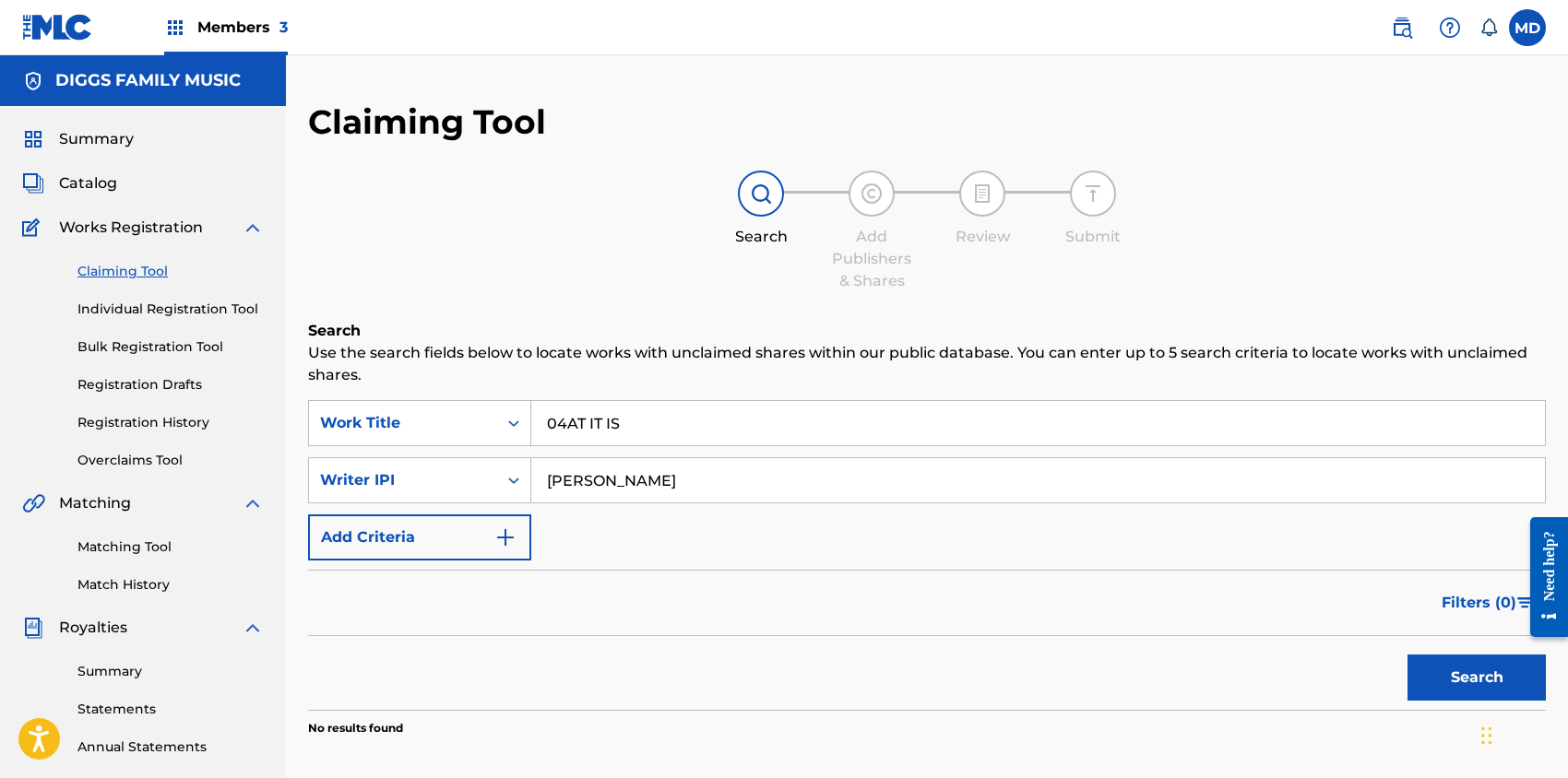
click at [522, 259] on div "Search Add Publishers & Shares Review Submit" at bounding box center [927, 231] width 1238 height 121
click at [409, 423] on div "Work Title" at bounding box center [403, 423] width 166 height 22
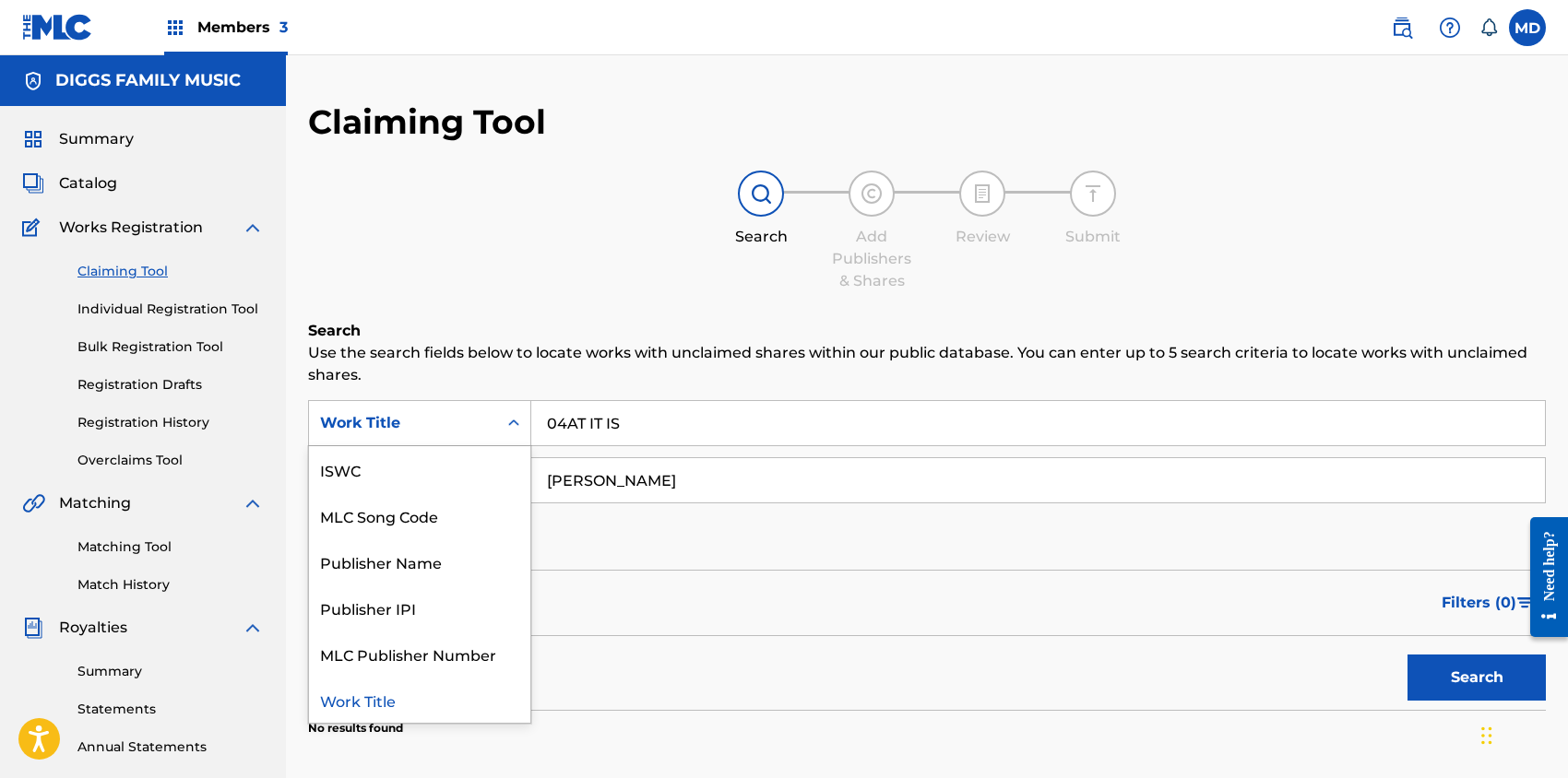
click at [404, 705] on div "Work Title" at bounding box center [420, 700] width 222 height 46
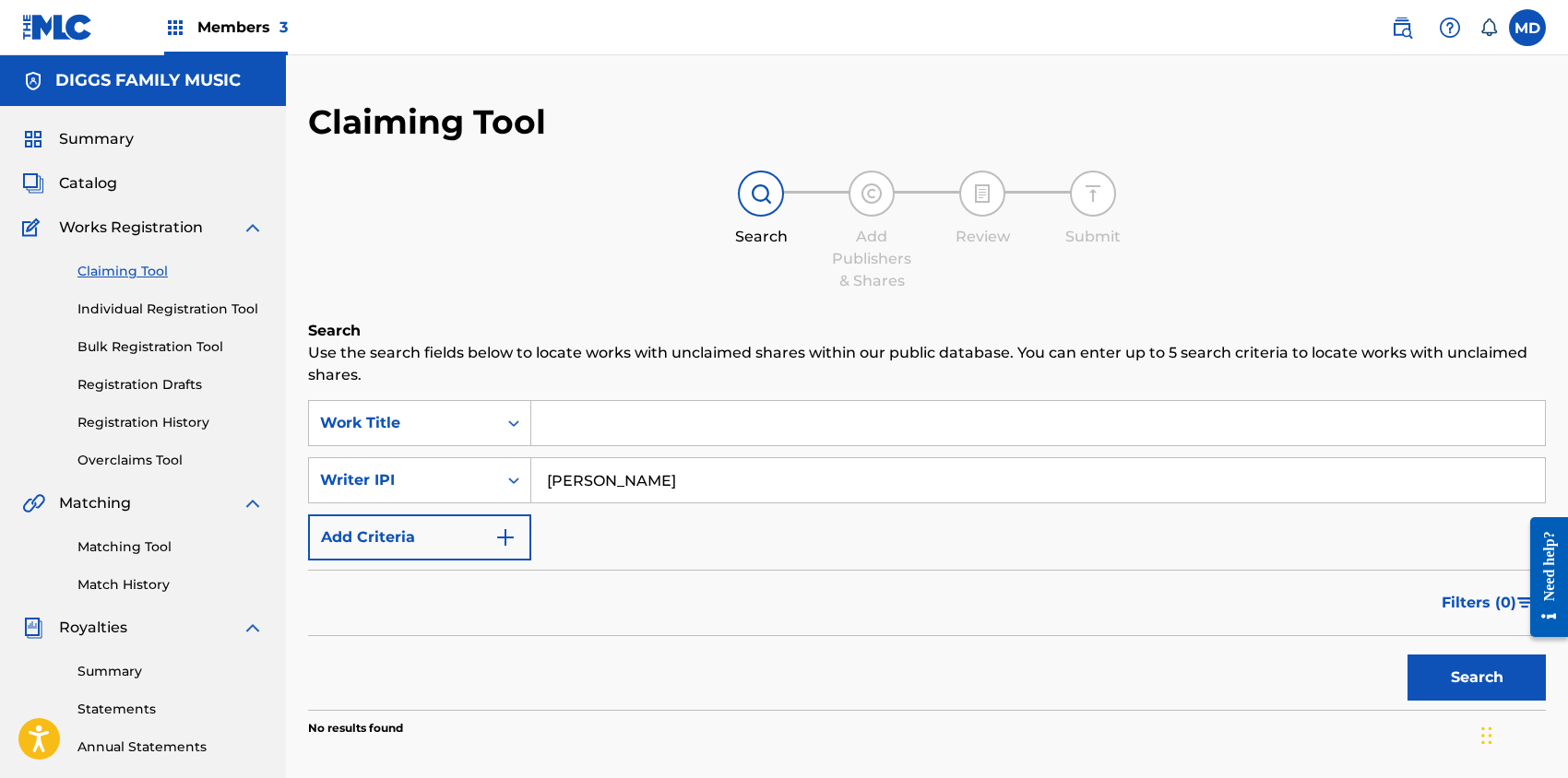
click at [621, 427] on input "Search Form" at bounding box center [1038, 424] width 1013 height 44
paste input "11130935"
type input "11130935"
click at [1455, 681] on button "Search" at bounding box center [1477, 678] width 139 height 46
click at [434, 483] on div "Writer IPI" at bounding box center [403, 480] width 166 height 22
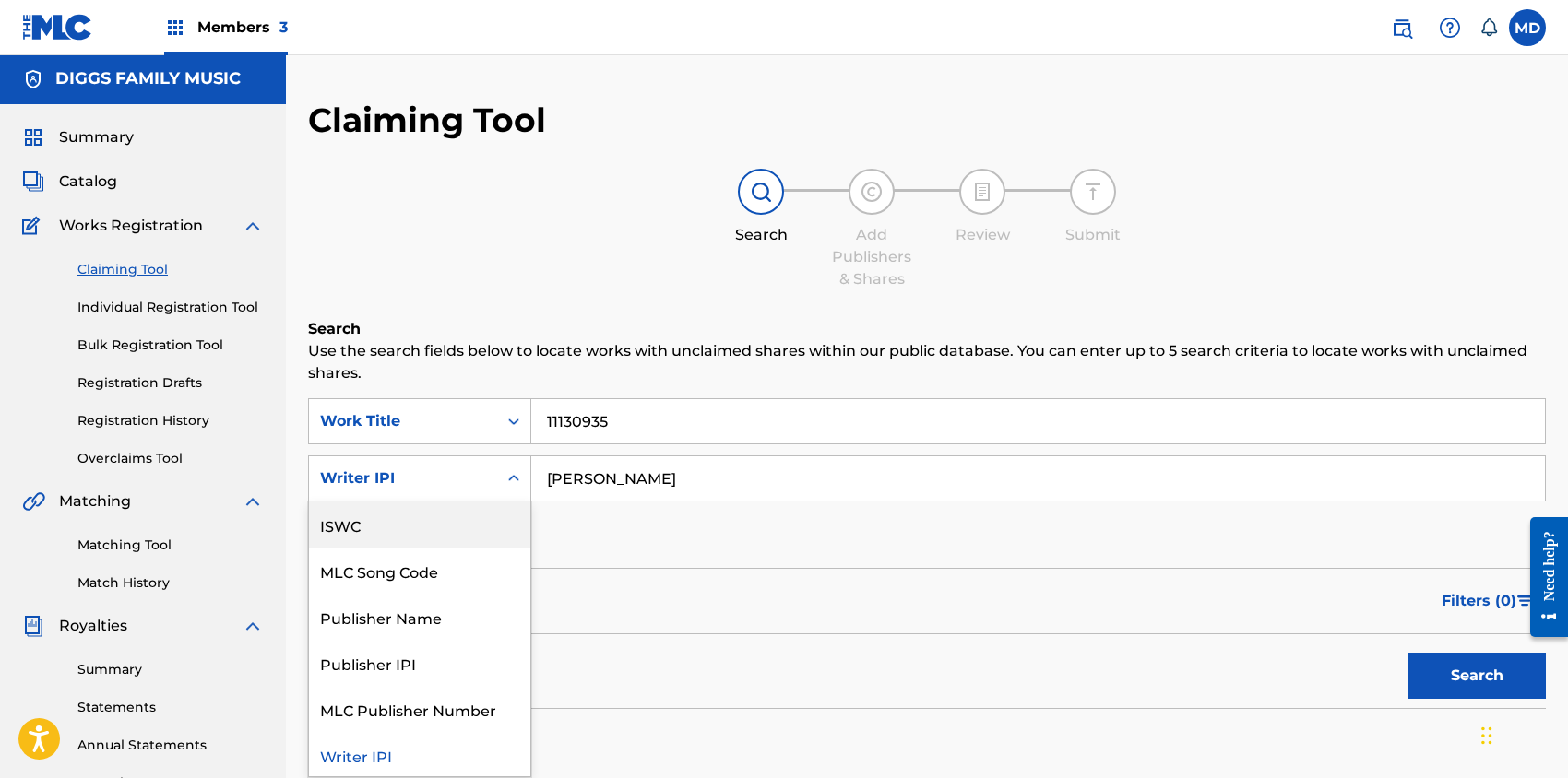
click at [417, 532] on div "ISWC" at bounding box center [420, 525] width 222 height 46
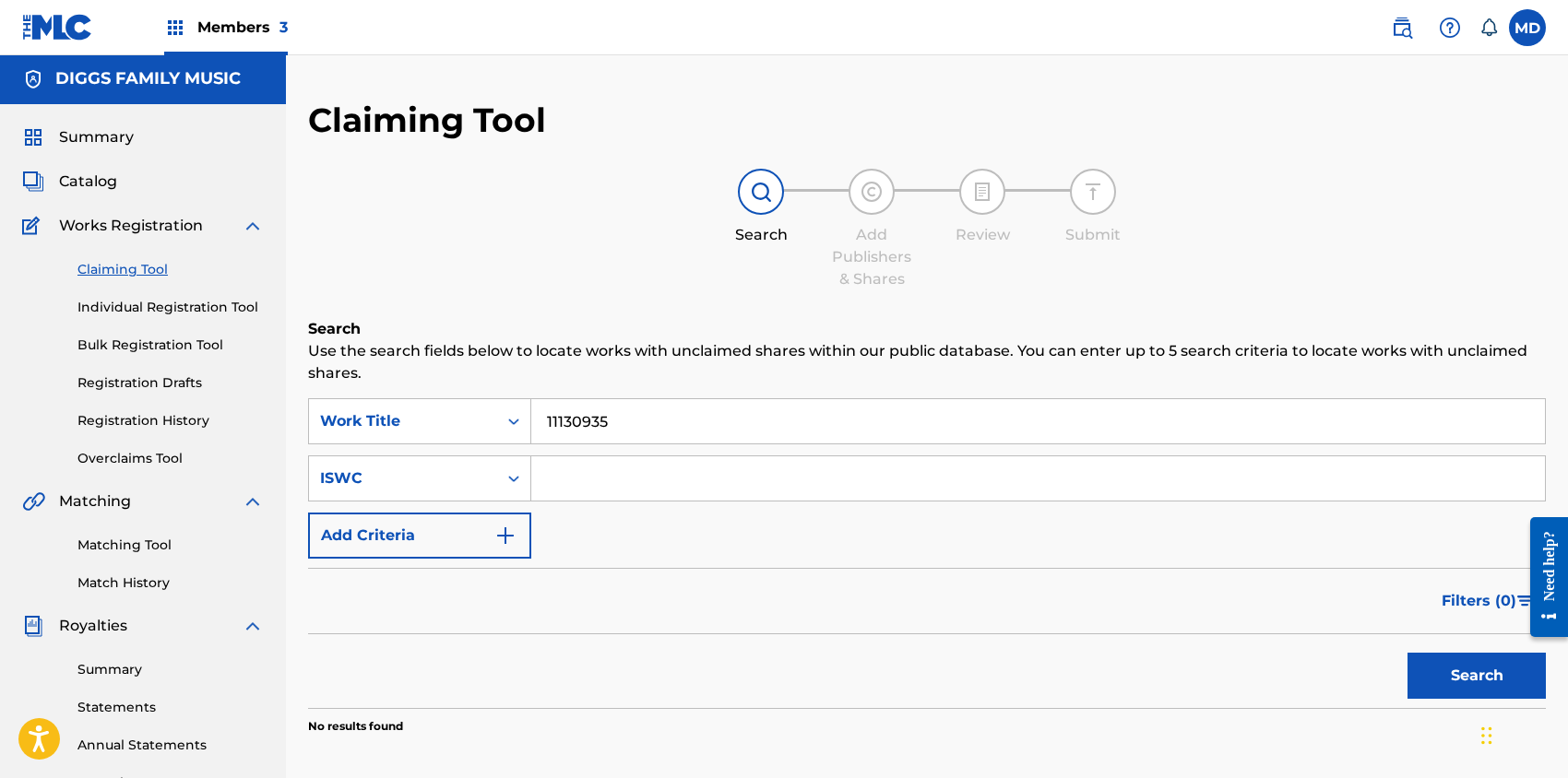
click at [628, 481] on input "Search Form" at bounding box center [1038, 479] width 1013 height 44
paste input "T9046292813"
type input "T9046292813"
drag, startPoint x: 613, startPoint y: 425, endPoint x: 539, endPoint y: 428, distance: 74.1
click at [539, 428] on input "11130935" at bounding box center [1038, 422] width 1013 height 44
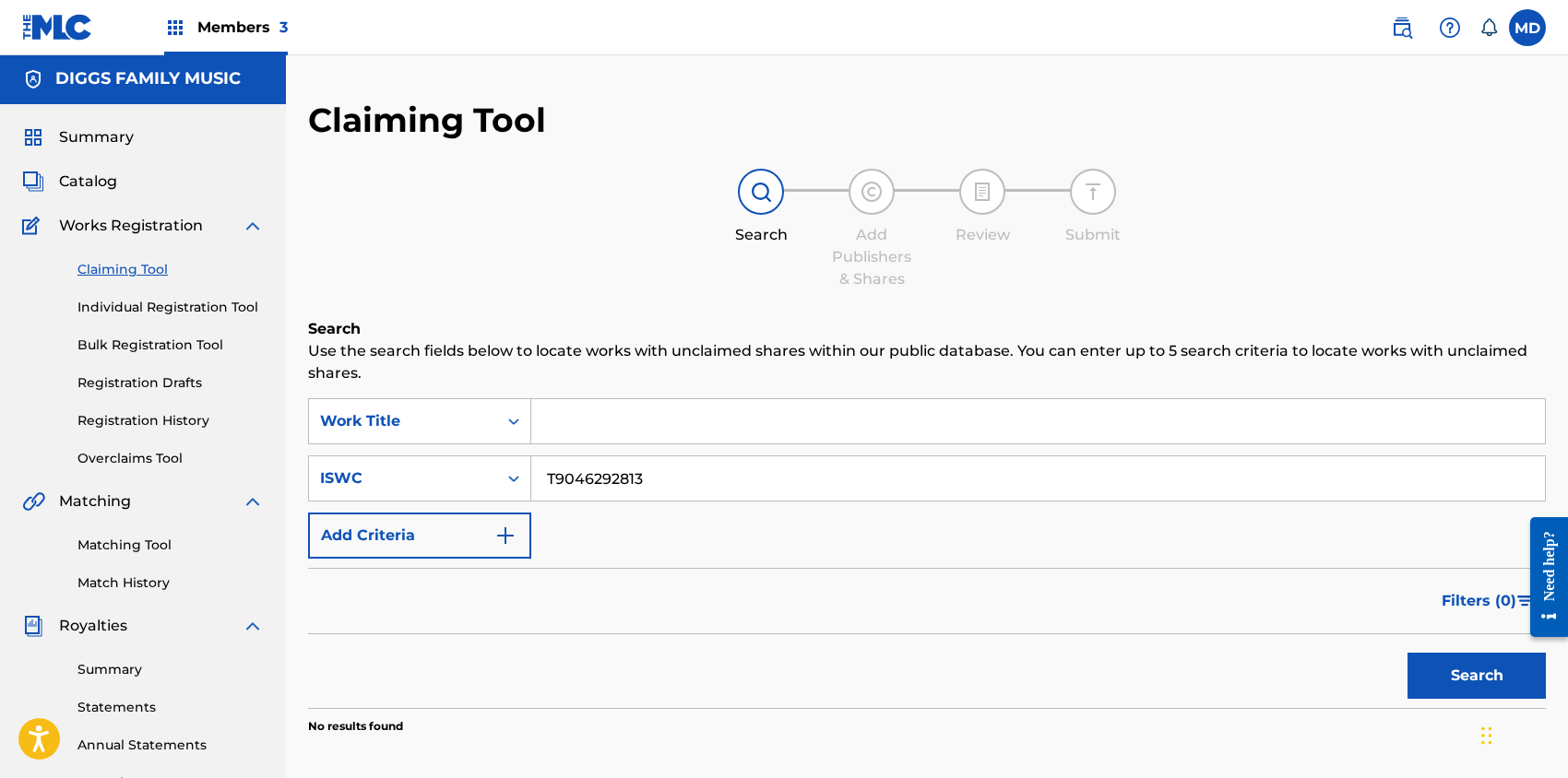
click at [1424, 681] on button "Search" at bounding box center [1477, 676] width 139 height 46
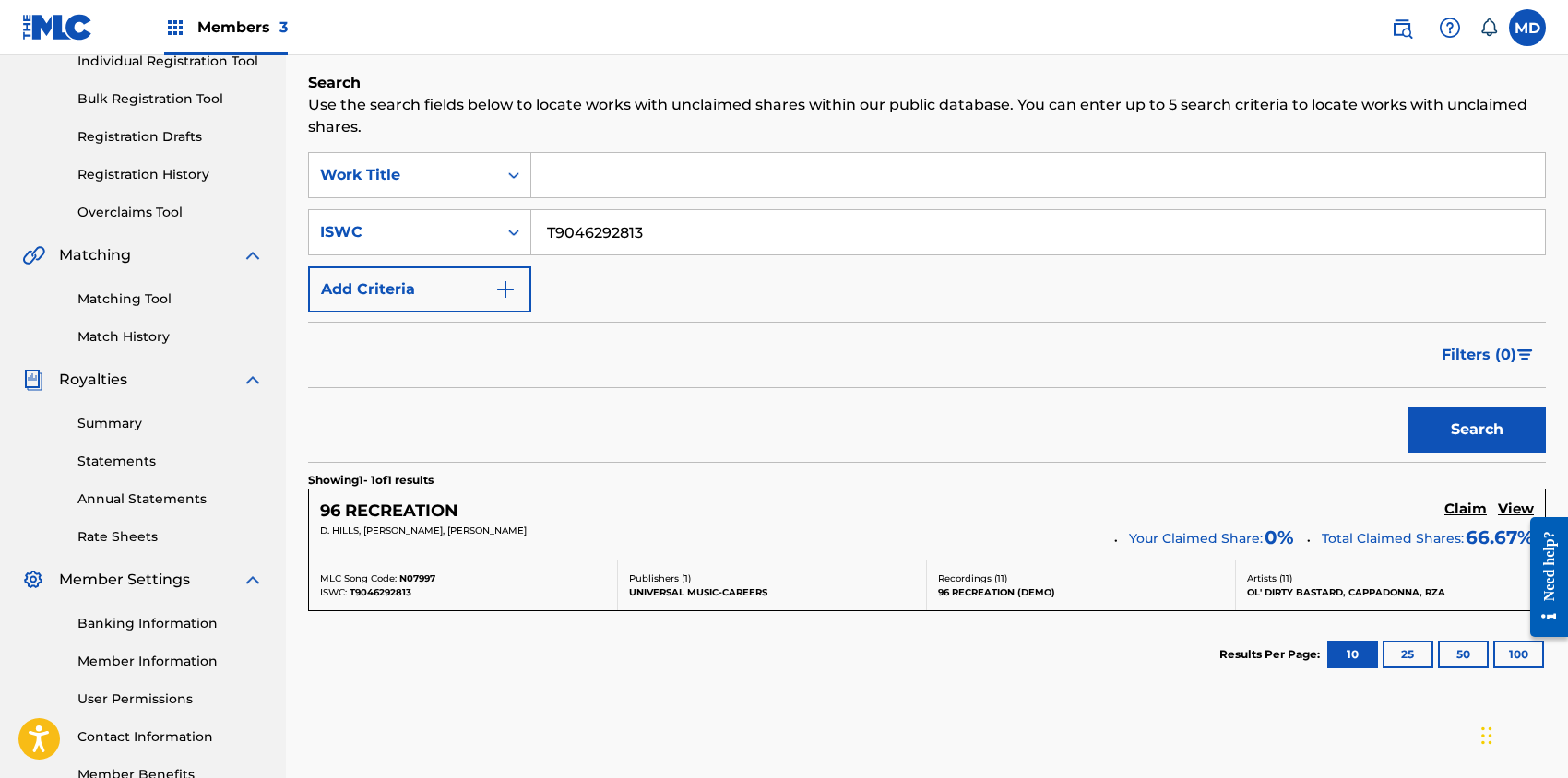
scroll to position [365, 0]
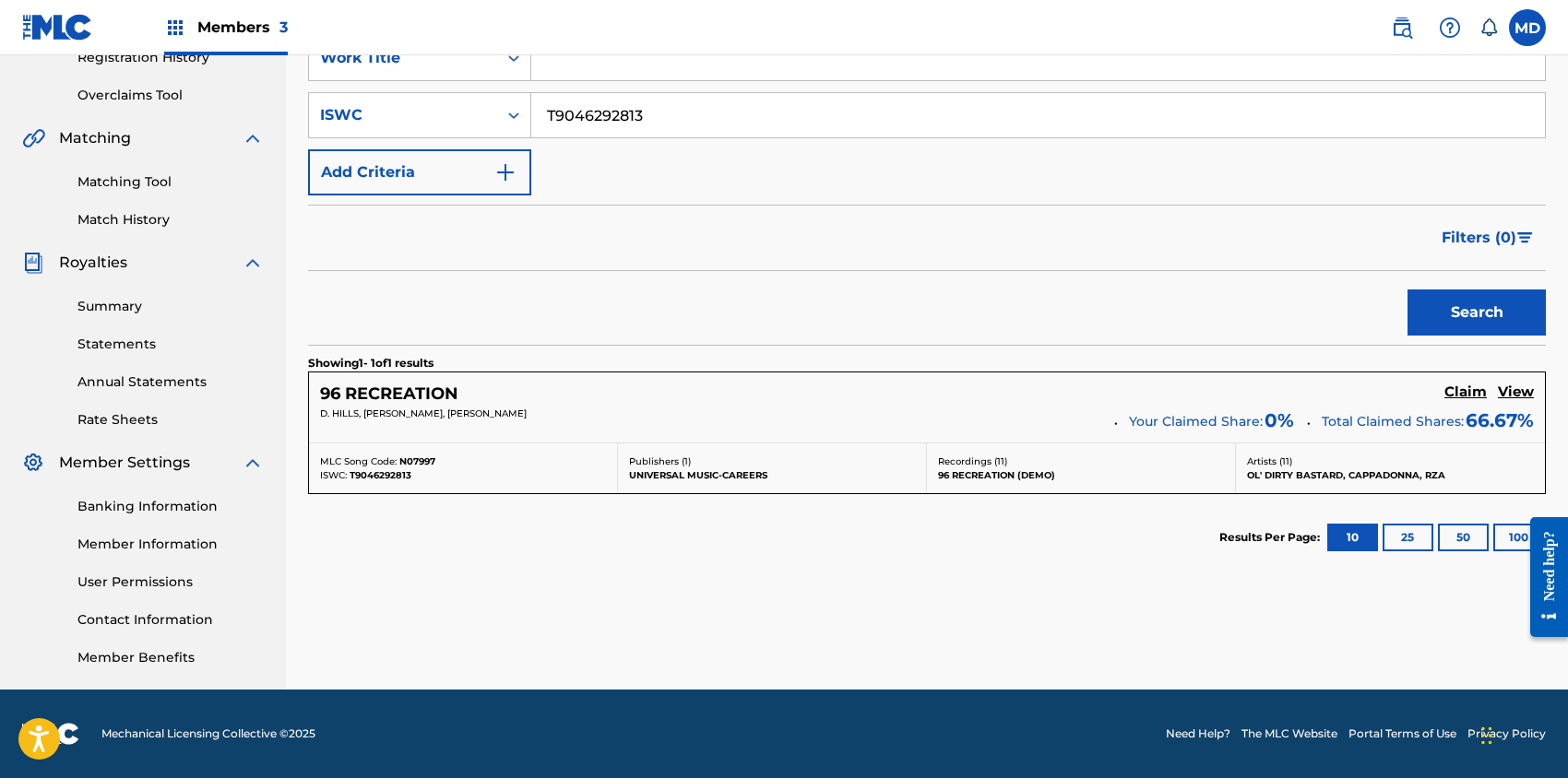
click at [1525, 390] on h5 "View" at bounding box center [1515, 392] width 36 height 17
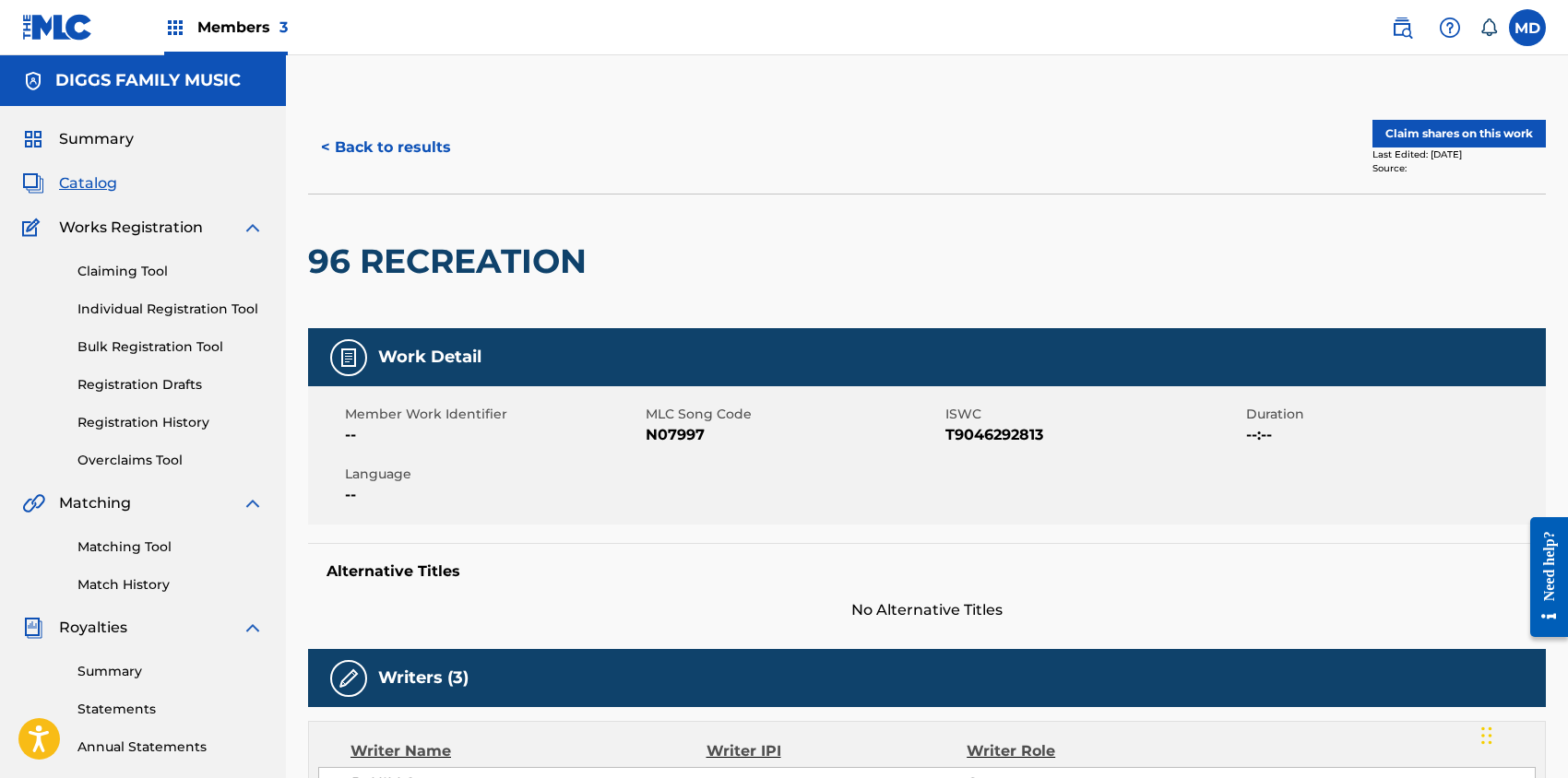
click at [1425, 134] on button "Claim shares on this work" at bounding box center [1459, 133] width 173 height 28
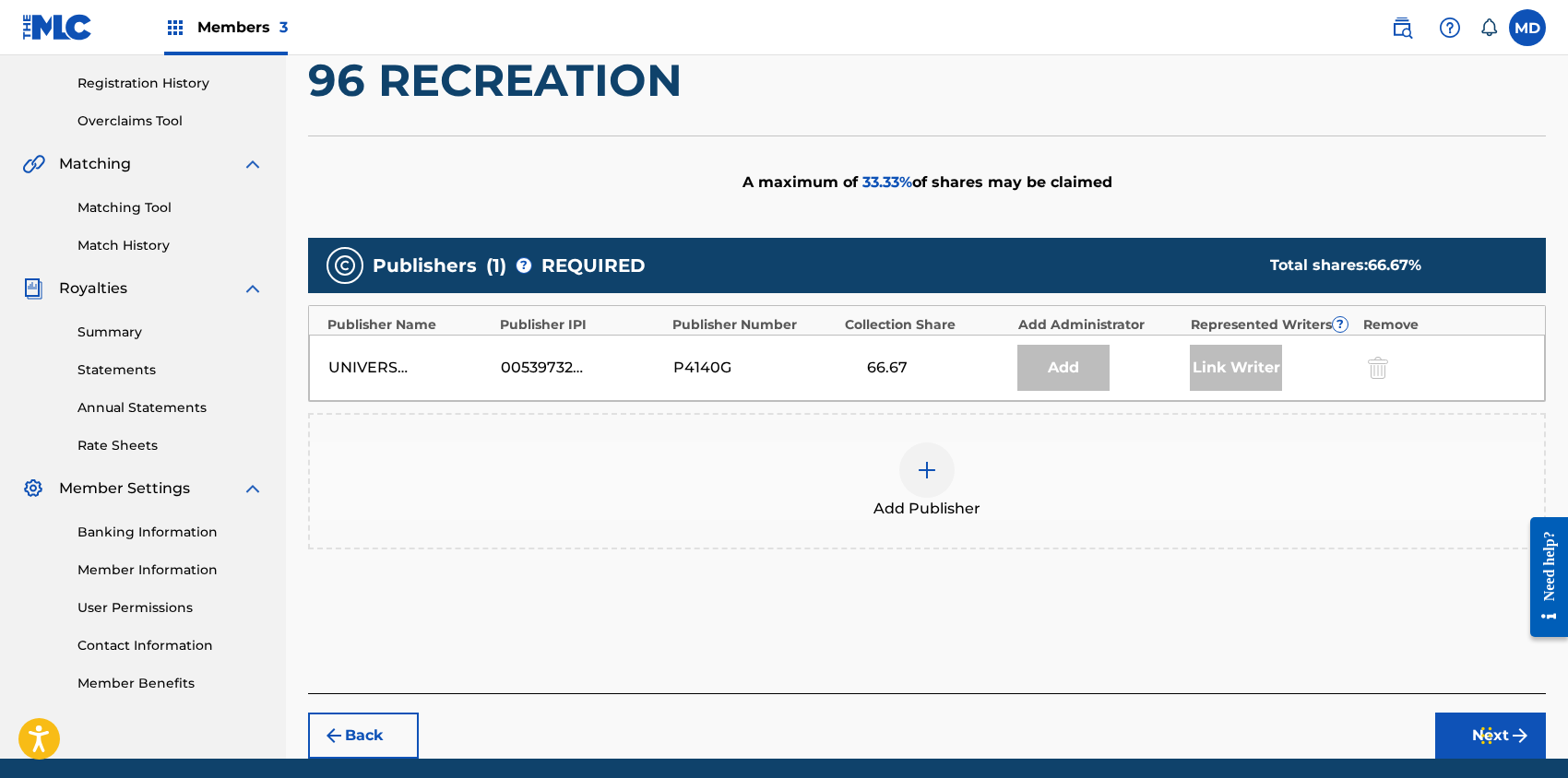
scroll to position [369, 0]
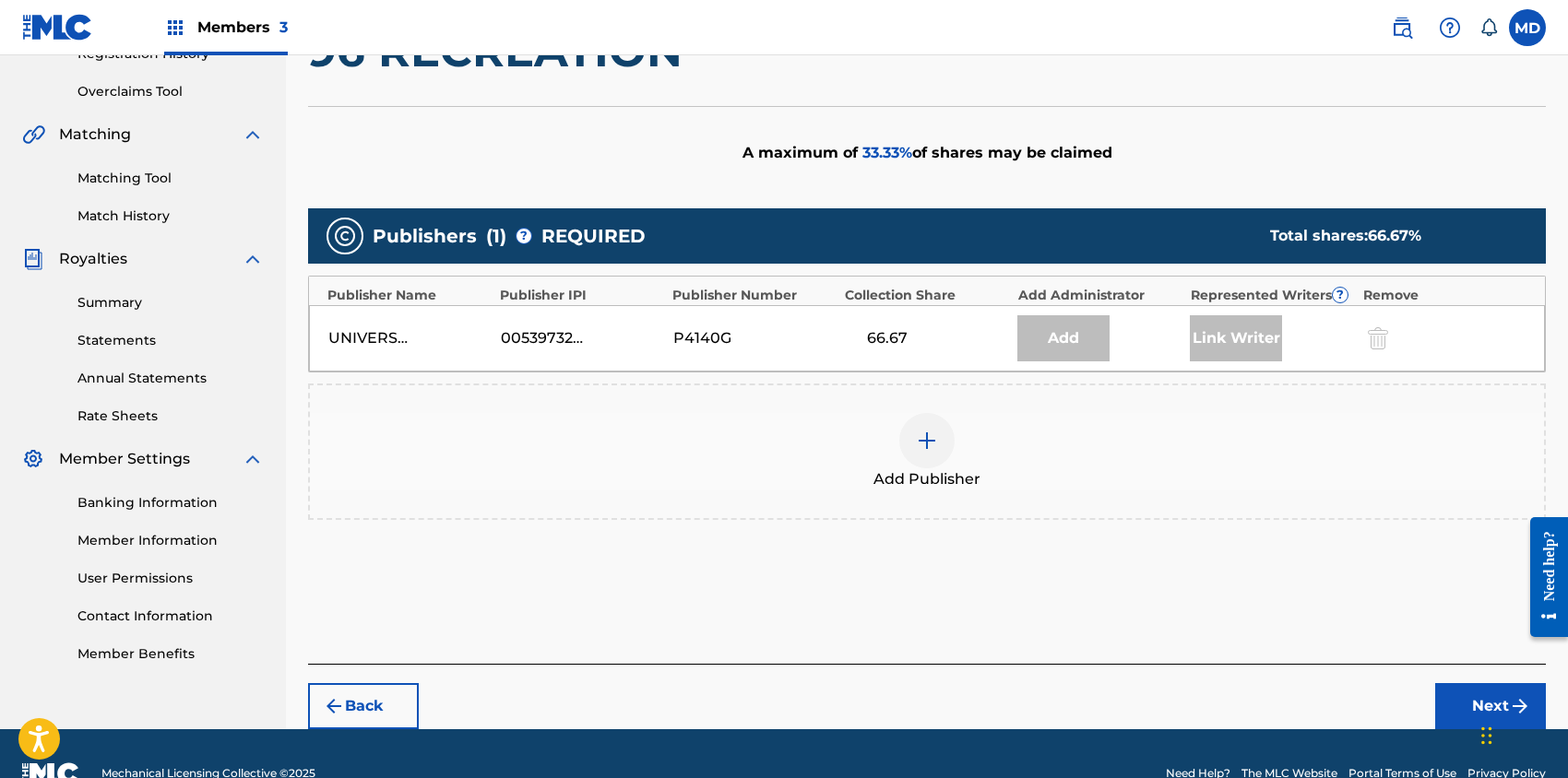
click at [926, 444] on img at bounding box center [927, 440] width 22 height 22
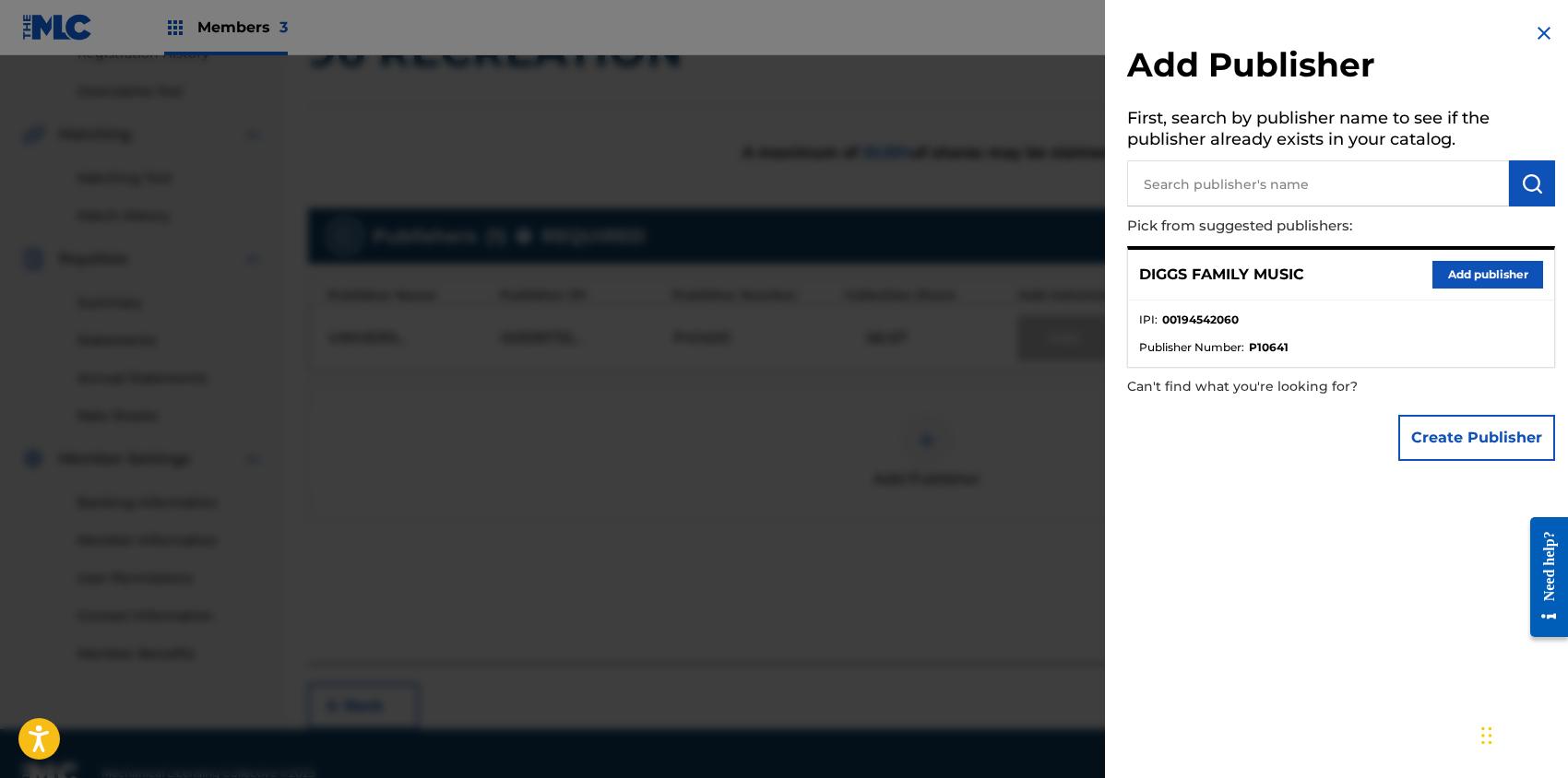
click at [1464, 273] on button "Add publisher" at bounding box center [1487, 274] width 111 height 28
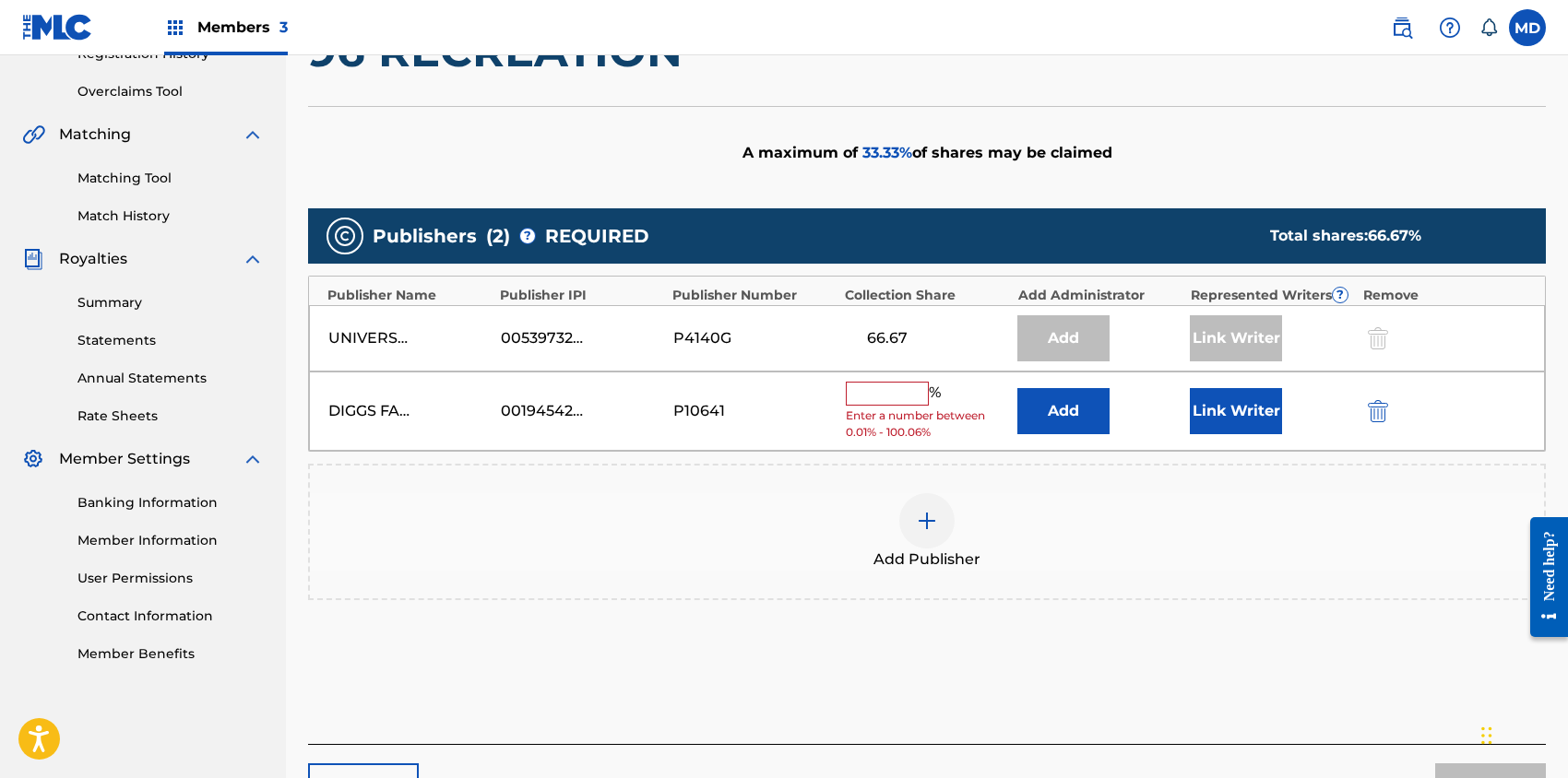
click at [893, 392] on input "text" at bounding box center [887, 393] width 83 height 24
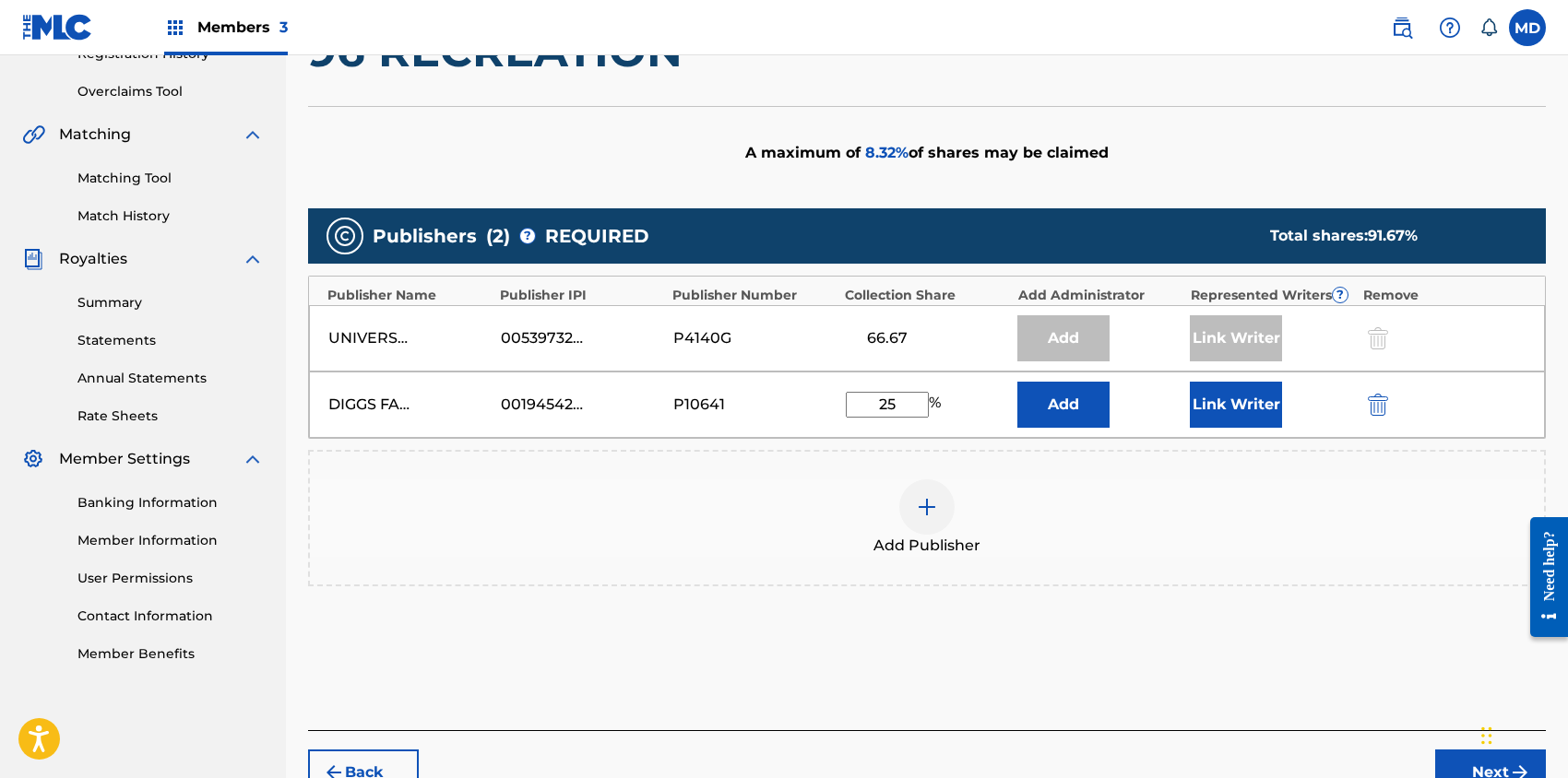
type input "25"
click at [1225, 411] on button "Link Writer" at bounding box center [1236, 404] width 92 height 46
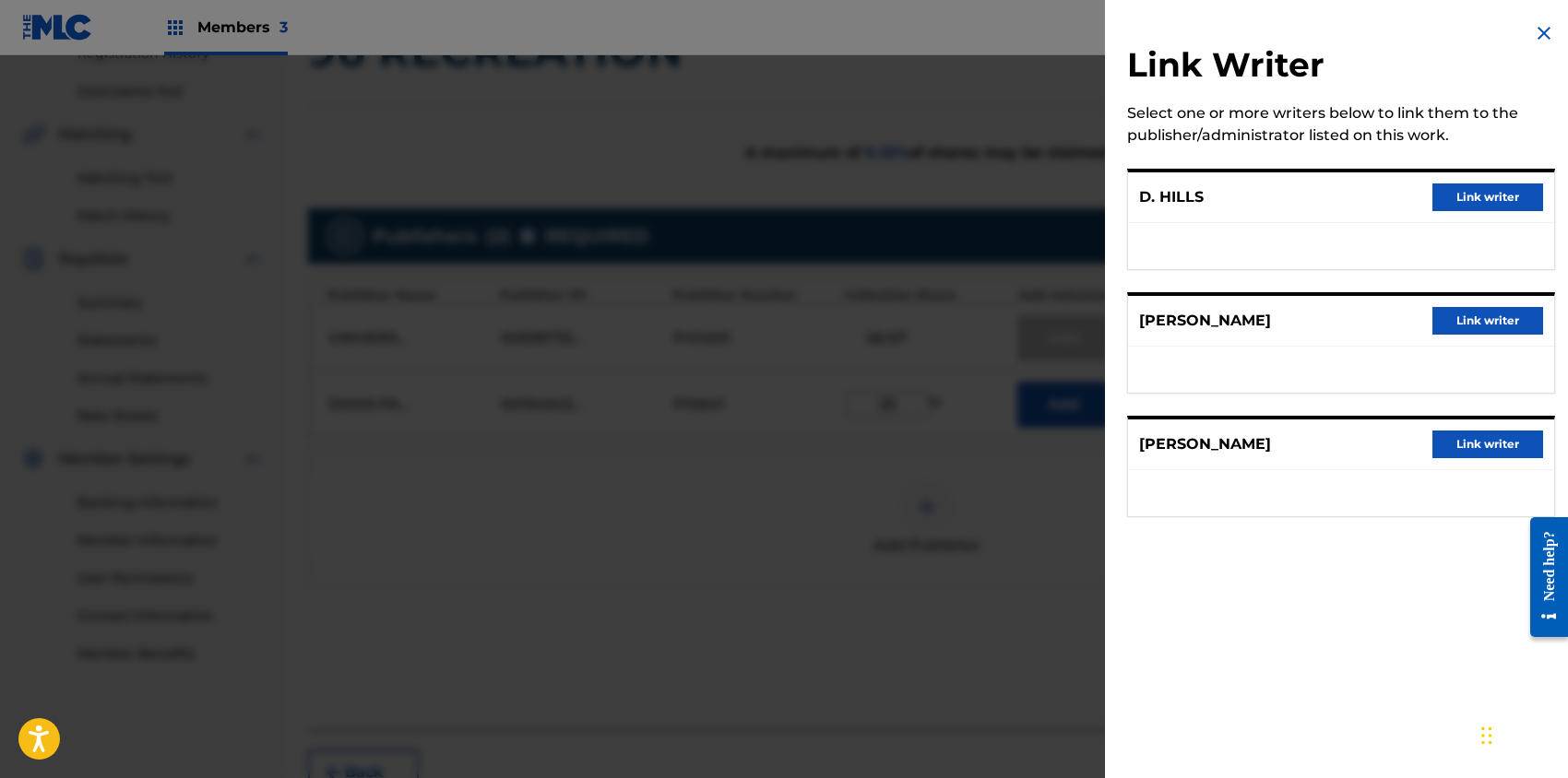
click at [1453, 199] on button "Link writer" at bounding box center [1487, 197] width 111 height 28
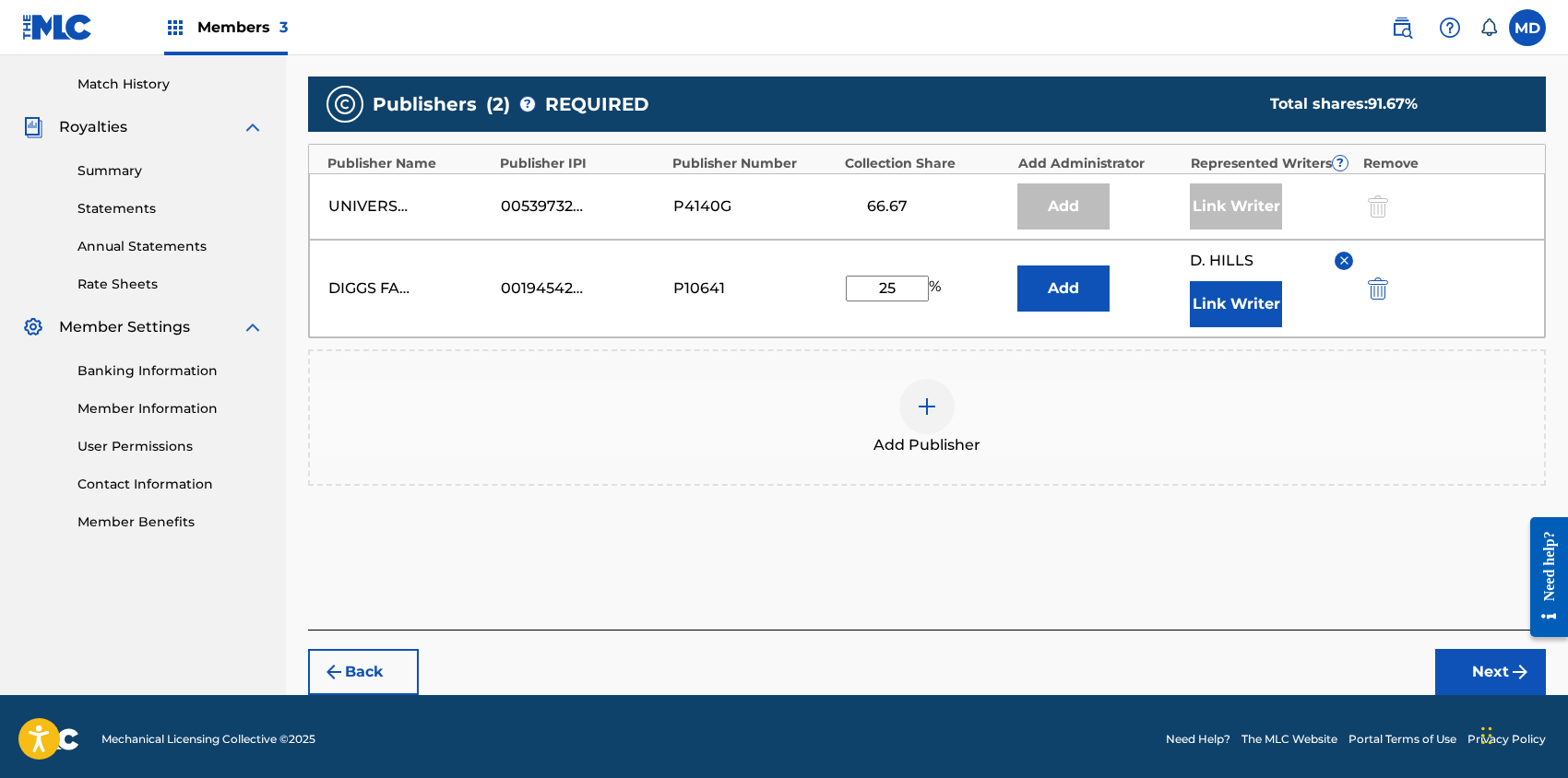
scroll to position [505, 0]
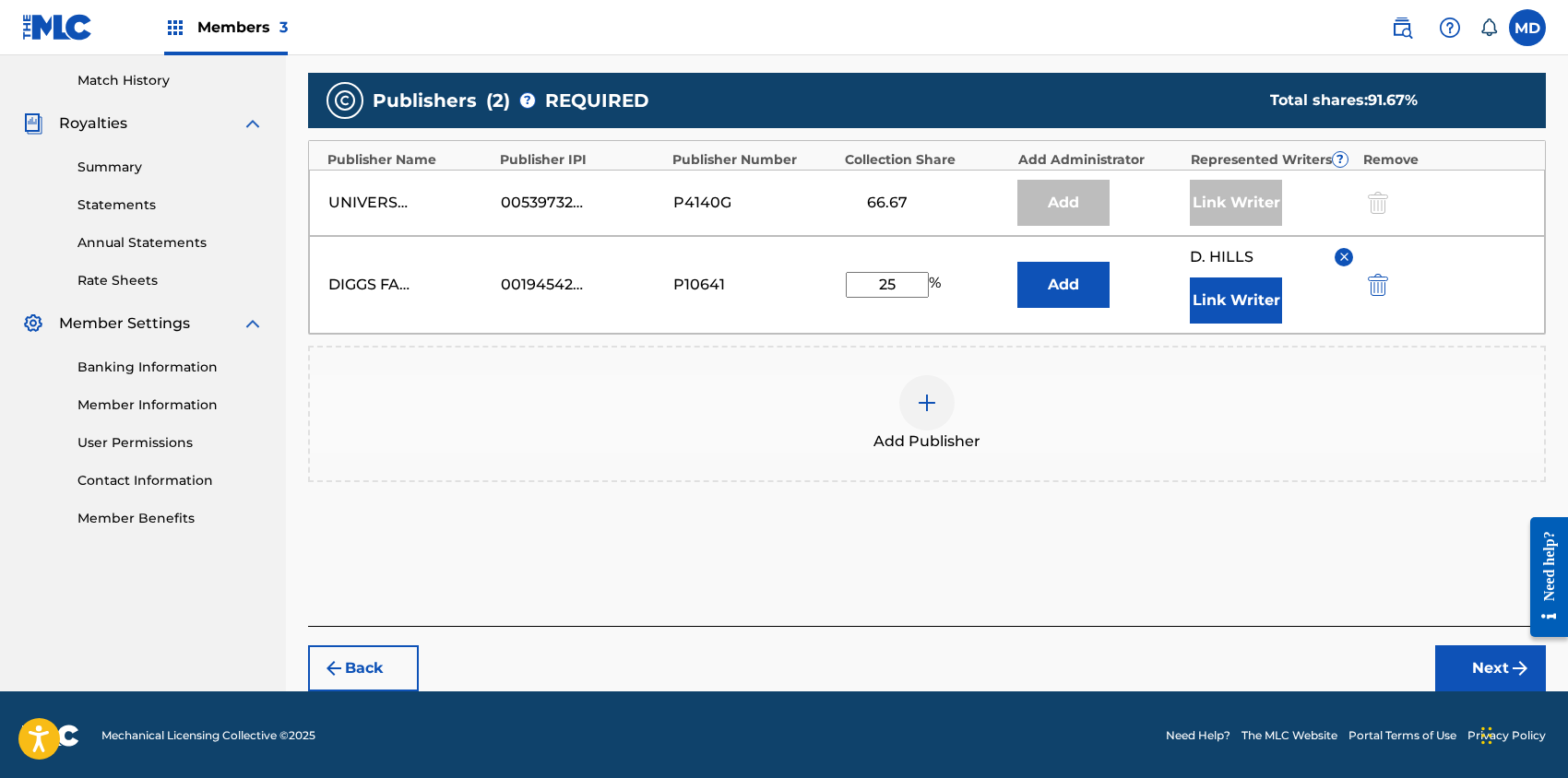
click at [1476, 663] on button "Next" at bounding box center [1490, 668] width 111 height 46
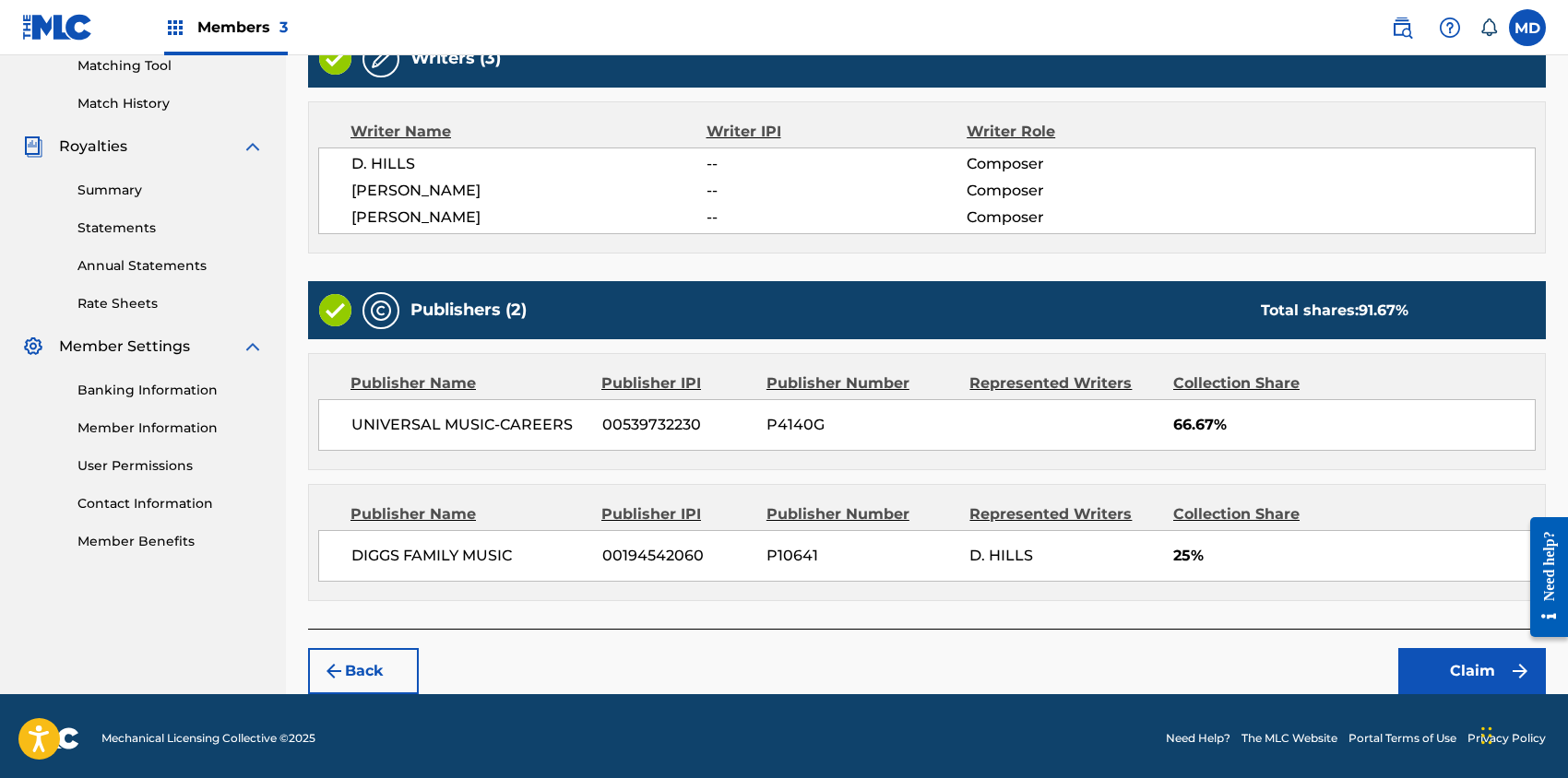
scroll to position [482, 0]
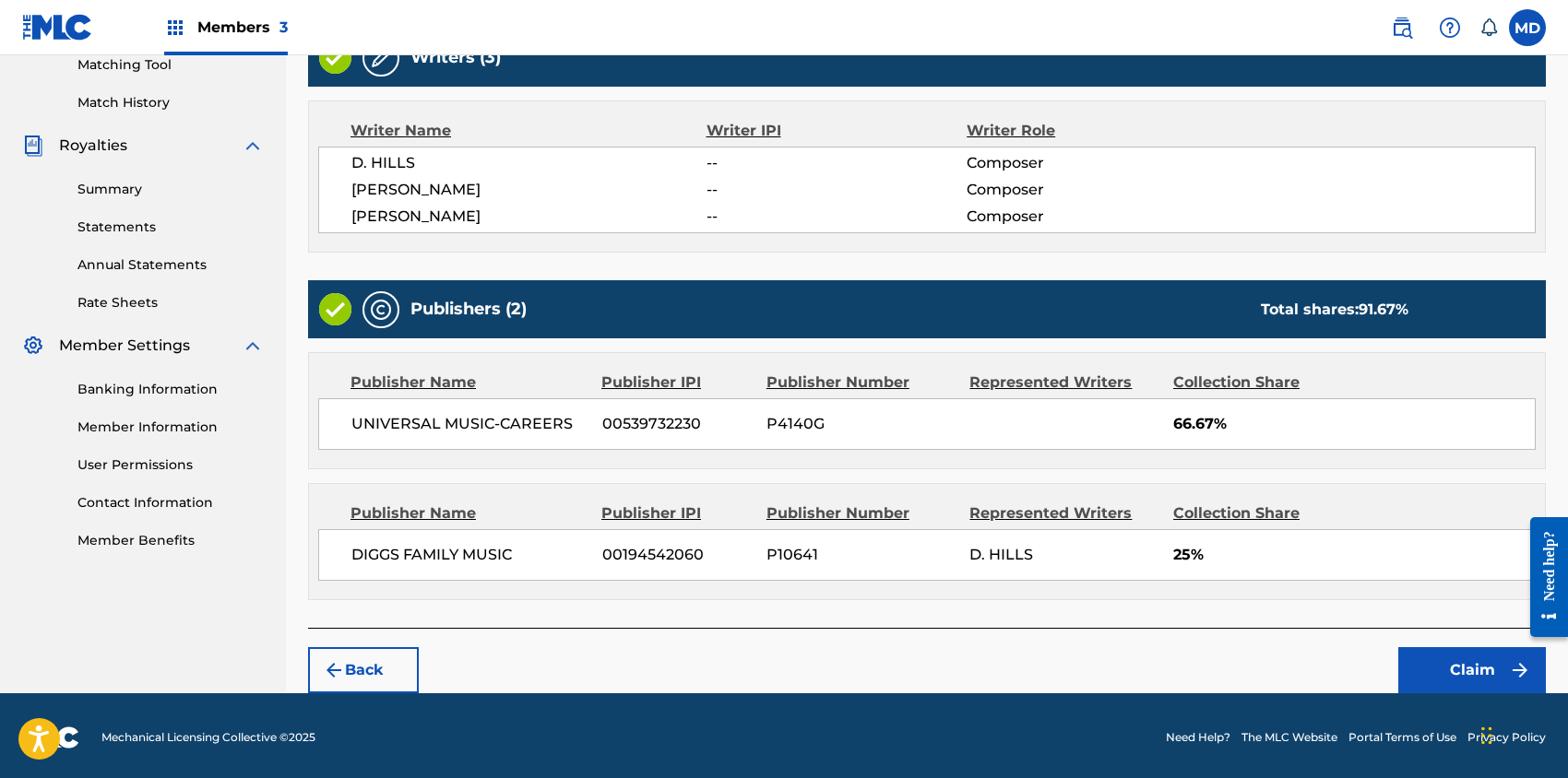
click at [1454, 665] on button "Claim" at bounding box center [1472, 670] width 147 height 46
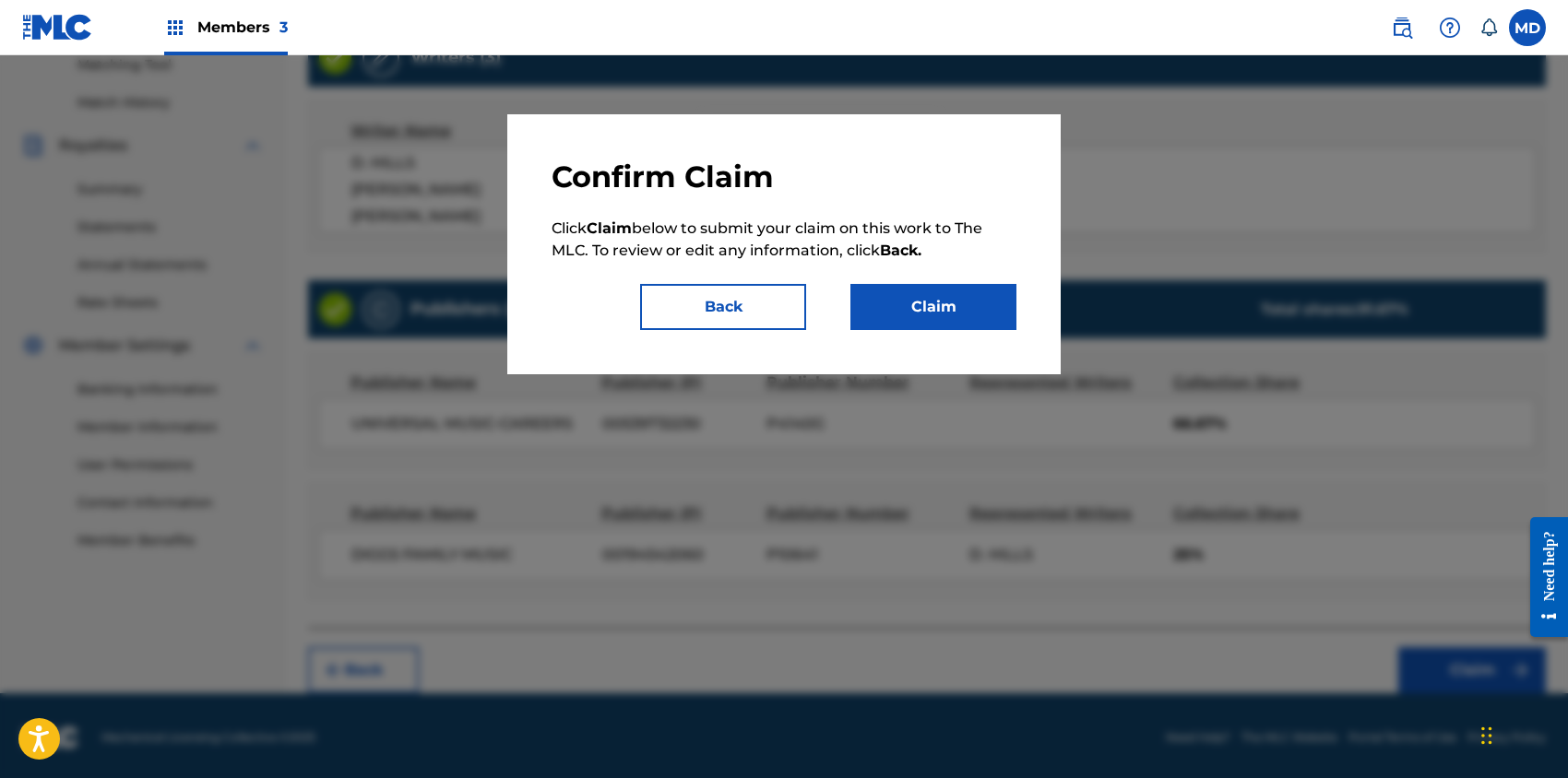
click at [906, 309] on button "Claim" at bounding box center [933, 307] width 166 height 46
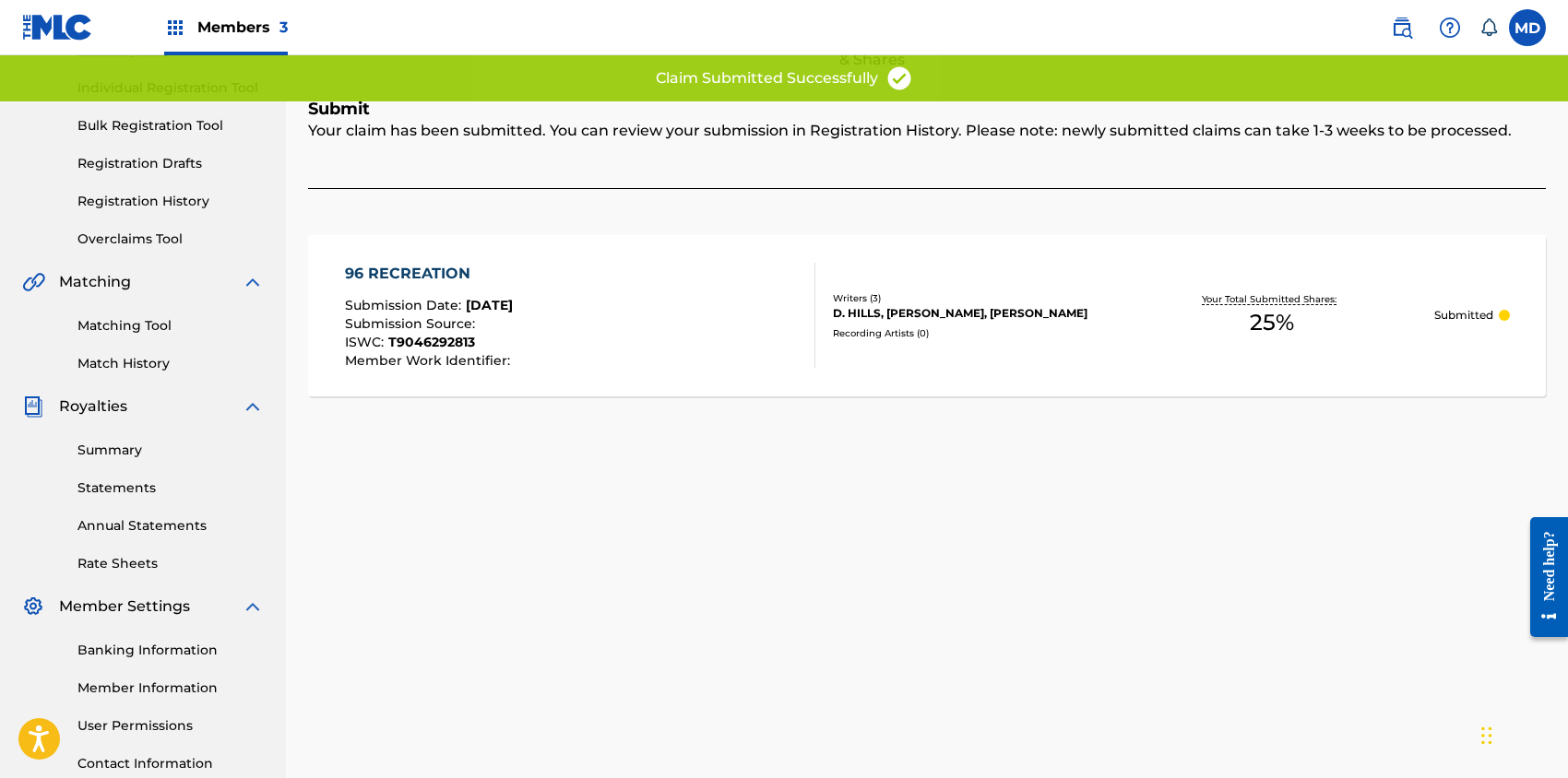
scroll to position [119, 0]
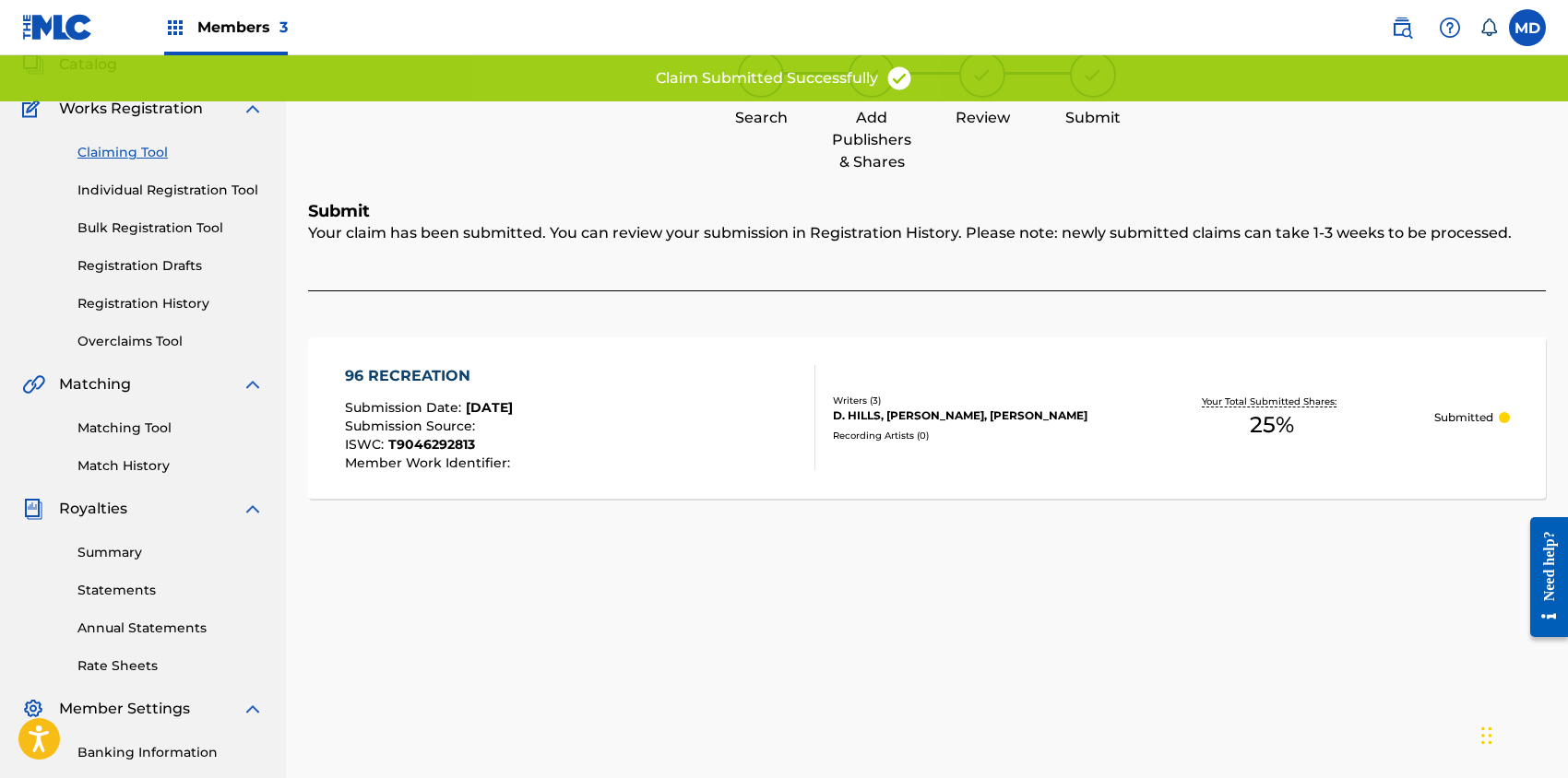
click at [139, 155] on link "Claiming Tool" at bounding box center [170, 152] width 186 height 19
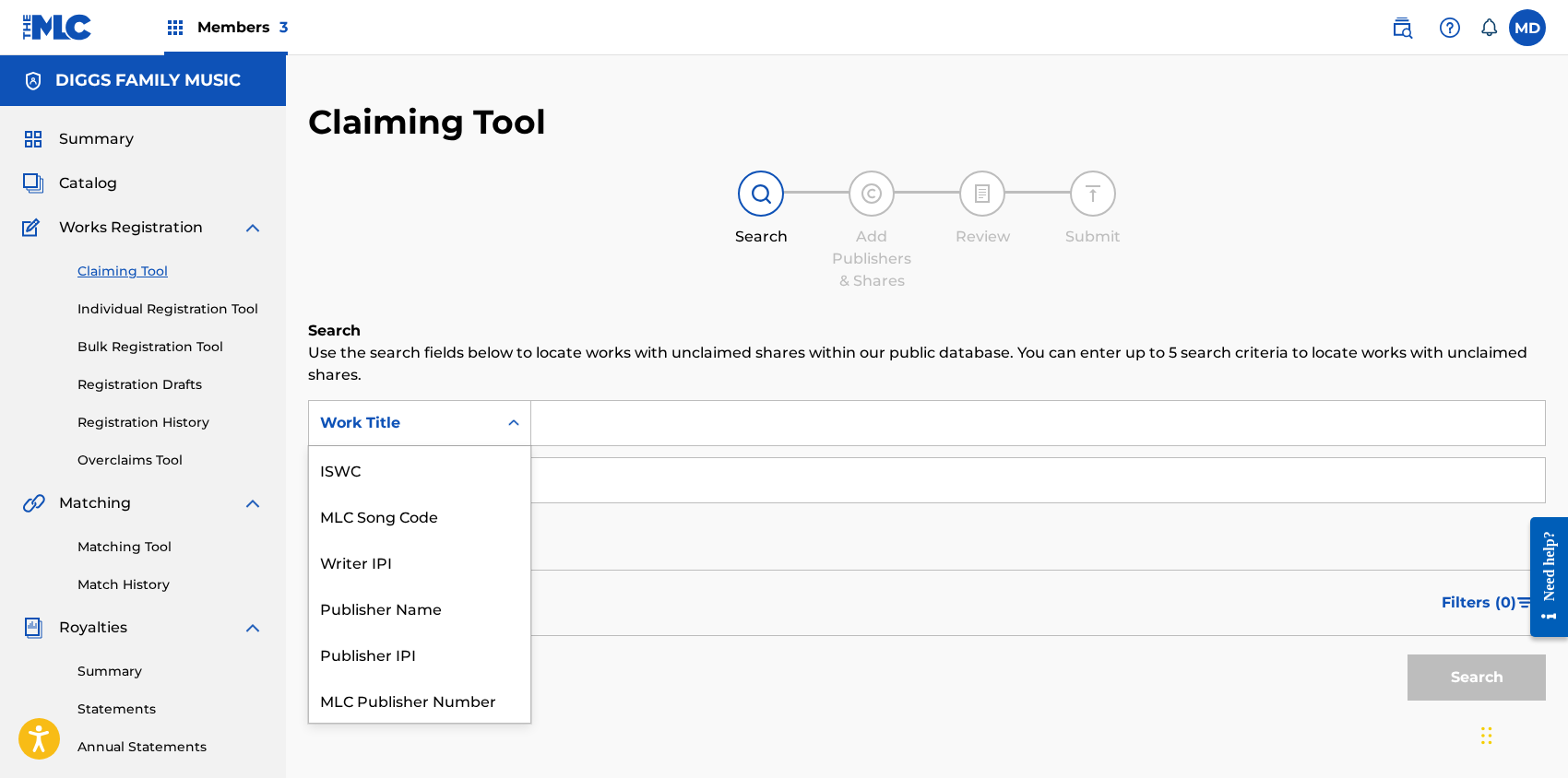
click at [475, 433] on div "Work Title" at bounding box center [403, 423] width 166 height 22
click at [414, 481] on div "ISWC" at bounding box center [420, 470] width 222 height 46
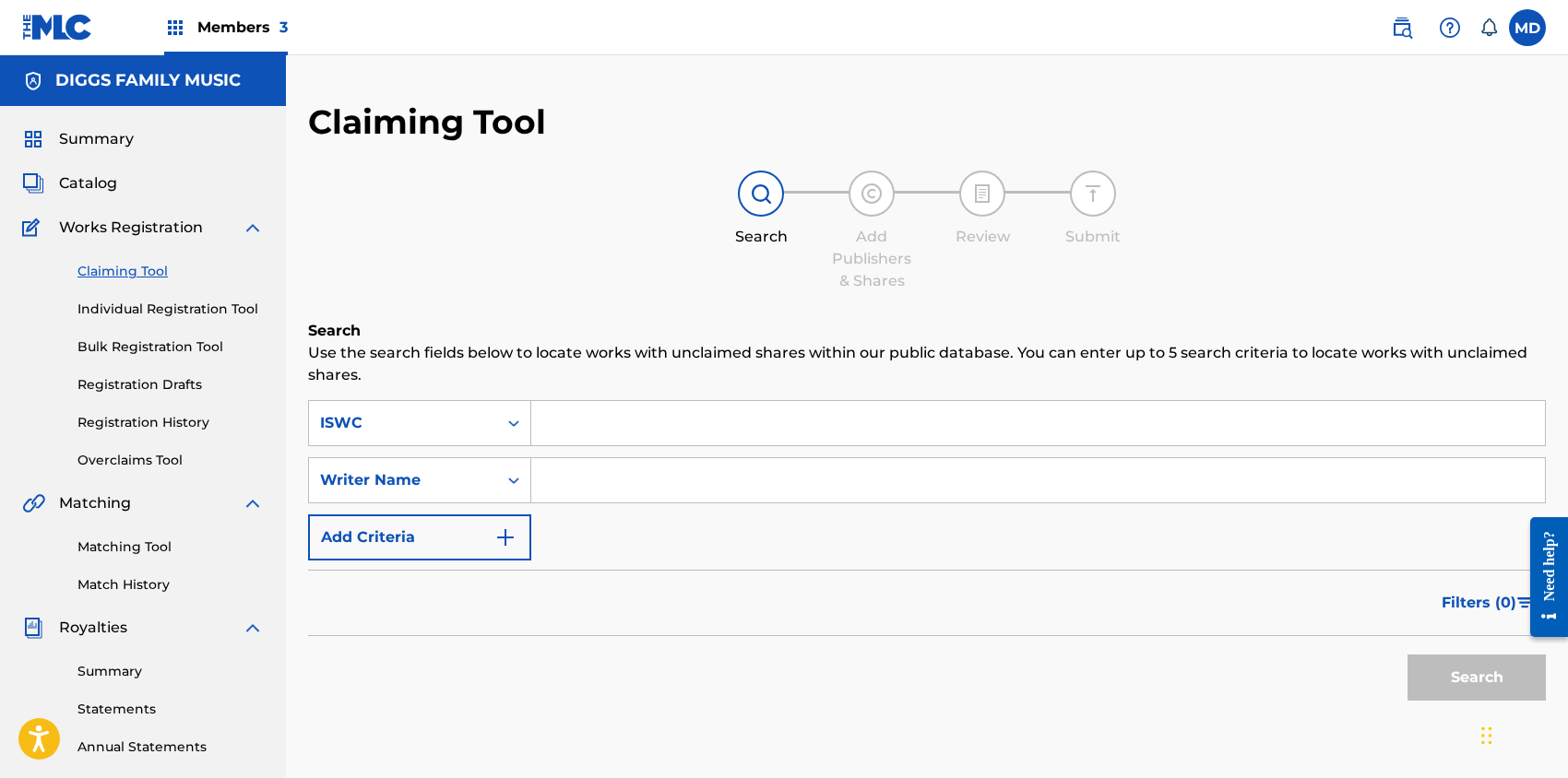
click at [616, 416] on input "Search Form" at bounding box center [1038, 424] width 1013 height 44
paste input "T9126897050"
type input "T9126897050"
click at [1459, 666] on button "Search" at bounding box center [1477, 678] width 139 height 46
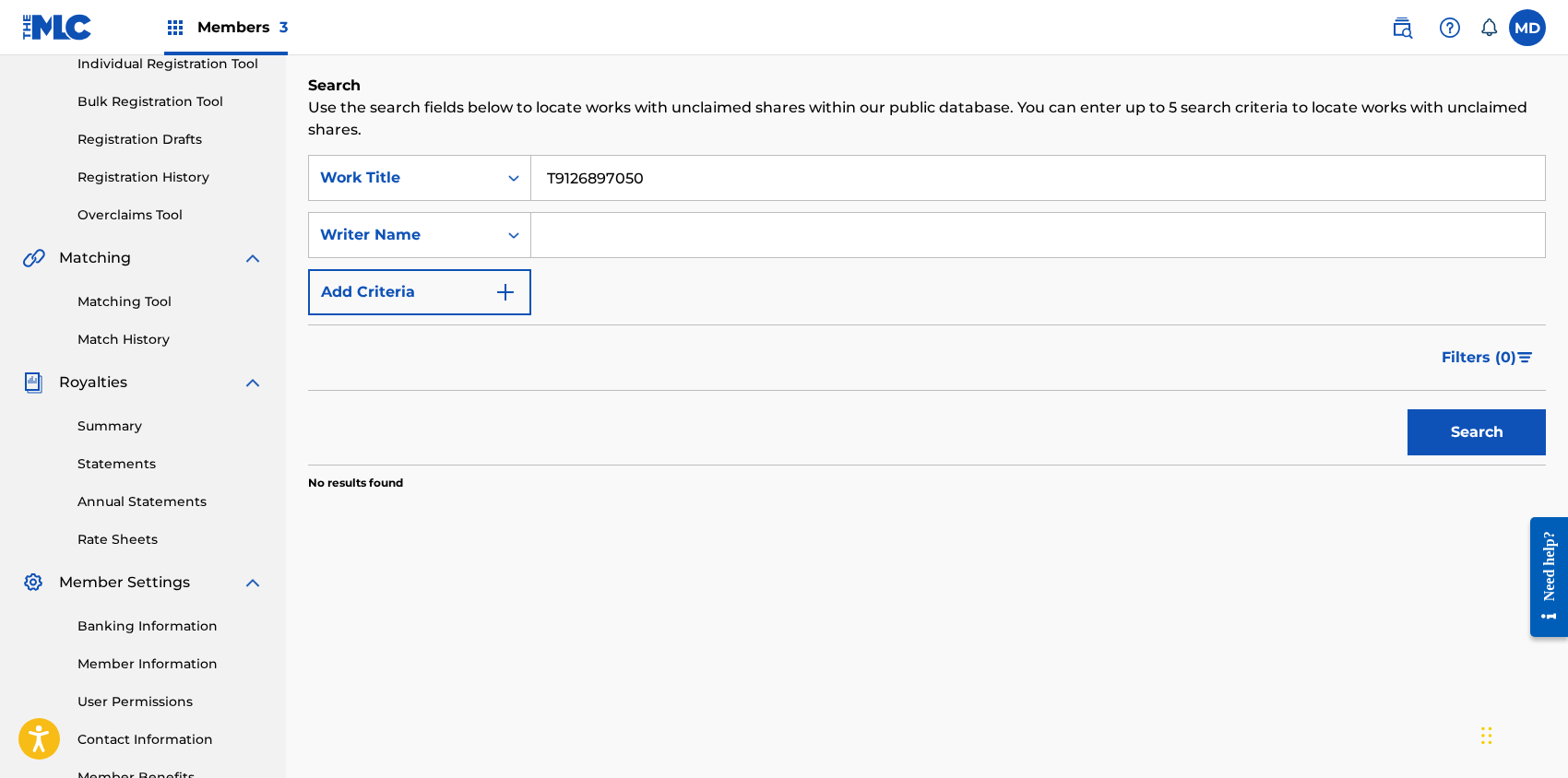
scroll to position [122, 0]
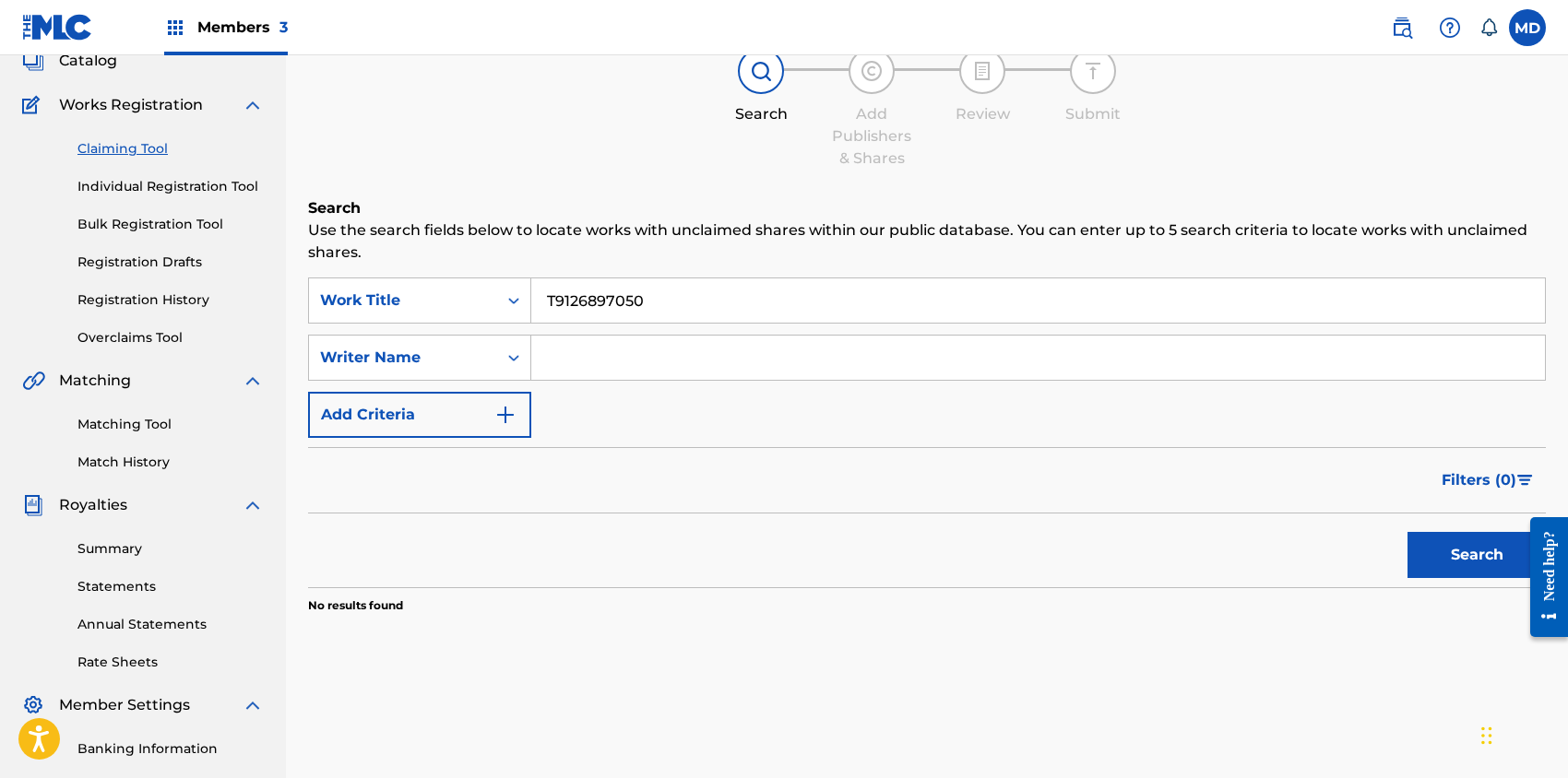
click at [550, 302] on input "T9126897050" at bounding box center [1038, 300] width 1013 height 44
click at [1466, 558] on button "Search" at bounding box center [1477, 556] width 139 height 46
drag, startPoint x: 654, startPoint y: 296, endPoint x: 665, endPoint y: 295, distance: 11.0
click at [665, 295] on input "T9126897050" at bounding box center [1038, 300] width 1013 height 44
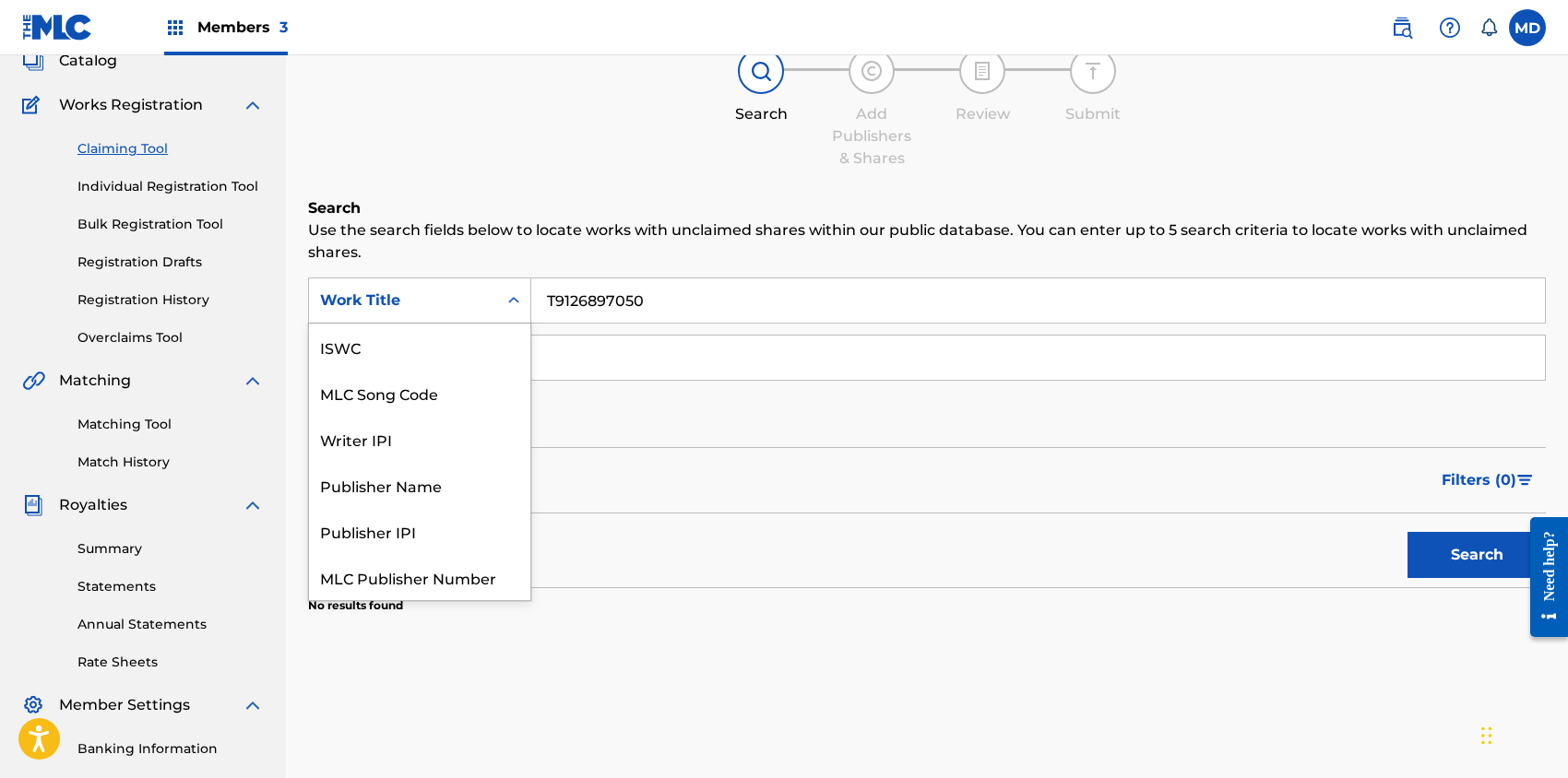
click at [434, 307] on div "Work Title" at bounding box center [403, 300] width 166 height 22
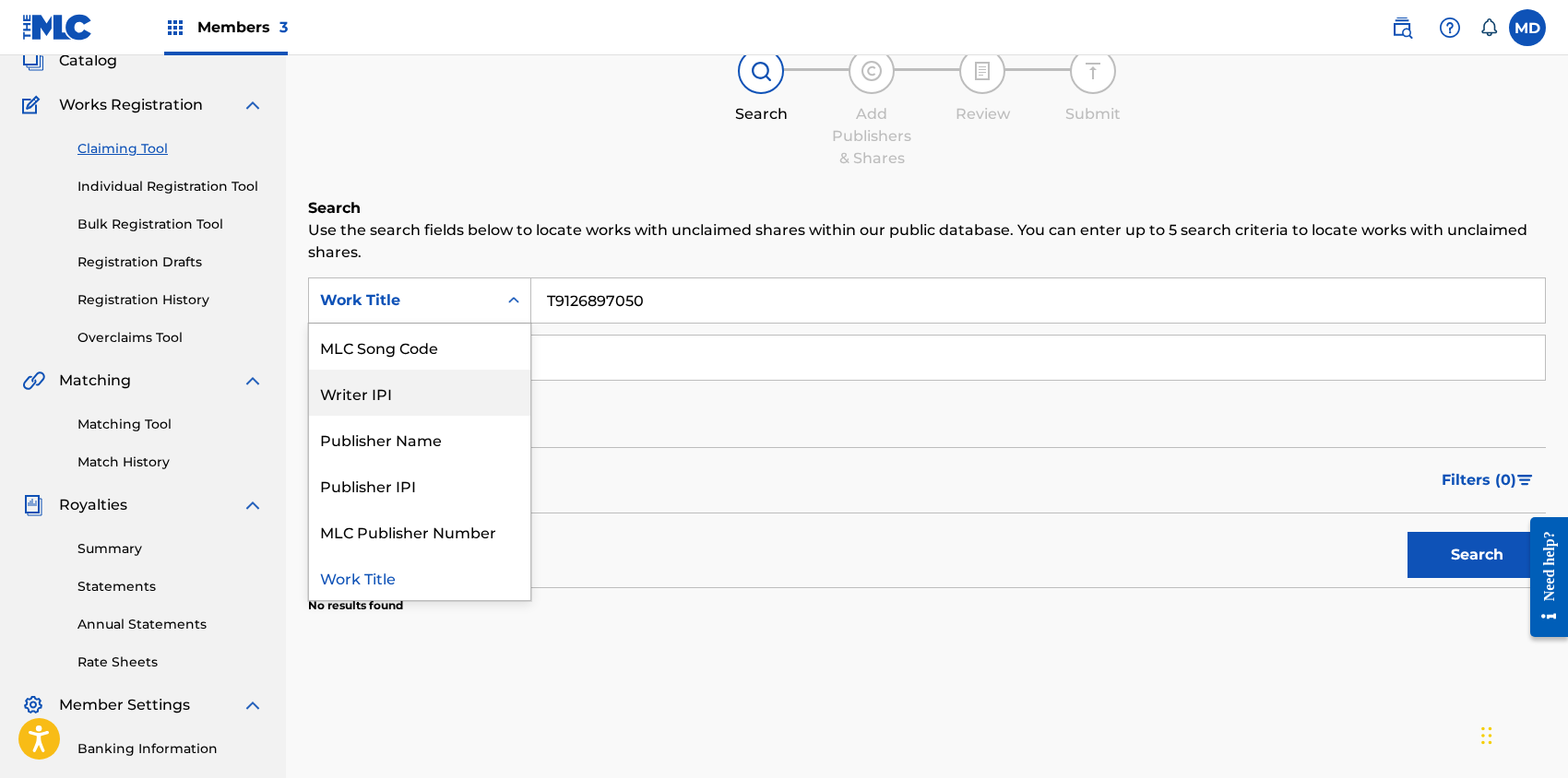
scroll to position [0, 0]
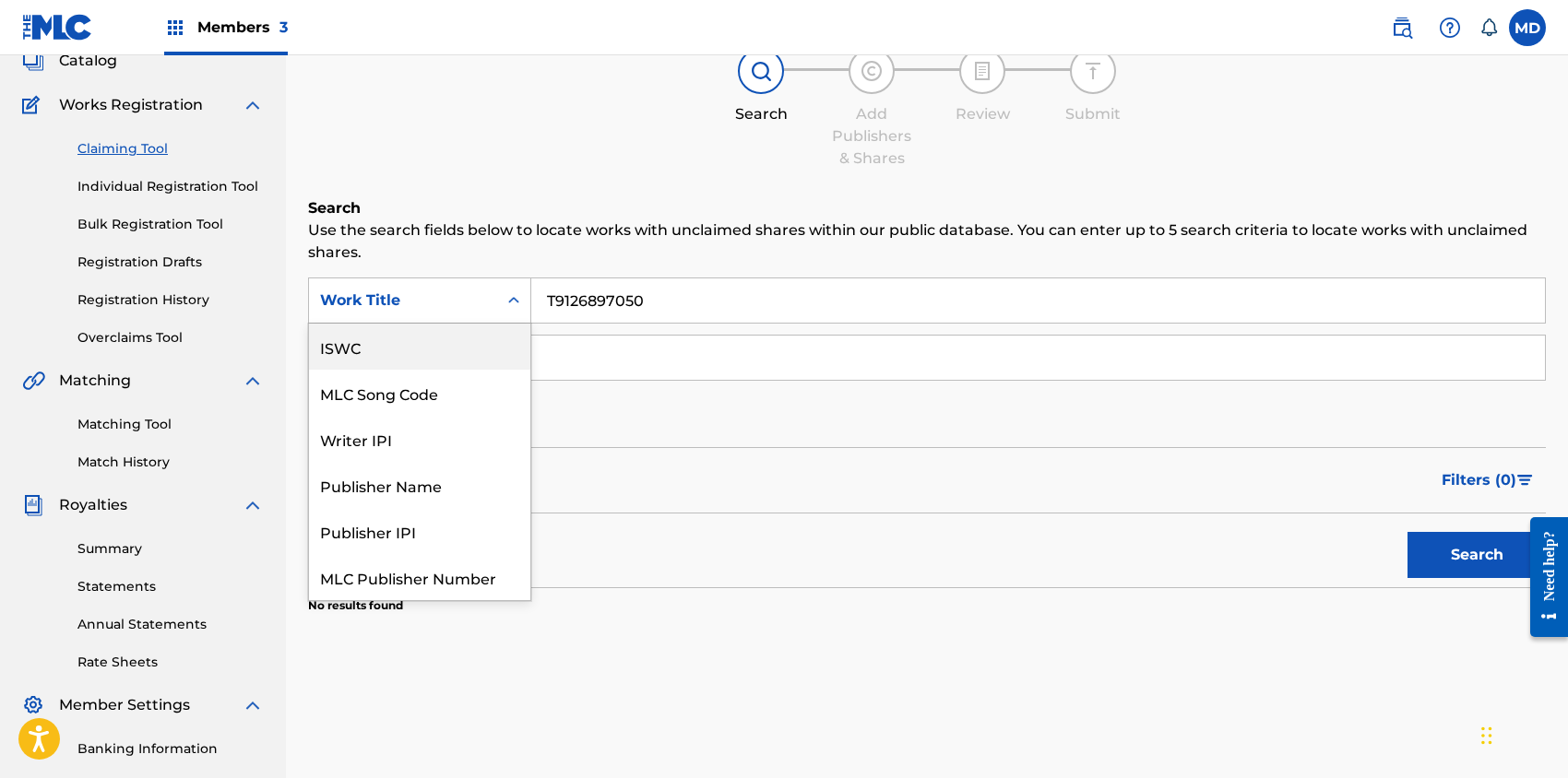
click at [394, 352] on div "ISWC" at bounding box center [420, 347] width 222 height 46
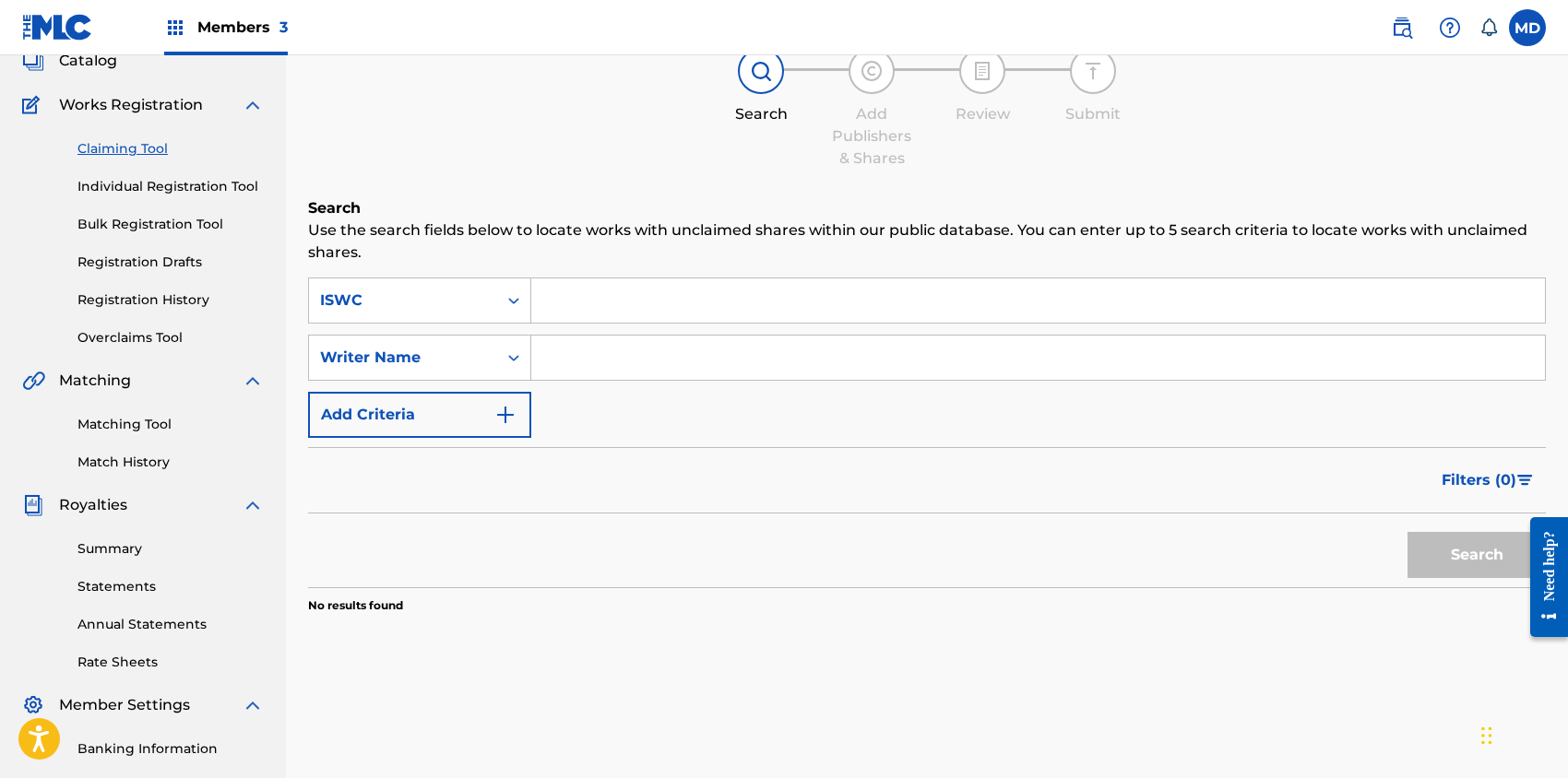
click at [587, 304] on input "Search Form" at bounding box center [1038, 300] width 1013 height 44
paste input "ALWAYZ N Y"
type input "ALWAYZ N Y"
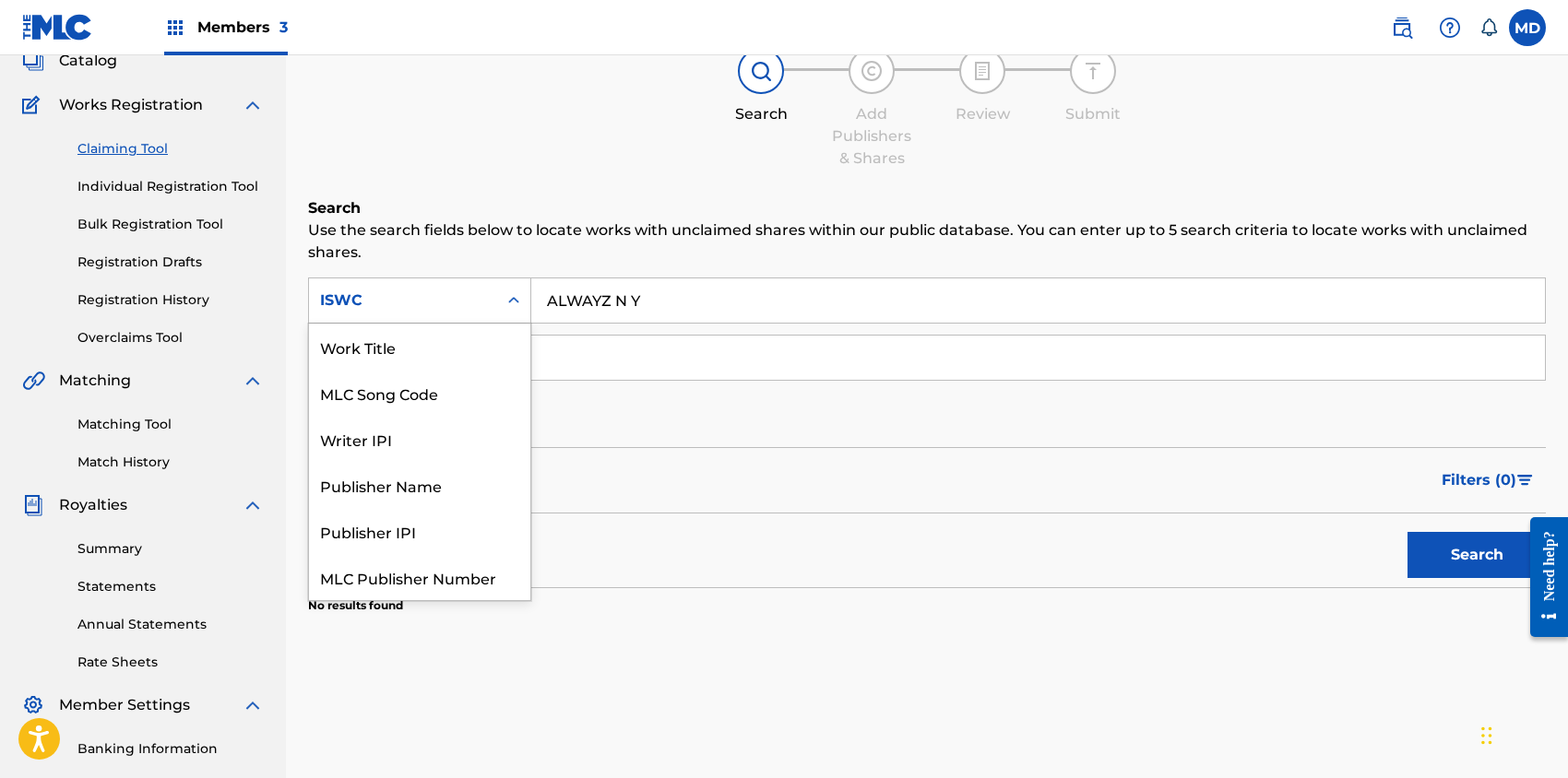
click at [380, 300] on div "ISWC" at bounding box center [403, 300] width 166 height 22
click at [371, 360] on div "Work Title" at bounding box center [420, 347] width 222 height 46
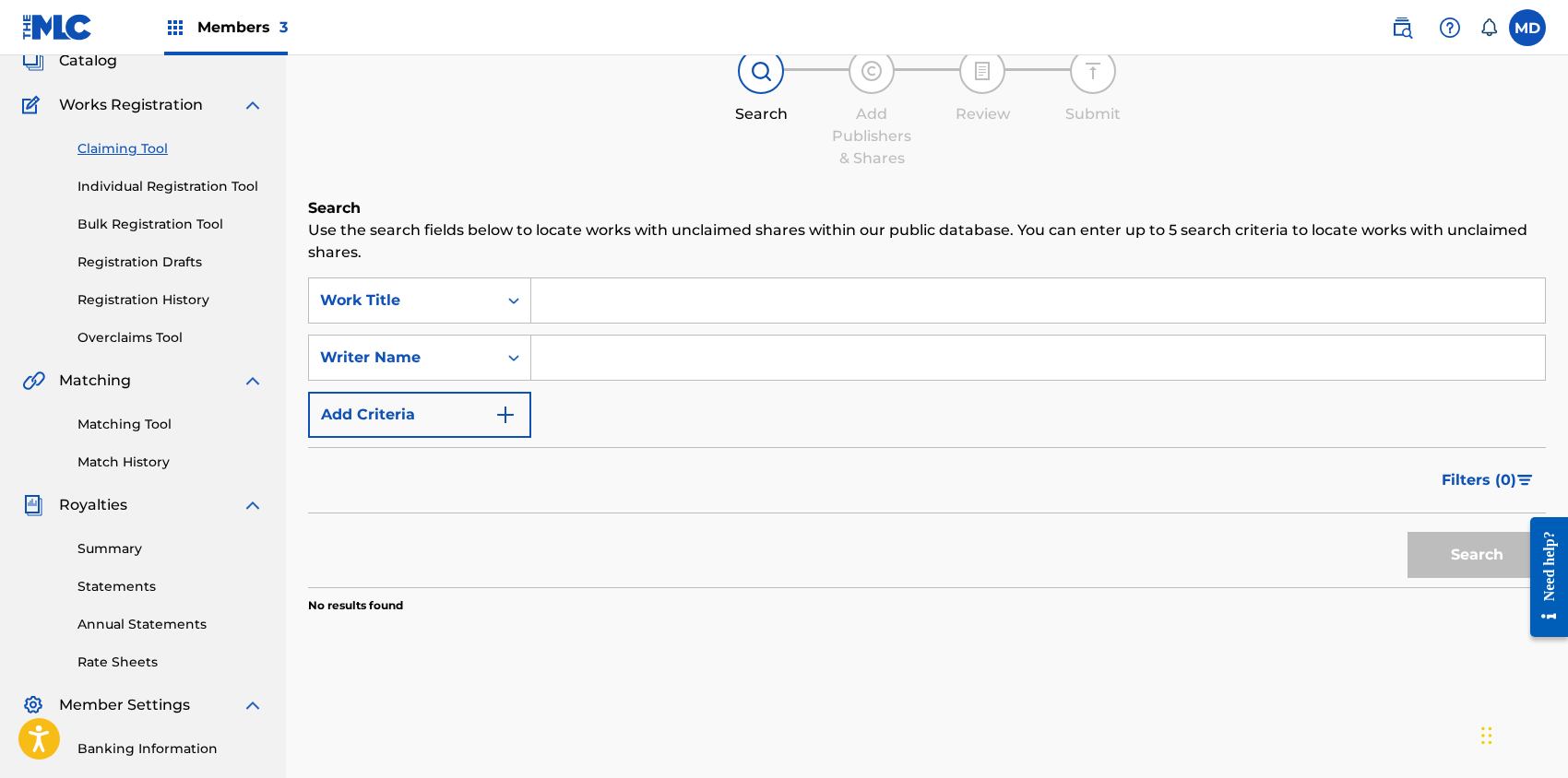
click at [589, 297] on input "Search Form" at bounding box center [1038, 300] width 1013 height 44
paste input "ALWAYZ N Y"
type input "ALWAYZ N Y"
click at [1446, 548] on button "Search" at bounding box center [1477, 556] width 139 height 46
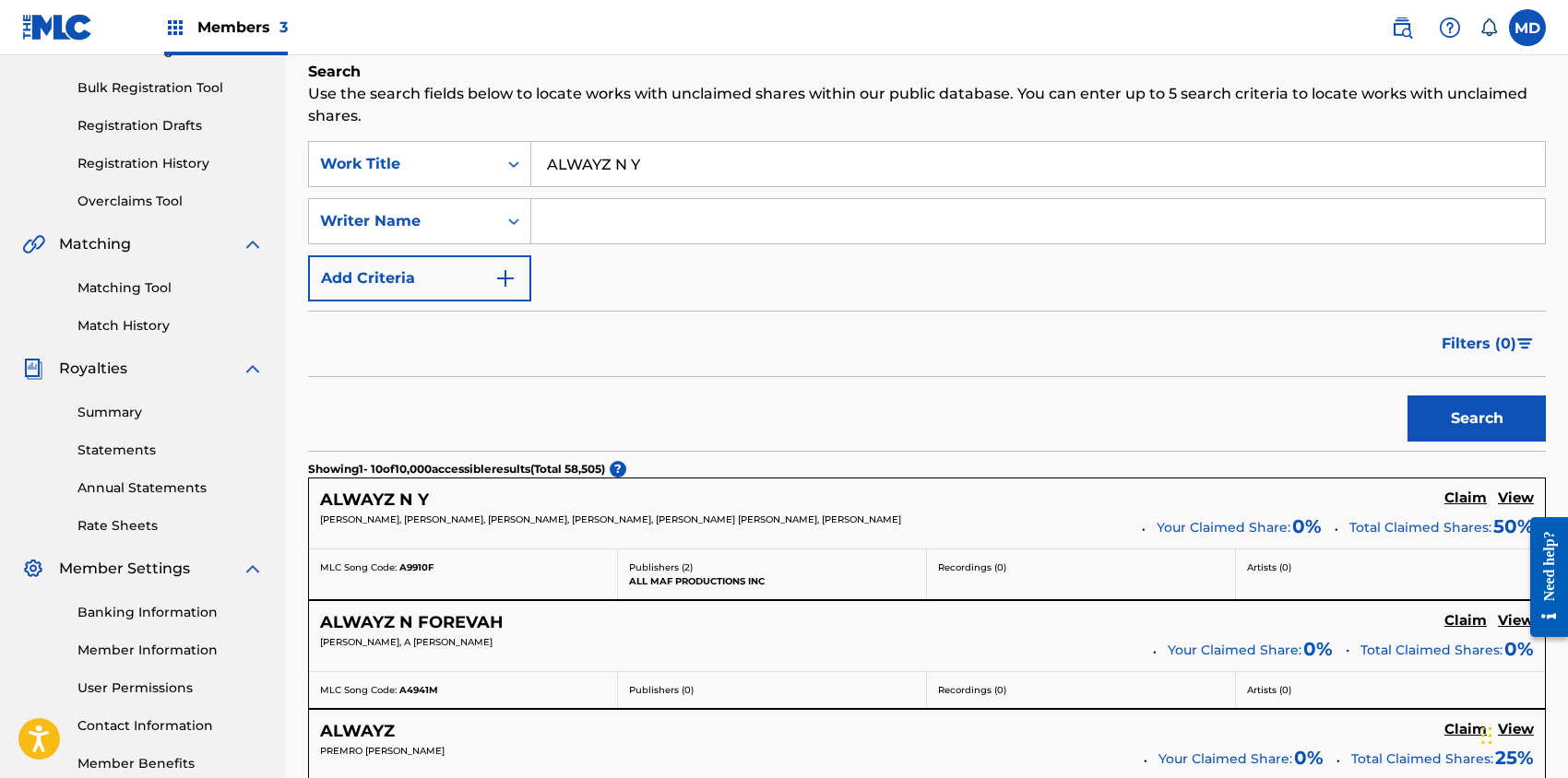
scroll to position [369, 0]
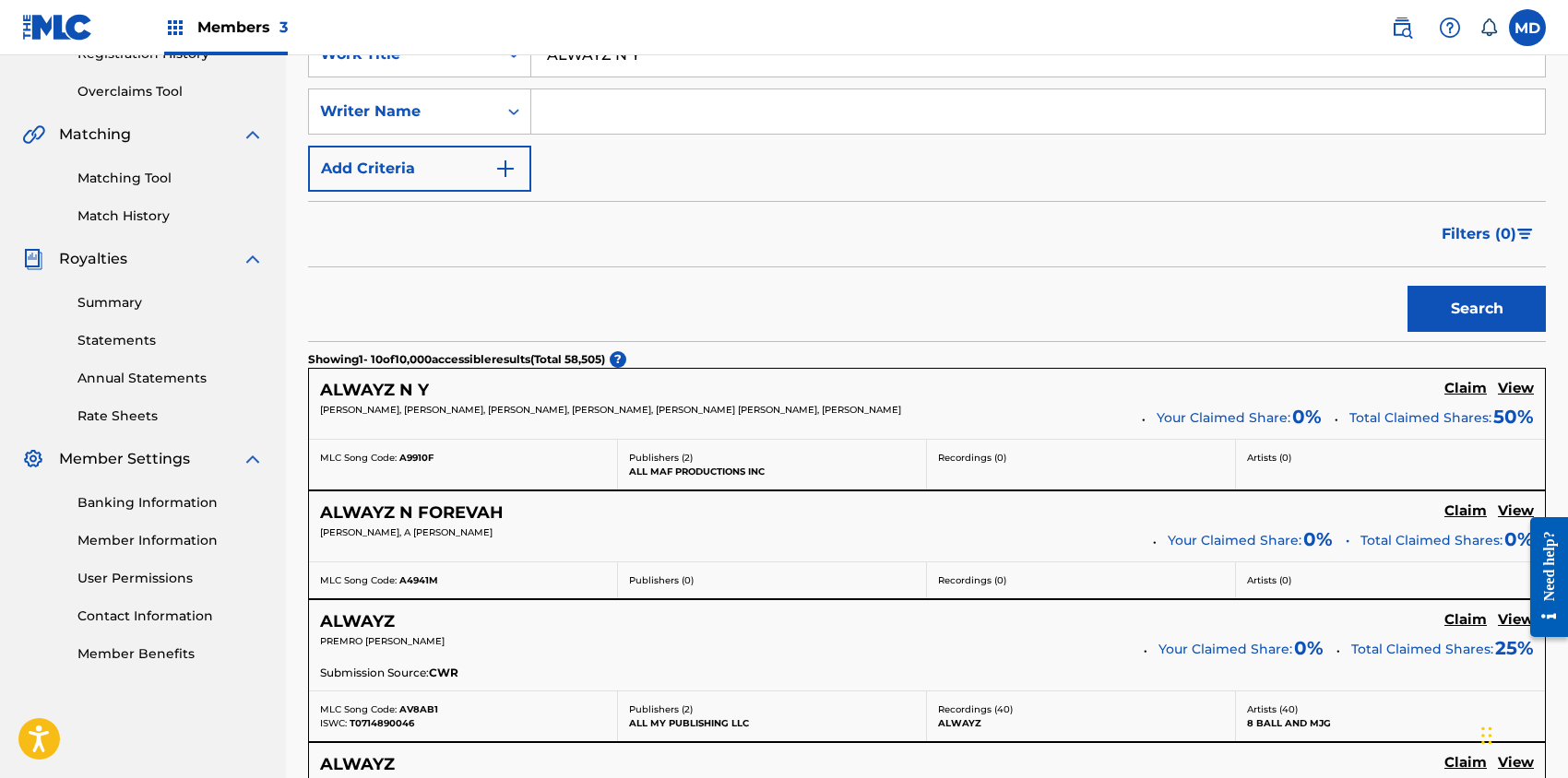
click at [1520, 388] on h5 "View" at bounding box center [1515, 389] width 36 height 17
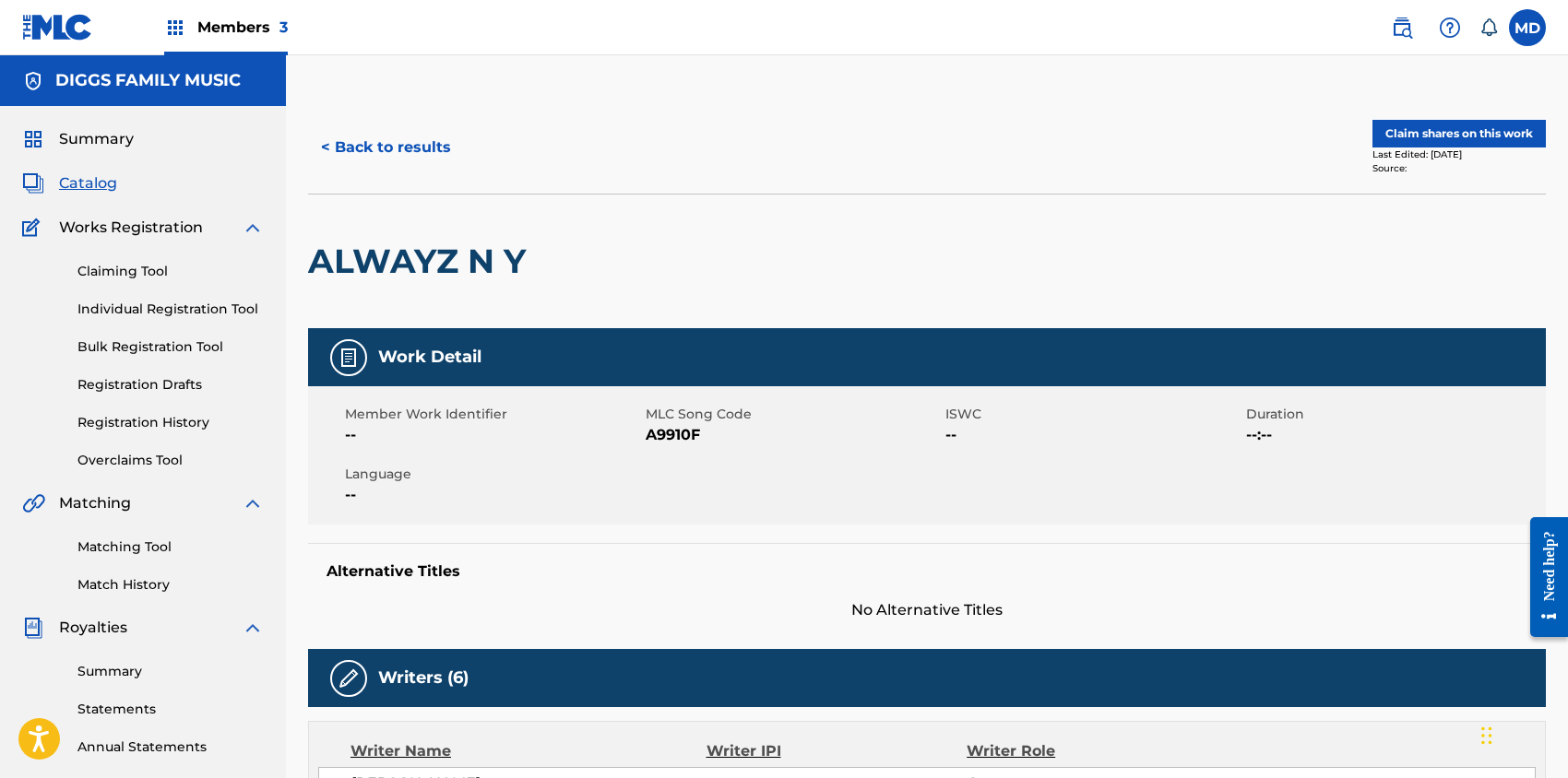
click at [1416, 132] on button "Claim shares on this work" at bounding box center [1459, 133] width 173 height 28
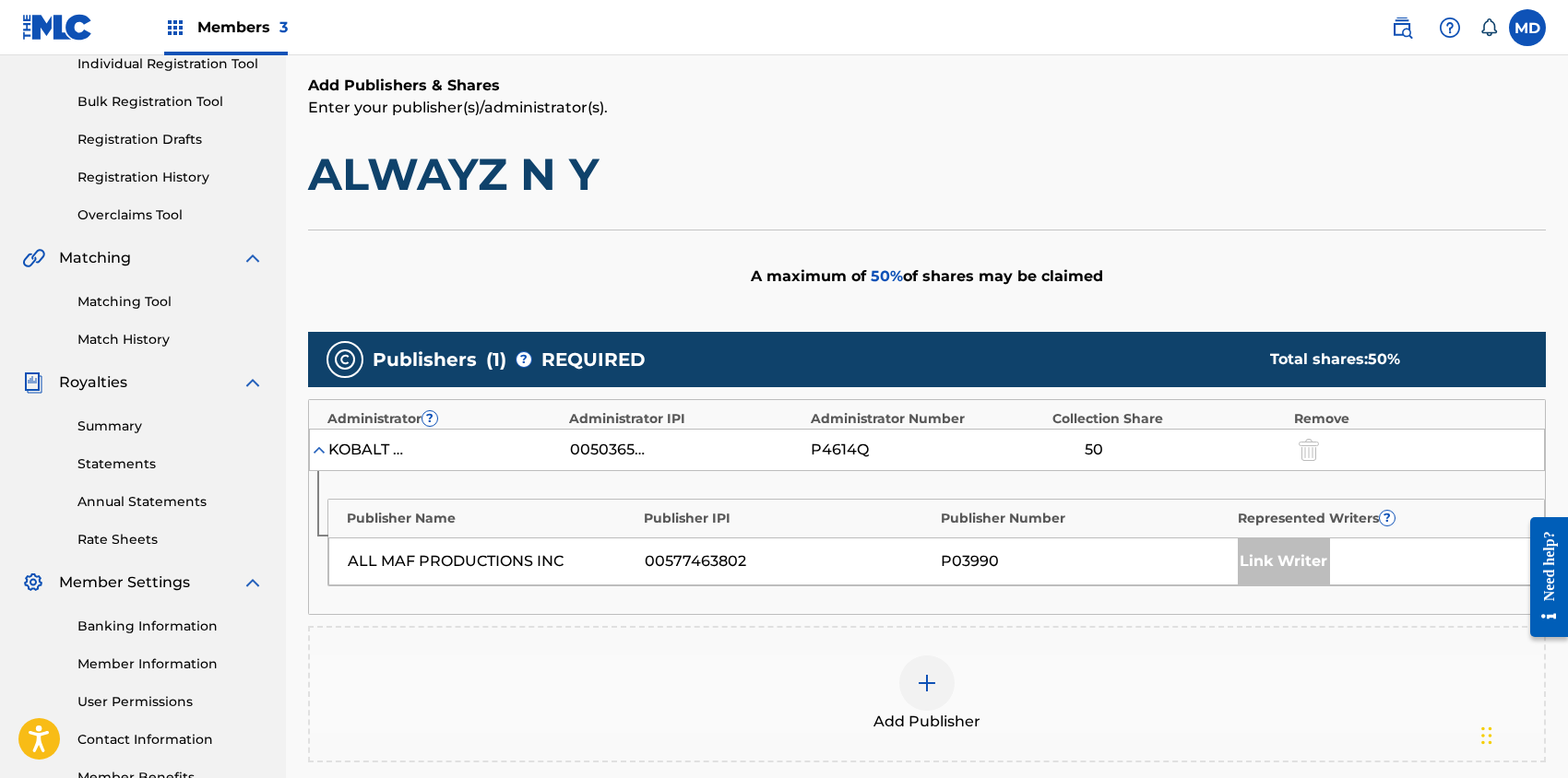
scroll to position [369, 0]
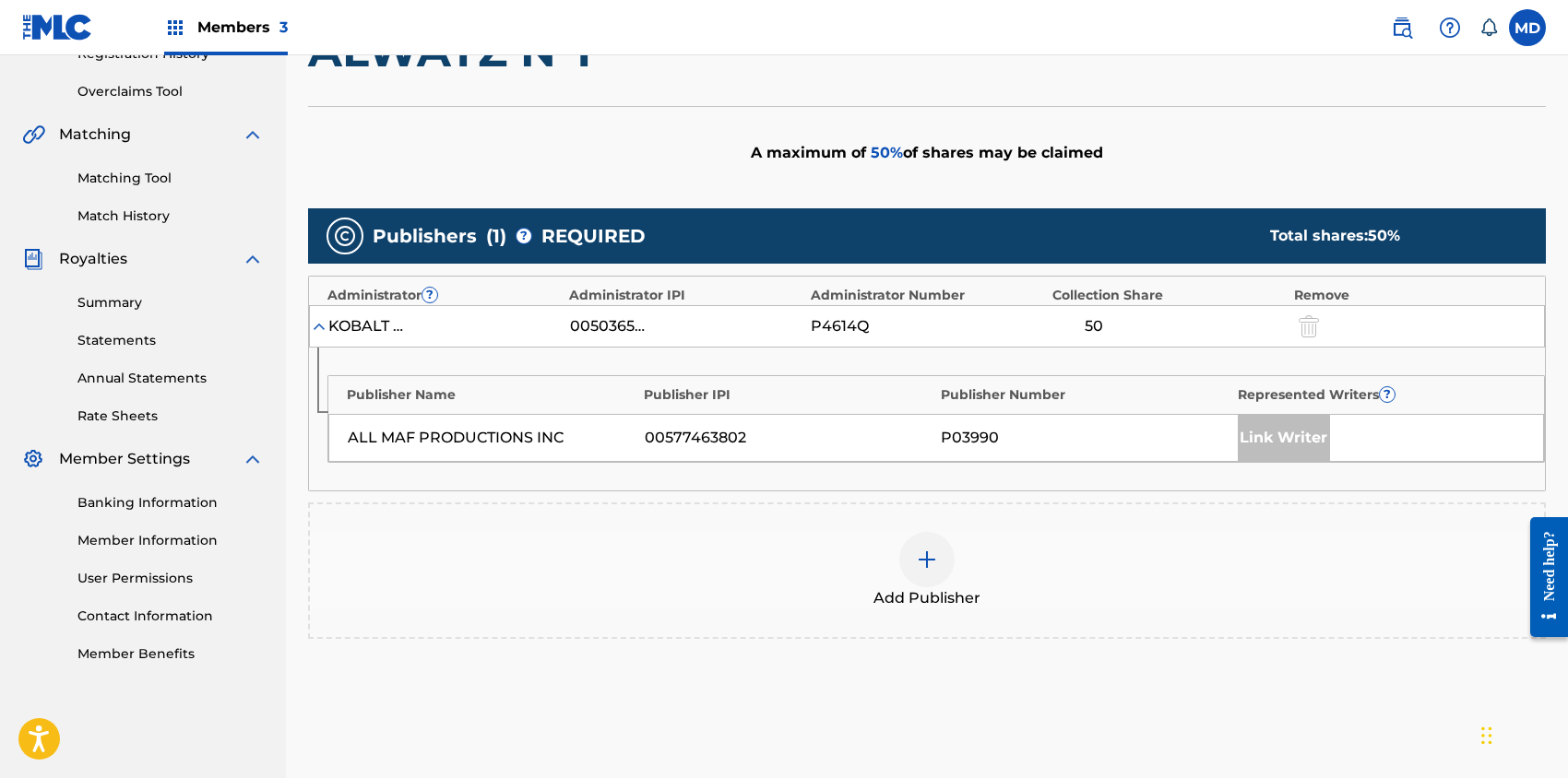
click at [928, 553] on img at bounding box center [927, 559] width 22 height 22
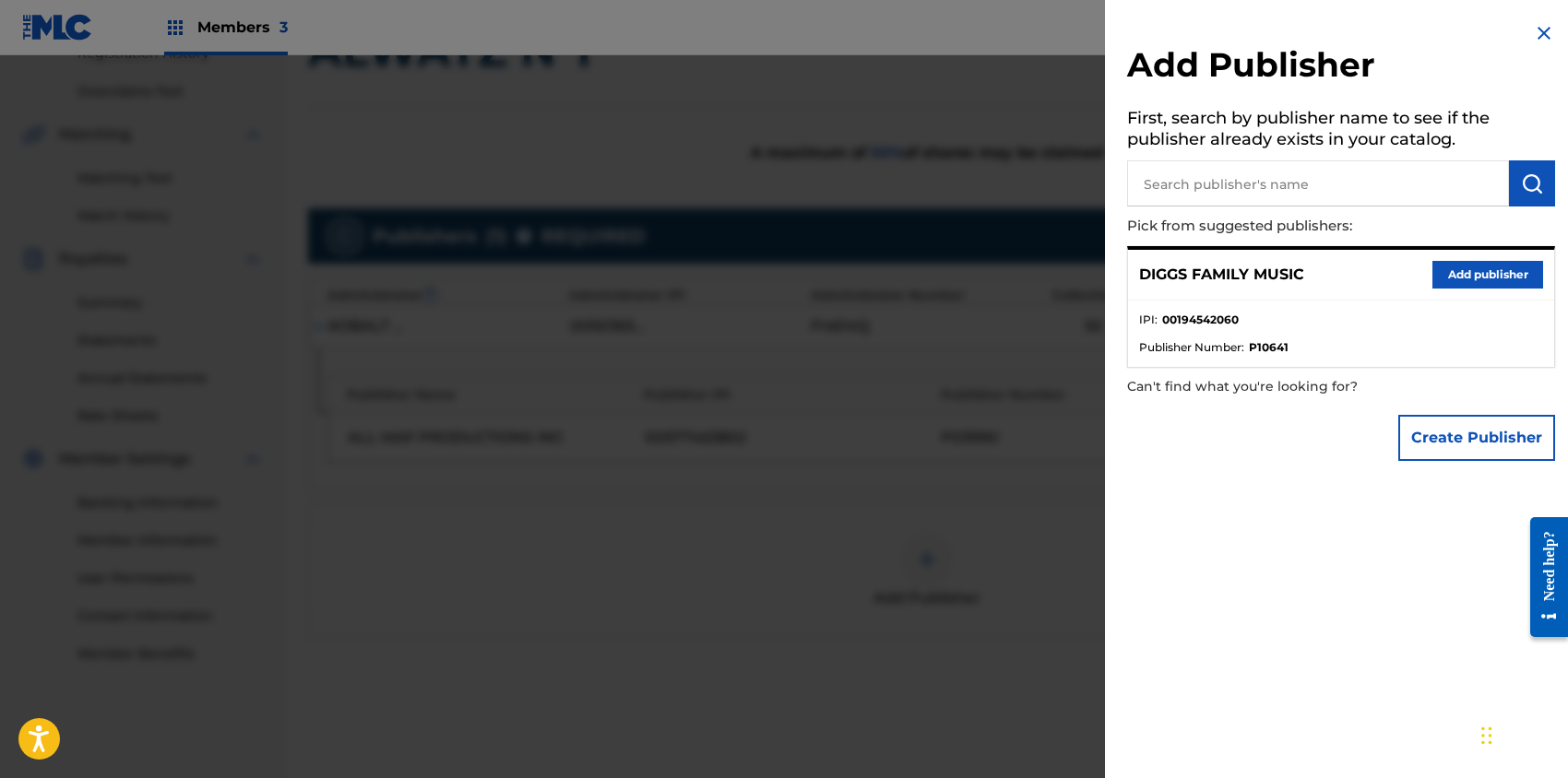
click at [1464, 272] on button "Add publisher" at bounding box center [1487, 274] width 111 height 28
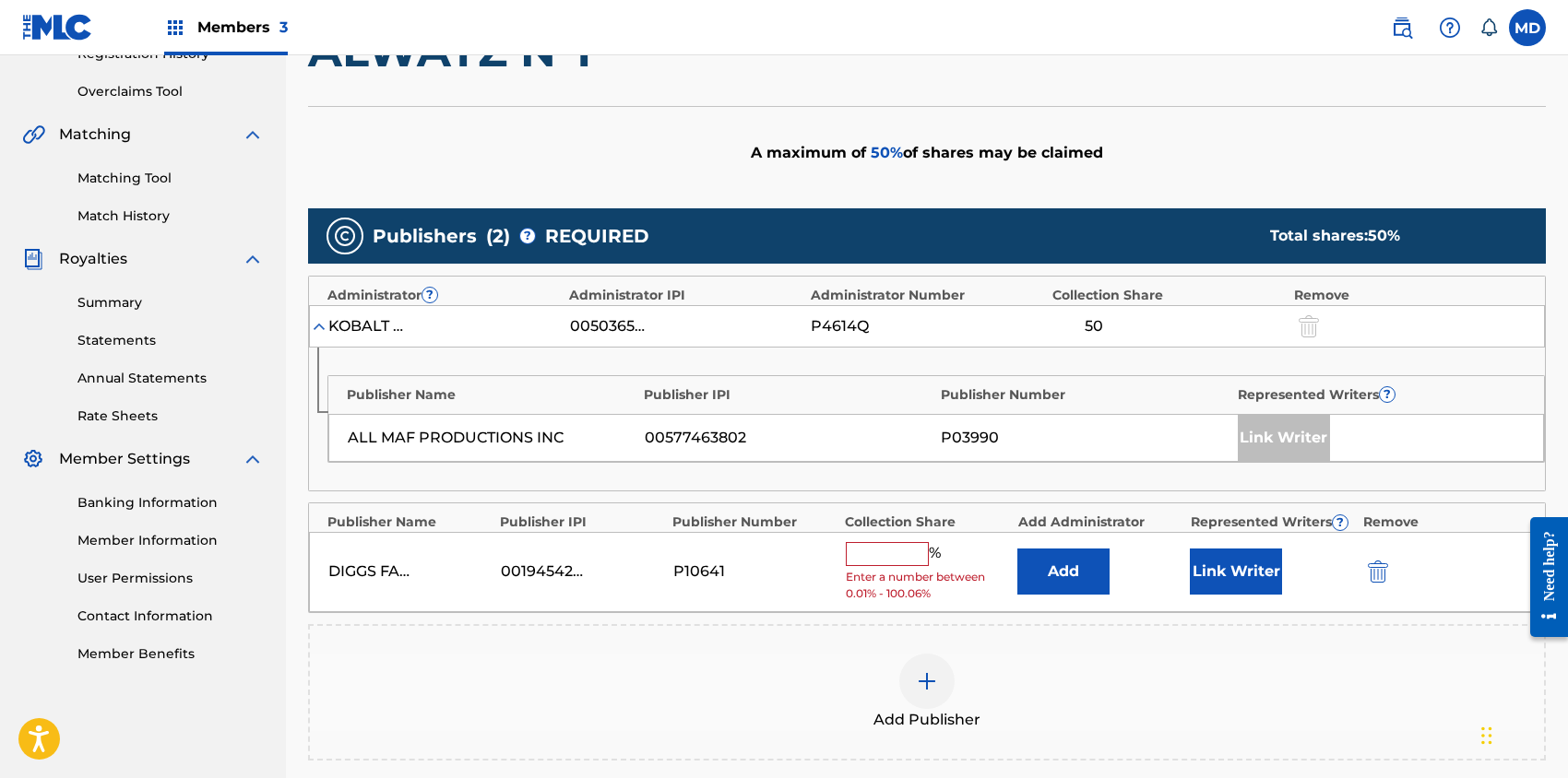
click at [880, 552] on input "text" at bounding box center [887, 554] width 83 height 24
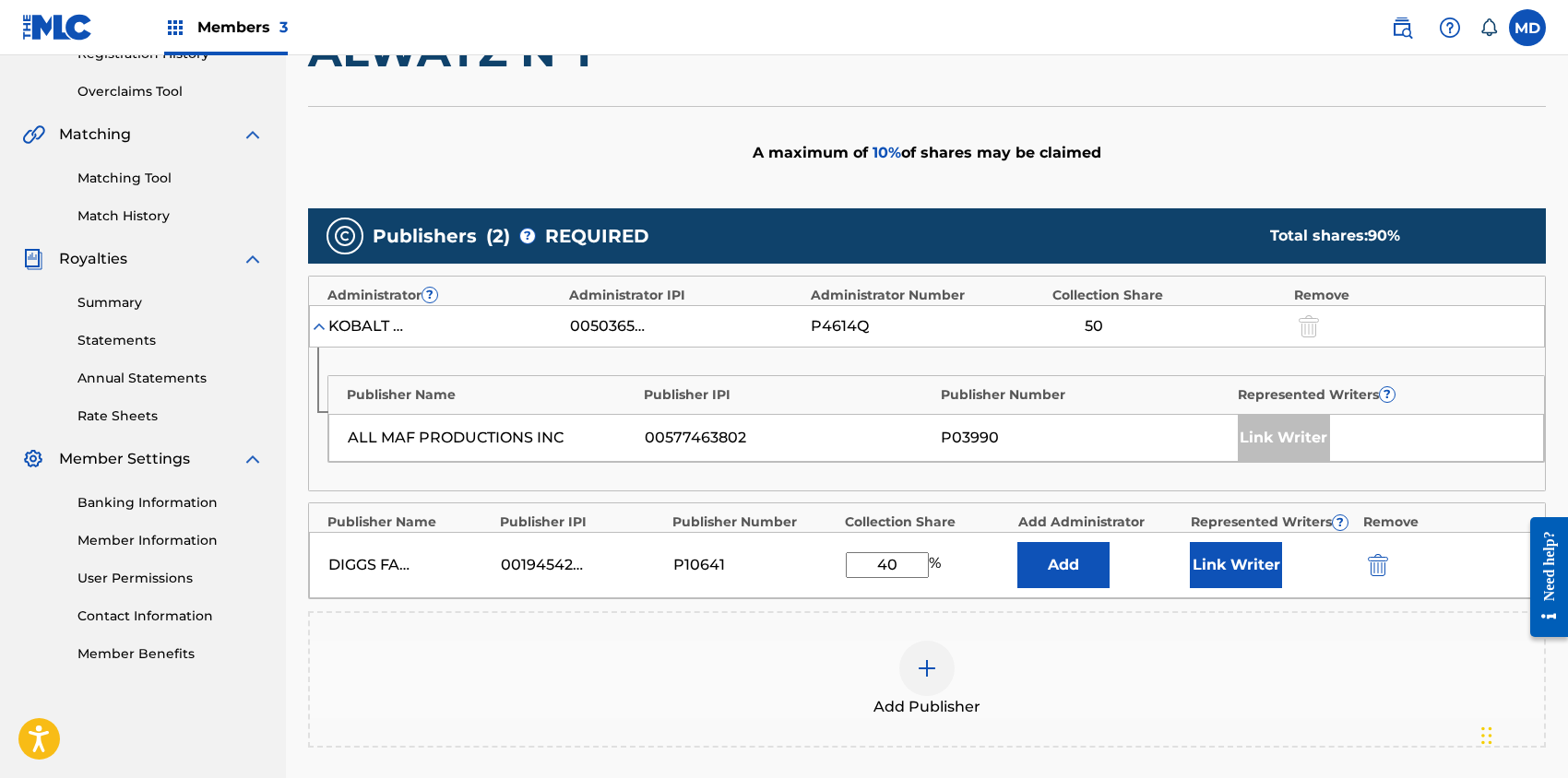
type input "40"
click at [1247, 573] on button "Link Writer" at bounding box center [1236, 565] width 92 height 46
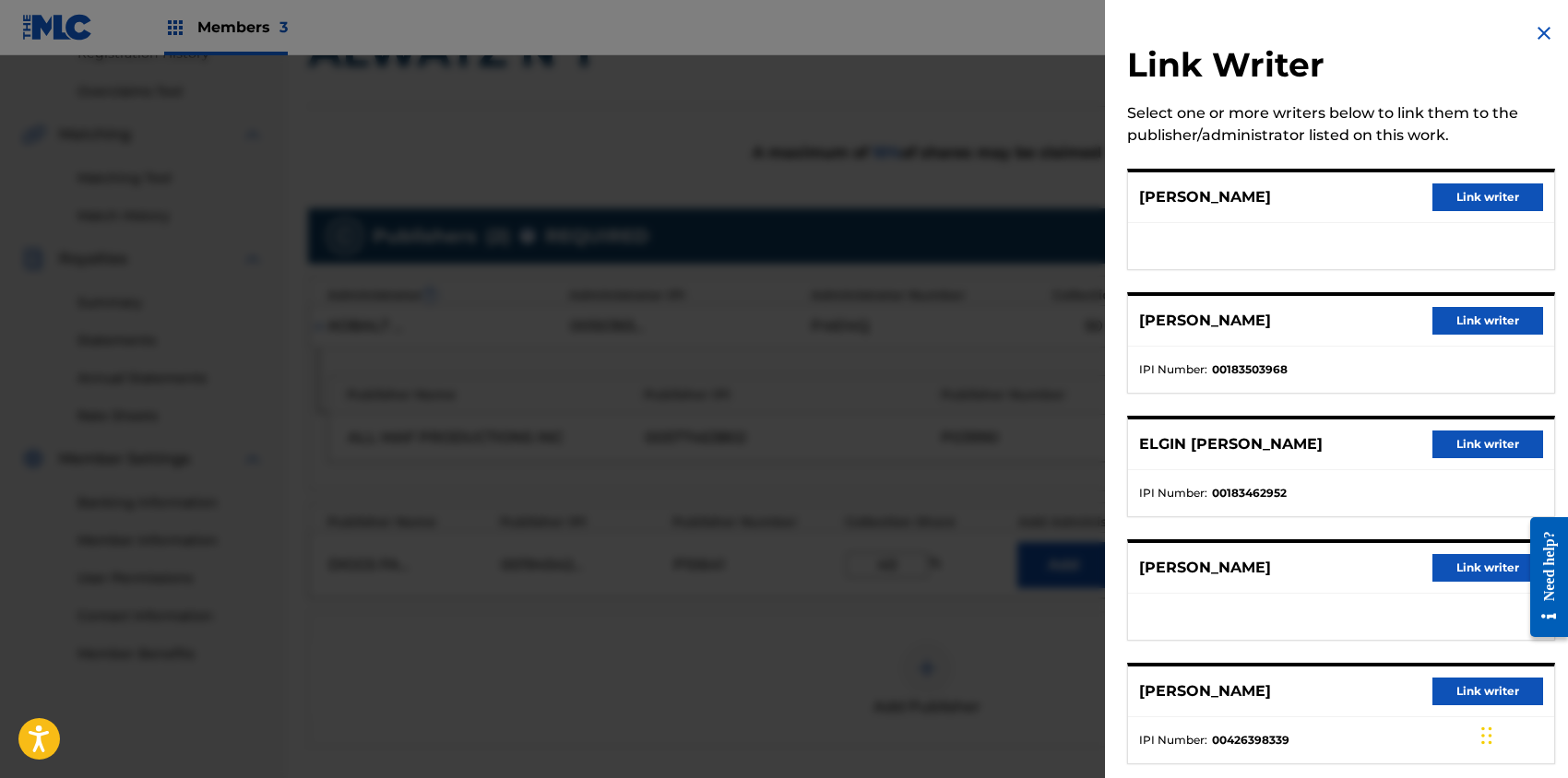
click at [1486, 195] on button "Link writer" at bounding box center [1487, 197] width 111 height 28
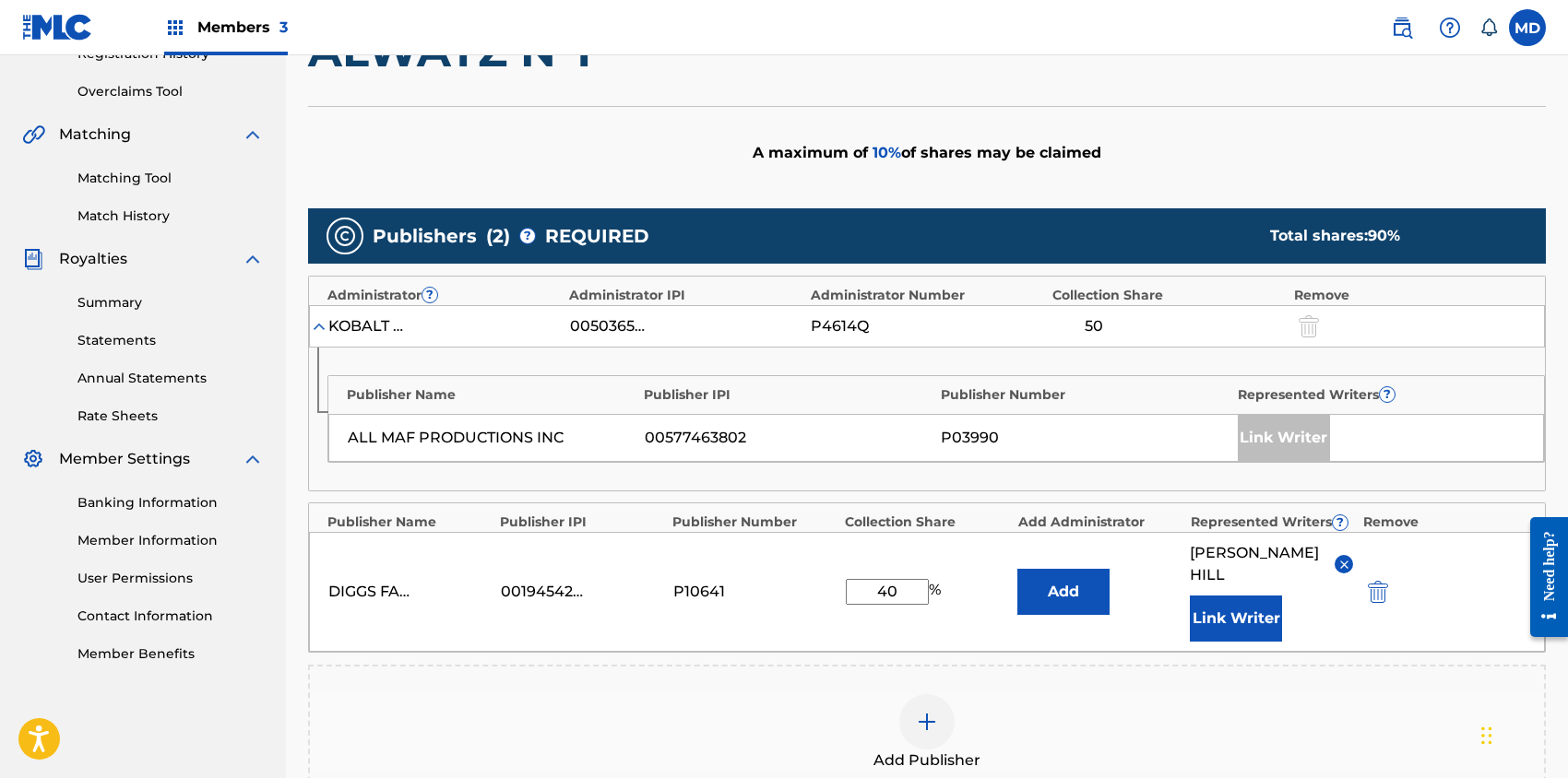
click at [1242, 596] on button "Link Writer" at bounding box center [1236, 619] width 92 height 46
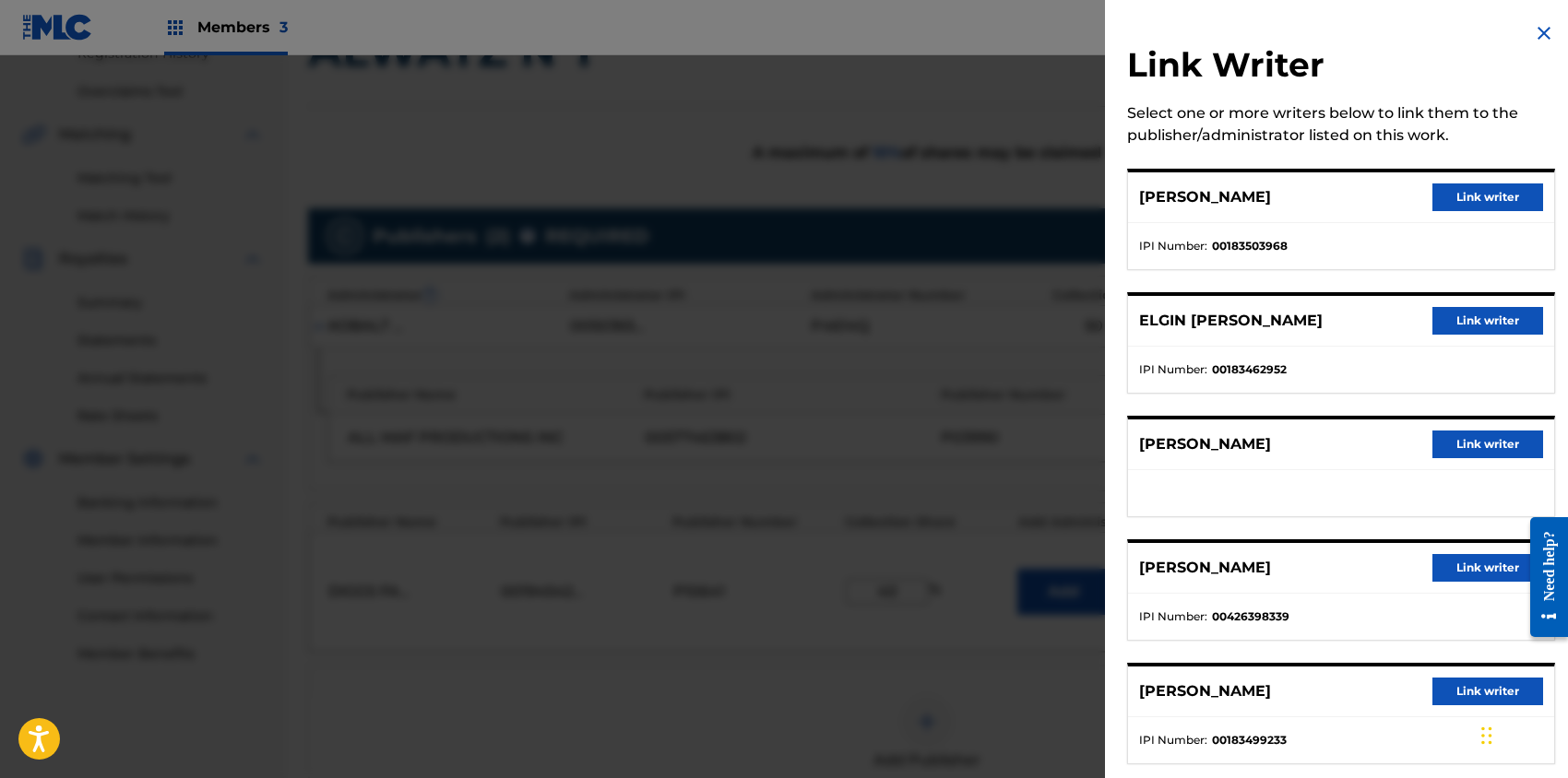
click at [1455, 319] on button "Link writer" at bounding box center [1487, 321] width 111 height 28
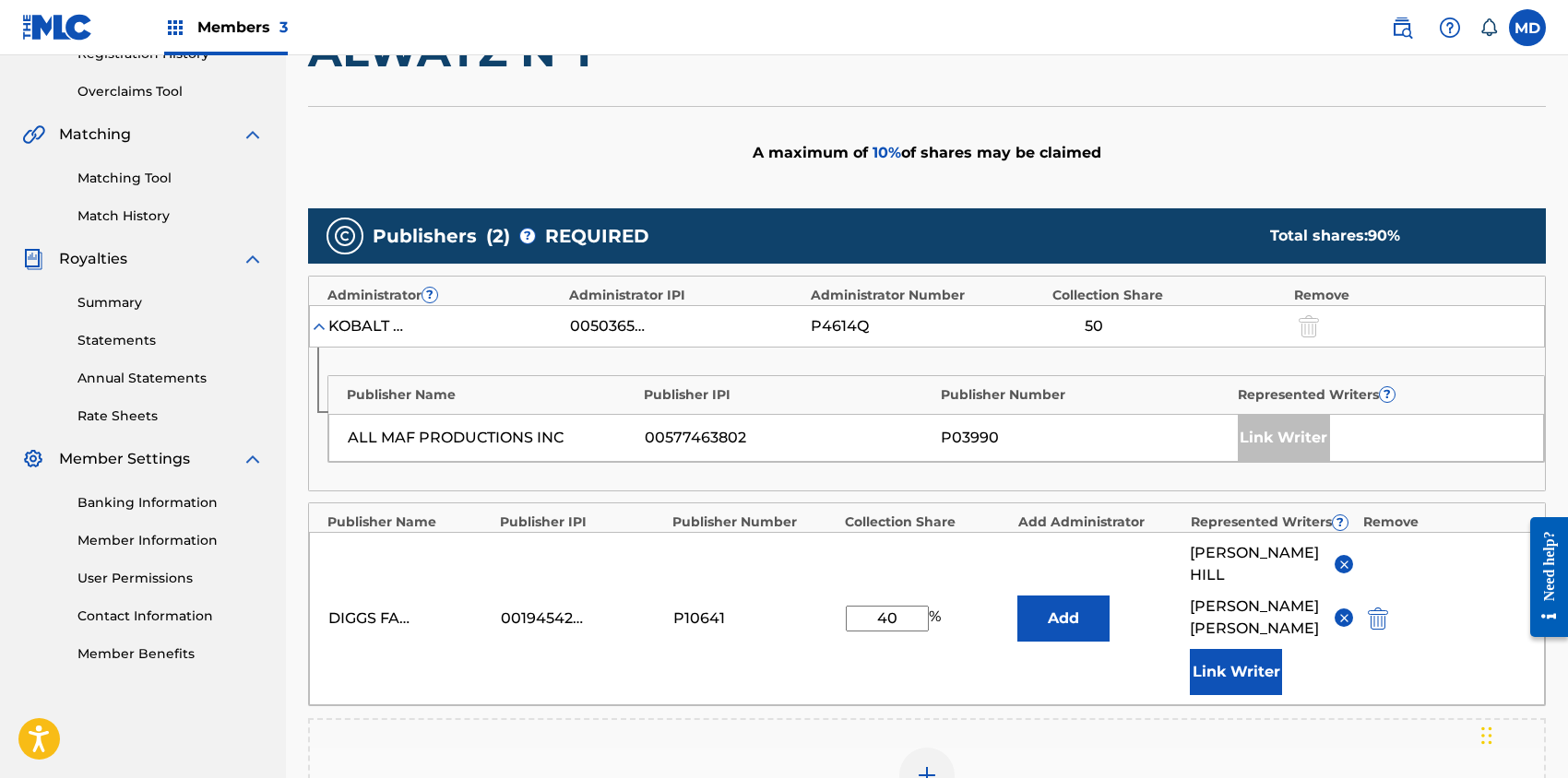
click at [1235, 657] on button "Link Writer" at bounding box center [1236, 672] width 92 height 46
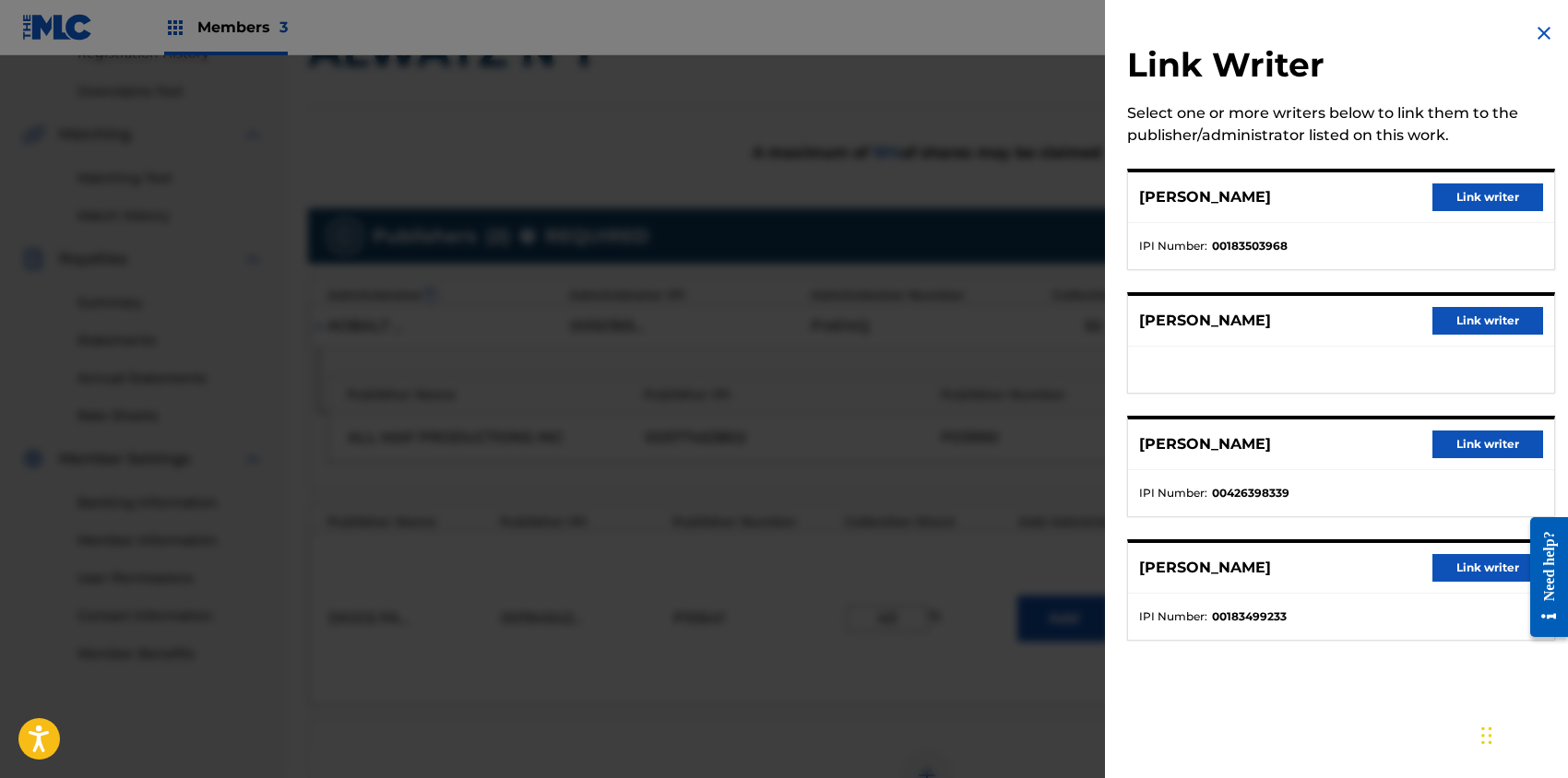
click at [1465, 566] on button "Link writer" at bounding box center [1487, 568] width 111 height 28
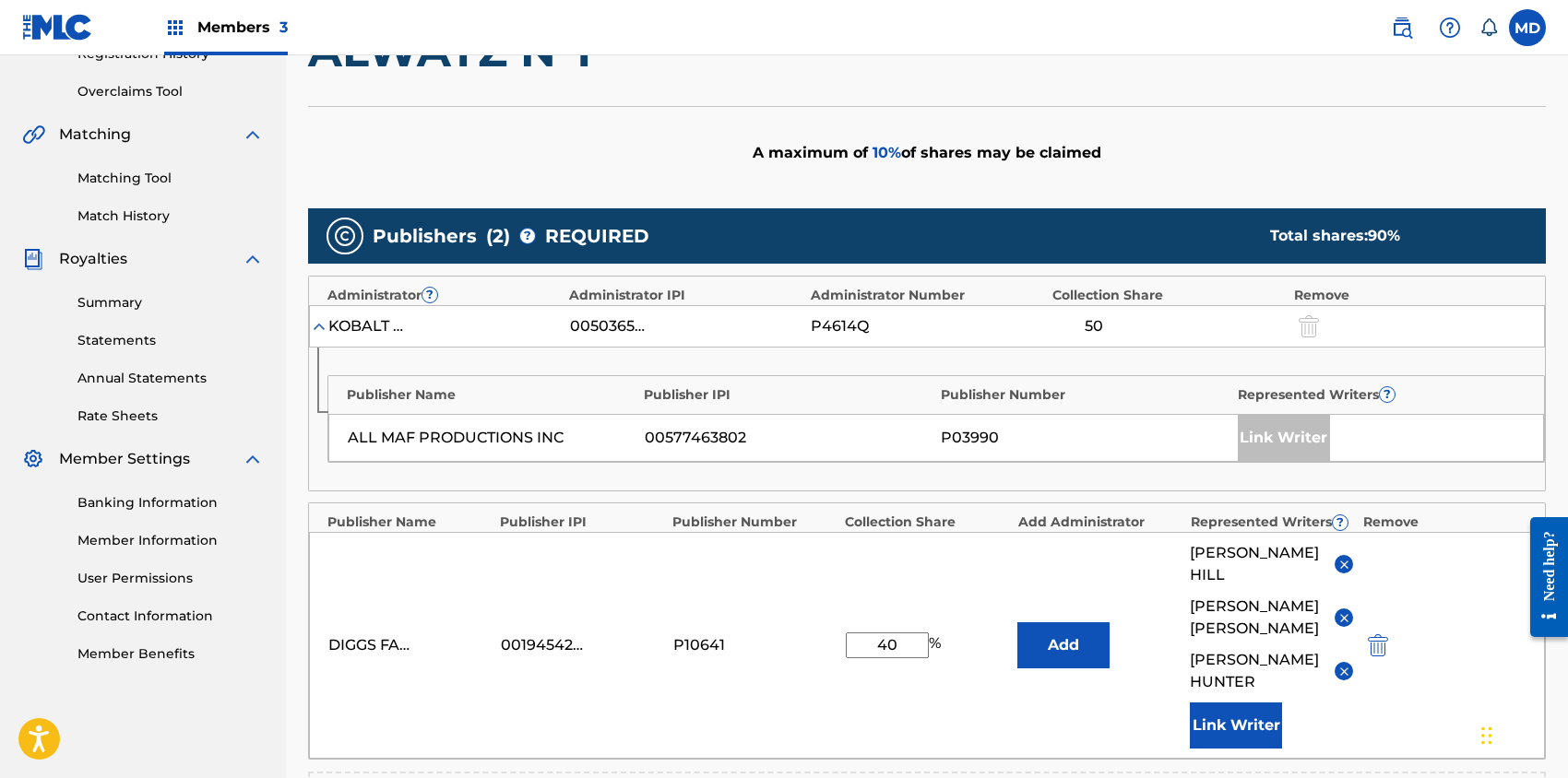
click at [1243, 703] on button "Link Writer" at bounding box center [1236, 726] width 92 height 46
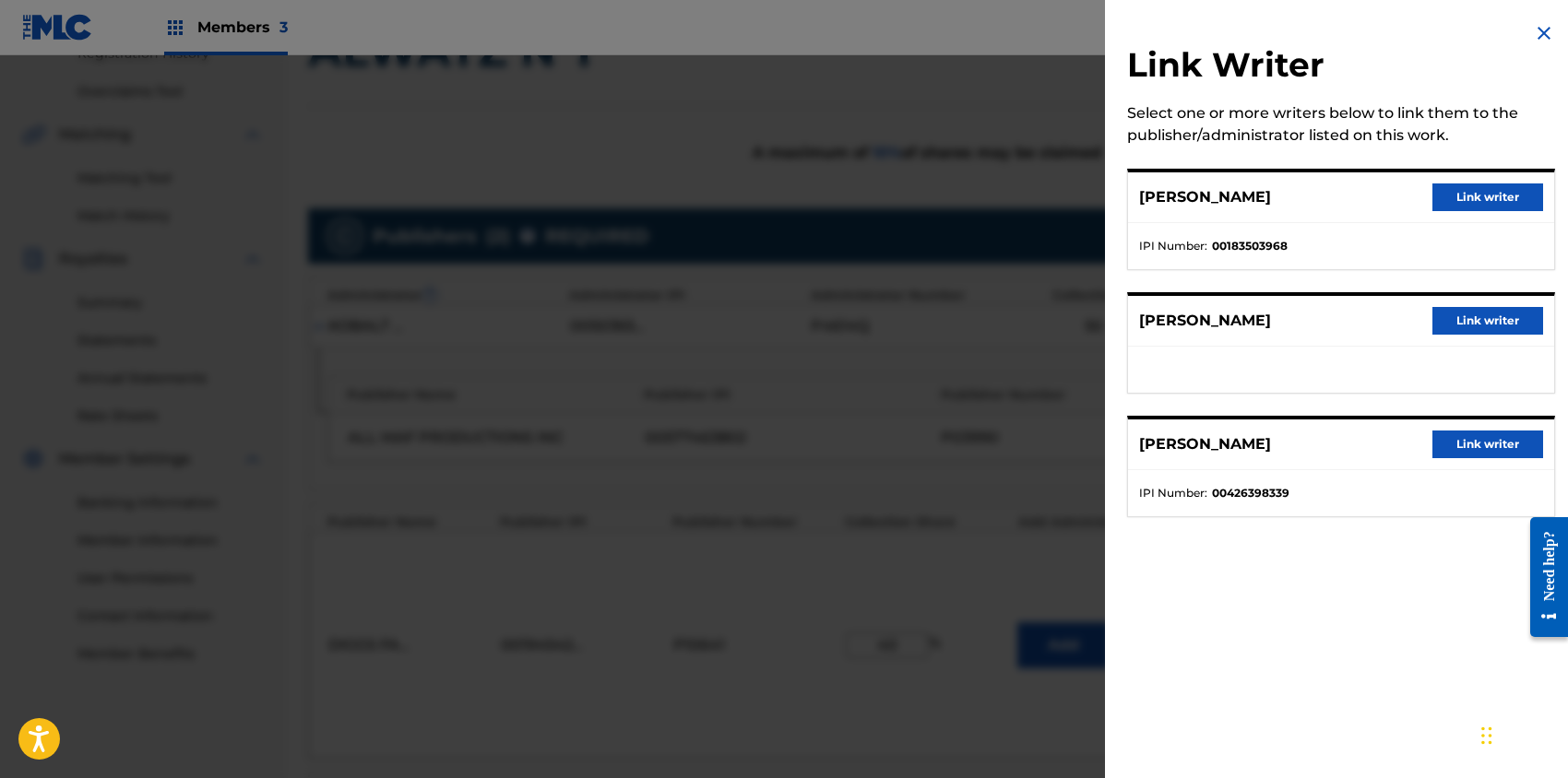
click at [1465, 193] on button "Link writer" at bounding box center [1487, 197] width 111 height 28
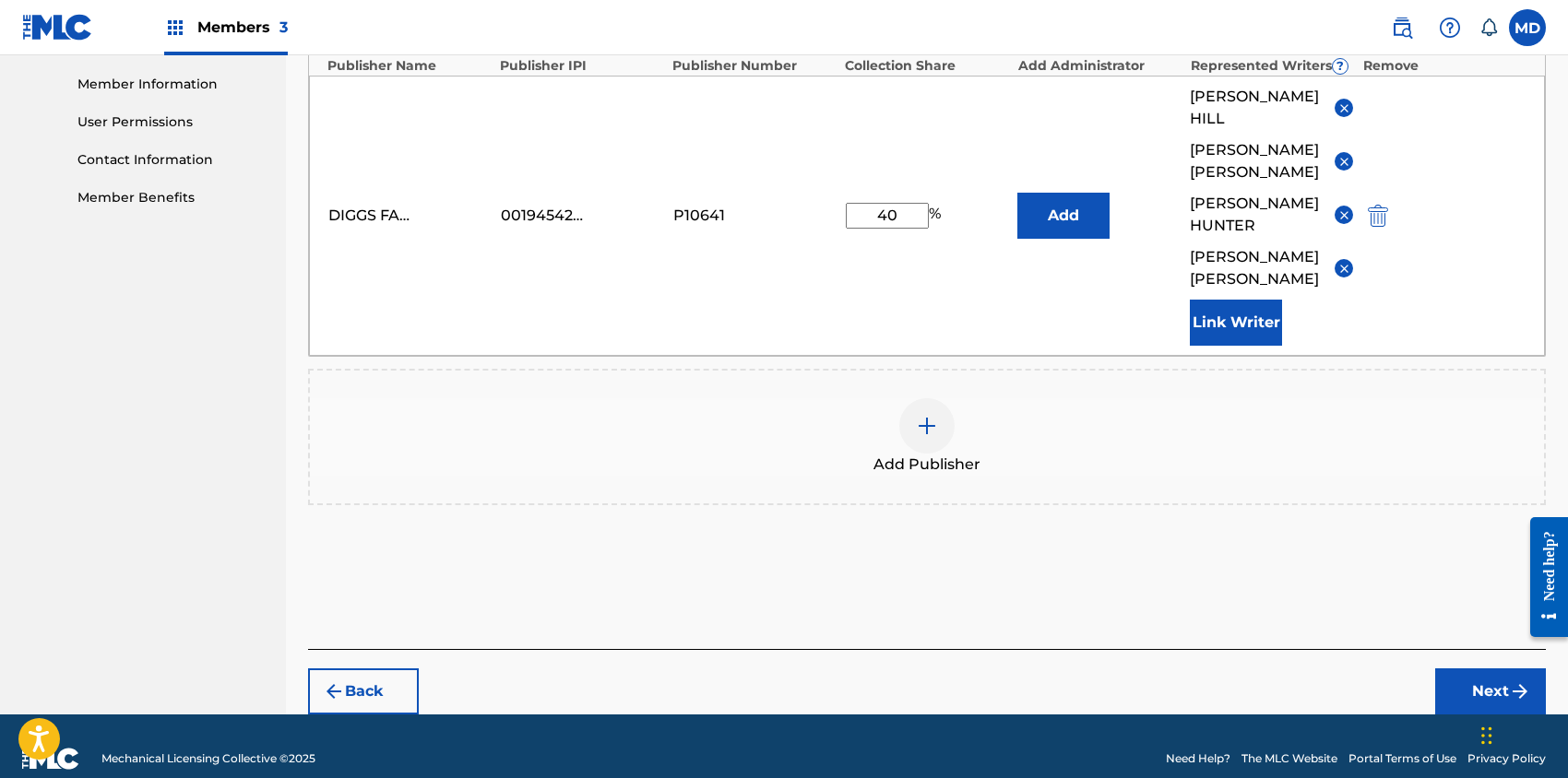
scroll to position [825, 0]
click at [1476, 668] on button "Next" at bounding box center [1490, 691] width 111 height 46
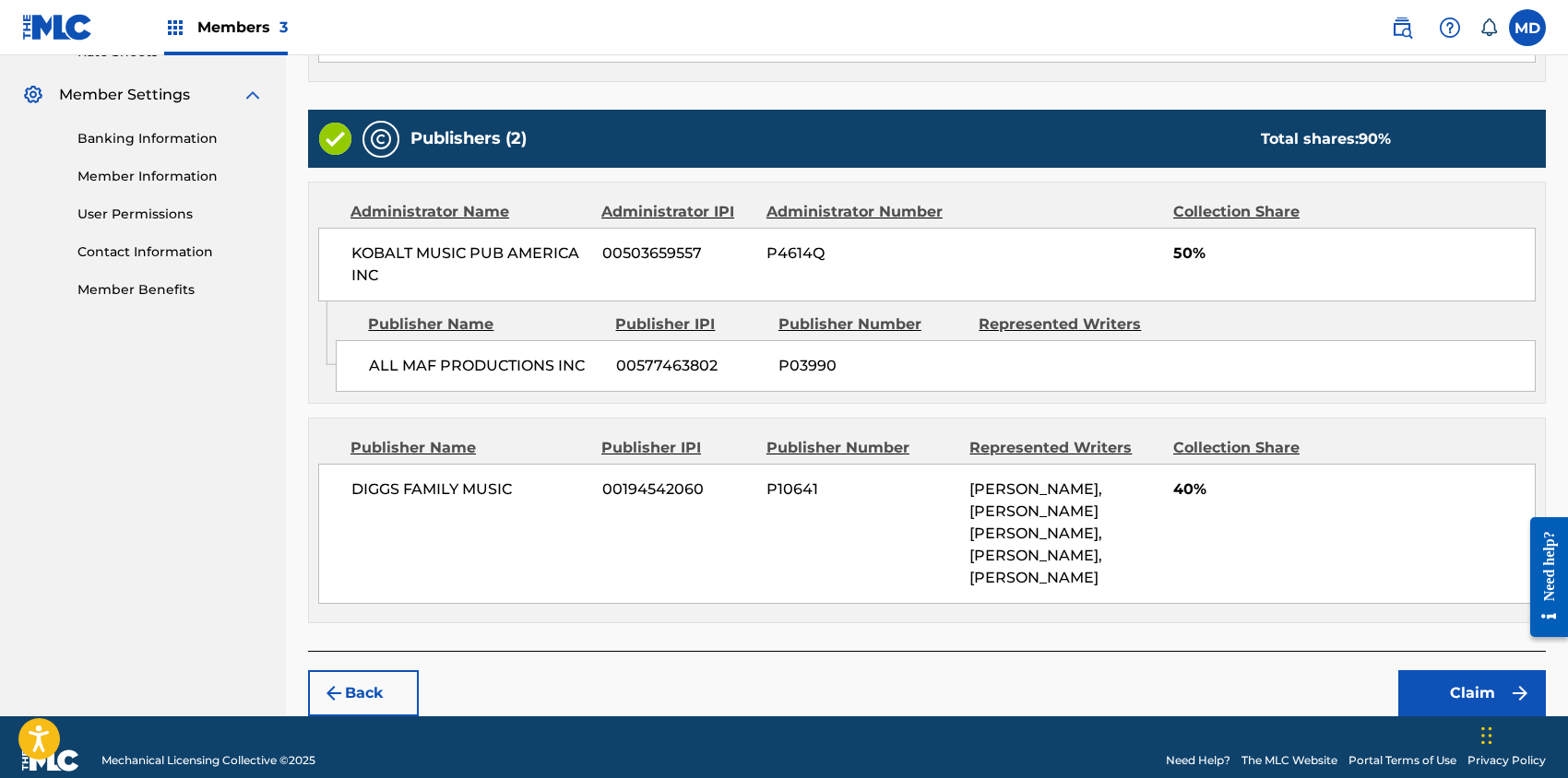
scroll to position [734, 0]
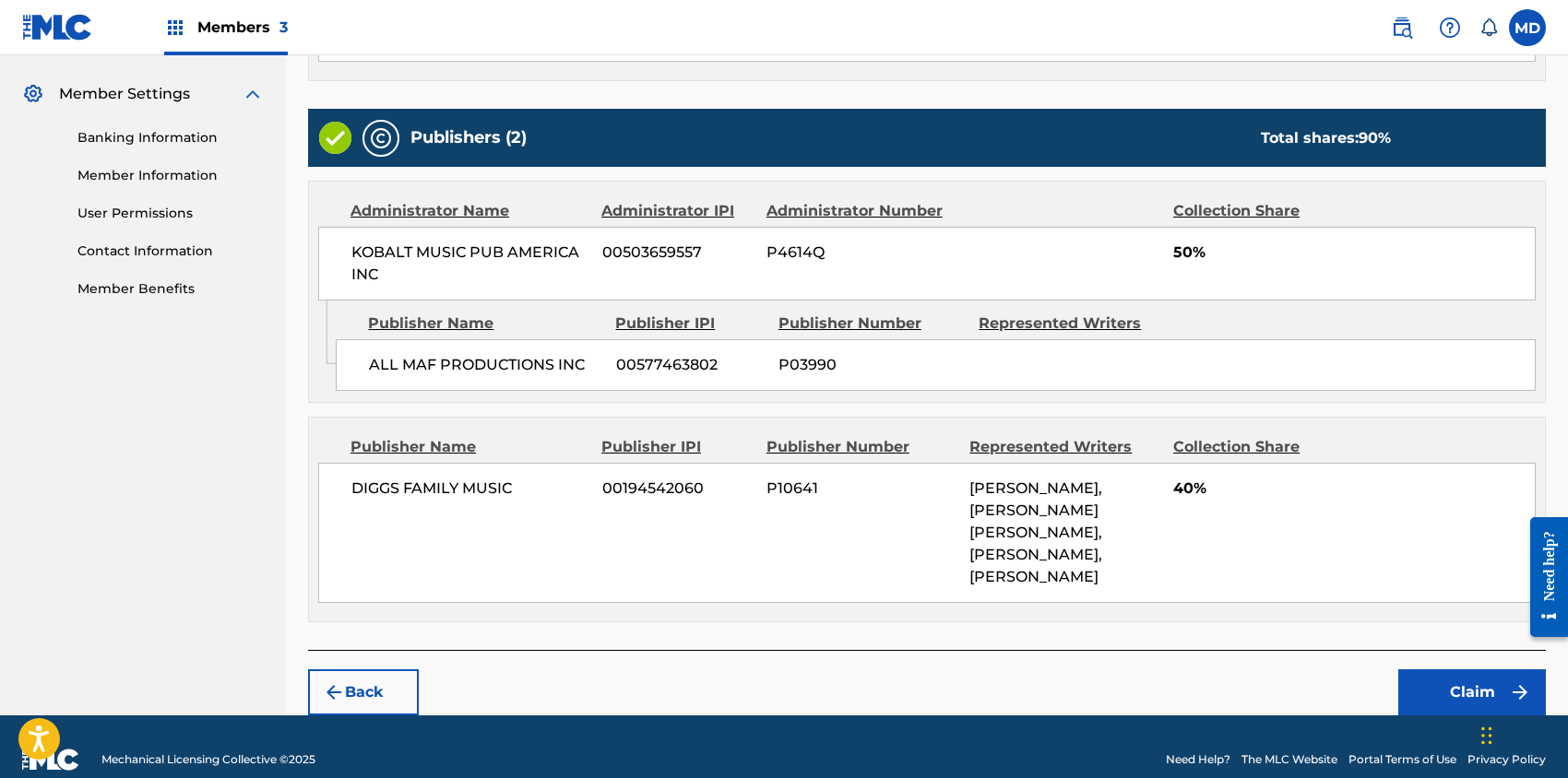
click at [1459, 669] on button "Claim" at bounding box center [1472, 692] width 147 height 46
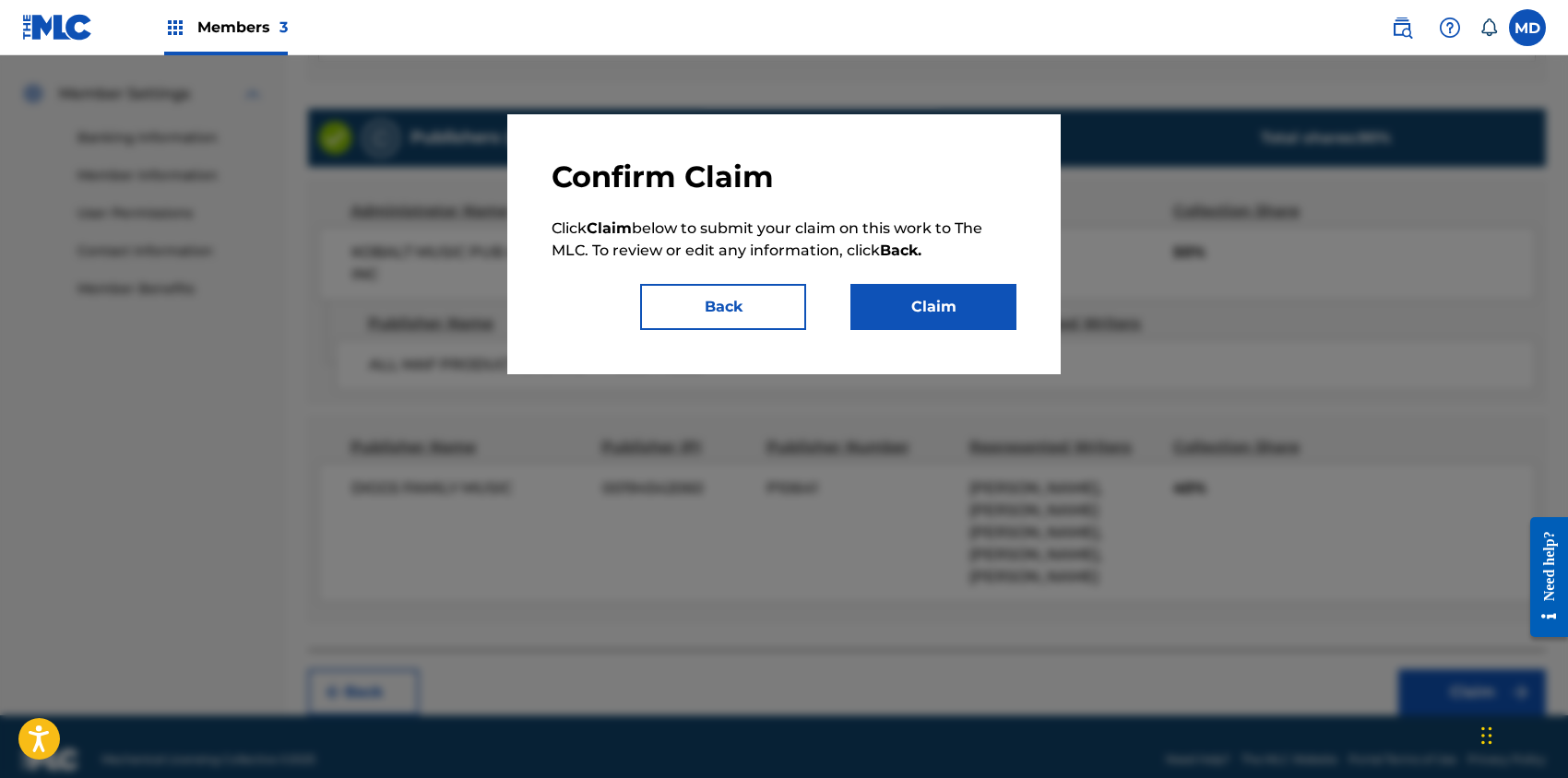
click at [974, 322] on button "Claim" at bounding box center [933, 307] width 166 height 46
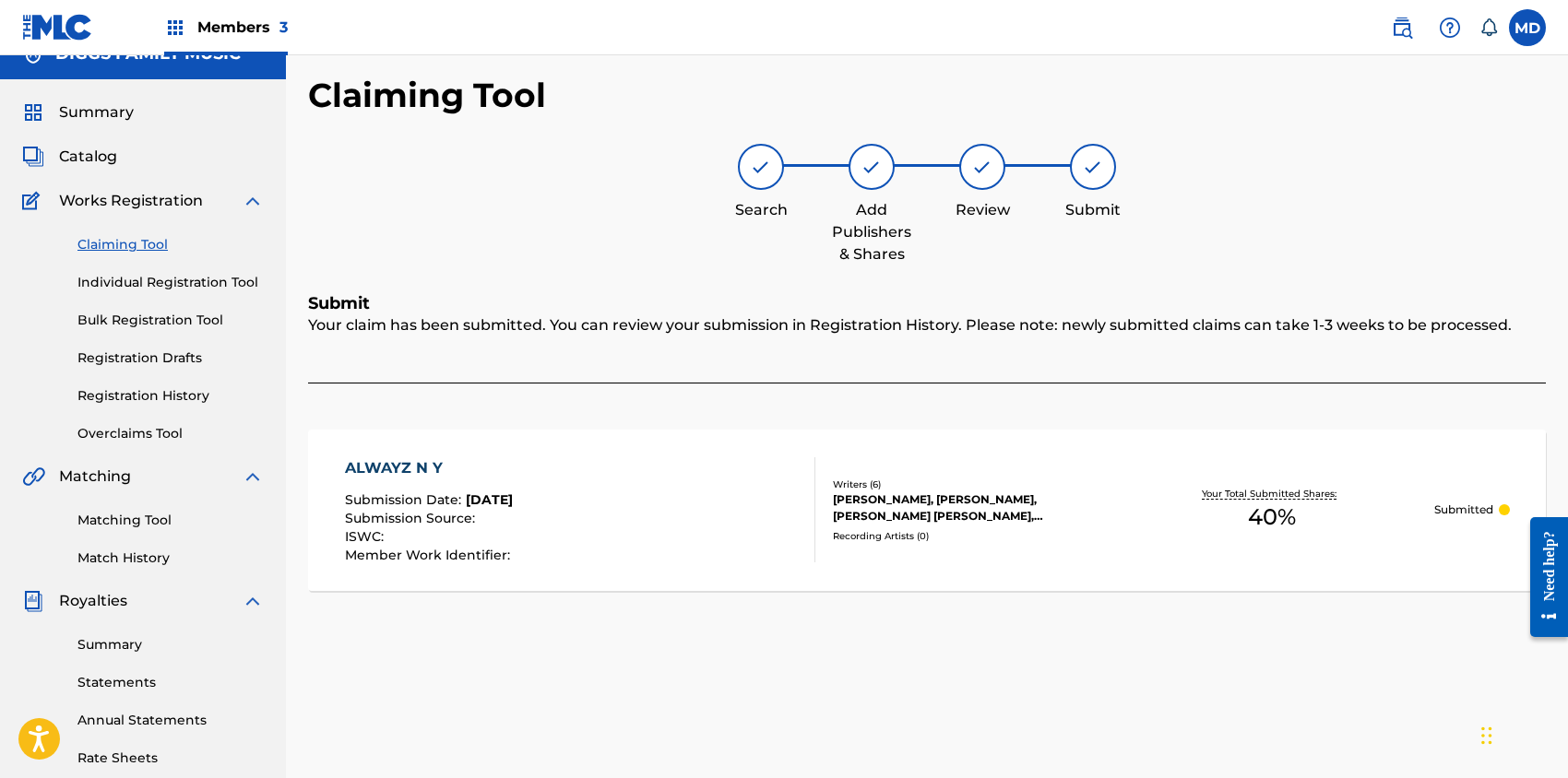
scroll to position [0, 0]
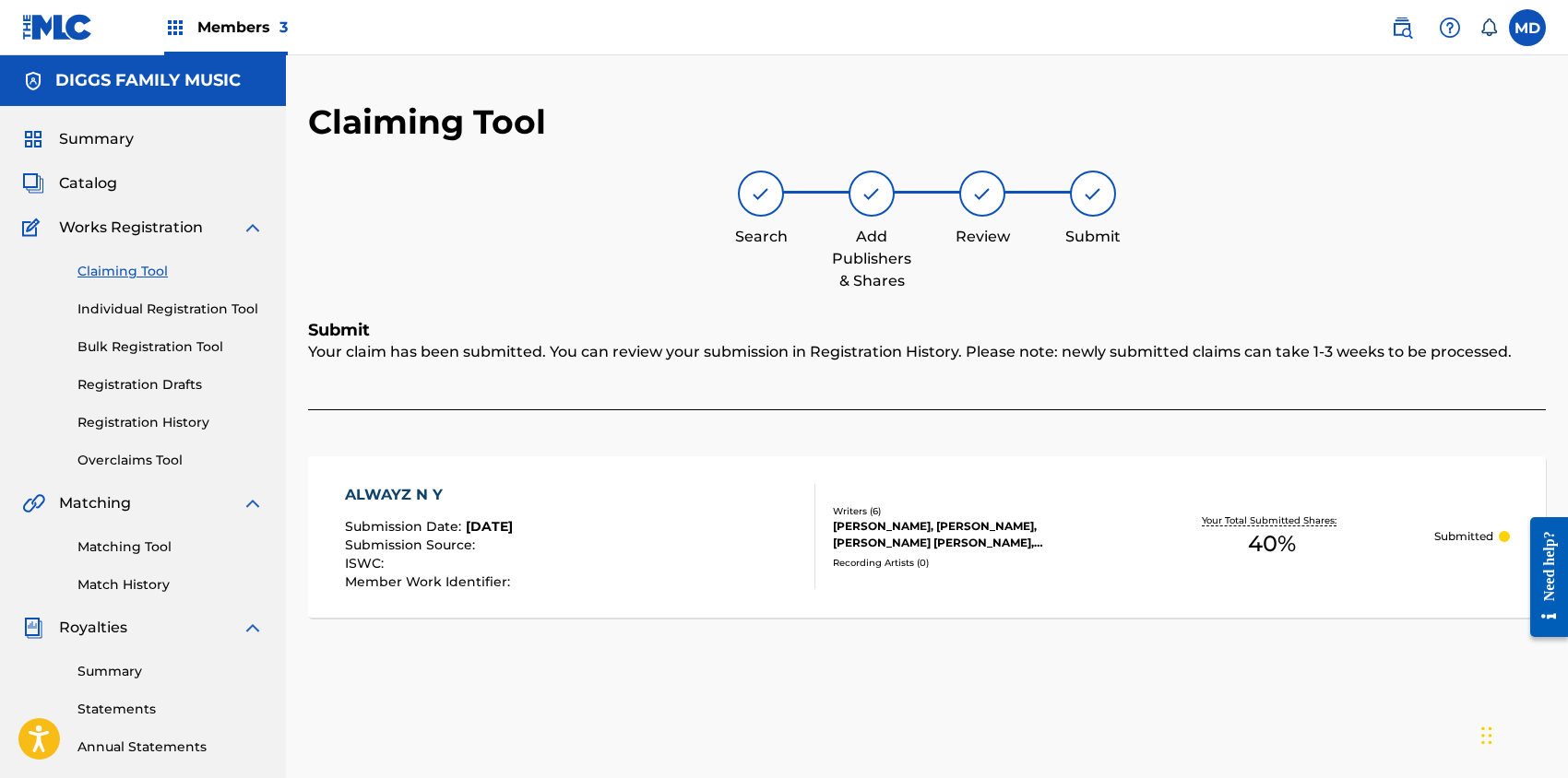
click at [121, 272] on link "Claiming Tool" at bounding box center [170, 272] width 186 height 19
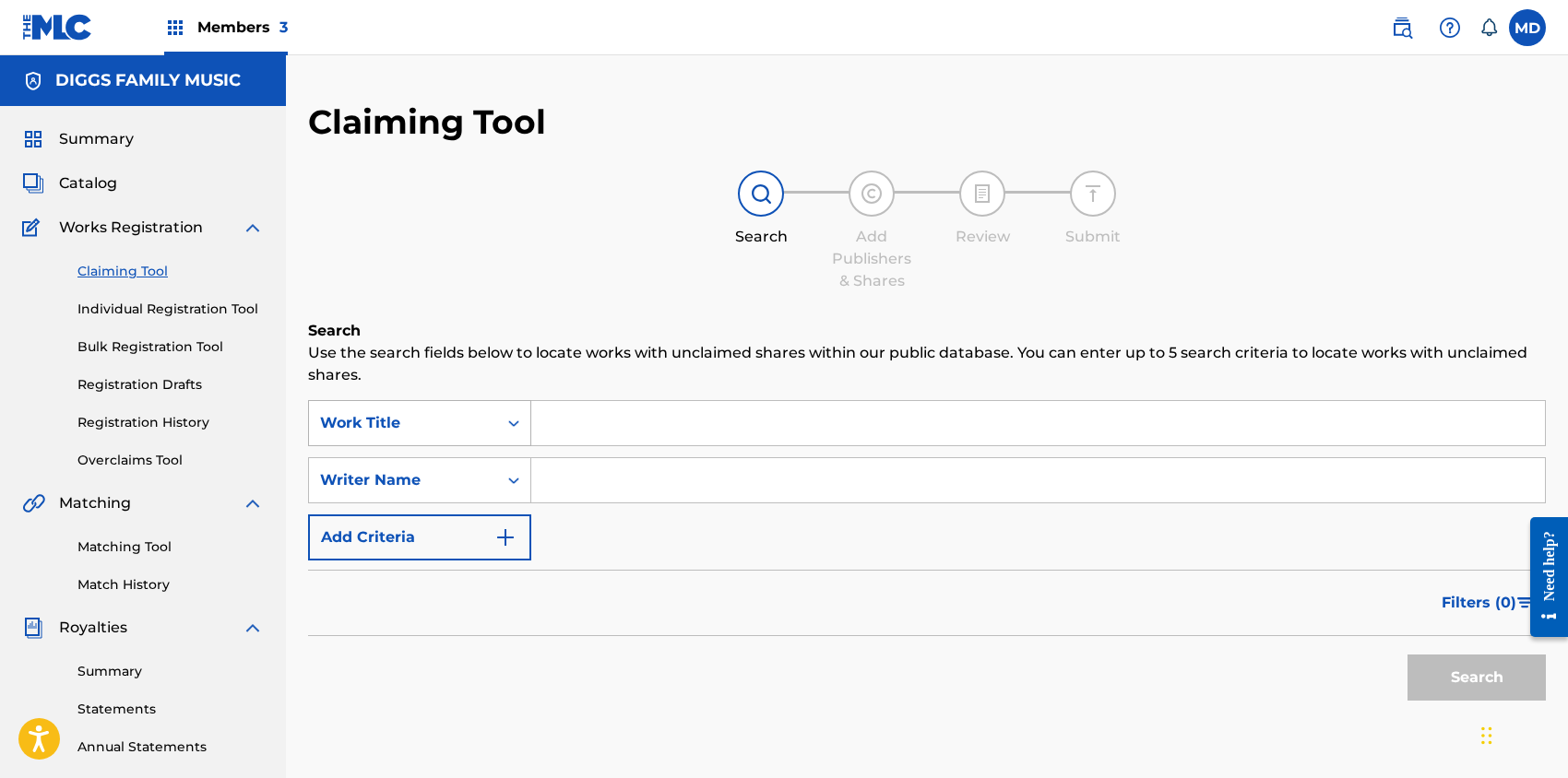
click at [466, 419] on div "Work Title" at bounding box center [403, 423] width 166 height 22
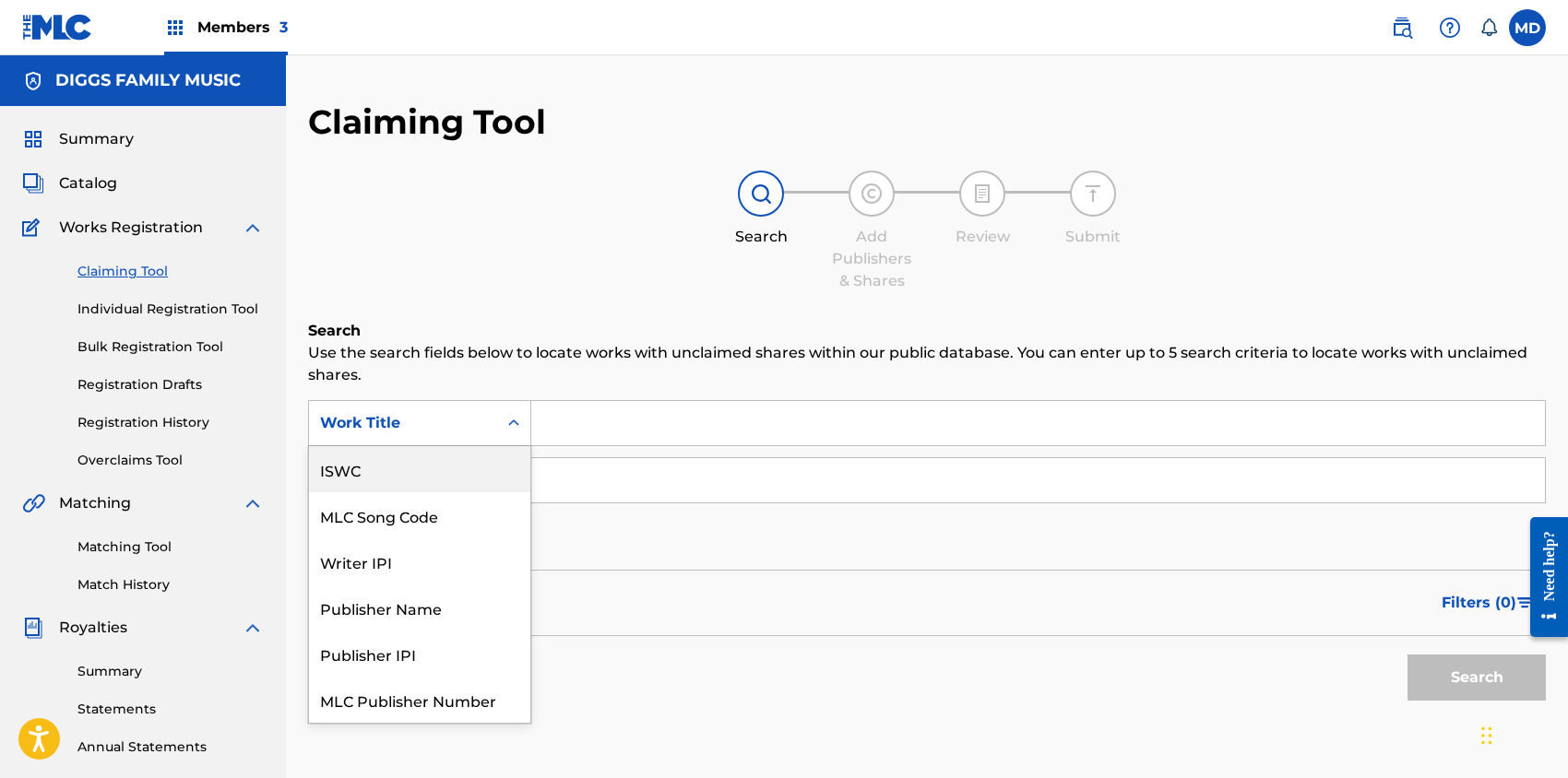
click at [406, 473] on div "ISWC" at bounding box center [420, 470] width 222 height 46
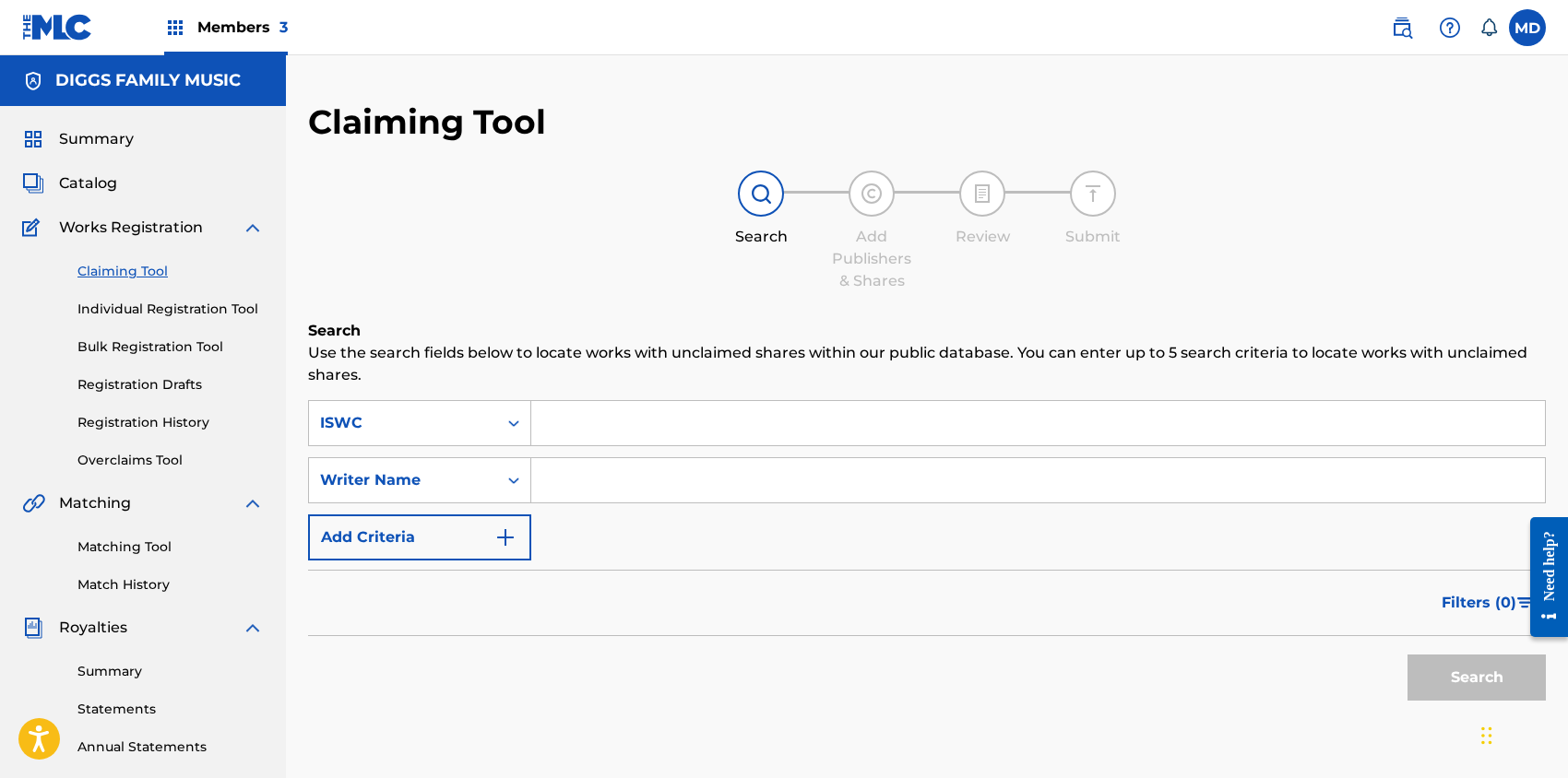
click at [631, 433] on input "Search Form" at bounding box center [1038, 424] width 1013 height 44
paste input "T9126897492"
type input "T9126897492"
click at [1467, 672] on button "Search" at bounding box center [1477, 678] width 139 height 46
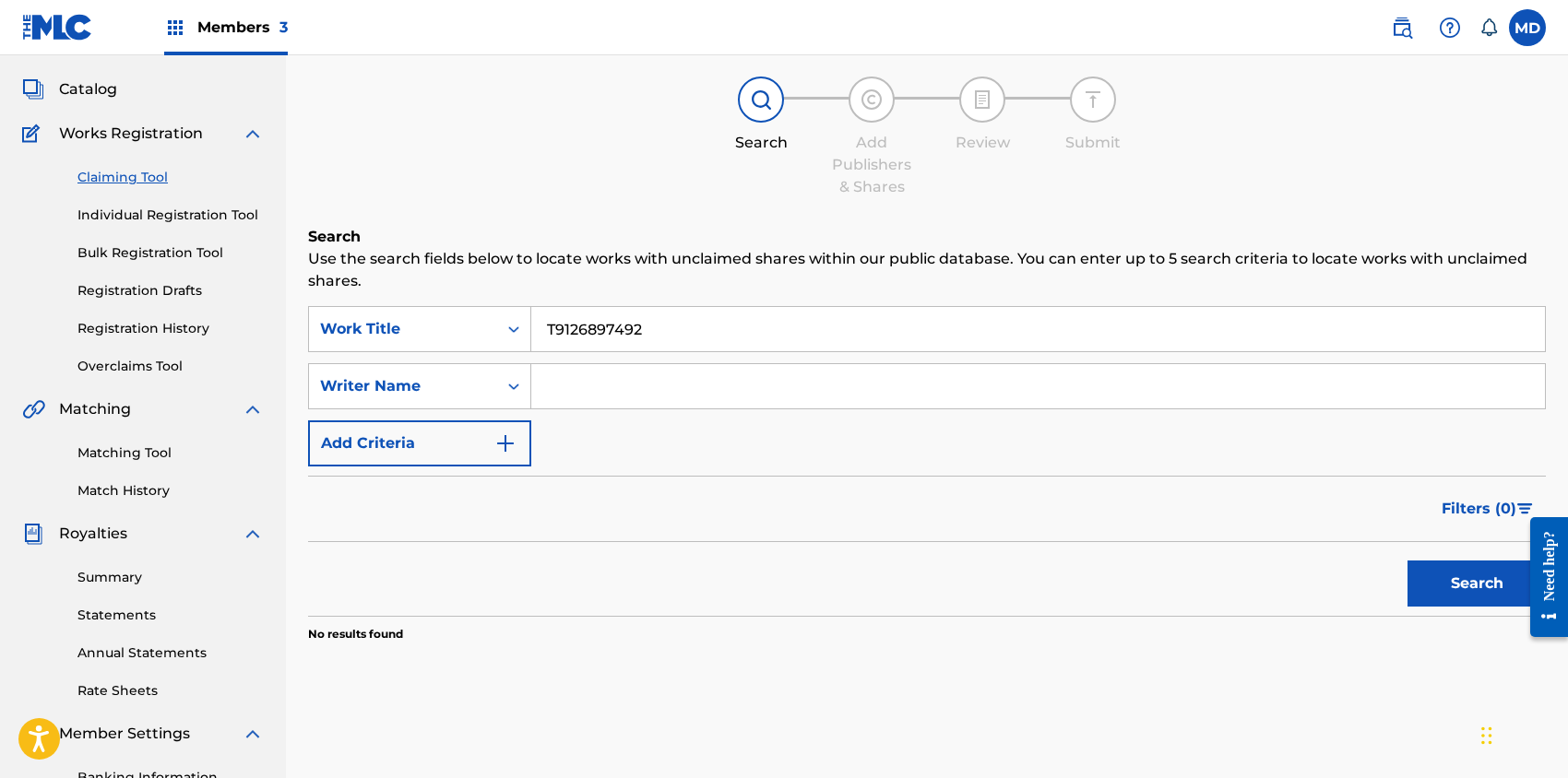
scroll to position [122, 0]
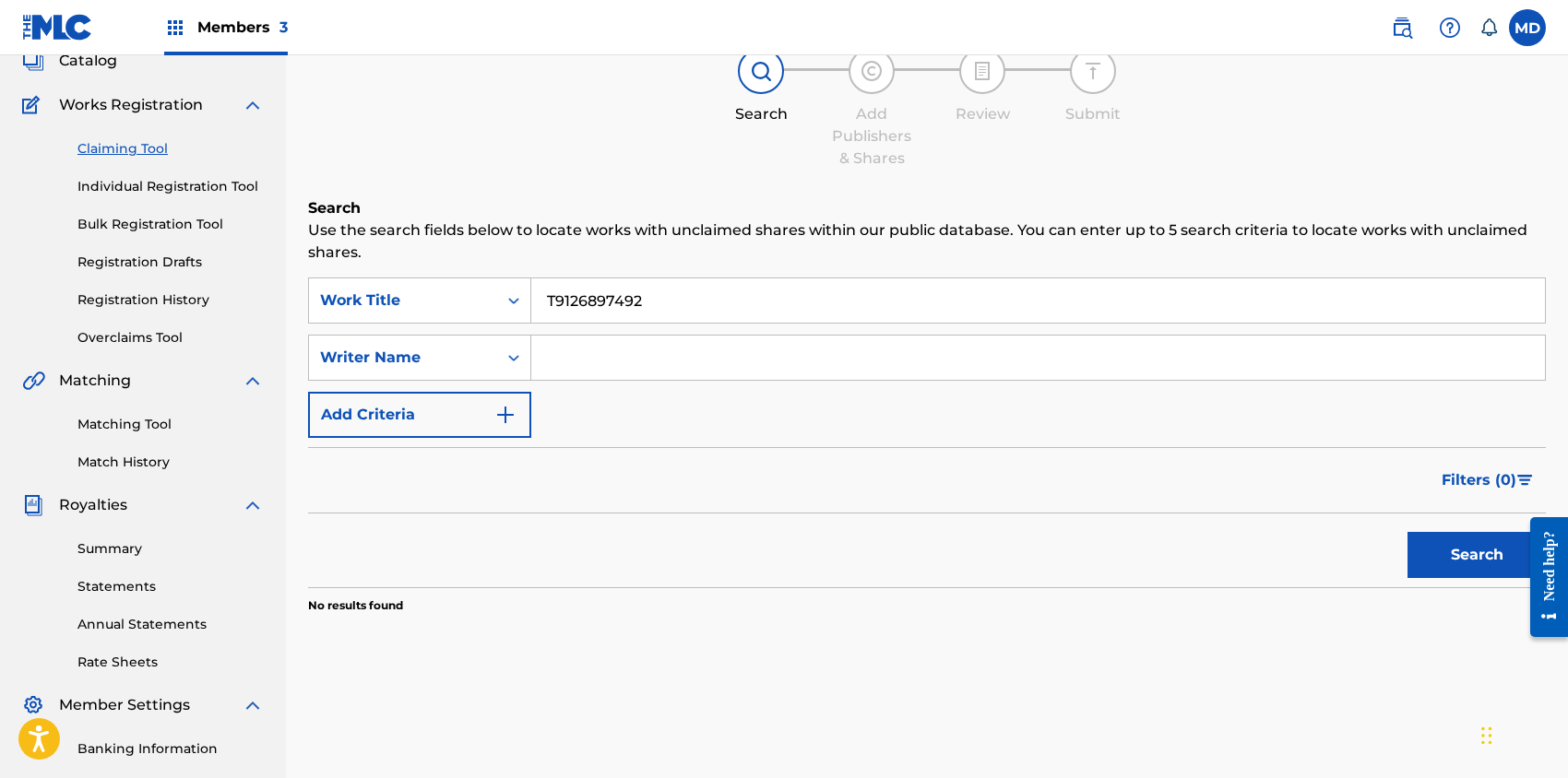
click at [674, 364] on input "Search Form" at bounding box center [1038, 358] width 1013 height 44
paste input "[PERSON_NAME]"
type input "[PERSON_NAME]"
click at [1479, 552] on button "Search" at bounding box center [1477, 556] width 139 height 46
click at [443, 298] on div "Work Title" at bounding box center [403, 300] width 166 height 22
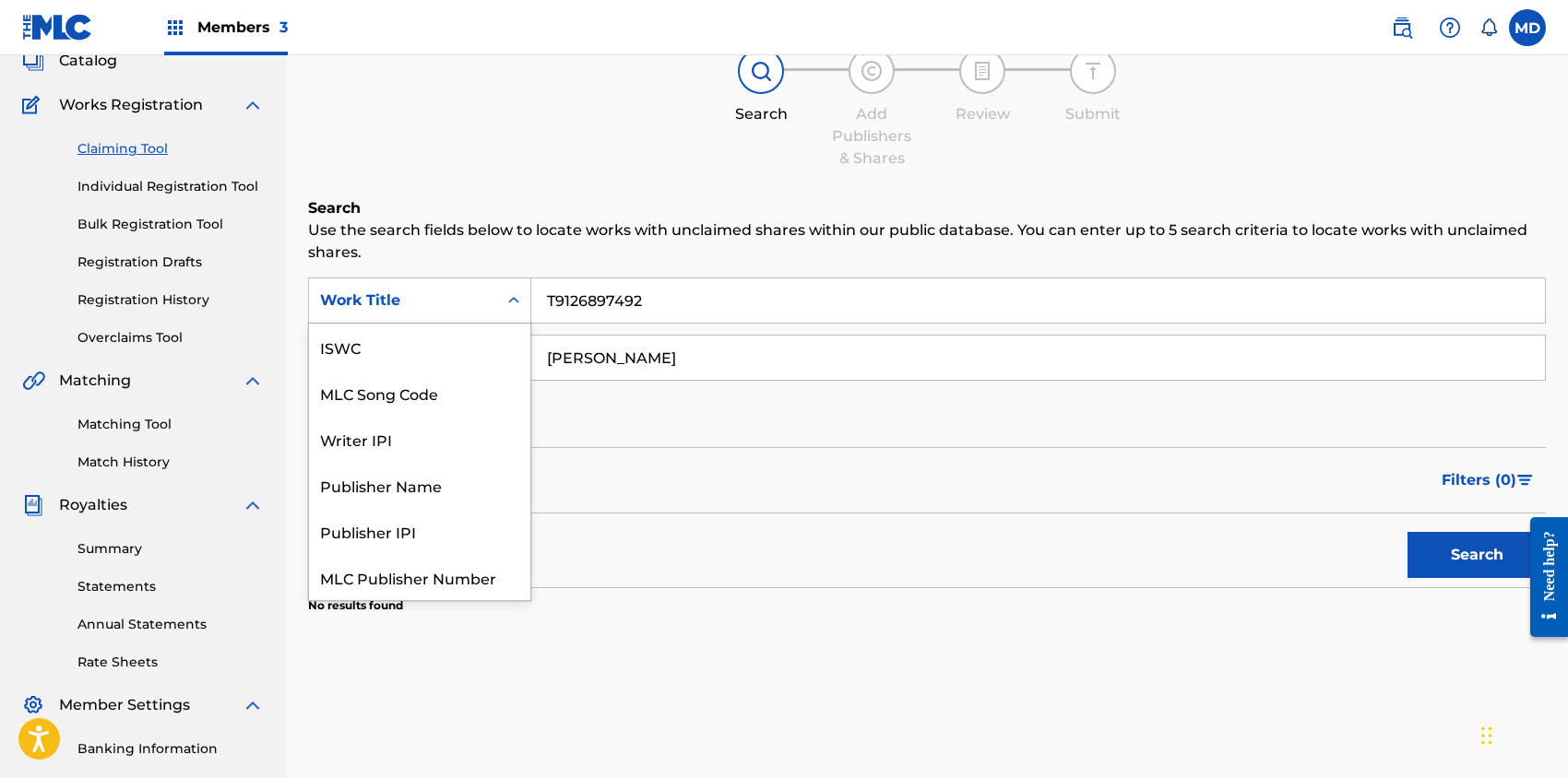
scroll to position [46, 0]
click at [393, 582] on div "Work Title" at bounding box center [420, 578] width 222 height 46
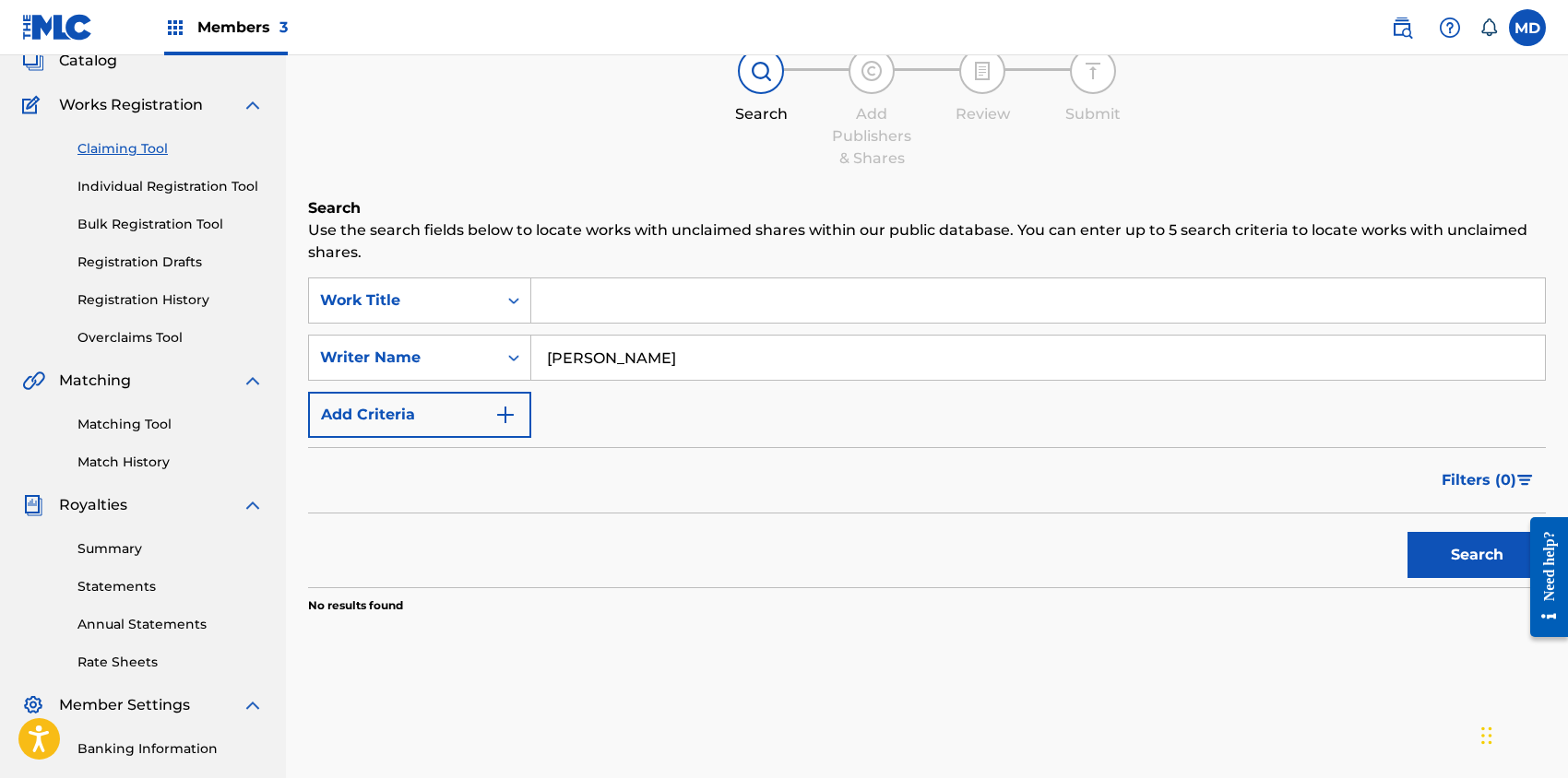
click at [624, 300] on input "Search Form" at bounding box center [1038, 300] width 1013 height 44
paste input "AMBUSH"
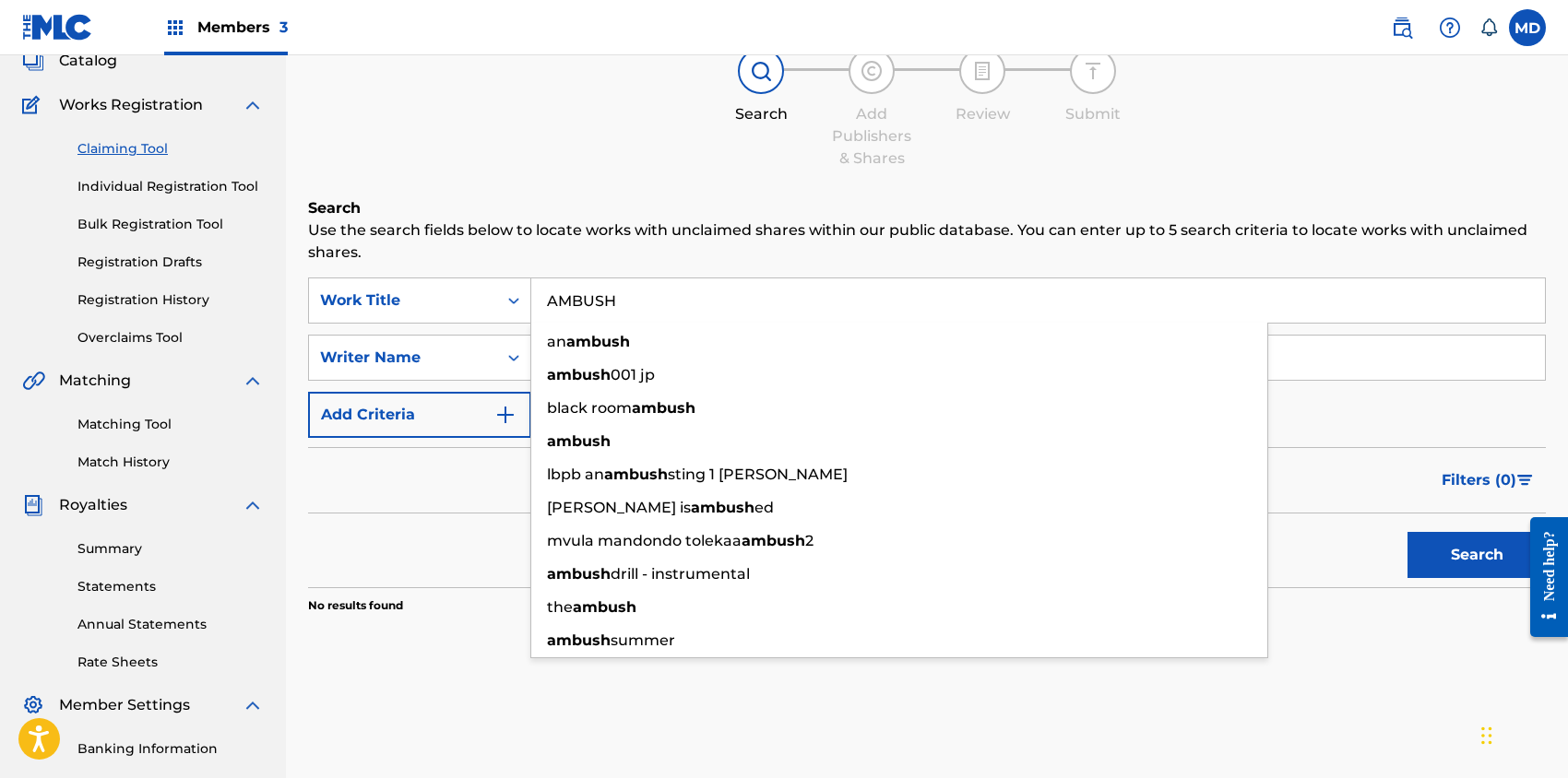
type input "AMBUSH"
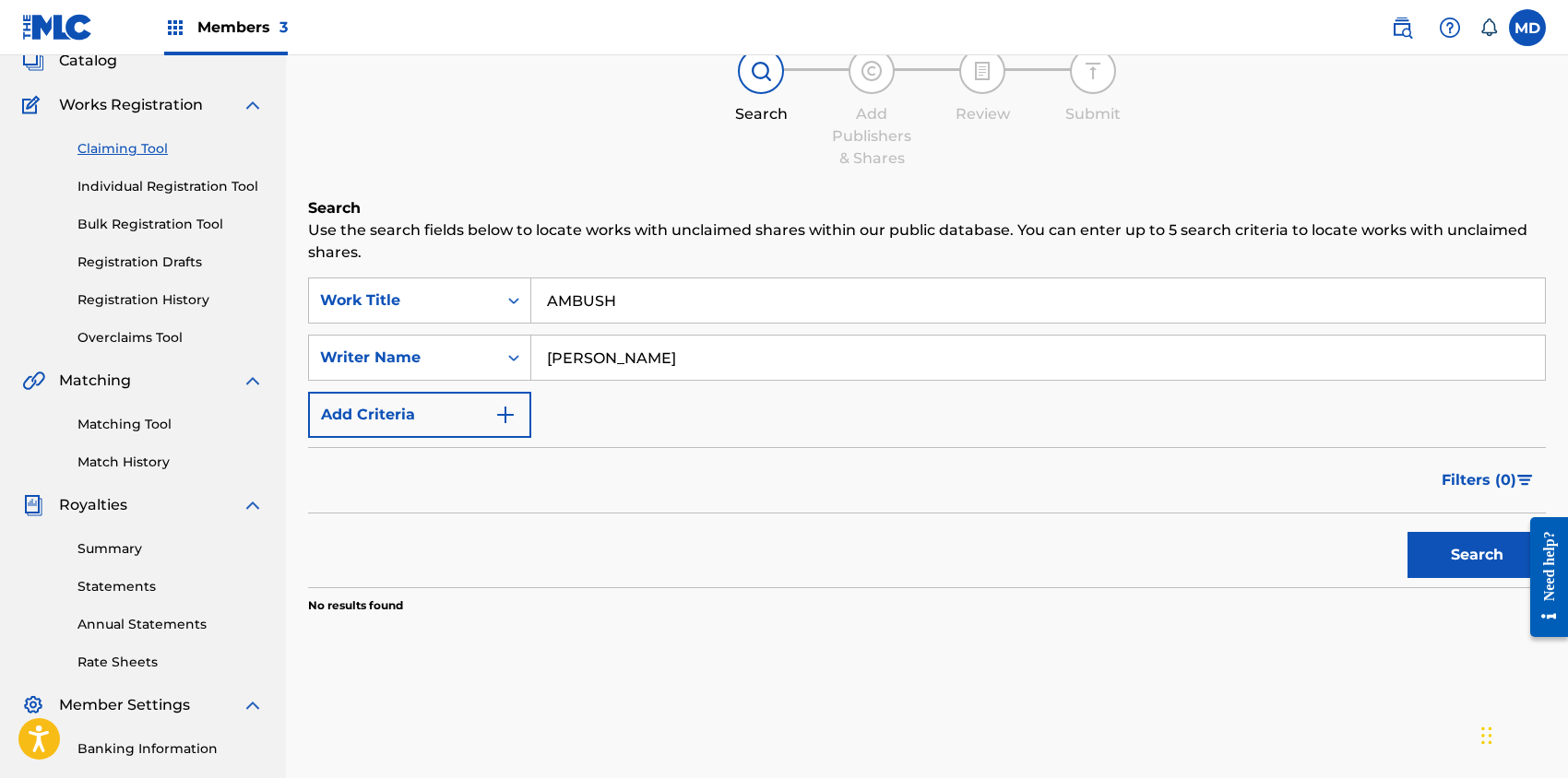
click at [599, 163] on div "Search Add Publishers & Shares Review Submit" at bounding box center [927, 109] width 1238 height 121
click at [1450, 558] on button "Search" at bounding box center [1477, 556] width 139 height 46
